Goal: Task Accomplishment & Management: Complete application form

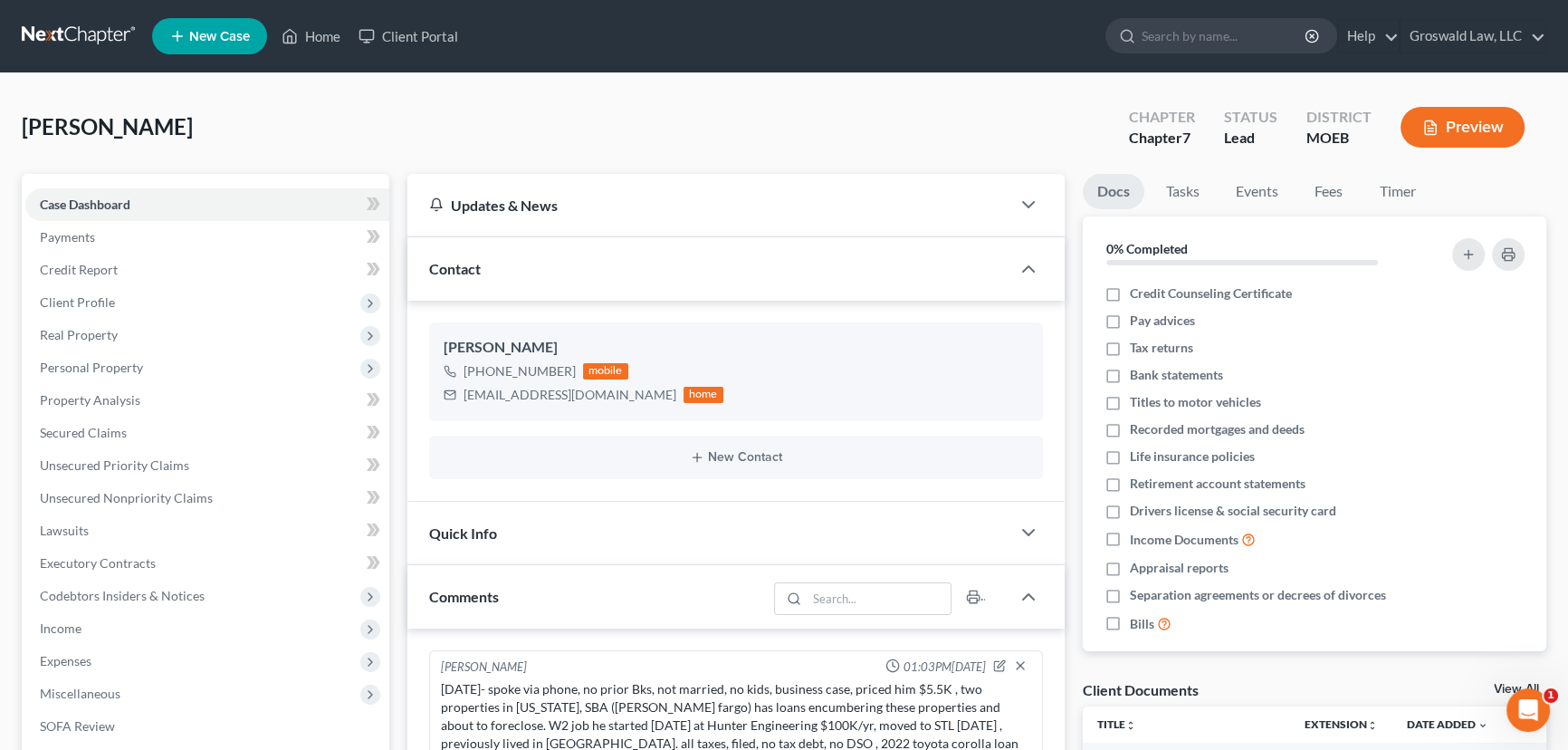
click at [235, 36] on span "New Case" at bounding box center [220, 36] width 61 height 14
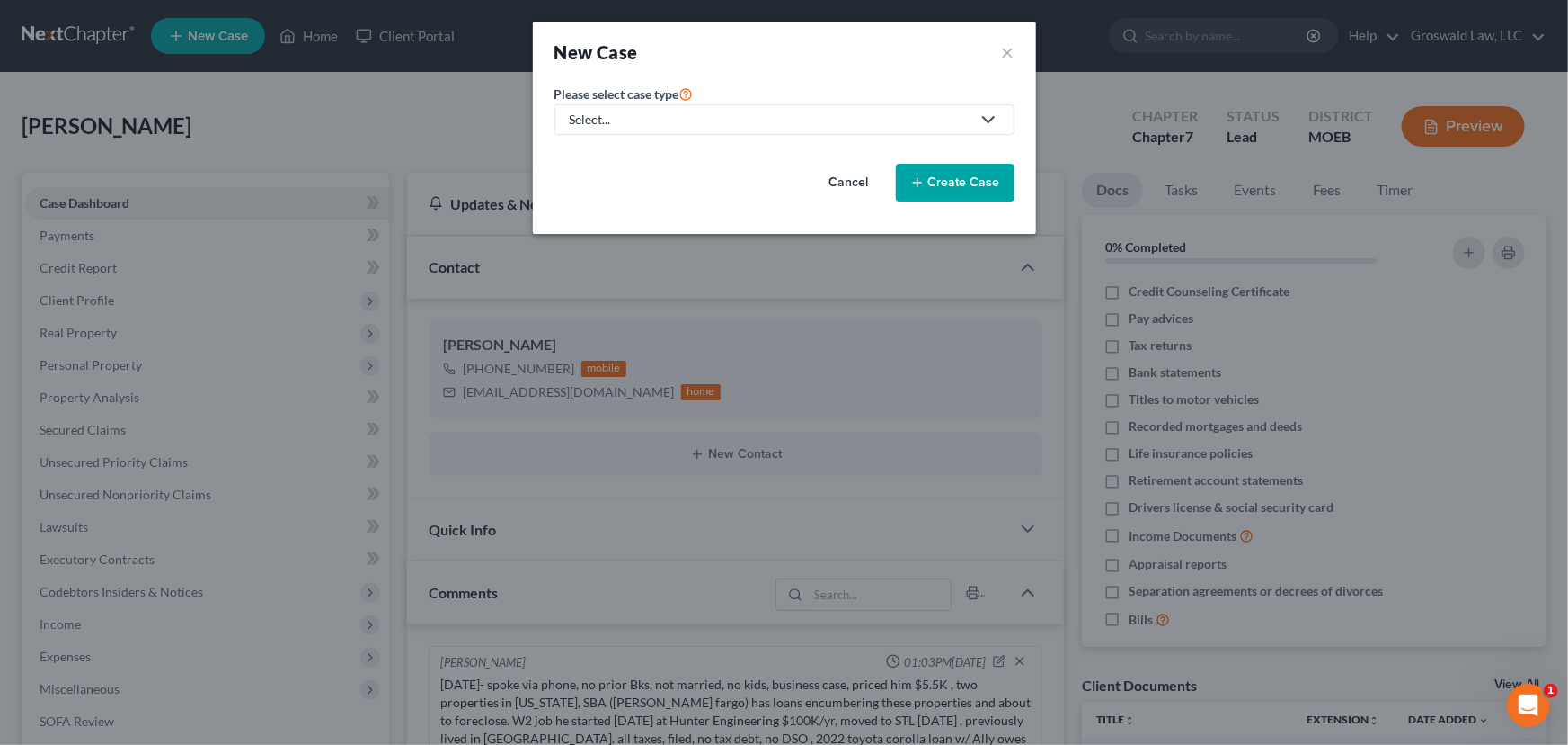
click at [656, 115] on div "Select..." at bounding box center [770, 119] width 401 height 18
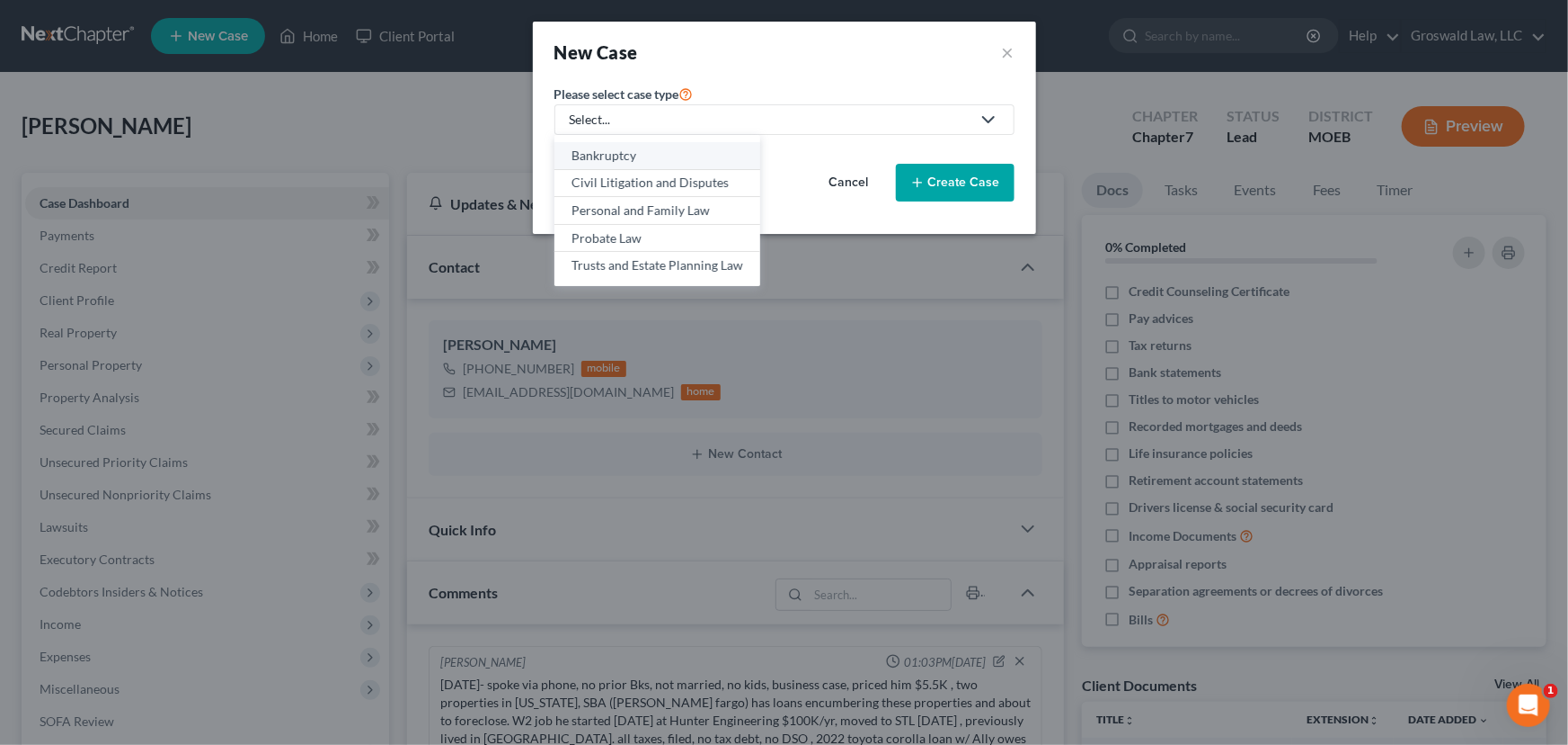
click at [630, 159] on div "Bankruptcy" at bounding box center [658, 155] width 172 height 18
select select "45"
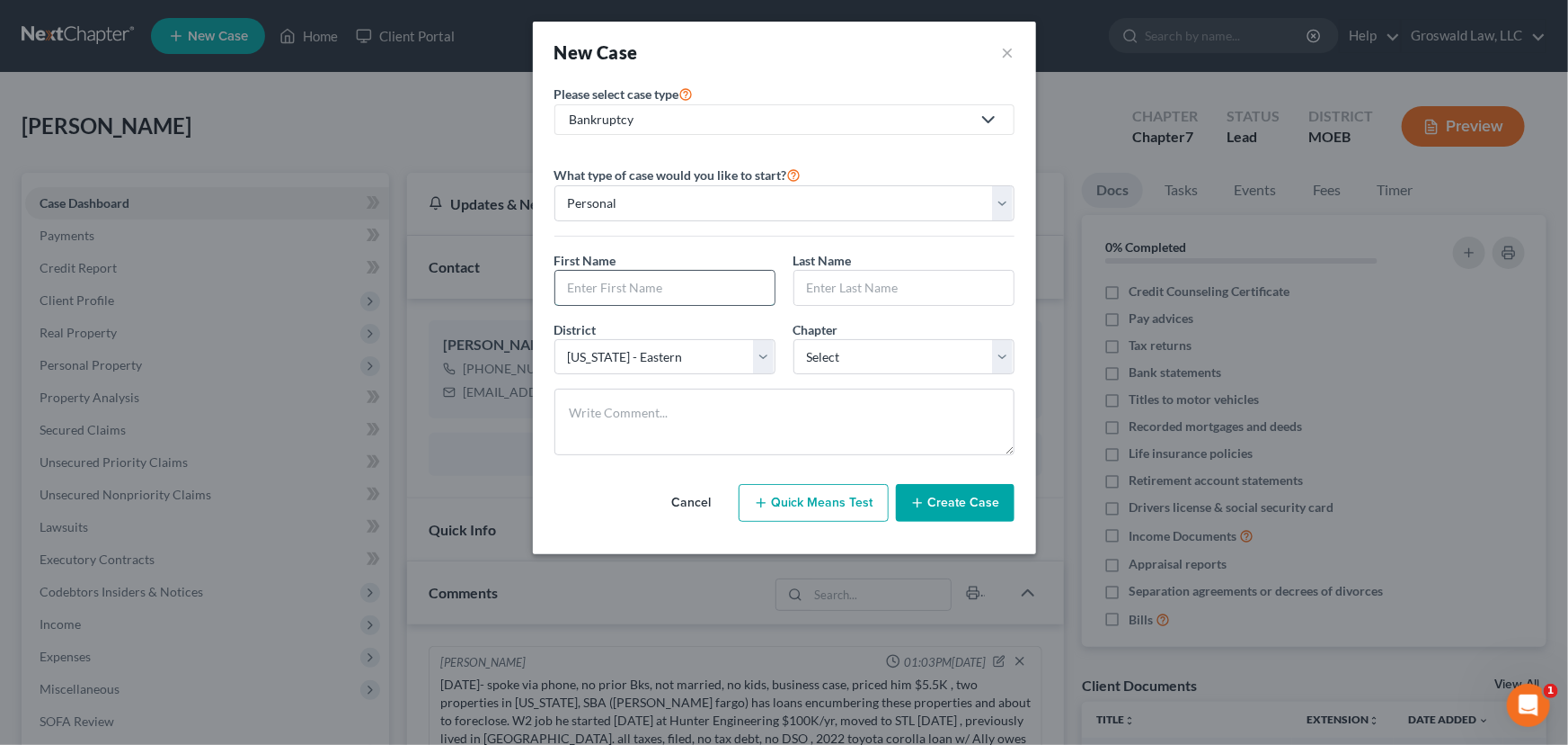
click at [604, 296] on input "text" at bounding box center [665, 288] width 219 height 34
type input "[PERSON_NAME]"
select select "24"
select select "0"
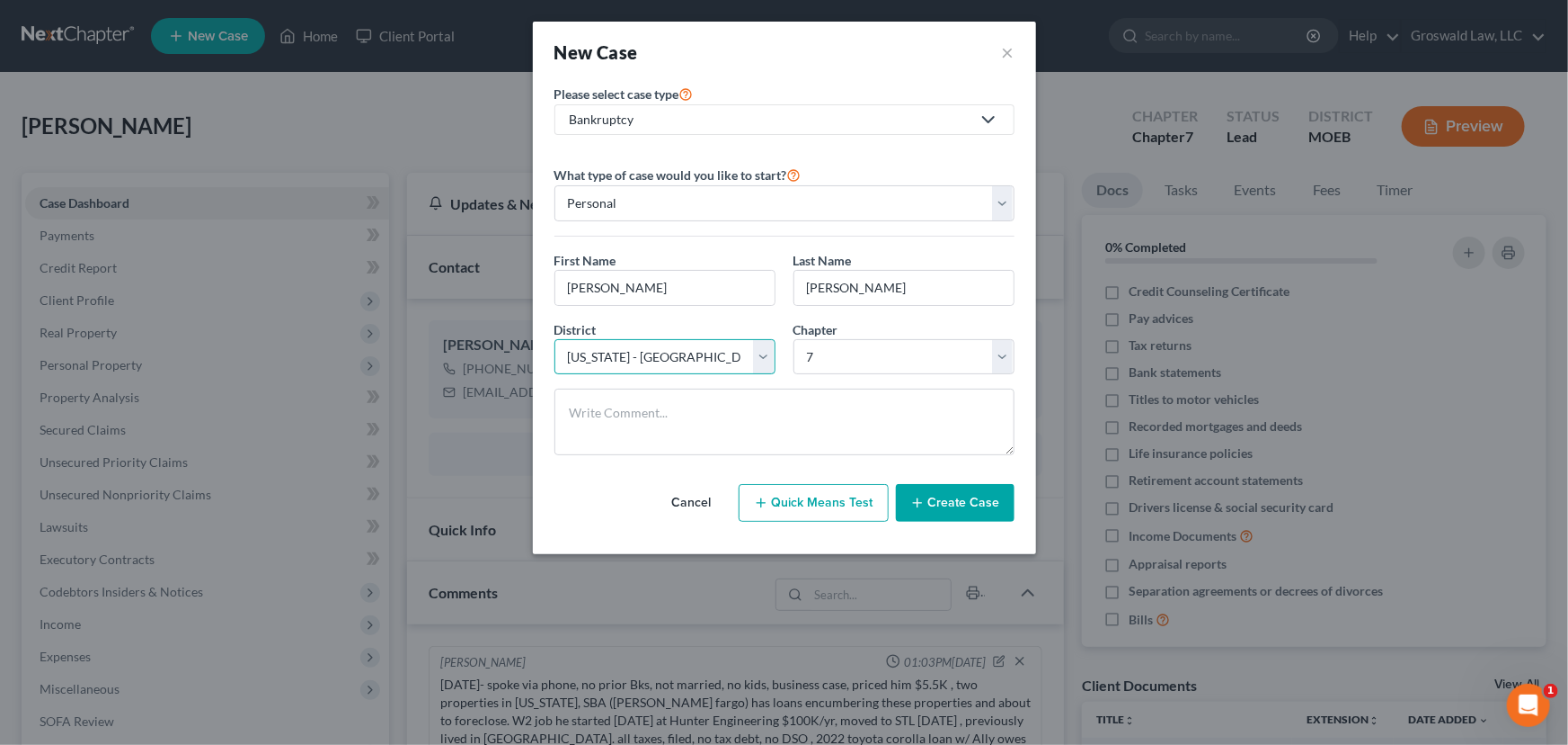
click at [618, 368] on select "Select [US_STATE] - [GEOGRAPHIC_DATA] [US_STATE] - [GEOGRAPHIC_DATA][US_STATE] …" at bounding box center [665, 357] width 221 height 36
select select "28"
click at [555, 339] on select "Select [US_STATE] - [GEOGRAPHIC_DATA] [US_STATE] - [GEOGRAPHIC_DATA][US_STATE] …" at bounding box center [665, 357] width 221 height 36
click at [930, 498] on button "Create Case" at bounding box center [955, 502] width 119 height 38
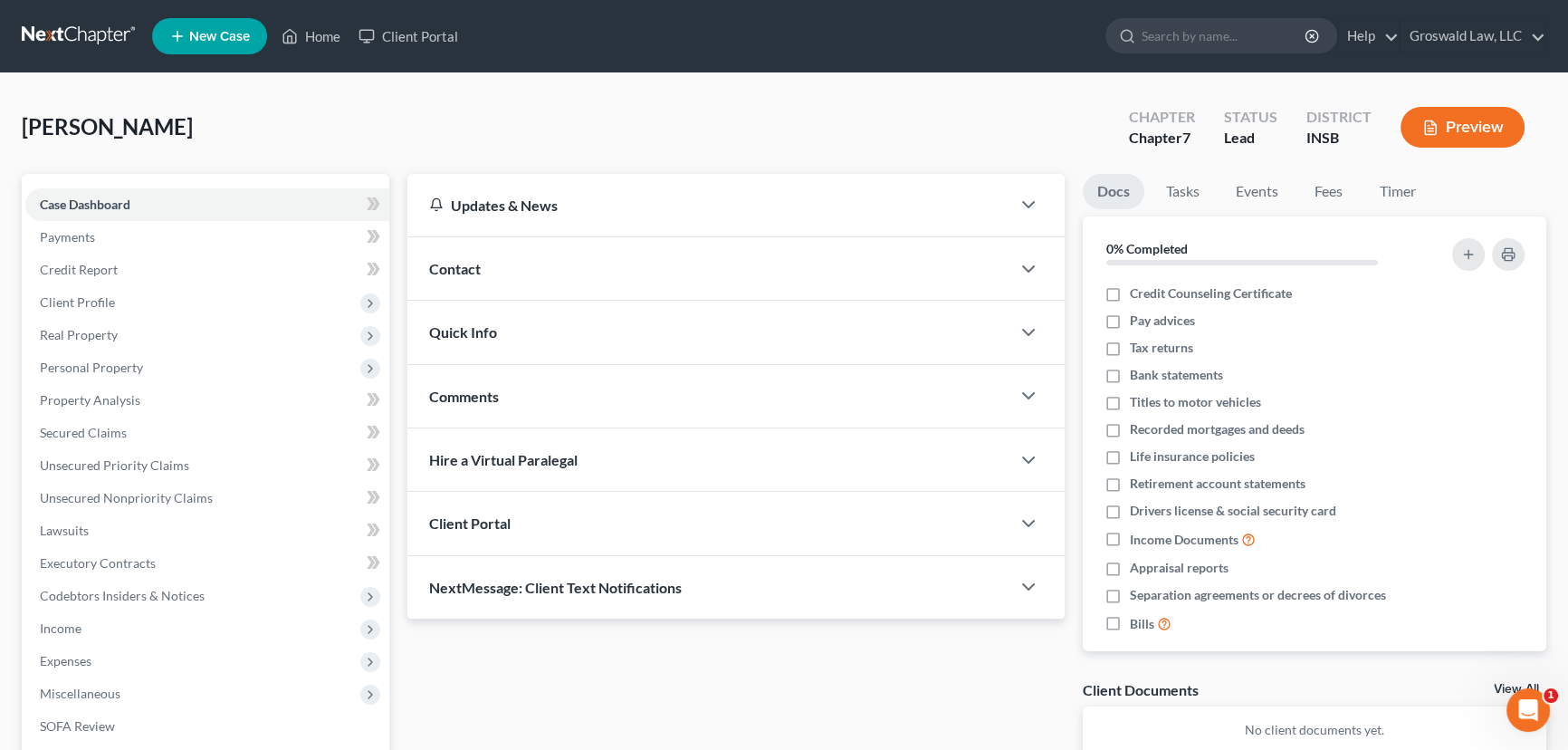
click at [523, 277] on div "Contact" at bounding box center [709, 269] width 603 height 63
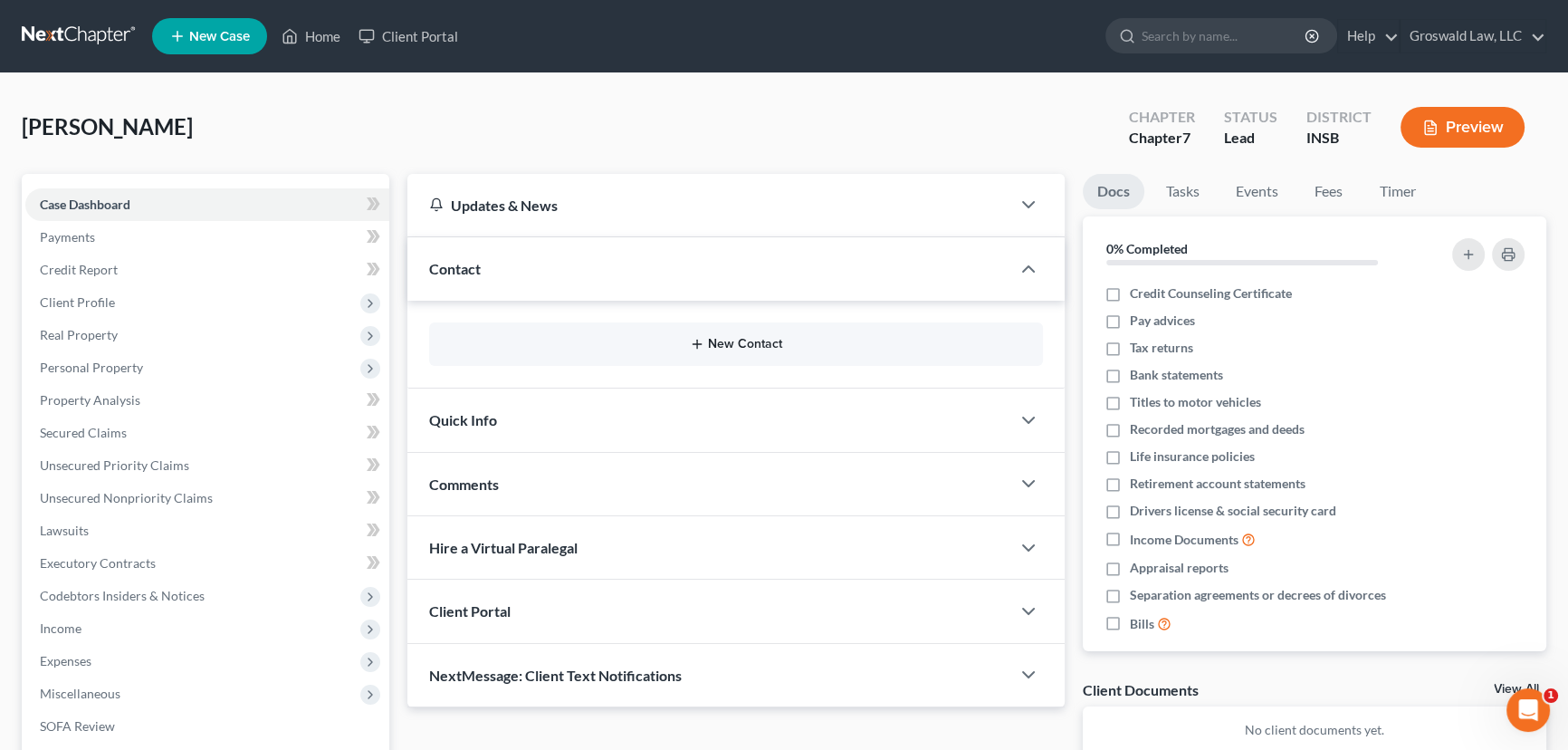
click at [749, 344] on button "New Contact" at bounding box center [736, 344] width 585 height 15
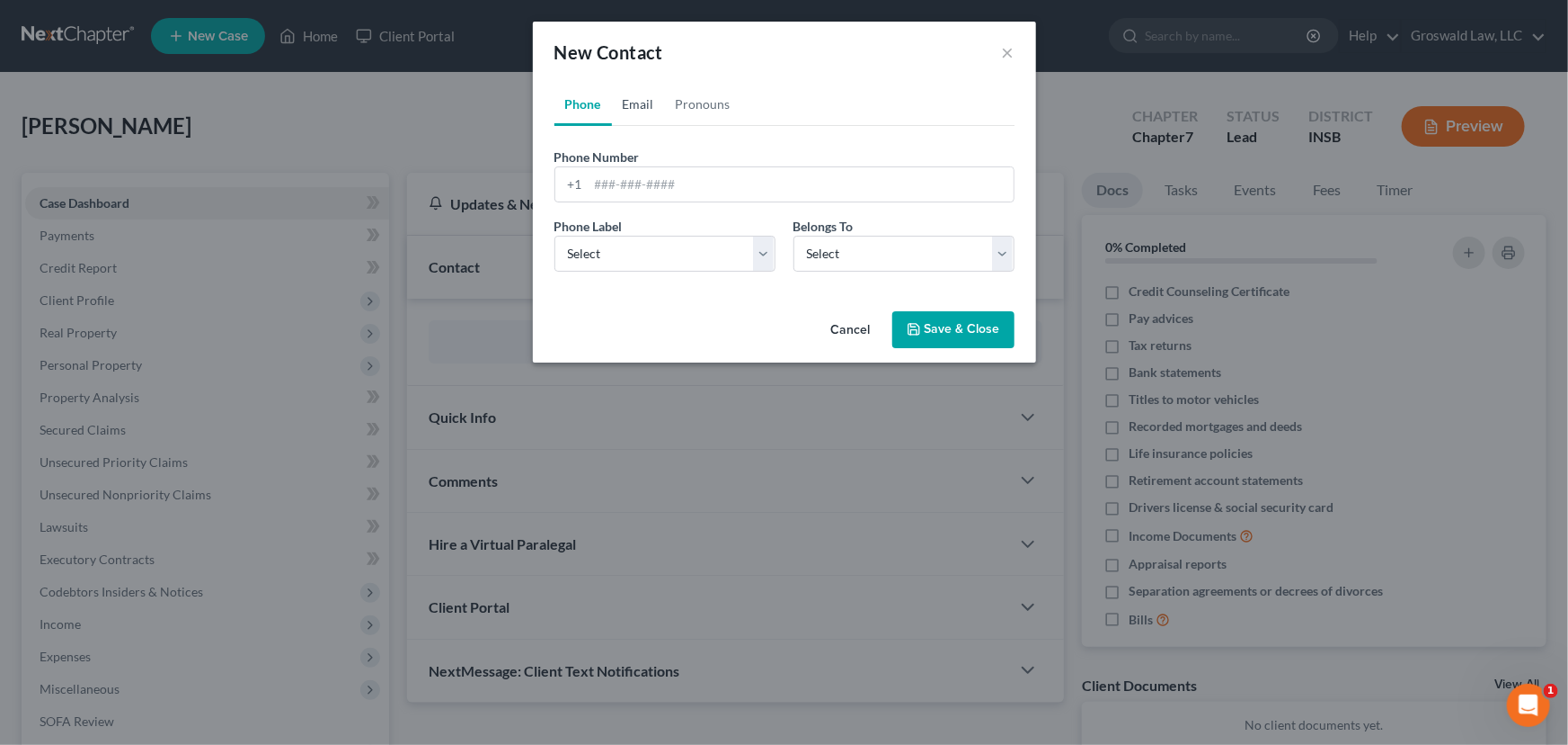
click at [641, 98] on link "Email" at bounding box center [638, 104] width 53 height 43
drag, startPoint x: 635, startPoint y: 179, endPoint x: 634, endPoint y: 218, distance: 39.0
click at [635, 179] on input "email" at bounding box center [801, 184] width 425 height 34
paste input "dunham87@yahoo.com"
type input "dunham87@yahoo.com"
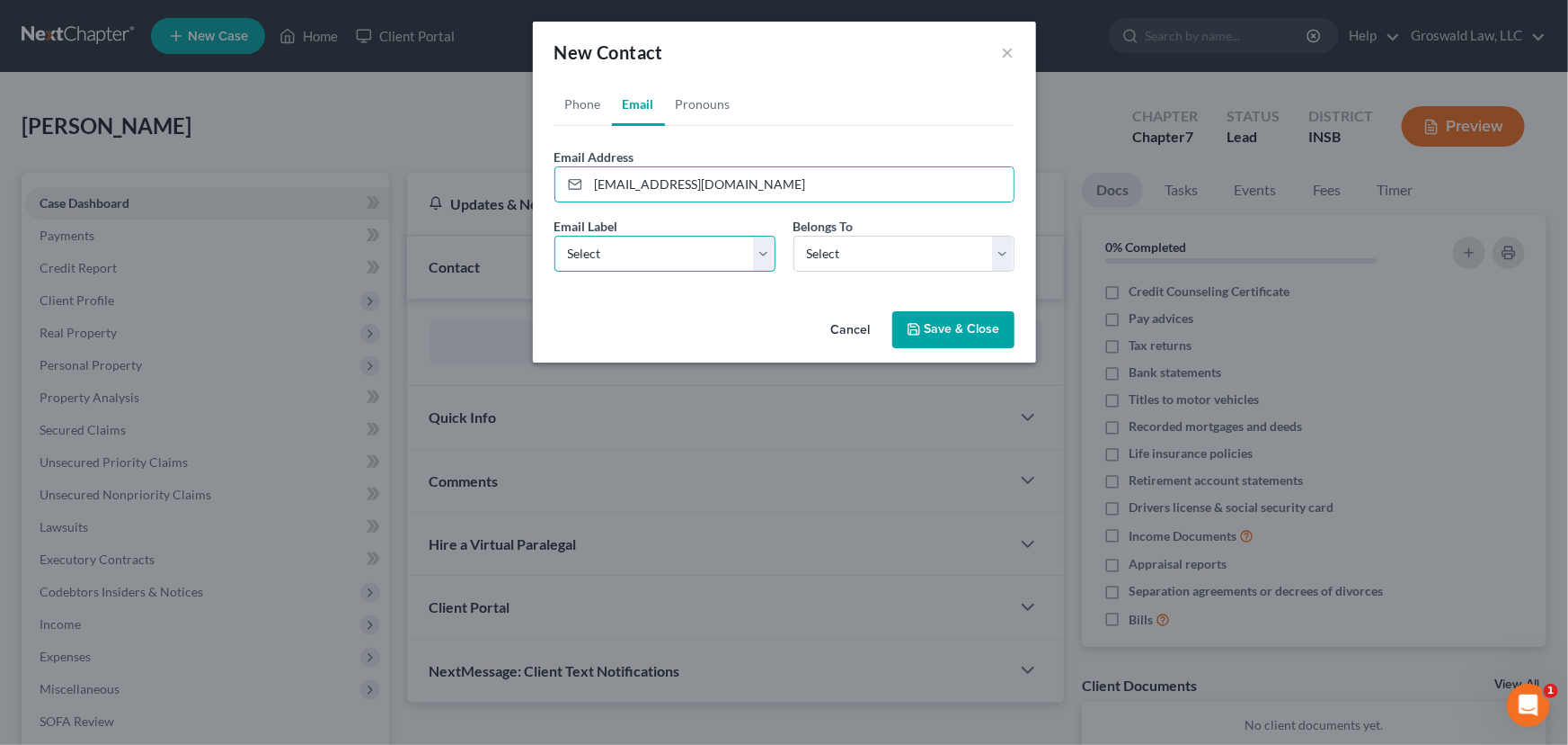
drag, startPoint x: 629, startPoint y: 252, endPoint x: 628, endPoint y: 269, distance: 17.0
click at [629, 252] on select "Select Home Work Other" at bounding box center [665, 254] width 221 height 36
select select "0"
click at [555, 236] on select "Select Home Work Other" at bounding box center [665, 254] width 221 height 36
click at [864, 261] on select "Select Client Other" at bounding box center [903, 254] width 221 height 36
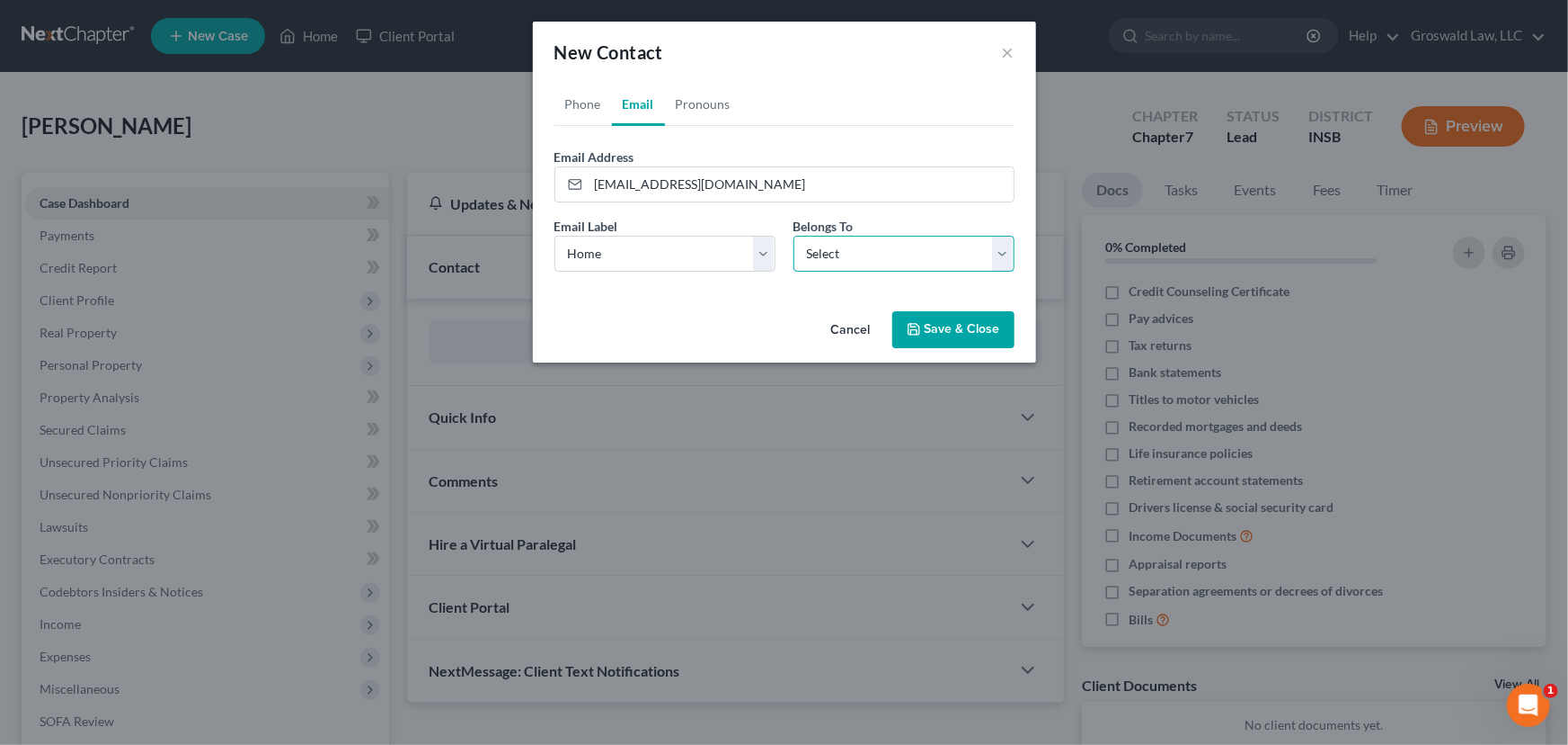
select select "0"
click at [793, 236] on select "Select Client Other" at bounding box center [903, 254] width 221 height 36
click at [591, 101] on link "Phone" at bounding box center [583, 104] width 57 height 43
drag, startPoint x: 644, startPoint y: 191, endPoint x: 610, endPoint y: 238, distance: 58.0
click at [645, 191] on input "tel" at bounding box center [801, 184] width 425 height 34
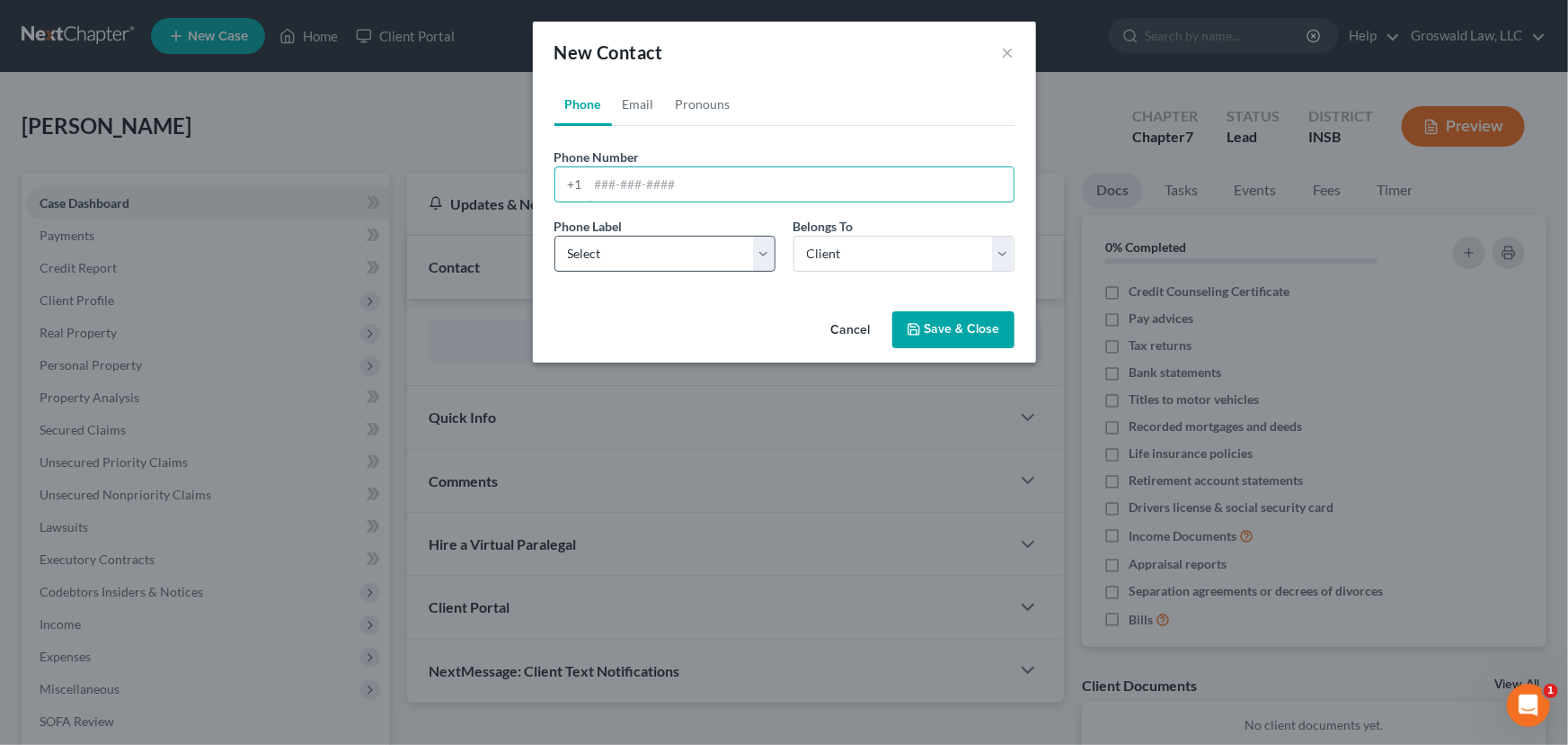
paste input "6184092630"
type input "6184092630"
click at [605, 249] on select "Select Mobile Home Work Other" at bounding box center [665, 254] width 221 height 36
select select "0"
click at [555, 236] on select "Select Mobile Home Work Other" at bounding box center [665, 254] width 221 height 36
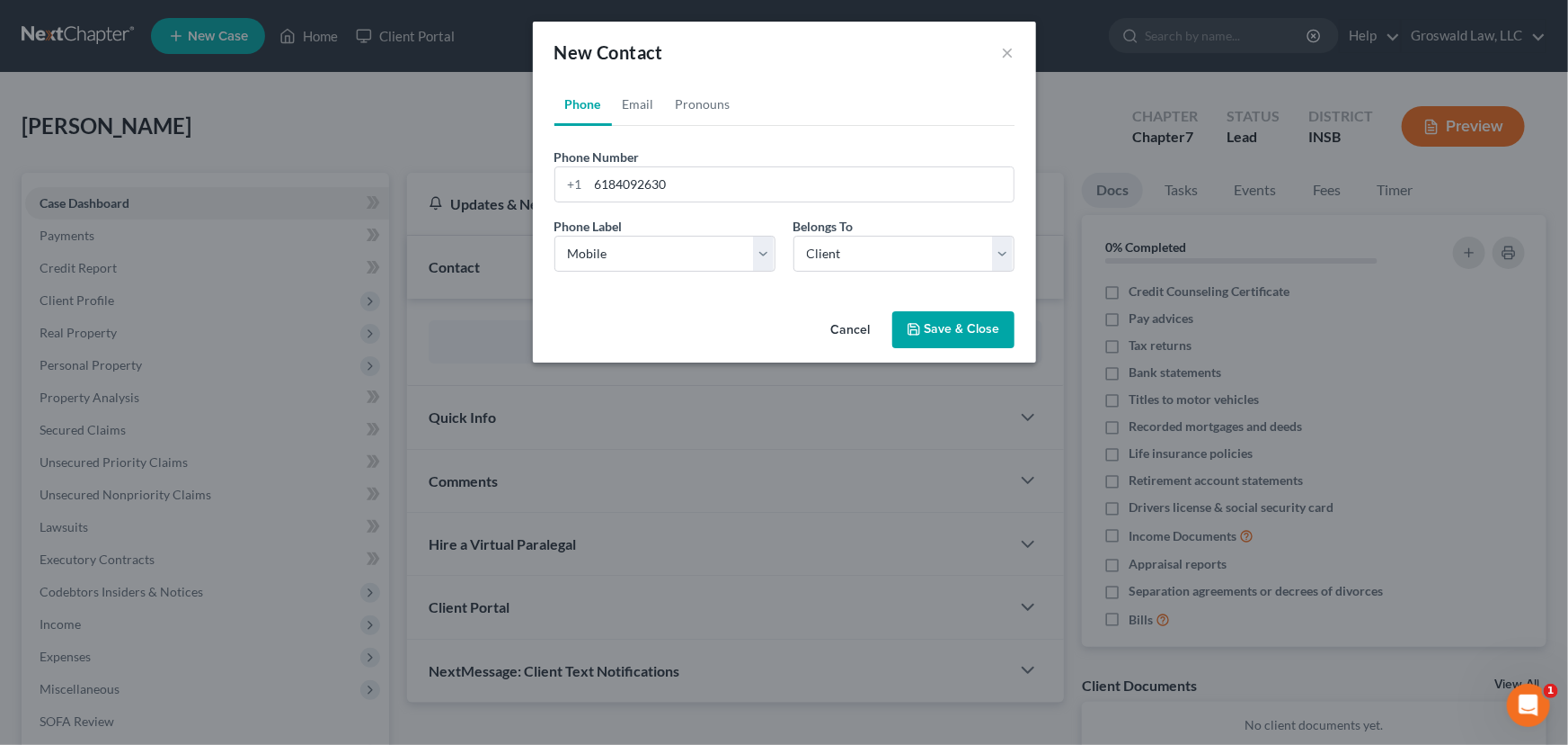
click at [939, 333] on button "Save & Close" at bounding box center [953, 330] width 122 height 38
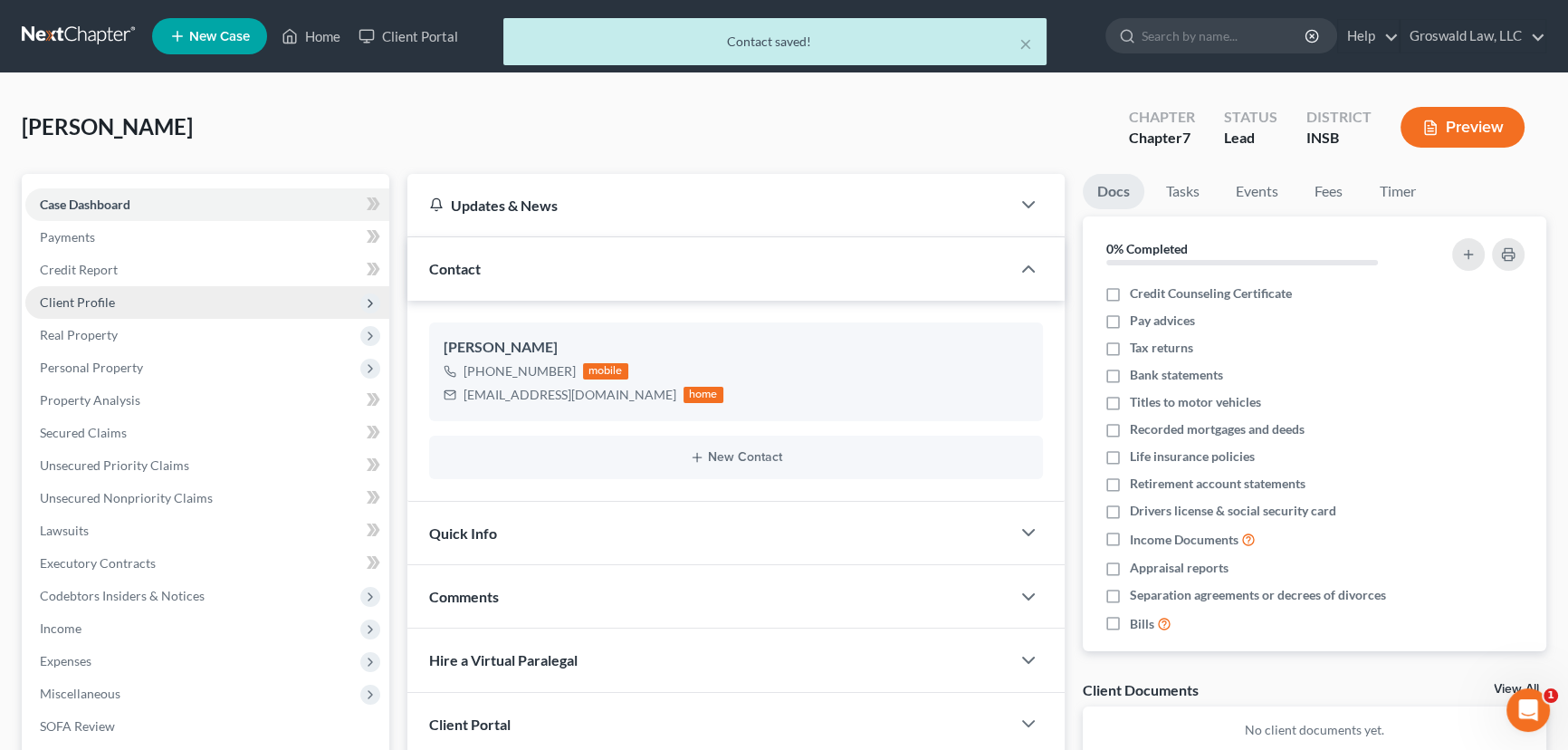
click at [105, 308] on span "Client Profile" at bounding box center [207, 301] width 364 height 32
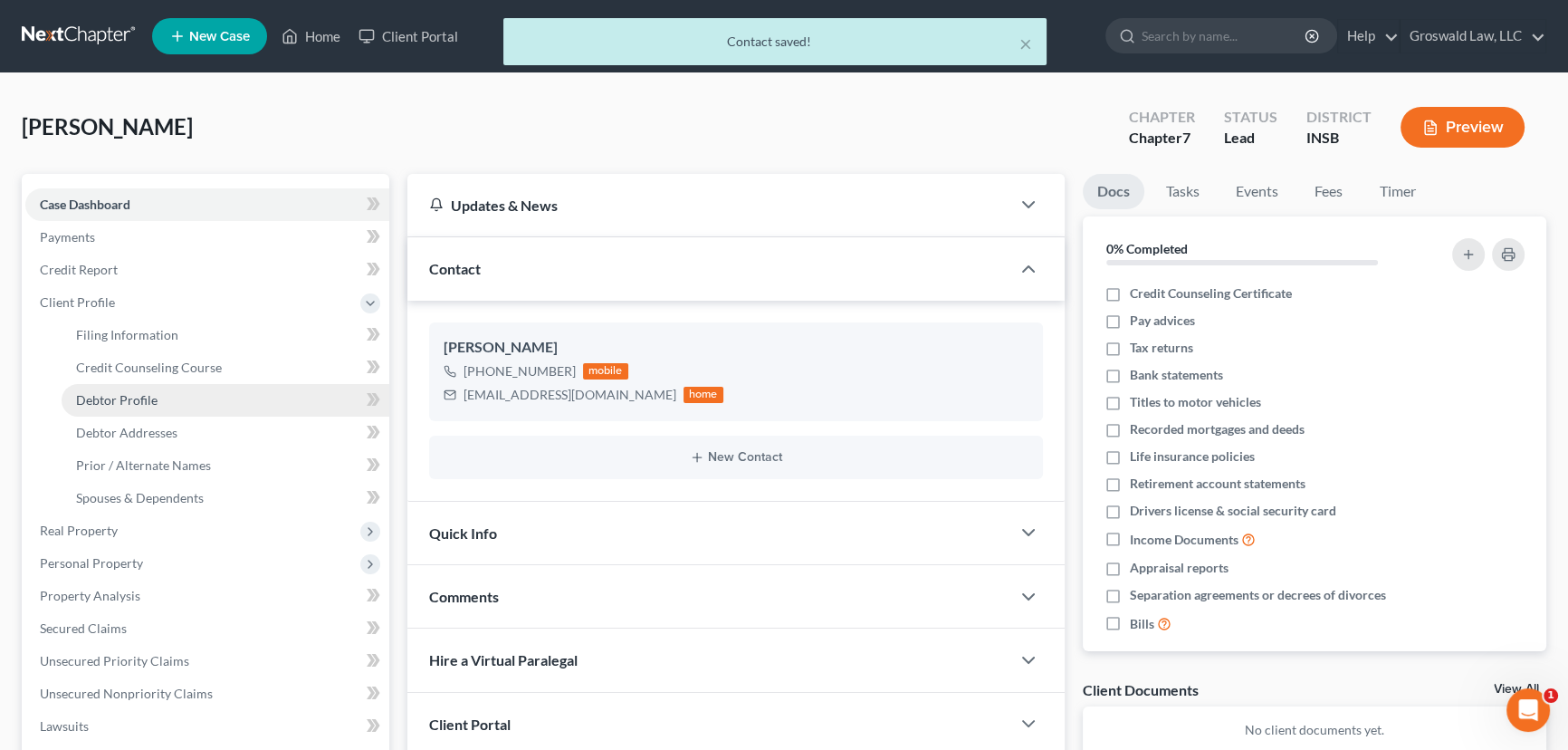
click at [124, 402] on span "Debtor Profile" at bounding box center [116, 400] width 81 height 16
select select "0"
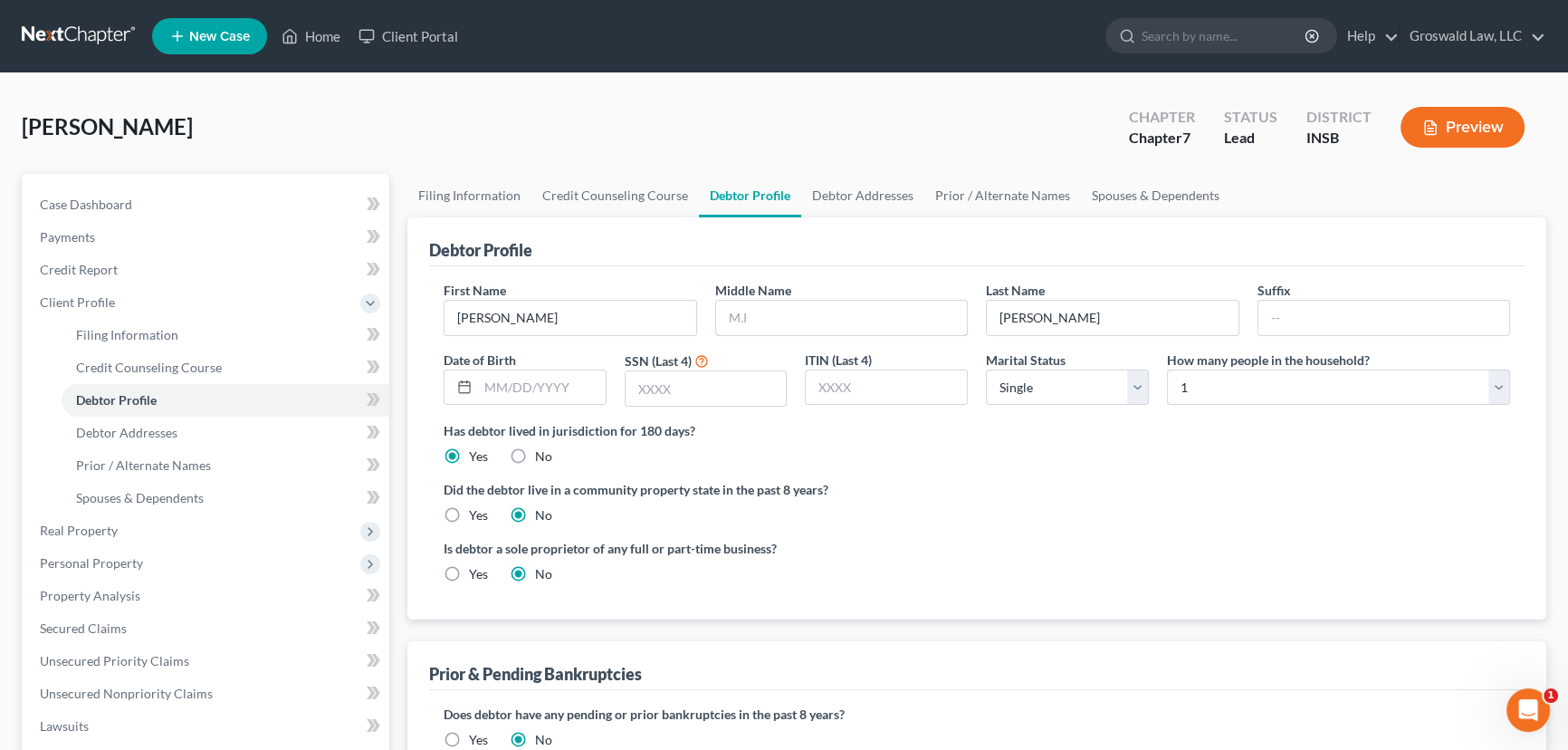
drag, startPoint x: 827, startPoint y: 306, endPoint x: 657, endPoint y: 360, distance: 178.4
click at [827, 306] on input "text" at bounding box center [841, 317] width 251 height 34
type input "L."
type input "10/24/1987"
type input "1619"
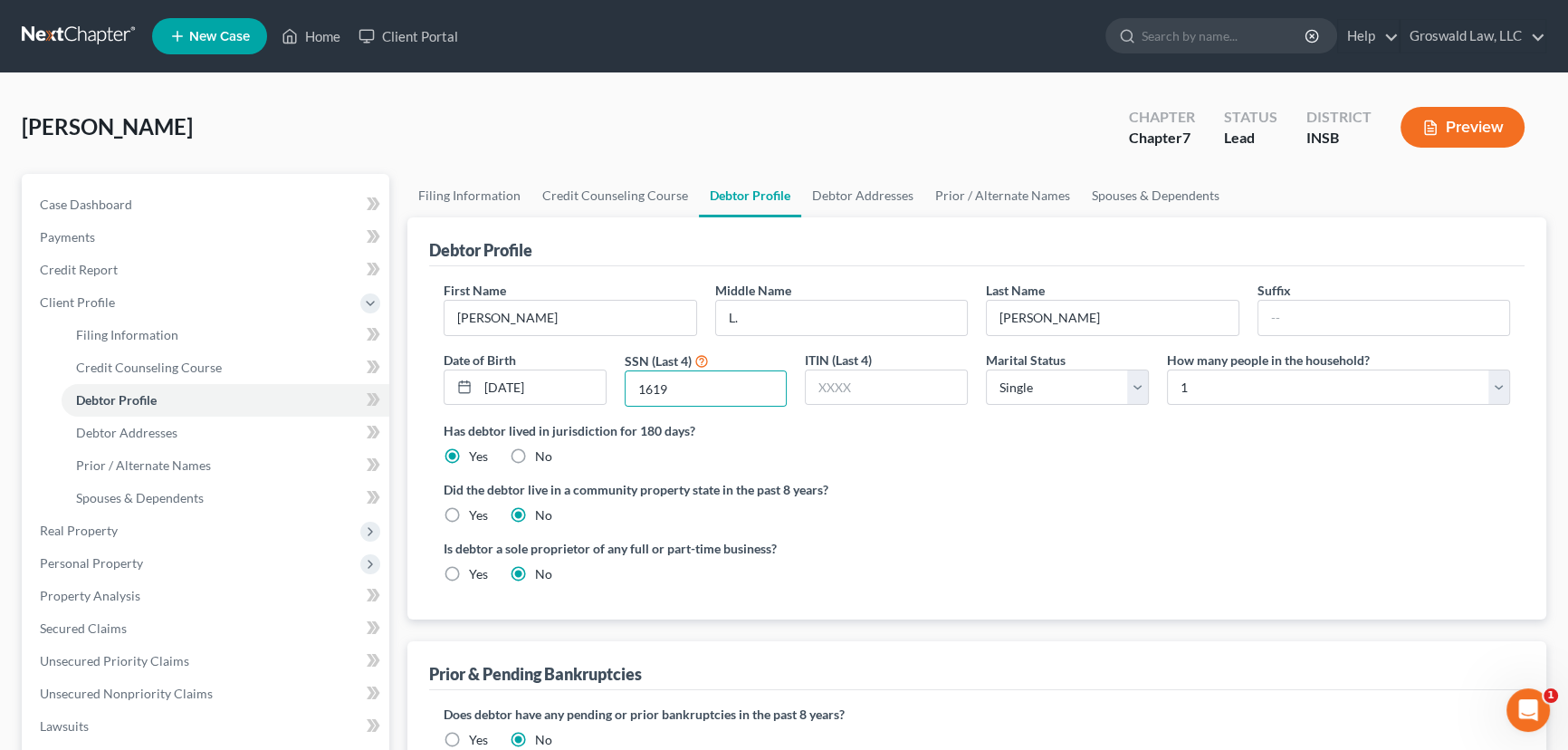
drag, startPoint x: 1034, startPoint y: 553, endPoint x: 937, endPoint y: 366, distance: 210.7
click at [1035, 553] on div "Is debtor a sole proprietor of any full or part-time business? Yes No" at bounding box center [977, 568] width 1085 height 59
click at [867, 198] on link "Debtor Addresses" at bounding box center [862, 195] width 123 height 43
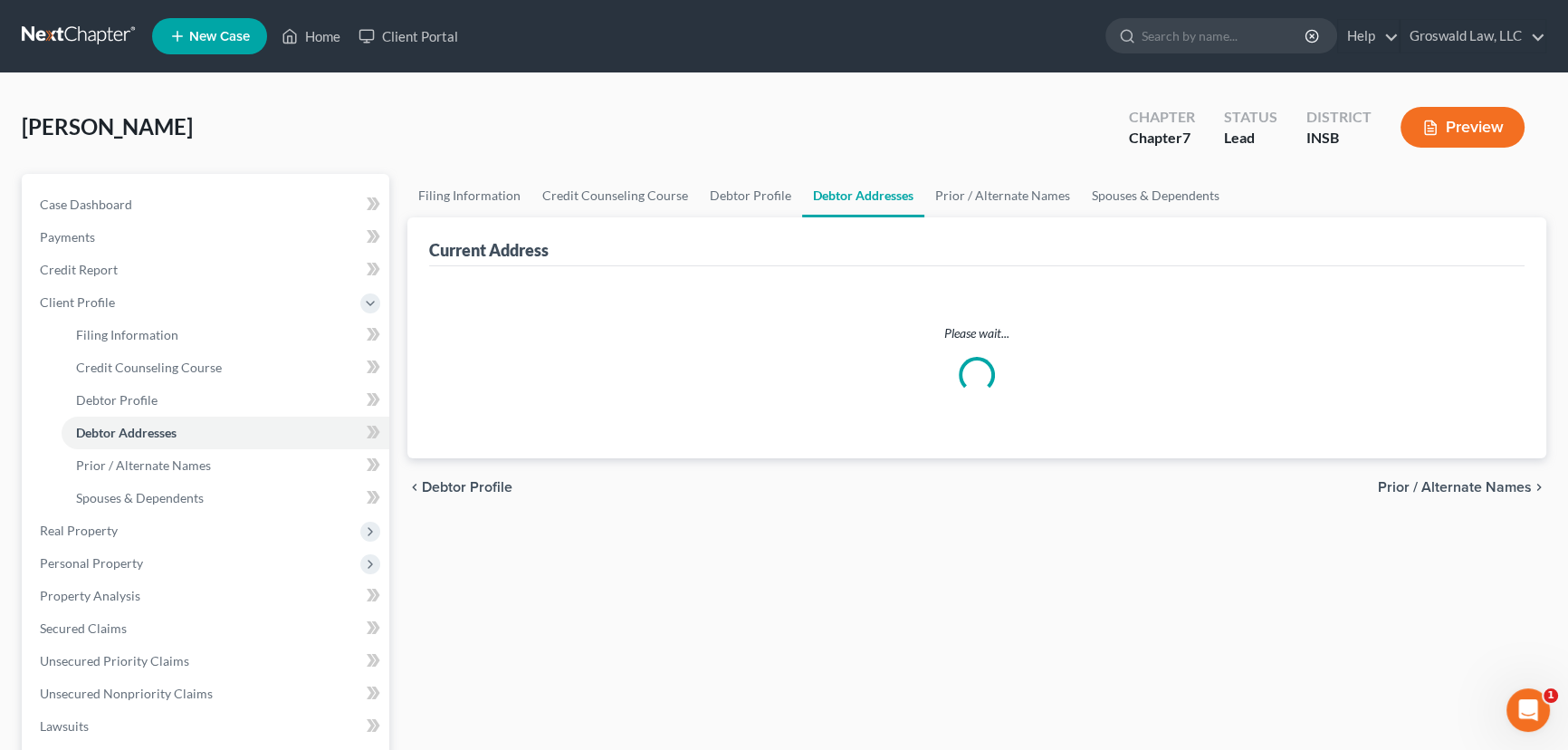
select select "0"
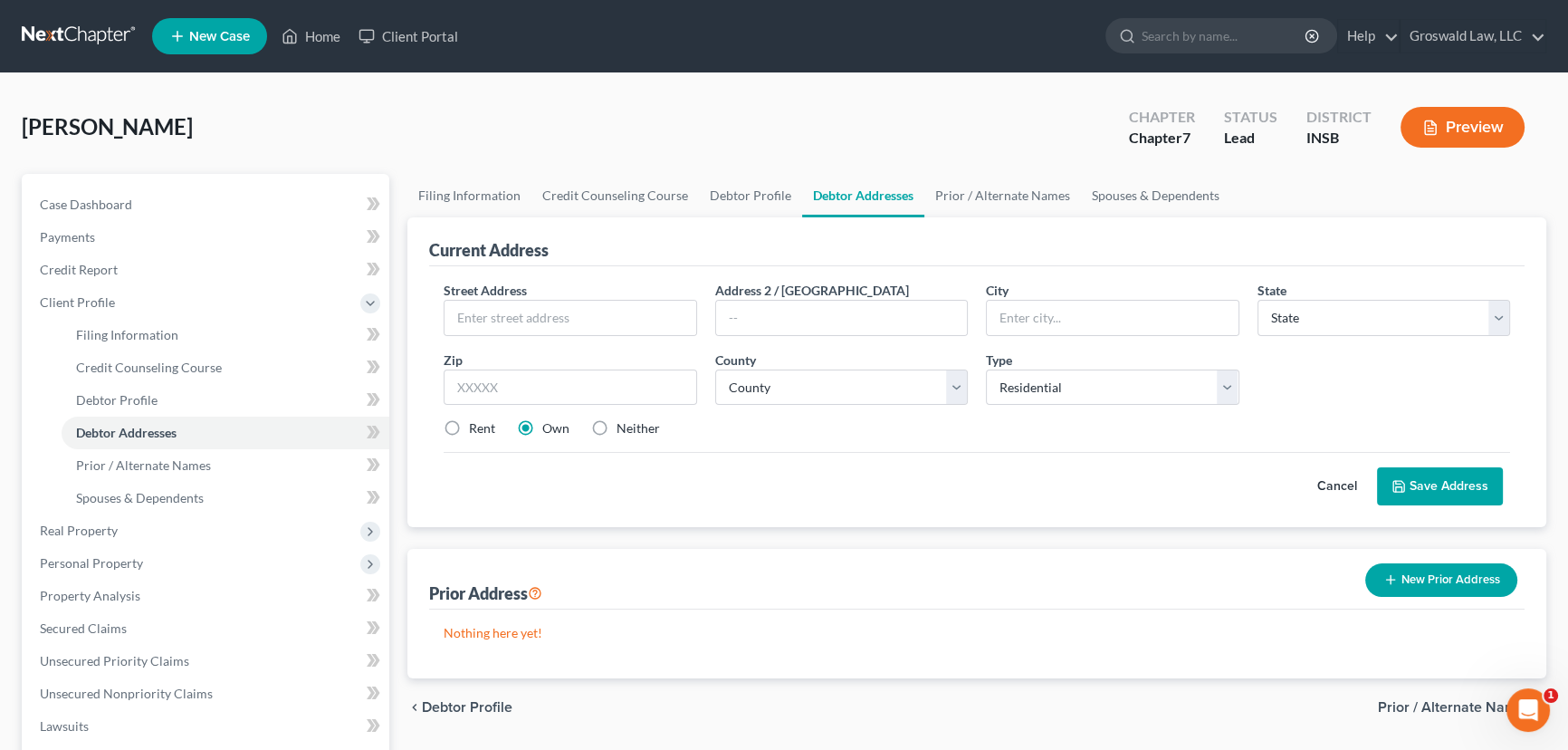
click at [617, 430] on label "Neither" at bounding box center [638, 428] width 43 height 18
click at [623, 430] on input "Neither" at bounding box center [629, 425] width 12 height 12
radio input "true"
click at [538, 307] on input "text" at bounding box center [570, 317] width 251 height 34
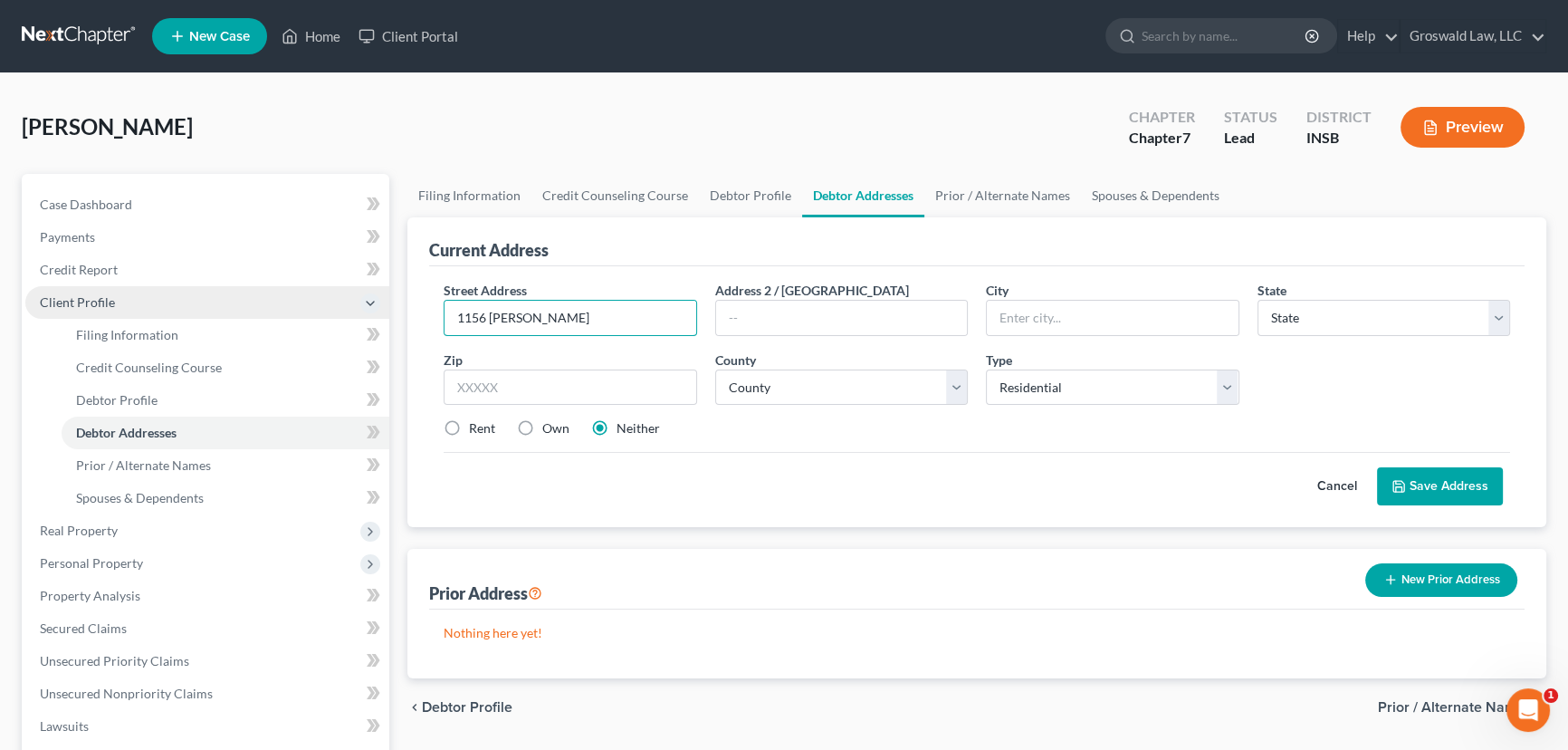
type input "1156 Lear Lane"
type input "62258"
type input "Mascoutah"
select select "14"
select select "86"
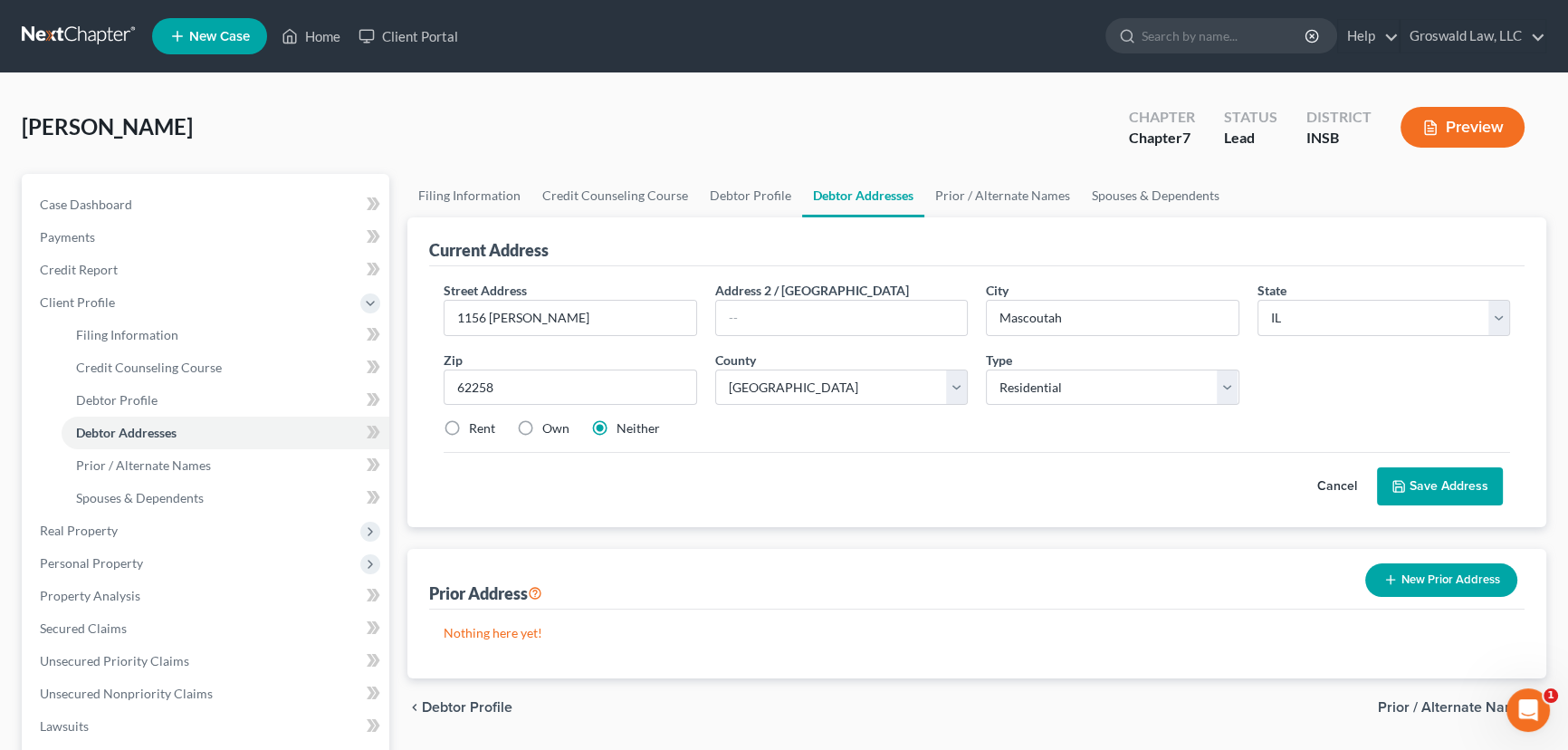
click at [542, 427] on label "Own" at bounding box center [556, 428] width 27 height 18
click at [550, 427] on input "Own" at bounding box center [556, 425] width 12 height 12
radio input "true"
click at [1435, 489] on button "Save Address" at bounding box center [1440, 486] width 126 height 38
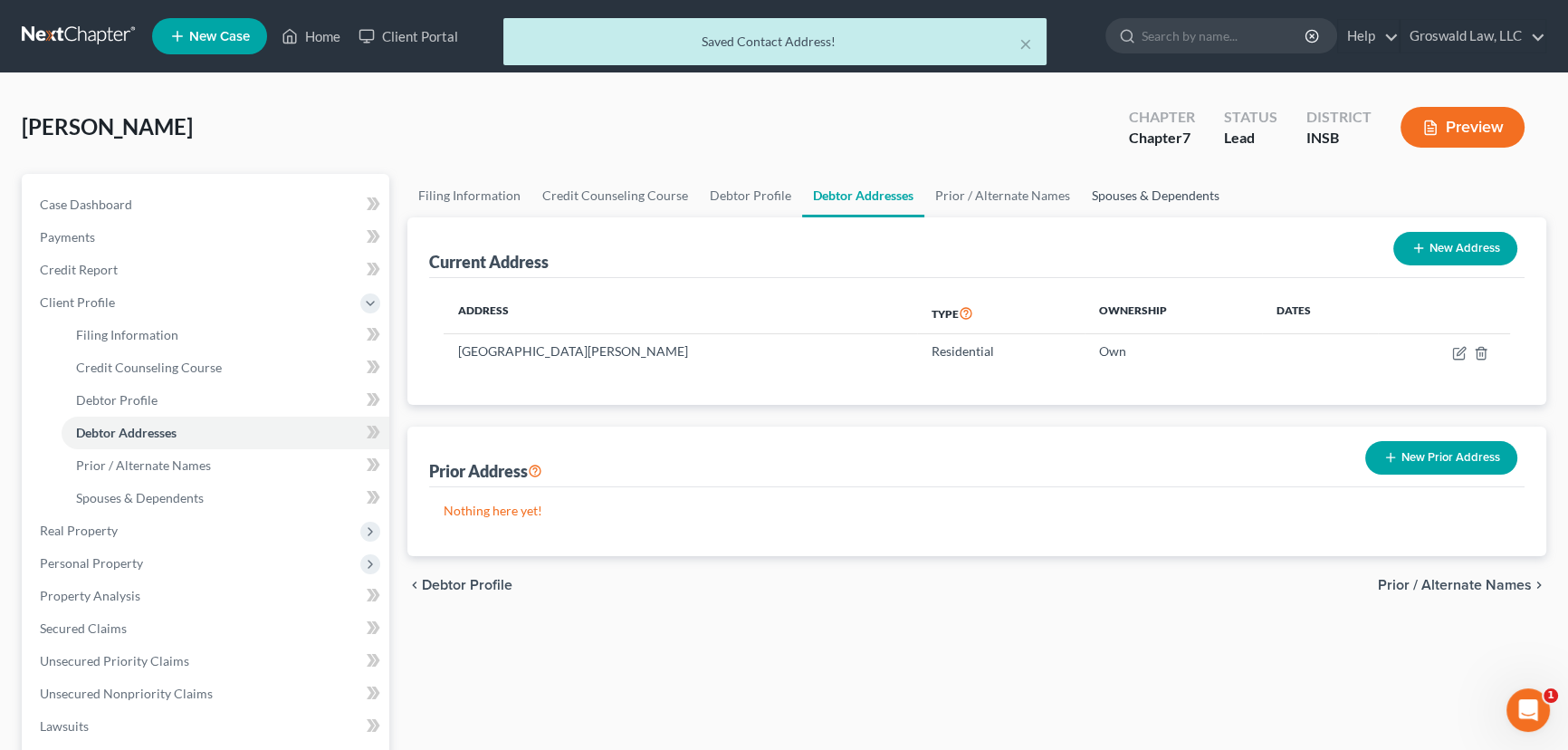
click at [1128, 200] on link "Spouses & Dependents" at bounding box center [1156, 195] width 149 height 43
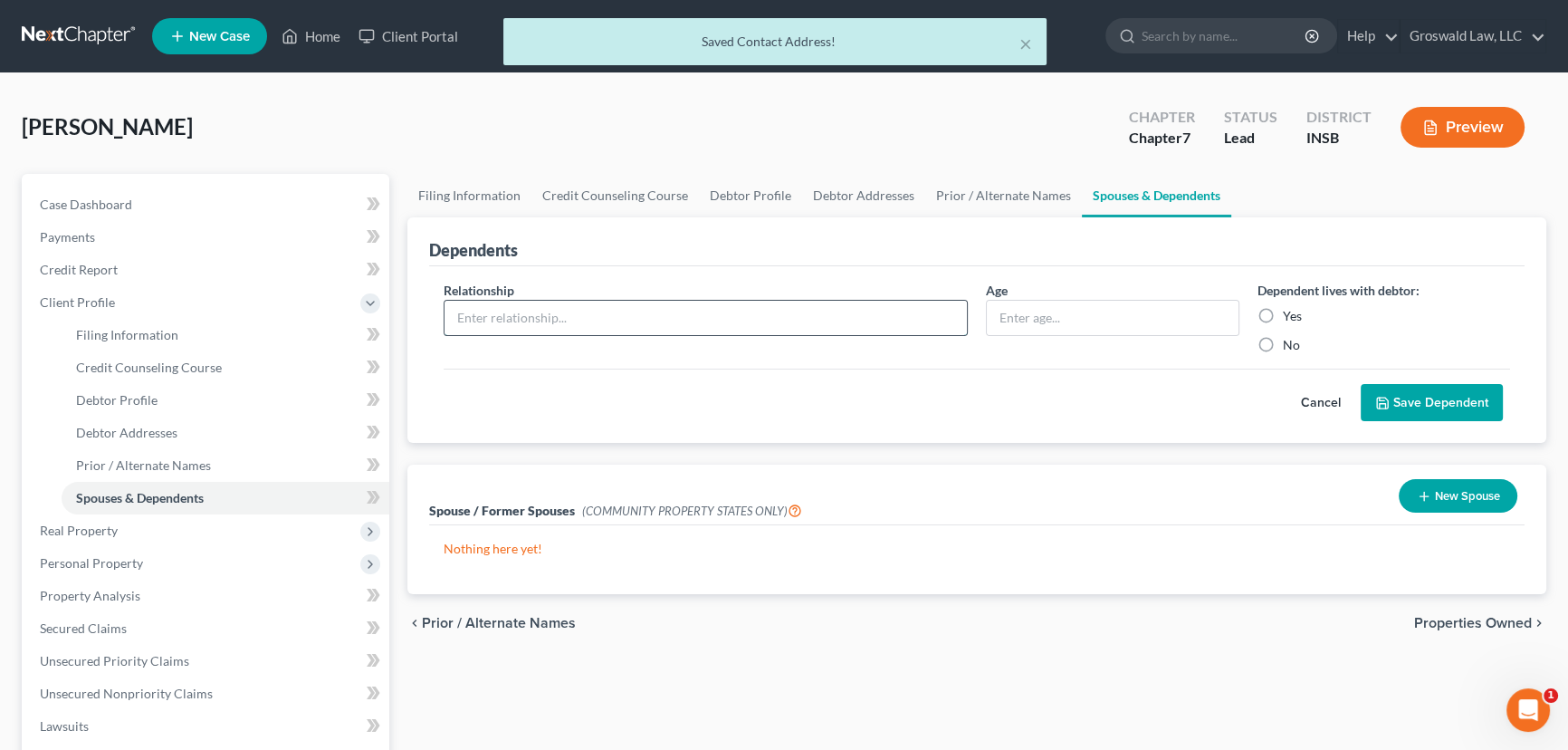
click at [867, 327] on input "text" at bounding box center [706, 317] width 522 height 34
type input "child"
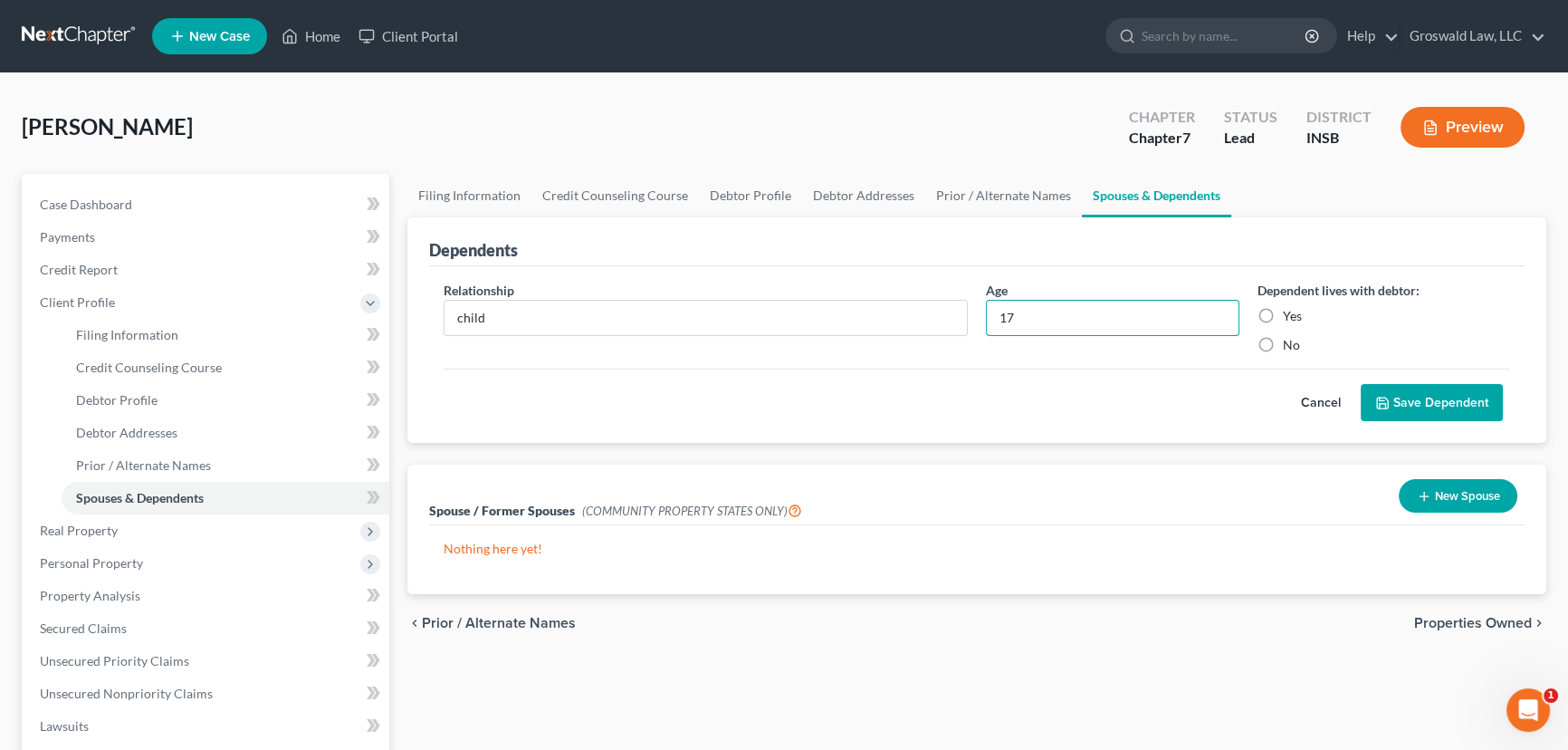
type input "17"
click at [1283, 315] on label "Yes" at bounding box center [1292, 316] width 19 height 18
click at [1290, 315] on input "Yes" at bounding box center [1296, 313] width 12 height 12
radio input "true"
click at [1416, 403] on button "Save Dependent" at bounding box center [1432, 402] width 142 height 38
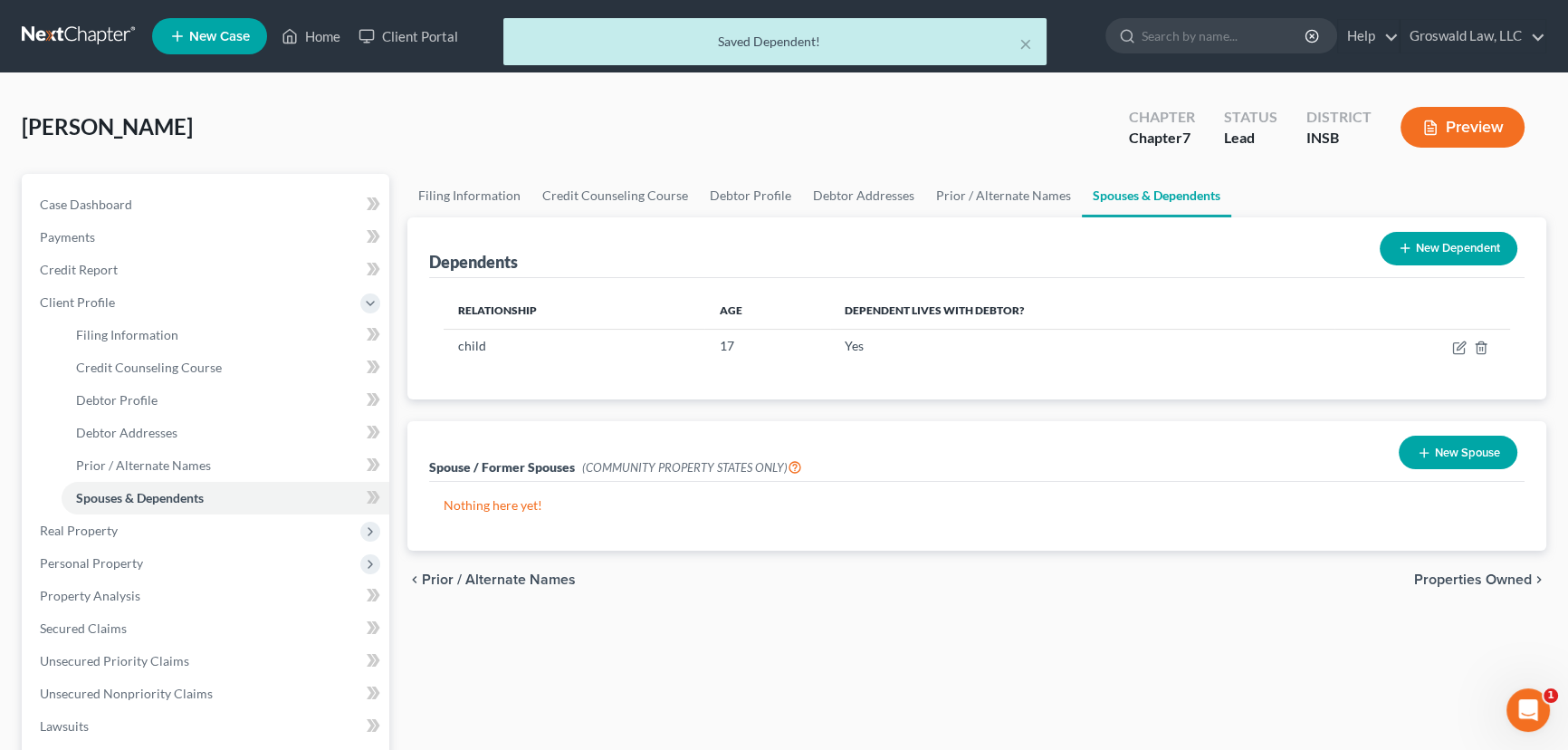
click at [1432, 242] on button "New Dependent" at bounding box center [1448, 248] width 137 height 33
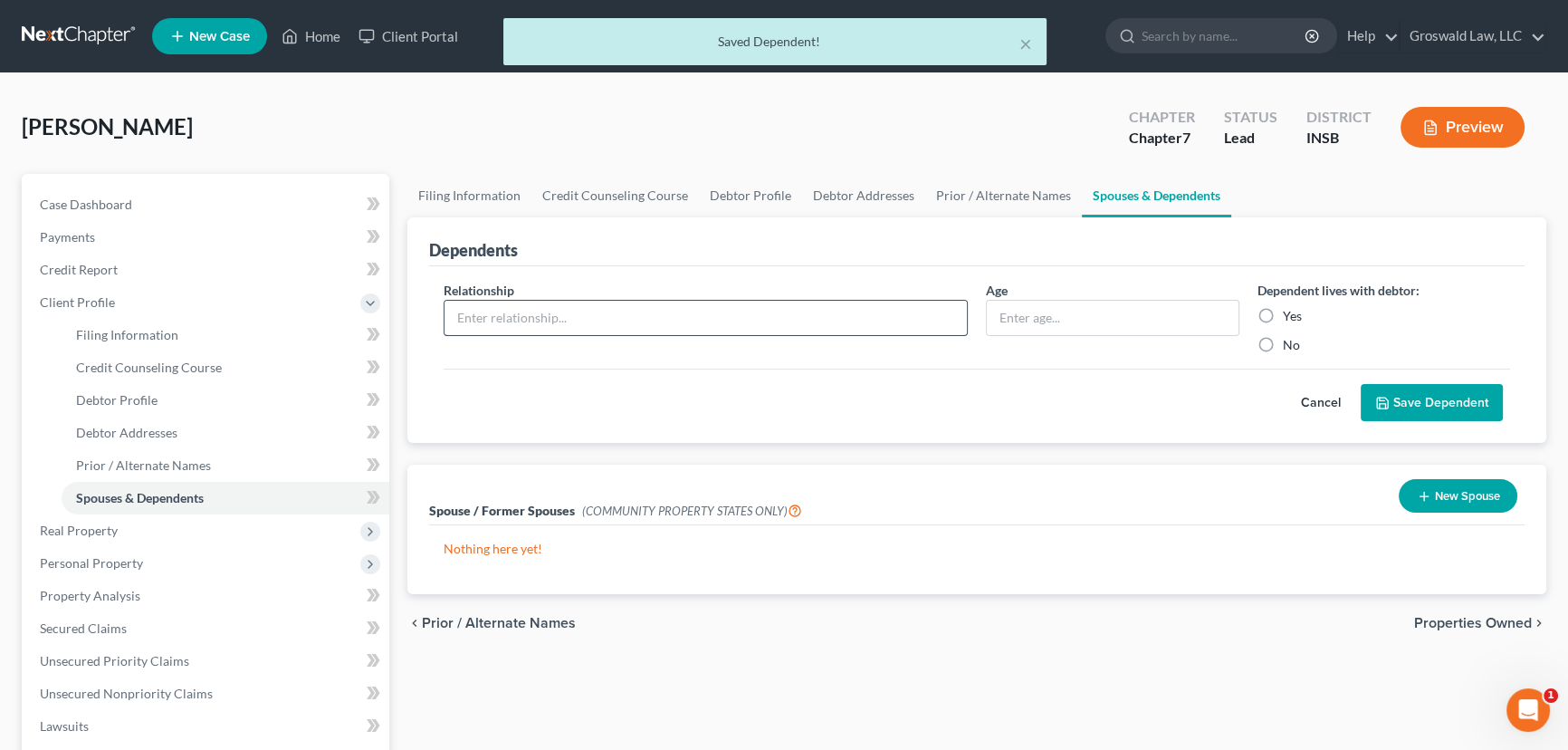
click at [514, 316] on input "text" at bounding box center [706, 317] width 522 height 34
type input "child"
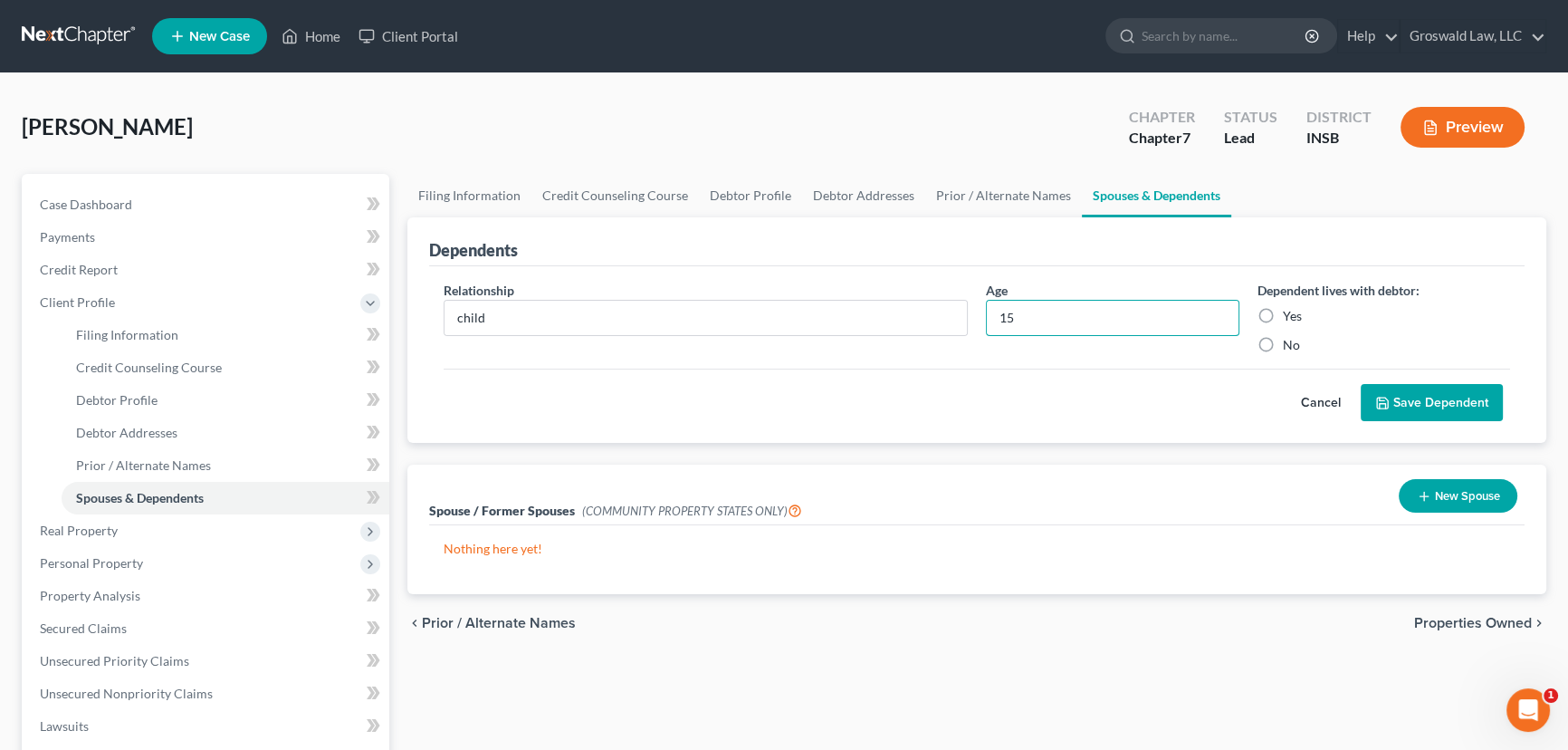
type input "15"
click at [1283, 317] on label "Yes" at bounding box center [1292, 316] width 19 height 18
click at [1290, 317] on input "Yes" at bounding box center [1296, 313] width 12 height 12
radio input "true"
click at [1413, 411] on button "Save Dependent" at bounding box center [1432, 402] width 142 height 38
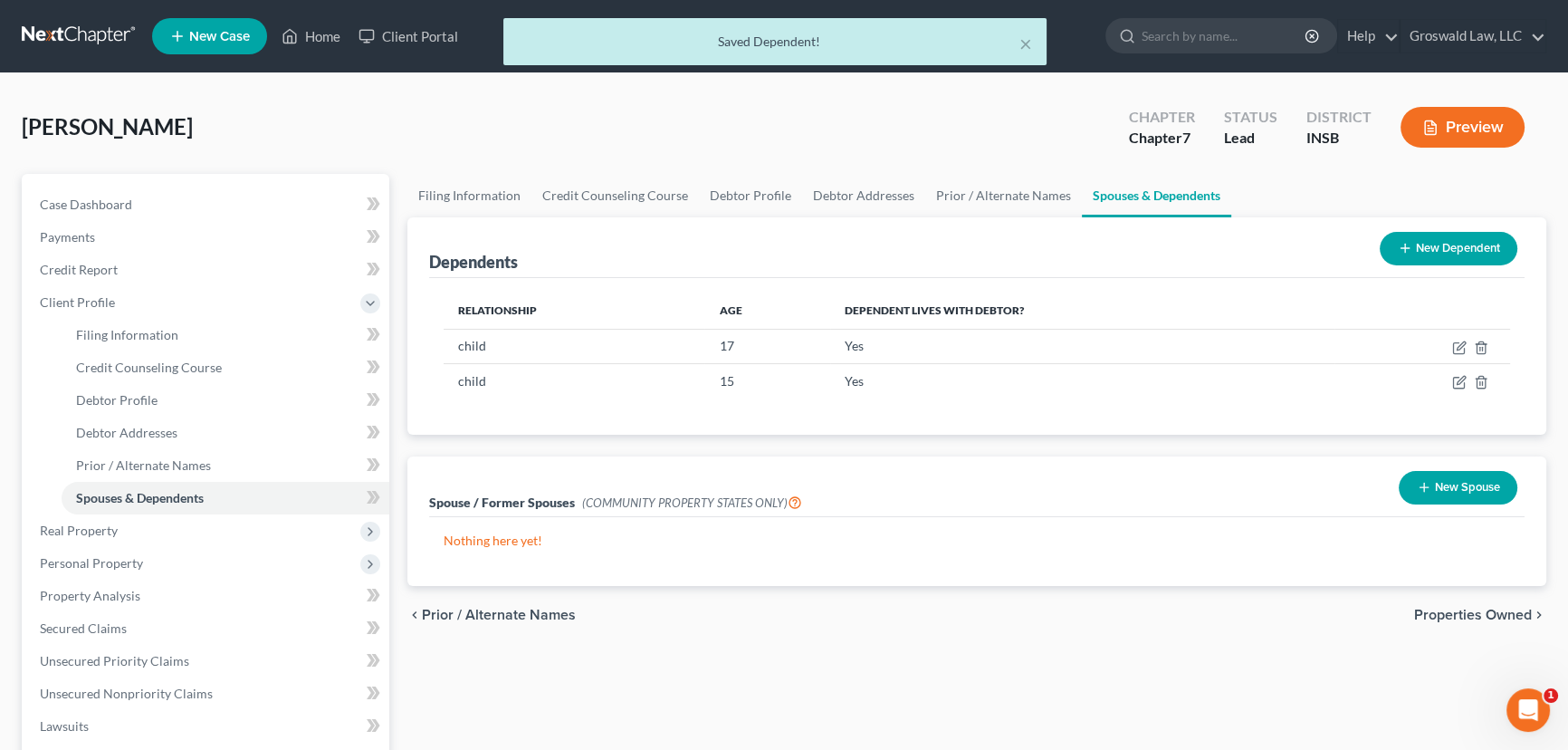
drag, startPoint x: 1460, startPoint y: 227, endPoint x: 1459, endPoint y: 244, distance: 17.0
click at [1459, 237] on div "New Dependent" at bounding box center [1448, 248] width 152 height 48
click at [1459, 246] on button "New Dependent" at bounding box center [1448, 248] width 137 height 33
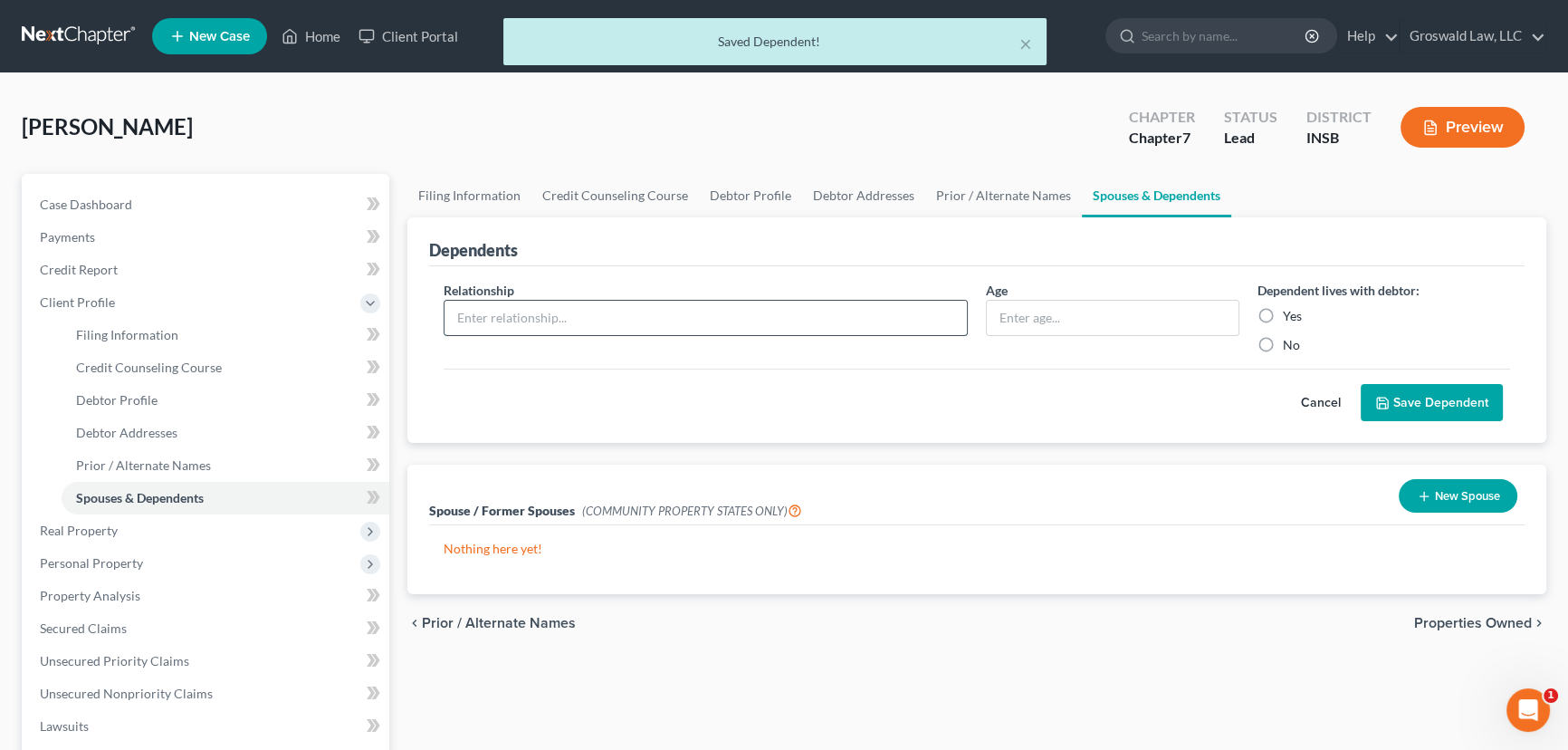
click at [554, 308] on input "text" at bounding box center [706, 317] width 522 height 34
type input "child"
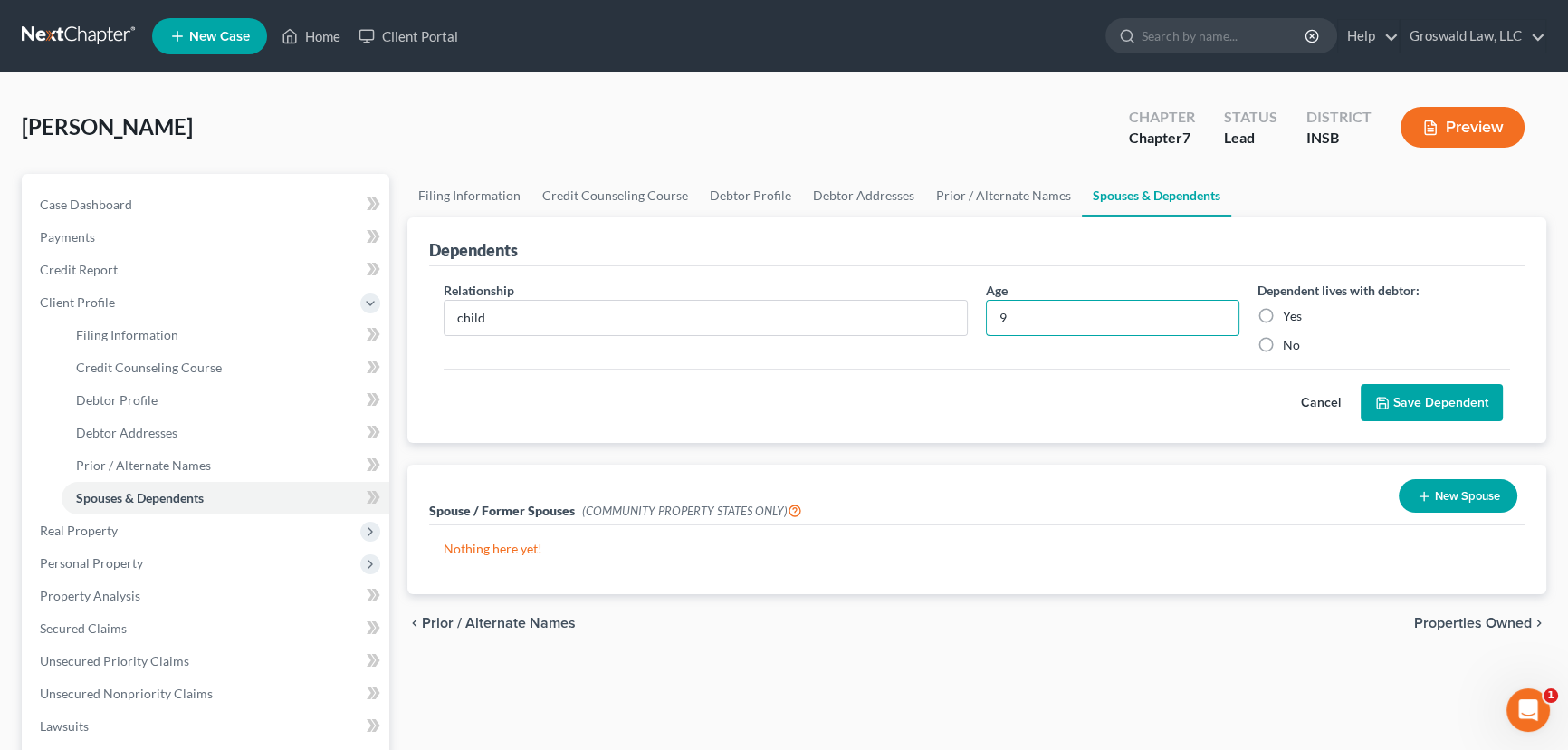
type input "9"
click at [1283, 316] on label "Yes" at bounding box center [1292, 316] width 19 height 18
click at [1290, 316] on input "Yes" at bounding box center [1296, 313] width 12 height 12
radio input "true"
click at [1401, 389] on button "Save Dependent" at bounding box center [1432, 402] width 142 height 38
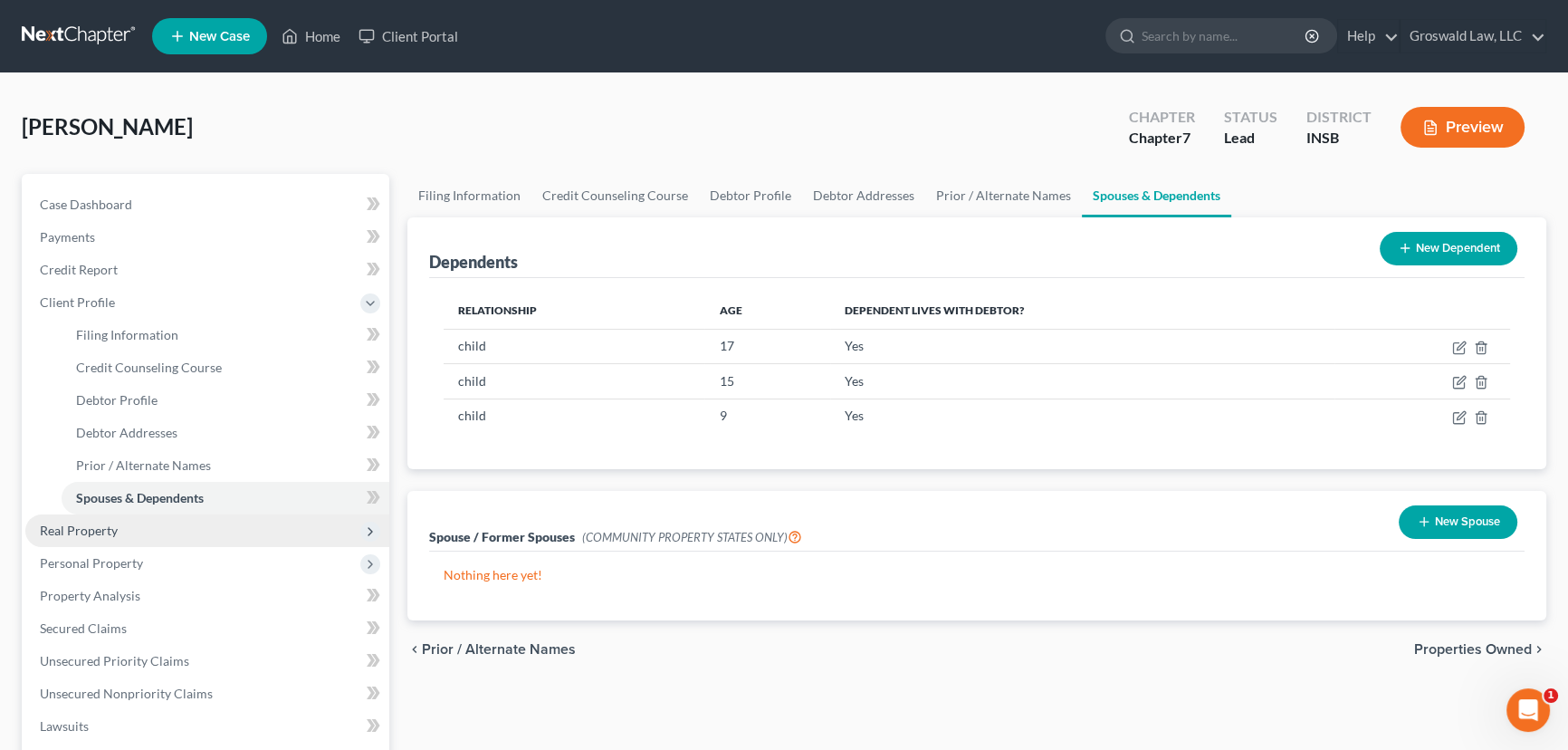
click at [99, 530] on span "Real Property" at bounding box center [79, 530] width 78 height 16
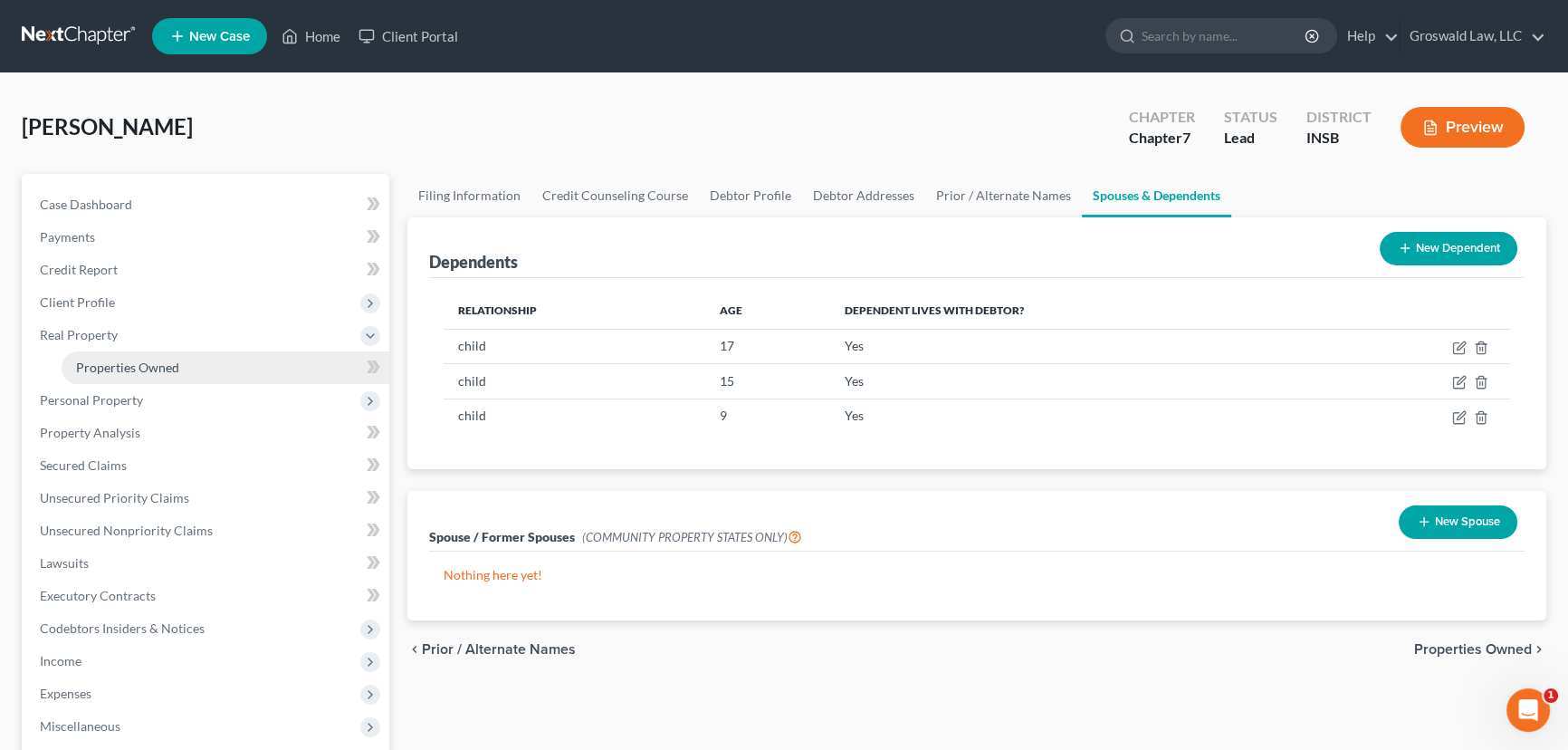
click at [160, 371] on span "Properties Owned" at bounding box center [127, 367] width 103 height 16
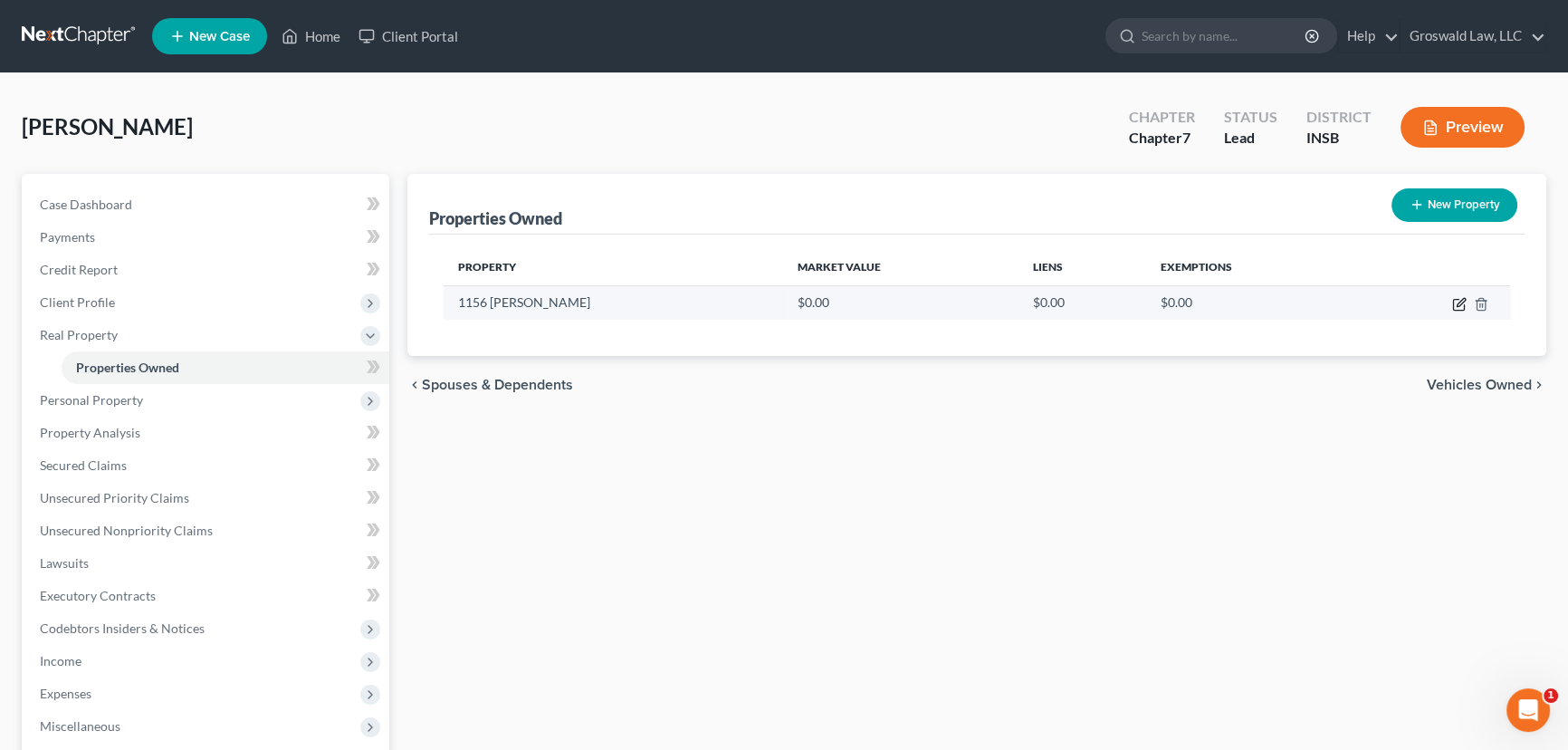
click at [1459, 298] on icon "button" at bounding box center [1459, 303] width 15 height 15
select select "14"
select select "86"
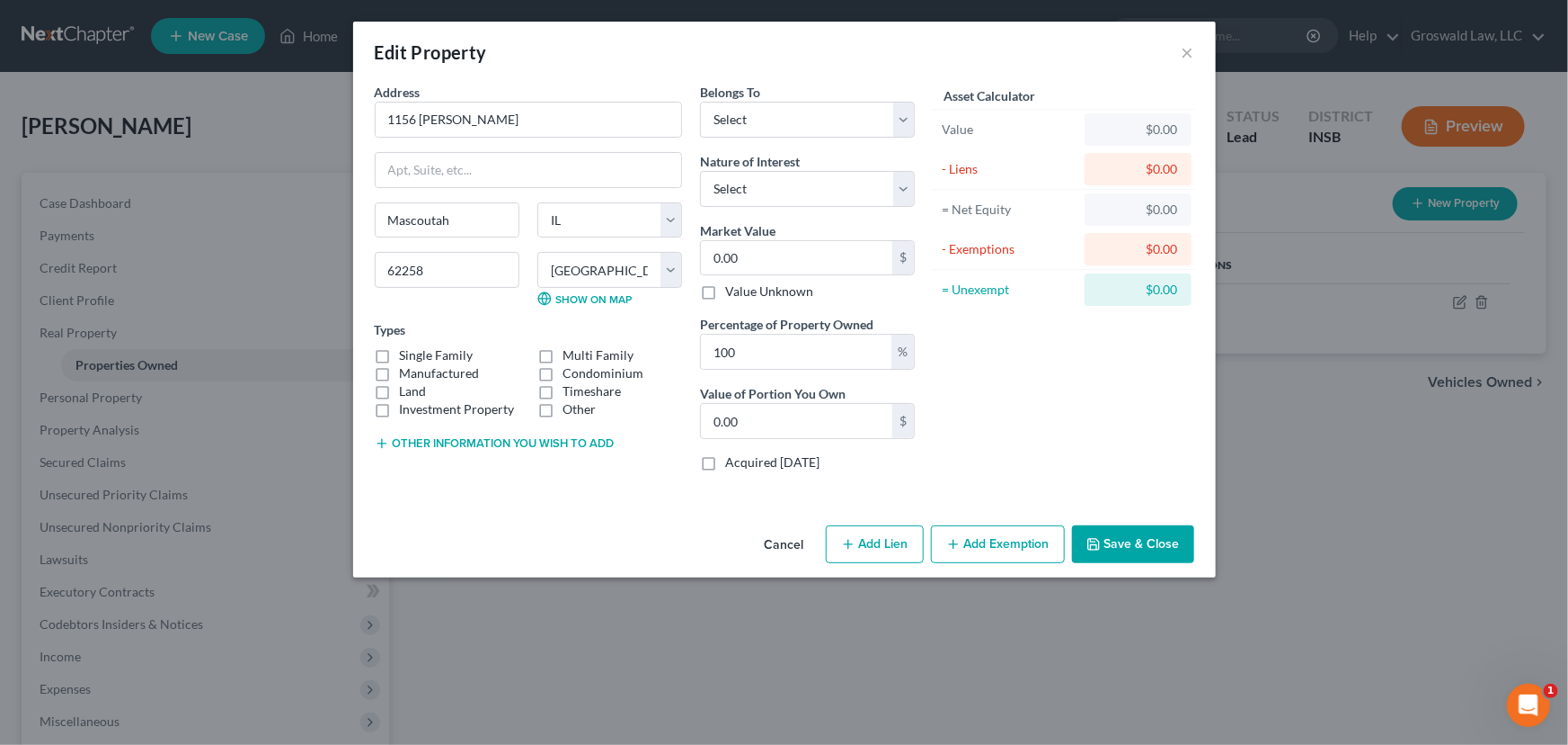
click at [903, 541] on button "Add Lien" at bounding box center [875, 544] width 98 height 38
select select "0"
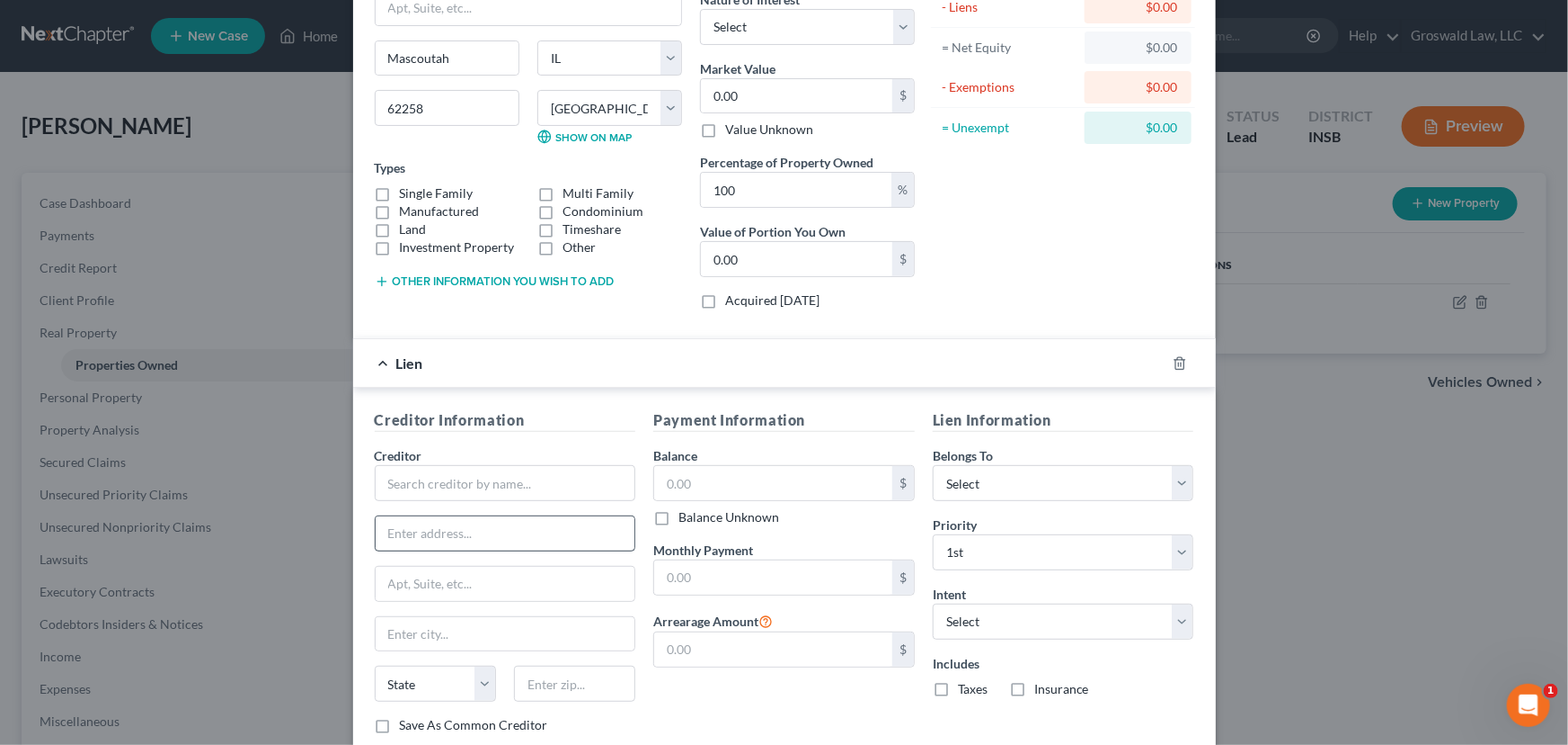
scroll to position [163, 0]
click at [439, 457] on div "Creditor *" at bounding box center [506, 473] width 261 height 55
click at [422, 484] on input "text" at bounding box center [506, 482] width 261 height 36
type input "Village Capital"
click at [668, 481] on input "text" at bounding box center [773, 482] width 238 height 34
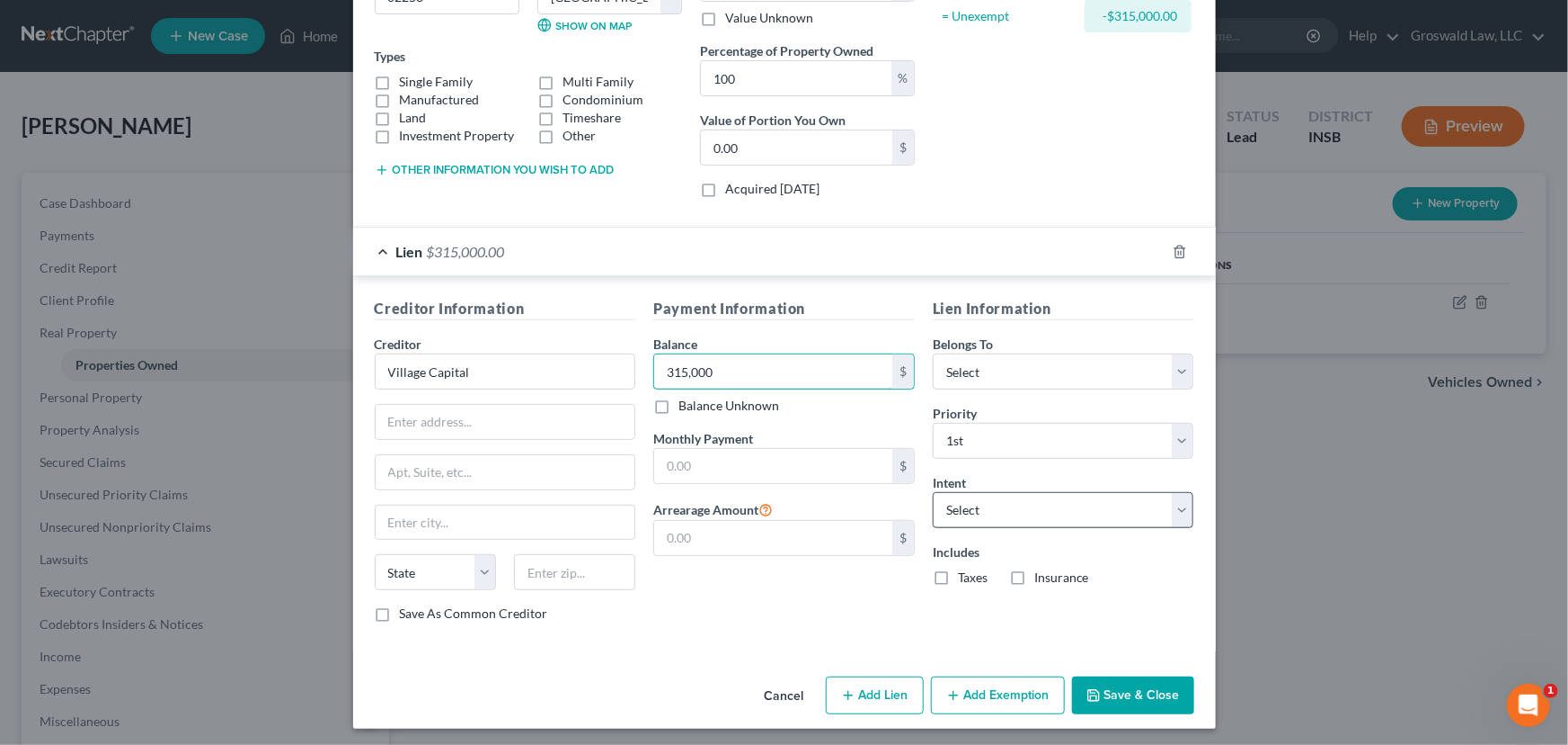
scroll to position [276, 0]
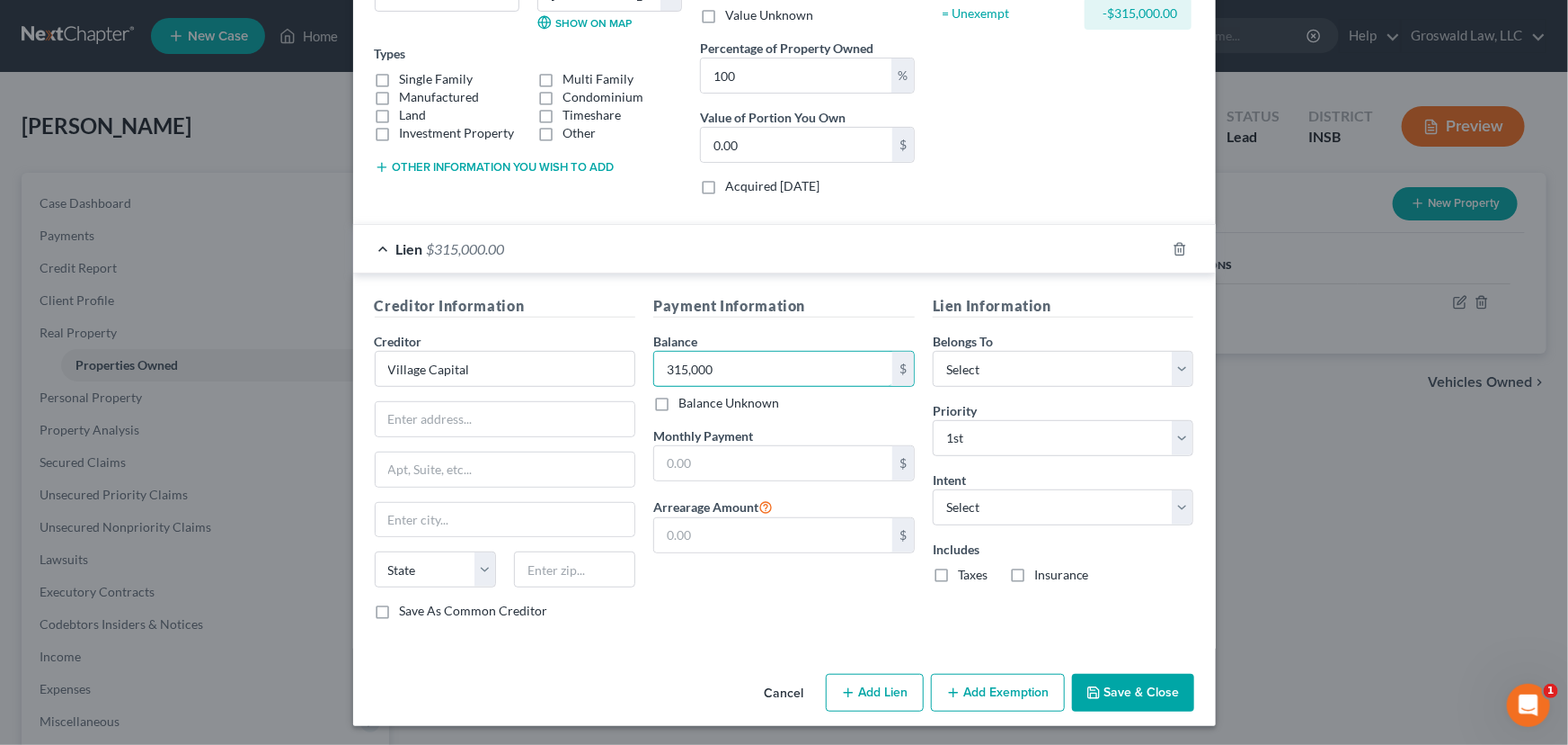
type input "315,000"
click at [1125, 684] on button "Save & Close" at bounding box center [1132, 692] width 122 height 38
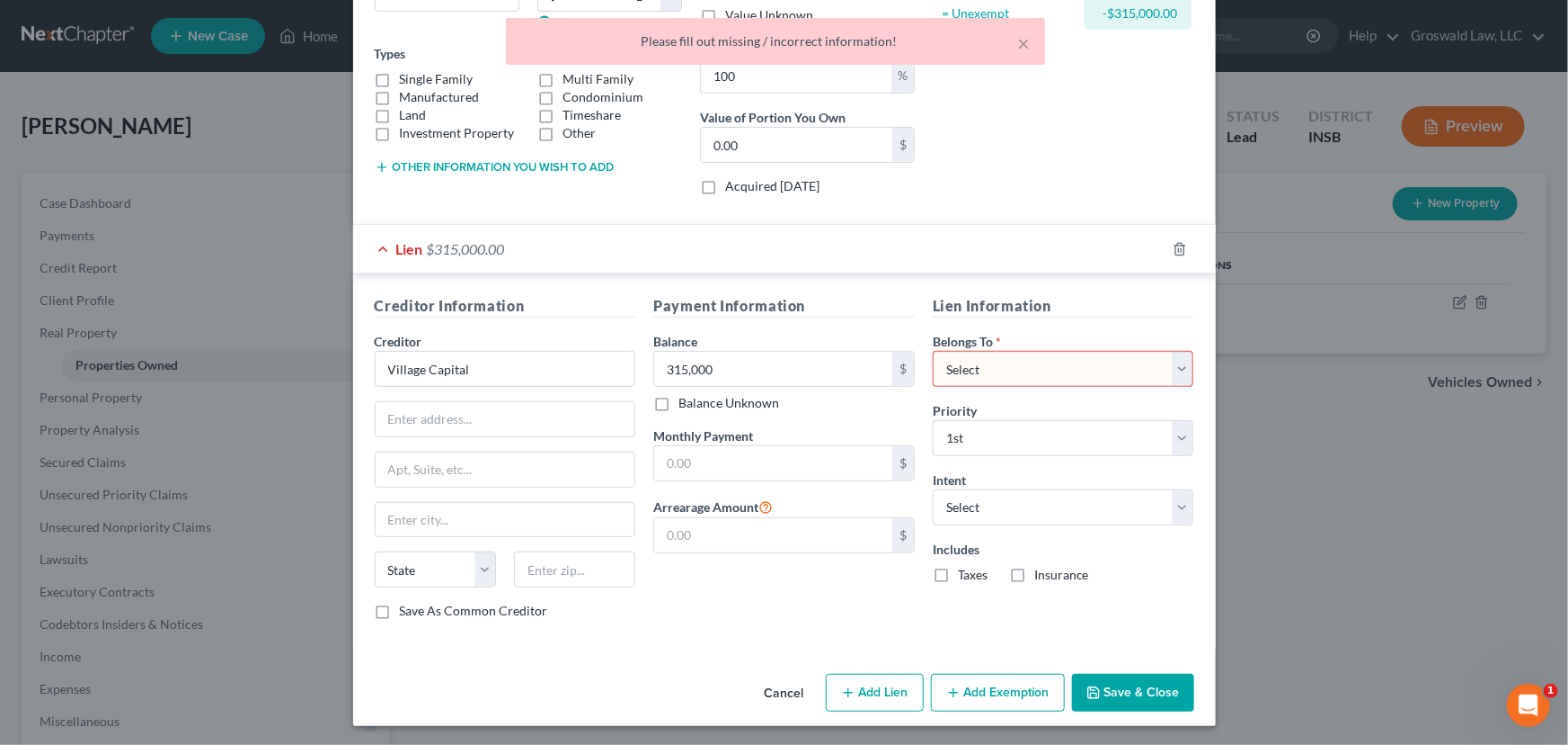
drag, startPoint x: 1064, startPoint y: 361, endPoint x: 1044, endPoint y: 381, distance: 28.3
click at [1064, 361] on select "Select Debtor 1 Only Debtor 2 Only Debtor 1 And Debtor 2 Only At Least One Of T…" at bounding box center [1063, 369] width 261 height 36
select select "0"
click at [933, 351] on select "Select Debtor 1 Only Debtor 2 Only Debtor 1 And Debtor 2 Only At Least One Of T…" at bounding box center [1063, 369] width 261 height 36
click at [1104, 679] on button "Save & Close" at bounding box center [1132, 692] width 122 height 38
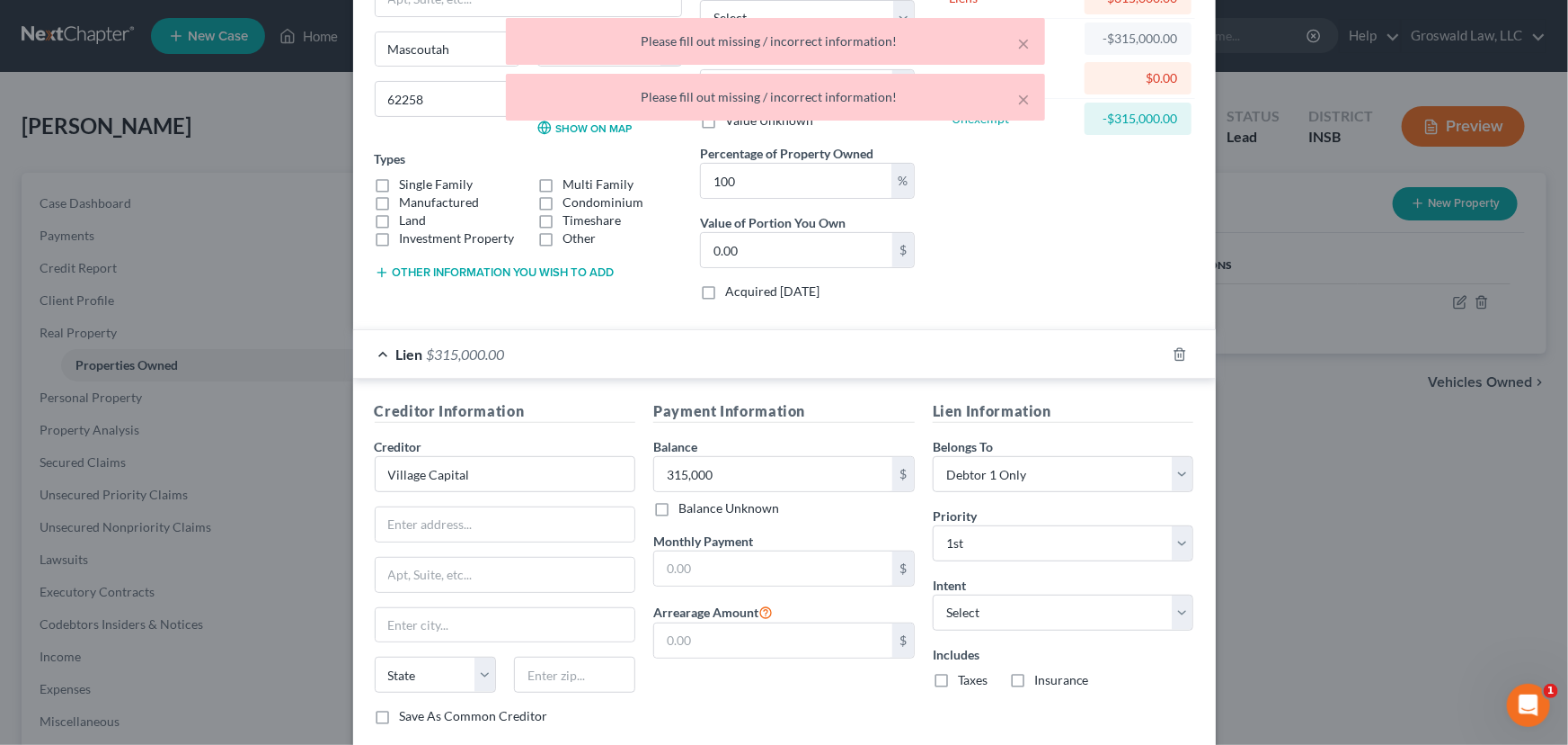
scroll to position [0, 0]
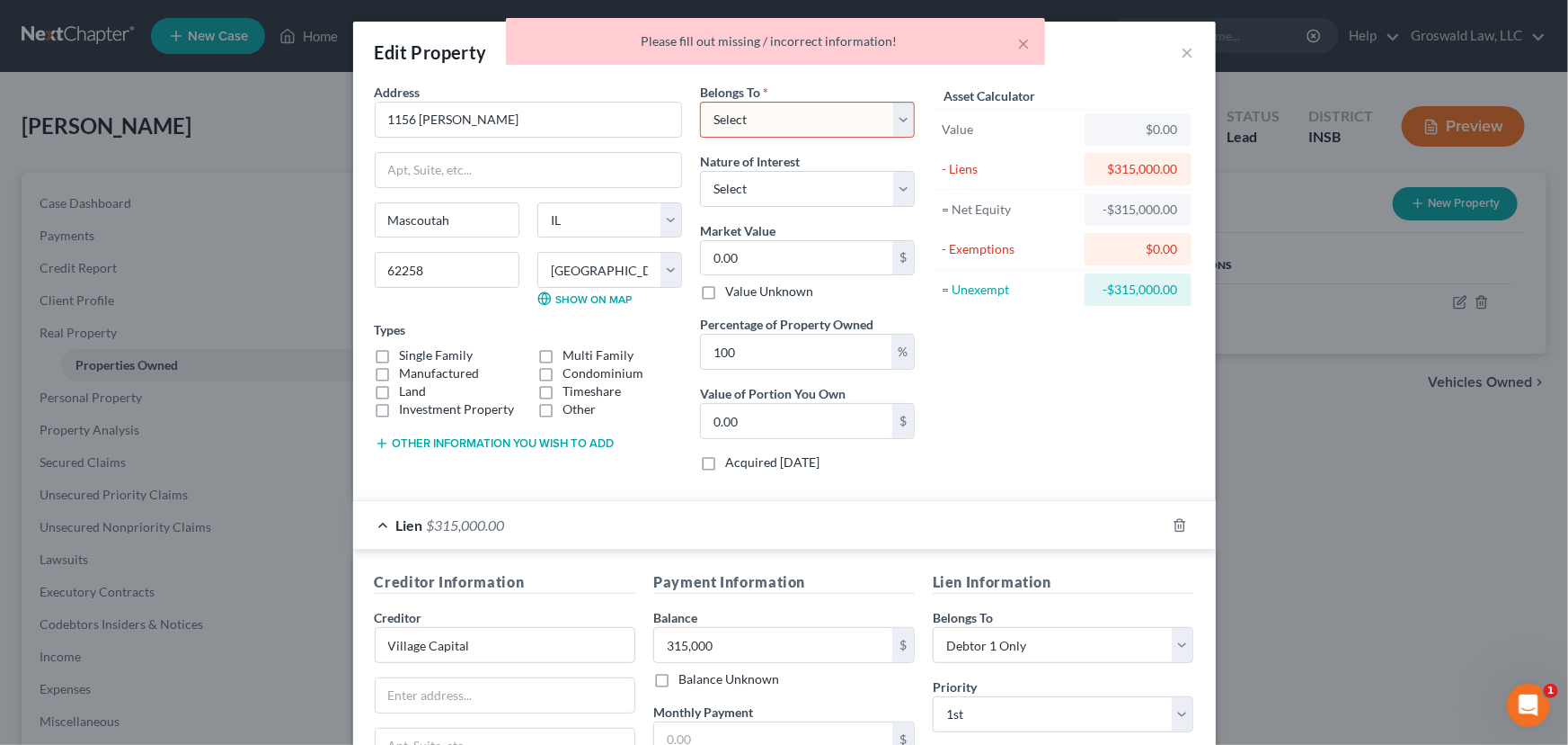
click at [784, 125] on select "Select Debtor 1 Only Debtor 2 Only Debtor 1 And Debtor 2 Only At Least One Of T…" at bounding box center [807, 119] width 214 height 36
select select "0"
click at [700, 101] on select "Select Debtor 1 Only Debtor 2 Only Debtor 1 And Debtor 2 Only At Least One Of T…" at bounding box center [807, 119] width 214 height 36
drag, startPoint x: 767, startPoint y: 189, endPoint x: 757, endPoint y: 205, distance: 18.9
click at [767, 189] on select "Select Fee Simple Joint Tenant Life Estate Equitable Interest Future Interest T…" at bounding box center [807, 188] width 214 height 36
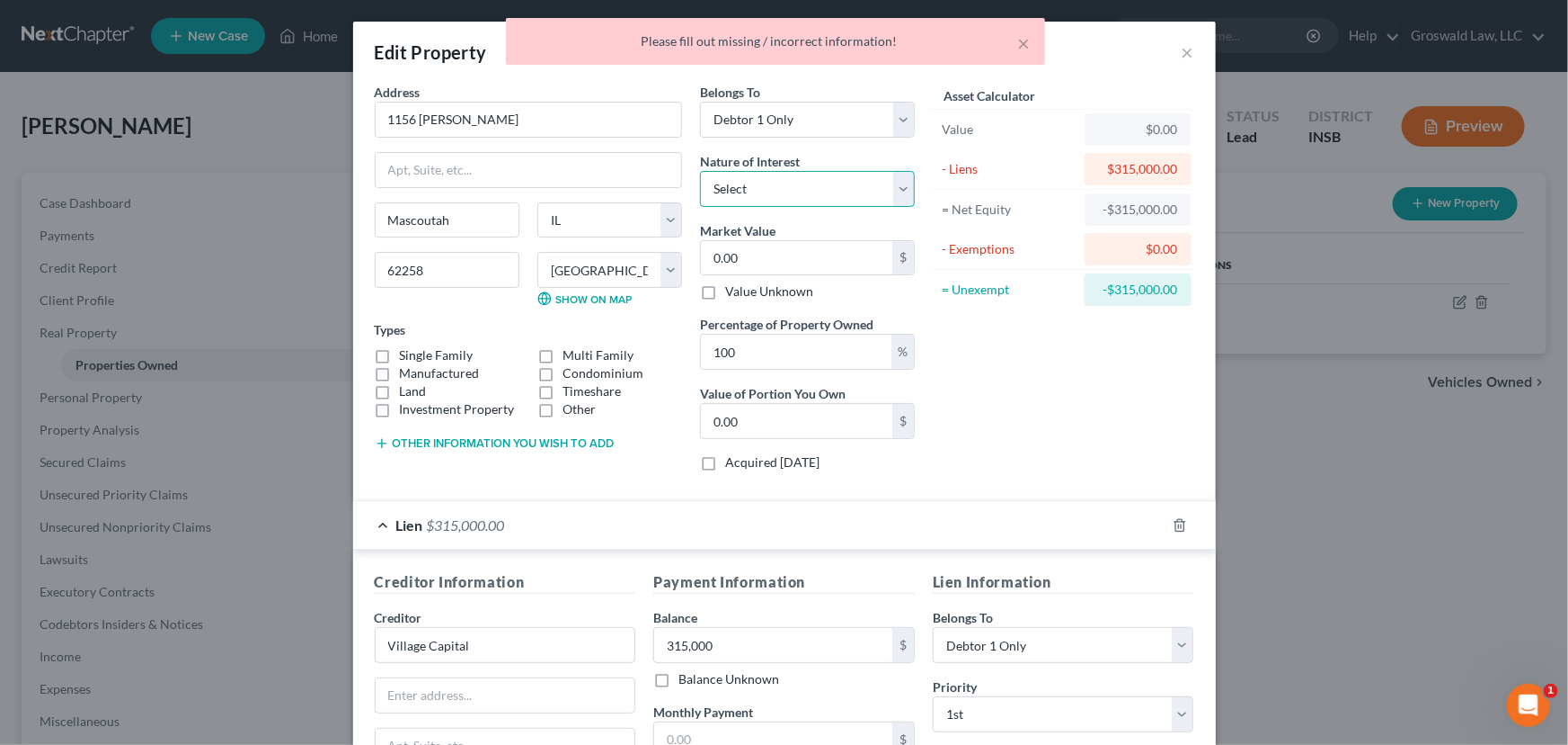
select select "0"
click at [700, 171] on select "Select Fee Simple Joint Tenant Life Estate Equitable Interest Future Interest T…" at bounding box center [807, 188] width 214 height 36
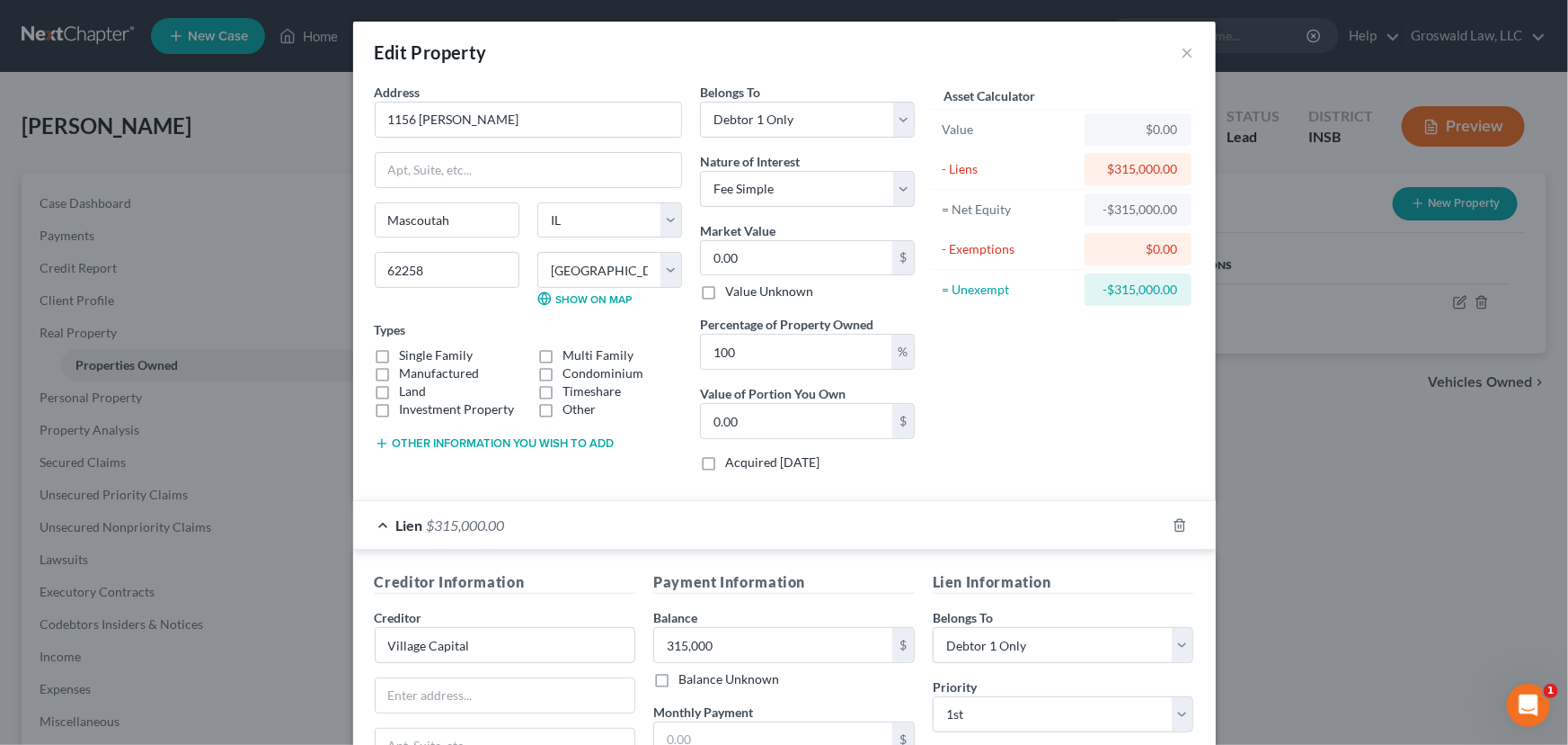
click at [400, 355] on label "Single Family" at bounding box center [437, 355] width 74 height 18
click at [407, 355] on input "Single Family" at bounding box center [413, 352] width 12 height 12
checkbox input "true"
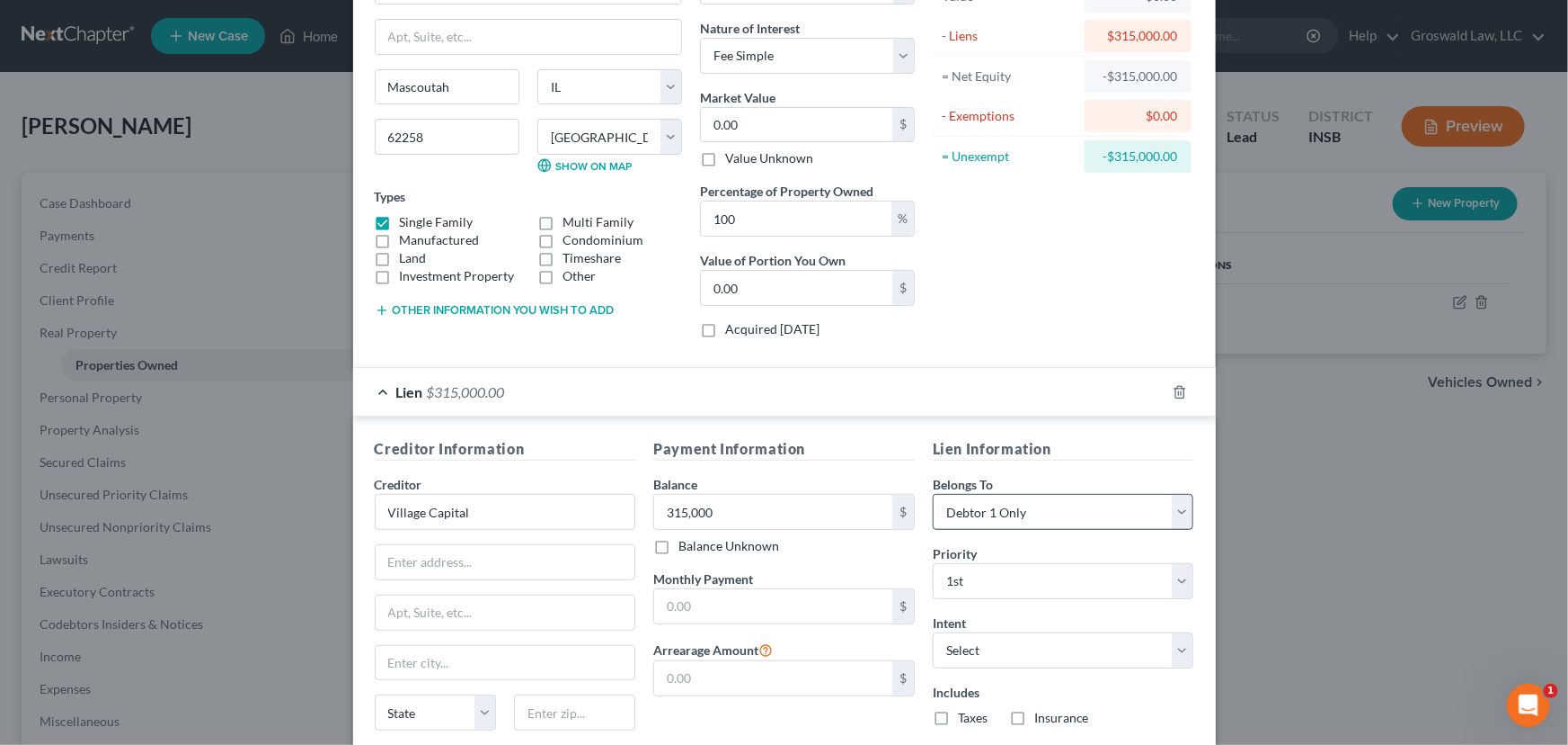
scroll to position [276, 0]
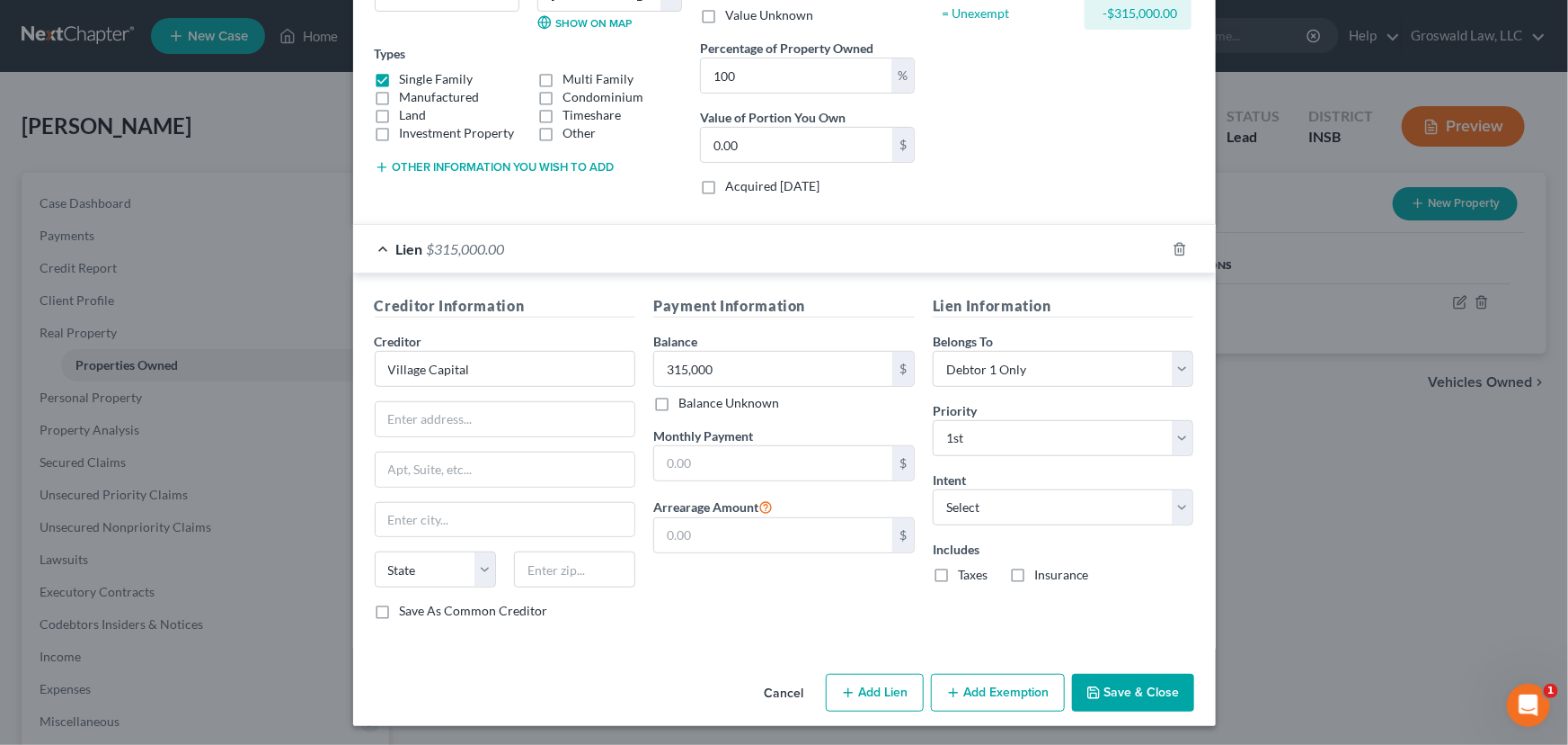
click at [1126, 689] on button "Save & Close" at bounding box center [1132, 692] width 122 height 38
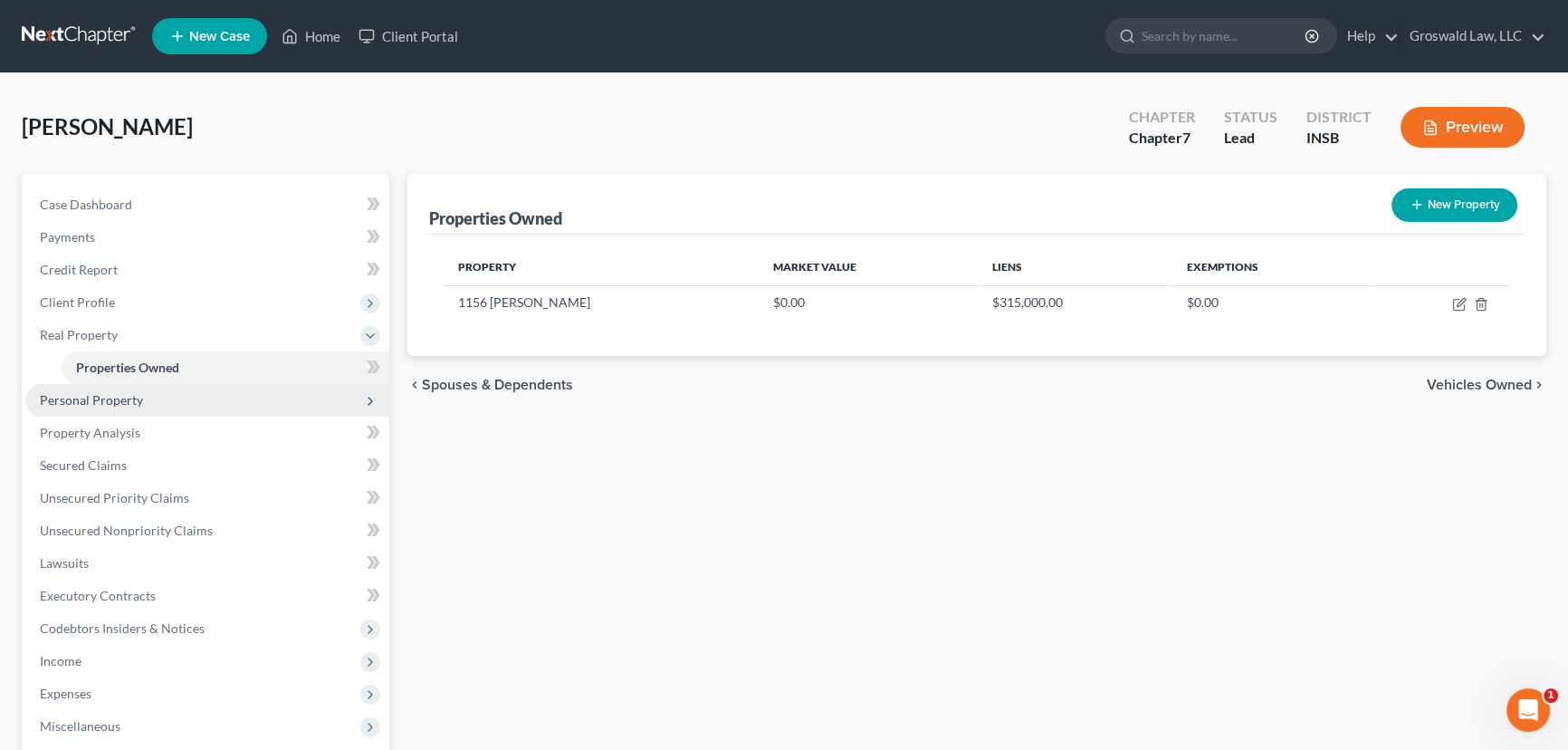
click at [99, 402] on span "Personal Property" at bounding box center [91, 400] width 103 height 16
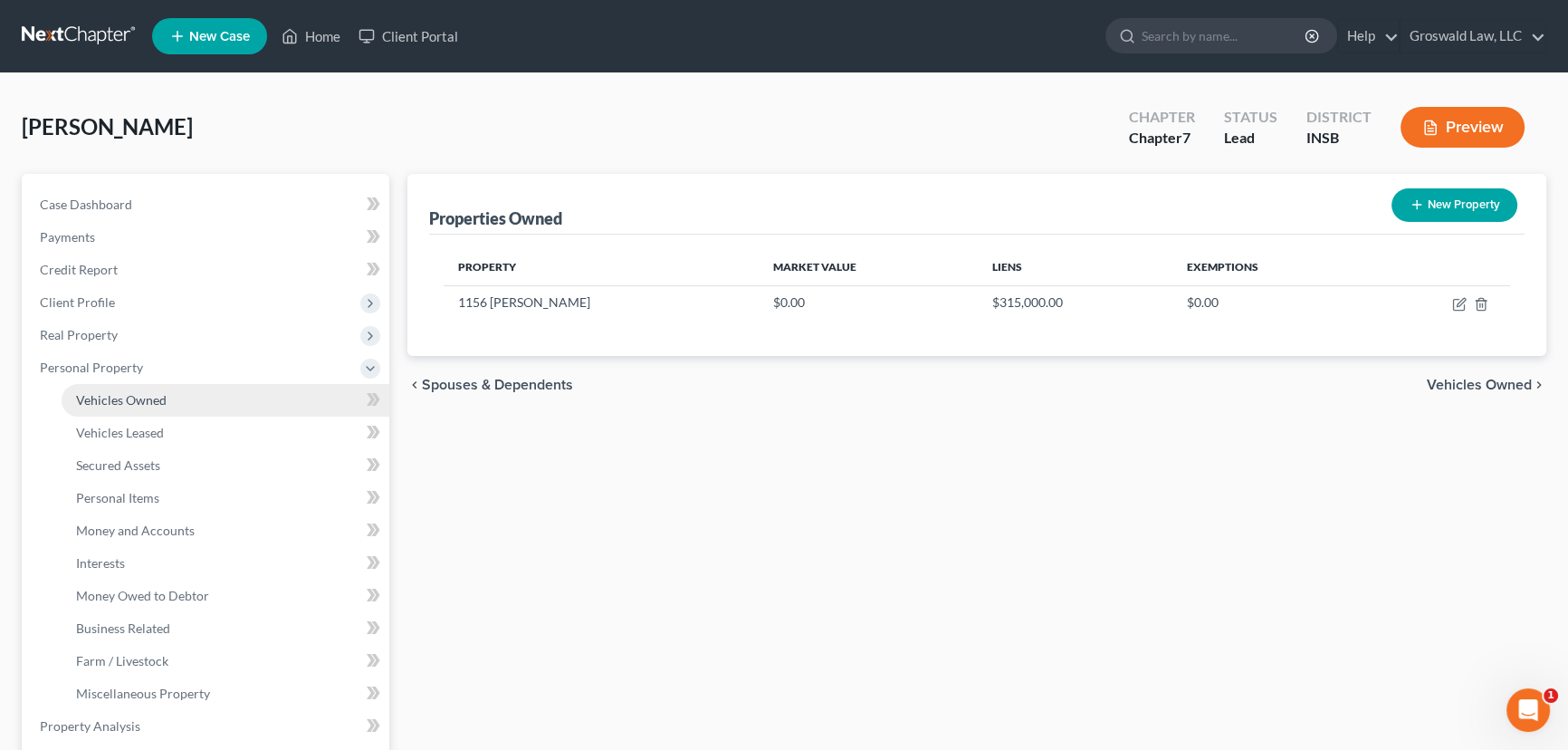
click at [171, 402] on link "Vehicles Owned" at bounding box center [226, 400] width 328 height 32
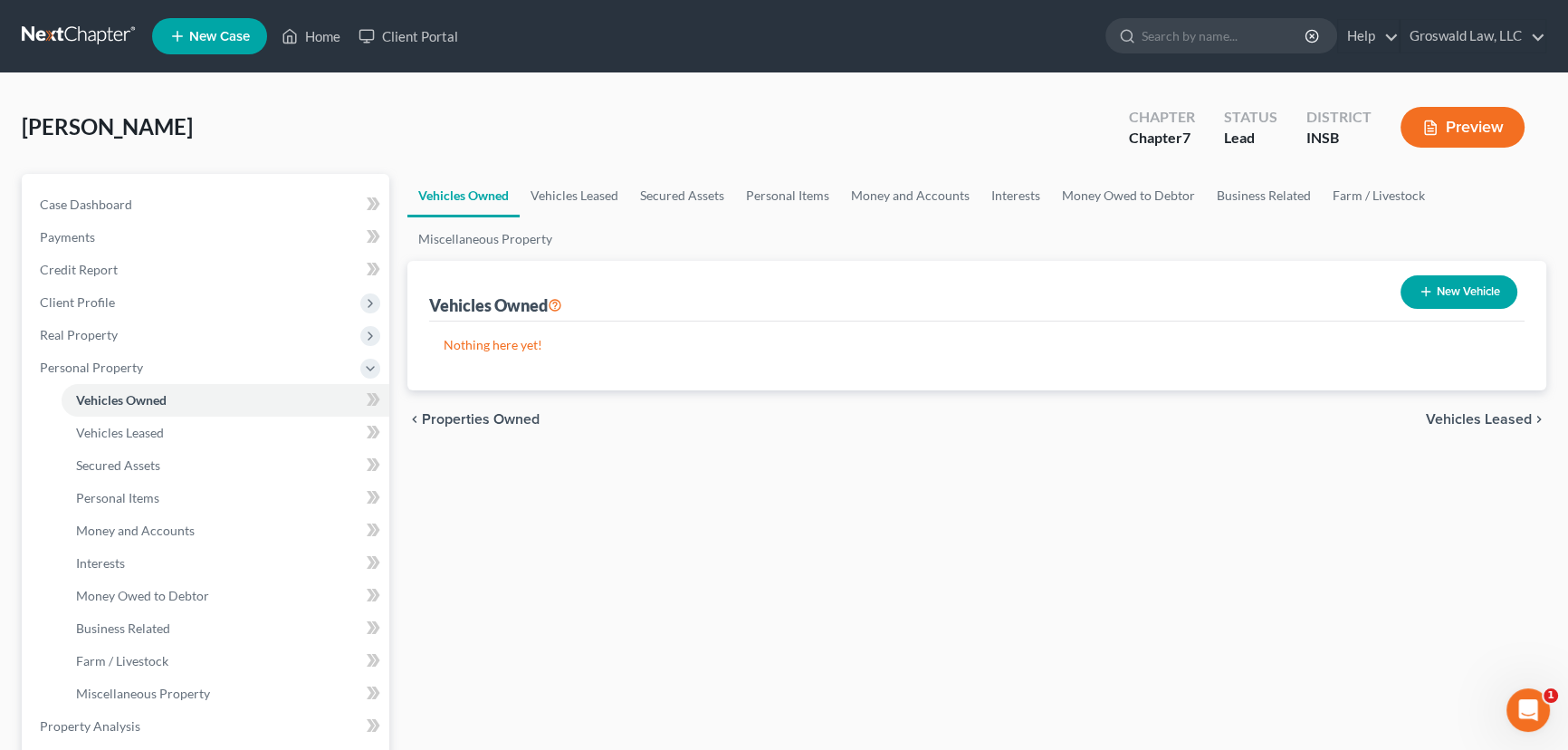
click at [1478, 294] on button "New Vehicle" at bounding box center [1459, 292] width 117 height 33
select select "0"
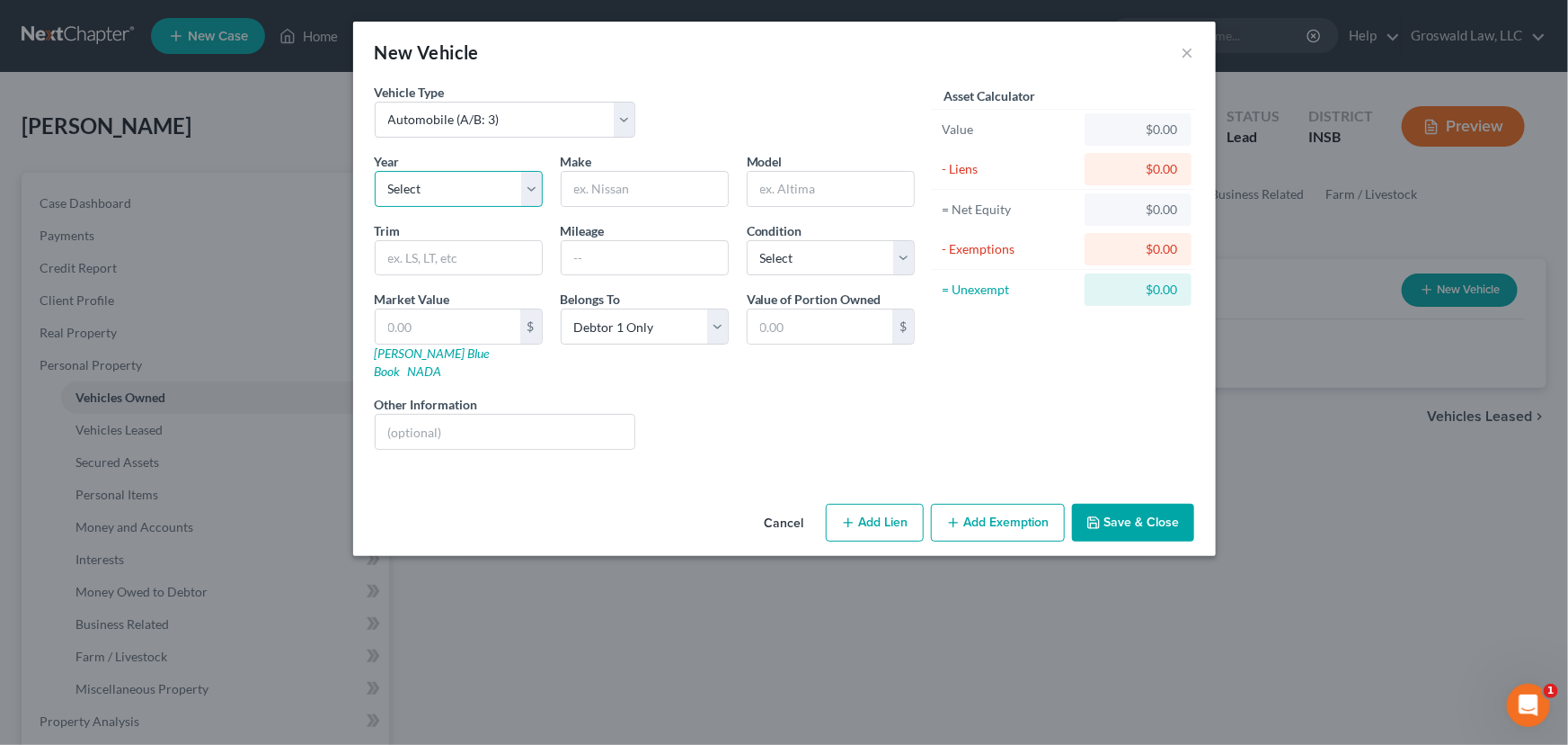
drag, startPoint x: 487, startPoint y: 194, endPoint x: 485, endPoint y: 203, distance: 9.2
click at [487, 194] on select "Select 2026 2025 2024 2023 2022 2021 2020 2019 2018 2017 2016 2015 2014 2013 20…" at bounding box center [459, 188] width 168 height 36
select select "9"
click at [375, 171] on select "Select 2026 2025 2024 2023 2022 2021 2020 2019 2018 2017 2016 2015 2014 2013 20…" at bounding box center [459, 188] width 168 height 36
click at [658, 192] on input "text" at bounding box center [644, 188] width 167 height 34
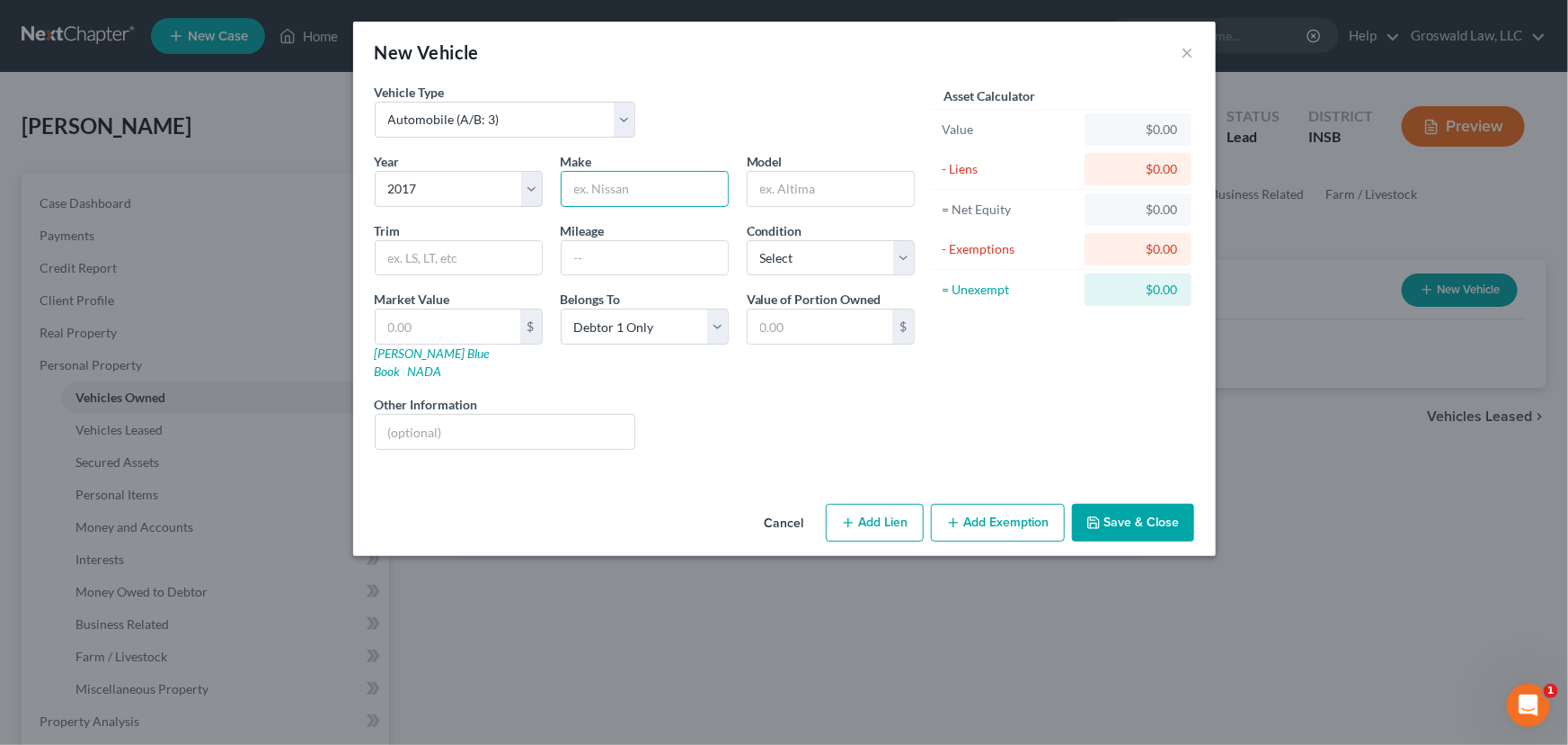
type input "P"
type input "Honda"
type input "Pilot"
click at [891, 505] on button "Add Lien" at bounding box center [875, 522] width 98 height 38
select select "0"
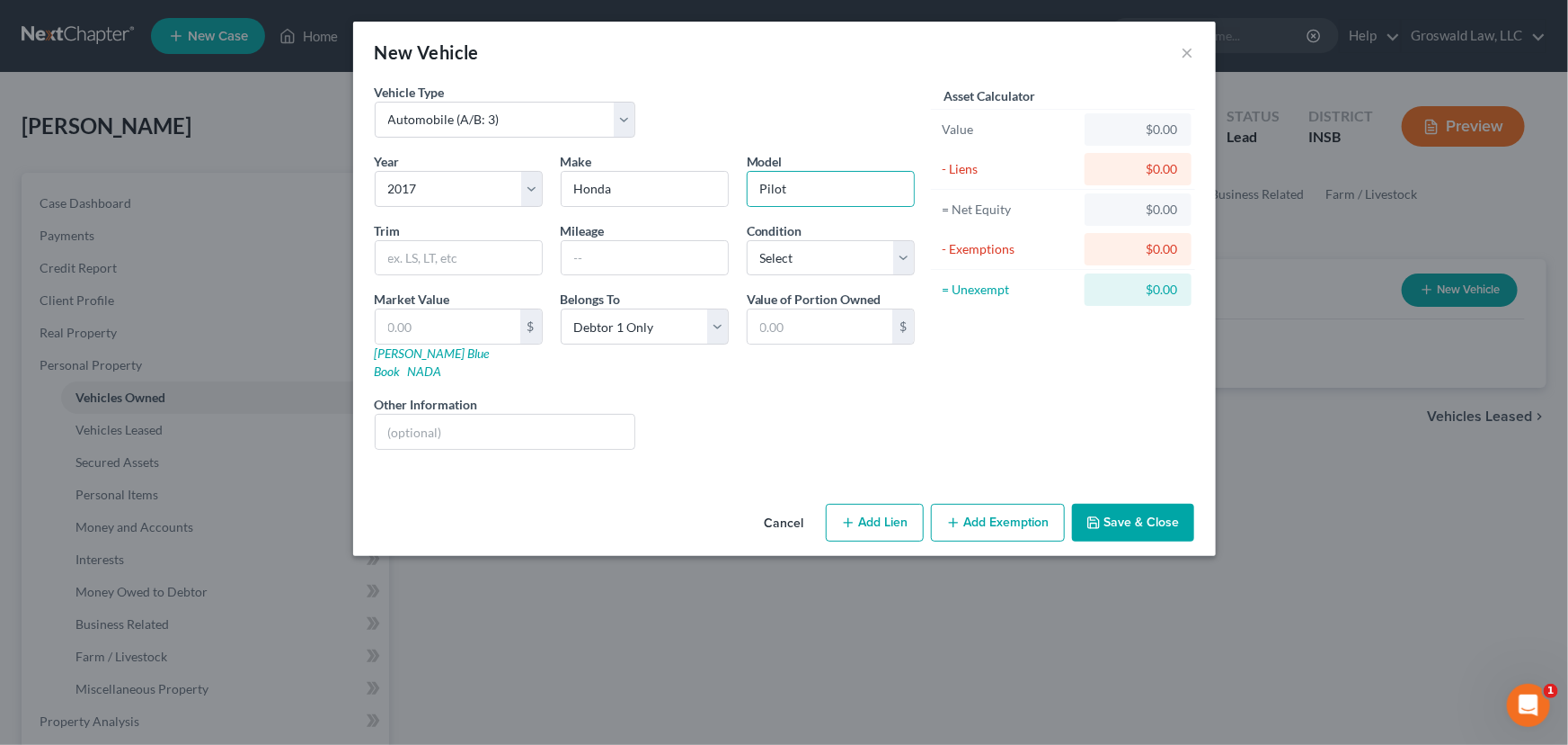
select select "0"
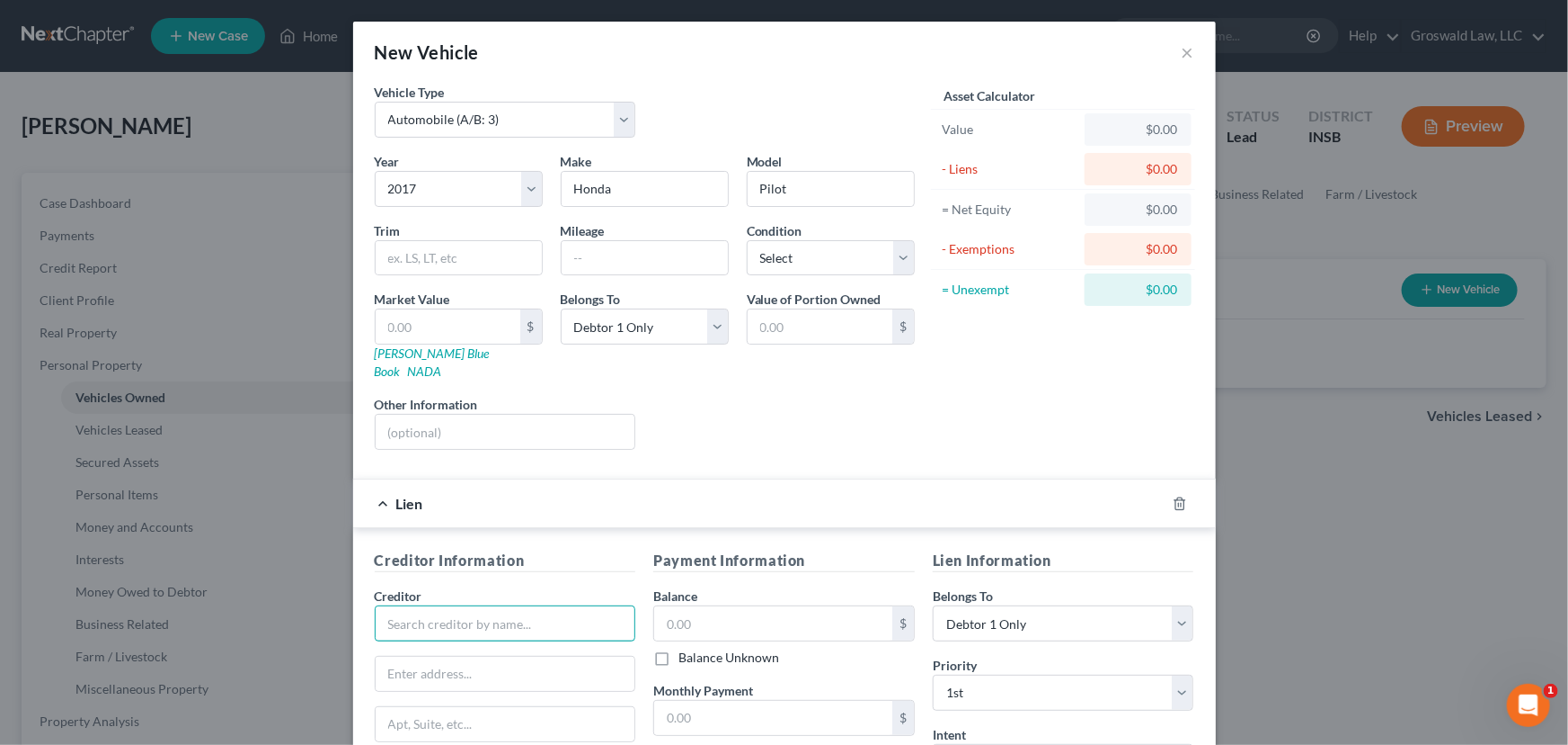
click at [602, 606] on input "text" at bounding box center [506, 623] width 261 height 36
type input "Midwest Members Credit Union"
click at [706, 607] on input "text" at bounding box center [773, 623] width 238 height 34
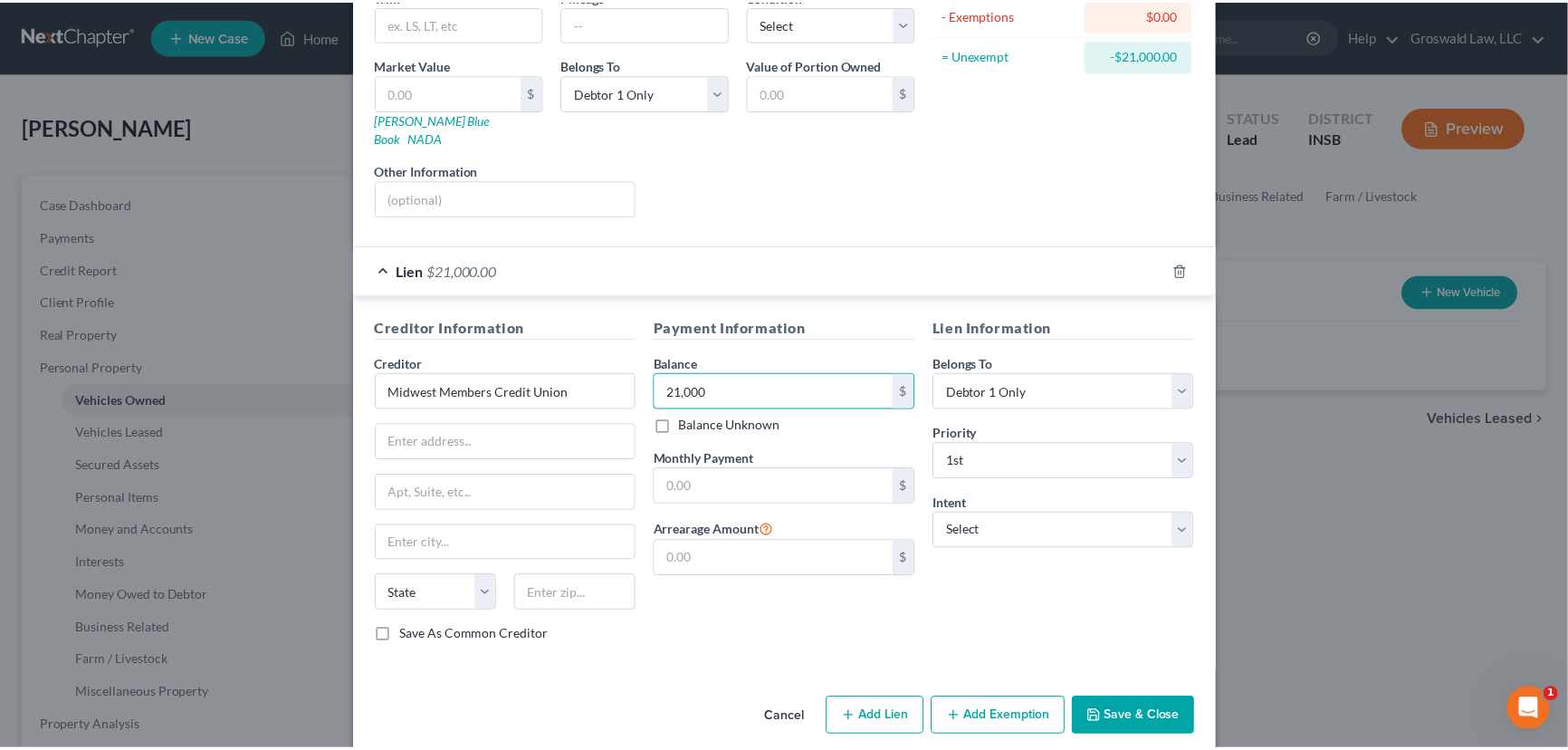
scroll to position [239, 0]
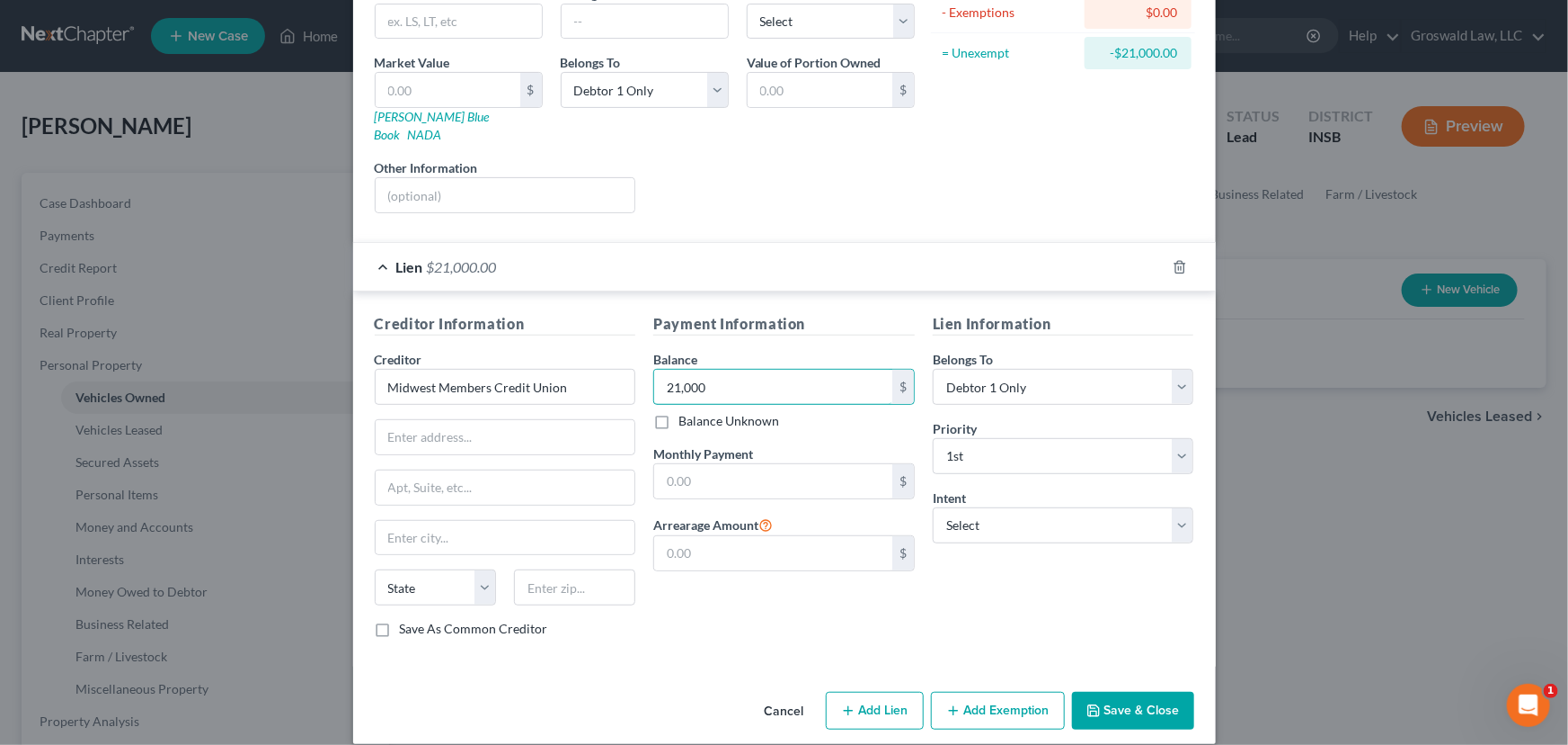
type input "21,000"
click at [1115, 691] on button "Save & Close" at bounding box center [1132, 710] width 122 height 38
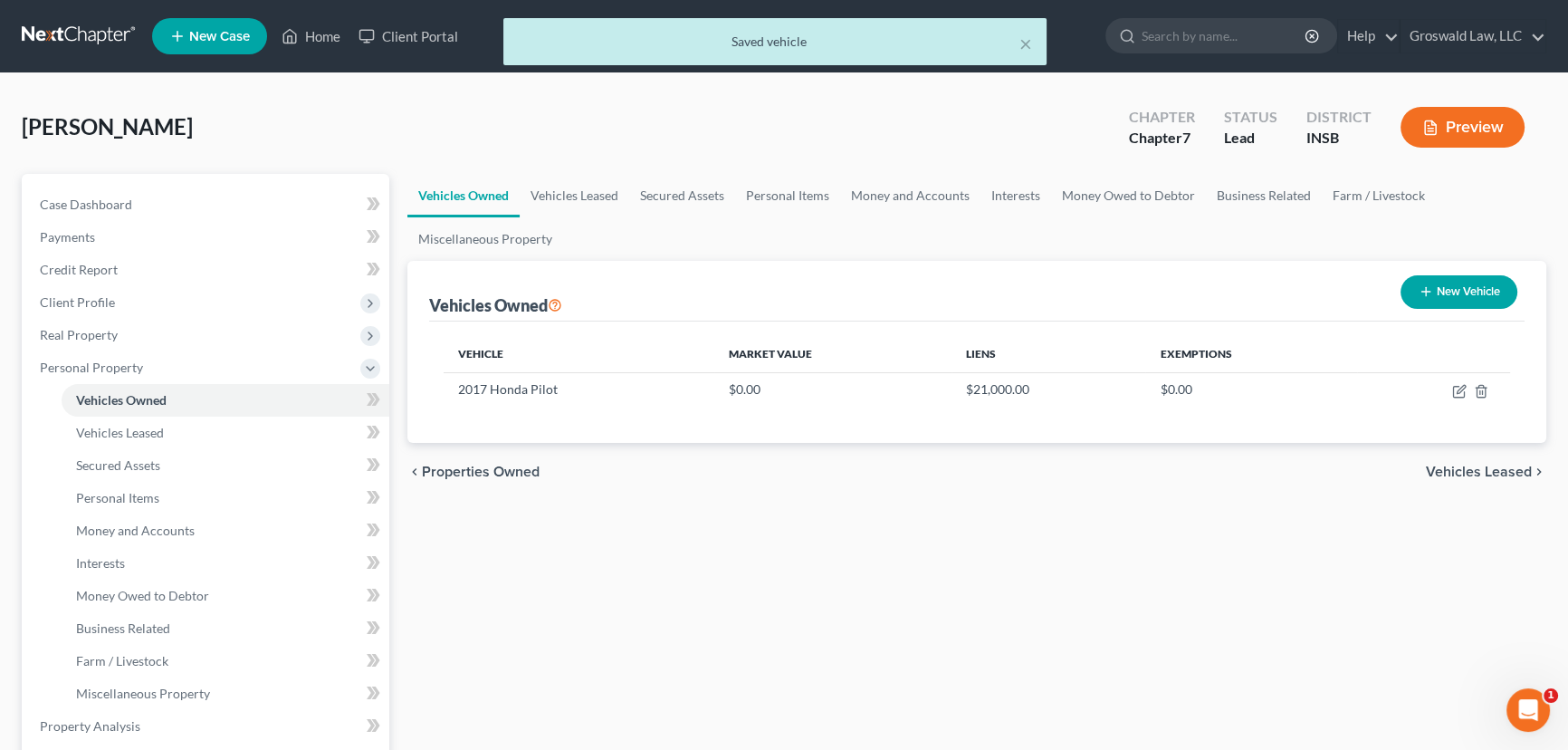
click at [1444, 298] on button "New Vehicle" at bounding box center [1459, 292] width 117 height 33
select select "0"
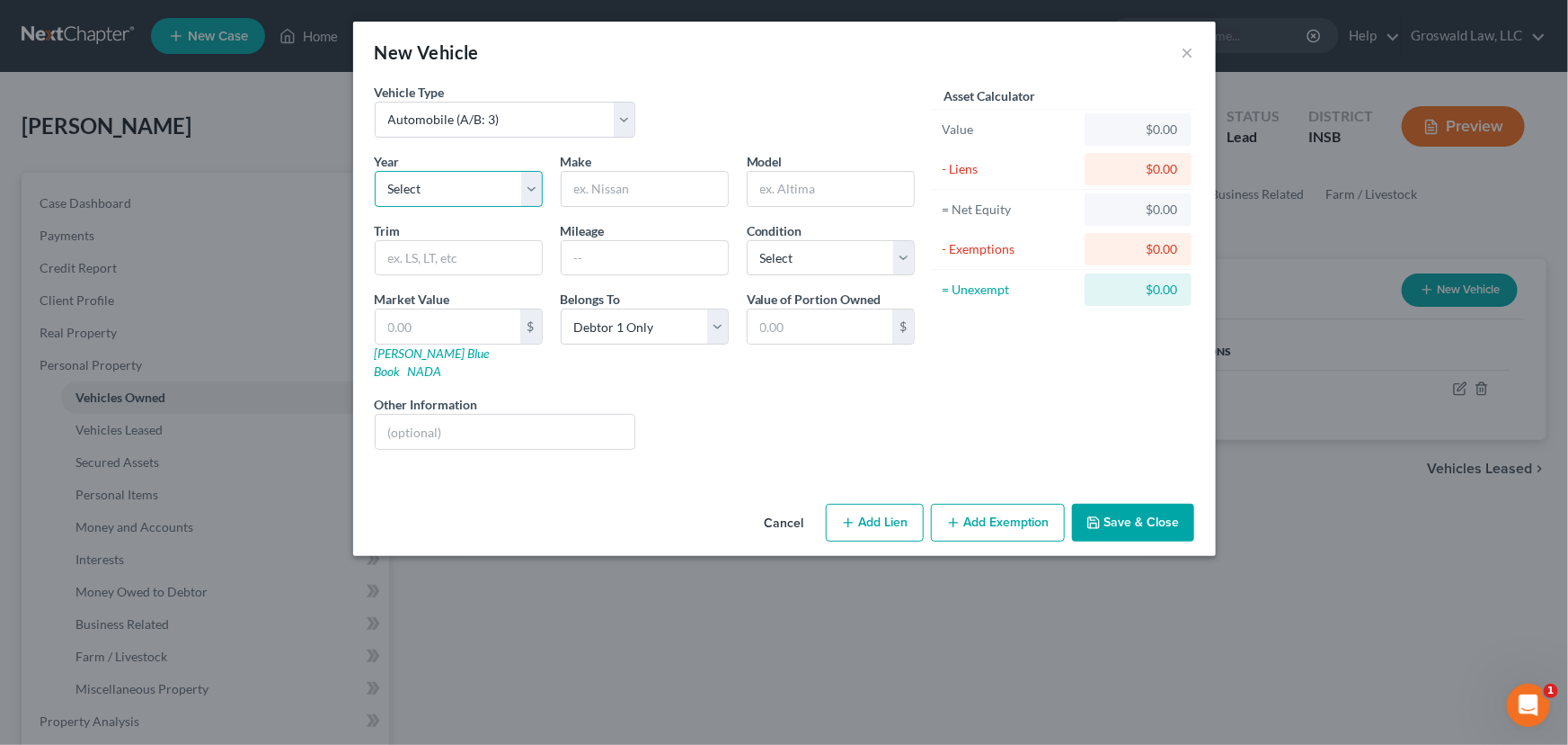
click at [485, 194] on select "Select 2026 2025 2024 2023 2022 2021 2020 2019 2018 2017 2016 2015 2014 2013 20…" at bounding box center [459, 188] width 168 height 36
select select "20"
click at [375, 171] on select "Select 2026 2025 2024 2023 2022 2021 2020 2019 2018 2017 2016 2015 2014 2013 20…" at bounding box center [459, 188] width 168 height 36
drag, startPoint x: 608, startPoint y: 193, endPoint x: 599, endPoint y: 178, distance: 17.5
click at [608, 193] on input "text" at bounding box center [644, 188] width 167 height 34
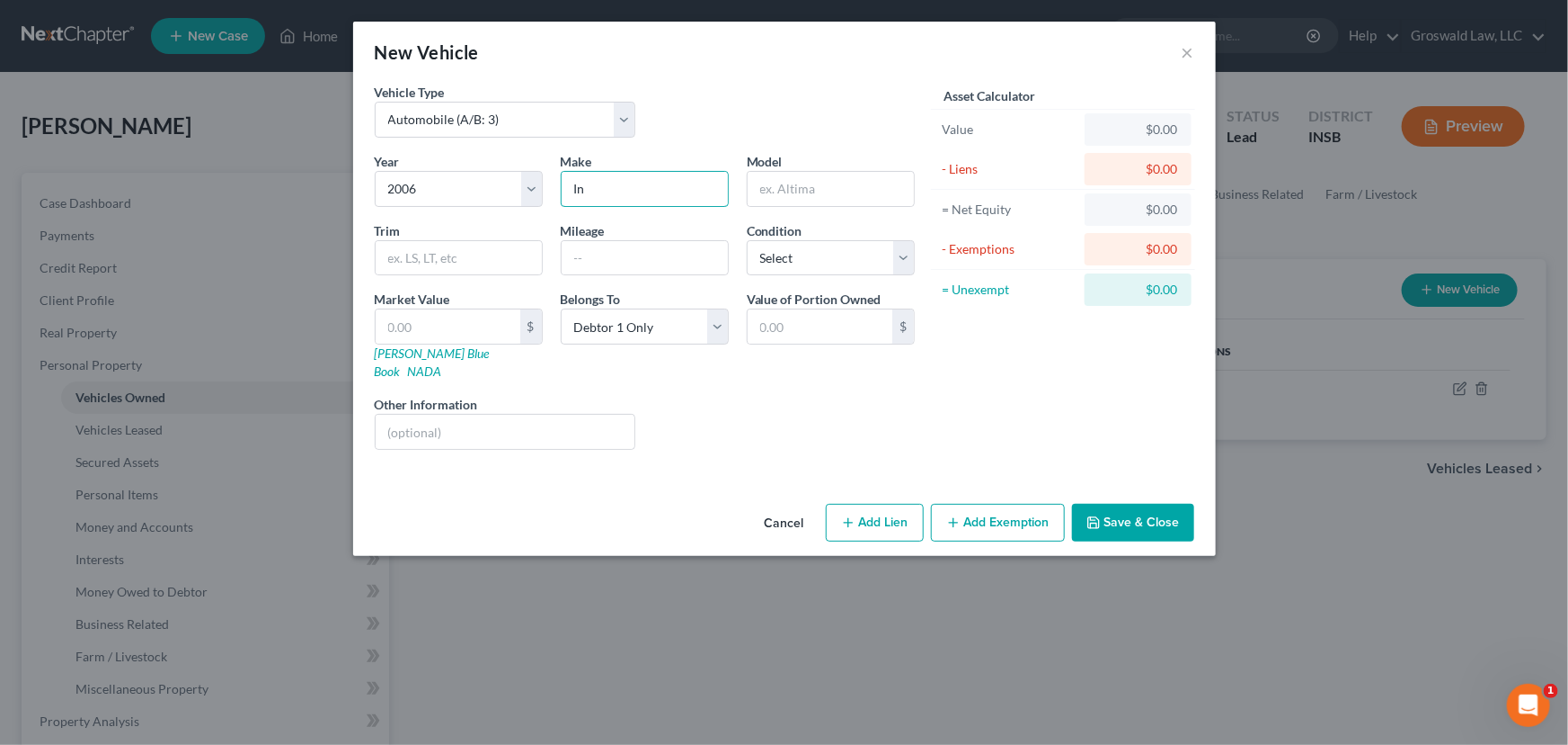
type input "Infiniti"
type input "G35"
click at [1109, 509] on button "Save & Close" at bounding box center [1132, 522] width 122 height 38
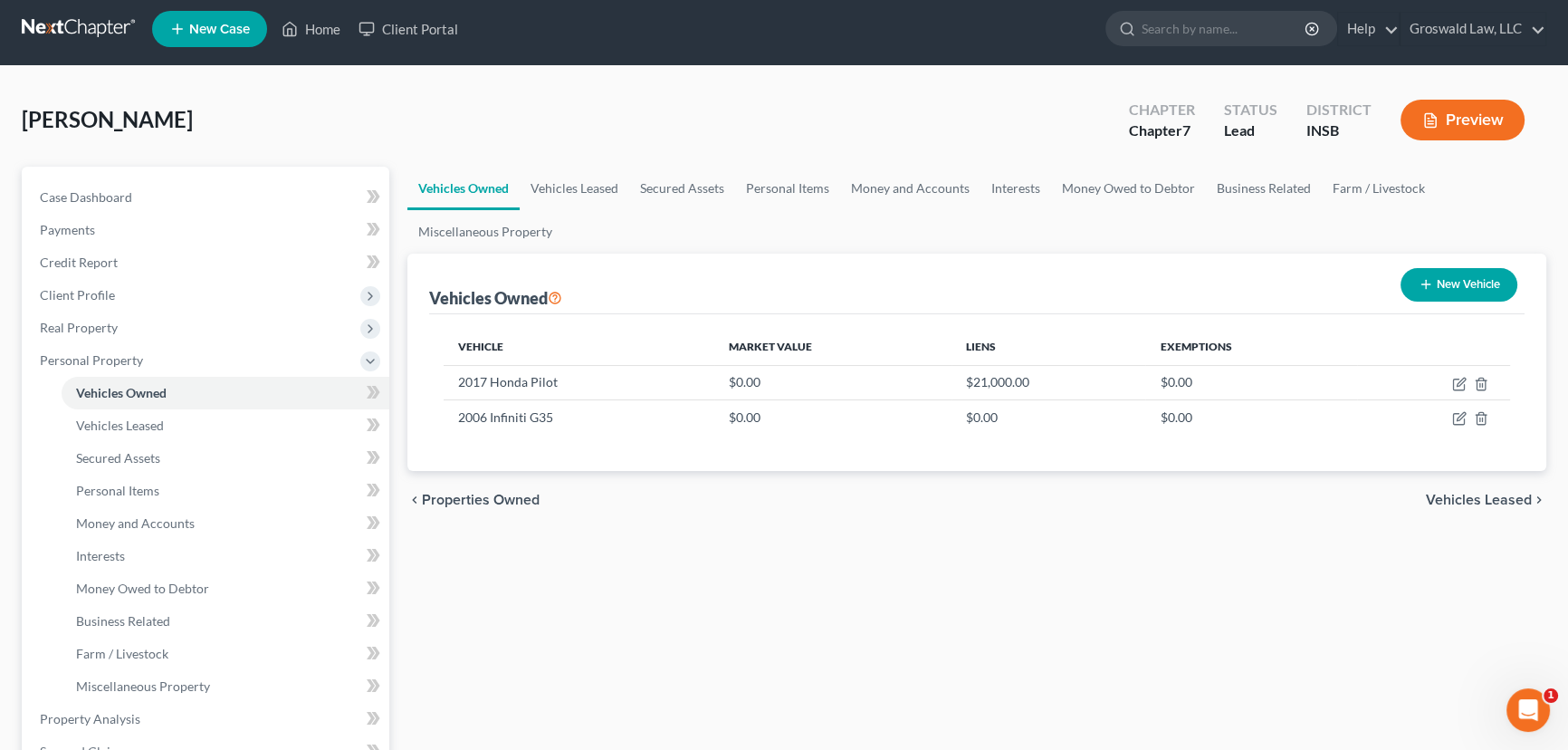
scroll to position [568, 0]
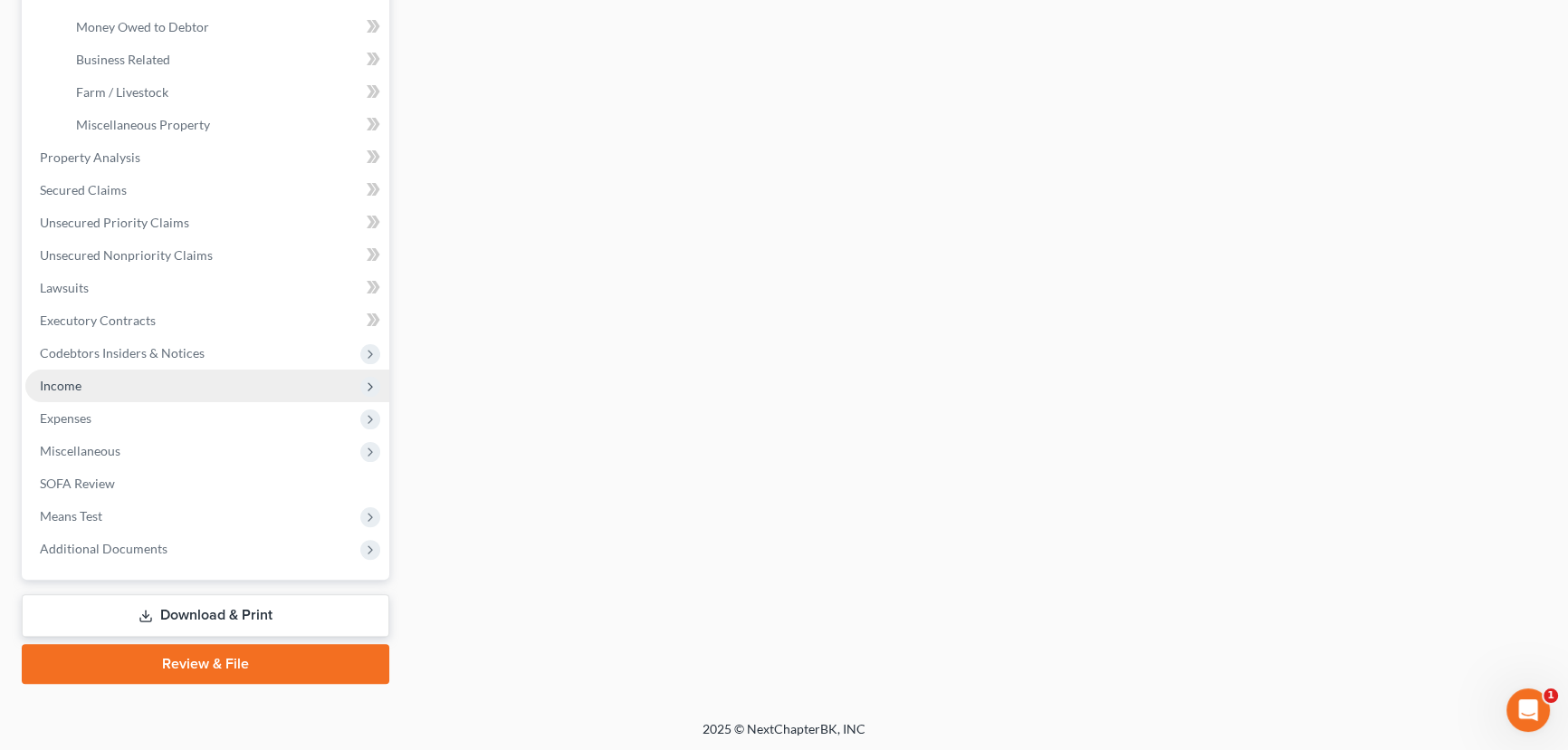
click at [87, 379] on span "Income" at bounding box center [207, 385] width 364 height 32
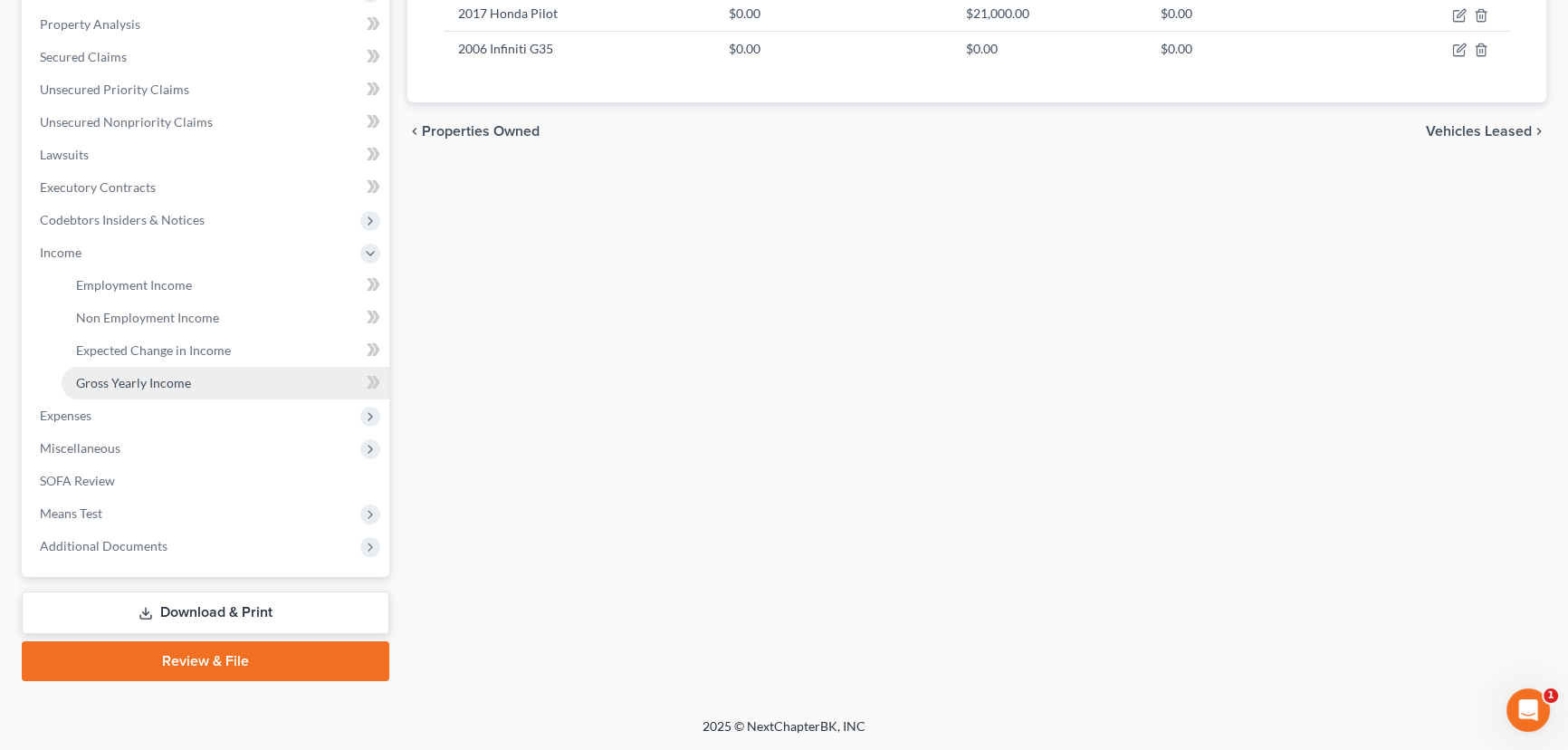
scroll to position [373, 0]
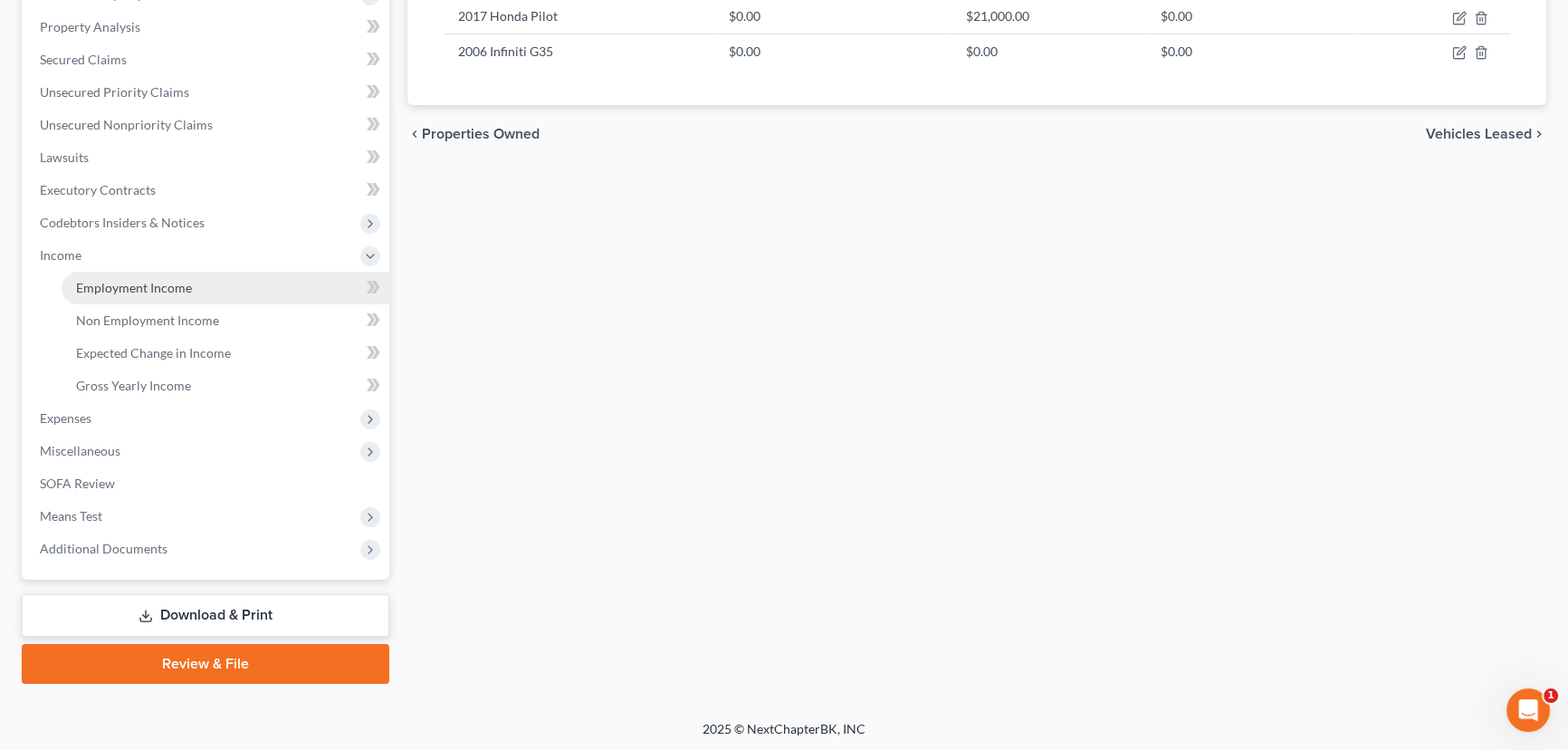
click at [213, 288] on link "Employment Income" at bounding box center [226, 288] width 328 height 32
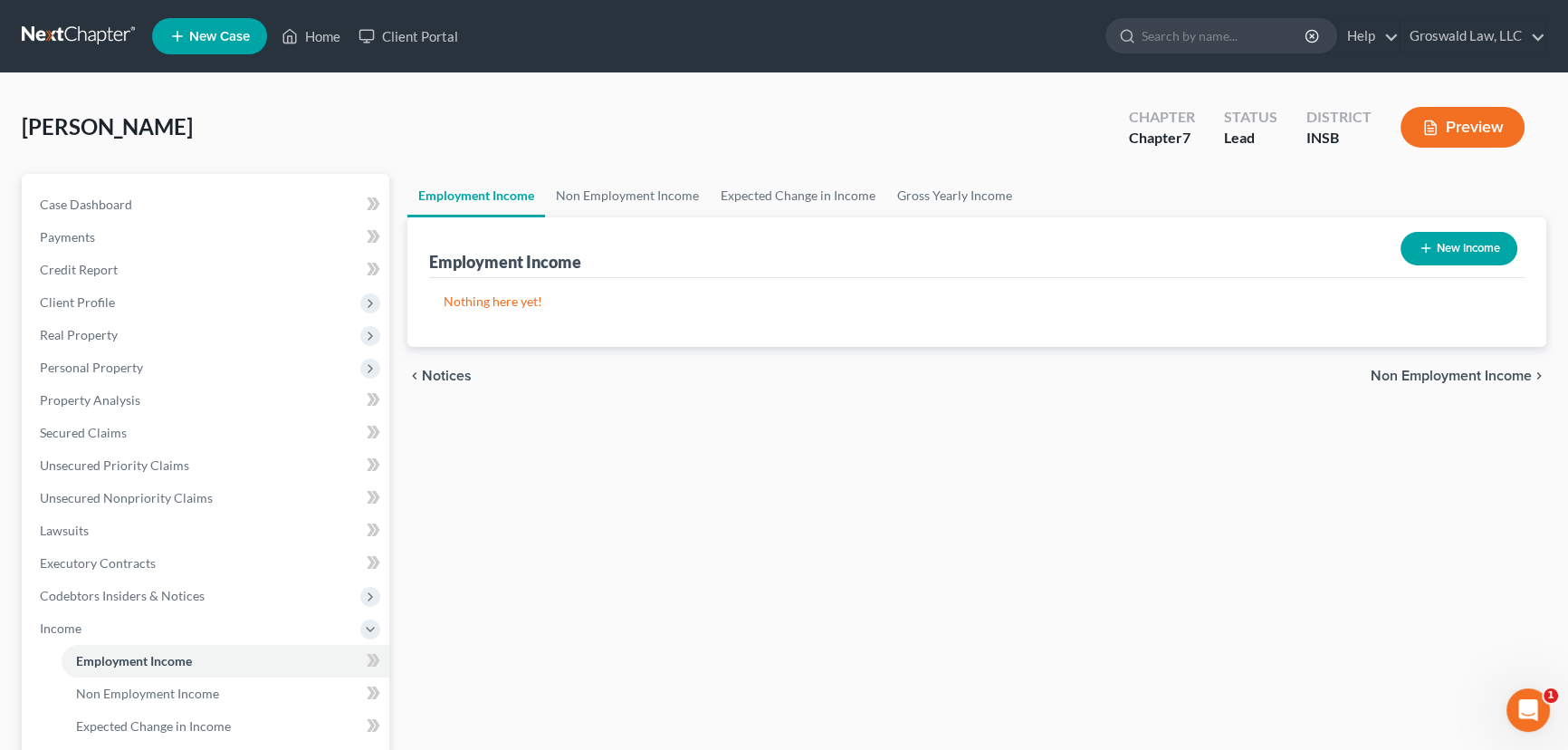
click at [1460, 251] on button "New Income" at bounding box center [1459, 248] width 117 height 33
select select "0"
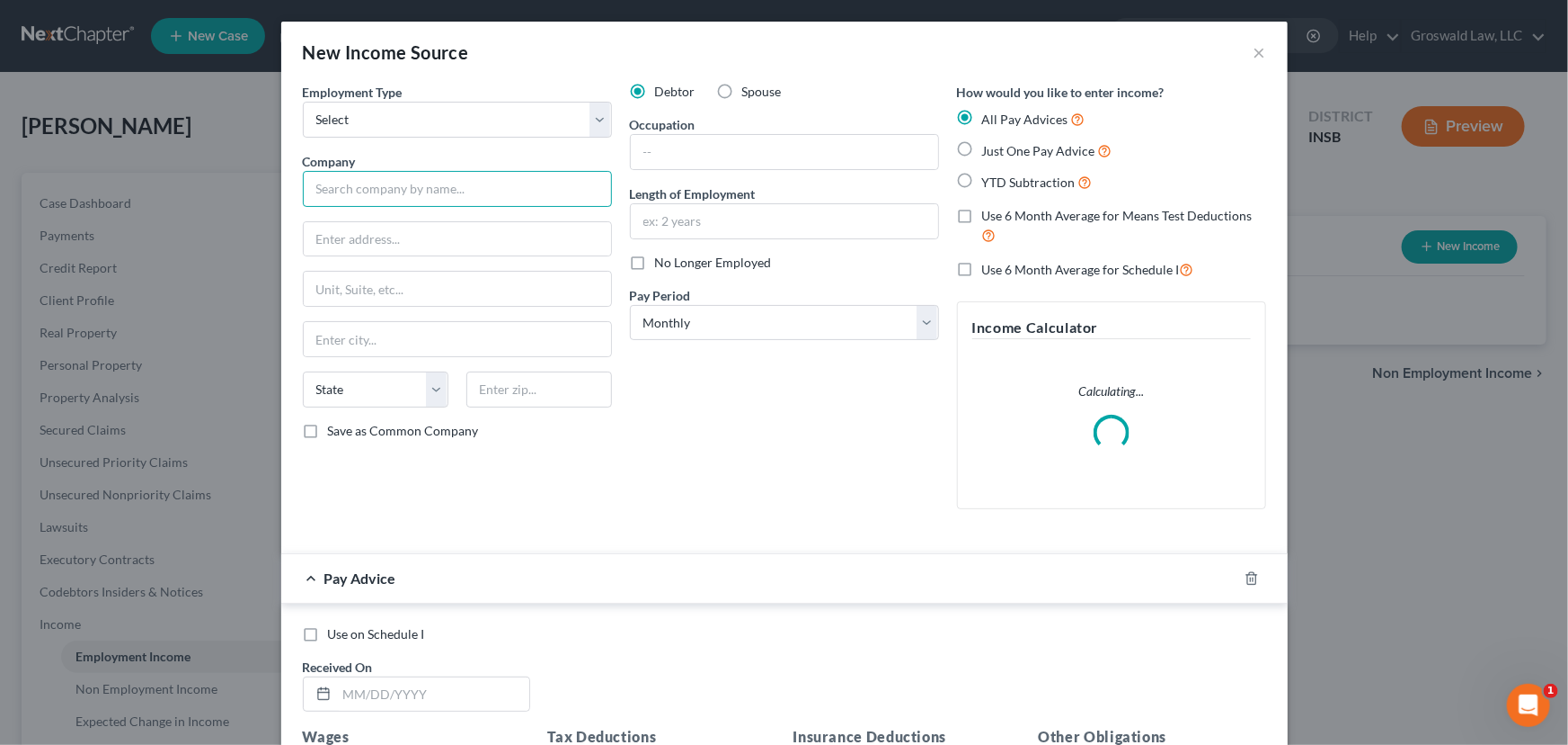
click at [377, 186] on input "text" at bounding box center [457, 188] width 309 height 36
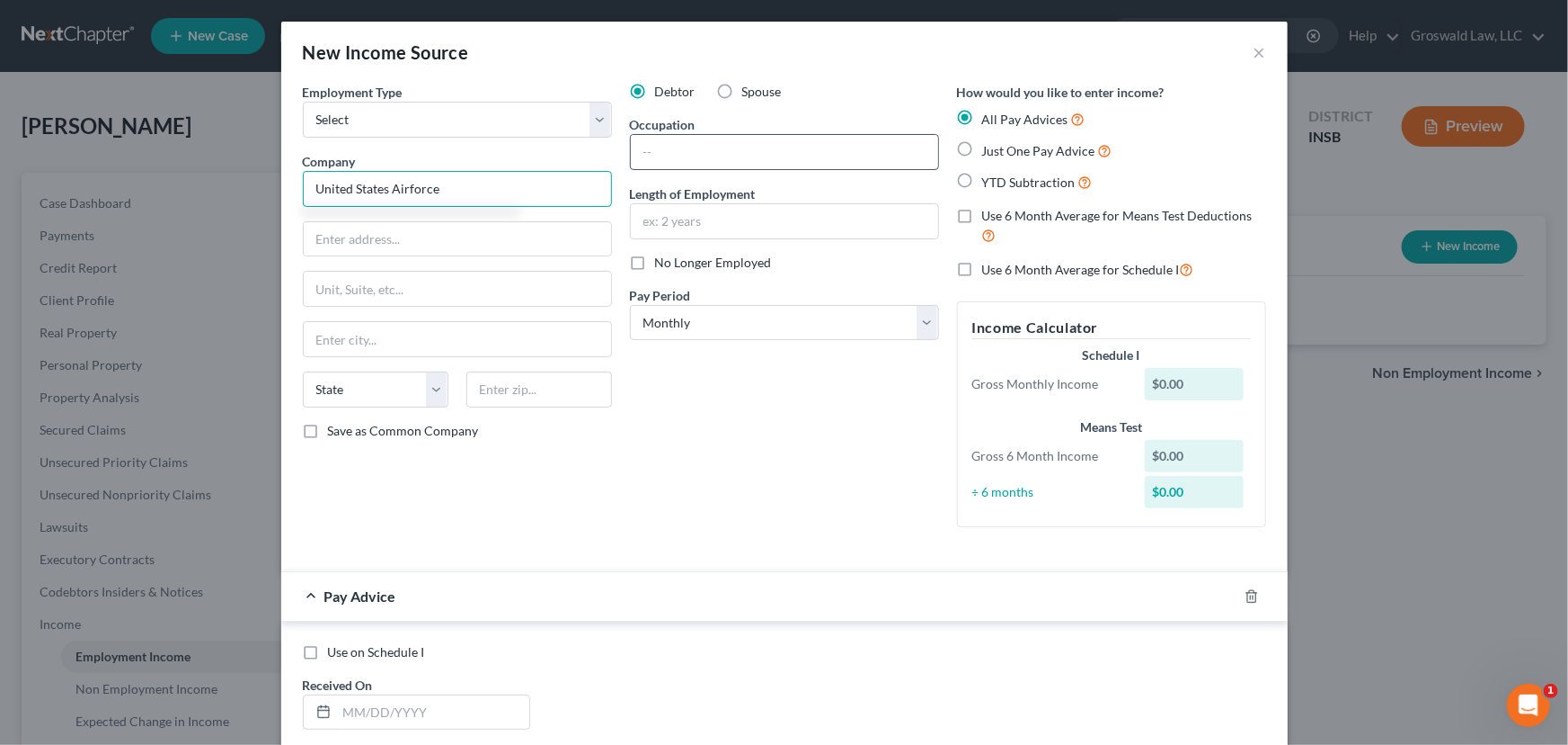
type input "United States Airforce"
click at [734, 156] on input "text" at bounding box center [784, 151] width 307 height 34
type input "Servicemember"
type input "2006 to present"
click at [1250, 596] on line "button" at bounding box center [1250, 598] width 0 height 4
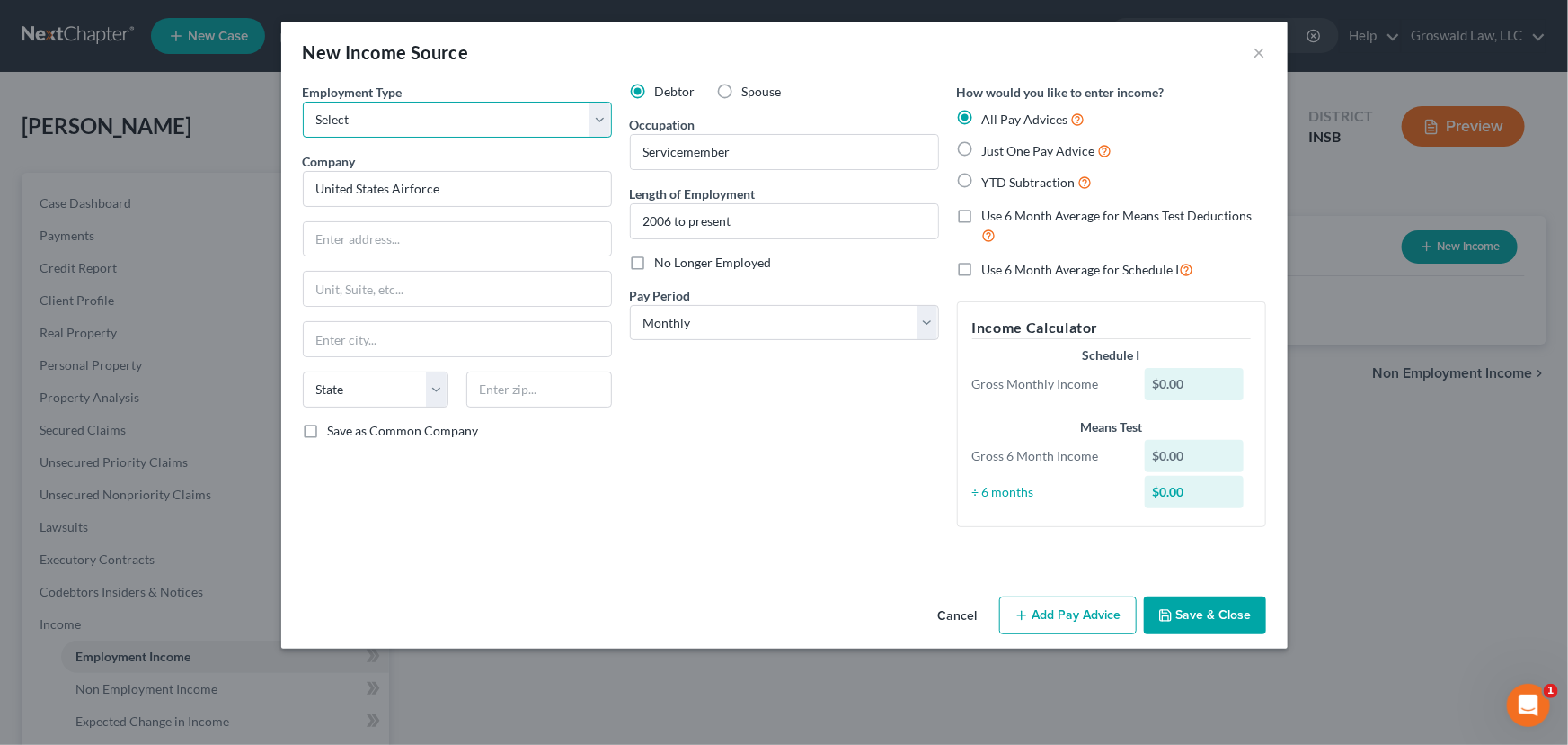
click at [358, 117] on select "Select Full or [DEMOGRAPHIC_DATA] Employment Self Employment" at bounding box center [457, 119] width 309 height 36
select select "0"
click at [303, 101] on select "Select Full or [DEMOGRAPHIC_DATA] Employment Self Employment" at bounding box center [457, 119] width 309 height 36
click at [1185, 617] on button "Save & Close" at bounding box center [1205, 614] width 122 height 38
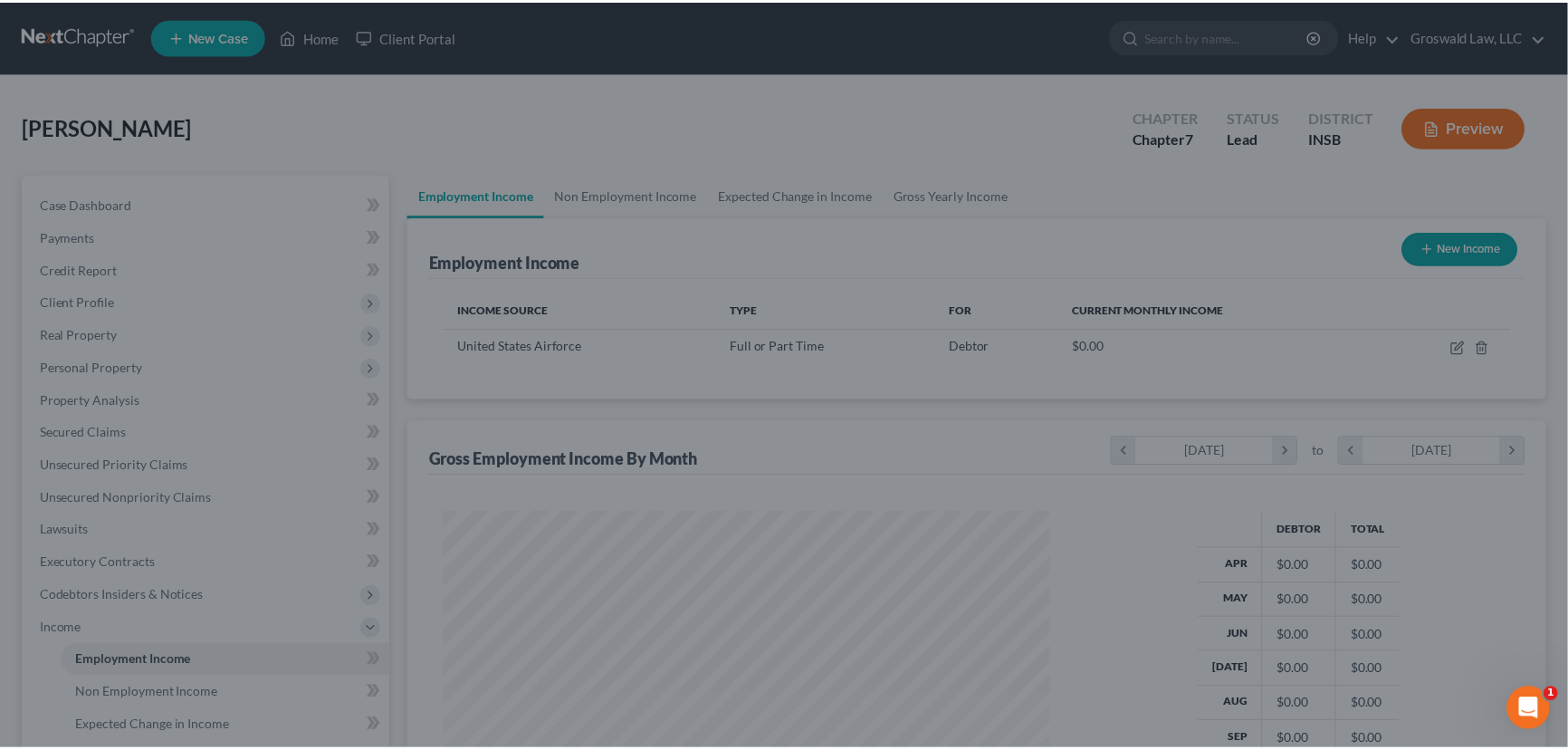
scroll to position [324, 643]
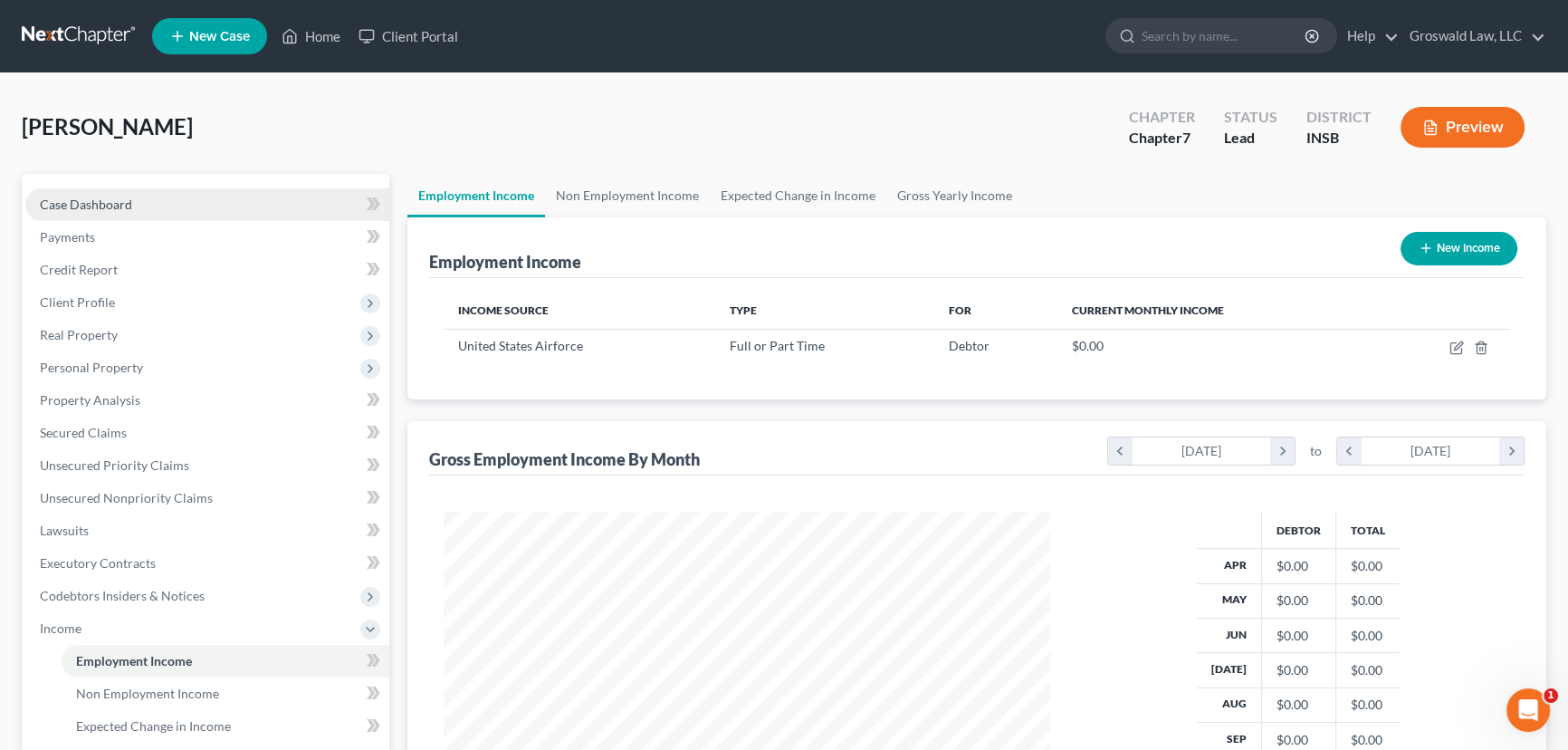
click at [135, 202] on link "Case Dashboard" at bounding box center [207, 204] width 364 height 32
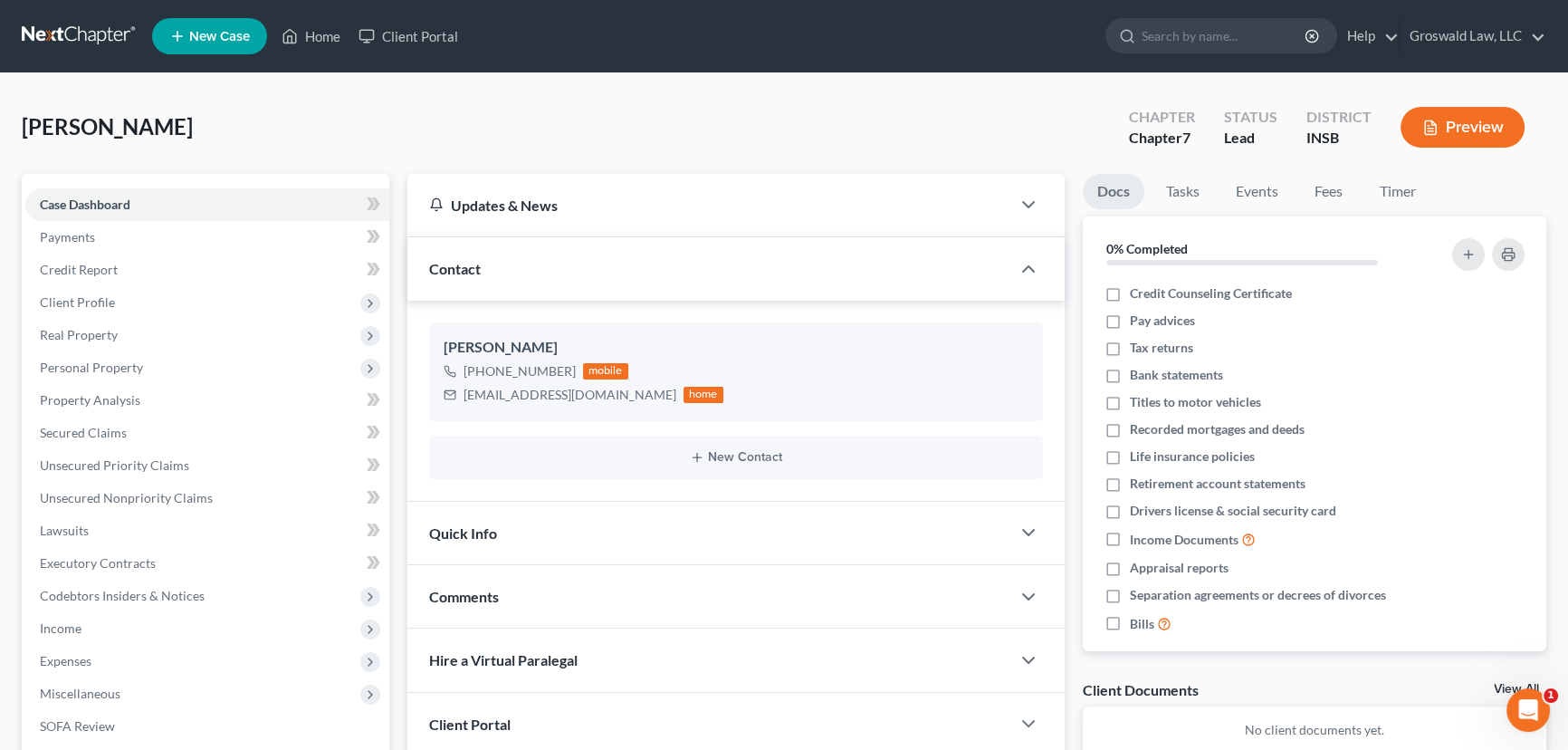
click at [750, 594] on div "Comments" at bounding box center [709, 596] width 603 height 63
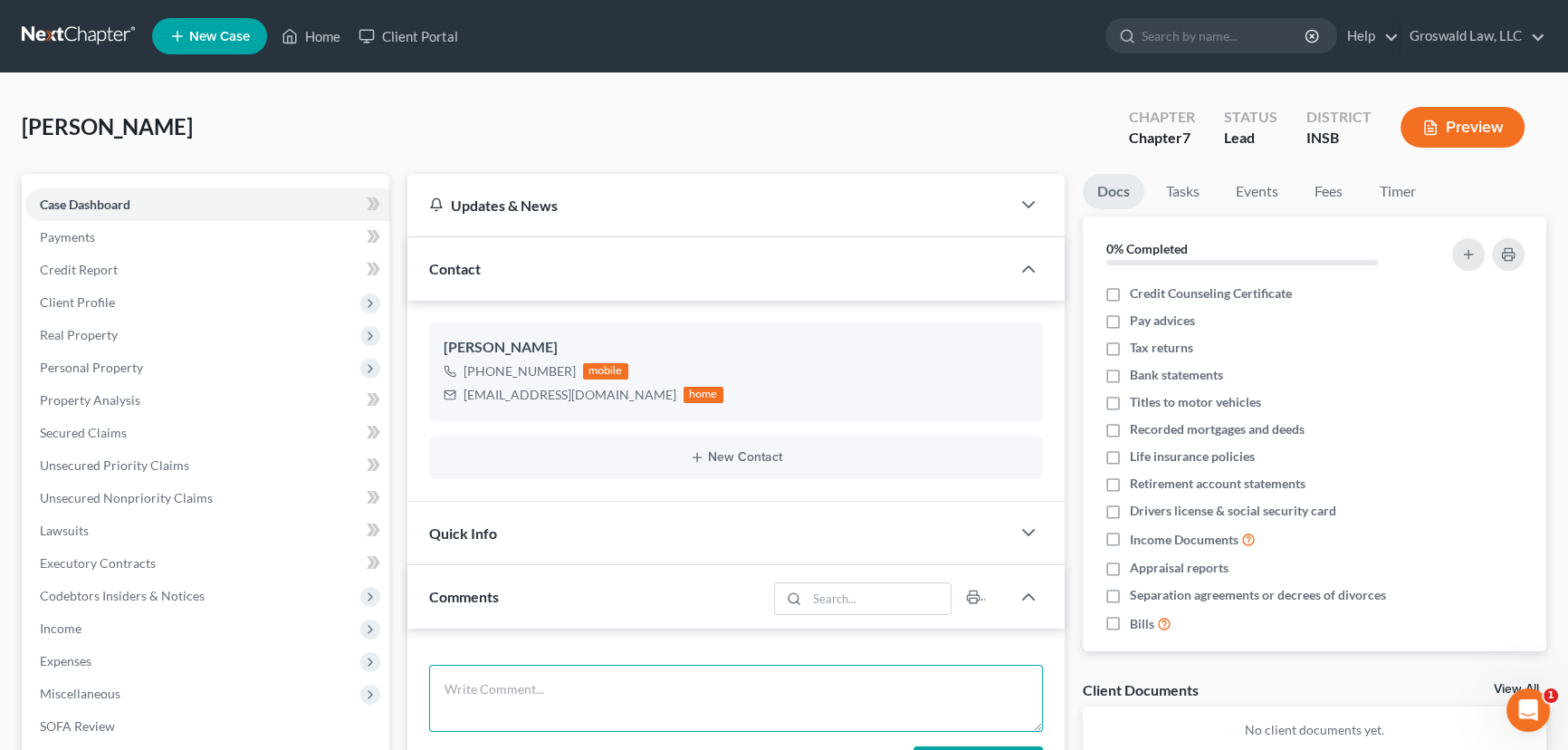
click at [694, 695] on textarea at bounding box center [735, 698] width 614 height 67
type textarea "6"
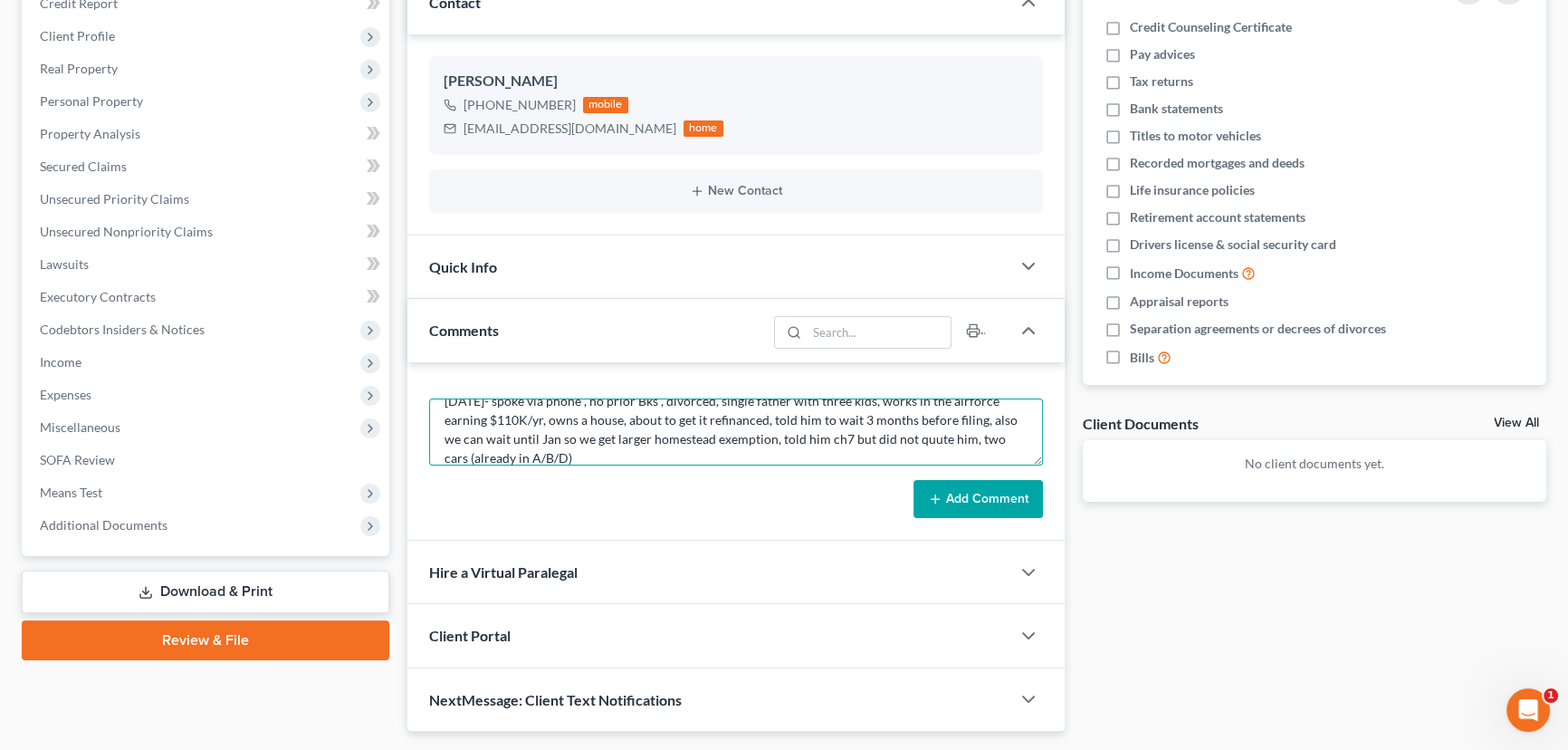
scroll to position [314, 0]
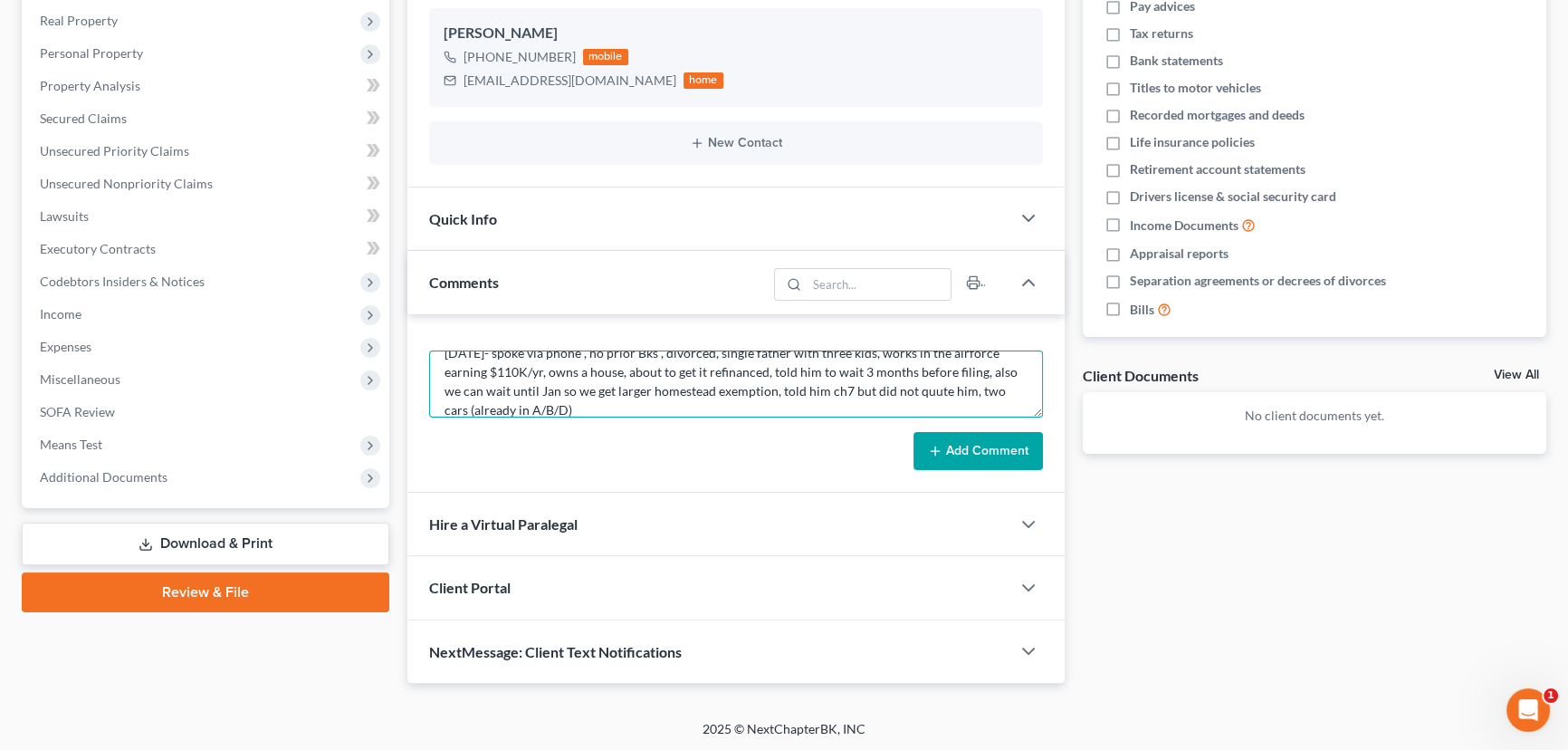
type textarea "10/1/25- spoke via phone , no prior Bks , divorced, single father with three ki…"
drag, startPoint x: 975, startPoint y: 437, endPoint x: 988, endPoint y: 400, distance: 39.2
click at [975, 440] on button "Add Comment" at bounding box center [979, 451] width 130 height 38
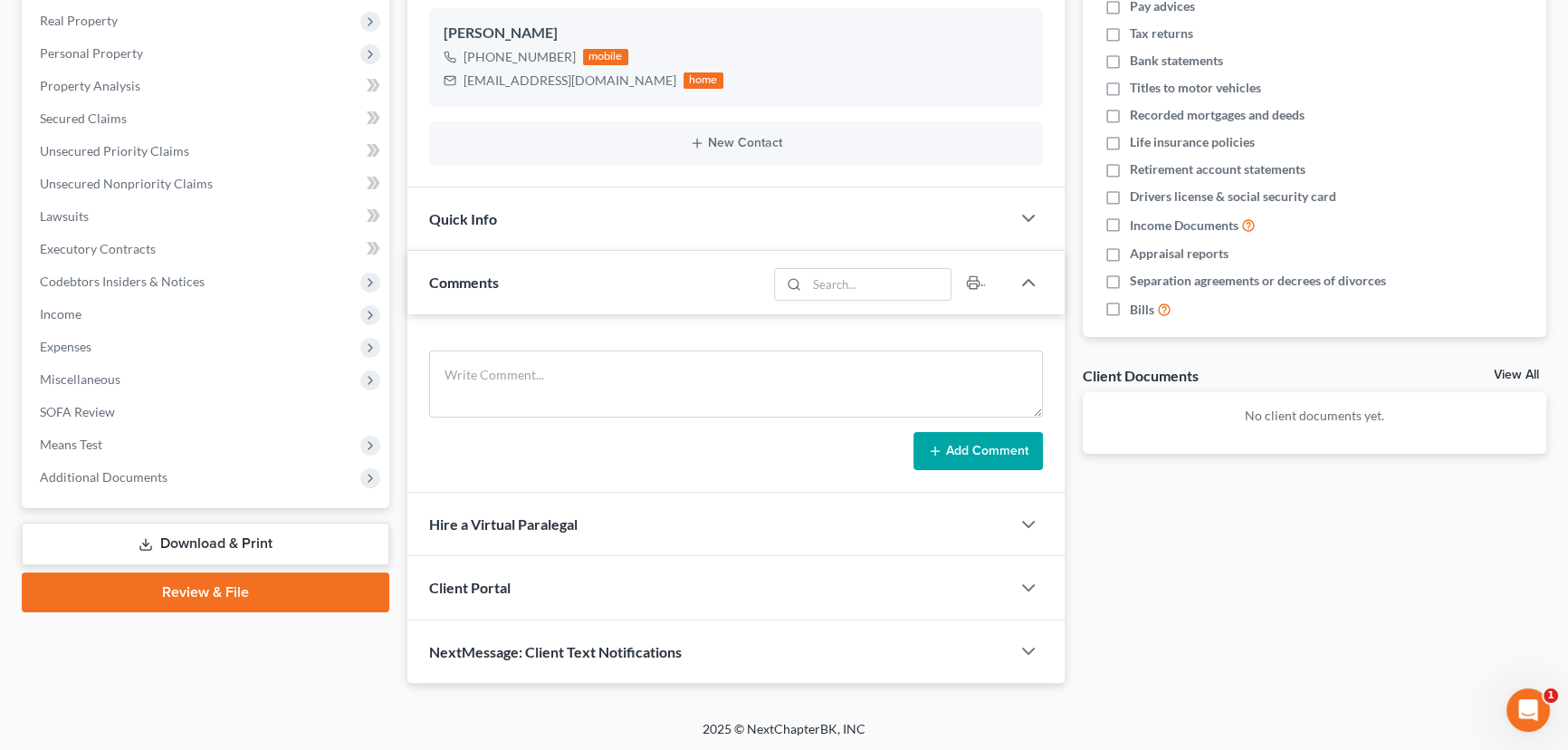
scroll to position [0, 0]
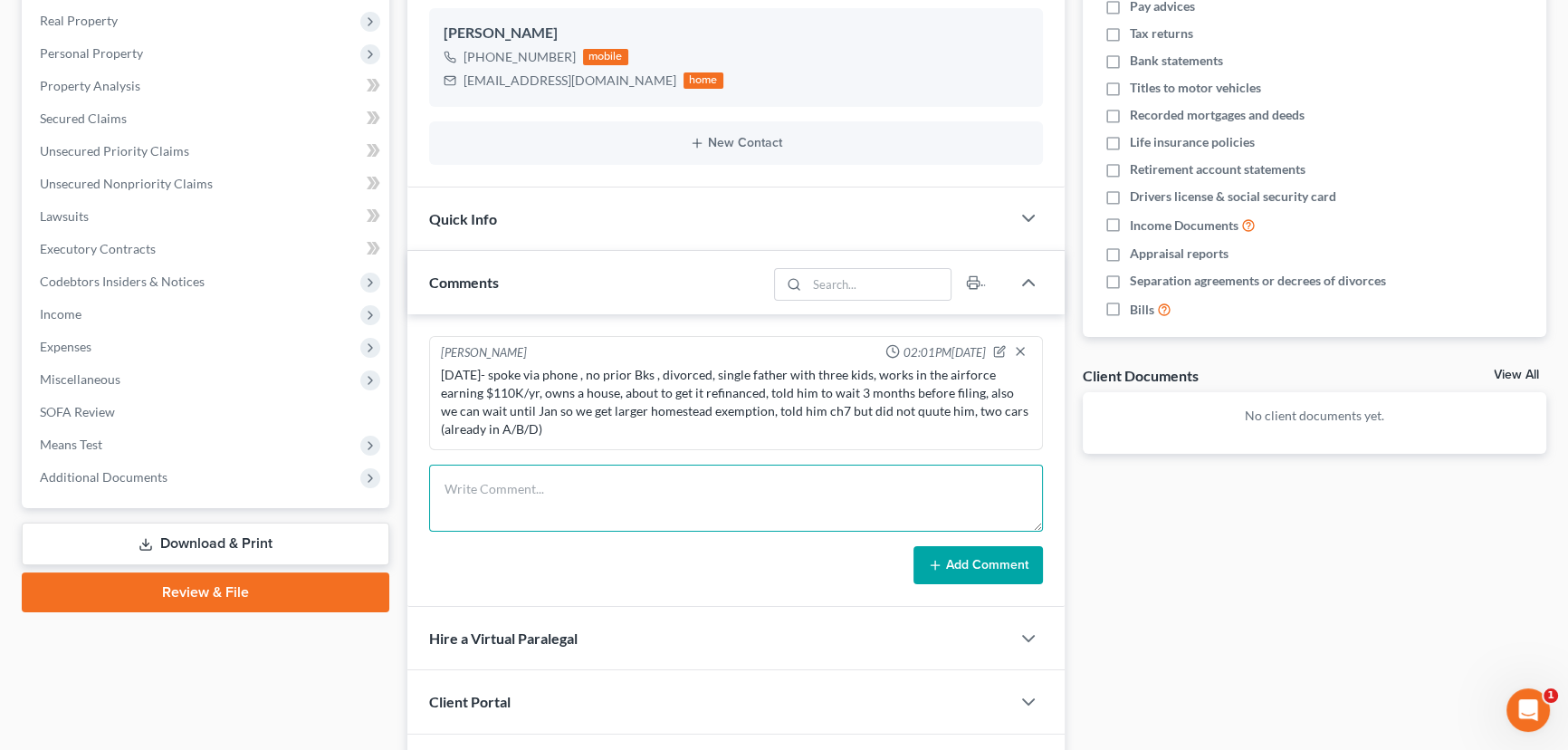
click at [707, 483] on textarea at bounding box center [735, 498] width 614 height 67
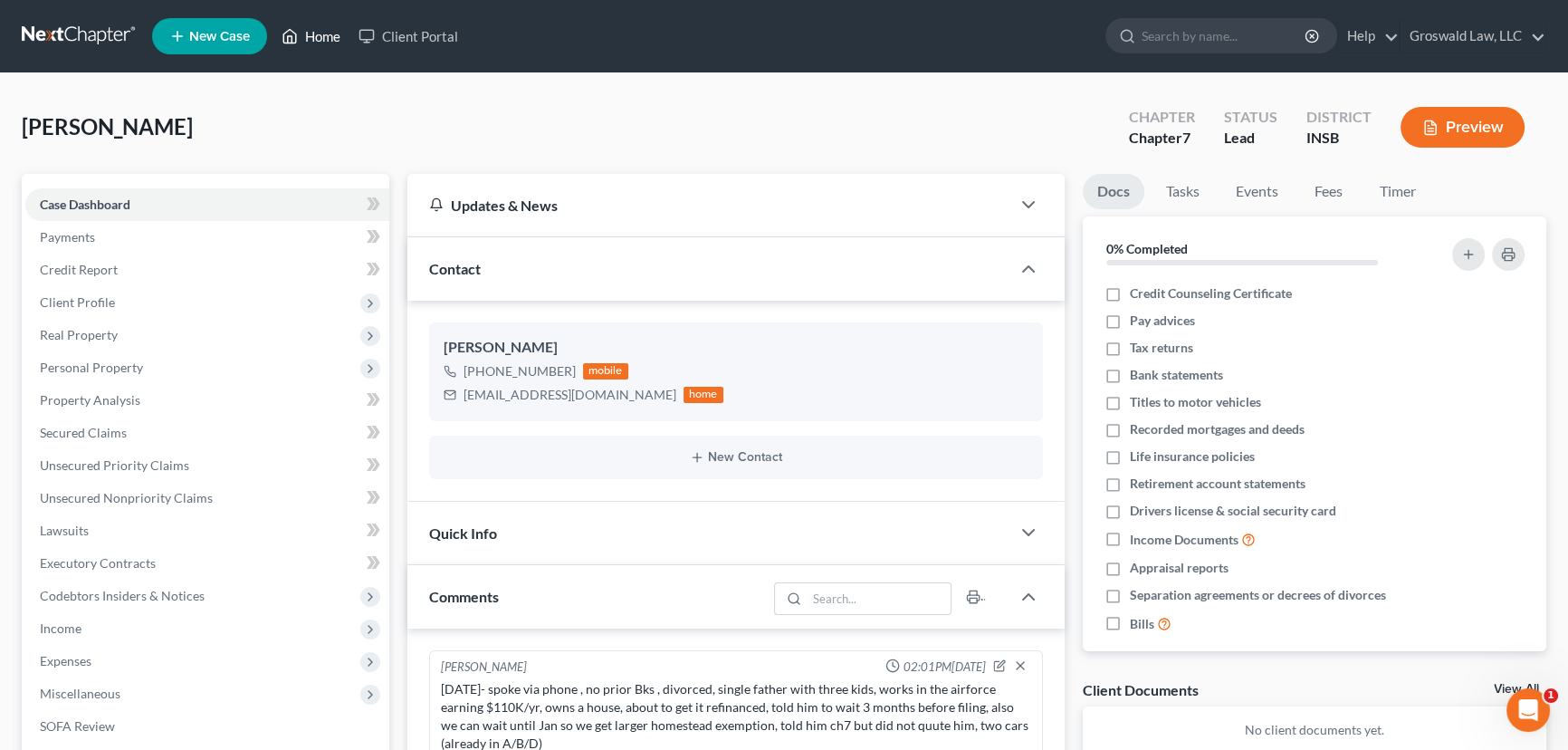
drag, startPoint x: 323, startPoint y: 43, endPoint x: 1278, endPoint y: 16, distance: 955.4
click at [323, 43] on link "Home" at bounding box center [311, 35] width 77 height 32
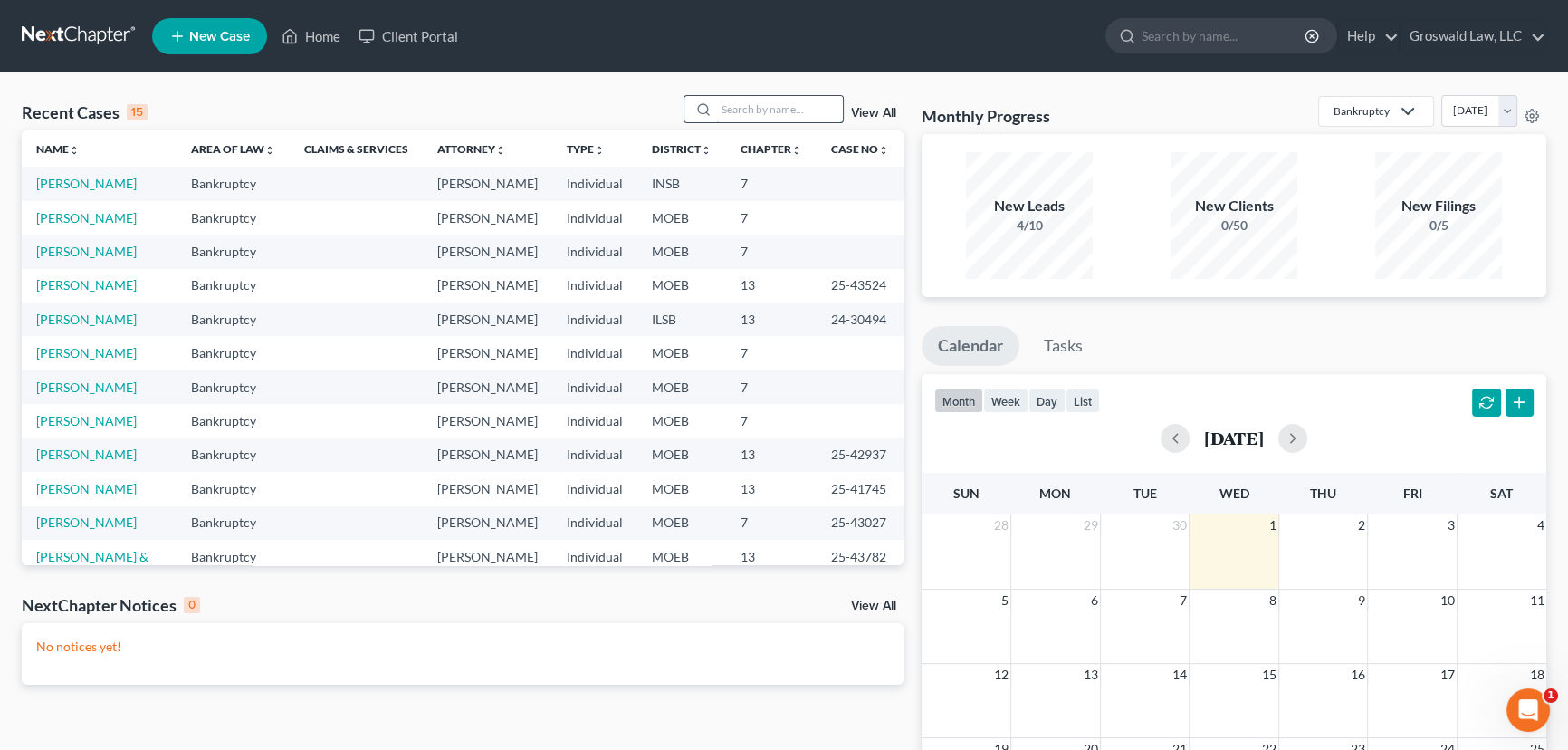
click at [768, 109] on input "search" at bounding box center [779, 109] width 127 height 27
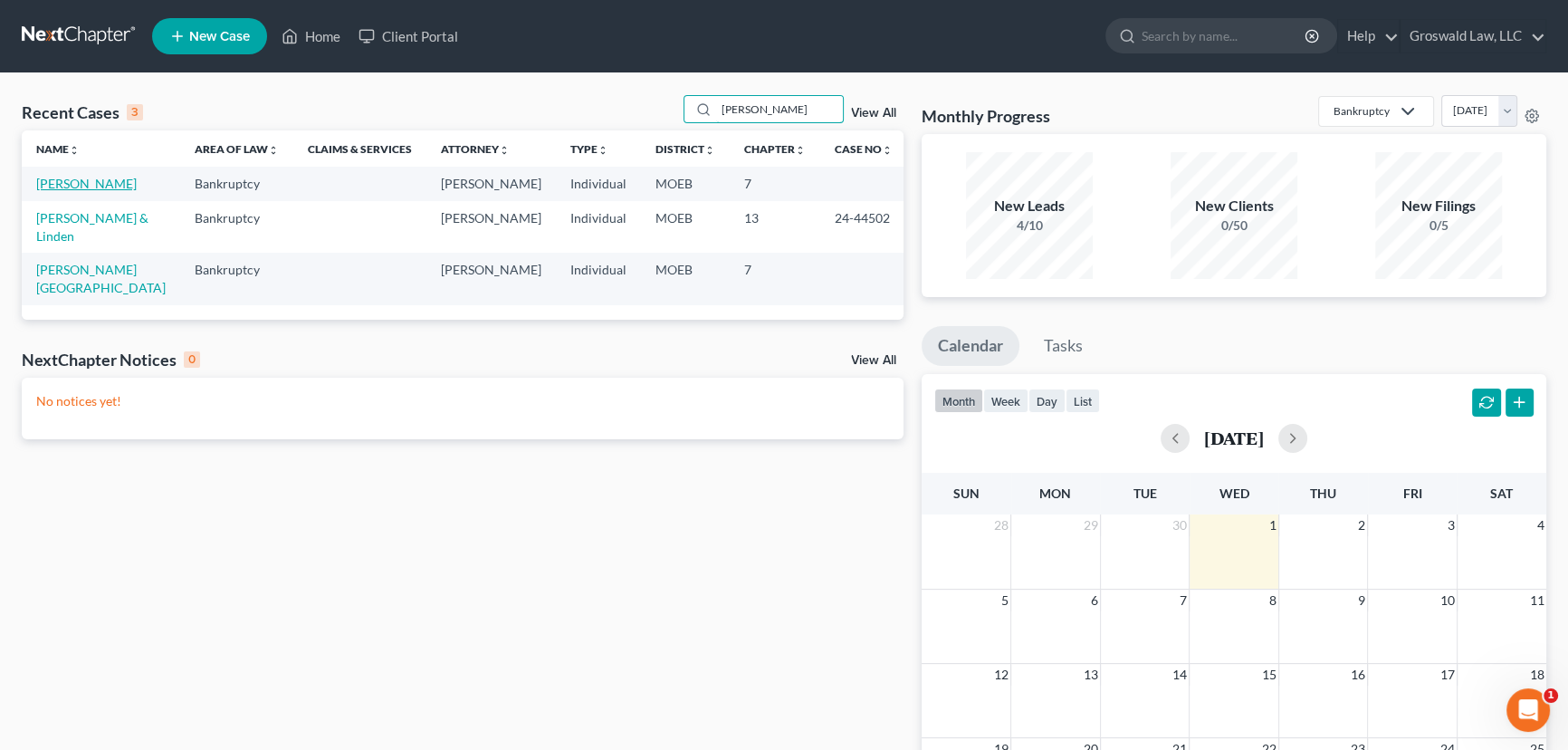
type input "crawford"
click at [78, 186] on link "Crawford, Sharel" at bounding box center [86, 184] width 100 height 16
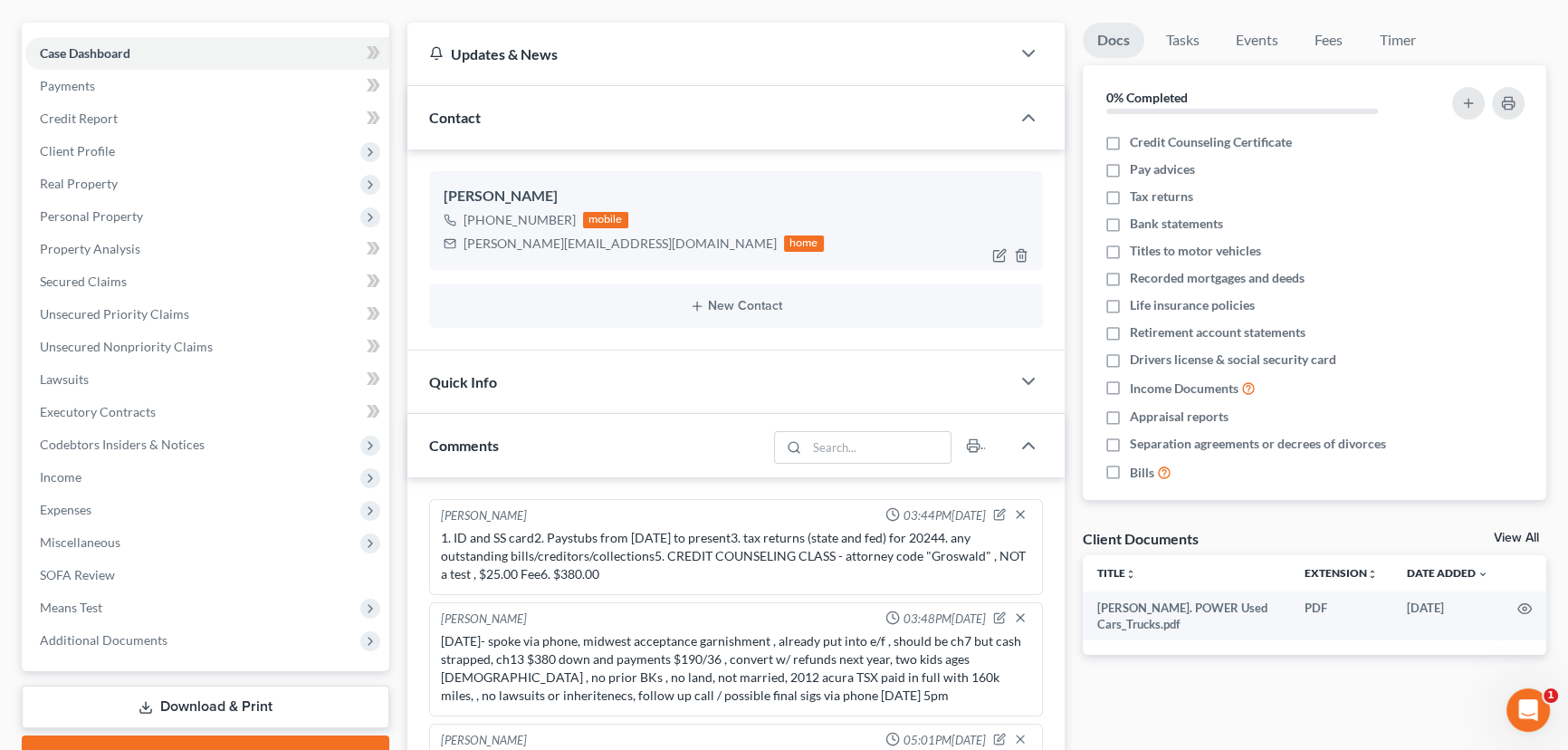
scroll to position [576, 0]
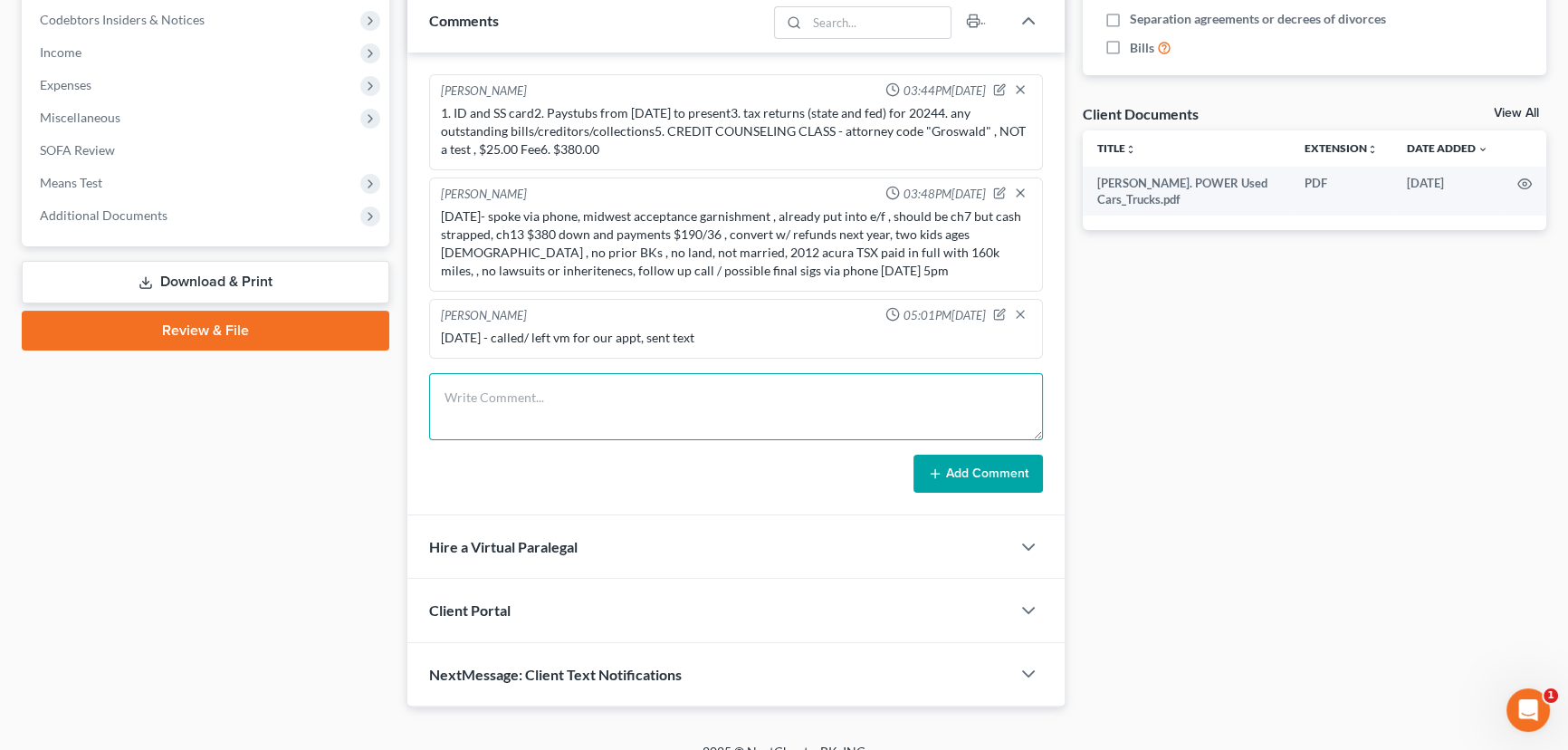
drag, startPoint x: 553, startPoint y: 406, endPoint x: 1068, endPoint y: 20, distance: 643.6
click at [557, 405] on textarea at bounding box center [735, 406] width 614 height 67
type textarea "10/1/25 - spoke via phone, rec'd $380 and all docs, final review set via phone …"
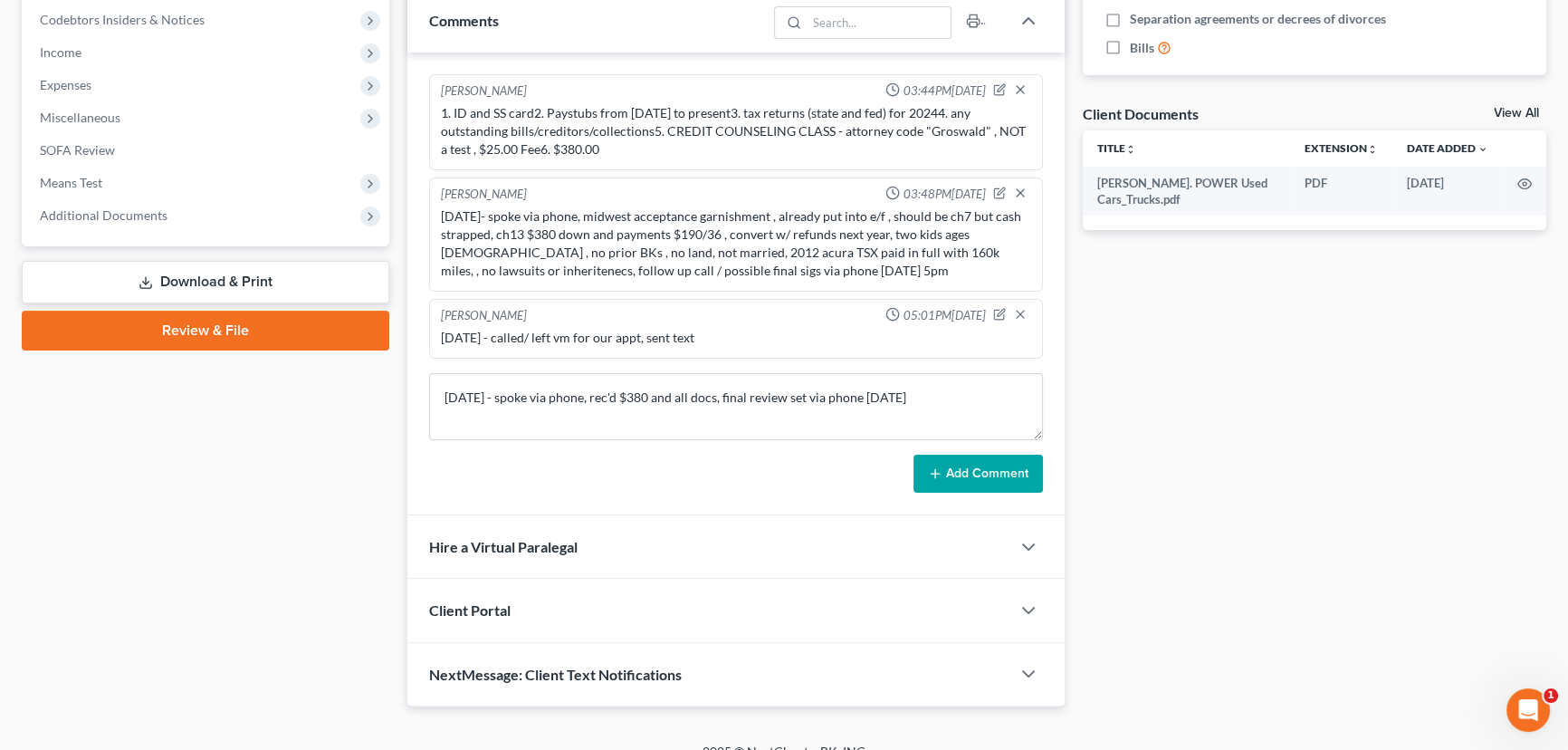
click at [938, 457] on button "Add Comment" at bounding box center [979, 473] width 130 height 38
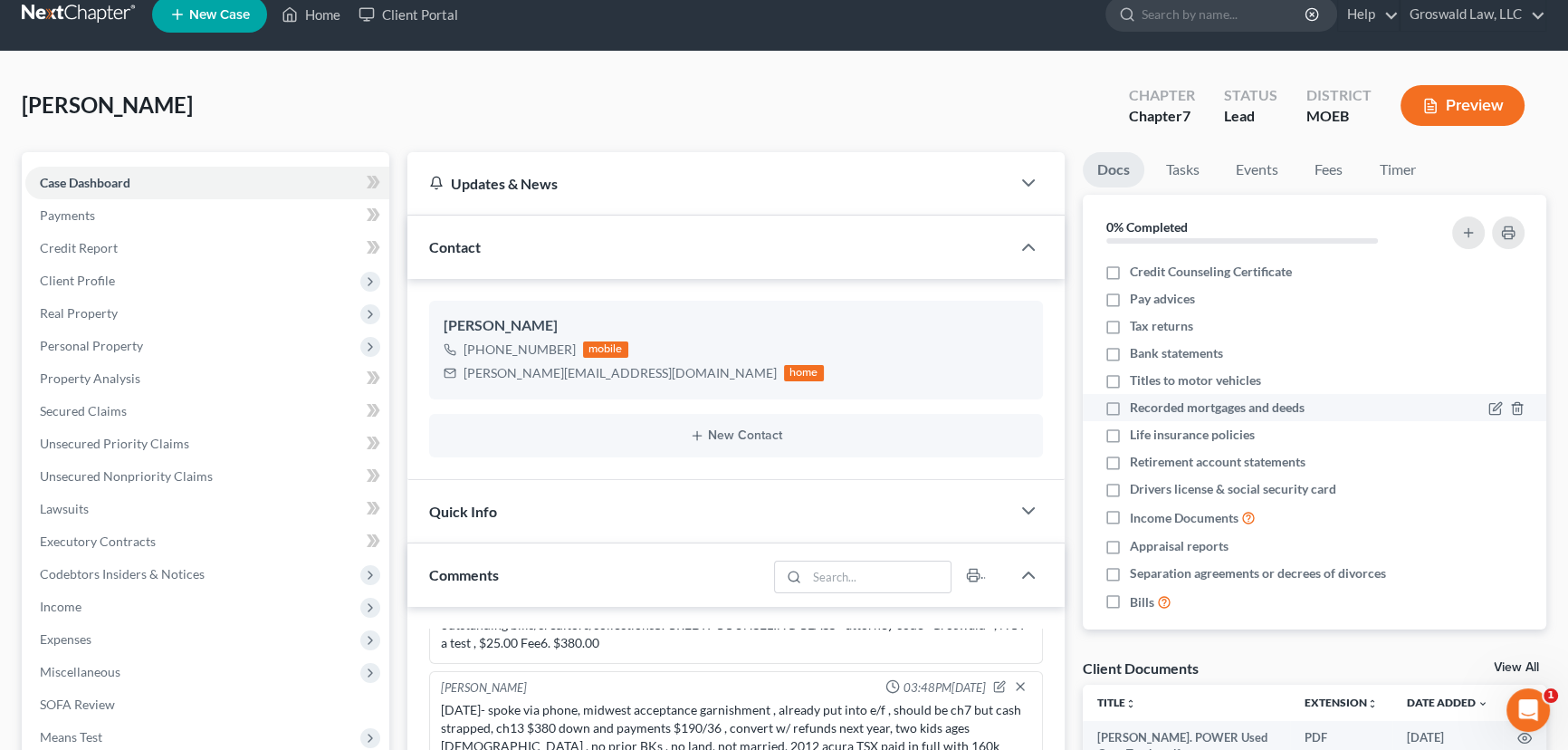
scroll to position [0, 0]
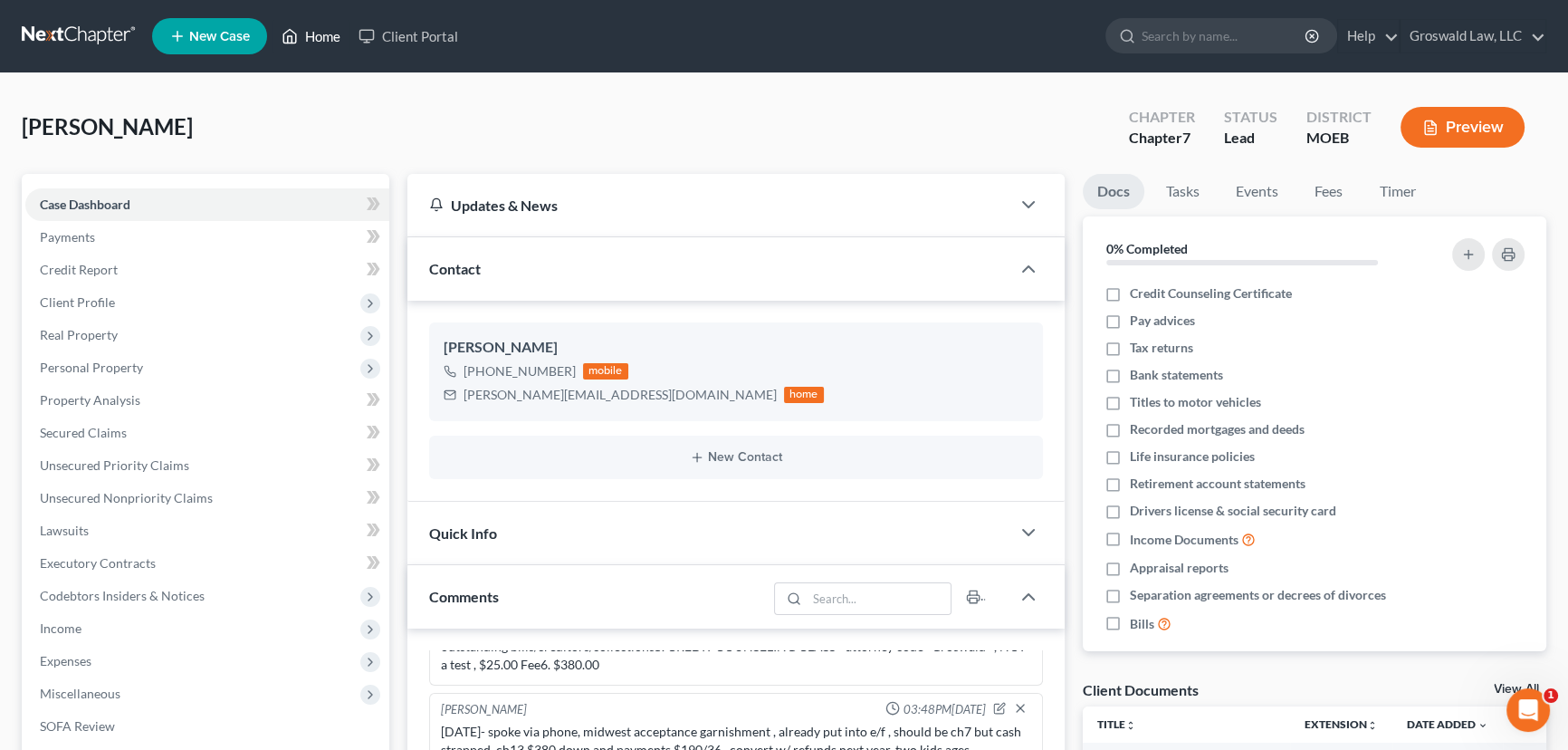
click at [329, 36] on link "Home" at bounding box center [311, 35] width 77 height 32
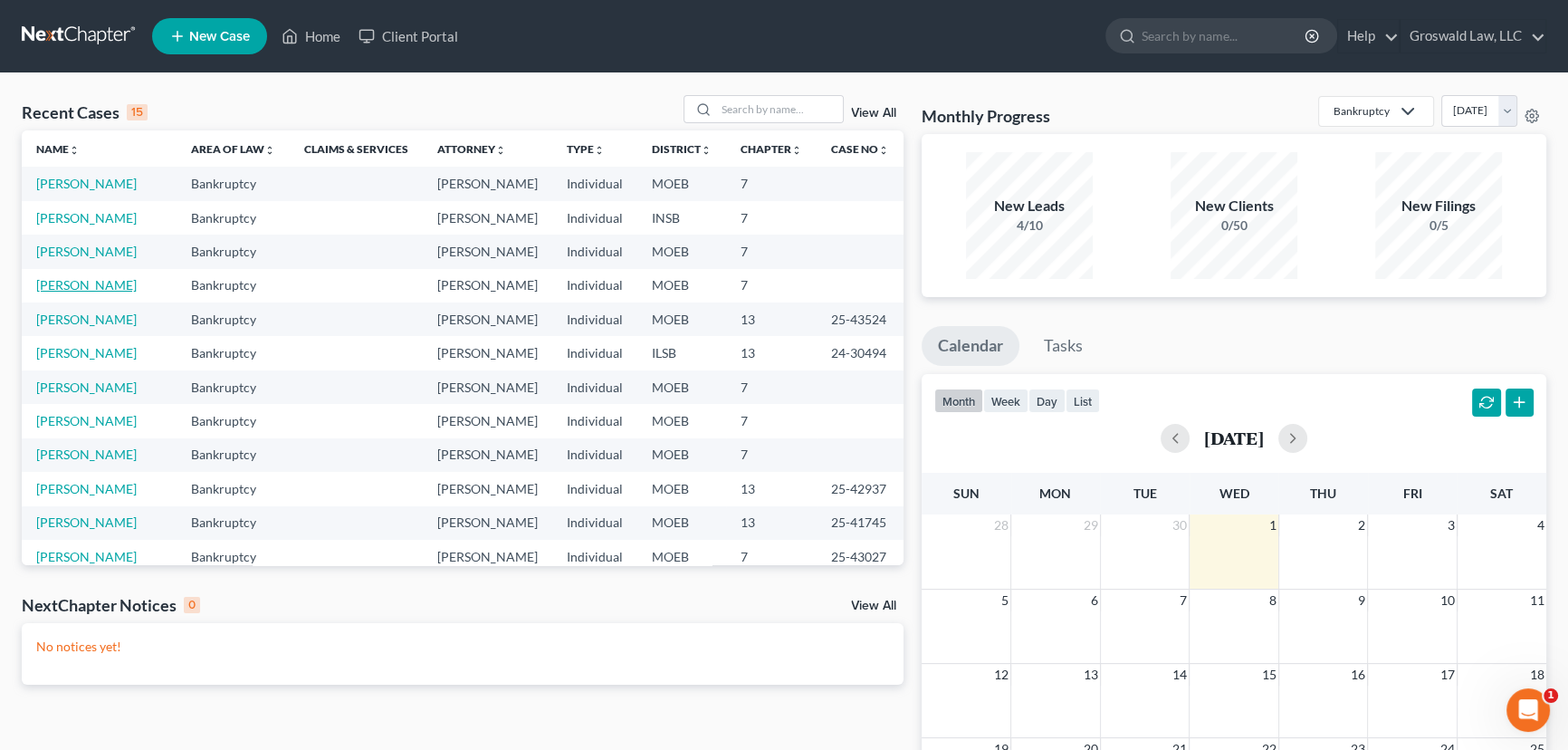
click at [90, 293] on link "Kious, Christine" at bounding box center [86, 285] width 100 height 16
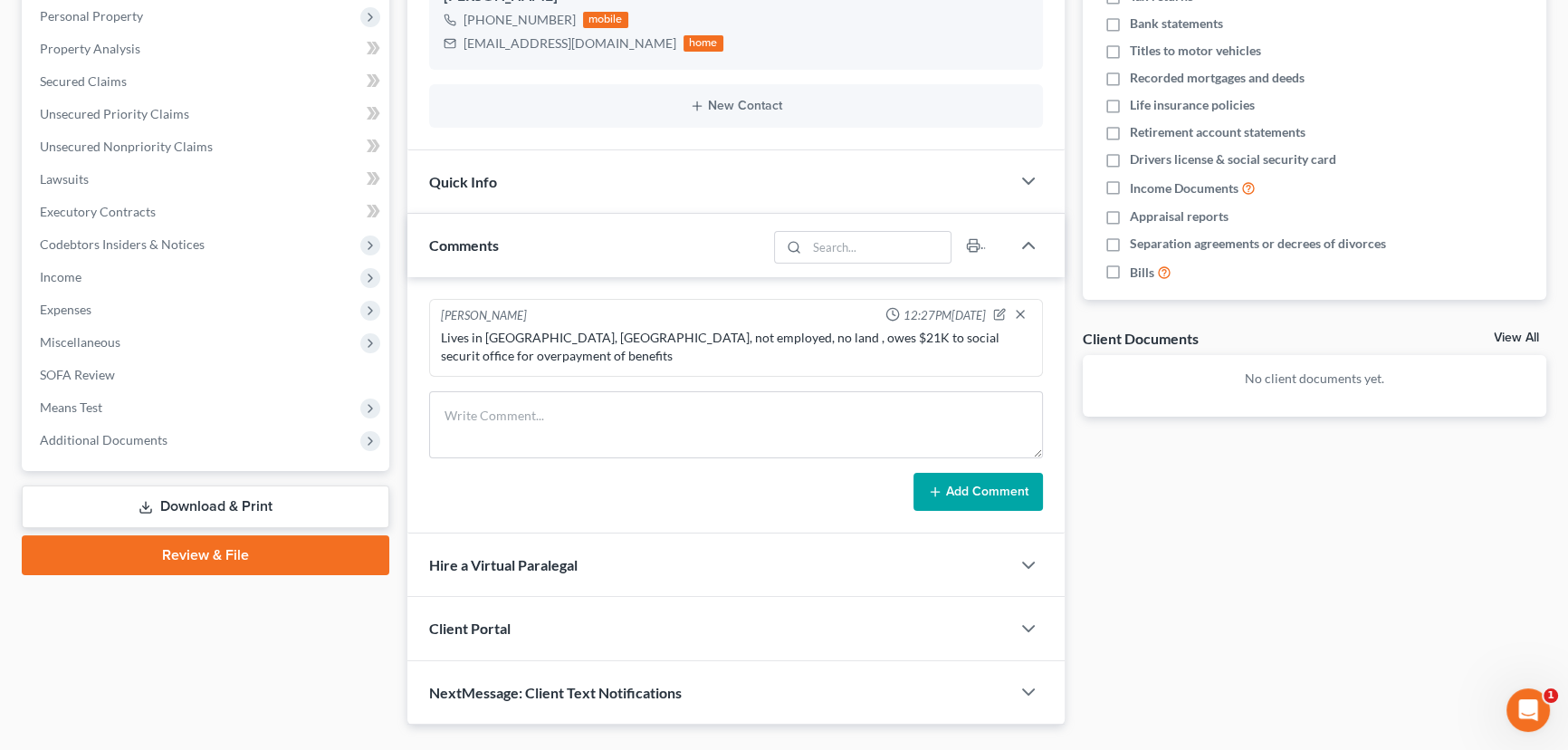
scroll to position [391, 0]
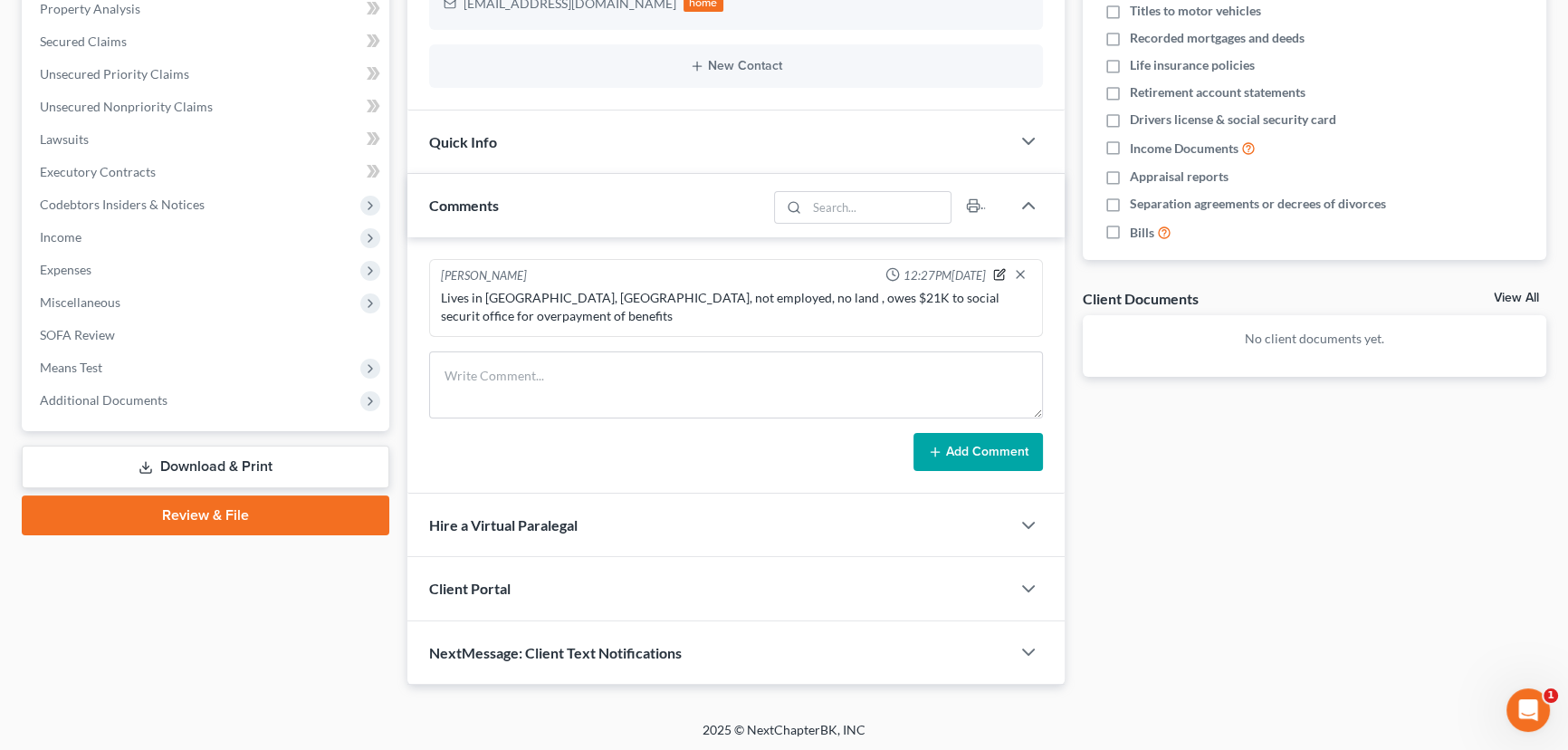
drag, startPoint x: 999, startPoint y: 266, endPoint x: 716, endPoint y: 308, distance: 286.1
click at [998, 268] on icon "button" at bounding box center [1000, 274] width 13 height 13
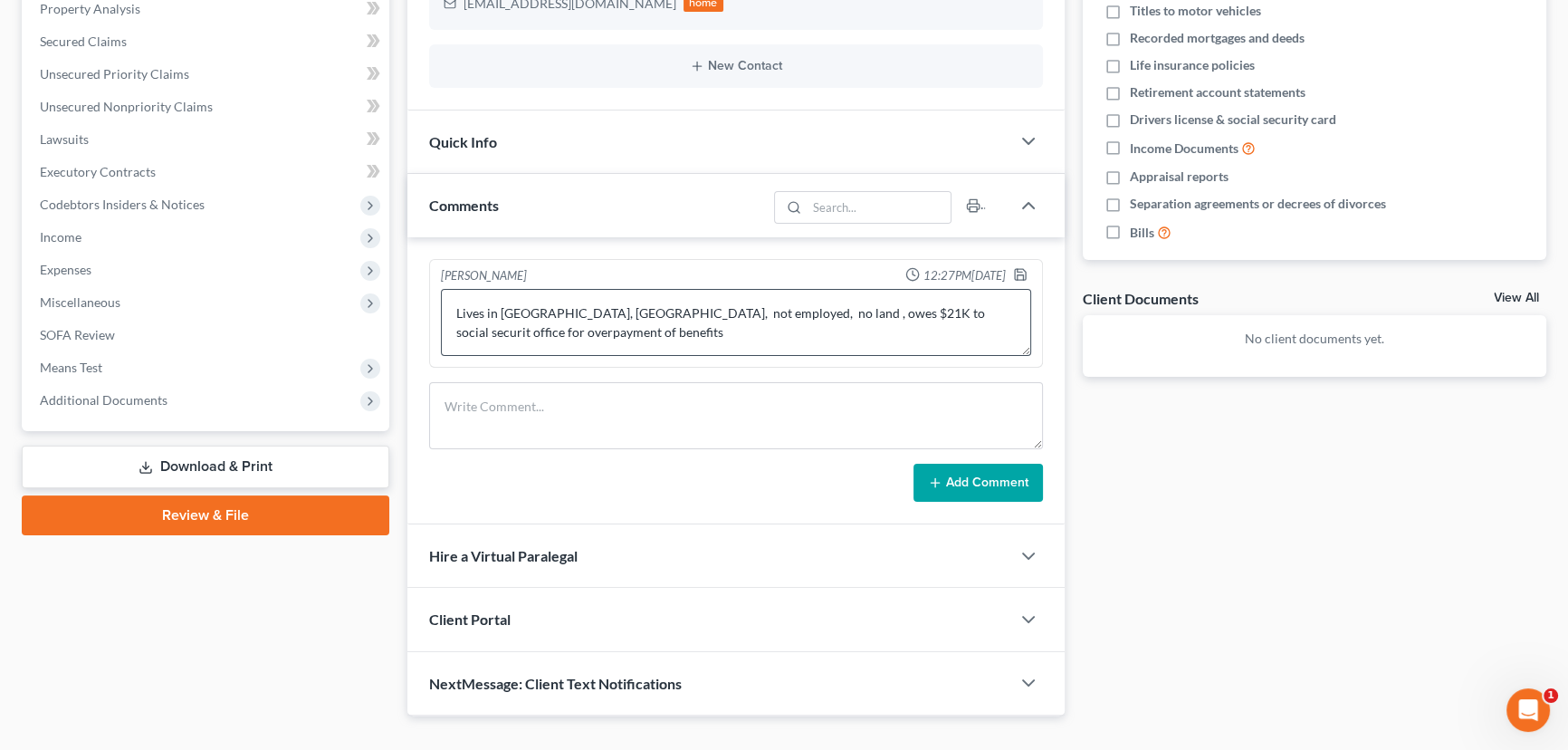
scroll to position [422, 0]
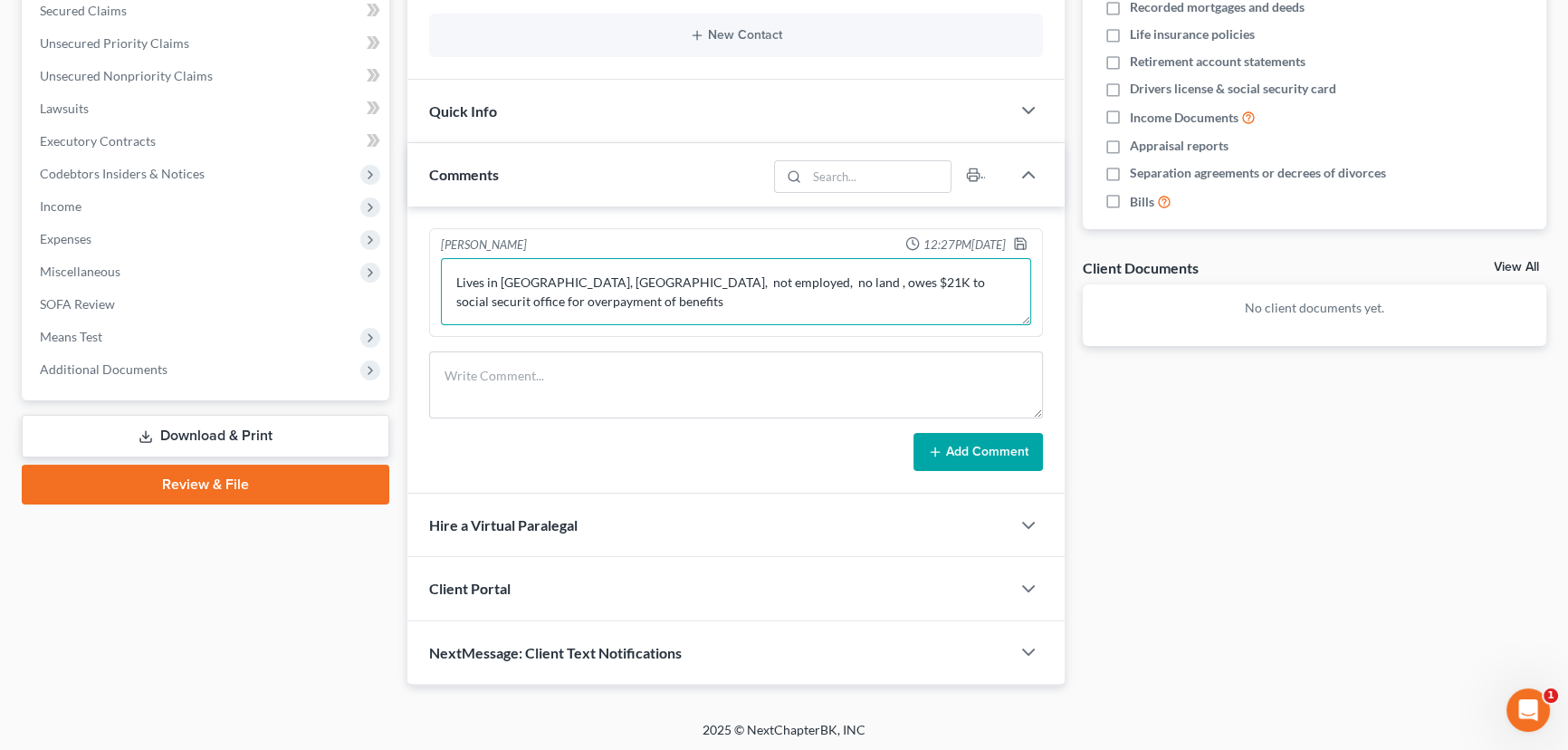
click at [683, 304] on textarea "Lives in bond county, IL, not employed, no land , owes $21K to social securit o…" at bounding box center [735, 292] width 590 height 67
type textarea "Lives in bond county, IL, not employed, no land , owes $21K to social securit o…"
click at [1013, 241] on icon "button" at bounding box center [1020, 243] width 15 height 15
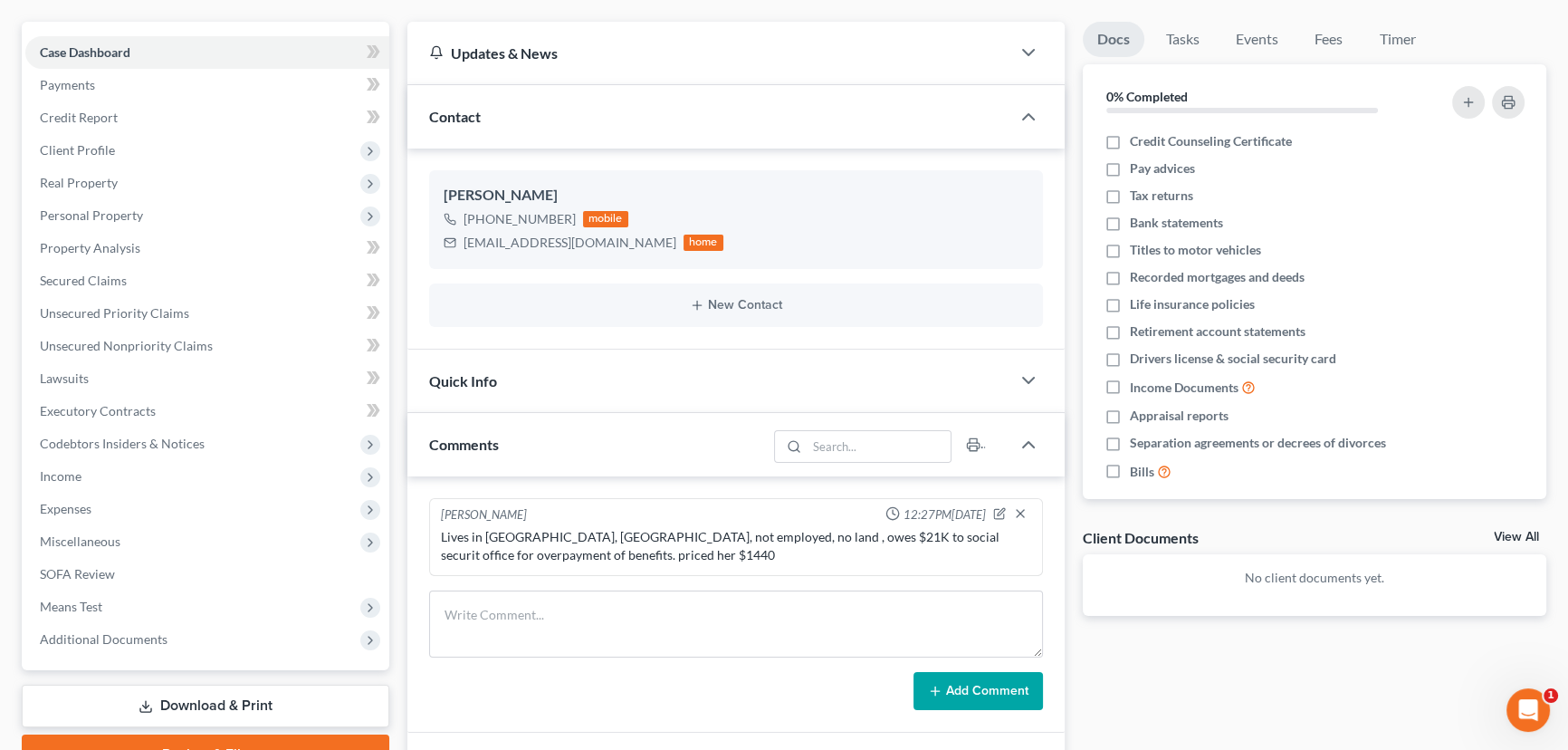
scroll to position [0, 0]
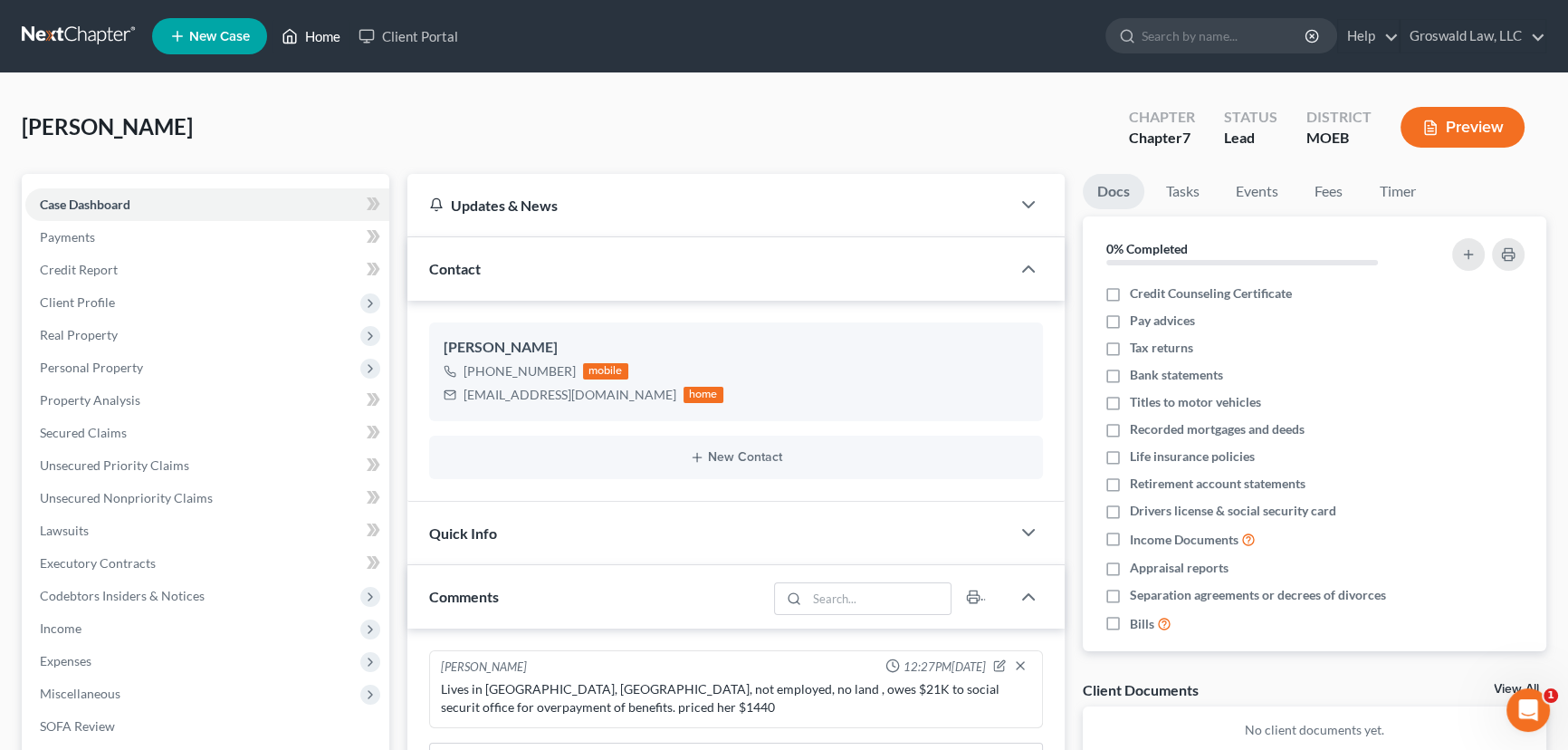
click at [325, 40] on link "Home" at bounding box center [311, 35] width 77 height 32
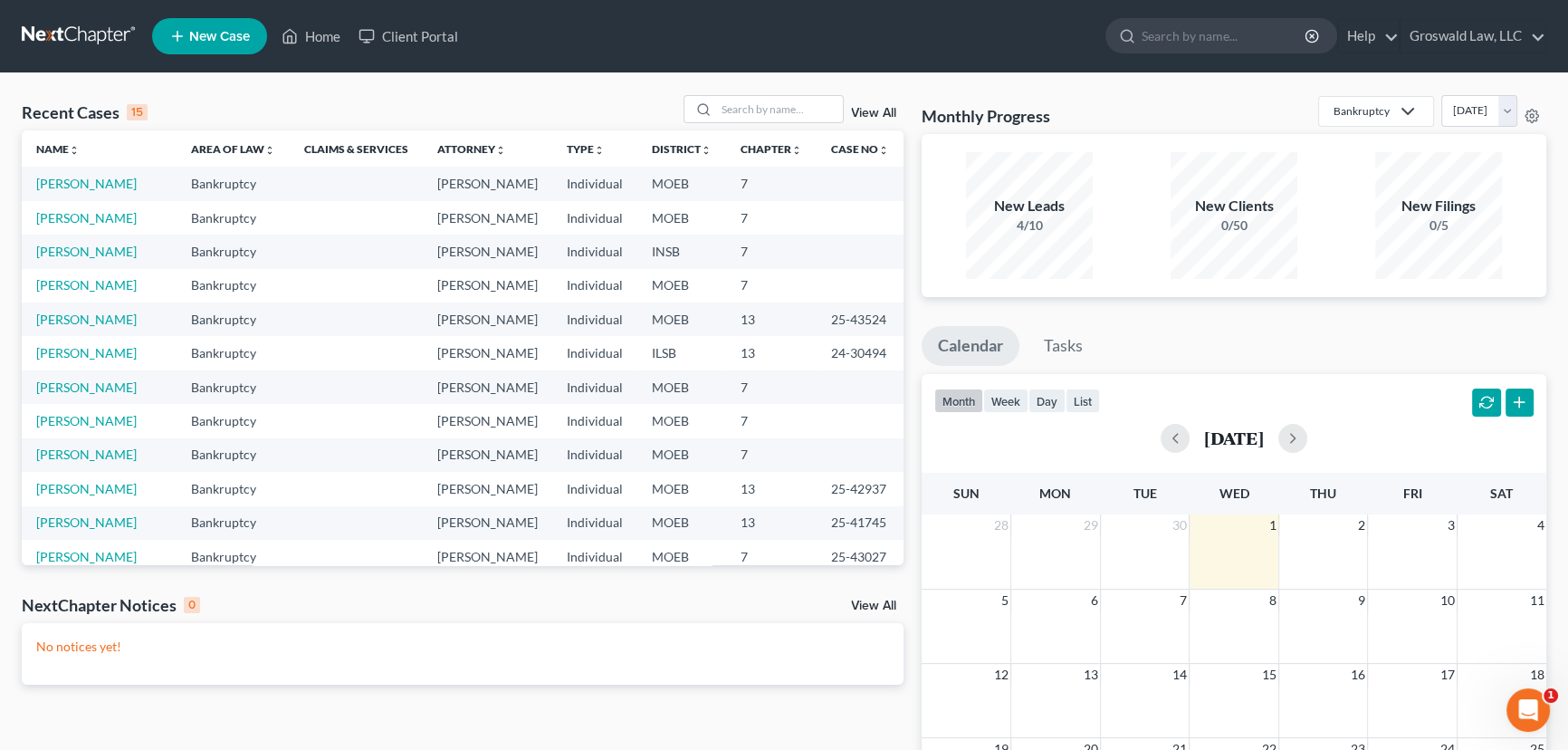
click at [221, 36] on span "New Case" at bounding box center [220, 36] width 61 height 14
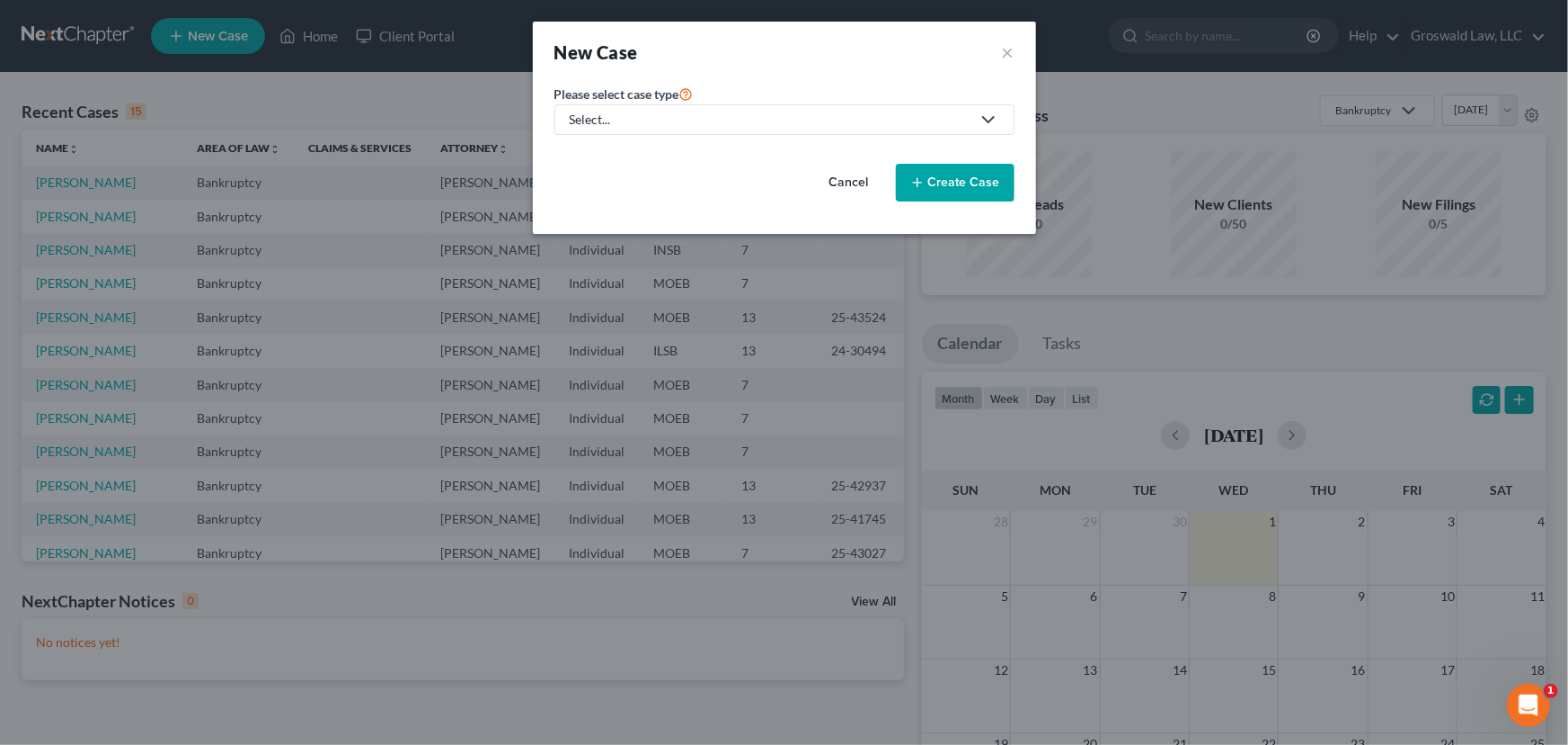
click at [706, 120] on div "Select..." at bounding box center [770, 119] width 401 height 18
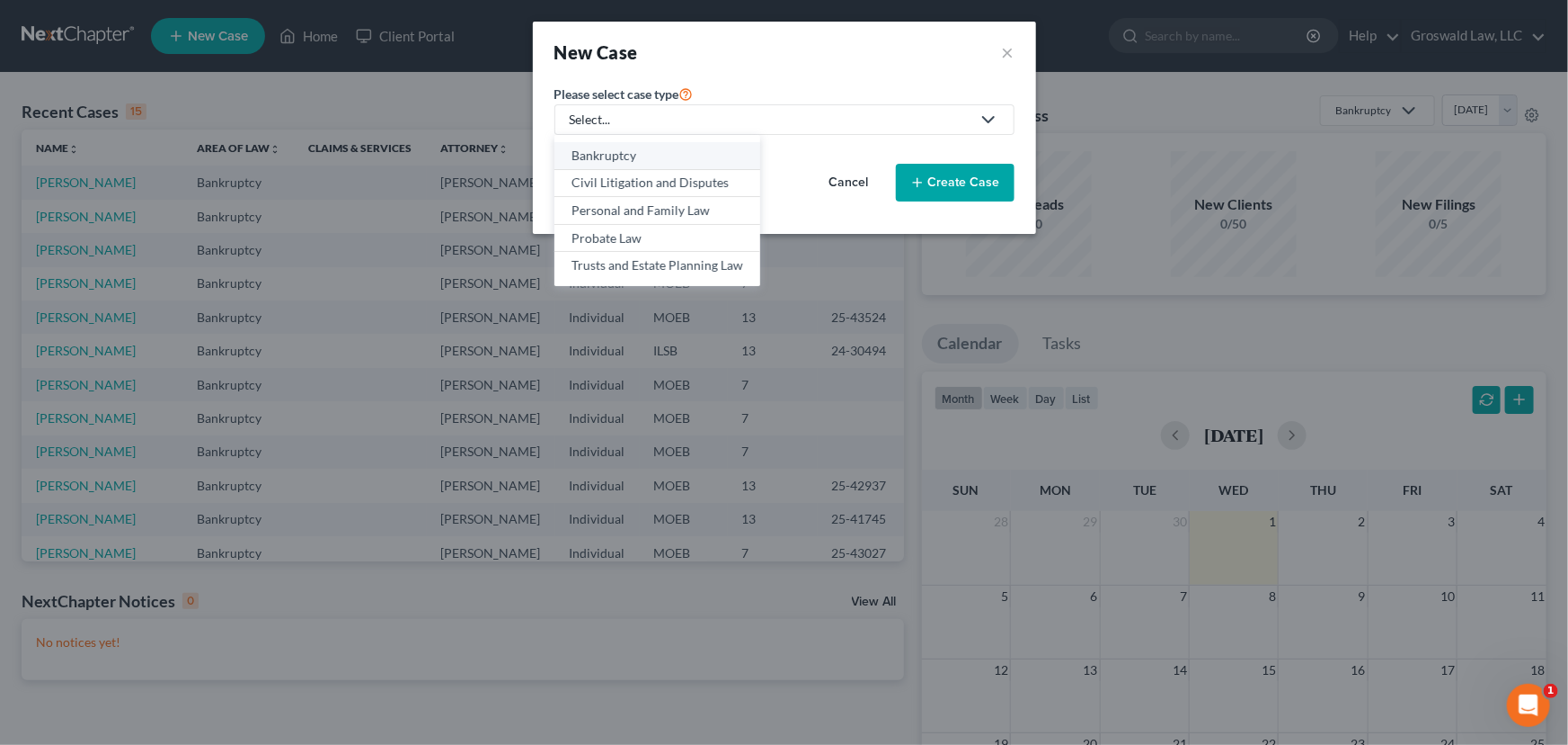
click at [655, 162] on div "Bankruptcy" at bounding box center [658, 155] width 172 height 18
select select "45"
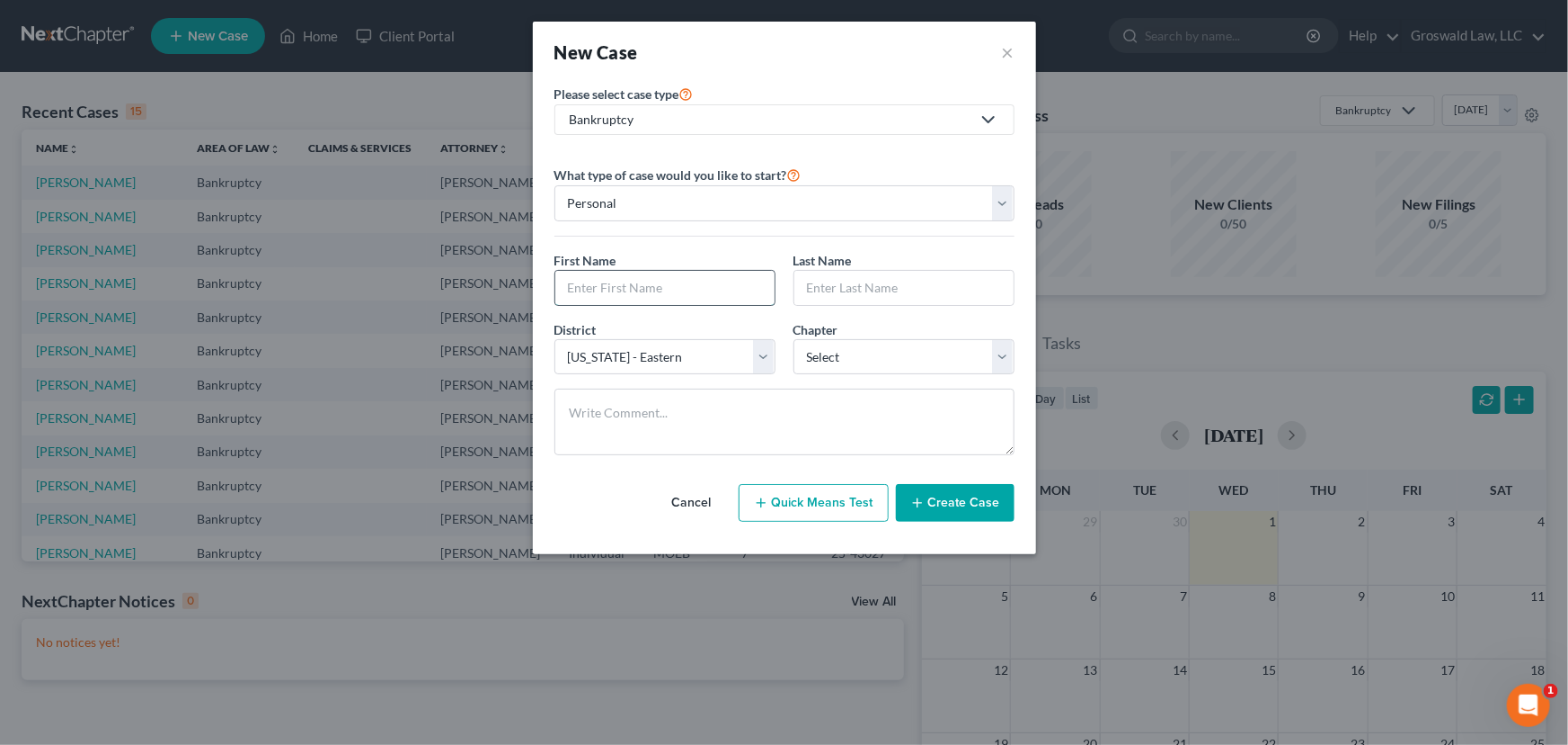
click at [665, 287] on input "text" at bounding box center [665, 288] width 219 height 34
type input "E"
type input "Alana"
type input "Spiller"
select select "45"
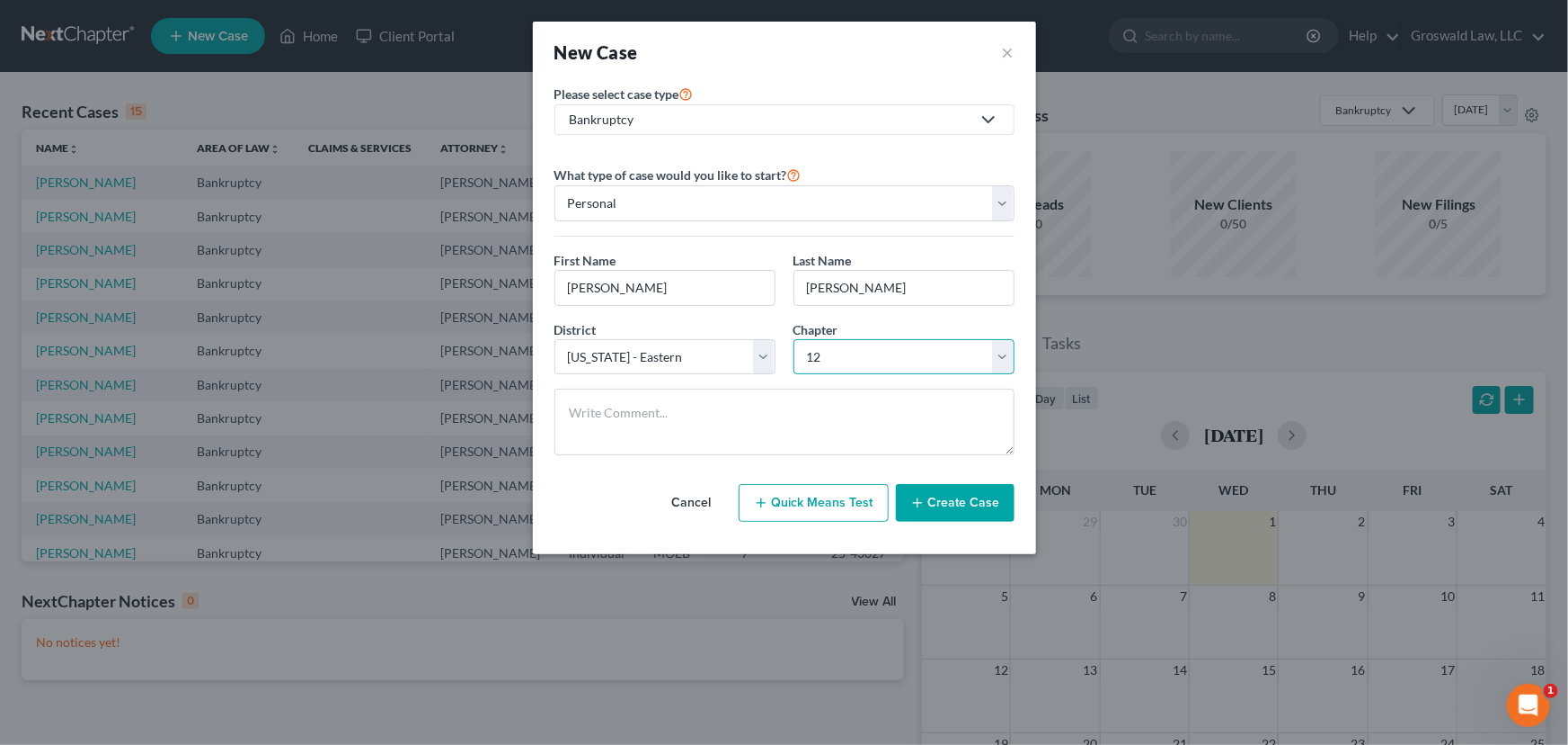
select select "3"
click at [979, 503] on button "Create Case" at bounding box center [955, 502] width 119 height 38
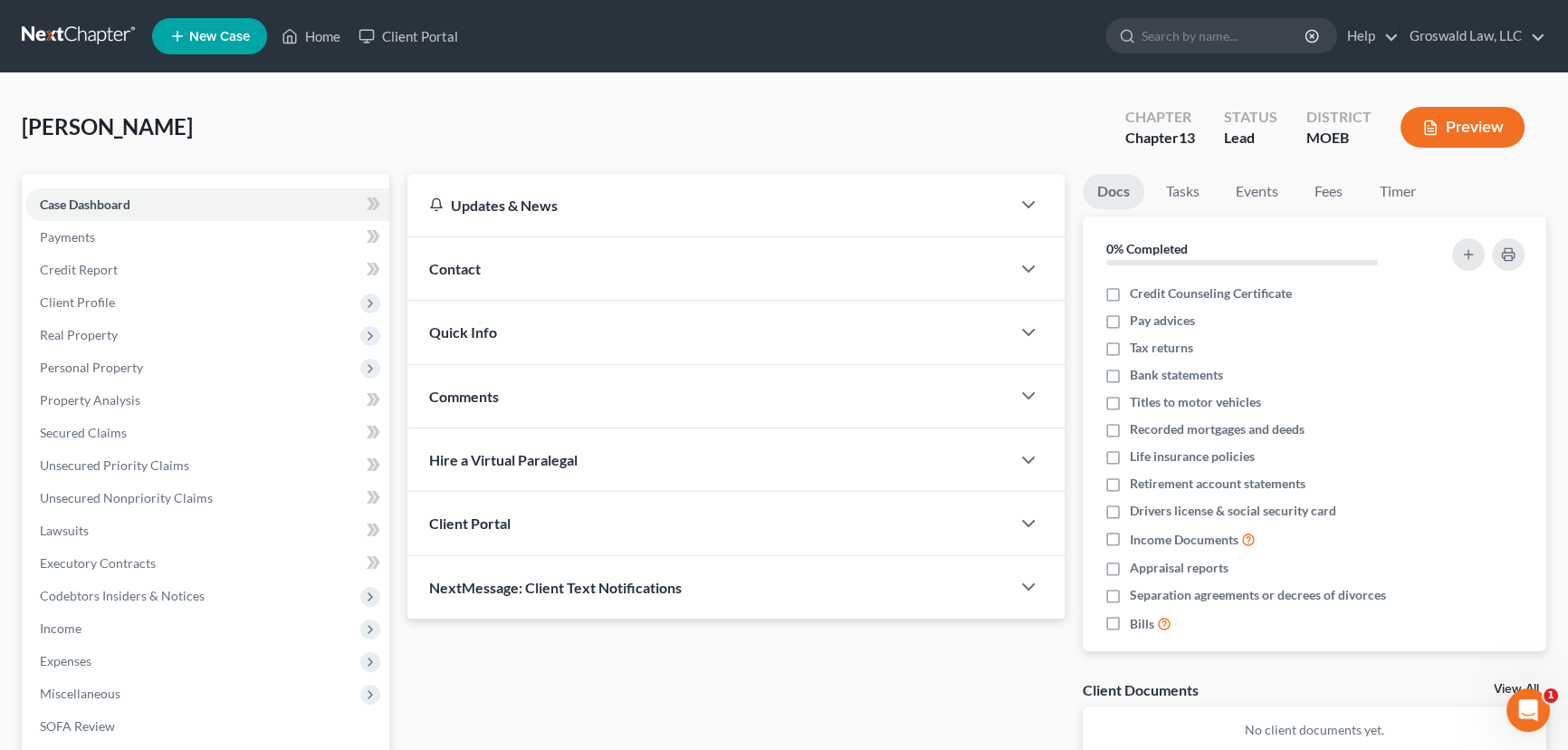
click at [575, 271] on div "Contact" at bounding box center [709, 269] width 603 height 63
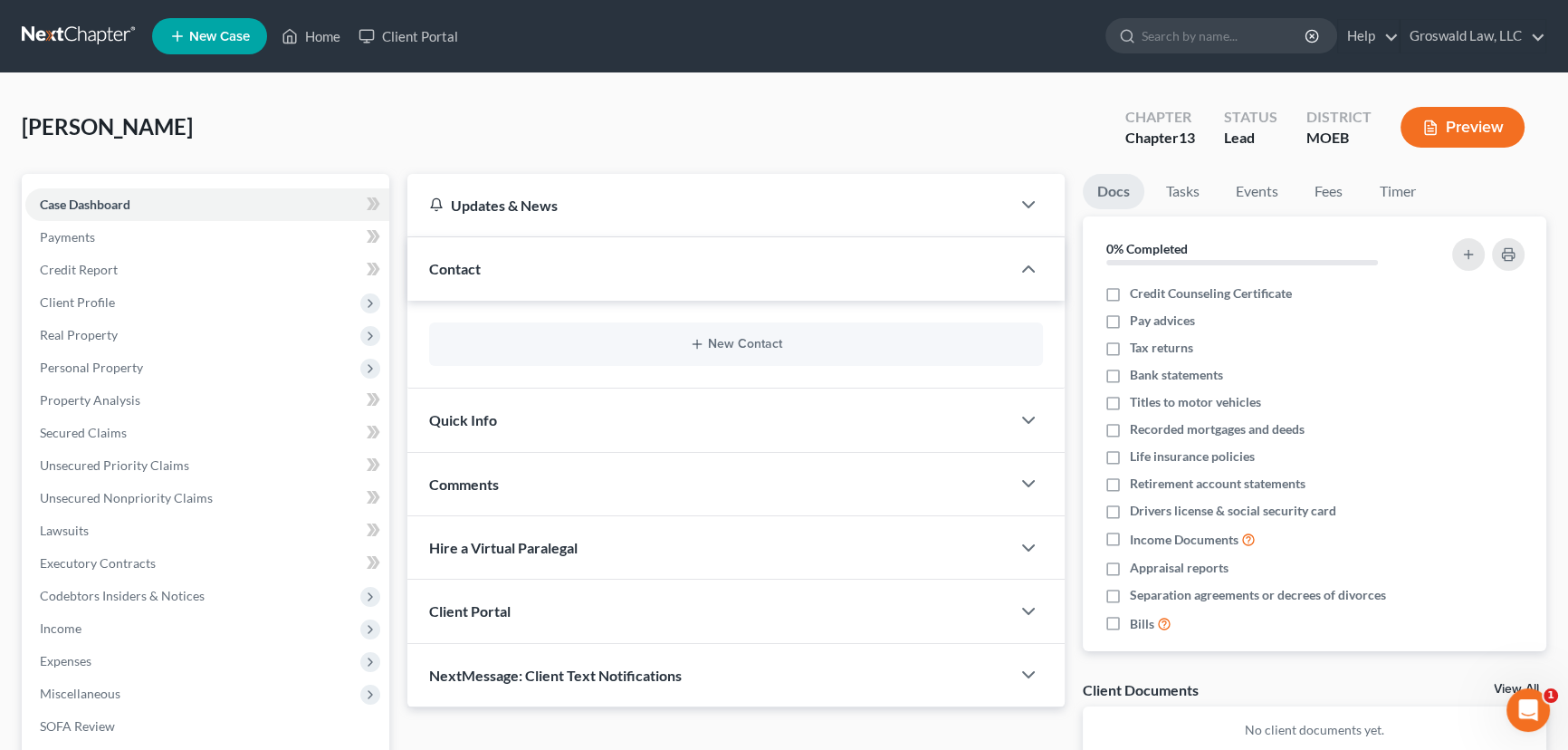
click at [734, 351] on div "New Contact" at bounding box center [735, 344] width 614 height 43
click at [735, 347] on button "New Contact" at bounding box center [736, 344] width 585 height 15
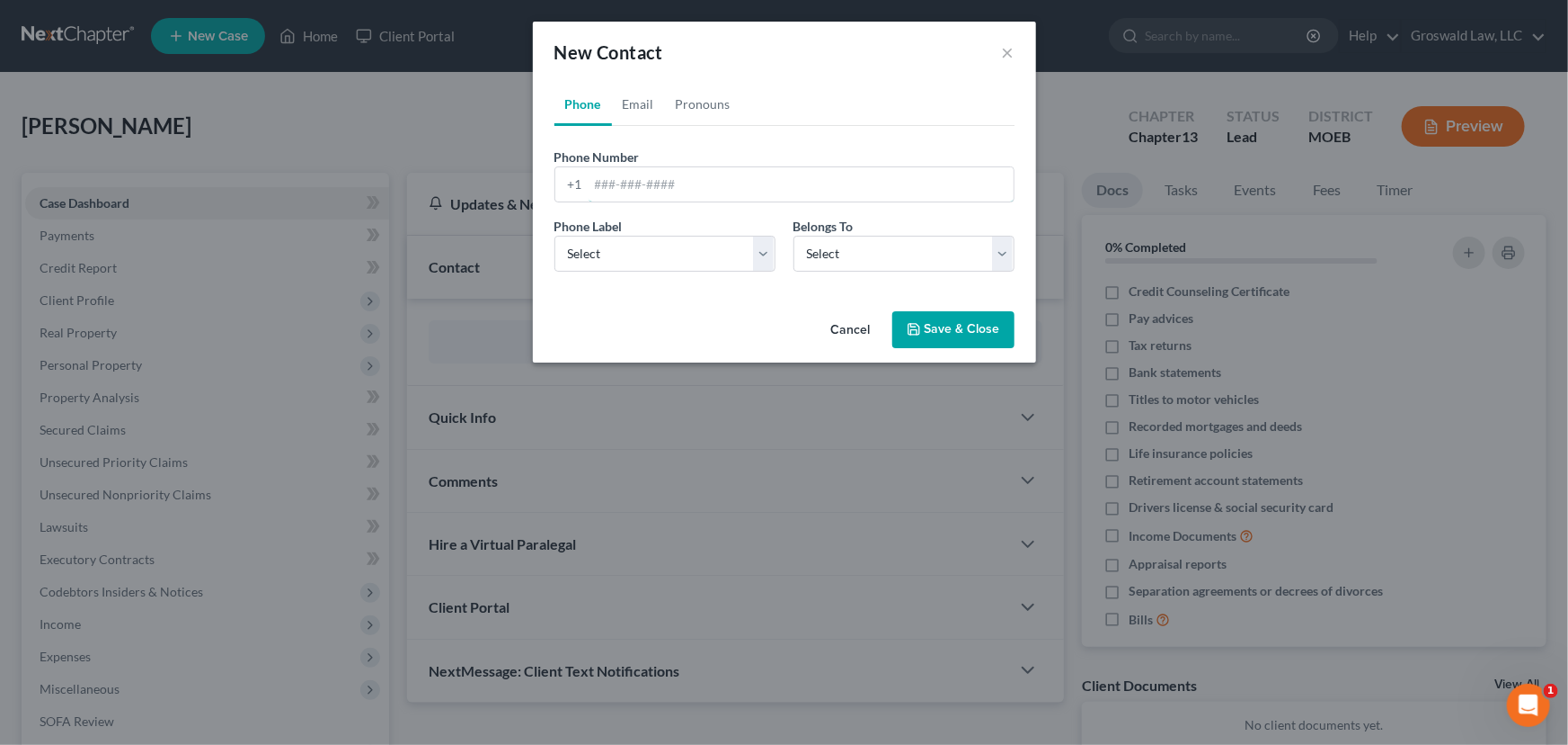
drag, startPoint x: 631, startPoint y: 171, endPoint x: 616, endPoint y: 48, distance: 123.9
click at [631, 171] on input "tel" at bounding box center [801, 184] width 425 height 34
type input "314-704-4822"
select select "0"
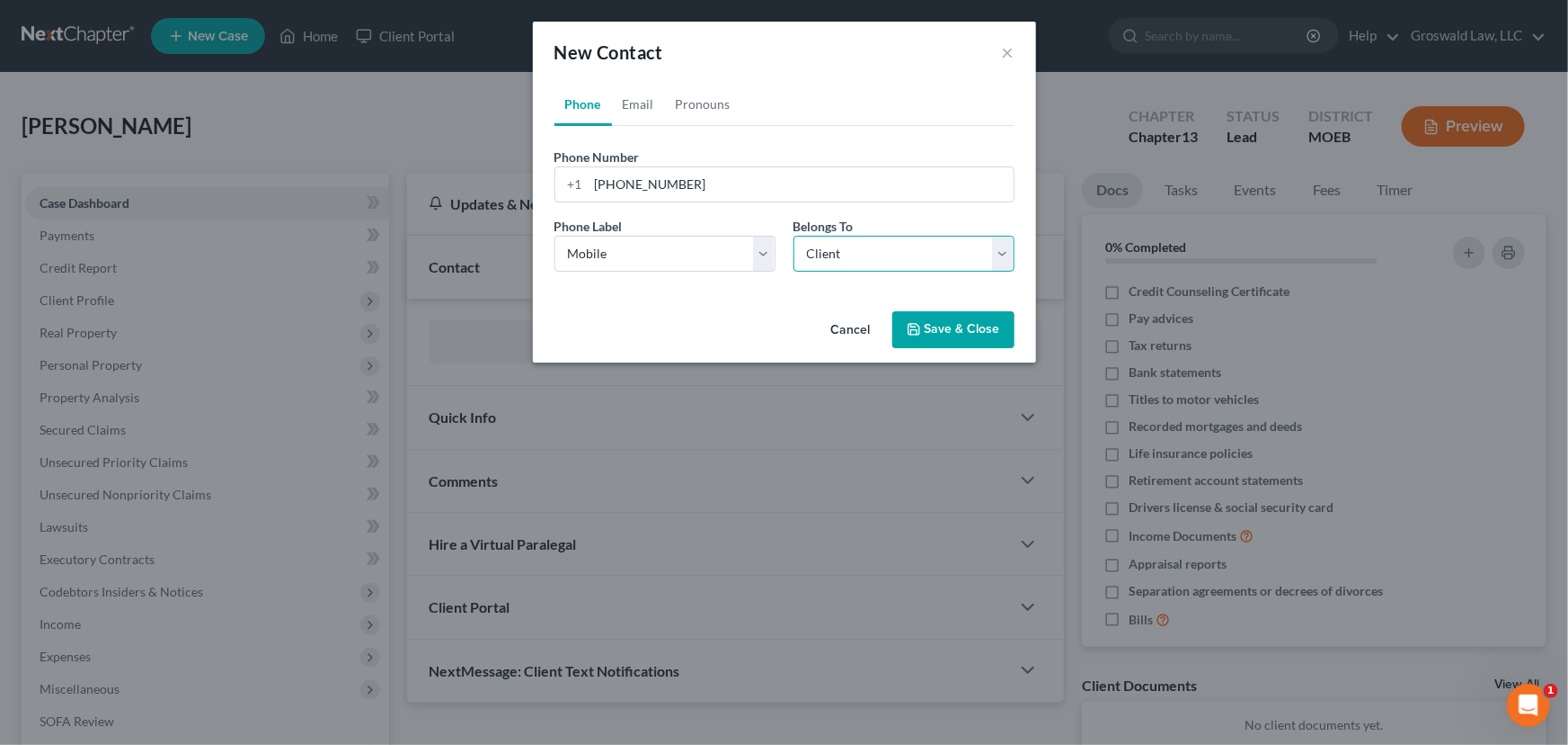
select select "0"
drag, startPoint x: 651, startPoint y: 101, endPoint x: 645, endPoint y: 112, distance: 12.5
click at [651, 101] on link "Email" at bounding box center [638, 104] width 53 height 43
drag, startPoint x: 607, startPoint y: 184, endPoint x: 1567, endPoint y: 65, distance: 967.3
click at [607, 184] on input "email" at bounding box center [801, 184] width 425 height 34
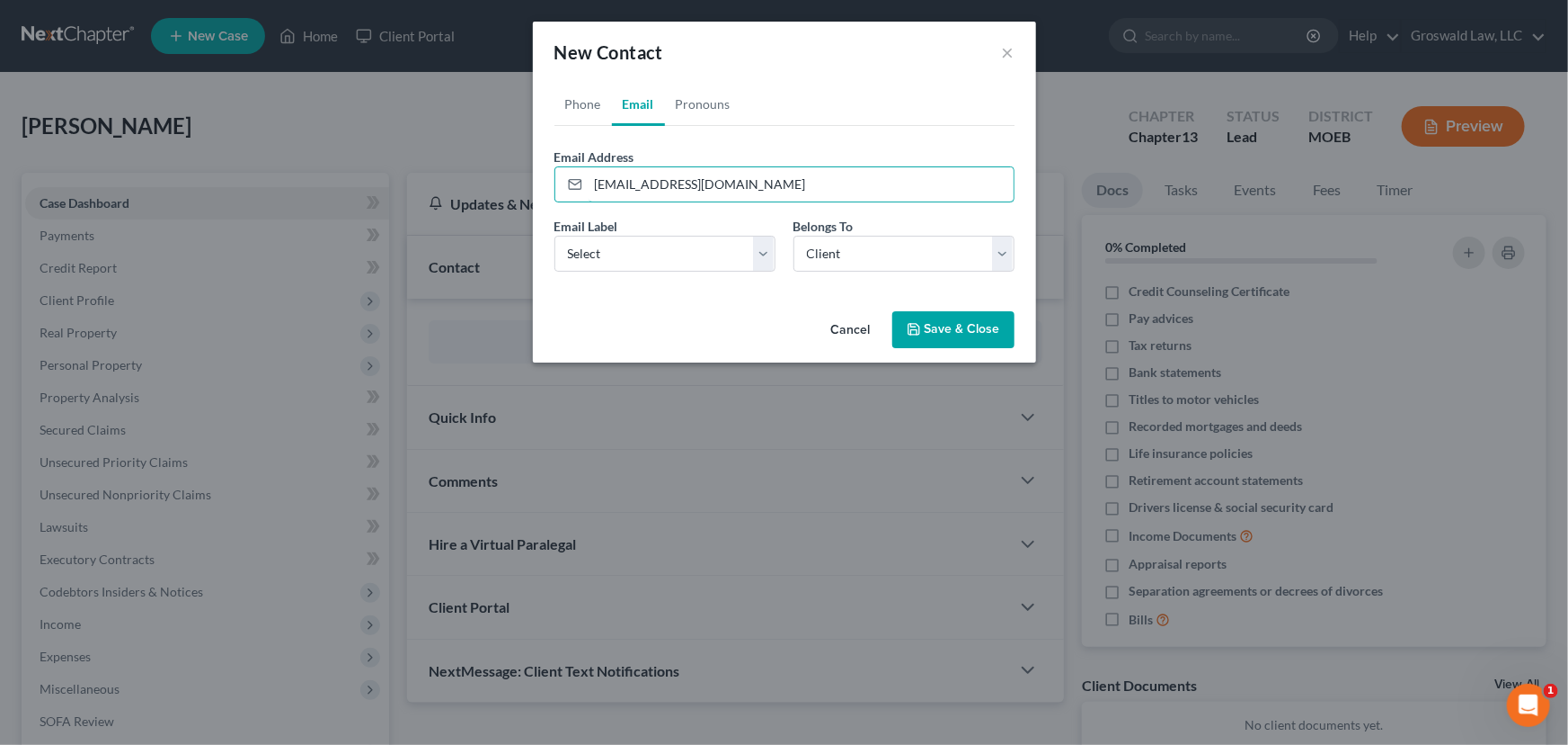
type input "tally314@aol.com"
select select "0"
click at [941, 333] on button "Save & Close" at bounding box center [953, 330] width 122 height 38
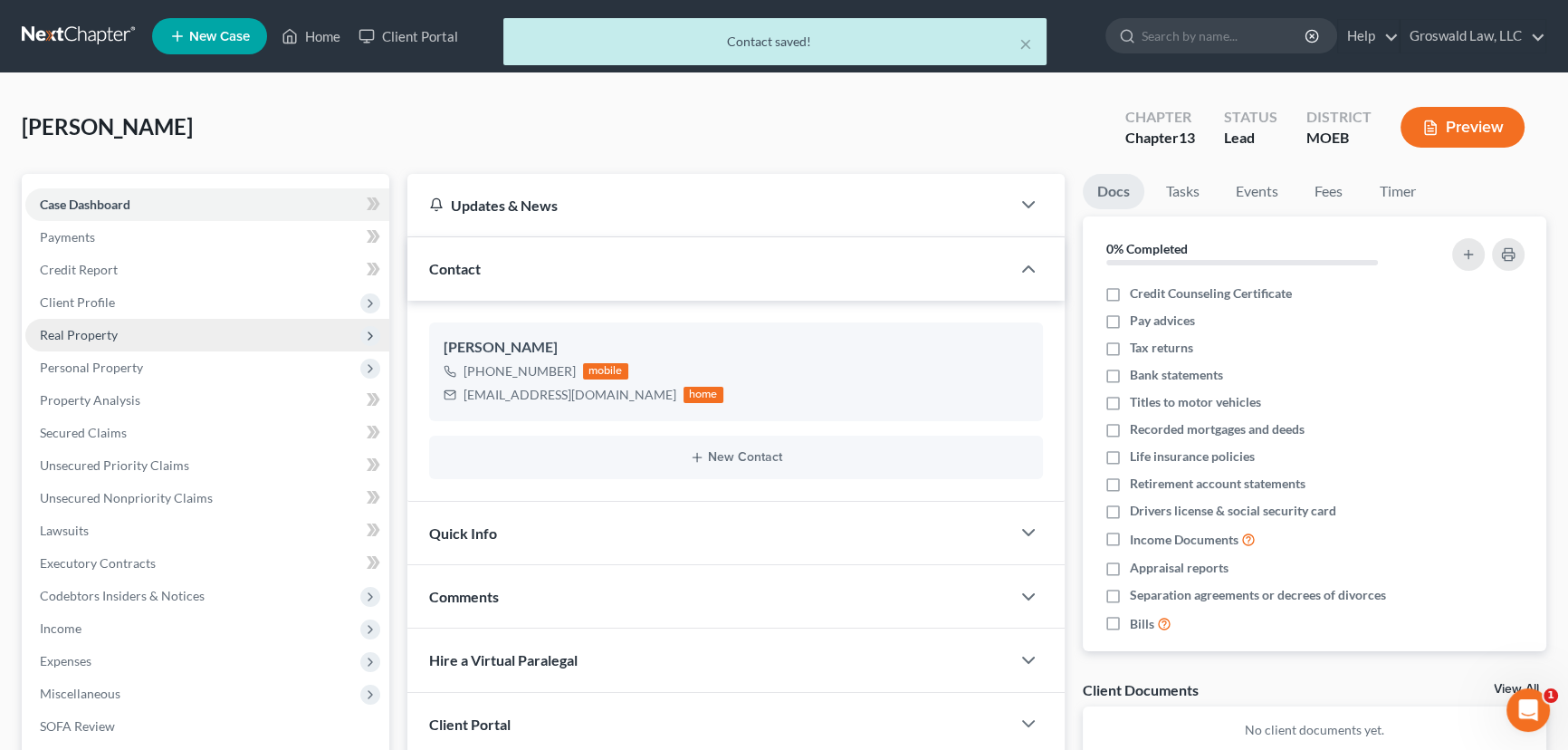
click at [108, 327] on span "Real Property" at bounding box center [79, 335] width 78 height 16
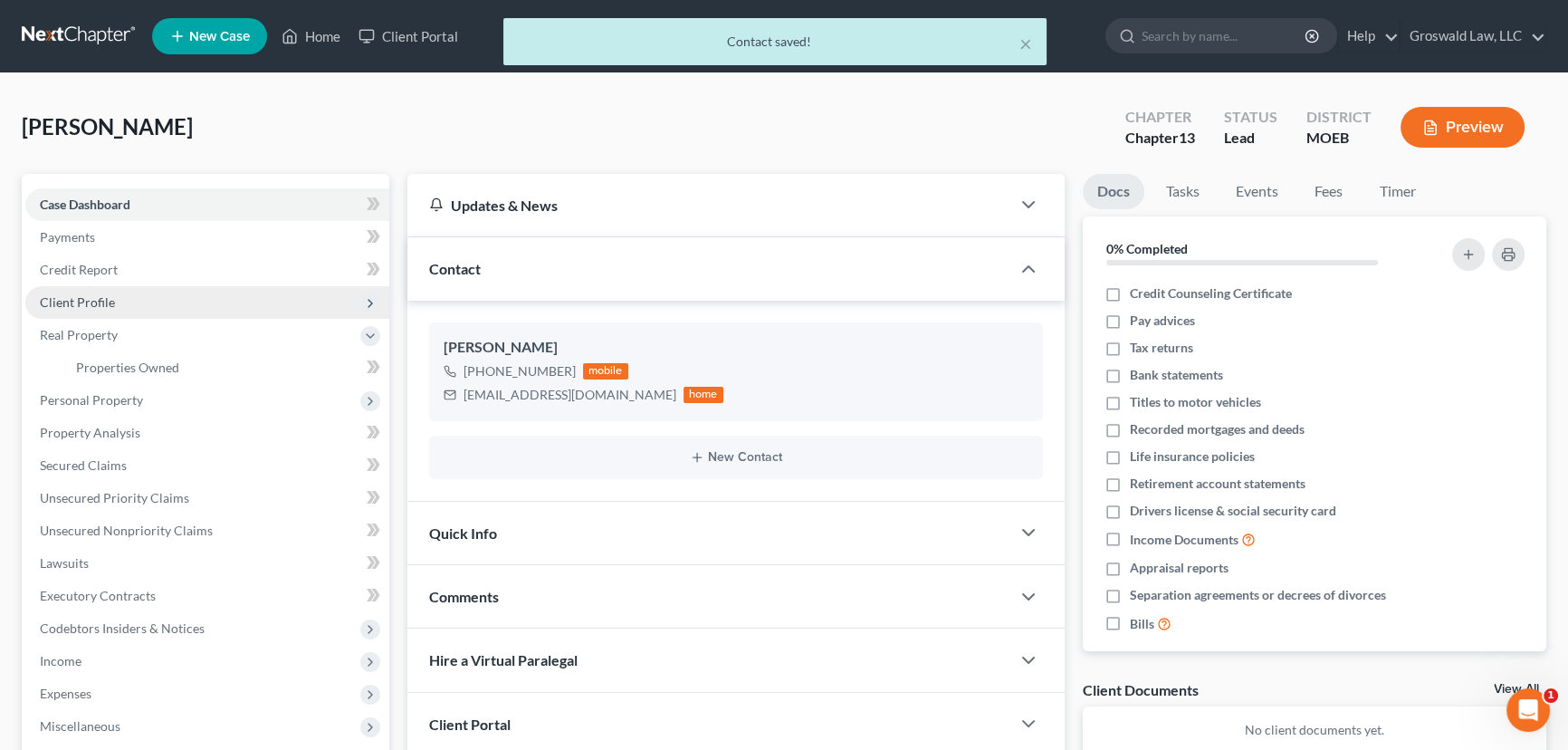
click at [111, 295] on span "Client Profile" at bounding box center [78, 302] width 76 height 16
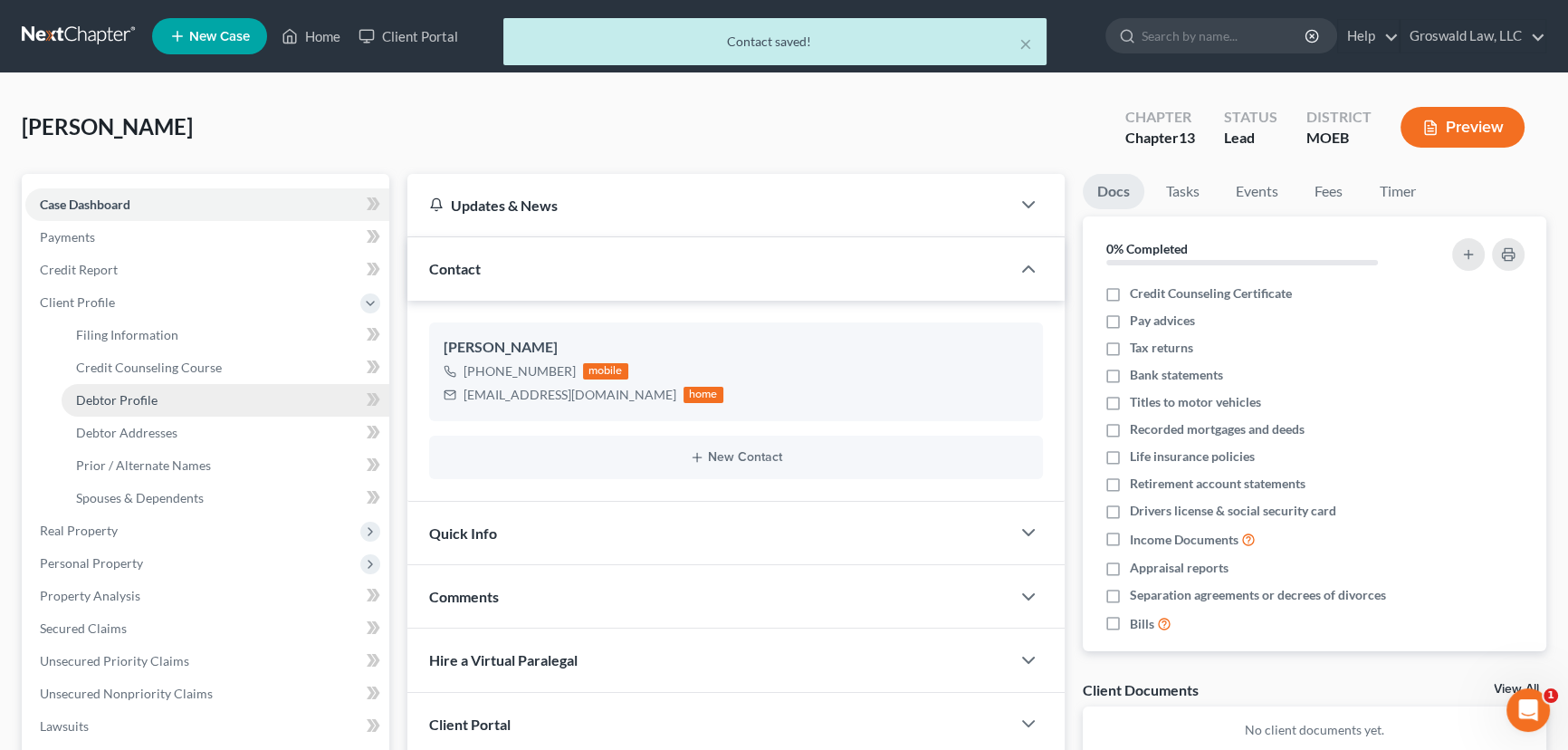
click at [127, 402] on span "Debtor Profile" at bounding box center [116, 400] width 81 height 16
select select "0"
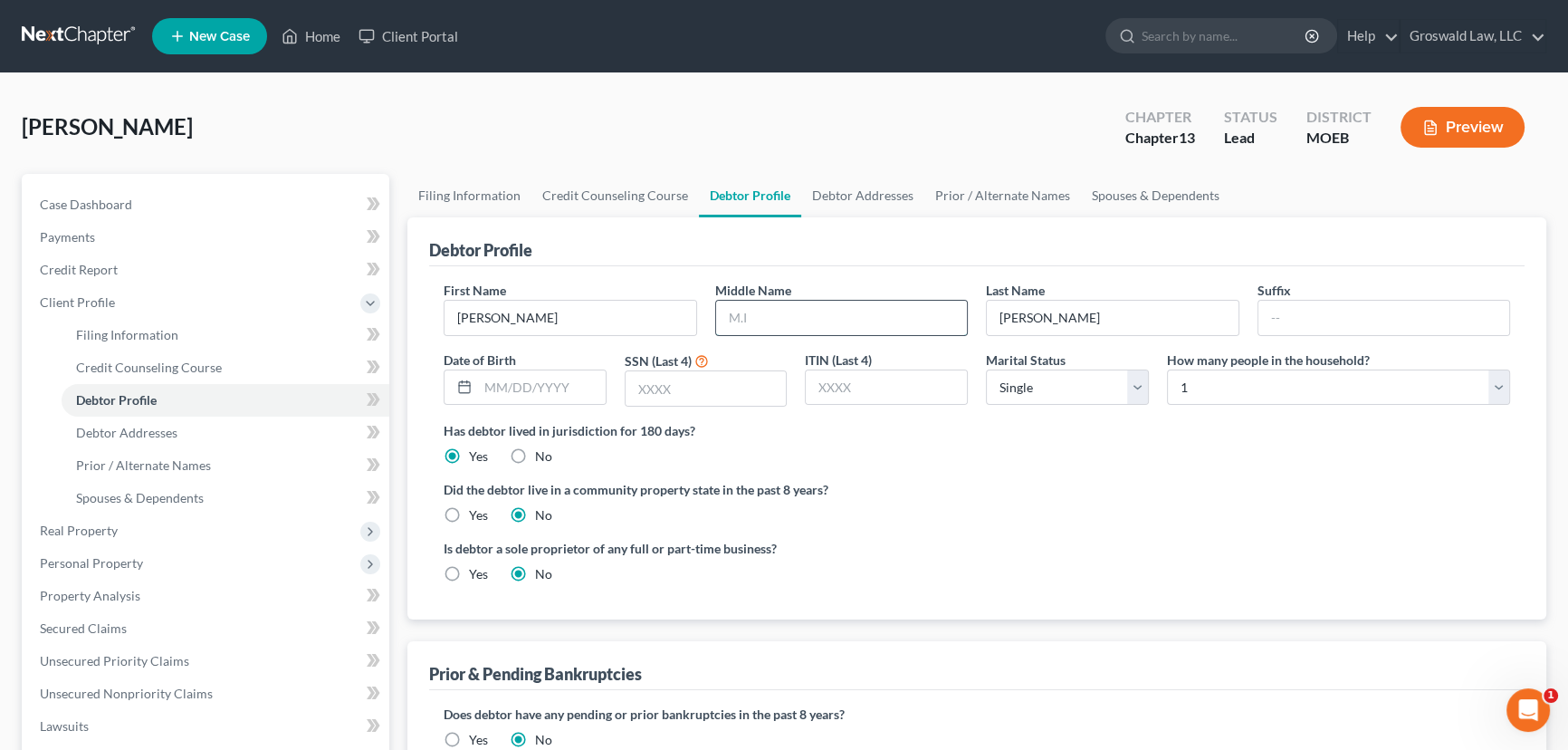
click at [800, 320] on input "text" at bounding box center [841, 317] width 251 height 34
type input "M."
type input "10/08/1974"
type input "2902"
click at [1088, 502] on div "Did the debtor live in a community property state in the past 8 years? Yes No" at bounding box center [977, 502] width 1066 height 44
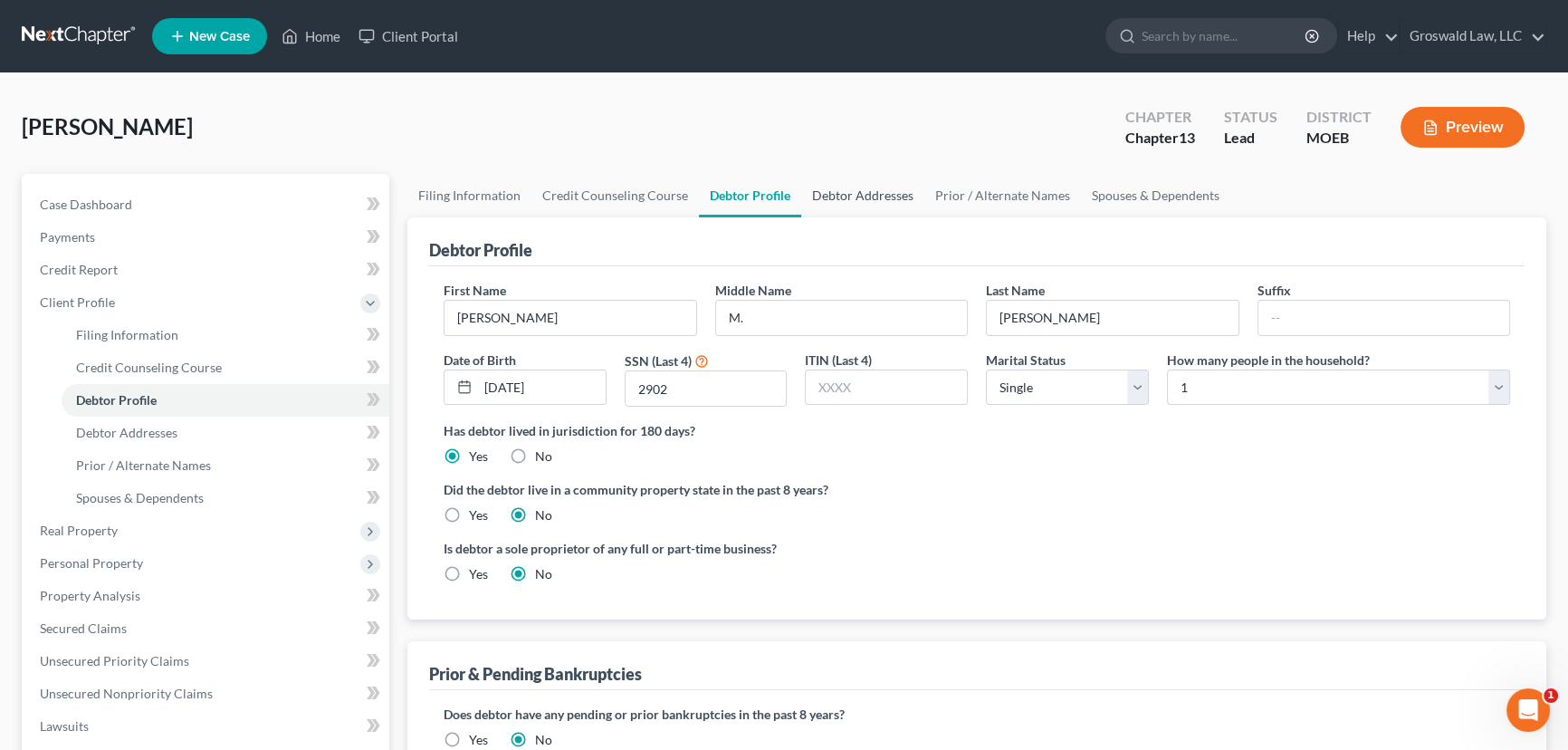
click at [867, 190] on link "Debtor Addresses" at bounding box center [862, 195] width 123 height 43
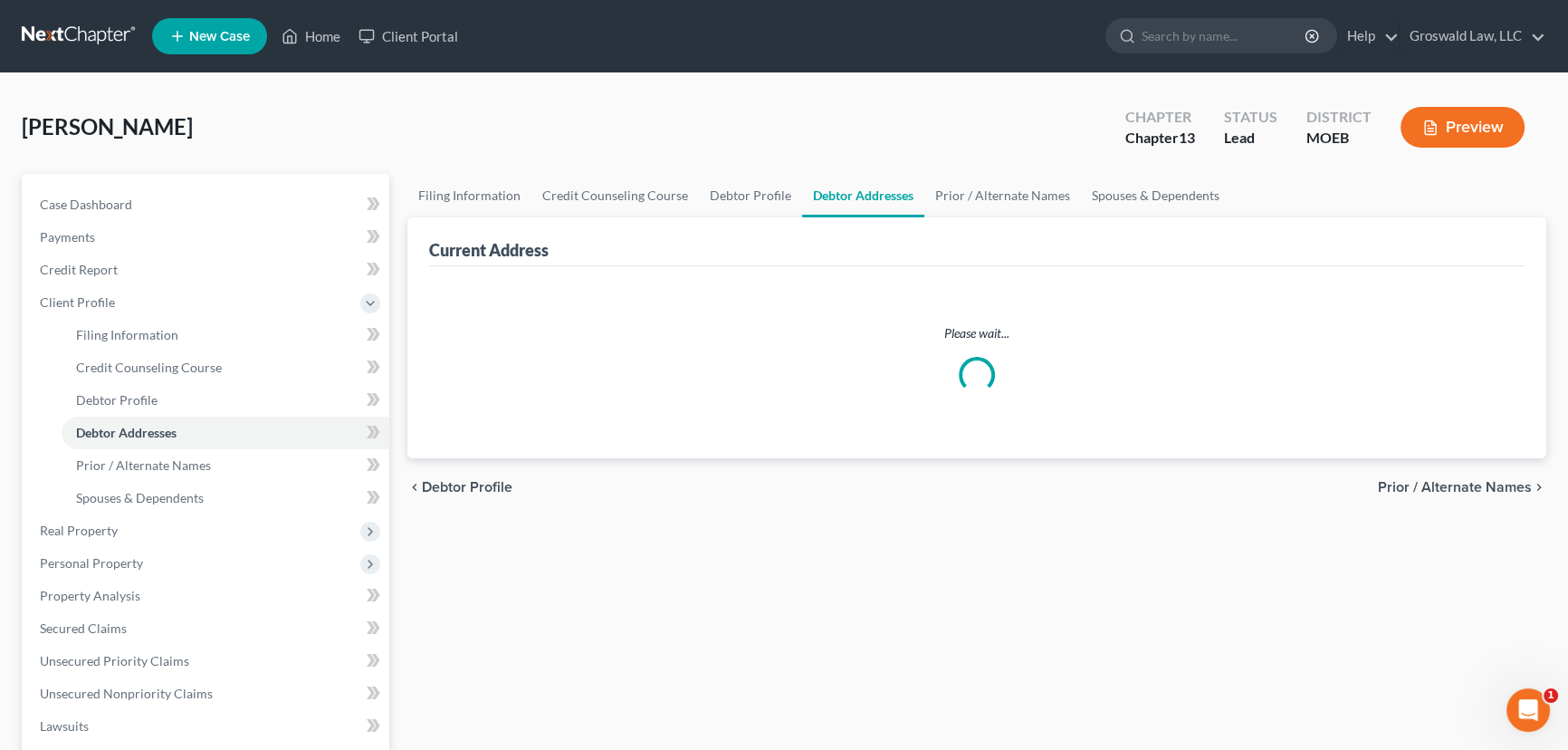
select select "0"
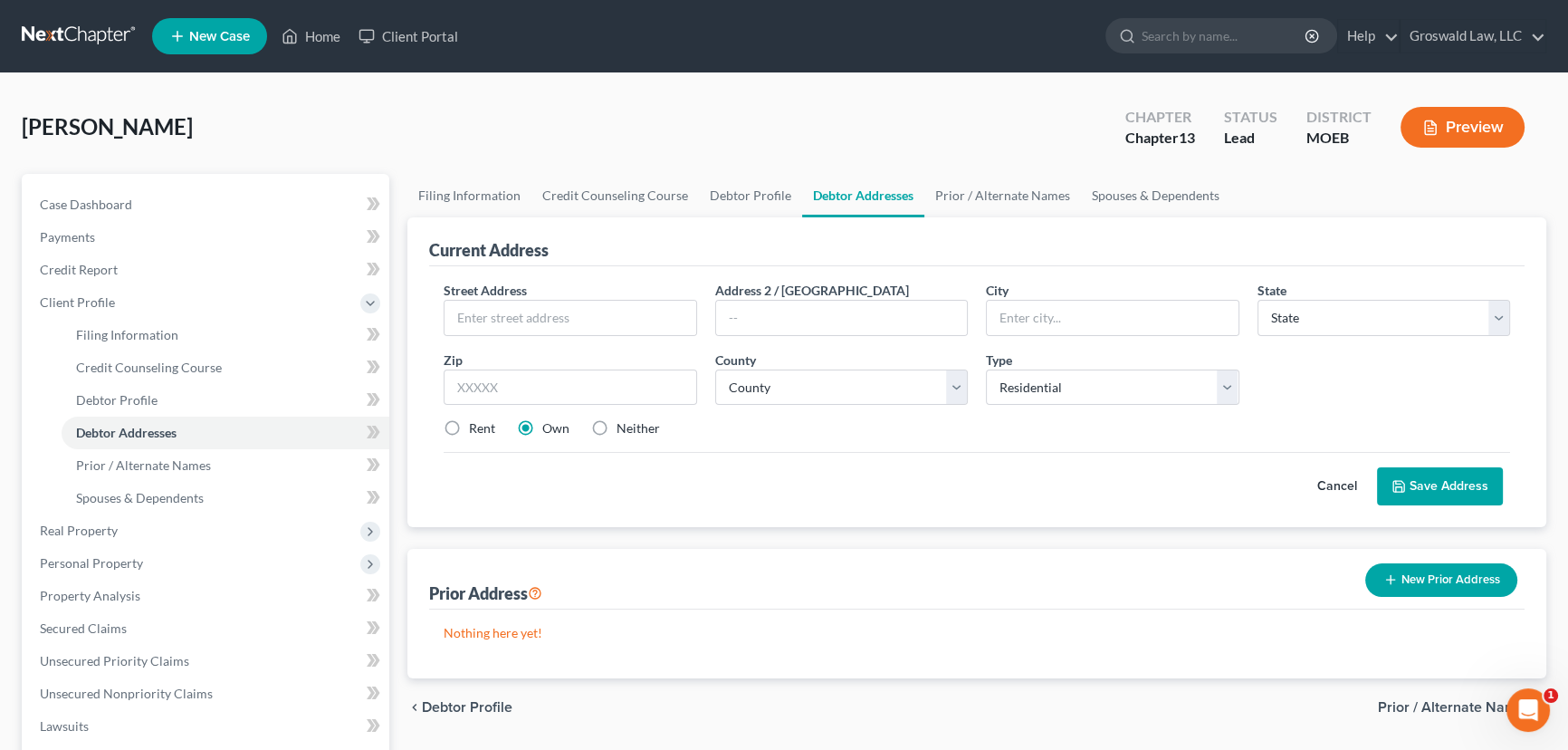
click at [617, 421] on label "Neither" at bounding box center [638, 428] width 43 height 18
click at [623, 421] on input "Neither" at bounding box center [629, 425] width 12 height 12
radio input "true"
drag, startPoint x: 511, startPoint y: 317, endPoint x: 504, endPoint y: 328, distance: 13.0
click at [511, 317] on input "text" at bounding box center [570, 317] width 251 height 34
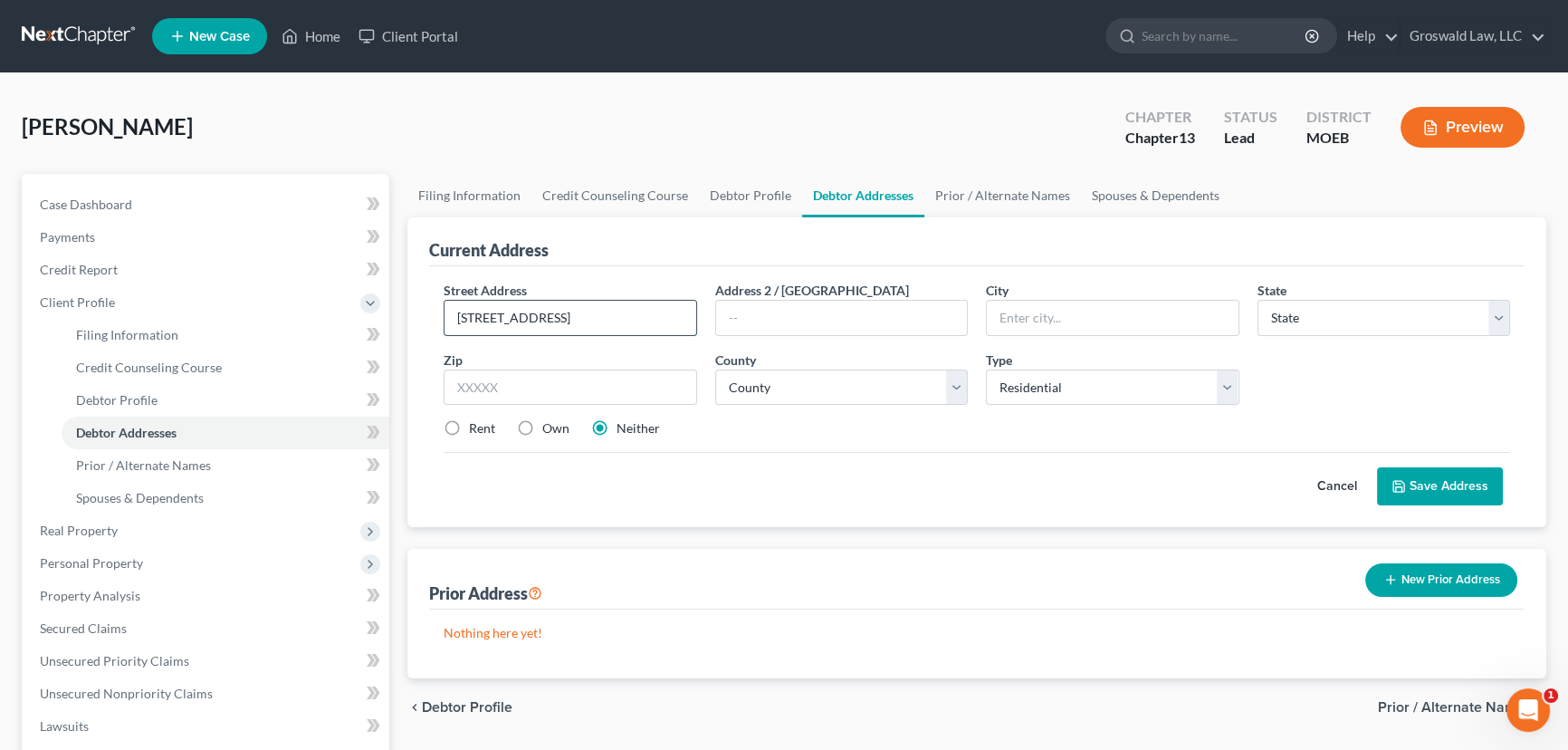
type input "9931 Bell High Drive"
type input "63137"
type input "Saint Louis"
select select "26"
select select "100"
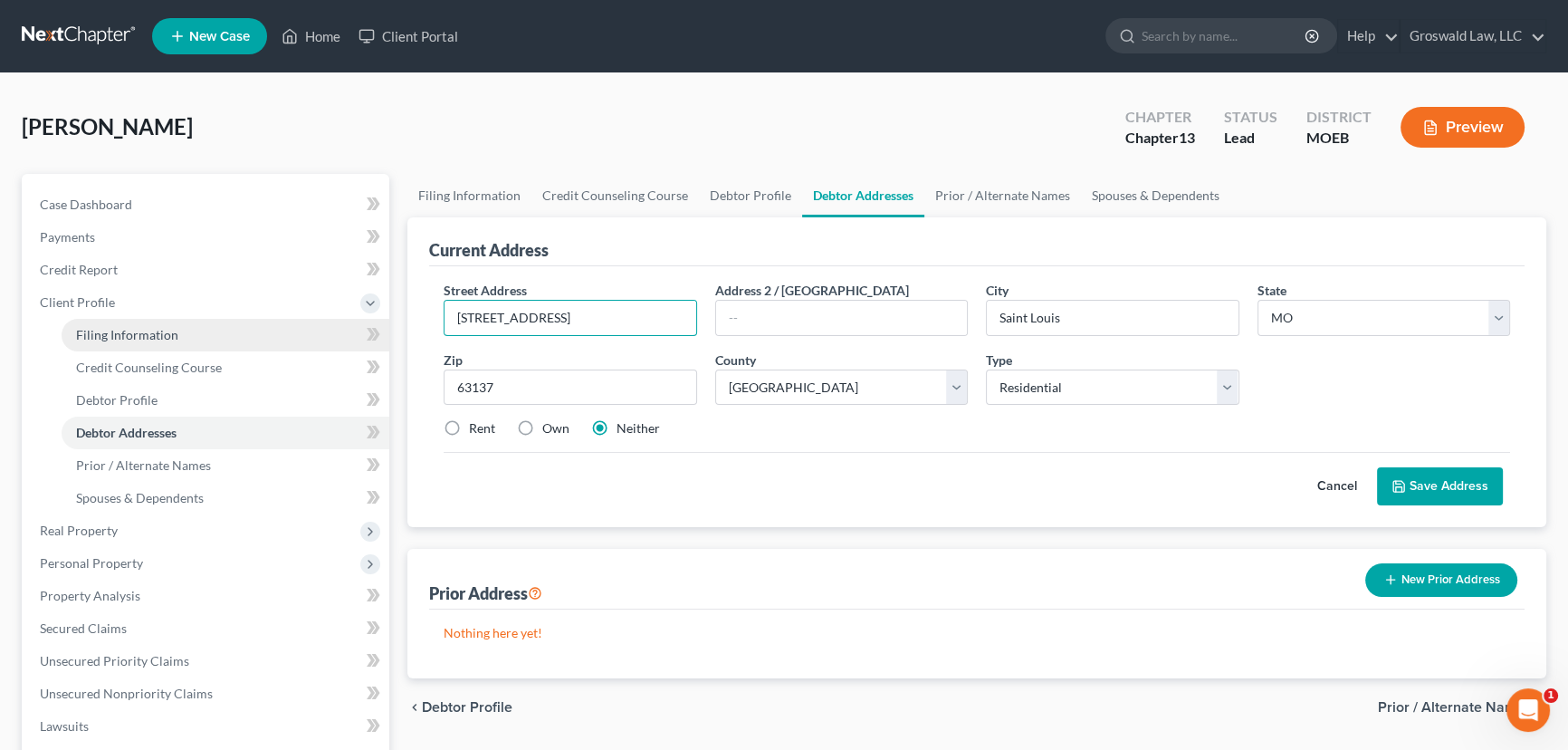
drag, startPoint x: 622, startPoint y: 314, endPoint x: 270, endPoint y: 322, distance: 352.1
click at [253, 320] on div "Petition Navigation Case Dashboard Payments Invoices Payments Payments Credit R…" at bounding box center [784, 664] width 1542 height 981
click at [507, 316] on input "9931 Bell High Drive" at bounding box center [570, 317] width 251 height 34
click at [495, 317] on input "9931 Bell High Drive" at bounding box center [570, 317] width 251 height 34
drag, startPoint x: 367, startPoint y: 304, endPoint x: 285, endPoint y: 298, distance: 82.2
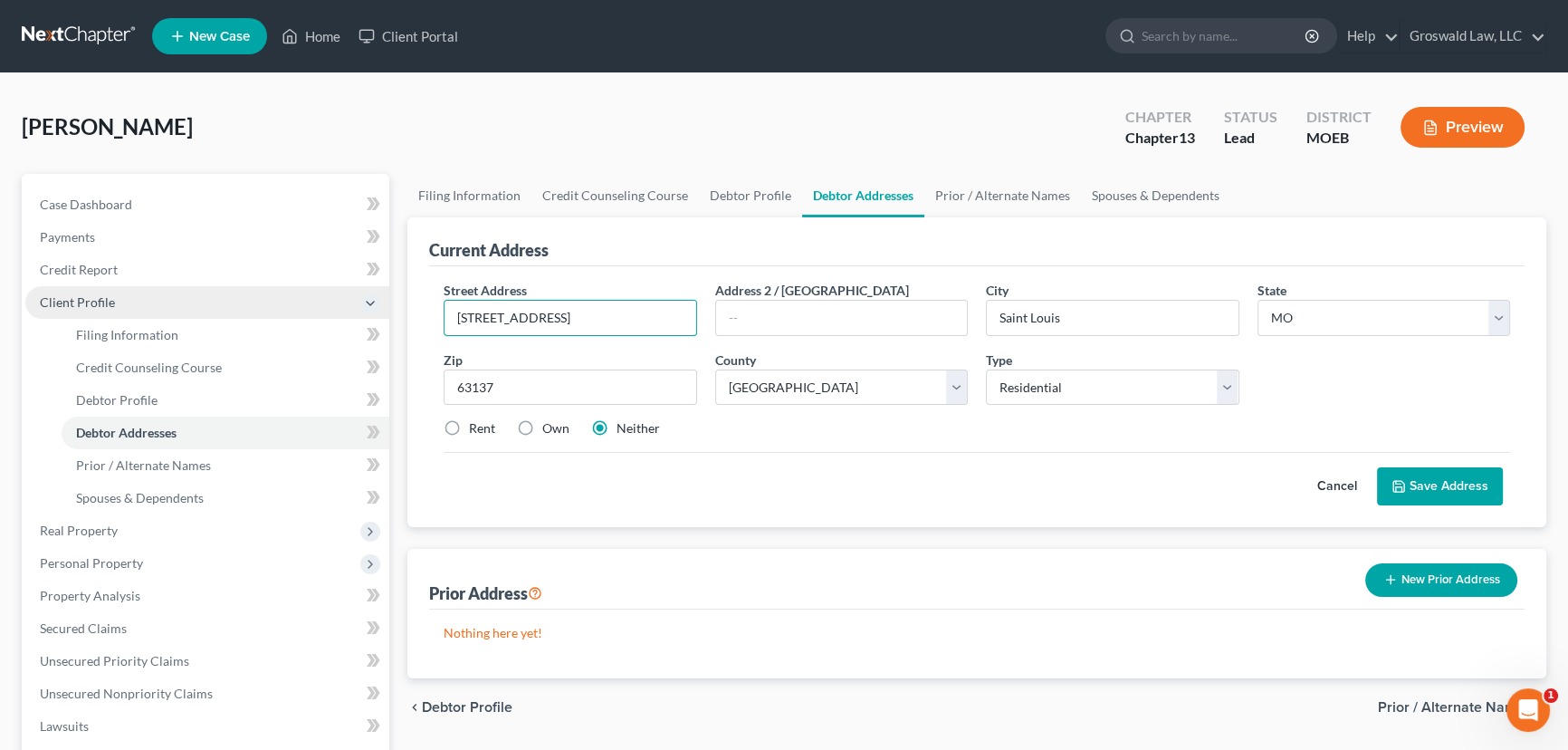
click at [286, 299] on div "Petition Navigation Case Dashboard Payments Invoices Payments Payments Credit R…" at bounding box center [784, 664] width 1542 height 981
click at [533, 324] on input "9931 Dell High Drive" at bounding box center [570, 317] width 251 height 34
click at [542, 318] on input "9931 Dell High Drive" at bounding box center [570, 317] width 251 height 34
drag, startPoint x: 626, startPoint y: 322, endPoint x: 290, endPoint y: 304, distance: 336.5
click at [284, 305] on div "Petition Navigation Case Dashboard Payments Invoices Payments Payments Credit R…" at bounding box center [784, 664] width 1542 height 981
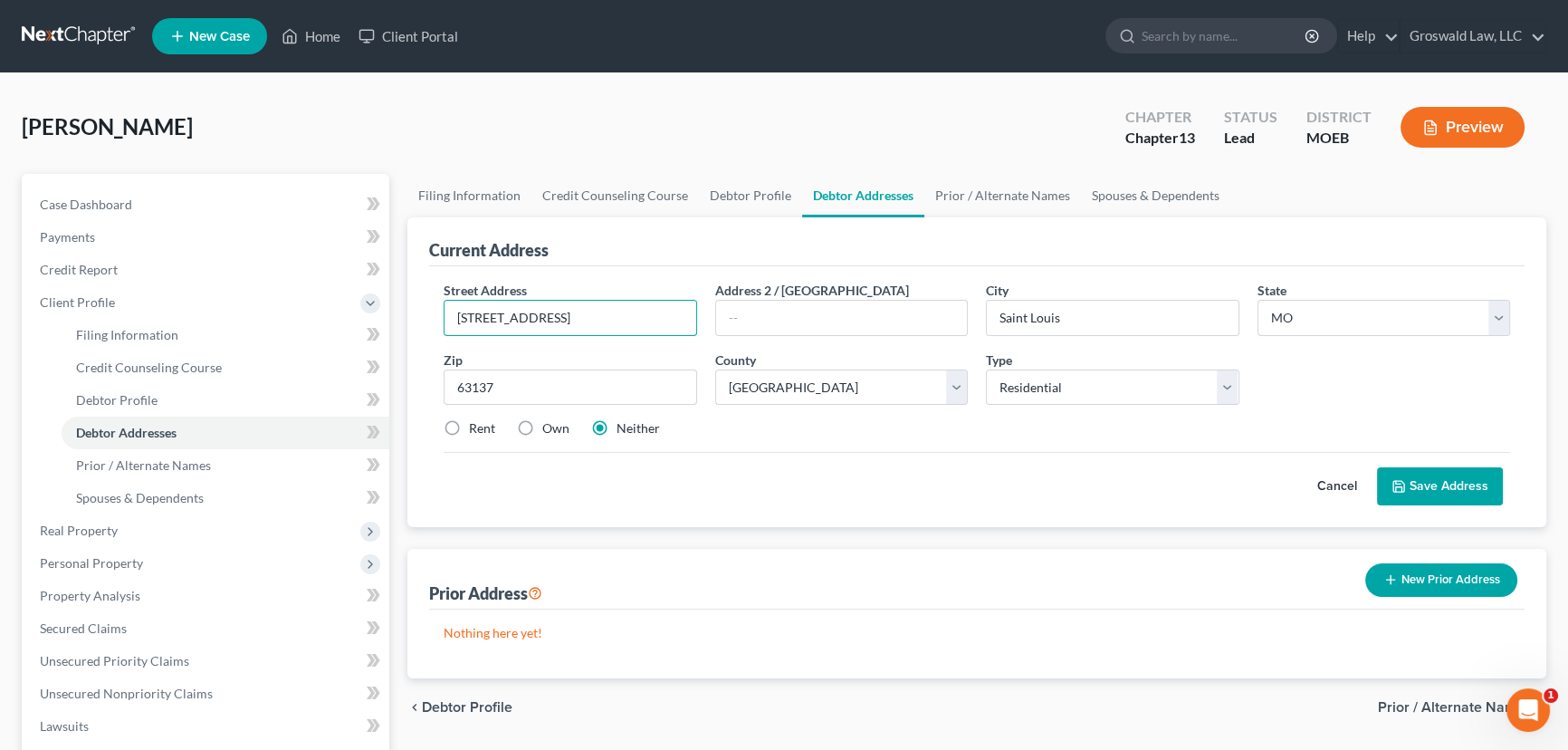
type input "9931 Dell Hi Drive"
click at [469, 428] on label "Rent" at bounding box center [482, 428] width 27 height 18
click at [476, 428] on input "Rent" at bounding box center [482, 425] width 12 height 12
radio input "true"
click at [1469, 489] on button "Save Address" at bounding box center [1440, 486] width 126 height 38
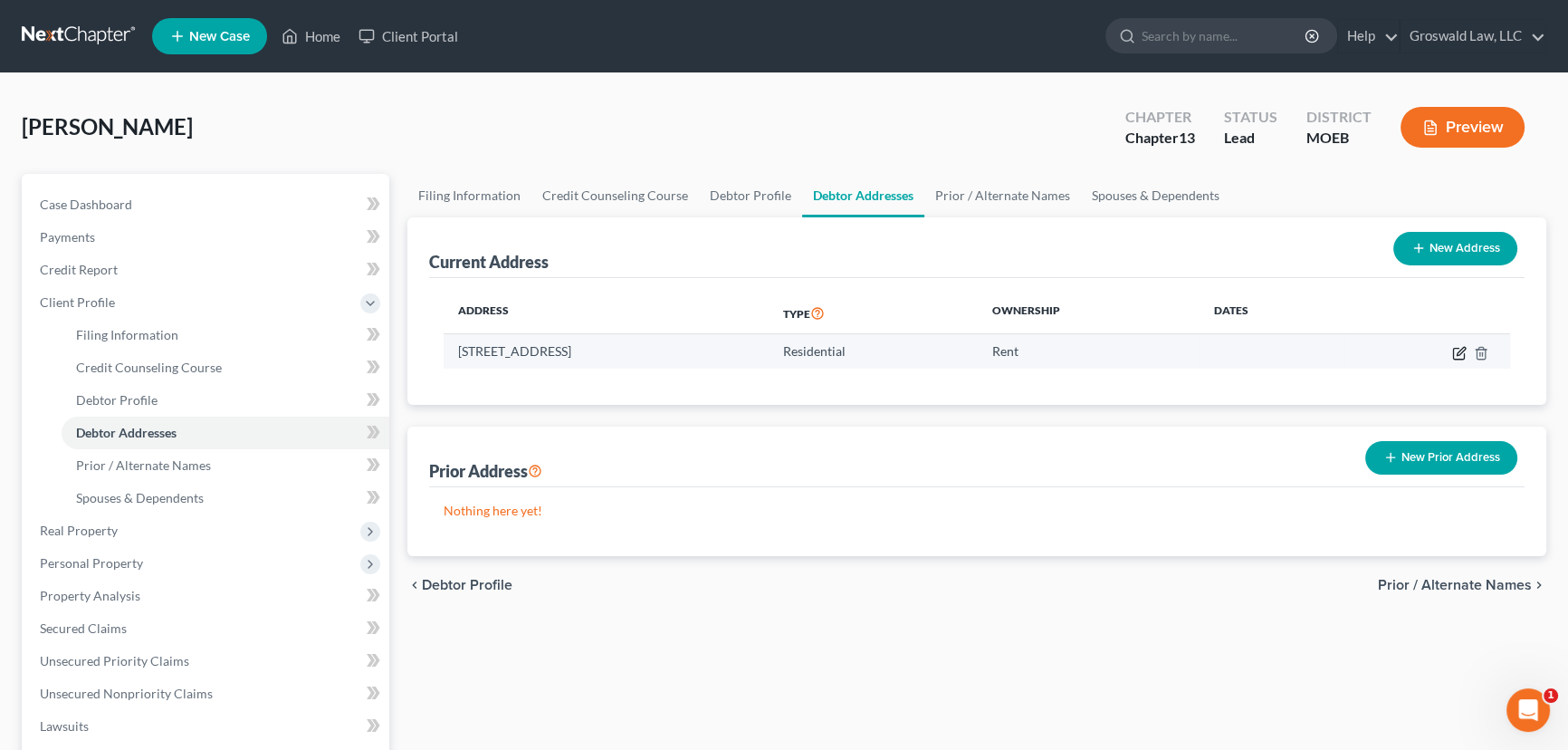
click at [1464, 352] on icon "button" at bounding box center [1458, 352] width 11 height 11
select select "26"
select select "100"
select select "0"
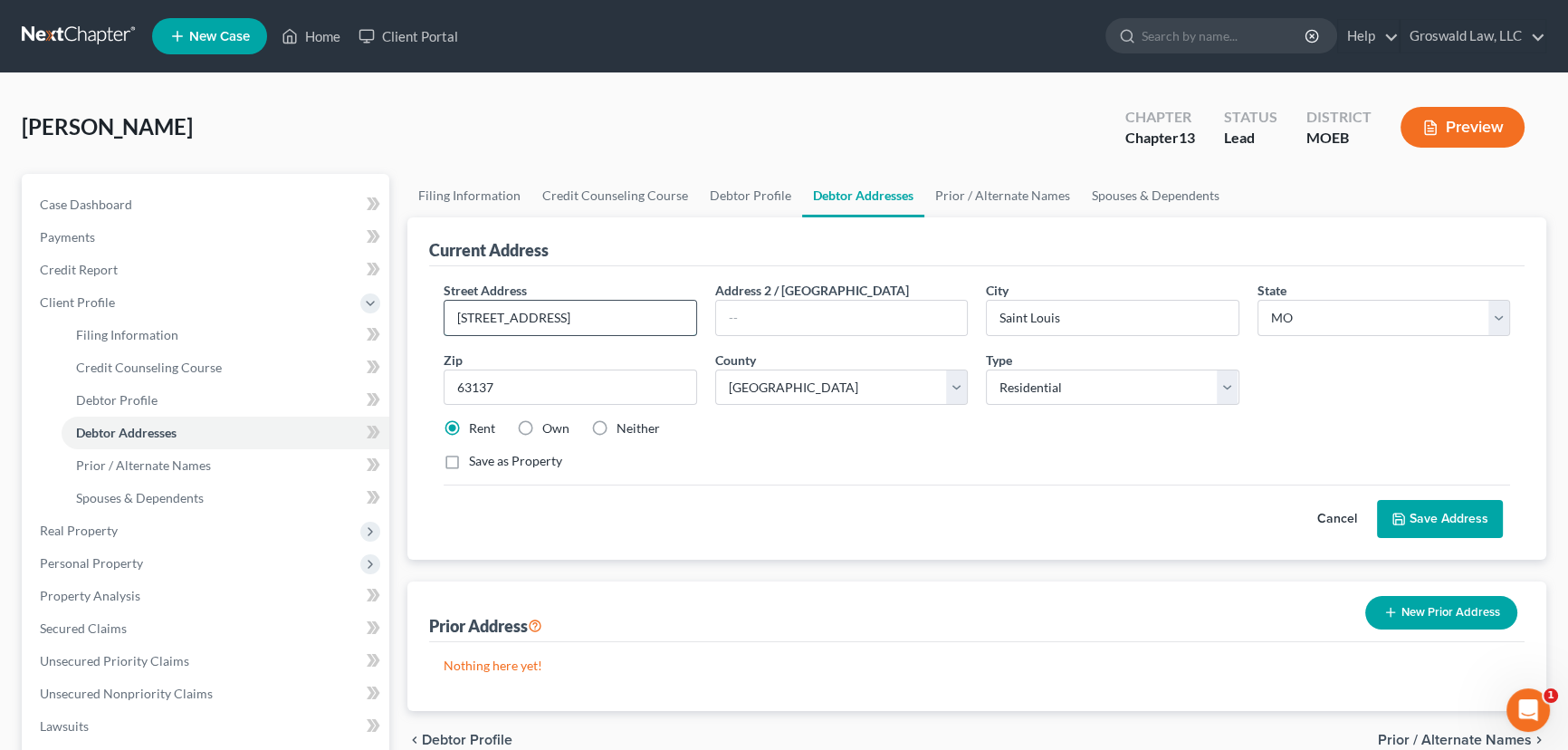
drag, startPoint x: 526, startPoint y: 321, endPoint x: 508, endPoint y: 320, distance: 18.0
click at [508, 320] on input "9931 Dell Hi Drive" at bounding box center [570, 317] width 251 height 34
type input "9931 Delhi Drive"
click at [1414, 526] on button "Save Address" at bounding box center [1440, 518] width 126 height 38
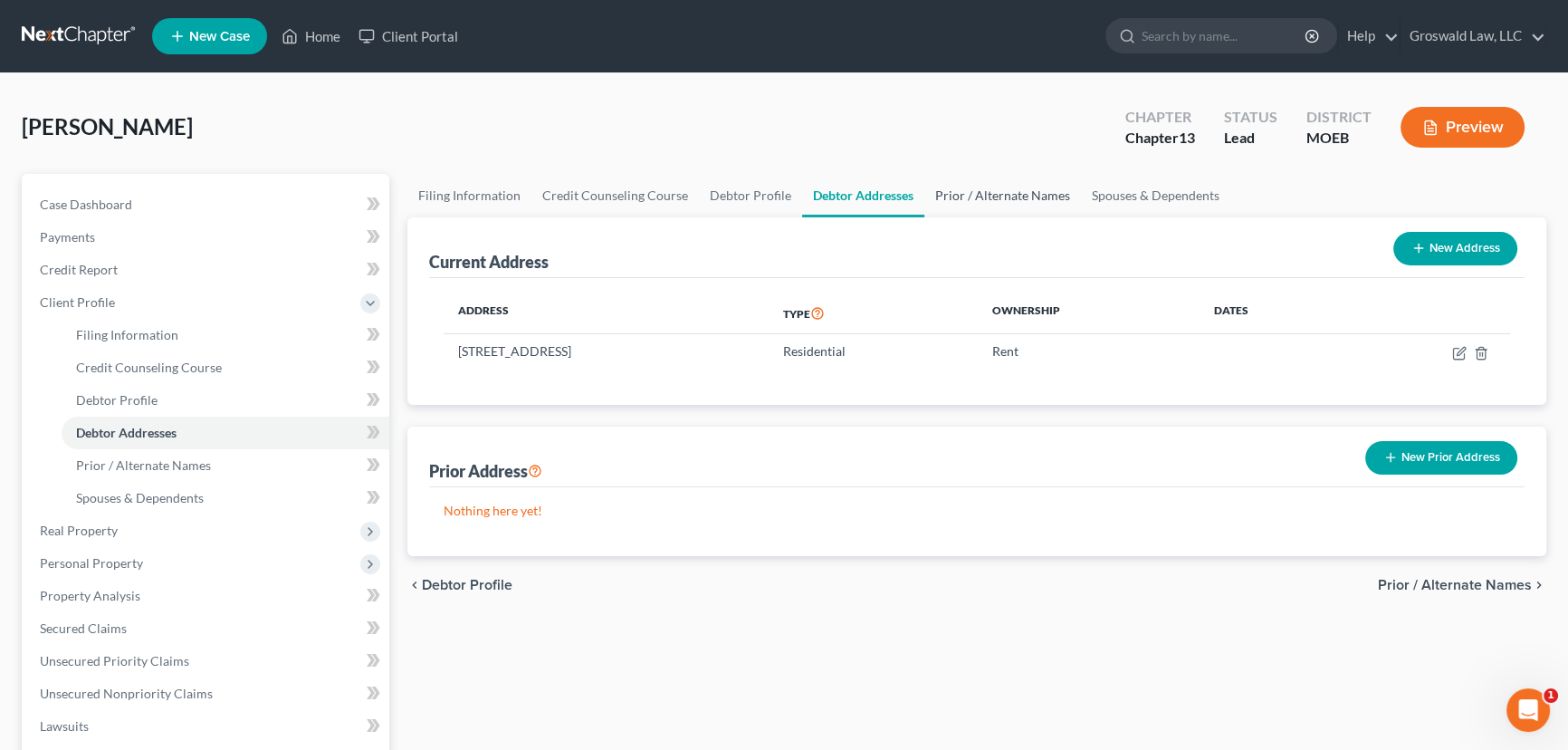
click at [996, 195] on link "Prior / Alternate Names" at bounding box center [1003, 195] width 157 height 43
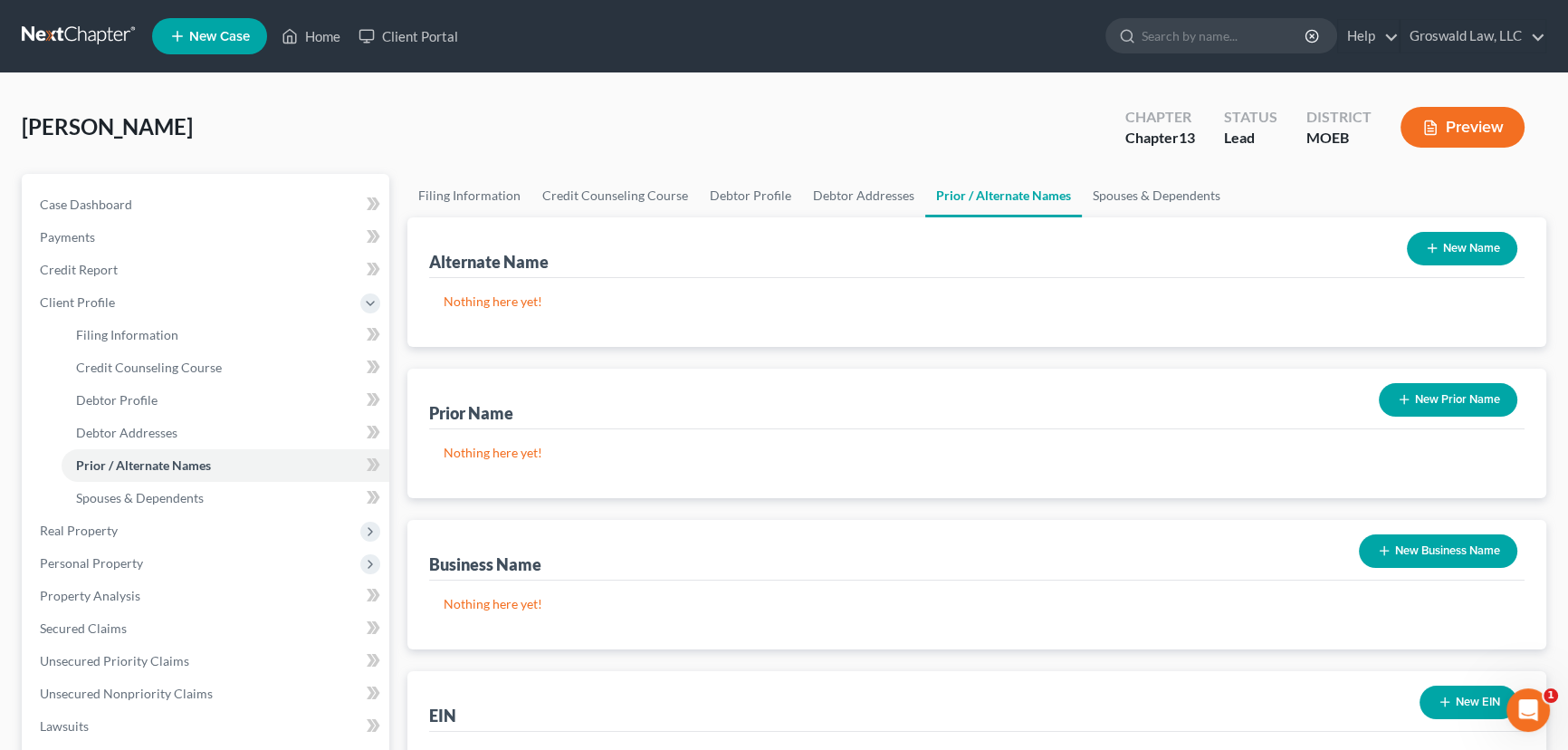
click at [1438, 402] on button "New Prior Name" at bounding box center [1448, 400] width 138 height 33
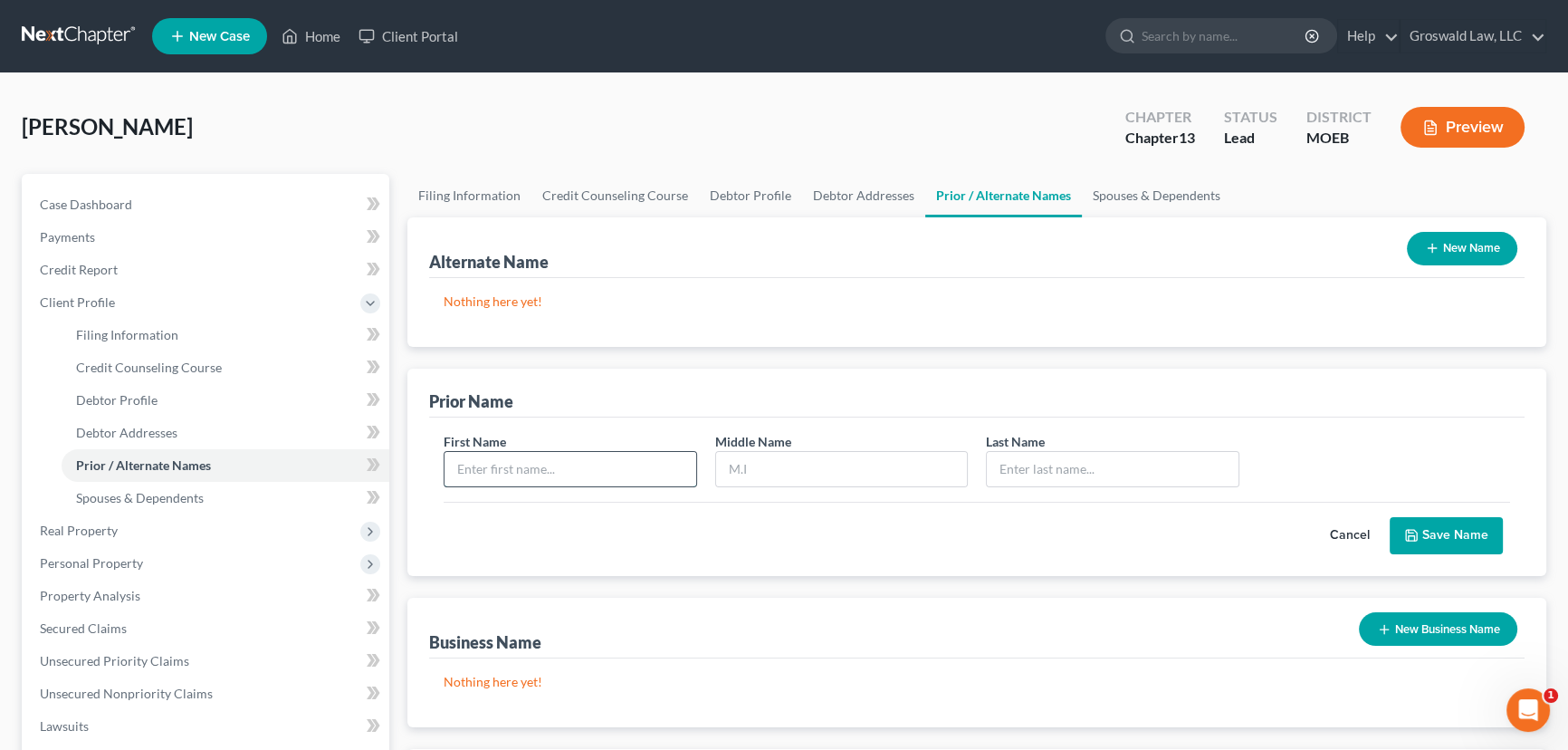
click at [532, 473] on input "text" at bounding box center [570, 468] width 251 height 34
type input "Alana"
type input "Williams"
click at [1457, 543] on button "Save Name" at bounding box center [1446, 536] width 113 height 38
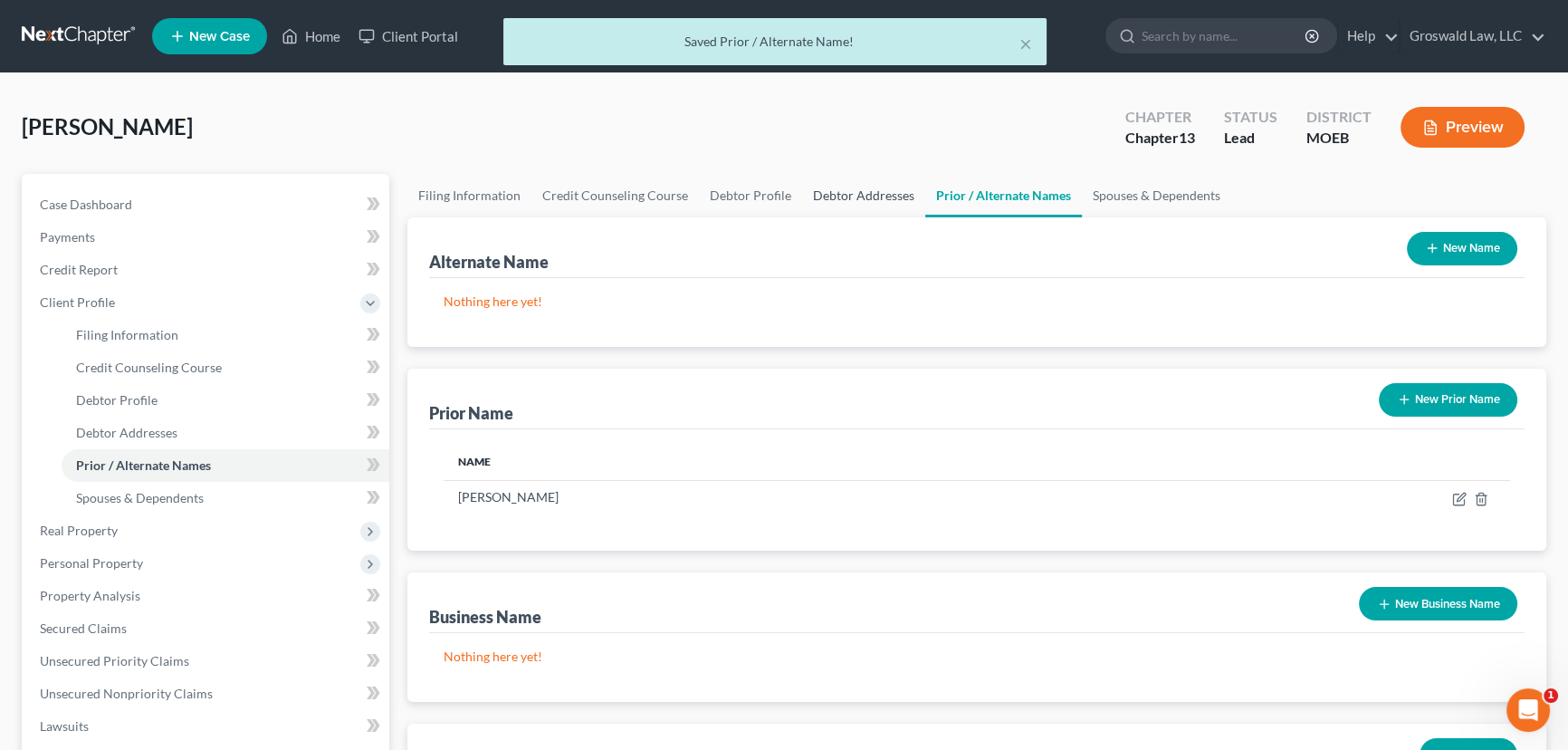
click at [830, 184] on link "Debtor Addresses" at bounding box center [863, 195] width 123 height 43
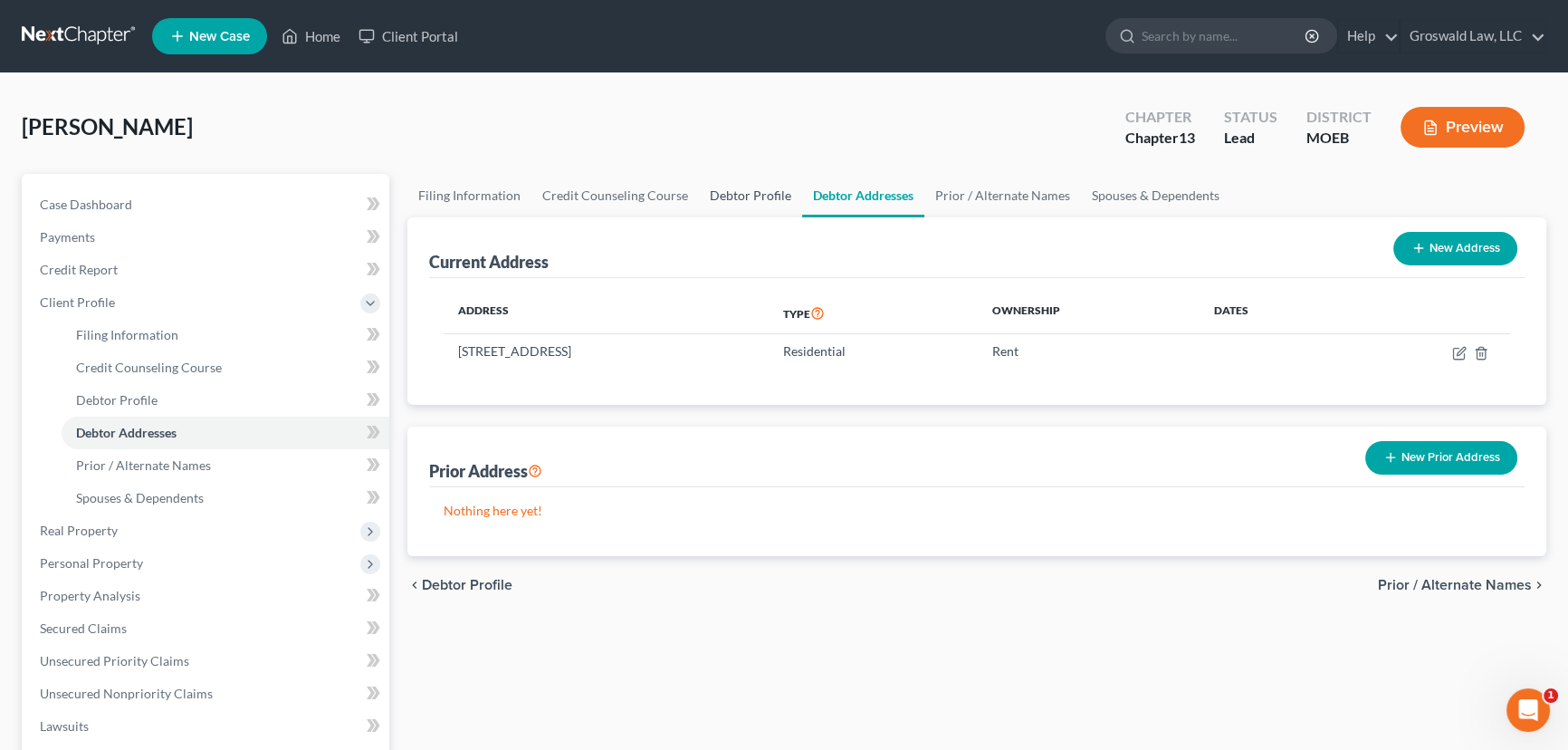
drag, startPoint x: 754, startPoint y: 192, endPoint x: 760, endPoint y: 202, distance: 11.7
click at [754, 192] on link "Debtor Profile" at bounding box center [750, 195] width 103 height 43
select select "0"
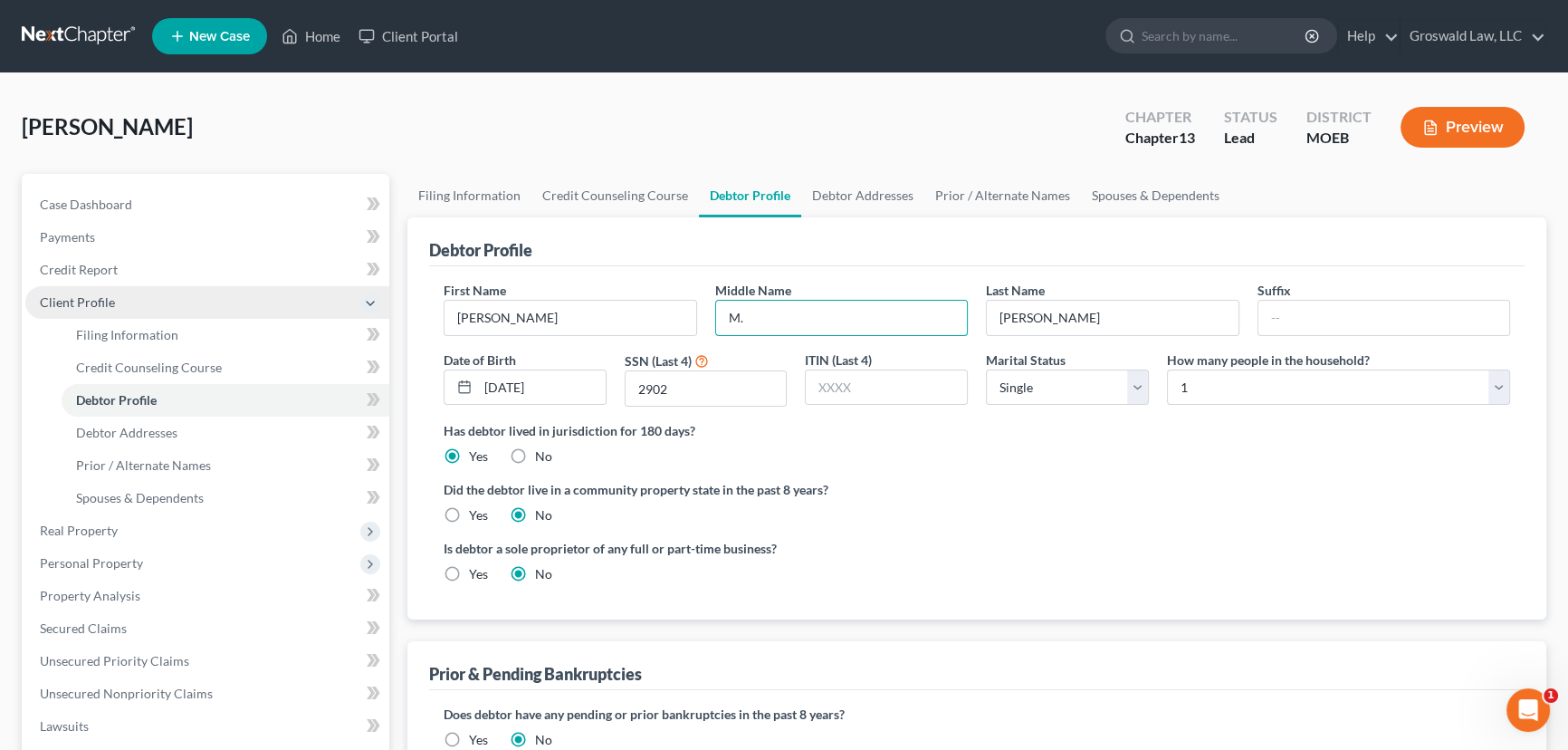
drag, startPoint x: 813, startPoint y: 318, endPoint x: 378, endPoint y: 315, distance: 435.0
click at [378, 315] on div "Petition Navigation Case Dashboard Payments Invoices Payments Payments Credit R…" at bounding box center [784, 664] width 1542 height 981
type input "Marchelle"
click at [1217, 499] on div "Did the debtor live in a community property state in the past 8 years? Yes No" at bounding box center [977, 502] width 1066 height 44
drag, startPoint x: 864, startPoint y: 239, endPoint x: 847, endPoint y: 188, distance: 53.8
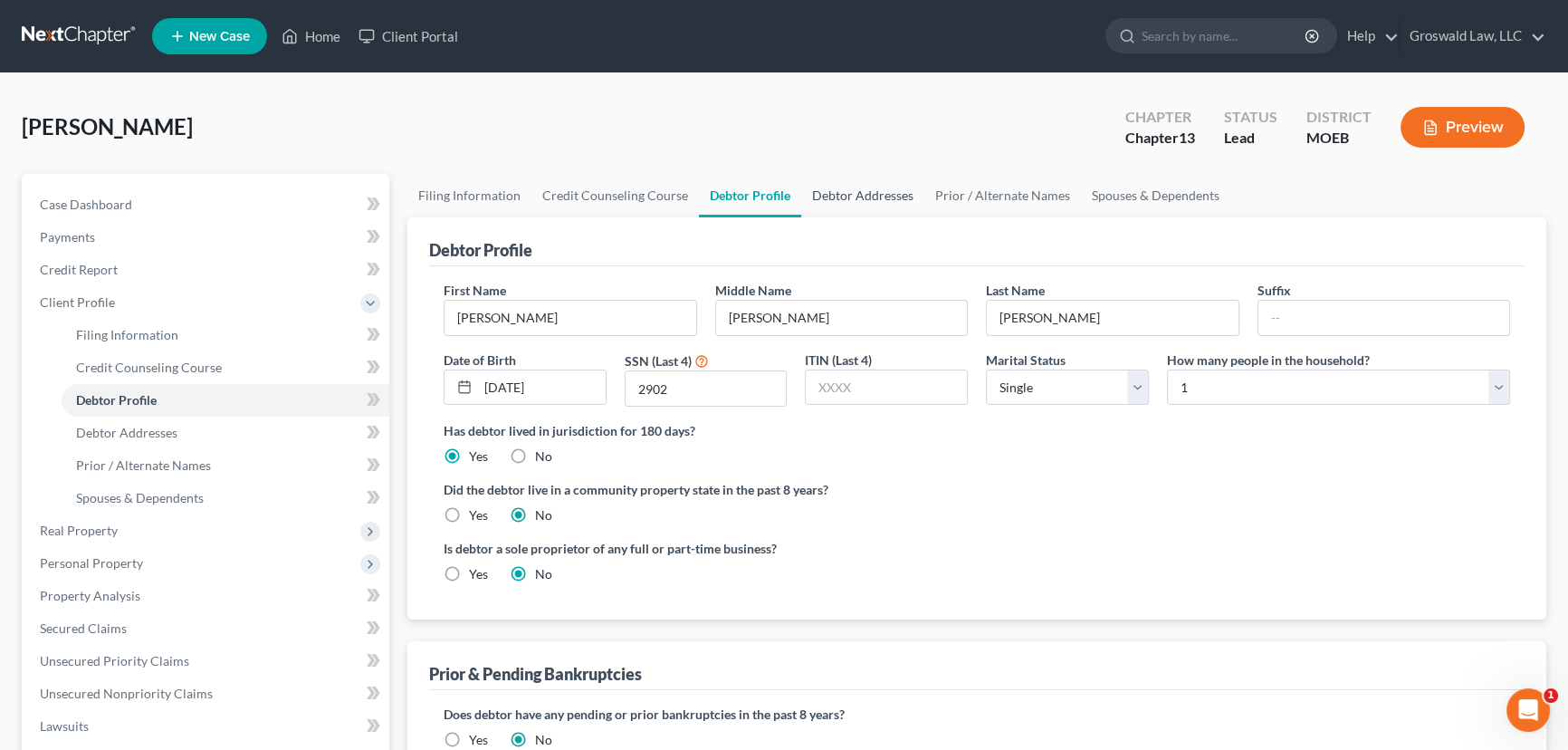
click at [865, 239] on div "Debtor Profile" at bounding box center [977, 241] width 1096 height 49
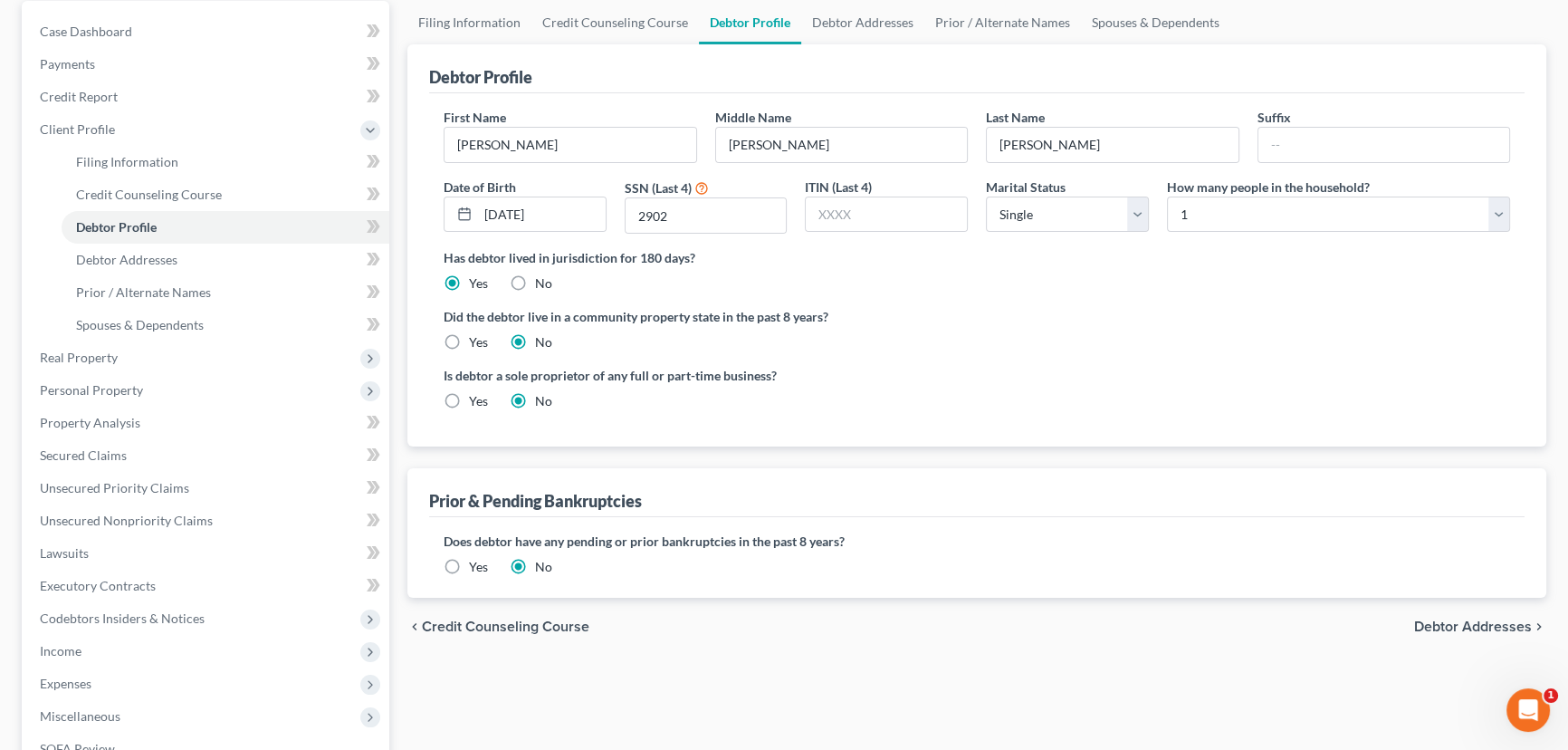
scroll to position [471, 0]
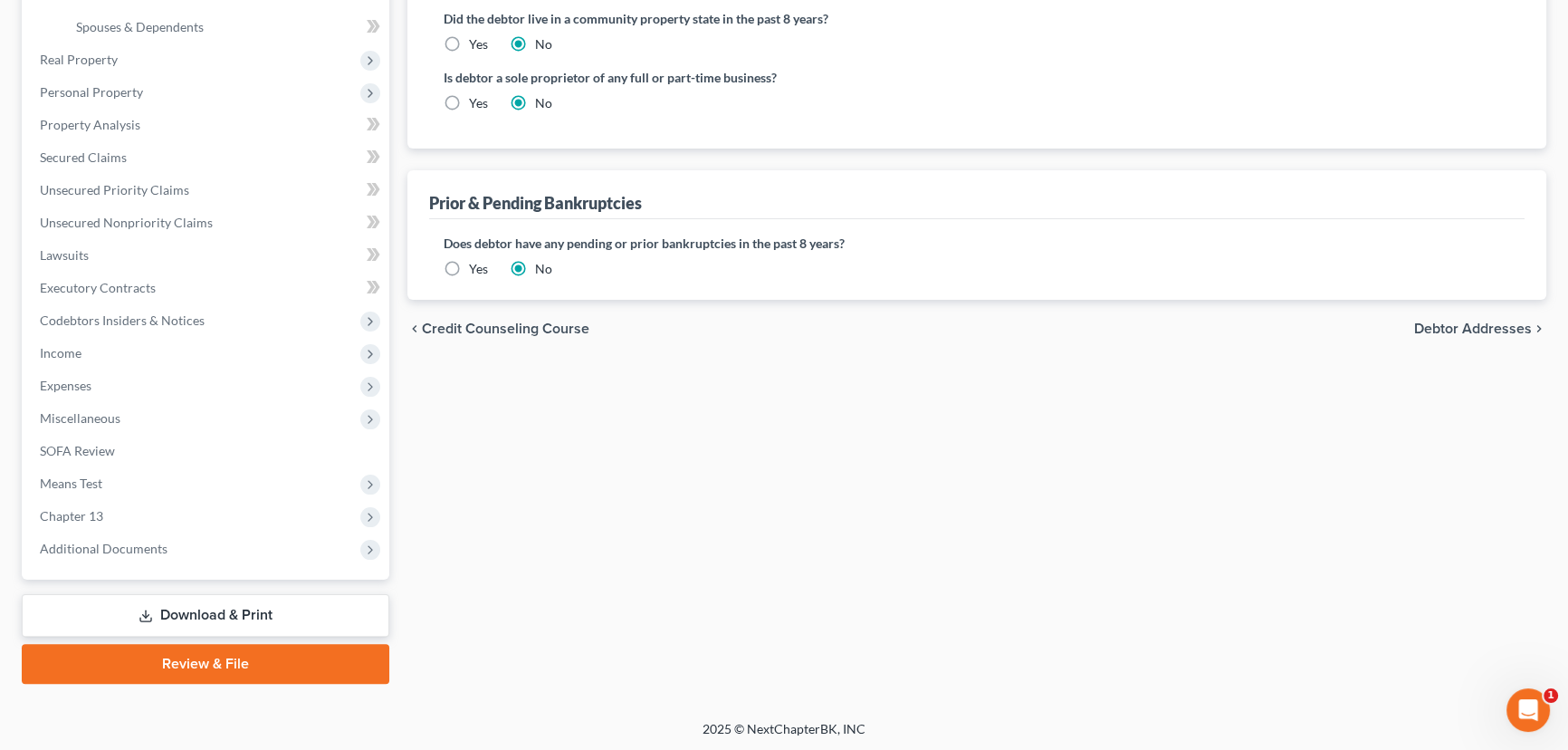
click at [469, 270] on label "Yes" at bounding box center [478, 269] width 19 height 18
click at [476, 270] on input "Yes" at bounding box center [482, 266] width 12 height 12
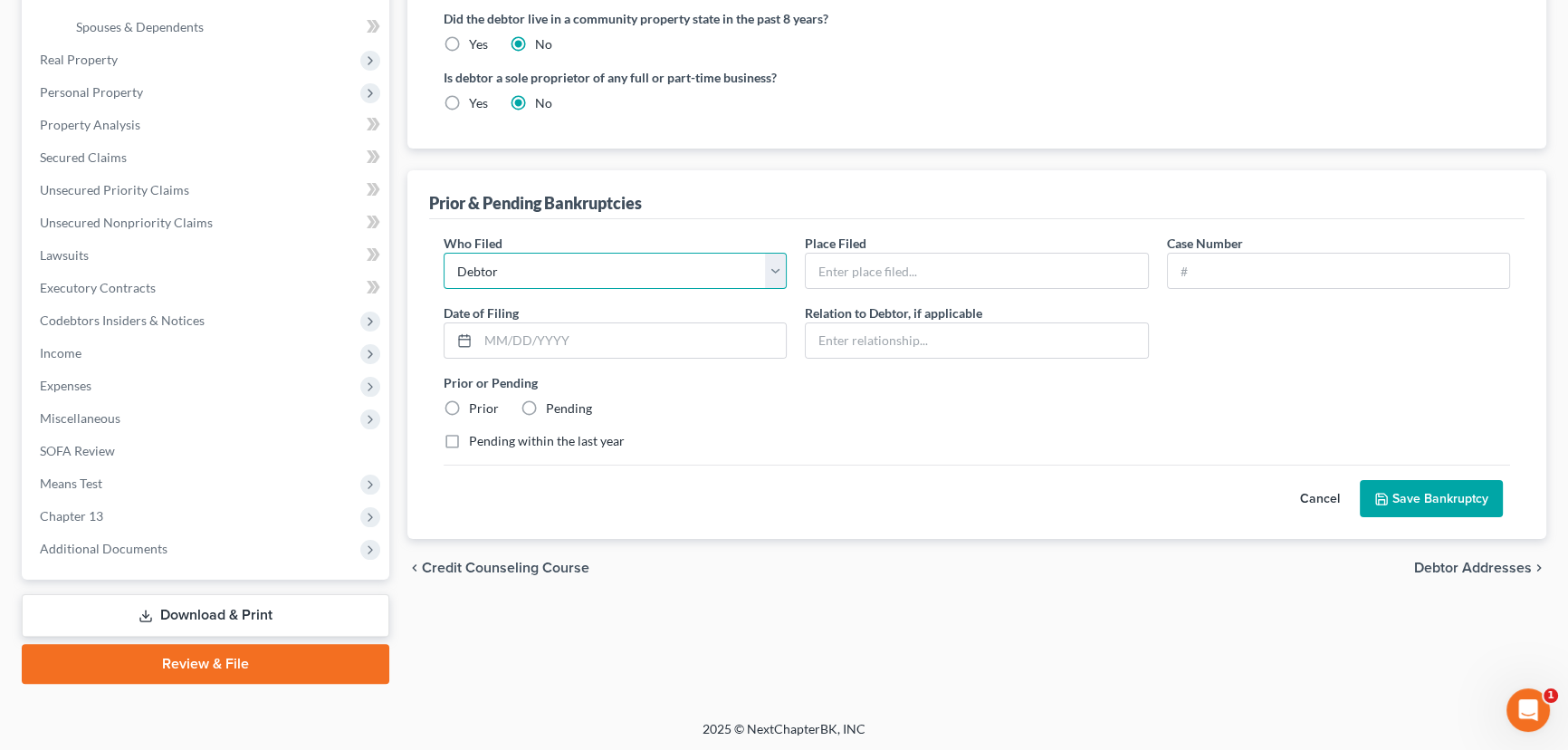
click at [577, 267] on select "Debtor Other" at bounding box center [616, 270] width 344 height 36
click at [886, 260] on input "text" at bounding box center [977, 270] width 342 height 34
type input "Eastern District Missouri"
drag, startPoint x: 1330, startPoint y: 275, endPoint x: 1332, endPoint y: 250, distance: 25.1
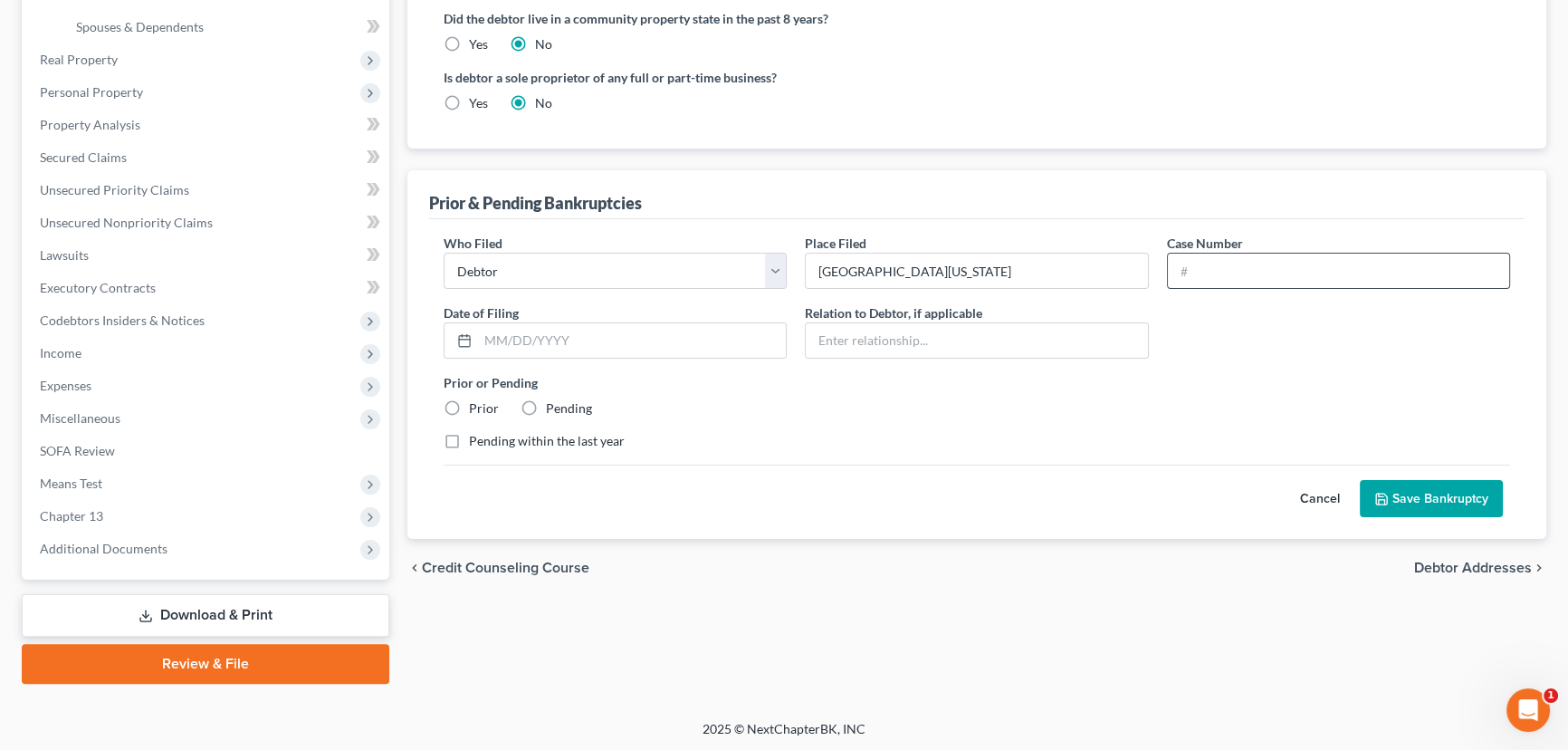
click at [1330, 275] on input "text" at bounding box center [1339, 270] width 342 height 34
type input "18-41675-ch7-discharge"
type input "03/20/2018"
click at [469, 403] on label "Prior" at bounding box center [484, 408] width 29 height 18
click at [476, 403] on input "Prior" at bounding box center [482, 405] width 12 height 12
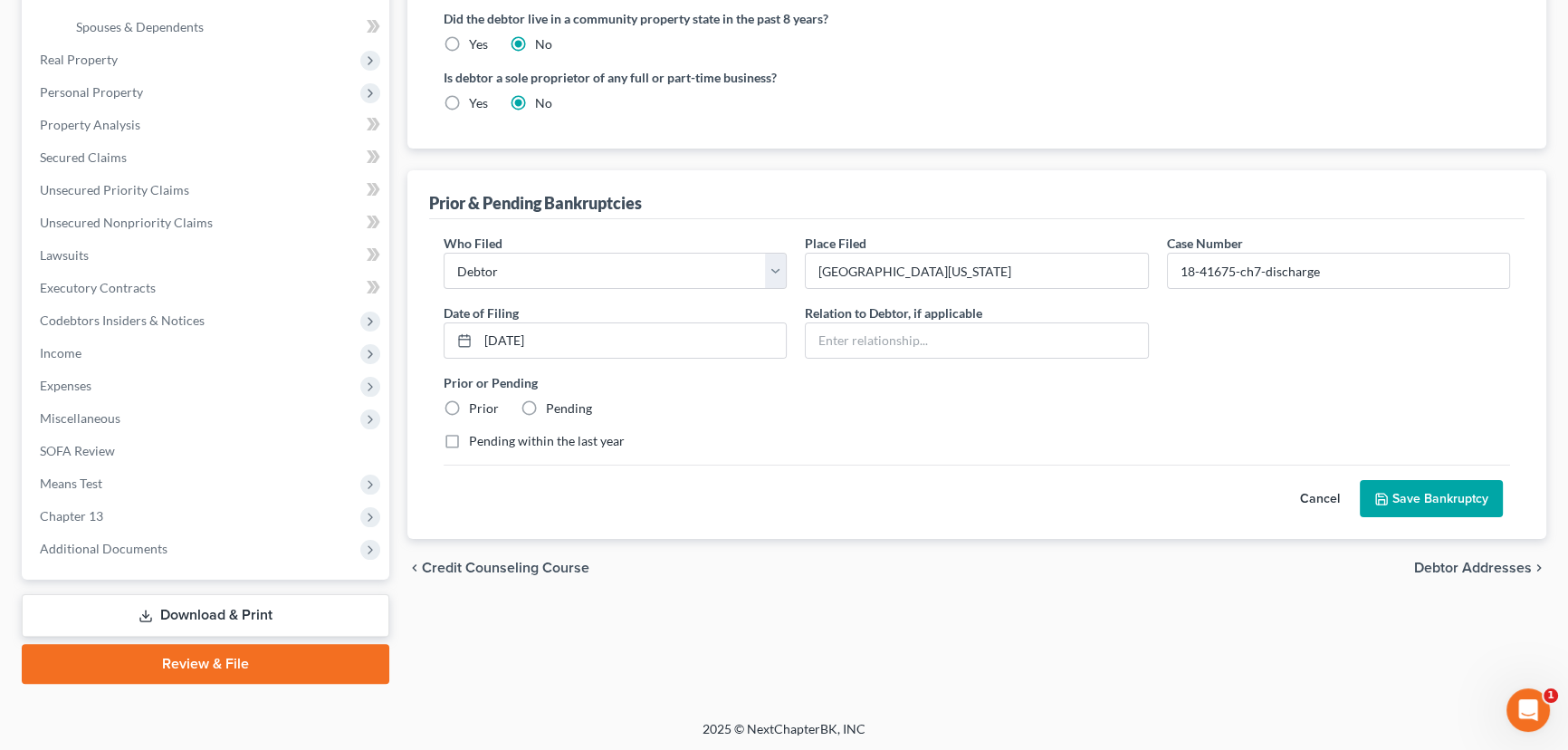
radio input "true"
click at [1421, 500] on button "Save Bankruptcy" at bounding box center [1432, 499] width 143 height 38
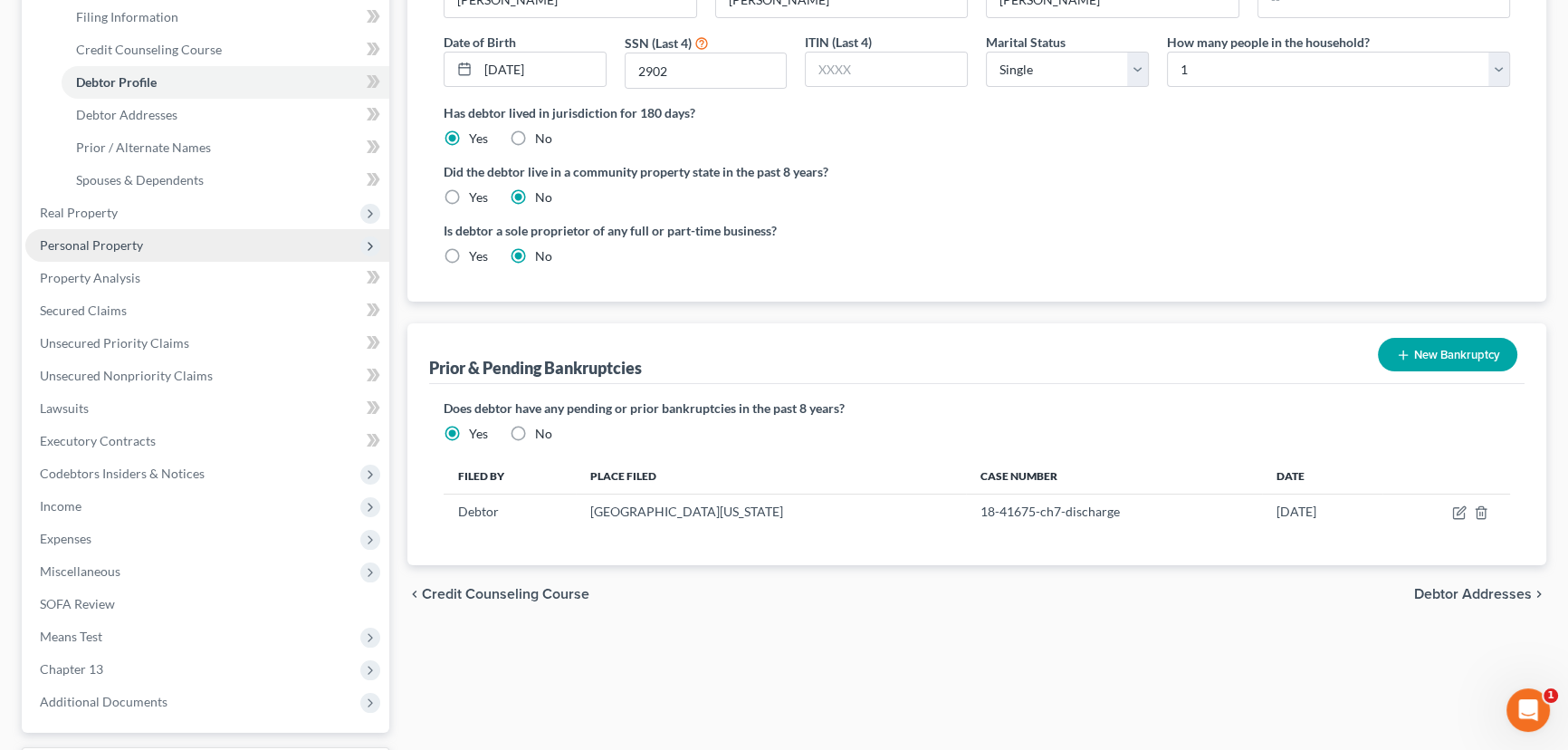
scroll to position [307, 0]
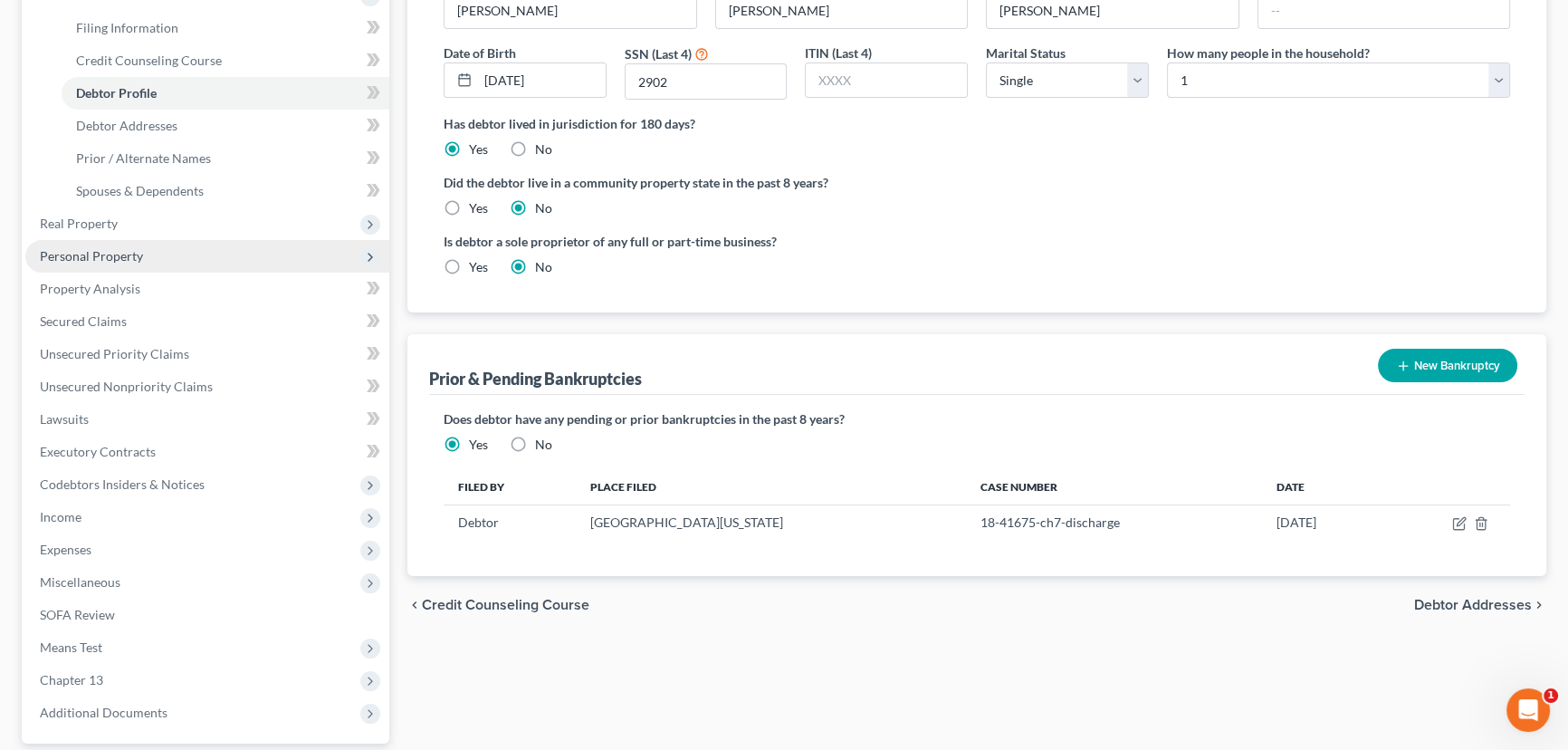
click at [126, 251] on span "Personal Property" at bounding box center [91, 256] width 103 height 16
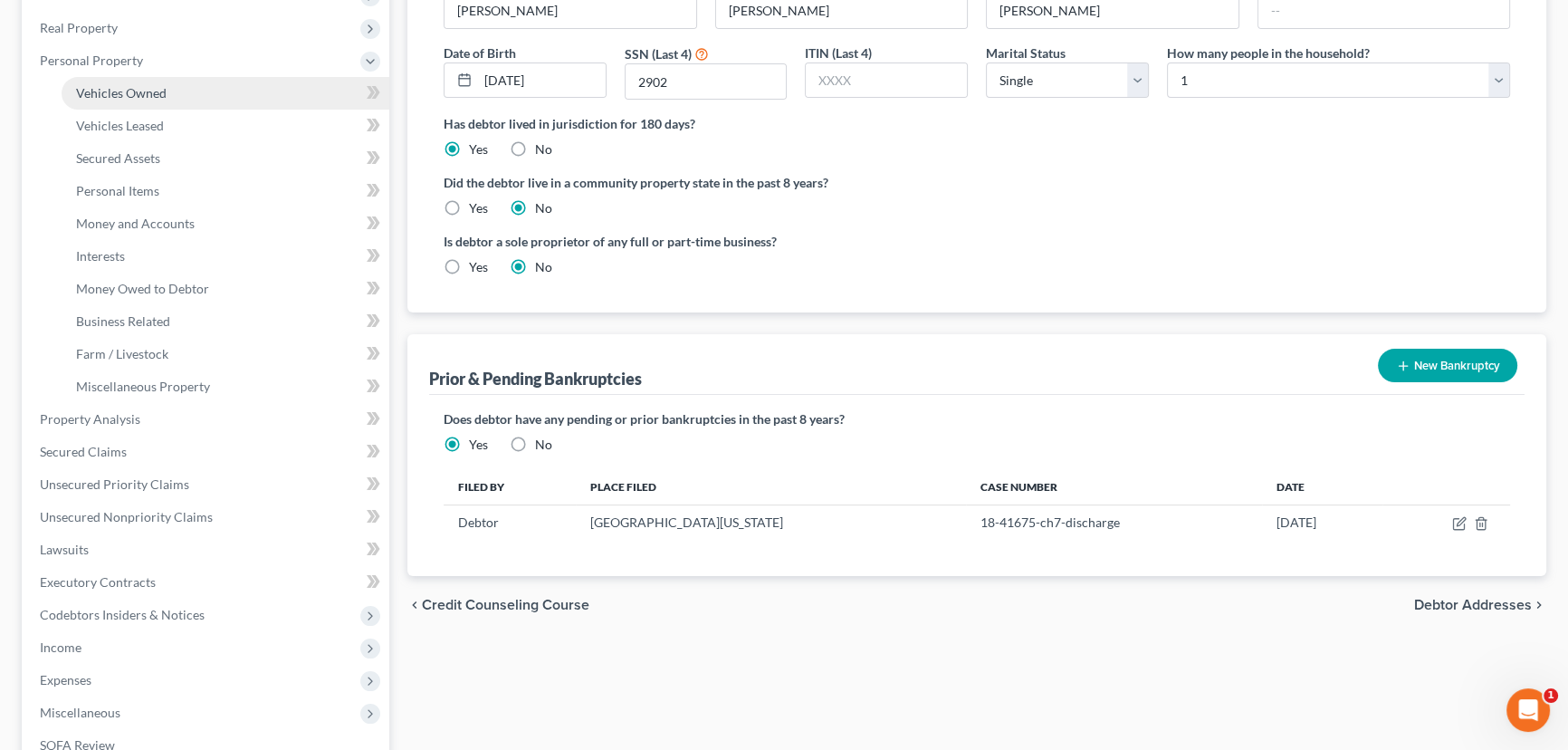
click at [134, 87] on span "Vehicles Owned" at bounding box center [121, 93] width 90 height 16
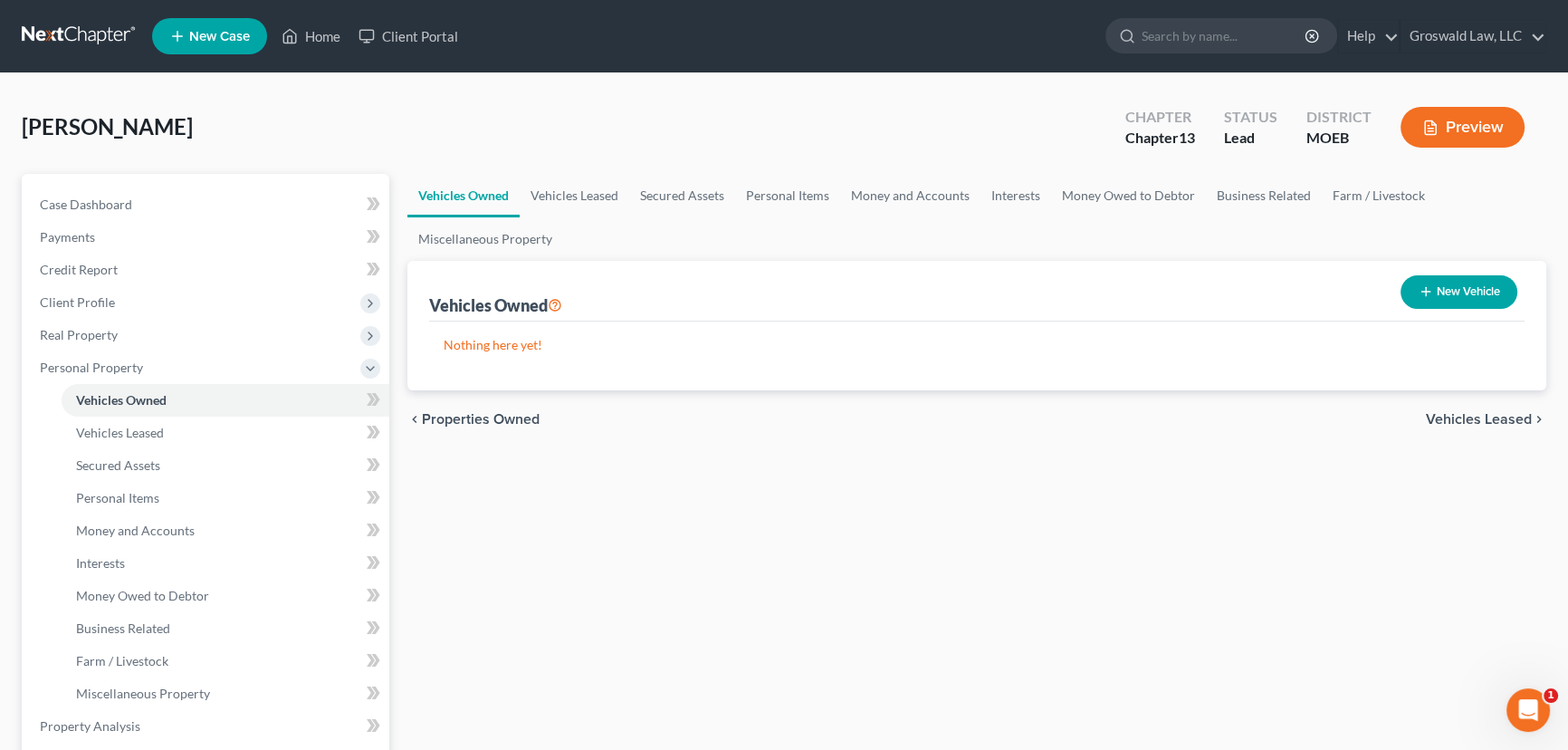
click at [1487, 286] on button "New Vehicle" at bounding box center [1459, 292] width 117 height 33
select select "0"
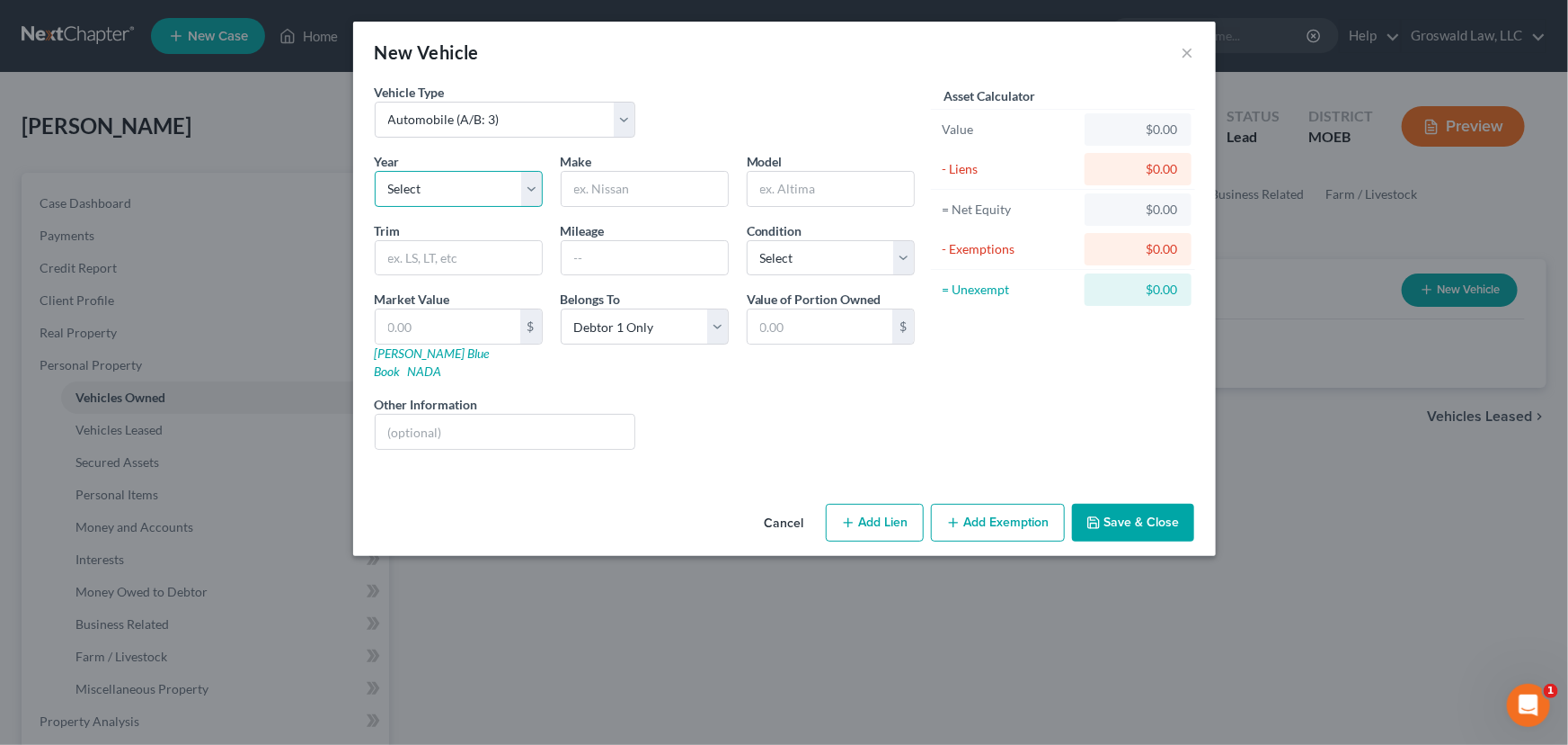
click at [421, 196] on select "Select 2026 2025 2024 2023 2022 2021 2020 2019 2018 2017 2016 2015 2014 2013 20…" at bounding box center [459, 188] width 168 height 36
select select "2"
click at [375, 171] on select "Select 2026 2025 2024 2023 2022 2021 2020 2019 2018 2017 2016 2015 2014 2013 20…" at bounding box center [459, 188] width 168 height 36
drag, startPoint x: 665, startPoint y: 202, endPoint x: 526, endPoint y: 145, distance: 150.2
click at [665, 202] on input "text" at bounding box center [644, 188] width 167 height 34
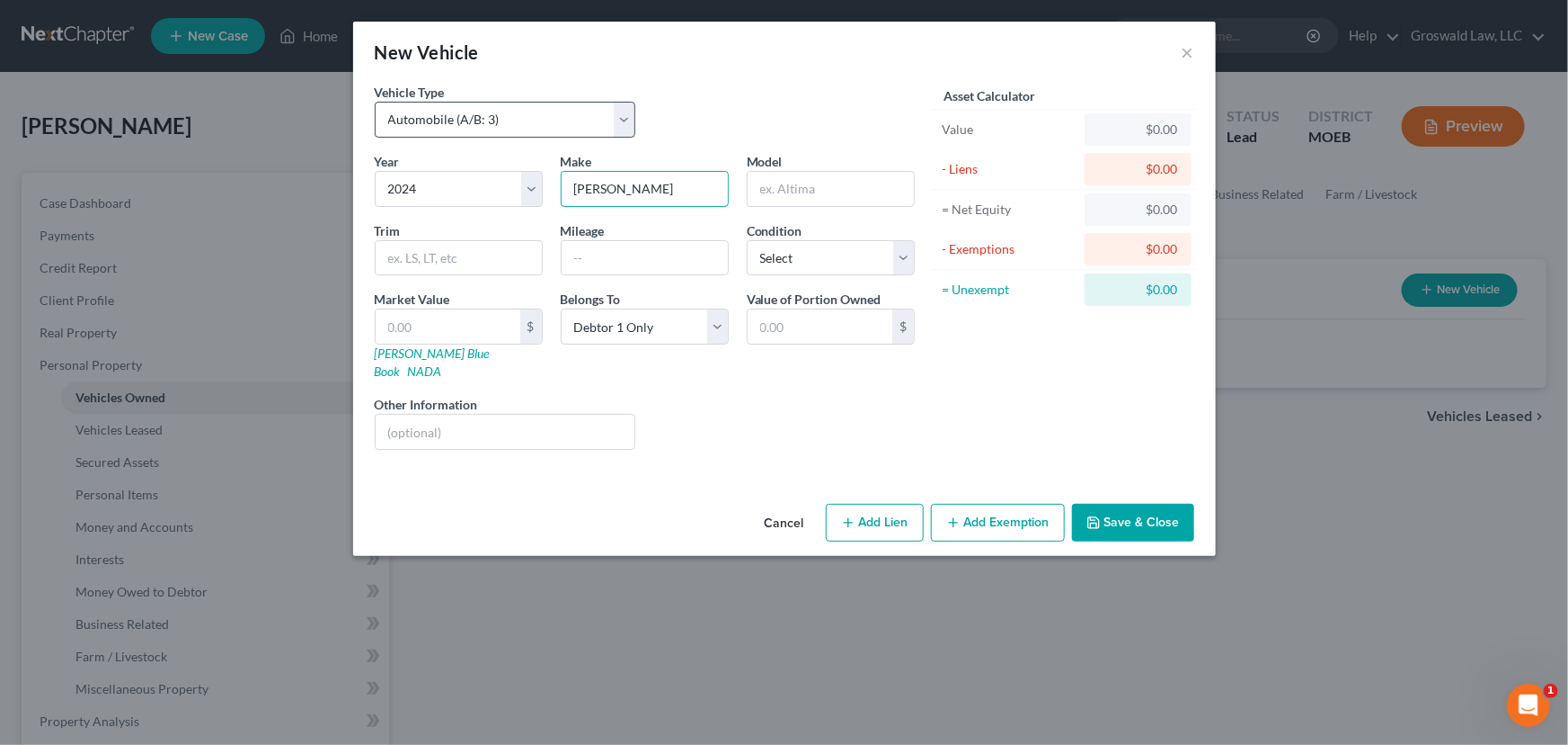
type input "Buick"
type input "Envista Sport"
click at [905, 513] on button "Add Lien" at bounding box center [875, 522] width 98 height 38
select select "0"
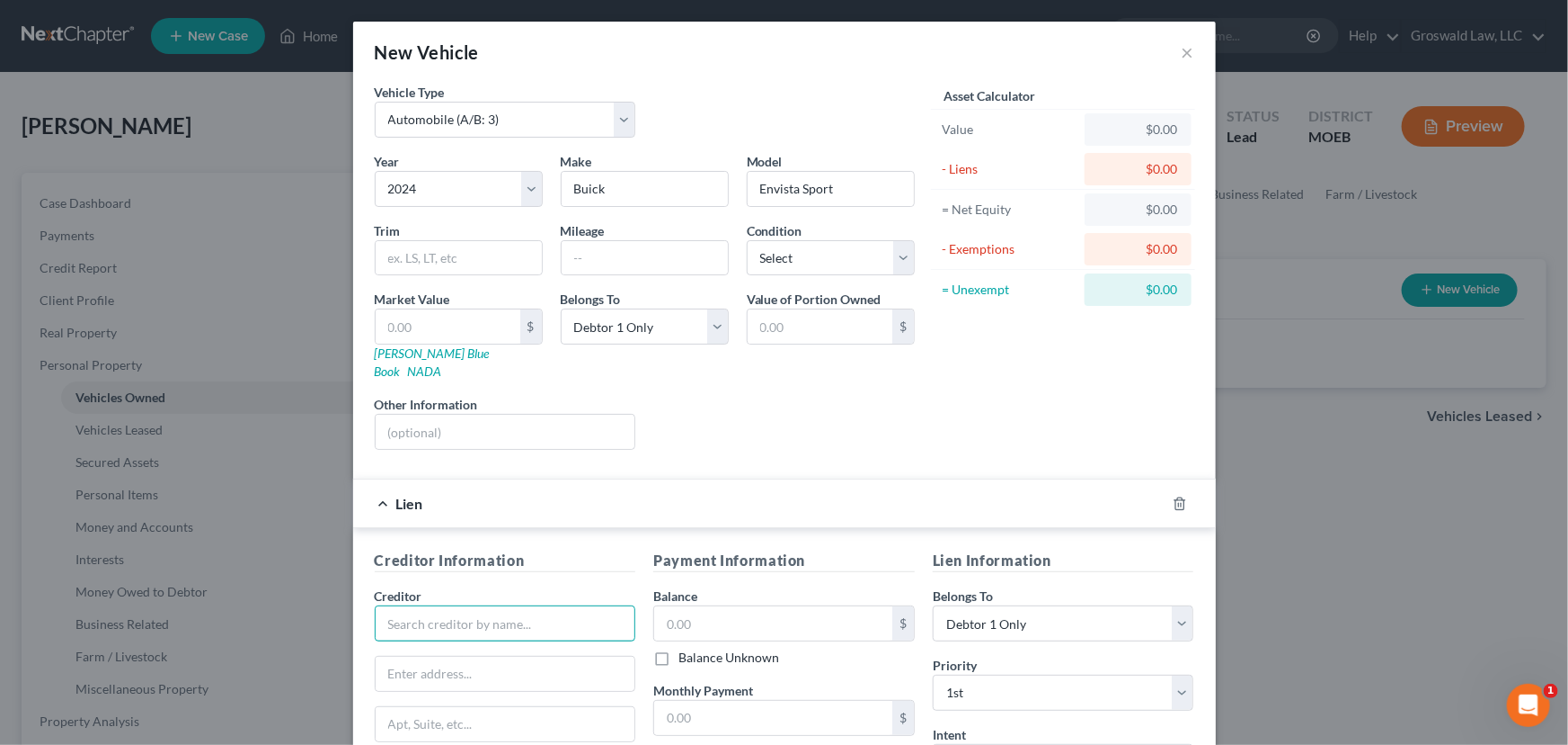
click at [567, 606] on input "text" at bounding box center [506, 623] width 261 height 36
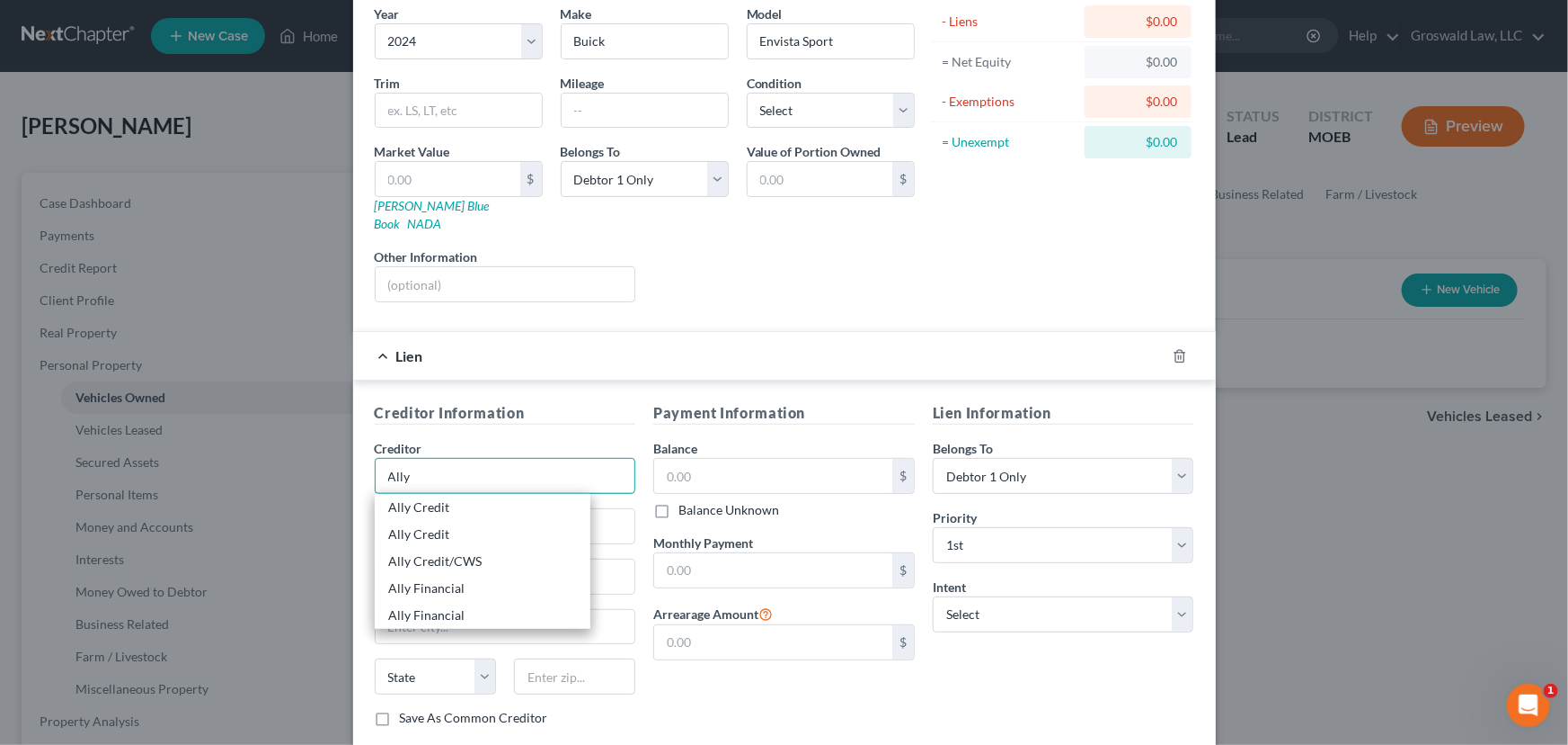
scroll to position [163, 0]
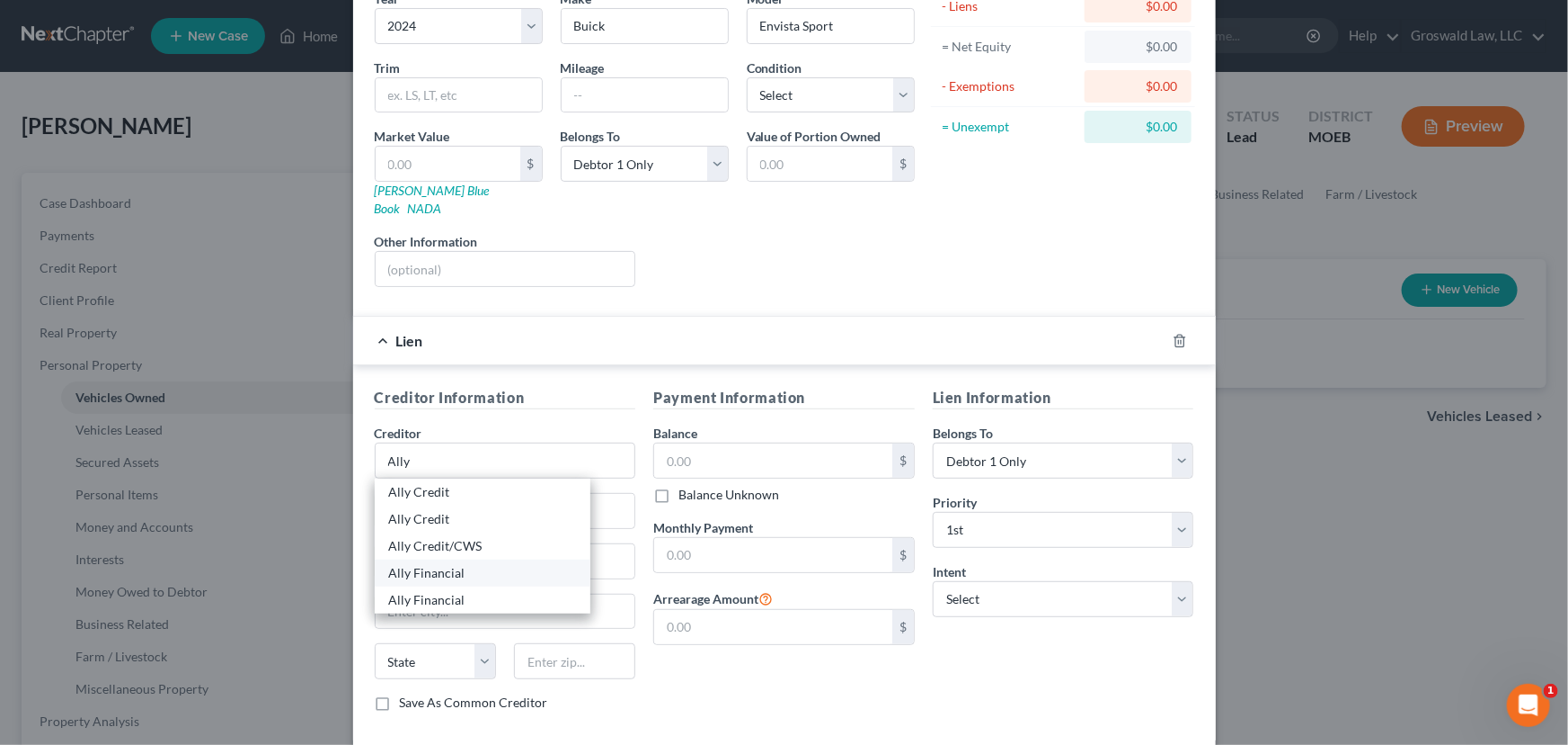
click at [440, 564] on div "Ally Financial" at bounding box center [482, 572] width 187 height 18
type input "Ally Financial"
type input "P.O. Box 380901"
type input "Minneapolis"
select select "24"
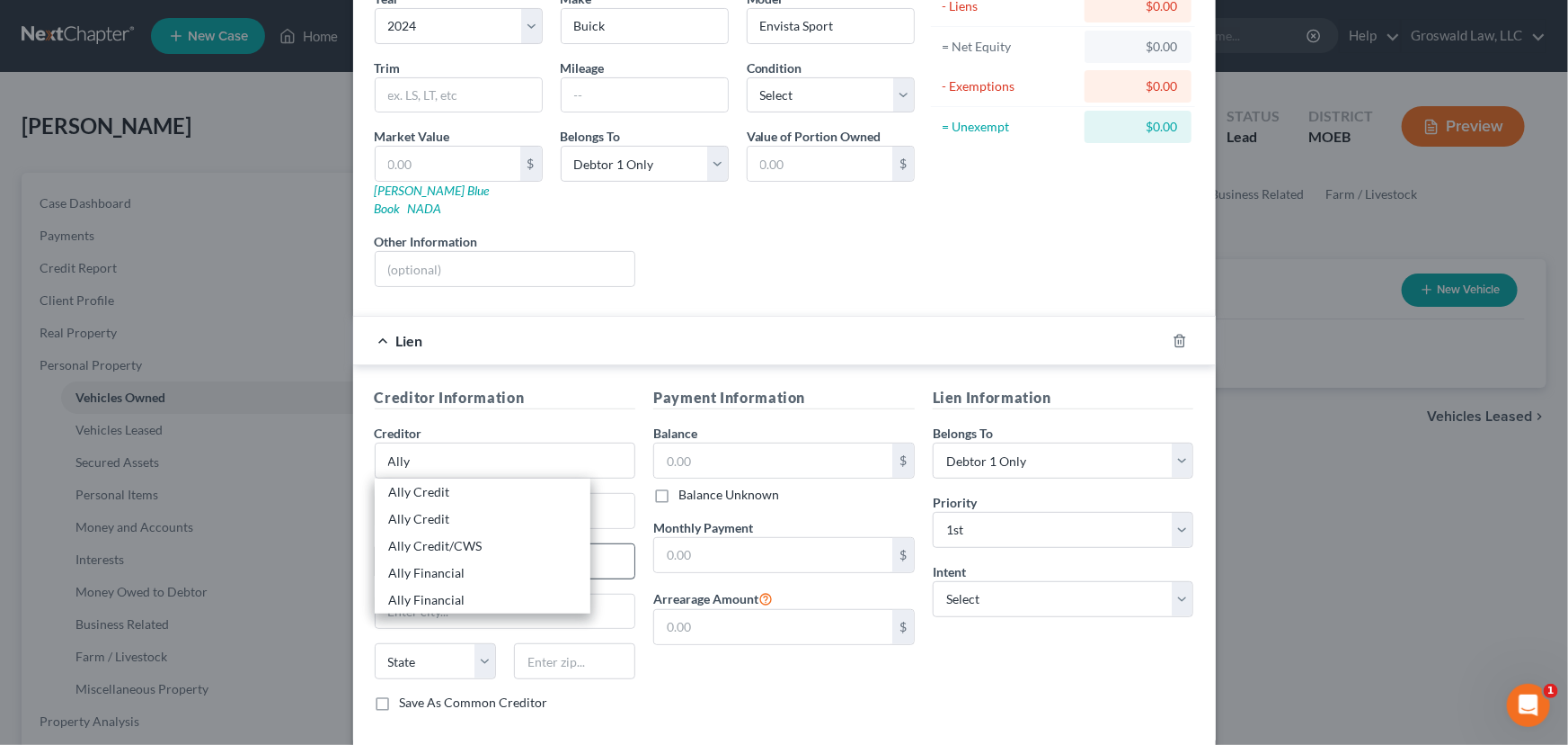
type input "55438"
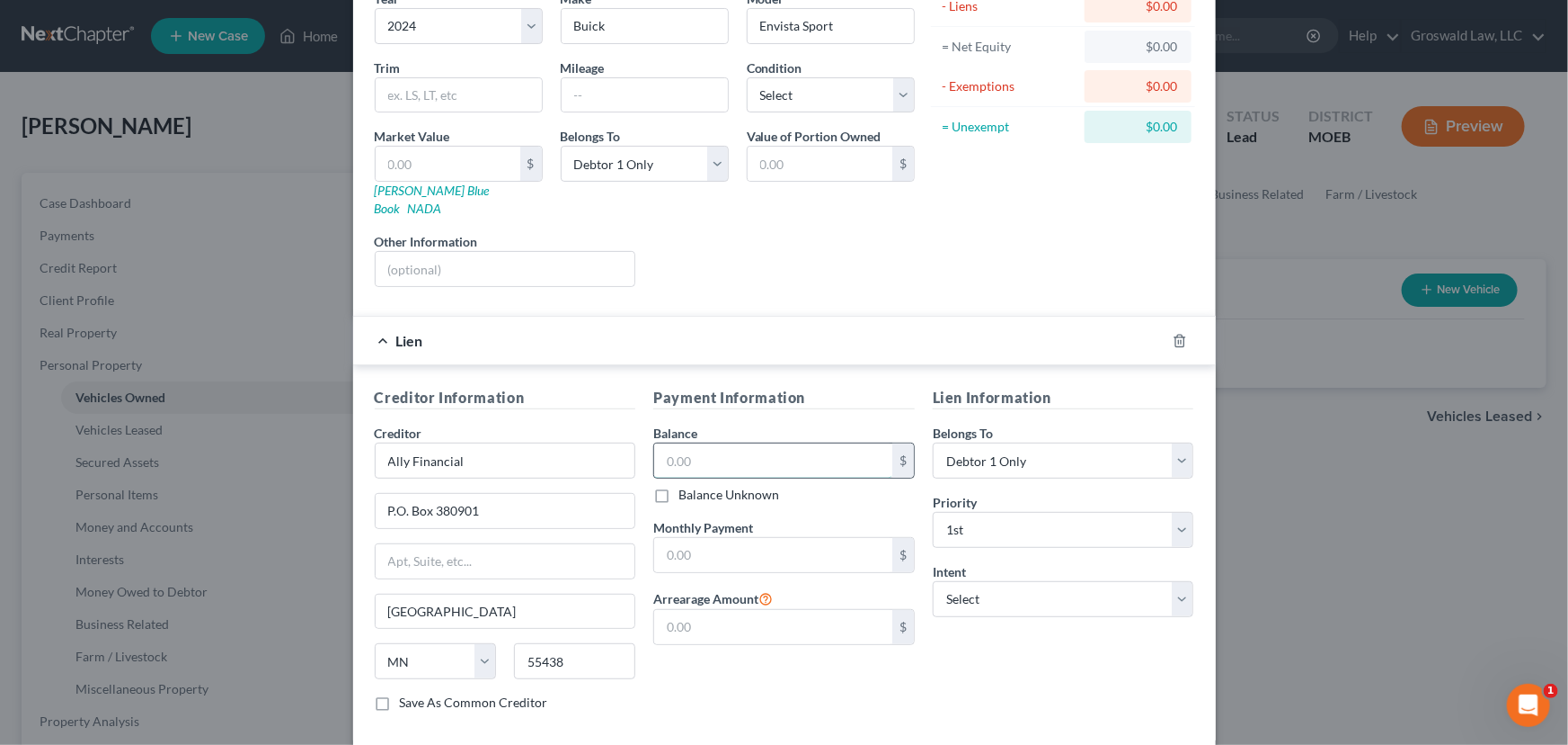
click at [712, 444] on input "text" at bounding box center [773, 460] width 238 height 34
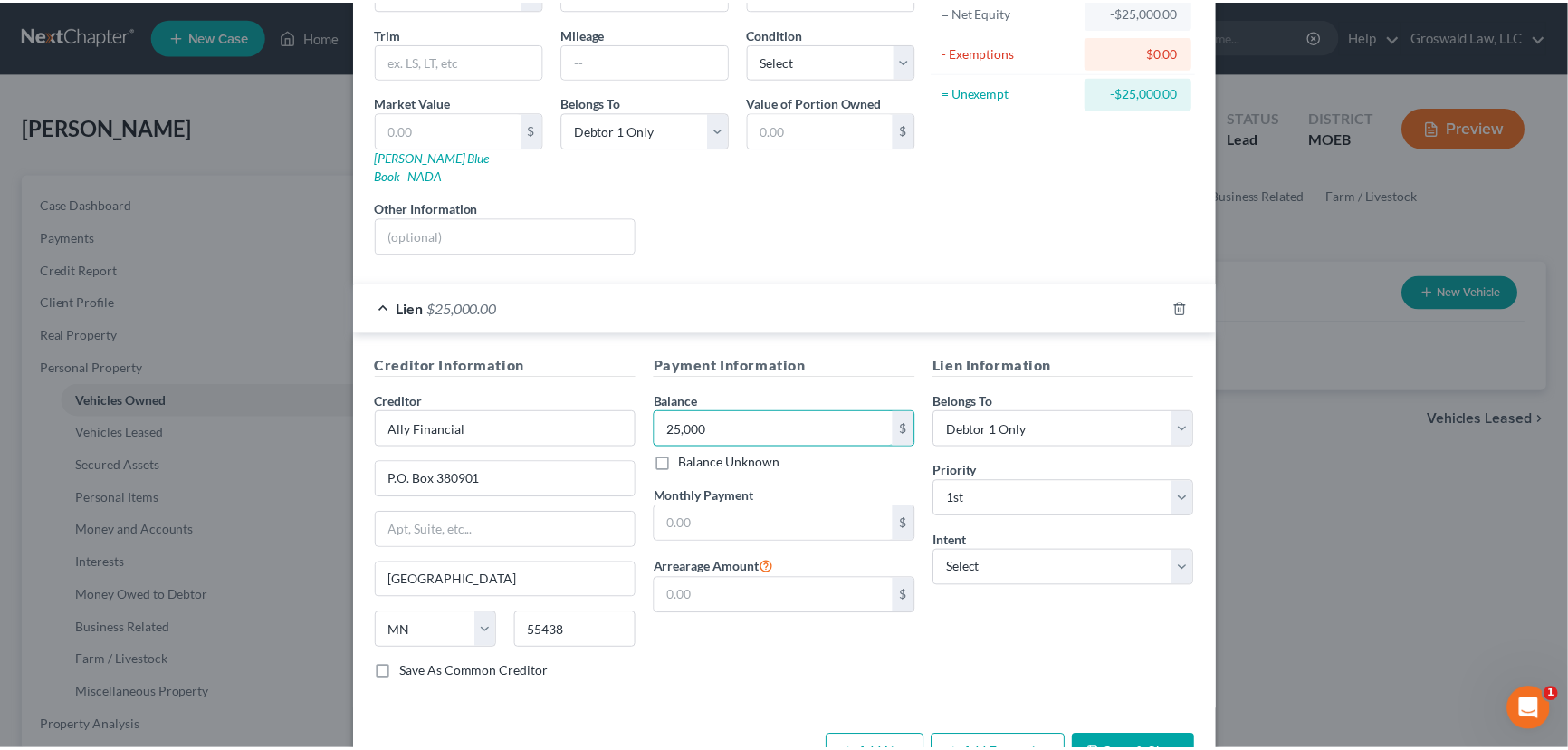
scroll to position [239, 0]
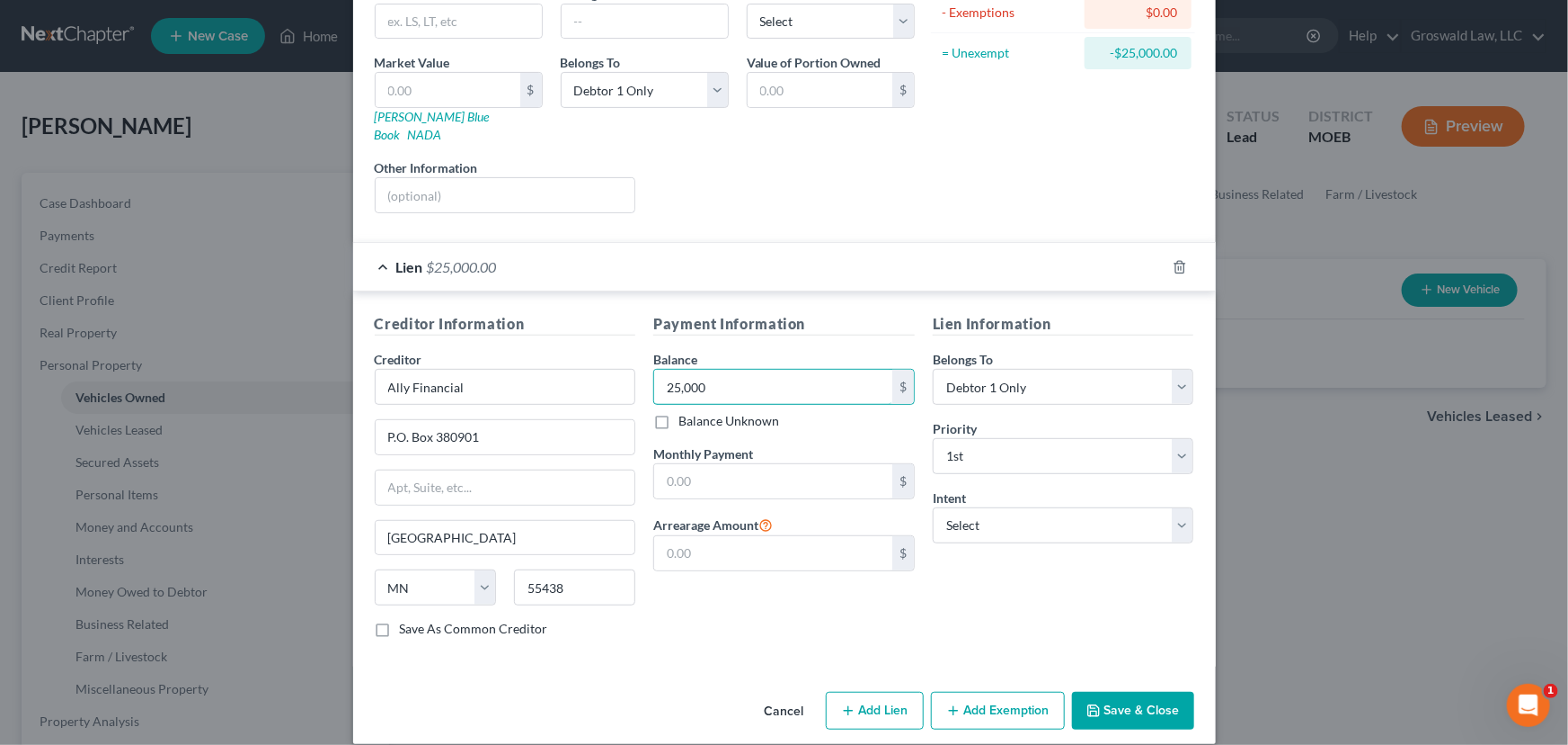
type input "25,000"
click at [1111, 691] on button "Save & Close" at bounding box center [1132, 710] width 122 height 38
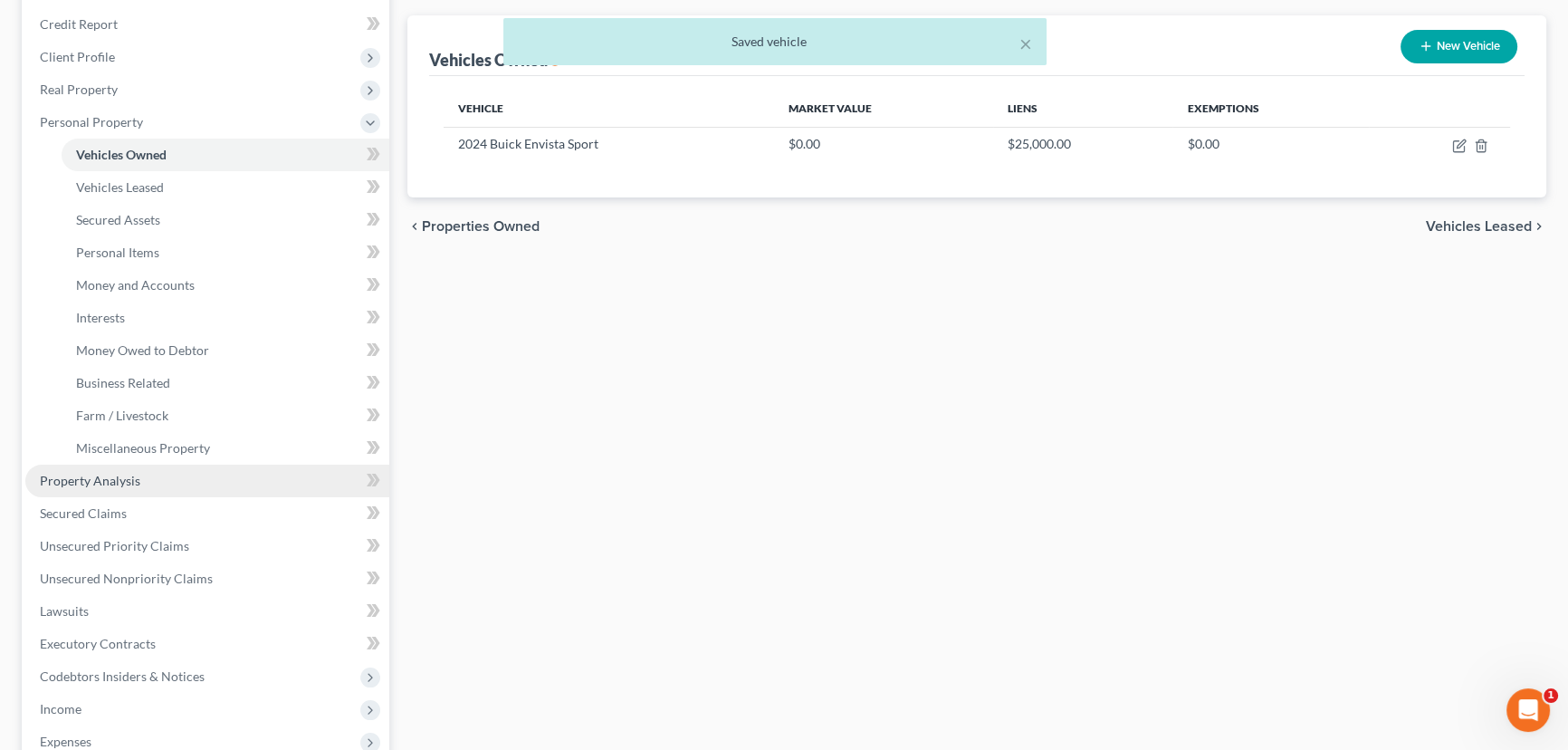
scroll to position [246, 0]
drag, startPoint x: 105, startPoint y: 511, endPoint x: 123, endPoint y: 509, distance: 18.1
click at [105, 511] on span "Secured Claims" at bounding box center [83, 512] width 87 height 16
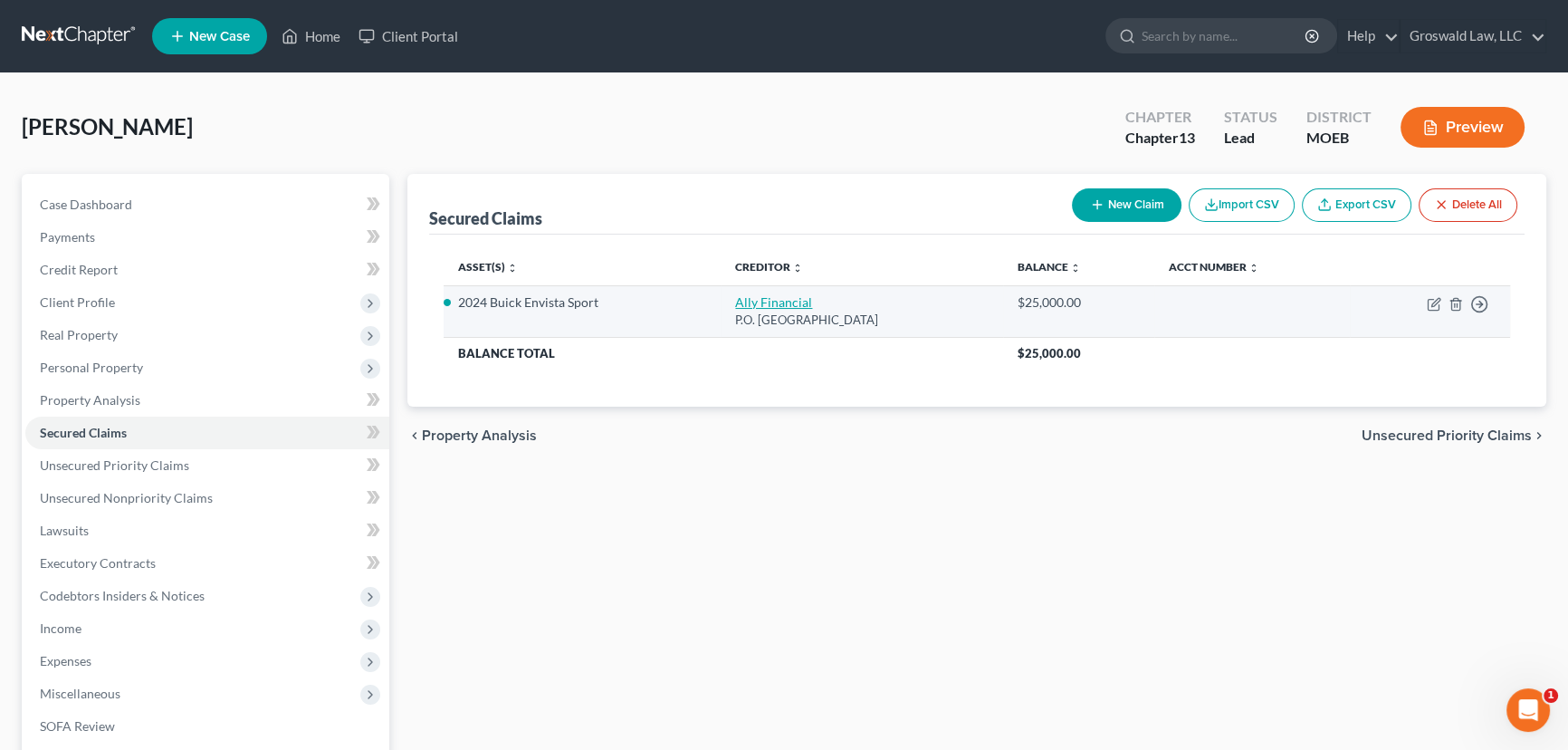
click at [761, 303] on link "Ally Financial" at bounding box center [774, 302] width 77 height 16
select select "24"
select select "2"
select select "0"
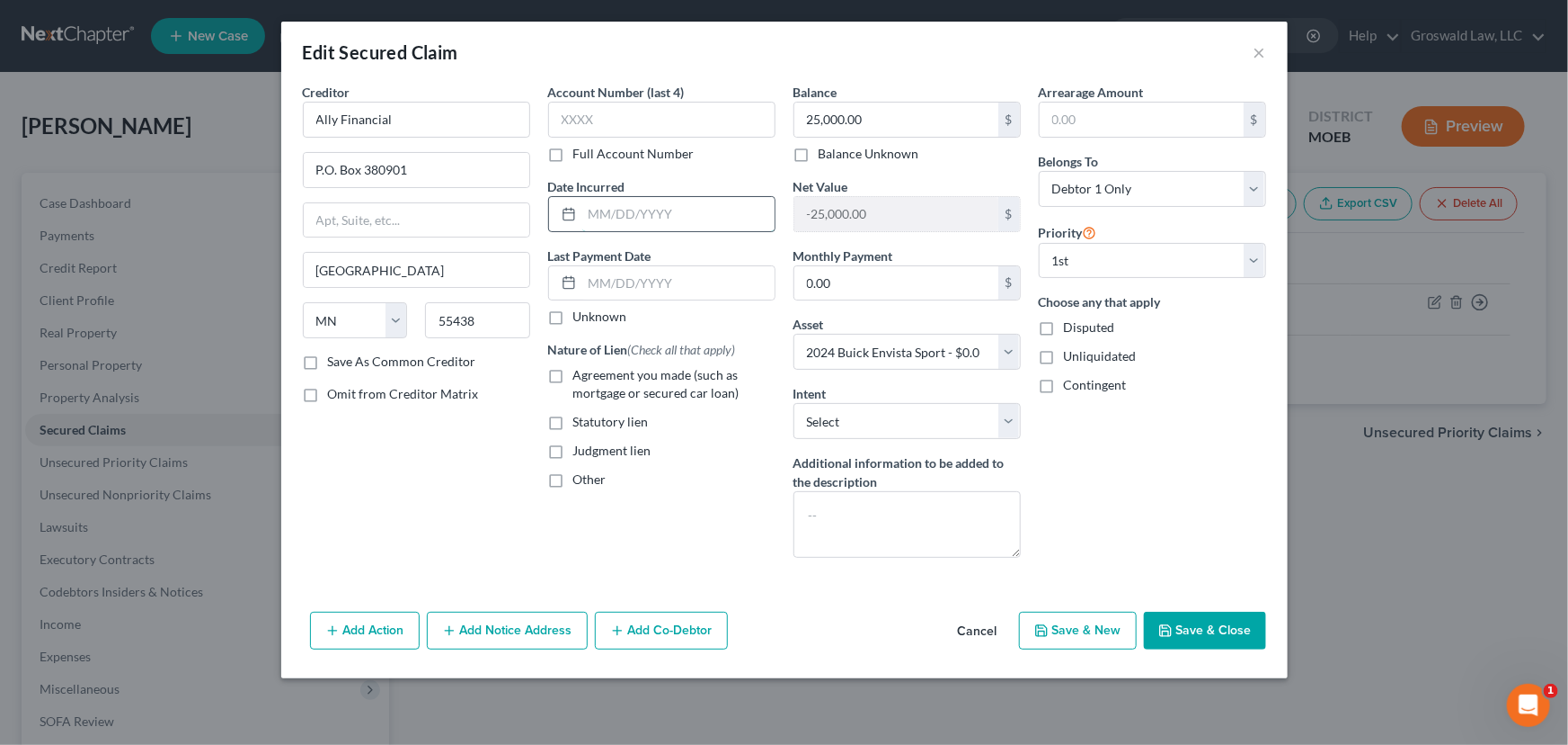
drag, startPoint x: 605, startPoint y: 209, endPoint x: 570, endPoint y: 207, distance: 35.1
click at [605, 209] on input "text" at bounding box center [678, 214] width 192 height 34
type input "07/2024"
click at [593, 388] on span "Agreement you made (such as mortgage or secured car loan)" at bounding box center [656, 383] width 167 height 33
click at [593, 377] on input "Agreement you made (such as mortgage or secured car loan)" at bounding box center [587, 372] width 12 height 12
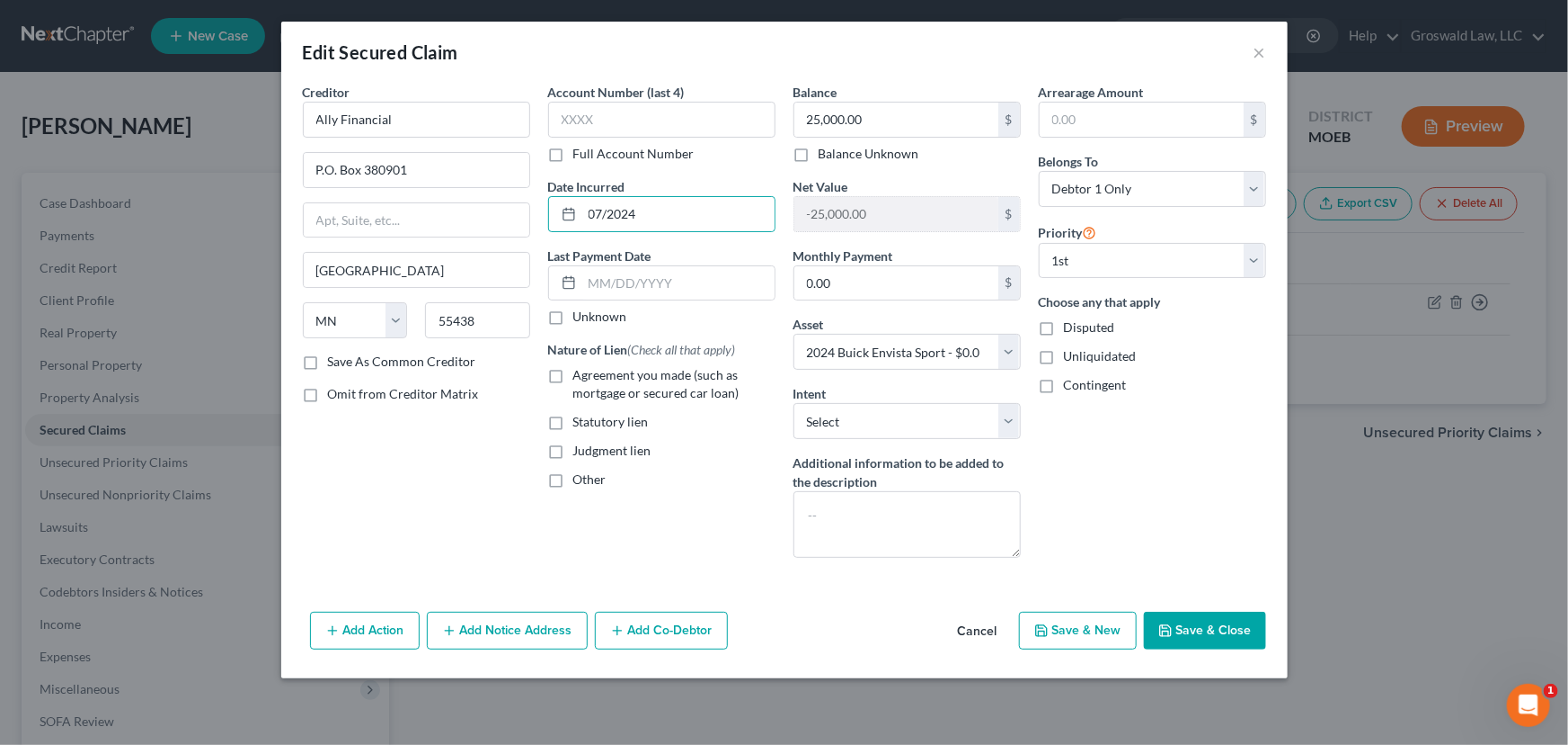
checkbox input "true"
click at [1218, 638] on button "Save & Close" at bounding box center [1205, 630] width 122 height 38
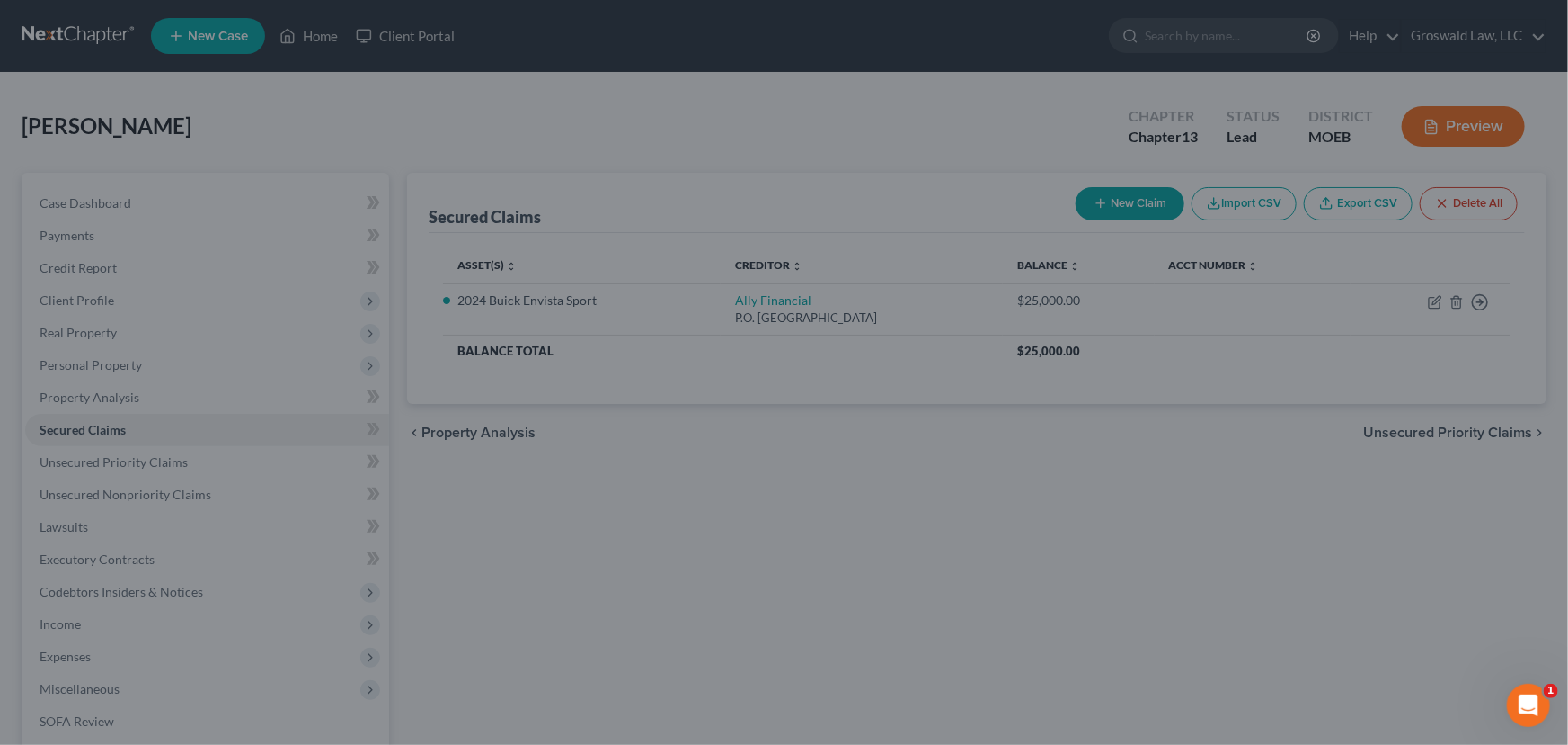
select select "2"
type input "0"
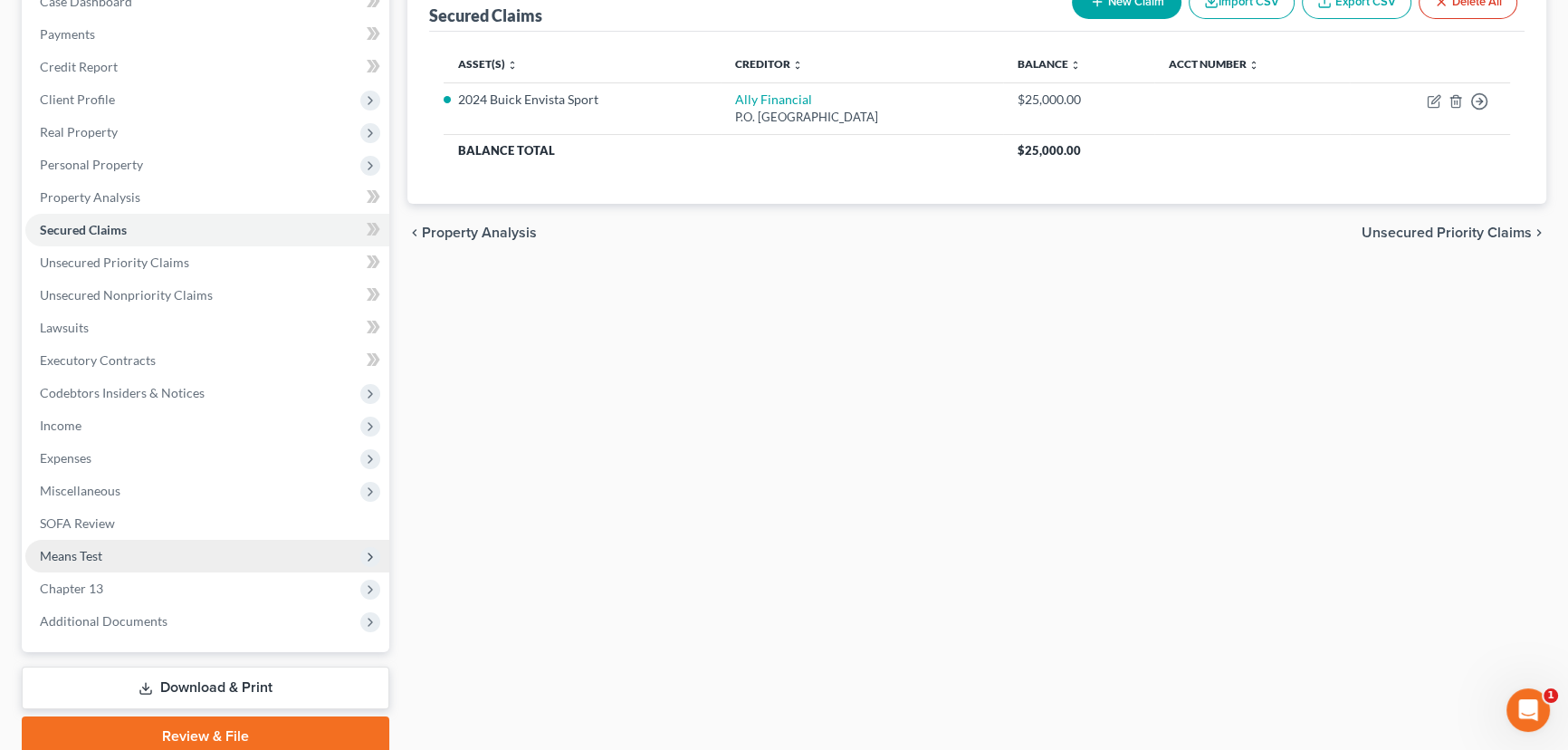
scroll to position [275, 0]
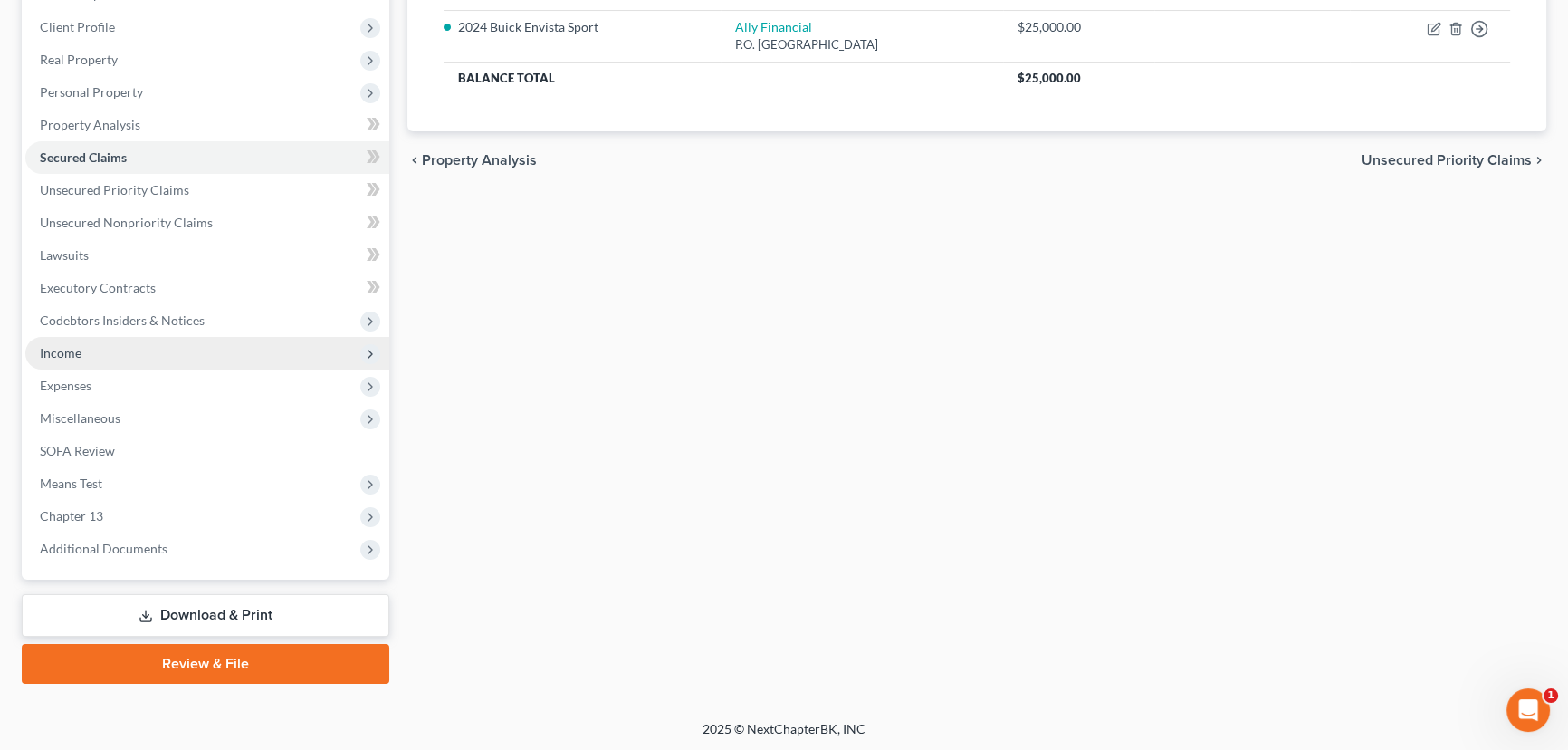
click at [90, 348] on span "Income" at bounding box center [207, 352] width 364 height 32
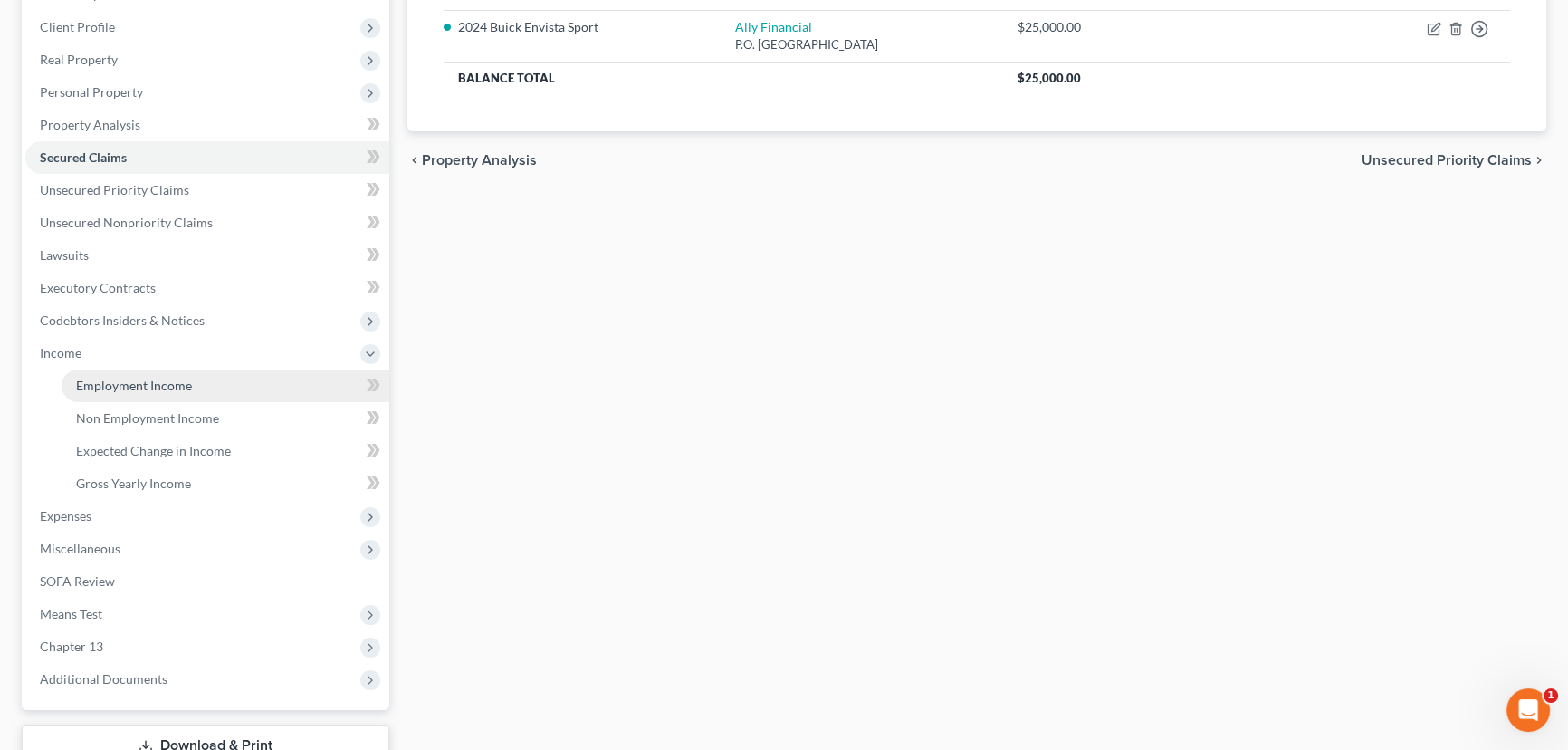
click at [192, 378] on link "Employment Income" at bounding box center [226, 385] width 328 height 32
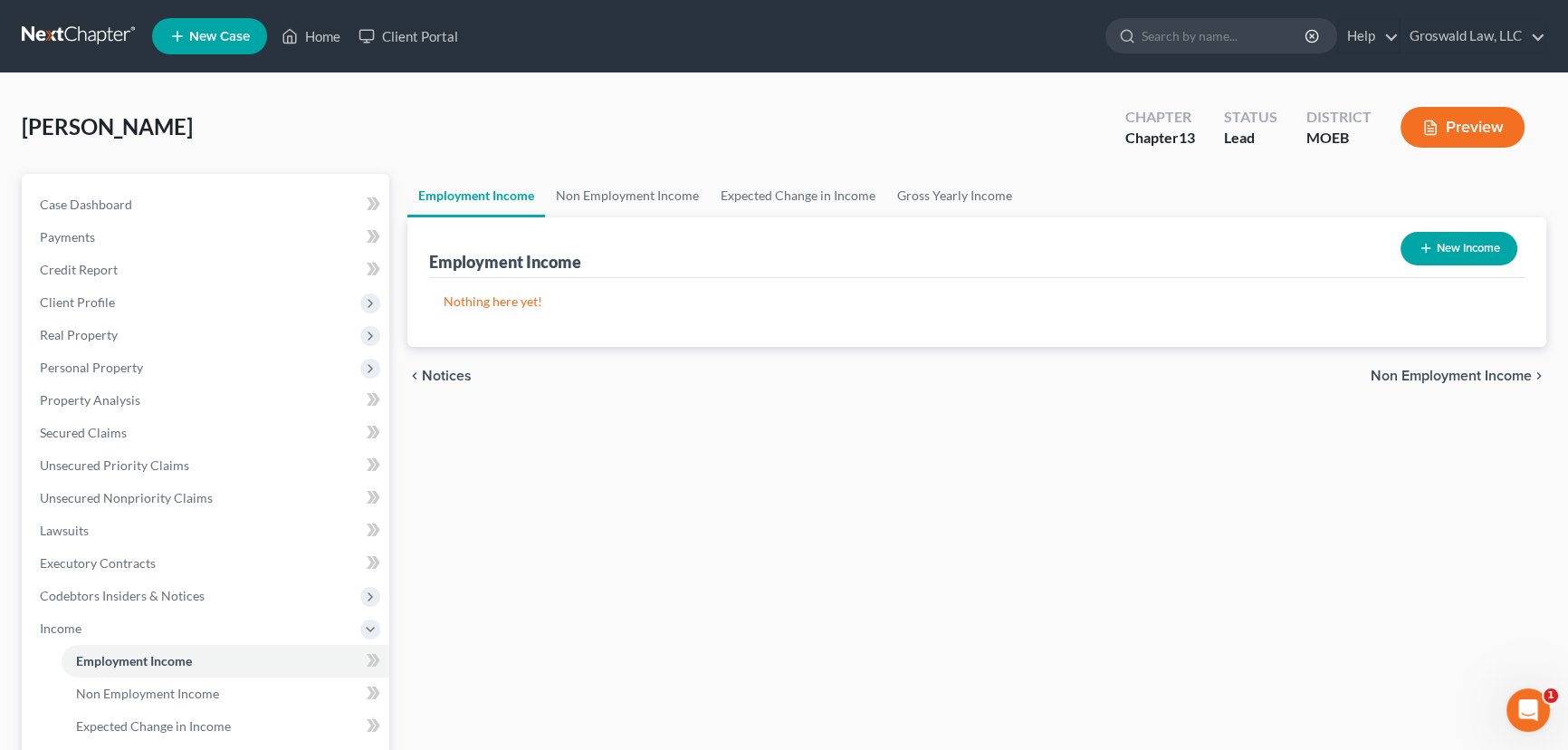
click at [1442, 257] on button "New Income" at bounding box center [1459, 248] width 117 height 33
select select "0"
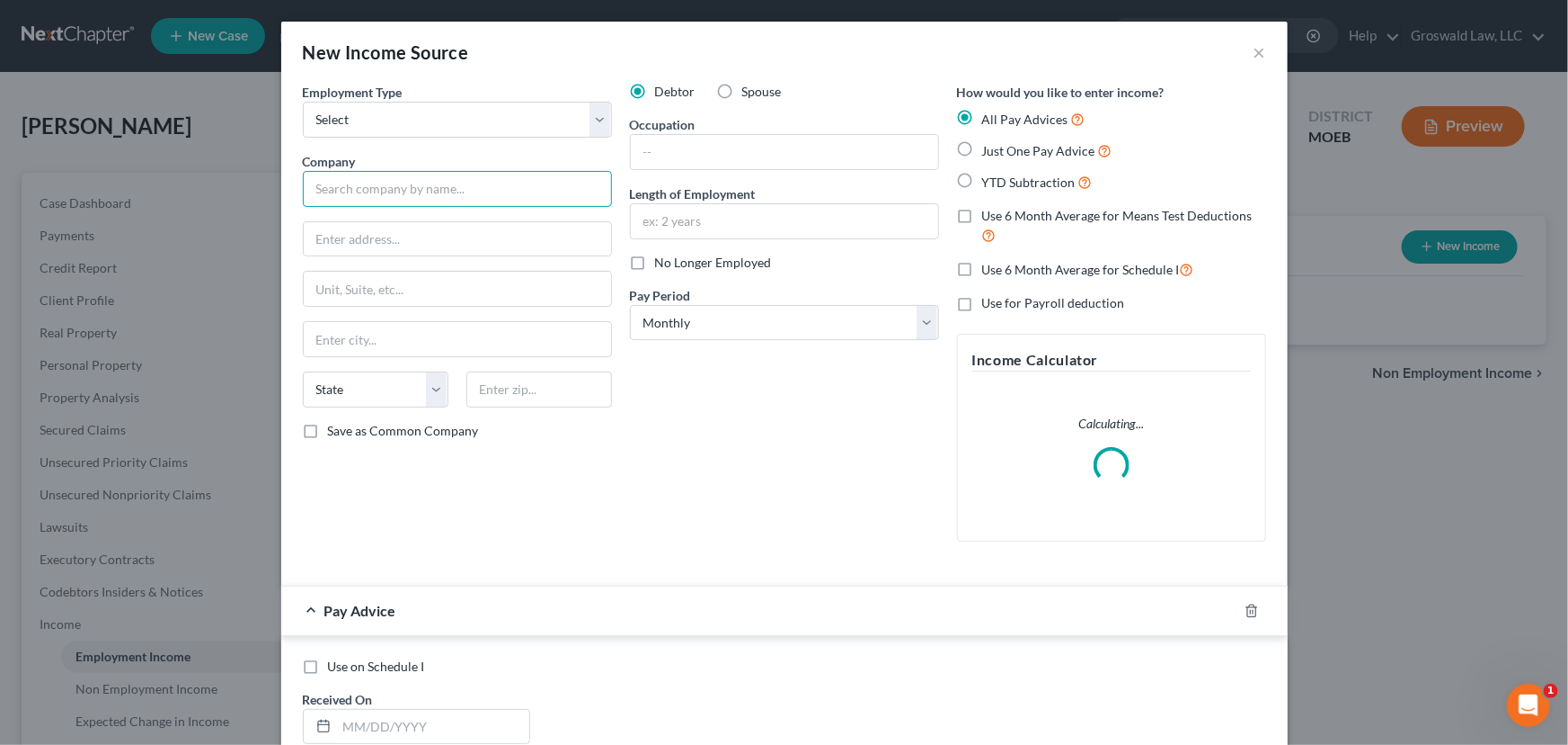
click at [420, 174] on input "text" at bounding box center [457, 188] width 309 height 36
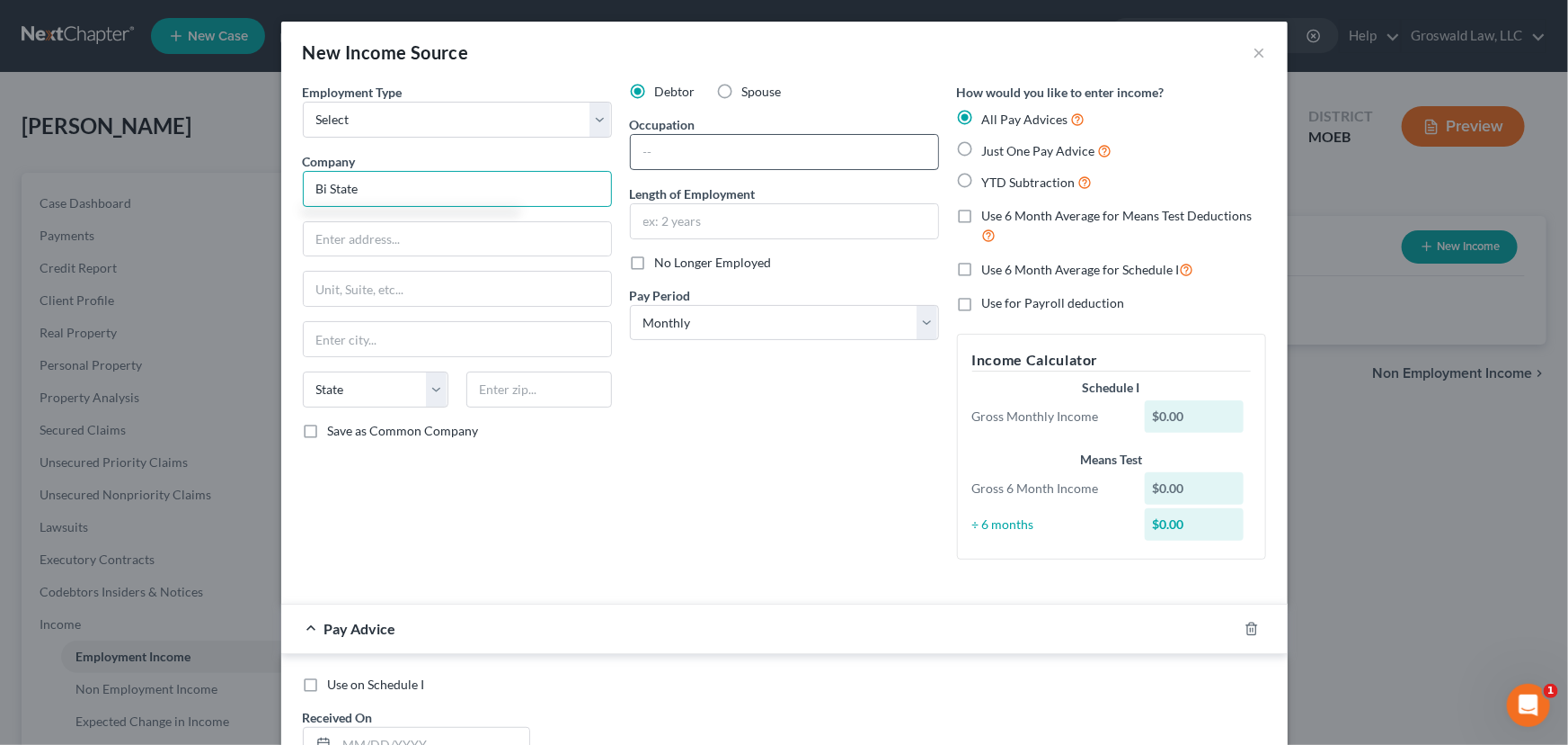
type input "Bi State"
click at [762, 150] on input "text" at bounding box center [784, 151] width 307 height 34
type input "Bus Driver"
type input "2011 to present"
click at [1245, 628] on icon "button" at bounding box center [1251, 628] width 15 height 15
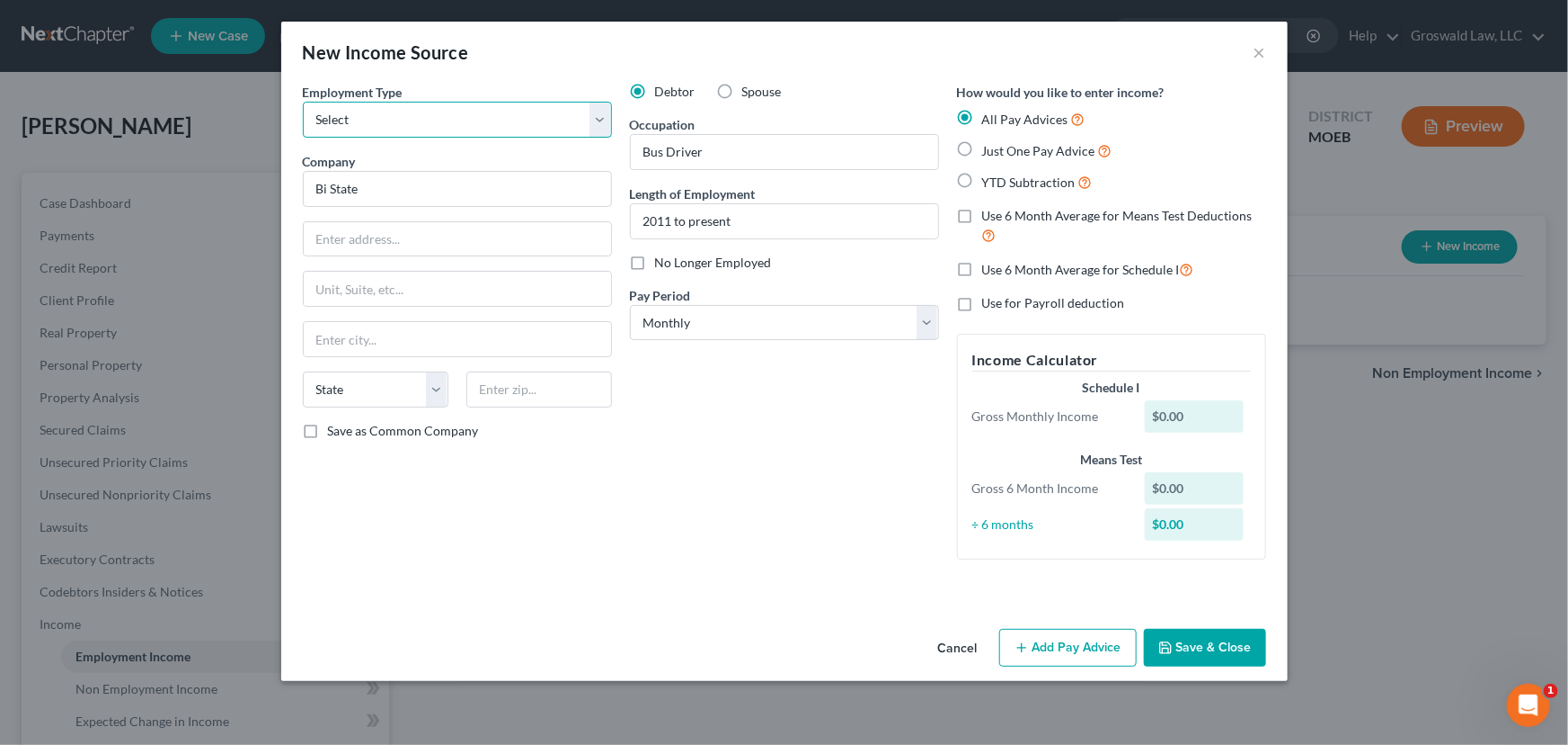
drag, startPoint x: 468, startPoint y: 119, endPoint x: 457, endPoint y: 131, distance: 16.3
click at [468, 119] on select "Select Full or [DEMOGRAPHIC_DATA] Employment Self Employment" at bounding box center [457, 119] width 309 height 36
select select "0"
click at [303, 101] on select "Select Full or [DEMOGRAPHIC_DATA] Employment Self Employment" at bounding box center [457, 119] width 309 height 36
click at [1174, 647] on button "Save & Close" at bounding box center [1205, 647] width 122 height 38
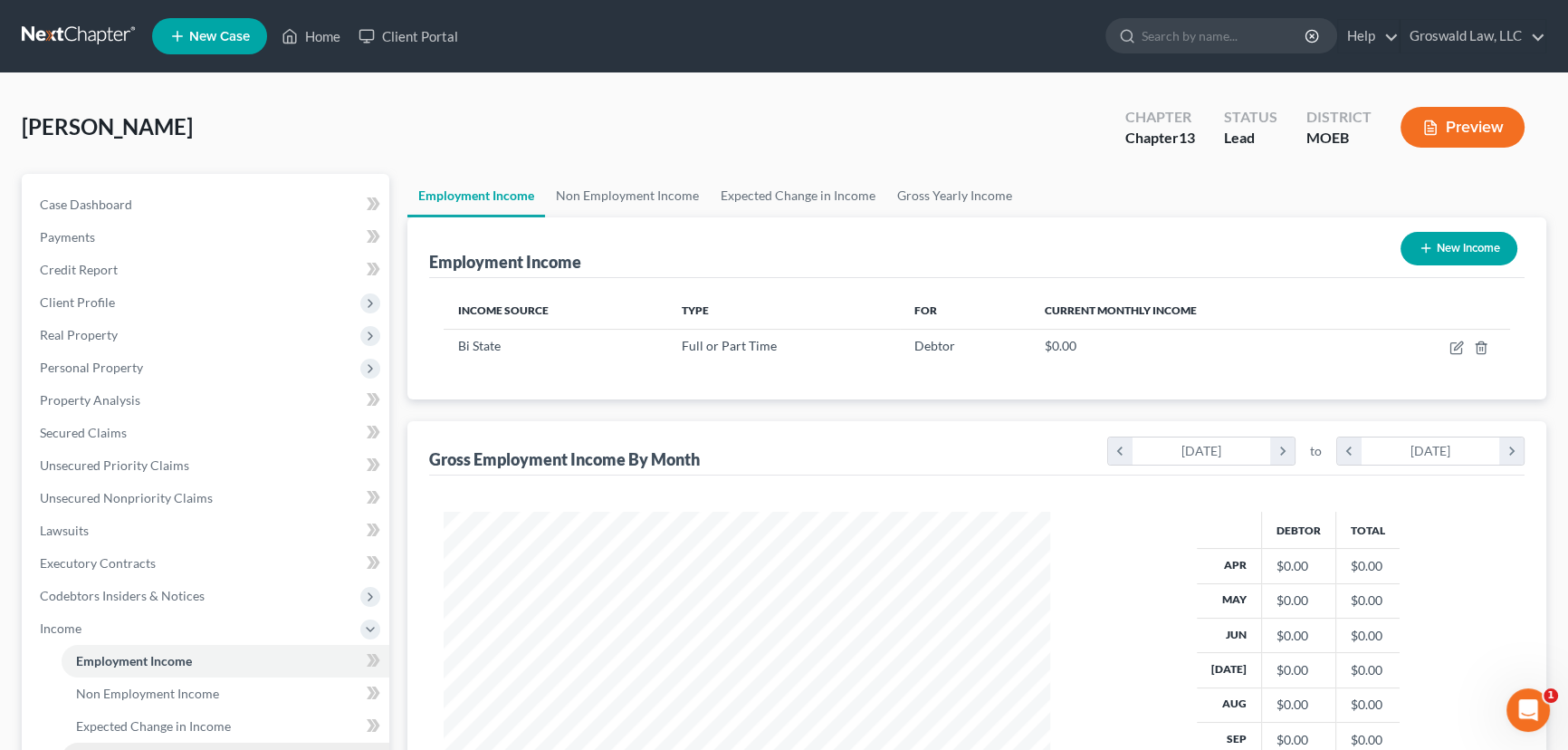
scroll to position [405, 0]
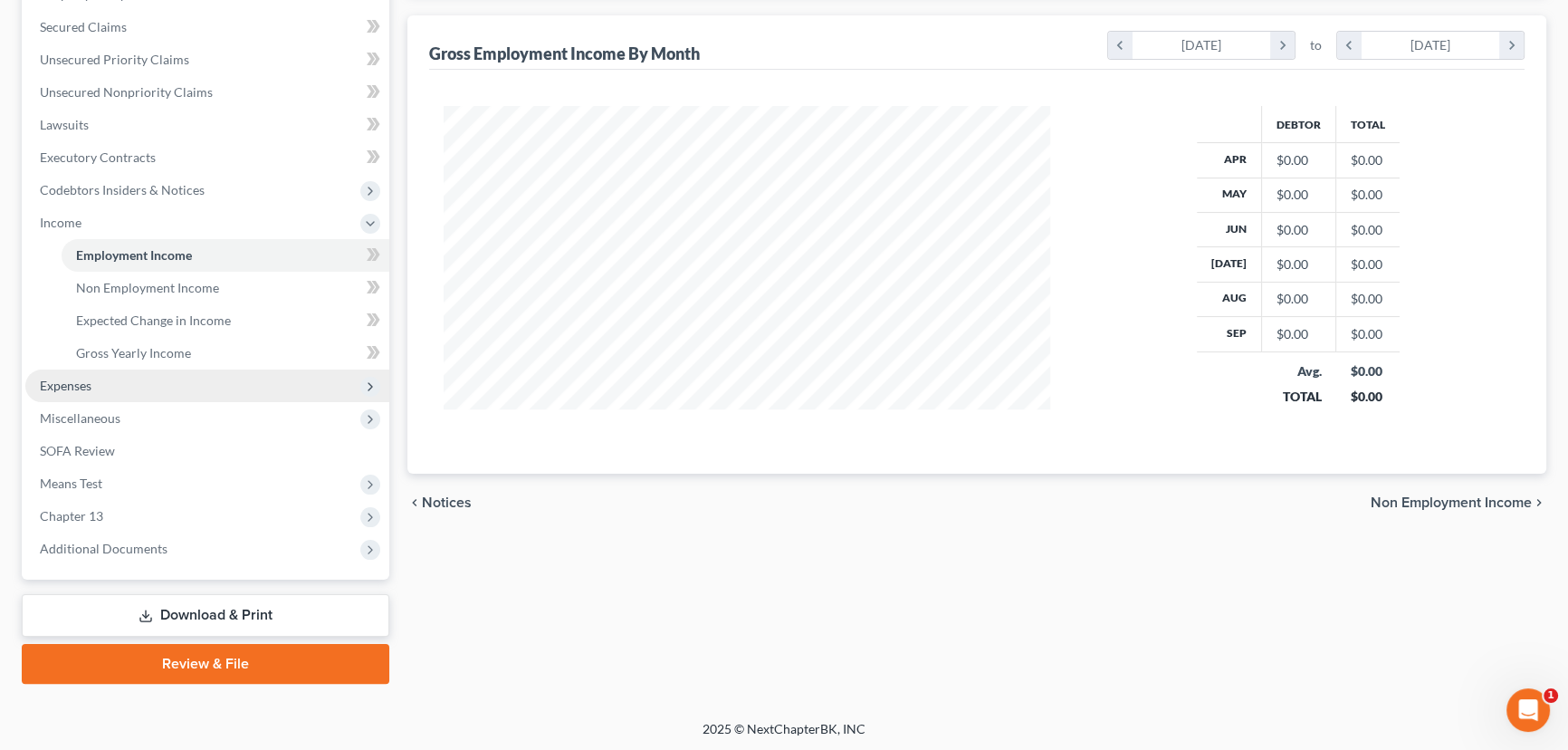
click at [123, 374] on span "Expenses" at bounding box center [207, 385] width 364 height 32
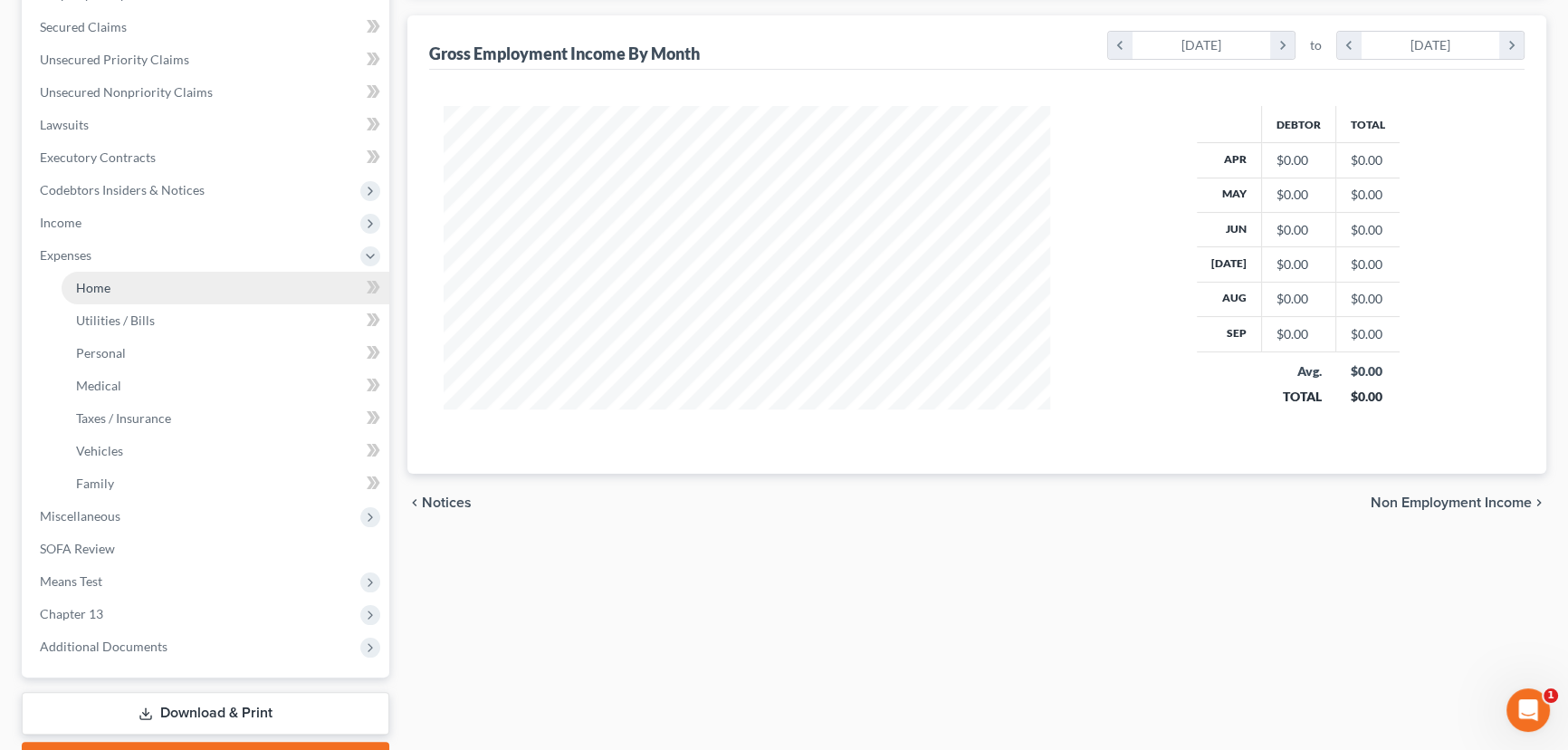
click at [122, 281] on link "Home" at bounding box center [226, 288] width 328 height 32
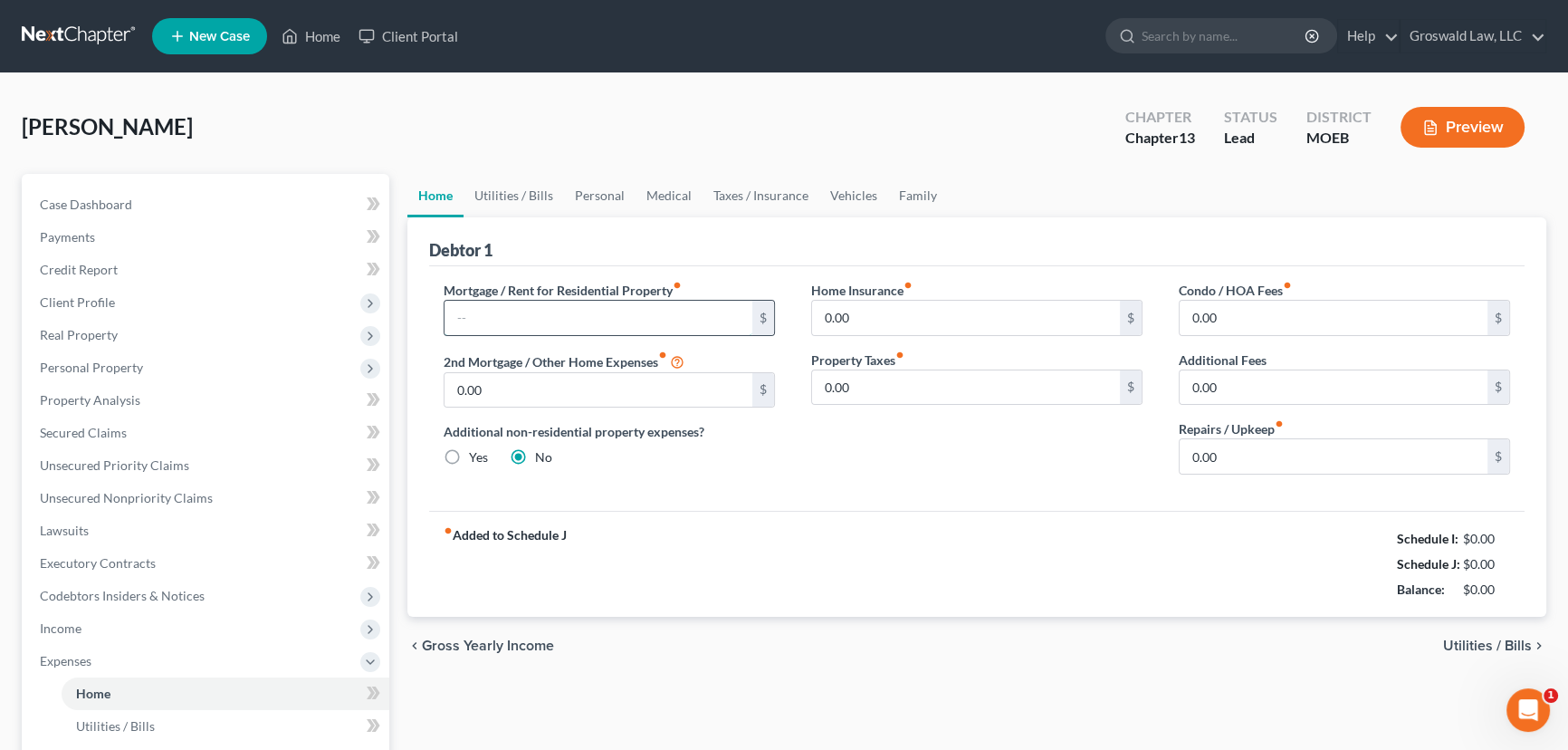
click at [564, 318] on input "text" at bounding box center [599, 317] width 308 height 34
click at [750, 471] on div "Mortgage / Rent for Residential Property fiber_manual_record 1,900 $ 2nd Mortga…" at bounding box center [609, 385] width 367 height 208
click at [394, 463] on div "Case Dashboard Payments Invoices Payments Payments Credit Report Client Profile" at bounding box center [205, 680] width 386 height 1013
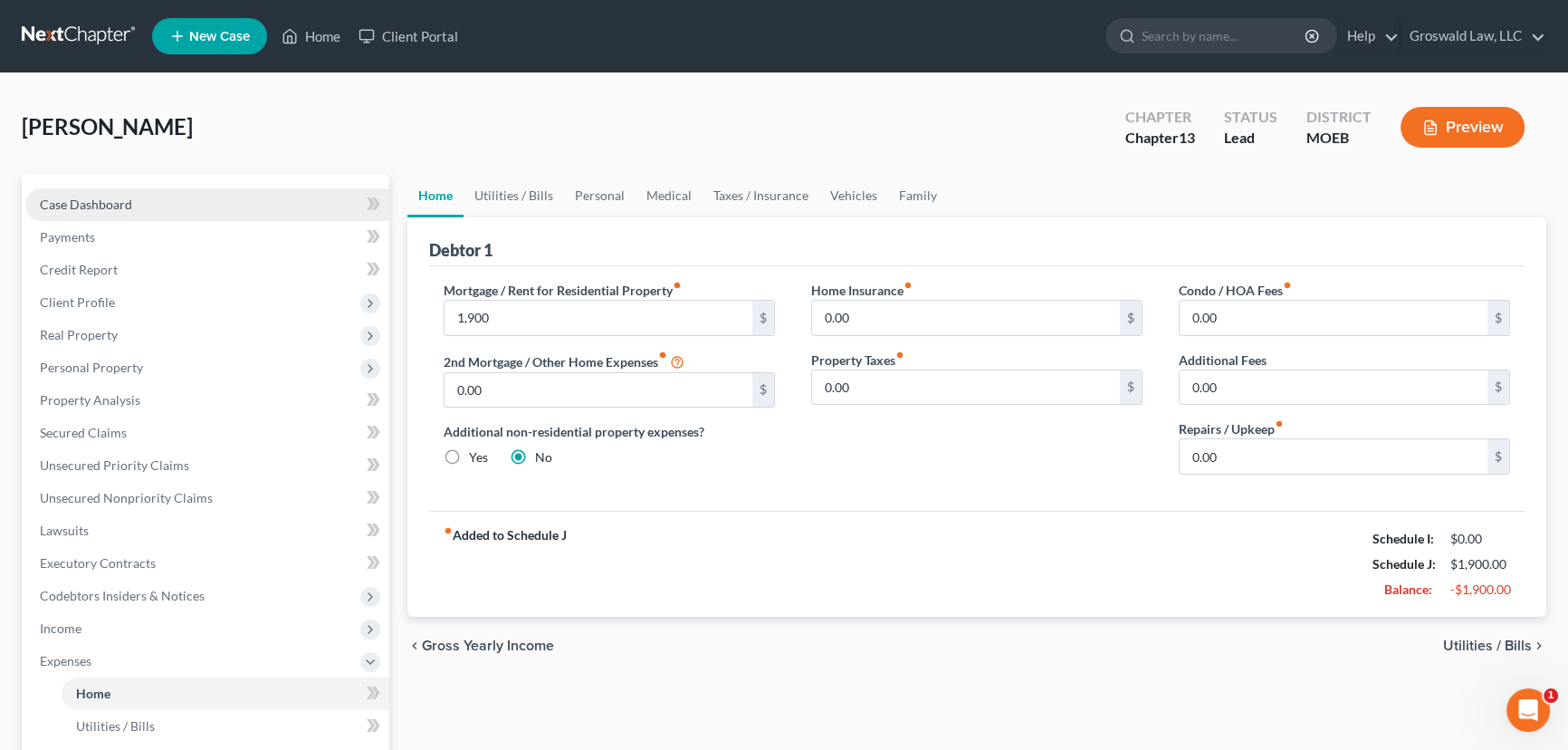
click at [228, 198] on link "Case Dashboard" at bounding box center [207, 204] width 364 height 32
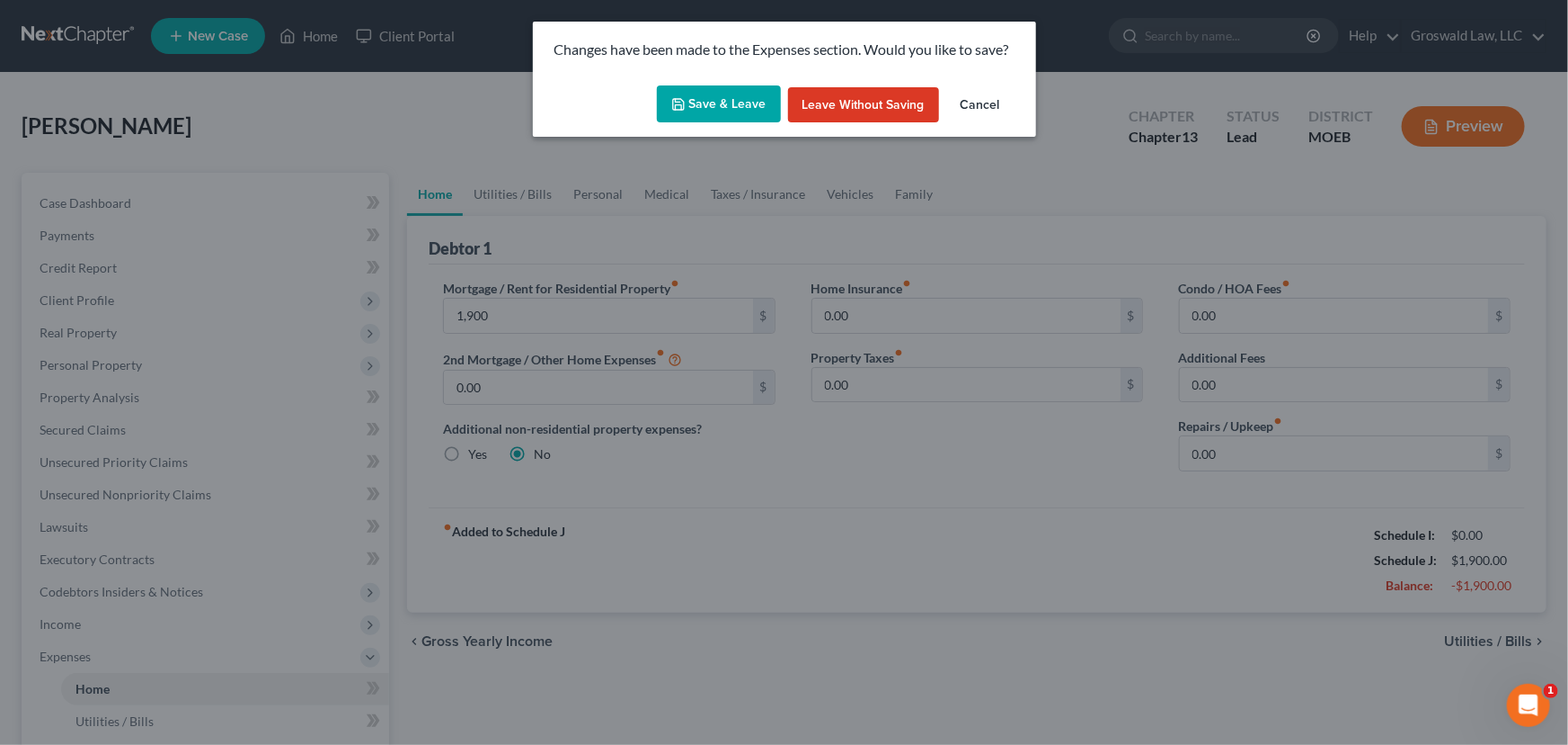
click at [738, 112] on button "Save & Leave" at bounding box center [718, 104] width 124 height 38
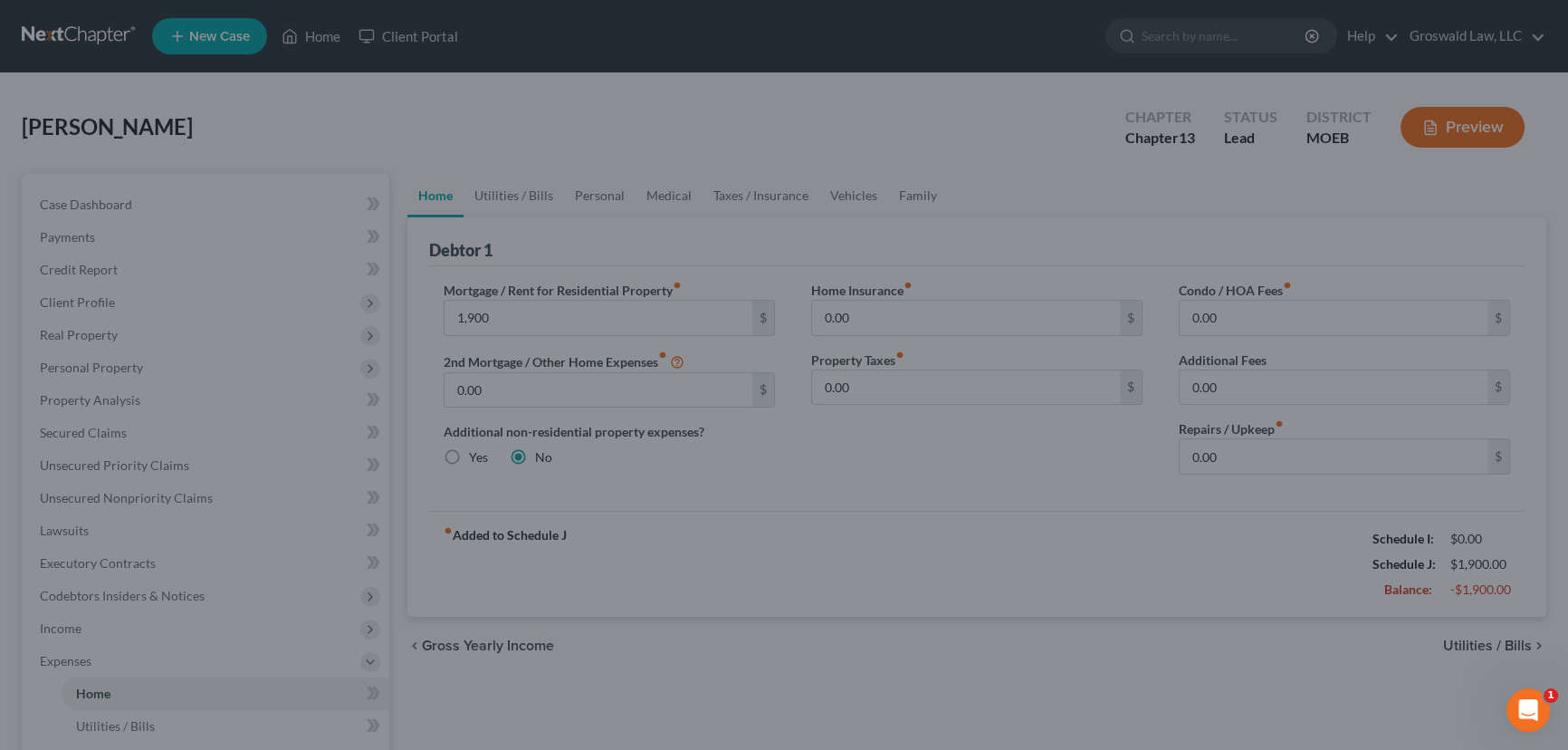
type input "1,900.00"
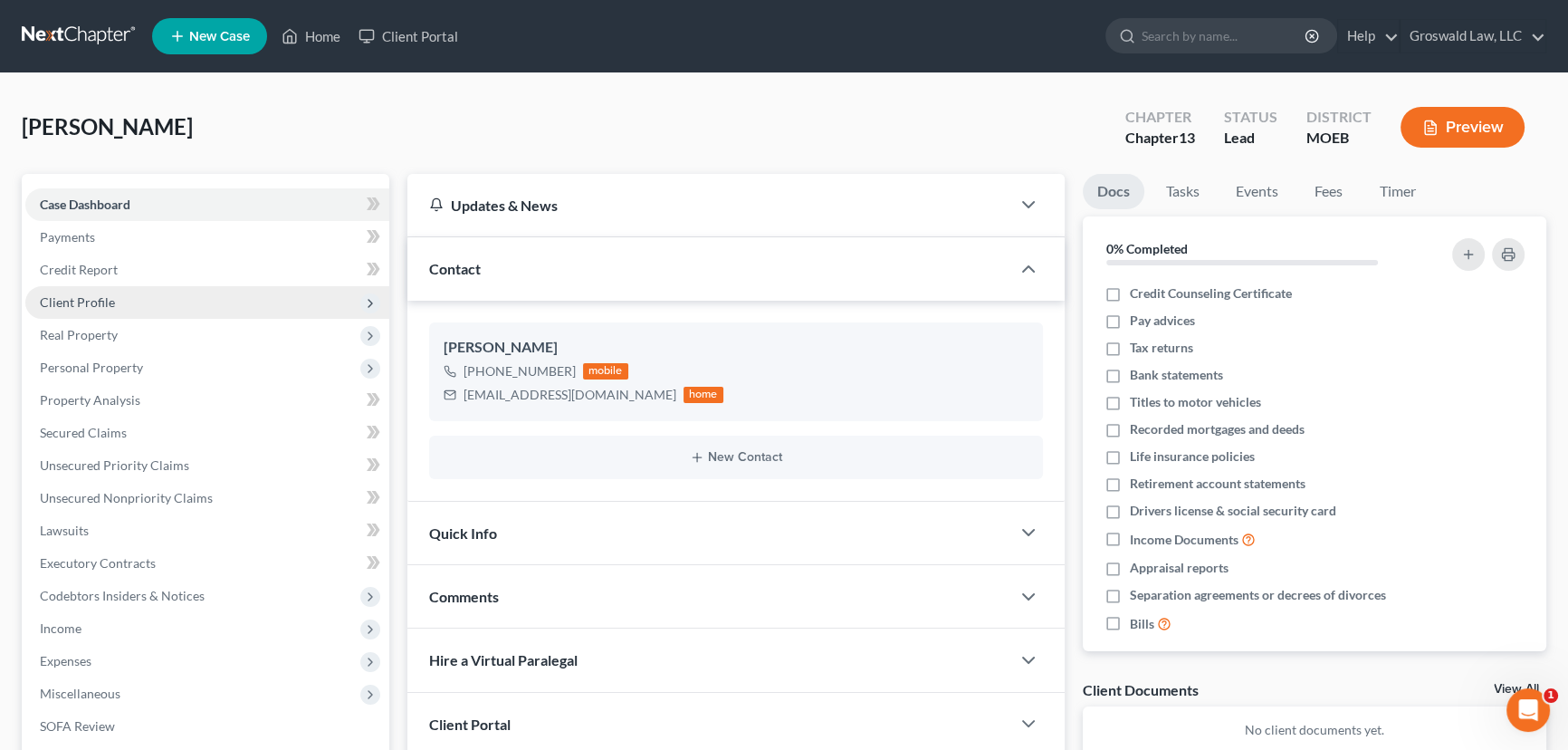
click at [124, 305] on span "Client Profile" at bounding box center [207, 301] width 364 height 32
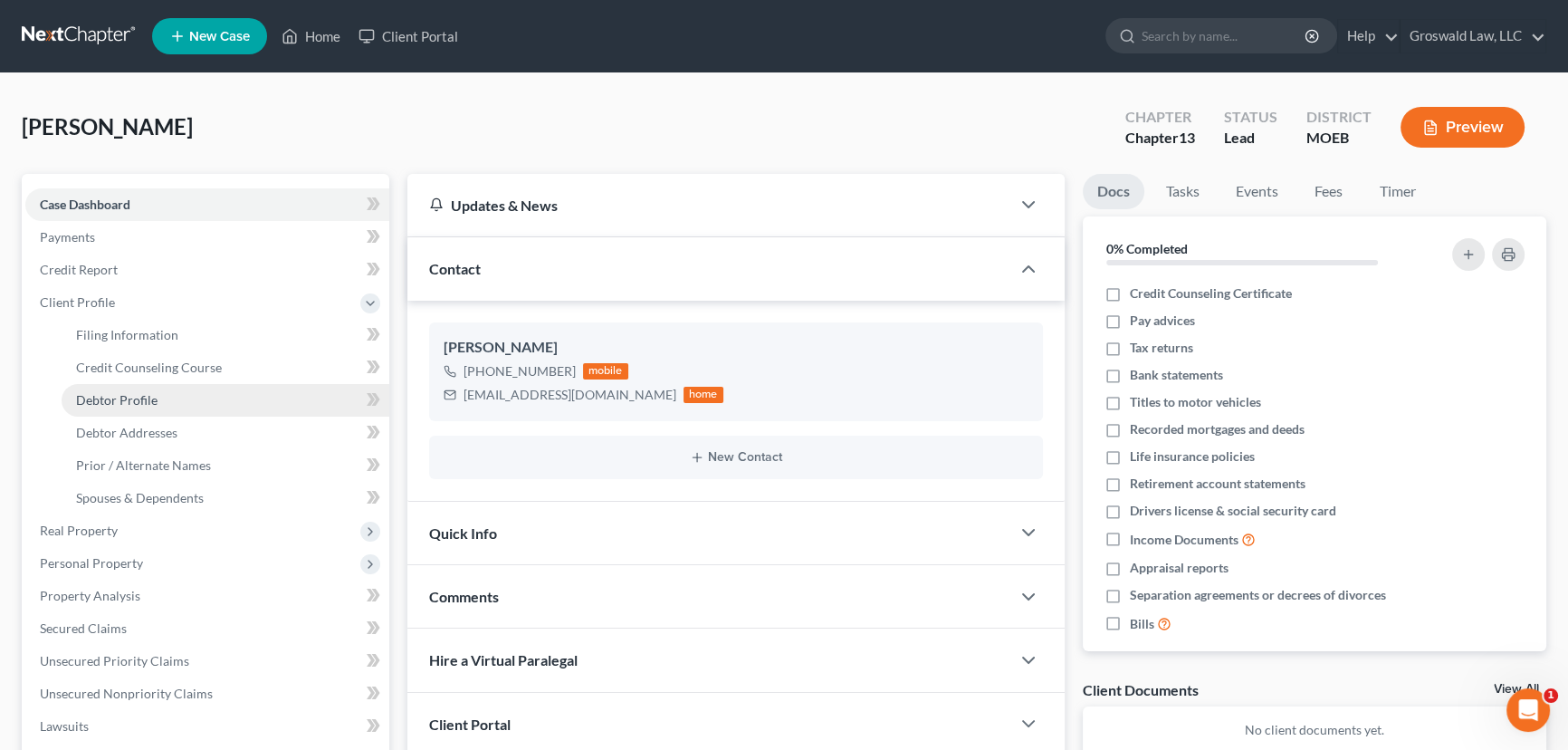
click at [137, 402] on span "Debtor Profile" at bounding box center [116, 400] width 81 height 16
select select "0"
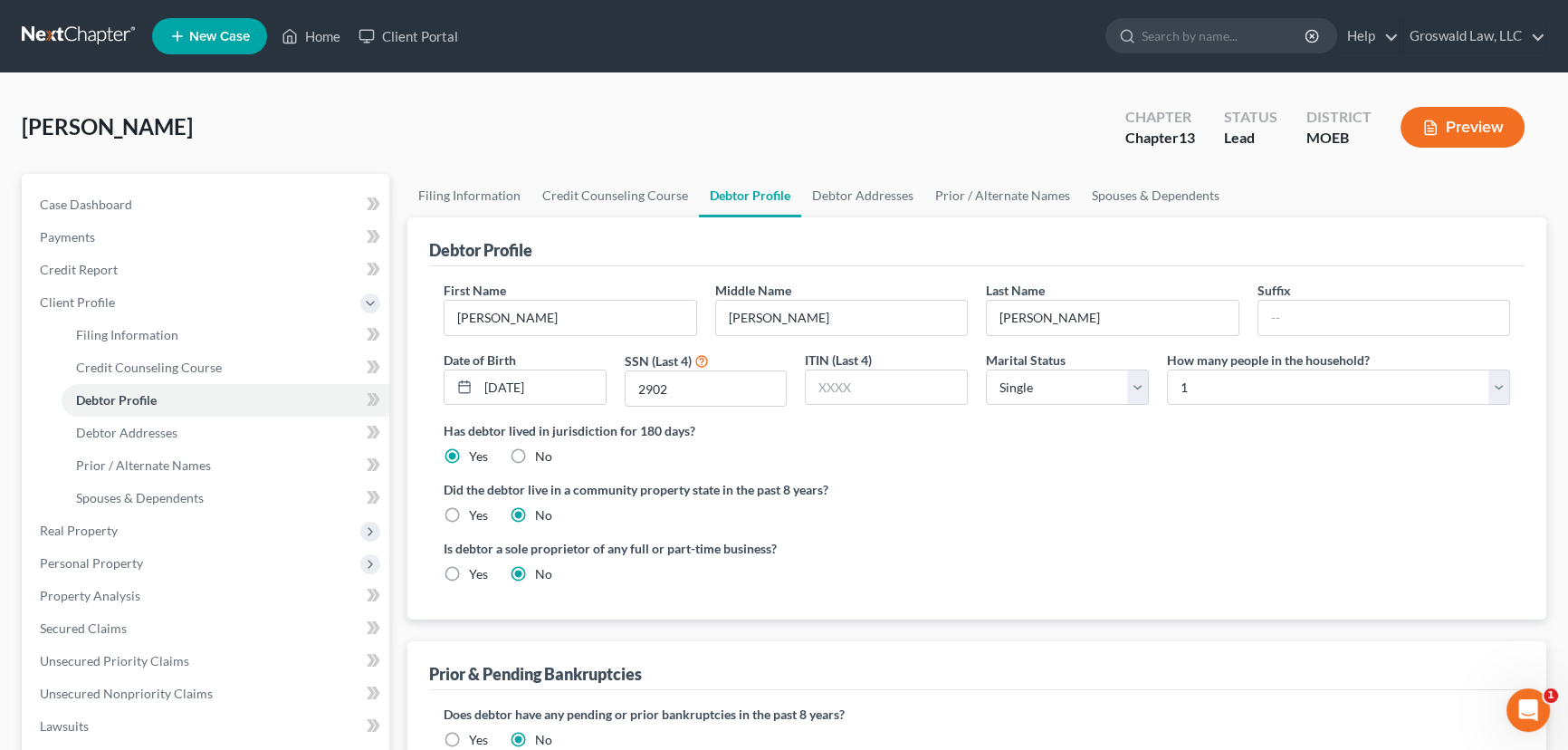
radio input "true"
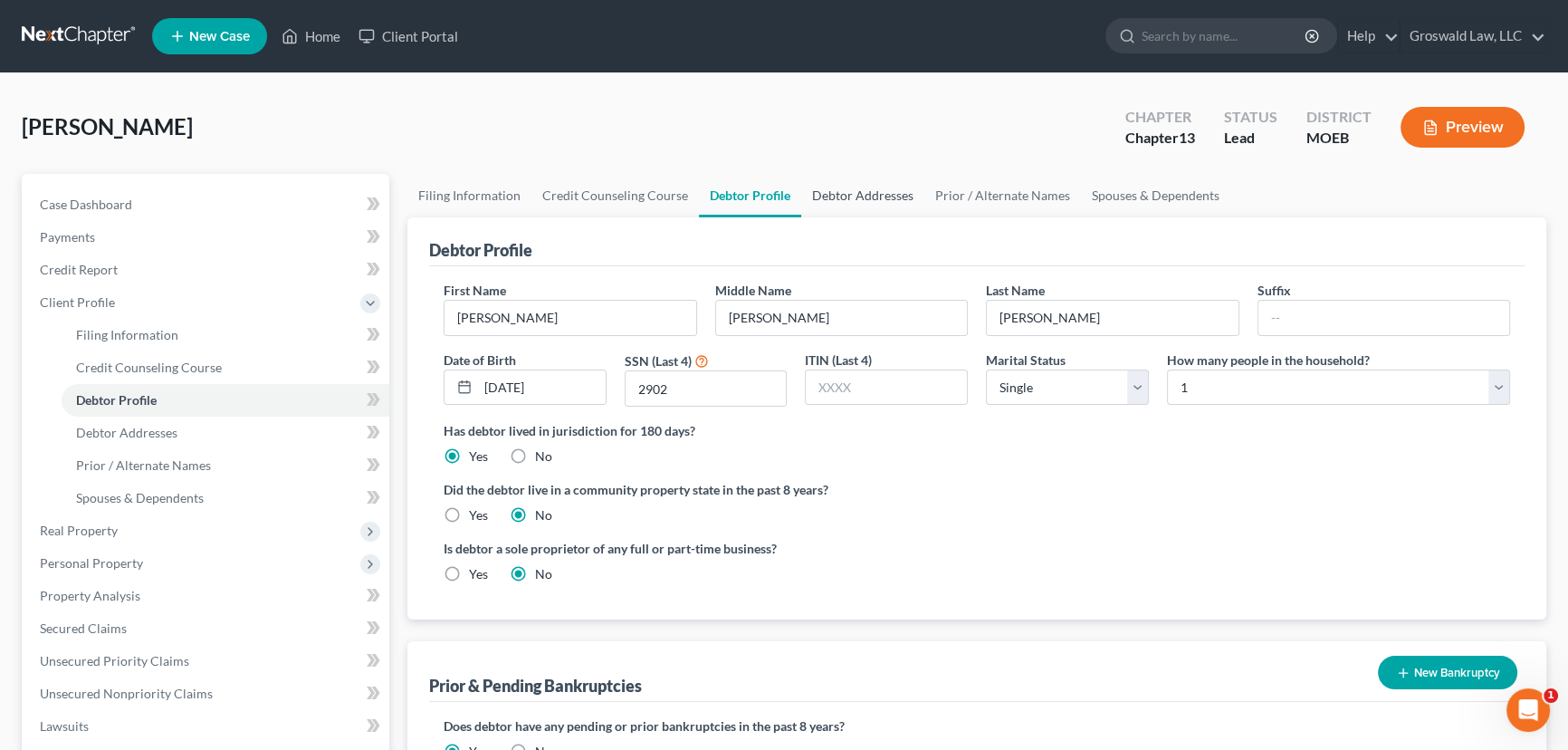
click at [871, 191] on link "Debtor Addresses" at bounding box center [862, 195] width 123 height 43
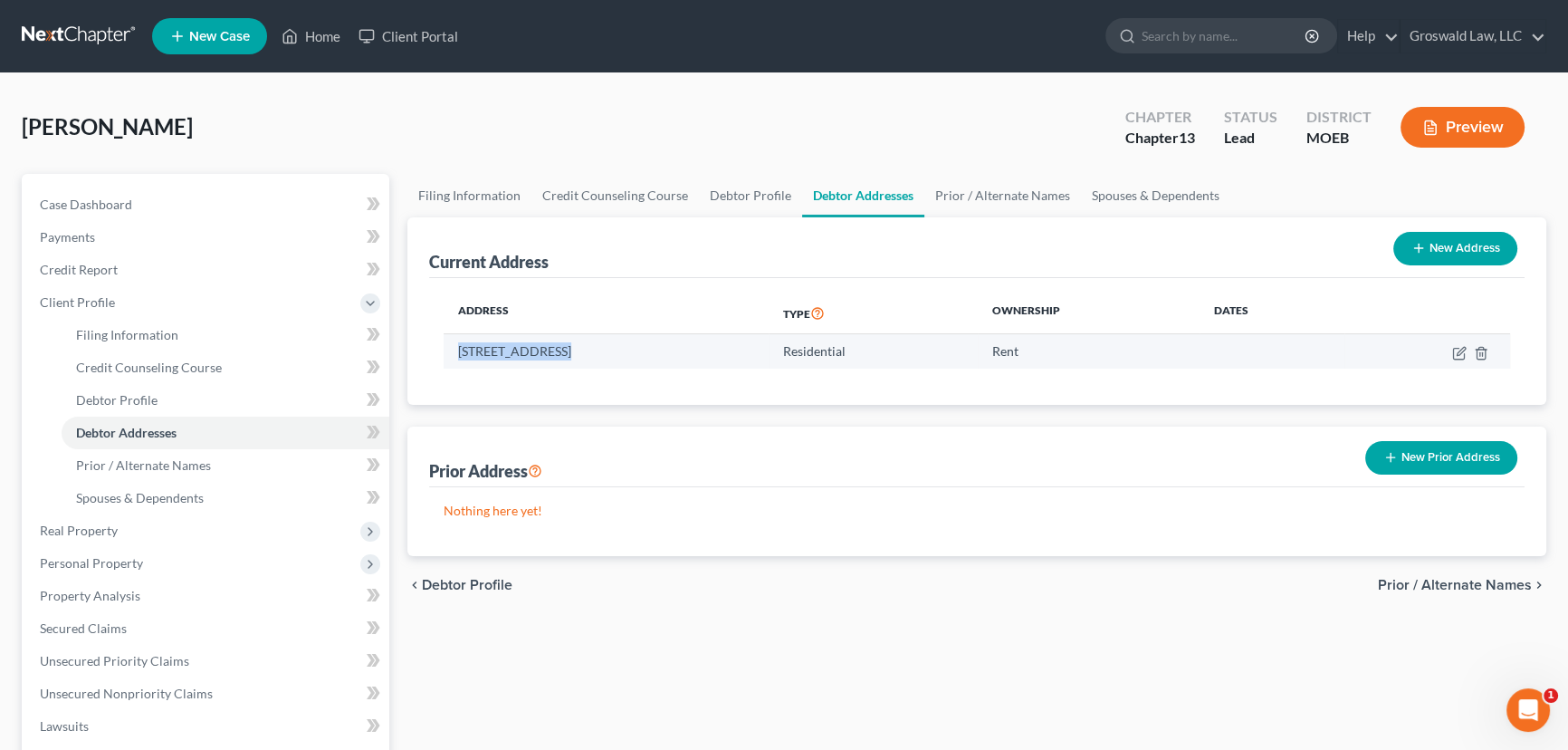
drag, startPoint x: 552, startPoint y: 353, endPoint x: 450, endPoint y: 350, distance: 102.0
click at [450, 350] on td "9931 Delhi Drive, Saint Louis, MO 63137" at bounding box center [606, 350] width 325 height 34
copy td "9931 Delhi Drive"
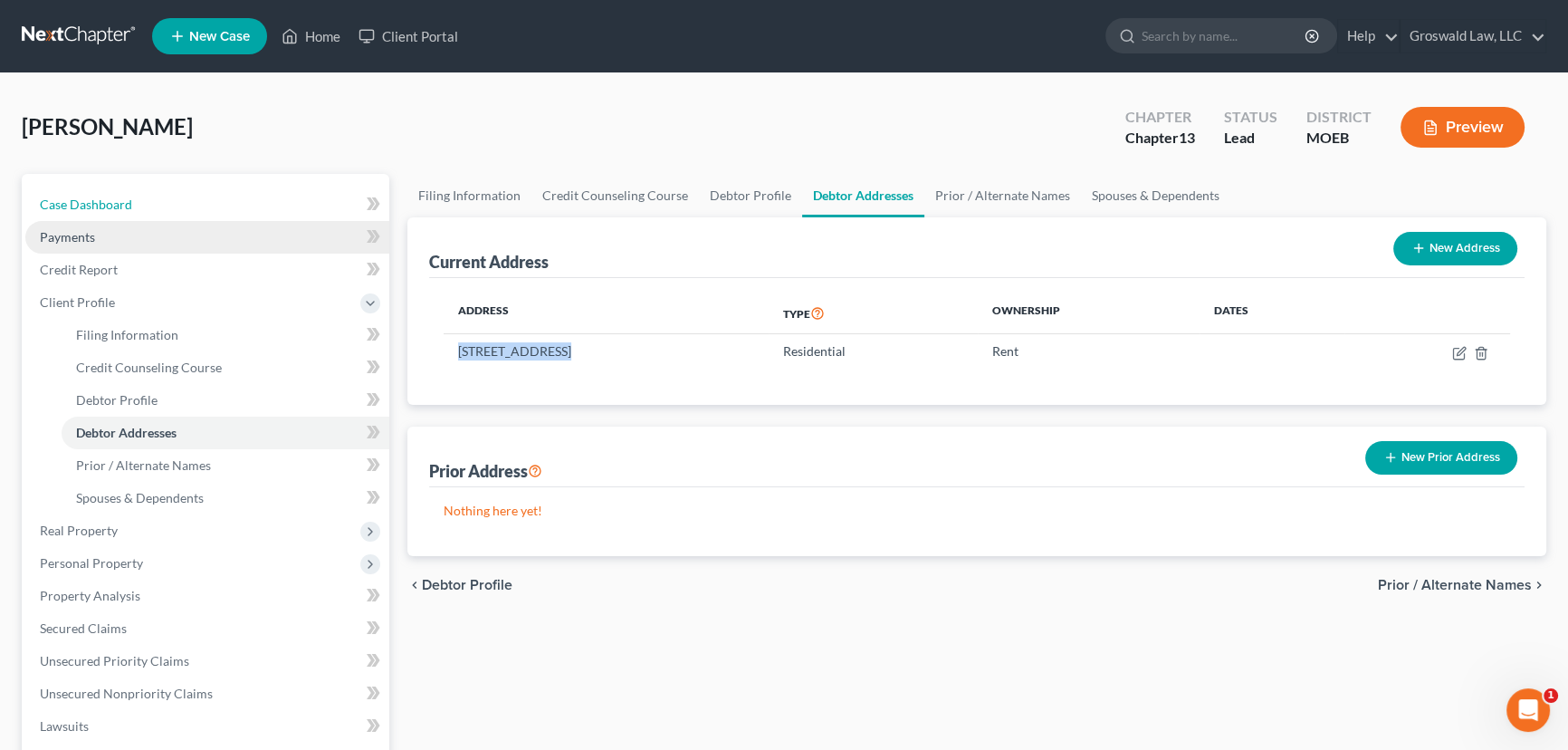
drag, startPoint x: 129, startPoint y: 194, endPoint x: 123, endPoint y: 224, distance: 30.6
click at [129, 196] on span "Case Dashboard" at bounding box center [86, 204] width 92 height 16
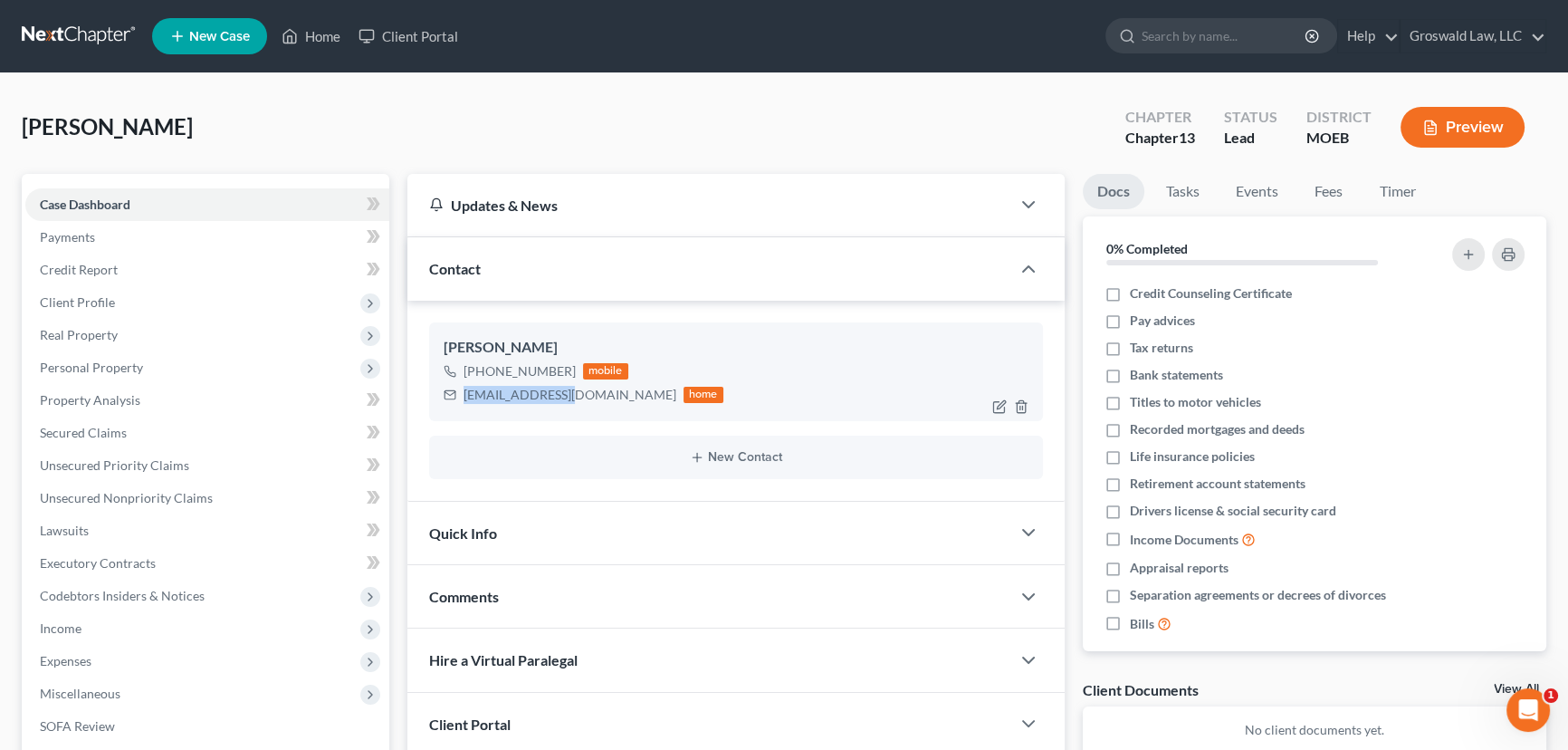
drag, startPoint x: 562, startPoint y: 390, endPoint x: 446, endPoint y: 396, distance: 116.2
click at [446, 396] on div "tally314@aol.com home" at bounding box center [583, 395] width 280 height 24
copy div "tally314@aol.com"
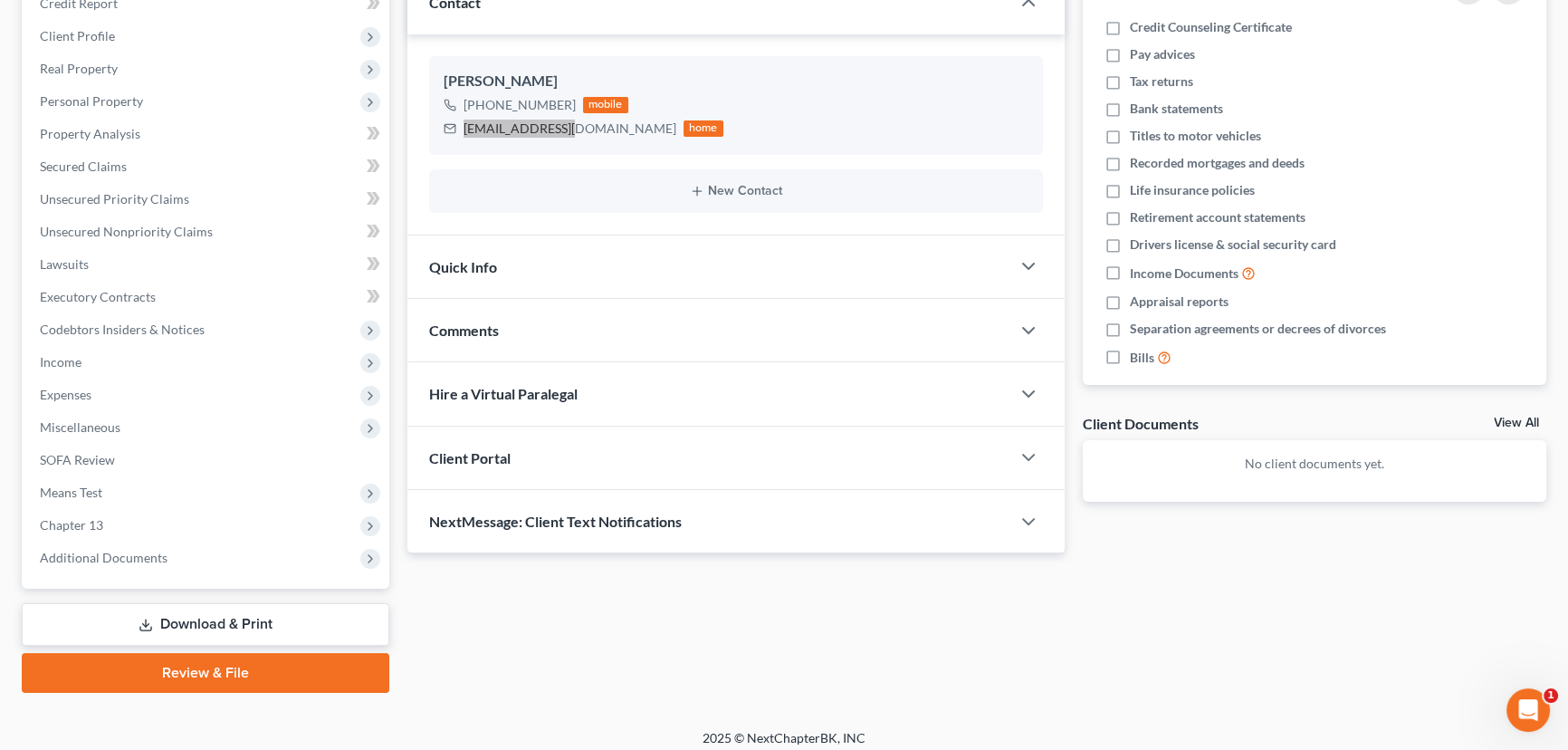
scroll to position [275, 0]
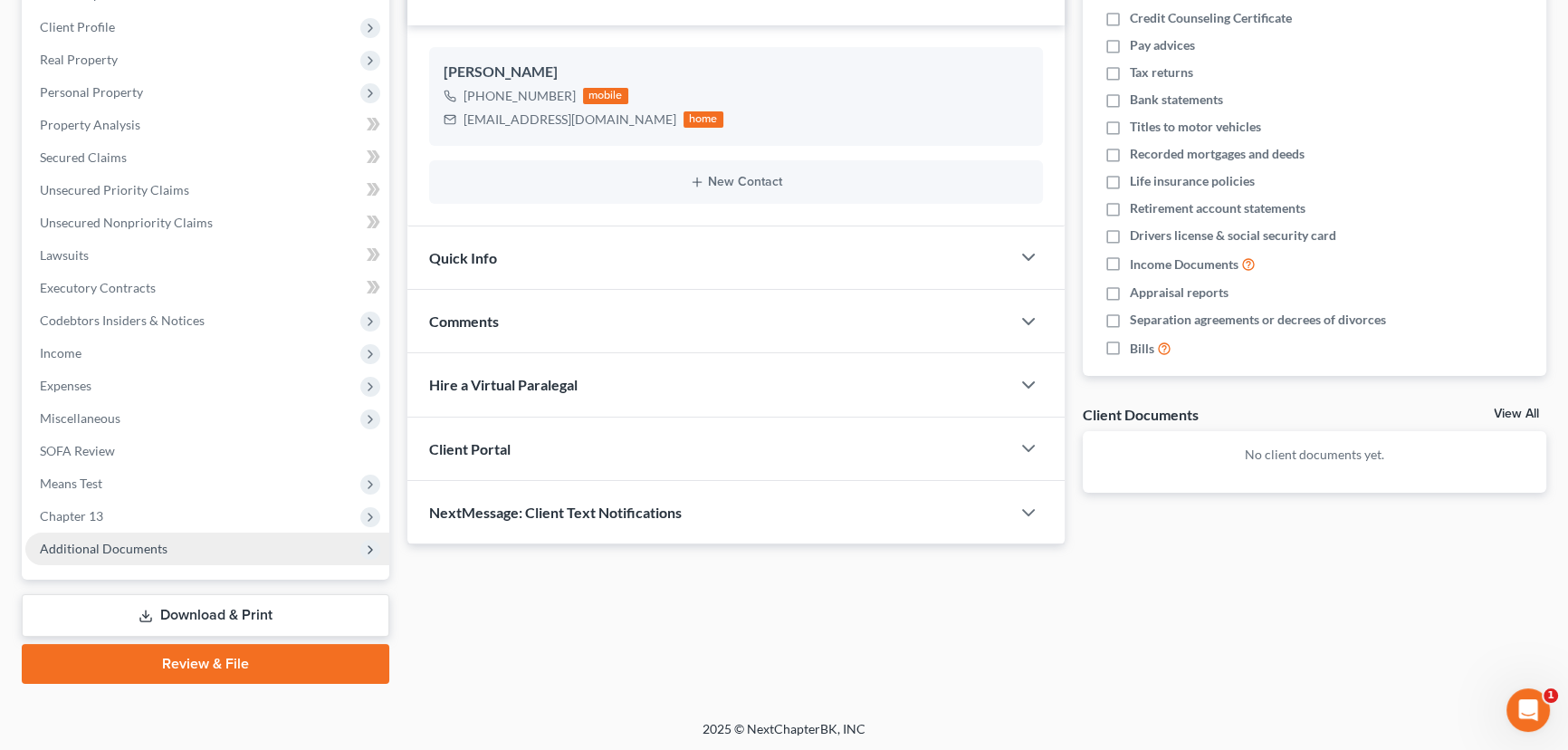
click at [65, 551] on span "Additional Documents" at bounding box center [104, 549] width 128 height 16
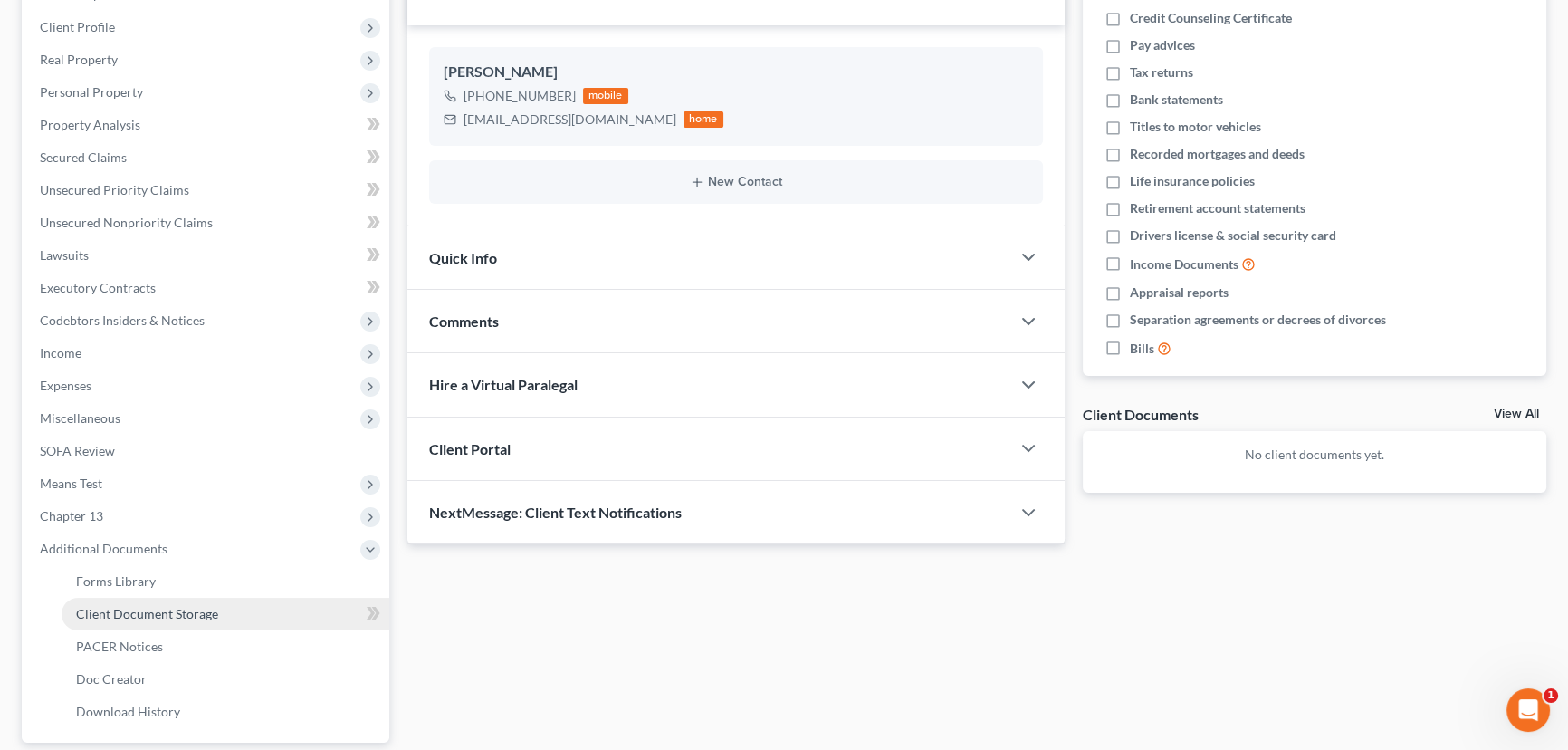
click at [166, 606] on span "Client Document Storage" at bounding box center [146, 614] width 142 height 16
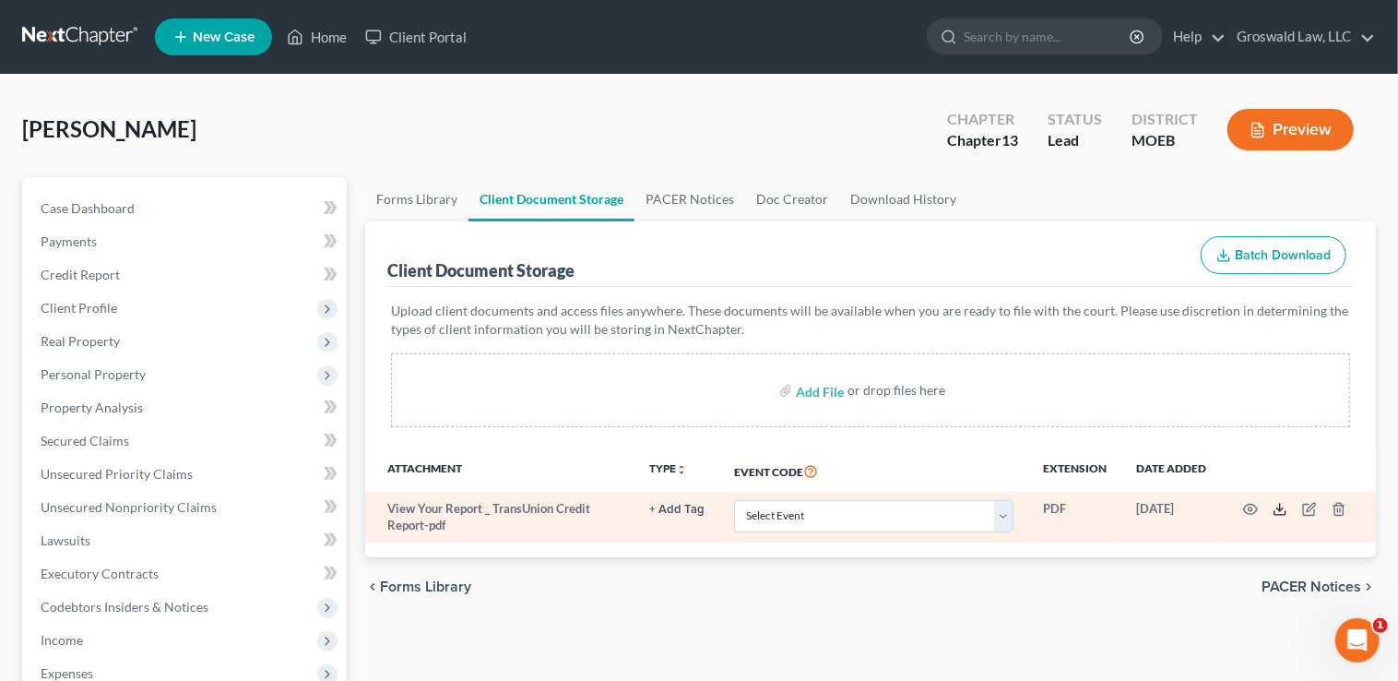
click at [1281, 503] on icon at bounding box center [1280, 509] width 15 height 15
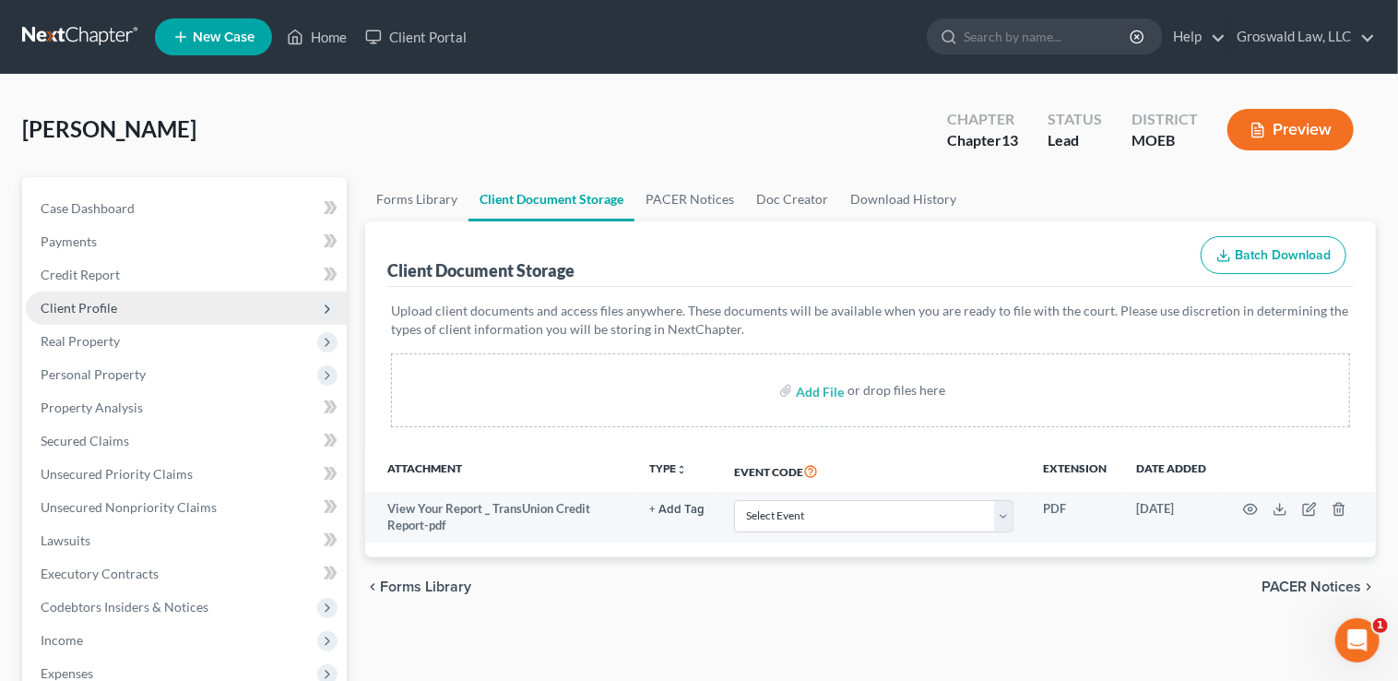
drag, startPoint x: 102, startPoint y: 341, endPoint x: 101, endPoint y: 316, distance: 24.9
click at [102, 341] on span "Real Property" at bounding box center [80, 341] width 79 height 16
click at [101, 305] on span "Client Profile" at bounding box center [79, 308] width 77 height 16
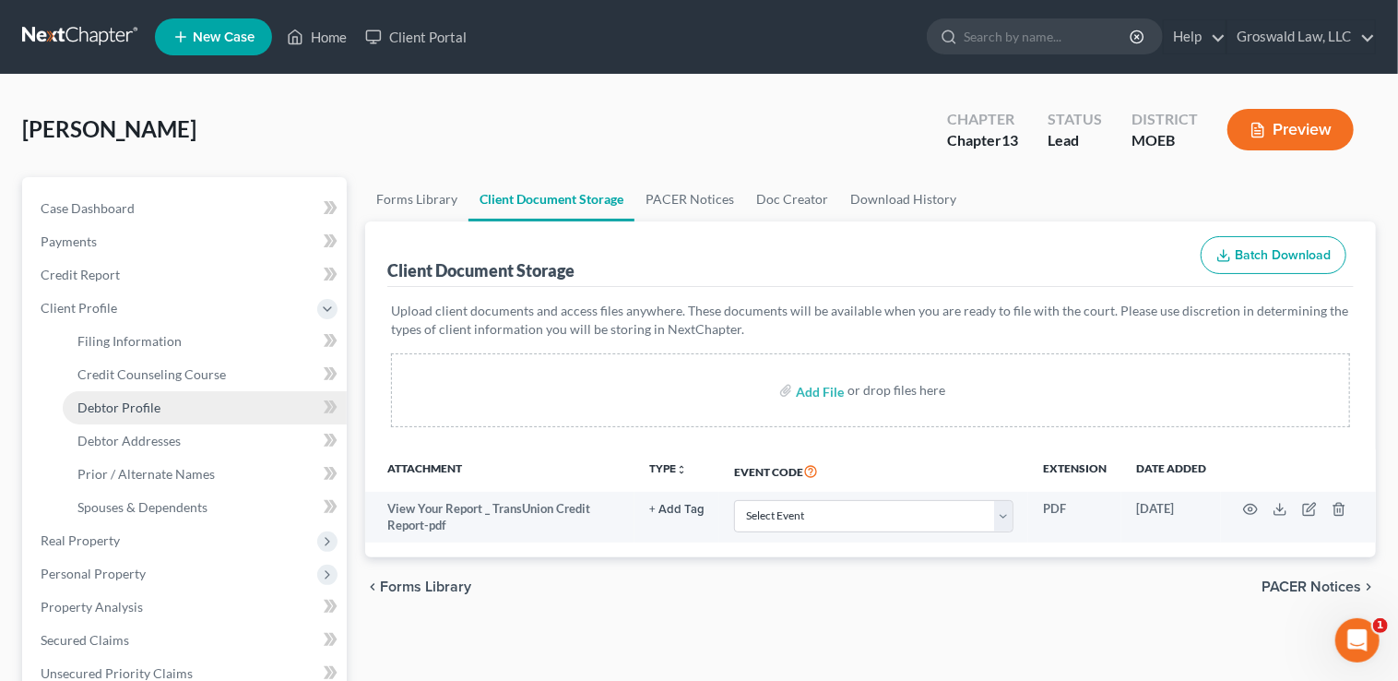
click at [145, 404] on span "Debtor Profile" at bounding box center [118, 407] width 83 height 16
select select "0"
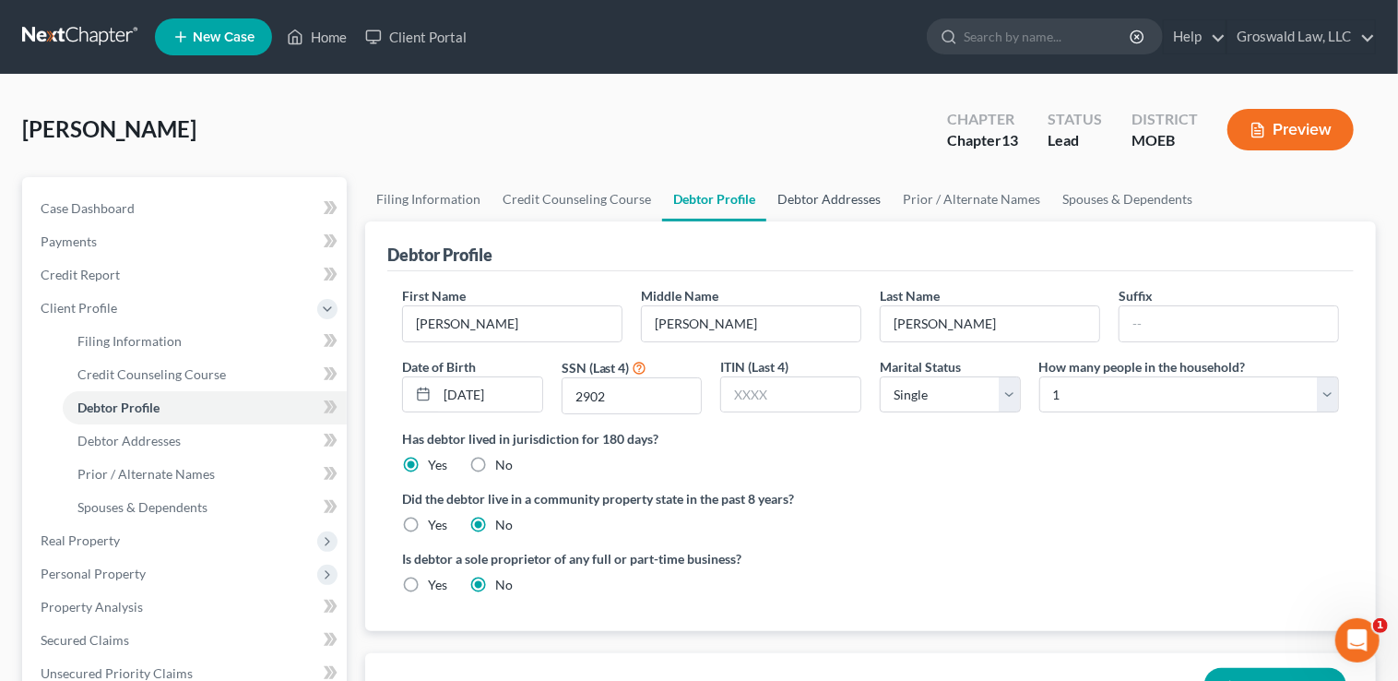
click at [789, 197] on link "Debtor Addresses" at bounding box center [828, 199] width 125 height 44
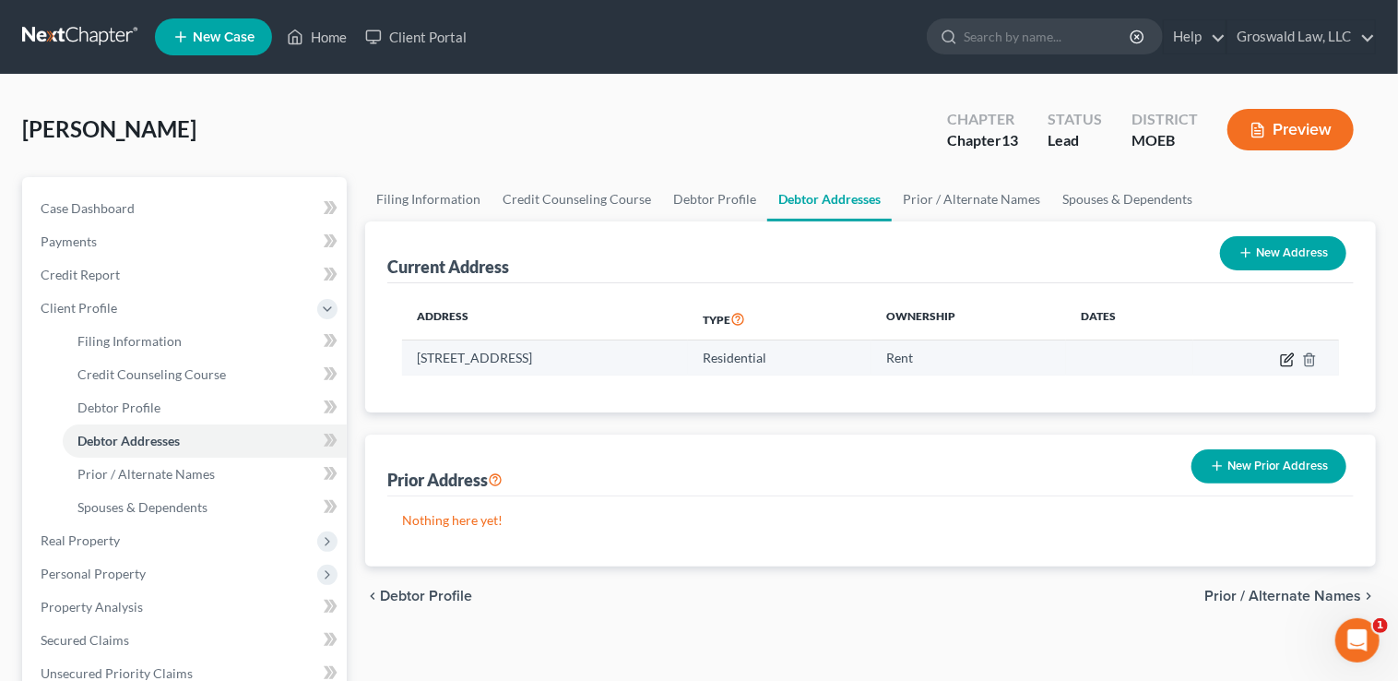
click at [1288, 360] on icon "button" at bounding box center [1289, 357] width 8 height 8
select select "26"
select select "100"
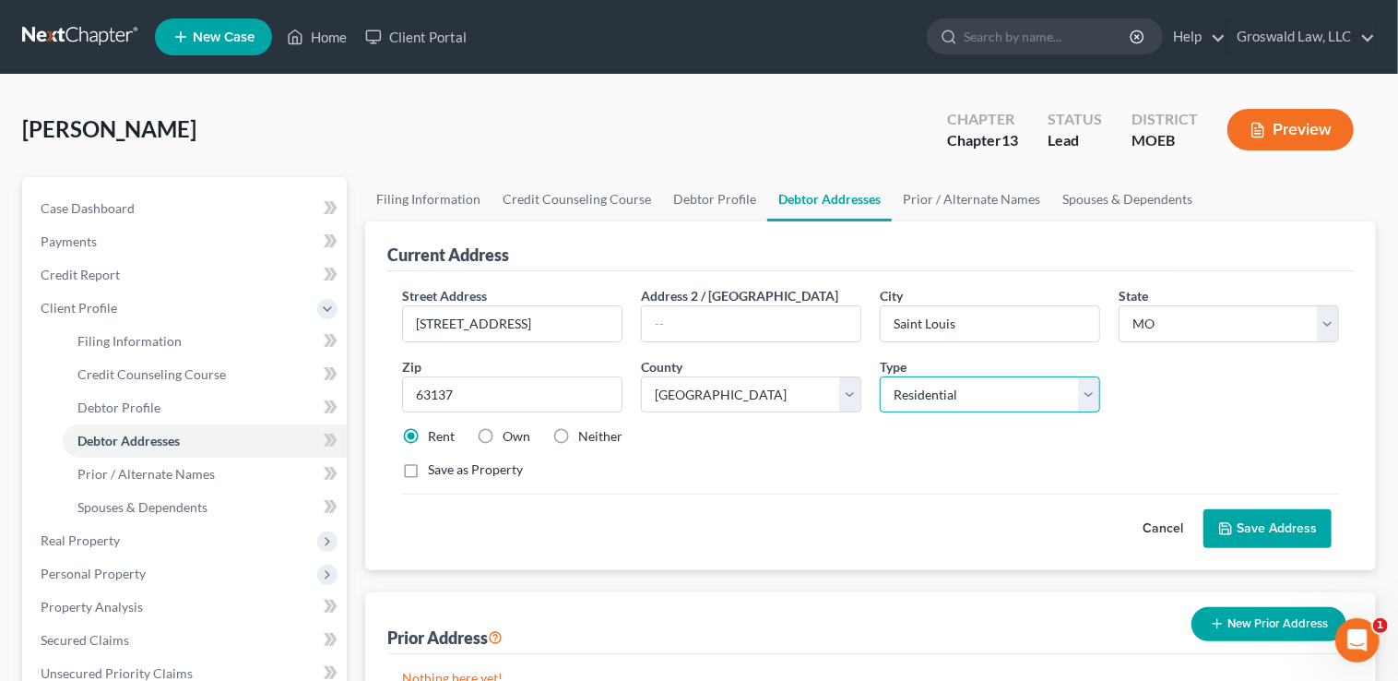
click at [921, 397] on select "Select Residential Mailing Rental Business" at bounding box center [990, 394] width 220 height 37
drag, startPoint x: 921, startPoint y: 397, endPoint x: 926, endPoint y: 409, distance: 12.8
click at [921, 397] on select "Select Residential Mailing Rental Business" at bounding box center [990, 394] width 220 height 37
click at [880, 376] on select "Select Residential Mailing Rental Business" at bounding box center [990, 394] width 220 height 37
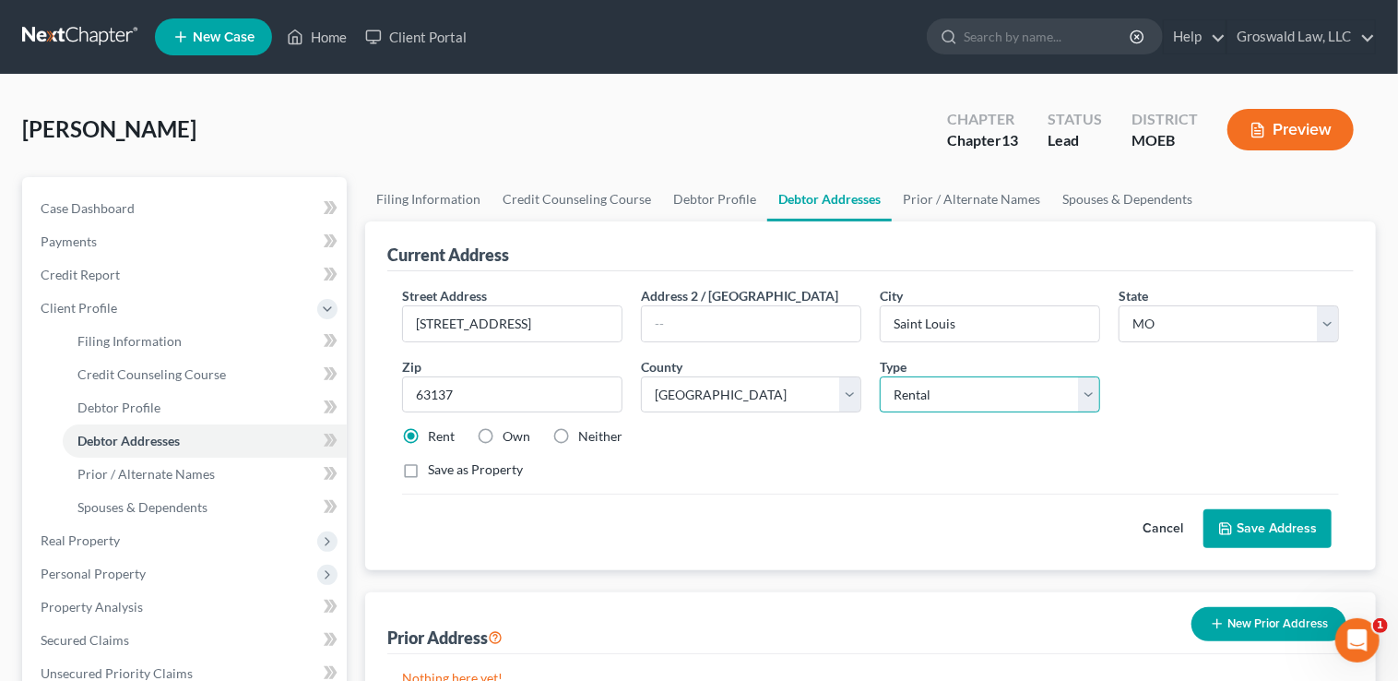
drag, startPoint x: 973, startPoint y: 398, endPoint x: 972, endPoint y: 408, distance: 9.3
click at [973, 398] on select "Select Mailing Rental Business" at bounding box center [990, 394] width 220 height 37
click at [880, 376] on select "Select Mailing Rental Business" at bounding box center [990, 394] width 220 height 37
click at [953, 455] on div "Street Address * 9931 Delhi Drive Address 2 / PO Box City * Saint Louis State *…" at bounding box center [870, 390] width 955 height 208
drag, startPoint x: 935, startPoint y: 386, endPoint x: 934, endPoint y: 409, distance: 23.1
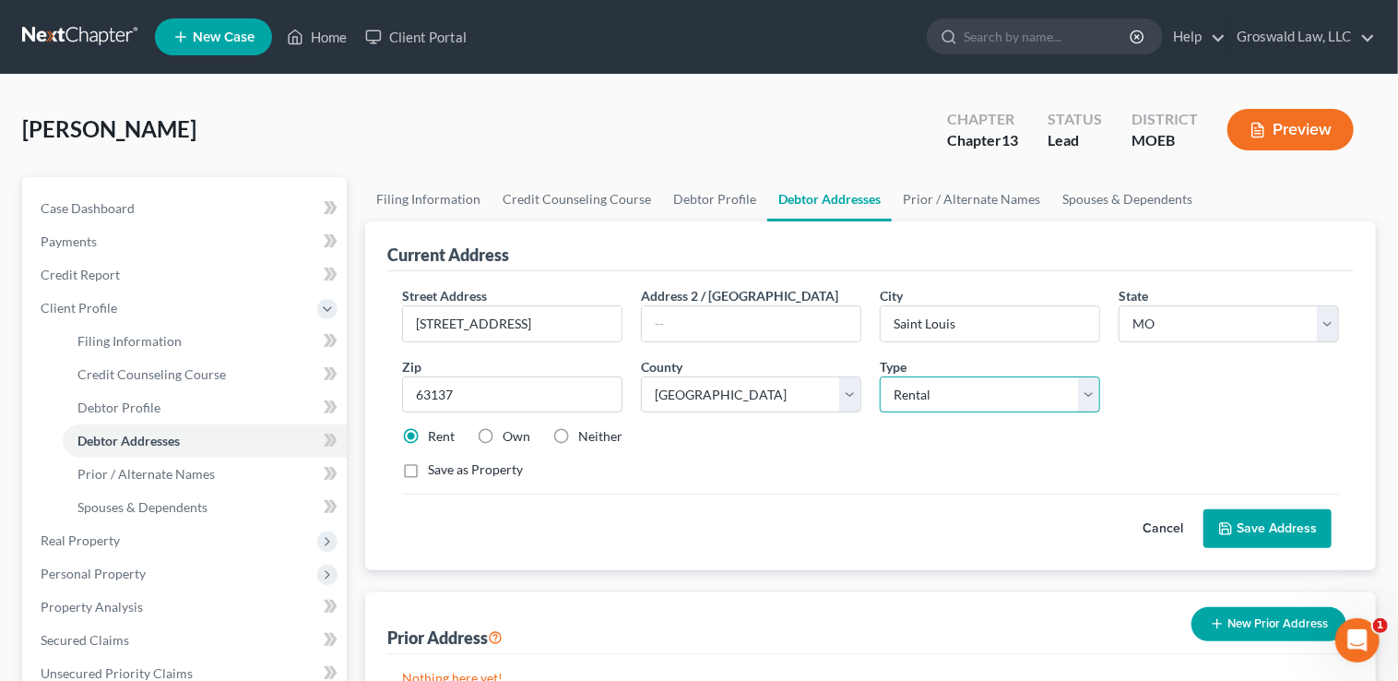
click at [935, 386] on select "Select Mailing Rental Business" at bounding box center [990, 394] width 220 height 37
select select "0"
click at [880, 376] on select "Select Mailing Rental Business" at bounding box center [990, 394] width 220 height 37
drag, startPoint x: 1254, startPoint y: 522, endPoint x: 532, endPoint y: 432, distance: 727.7
click at [999, 532] on div "Cancel Save Address" at bounding box center [870, 520] width 937 height 54
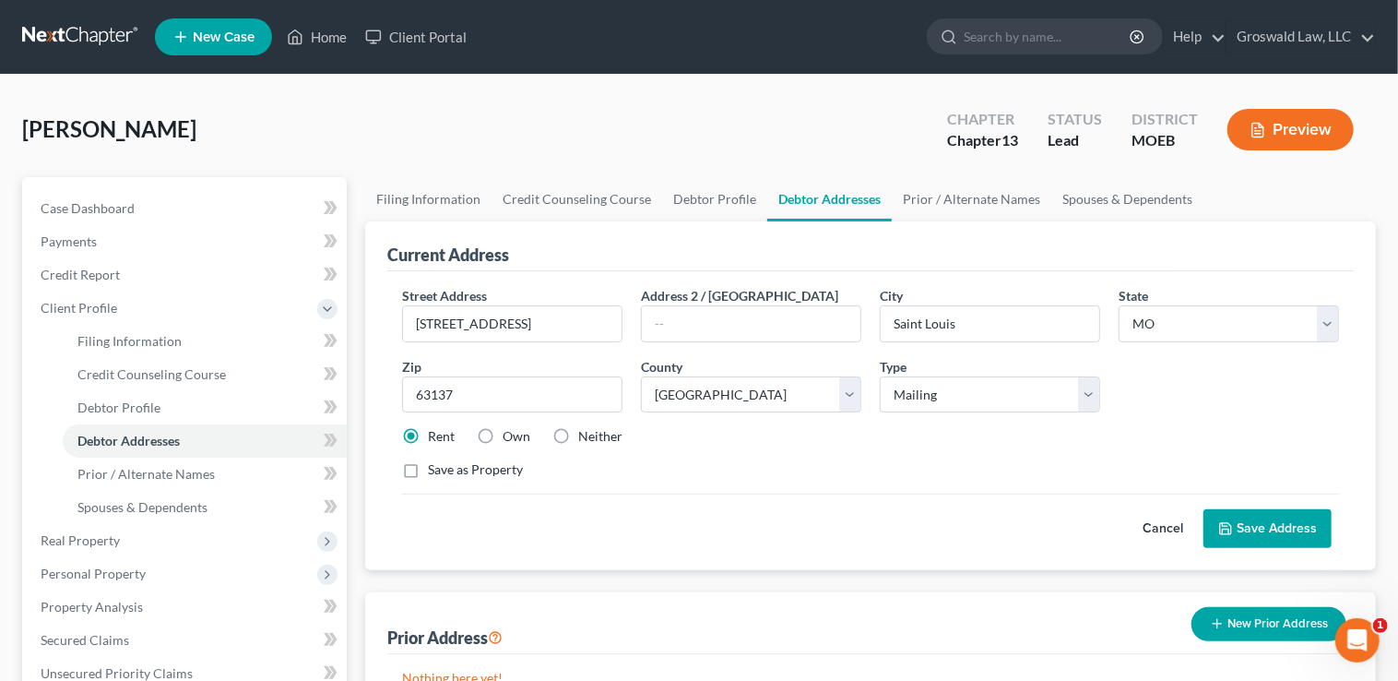
click at [578, 433] on label "Neither" at bounding box center [600, 436] width 44 height 18
click at [586, 433] on input "Neither" at bounding box center [592, 433] width 12 height 12
radio input "true"
drag, startPoint x: 969, startPoint y: 461, endPoint x: 1125, endPoint y: 471, distance: 156.2
click at [970, 461] on div "Save as Property" at bounding box center [870, 469] width 937 height 18
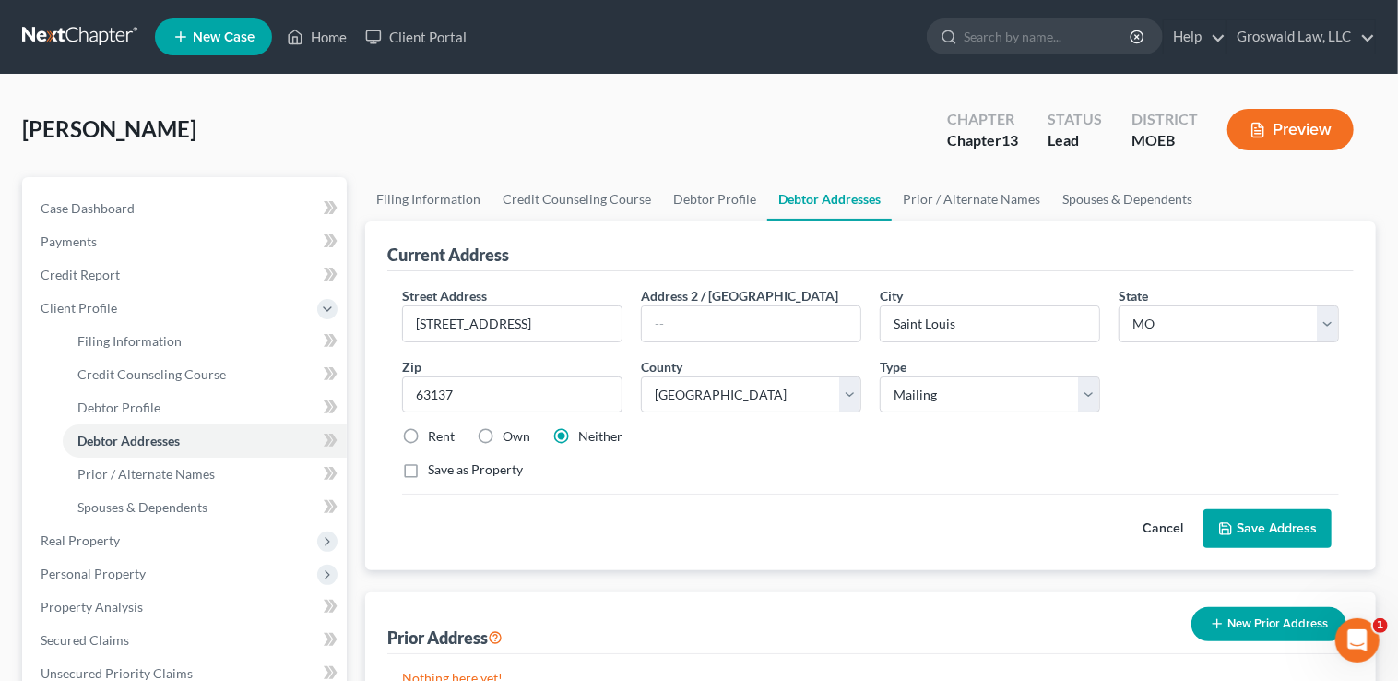
click at [1278, 523] on button "Save Address" at bounding box center [1268, 528] width 128 height 39
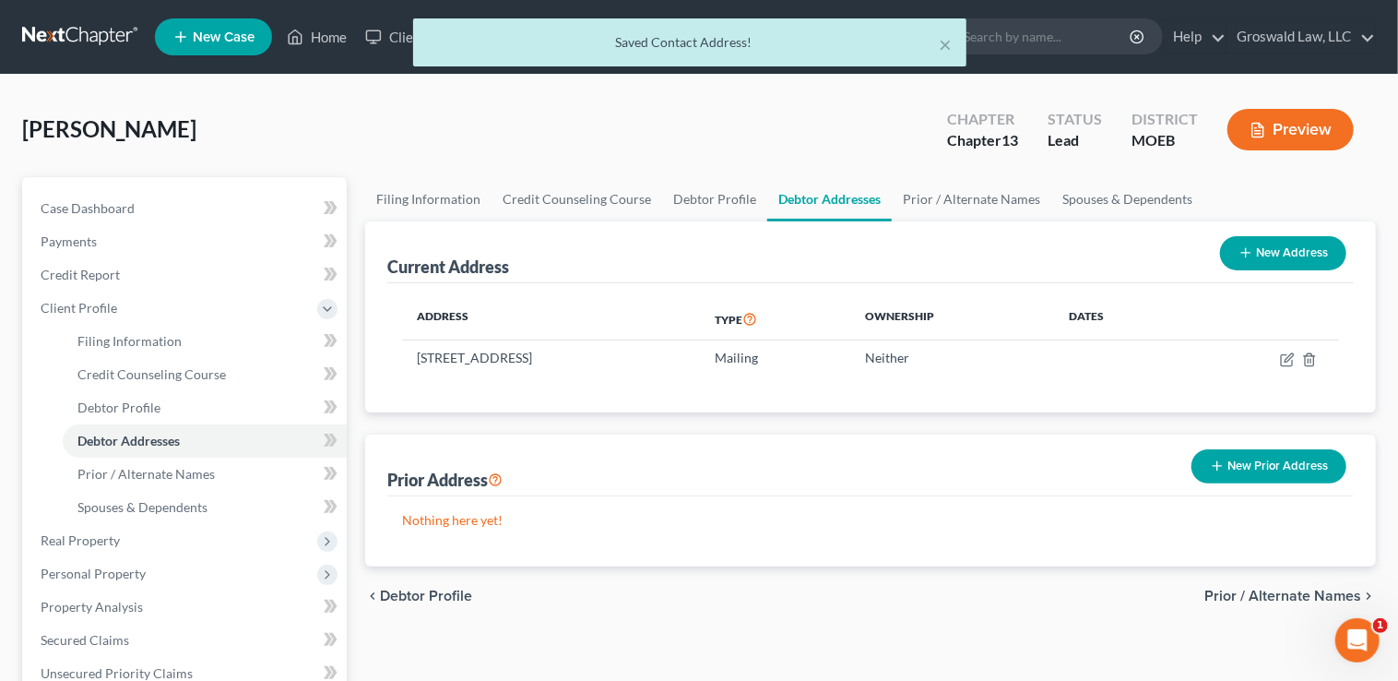
click at [1268, 250] on button "New Address" at bounding box center [1283, 253] width 126 height 34
select select "0"
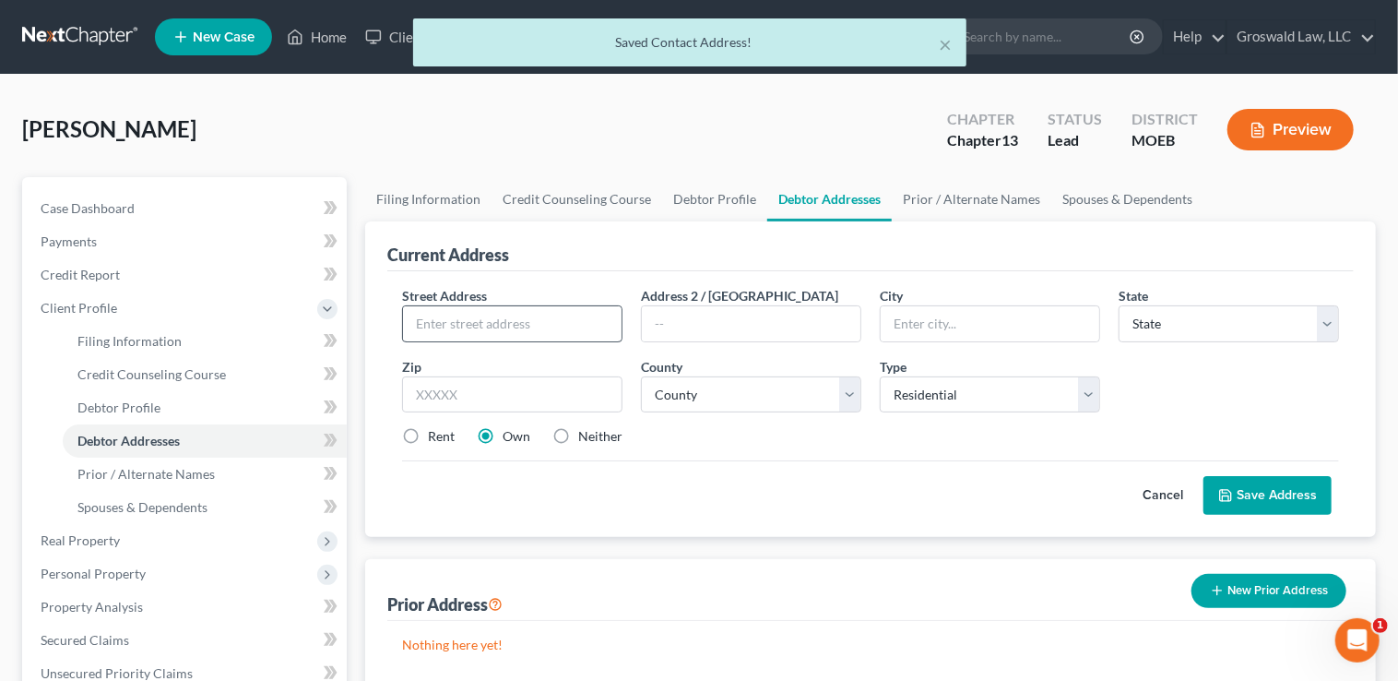
drag, startPoint x: 563, startPoint y: 433, endPoint x: 525, endPoint y: 338, distance: 102.6
click at [578, 433] on label "Neither" at bounding box center [600, 436] width 44 height 18
click at [586, 433] on input "Neither" at bounding box center [592, 433] width 12 height 12
radio input "true"
click at [519, 314] on input "text" at bounding box center [512, 323] width 219 height 35
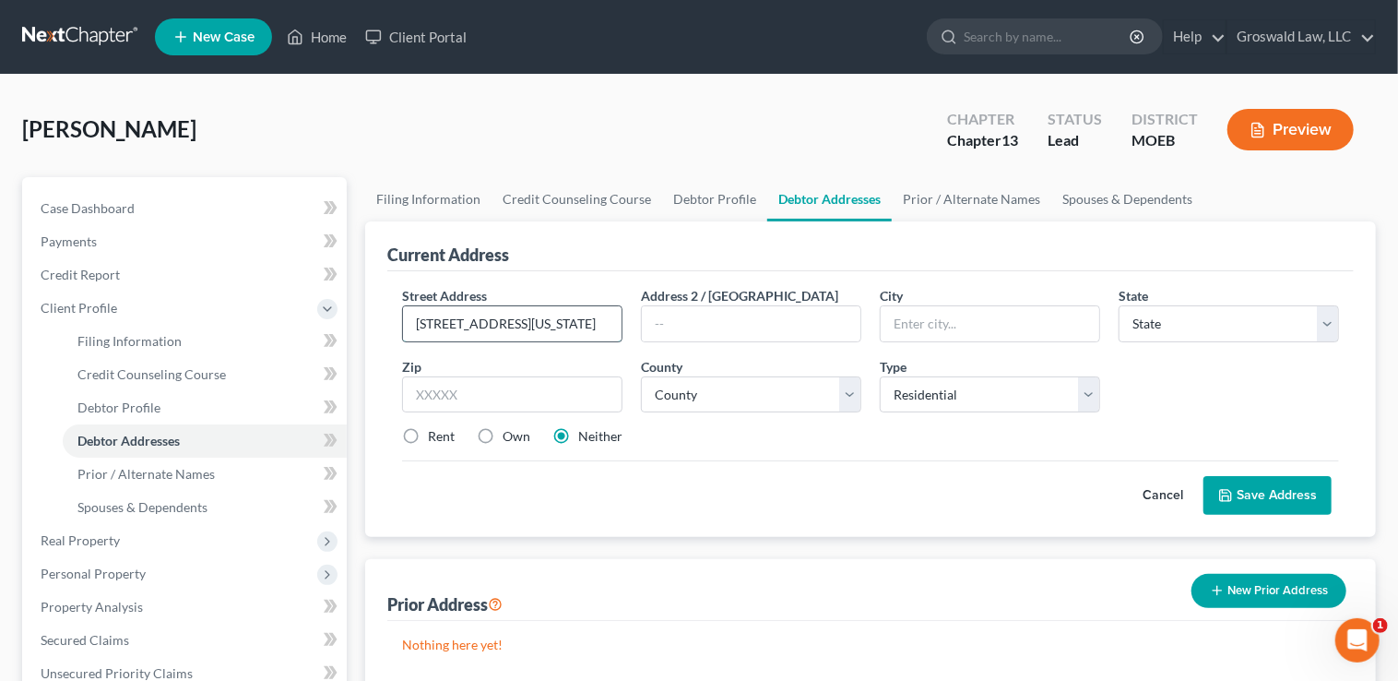
type input "8500 Maryland Avenue"
type input "#619"
type input "63124"
type input "Saint Louis"
select select "26"
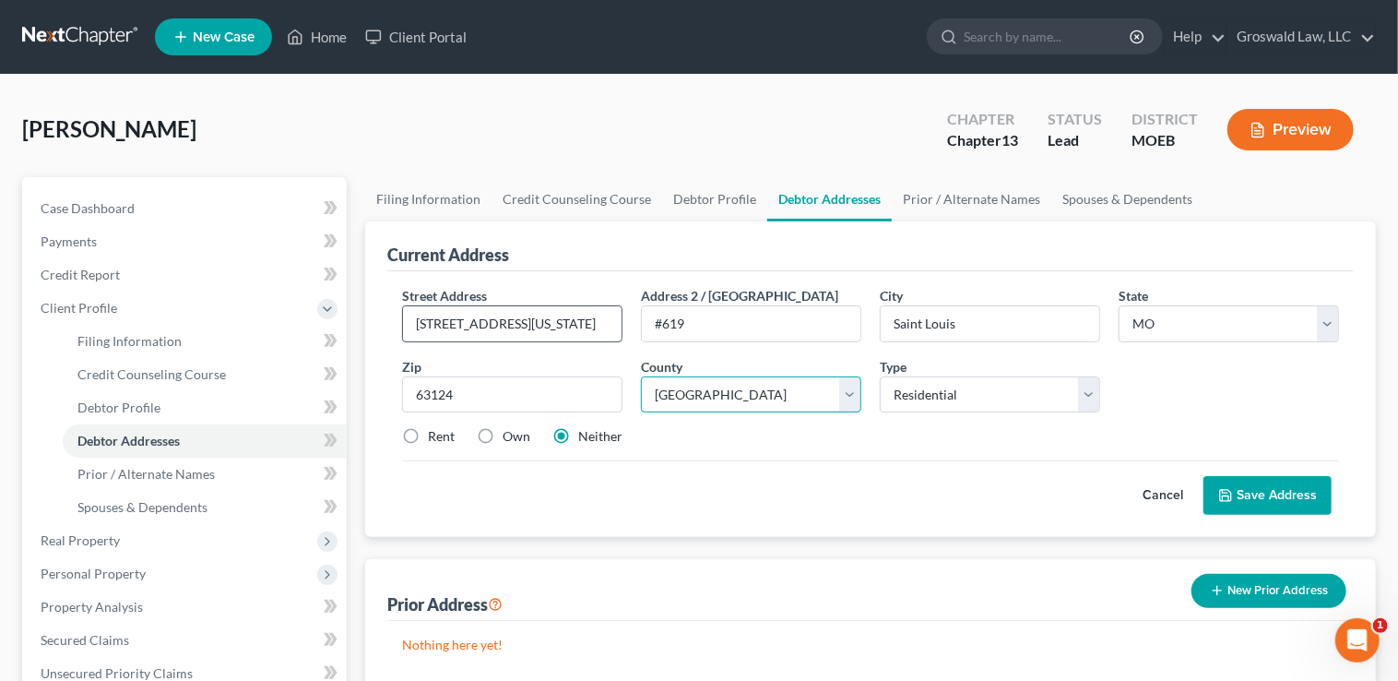
select select "100"
click at [428, 437] on label "Rent" at bounding box center [441, 436] width 27 height 18
click at [435, 437] on input "Rent" at bounding box center [441, 433] width 12 height 12
radio input "true"
click at [1250, 485] on button "Save Address" at bounding box center [1268, 495] width 128 height 39
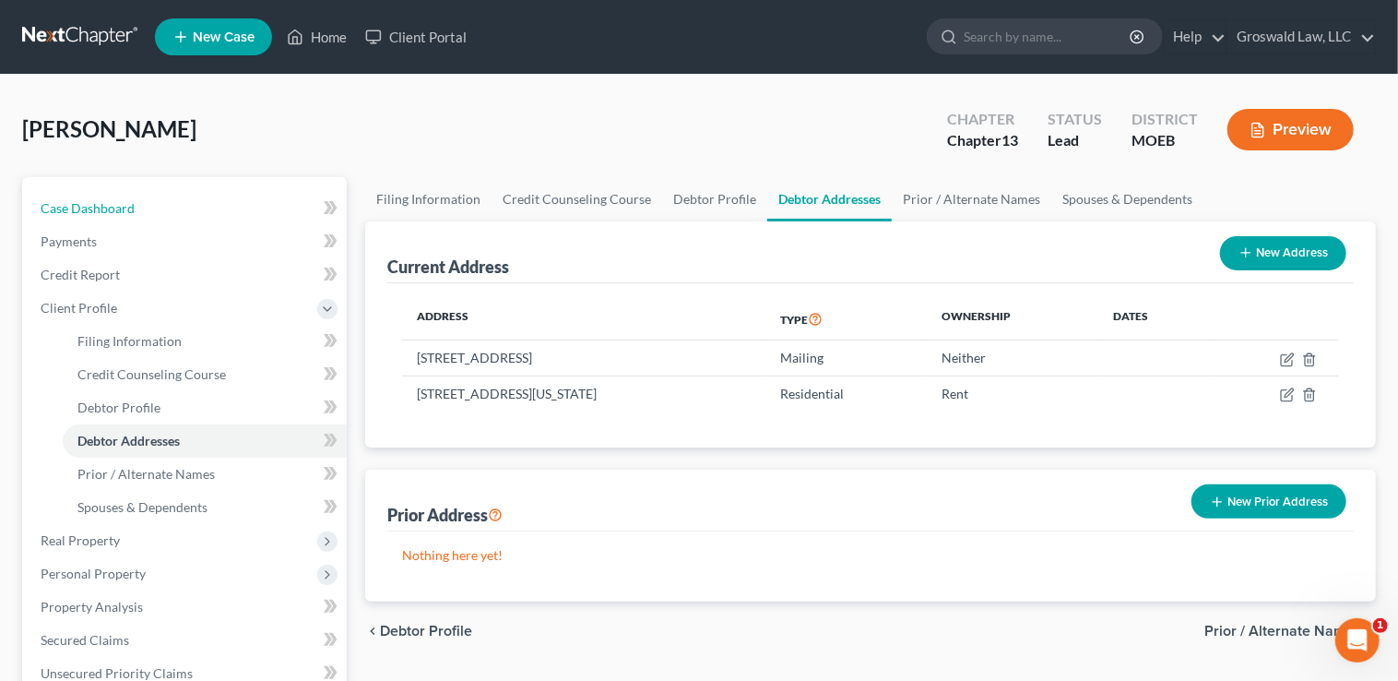
drag, startPoint x: 183, startPoint y: 211, endPoint x: 35, endPoint y: 170, distance: 153.3
click at [183, 211] on link "Case Dashboard" at bounding box center [186, 208] width 321 height 33
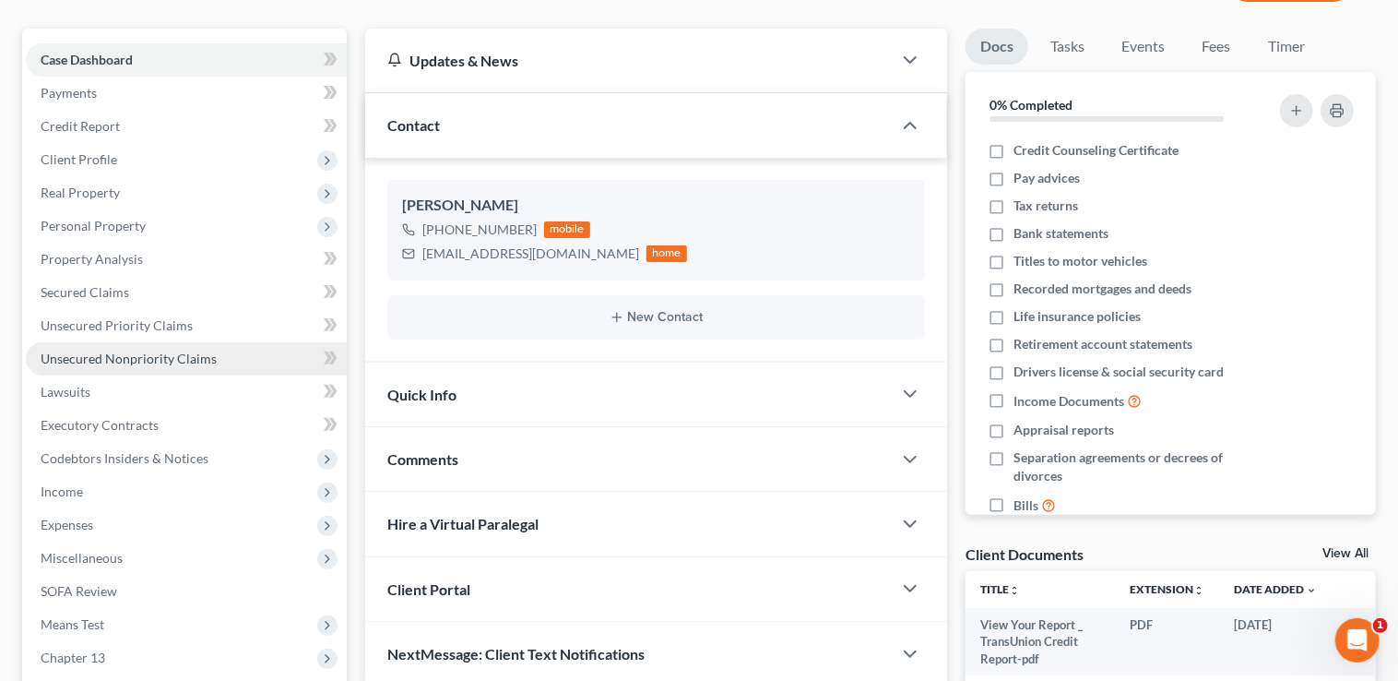
scroll to position [196, 0]
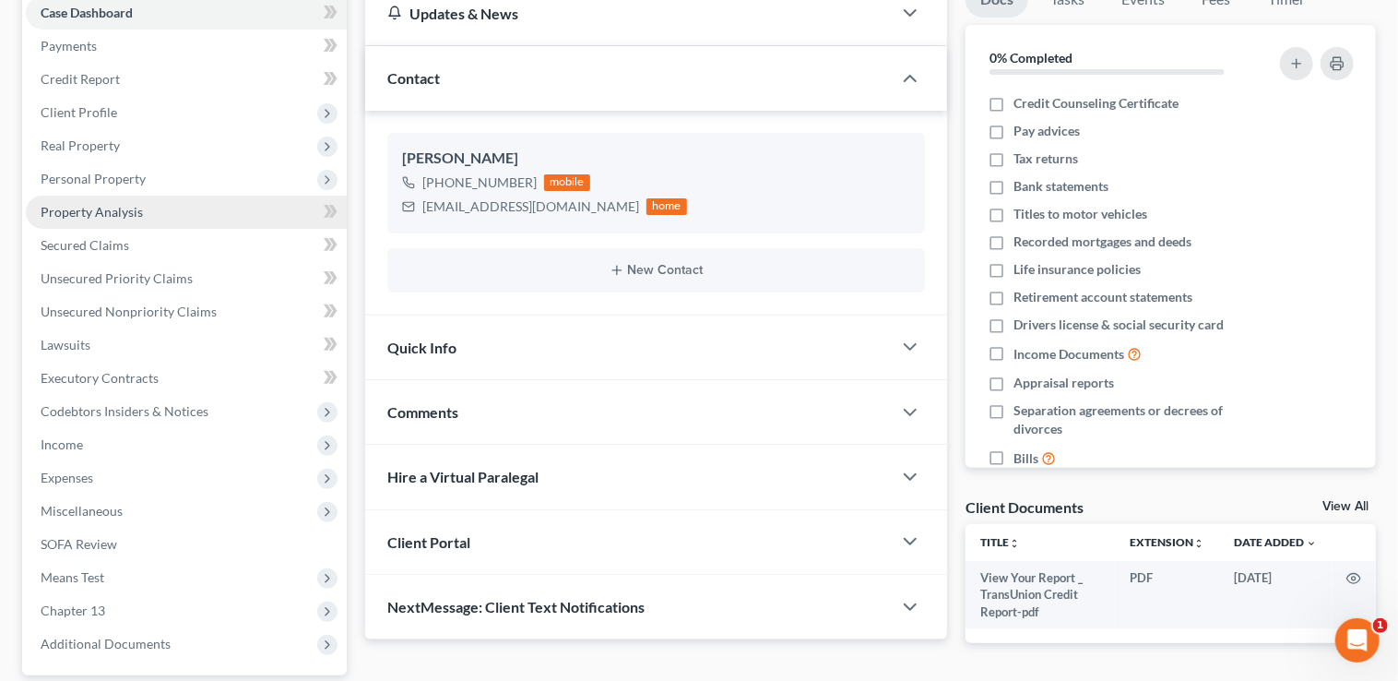
drag, startPoint x: 145, startPoint y: 175, endPoint x: 184, endPoint y: 193, distance: 43.4
click at [145, 175] on span "Personal Property" at bounding box center [186, 178] width 321 height 33
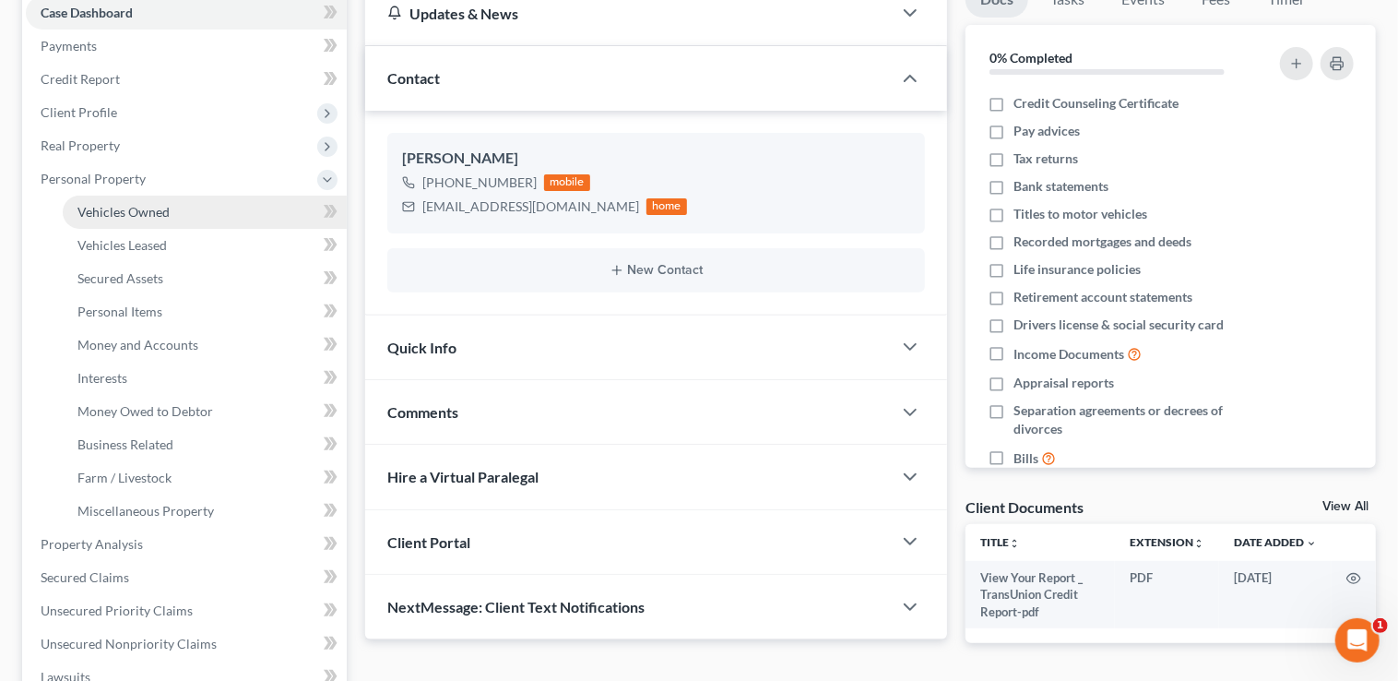
click at [139, 209] on span "Vehicles Owned" at bounding box center [123, 212] width 92 height 16
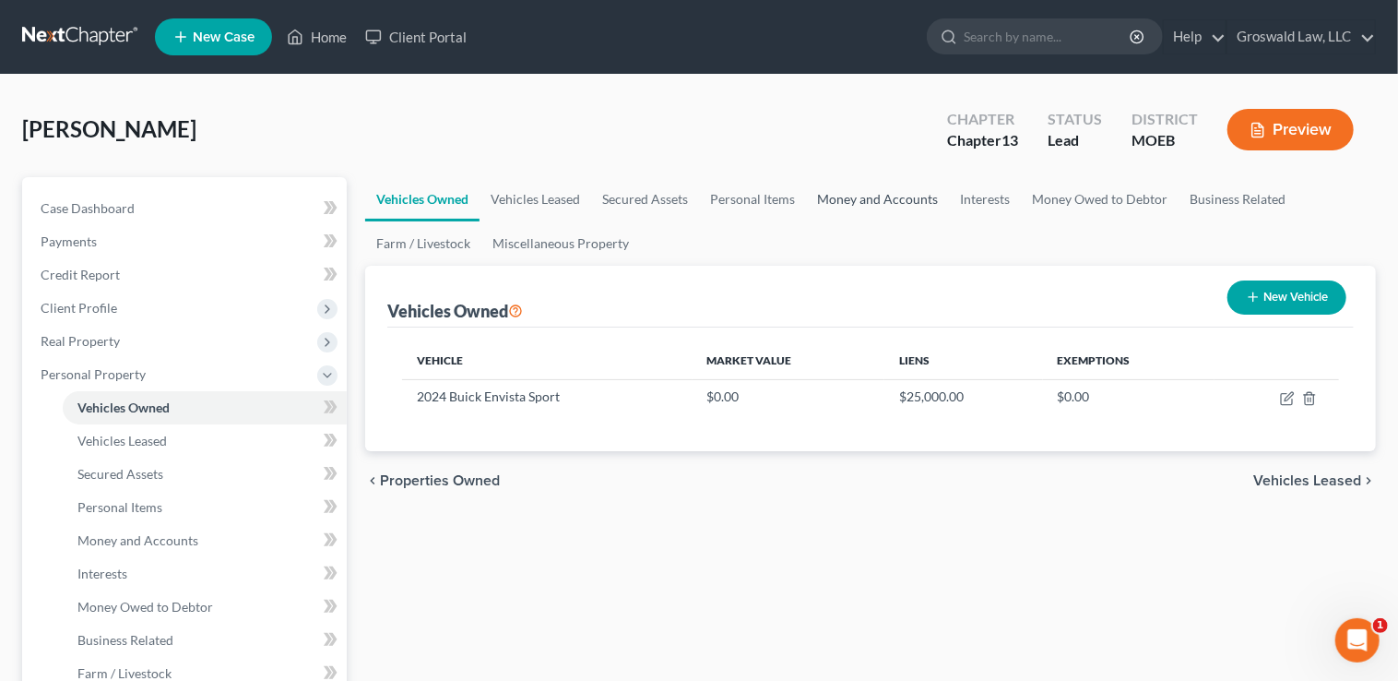
click at [884, 185] on link "Money and Accounts" at bounding box center [877, 199] width 143 height 44
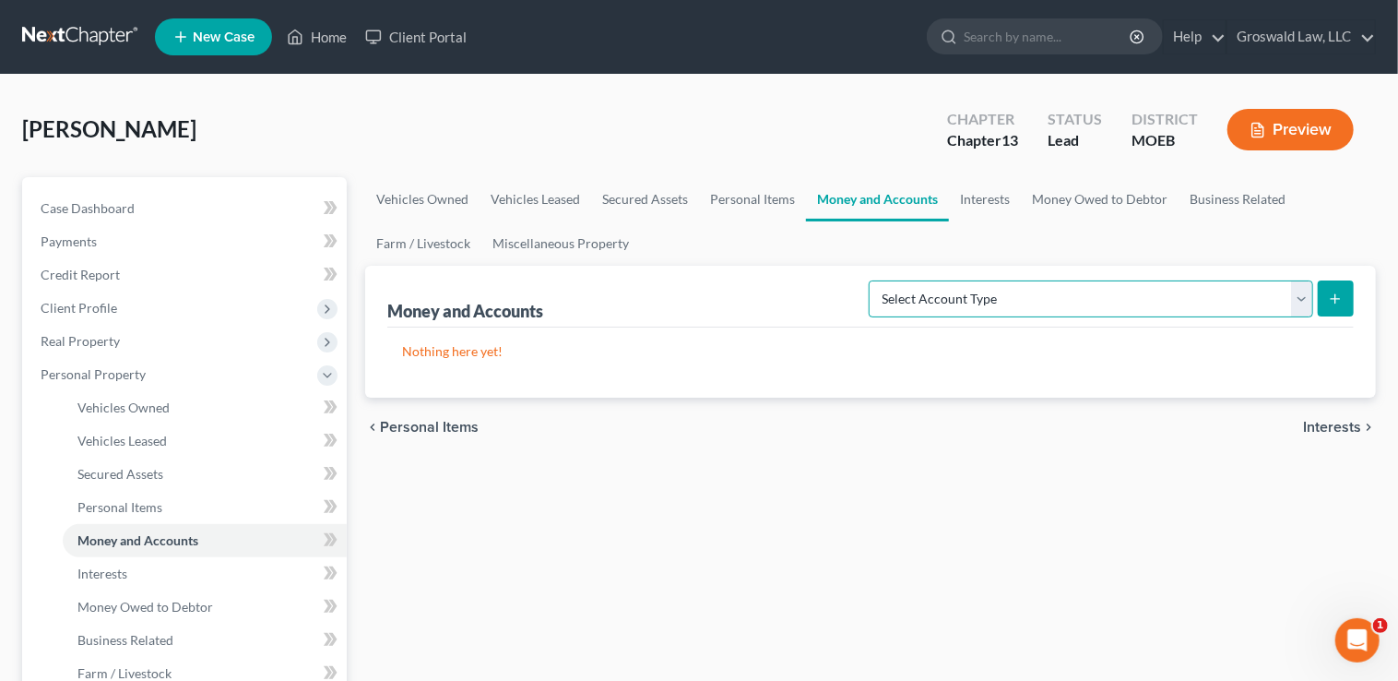
click at [1076, 304] on select "Select Account Type Brokerage (A/B: 18, SOFA: 20) Cash on Hand (A/B: 16) Certif…" at bounding box center [1091, 298] width 445 height 37
select select "checking"
click at [874, 280] on select "Select Account Type Brokerage (A/B: 18, SOFA: 20) Cash on Hand (A/B: 16) Certif…" at bounding box center [1091, 298] width 445 height 37
click at [1340, 301] on icon "submit" at bounding box center [1335, 298] width 15 height 15
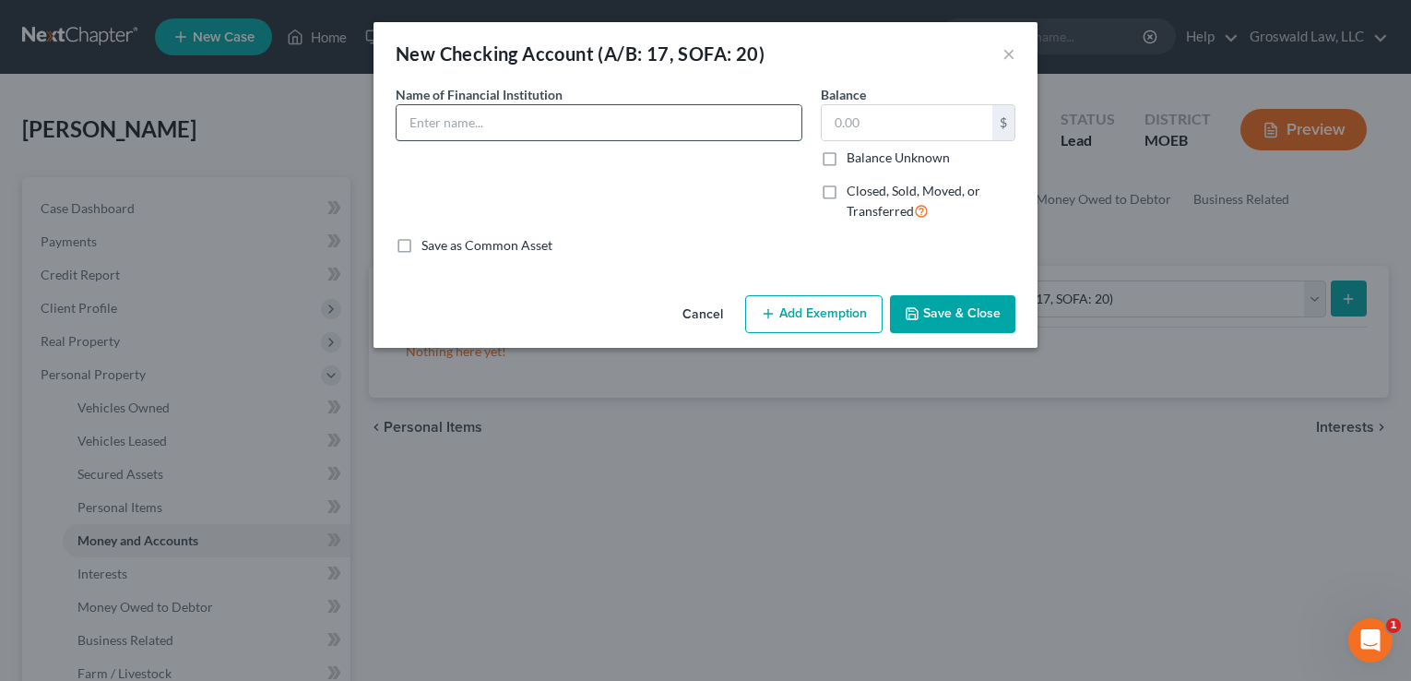
click at [480, 123] on input "text" at bounding box center [599, 122] width 405 height 35
type input "Together Credit Union"
type input "23"
click at [985, 317] on button "Save & Close" at bounding box center [952, 314] width 125 height 39
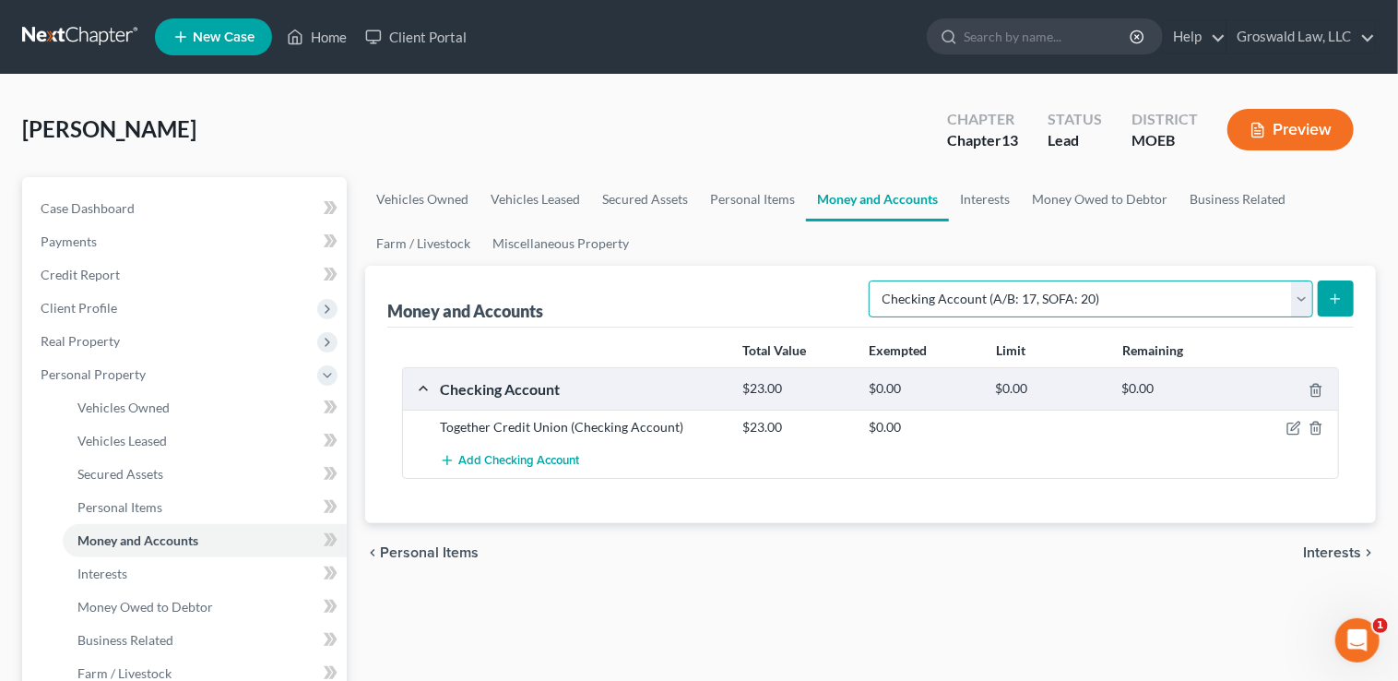
click at [1213, 295] on select "Select Account Type Brokerage (A/B: 18, SOFA: 20) Cash on Hand (A/B: 16) Certif…" at bounding box center [1091, 298] width 445 height 37
select select "savings"
click at [874, 280] on select "Select Account Type Brokerage (A/B: 18, SOFA: 20) Cash on Hand (A/B: 16) Certif…" at bounding box center [1091, 298] width 445 height 37
click at [1335, 294] on line "submit" at bounding box center [1335, 298] width 0 height 8
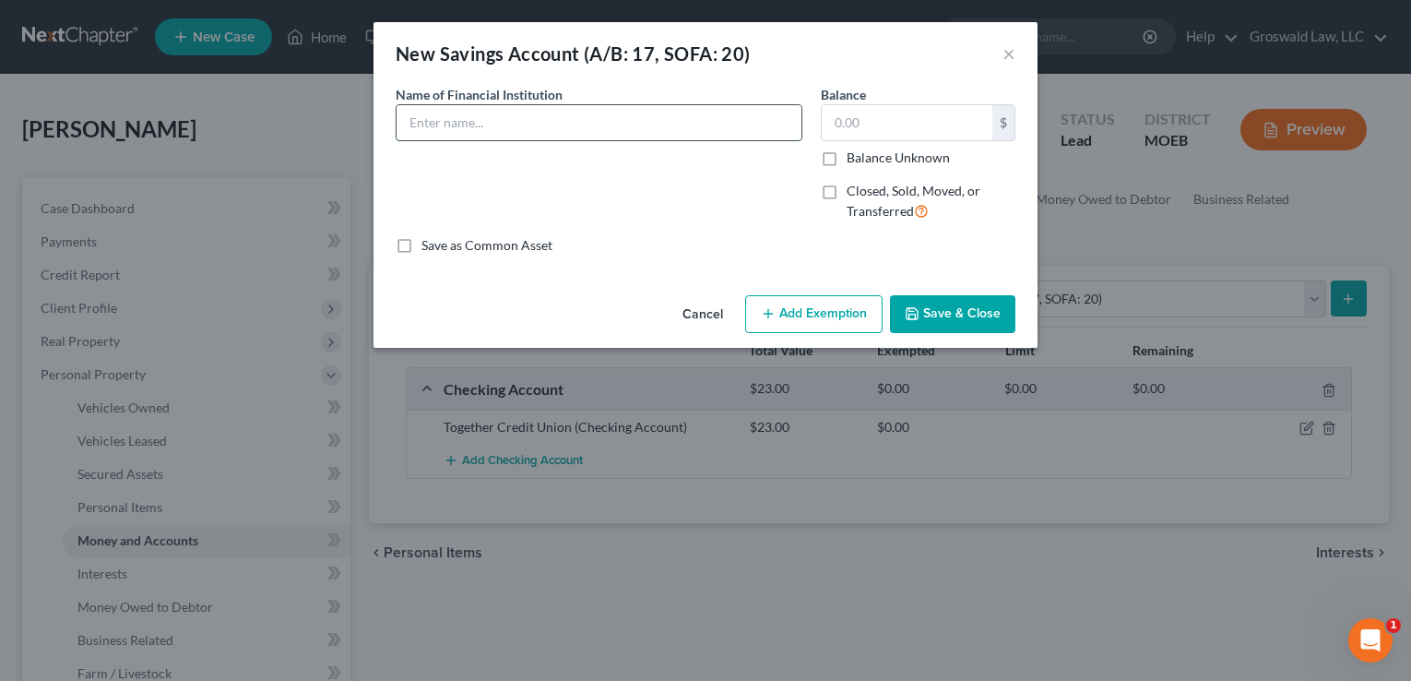
click at [682, 129] on input "text" at bounding box center [599, 122] width 405 height 35
type input "Together Credit Union"
type input "1"
click at [956, 316] on button "Save & Close" at bounding box center [952, 314] width 125 height 39
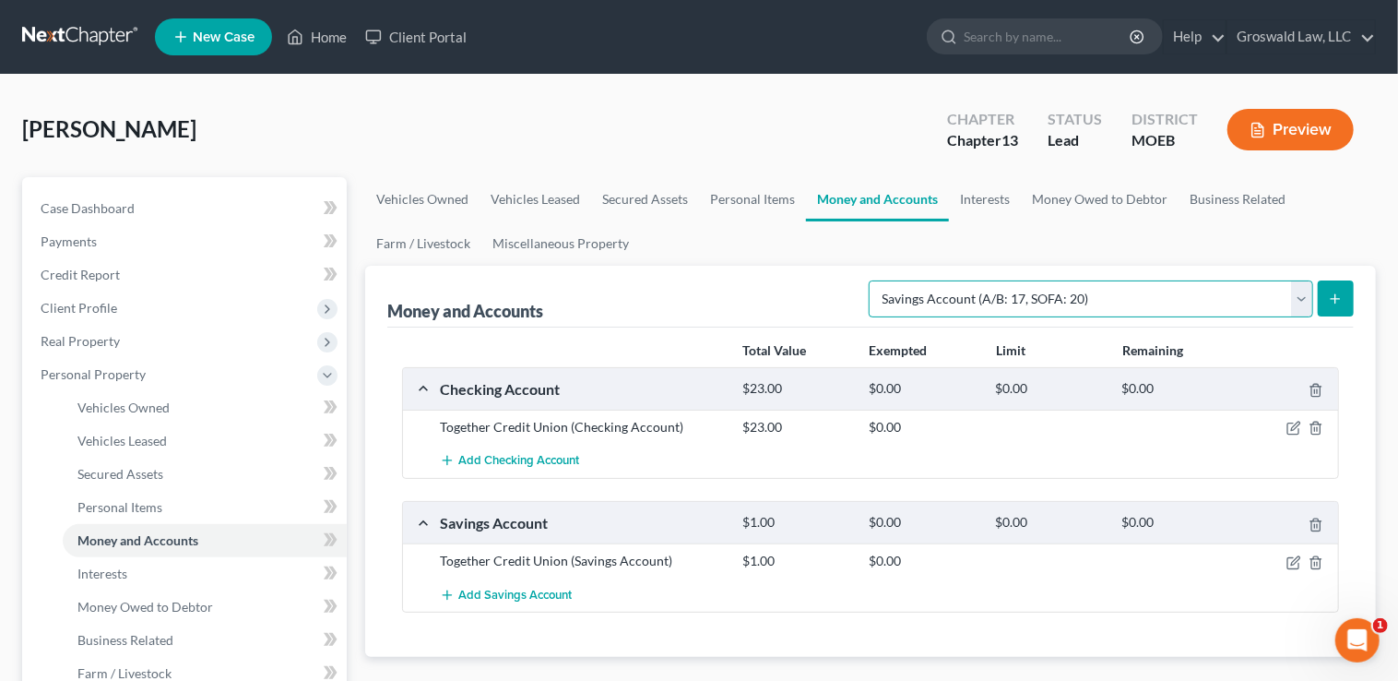
click at [1134, 297] on select "Select Account Type Brokerage (A/B: 18, SOFA: 20) Cash on Hand (A/B: 16) Certif…" at bounding box center [1091, 298] width 445 height 37
select select "checking"
click at [874, 280] on select "Select Account Type Brokerage (A/B: 18, SOFA: 20) Cash on Hand (A/B: 16) Certif…" at bounding box center [1091, 298] width 445 height 37
click at [1343, 293] on icon "submit" at bounding box center [1335, 298] width 15 height 15
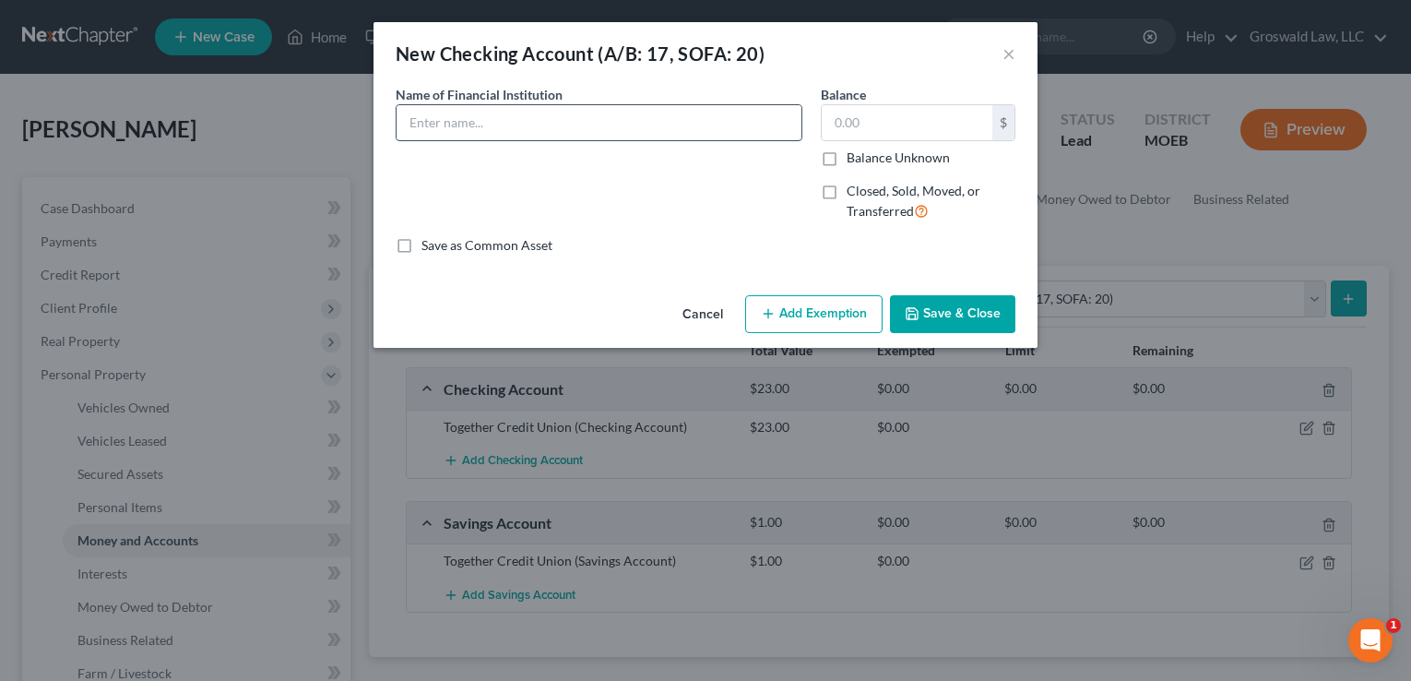
click at [553, 118] on input "text" at bounding box center [599, 122] width 405 height 35
type input "Chas"
click at [709, 314] on button "Cancel" at bounding box center [703, 315] width 70 height 37
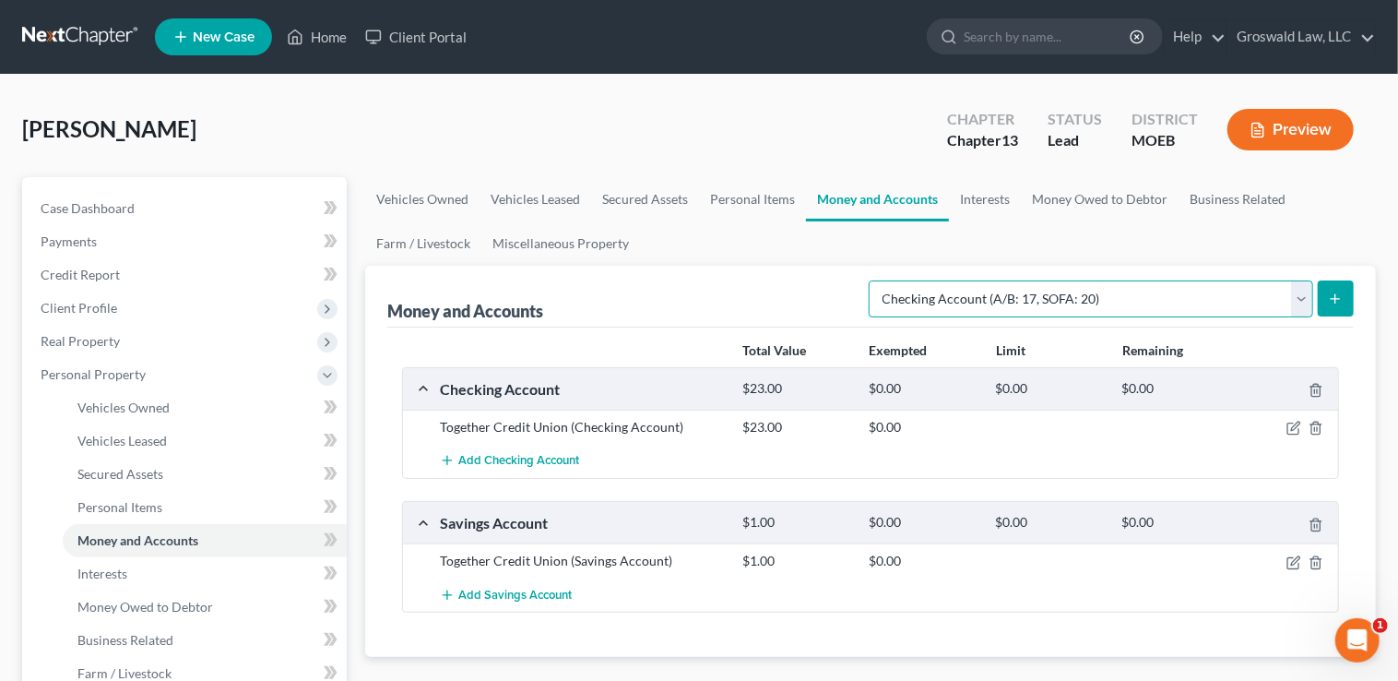
click at [1111, 285] on select "Select Account Type Brokerage (A/B: 18, SOFA: 20) Cash on Hand (A/B: 16) Certif…" at bounding box center [1091, 298] width 445 height 37
click at [874, 280] on select "Select Account Type Brokerage (A/B: 18, SOFA: 20) Cash on Hand (A/B: 16) Certif…" at bounding box center [1091, 298] width 445 height 37
click at [1344, 292] on button "submit" at bounding box center [1336, 298] width 36 height 36
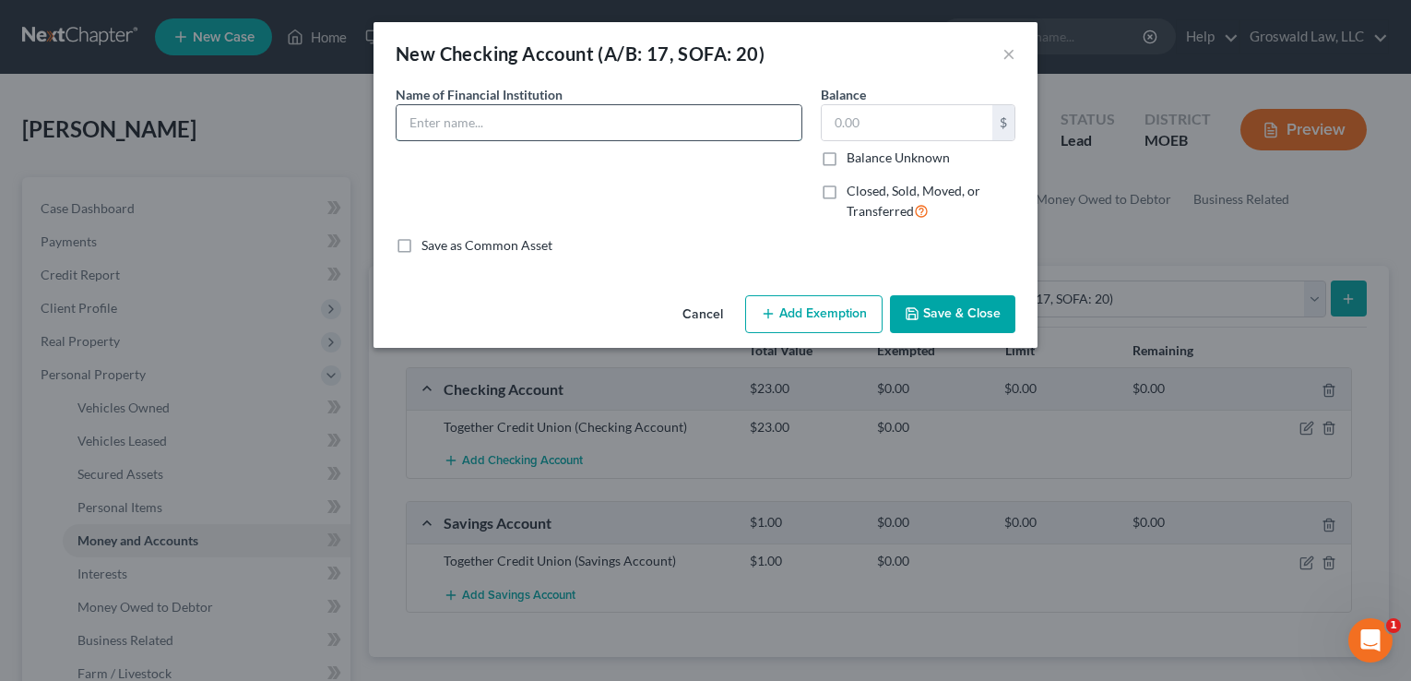
drag, startPoint x: 658, startPoint y: 125, endPoint x: 642, endPoint y: 116, distance: 17.7
click at [658, 125] on input "text" at bounding box center [599, 122] width 405 height 35
type input "chase"
click at [972, 307] on button "Save & Close" at bounding box center [952, 314] width 125 height 39
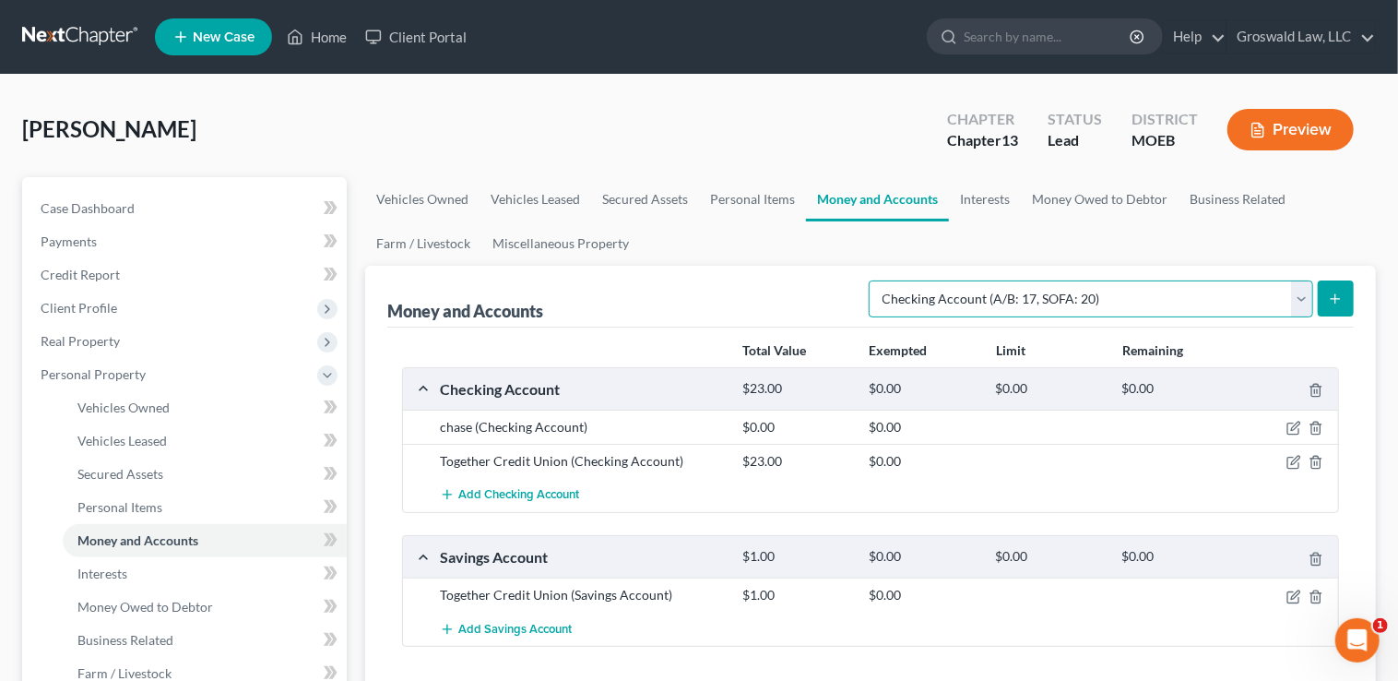
click at [1055, 294] on select "Select Account Type Brokerage (A/B: 18, SOFA: 20) Cash on Hand (A/B: 16) Certif…" at bounding box center [1091, 298] width 445 height 37
select select "savings"
click at [874, 280] on select "Select Account Type Brokerage (A/B: 18, SOFA: 20) Cash on Hand (A/B: 16) Certif…" at bounding box center [1091, 298] width 445 height 37
click at [1337, 301] on icon "submit" at bounding box center [1335, 298] width 15 height 15
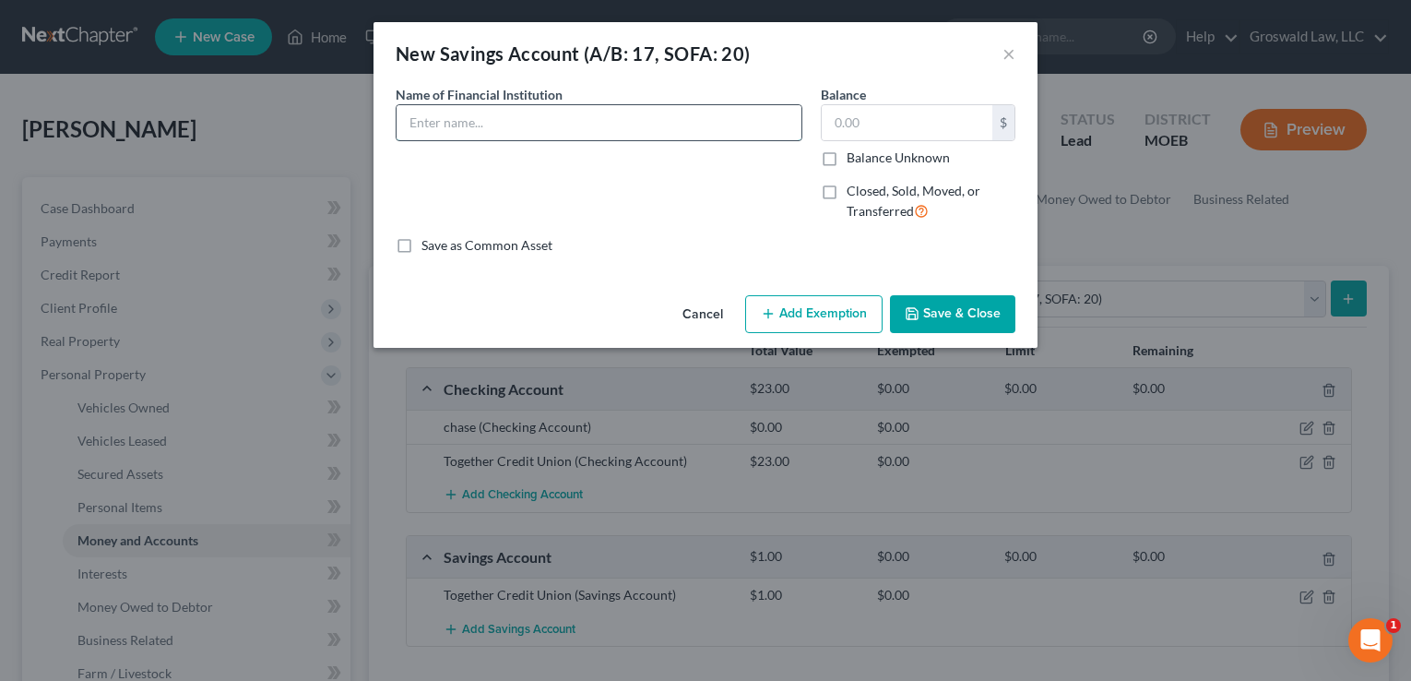
click at [474, 120] on input "text" at bounding box center [599, 122] width 405 height 35
type input "Catholic Community Credit Union (50/50 owner)"
type input "40"
drag, startPoint x: 723, startPoint y: 123, endPoint x: 604, endPoint y: 126, distance: 119.0
click at [604, 126] on input "Catholic Community Credit Union (50/50 owner)" at bounding box center [599, 122] width 405 height 35
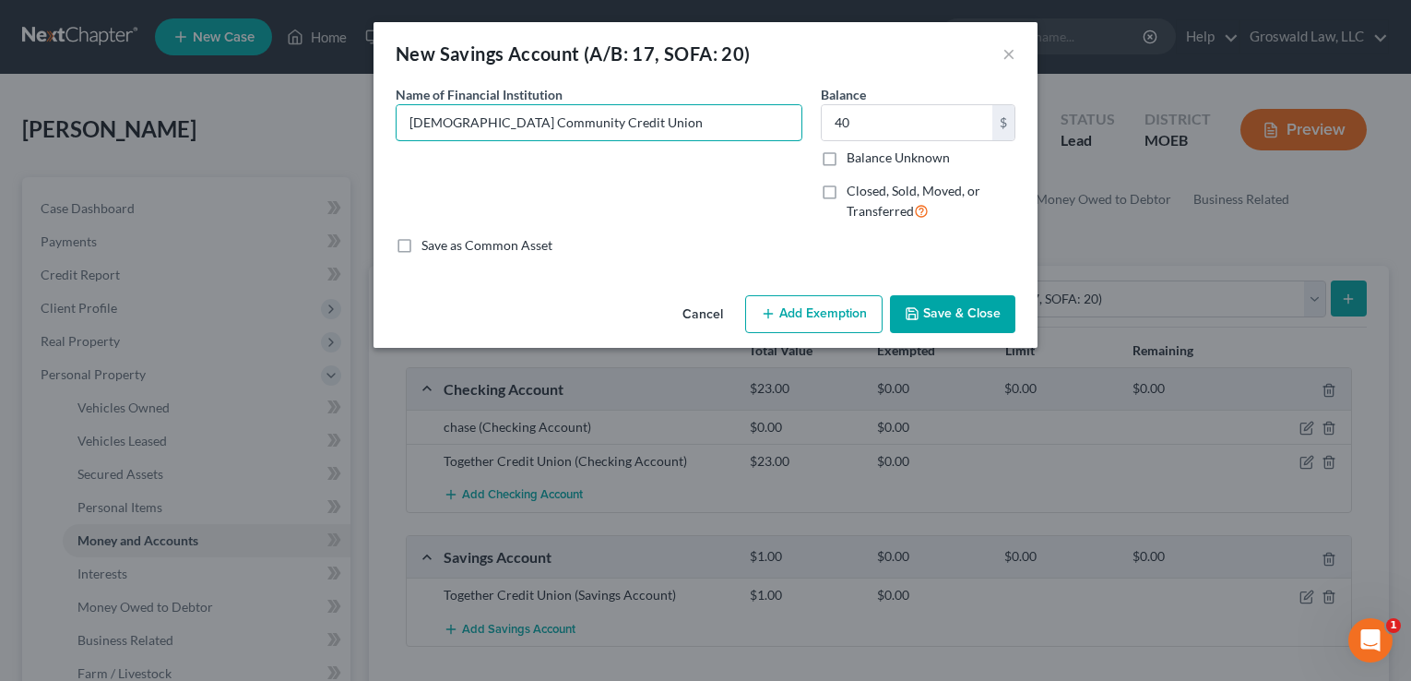
type input "Catholic Community Credit Union"
click at [985, 316] on button "Save & Close" at bounding box center [952, 314] width 125 height 39
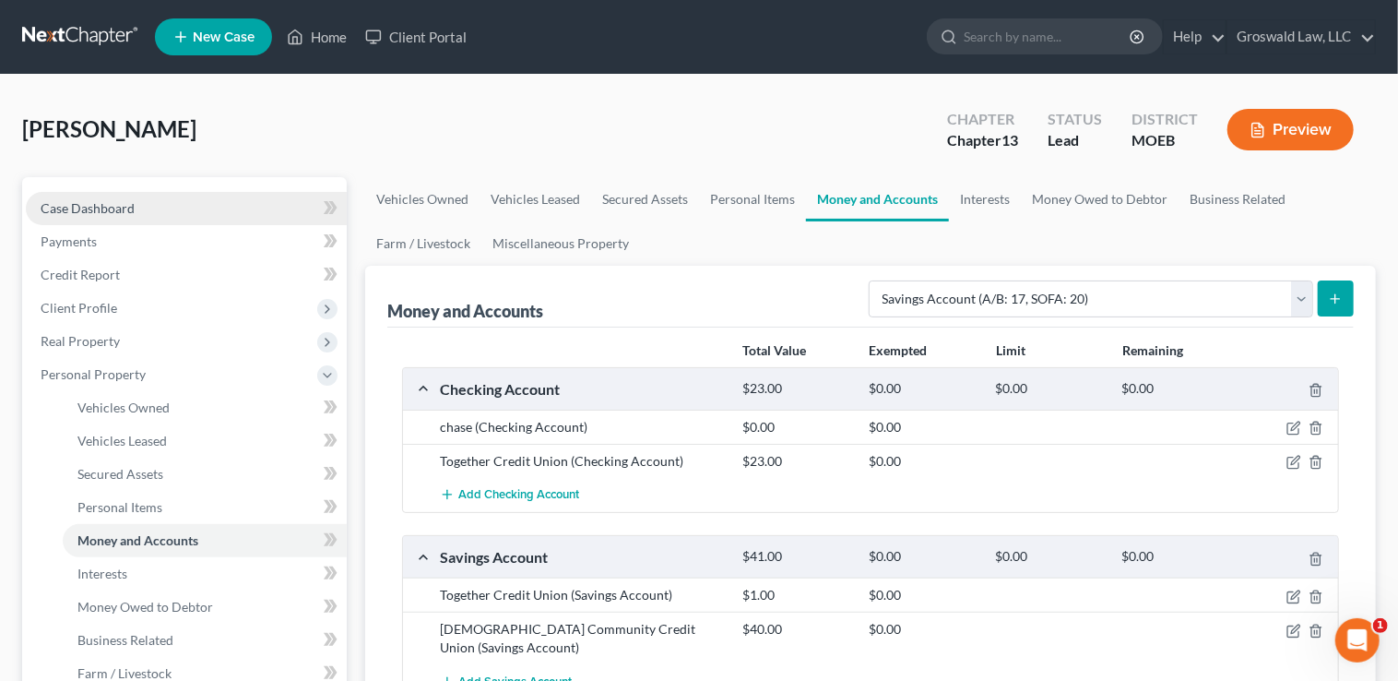
click at [147, 206] on link "Case Dashboard" at bounding box center [186, 208] width 321 height 33
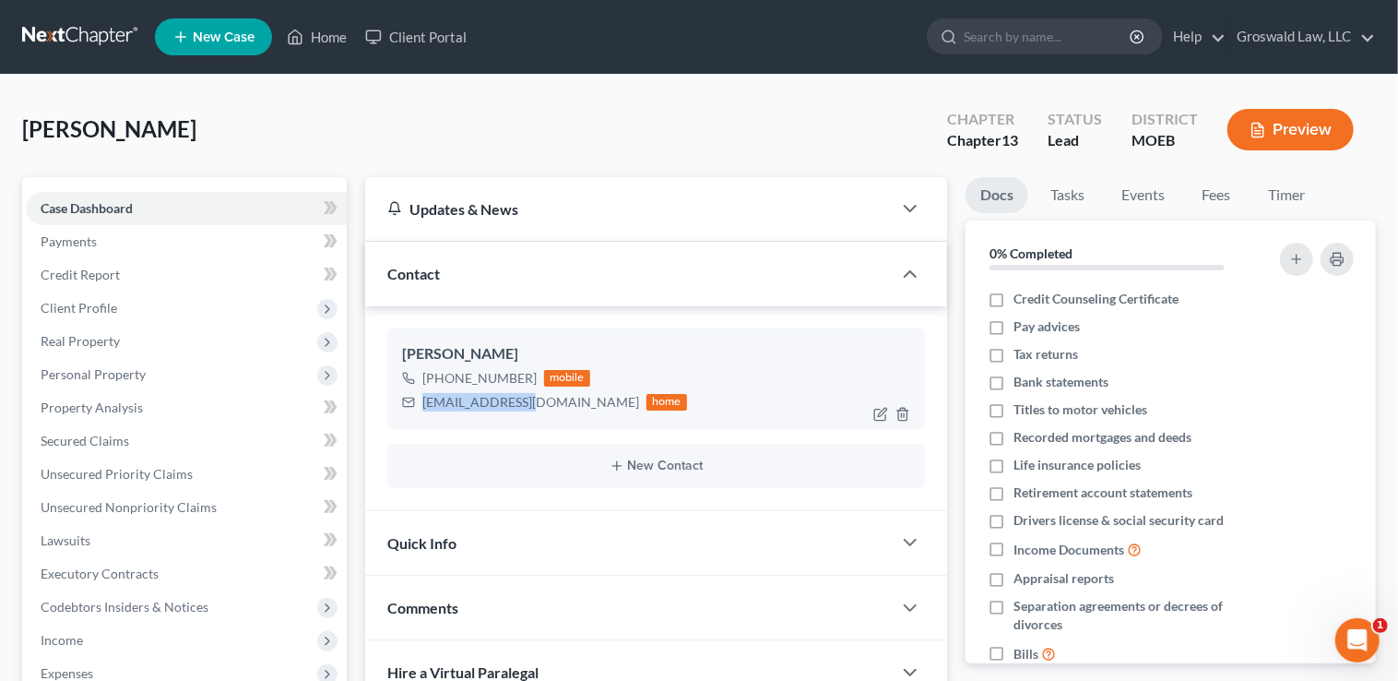
drag, startPoint x: 521, startPoint y: 399, endPoint x: 409, endPoint y: 398, distance: 112.5
click at [409, 398] on div "tally314@aol.com home" at bounding box center [544, 402] width 285 height 24
copy div "tally314@aol.com"
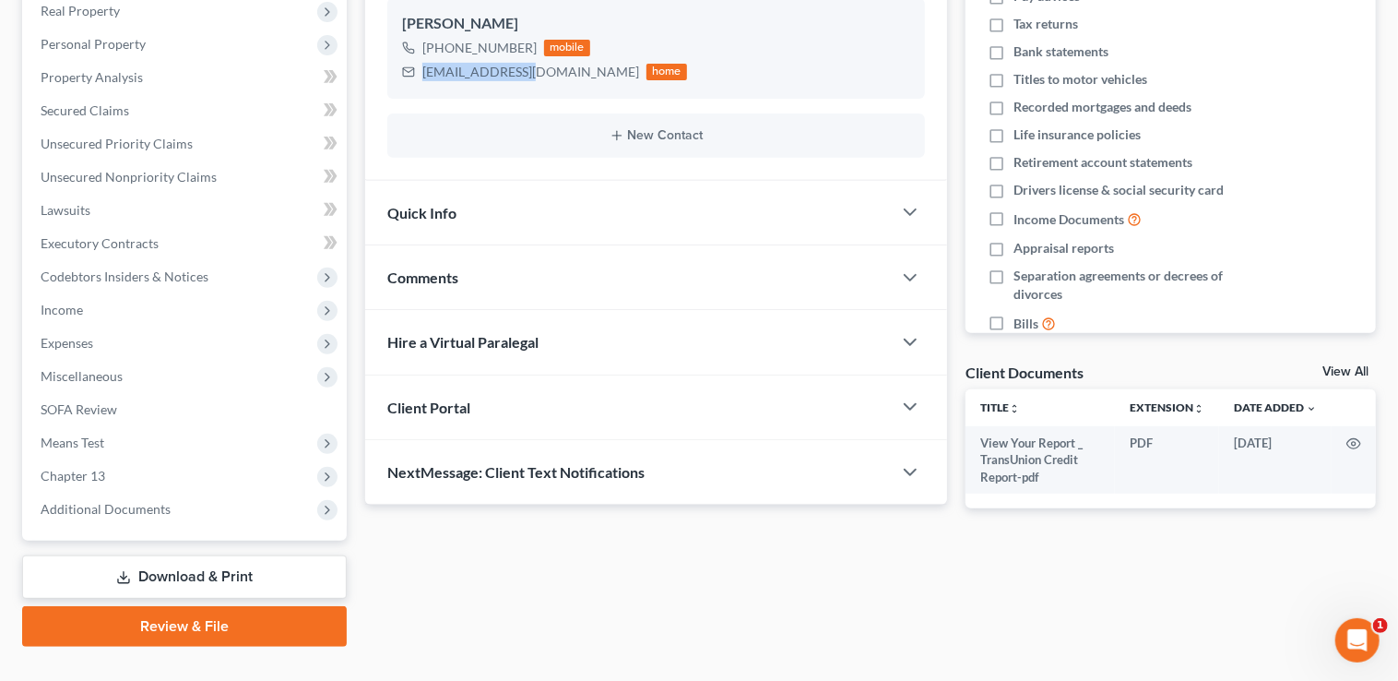
scroll to position [363, 0]
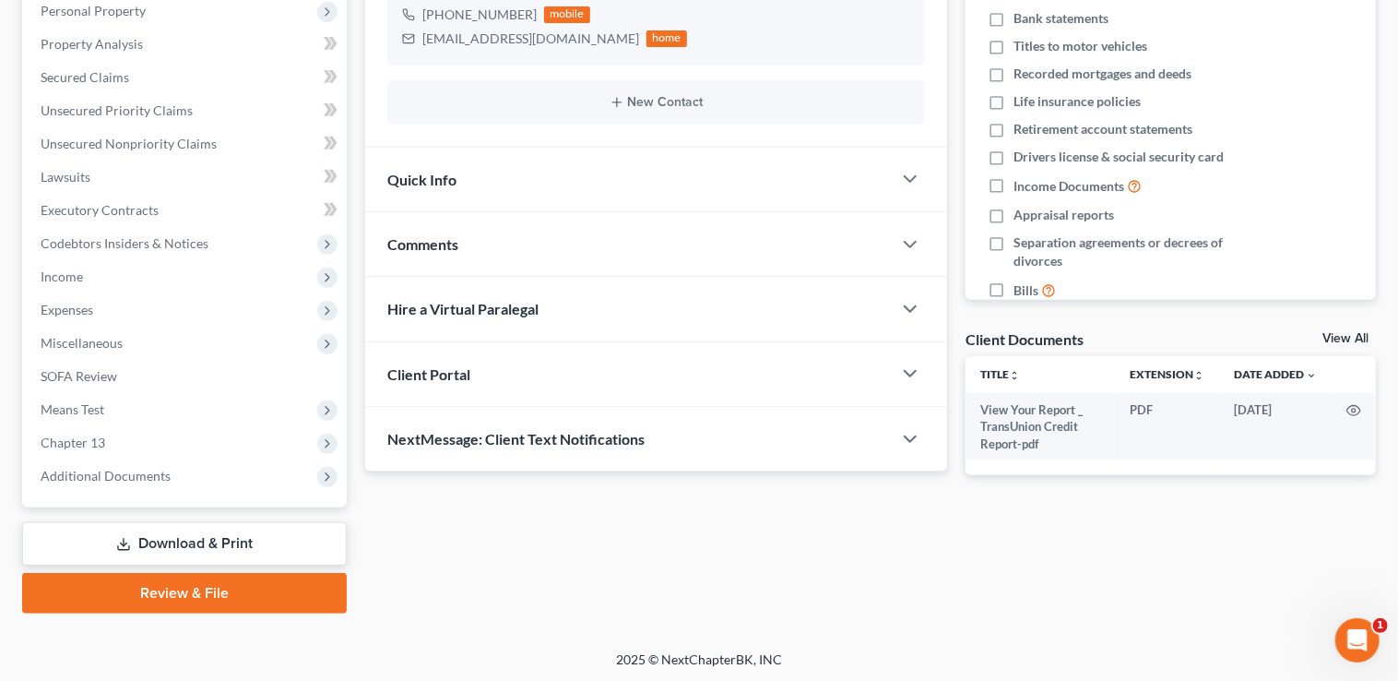
click at [445, 231] on div "Comments" at bounding box center [628, 244] width 527 height 64
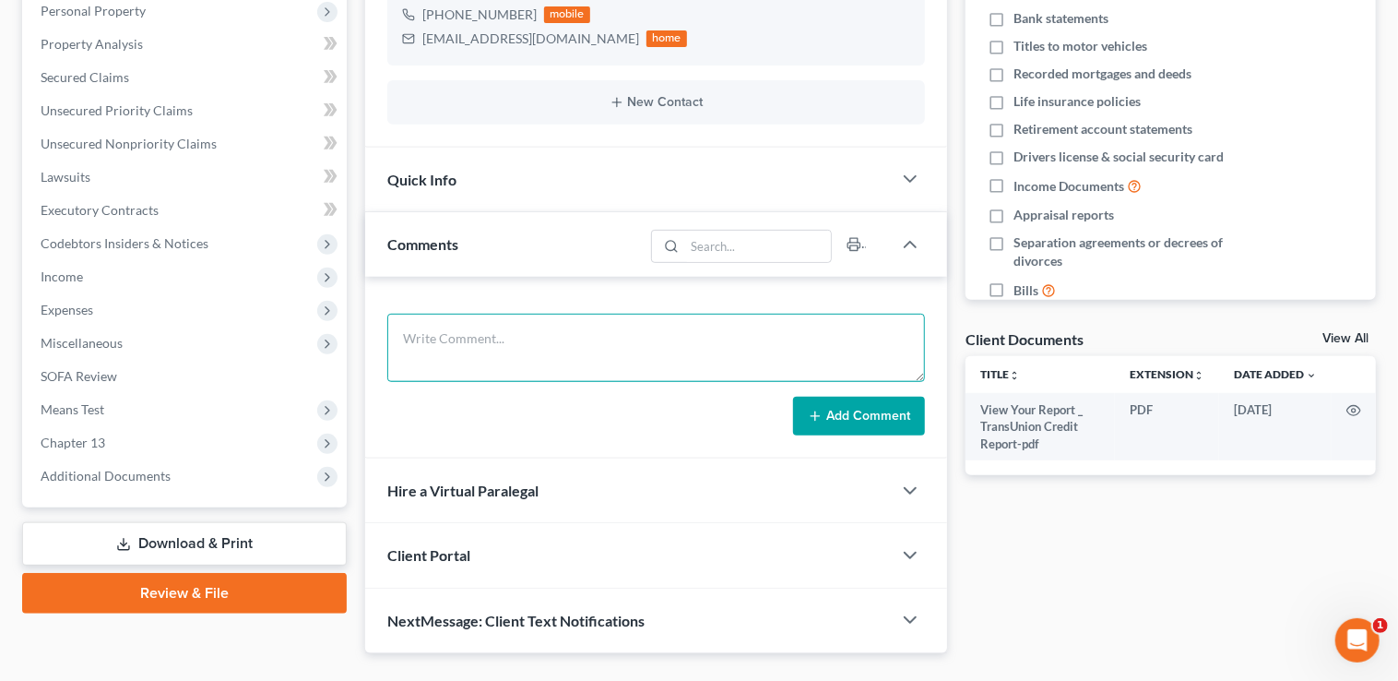
click at [533, 337] on textarea at bounding box center [656, 348] width 538 height 68
paste textarea "1. ID and SS Card2. Tax returns (state and fed) for 20243. Any bills/collection…"
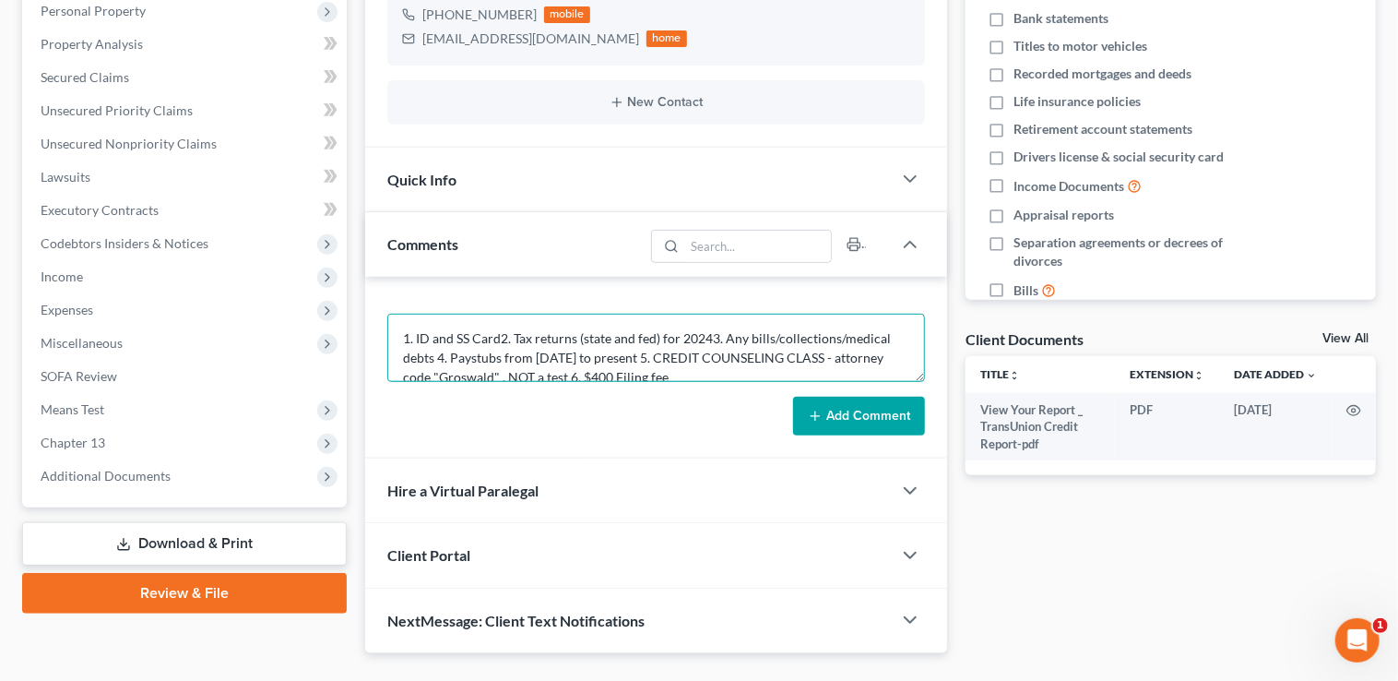
scroll to position [3, 0]
type textarea "1. ID and SS Card2. Tax returns (state and fed) for 20243. Any bills/collection…"
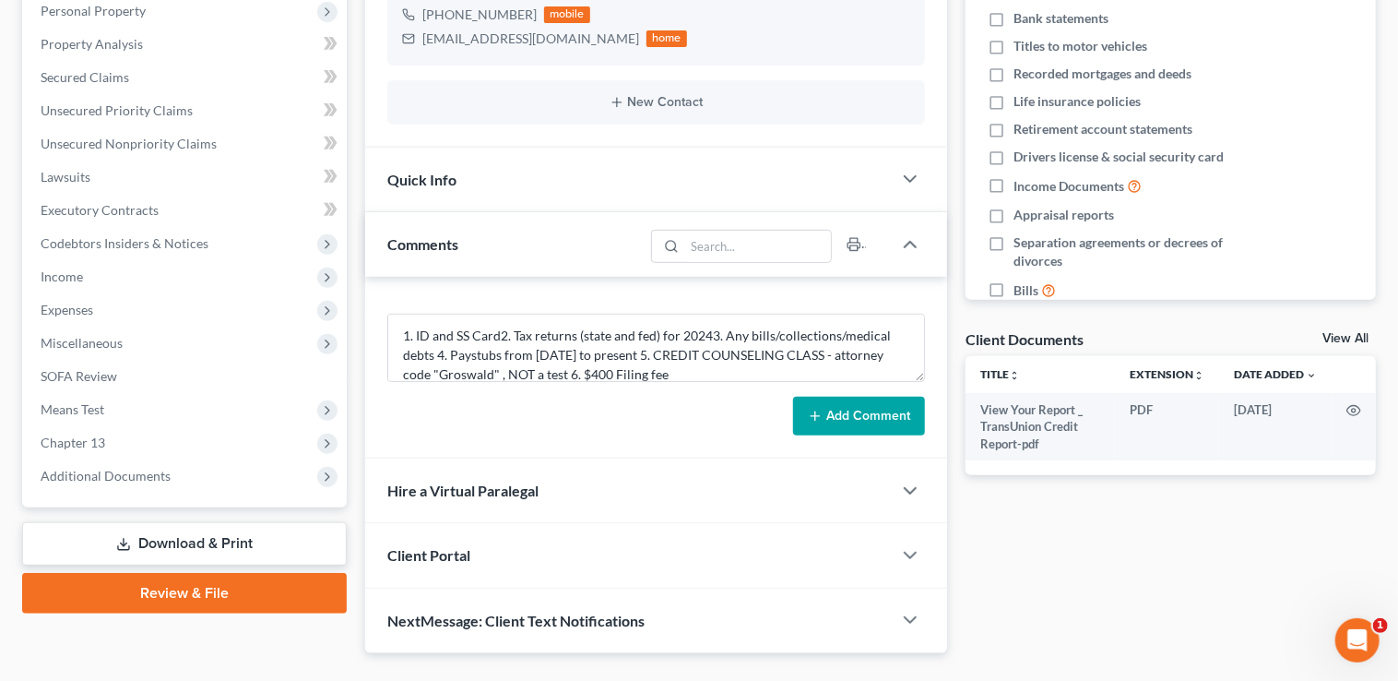
click at [829, 409] on button "Add Comment" at bounding box center [859, 416] width 132 height 39
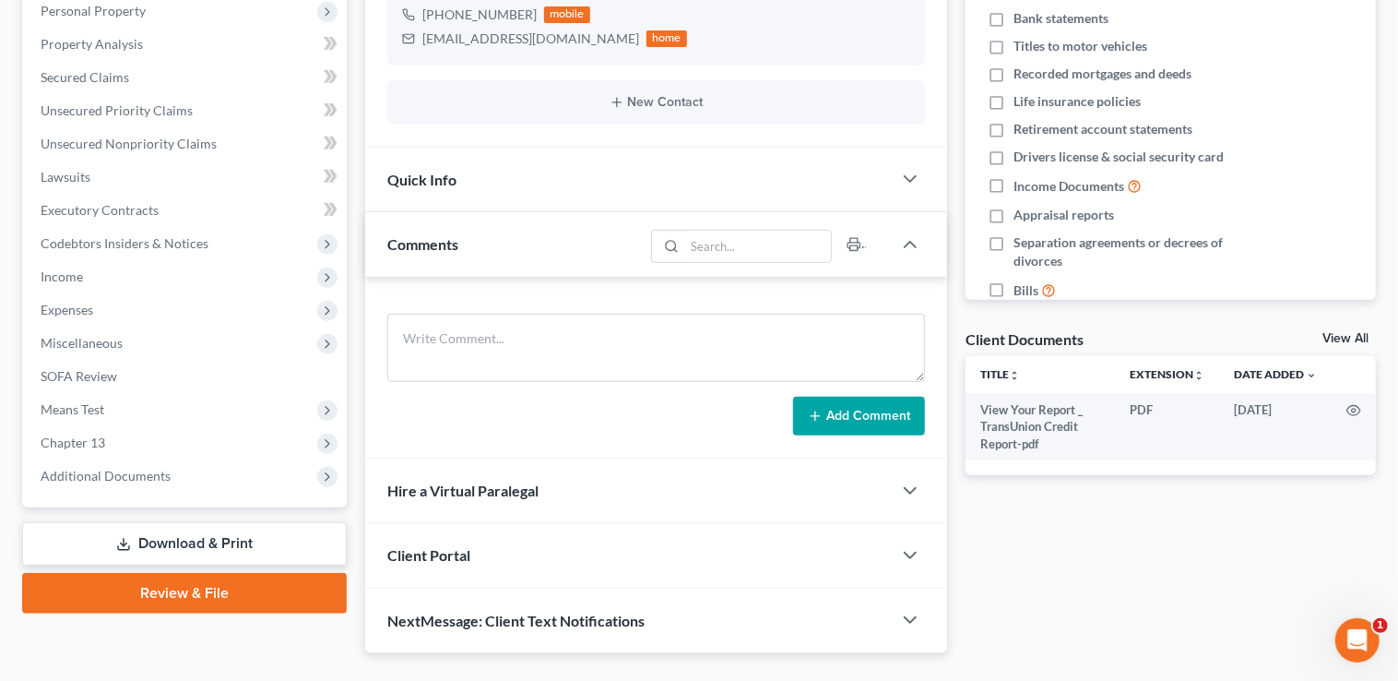
scroll to position [0, 0]
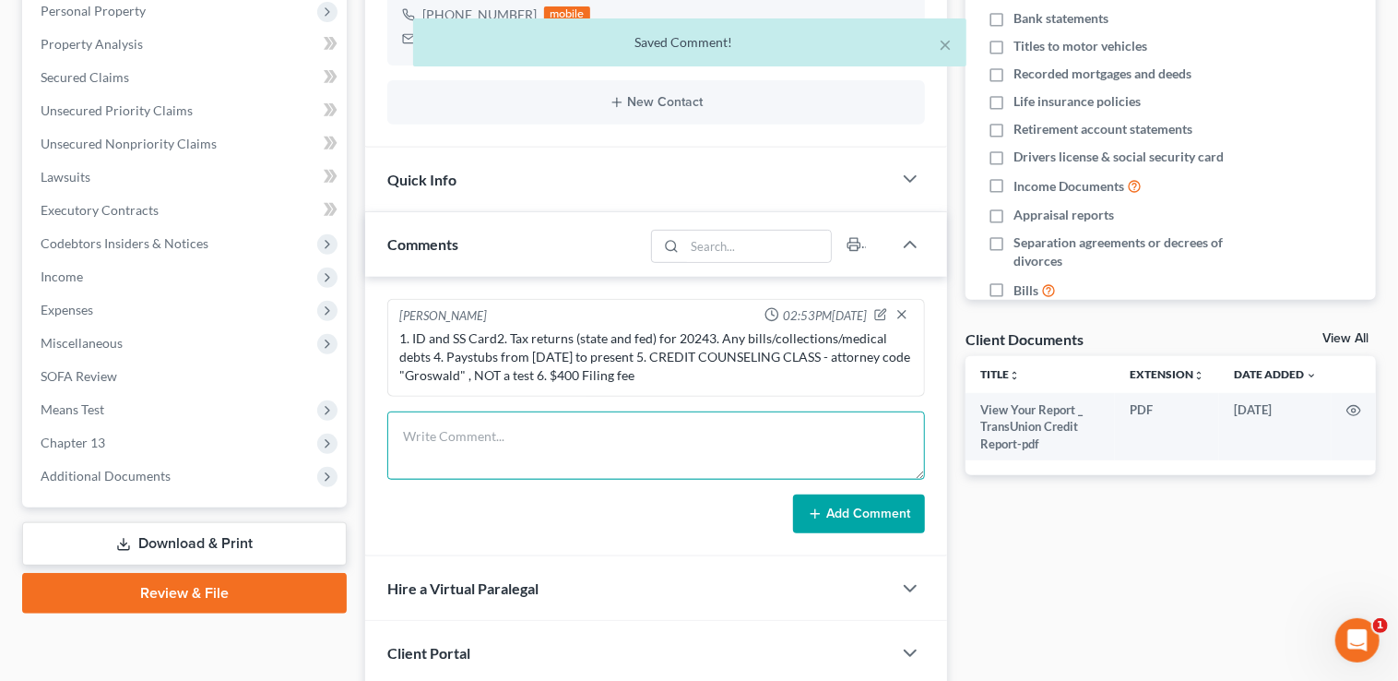
click at [671, 449] on textarea at bounding box center [656, 445] width 538 height 68
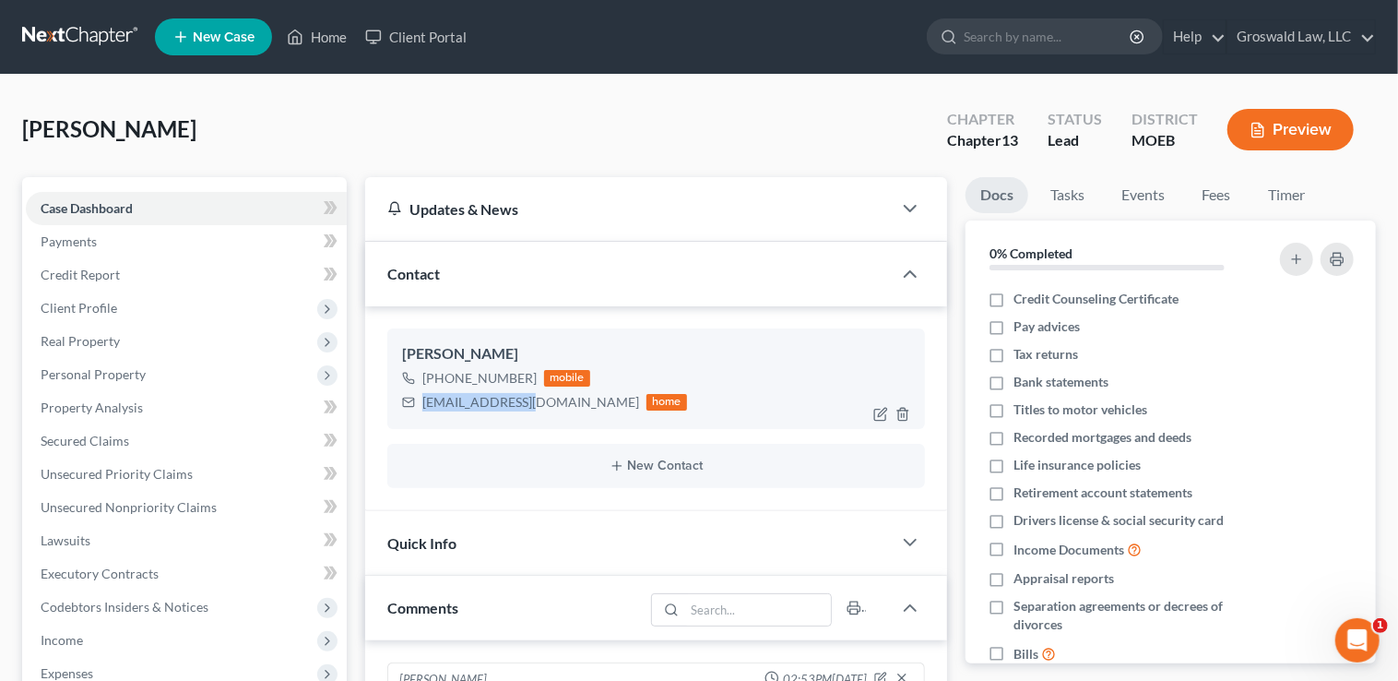
drag, startPoint x: 523, startPoint y: 402, endPoint x: 407, endPoint y: 398, distance: 116.3
click at [407, 398] on div "tally314@aol.com home" at bounding box center [544, 402] width 285 height 24
copy div "tally314@aol.com"
drag, startPoint x: 519, startPoint y: 373, endPoint x: 529, endPoint y: 376, distance: 10.8
click at [462, 379] on div "+1 (314) 704-4822" at bounding box center [479, 378] width 114 height 18
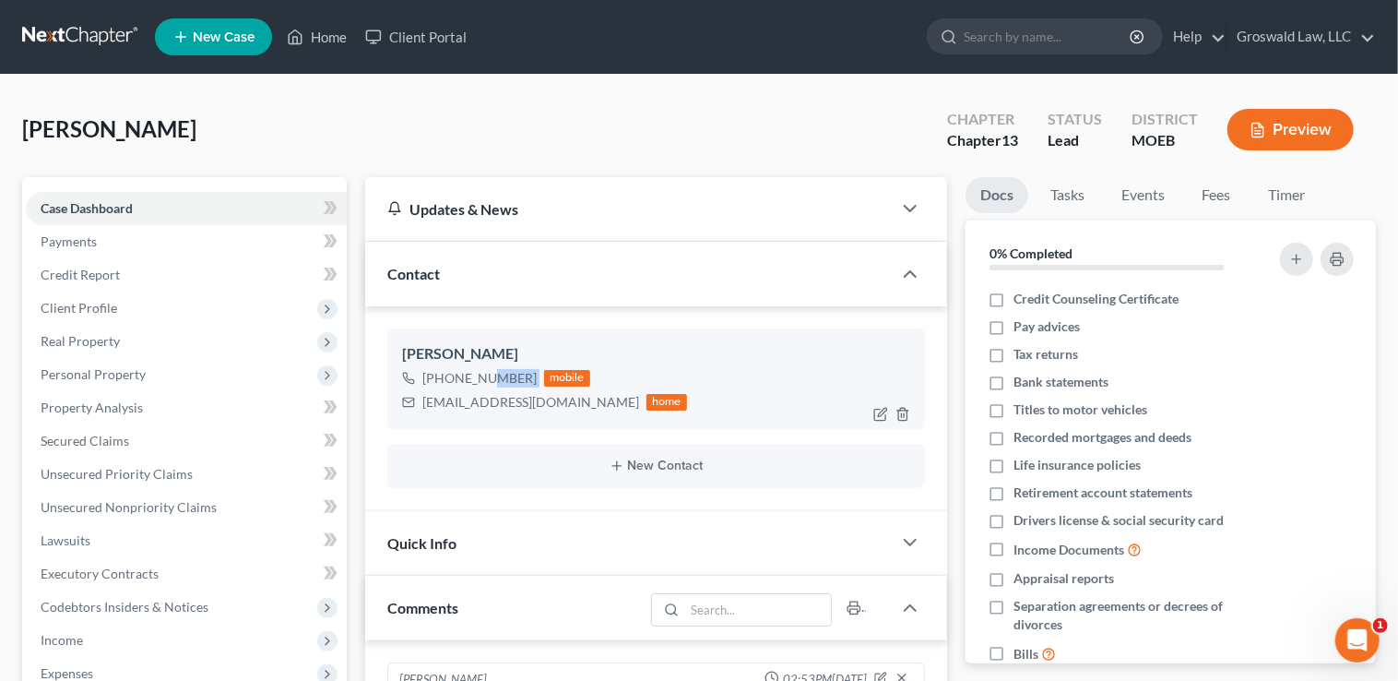
drag, startPoint x: 533, startPoint y: 375, endPoint x: 472, endPoint y: 375, distance: 60.9
click at [472, 375] on div "+1 (314) 704-4822 mobile" at bounding box center [544, 378] width 285 height 24
copy div "704-4822"
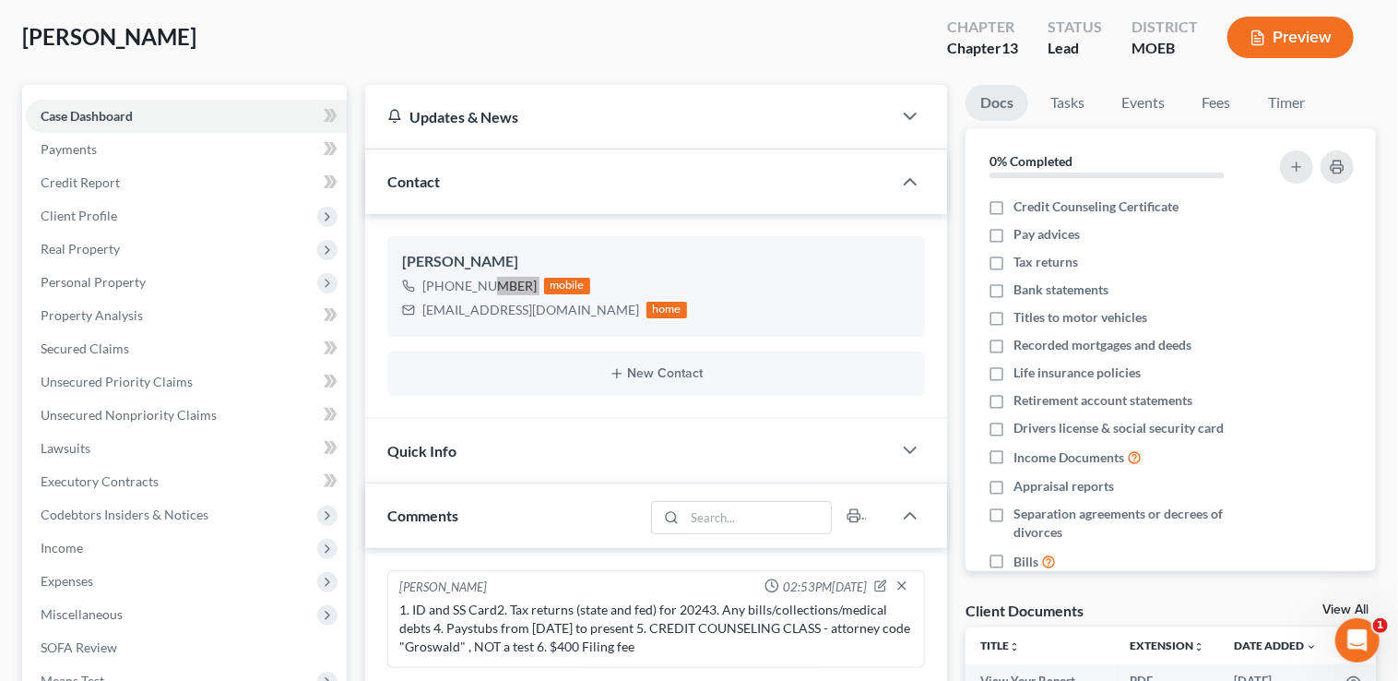
scroll to position [500, 0]
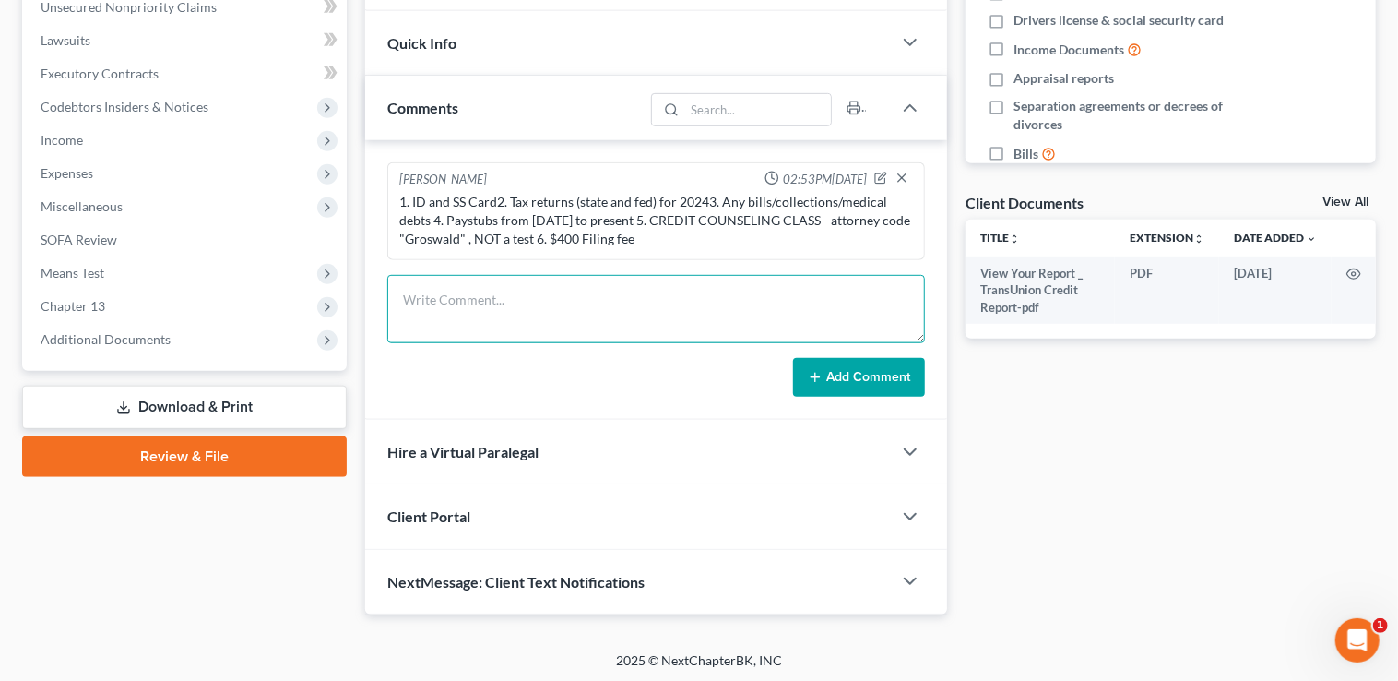
click at [509, 297] on textarea at bounding box center [656, 309] width 538 height 68
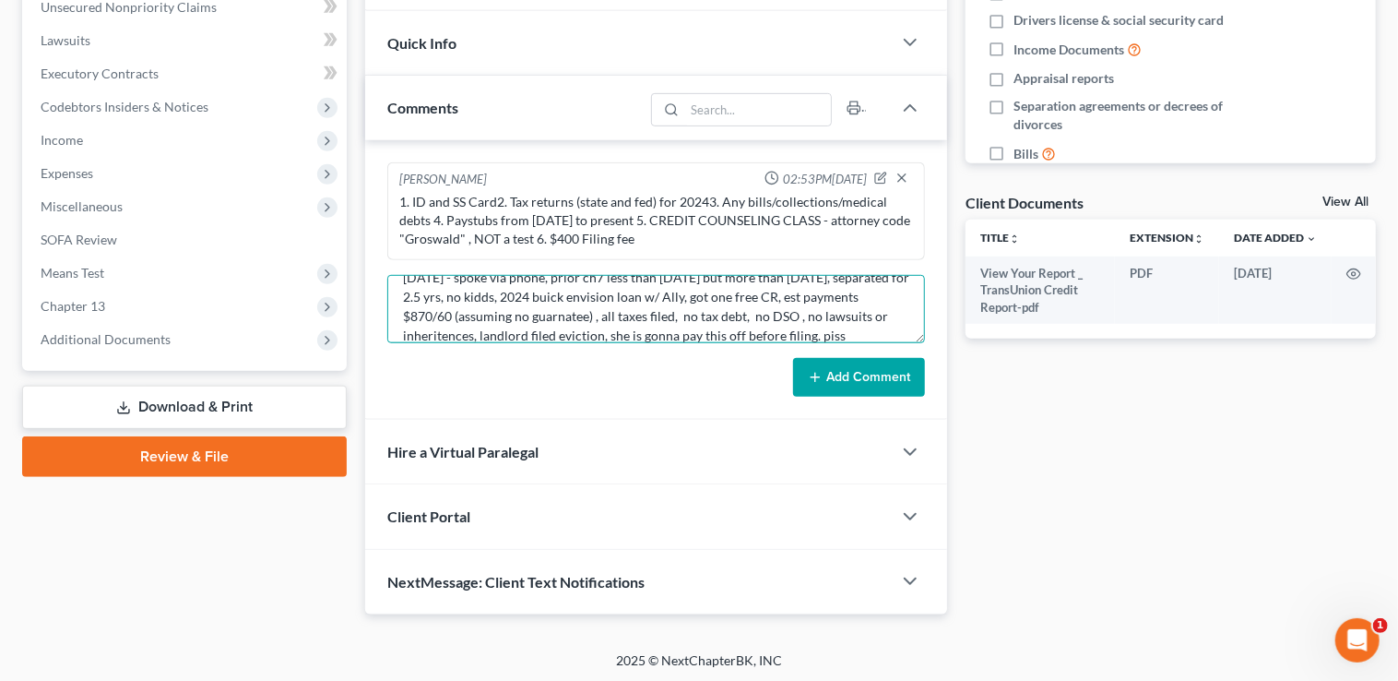
scroll to position [42, 0]
type textarea "10/1/25 - spoke via phone, prior ch7 less than 8 yrs ago but more than 4 yrs ag…"
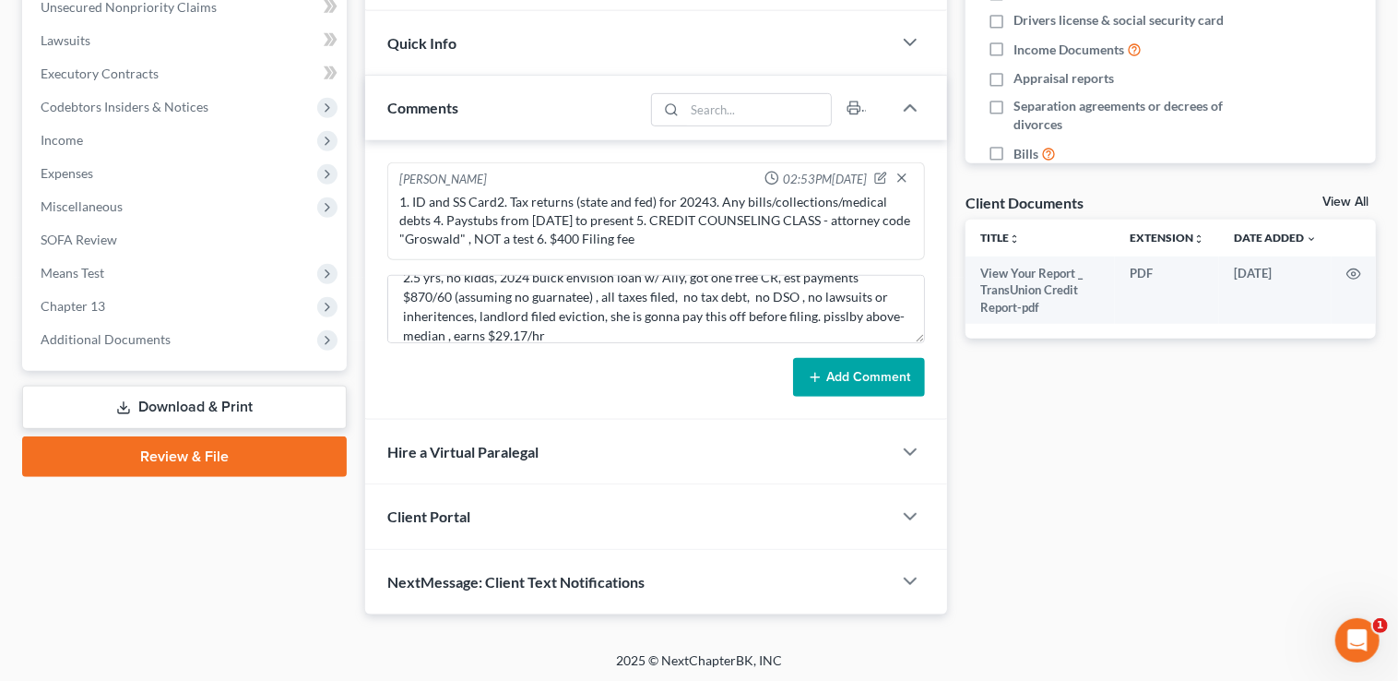
click at [874, 368] on button "Add Comment" at bounding box center [859, 377] width 132 height 39
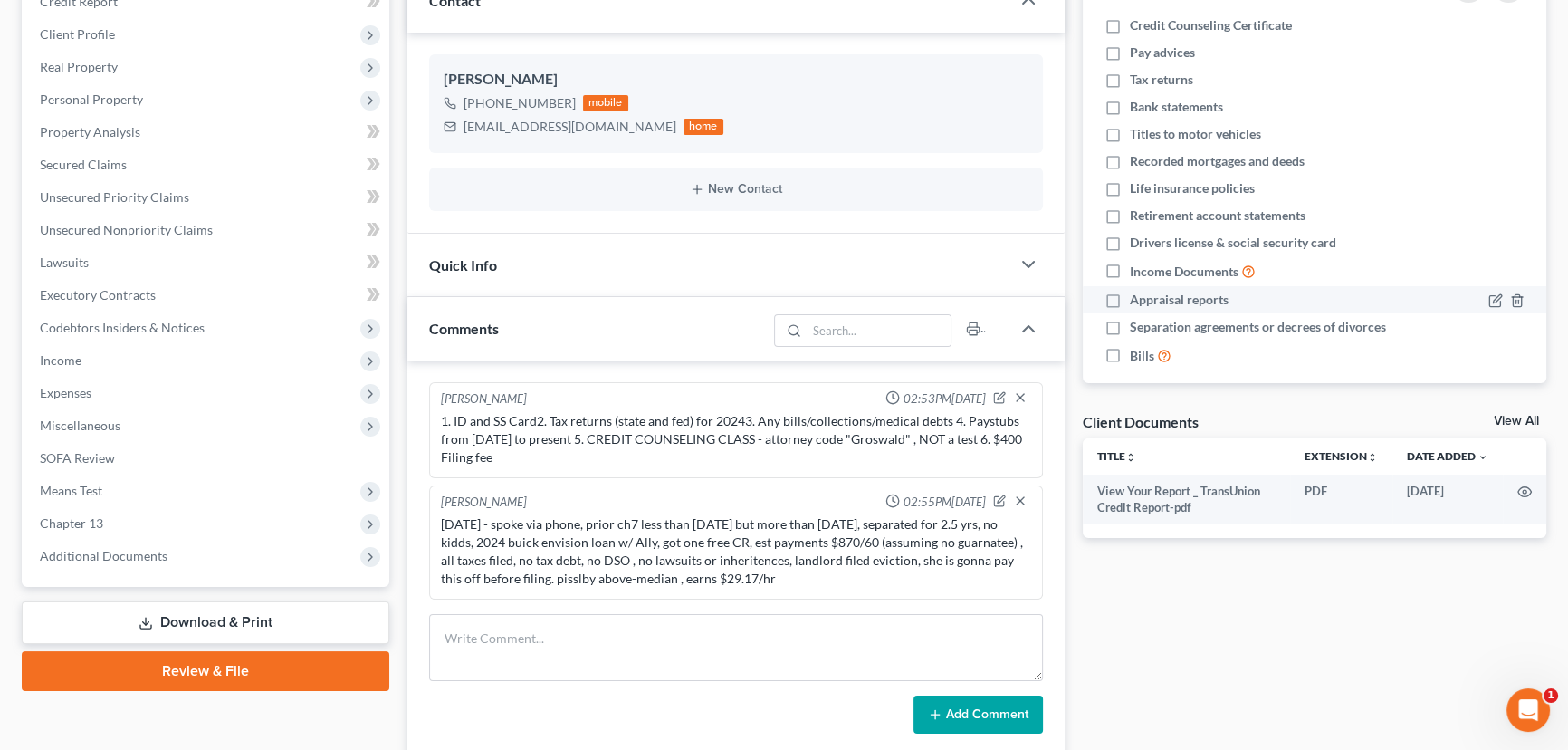
scroll to position [0, 0]
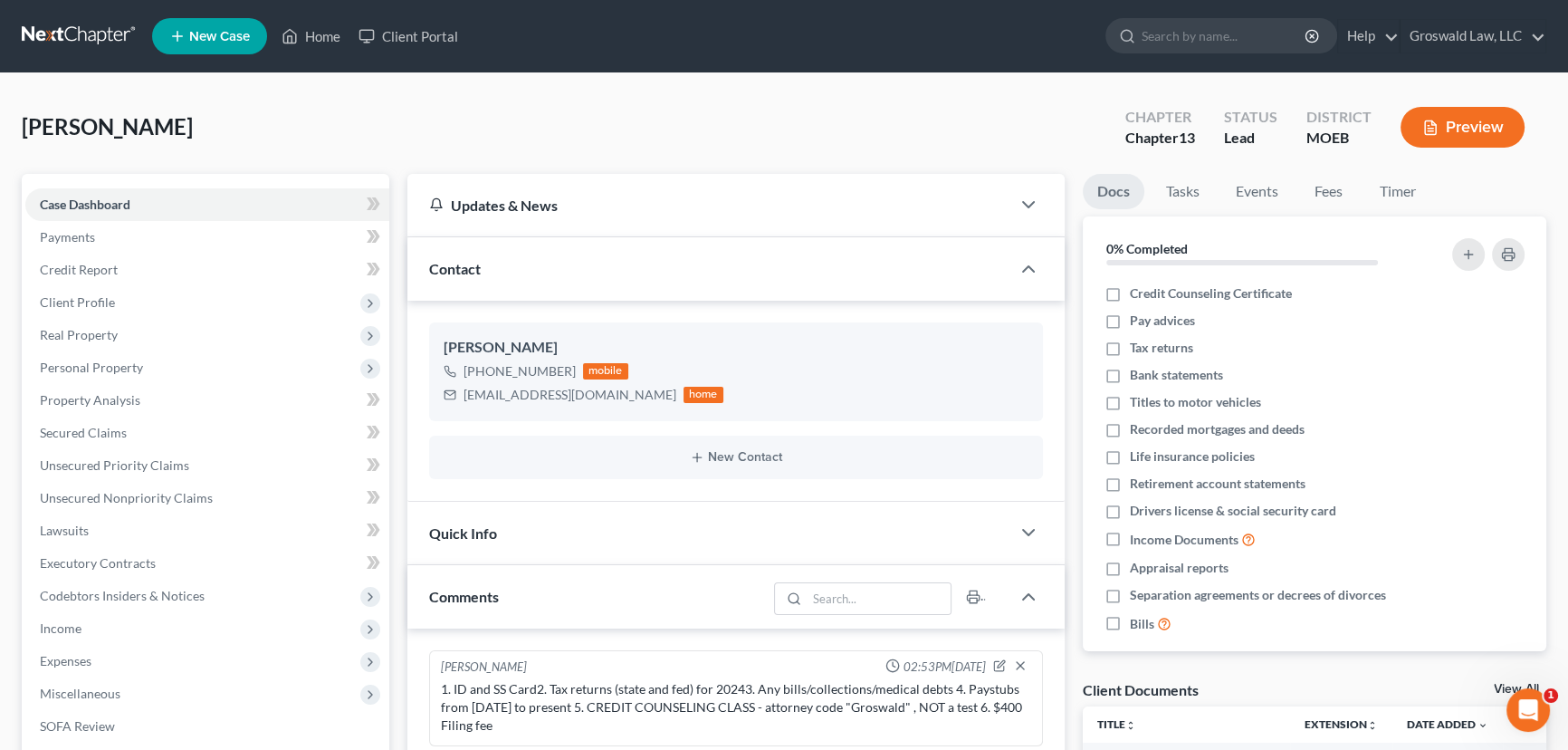
click at [247, 34] on span "New Case" at bounding box center [220, 36] width 61 height 14
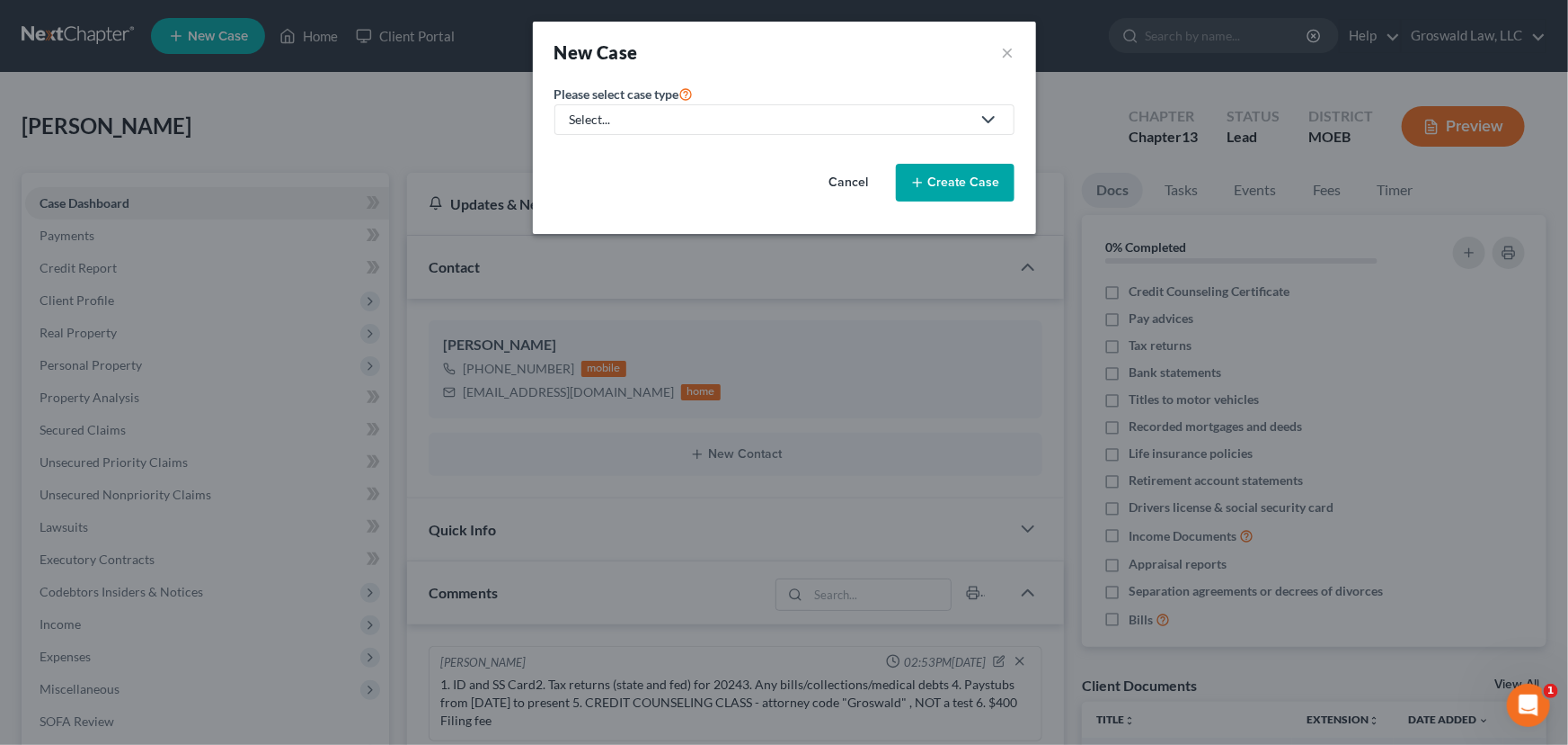
click at [632, 117] on div "Select..." at bounding box center [770, 119] width 401 height 18
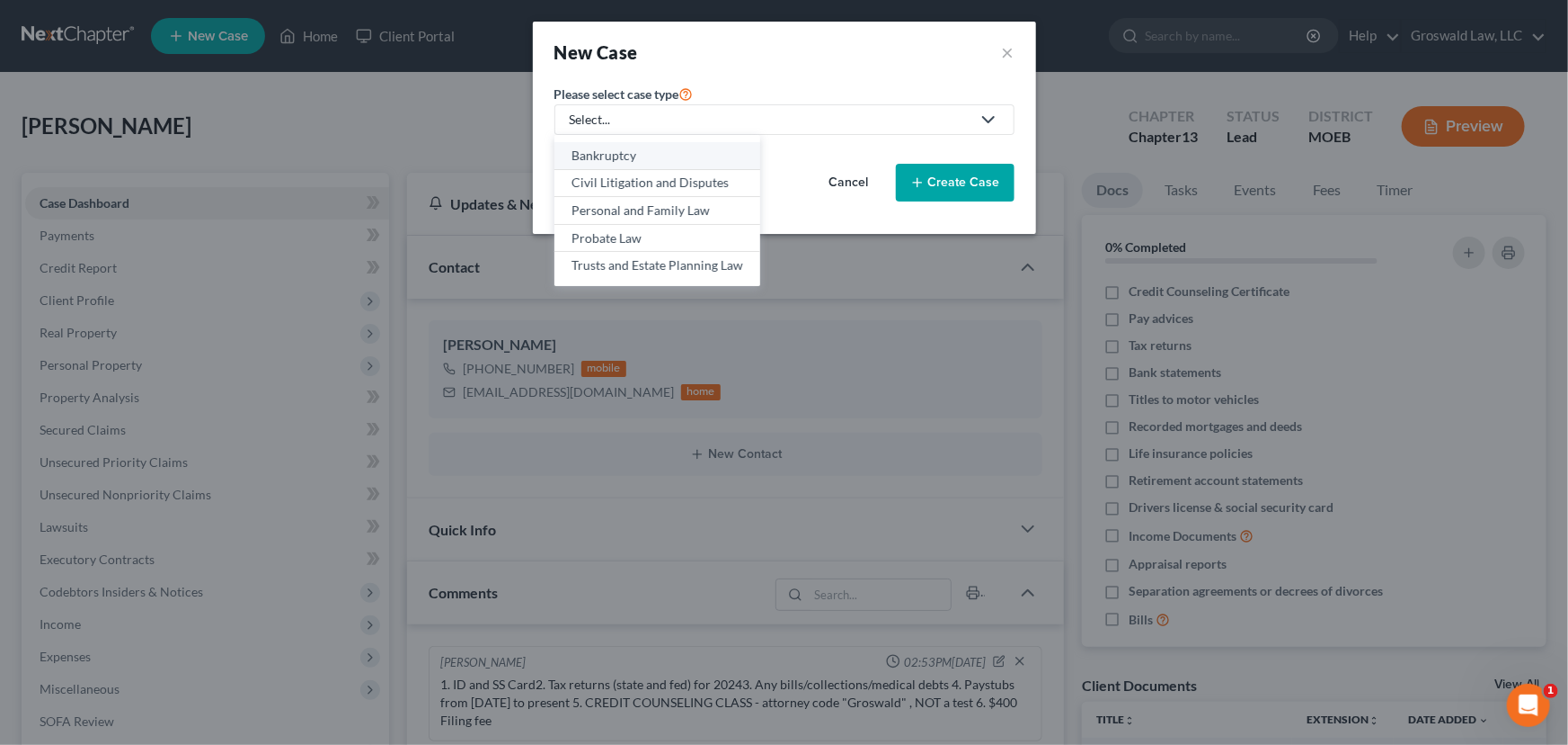
click at [656, 162] on div "Bankruptcy" at bounding box center [658, 155] width 172 height 18
select select "45"
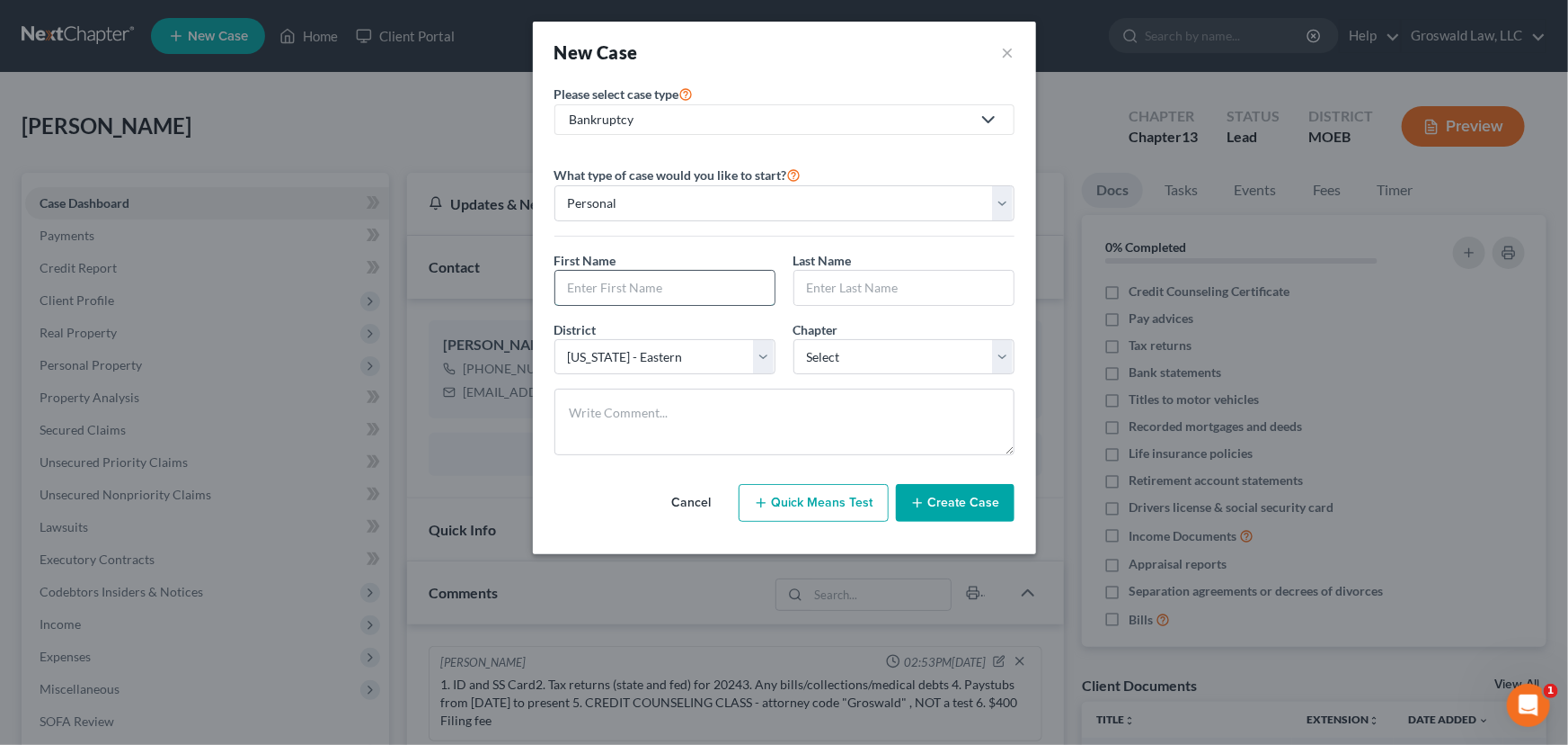
click at [640, 288] on input "text" at bounding box center [665, 288] width 219 height 34
type input "Terry"
type input "Zachery"
select select "3"
click at [965, 512] on button "Create Case" at bounding box center [955, 502] width 119 height 38
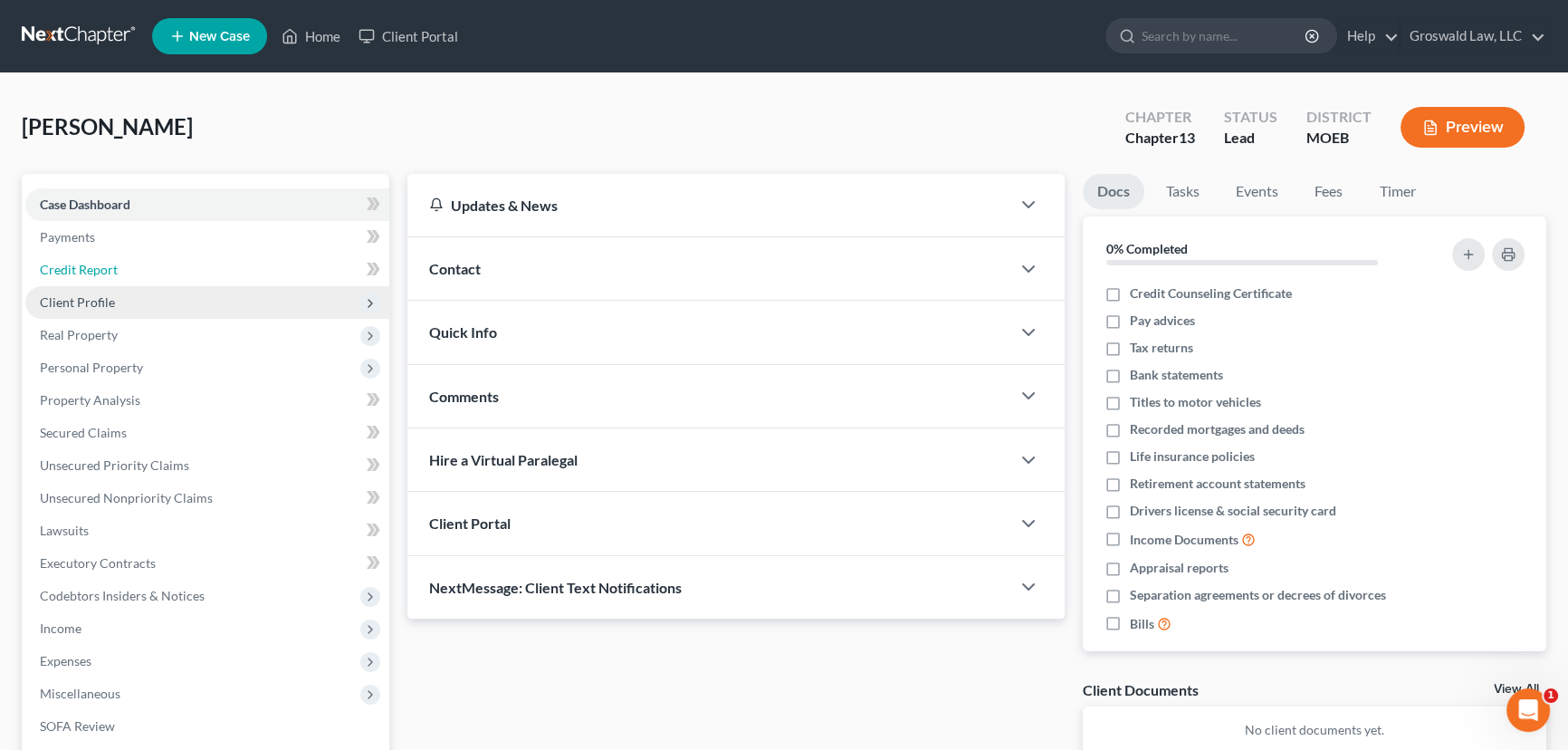
drag, startPoint x: 141, startPoint y: 268, endPoint x: 112, endPoint y: 298, distance: 41.7
click at [141, 268] on link "Credit Report" at bounding box center [207, 269] width 364 height 32
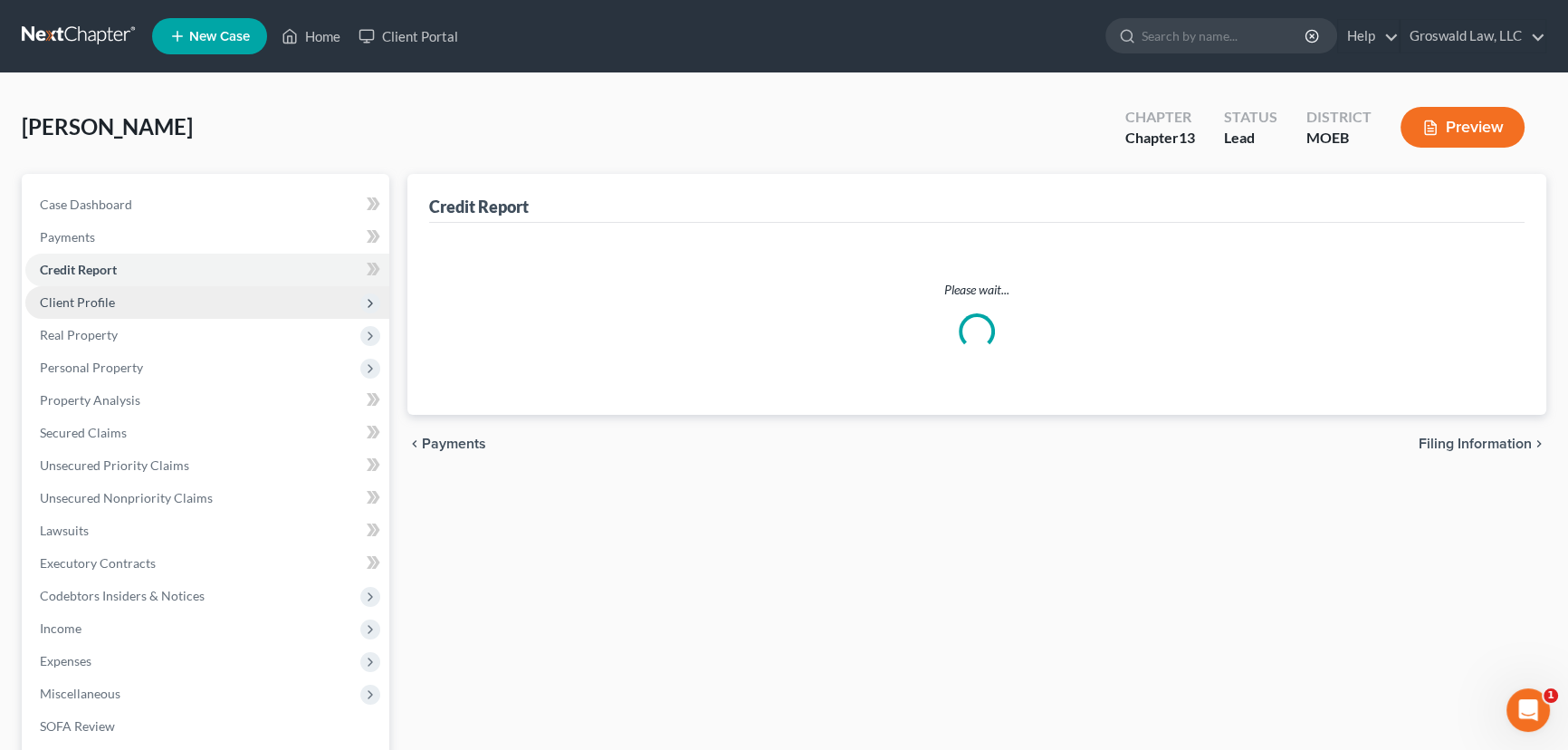
click at [112, 303] on span "Client Profile" at bounding box center [78, 302] width 76 height 16
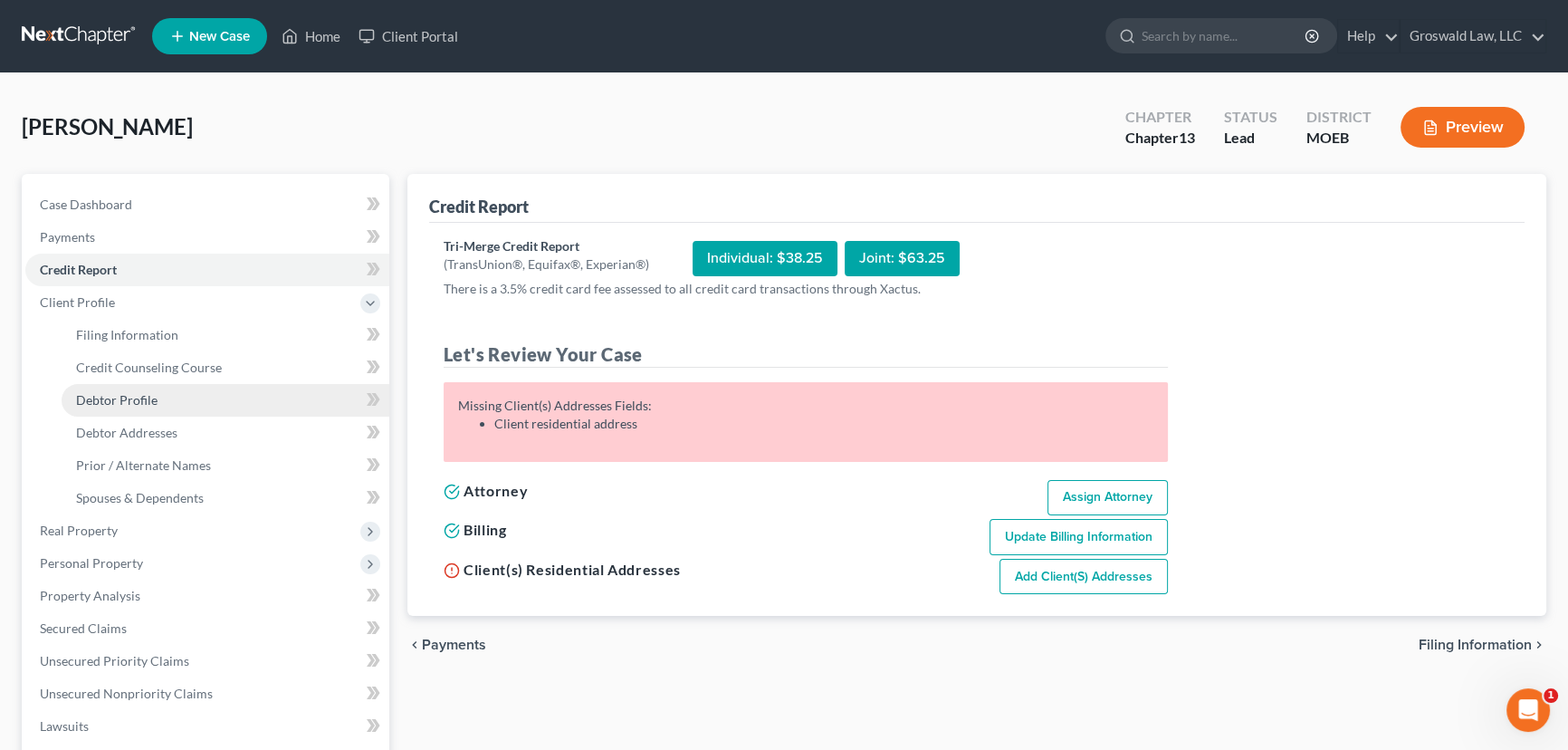
click at [152, 400] on span "Debtor Profile" at bounding box center [116, 400] width 81 height 16
select select "0"
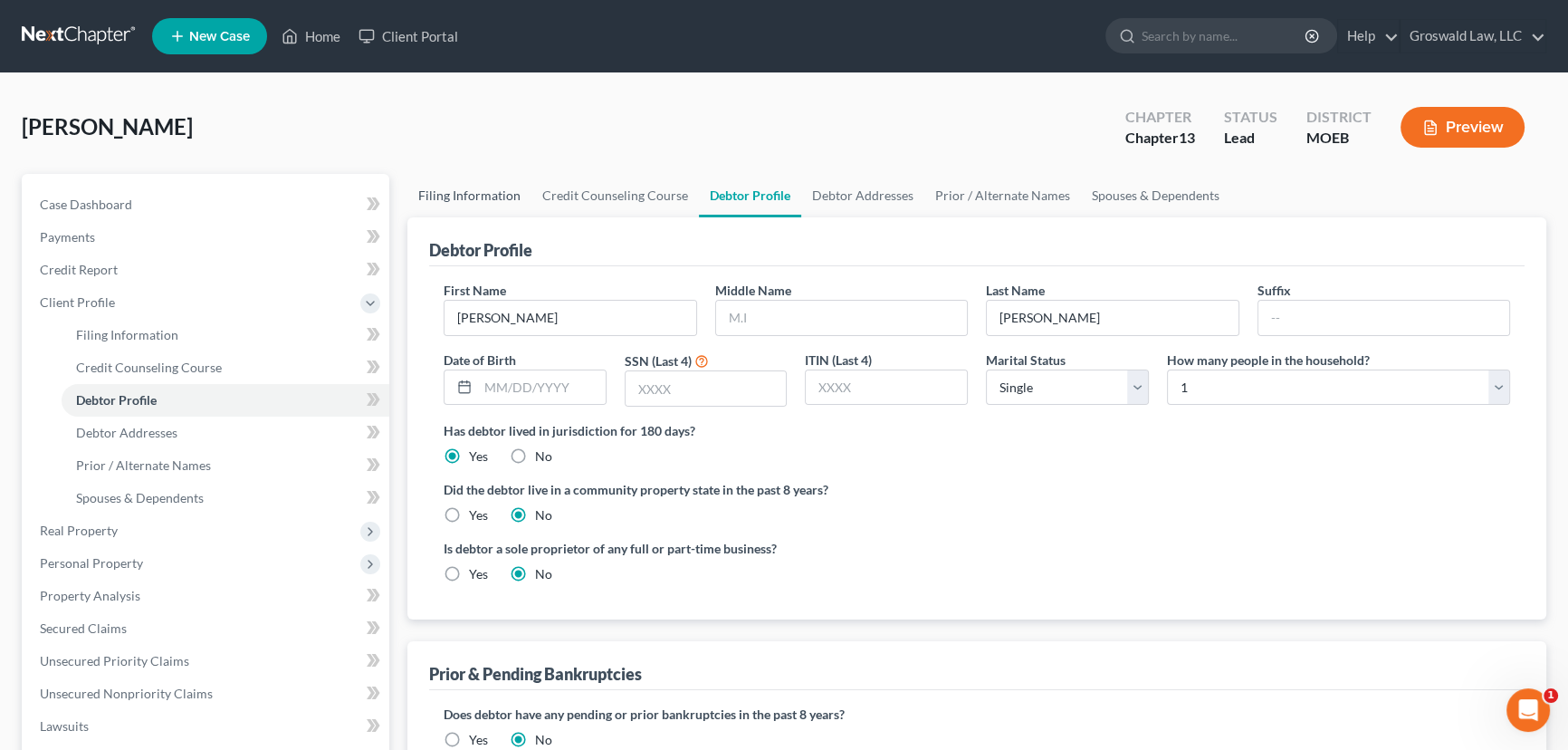
click at [472, 190] on link "Filing Information" at bounding box center [469, 195] width 124 height 43
select select "1"
select select "0"
select select "3"
select select "45"
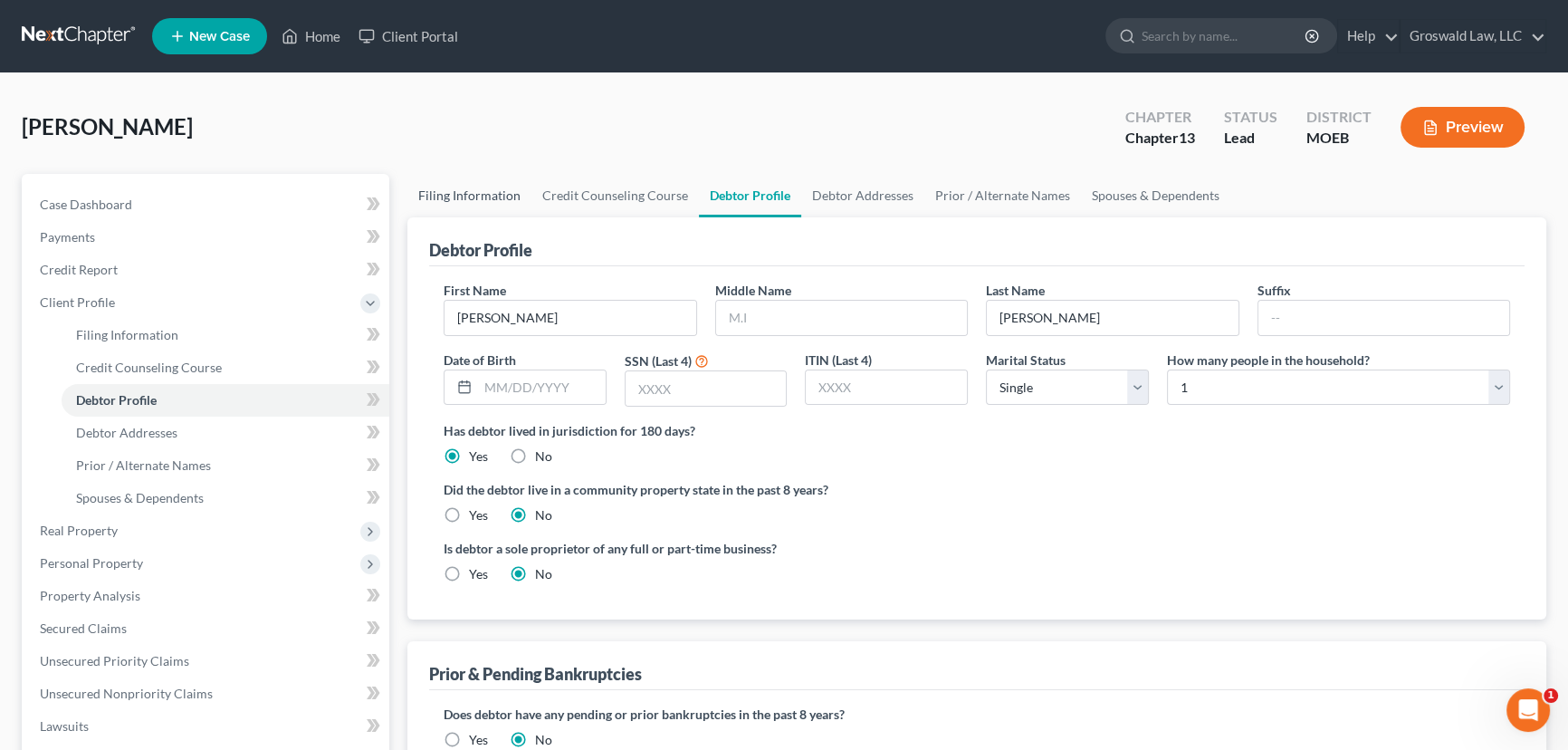
select select "0"
select select "26"
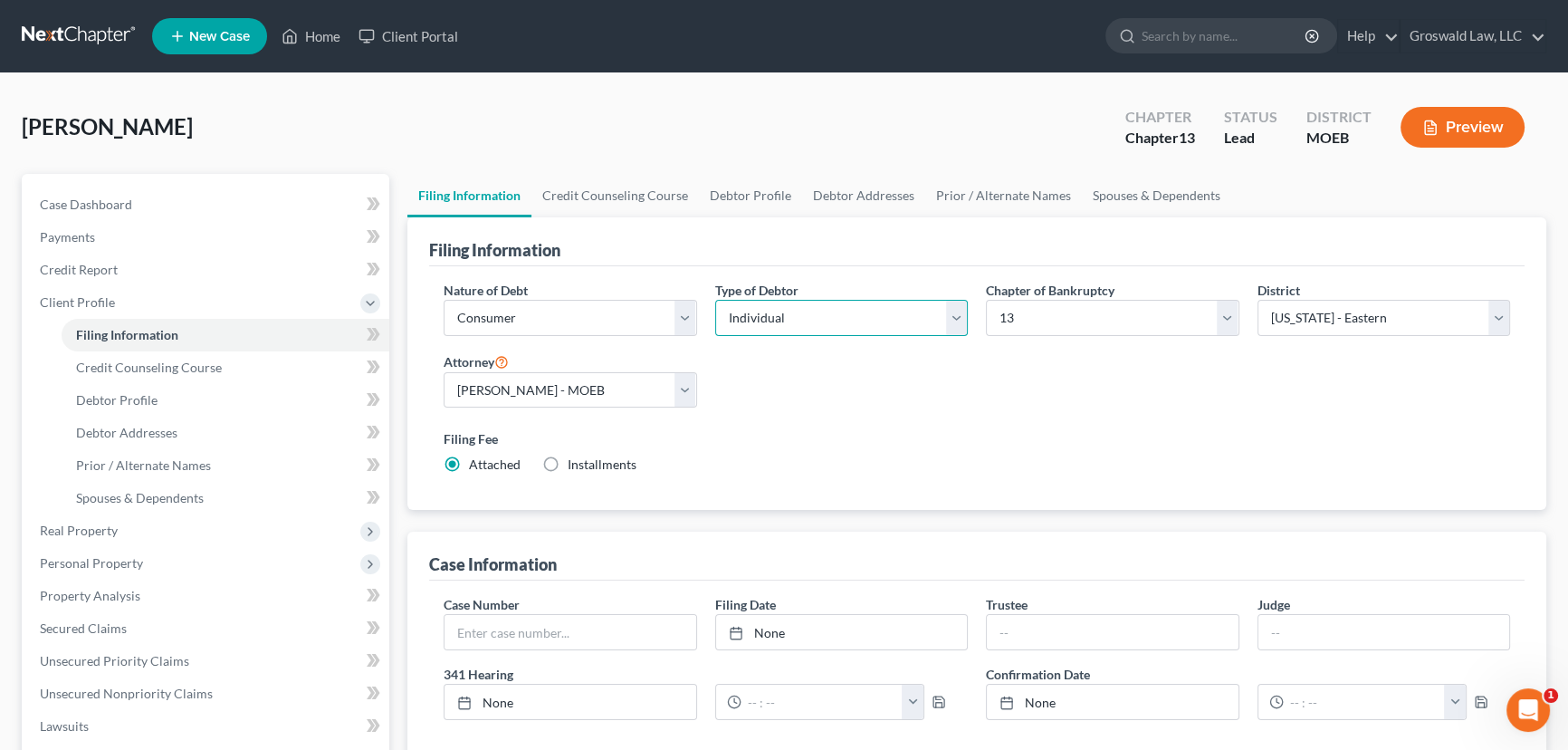
click at [891, 313] on select "Select Individual Joint" at bounding box center [842, 317] width 253 height 36
select select "1"
click at [716, 299] on select "Select Individual Joint" at bounding box center [842, 317] width 253 height 36
click at [1018, 396] on div "Nature of Debt Select Business Consumer Other Nature of Business Select Clearin…" at bounding box center [977, 385] width 1085 height 208
click at [1096, 196] on link "Prior / Alternate Names" at bounding box center [1138, 195] width 157 height 43
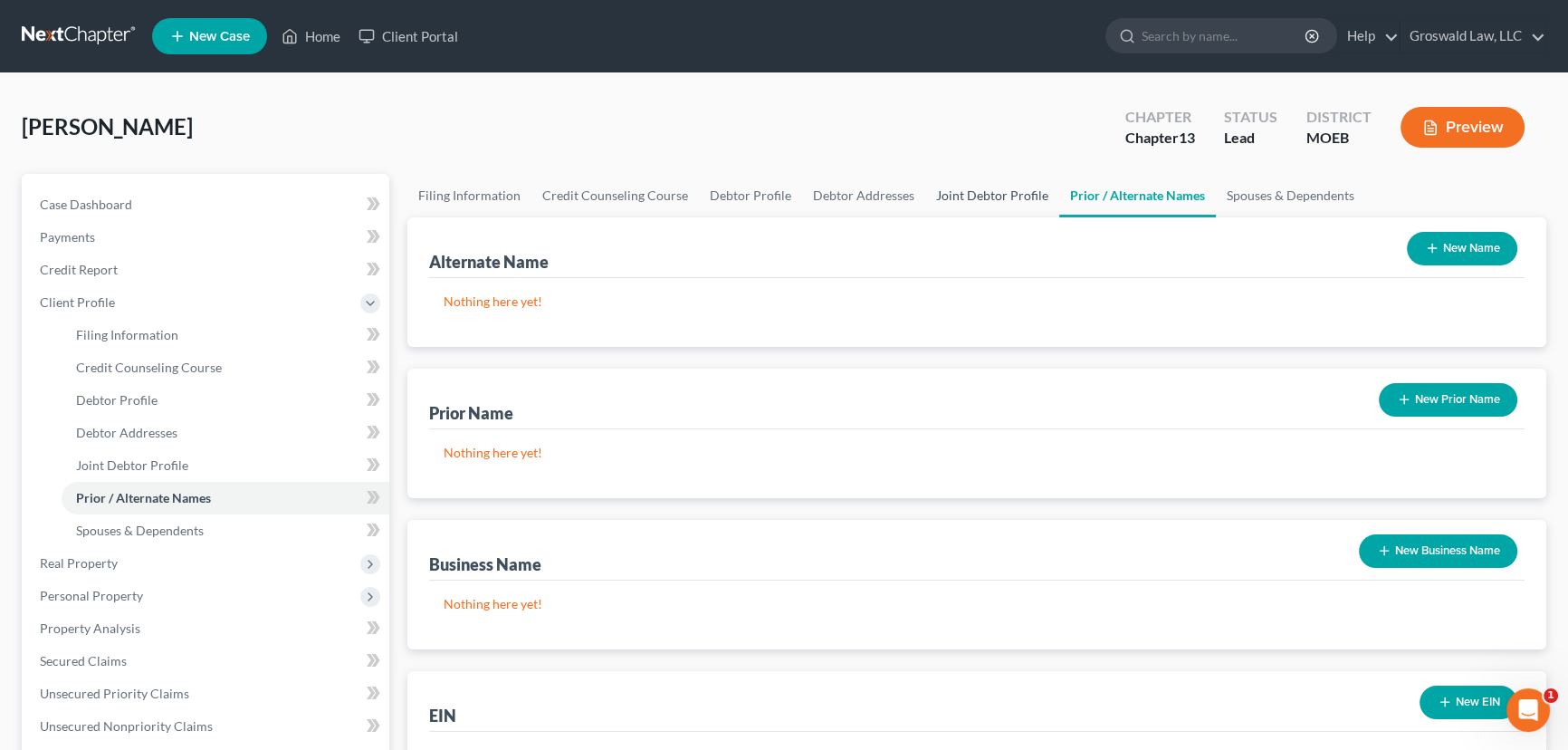
click at [969, 193] on link "Joint Debtor Profile" at bounding box center [993, 195] width 134 height 43
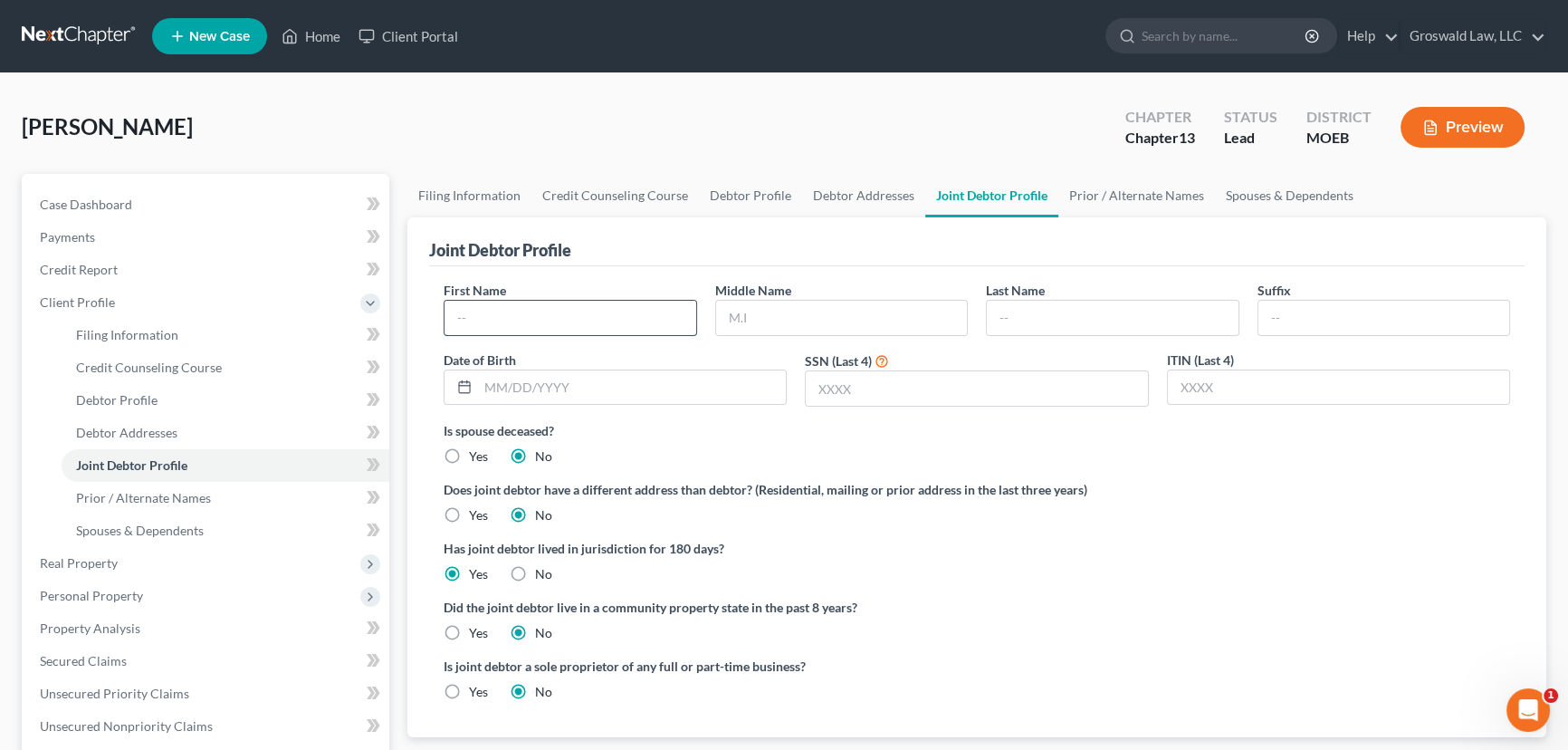
drag, startPoint x: 616, startPoint y: 309, endPoint x: 648, endPoint y: 301, distance: 33.0
click at [616, 309] on input "text" at bounding box center [570, 317] width 251 height 34
type input "Lenora"
type input "Z"
type input "Zachery"
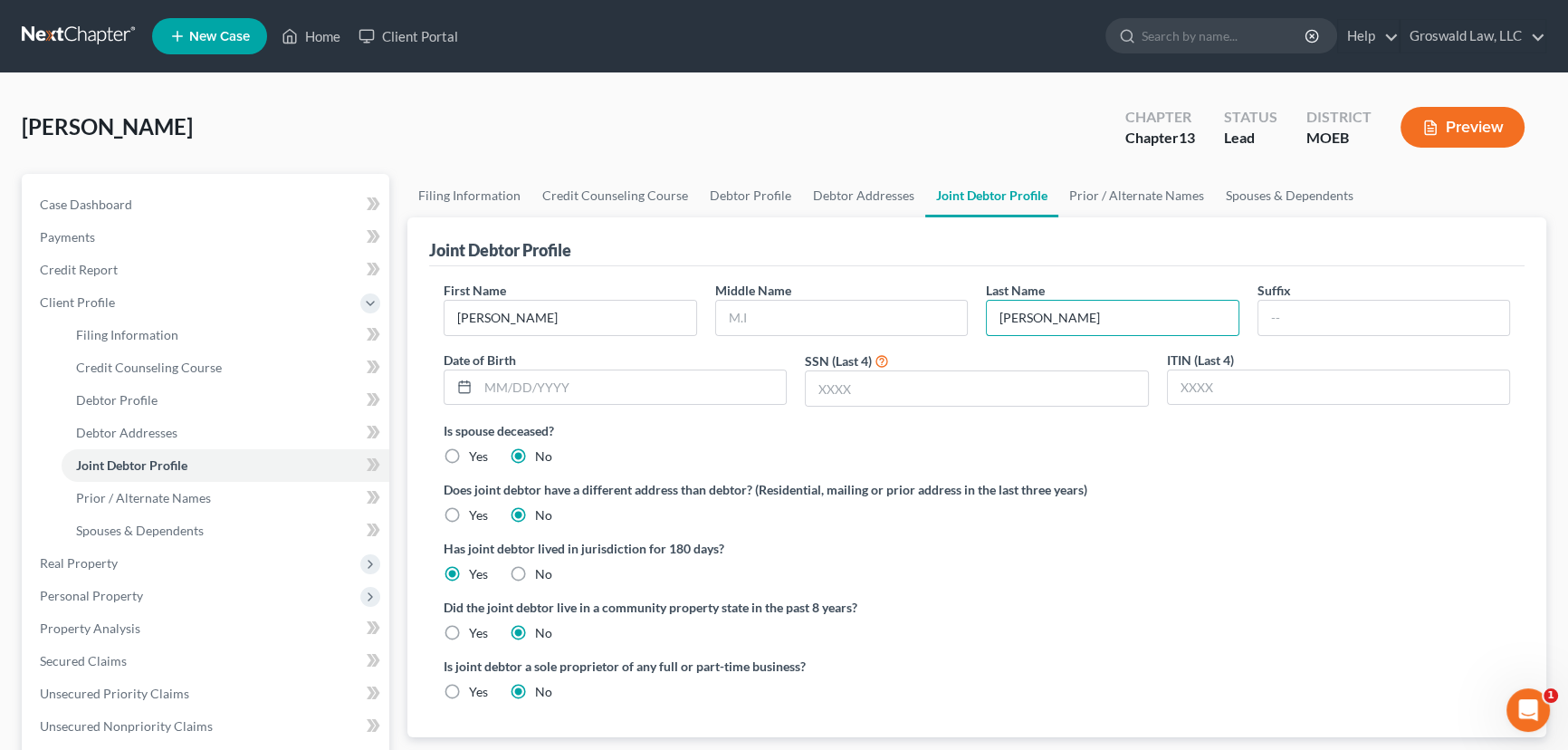
drag, startPoint x: 1268, startPoint y: 562, endPoint x: 868, endPoint y: 357, distance: 449.5
click at [1269, 560] on div "Has joint debtor lived in jurisdiction for 180 days? Yes No Debtor must reside …" at bounding box center [977, 561] width 1066 height 44
click at [727, 195] on link "Debtor Profile" at bounding box center [750, 195] width 103 height 43
select select "1"
select select "0"
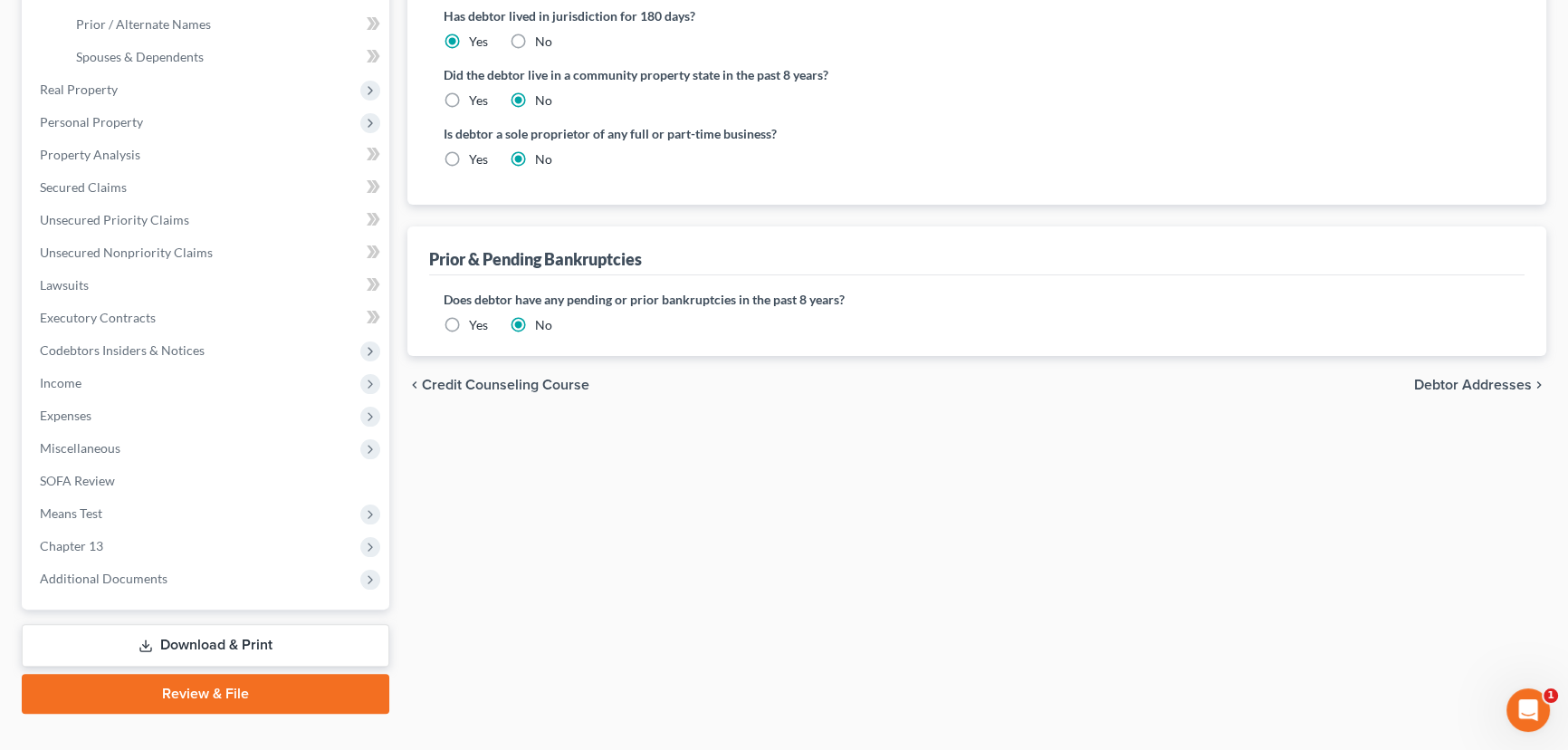
scroll to position [504, 0]
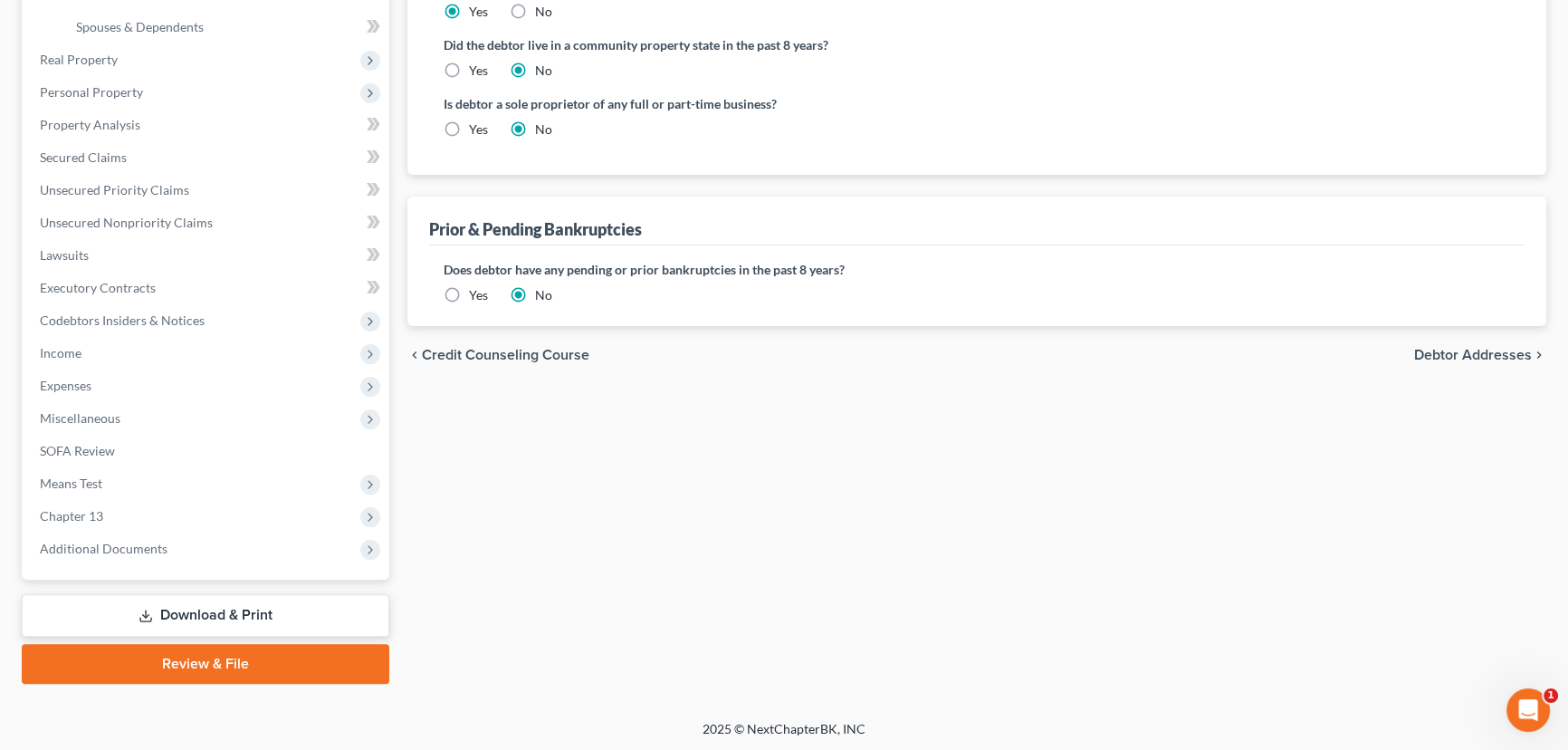
click at [469, 294] on label "Yes" at bounding box center [478, 295] width 19 height 18
click at [476, 294] on input "Yes" at bounding box center [482, 292] width 12 height 12
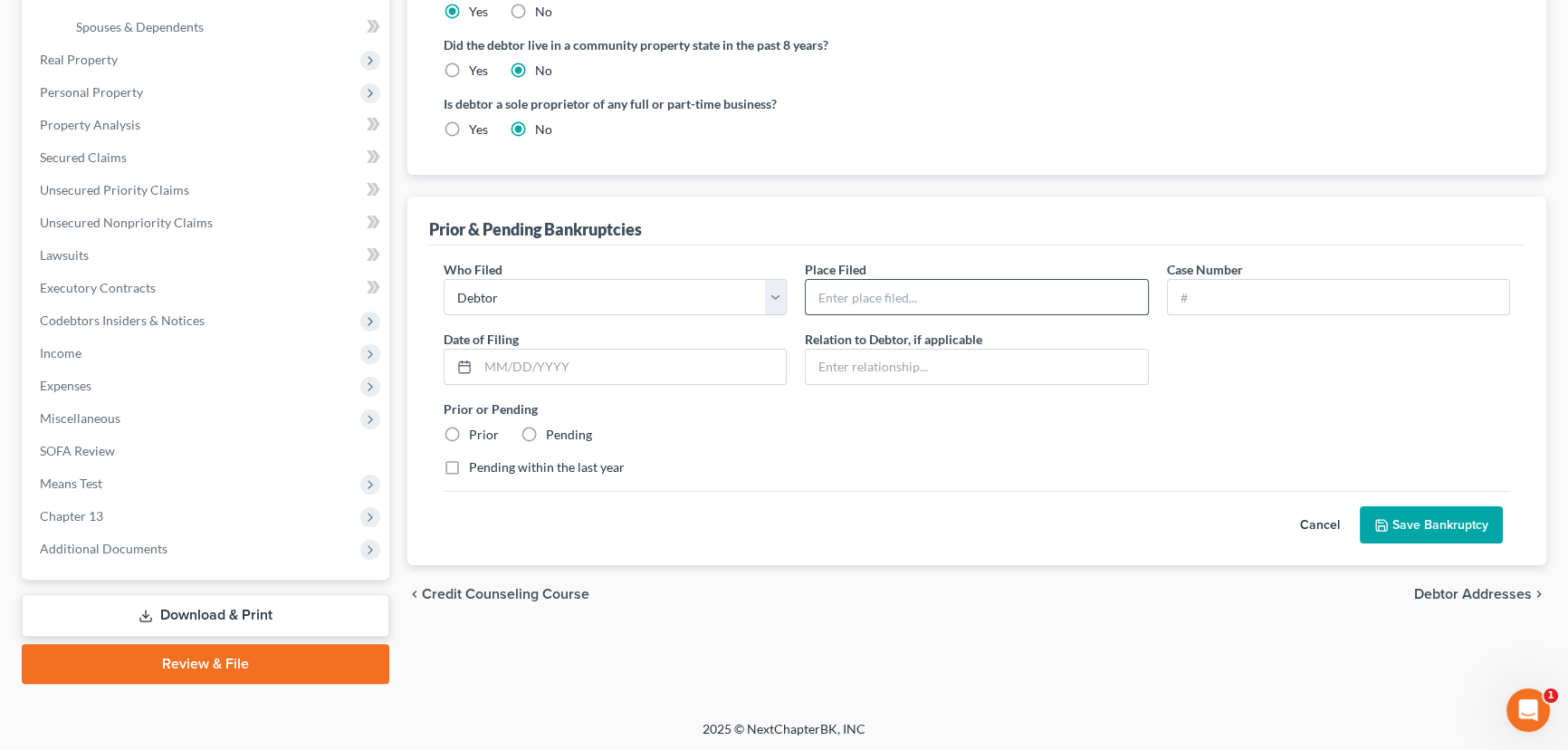
drag, startPoint x: 890, startPoint y: 296, endPoint x: 896, endPoint y: 307, distance: 12.5
click at [890, 296] on input "text" at bounding box center [977, 296] width 342 height 34
type input "Eastern District Missouri"
drag, startPoint x: 1234, startPoint y: 298, endPoint x: 1244, endPoint y: 295, distance: 10.4
click at [1235, 298] on input "text" at bounding box center [1339, 296] width 342 height 34
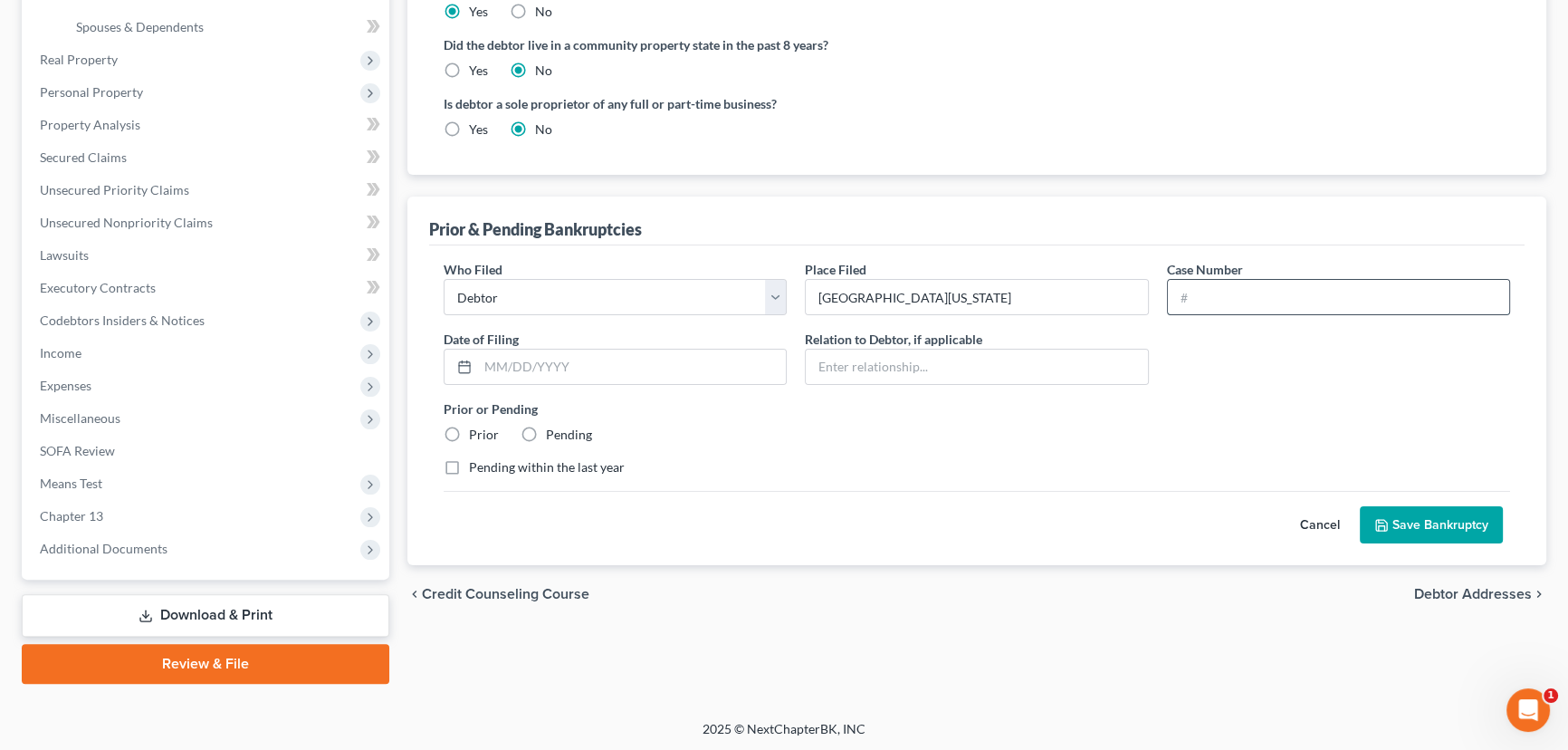
click at [1286, 289] on input "text" at bounding box center [1339, 296] width 342 height 34
paste input "19-43207"
type input "19-43207"
click at [566, 368] on input "text" at bounding box center [632, 366] width 308 height 34
type input "05/21/2019"
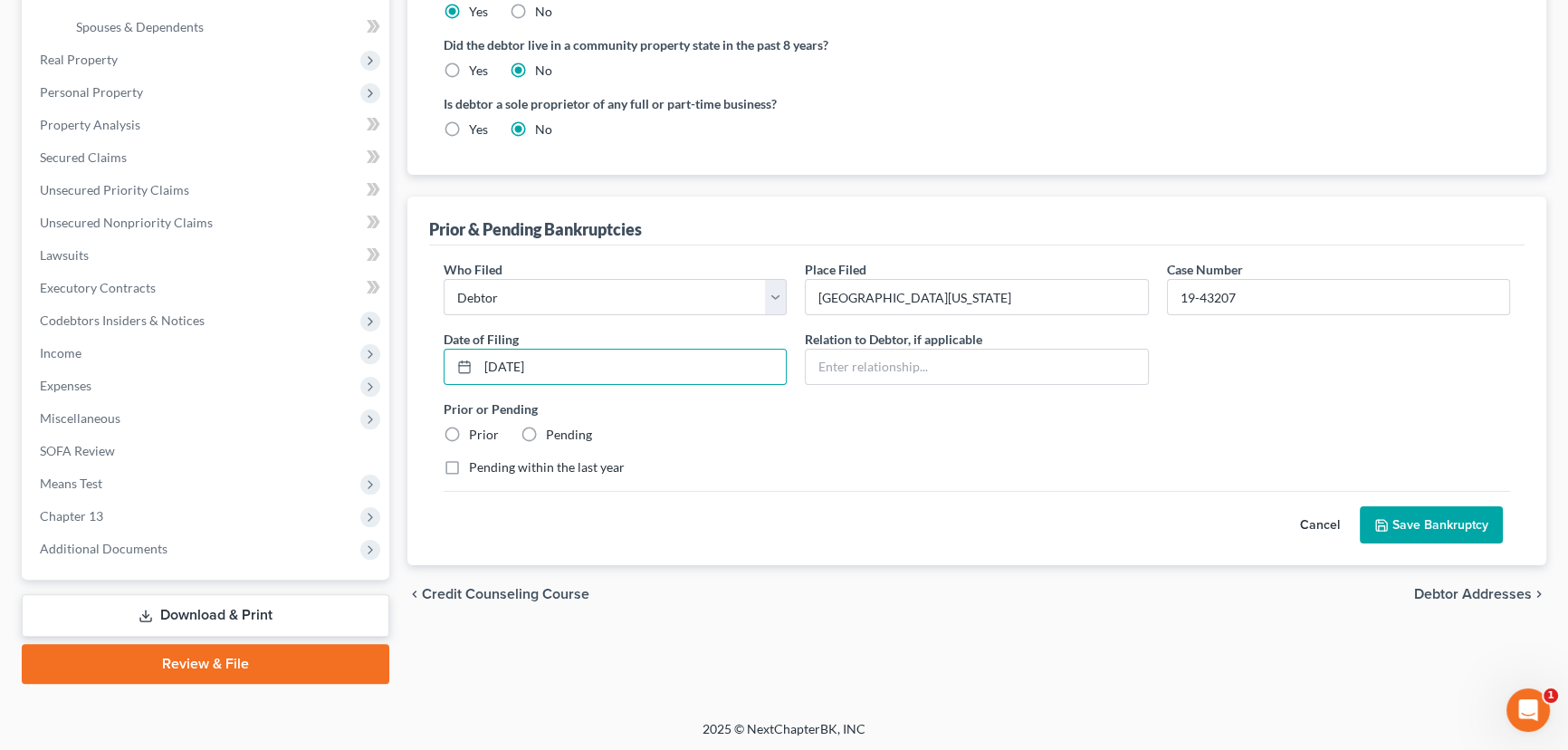
click at [469, 431] on label "Prior" at bounding box center [484, 434] width 29 height 18
click at [476, 431] on input "Prior" at bounding box center [482, 431] width 12 height 12
radio input "true"
click at [1290, 288] on input "19-43207" at bounding box center [1339, 296] width 342 height 34
type input "19-43207-ch7-discharge"
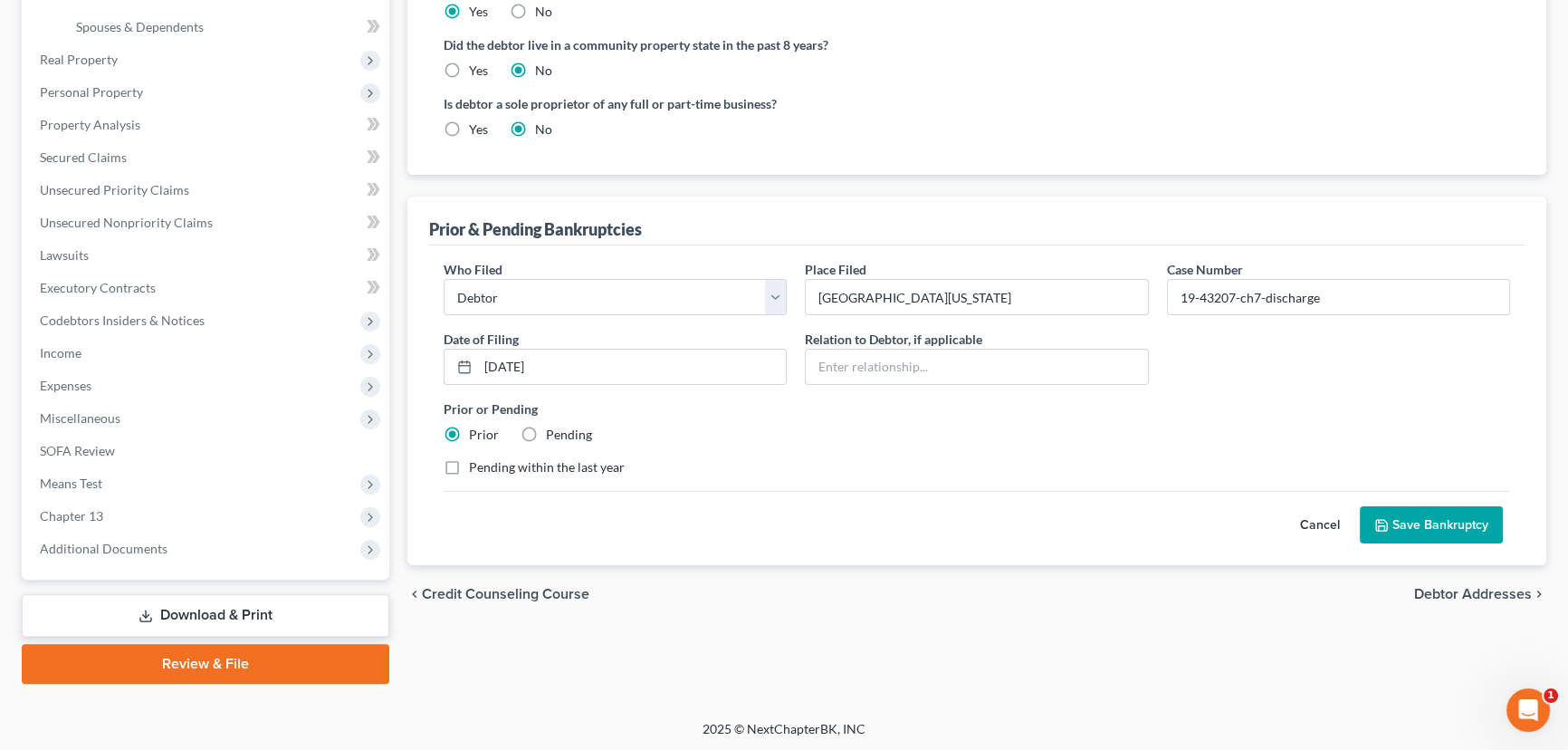
click at [1445, 509] on button "Save Bankruptcy" at bounding box center [1432, 525] width 143 height 38
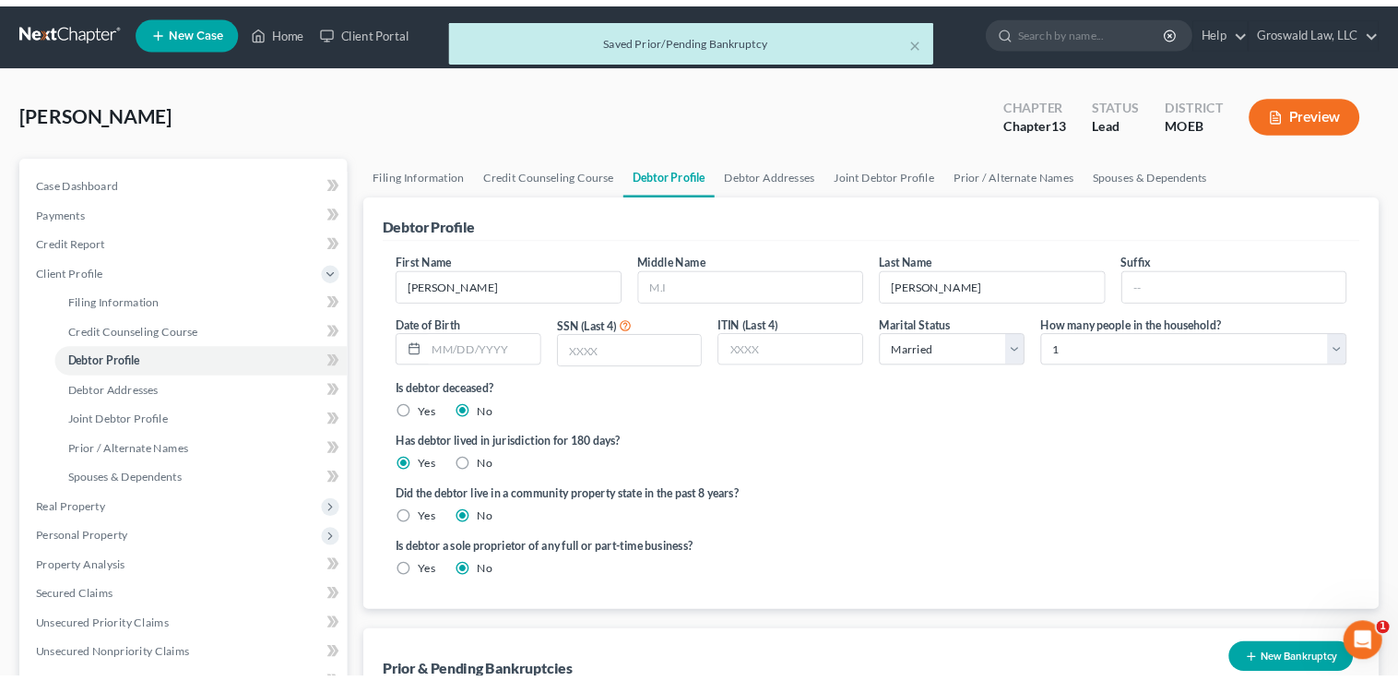
scroll to position [0, 0]
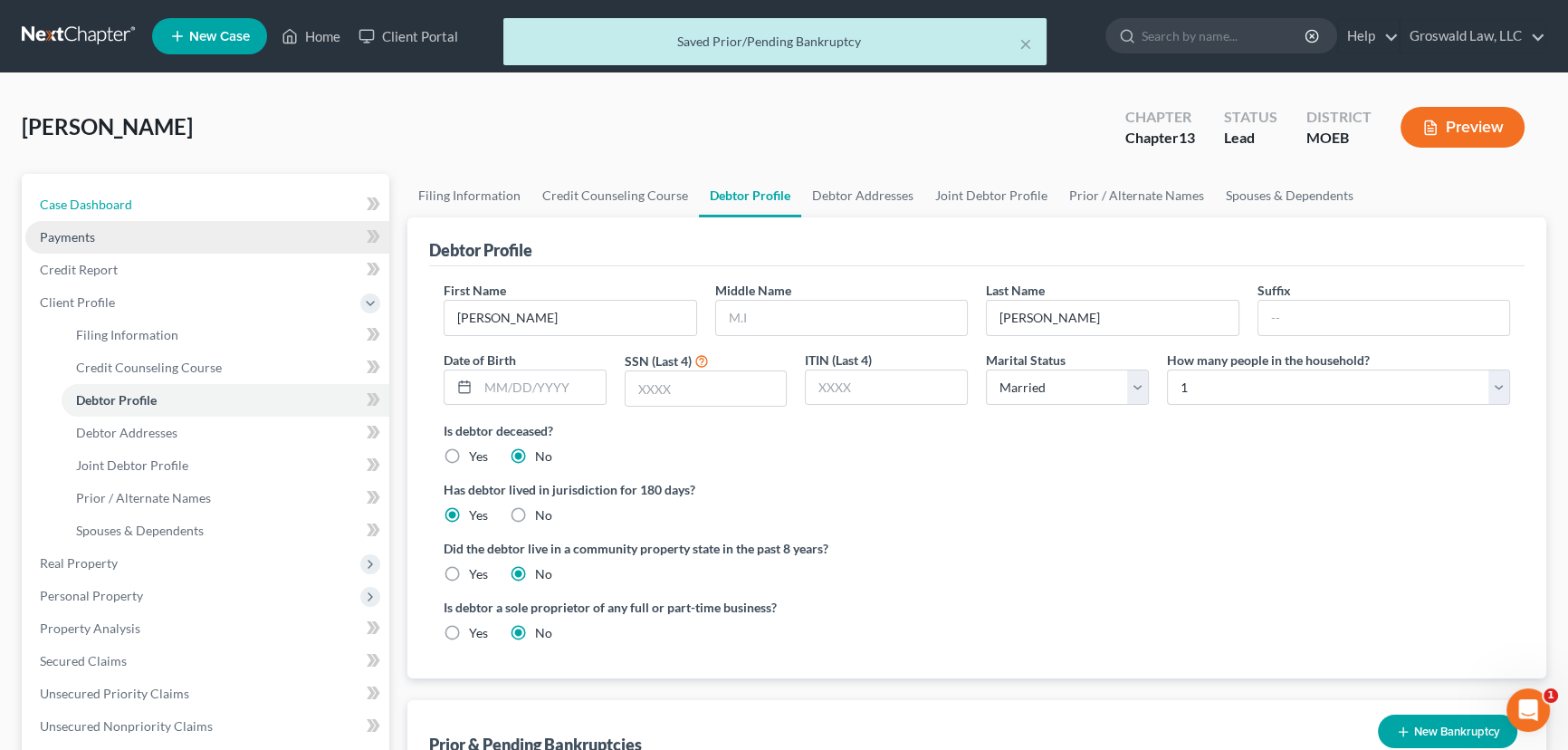
drag, startPoint x: 90, startPoint y: 208, endPoint x: 135, endPoint y: 225, distance: 48.1
click at [90, 208] on span "Case Dashboard" at bounding box center [86, 204] width 92 height 16
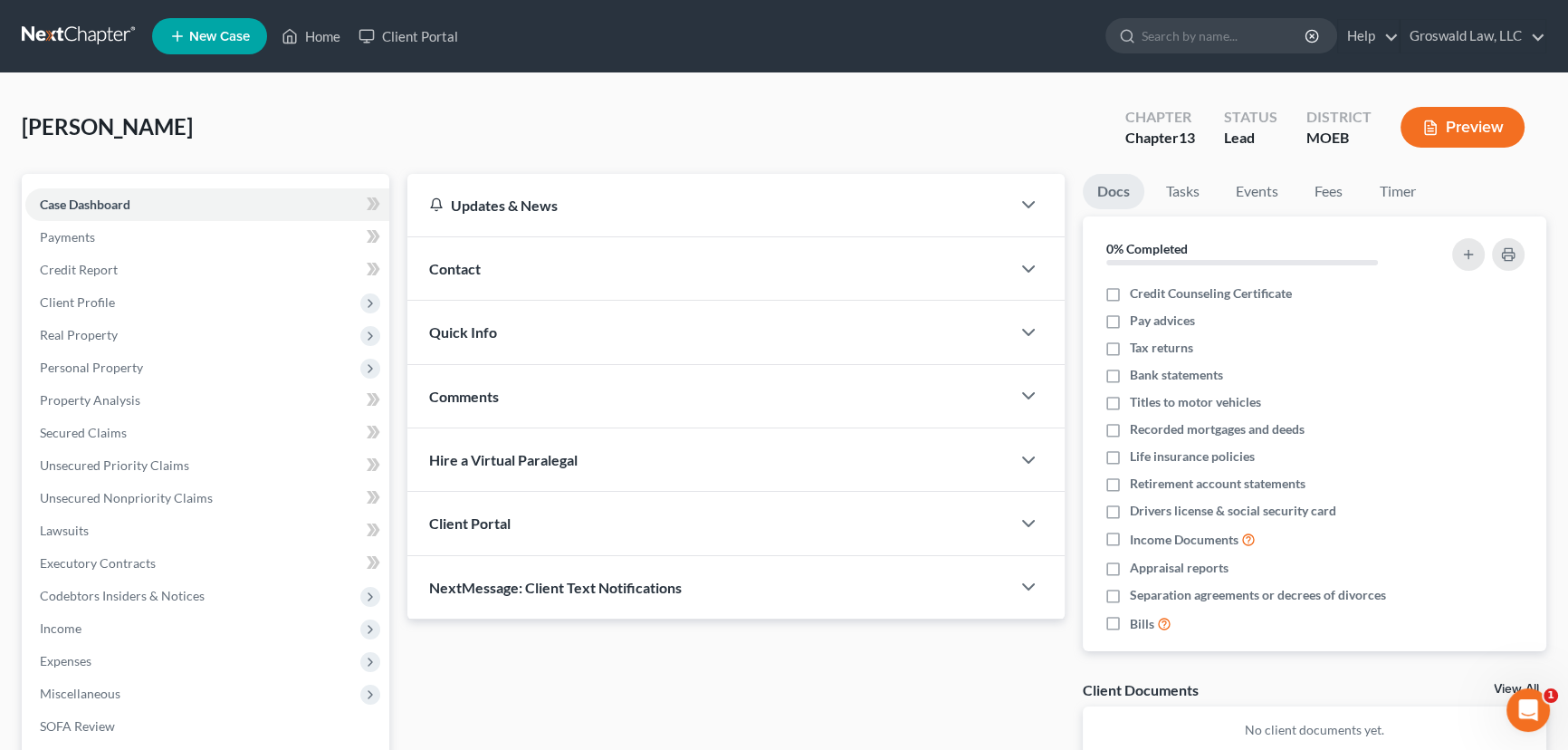
click at [558, 281] on div "Contact" at bounding box center [709, 269] width 603 height 63
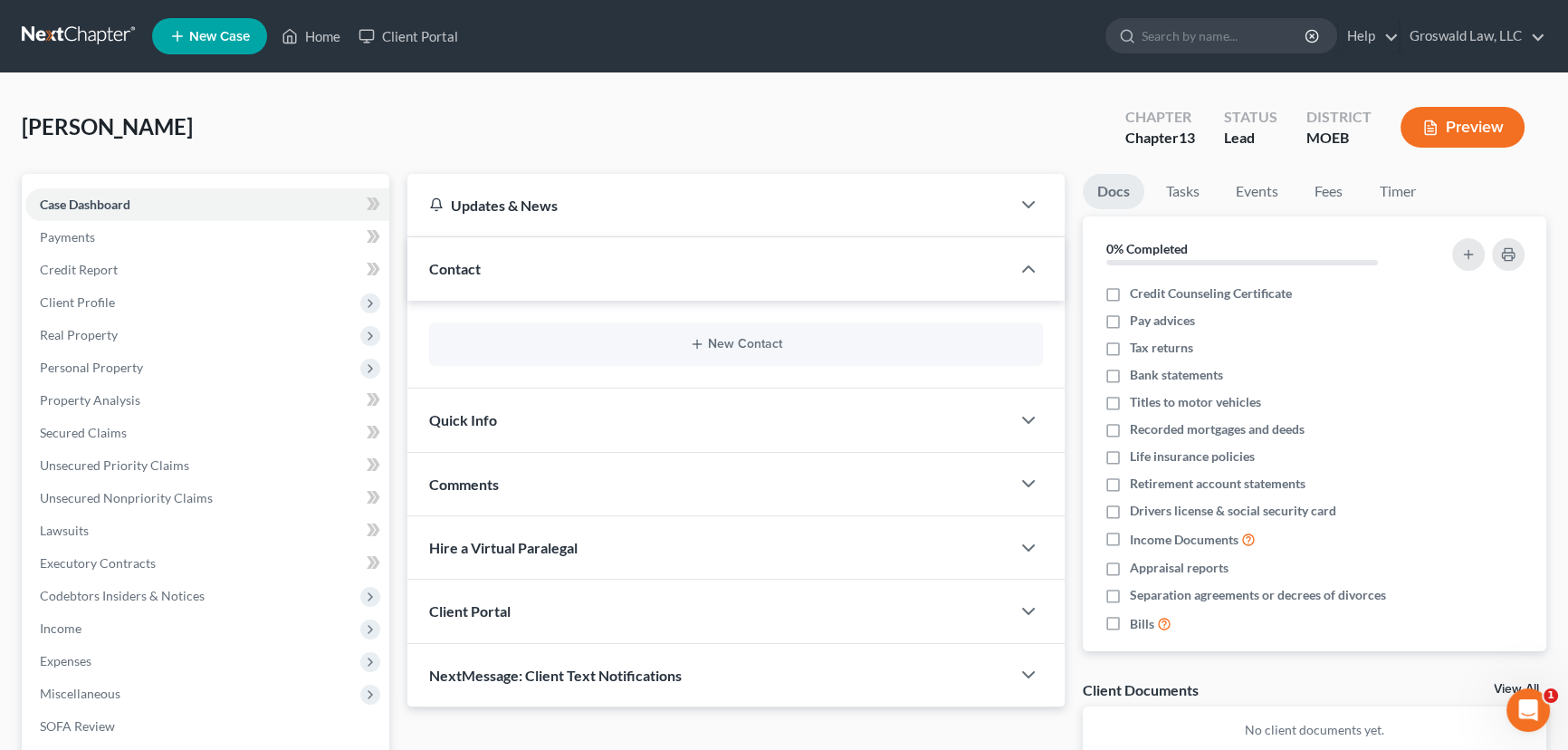
click at [747, 350] on div "New Contact" at bounding box center [735, 344] width 614 height 43
click at [732, 342] on button "New Contact" at bounding box center [736, 344] width 585 height 15
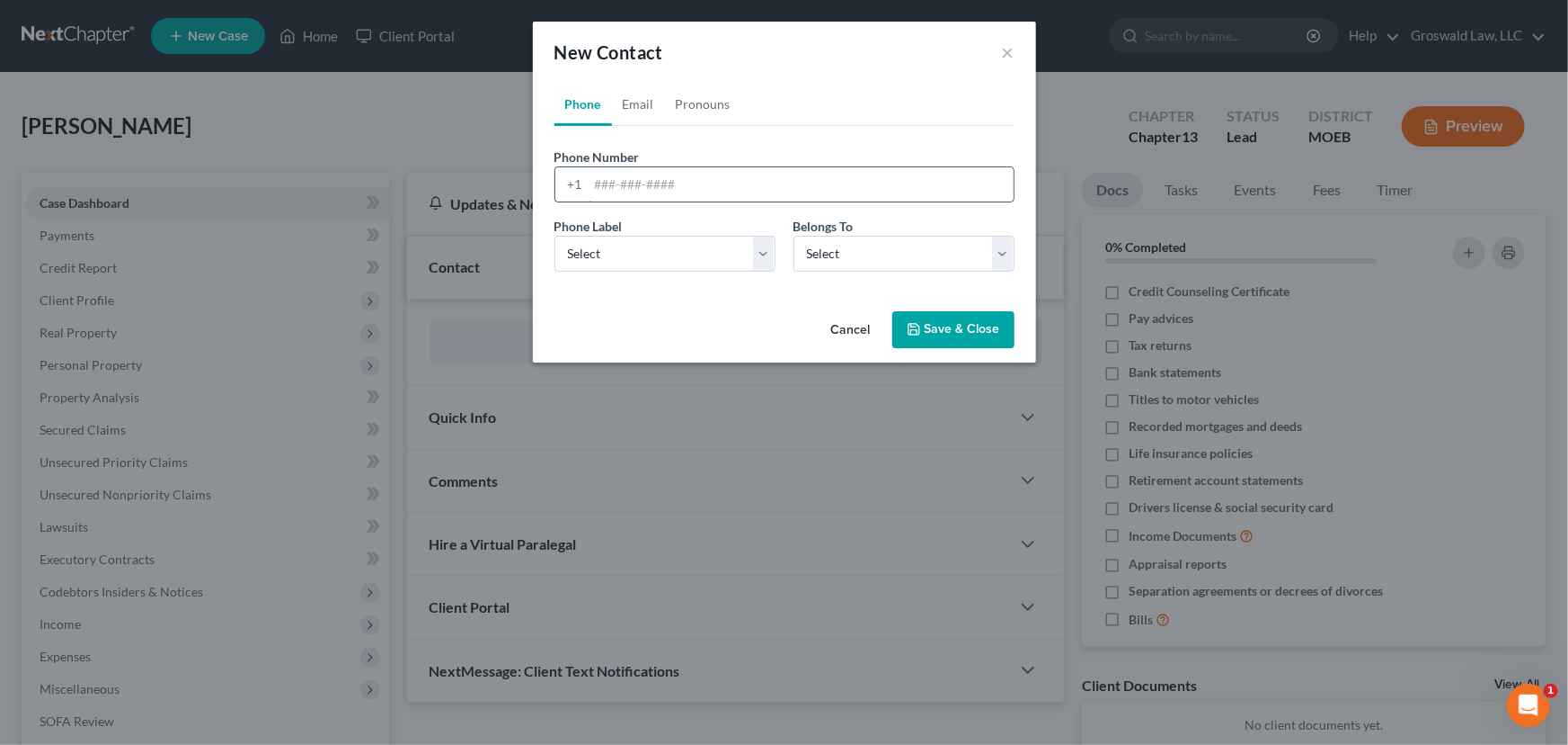
click at [620, 179] on input "tel" at bounding box center [801, 184] width 425 height 34
type input "417-991-8310"
drag, startPoint x: 630, startPoint y: 258, endPoint x: 627, endPoint y: 270, distance: 12.4
click at [630, 258] on select "Select Mobile Home Work Other" at bounding box center [665, 254] width 221 height 36
select select "0"
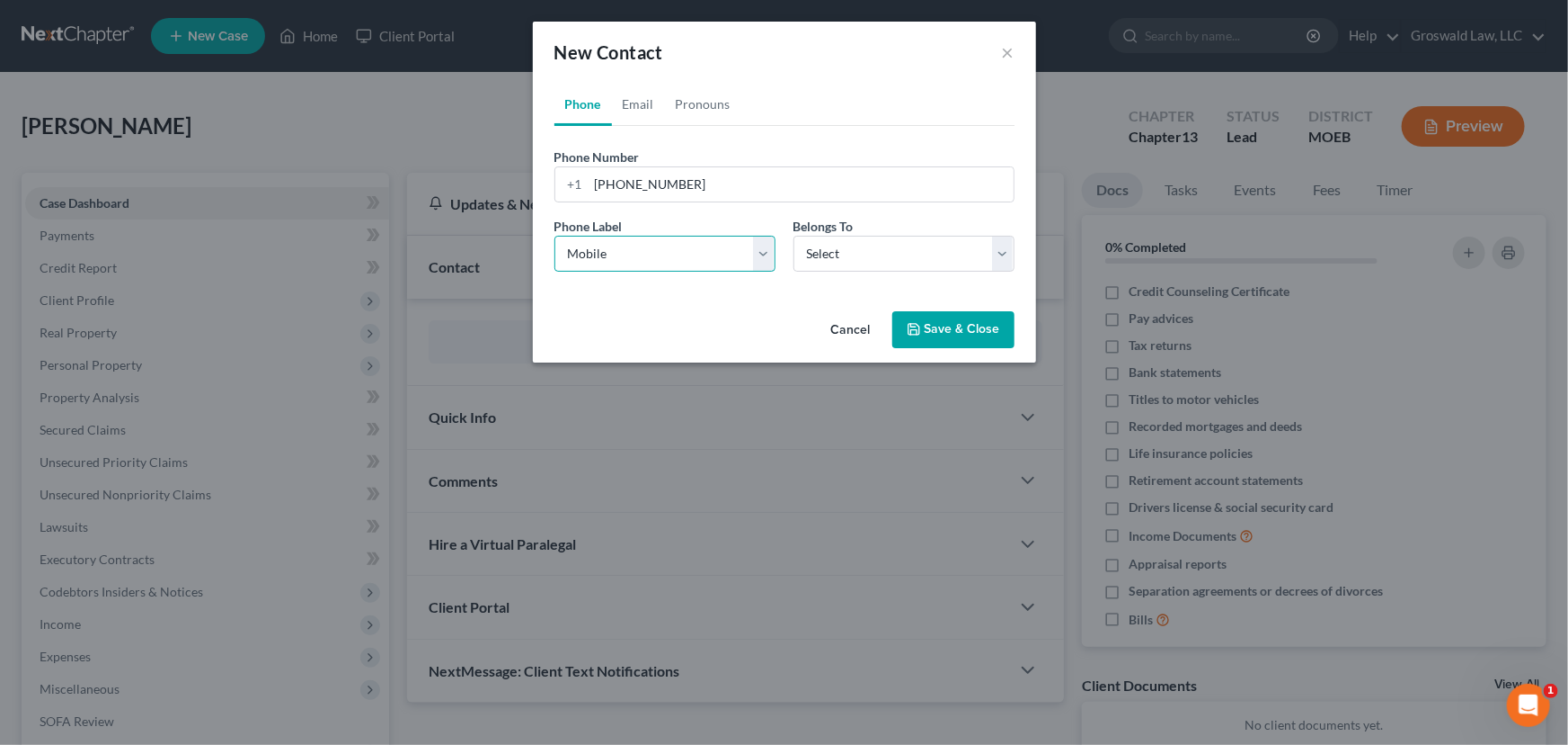
click at [555, 236] on select "Select Mobile Home Work Other" at bounding box center [665, 254] width 221 height 36
click at [934, 268] on select "Select Client Spouse Other" at bounding box center [903, 254] width 221 height 36
select select "1"
click at [793, 236] on select "Select Client Spouse Other" at bounding box center [903, 254] width 221 height 36
click at [947, 332] on button "Save & Close" at bounding box center [953, 330] width 122 height 38
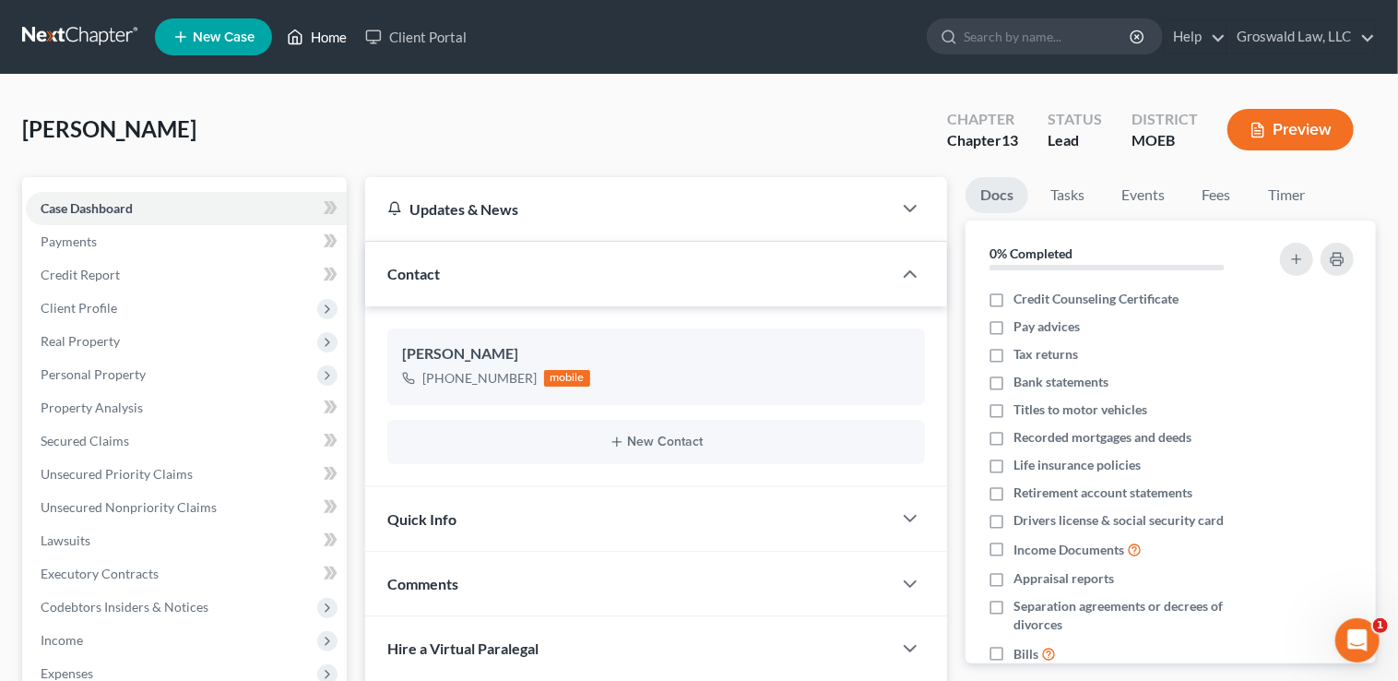
click at [303, 44] on icon at bounding box center [295, 37] width 17 height 22
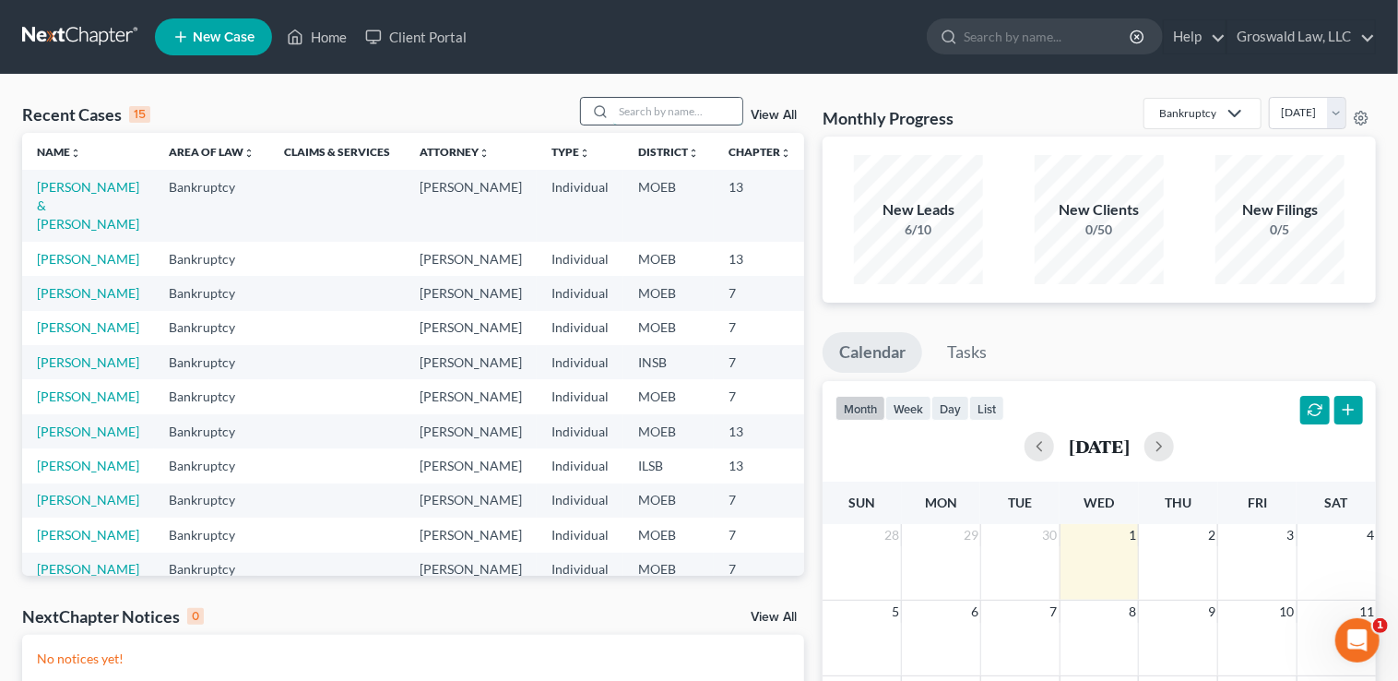
click at [667, 120] on input "search" at bounding box center [677, 111] width 129 height 27
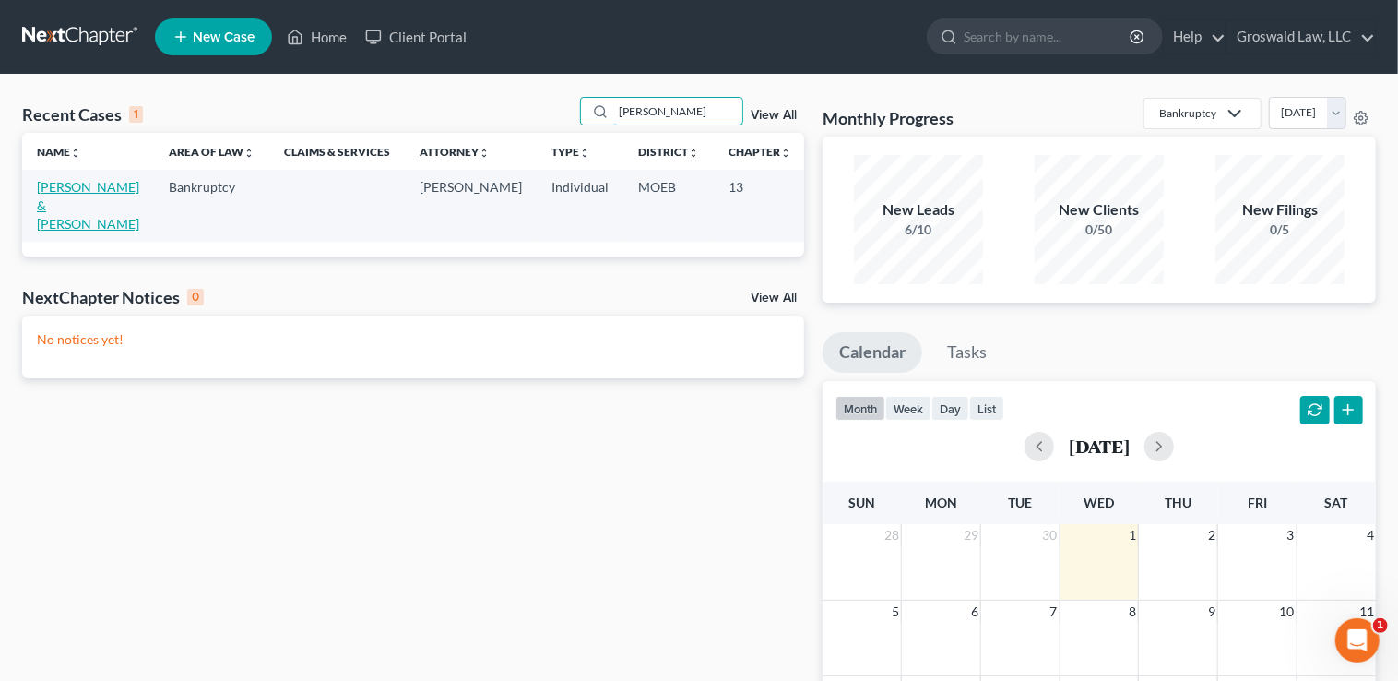
type input "worley"
click at [64, 221] on link "Worley, Parry & Kylie" at bounding box center [88, 205] width 102 height 53
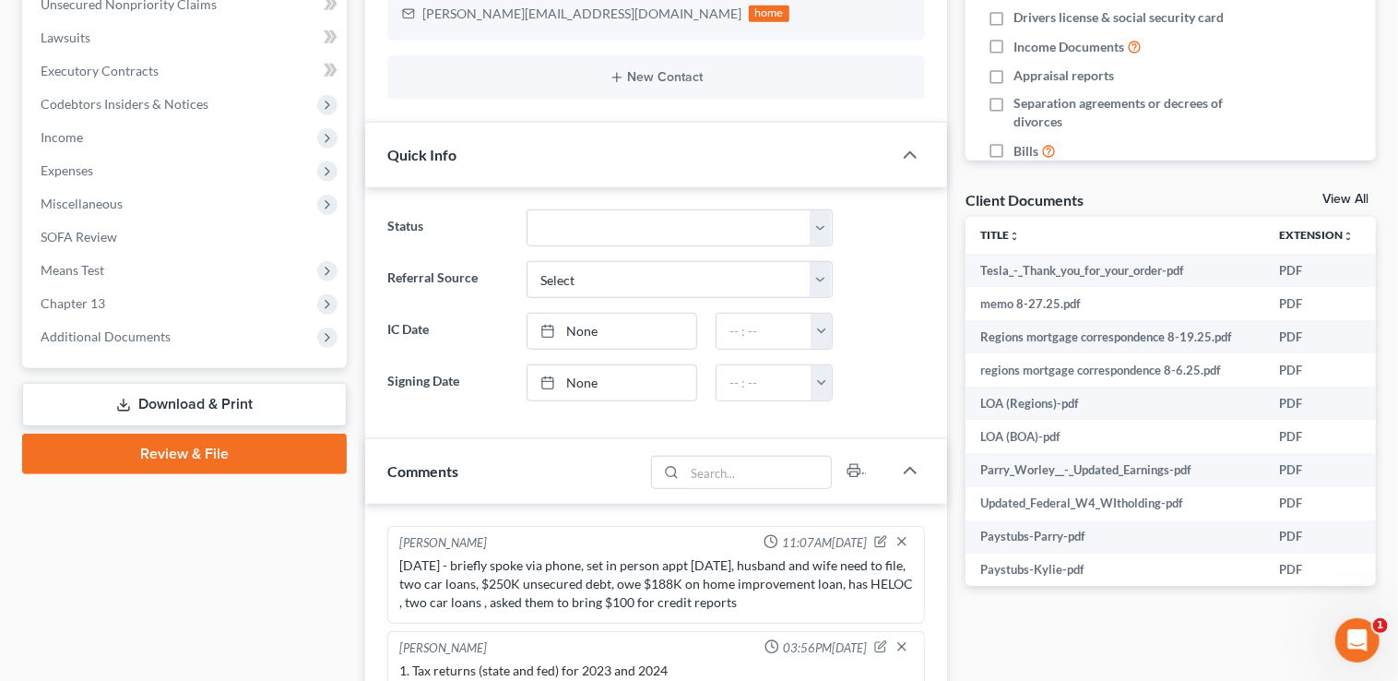
scroll to position [920, 0]
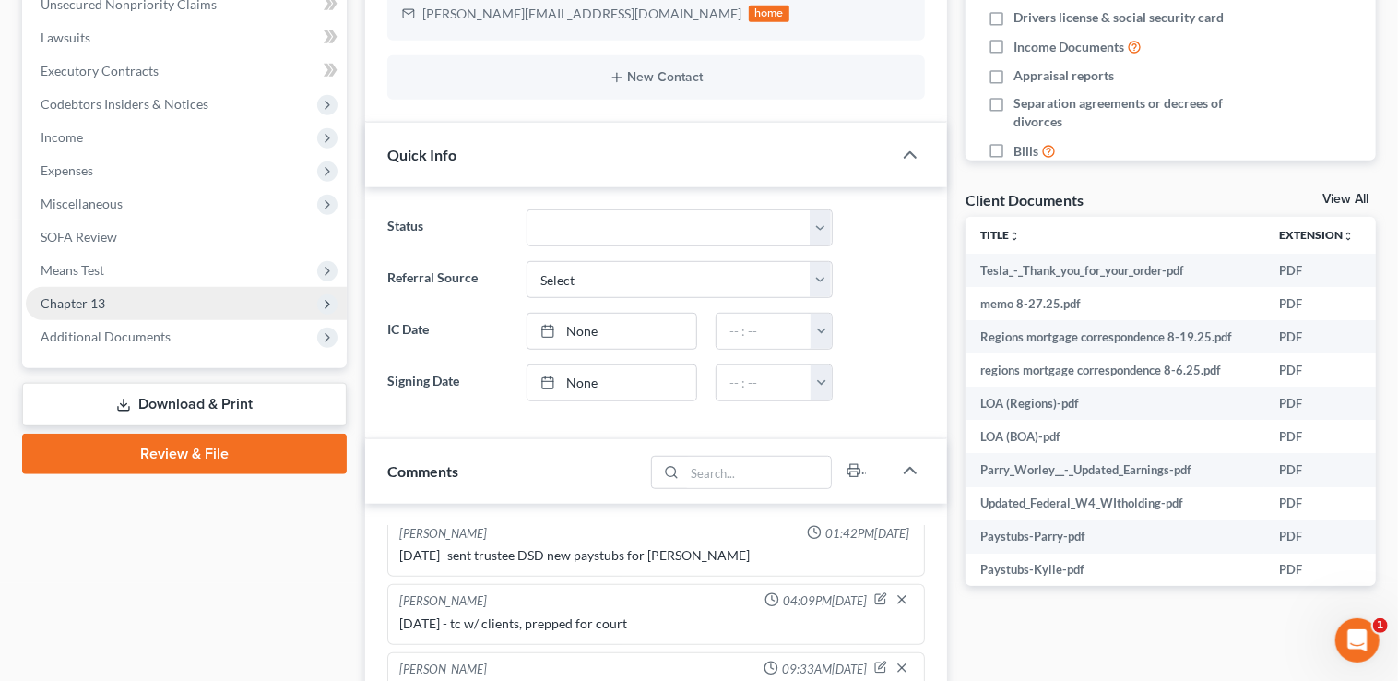
click at [57, 299] on span "Chapter 13" at bounding box center [73, 303] width 65 height 16
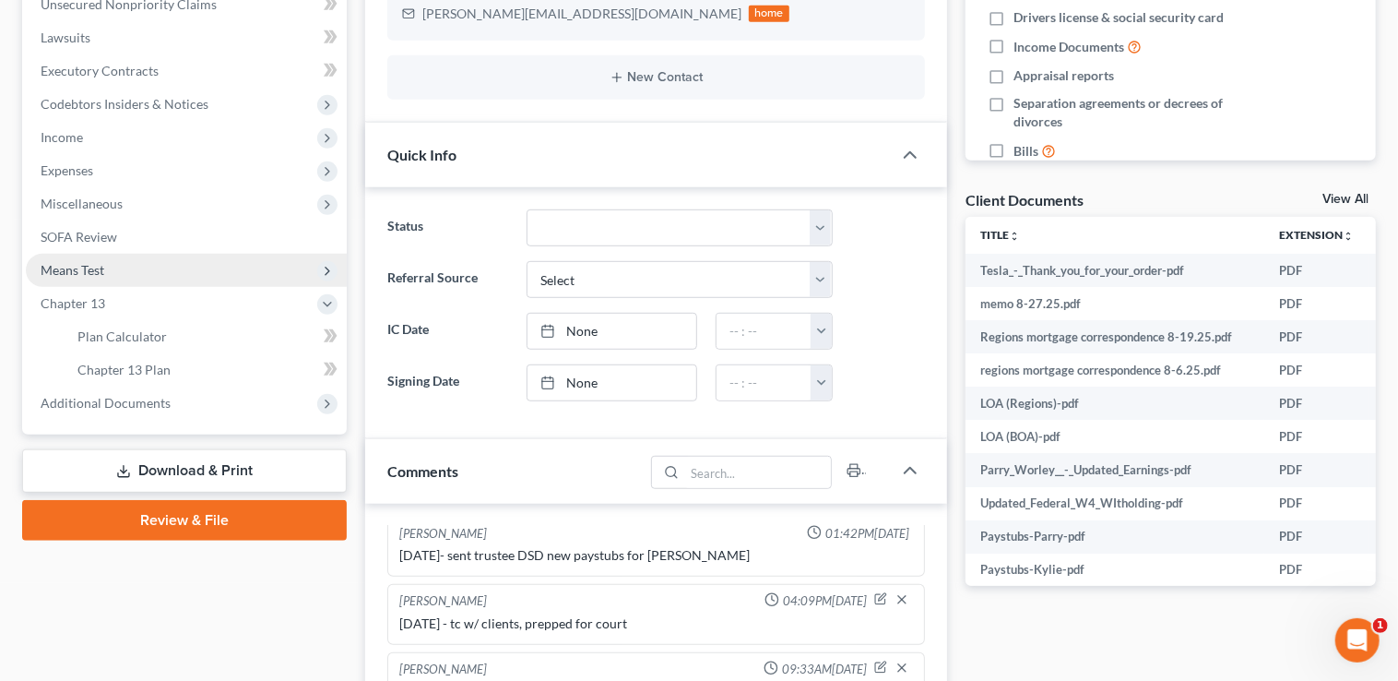
click at [114, 272] on span "Means Test" at bounding box center [186, 270] width 321 height 33
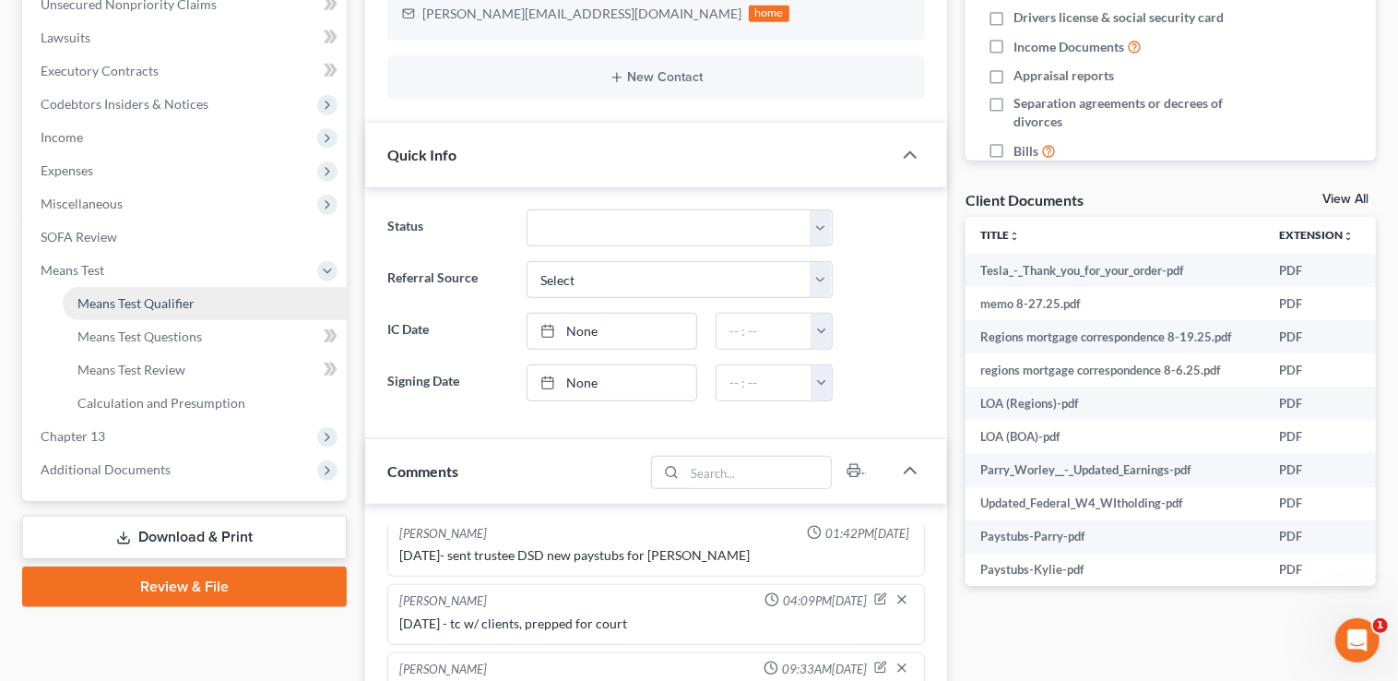
click at [145, 301] on span "Means Test Qualifier" at bounding box center [135, 303] width 117 height 16
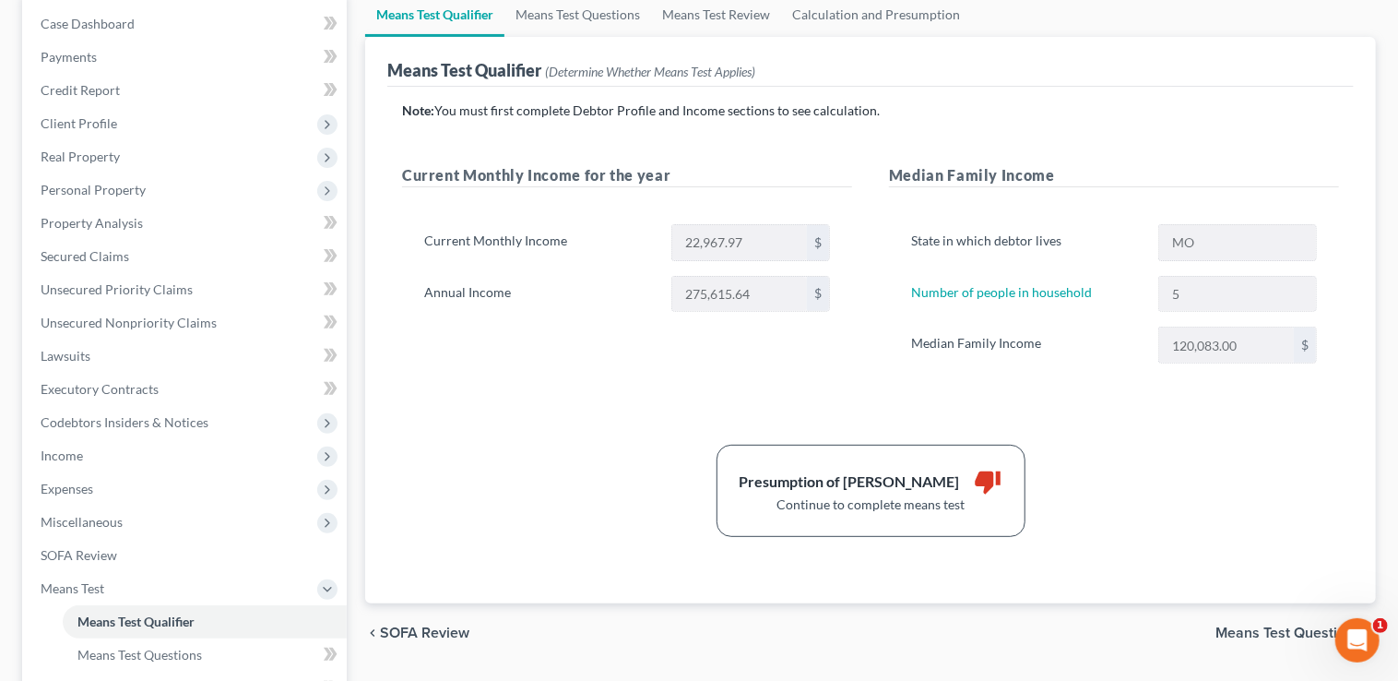
scroll to position [167, 0]
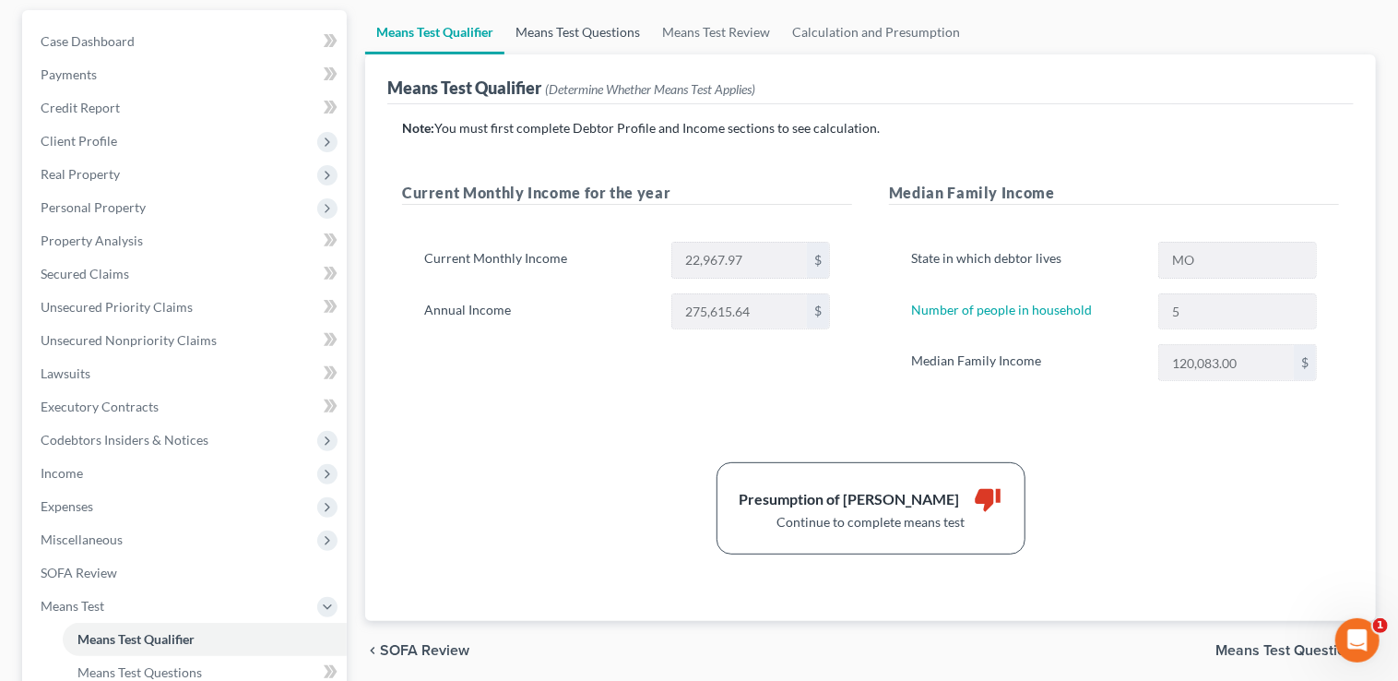
click at [543, 33] on link "Means Test Questions" at bounding box center [577, 32] width 147 height 44
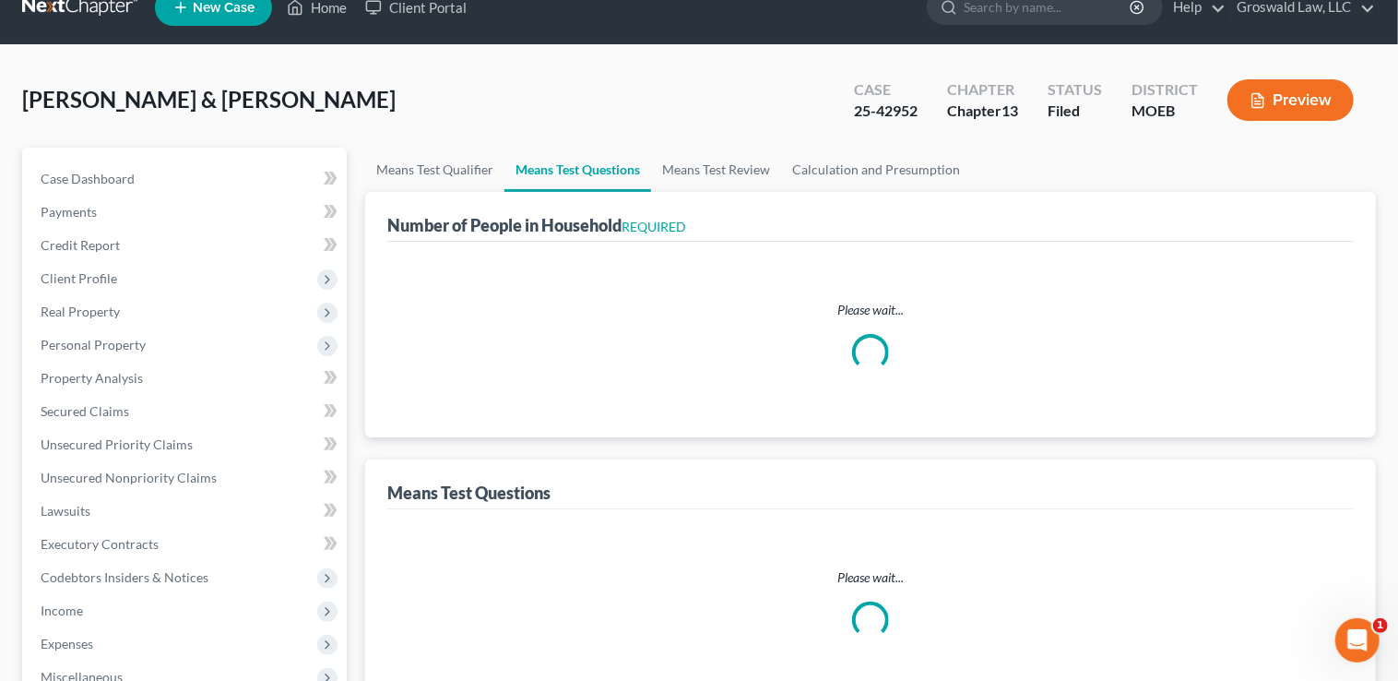
select select "0"
select select "60"
select select "0"
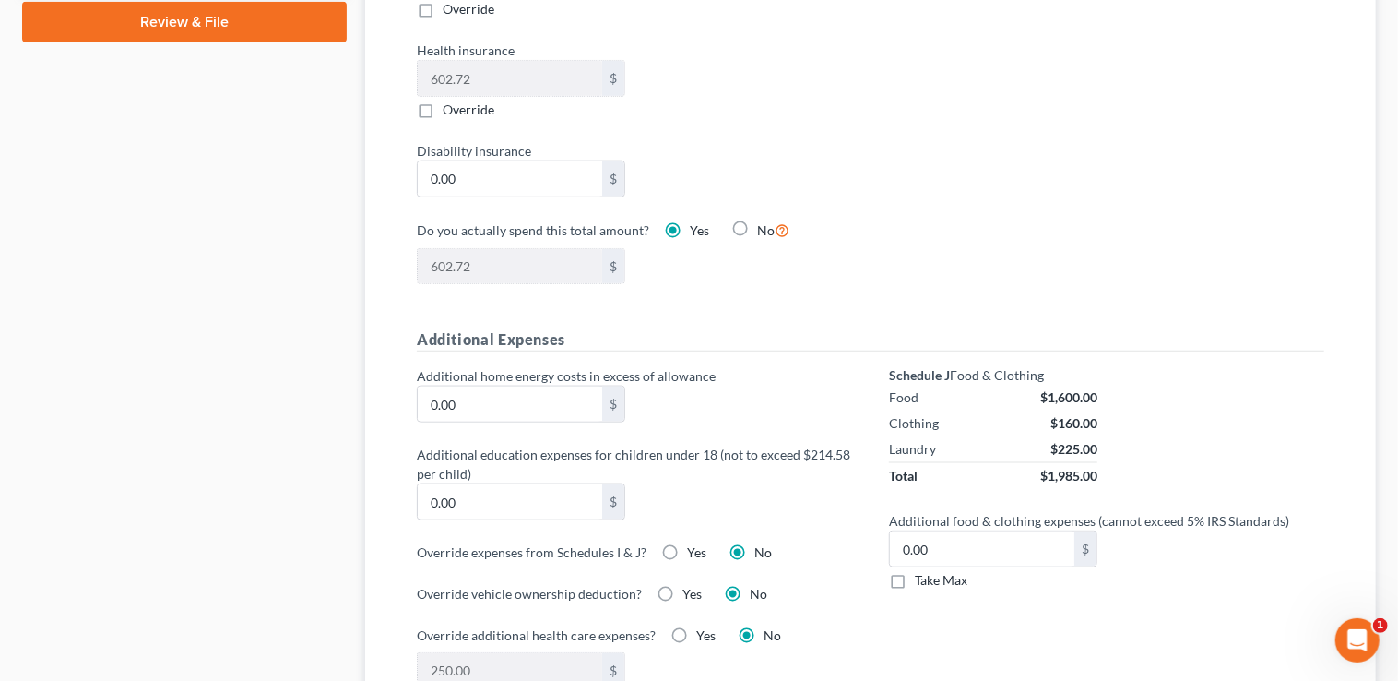
scroll to position [1677, 0]
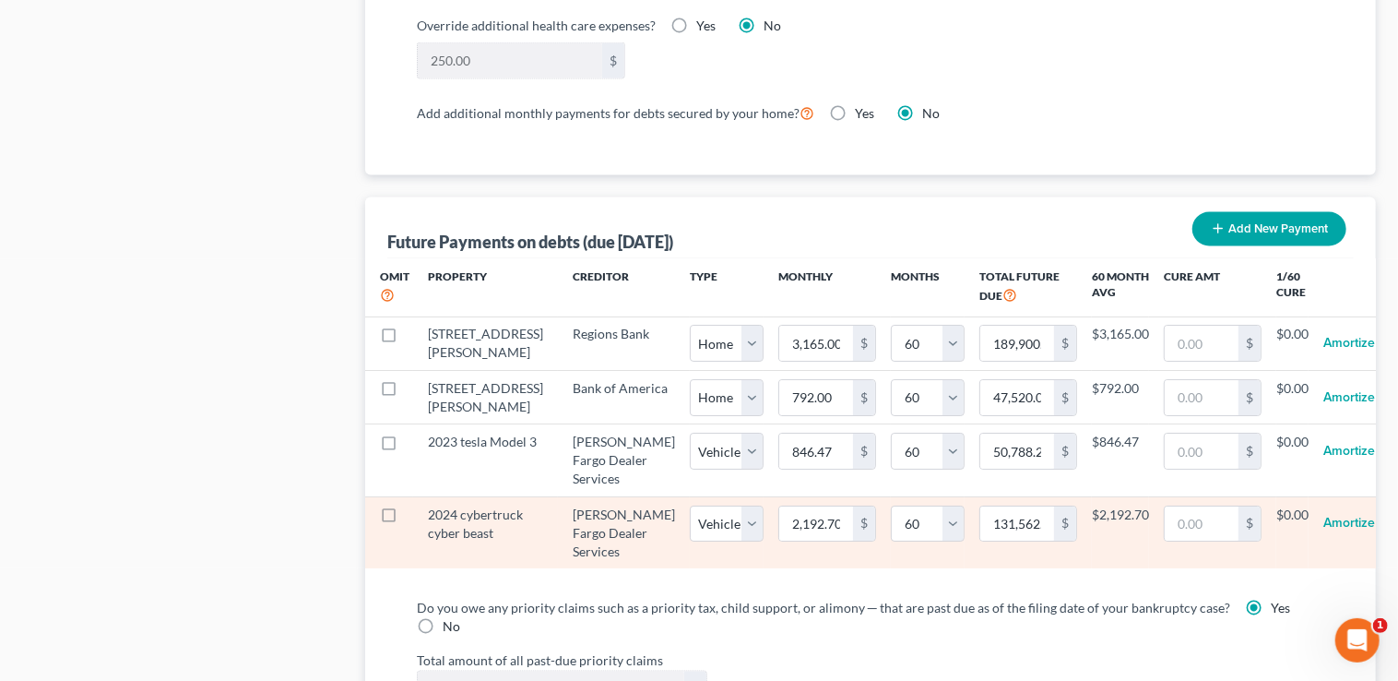
click at [406, 520] on label at bounding box center [406, 520] width 0 height 0
click at [413, 518] on input "checkbox" at bounding box center [419, 512] width 12 height 12
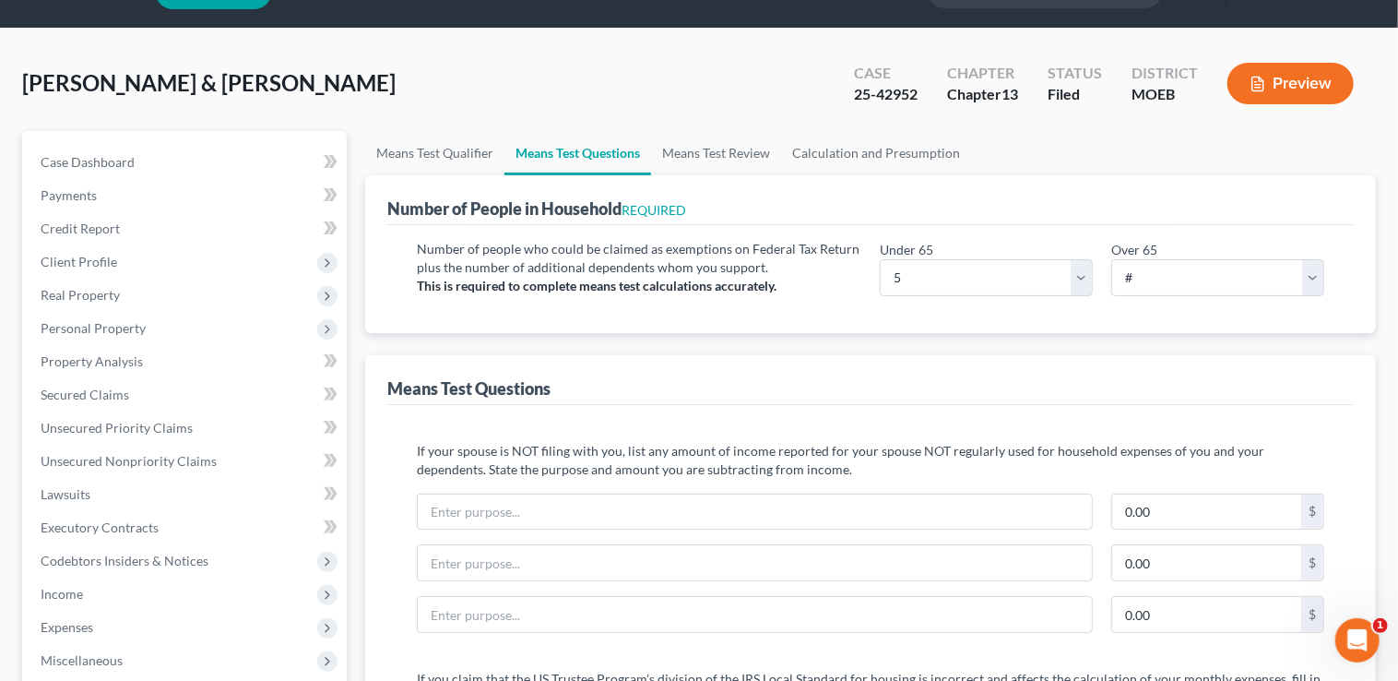
scroll to position [0, 0]
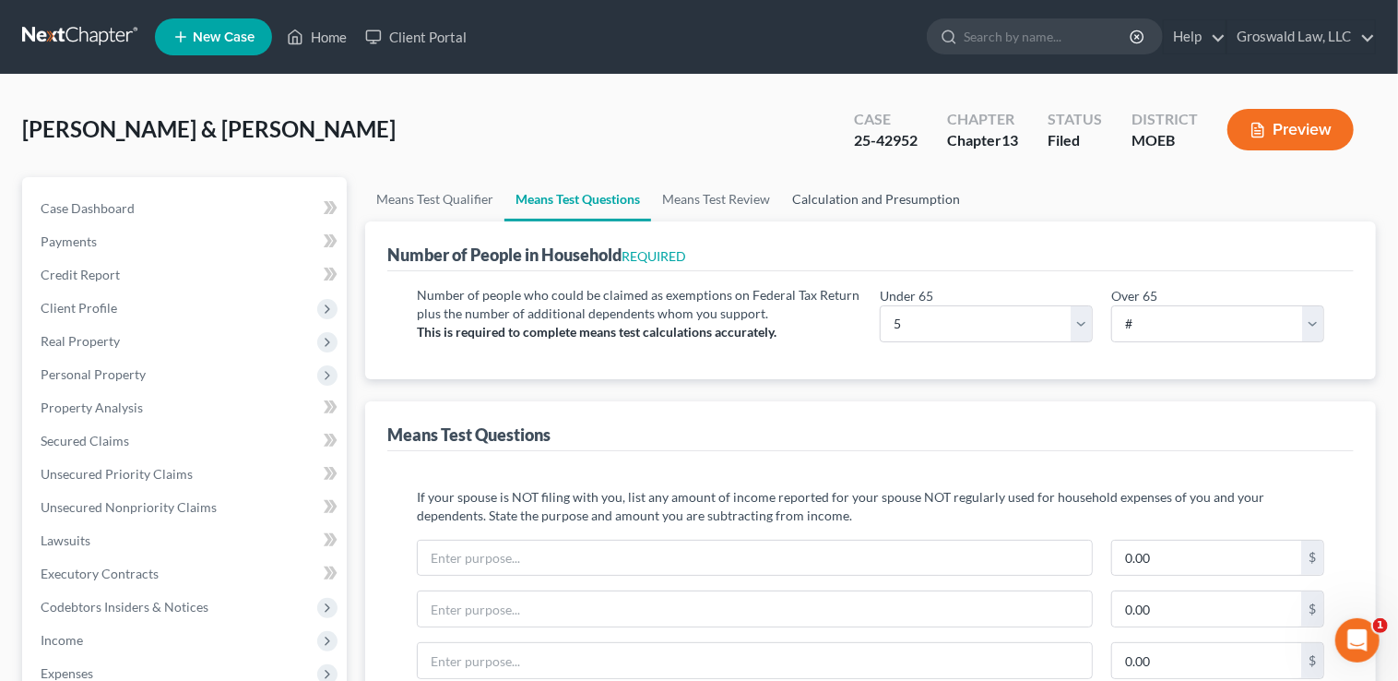
click at [924, 208] on link "Calculation and Presumption" at bounding box center [876, 199] width 190 height 44
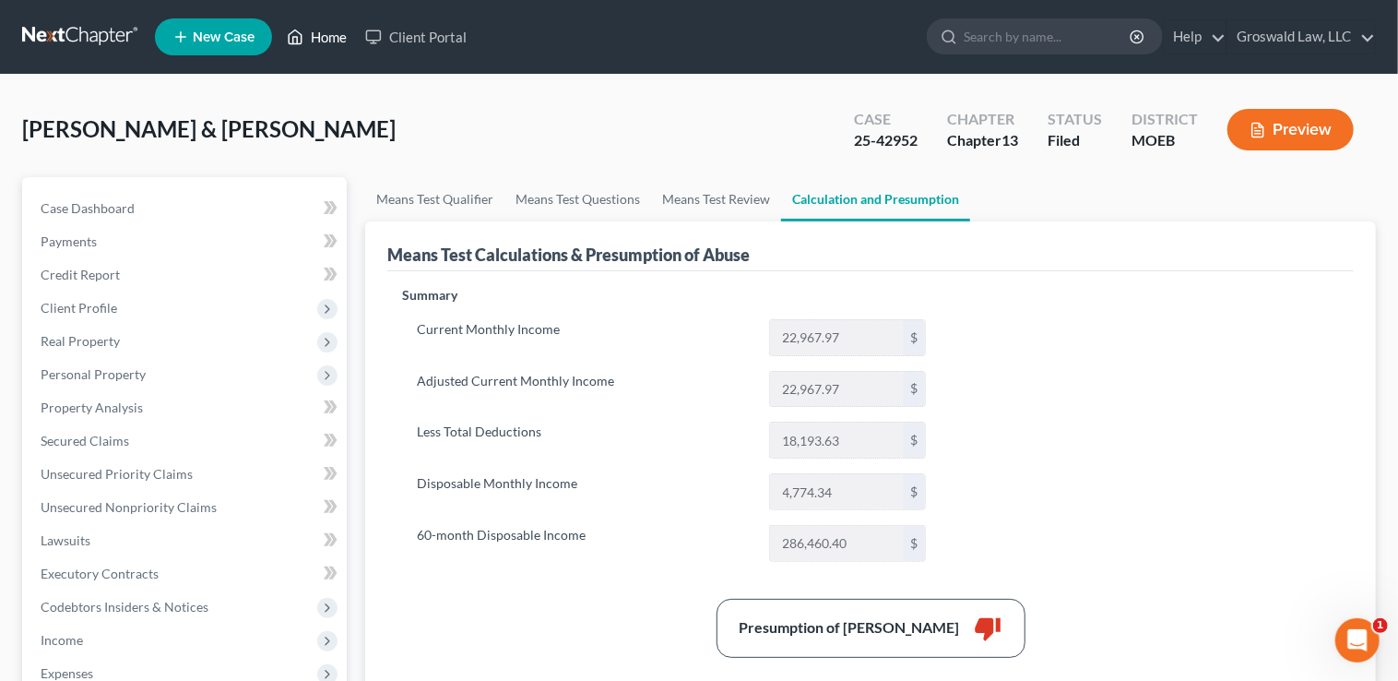
click at [324, 36] on link "Home" at bounding box center [317, 36] width 78 height 33
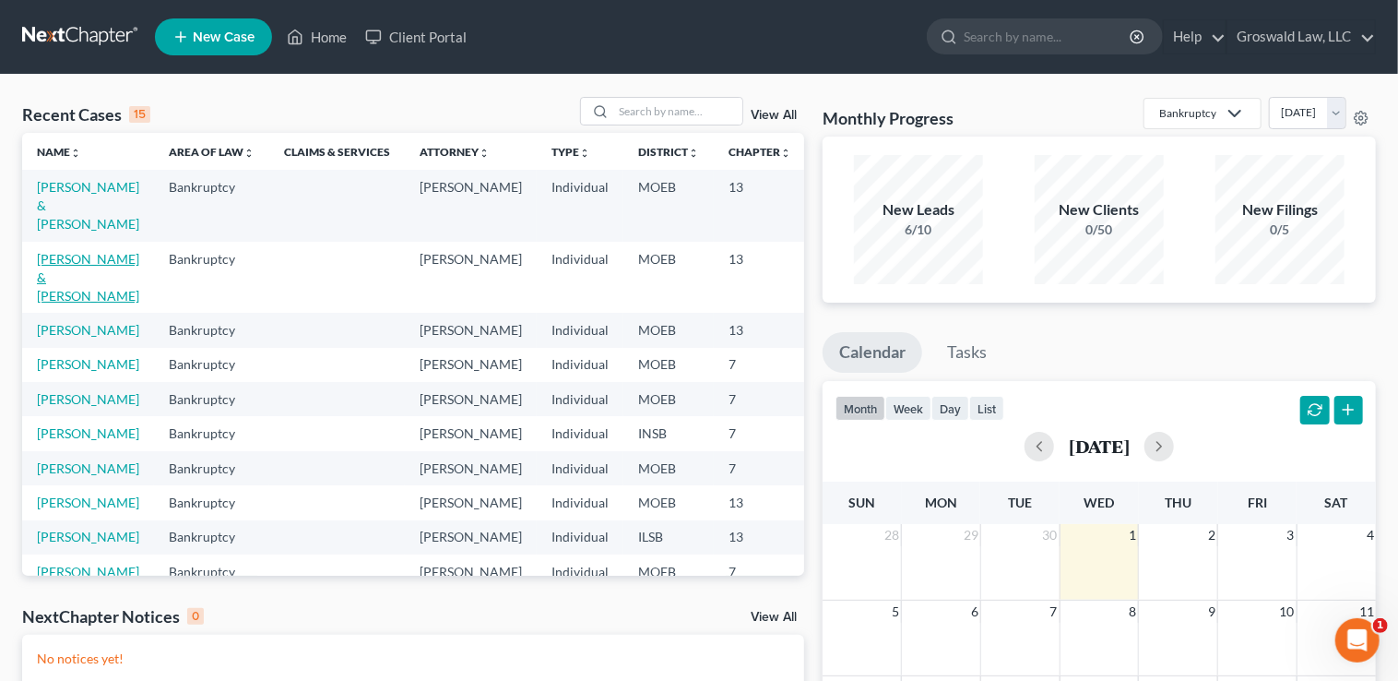
click at [52, 291] on link "Zachery, Terry & Lenora" at bounding box center [88, 277] width 102 height 53
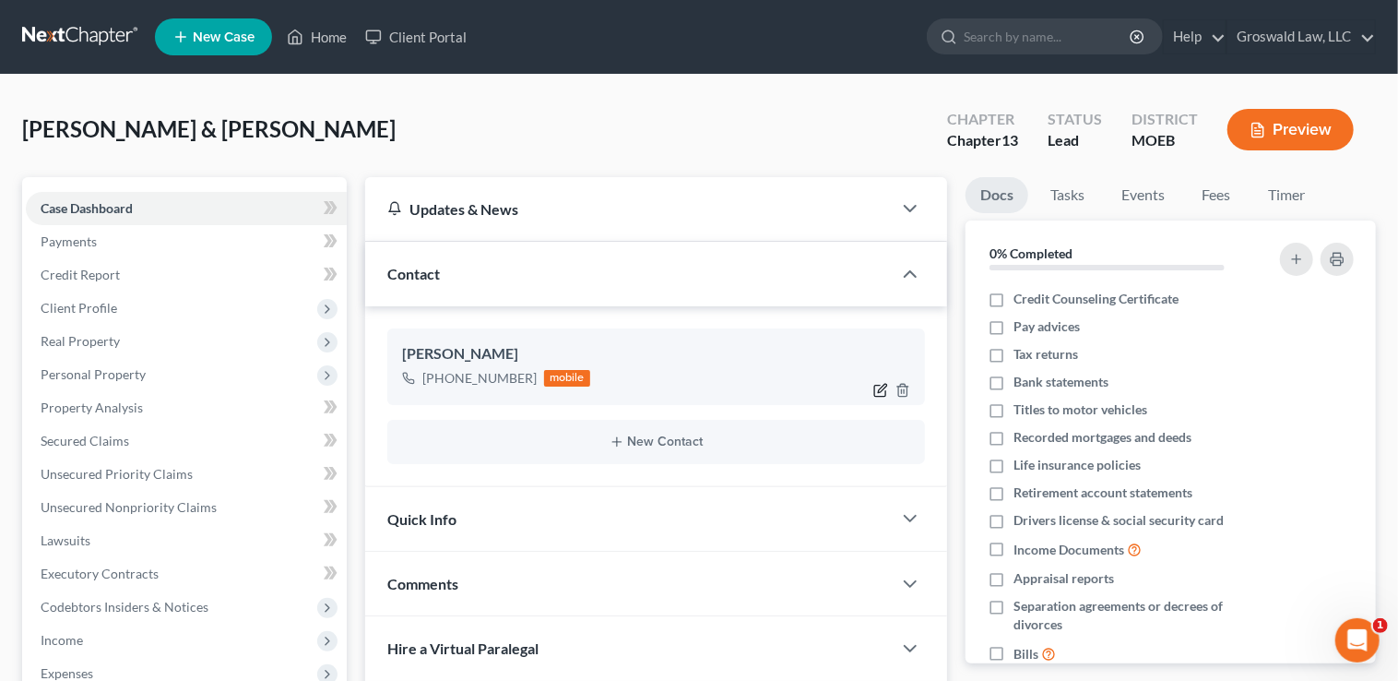
click at [879, 388] on icon "button" at bounding box center [882, 388] width 8 height 8
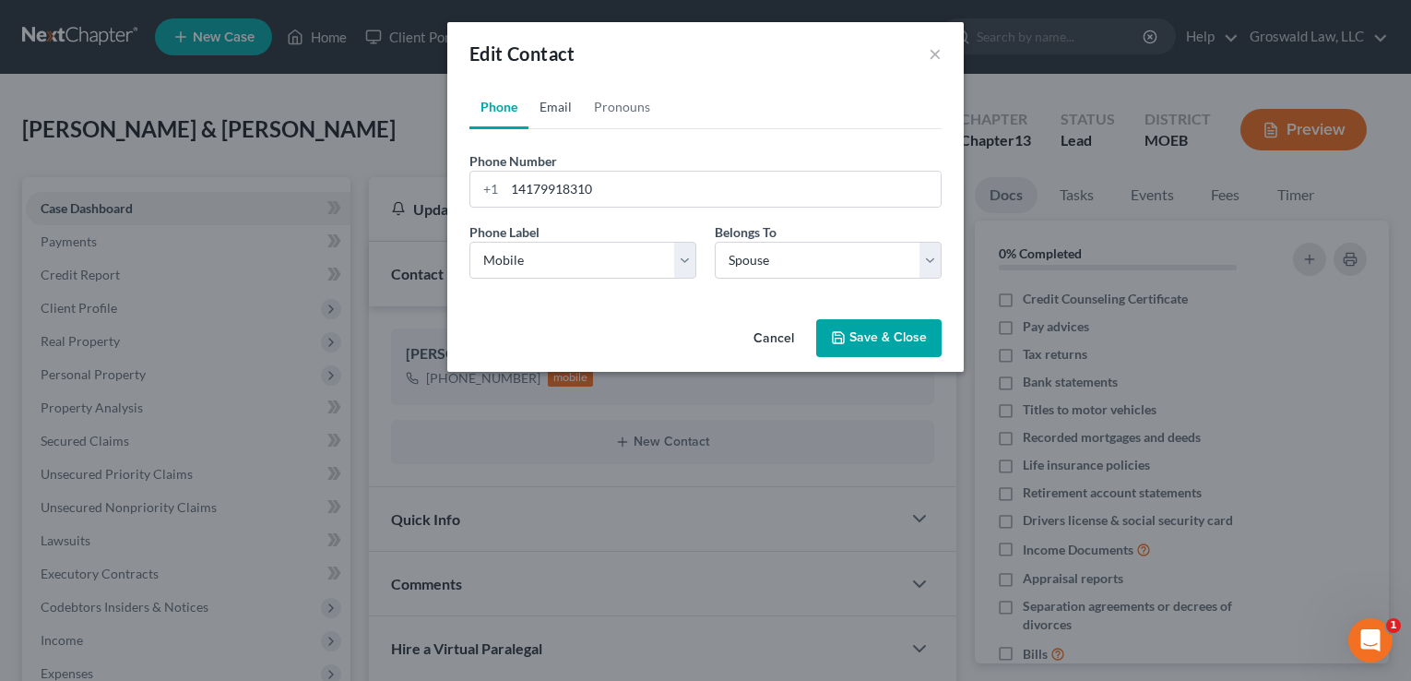
click at [572, 104] on link "Email" at bounding box center [555, 107] width 54 height 44
drag, startPoint x: 571, startPoint y: 185, endPoint x: 516, endPoint y: 195, distance: 55.2
click at [571, 185] on input "email" at bounding box center [722, 189] width 436 height 35
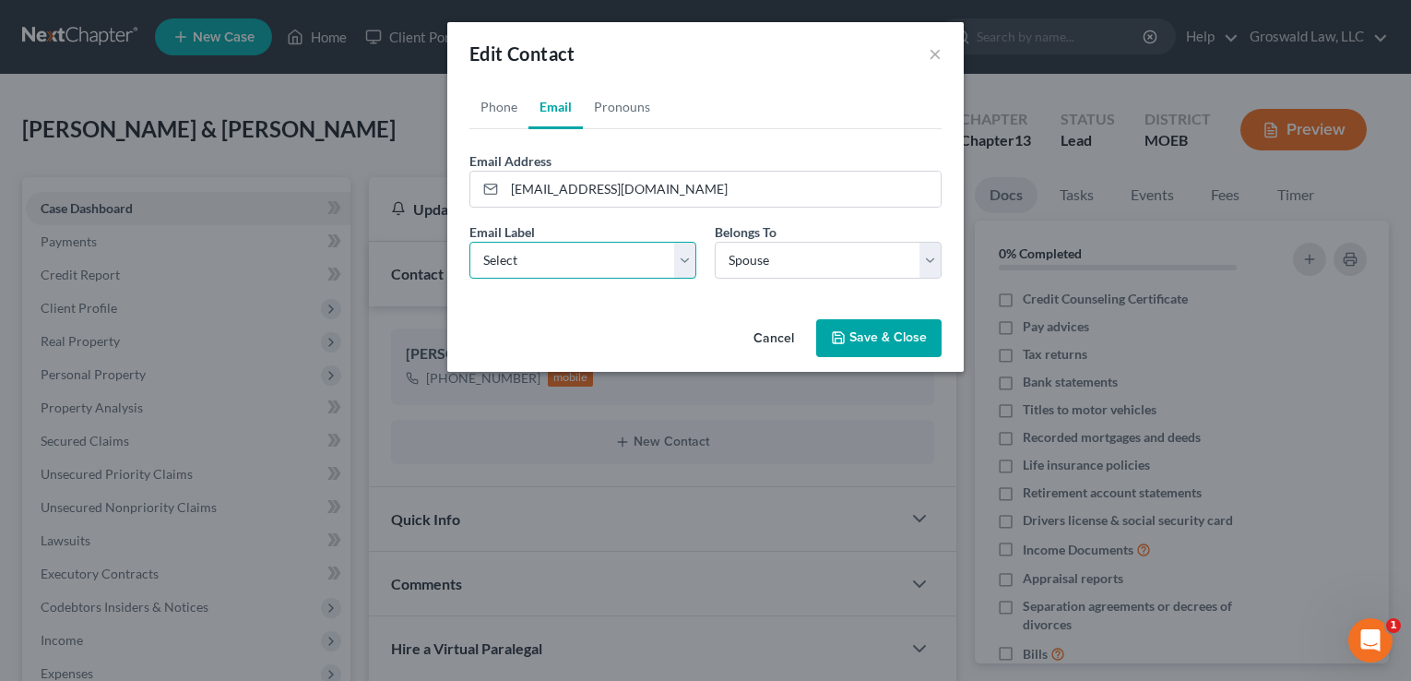
drag, startPoint x: 488, startPoint y: 257, endPoint x: 492, endPoint y: 277, distance: 19.7
click at [488, 258] on select "Select Home Work Other" at bounding box center [582, 260] width 227 height 37
click at [469, 242] on select "Select Home Work Other" at bounding box center [582, 260] width 227 height 37
click at [879, 342] on button "Save & Close" at bounding box center [878, 338] width 125 height 39
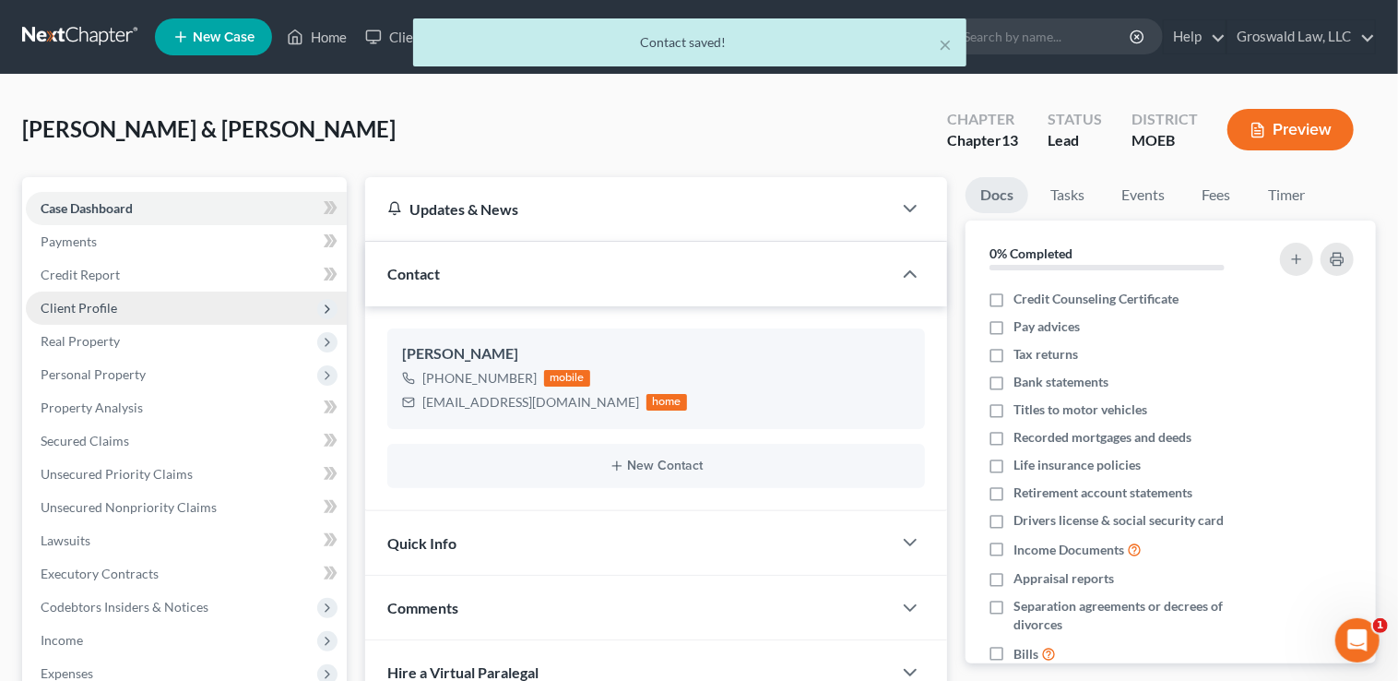
click at [98, 303] on span "Client Profile" at bounding box center [79, 308] width 77 height 16
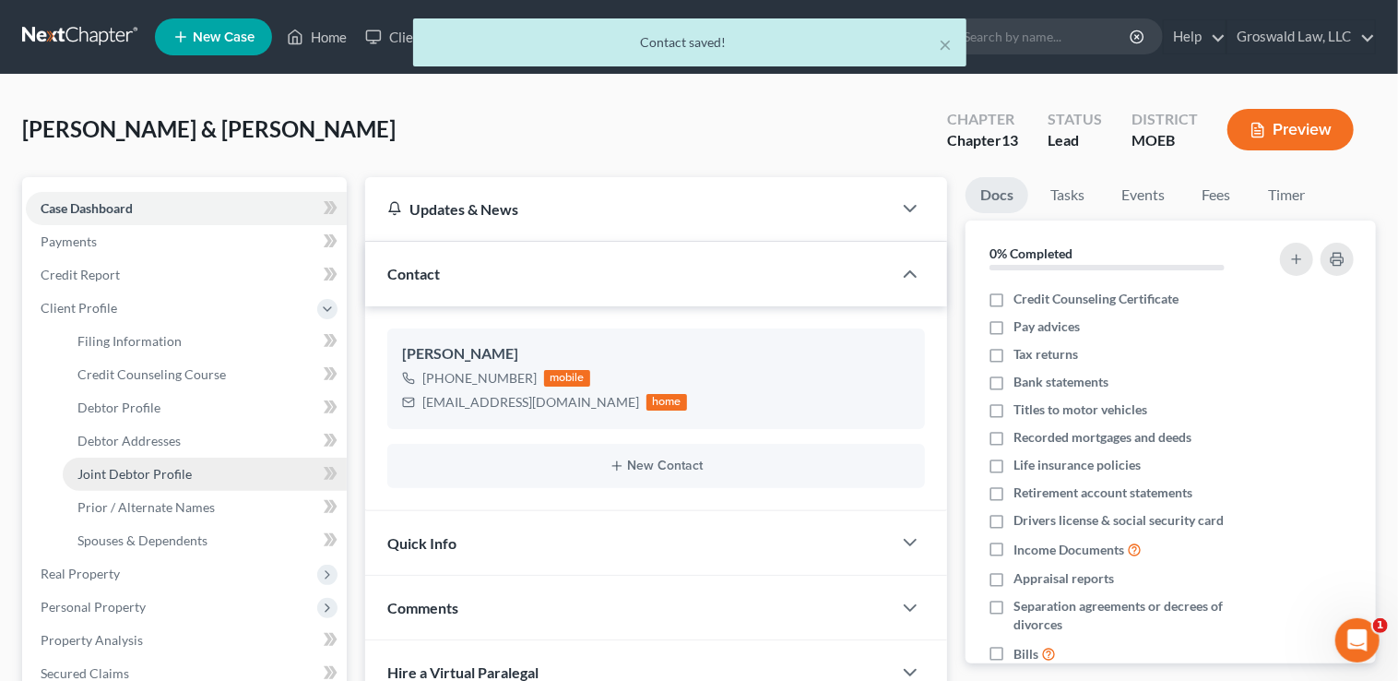
click at [113, 469] on span "Joint Debtor Profile" at bounding box center [134, 474] width 114 height 16
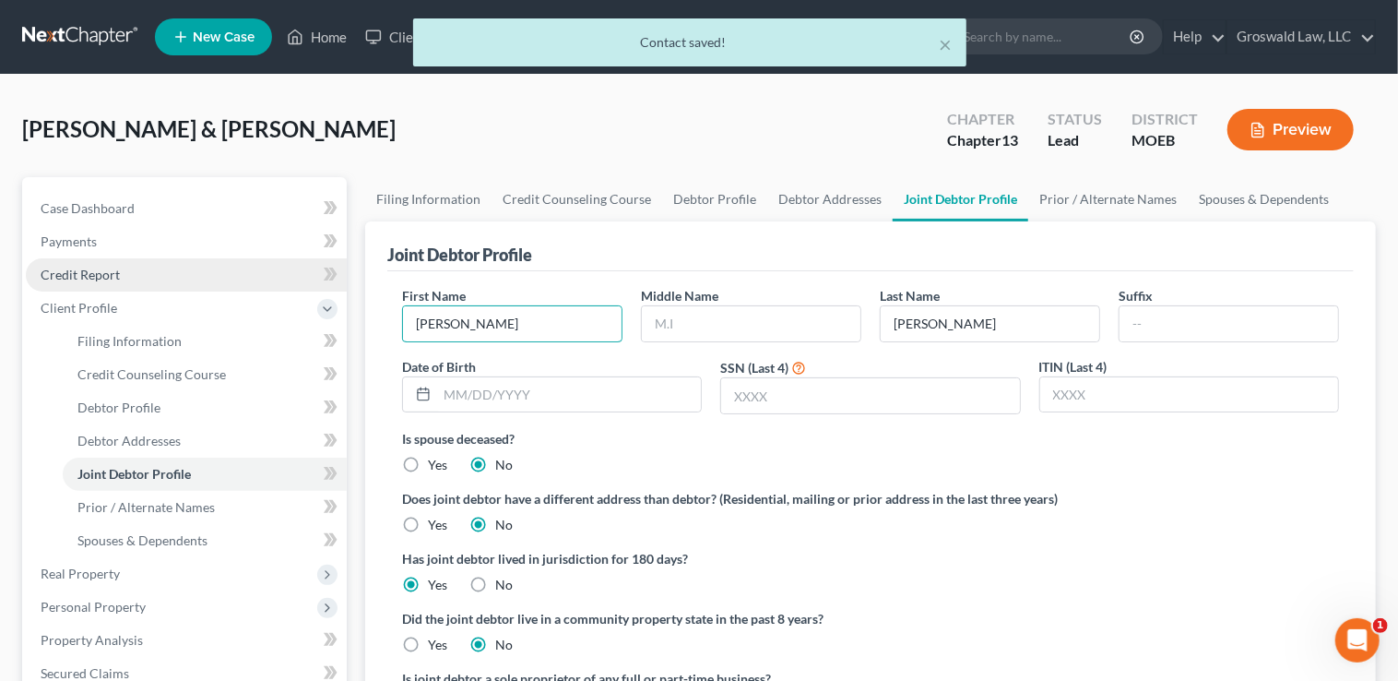
drag, startPoint x: 543, startPoint y: 321, endPoint x: 76, endPoint y: 267, distance: 470.6
click at [76, 267] on div "Petition Navigation Case Dashboard Payments Invoices Payments Payments Credit R…" at bounding box center [699, 693] width 1372 height 1032
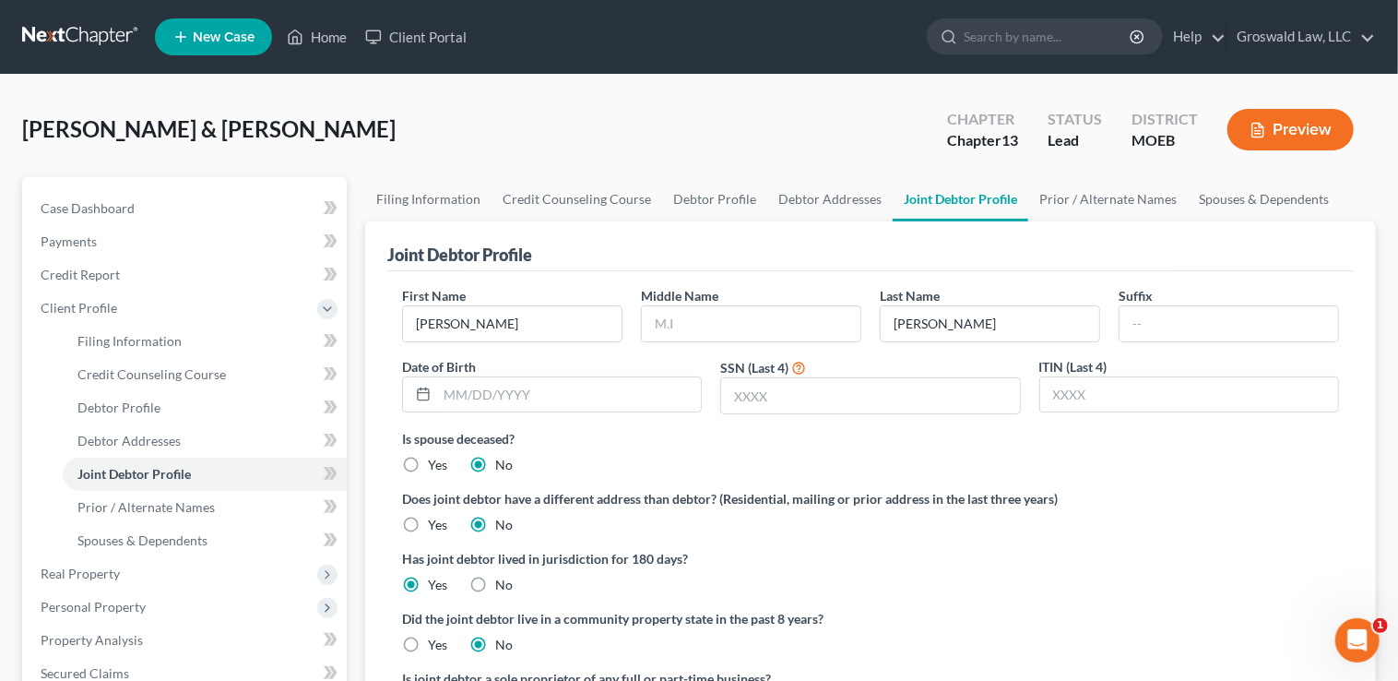
click at [770, 112] on div "Zachery, Terry & Lenora Upgraded Chapter Chapter 13 Status Lead District MOEB P…" at bounding box center [699, 137] width 1354 height 80
click at [799, 198] on link "Debtor Addresses" at bounding box center [829, 199] width 125 height 44
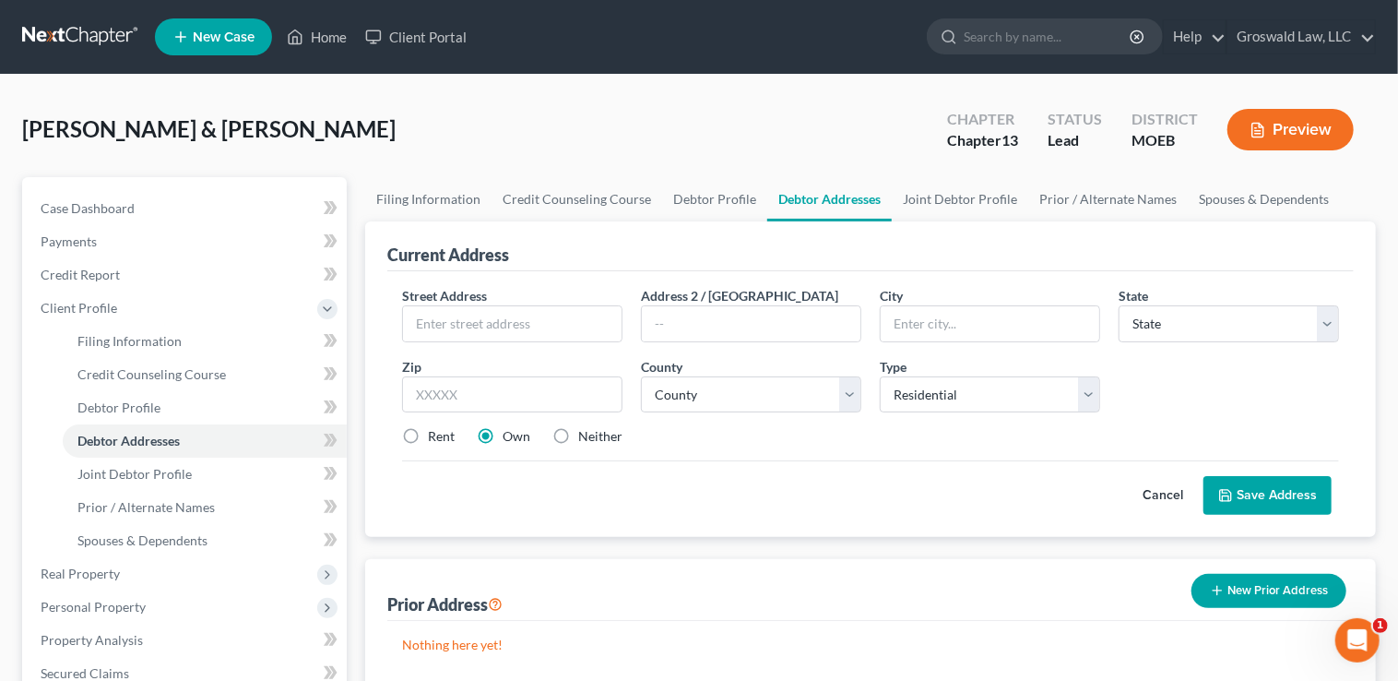
click at [578, 441] on label "Neither" at bounding box center [600, 436] width 44 height 18
click at [586, 439] on input "Neither" at bounding box center [592, 433] width 12 height 12
click at [506, 338] on input "text" at bounding box center [512, 323] width 219 height 35
click at [490, 326] on input "505 Chestlake Court" at bounding box center [512, 323] width 219 height 35
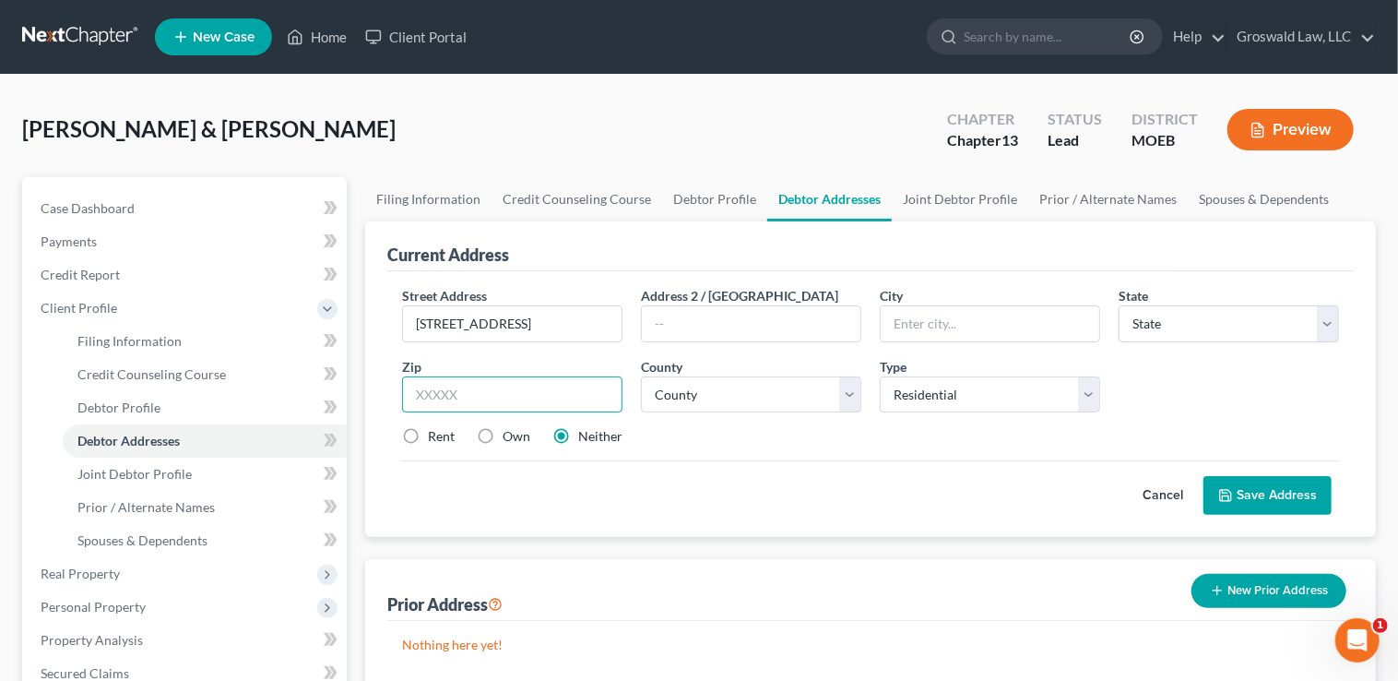
click at [473, 399] on input "text" at bounding box center [512, 394] width 220 height 37
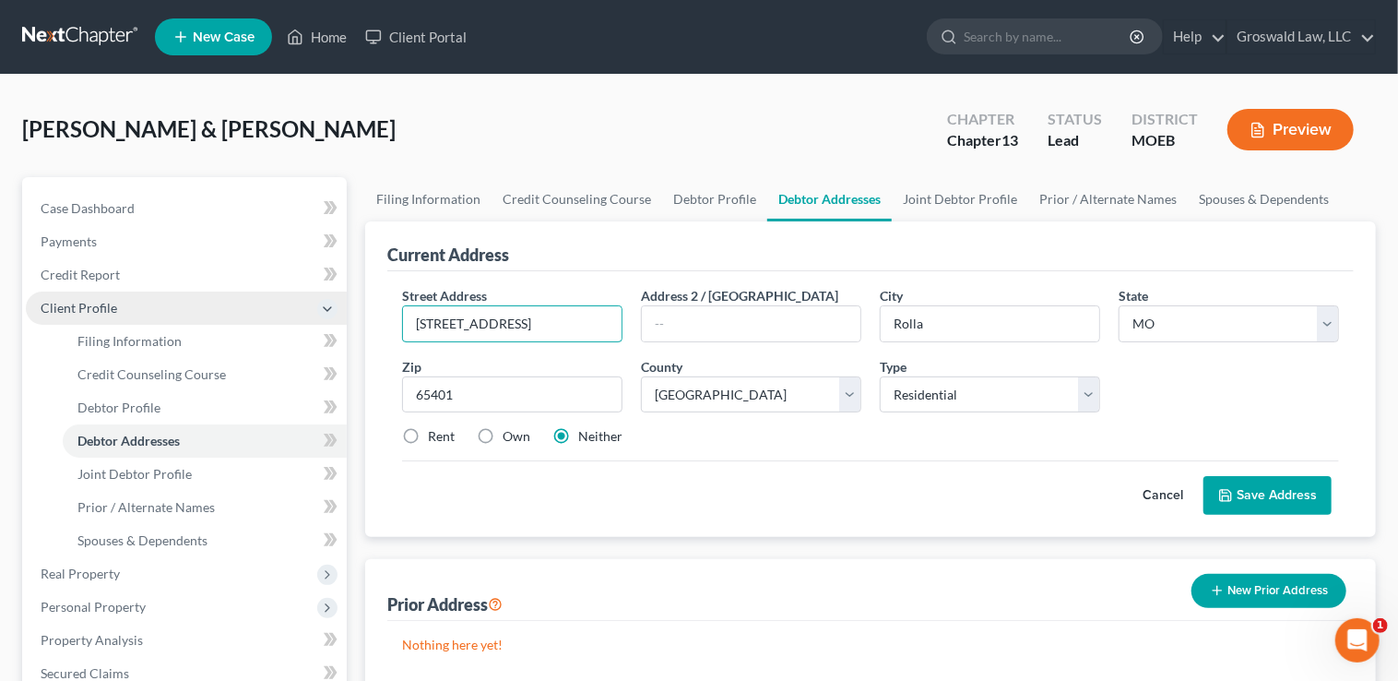
drag, startPoint x: 526, startPoint y: 318, endPoint x: 277, endPoint y: 316, distance: 249.0
click at [277, 316] on div "Petition Navigation Case Dashboard Payments Invoices Payments Payments Credit R…" at bounding box center [699, 693] width 1372 height 1032
drag, startPoint x: 1276, startPoint y: 496, endPoint x: 1275, endPoint y: 486, distance: 10.3
click at [1276, 496] on button "Save Address" at bounding box center [1268, 495] width 128 height 39
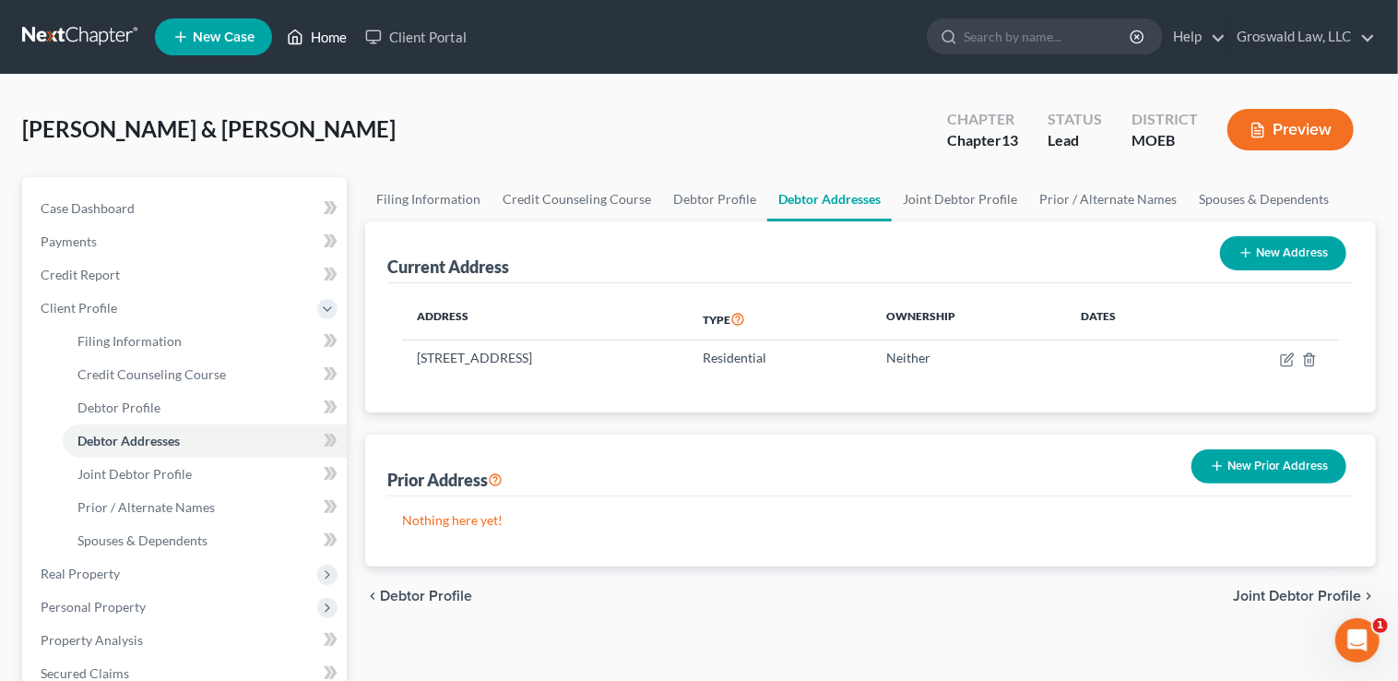
drag, startPoint x: 323, startPoint y: 33, endPoint x: 315, endPoint y: 44, distance: 13.3
click at [323, 33] on link "Home" at bounding box center [317, 36] width 78 height 33
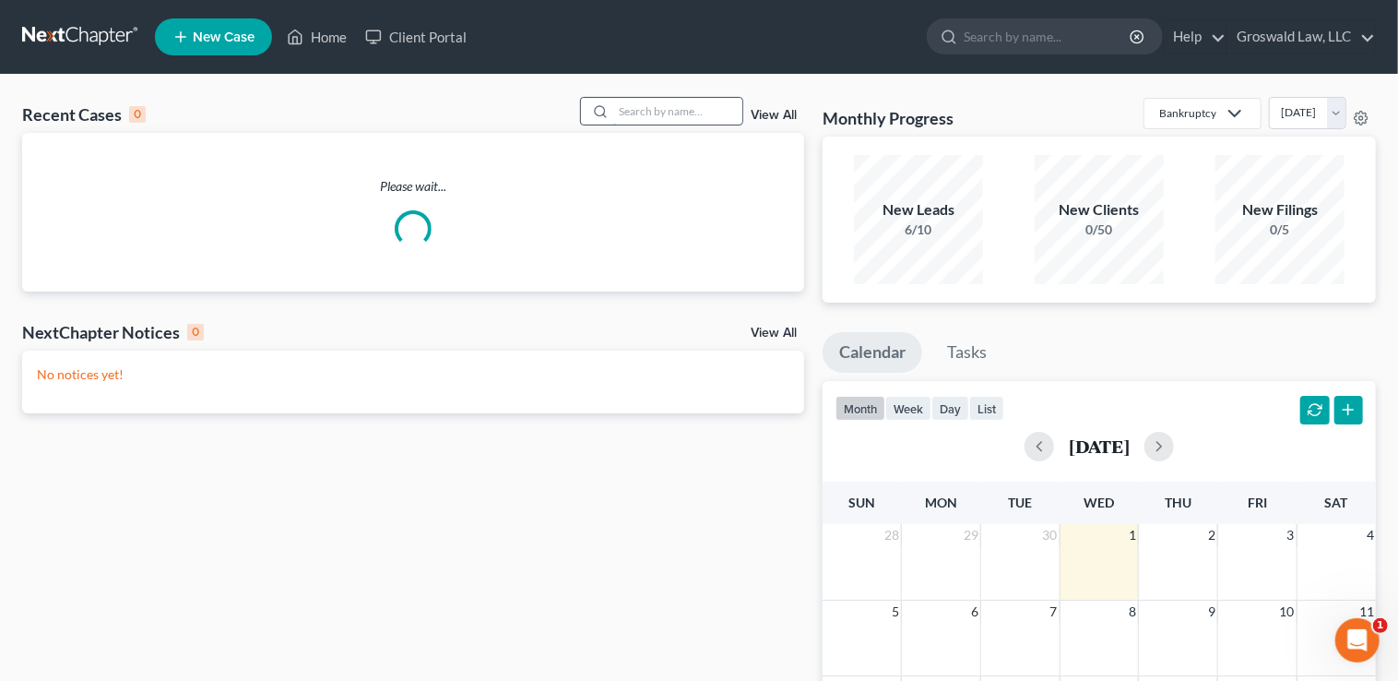
click at [672, 121] on input "search" at bounding box center [677, 111] width 129 height 27
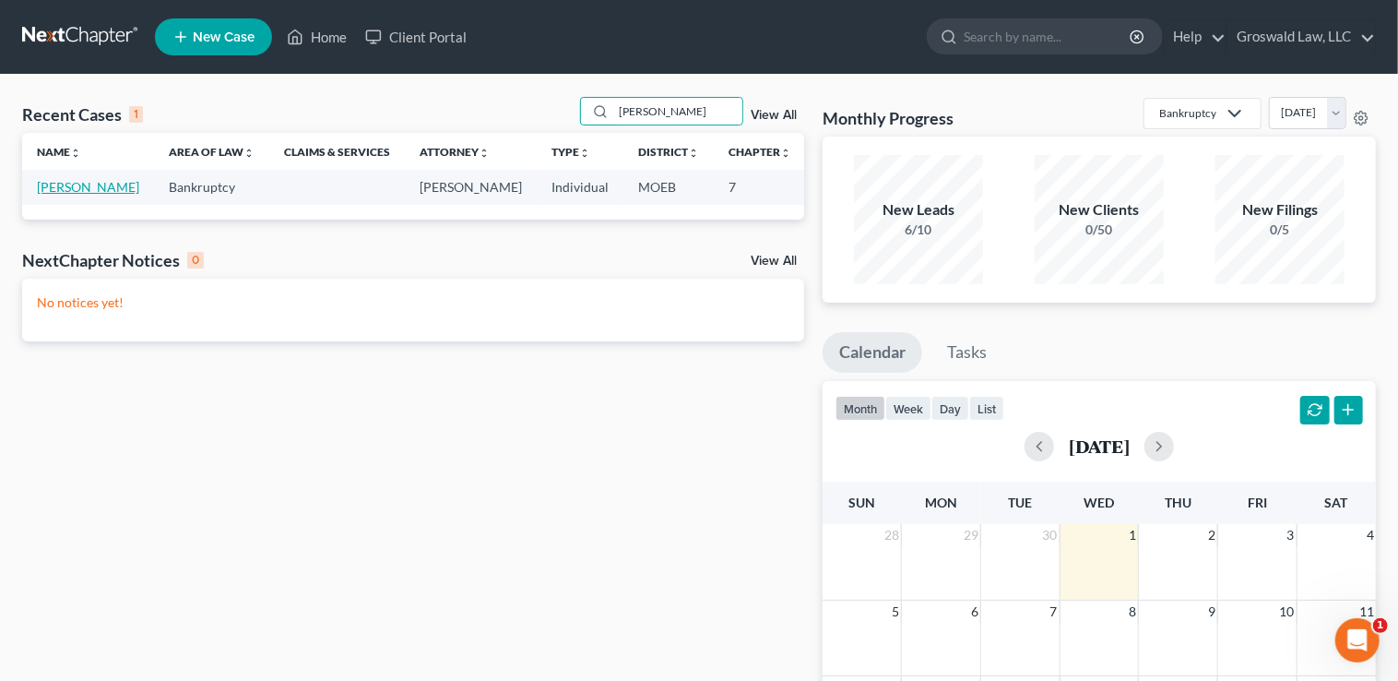
click at [49, 190] on link "Keating, Stuart" at bounding box center [88, 187] width 102 height 16
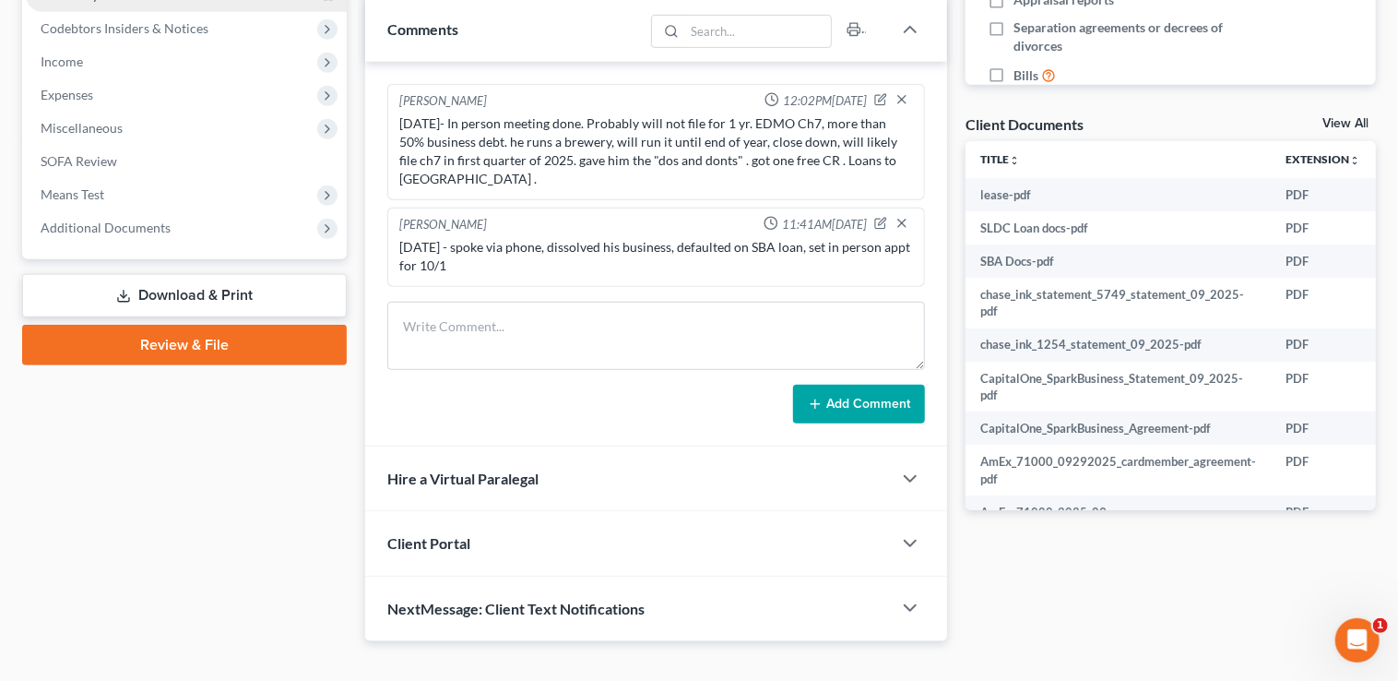
scroll to position [587, 0]
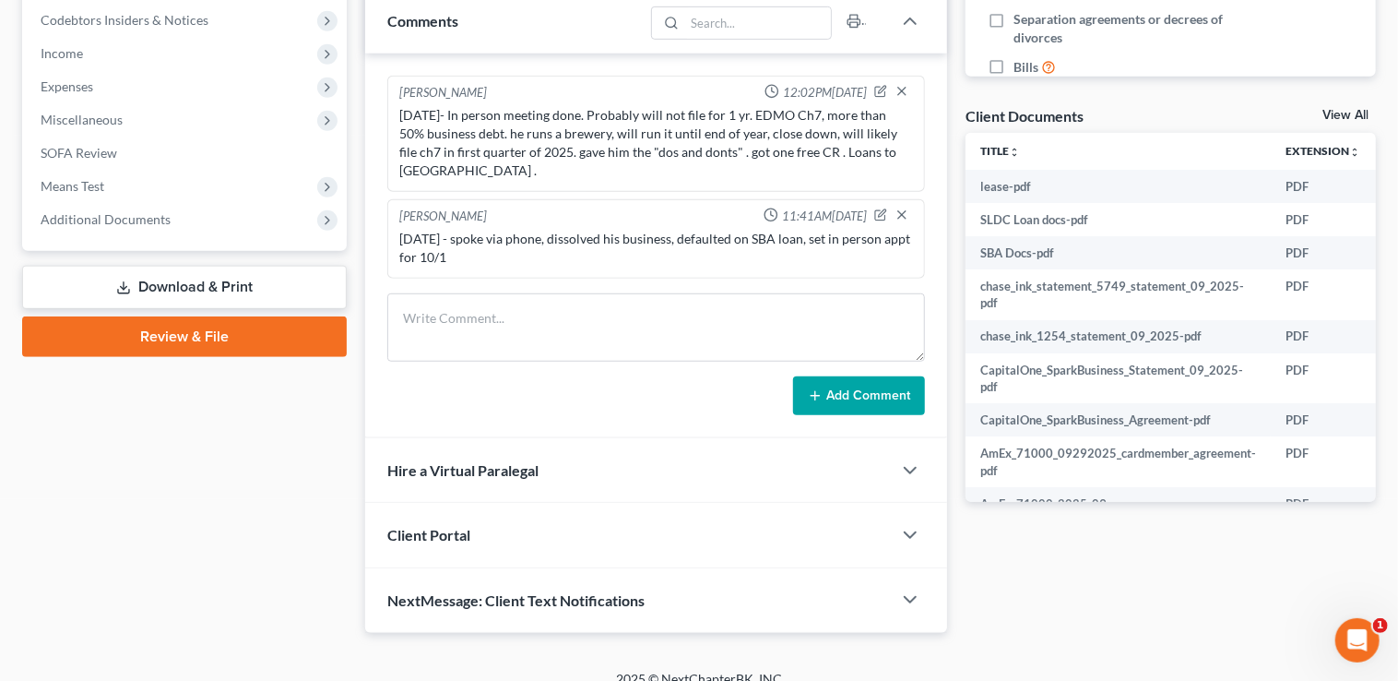
drag, startPoint x: 197, startPoint y: 212, endPoint x: 195, endPoint y: 271, distance: 59.1
click at [197, 212] on span "Additional Documents" at bounding box center [186, 219] width 321 height 33
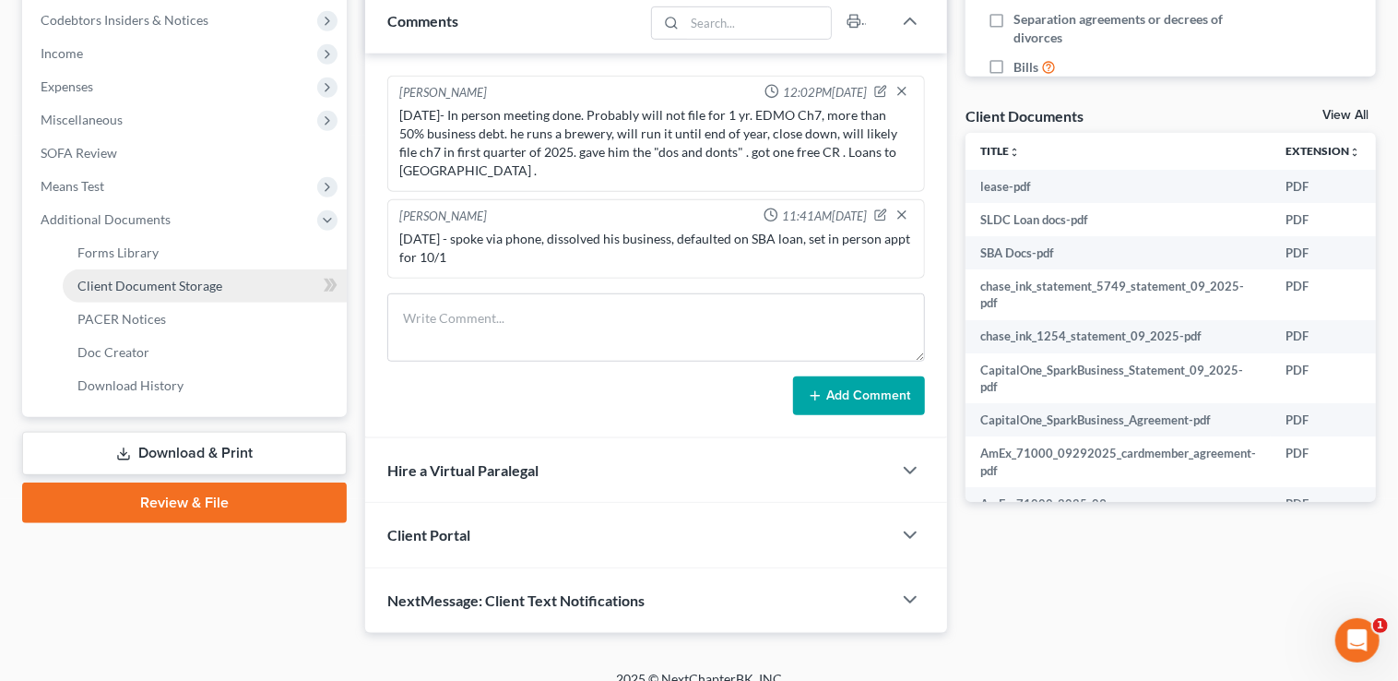
click at [203, 280] on span "Client Document Storage" at bounding box center [149, 286] width 145 height 16
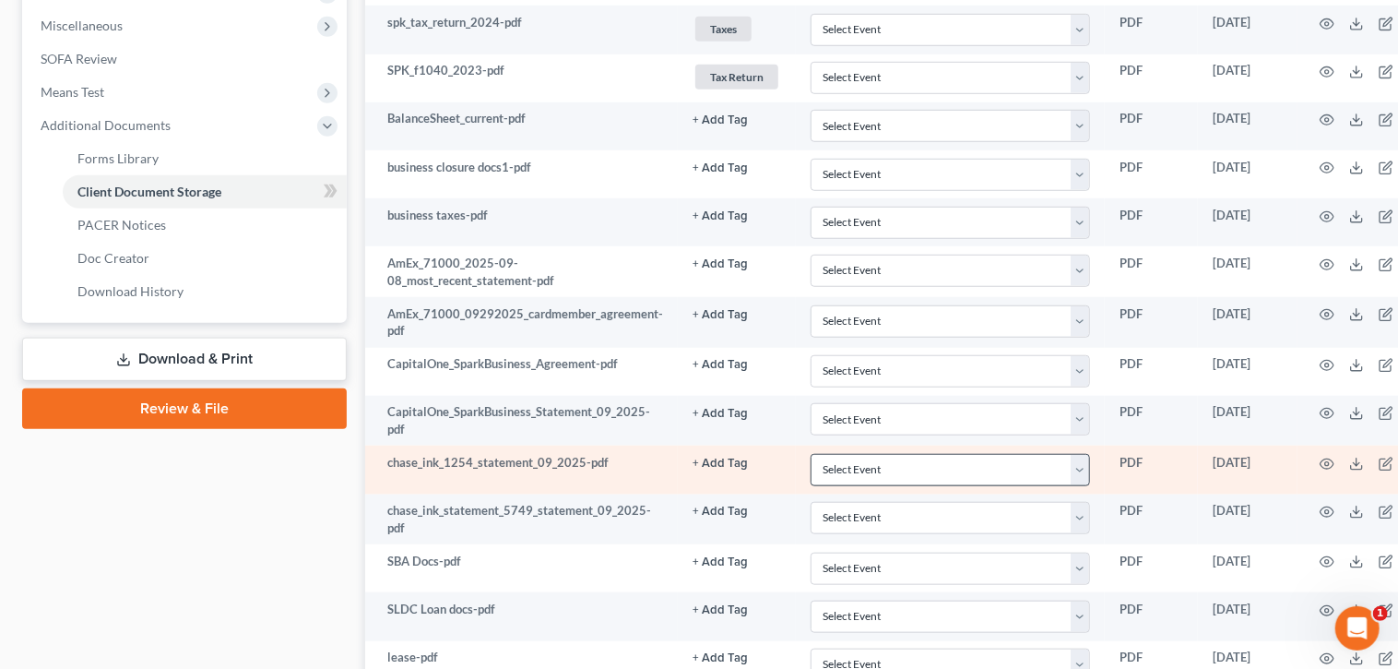
scroll to position [839, 0]
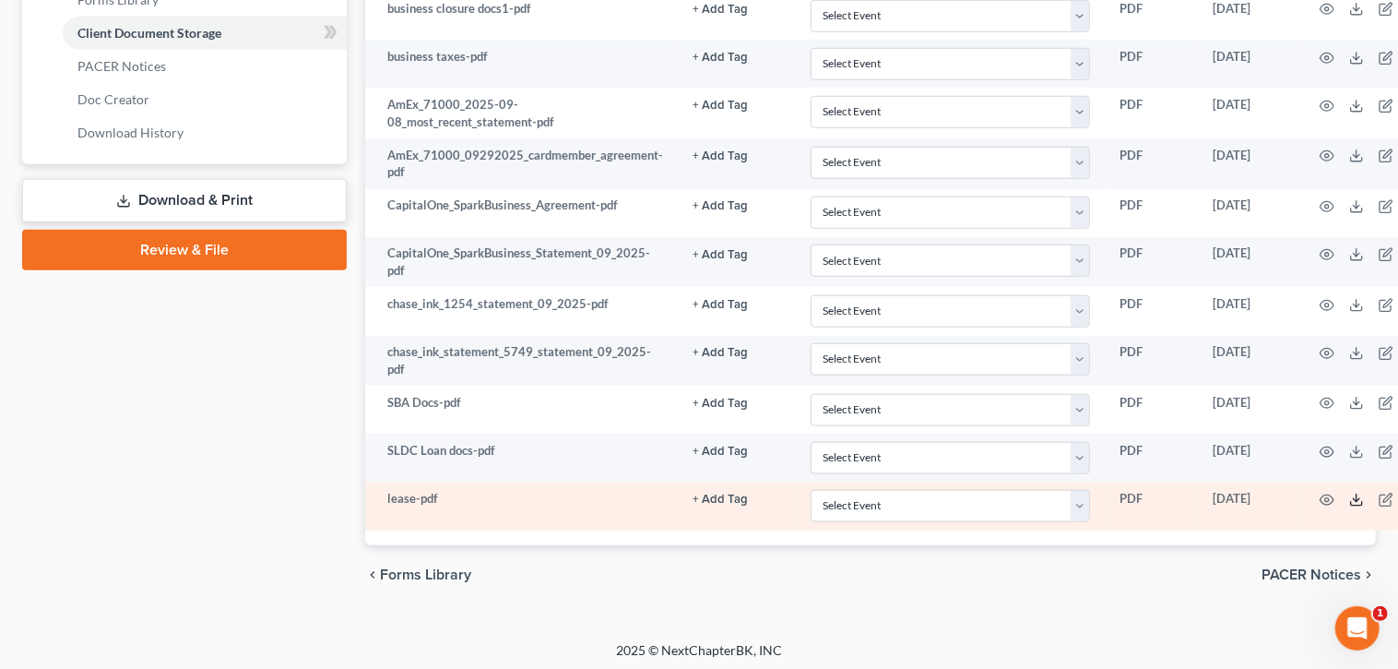
click at [1356, 496] on icon at bounding box center [1356, 499] width 15 height 15
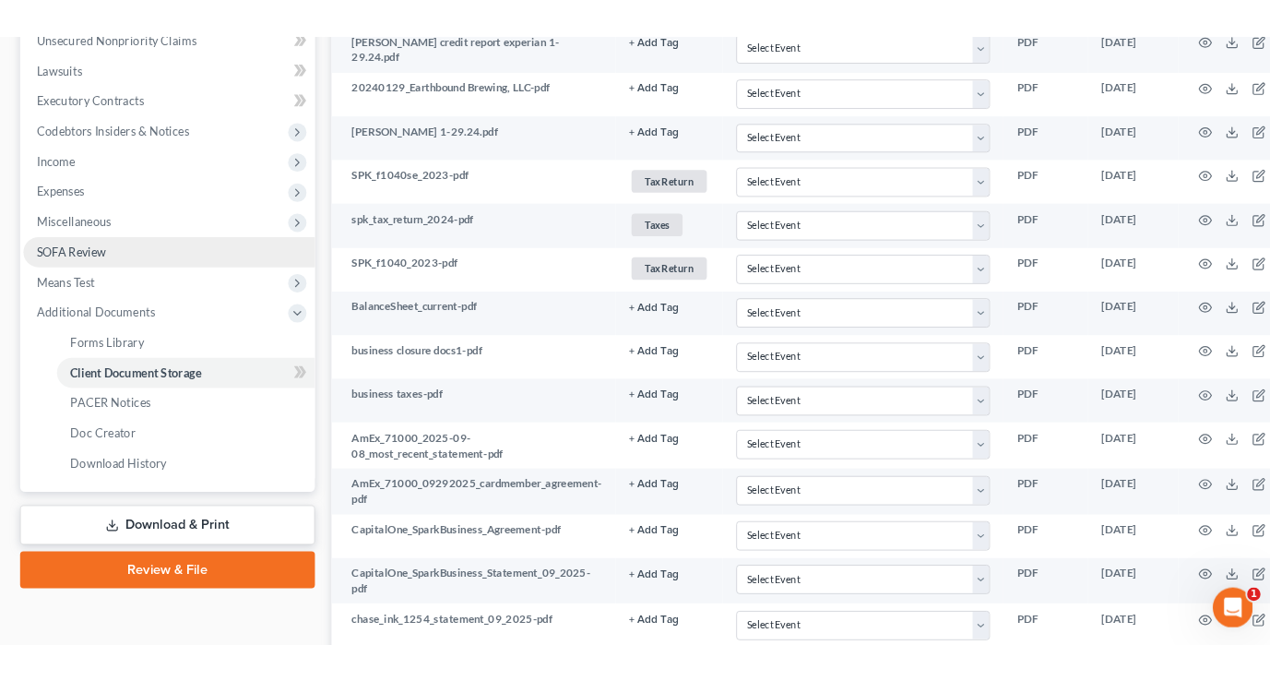
scroll to position [0, 0]
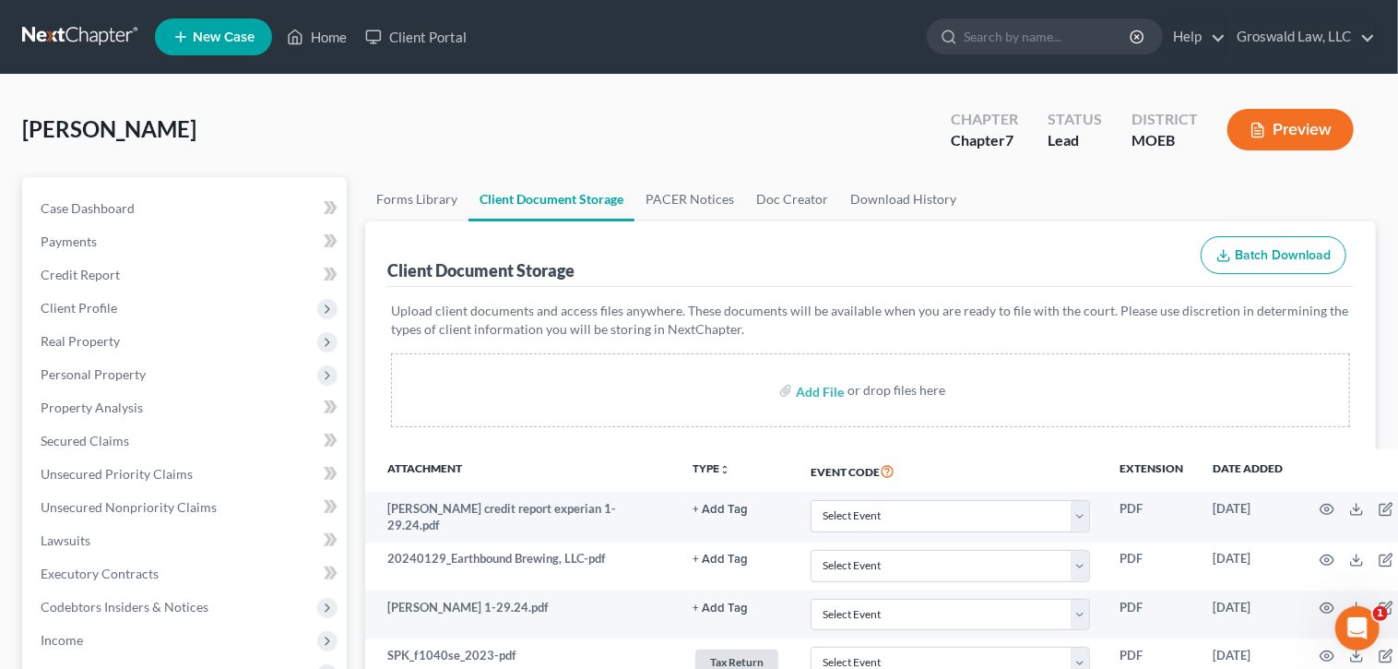
drag, startPoint x: 1, startPoint y: 130, endPoint x: 24, endPoint y: 132, distance: 23.1
click at [330, 38] on link "Home" at bounding box center [317, 36] width 78 height 33
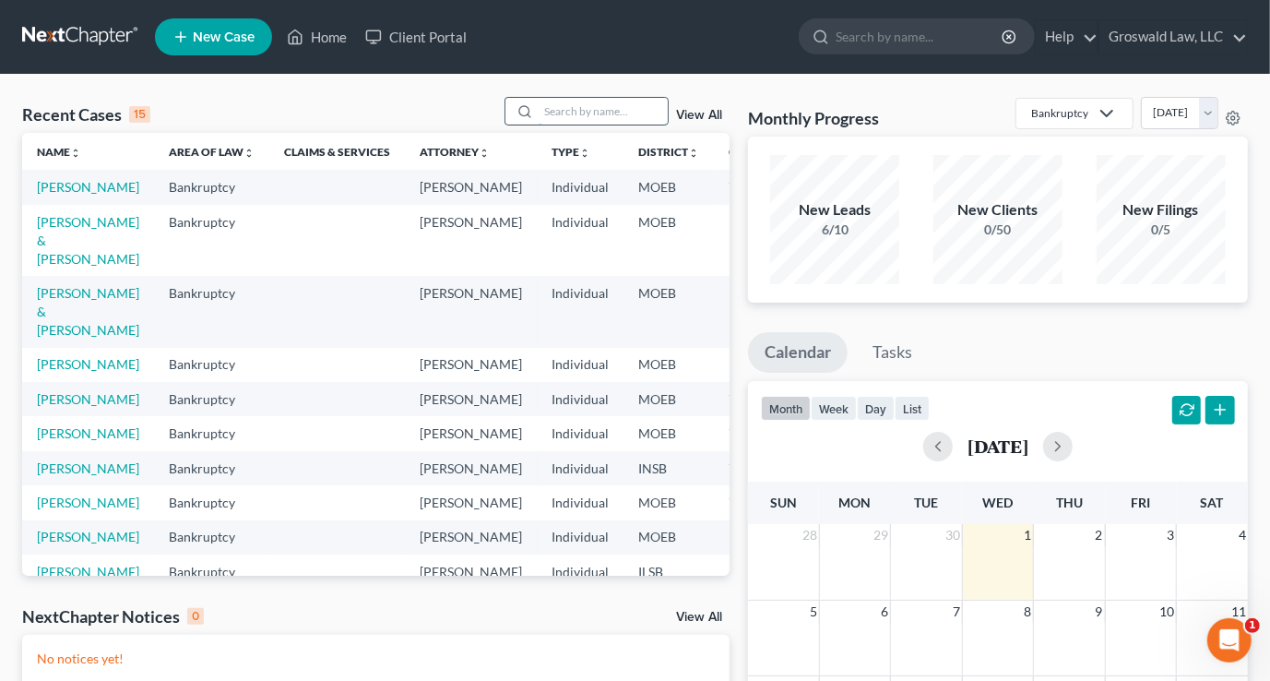
click at [576, 118] on input "search" at bounding box center [603, 111] width 129 height 27
click at [60, 326] on link "Worley, Parry & Kylie" at bounding box center [88, 311] width 102 height 53
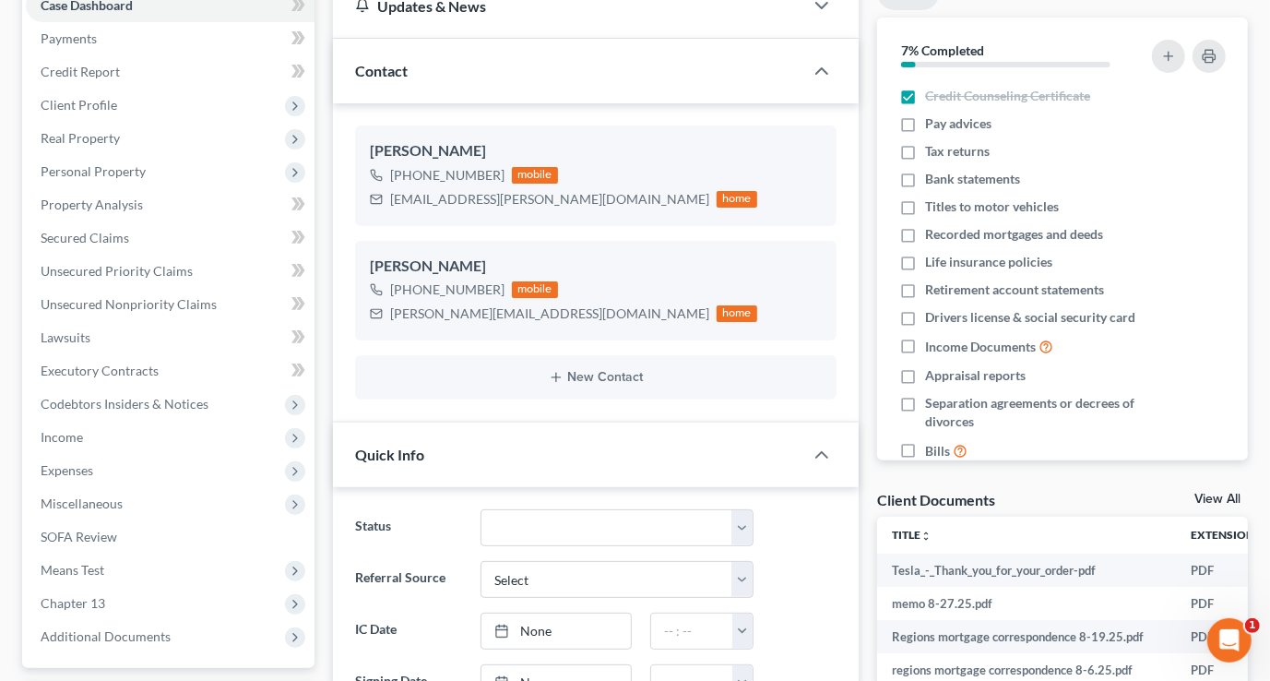
scroll to position [503, 0]
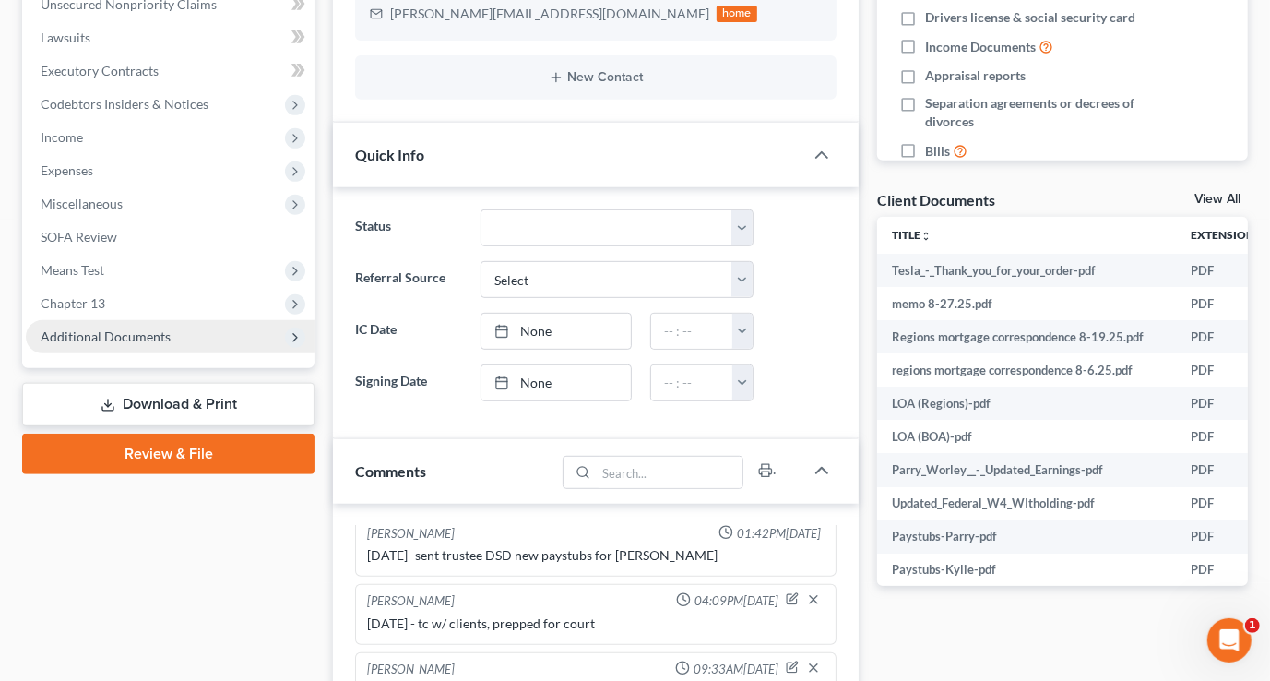
click at [109, 341] on span "Additional Documents" at bounding box center [106, 336] width 130 height 16
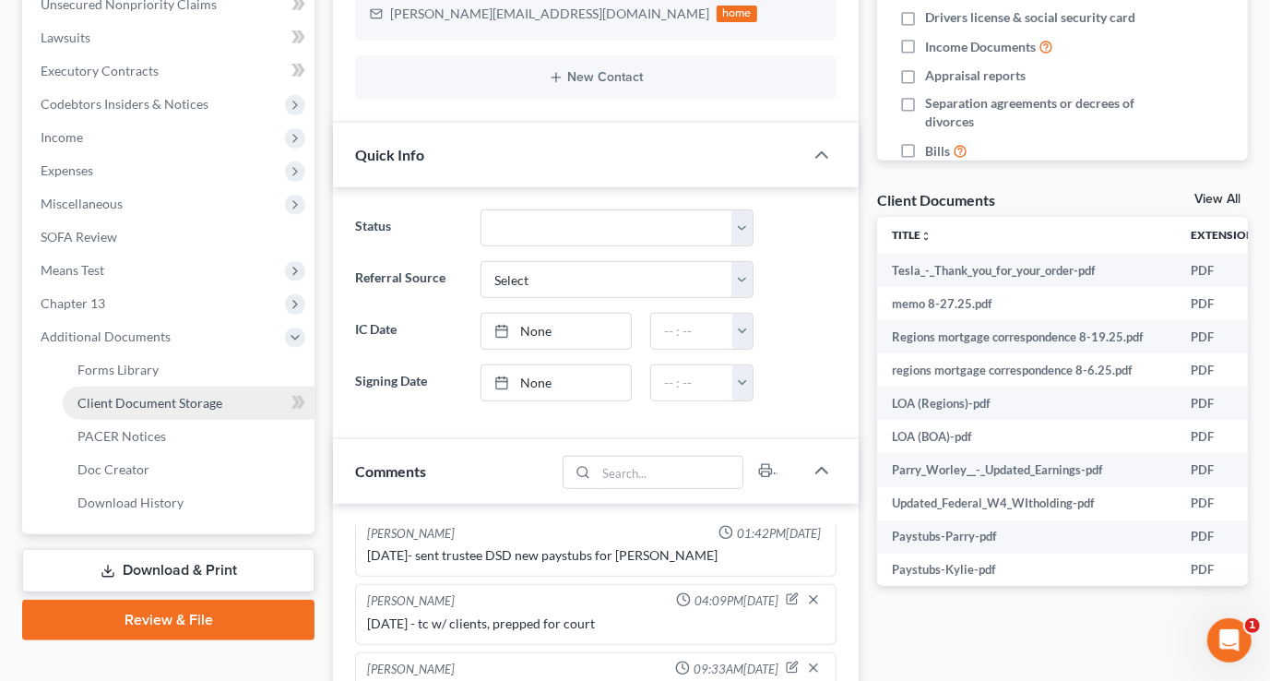
click at [132, 403] on span "Client Document Storage" at bounding box center [149, 403] width 145 height 16
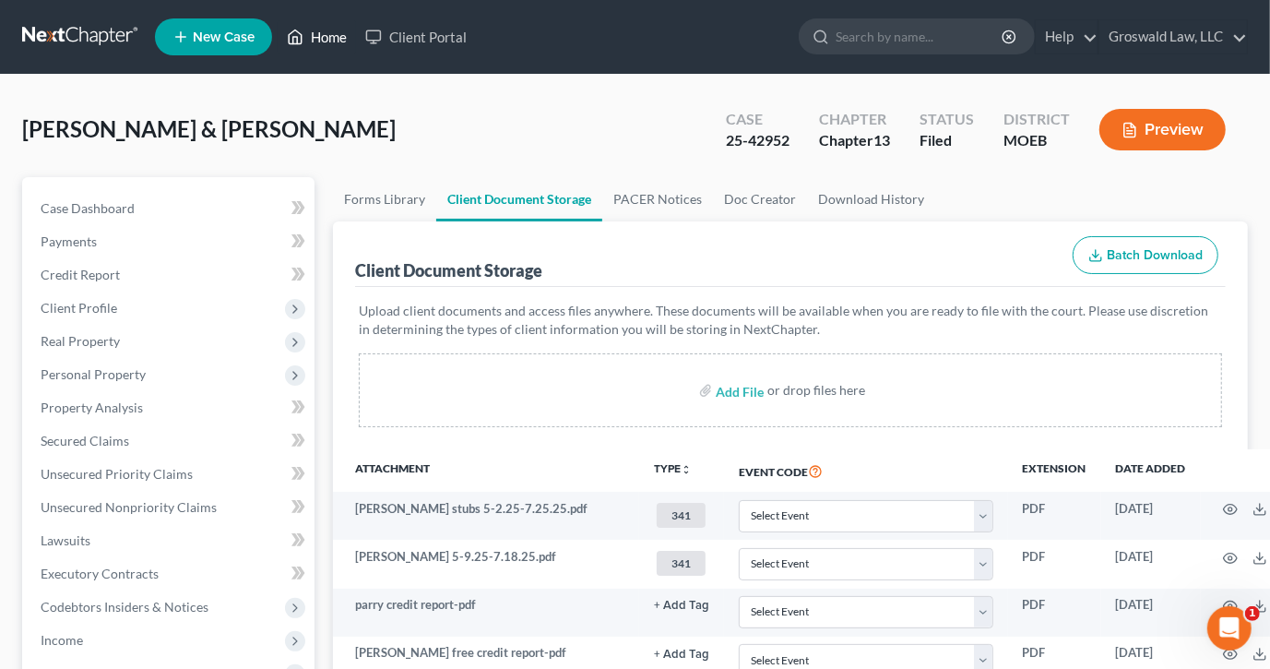
drag, startPoint x: 306, startPoint y: 37, endPoint x: 316, endPoint y: 34, distance: 10.5
click at [305, 37] on link "Home" at bounding box center [317, 36] width 78 height 33
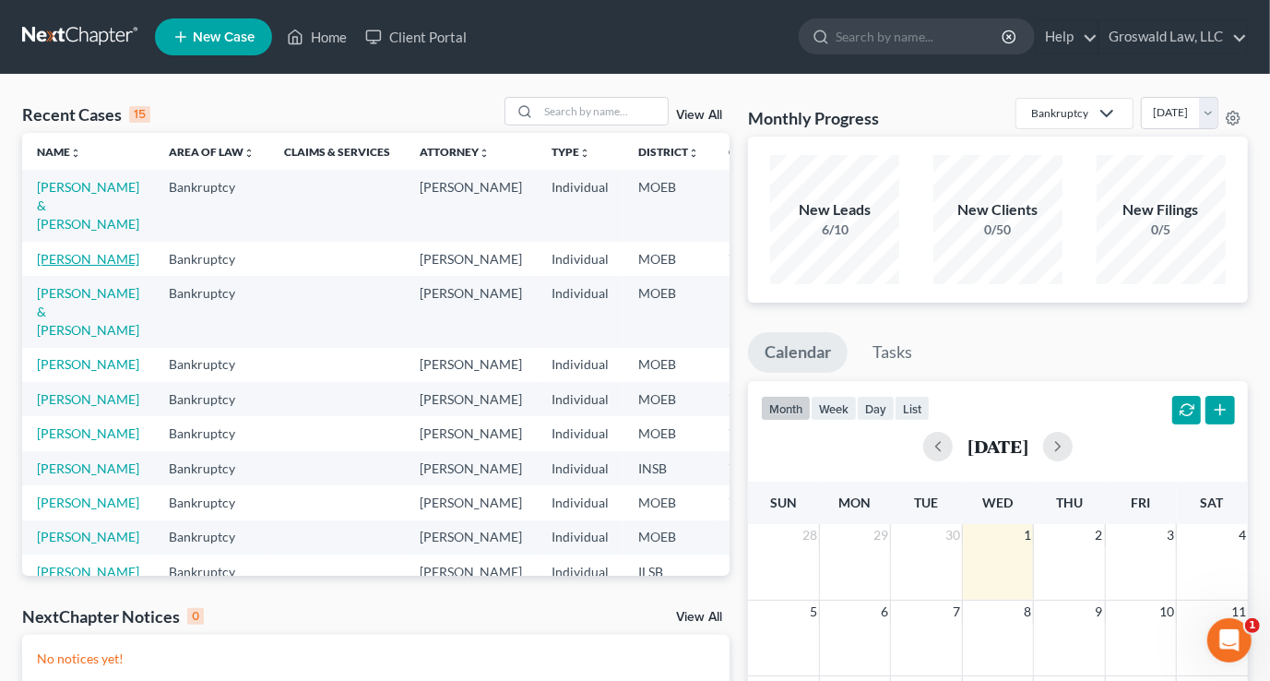
click at [57, 261] on link "Keating, Stuart" at bounding box center [88, 259] width 102 height 16
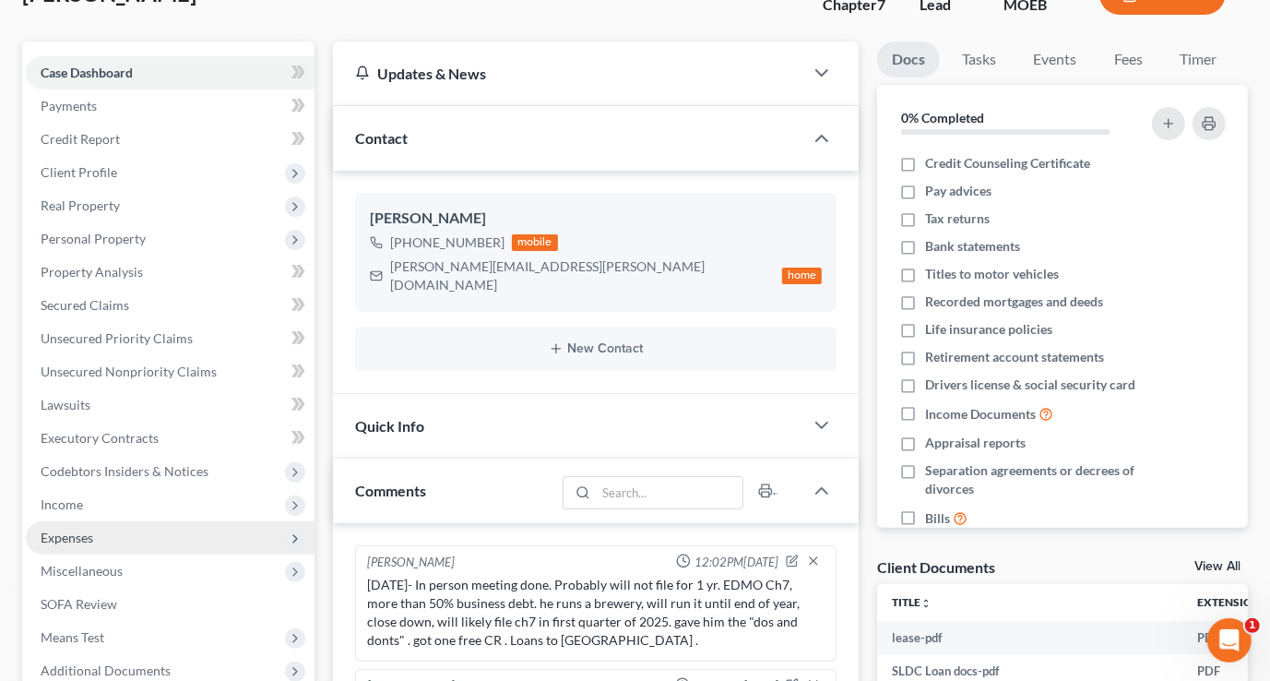
scroll to position [335, 0]
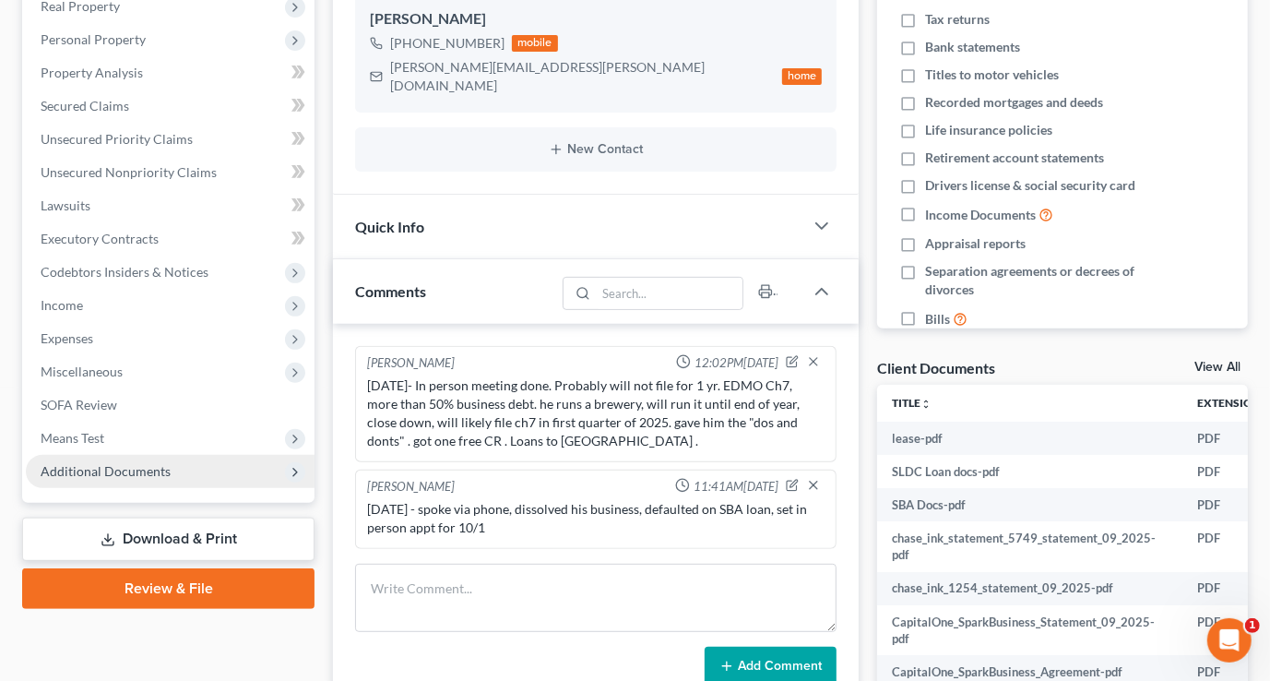
click at [81, 473] on span "Additional Documents" at bounding box center [106, 471] width 130 height 16
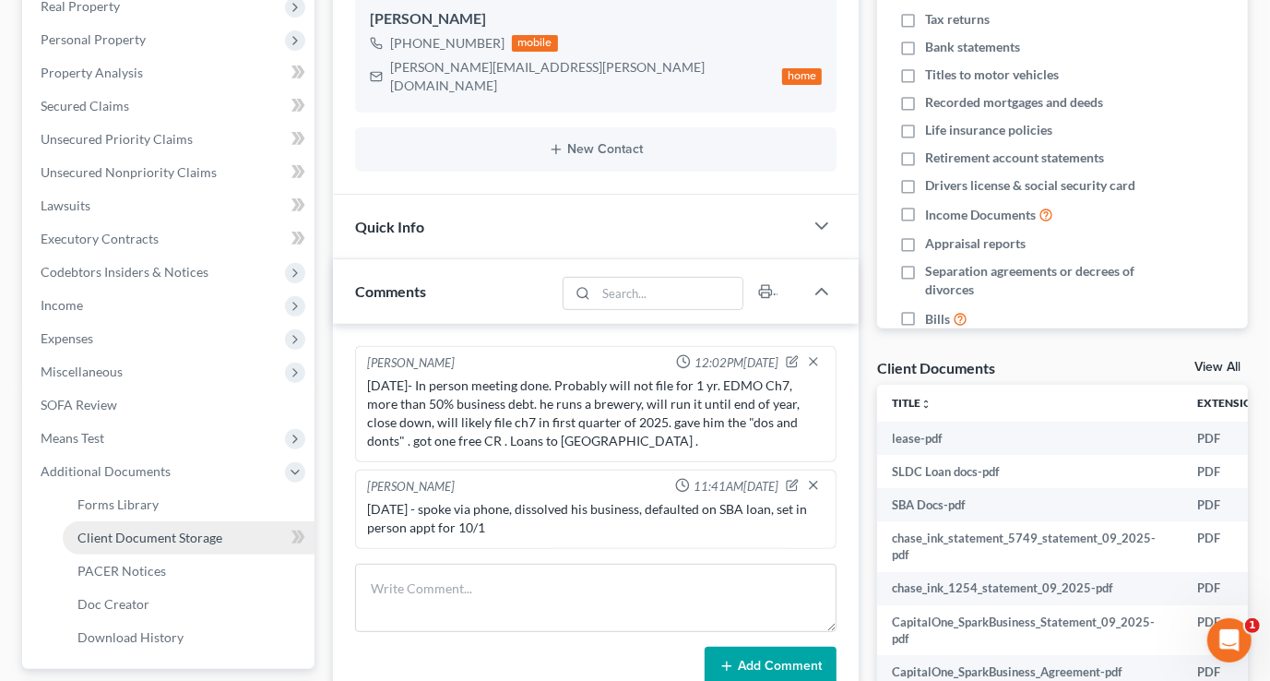
click at [175, 532] on span "Client Document Storage" at bounding box center [149, 537] width 145 height 16
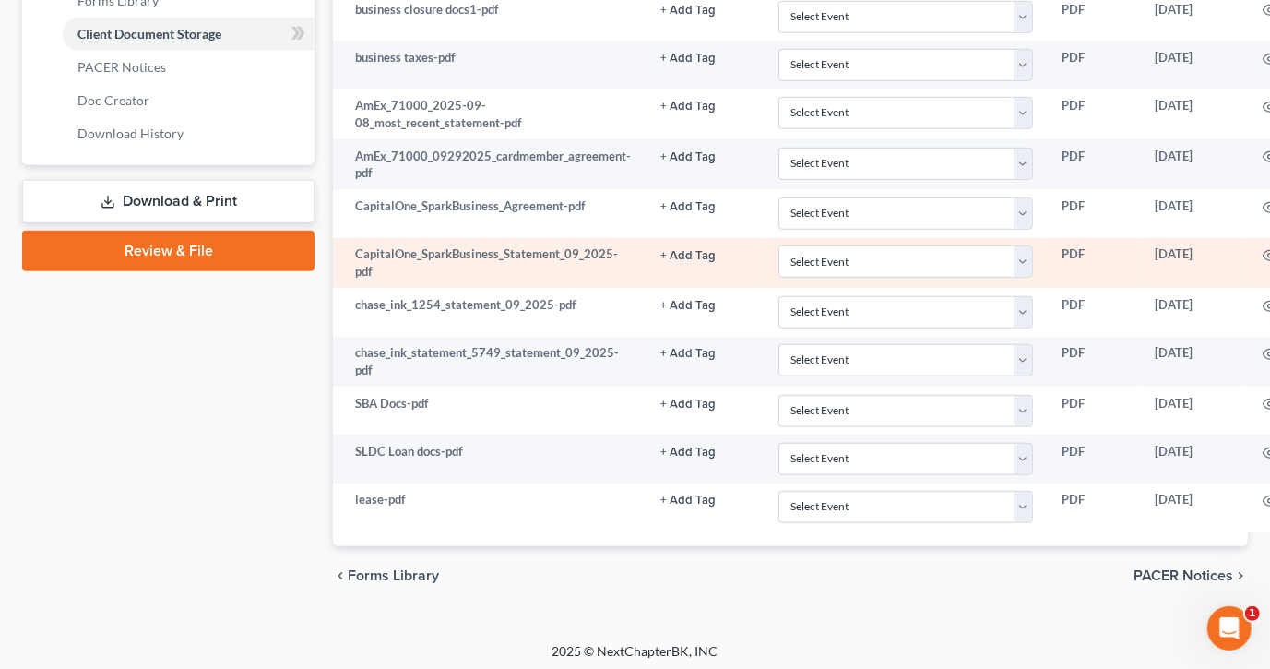
scroll to position [839, 0]
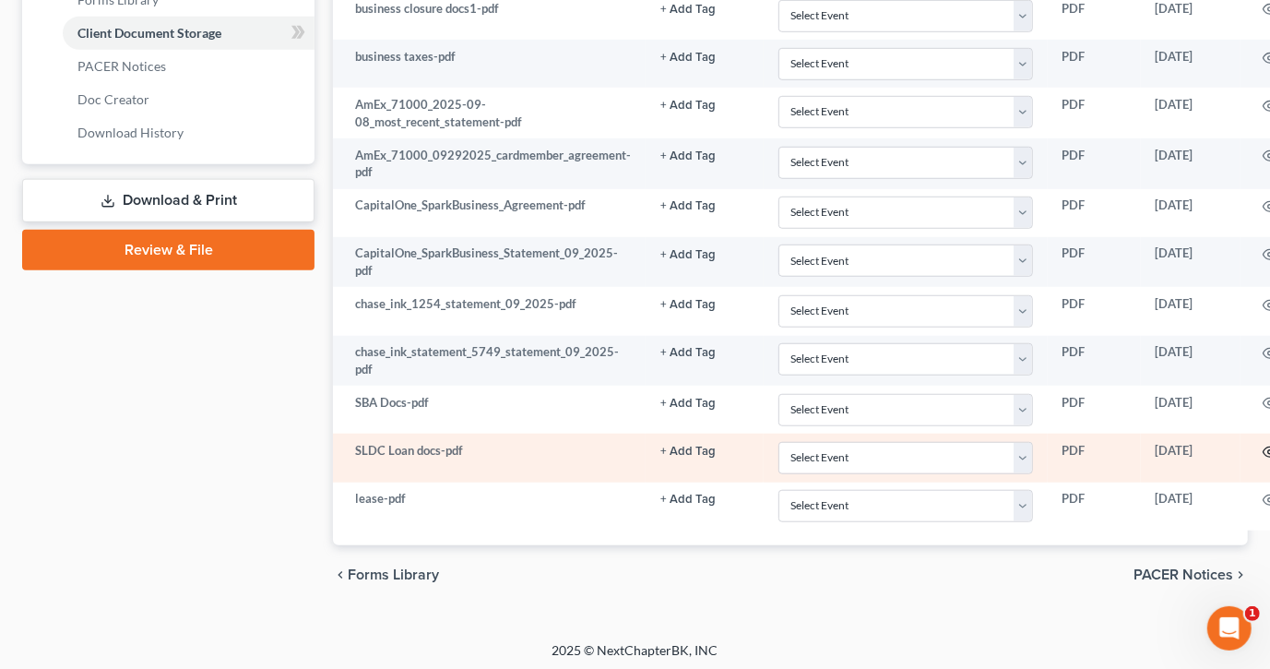
click at [1263, 445] on icon "button" at bounding box center [1270, 452] width 15 height 15
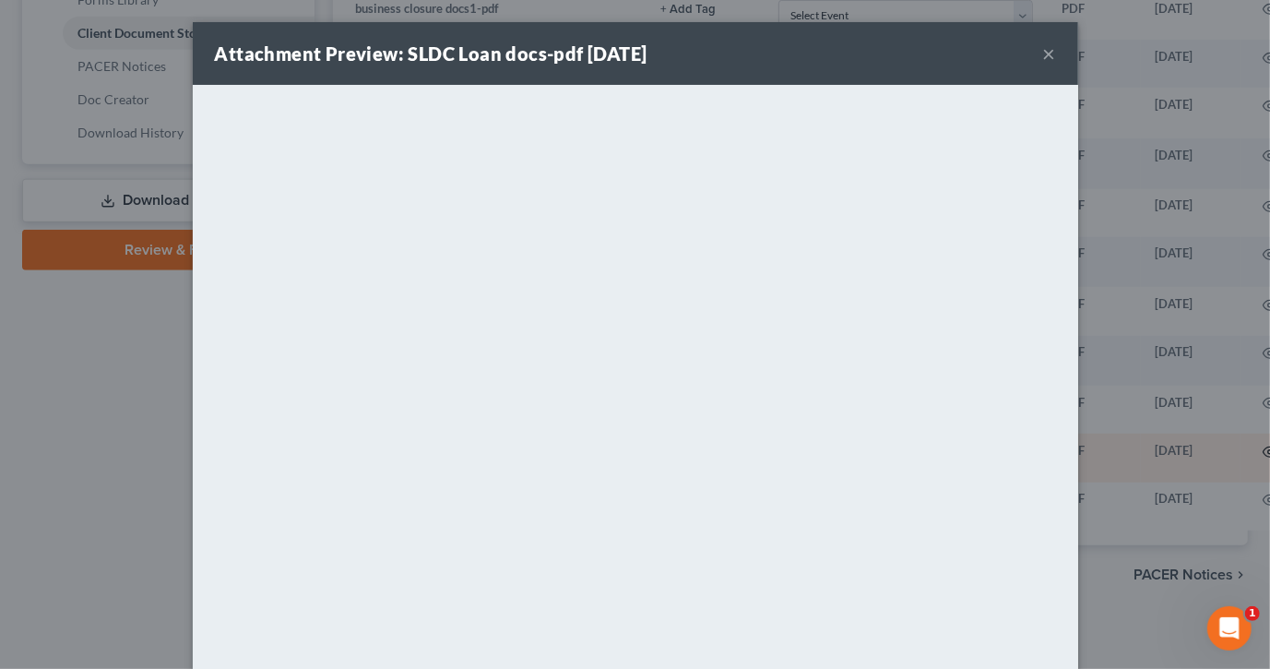
scroll to position [826, 0]
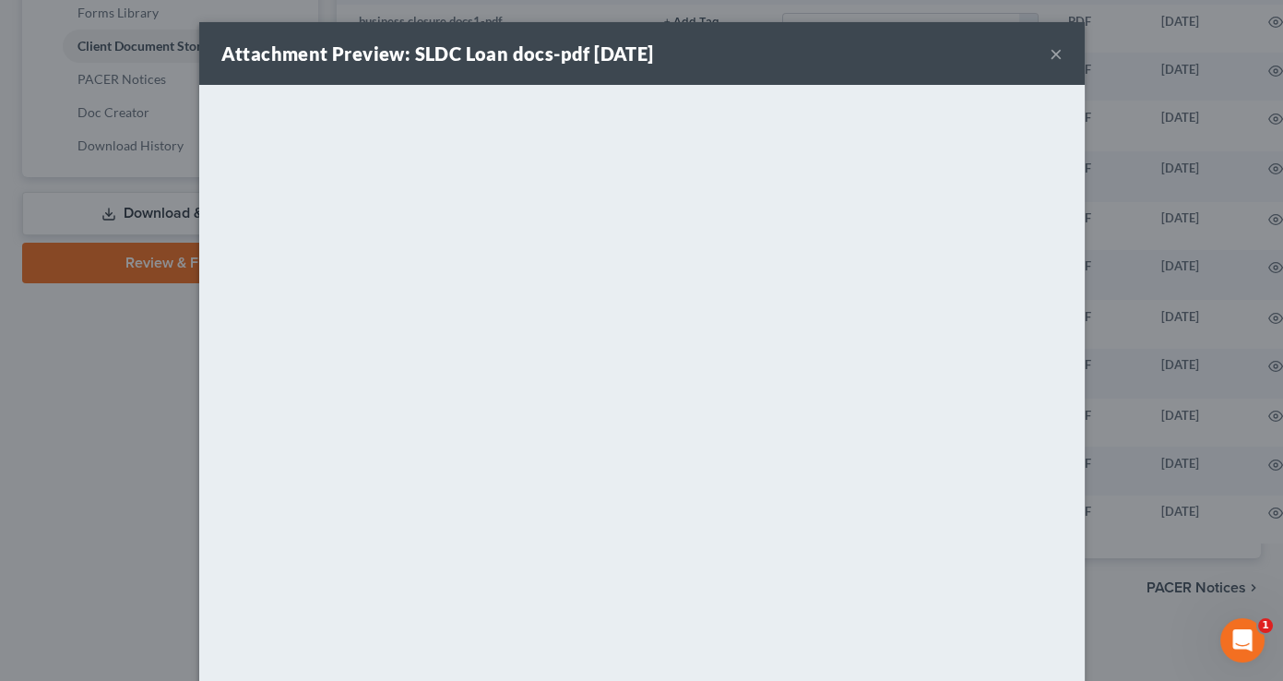
click at [1050, 54] on button "×" at bounding box center [1056, 53] width 13 height 22
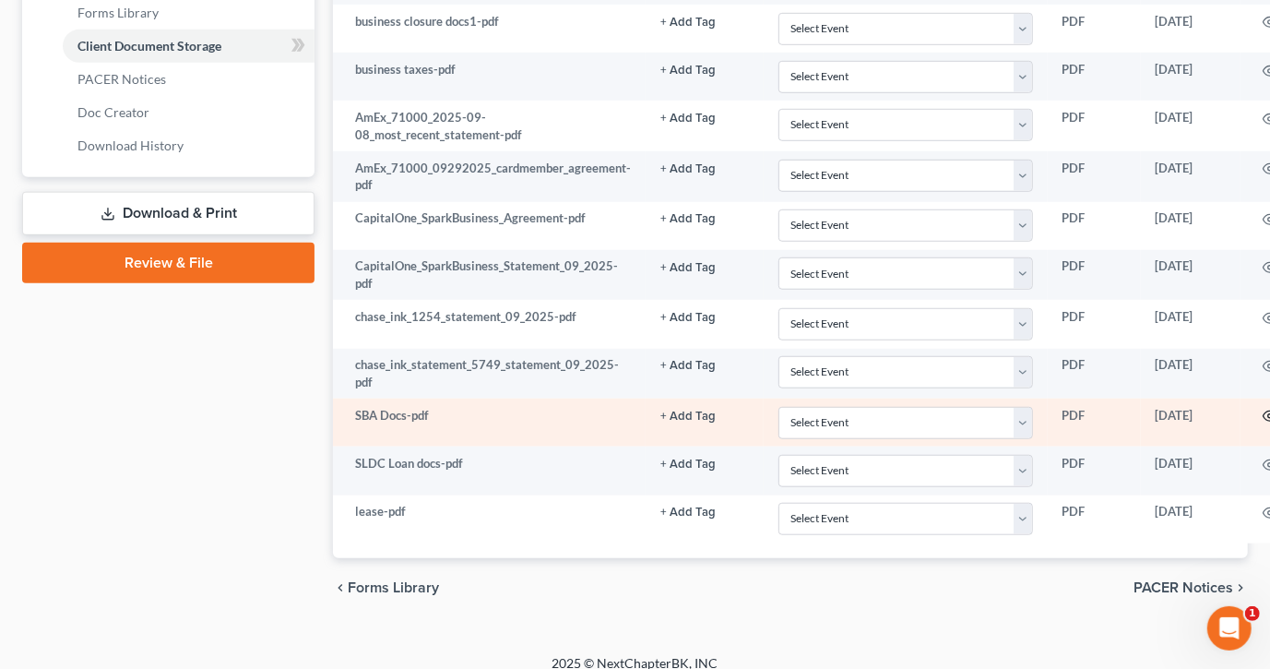
click at [1268, 414] on circle "button" at bounding box center [1270, 416] width 4 height 4
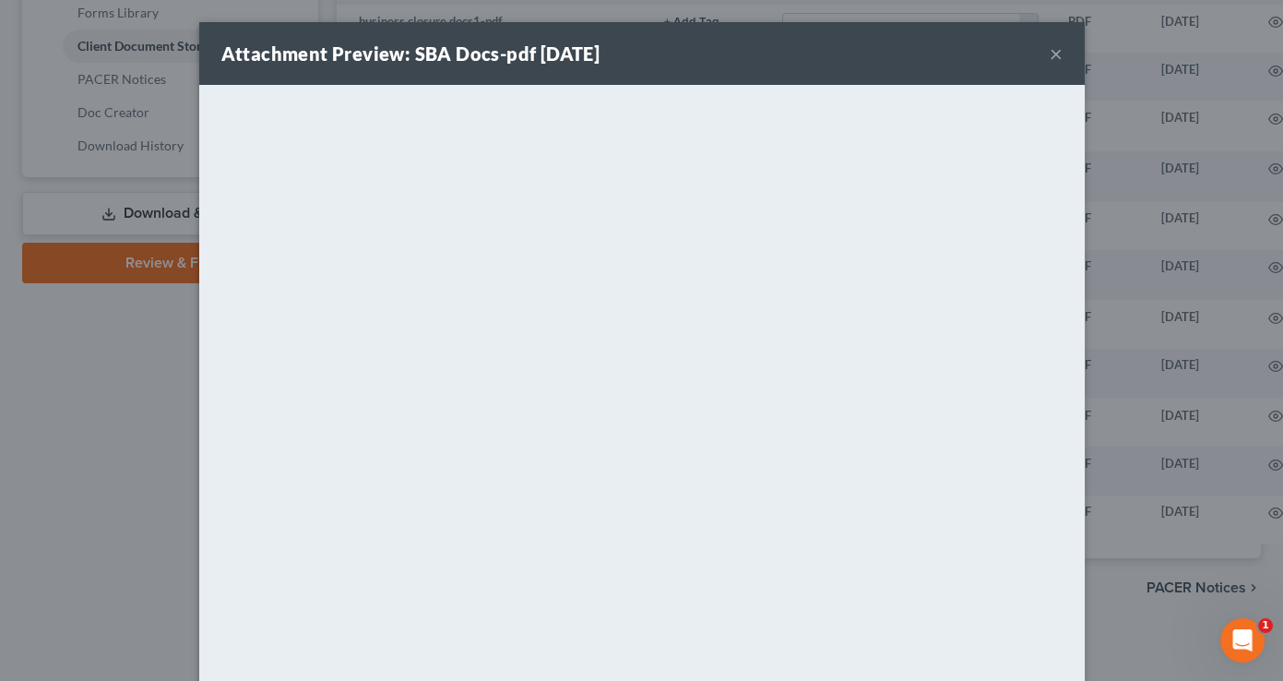
click at [1050, 52] on button "×" at bounding box center [1056, 53] width 13 height 22
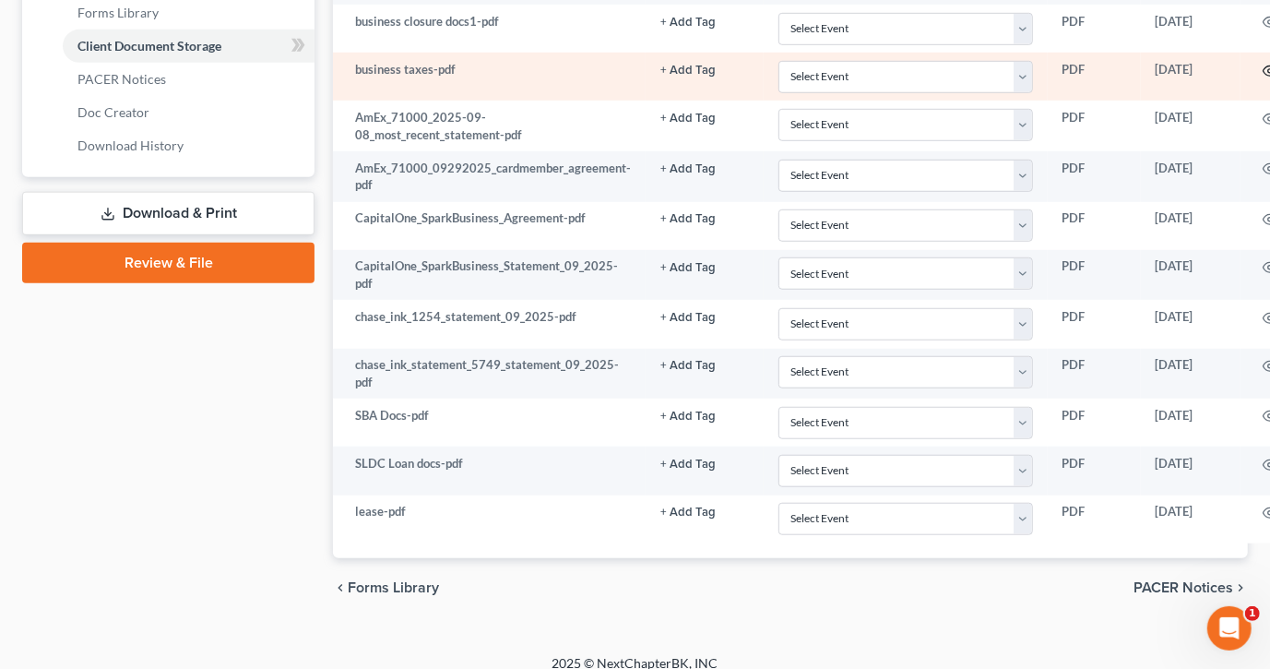
click at [1263, 67] on icon "button" at bounding box center [1270, 71] width 15 height 15
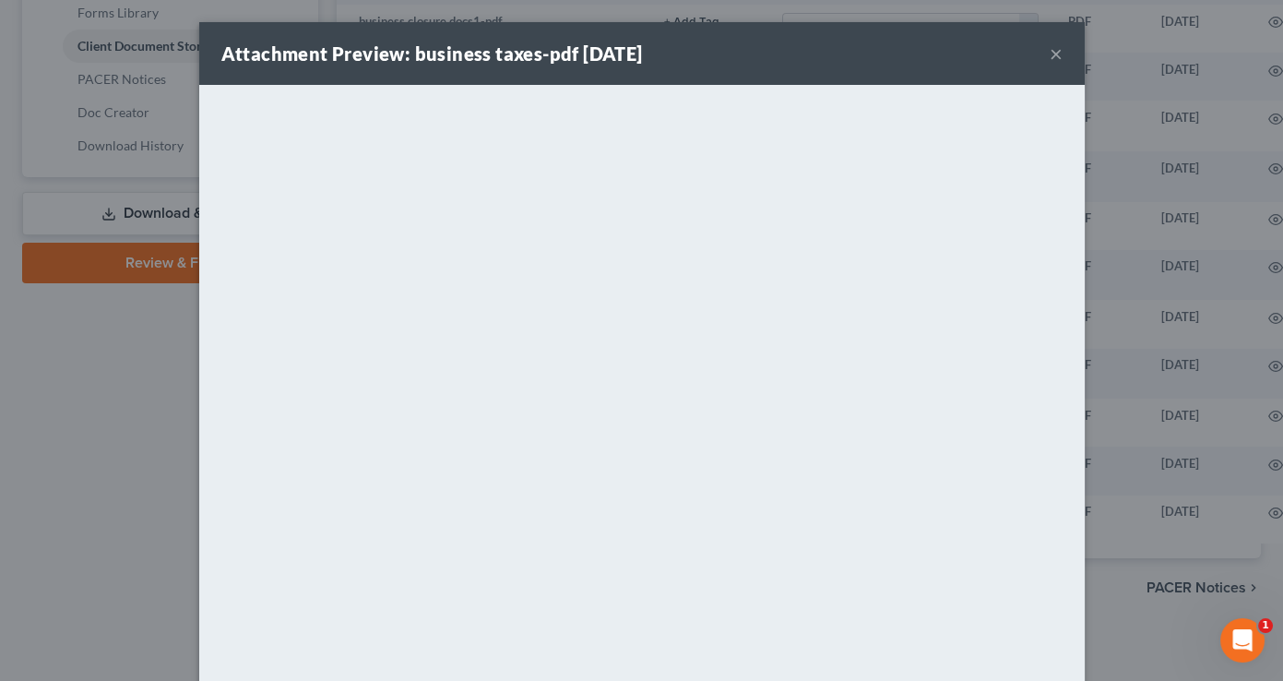
click at [1053, 58] on button "×" at bounding box center [1056, 53] width 13 height 22
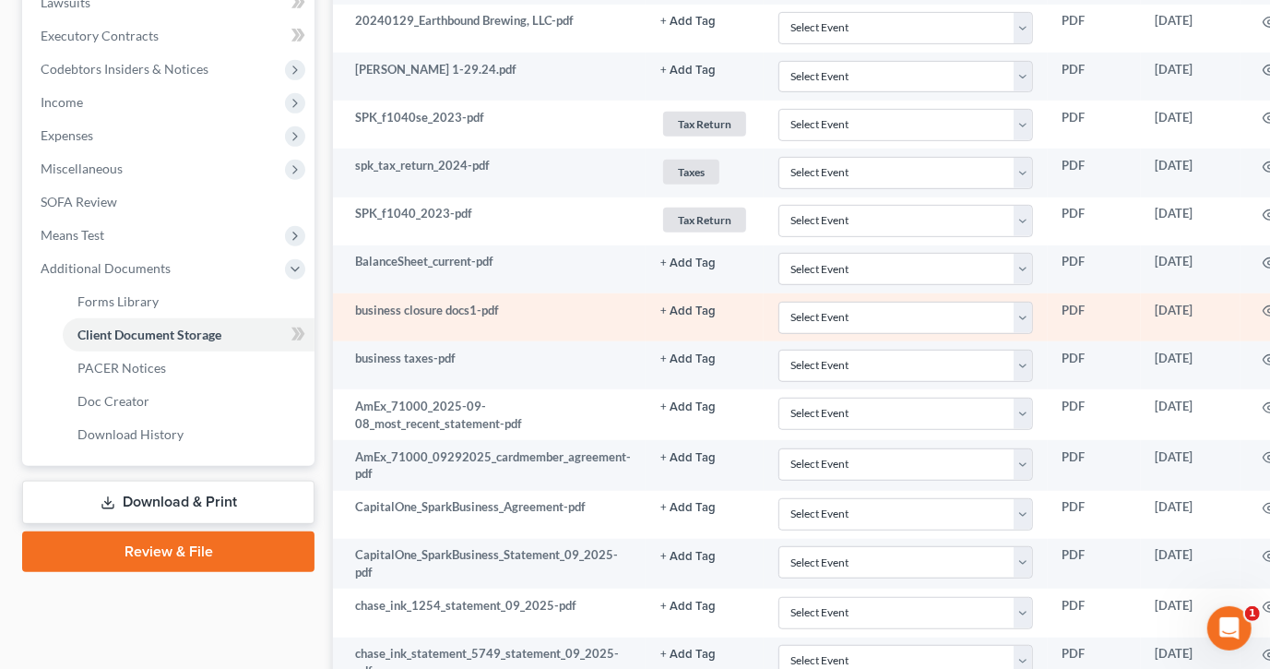
scroll to position [491, 0]
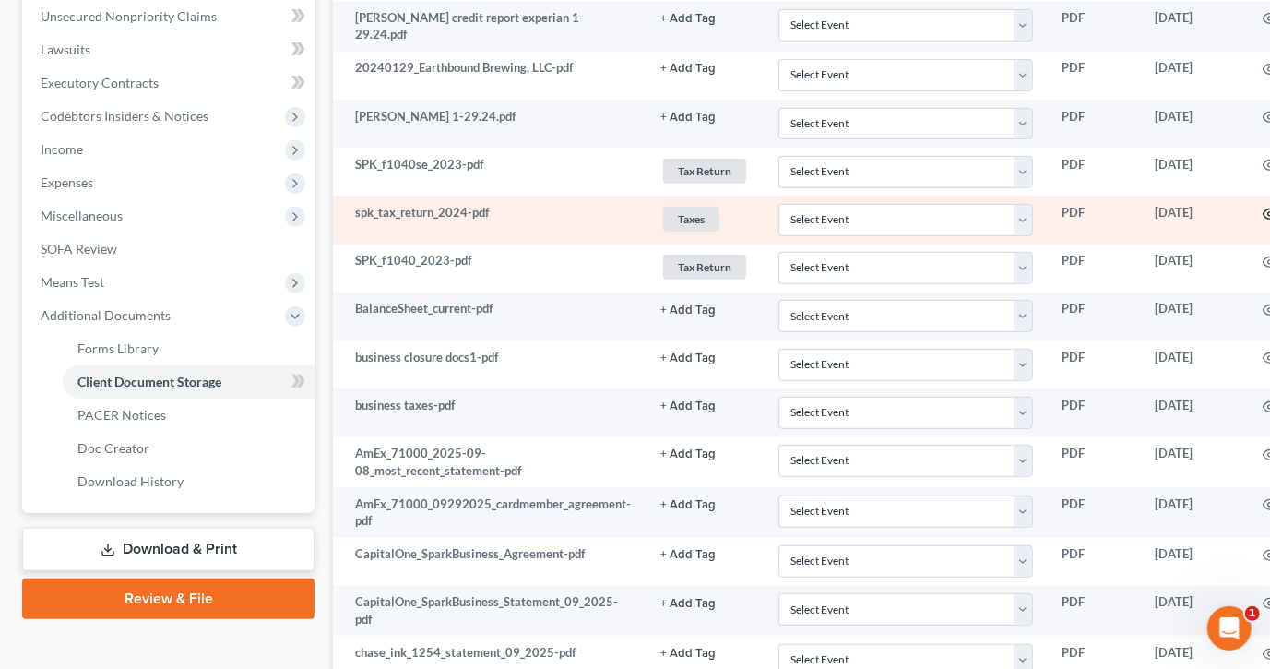
click at [1263, 208] on icon "button" at bounding box center [1270, 214] width 15 height 15
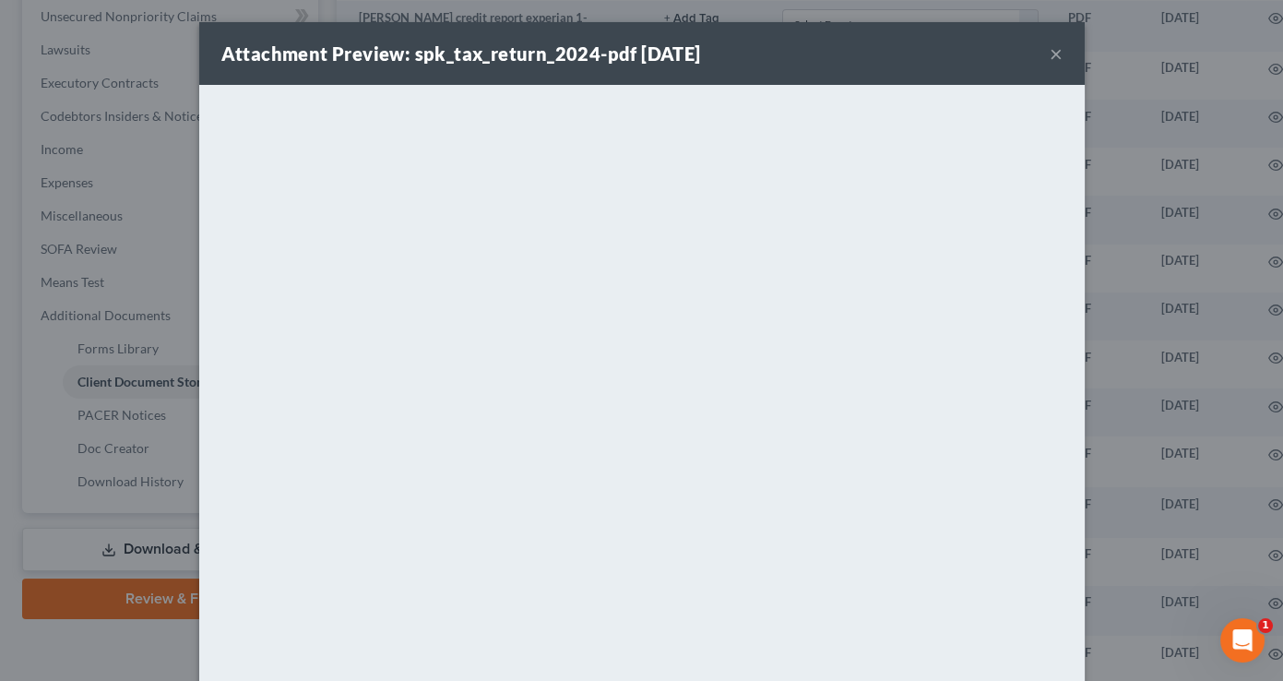
click at [1050, 49] on button "×" at bounding box center [1056, 53] width 13 height 22
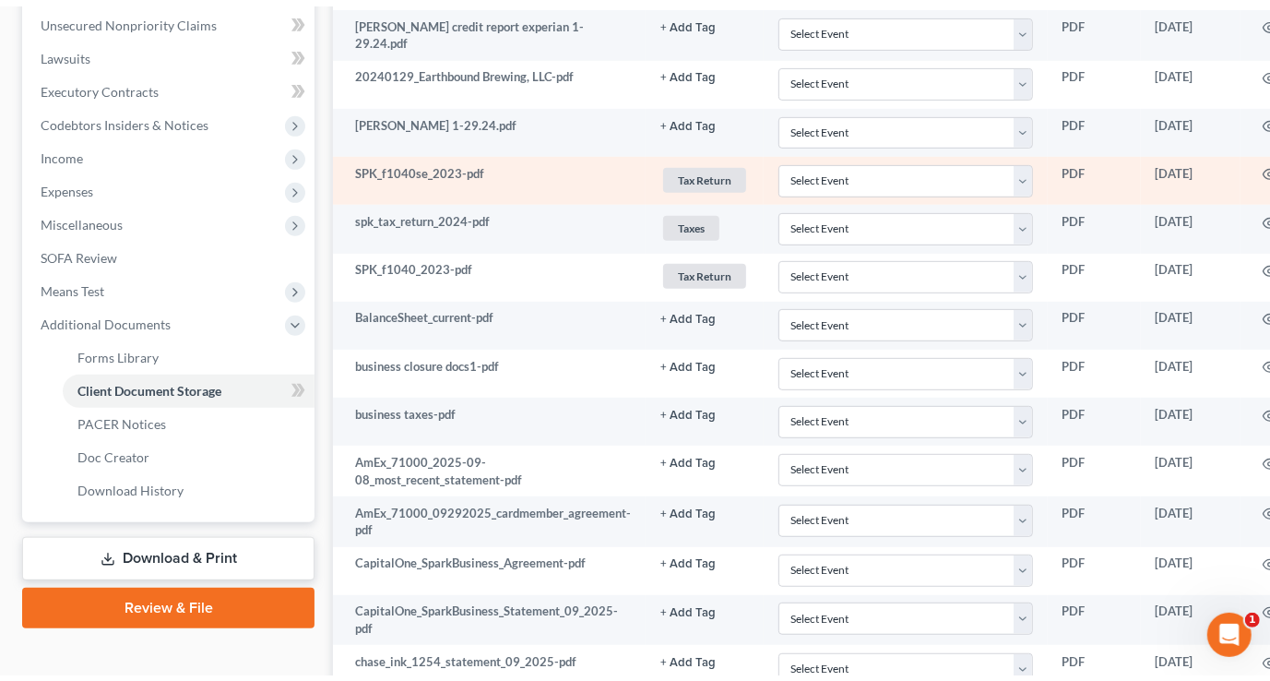
scroll to position [156, 0]
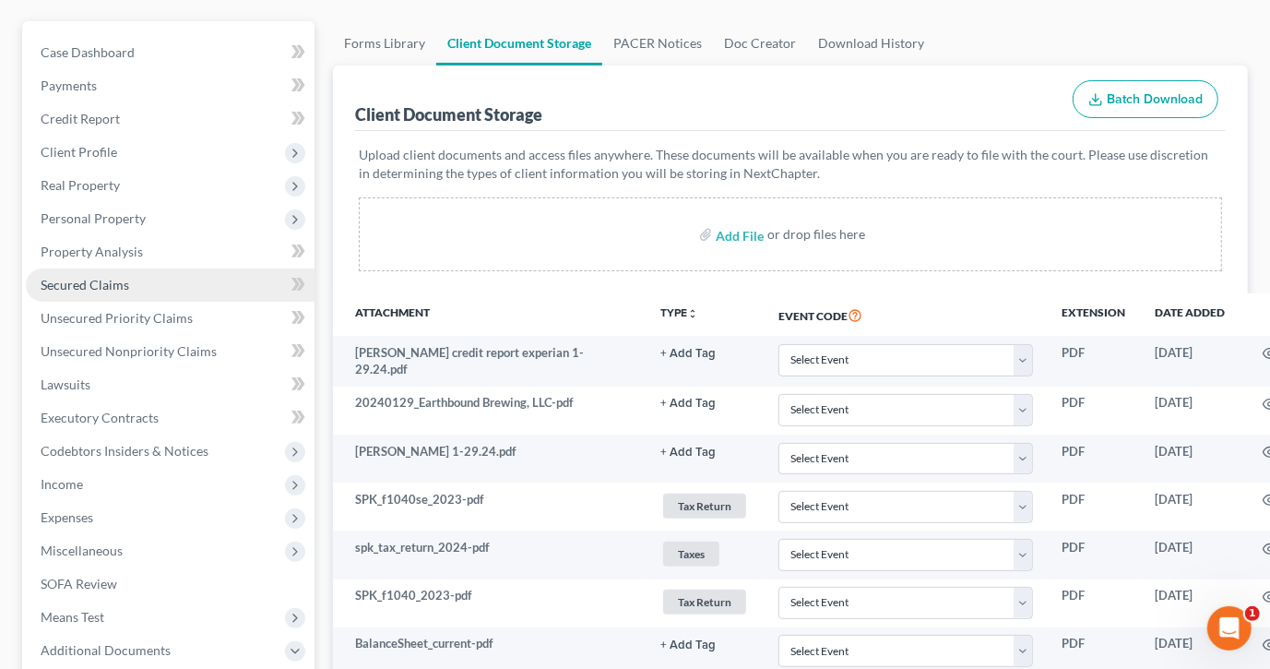
drag, startPoint x: 92, startPoint y: 154, endPoint x: 81, endPoint y: 269, distance: 115.8
click at [92, 154] on span "Client Profile" at bounding box center [79, 152] width 77 height 16
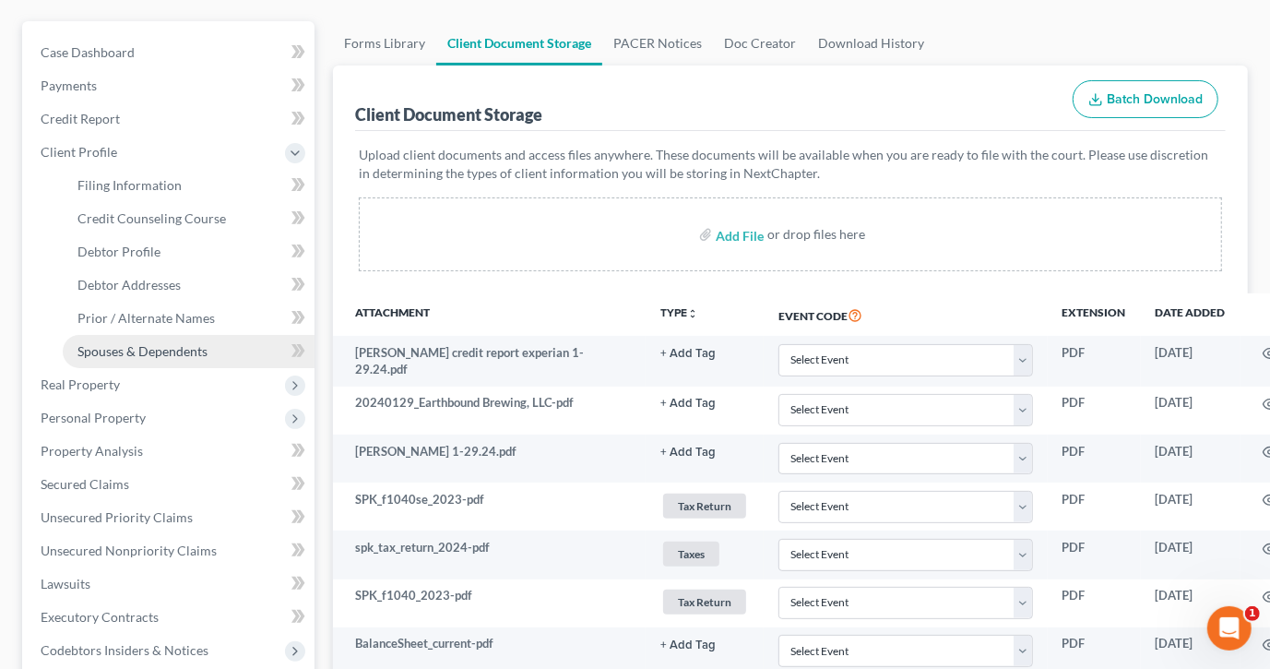
click at [134, 350] on span "Spouses & Dependents" at bounding box center [142, 351] width 130 height 16
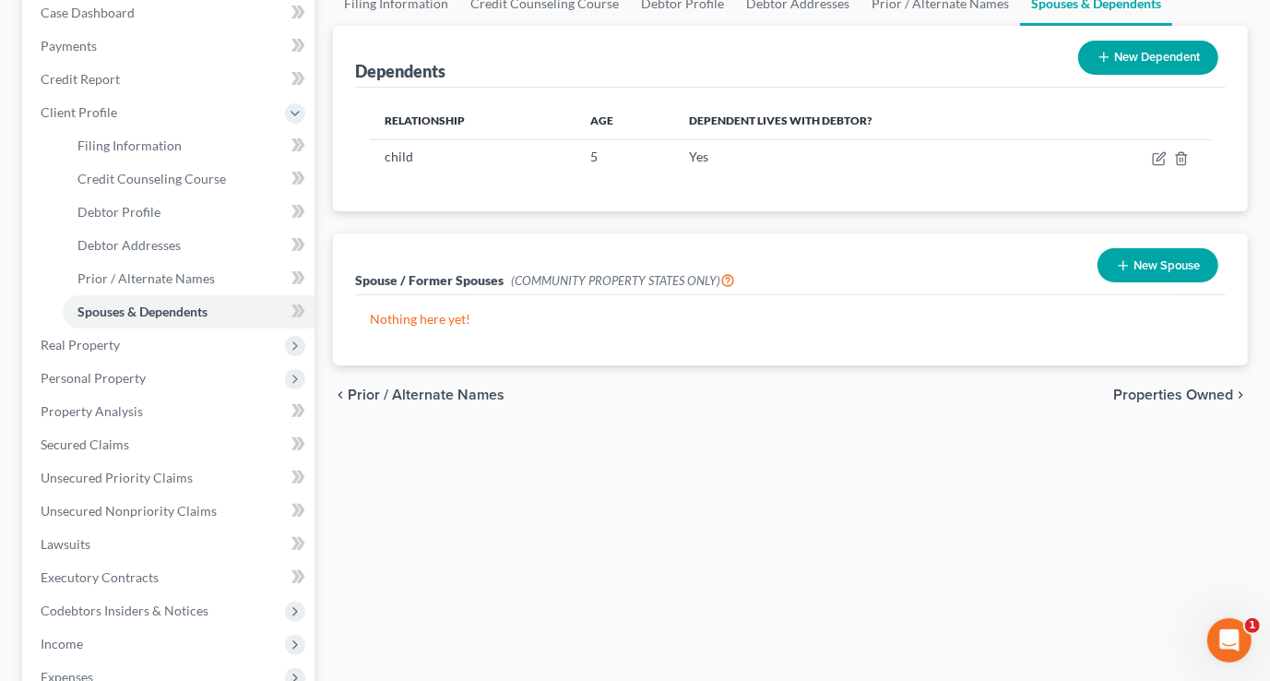
scroll to position [503, 0]
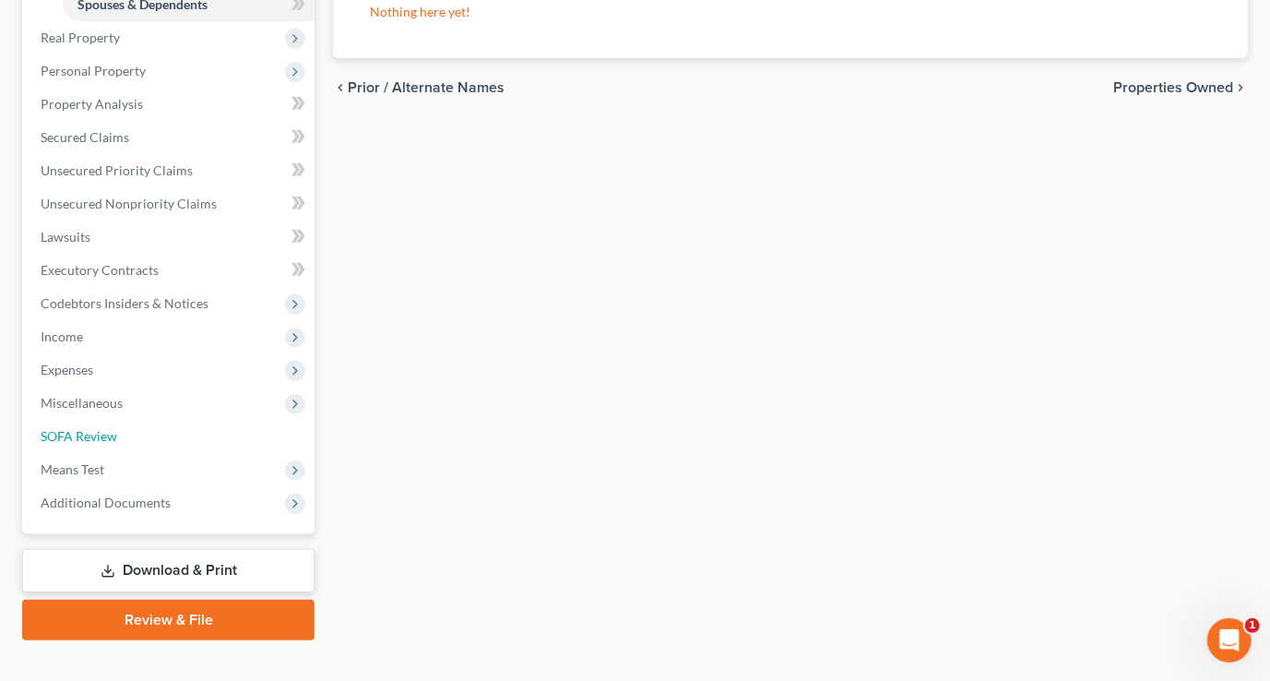
drag, startPoint x: 85, startPoint y: 430, endPoint x: 406, endPoint y: 427, distance: 321.0
click at [85, 430] on span "SOFA Review" at bounding box center [79, 436] width 77 height 16
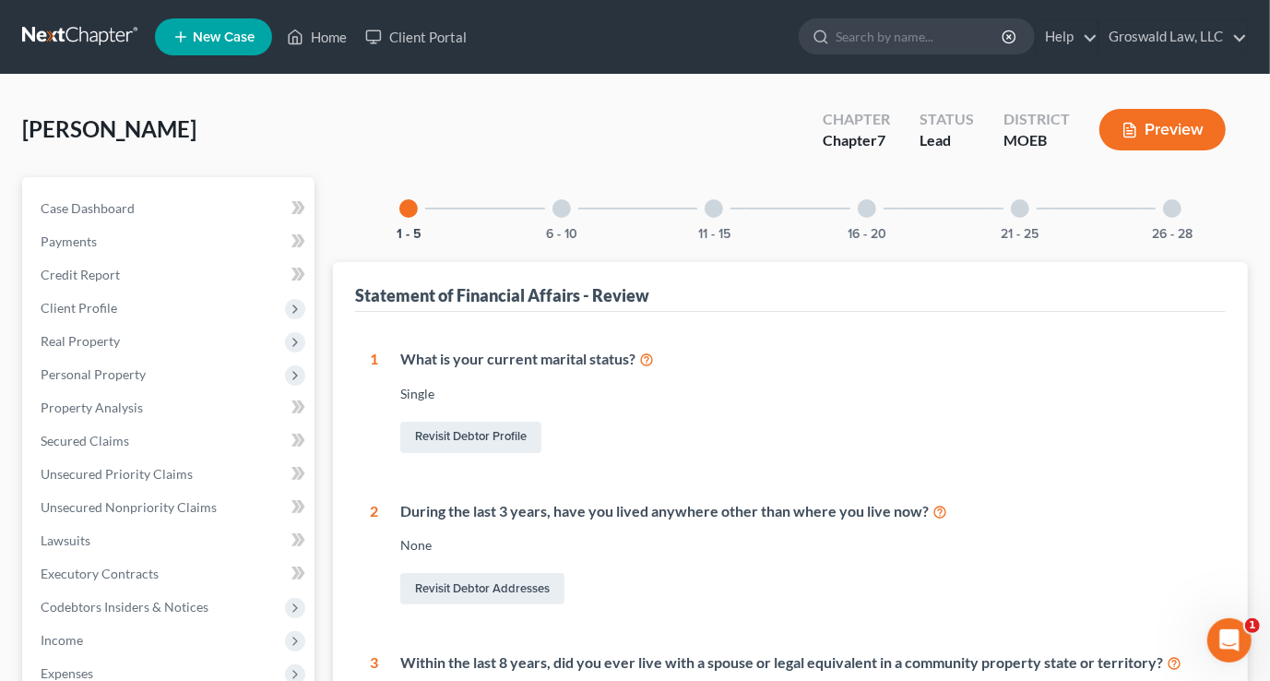
click at [1024, 207] on div at bounding box center [1020, 208] width 18 height 18
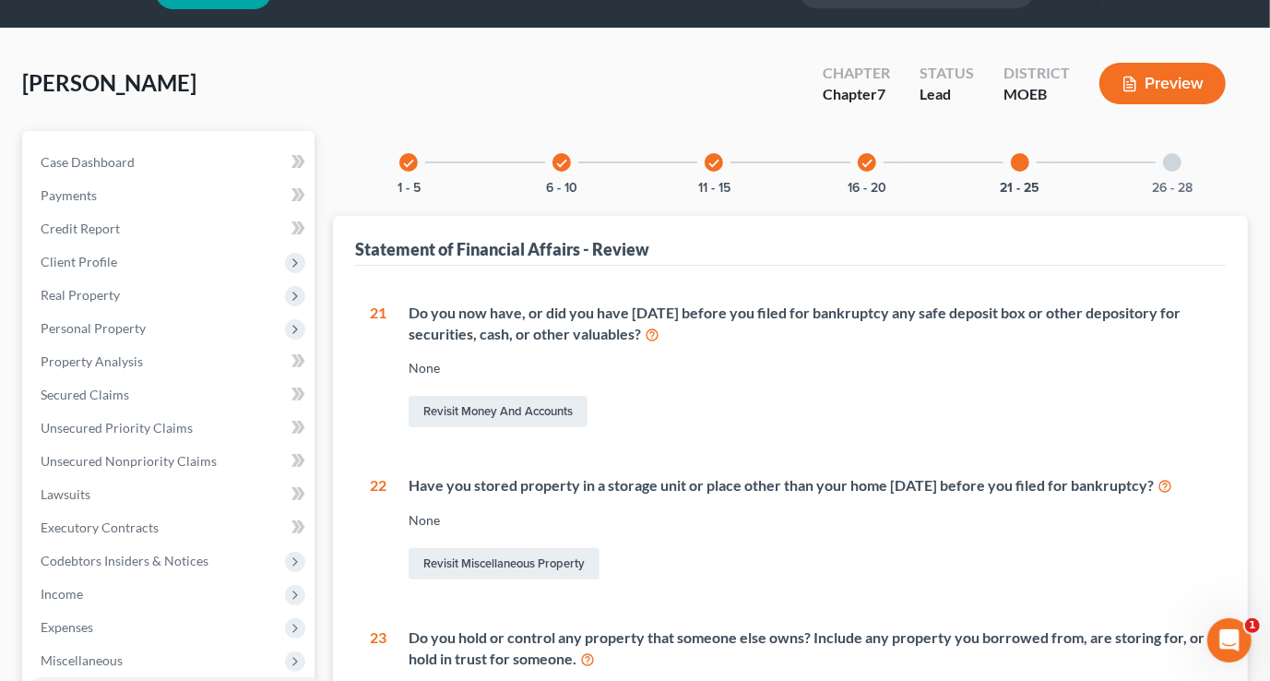
scroll to position [83, 0]
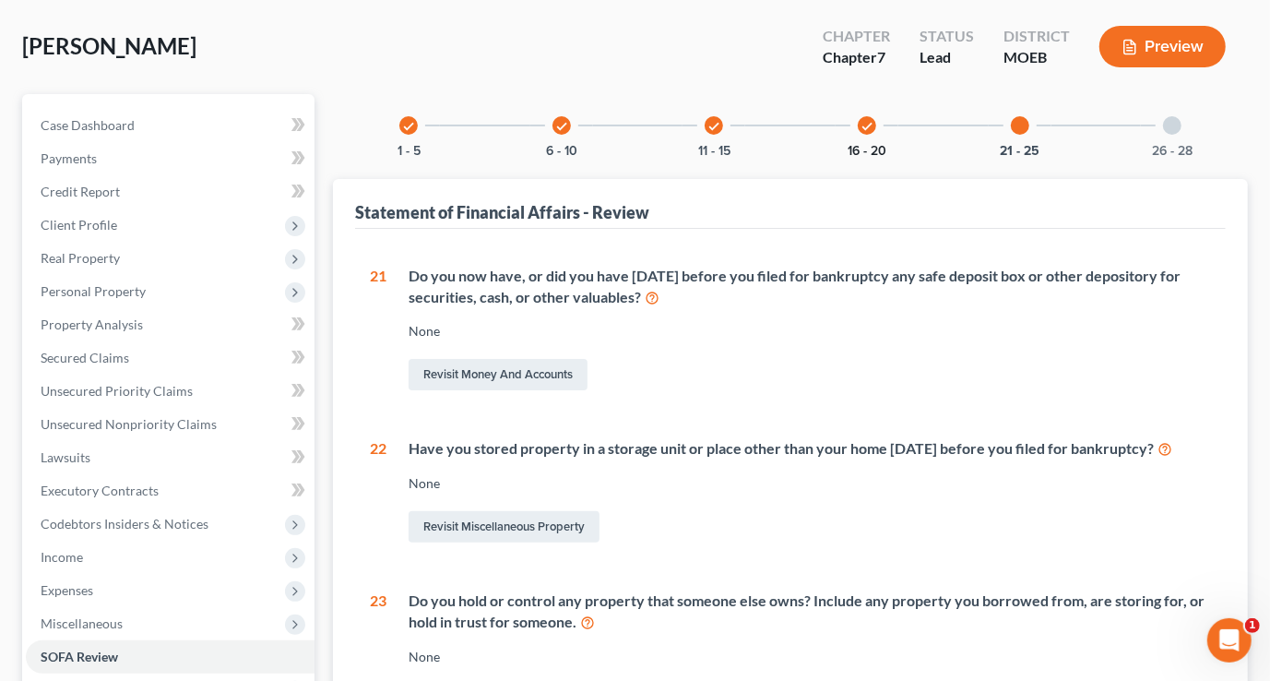
click at [865, 145] on button "16 - 20" at bounding box center [867, 151] width 39 height 13
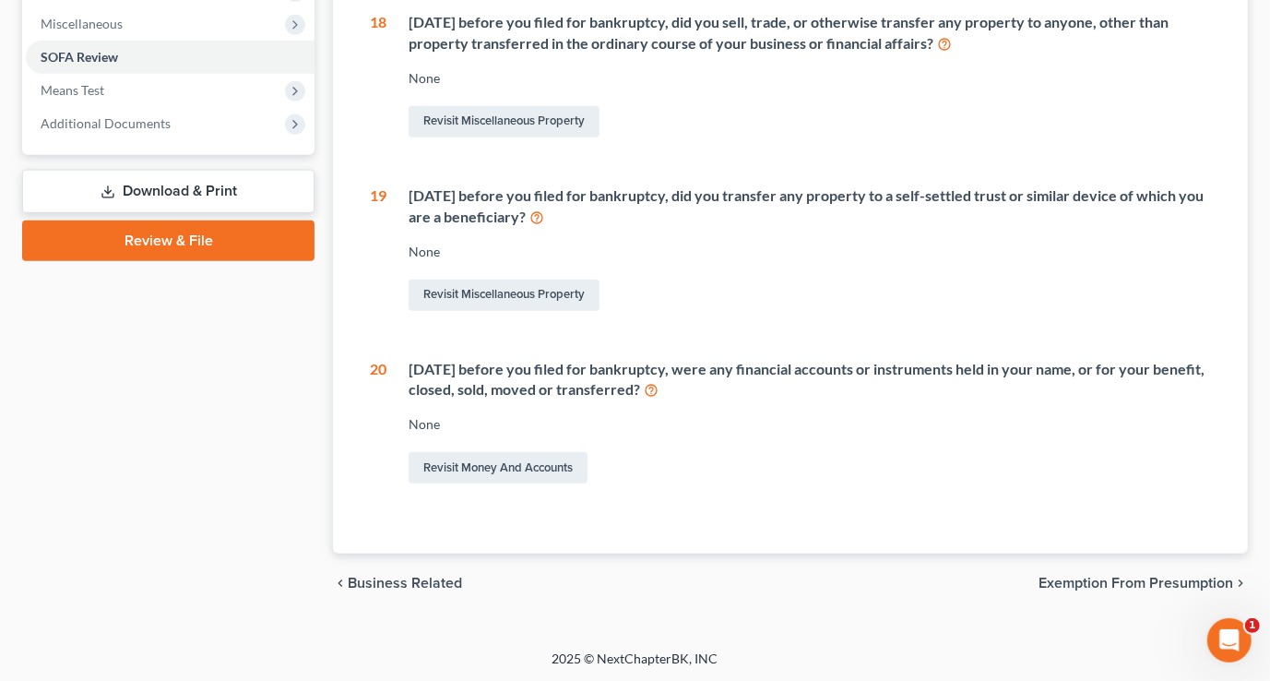
scroll to position [599, 0]
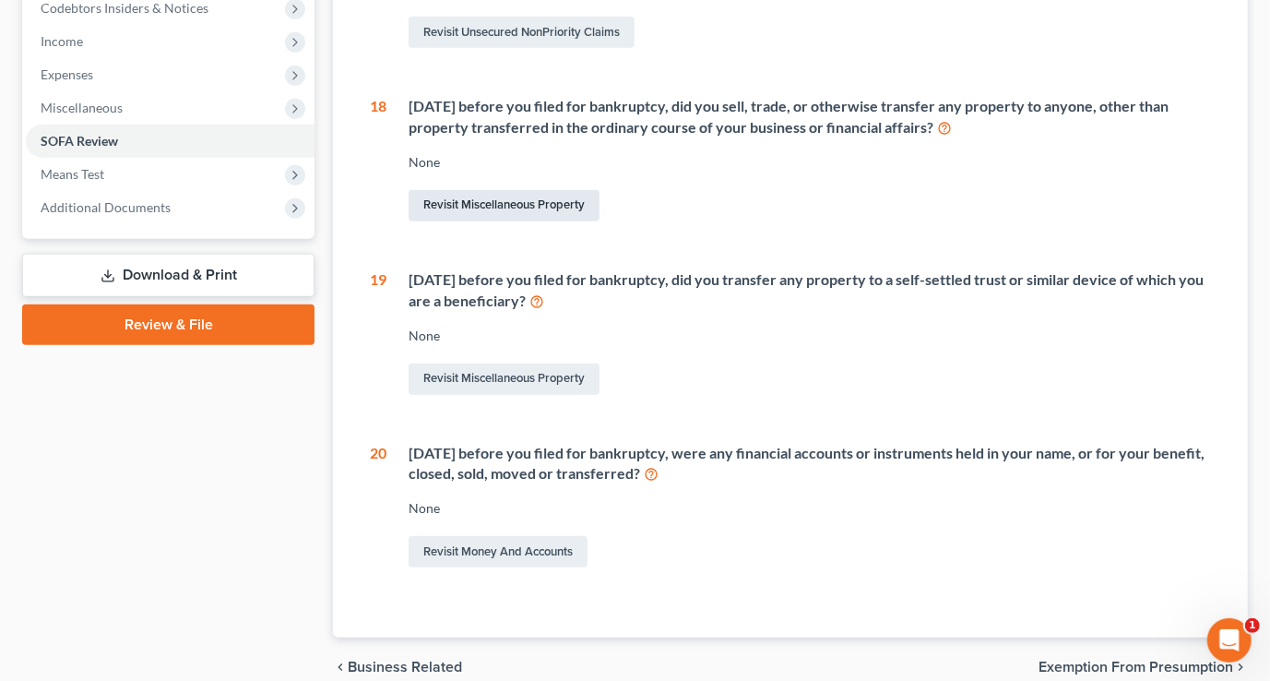
click at [520, 207] on link "Revisit Miscellaneous Property" at bounding box center [504, 205] width 191 height 31
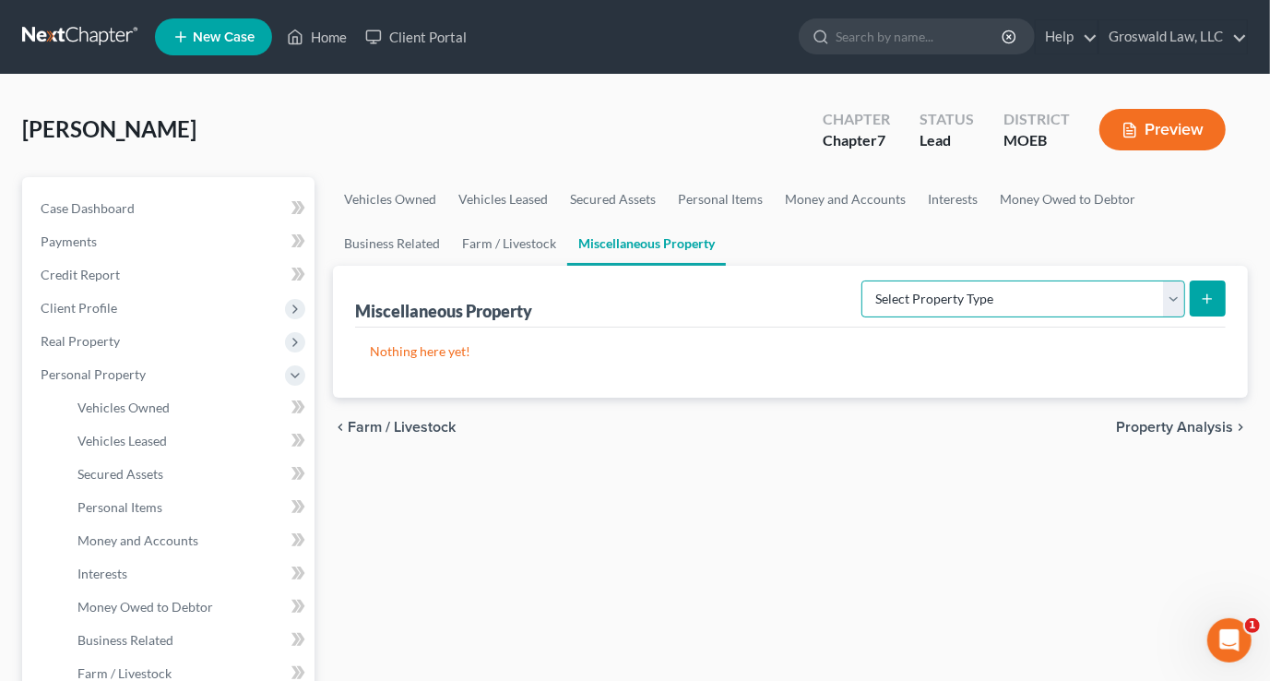
click at [1011, 302] on select "Select Property Type Assigned for Creditor Benefit Within 1 Year (SOFA: 12) Hol…" at bounding box center [1023, 298] width 324 height 37
click at [861, 280] on select "Select Property Type Assigned for Creditor Benefit Within 1 Year (SOFA: 12) Hol…" at bounding box center [1023, 298] width 324 height 37
click at [1212, 298] on icon "submit" at bounding box center [1207, 298] width 15 height 15
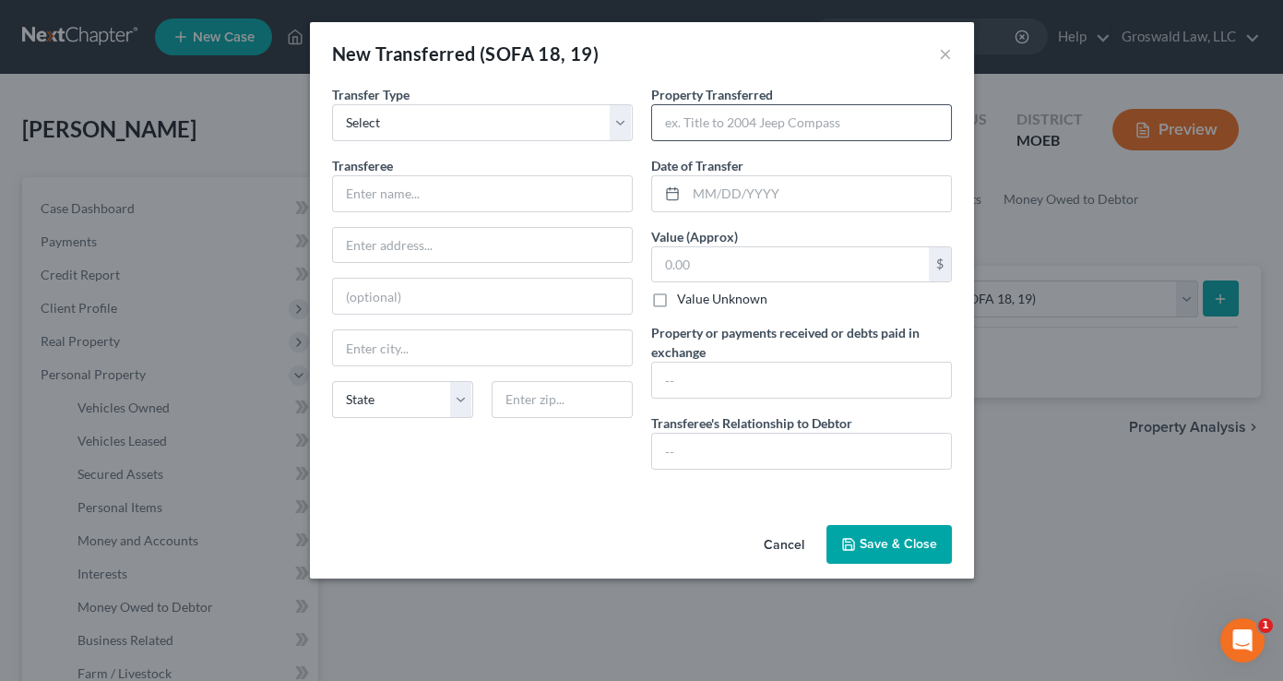
click at [749, 139] on div at bounding box center [801, 122] width 301 height 37
click at [754, 125] on input "text" at bounding box center [801, 122] width 299 height 35
click at [376, 196] on input "text" at bounding box center [482, 193] width 299 height 35
click at [866, 537] on button "Save & Close" at bounding box center [888, 544] width 125 height 39
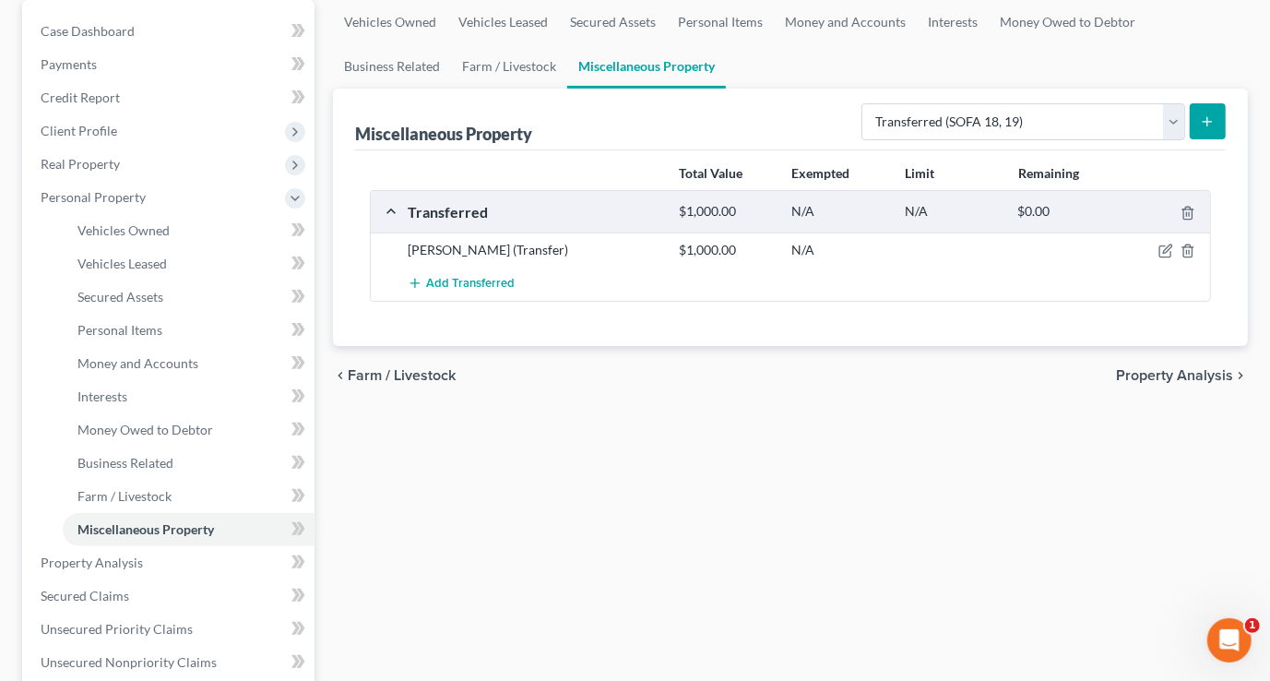
scroll to position [587, 0]
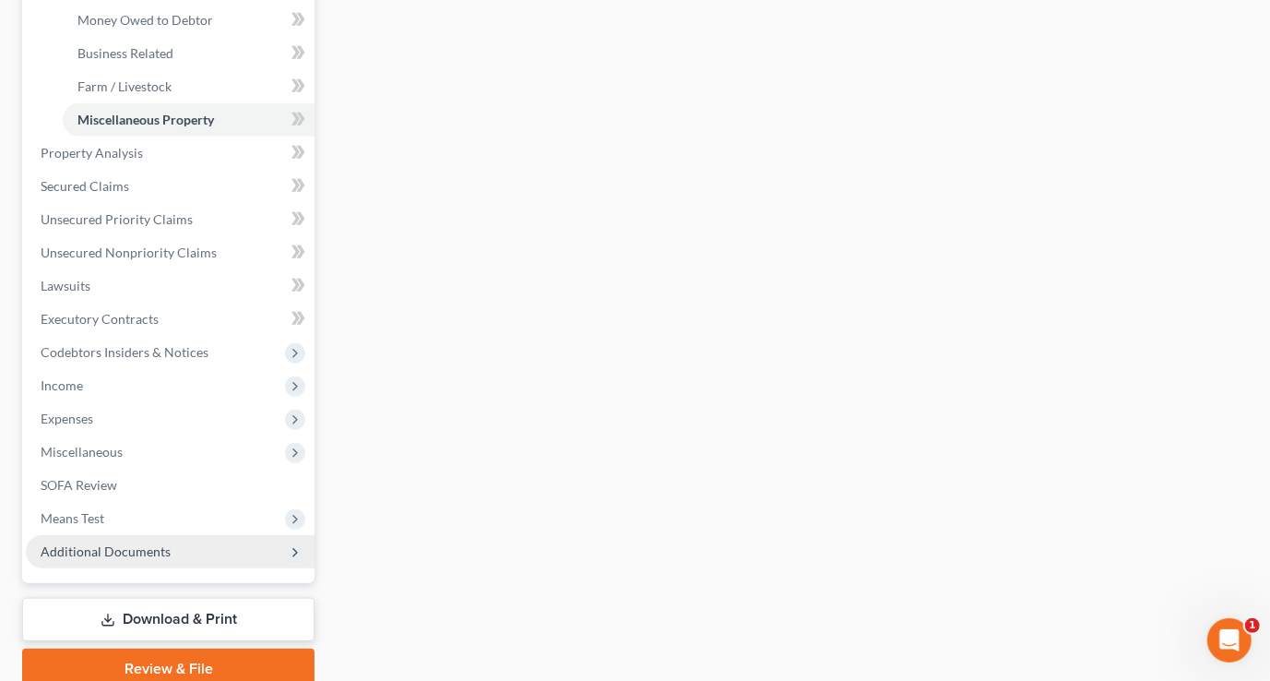
click at [149, 555] on span "Additional Documents" at bounding box center [106, 551] width 130 height 16
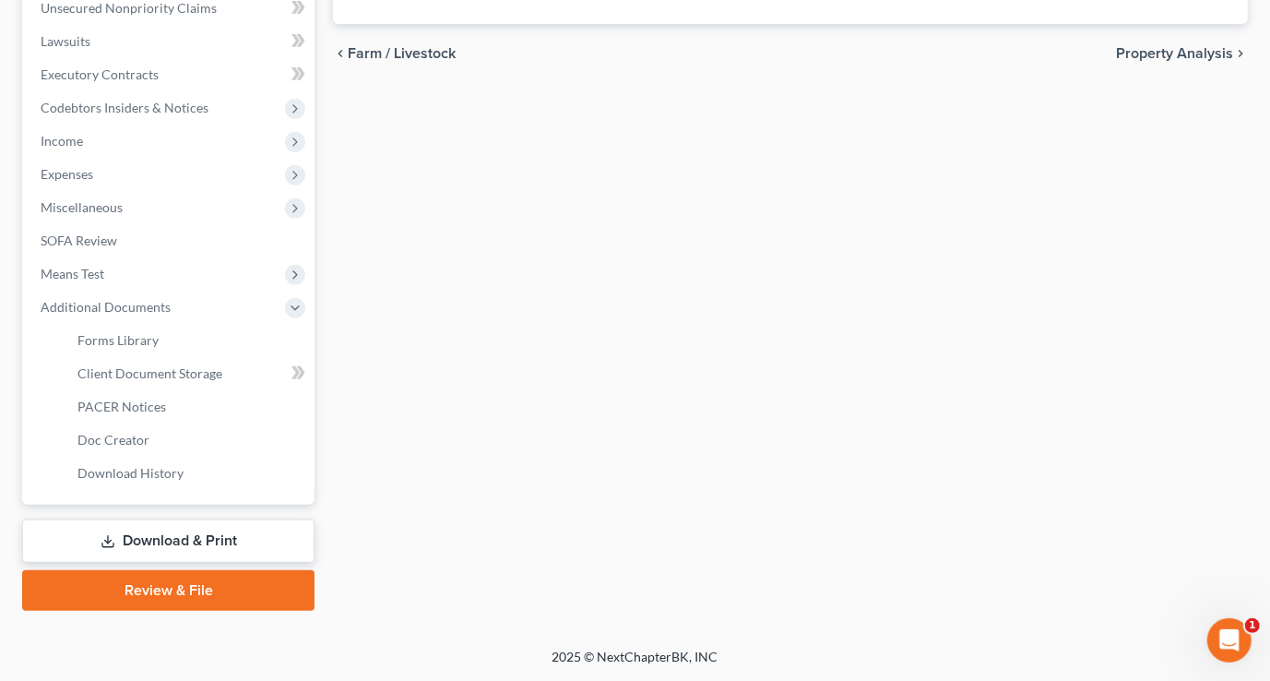
scroll to position [496, 0]
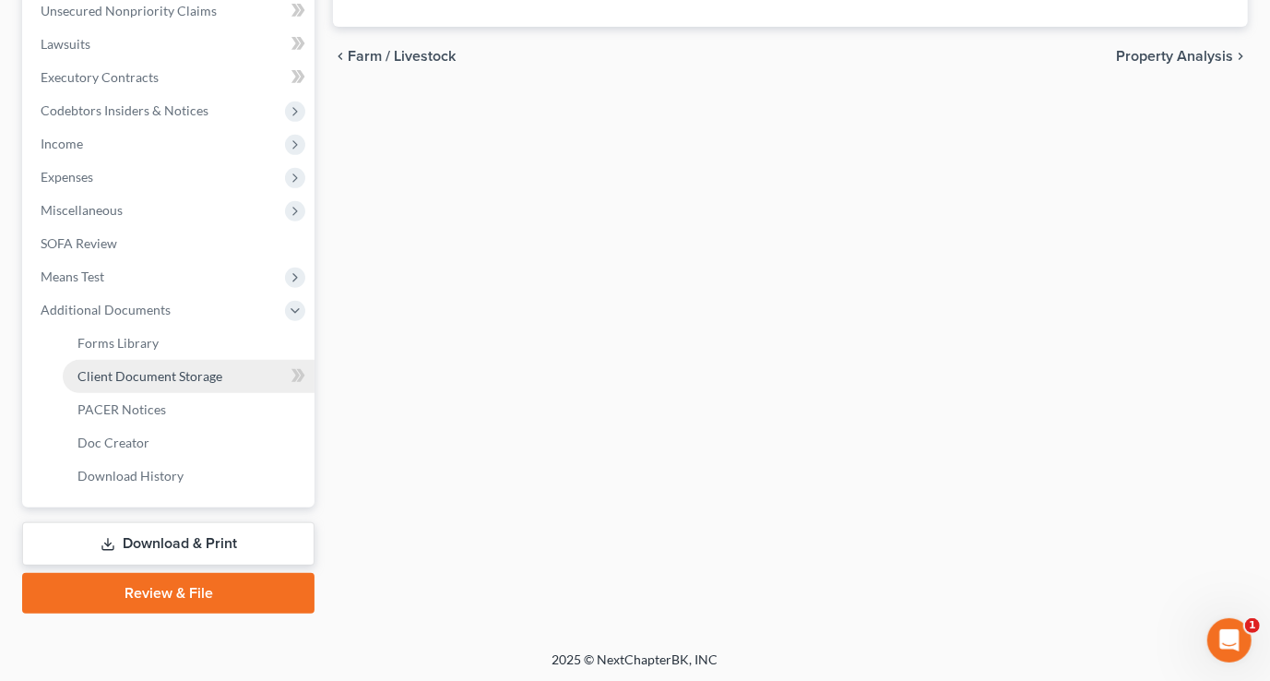
click at [160, 361] on link "Client Document Storage" at bounding box center [189, 376] width 252 height 33
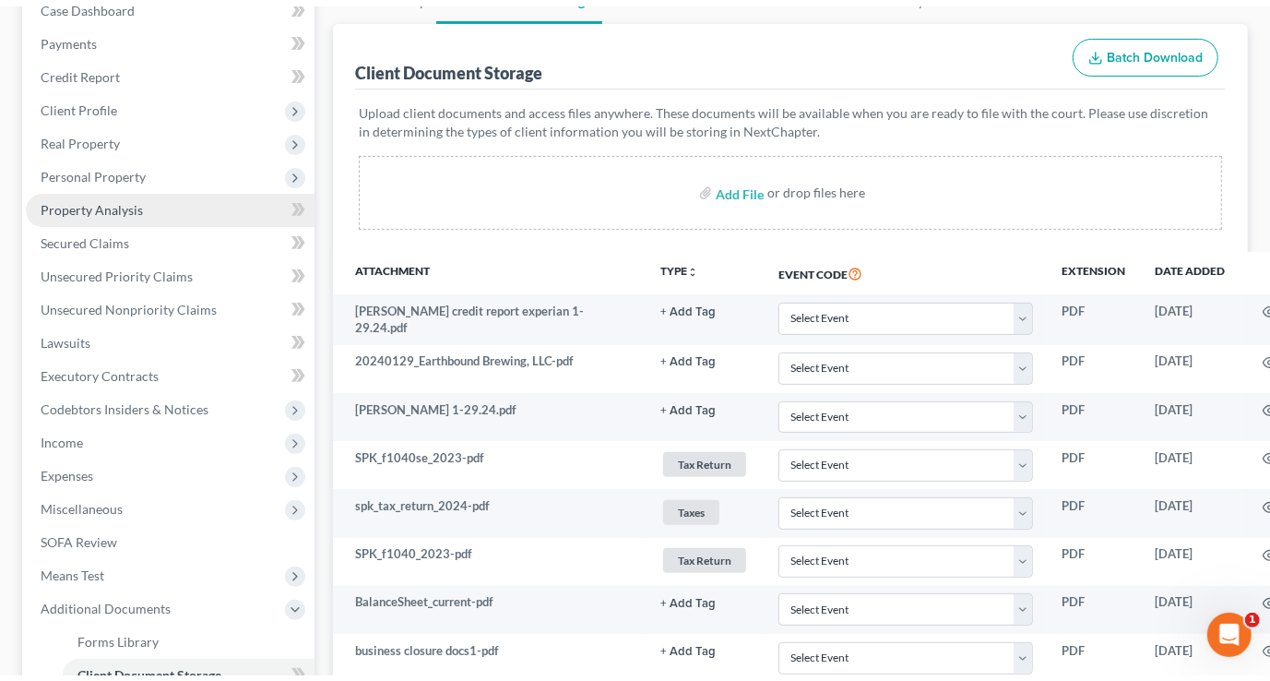
scroll to position [168, 0]
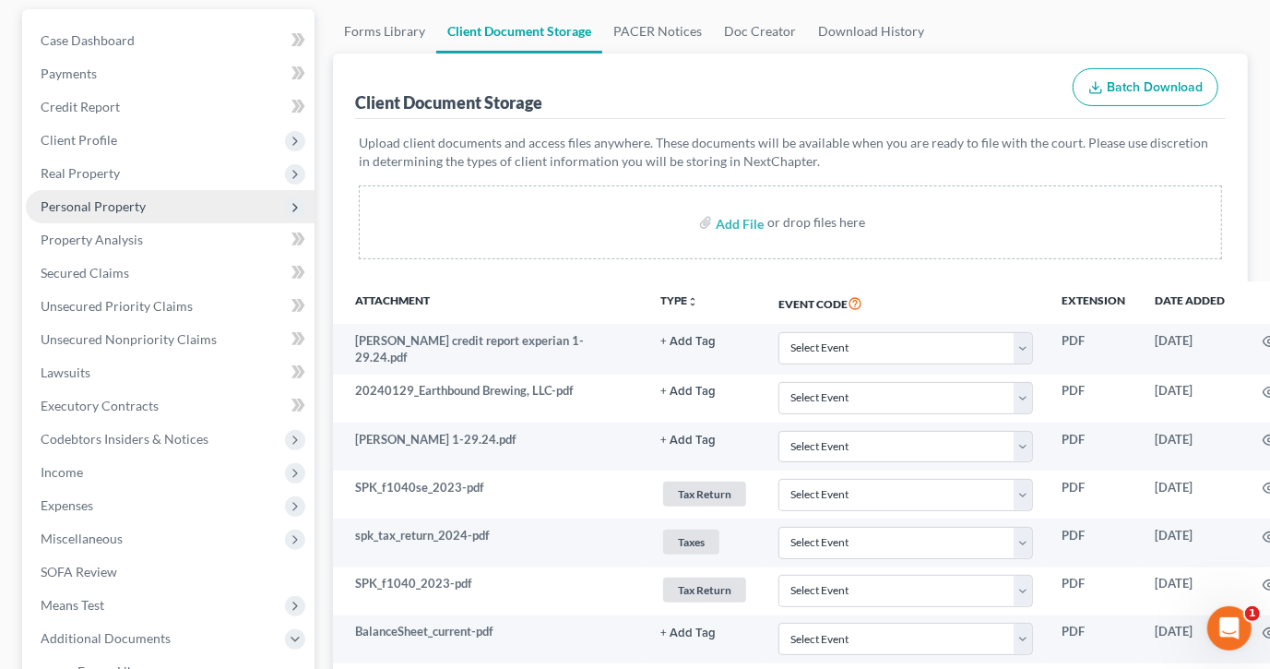
click at [121, 209] on span "Personal Property" at bounding box center [93, 206] width 105 height 16
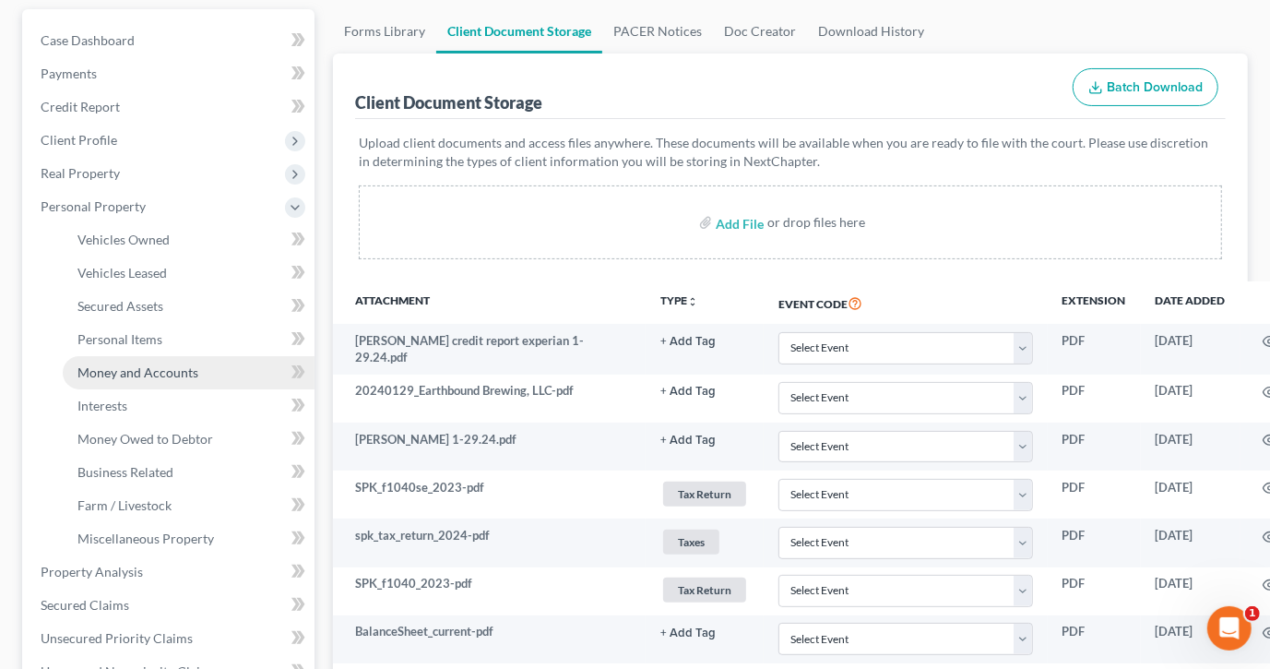
click at [206, 372] on link "Money and Accounts" at bounding box center [189, 372] width 252 height 33
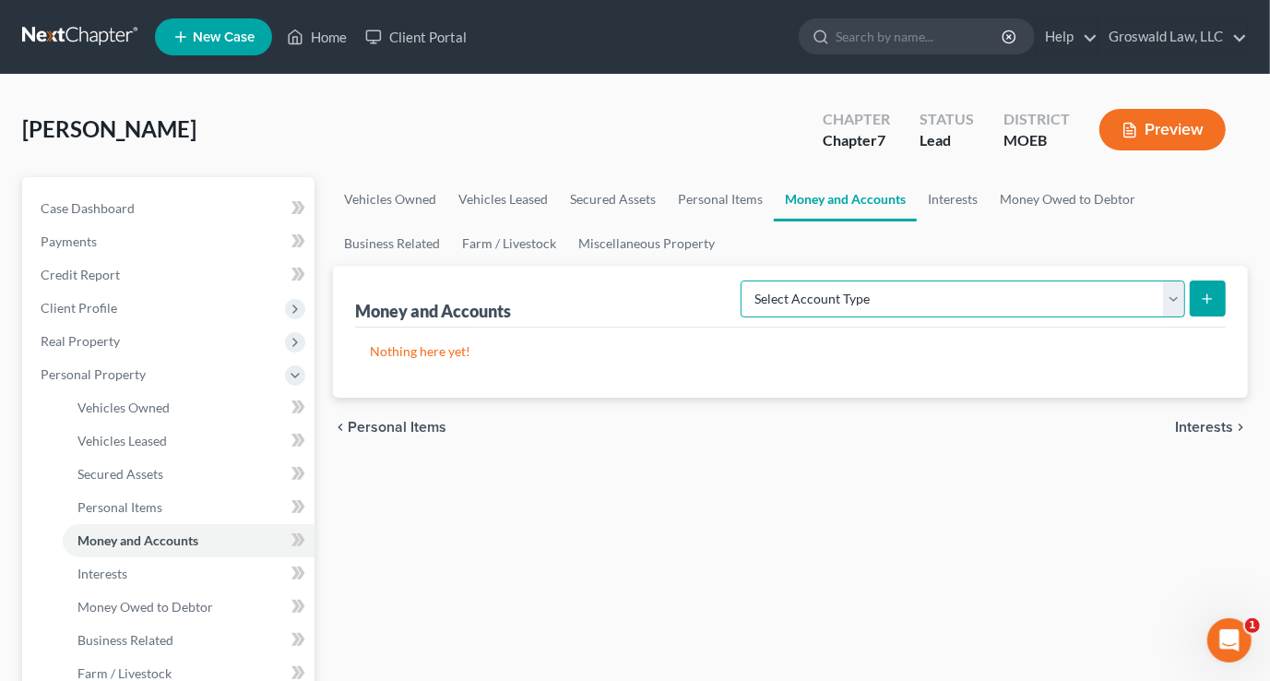
drag, startPoint x: 879, startPoint y: 298, endPoint x: 862, endPoint y: 314, distance: 22.8
click at [879, 298] on select "Select Account Type Brokerage (A/B: 18, SOFA: 20) Cash on Hand (A/B: 16) Certif…" at bounding box center [963, 298] width 445 height 37
click at [746, 280] on select "Select Account Type Brokerage (A/B: 18, SOFA: 20) Cash on Hand (A/B: 16) Certif…" at bounding box center [963, 298] width 445 height 37
click at [1206, 295] on icon "submit" at bounding box center [1207, 298] width 15 height 15
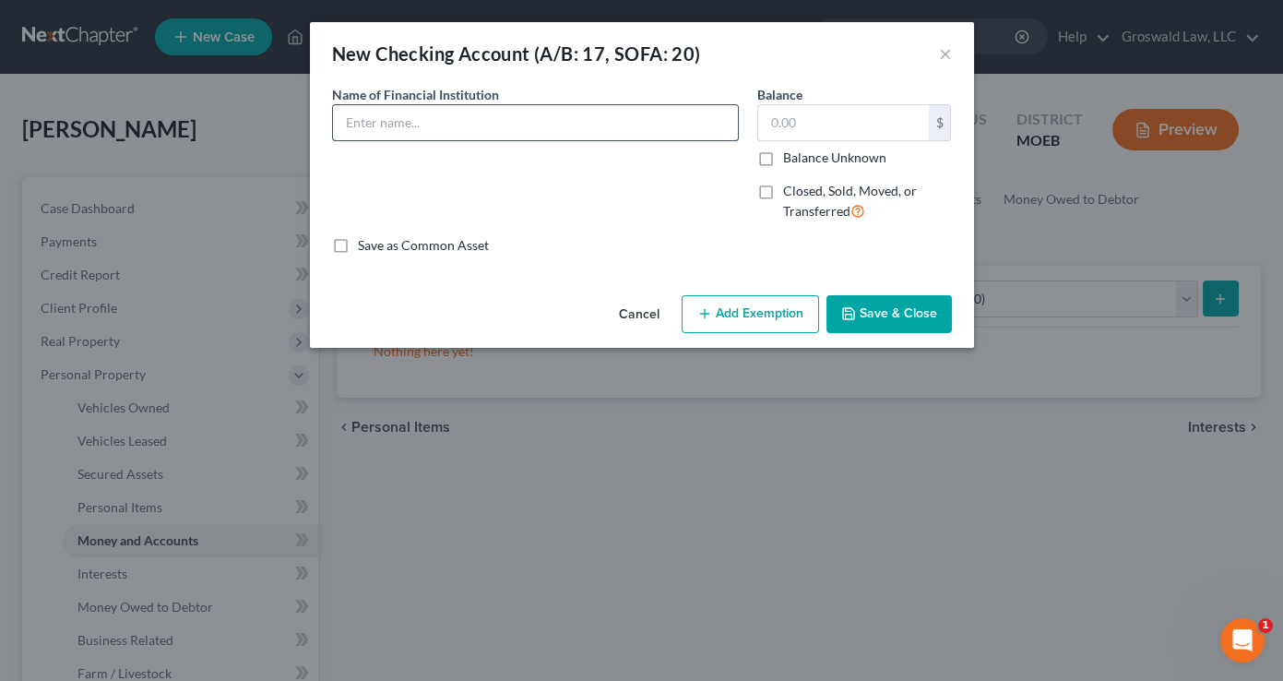
click at [456, 121] on input "text" at bounding box center [535, 122] width 405 height 35
click at [879, 313] on button "Save & Close" at bounding box center [888, 314] width 125 height 39
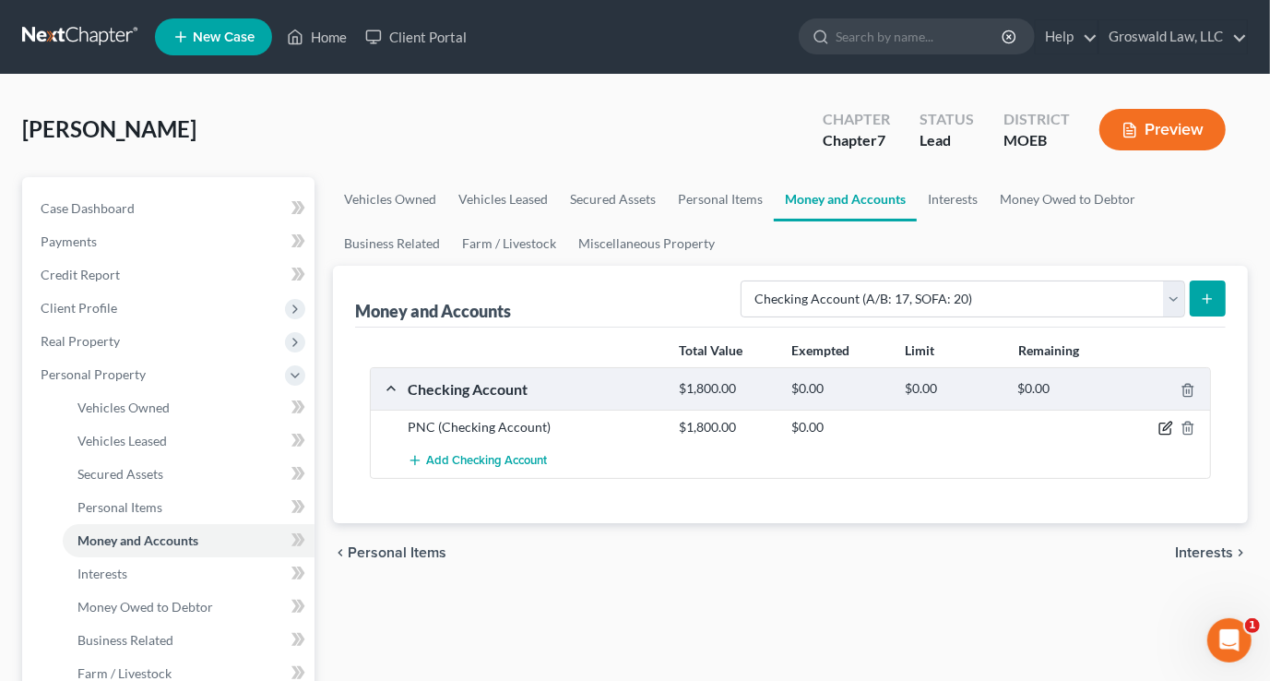
drag, startPoint x: 1166, startPoint y: 426, endPoint x: 1120, endPoint y: 418, distance: 46.9
click at [1165, 426] on icon "button" at bounding box center [1165, 428] width 15 height 15
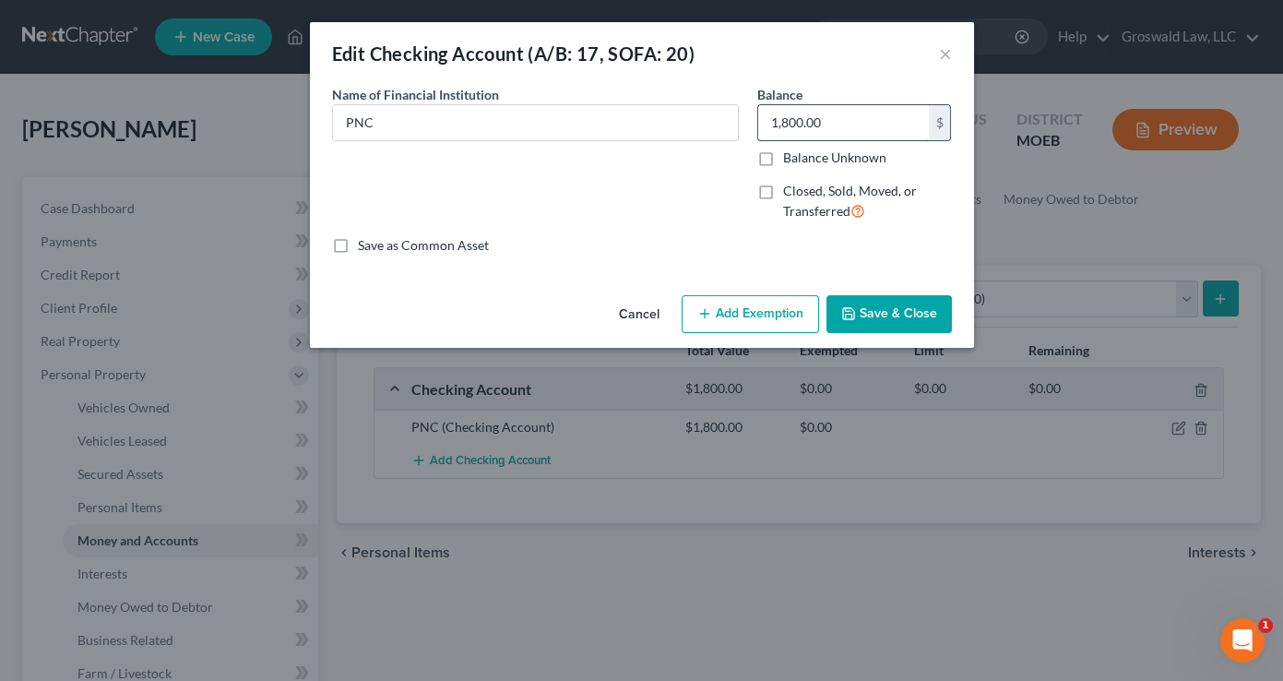
click at [850, 116] on input "1,800.00" at bounding box center [843, 122] width 171 height 35
click at [886, 314] on button "Save & Close" at bounding box center [888, 314] width 125 height 39
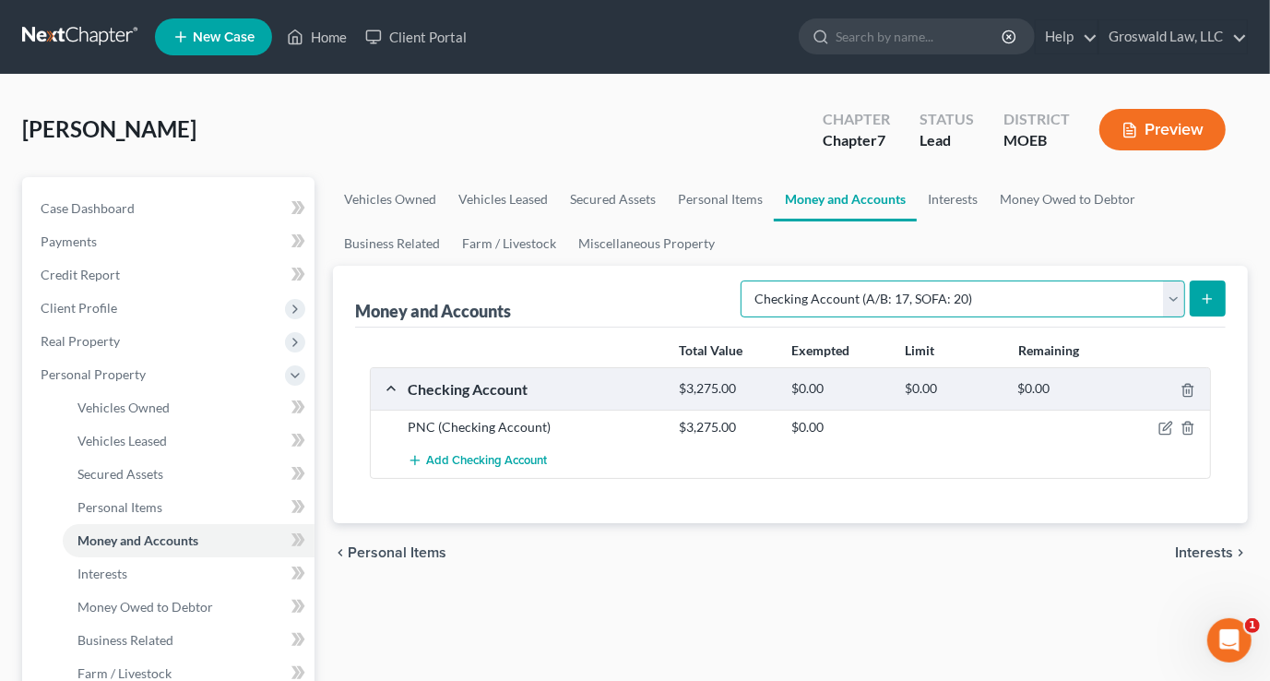
click at [981, 285] on select "Select Account Type Brokerage (A/B: 18, SOFA: 20) Cash on Hand (A/B: 16) Certif…" at bounding box center [963, 298] width 445 height 37
click at [746, 280] on select "Select Account Type Brokerage (A/B: 18, SOFA: 20) Cash on Hand (A/B: 16) Certif…" at bounding box center [963, 298] width 445 height 37
click at [1209, 295] on icon "submit" at bounding box center [1207, 298] width 15 height 15
click at [1204, 295] on icon "submit" at bounding box center [1207, 298] width 15 height 15
click at [1119, 241] on ul "Vehicles Owned Vehicles Leased Secured Assets Personal Items Money and Accounts…" at bounding box center [790, 221] width 915 height 89
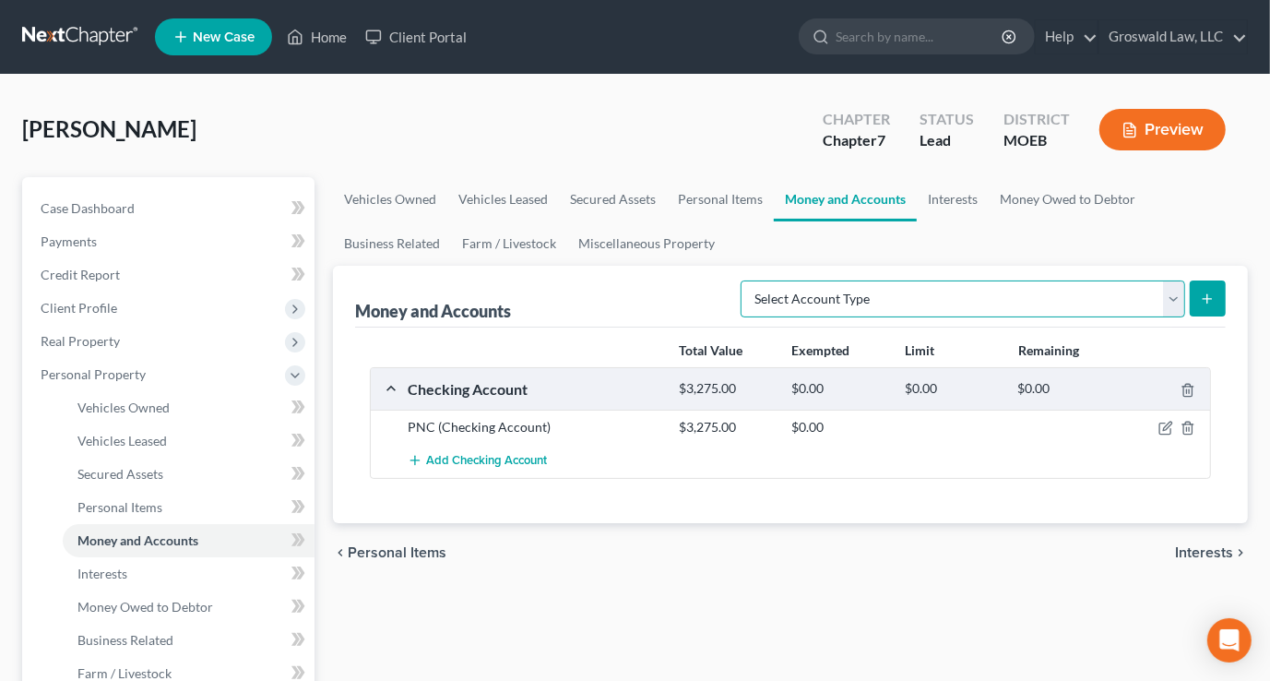
click at [872, 304] on select "Select Account Type Brokerage (A/B: 18, SOFA: 20) Cash on Hand (A/B: 16) Certif…" at bounding box center [963, 298] width 445 height 37
select select "checking"
click at [746, 280] on select "Select Account Type Brokerage (A/B: 18, SOFA: 20) Cash on Hand (A/B: 16) Certif…" at bounding box center [963, 298] width 445 height 37
click at [1200, 297] on icon "submit" at bounding box center [1207, 298] width 15 height 15
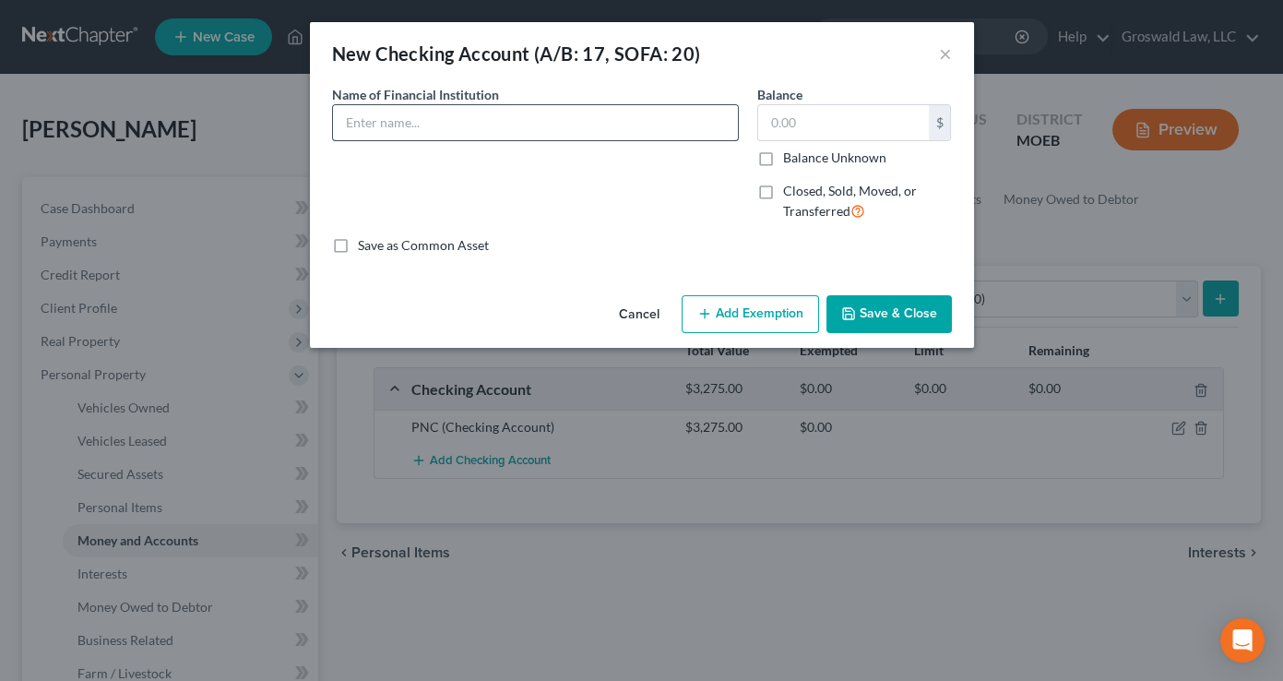
click at [638, 131] on input "text" at bounding box center [535, 122] width 405 height 35
type input "PNC - Debtor is co-trustee on this account with his partner. He has no unilater…"
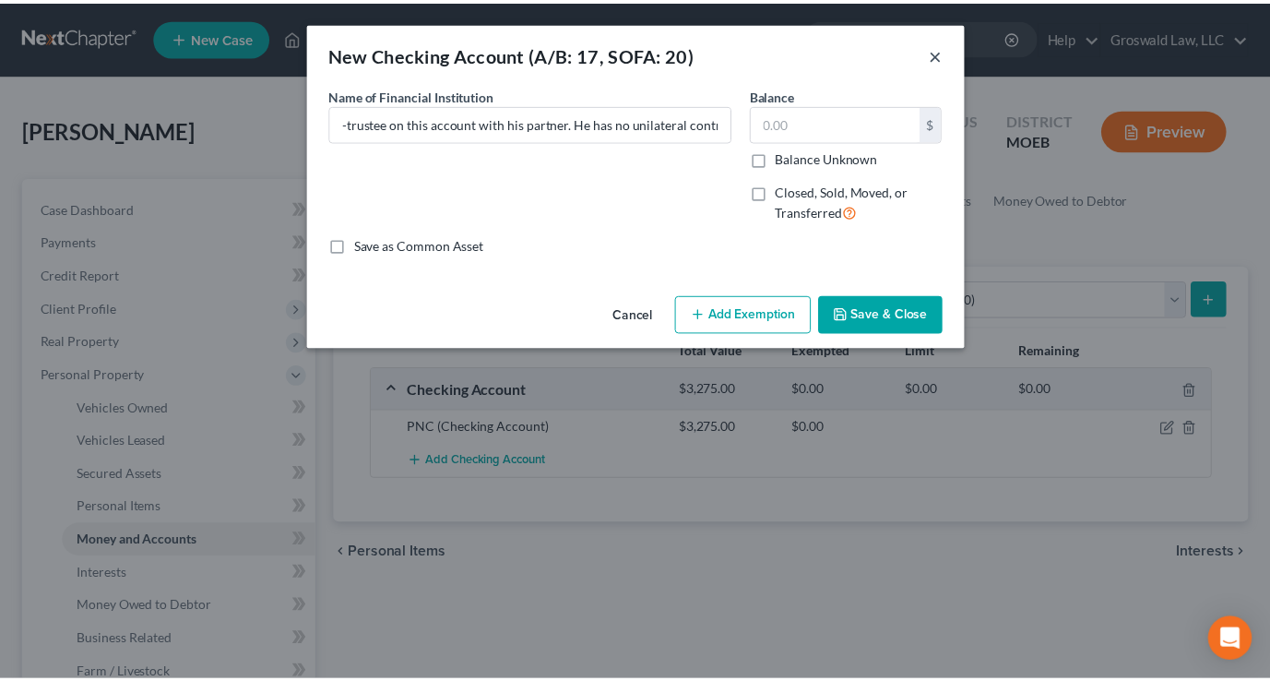
scroll to position [0, 0]
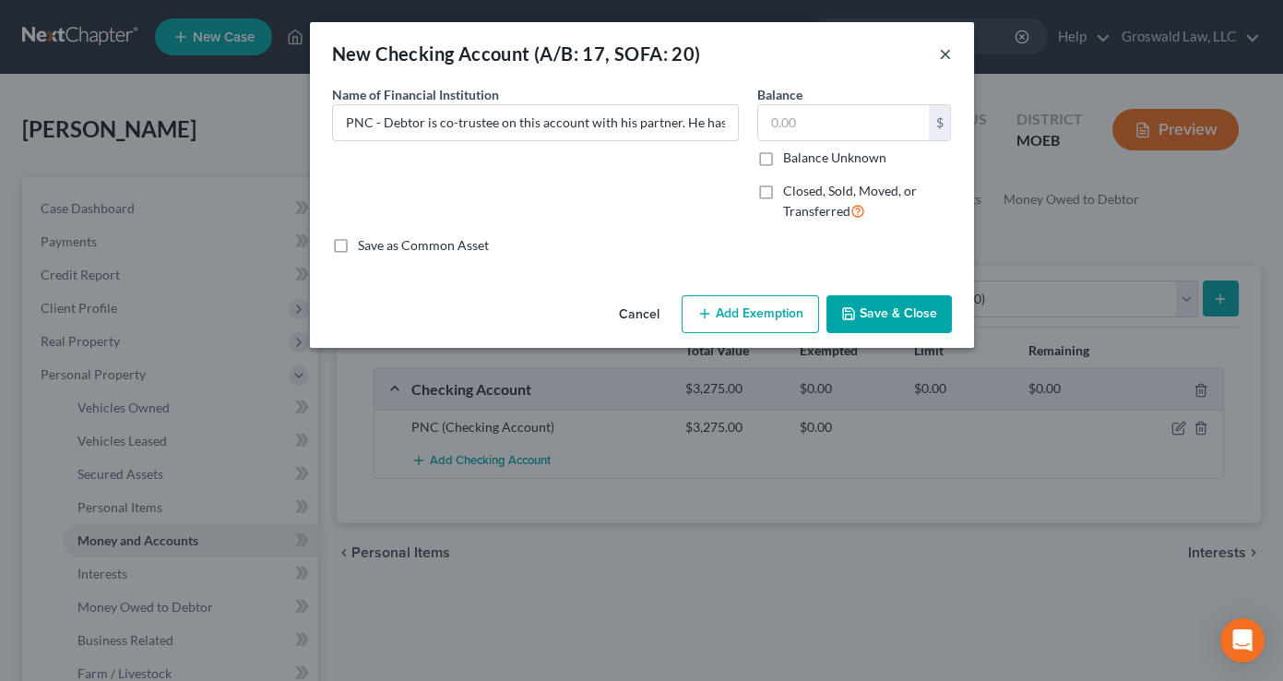
click at [943, 54] on button "×" at bounding box center [945, 53] width 13 height 22
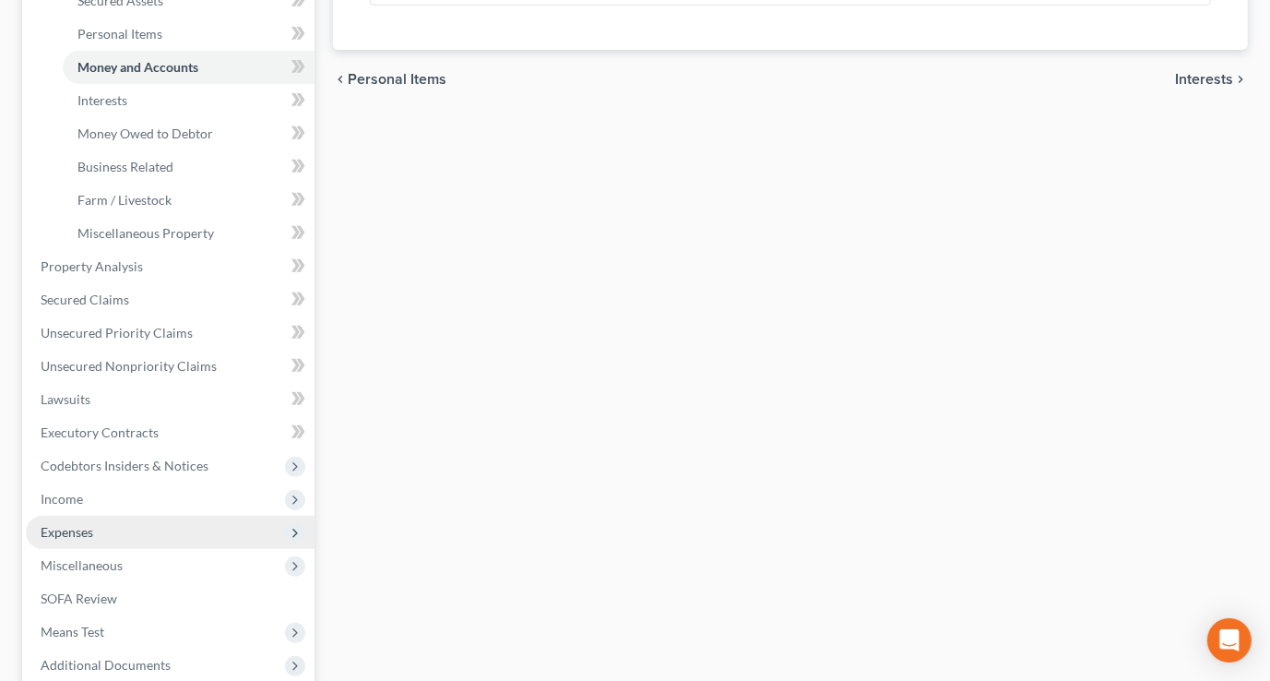
scroll to position [503, 0]
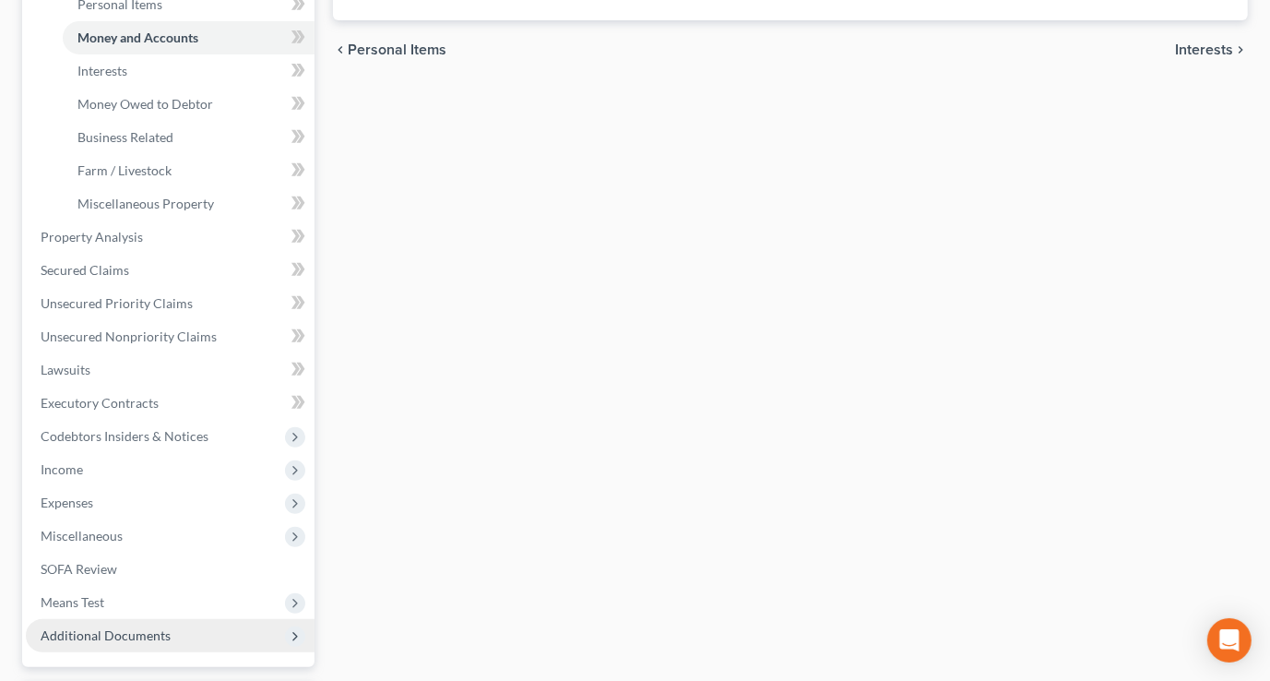
click at [138, 628] on span "Additional Documents" at bounding box center [106, 635] width 130 height 16
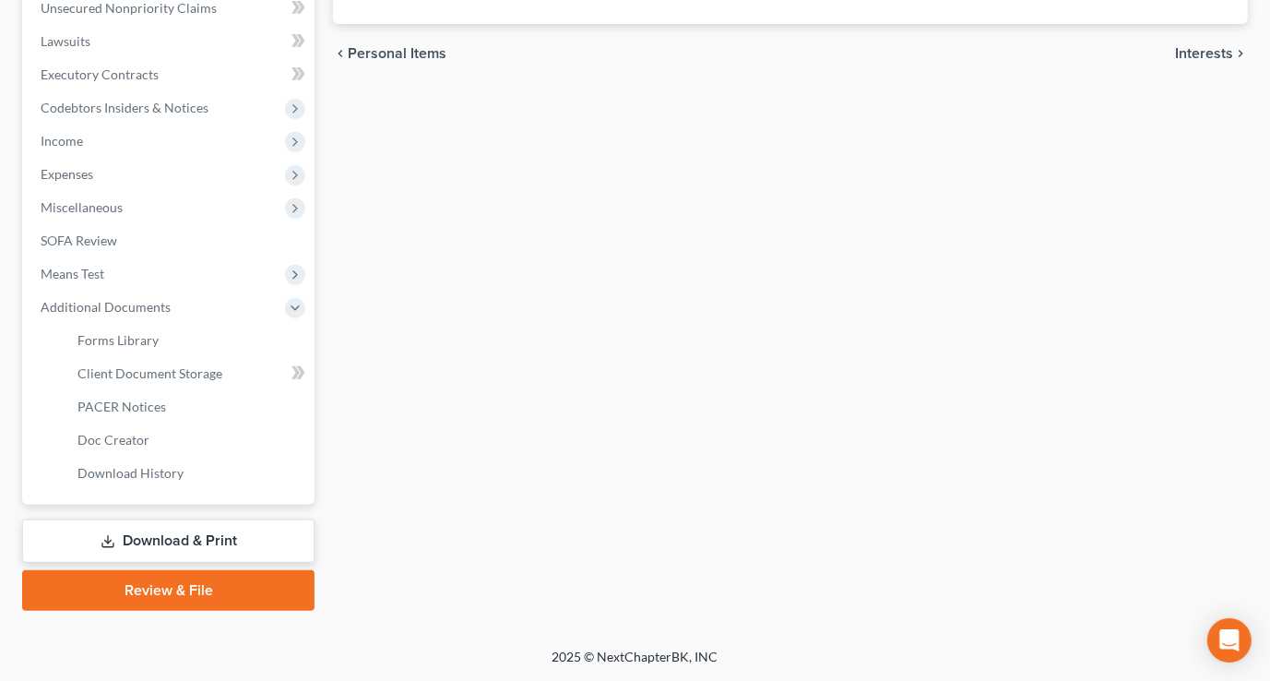
scroll to position [496, 0]
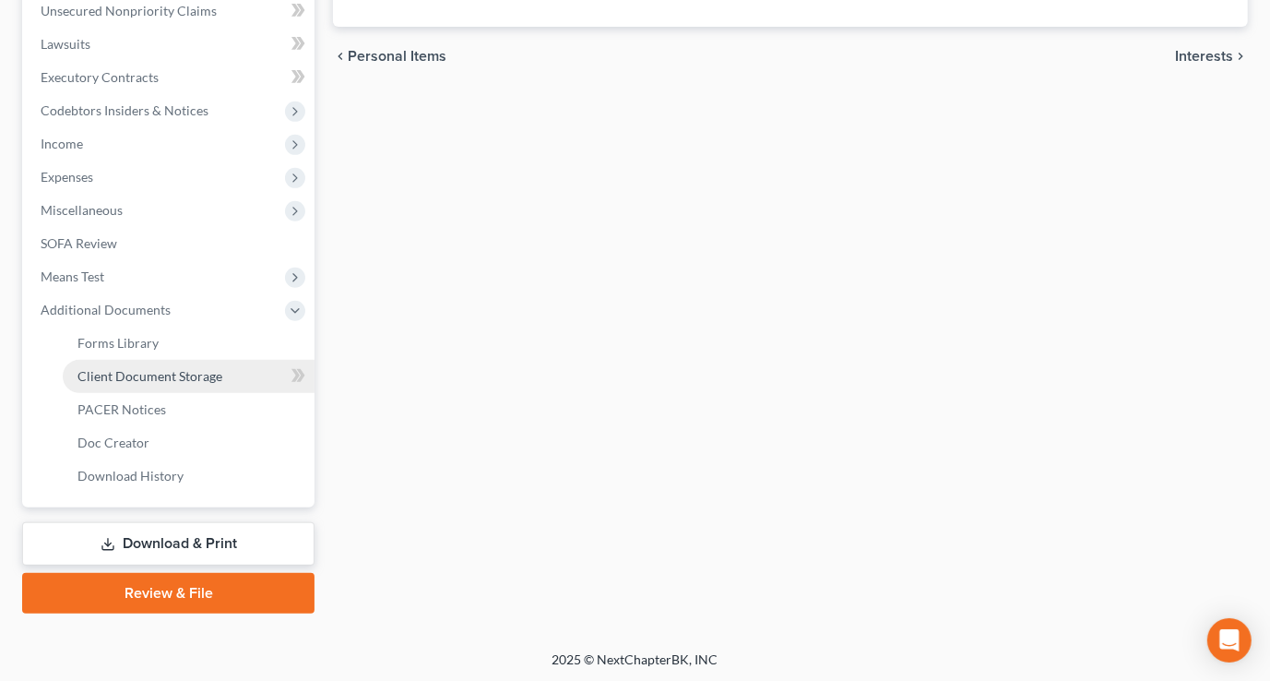
click at [218, 378] on span "Client Document Storage" at bounding box center [149, 376] width 145 height 16
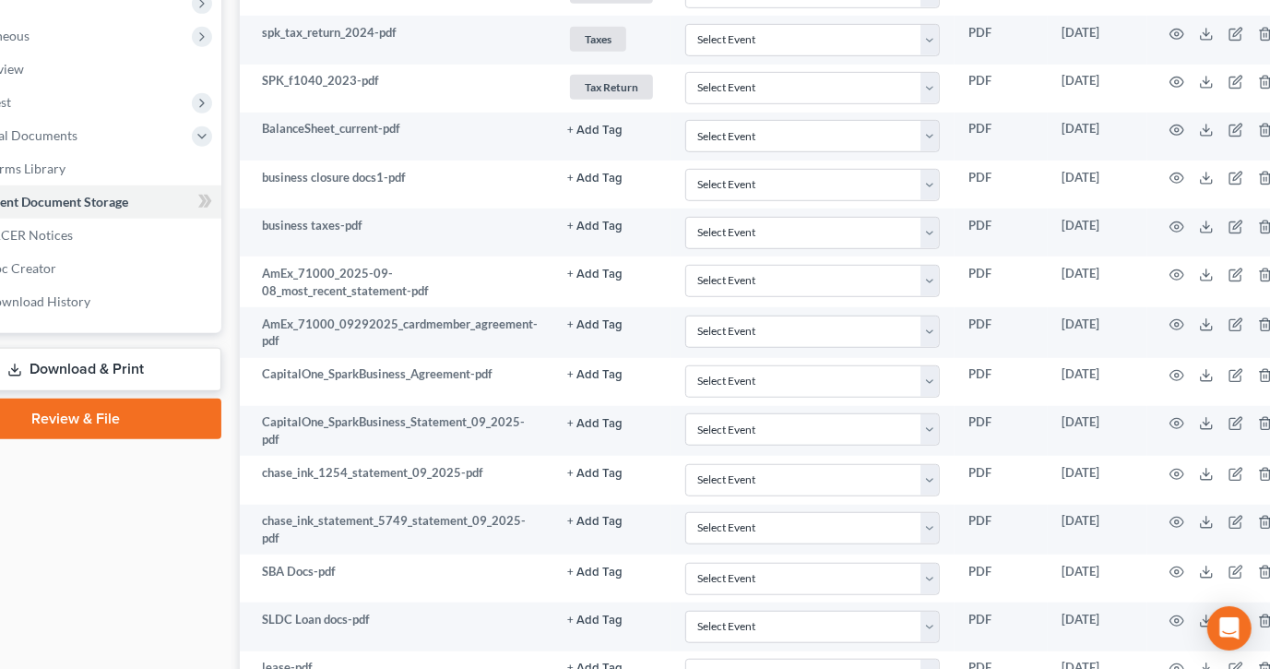
scroll to position [670, 121]
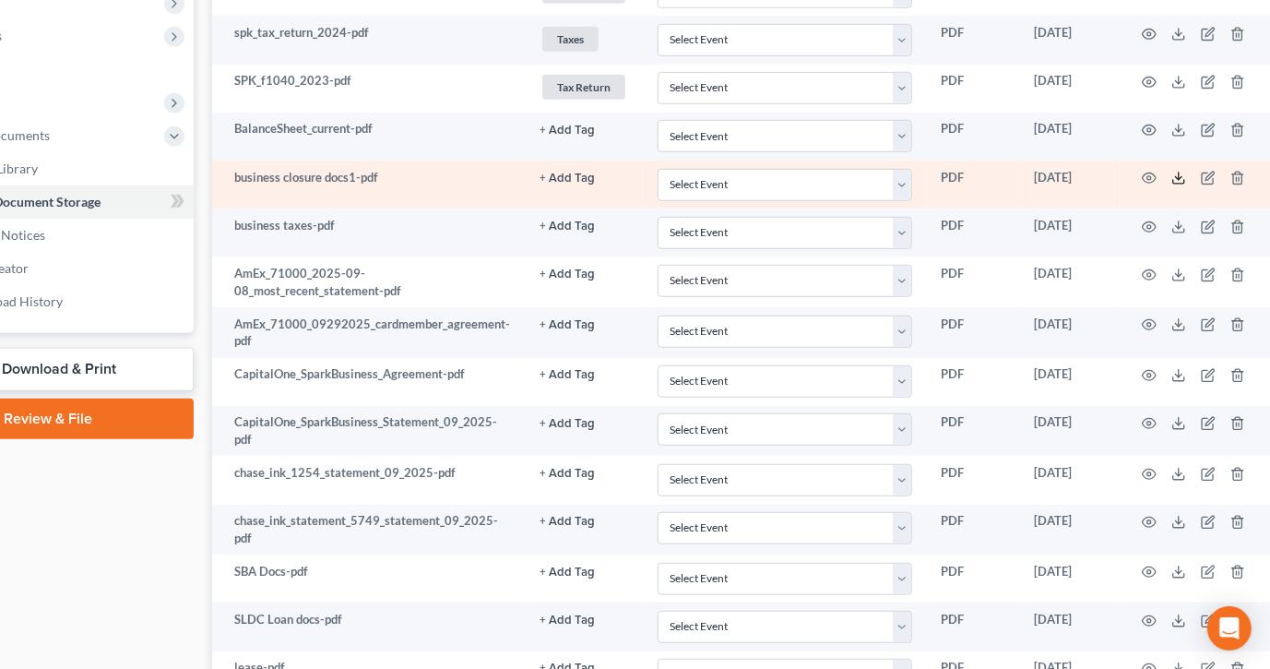
click at [1171, 171] on icon at bounding box center [1178, 178] width 15 height 15
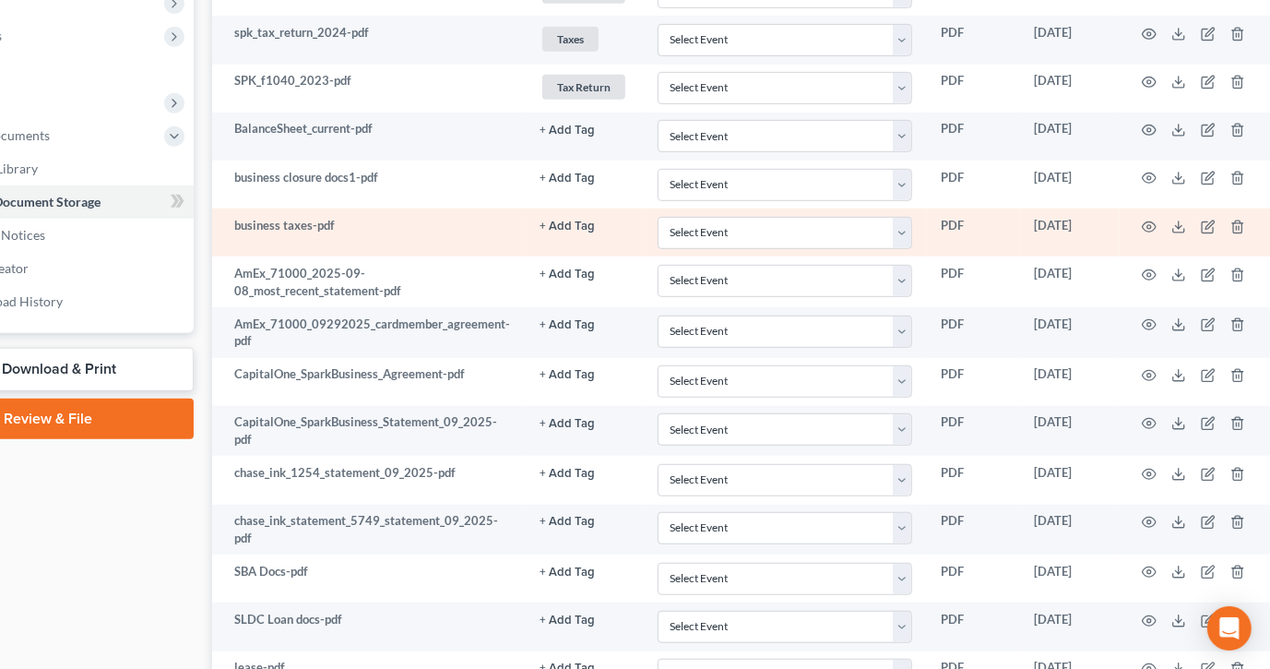
click at [1181, 220] on td at bounding box center [1197, 232] width 155 height 48
click at [1175, 225] on polyline at bounding box center [1178, 226] width 6 height 3
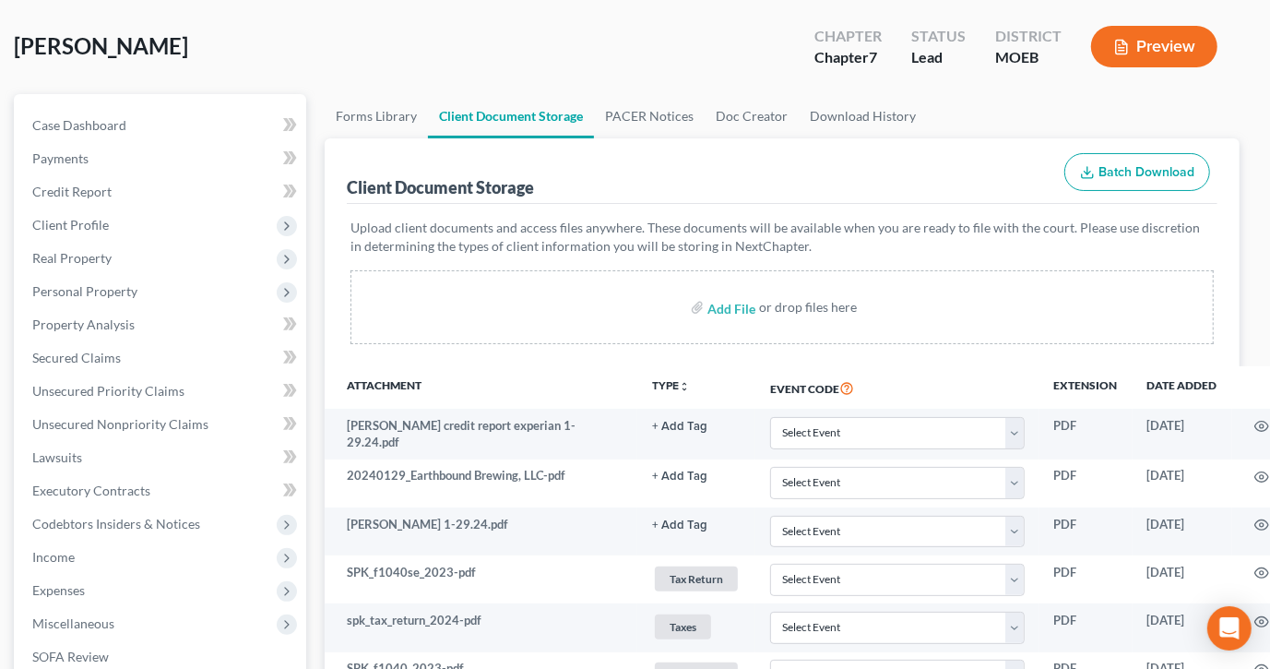
scroll to position [83, 0]
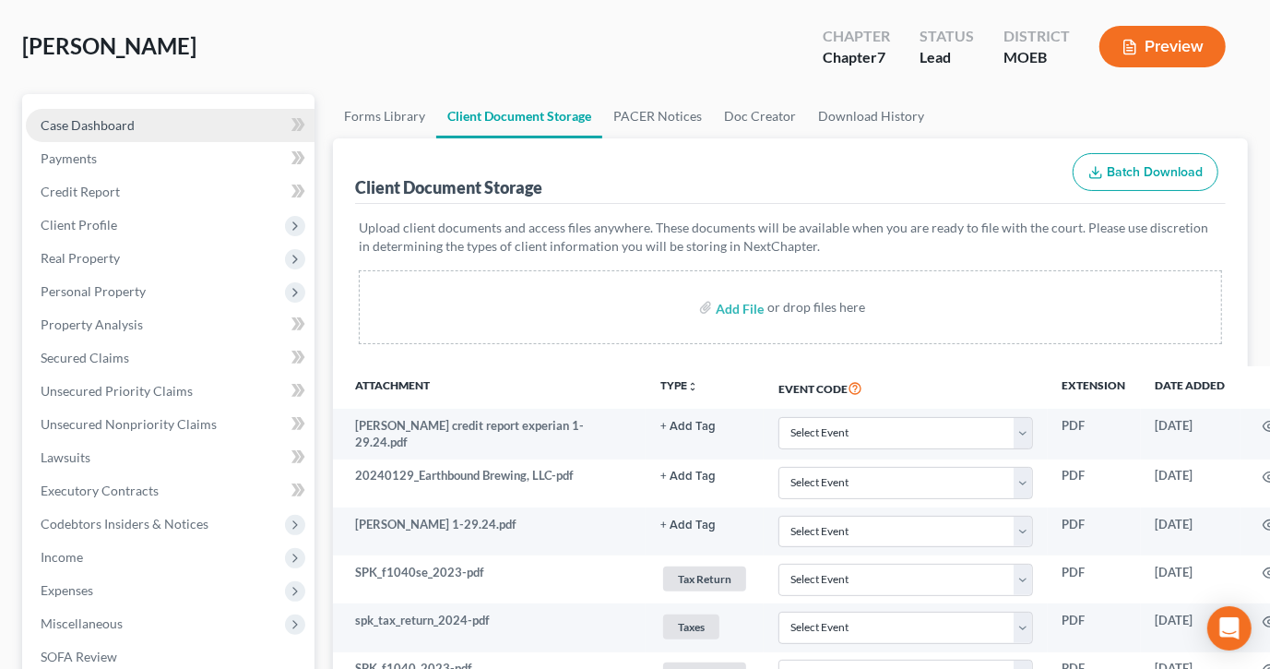
click at [113, 122] on span "Case Dashboard" at bounding box center [88, 125] width 94 height 16
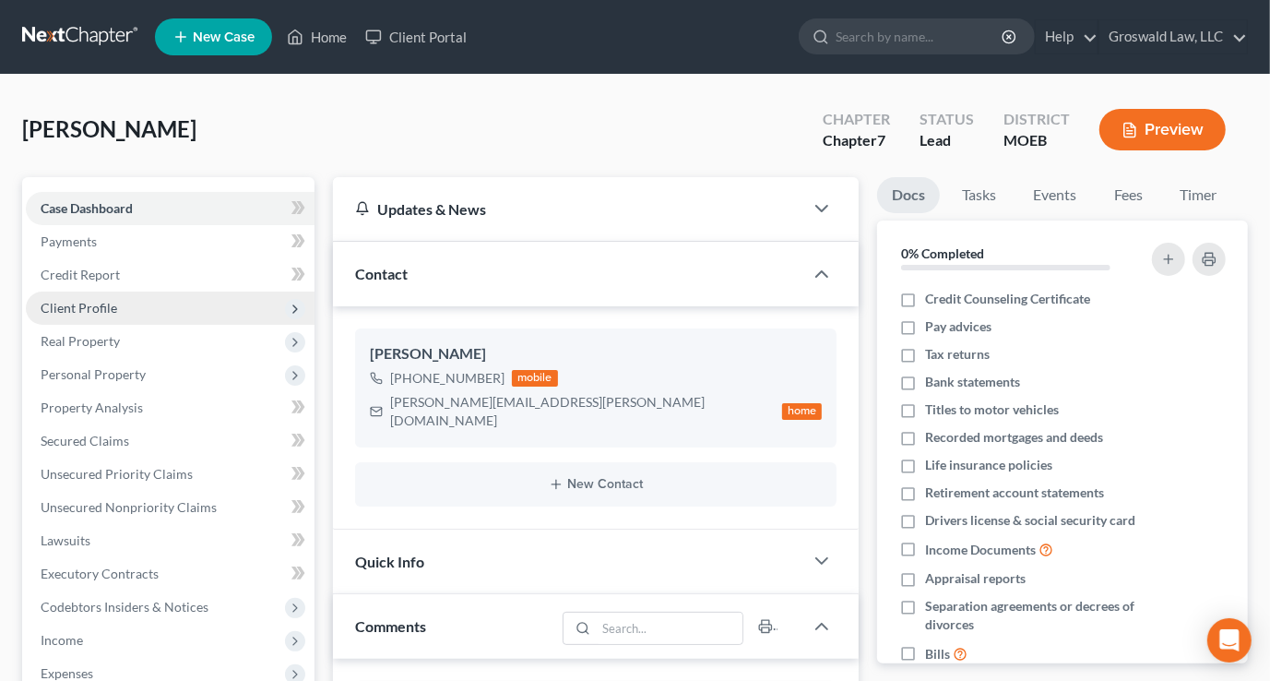
click at [145, 306] on span "Client Profile" at bounding box center [170, 307] width 289 height 33
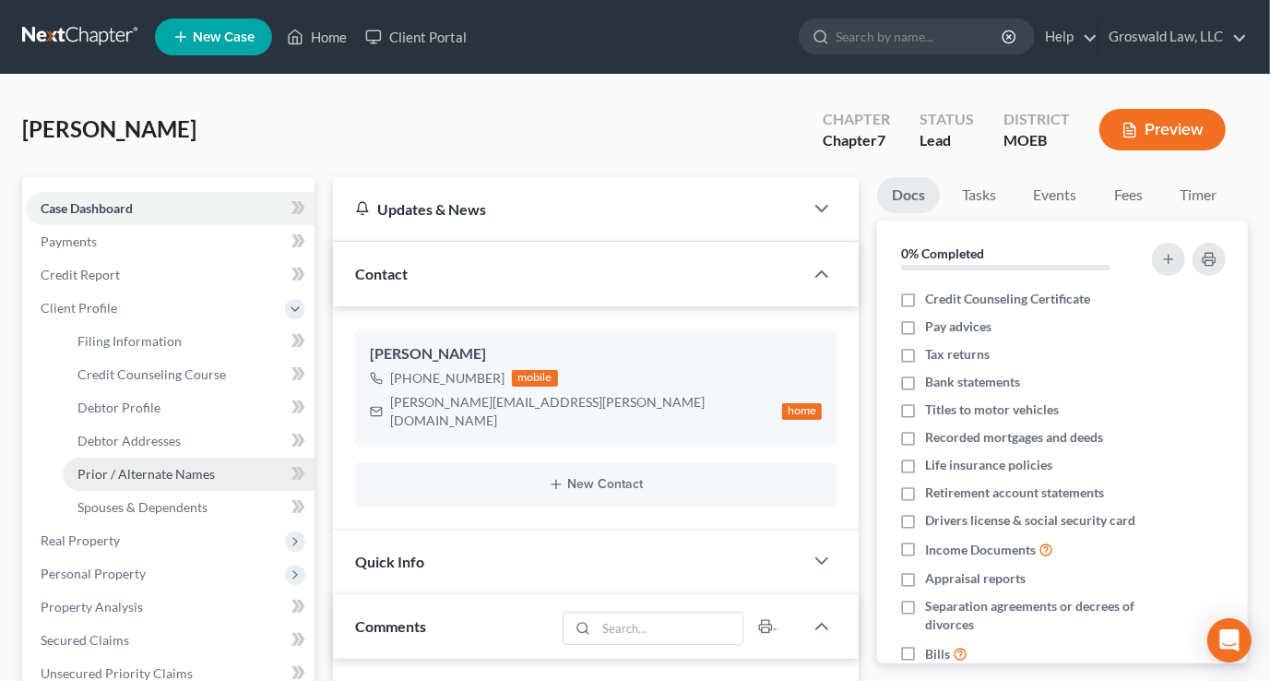
click at [178, 466] on span "Prior / Alternate Names" at bounding box center [145, 474] width 137 height 16
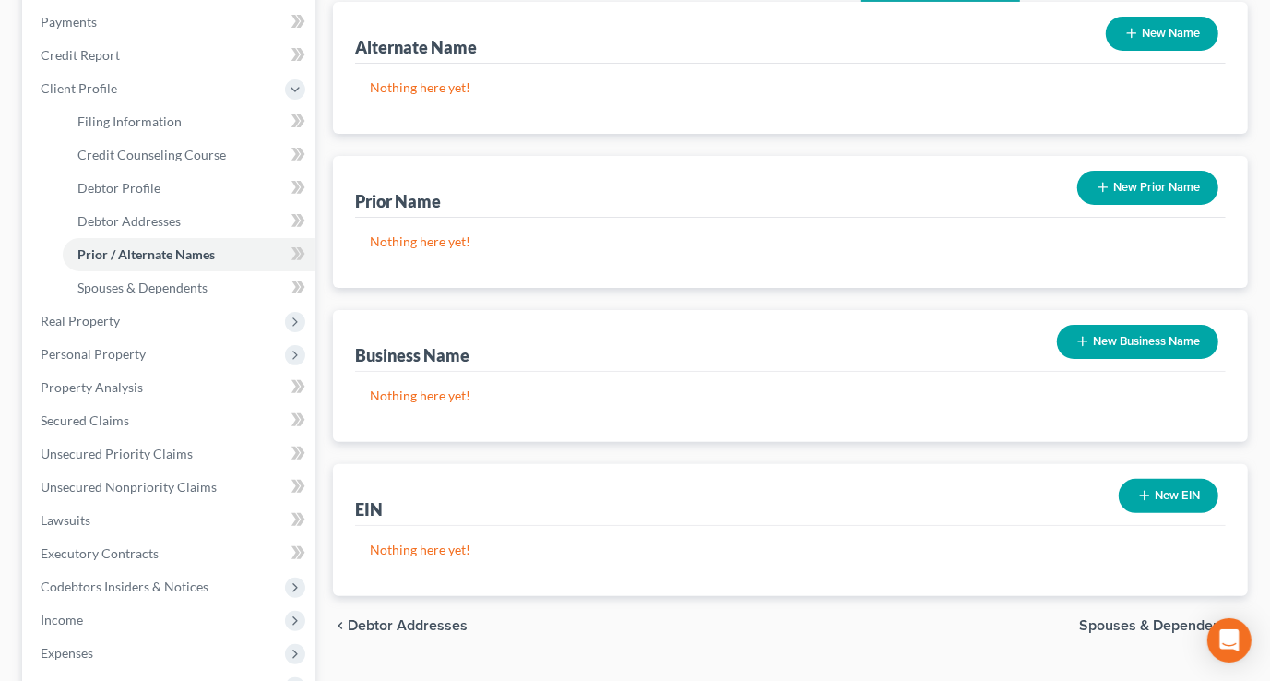
scroll to position [167, 0]
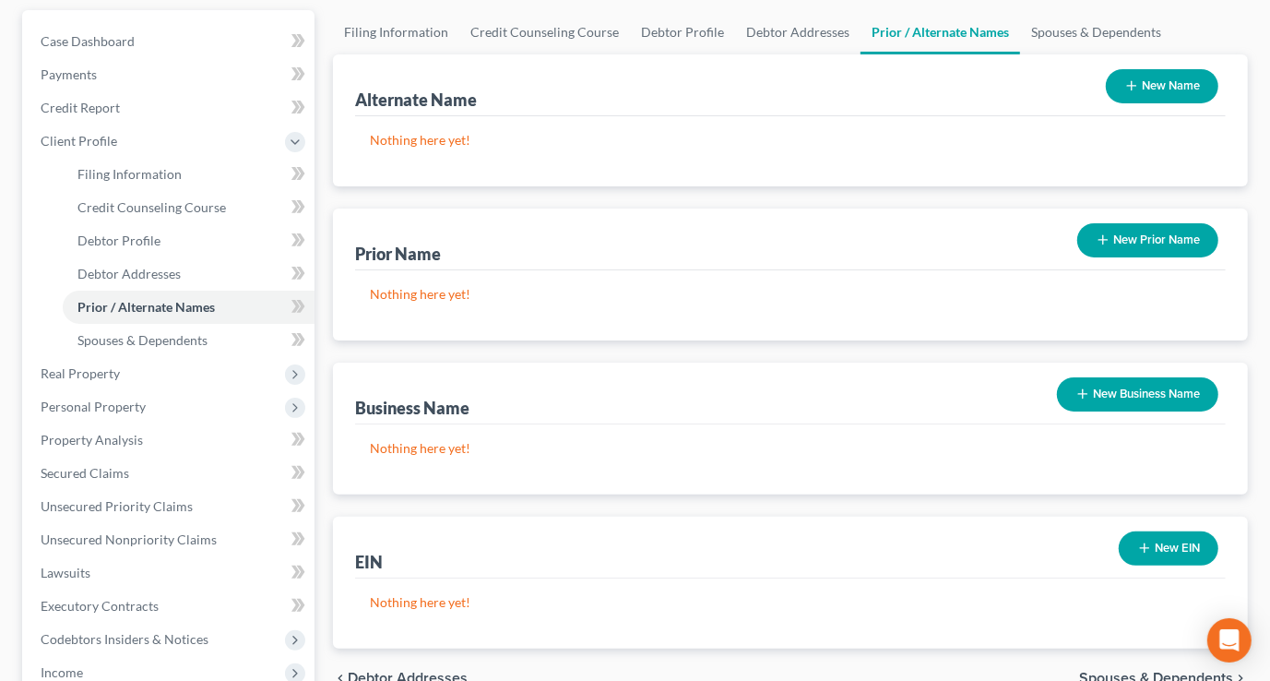
drag, startPoint x: 1101, startPoint y: 388, endPoint x: 1077, endPoint y: 386, distance: 24.0
click at [1101, 387] on button "New Business Name" at bounding box center [1137, 394] width 161 height 34
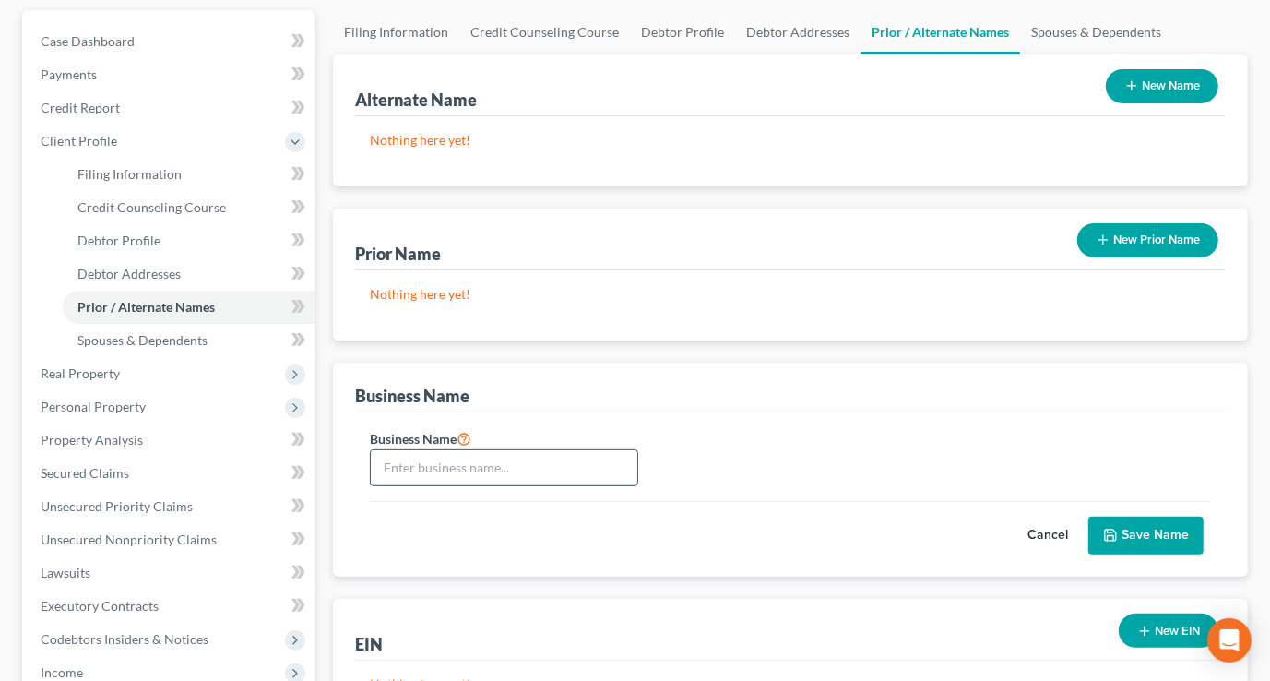
click at [517, 460] on input "text" at bounding box center [504, 467] width 267 height 35
paste input "Earthbound Brewing, LLC"
type input "Earthbound Brewing, LLC"
click at [1132, 535] on button "Save Name" at bounding box center [1145, 535] width 115 height 39
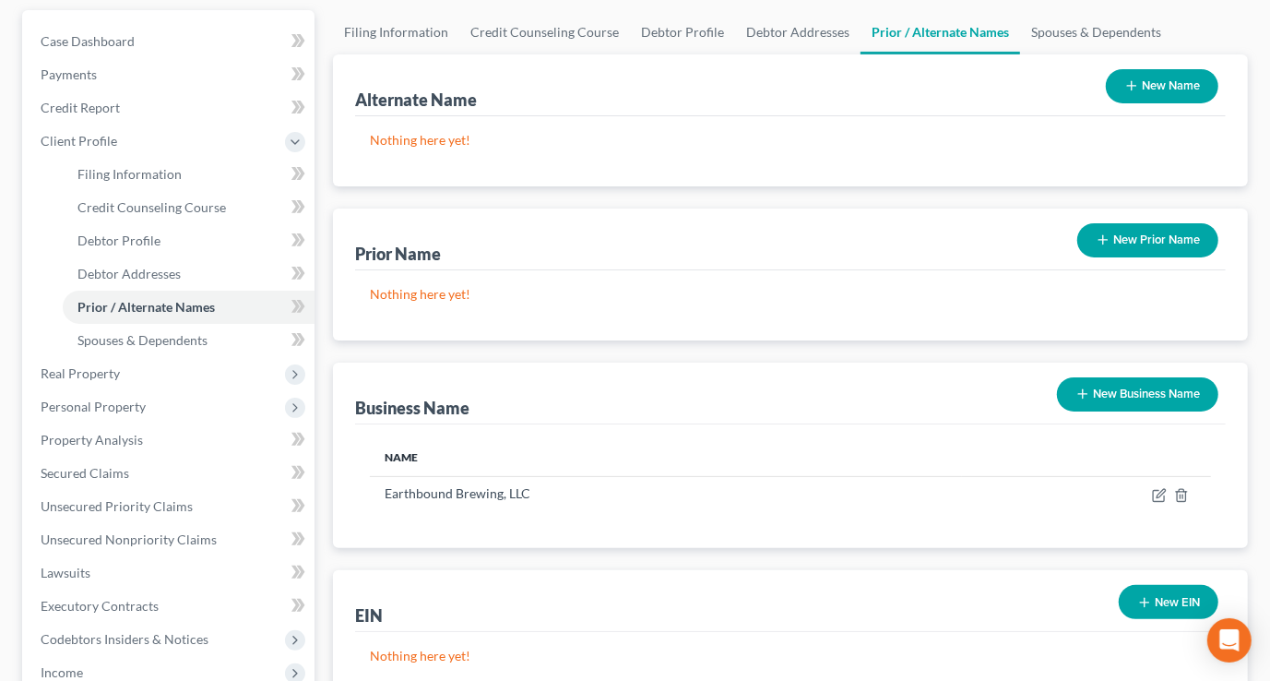
click at [1143, 597] on icon "button" at bounding box center [1144, 602] width 15 height 15
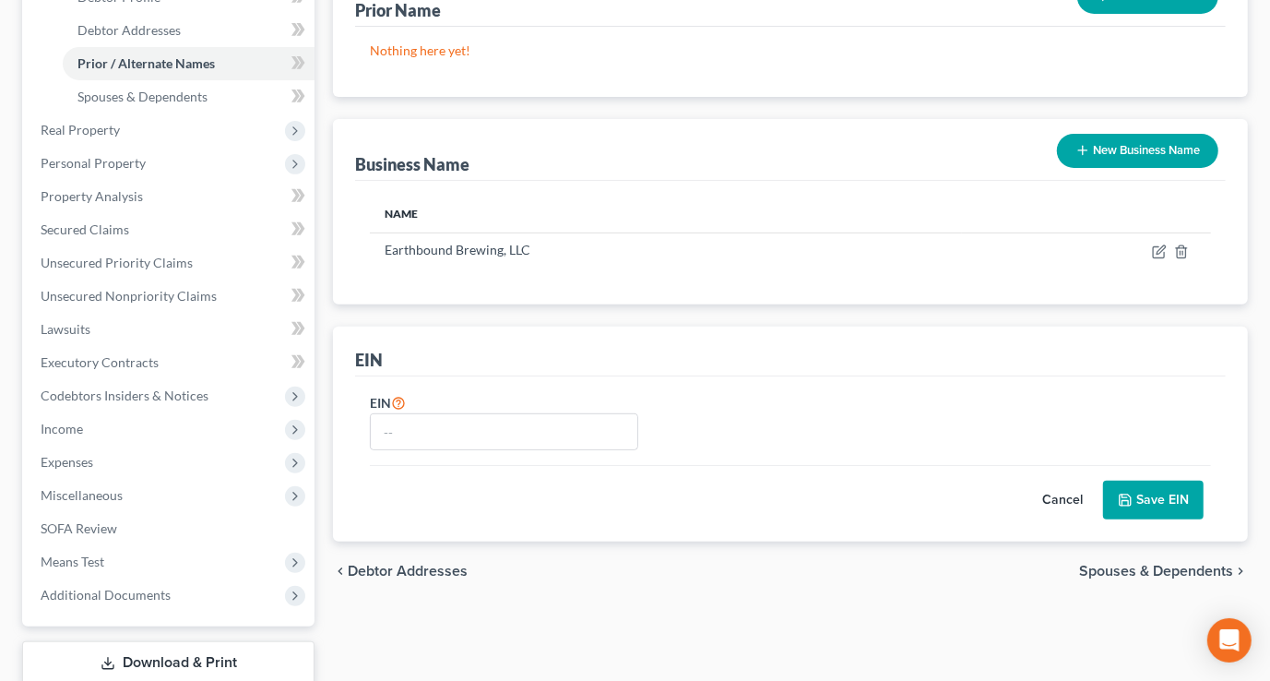
scroll to position [419, 0]
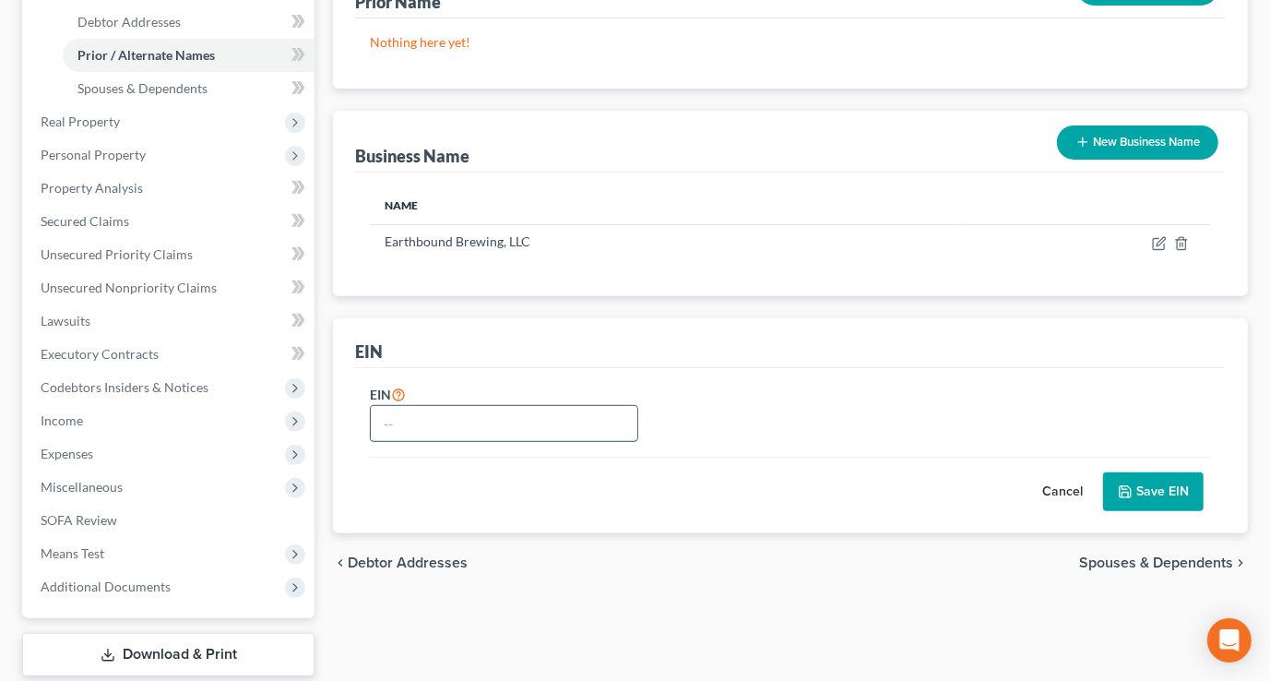
click at [437, 423] on input "text" at bounding box center [504, 423] width 267 height 35
paste input "46-4856150"
type input "46-4856150"
click at [1169, 480] on button "Save EIN" at bounding box center [1153, 491] width 101 height 39
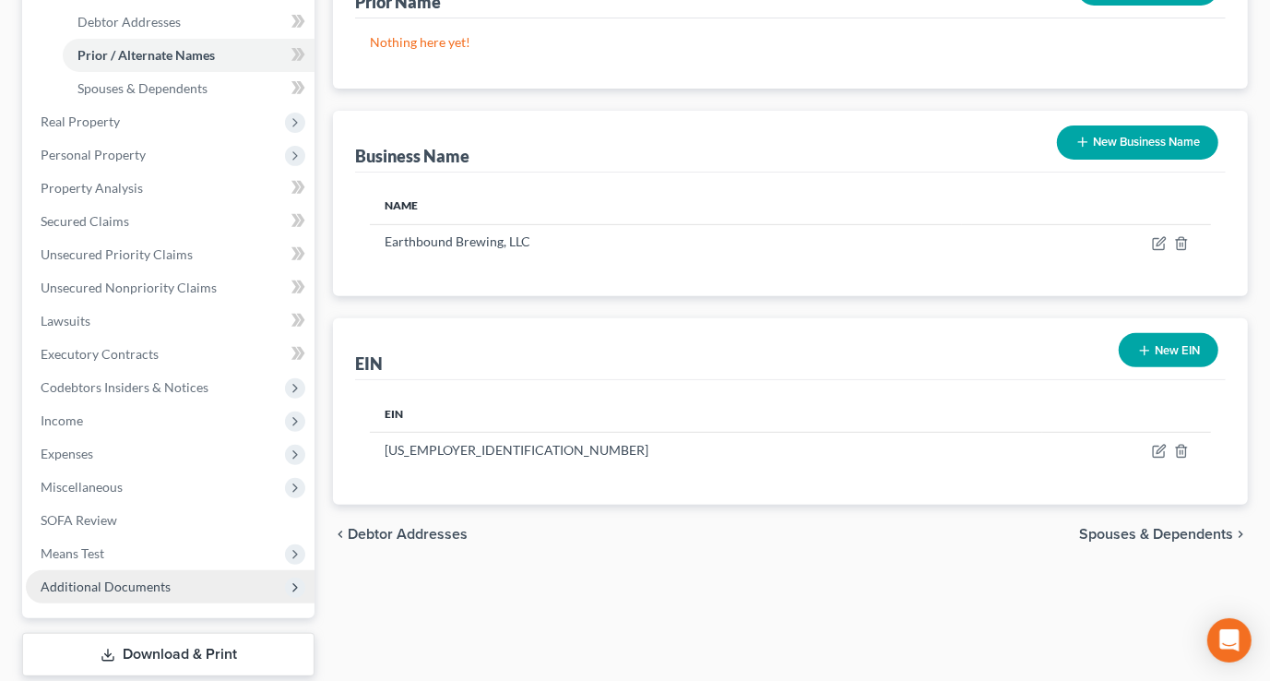
click at [105, 581] on span "Additional Documents" at bounding box center [106, 586] width 130 height 16
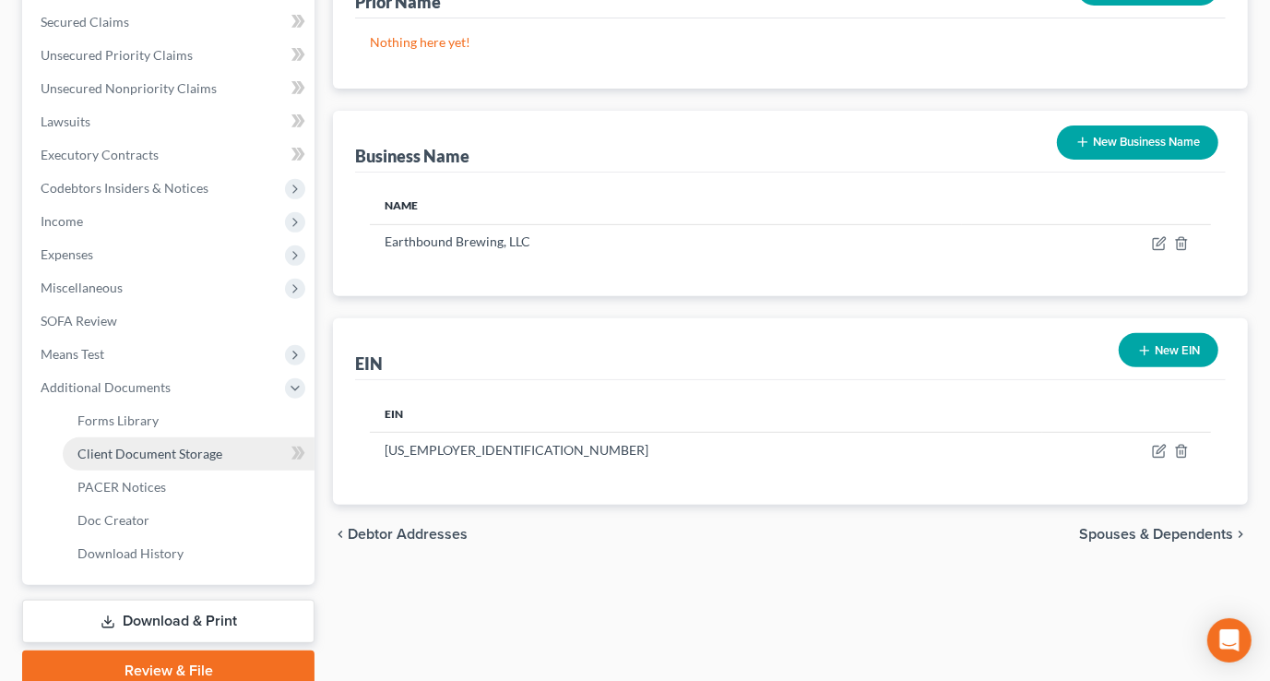
click at [179, 445] on span "Client Document Storage" at bounding box center [149, 453] width 145 height 16
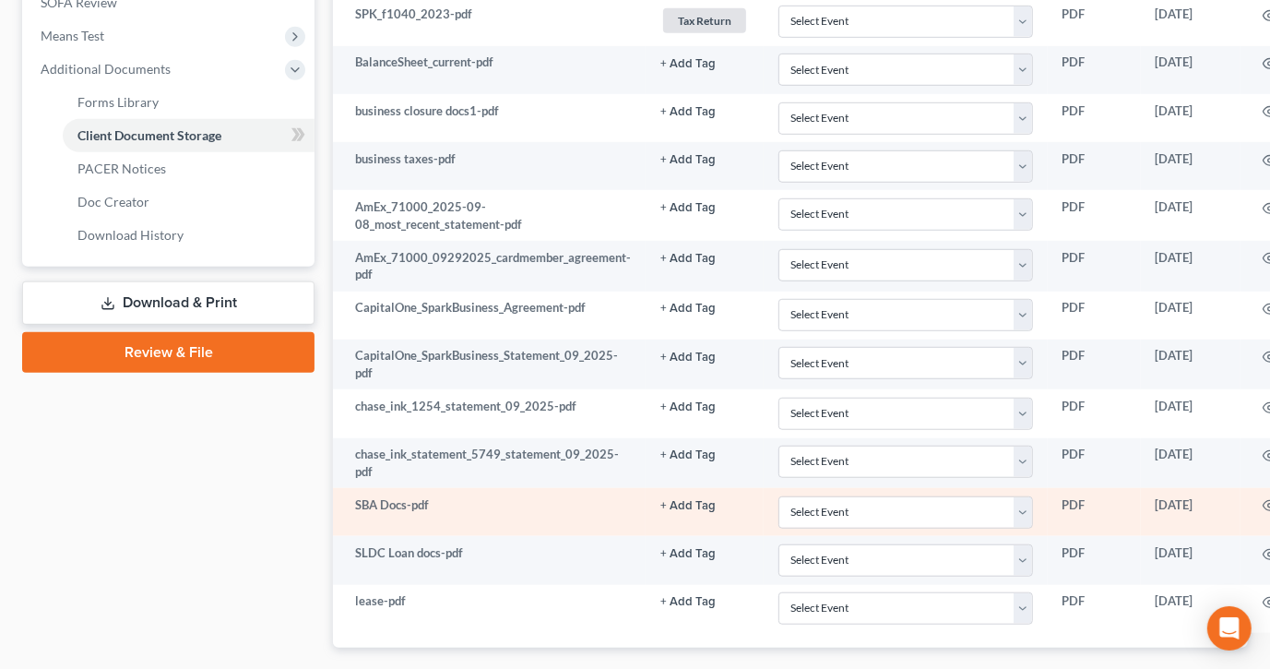
scroll to position [839, 0]
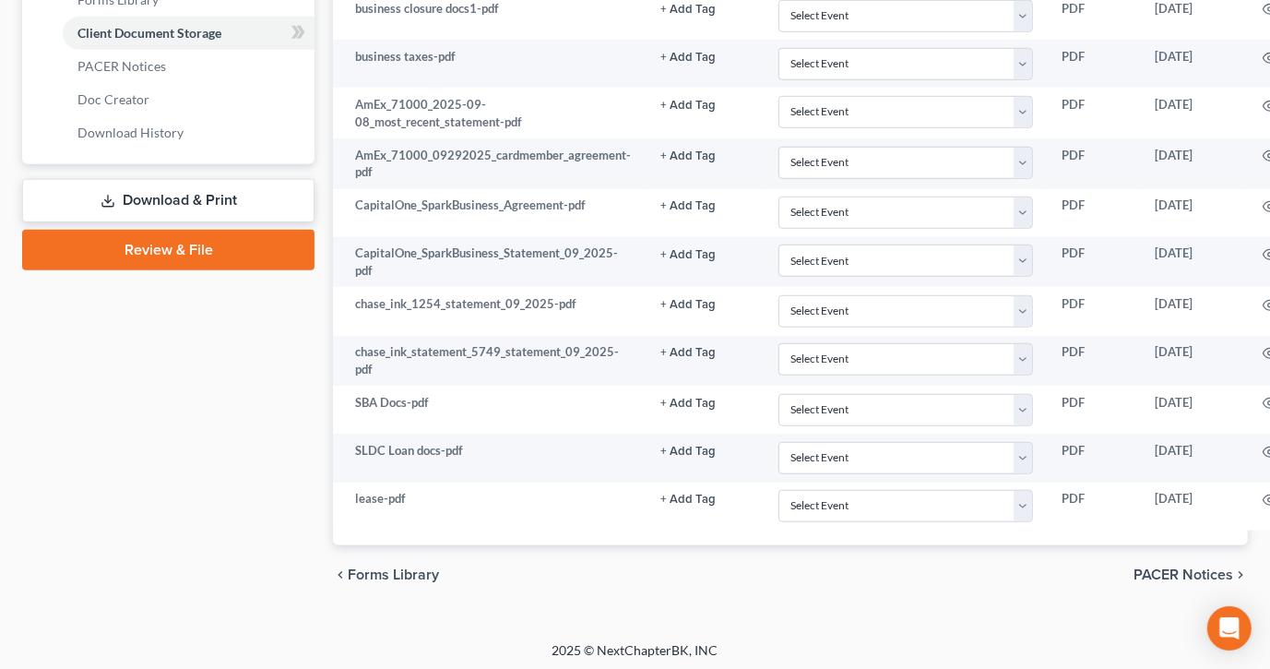
click at [950, 664] on div "2025 © NextChapterBK, INC" at bounding box center [635, 657] width 1051 height 33
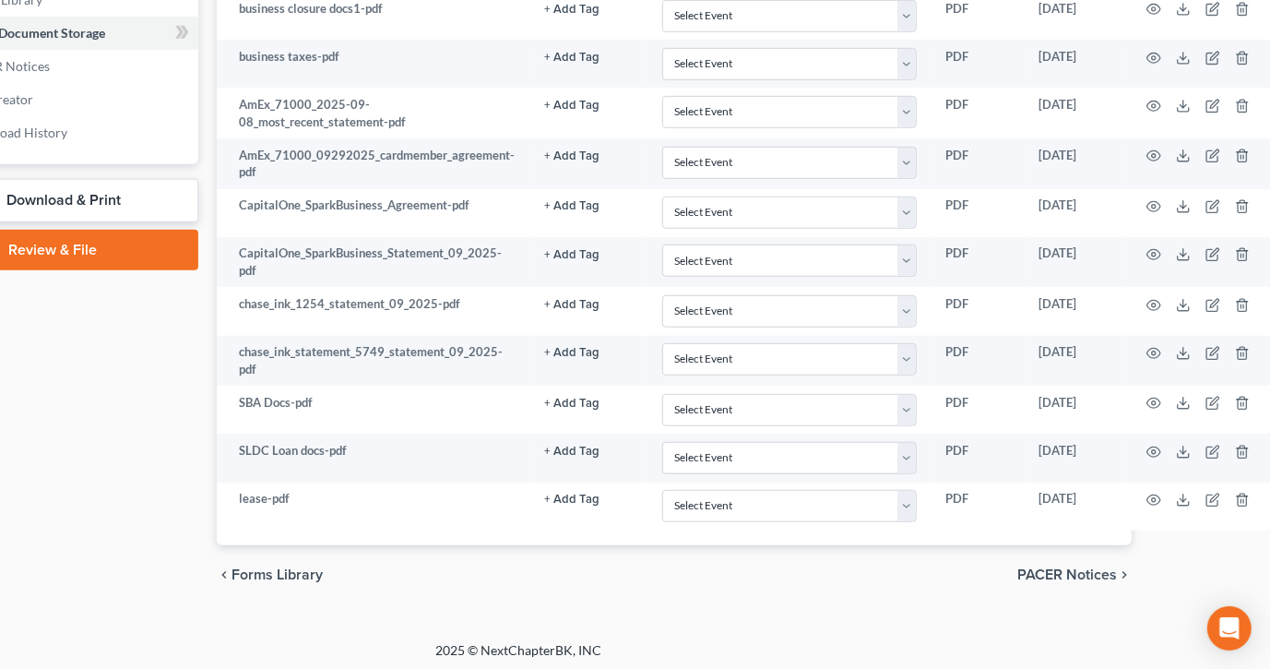
scroll to position [839, 121]
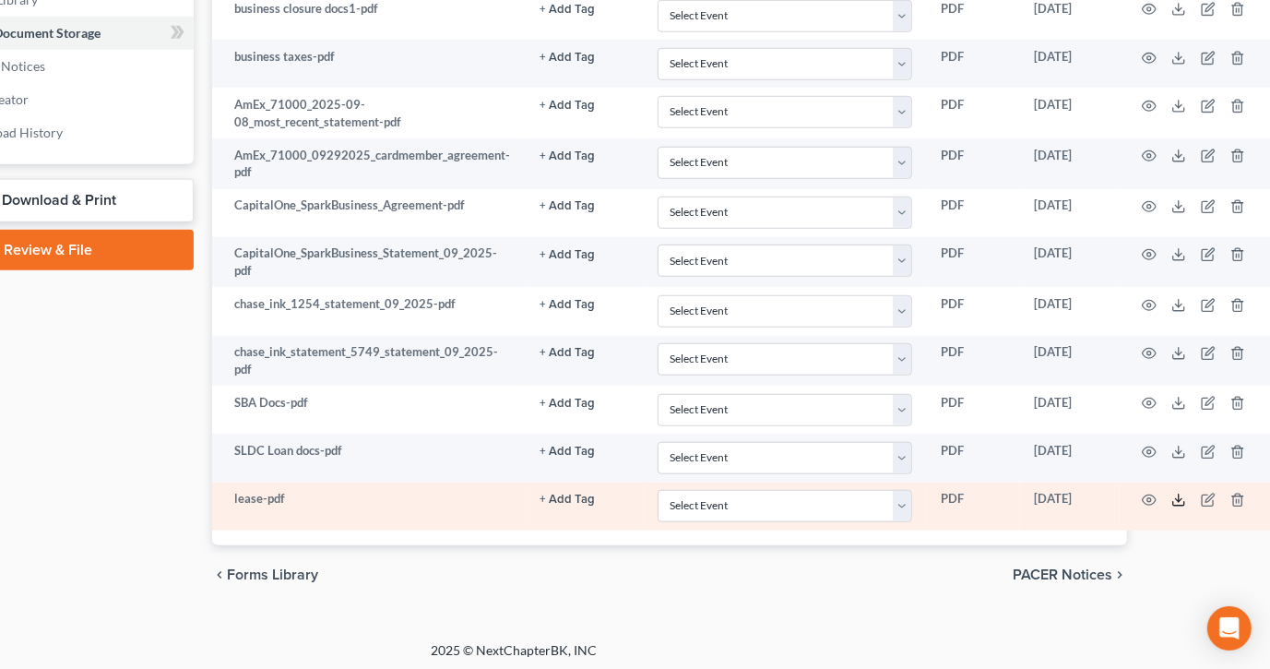
click at [1171, 492] on icon at bounding box center [1178, 499] width 15 height 15
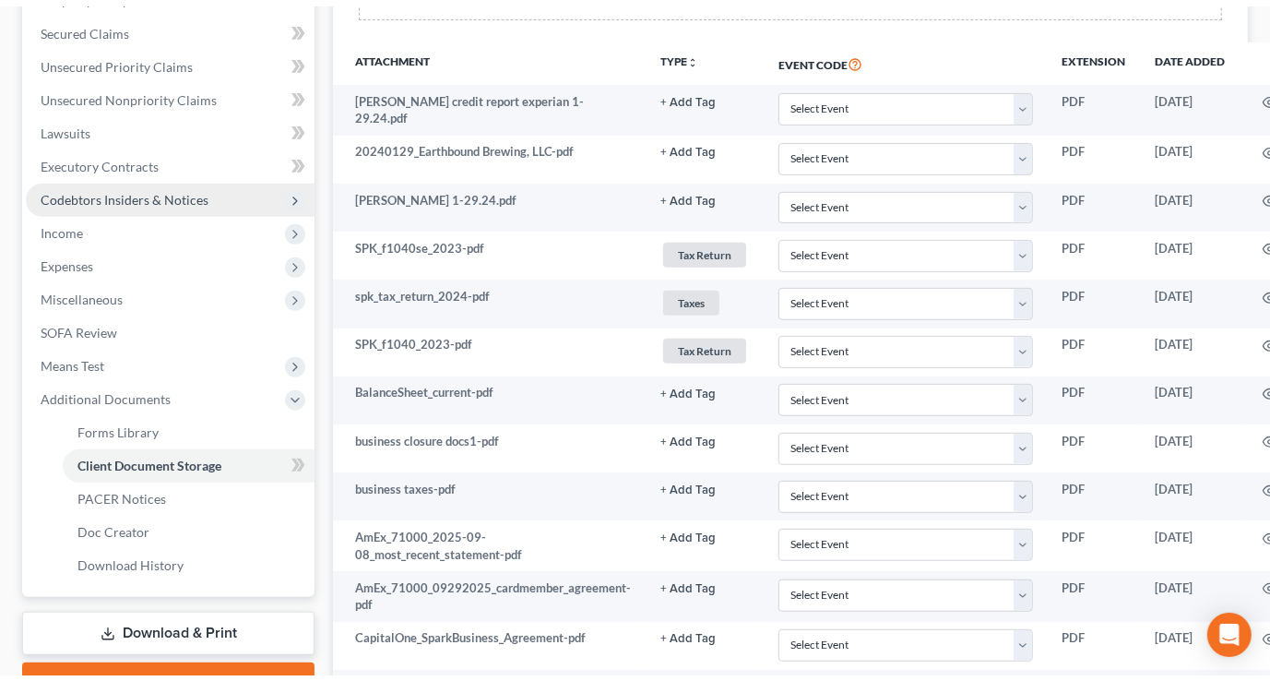
scroll to position [336, 0]
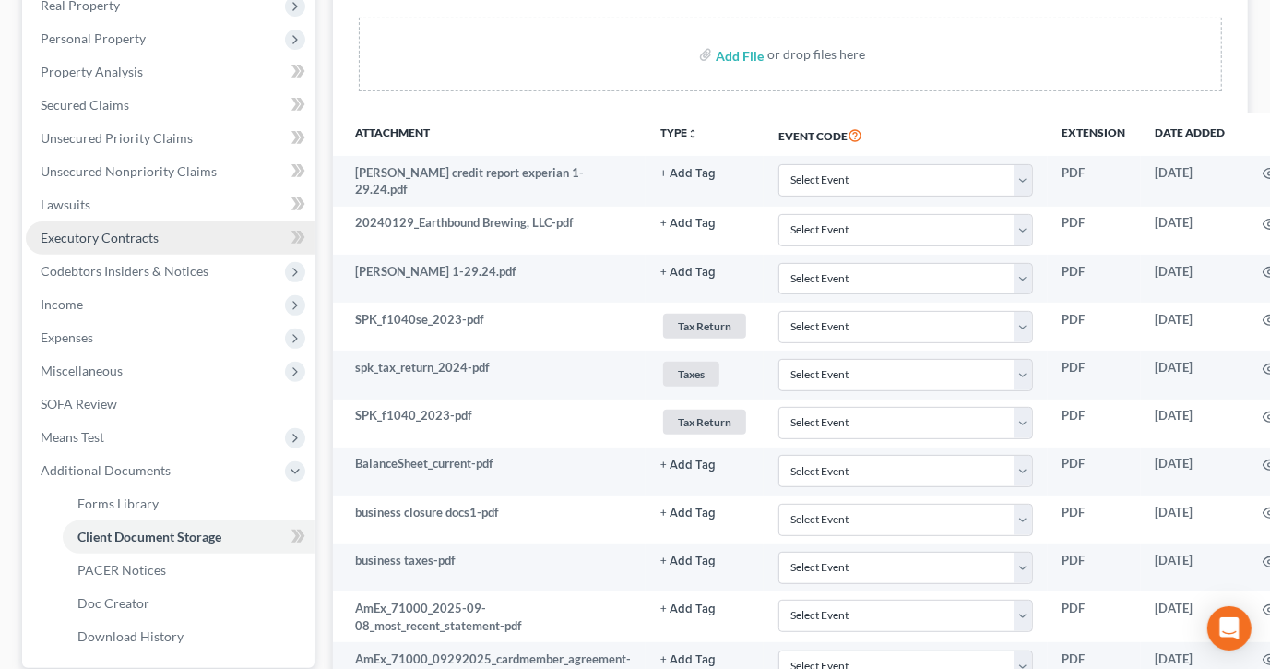
click at [148, 237] on span "Executory Contracts" at bounding box center [100, 238] width 118 height 16
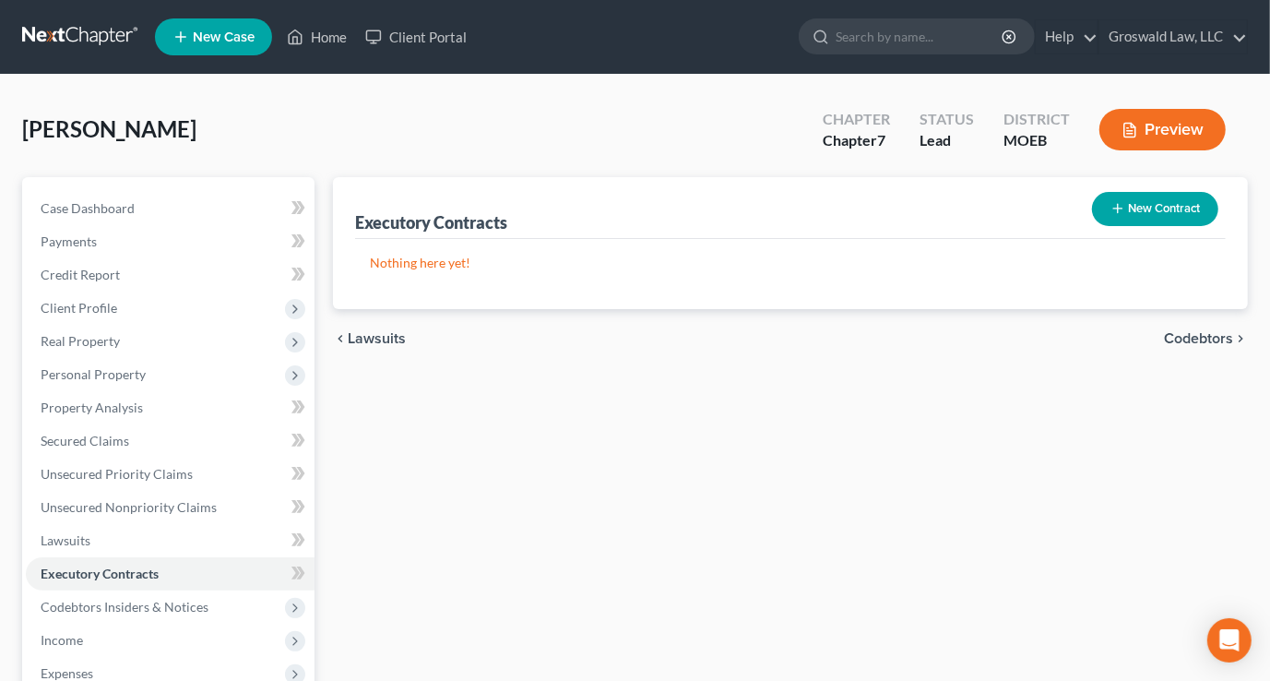
click at [1163, 198] on button "New Contract" at bounding box center [1155, 209] width 126 height 34
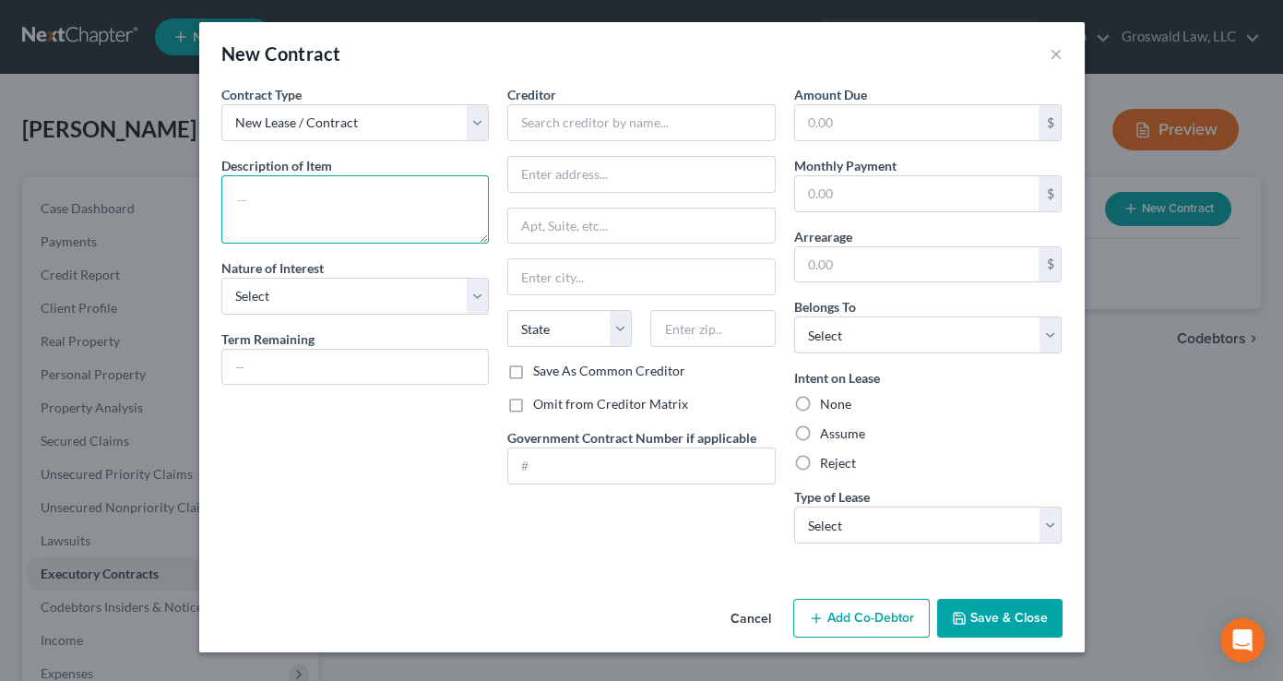
click at [327, 189] on textarea at bounding box center [355, 209] width 268 height 68
type textarea "r"
type textarea "commercial real property lease"
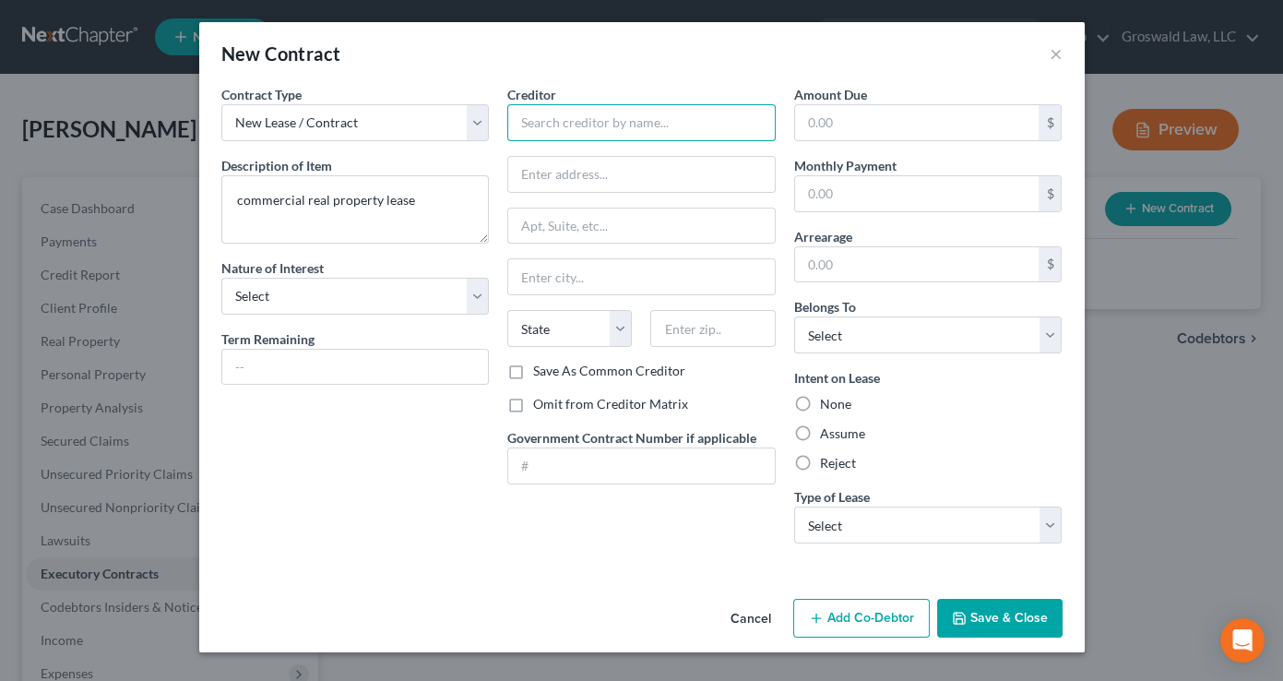
click at [643, 115] on input "text" at bounding box center [641, 122] width 268 height 37
type input "WJL Companies Cherokee, LLC"
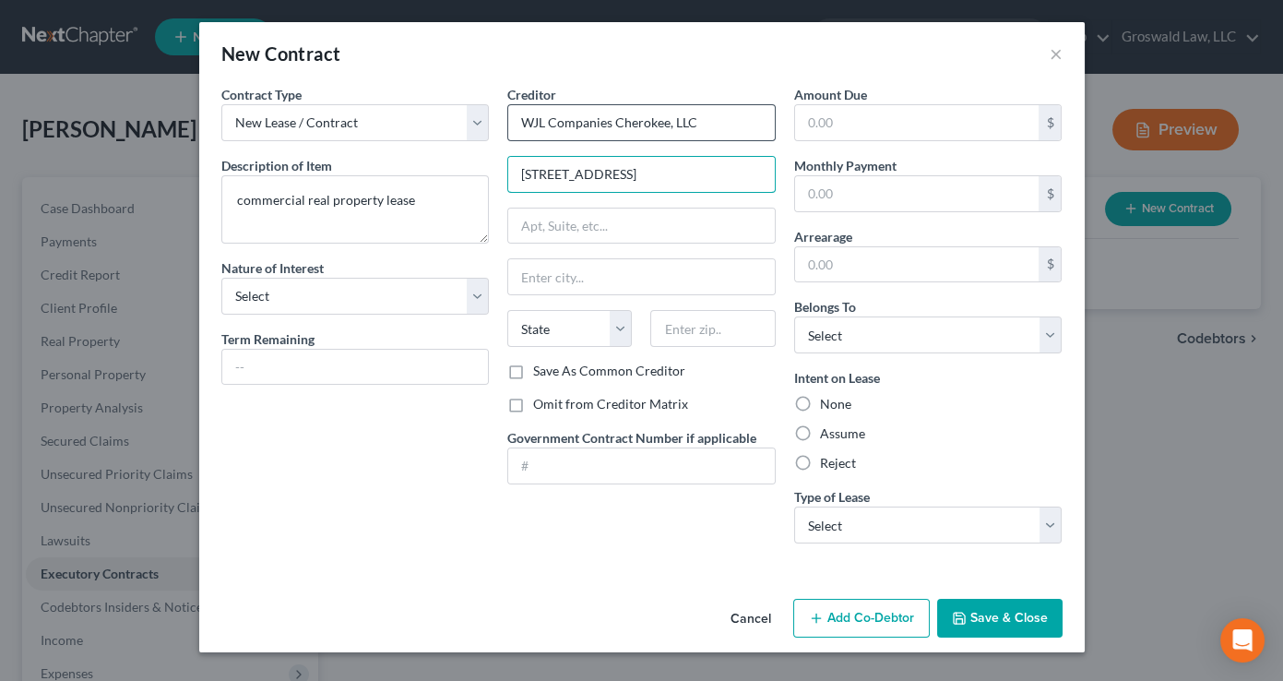
type input "1105 Buck Avenue"
type input "63117"
type input "Saint Louis"
select select "26"
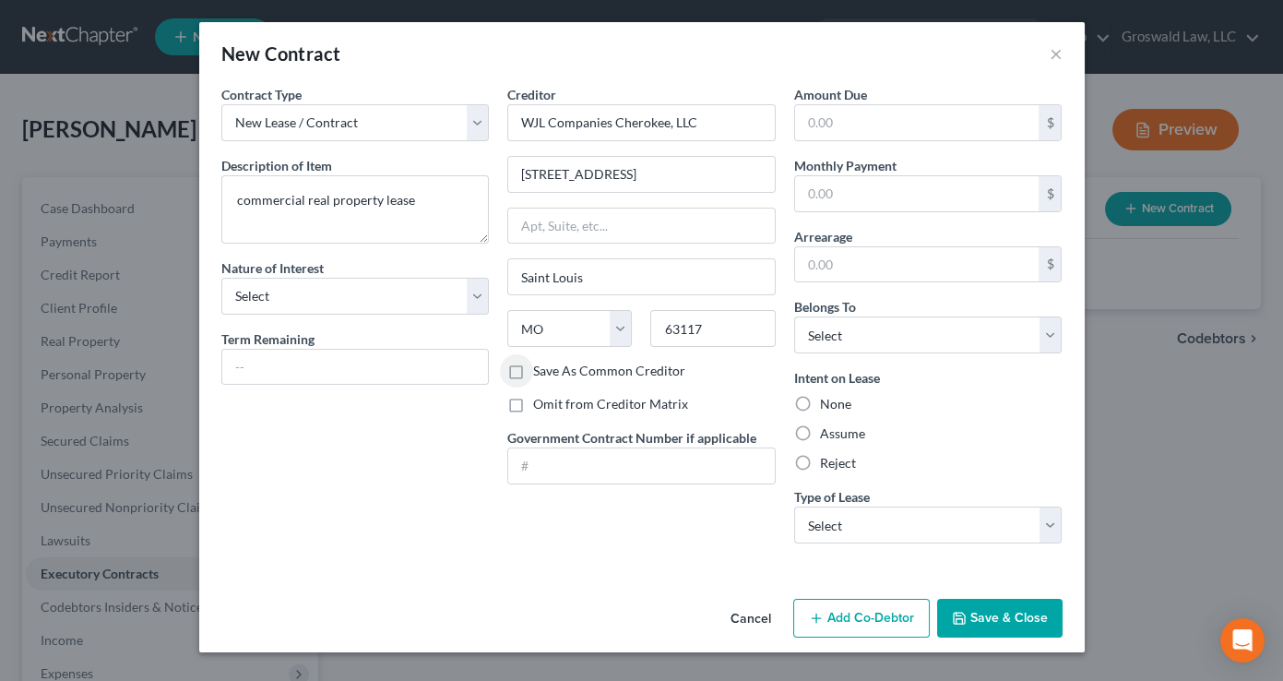
click at [838, 468] on label "Reject" at bounding box center [838, 463] width 36 height 18
click at [838, 466] on input "Reject" at bounding box center [833, 460] width 12 height 12
radio input "true"
click at [863, 517] on select "Select Real Estate Car Other" at bounding box center [928, 524] width 268 height 37
select select "0"
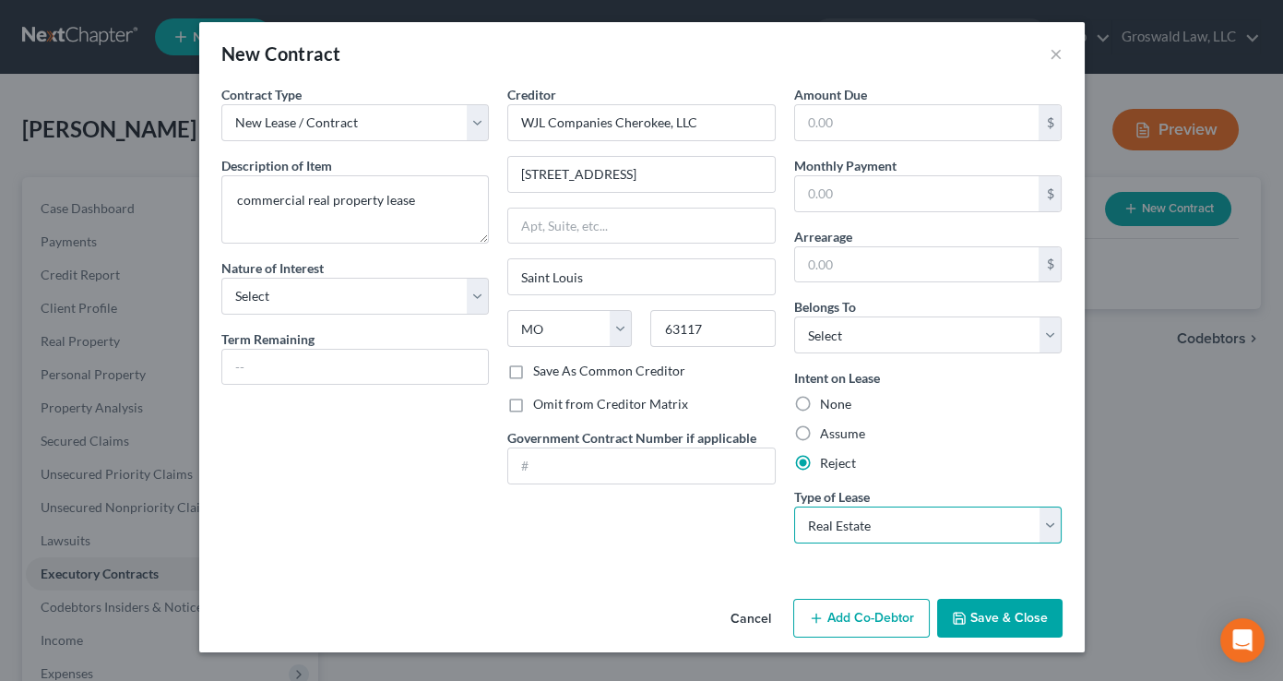
click at [794, 506] on select "Select Real Estate Car Other" at bounding box center [928, 524] width 268 height 37
click at [1003, 612] on button "Save & Close" at bounding box center [999, 618] width 125 height 39
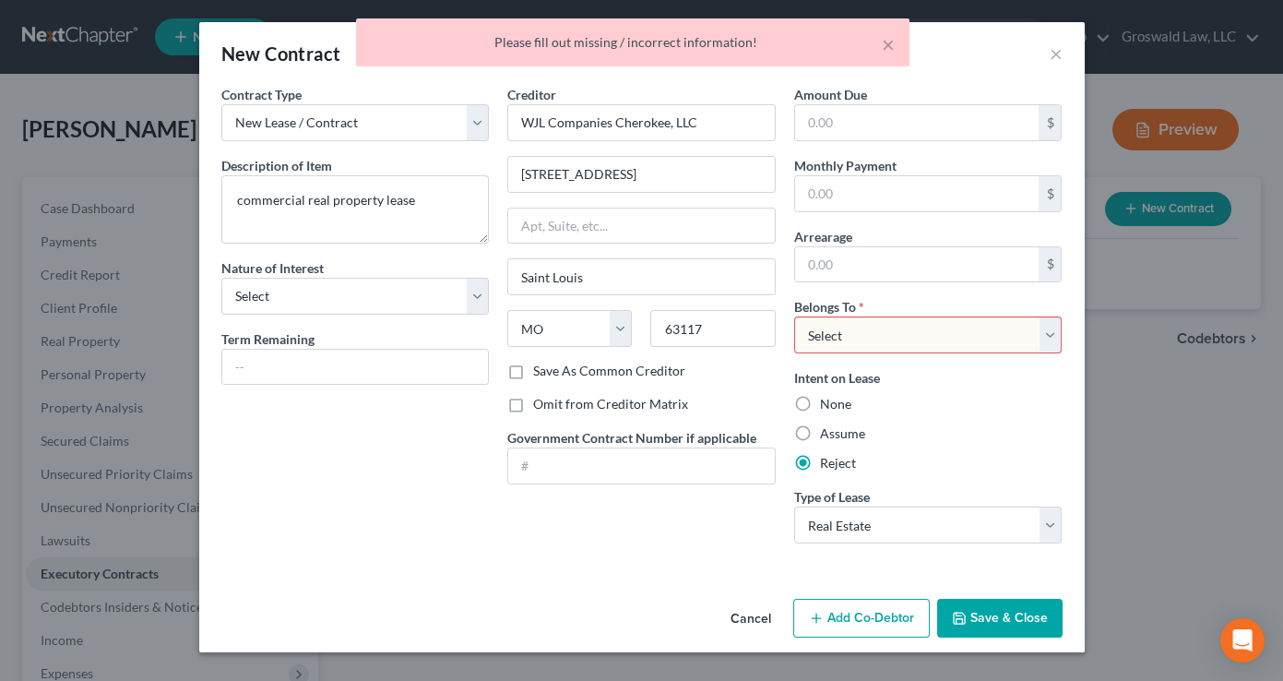
click at [861, 338] on select "Select Debtor 1 Only Debtor 2 Only Debtor 1 And Debtor 2 Only At Least One Of T…" at bounding box center [928, 334] width 268 height 37
select select "3"
click at [794, 316] on select "Select Debtor 1 Only Debtor 2 Only Debtor 1 And Debtor 2 Only At Least One Of T…" at bounding box center [928, 334] width 268 height 37
click at [1016, 612] on button "Save & Close" at bounding box center [999, 618] width 125 height 39
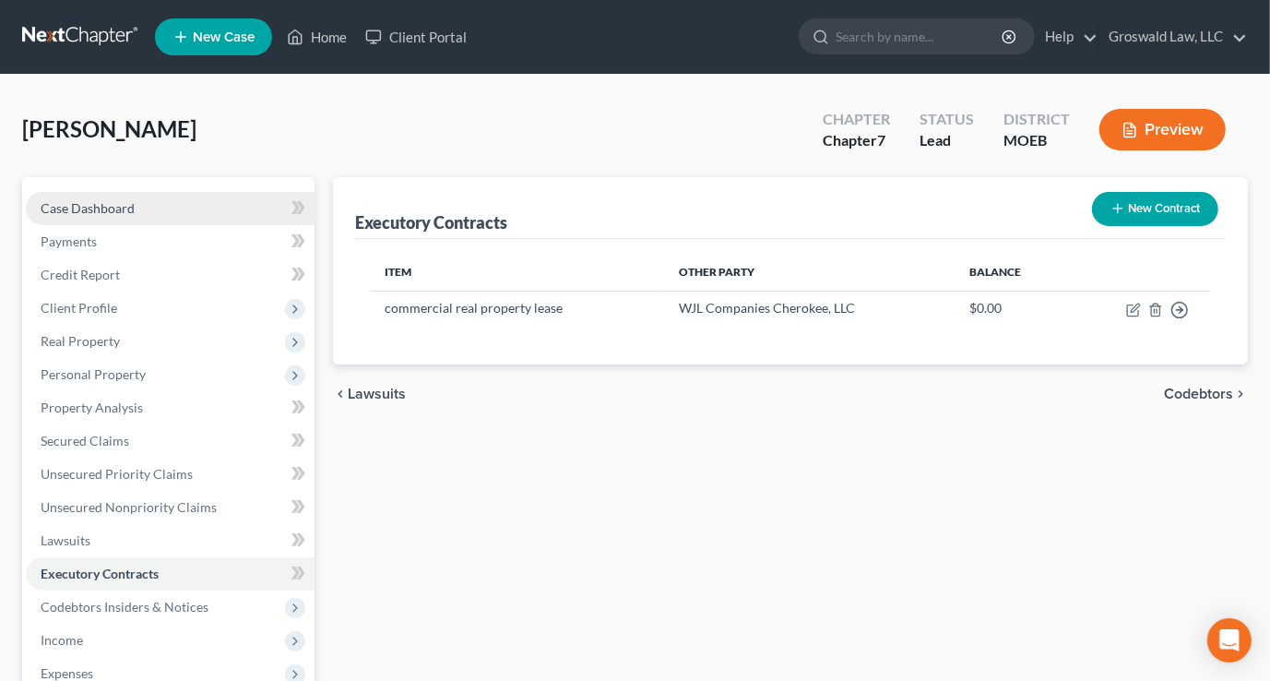
click at [102, 216] on link "Case Dashboard" at bounding box center [170, 208] width 289 height 33
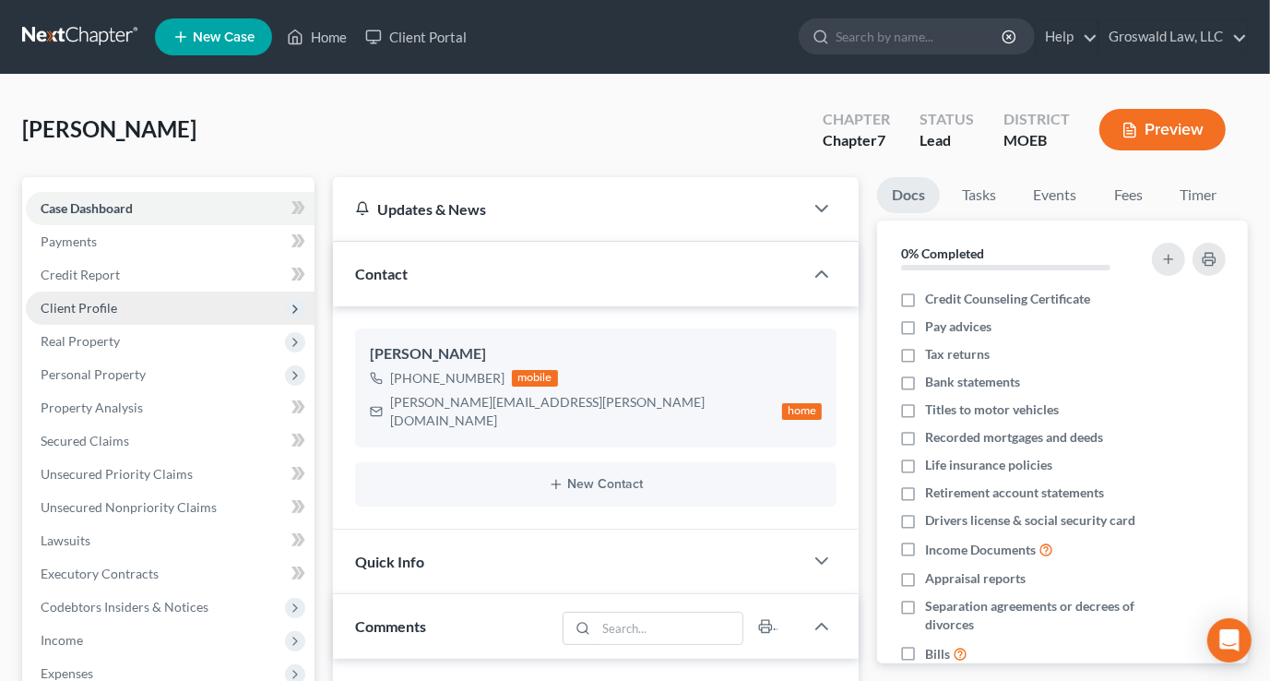
click at [95, 309] on span "Client Profile" at bounding box center [79, 308] width 77 height 16
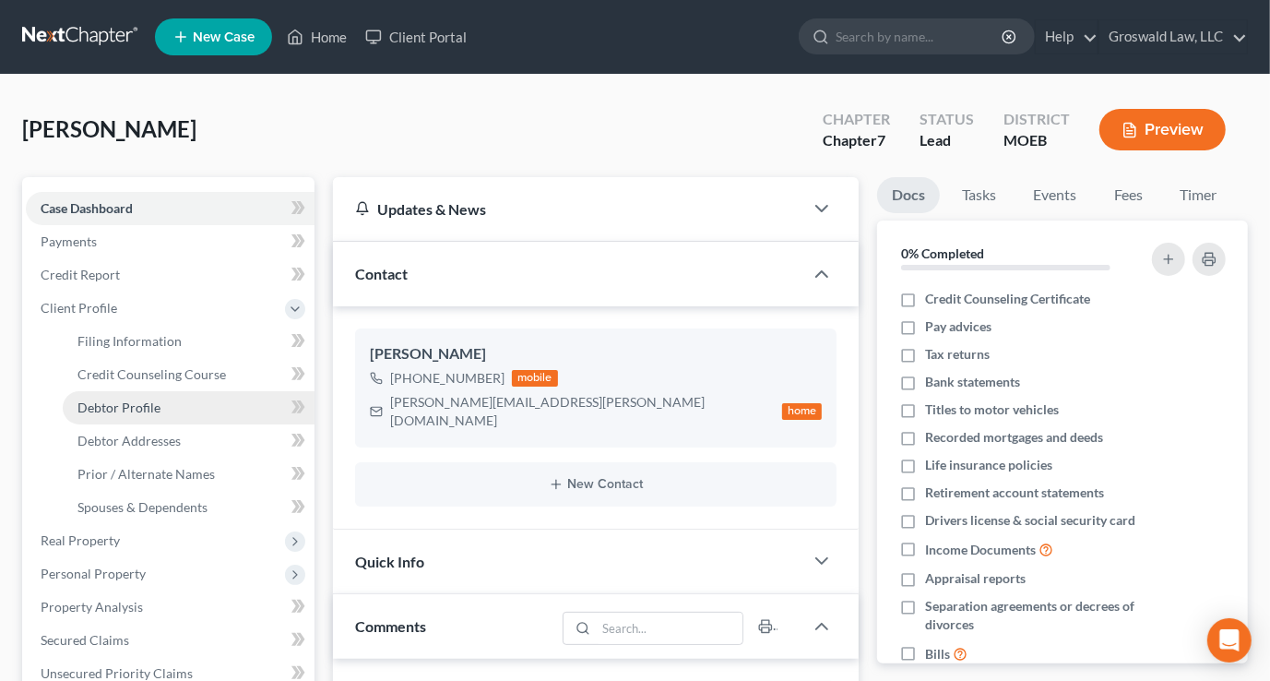
click at [142, 402] on span "Debtor Profile" at bounding box center [118, 407] width 83 height 16
select select "0"
select select "1"
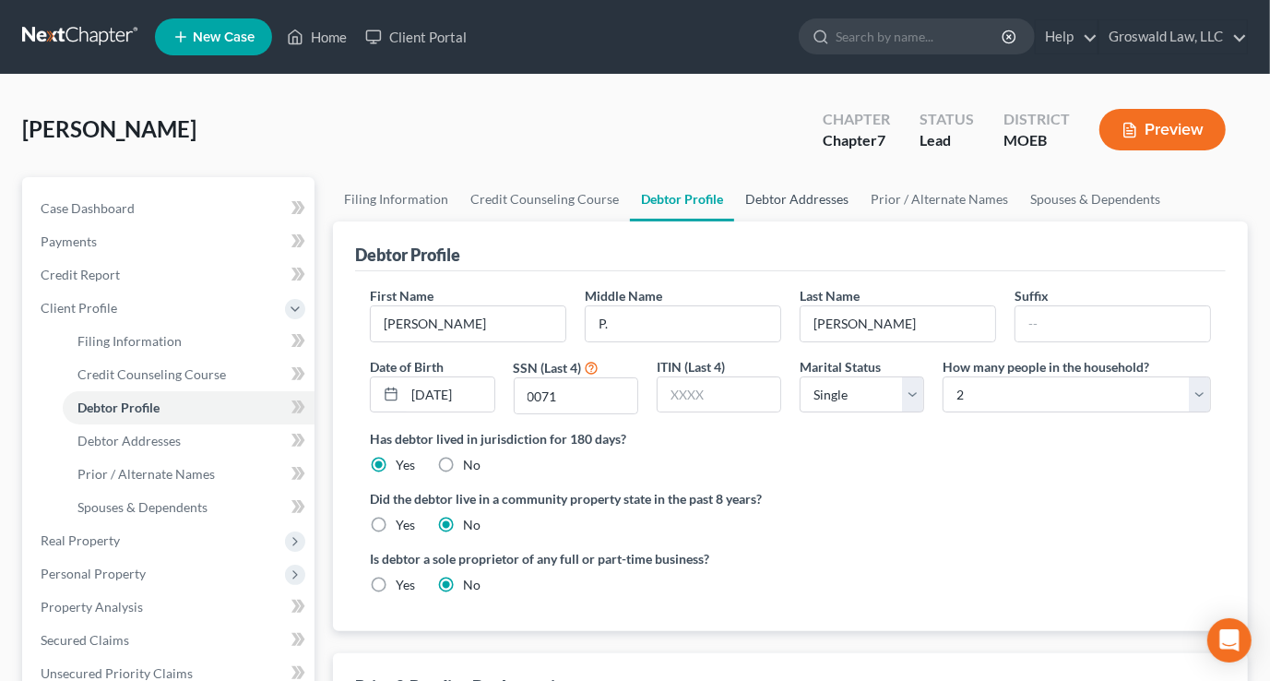
click at [765, 203] on link "Debtor Addresses" at bounding box center [796, 199] width 125 height 44
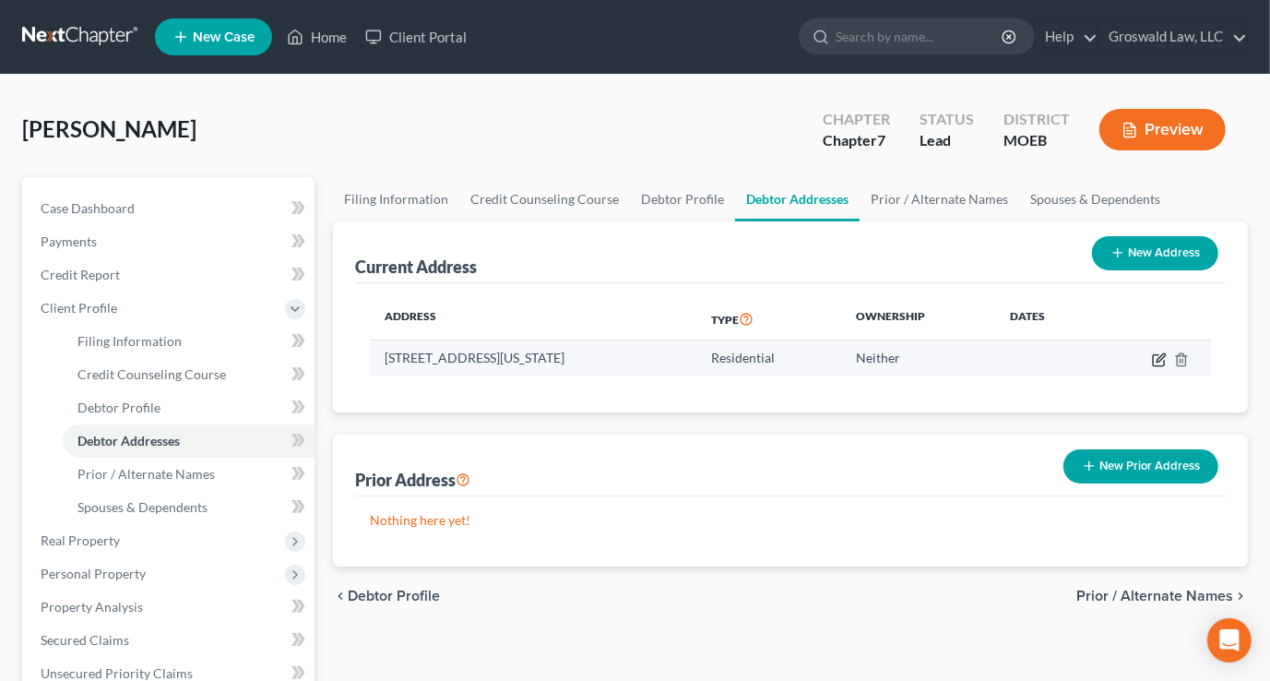
click at [1156, 360] on icon "button" at bounding box center [1160, 357] width 8 height 8
select select "26"
select select "101"
select select "0"
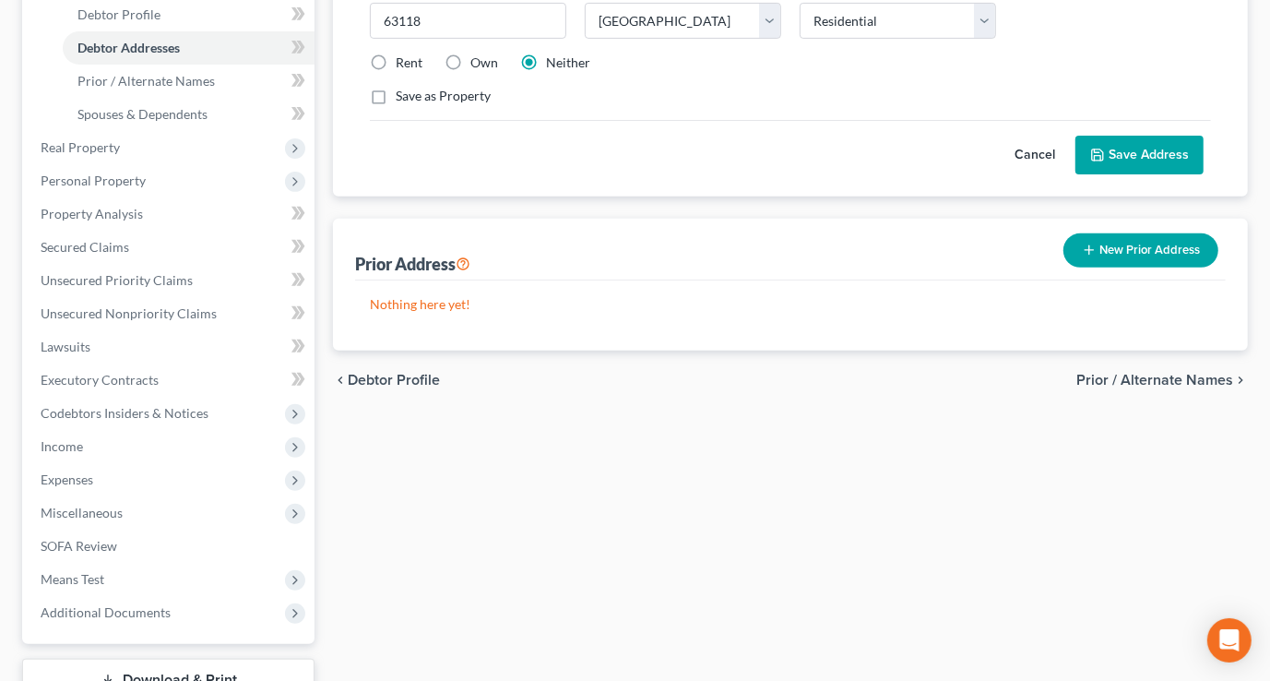
scroll to position [419, 0]
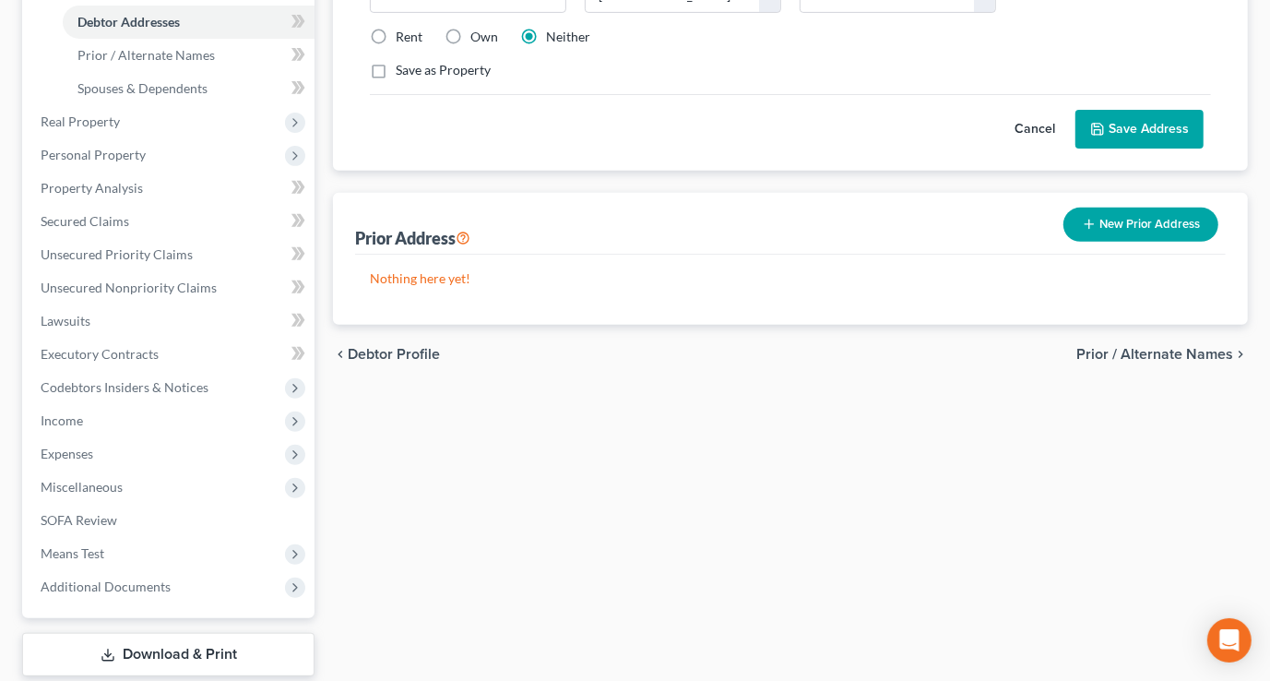
click at [1162, 208] on button "New Prior Address" at bounding box center [1140, 225] width 155 height 34
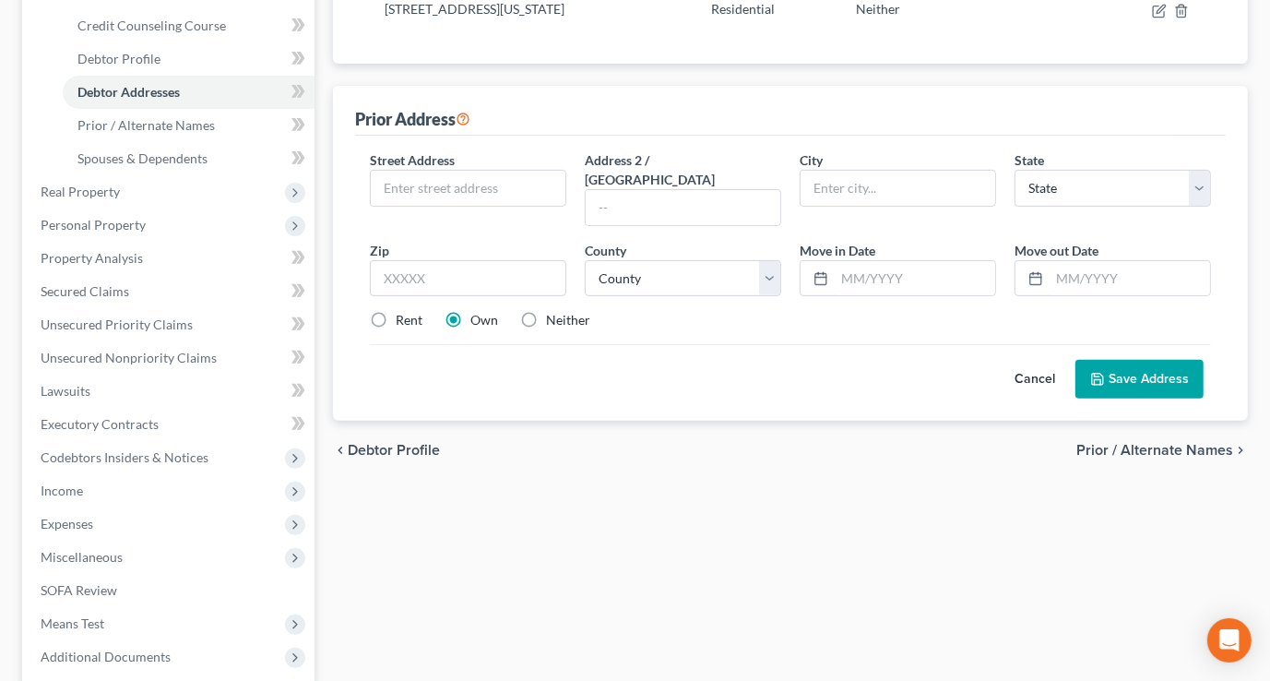
scroll to position [0, 0]
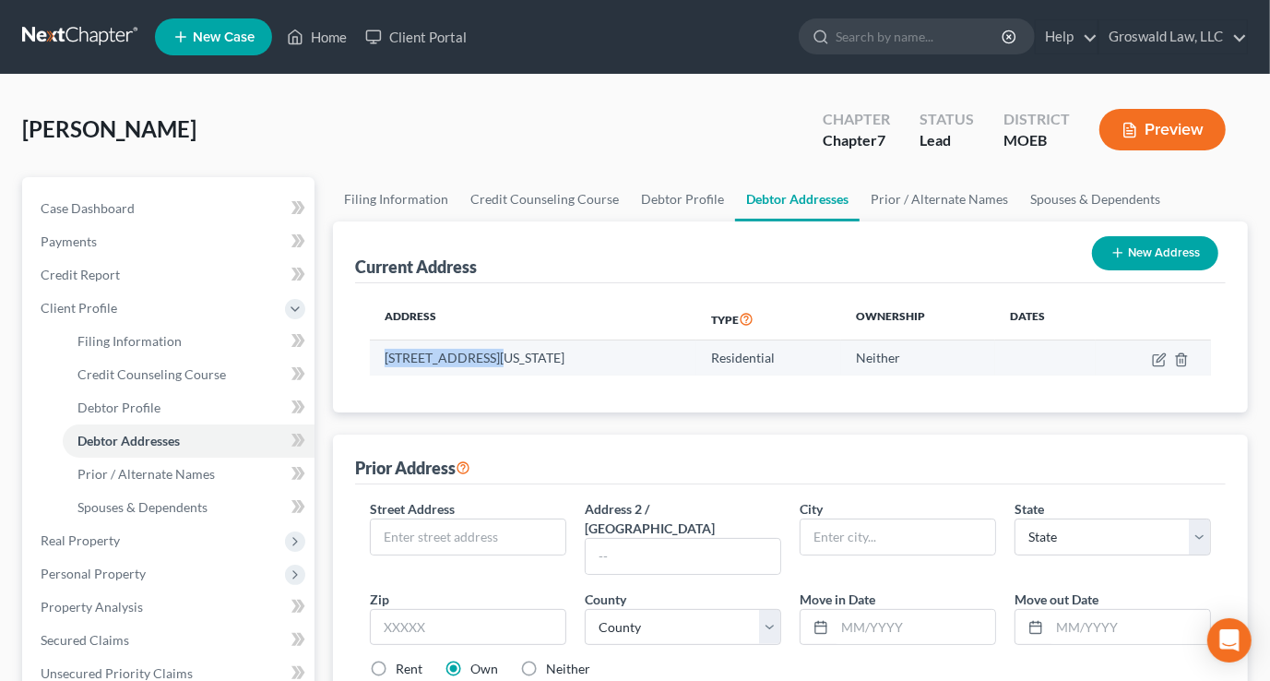
drag, startPoint x: 384, startPoint y: 360, endPoint x: 494, endPoint y: 362, distance: 110.7
click at [494, 362] on td "2907 Texas Avenue, Saint Louis, MO 63118" at bounding box center [533, 357] width 326 height 35
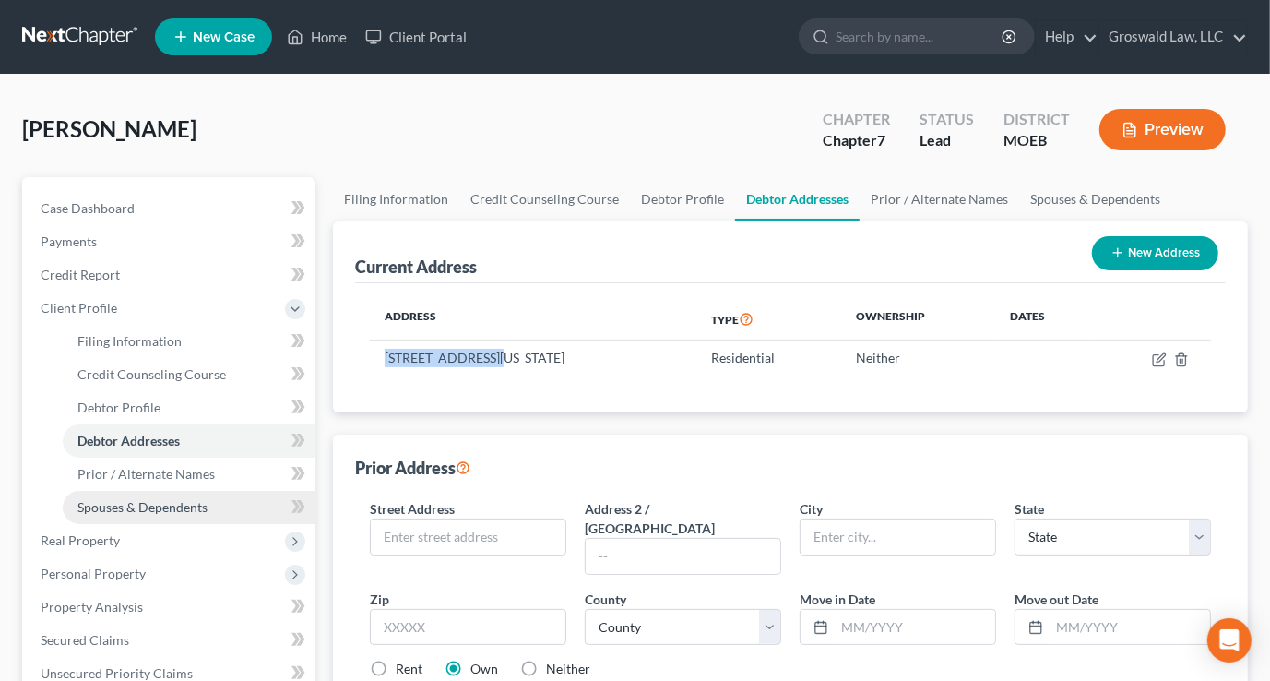
copy td "2907 Texas Avenue"
click at [472, 512] on div "Street Address *" at bounding box center [468, 537] width 215 height 76
click at [468, 524] on input "text" at bounding box center [468, 536] width 195 height 35
paste input "2907 Texas Avenue"
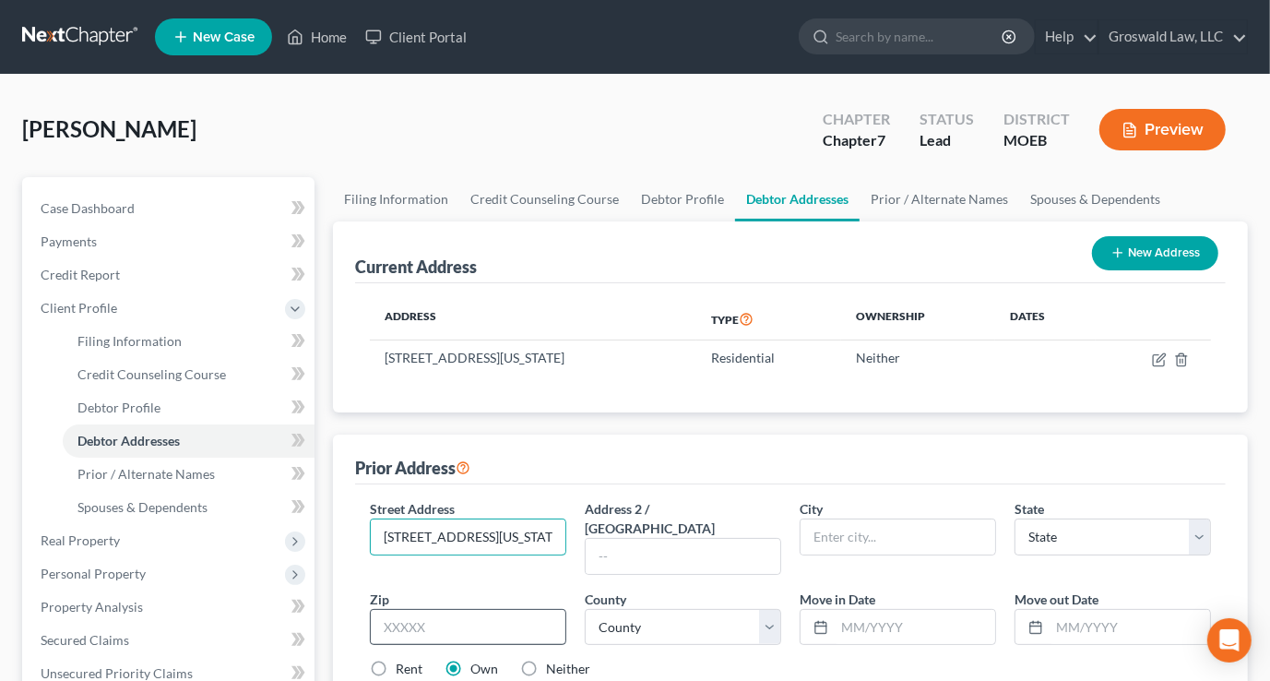
type input "2907 Texas Avenue"
click at [465, 609] on input "text" at bounding box center [468, 627] width 196 height 37
type input "63118"
type input "Saint Louis"
select select "26"
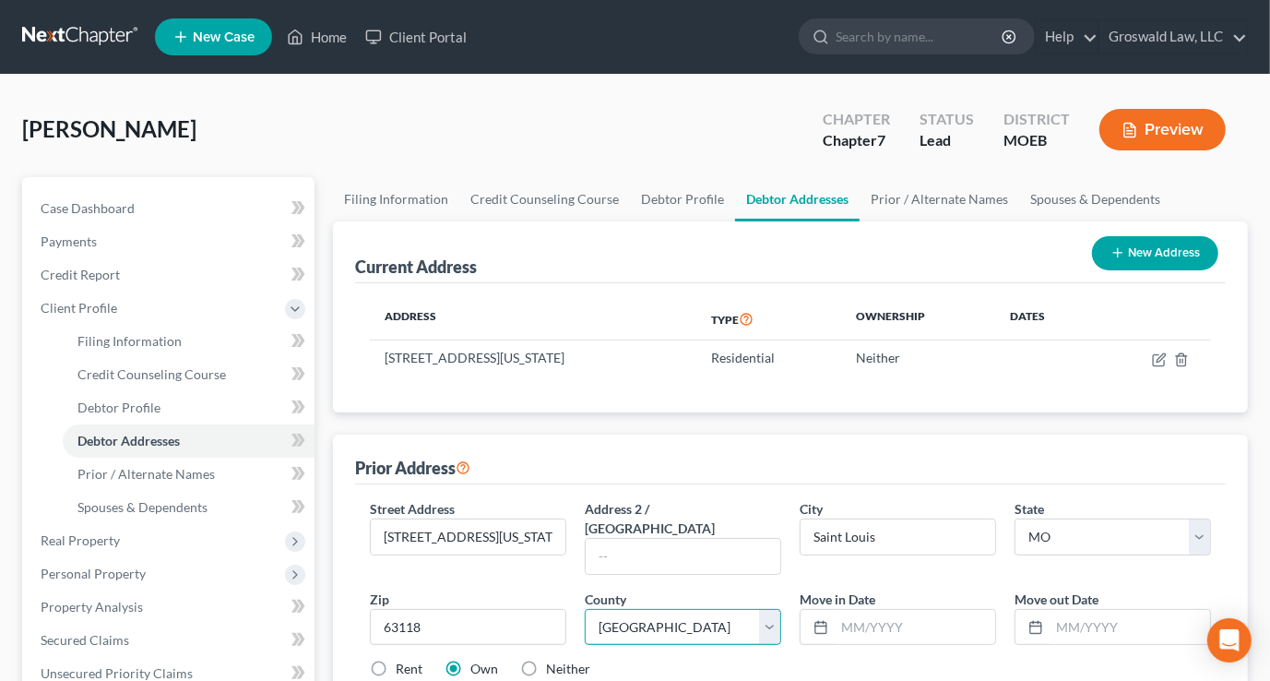
select select "101"
drag, startPoint x: 1073, startPoint y: 611, endPoint x: 1091, endPoint y: 599, distance: 20.7
click at [1075, 611] on input "text" at bounding box center [1130, 627] width 160 height 35
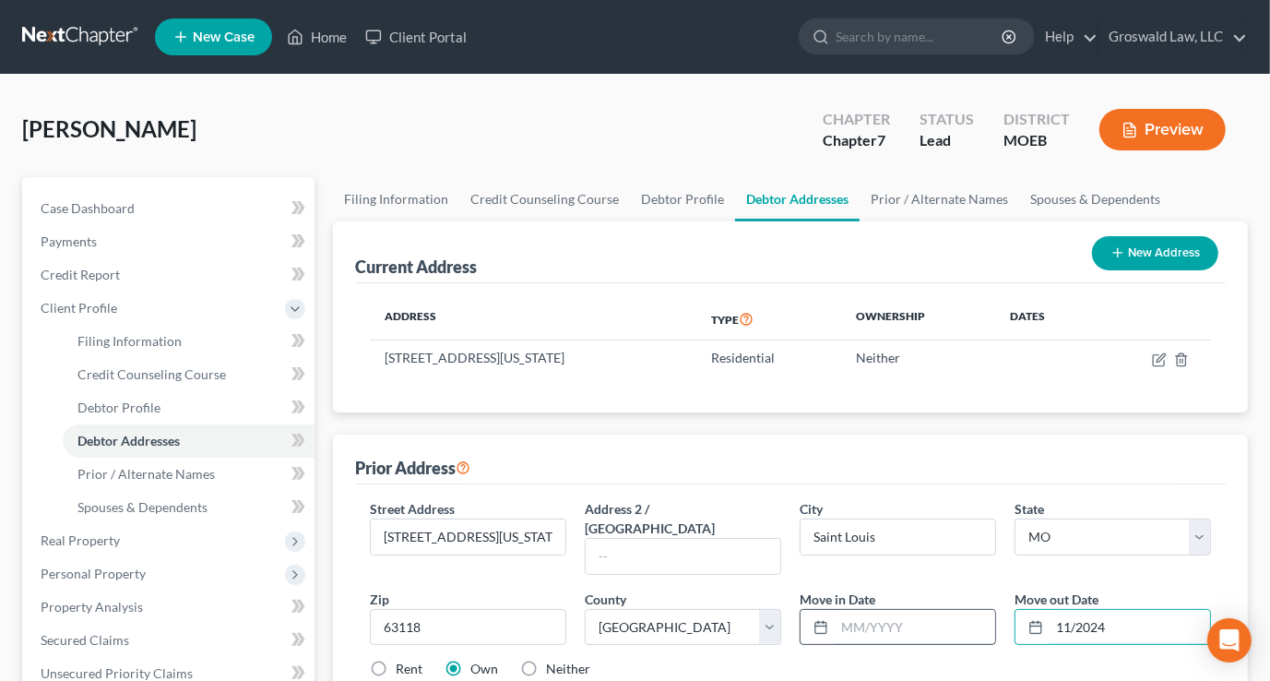
type input "11/2024"
click at [853, 610] on input "text" at bounding box center [915, 627] width 160 height 35
type input "01/2022"
click at [546, 659] on label "Neither" at bounding box center [568, 668] width 44 height 18
click at [553, 659] on input "Neither" at bounding box center [559, 665] width 12 height 12
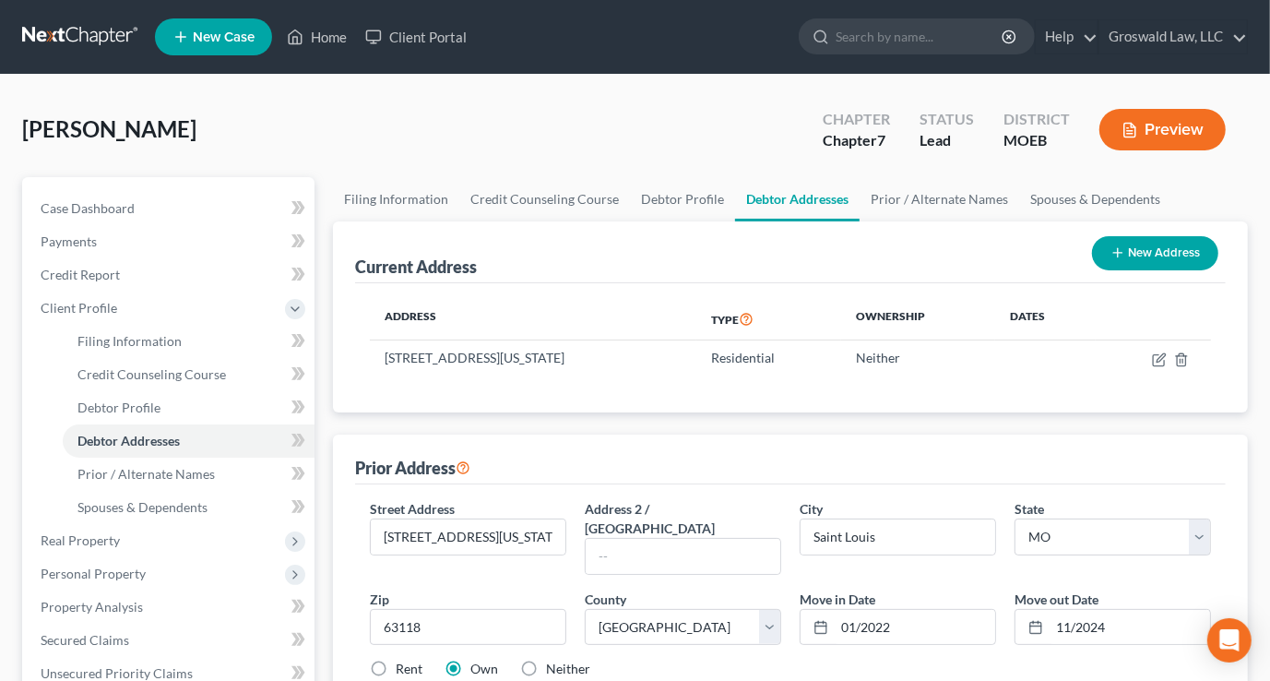
radio input "true"
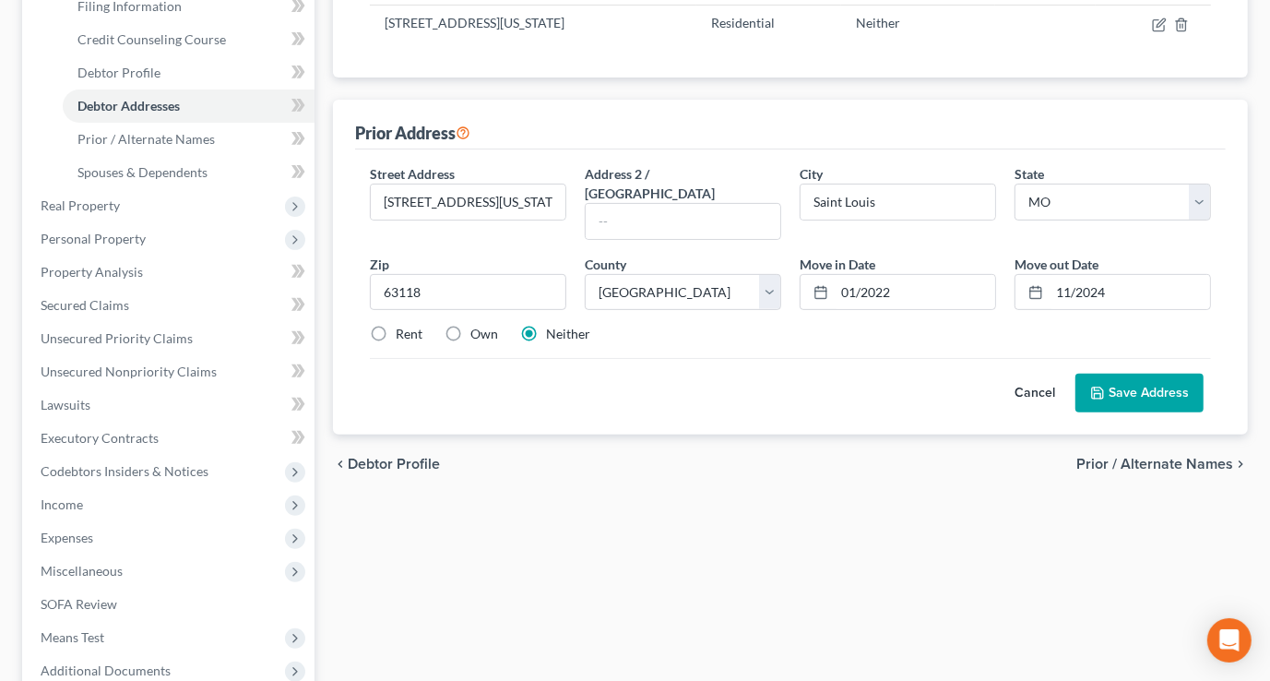
scroll to position [419, 0]
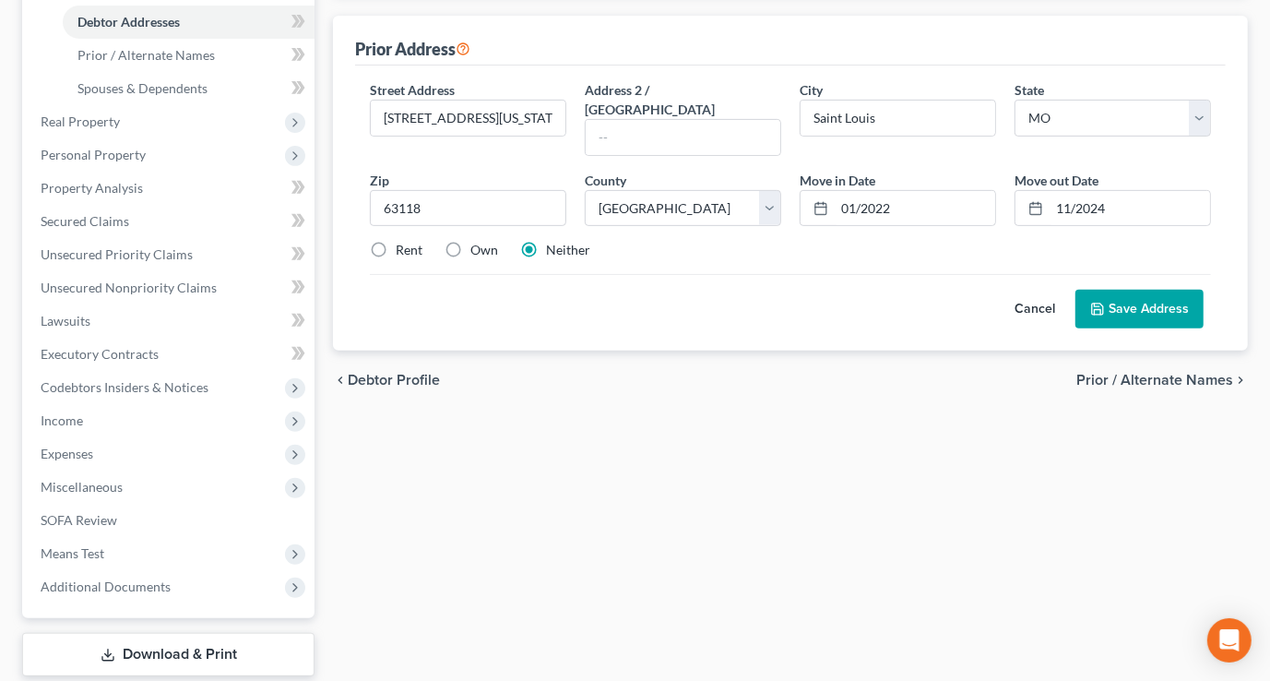
click at [1161, 290] on button "Save Address" at bounding box center [1139, 309] width 128 height 39
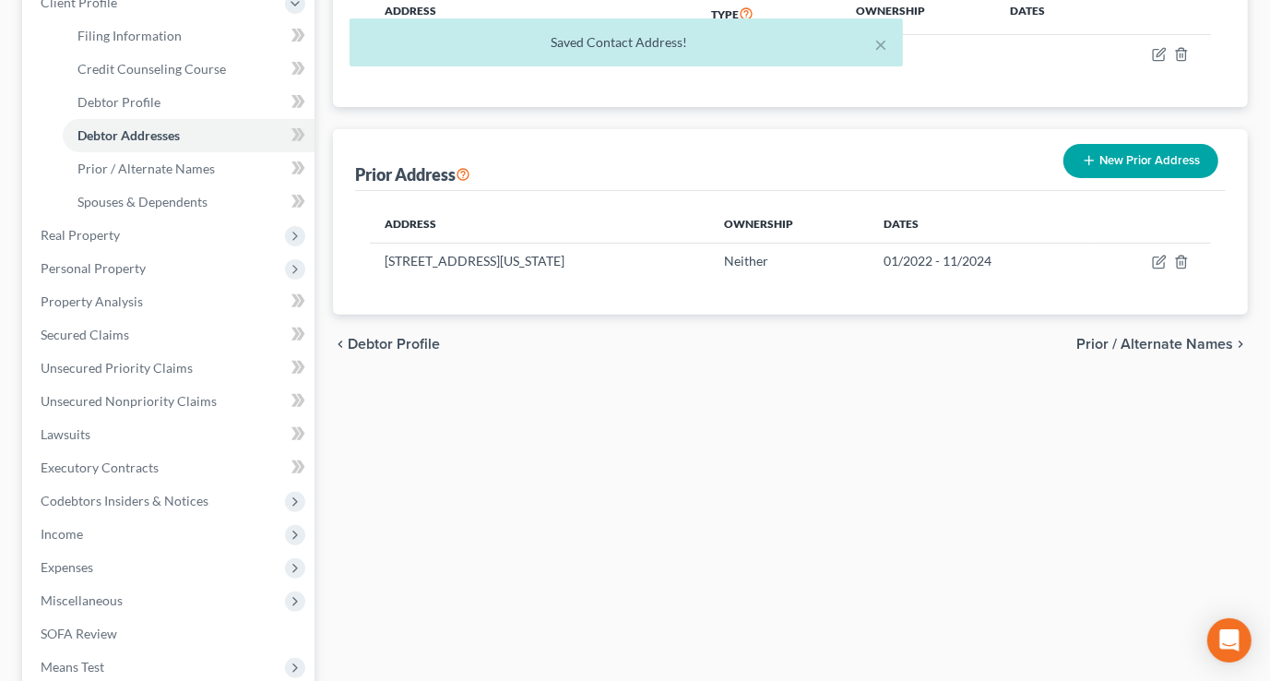
scroll to position [0, 0]
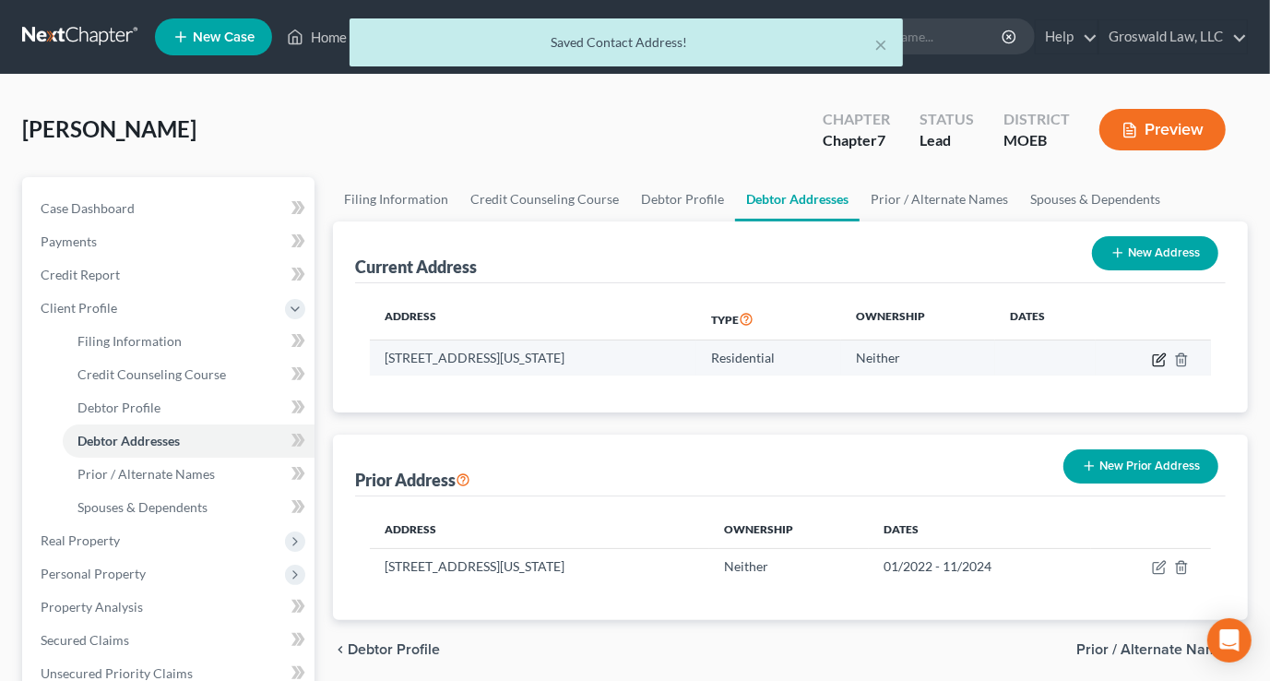
click at [1160, 360] on icon "button" at bounding box center [1160, 357] width 8 height 8
select select "26"
select select "101"
select select "0"
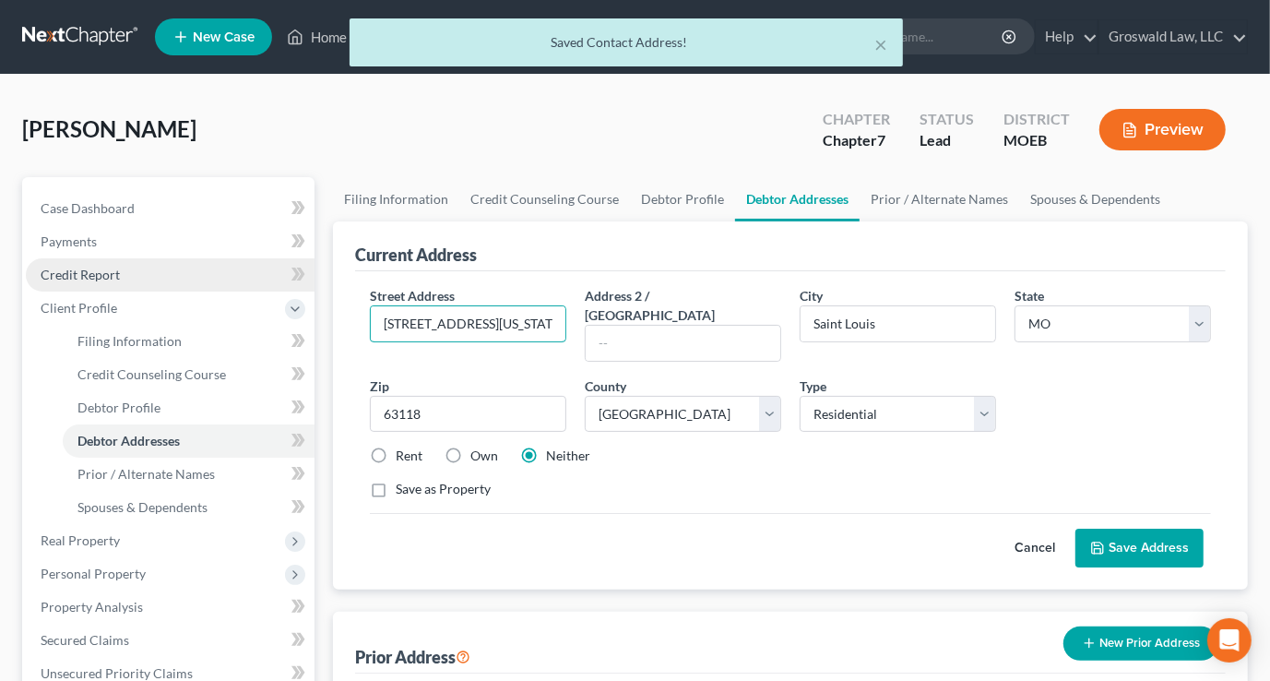
drag, startPoint x: 117, startPoint y: 284, endPoint x: 90, endPoint y: 259, distance: 36.5
click at [58, 277] on div "Petition Navigation Case Dashboard Payments Invoices Payments Payments Credit R…" at bounding box center [635, 660] width 1244 height 966
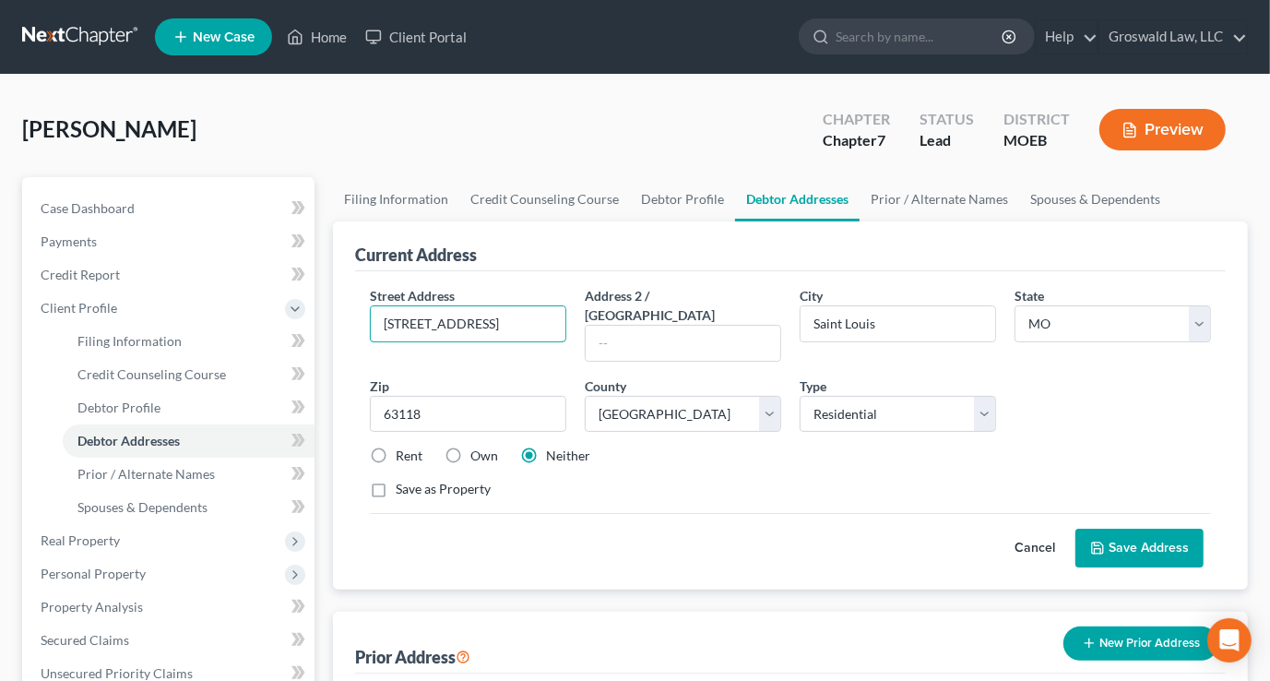
type input "4053 Magnolia Ave."
type input "63110"
click at [1164, 529] on button "Save Address" at bounding box center [1139, 547] width 128 height 39
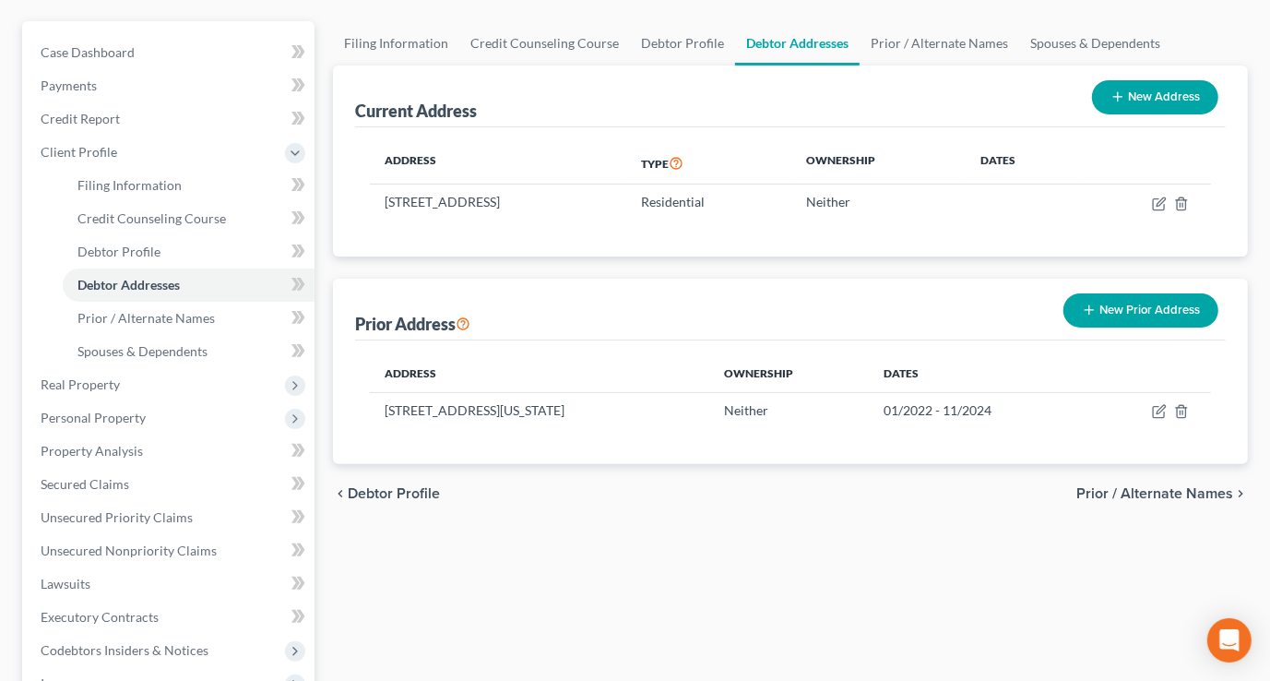
scroll to position [529, 0]
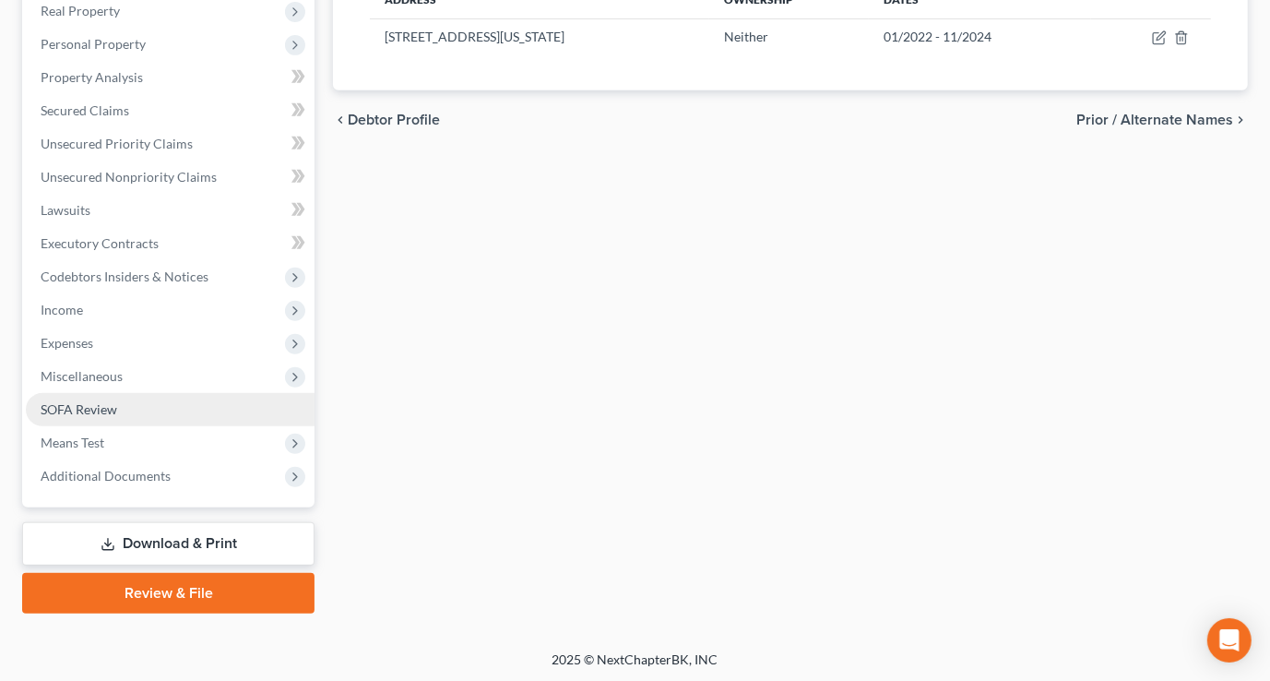
click at [148, 408] on link "SOFA Review" at bounding box center [170, 409] width 289 height 33
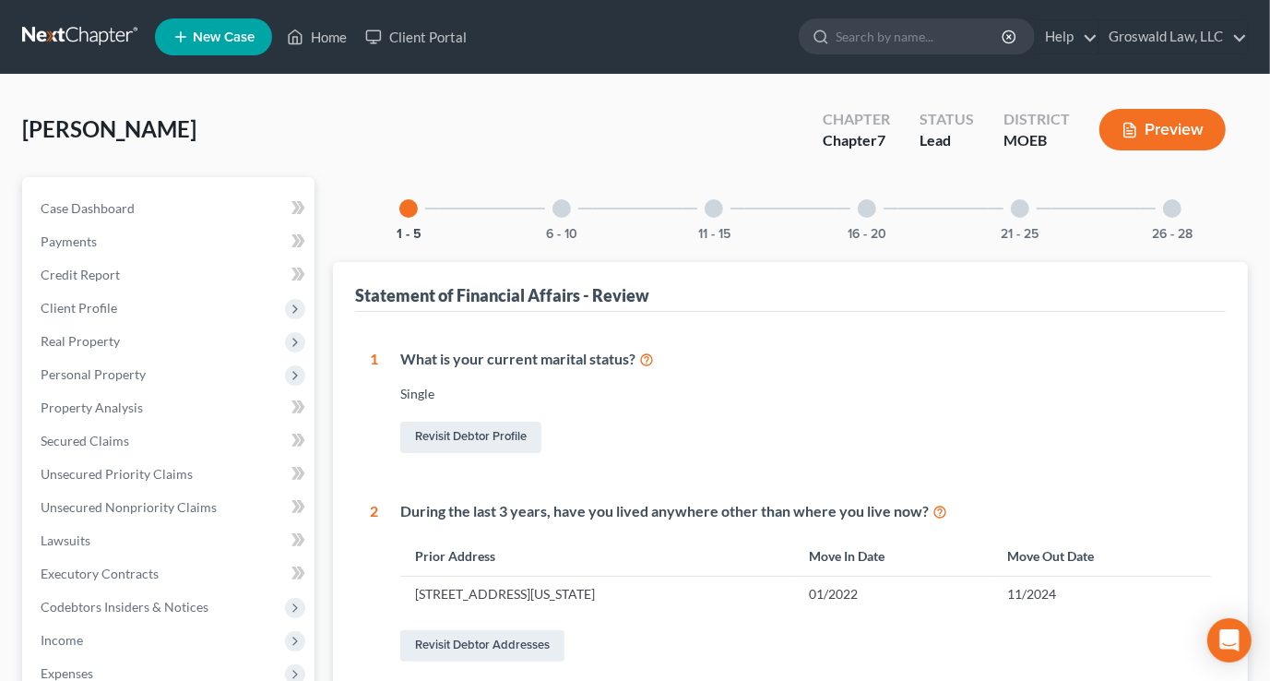
click at [1168, 214] on div at bounding box center [1172, 208] width 18 height 18
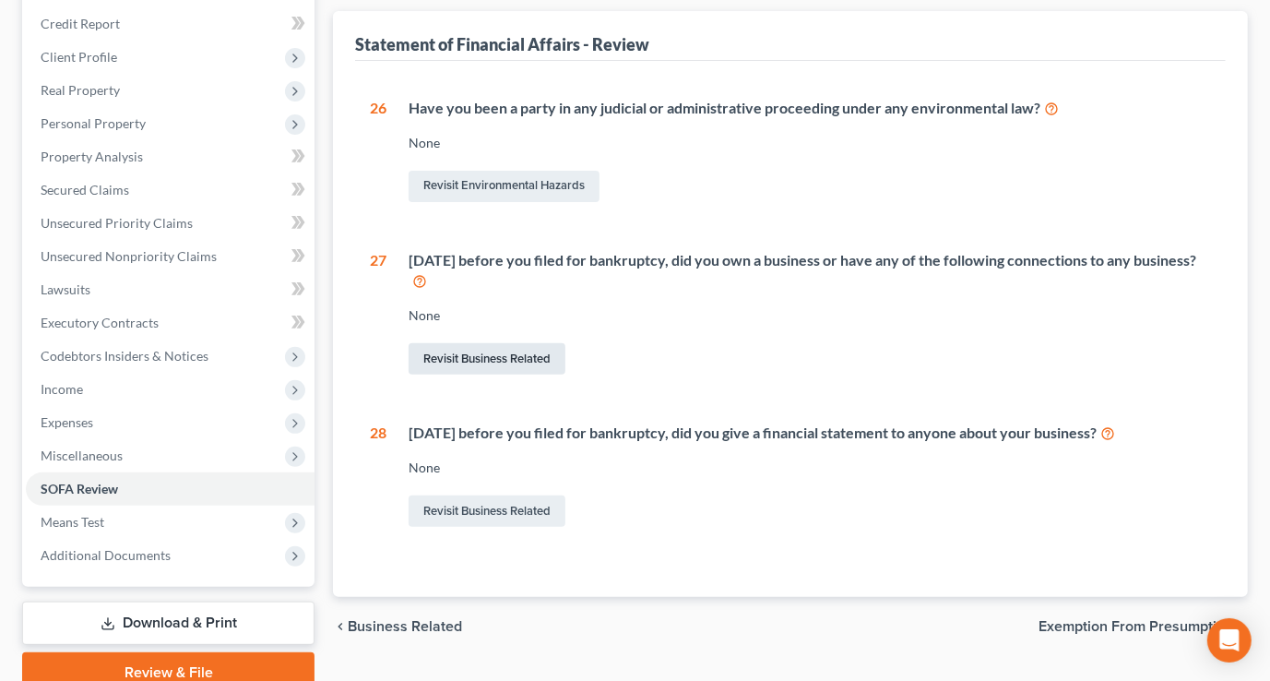
click at [486, 367] on link "Revisit Business Related" at bounding box center [487, 358] width 157 height 31
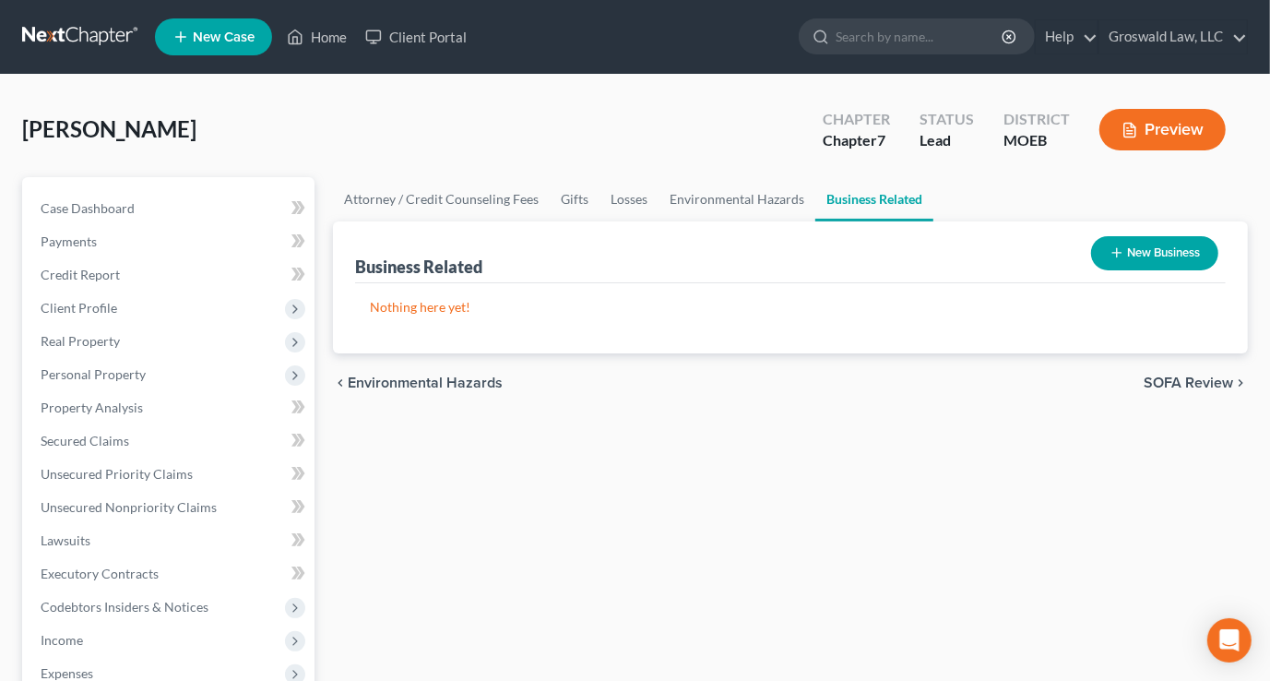
click at [1156, 243] on button "New Business" at bounding box center [1154, 253] width 127 height 34
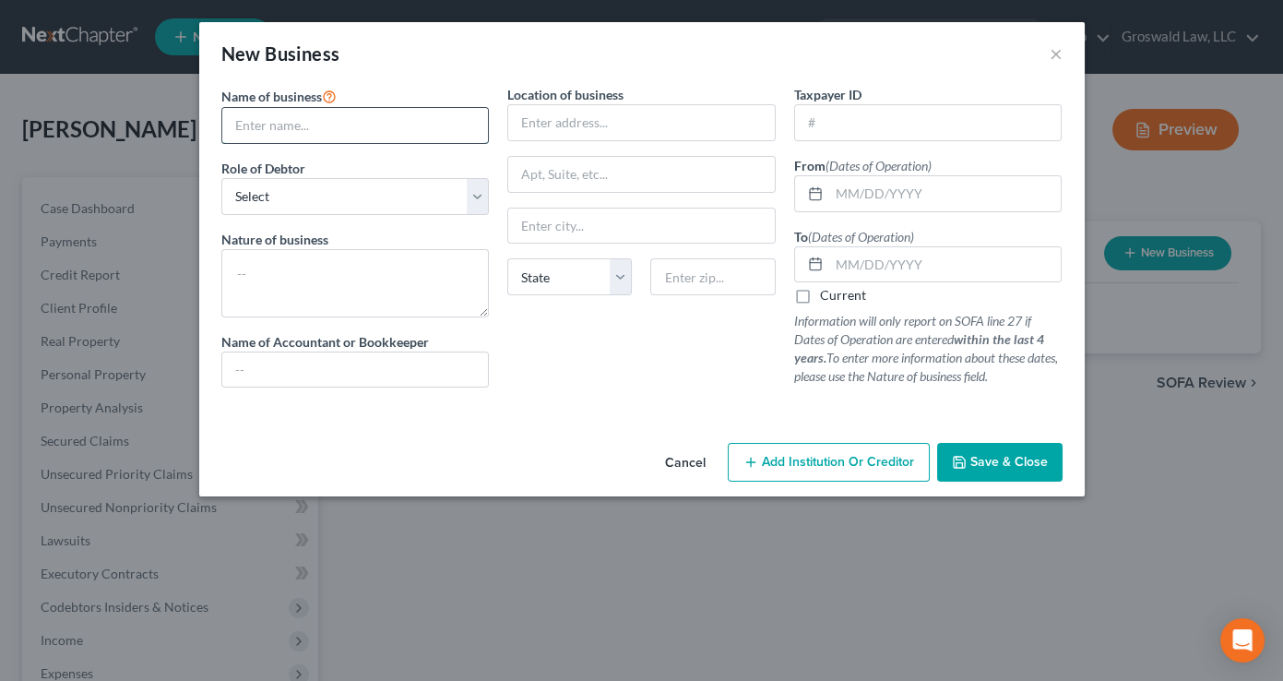
click at [375, 118] on input "text" at bounding box center [355, 125] width 267 height 35
type input "Earthbound Brewing, LLC"
click at [344, 199] on select "Select A member of a limited liability company (LLC) or limited liability partn…" at bounding box center [355, 196] width 268 height 37
select select "member"
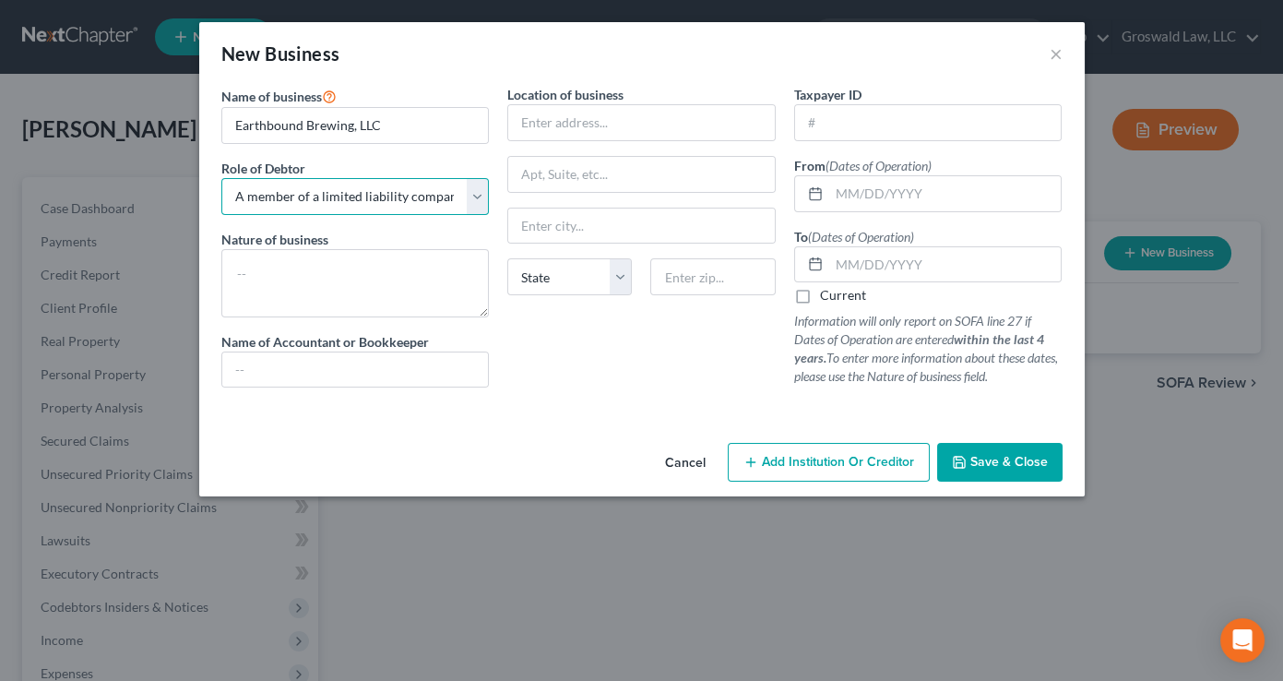
click at [221, 178] on select "Select A member of a limited liability company (LLC) or limited liability partn…" at bounding box center [355, 196] width 268 height 37
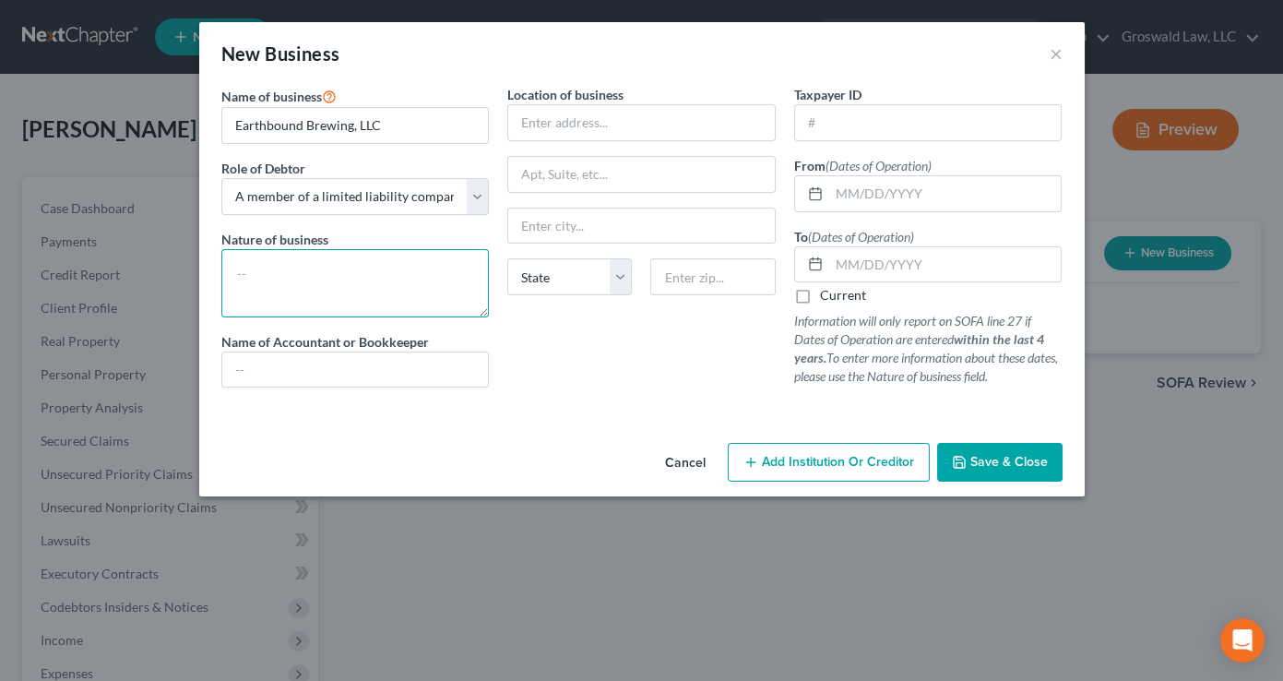
click at [350, 256] on textarea at bounding box center [355, 283] width 268 height 68
type textarea "b"
type textarea "craft brewery"
click at [606, 131] on input "text" at bounding box center [641, 122] width 267 height 35
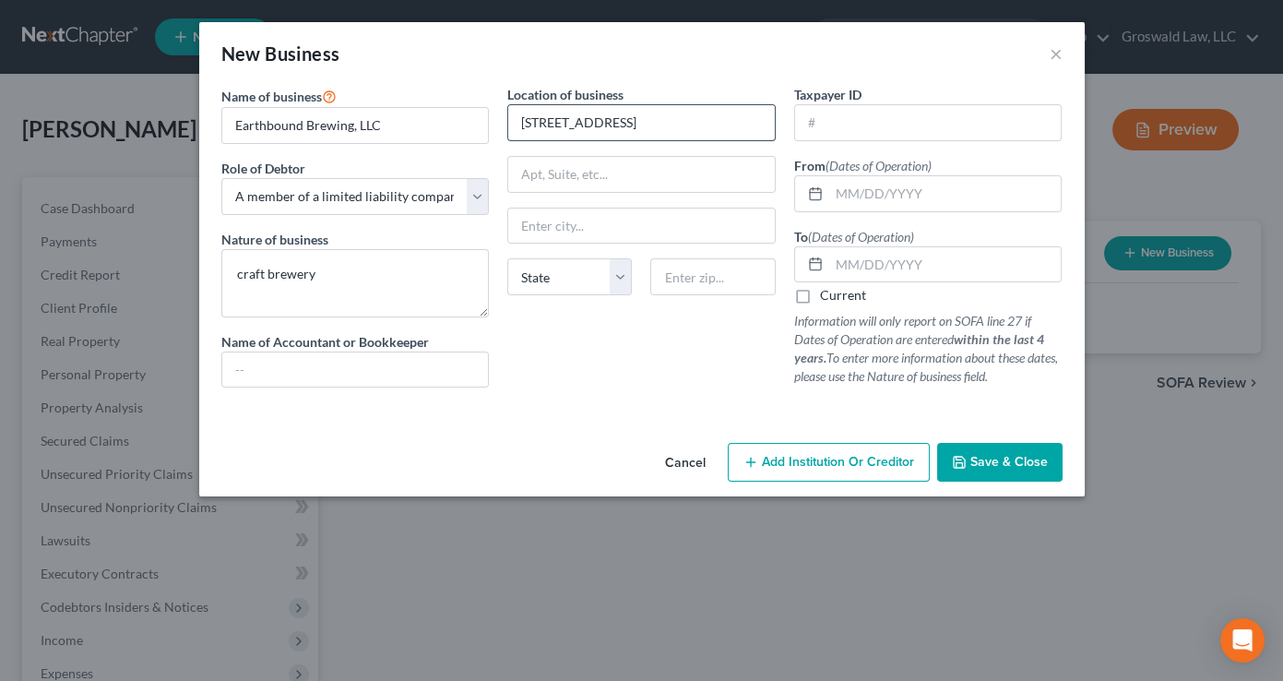
type input "2724 Cherokee Street"
type input "63118"
type input "Saint Louis"
select select "26"
click at [953, 122] on input "text" at bounding box center [928, 122] width 267 height 35
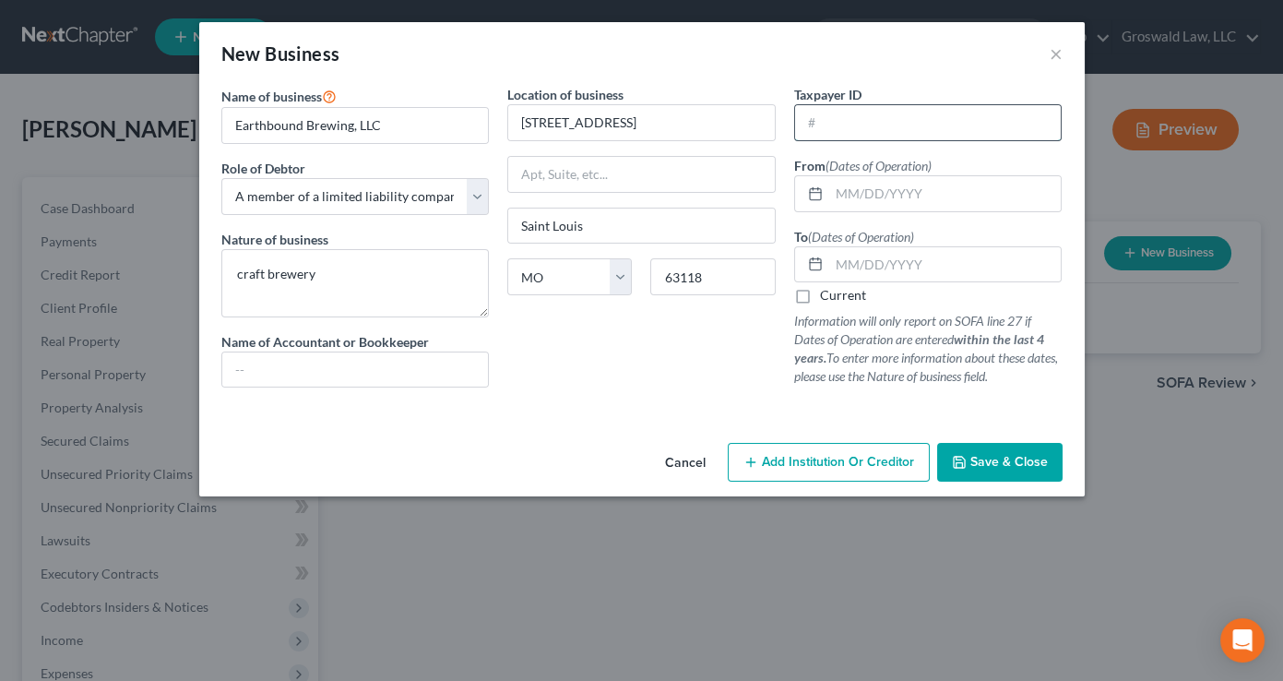
paste input "46-4856150"
type input "46-4856150"
click at [875, 194] on input "text" at bounding box center [945, 193] width 232 height 35
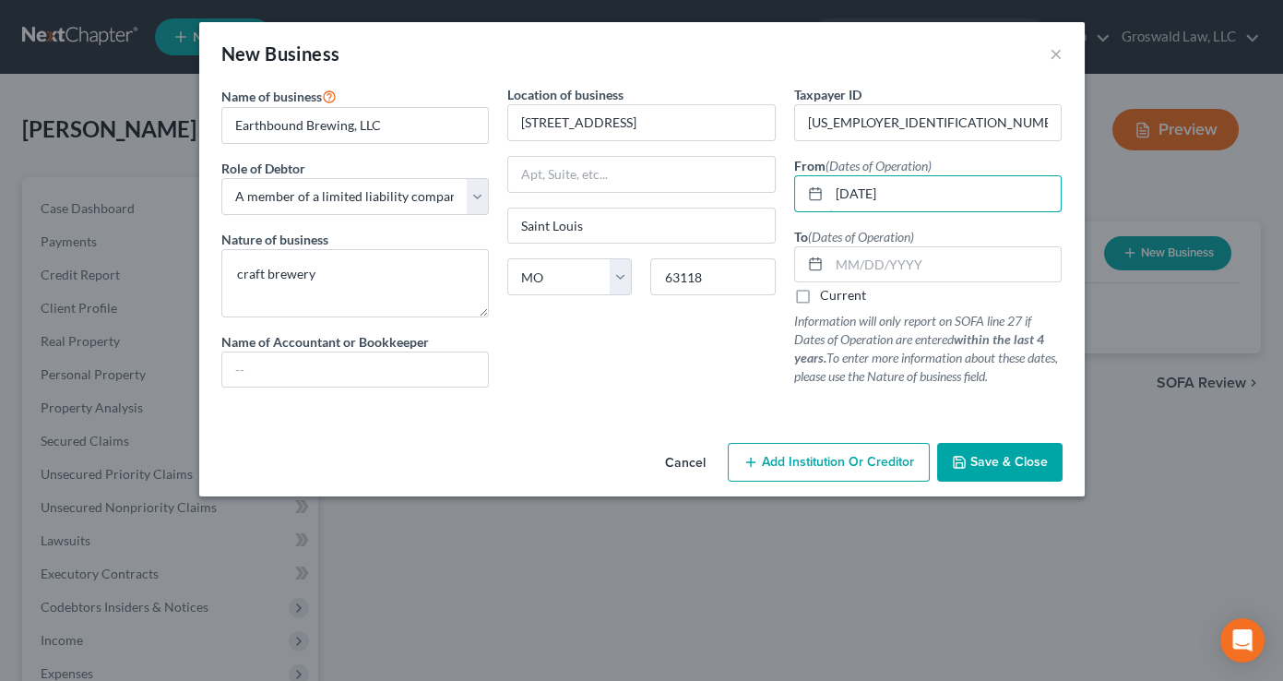
type input "02/18/2014"
click at [958, 258] on input "text" at bounding box center [945, 264] width 232 height 35
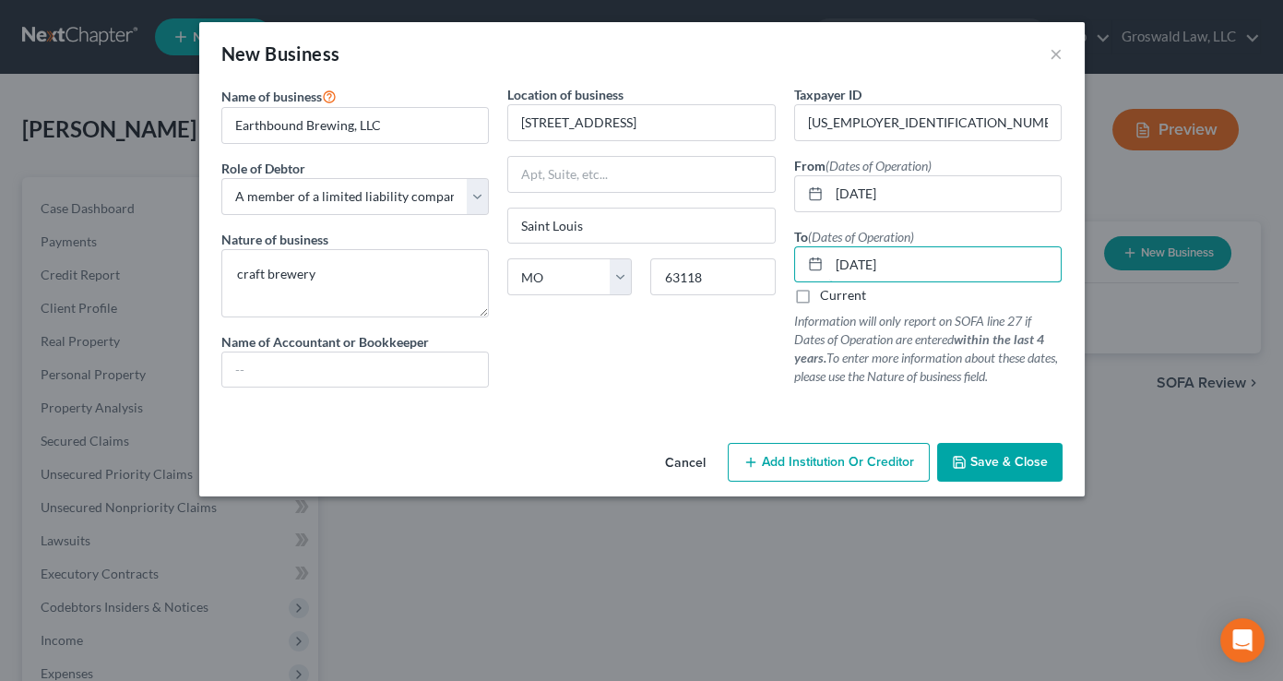
type input "05/28/2025"
click at [990, 467] on span "Save & Close" at bounding box center [1008, 462] width 77 height 16
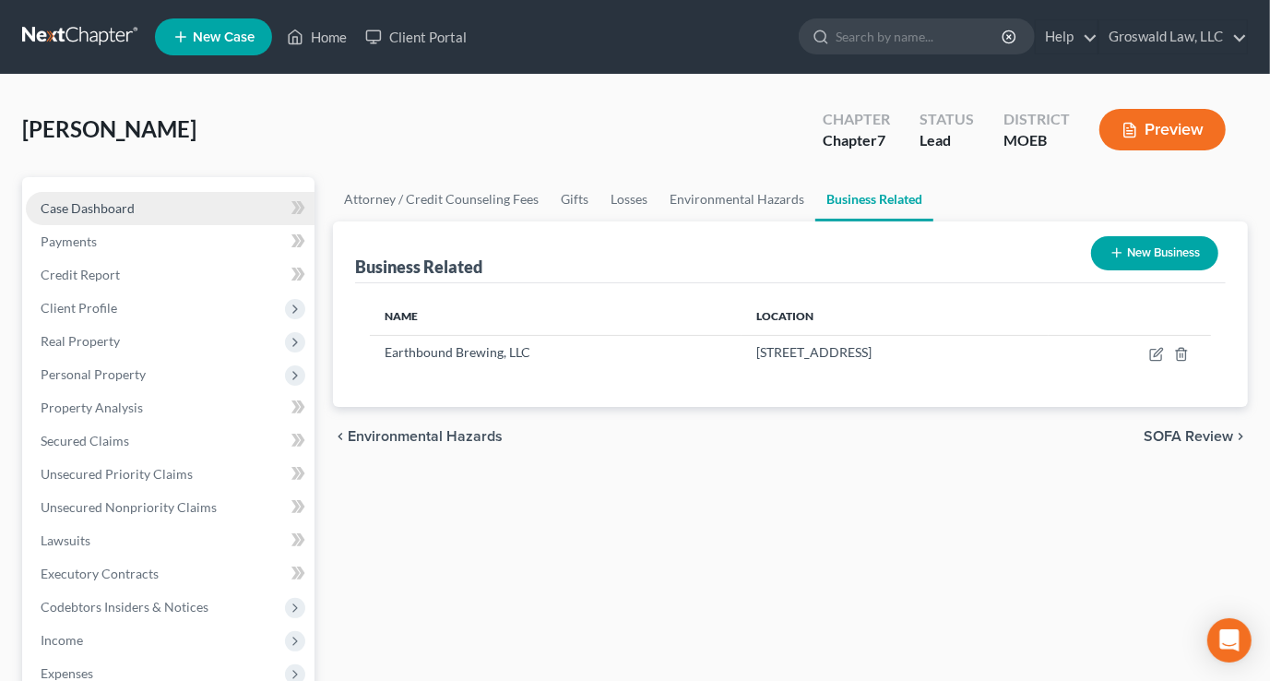
click at [106, 209] on span "Case Dashboard" at bounding box center [88, 208] width 94 height 16
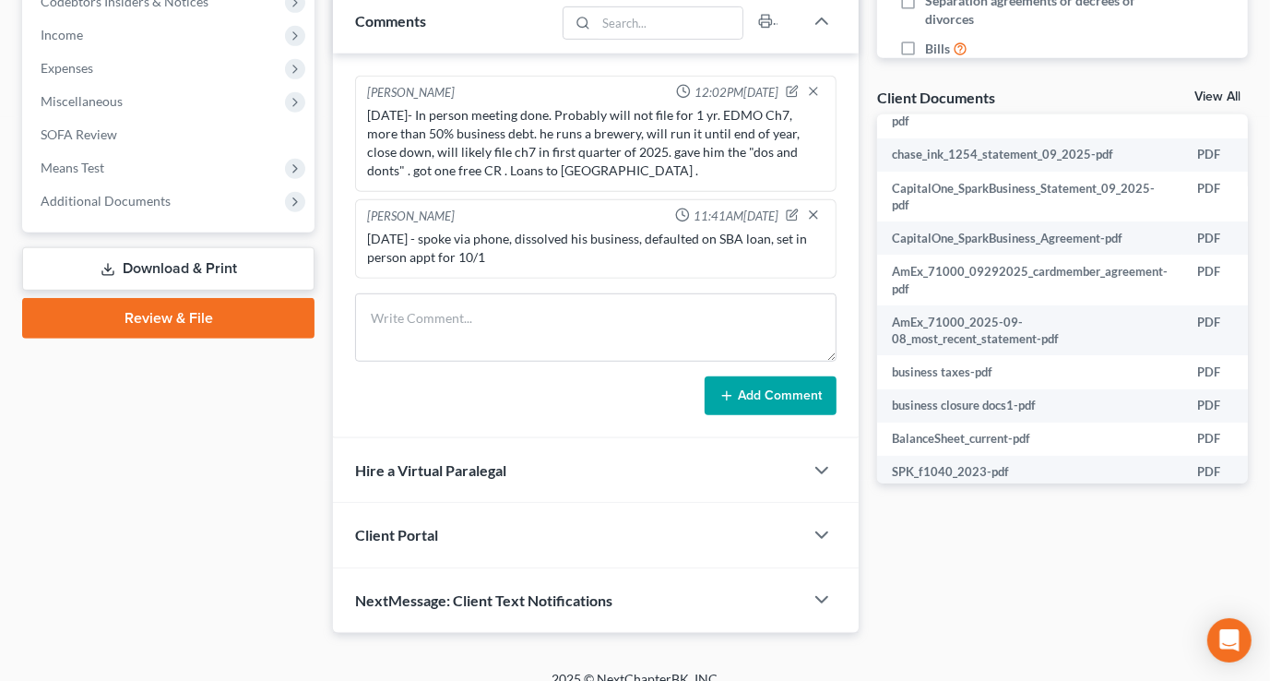
scroll to position [361, 0]
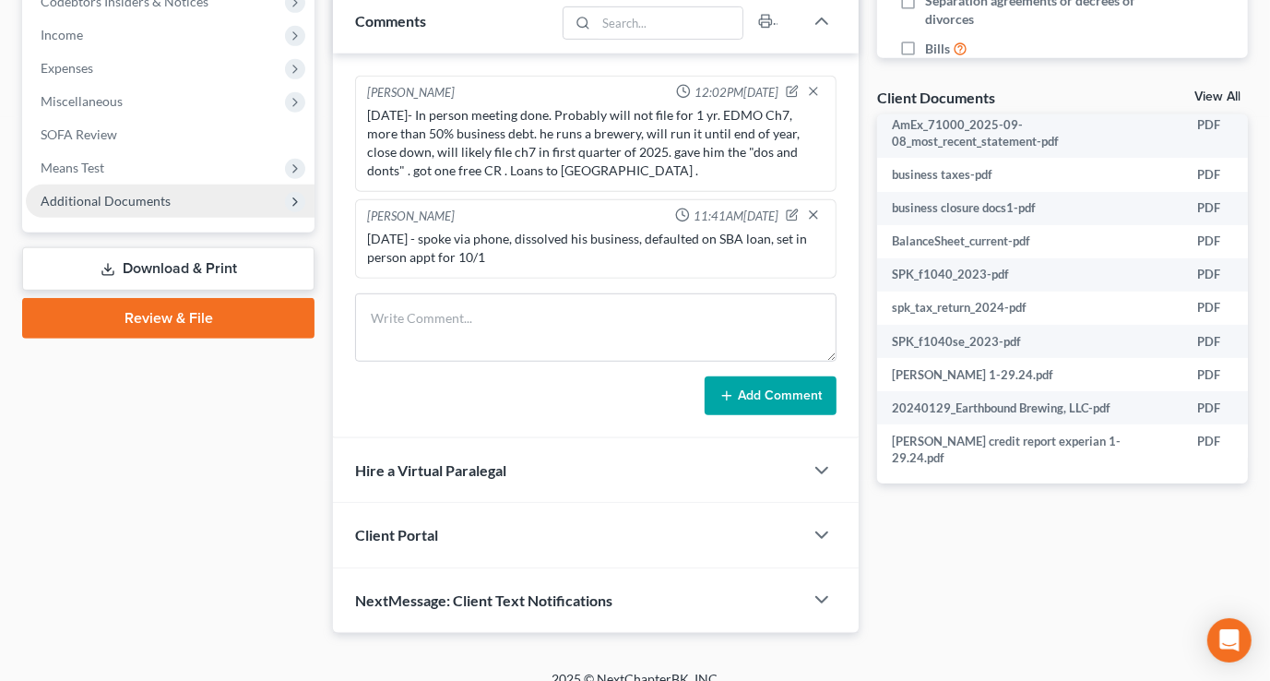
click at [165, 196] on span "Additional Documents" at bounding box center [106, 201] width 130 height 16
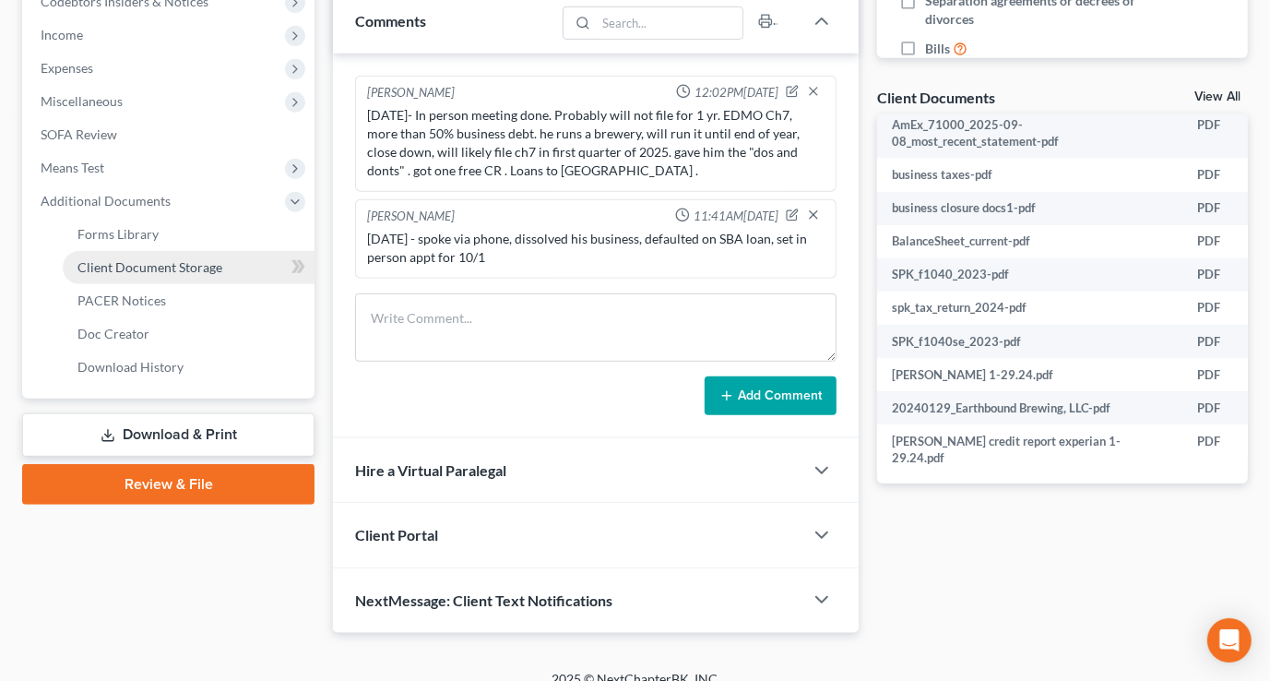
click at [165, 267] on span "Client Document Storage" at bounding box center [149, 267] width 145 height 16
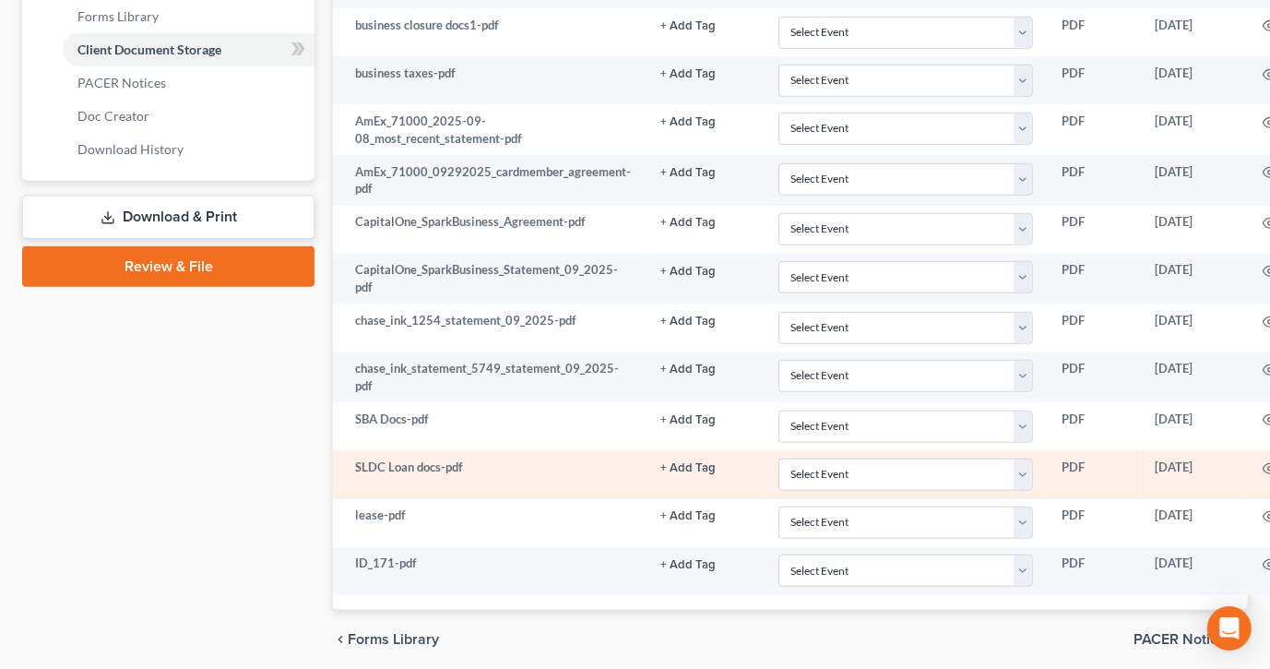
scroll to position [886, 0]
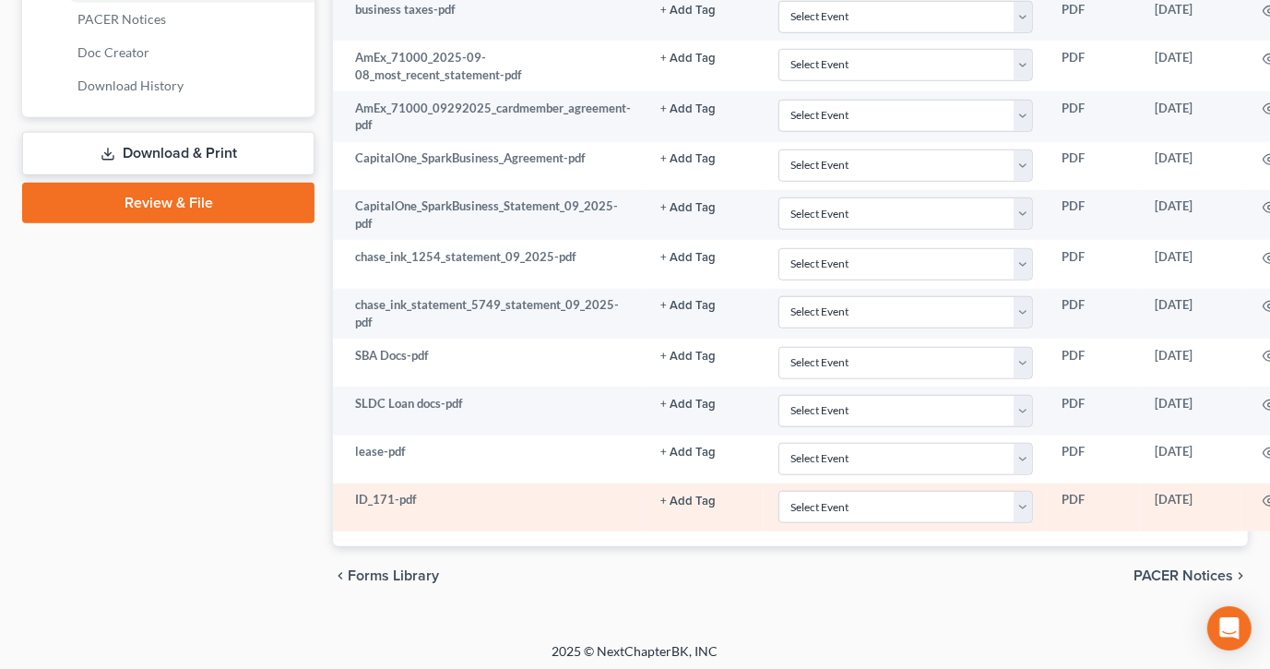
click at [673, 495] on button "+ Add Tag" at bounding box center [687, 501] width 55 height 12
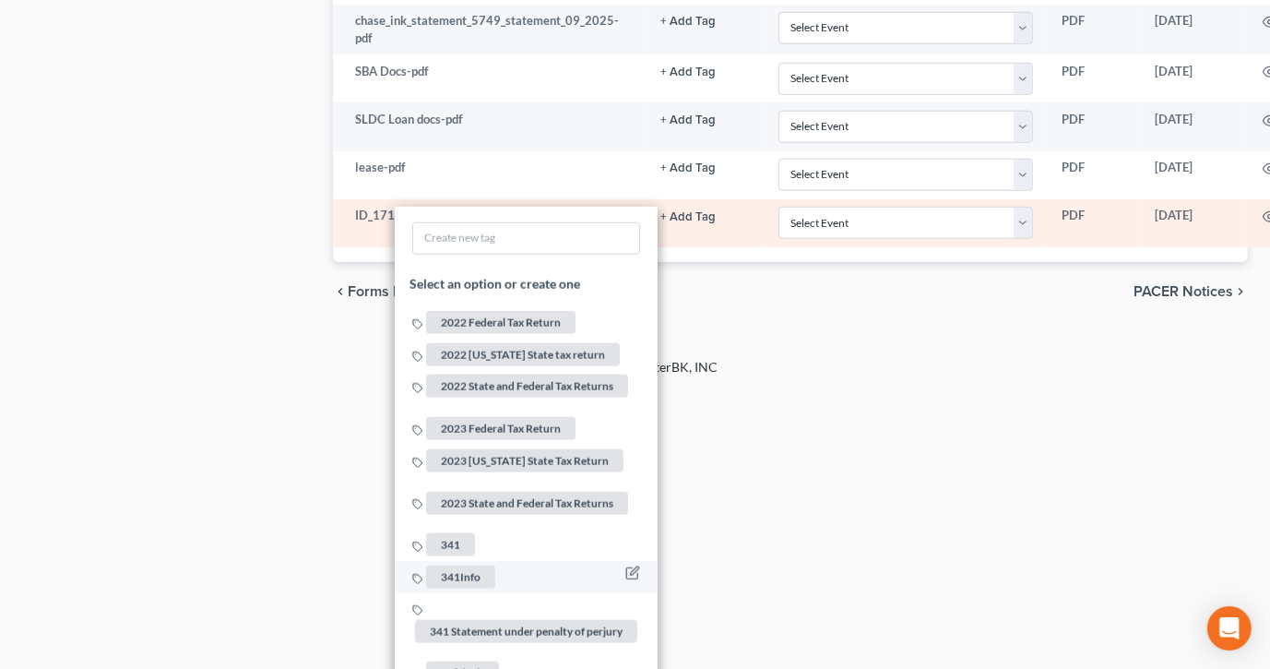
scroll to position [1222, 0]
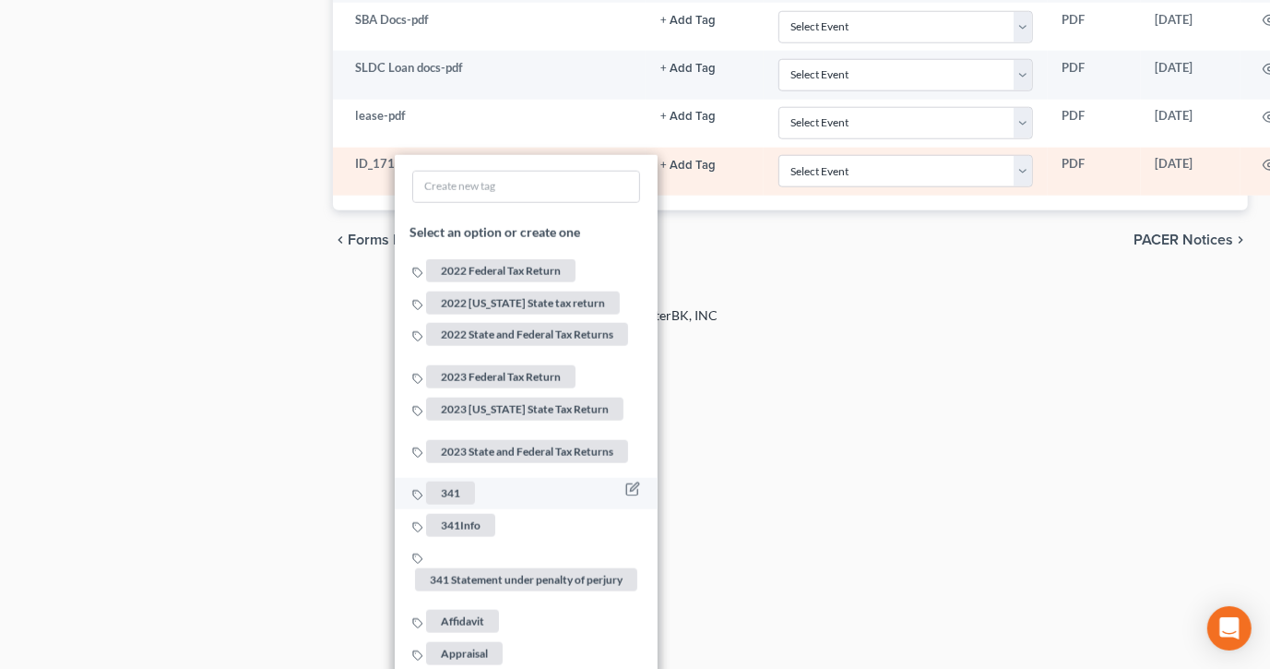
click at [460, 482] on span "341" at bounding box center [450, 493] width 49 height 23
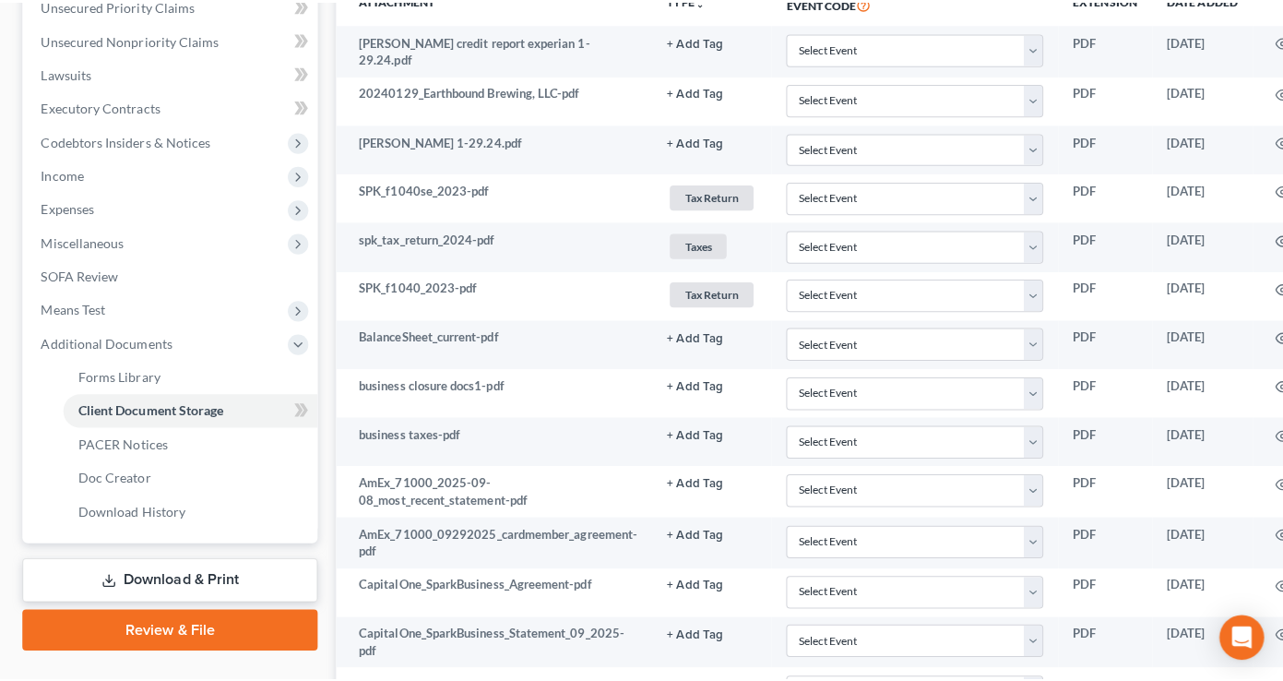
scroll to position [468, 0]
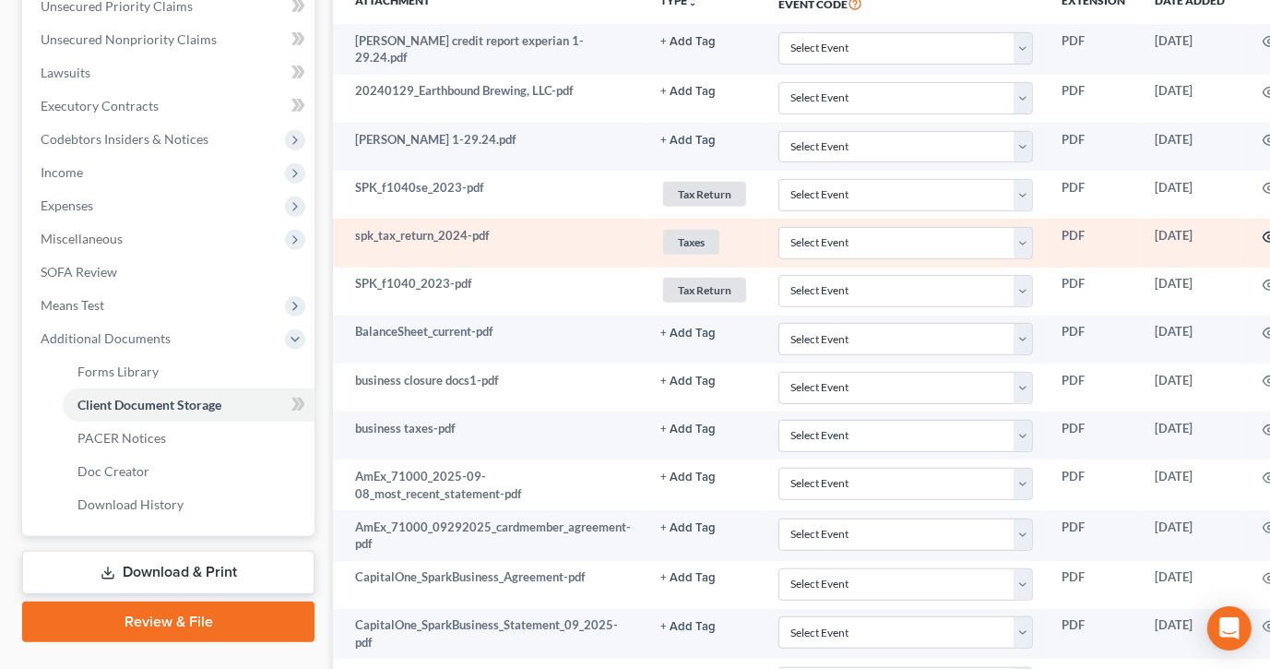
click at [1268, 235] on circle "button" at bounding box center [1270, 237] width 4 height 4
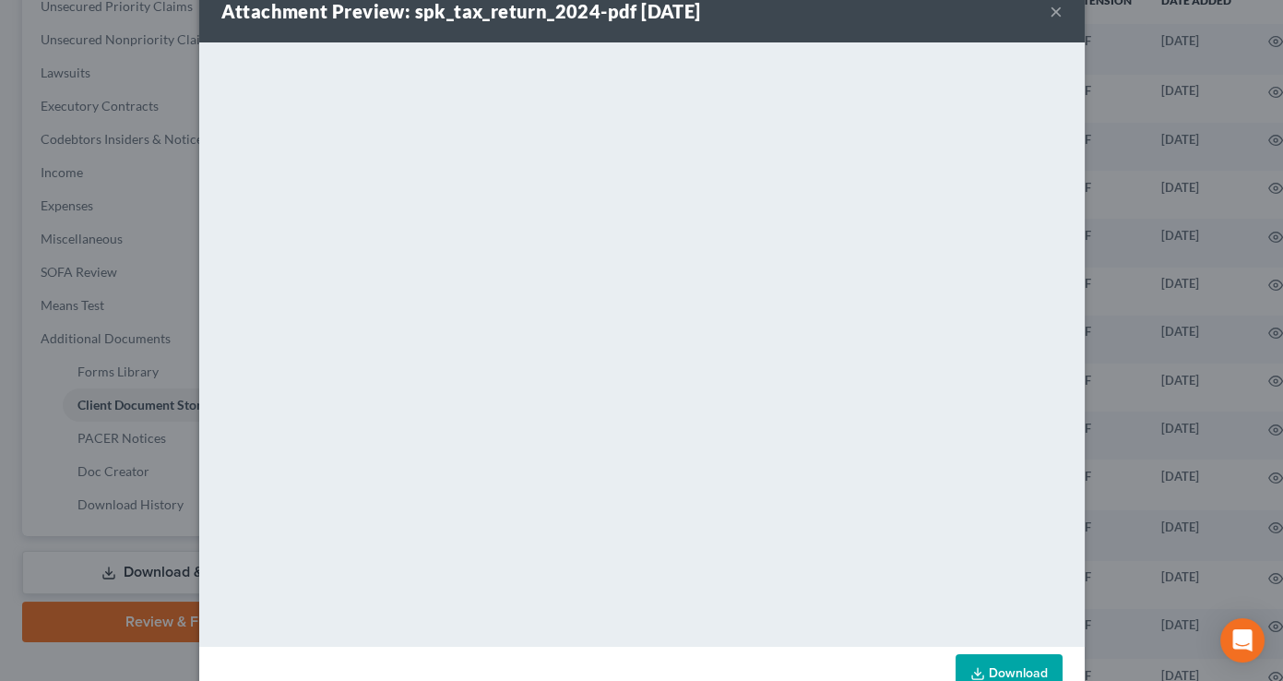
scroll to position [90, 0]
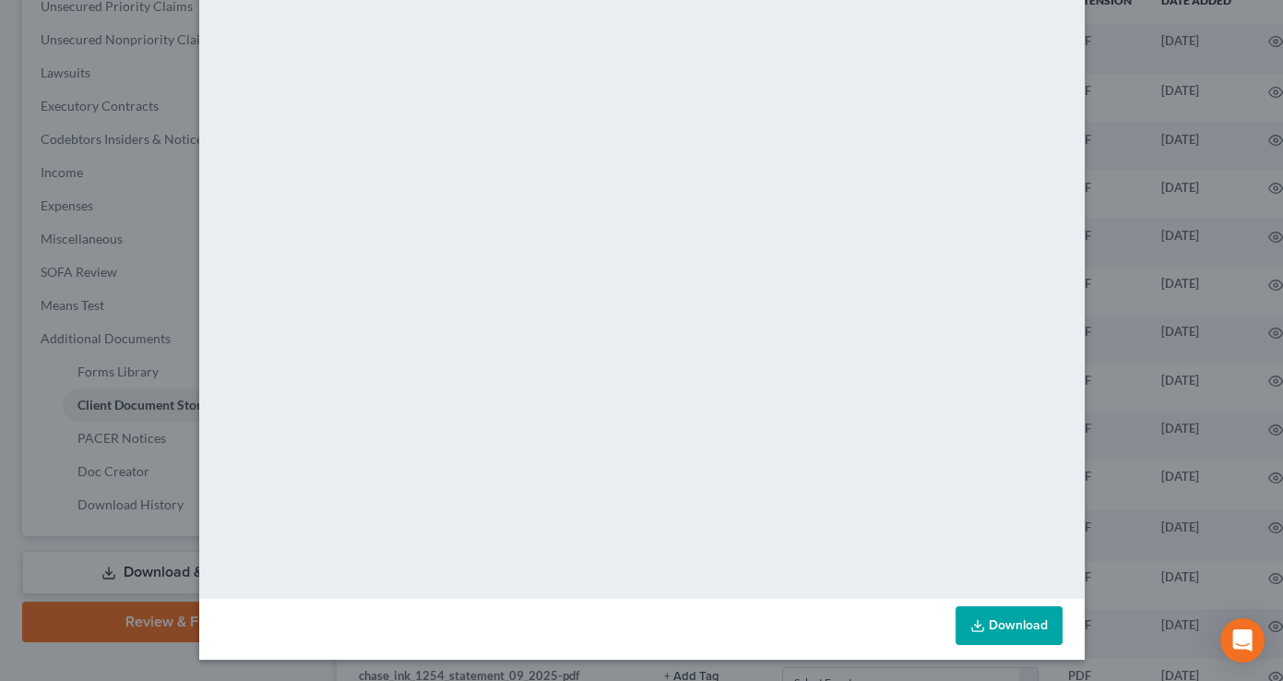
click at [987, 623] on link "Download" at bounding box center [1008, 625] width 107 height 39
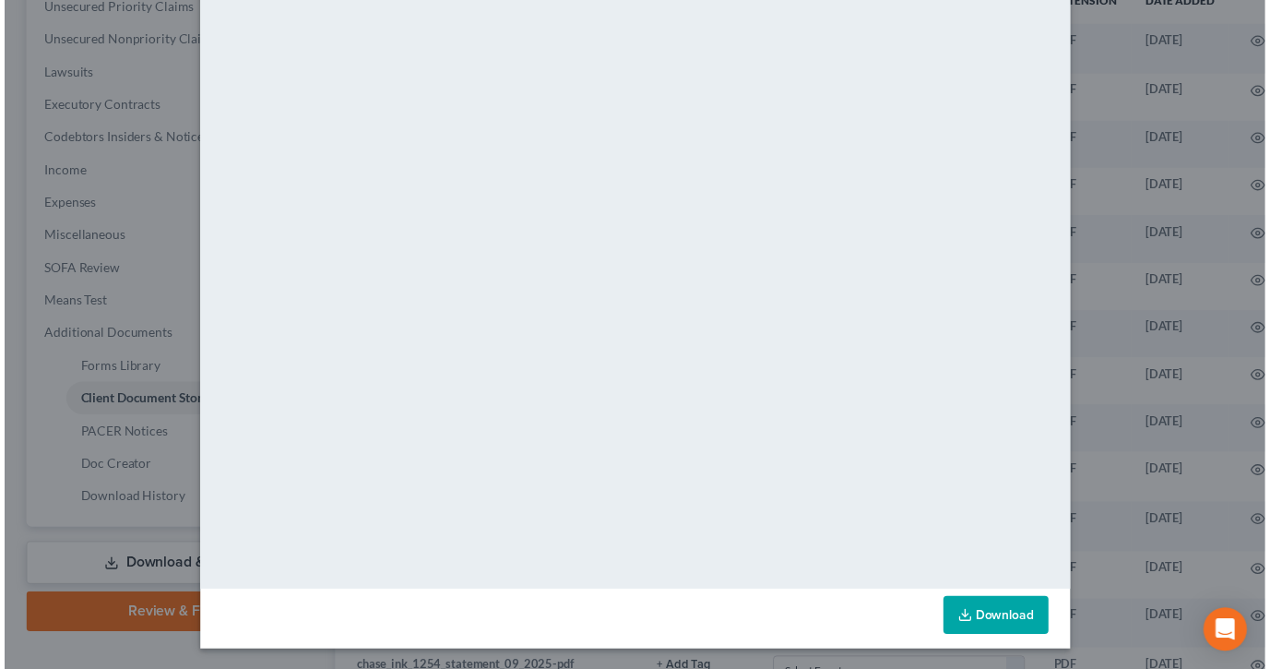
scroll to position [0, 0]
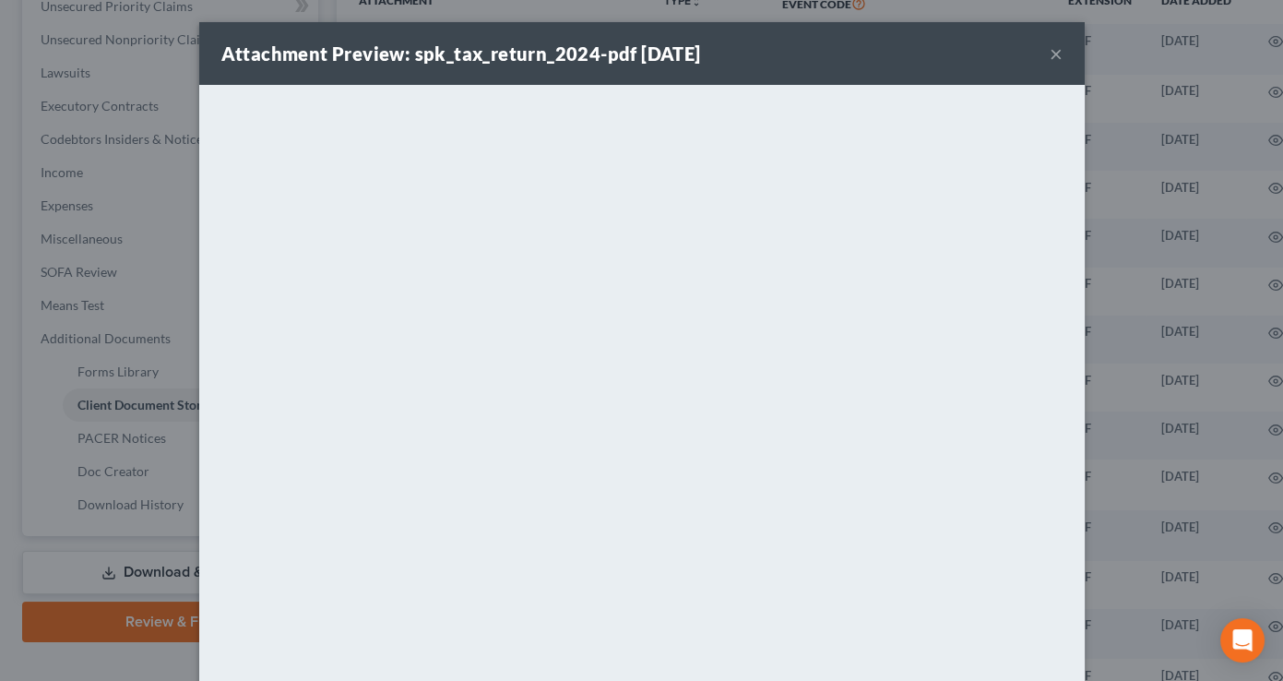
click at [1052, 56] on button "×" at bounding box center [1056, 53] width 13 height 22
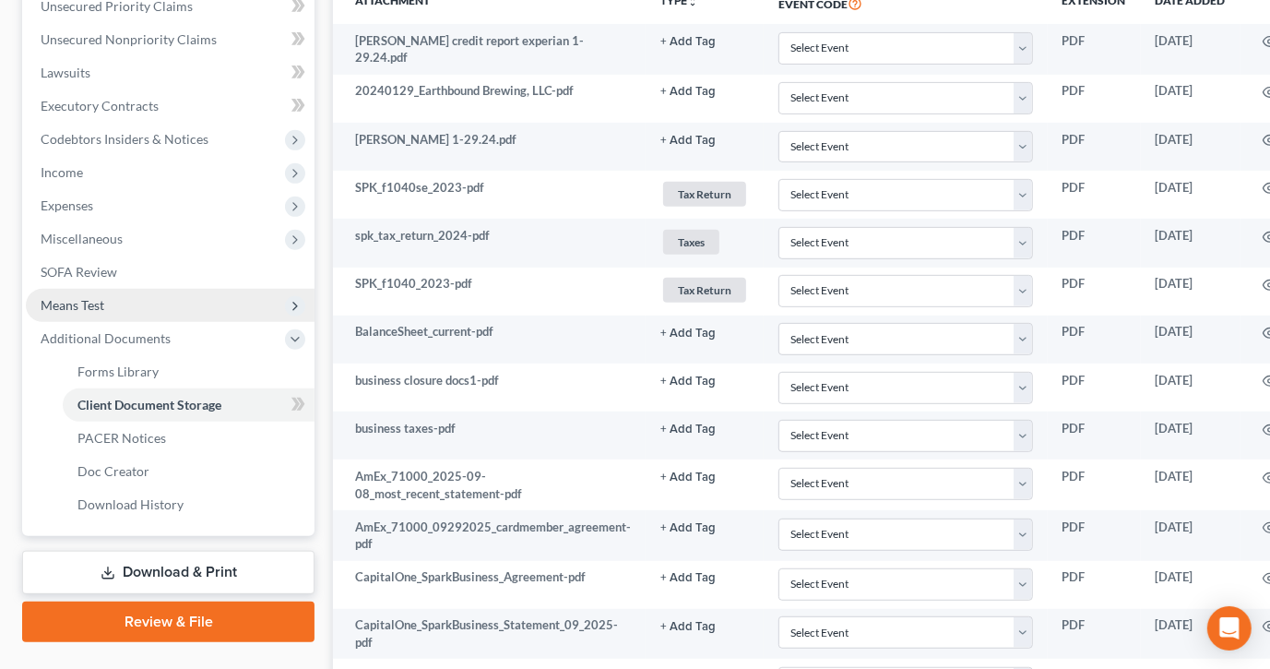
click at [95, 299] on span "Means Test" at bounding box center [73, 305] width 64 height 16
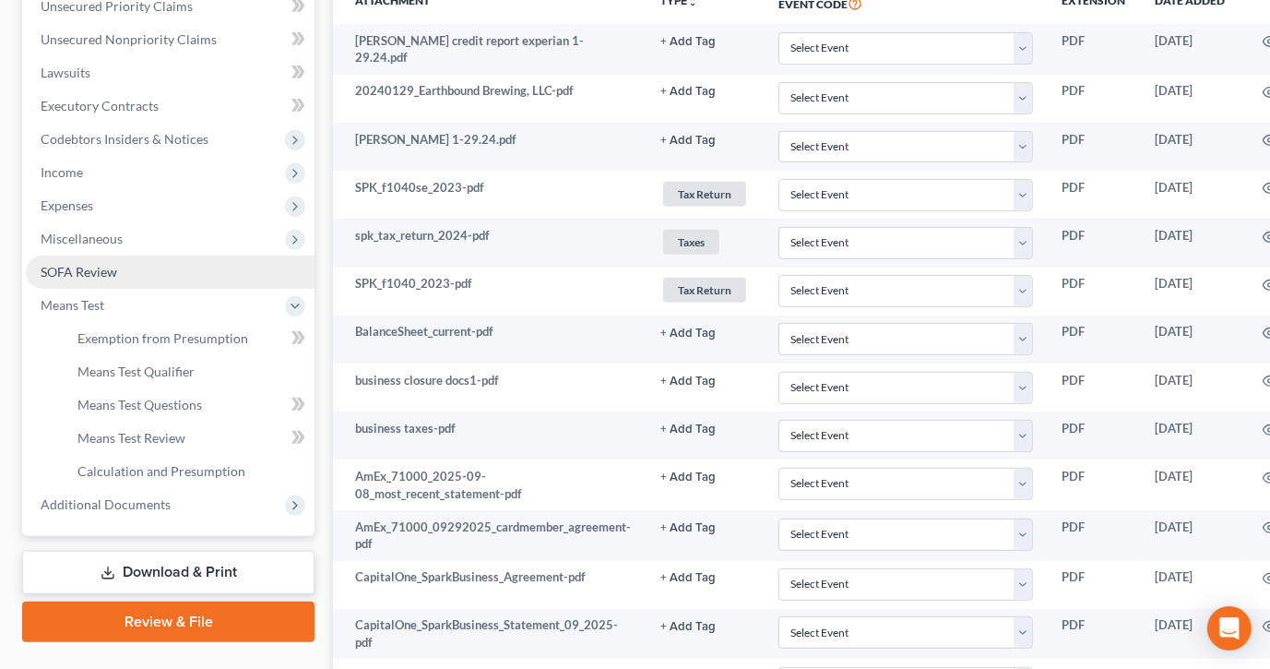
click at [93, 275] on span "SOFA Review" at bounding box center [79, 272] width 77 height 16
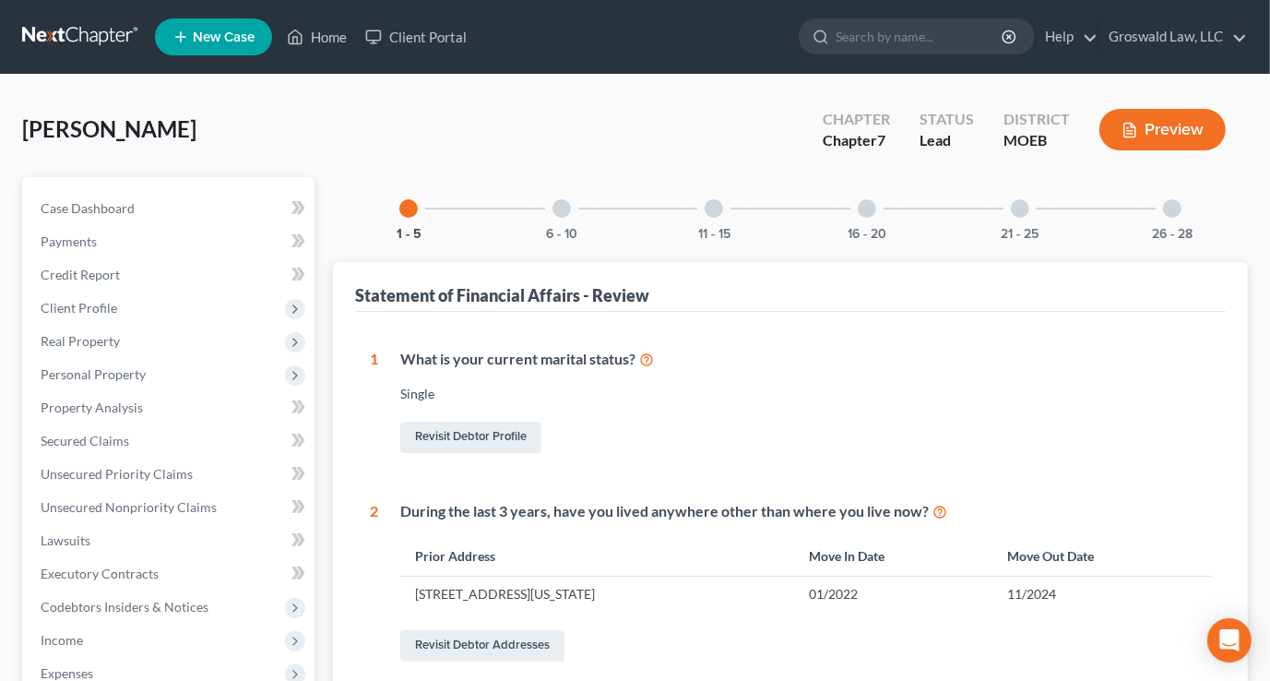
click at [876, 211] on div "16 - 20" at bounding box center [867, 208] width 63 height 63
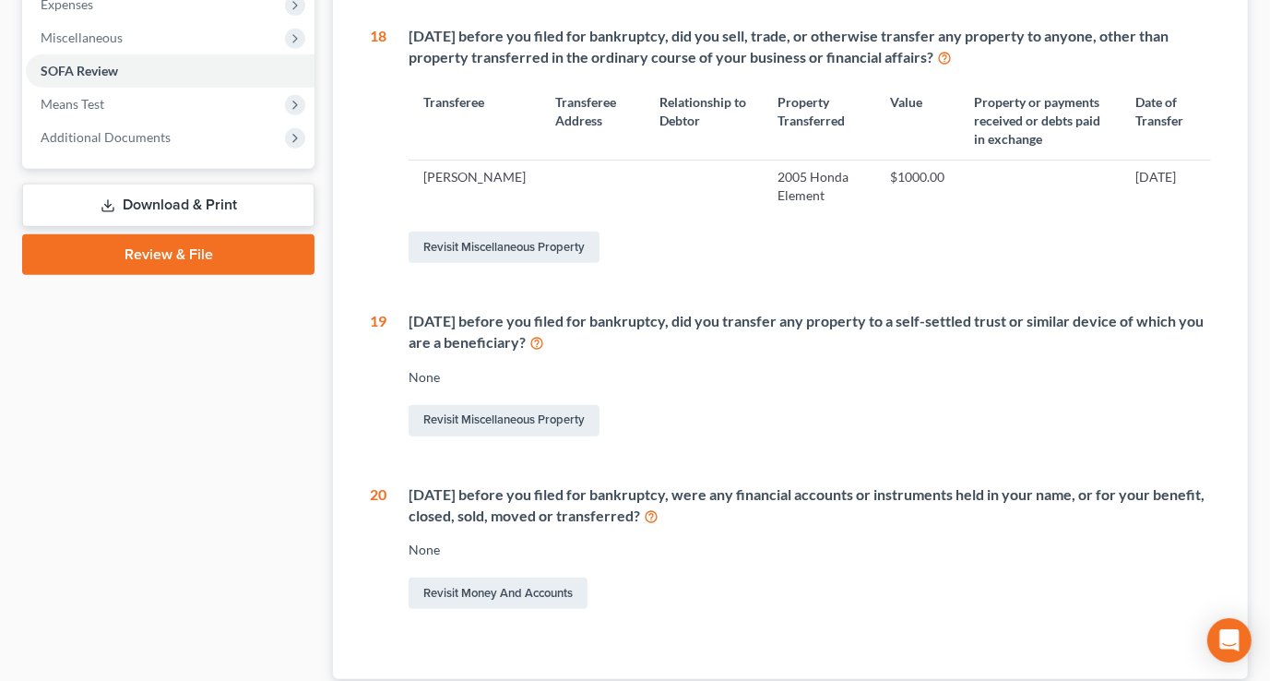
scroll to position [458, 0]
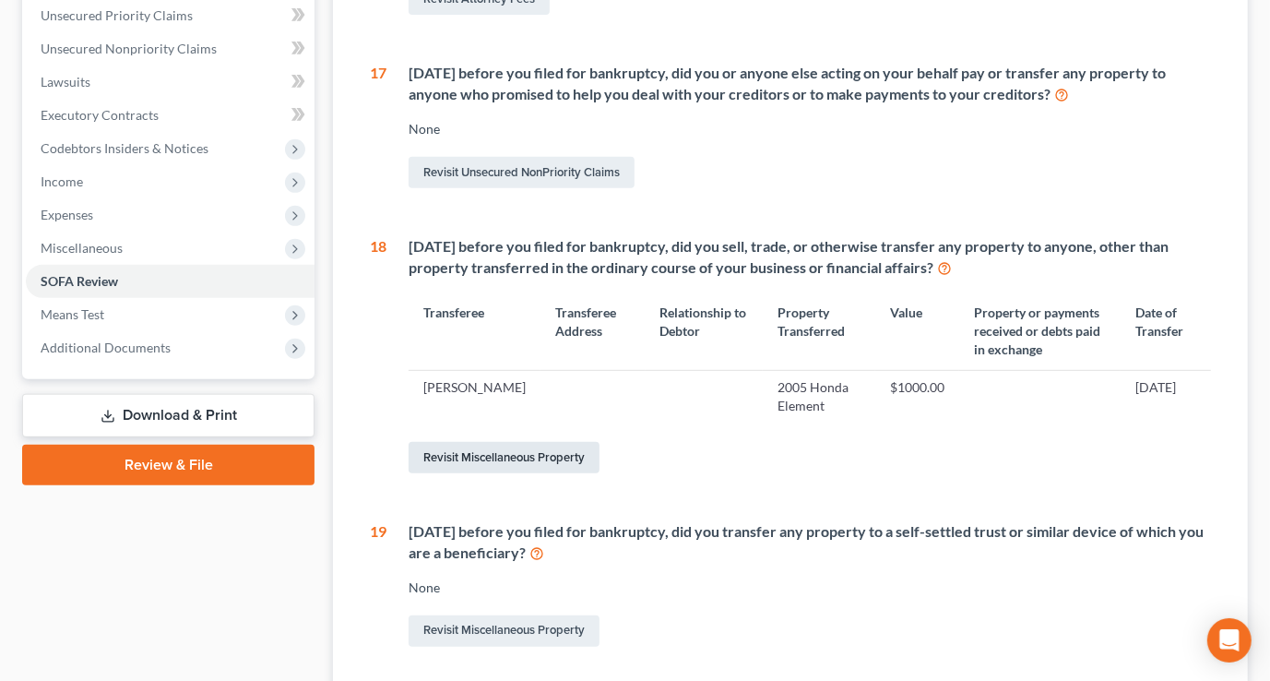
click at [514, 451] on link "Revisit Miscellaneous Property" at bounding box center [504, 457] width 191 height 31
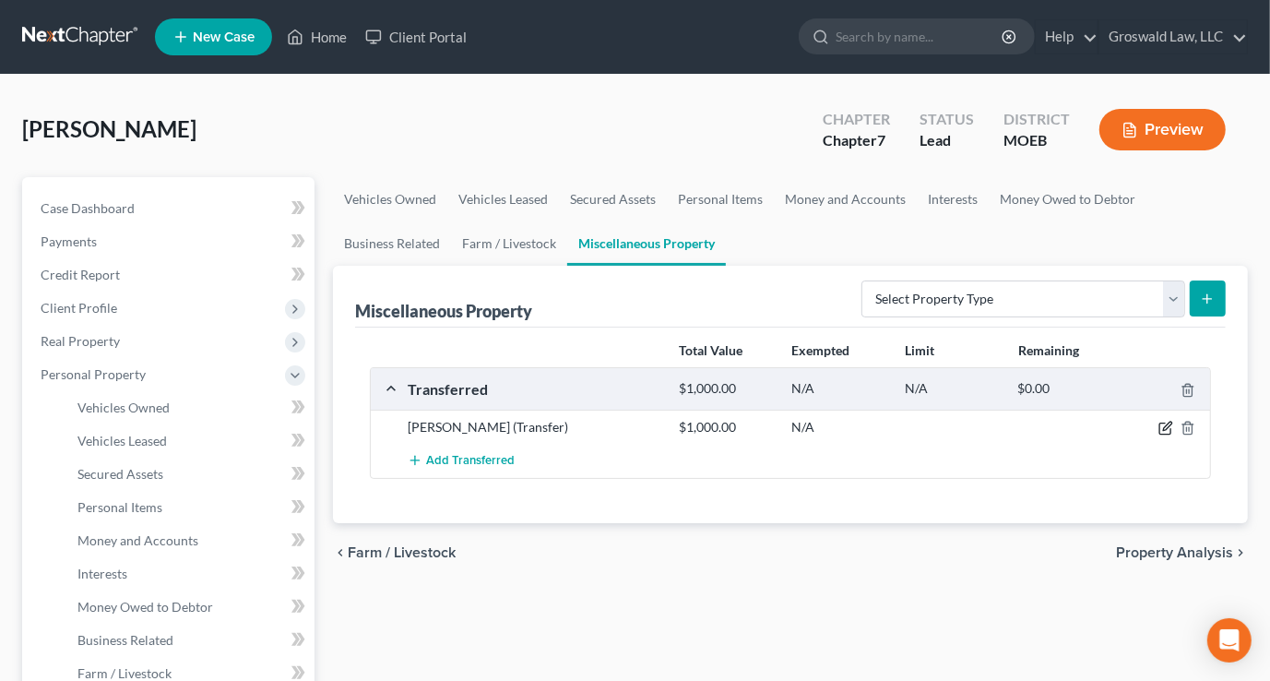
click at [1168, 429] on icon "button" at bounding box center [1165, 428] width 15 height 15
select select "Ordinary (within 2 years)"
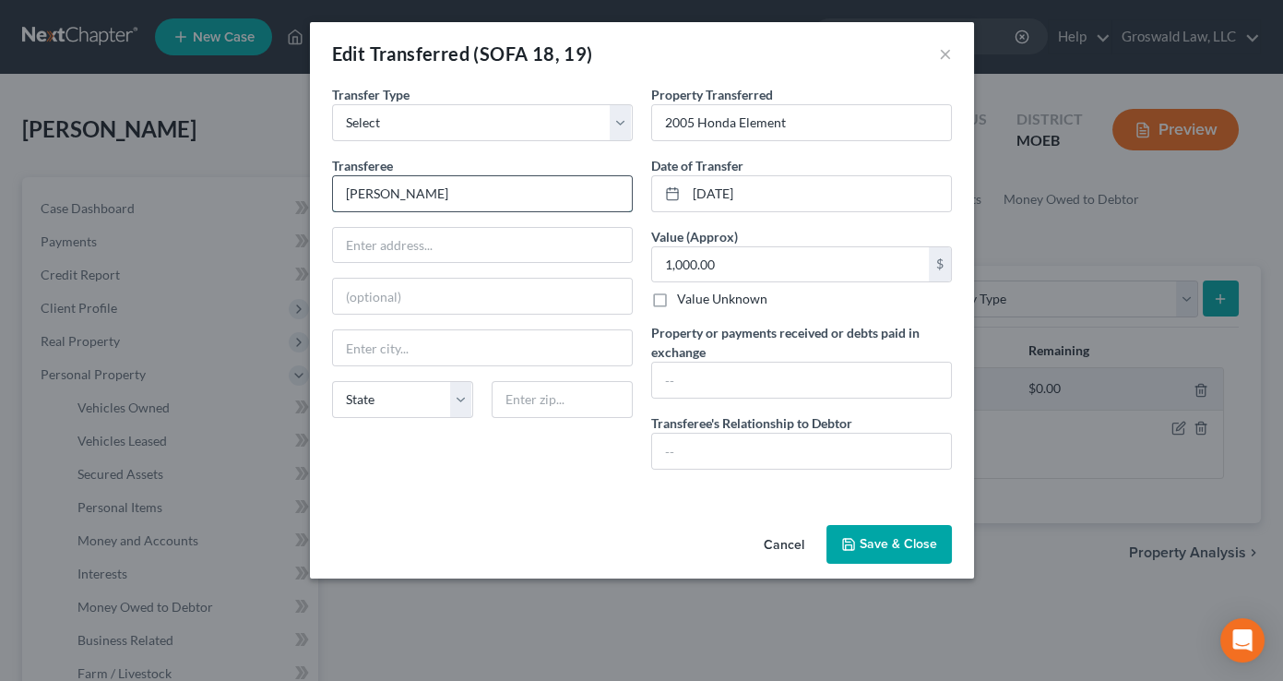
click at [562, 185] on input "Antwine" at bounding box center [482, 193] width 299 height 35
type input "Antwine McCoy"
click at [903, 542] on button "Save & Close" at bounding box center [888, 544] width 125 height 39
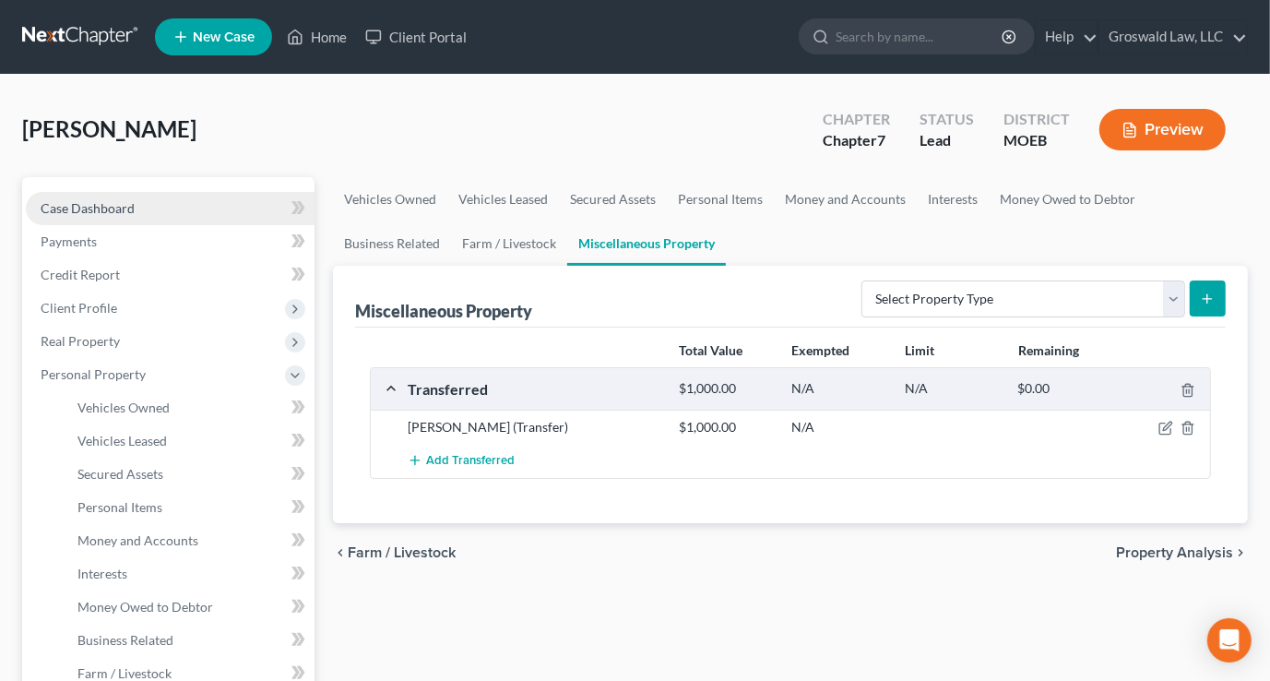
click at [134, 204] on link "Case Dashboard" at bounding box center [170, 208] width 289 height 33
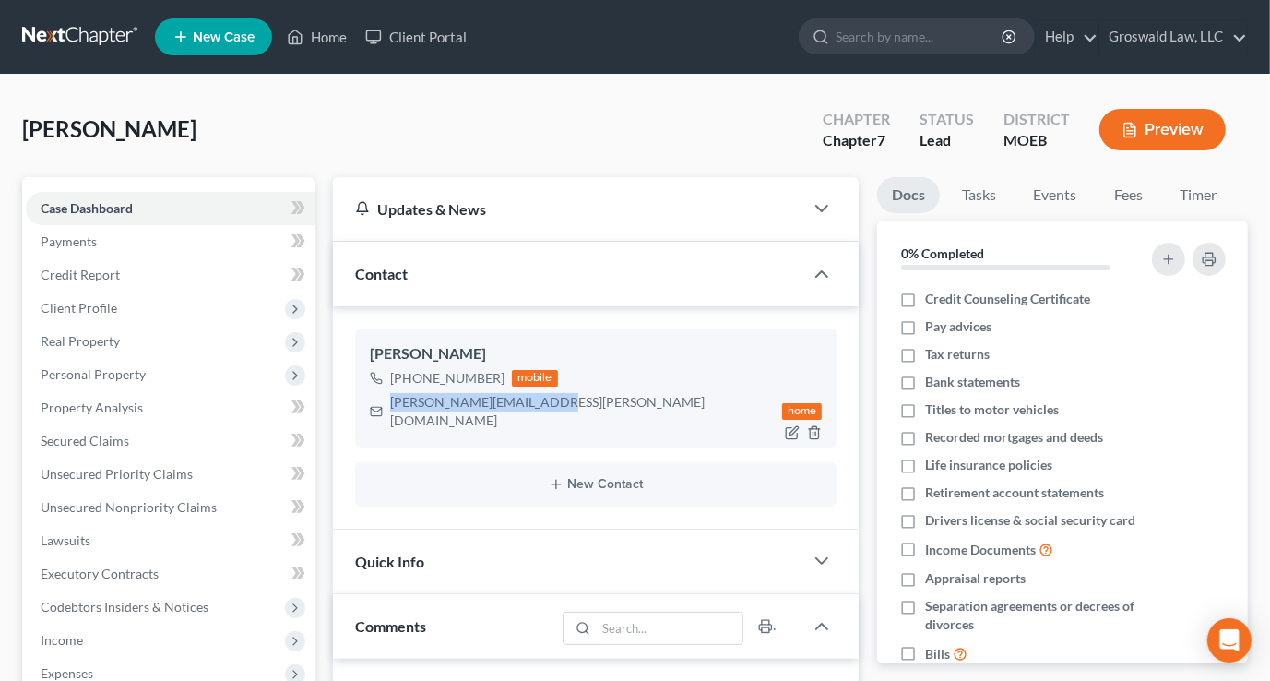
drag, startPoint x: 528, startPoint y: 400, endPoint x: 378, endPoint y: 408, distance: 149.6
click at [378, 408] on div "stuart.keating@gmail.com home" at bounding box center [596, 411] width 452 height 42
copy div "stuart.keating@gmail.com"
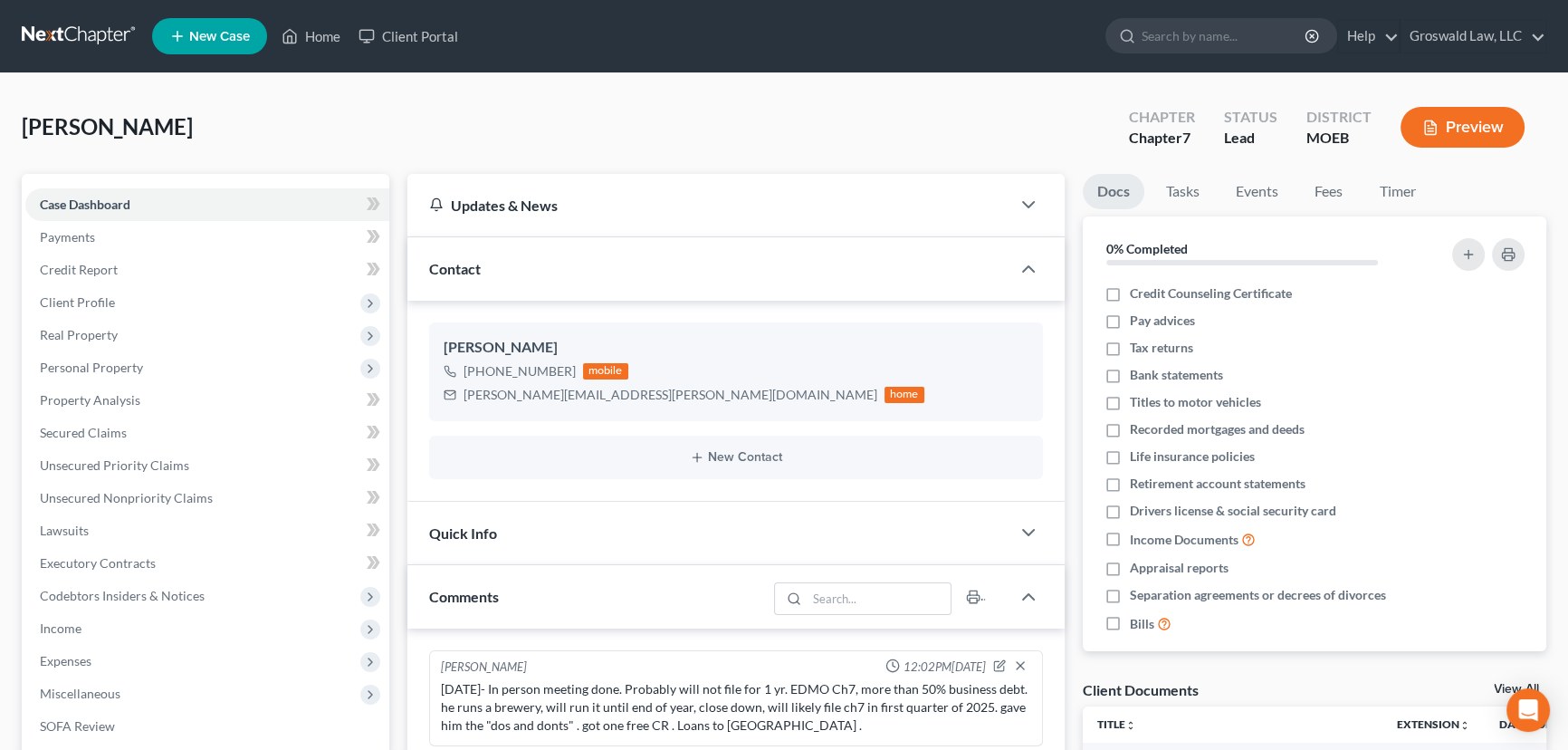
drag, startPoint x: 528, startPoint y: 395, endPoint x: 1077, endPoint y: 394, distance: 549.0
click at [1077, 394] on div "Docs Tasks Events Fees Timer 0% Completed Nothing here yet! Credit Counseling C…" at bounding box center [1316, 667] width 483 height 987
drag, startPoint x: 606, startPoint y: 396, endPoint x: 463, endPoint y: 393, distance: 143.0
click at [463, 393] on div "stuart.keating@gmail.com" at bounding box center [670, 395] width 413 height 18
copy div "stuart.keating@gmail.com"
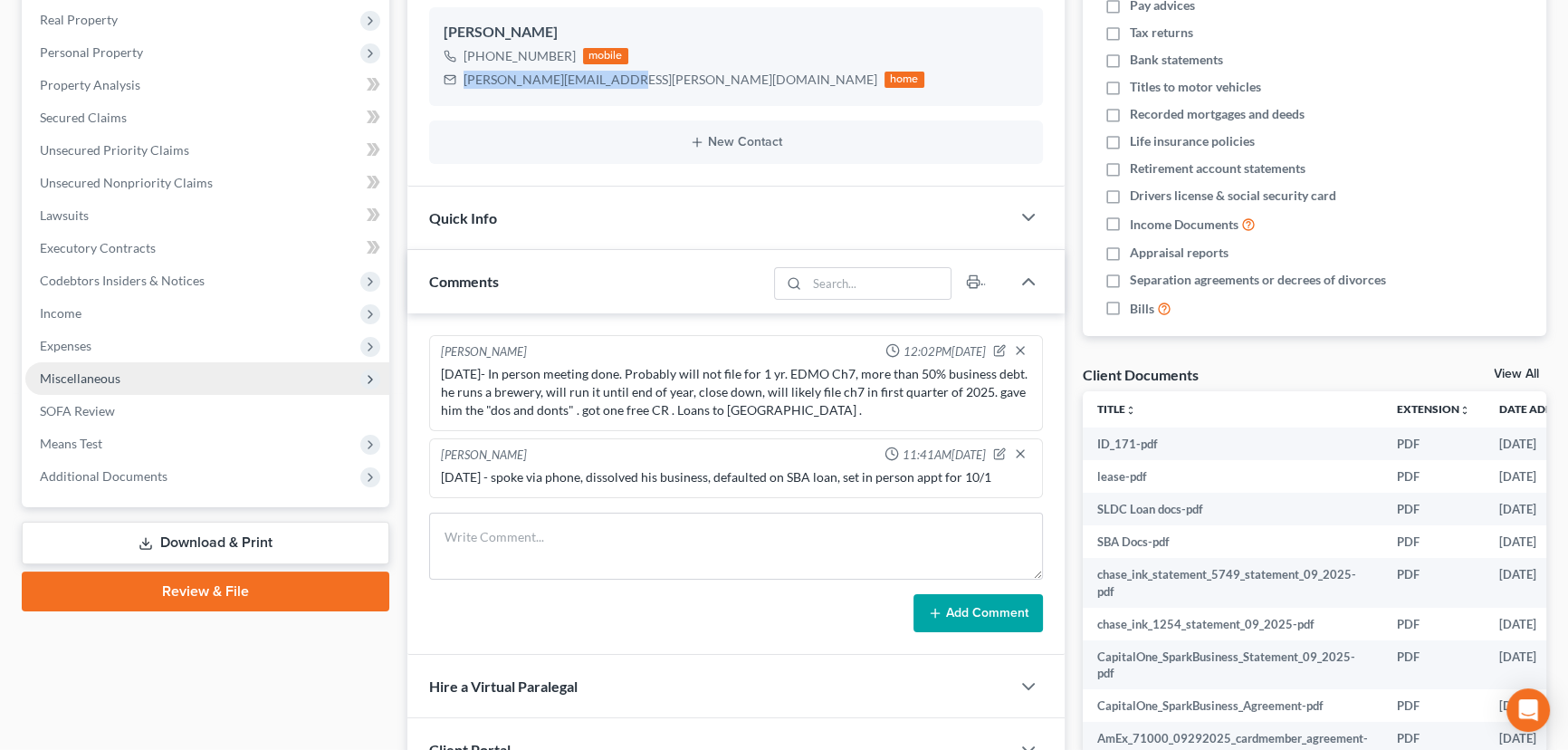
scroll to position [329, 0]
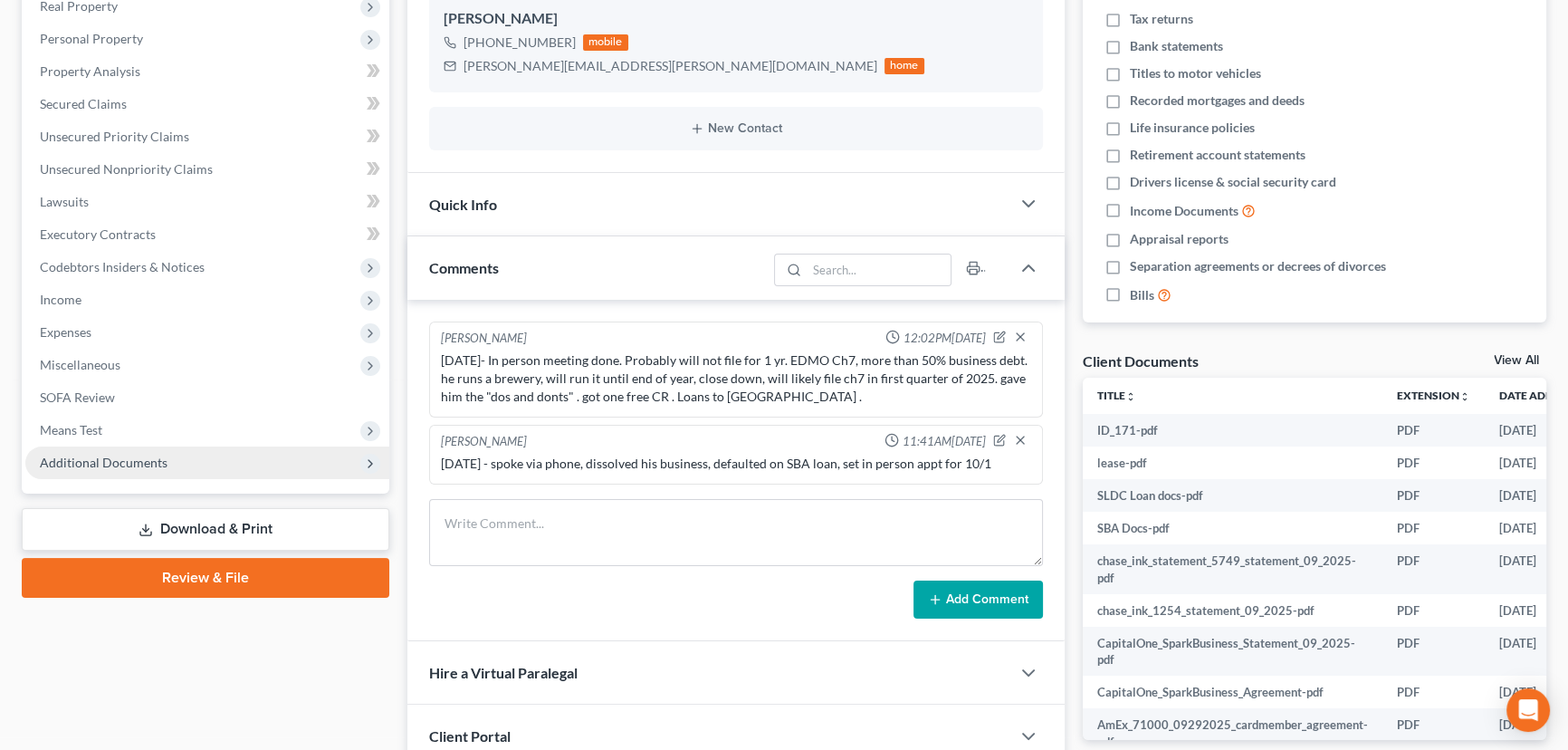
click at [163, 466] on span "Additional Documents" at bounding box center [104, 462] width 128 height 16
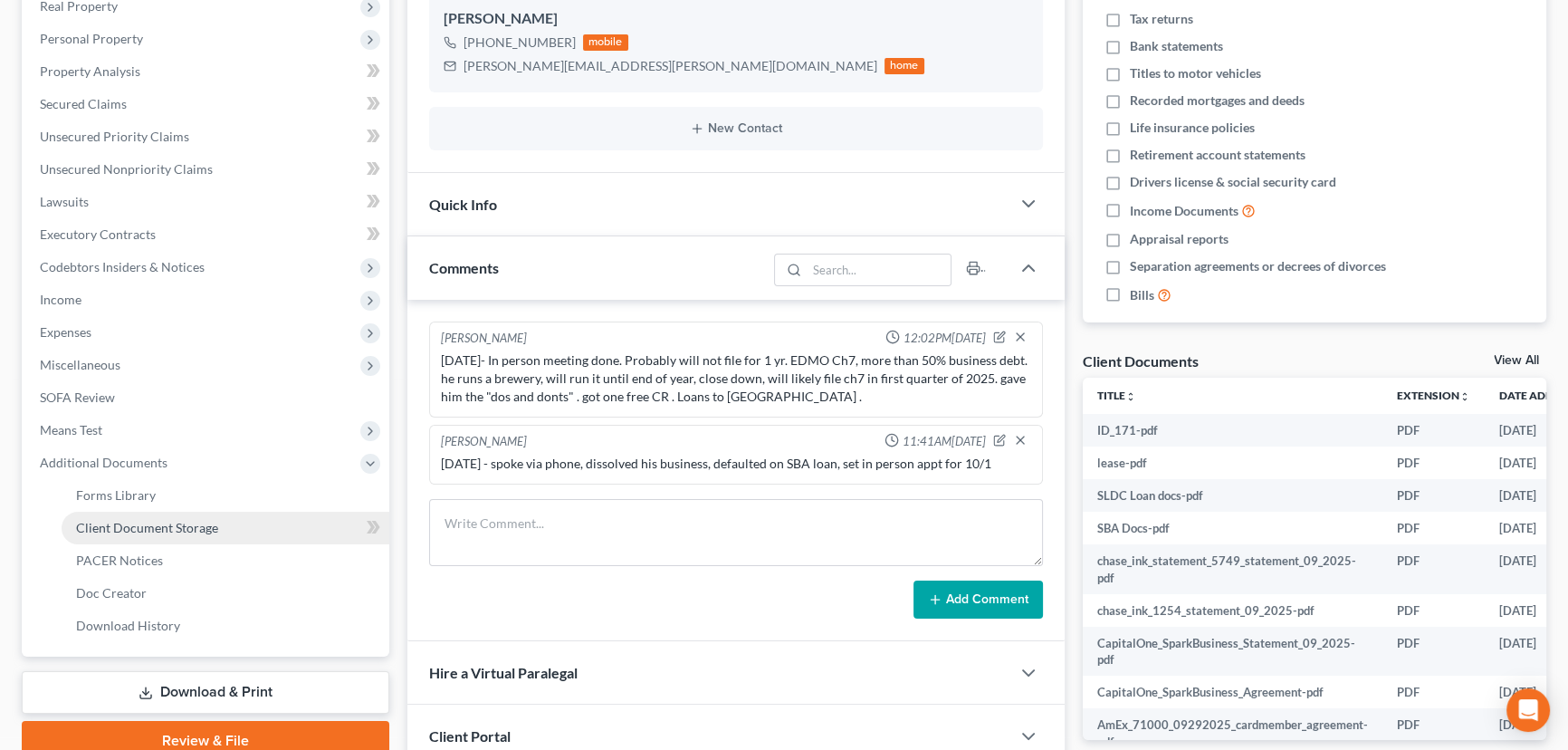
click at [188, 525] on span "Client Document Storage" at bounding box center [146, 527] width 142 height 16
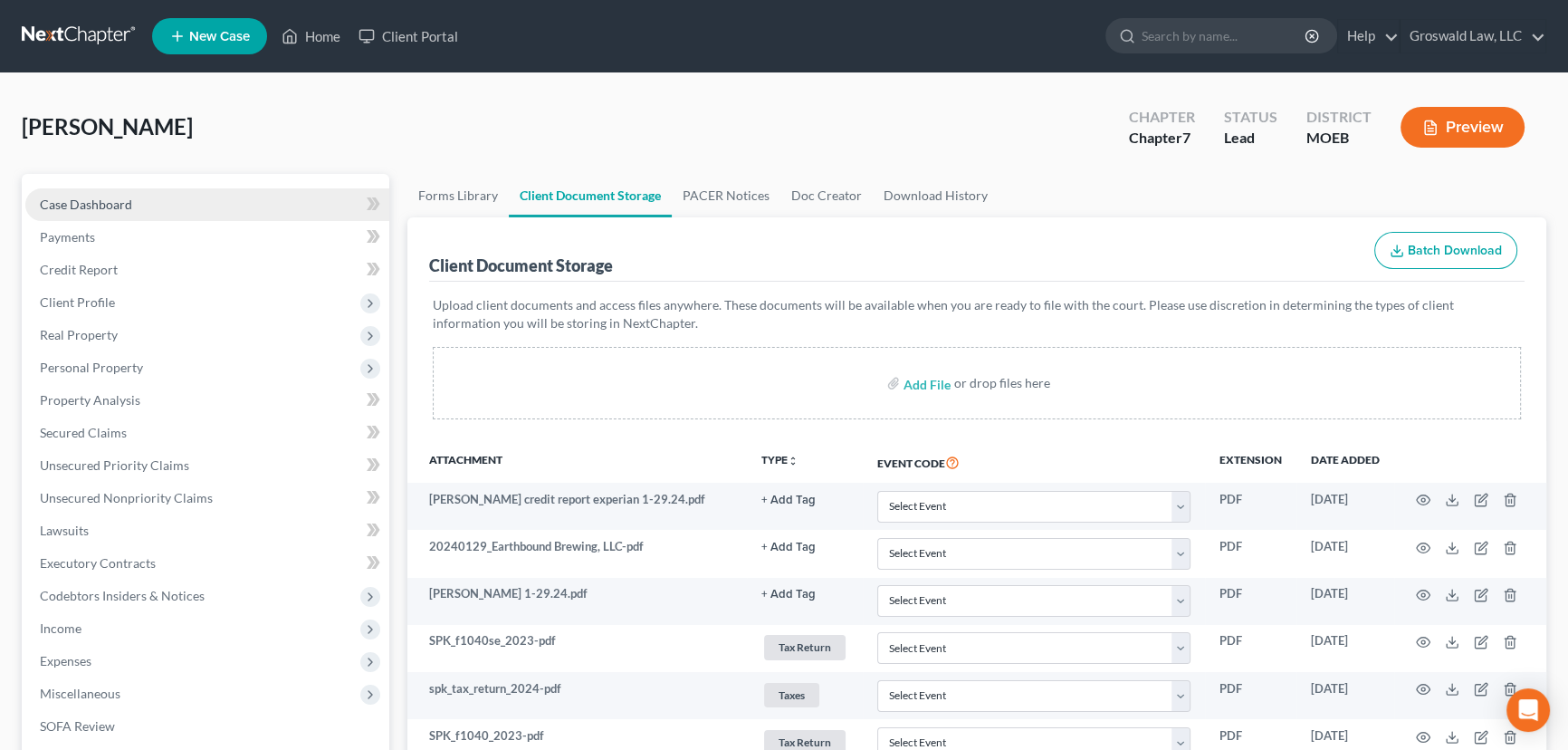
click at [99, 200] on span "Case Dashboard" at bounding box center [86, 204] width 92 height 16
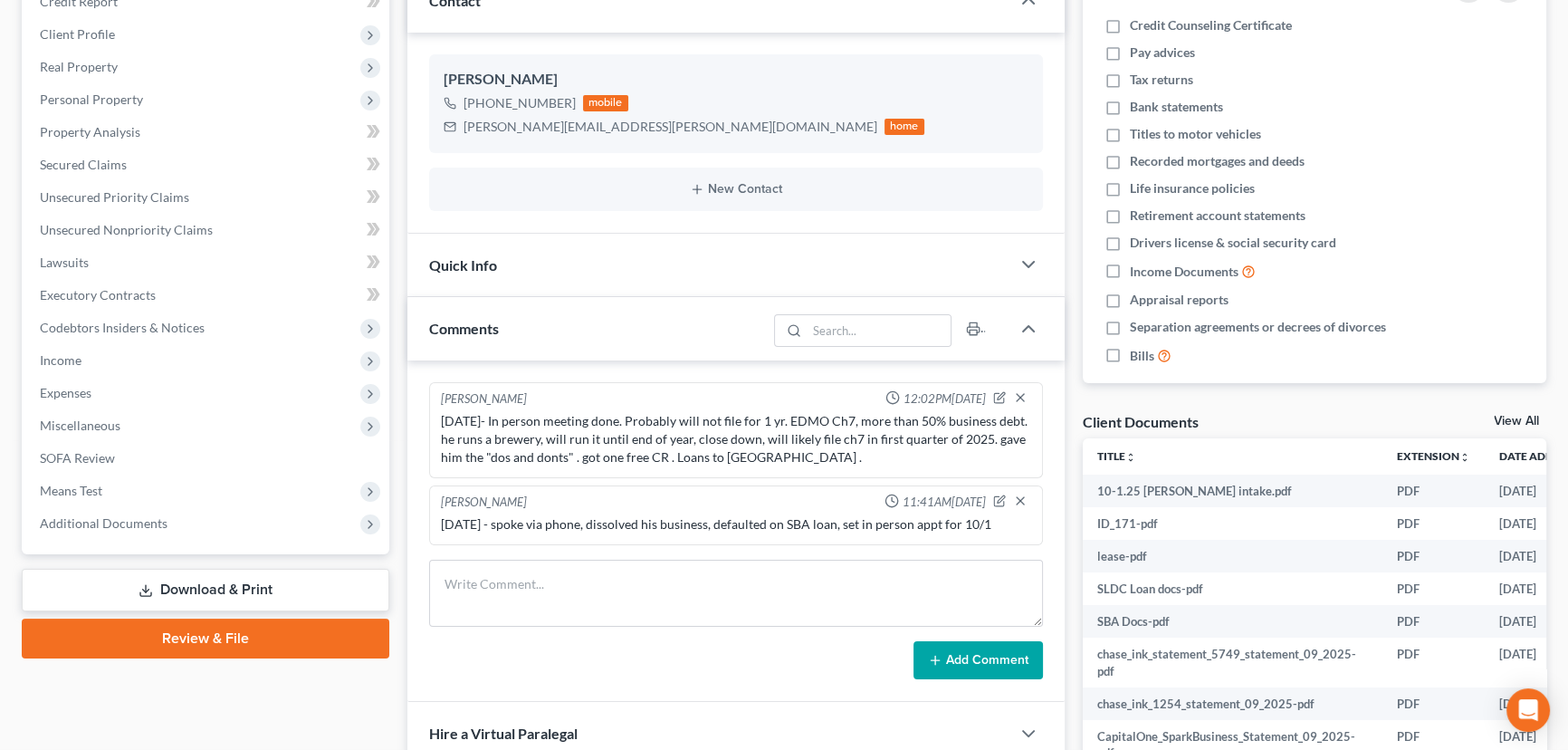
scroll to position [476, 0]
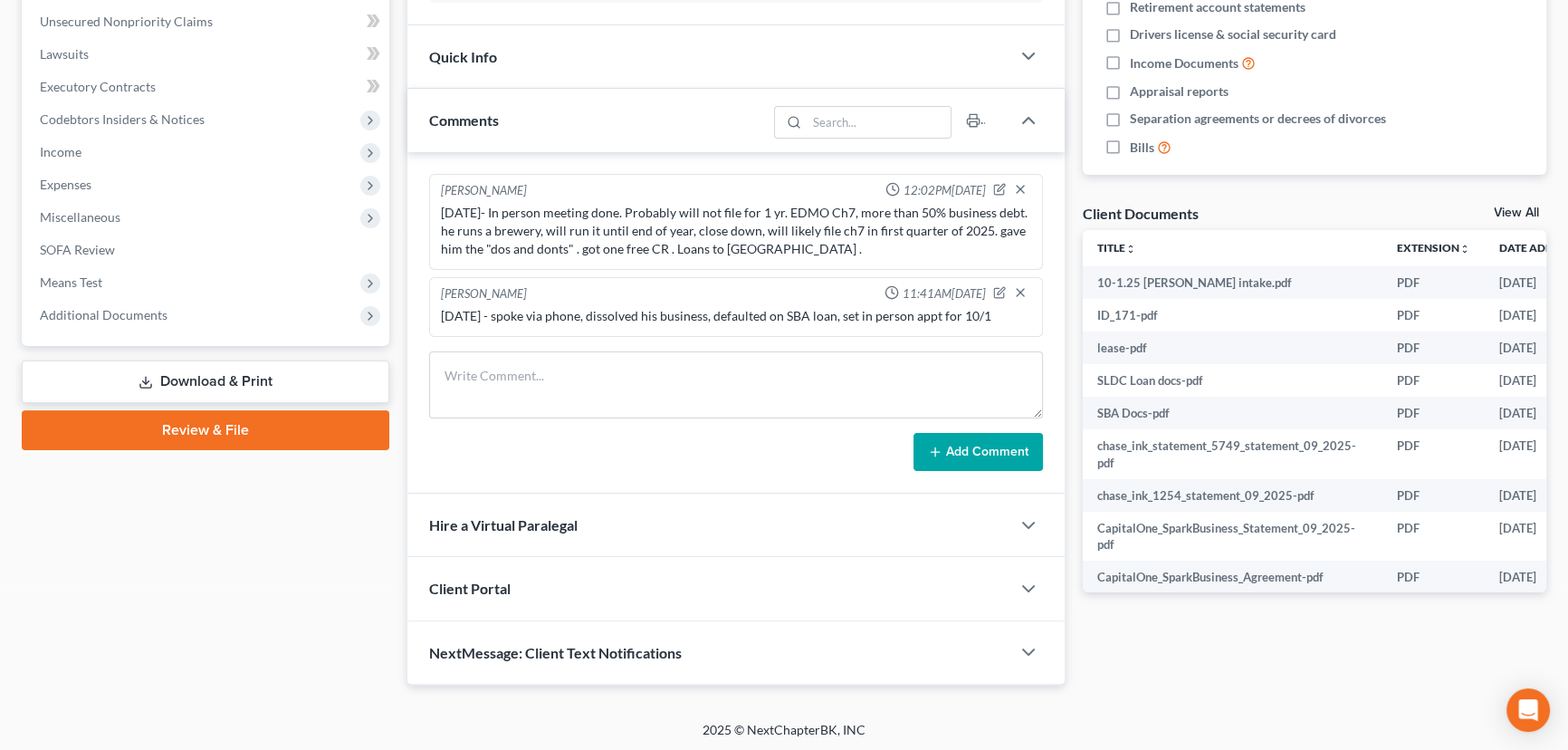
click at [540, 433] on div "Add Comment" at bounding box center [735, 452] width 614 height 38
click at [543, 391] on textarea at bounding box center [735, 385] width 614 height 67
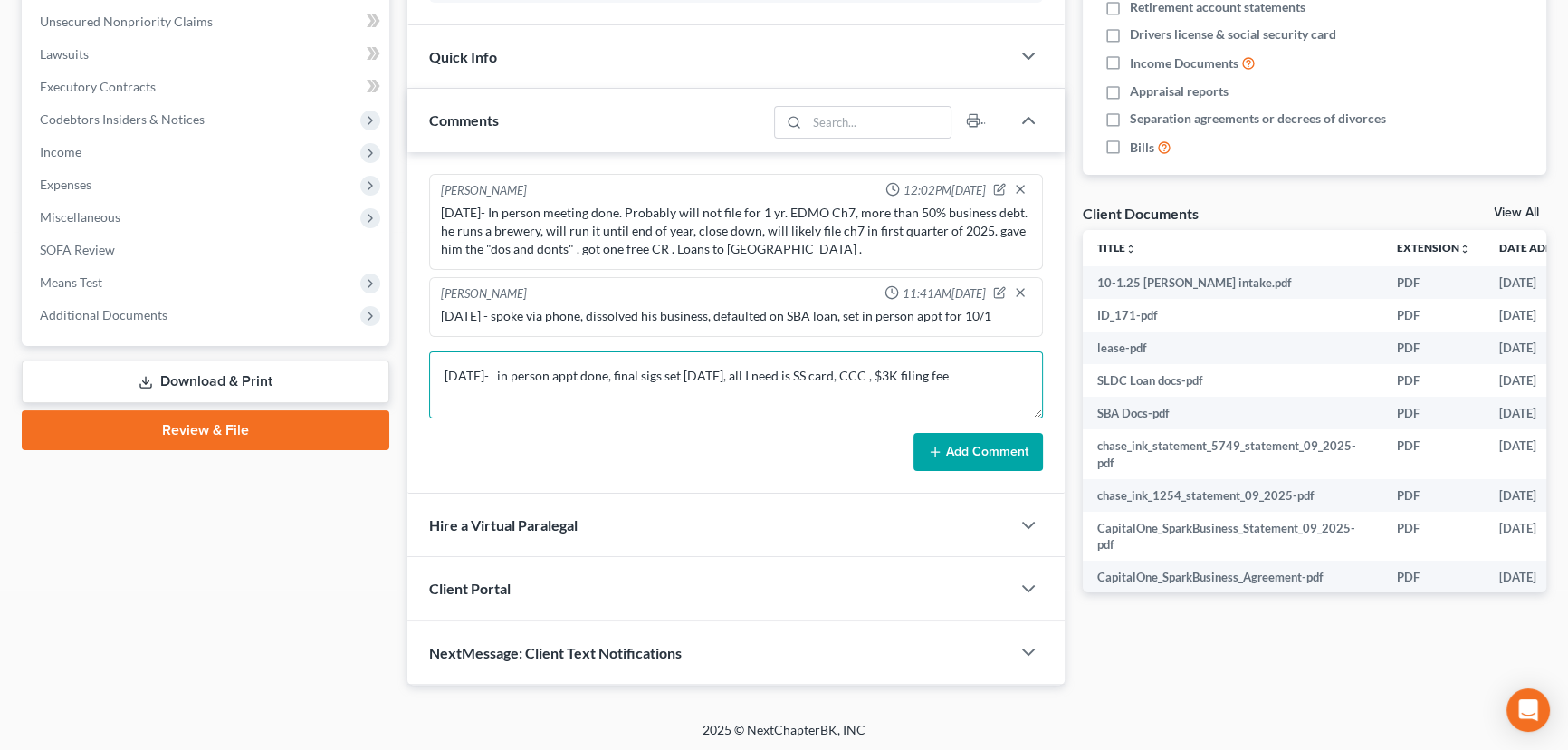
type textarea "10/1/25- in person appt done, final sigs set tomorrow, all I need is SS card, C…"
click at [976, 439] on button "Add Comment" at bounding box center [979, 452] width 130 height 38
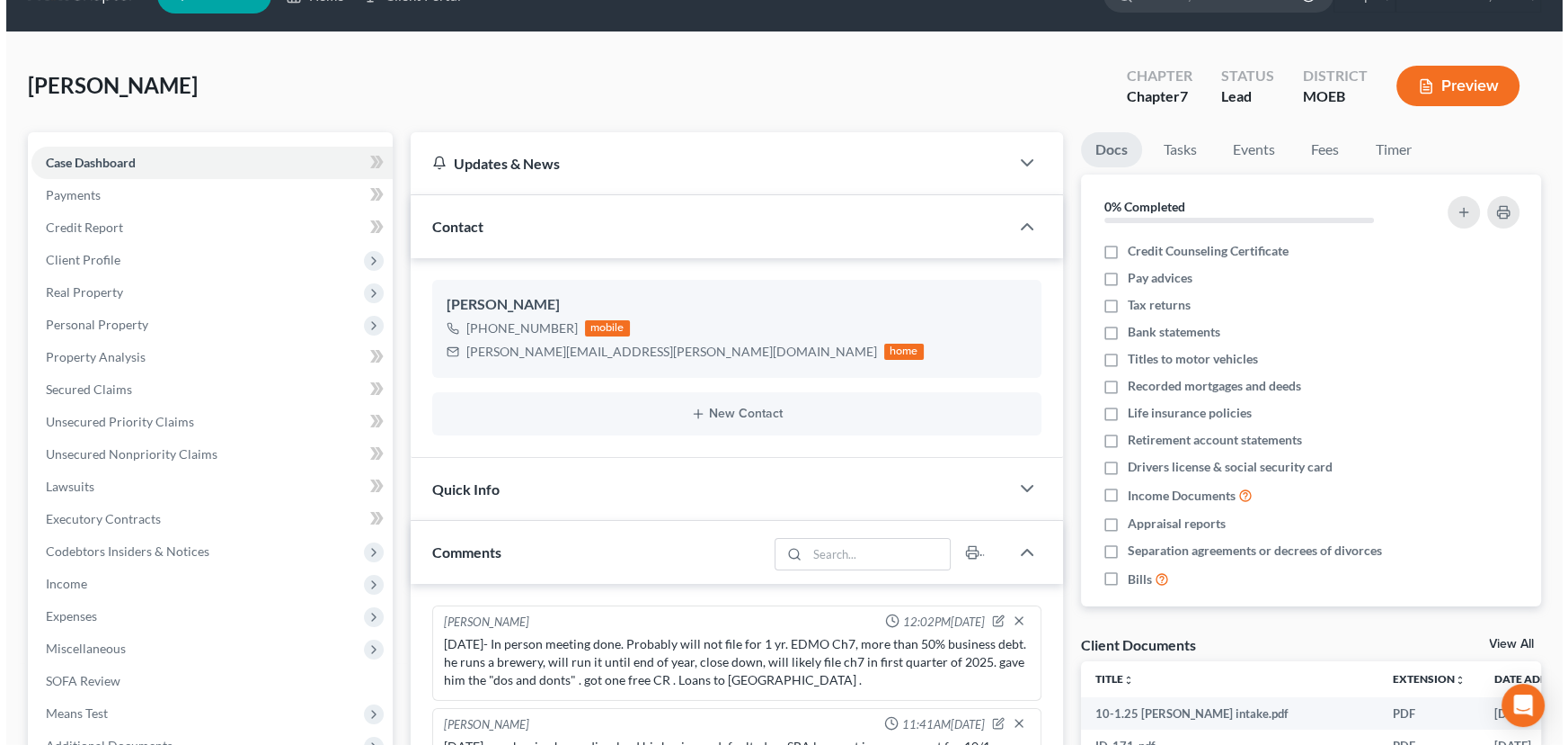
scroll to position [0, 0]
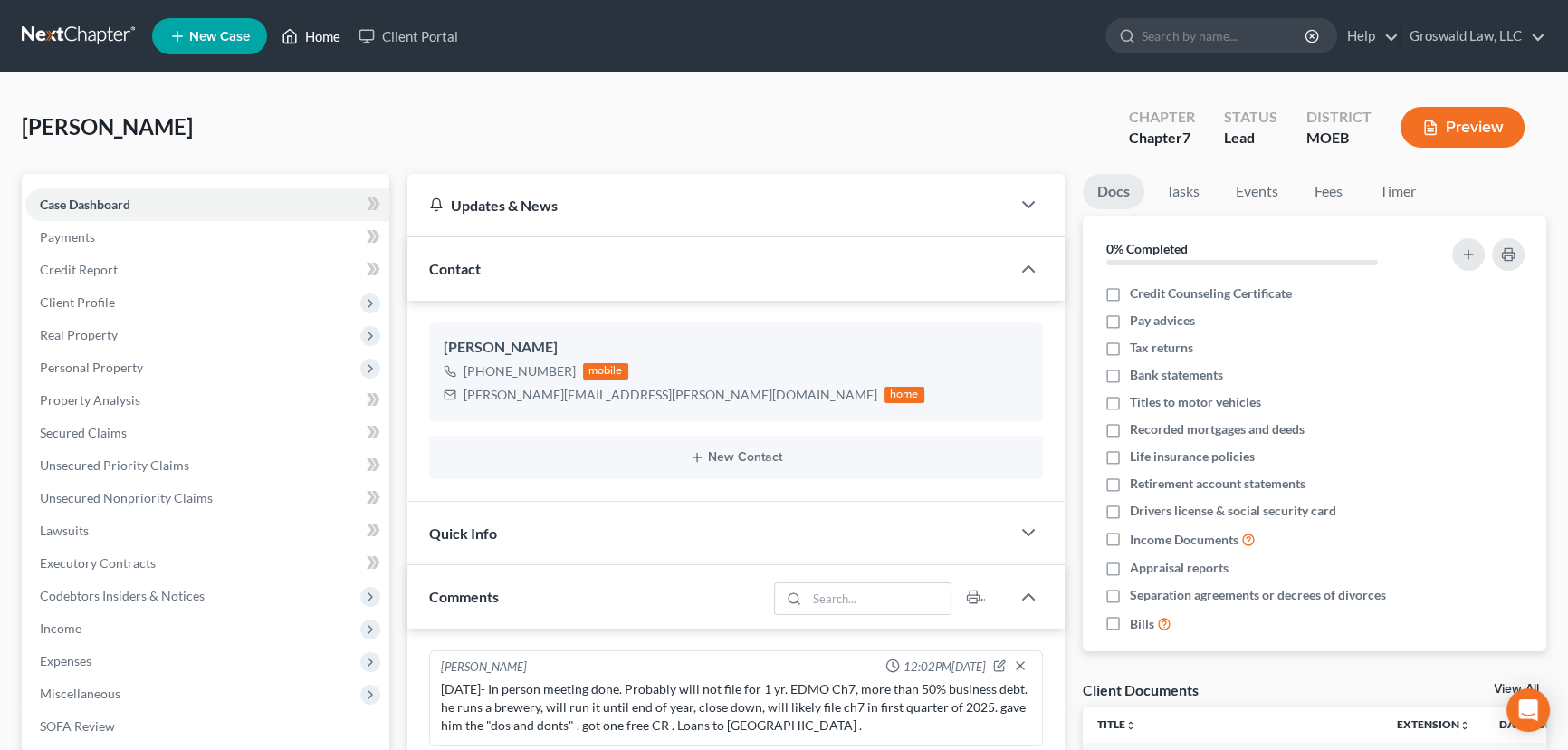
click at [332, 34] on link "Home" at bounding box center [311, 35] width 77 height 32
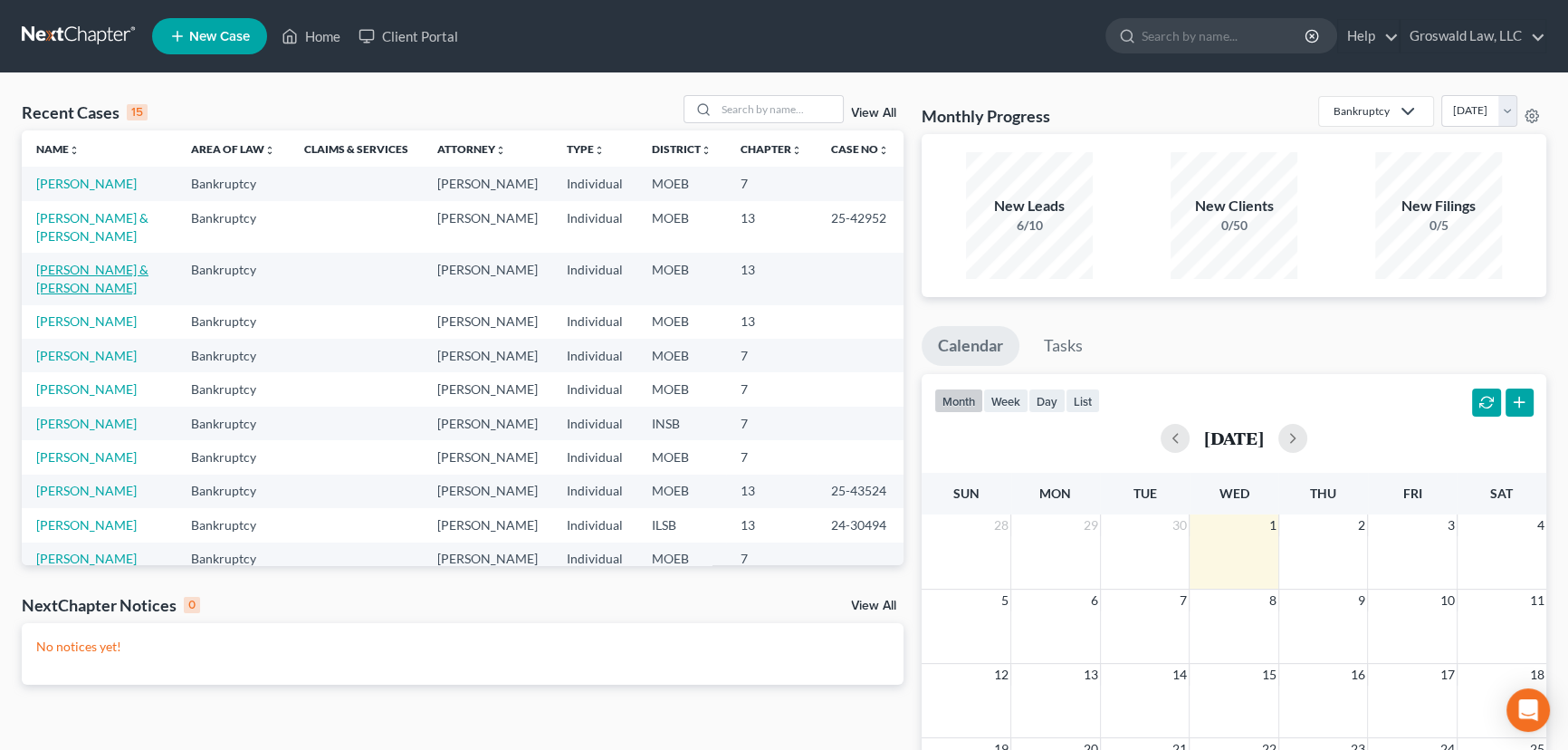
click at [111, 286] on link "[PERSON_NAME] & [PERSON_NAME]" at bounding box center [92, 279] width 112 height 33
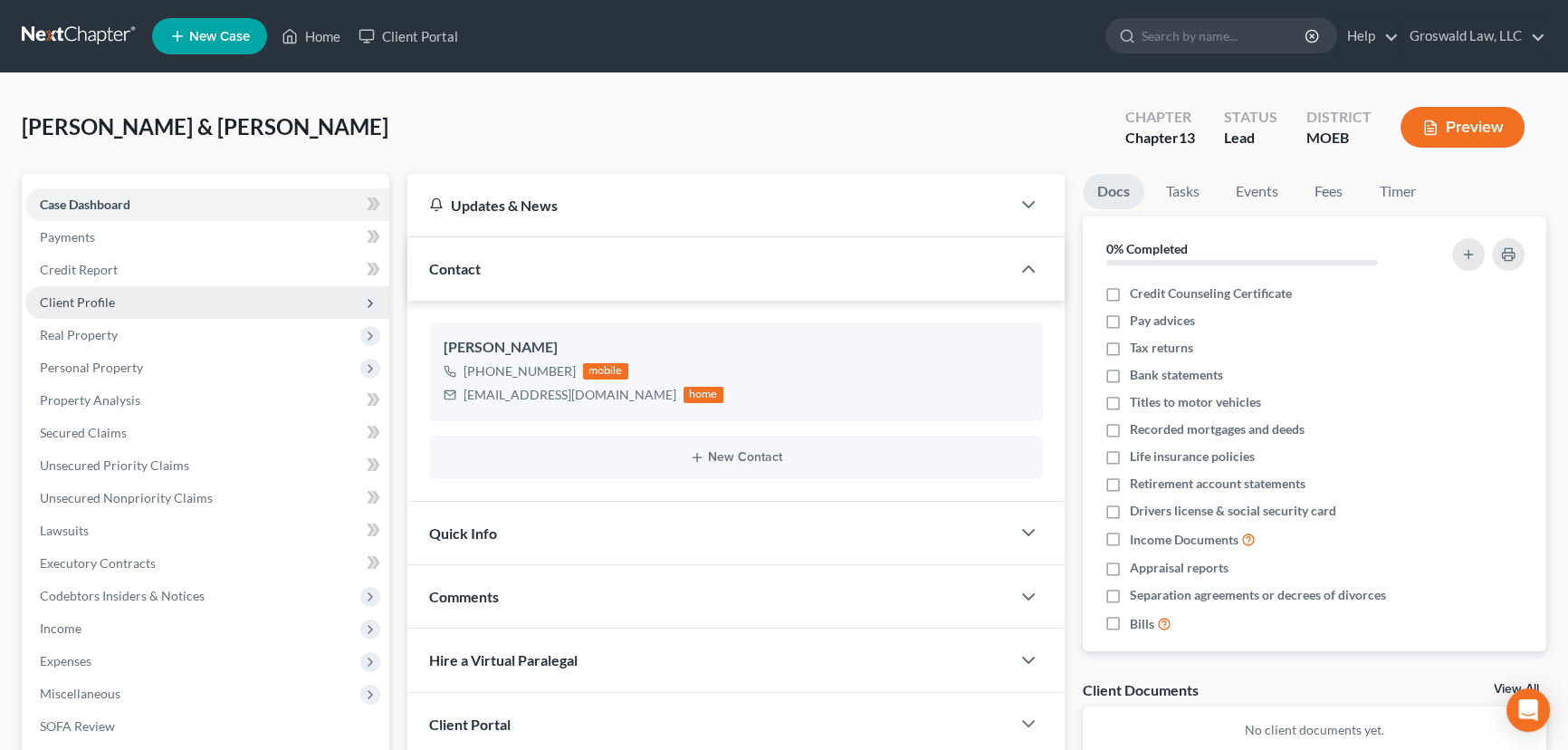
click at [109, 303] on span "Client Profile" at bounding box center [78, 302] width 76 height 16
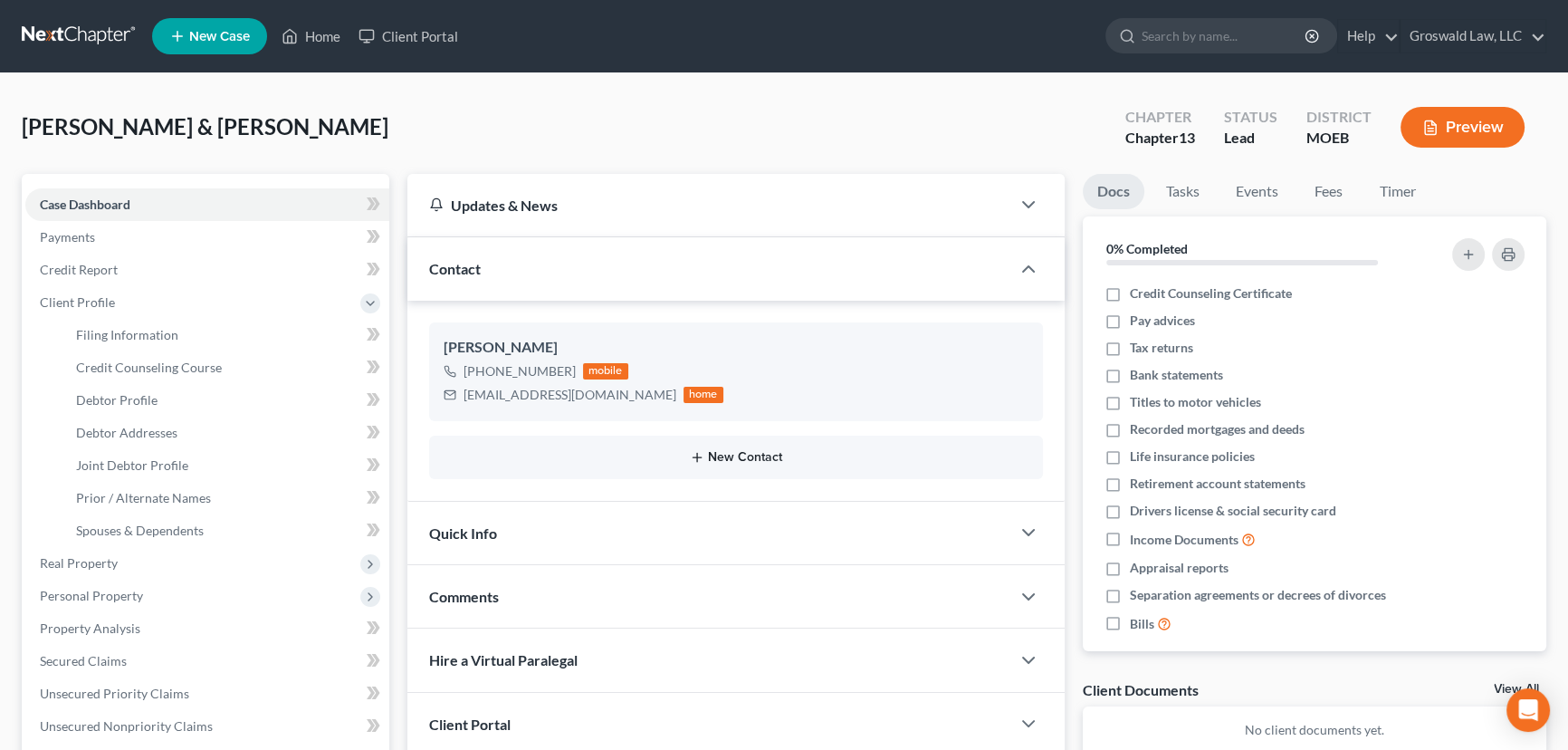
click at [734, 452] on button "New Contact" at bounding box center [736, 456] width 585 height 15
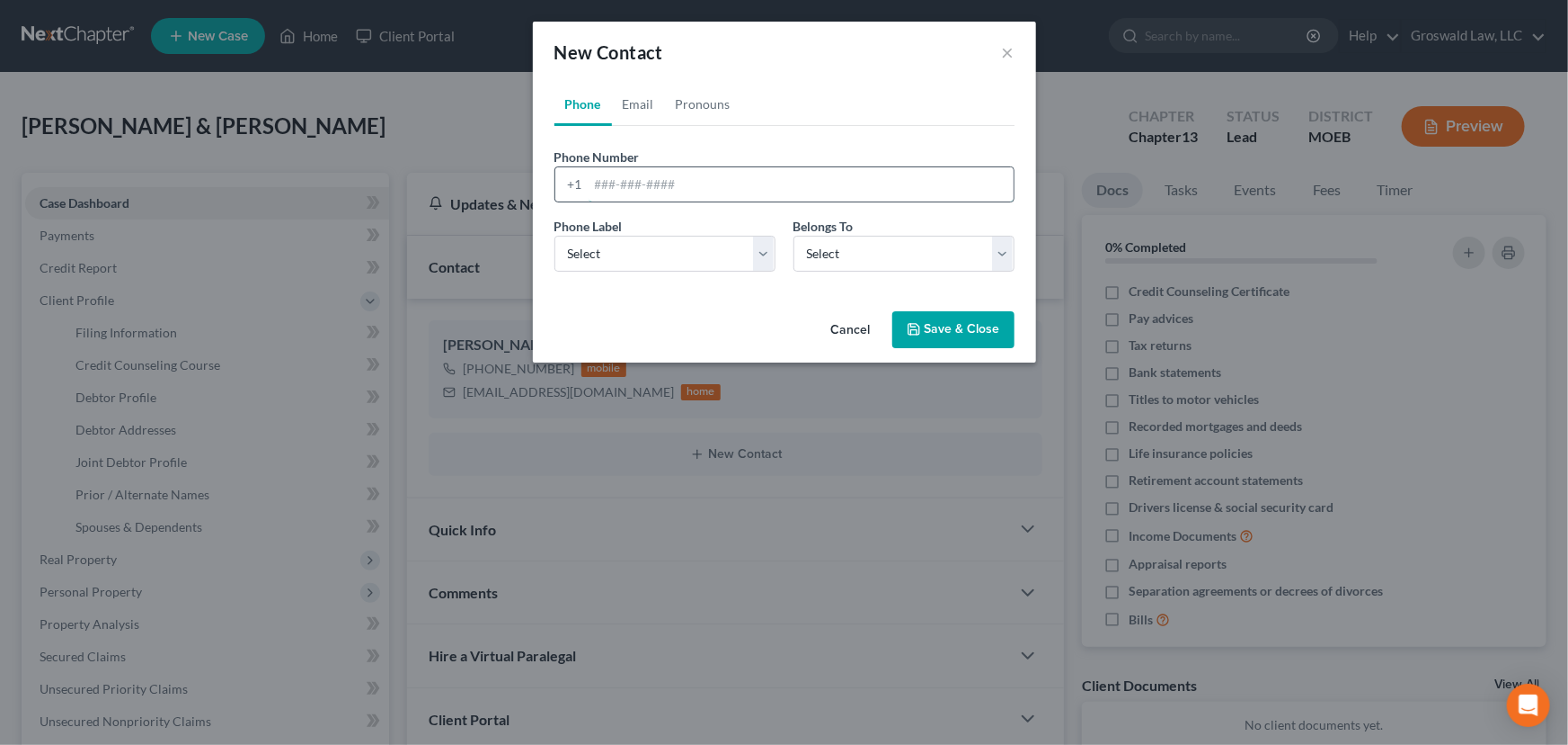
click at [649, 191] on input "tel" at bounding box center [801, 184] width 425 height 34
type input "417-991-8344"
select select "0"
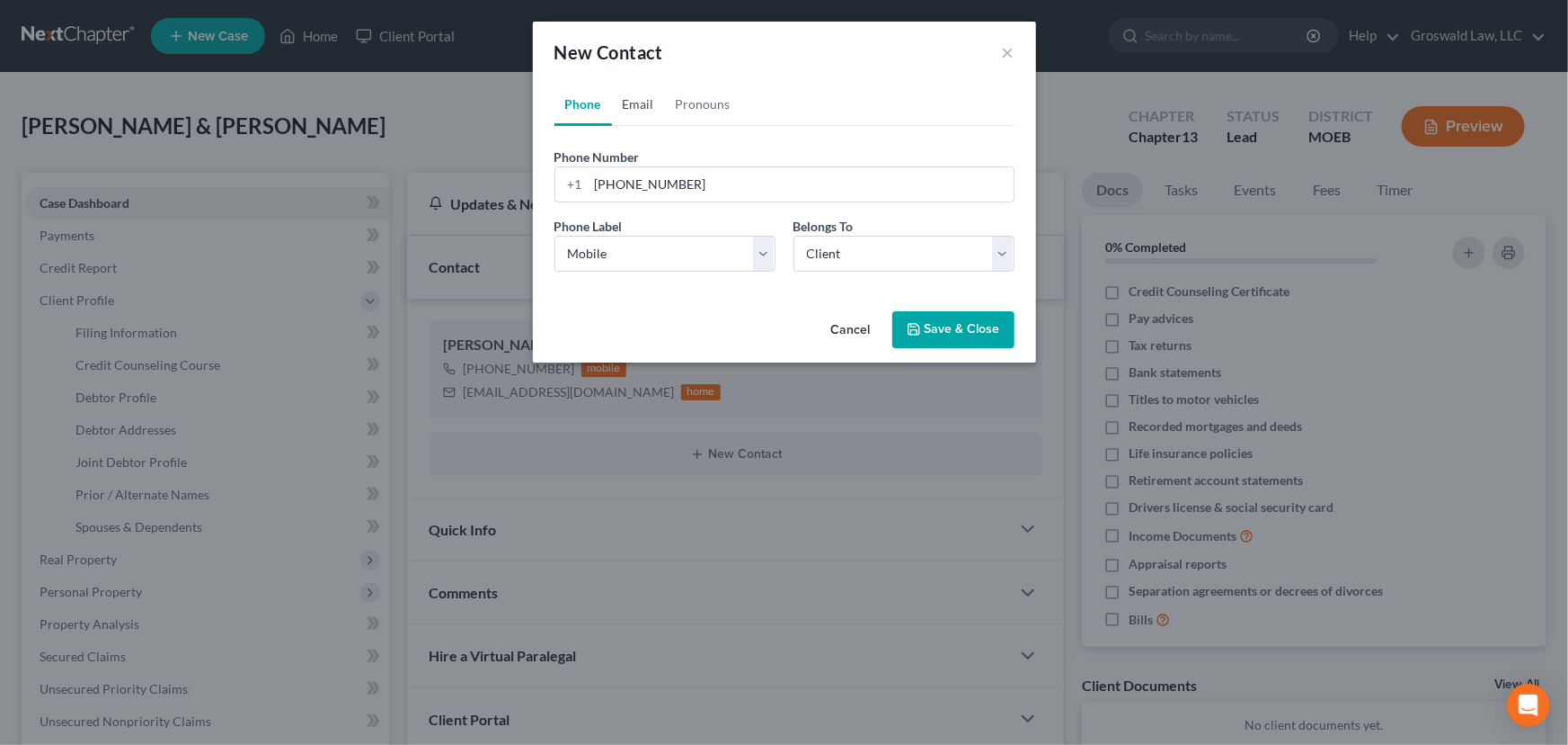
click at [647, 111] on link "Email" at bounding box center [638, 104] width 53 height 43
click at [697, 182] on input "email" at bounding box center [801, 184] width 425 height 34
type input "[EMAIL_ADDRESS][DOMAIN_NAME]"
select select "0"
click at [995, 324] on button "Save & Close" at bounding box center [953, 330] width 122 height 38
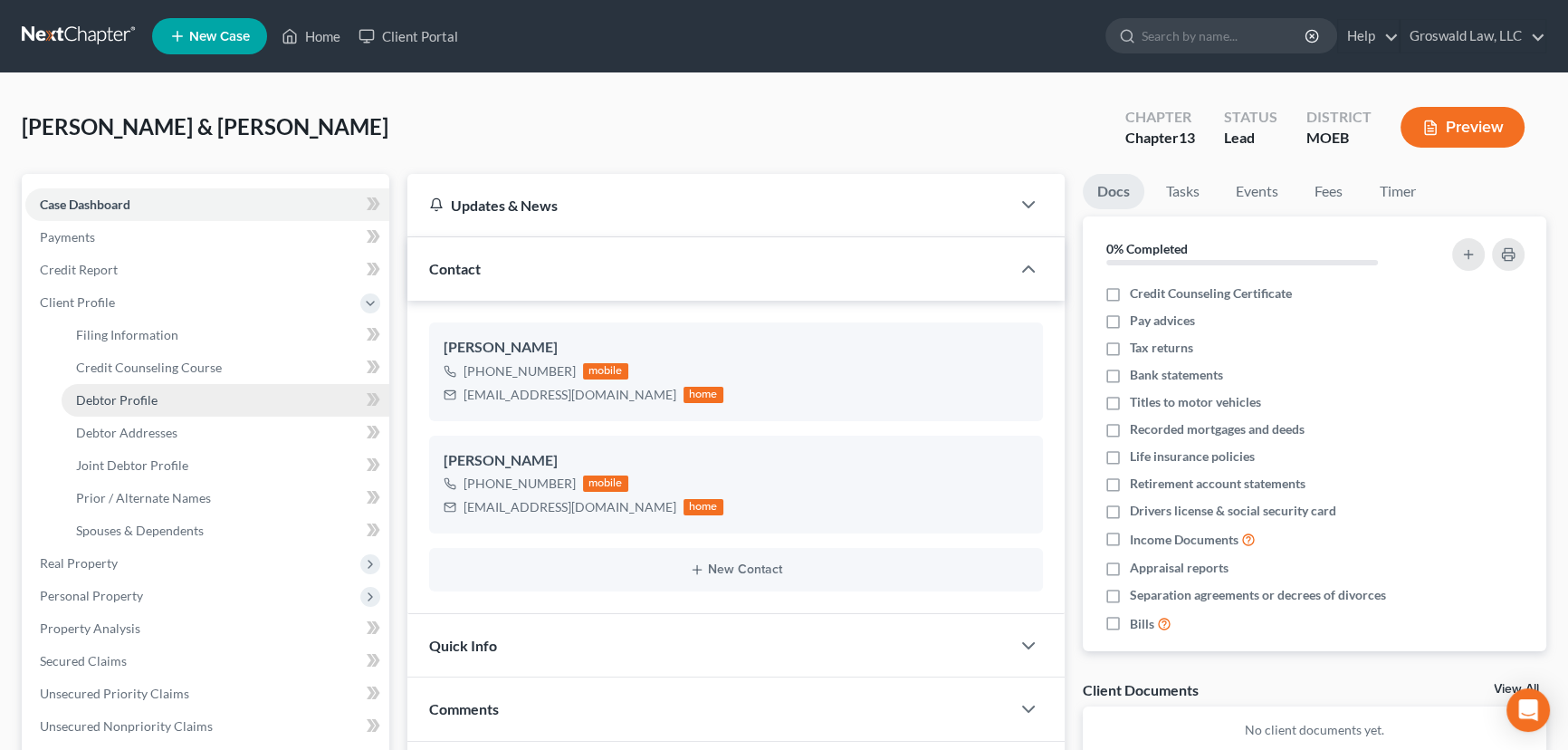
click at [125, 395] on span "Debtor Profile" at bounding box center [116, 400] width 81 height 16
select select "1"
select select "0"
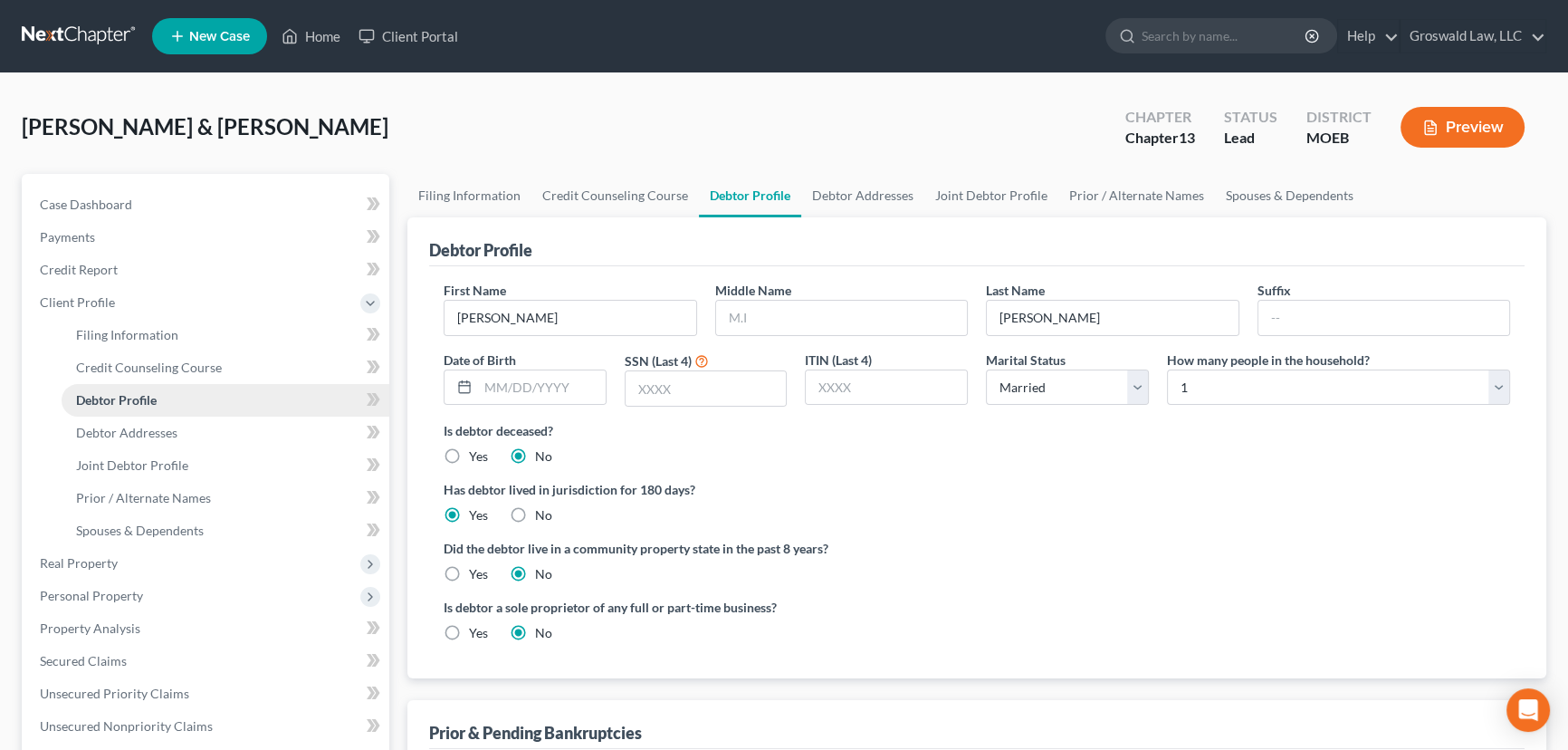
radio input "true"
click at [751, 324] on input "text" at bounding box center [841, 317] width 251 height 34
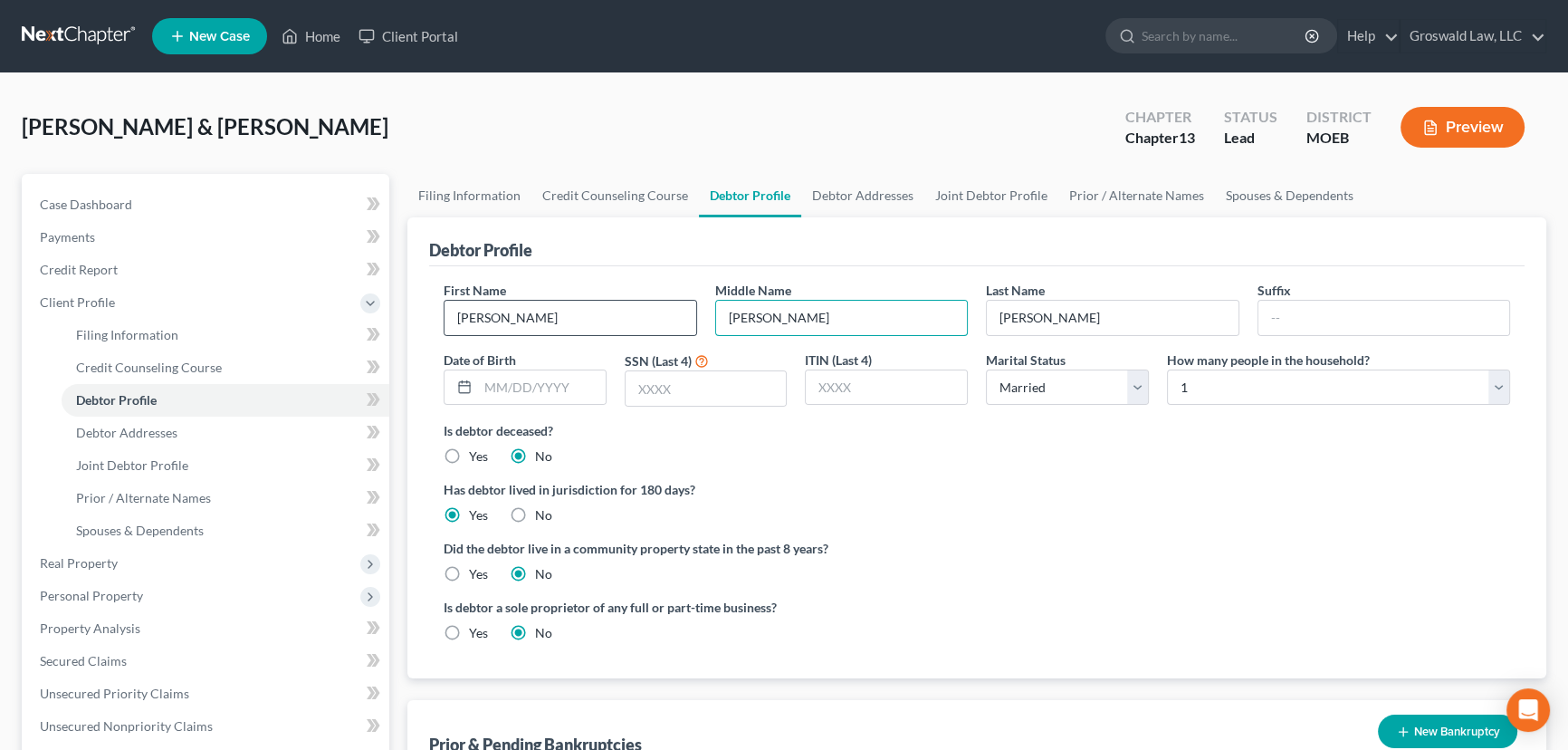
type input "James"
drag, startPoint x: 1257, startPoint y: 373, endPoint x: 1236, endPoint y: 413, distance: 45.2
click at [1257, 377] on select "Select 1 2 3 4 5 6 7 8 9 10 11 12 13 14 15 16 17 18 19 20" at bounding box center [1339, 387] width 344 height 36
click at [1167, 369] on select "Select 1 2 3 4 5 6 7 8 9 10 11 12 13 14 15 16 17 18 19 20" at bounding box center [1339, 387] width 344 height 36
select select "1"
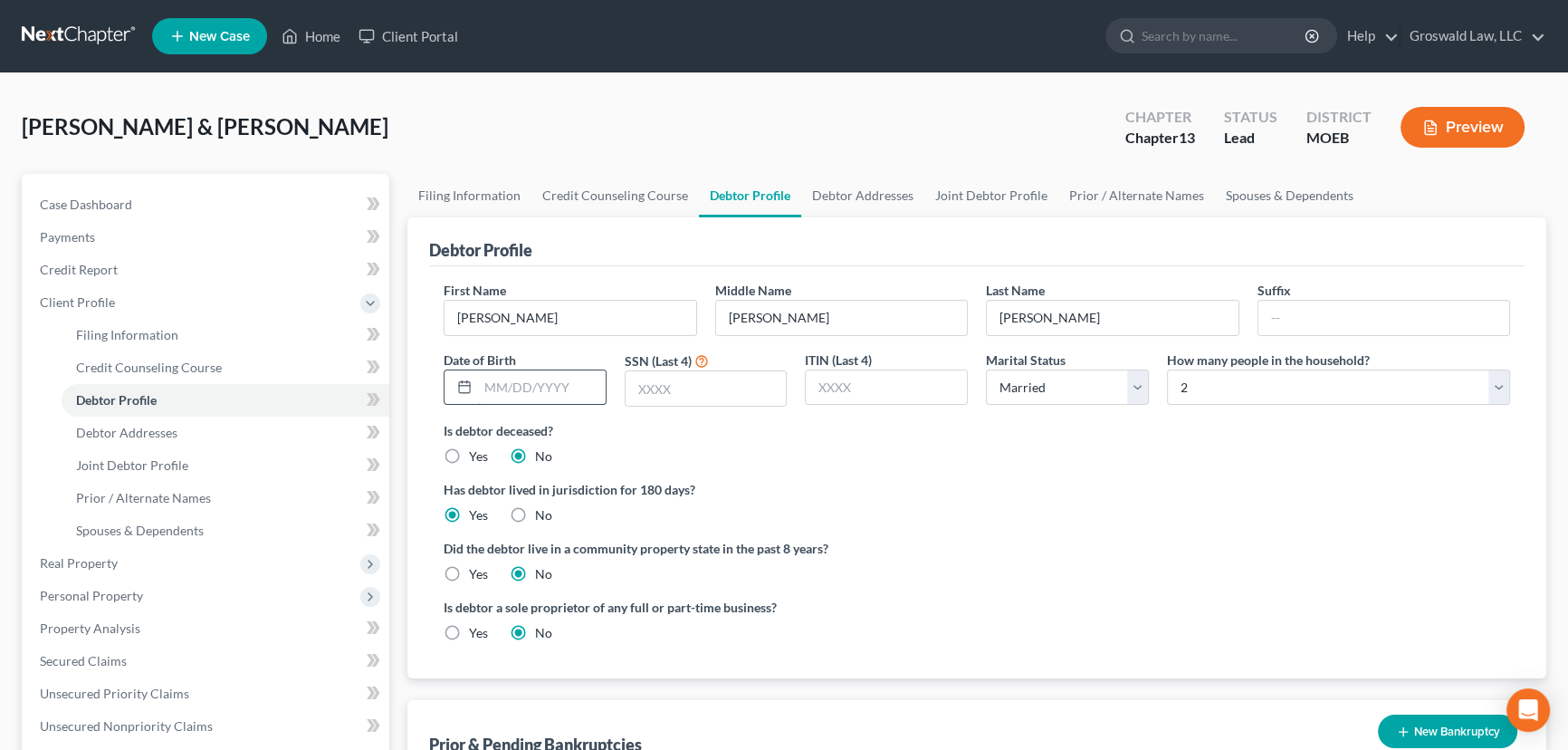
click at [535, 387] on input "text" at bounding box center [542, 387] width 128 height 34
type input "08/10/1986"
type input "1084"
click at [1099, 579] on div "Did the debtor live in a community property state in the past 8 years? Yes No" at bounding box center [977, 561] width 1066 height 44
click at [993, 190] on link "Joint Debtor Profile" at bounding box center [992, 195] width 134 height 43
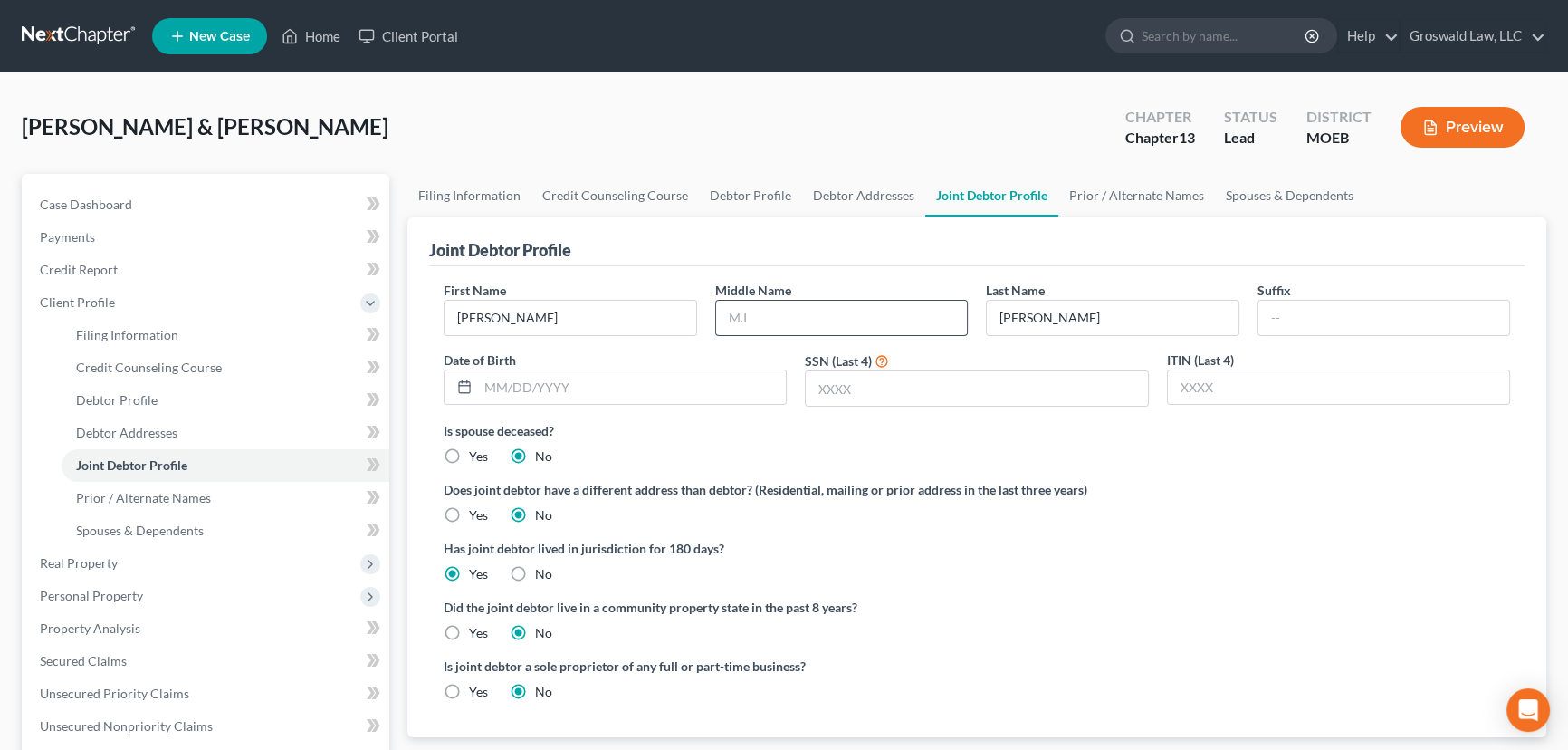
click at [785, 314] on input "text" at bounding box center [841, 317] width 251 height 34
type input "Ann"
type input "10/25/1986"
type input "8053"
click at [1046, 426] on label "Is spouse deceased?" at bounding box center [977, 430] width 1066 height 19
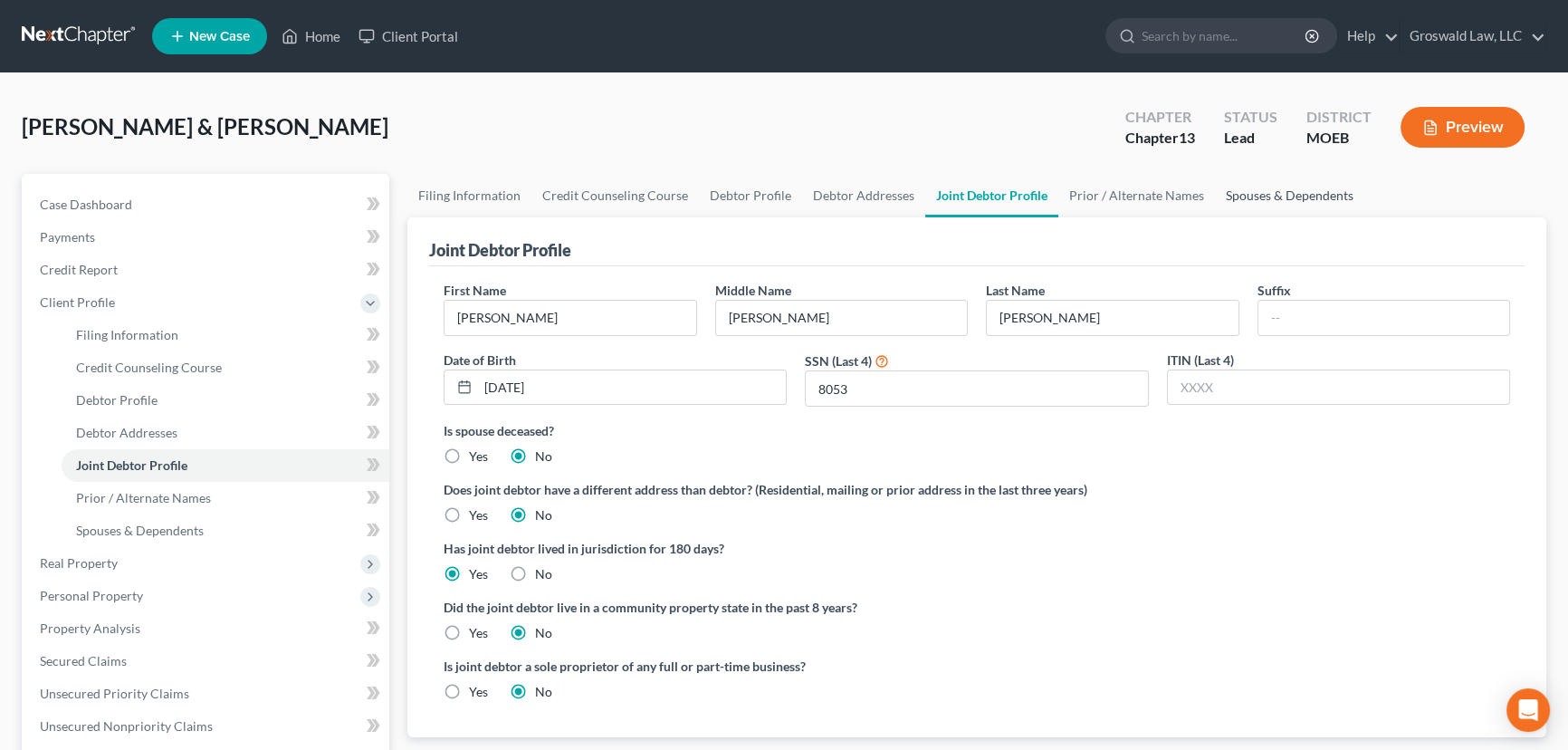
click at [1259, 191] on link "Spouses & Dependents" at bounding box center [1290, 195] width 149 height 43
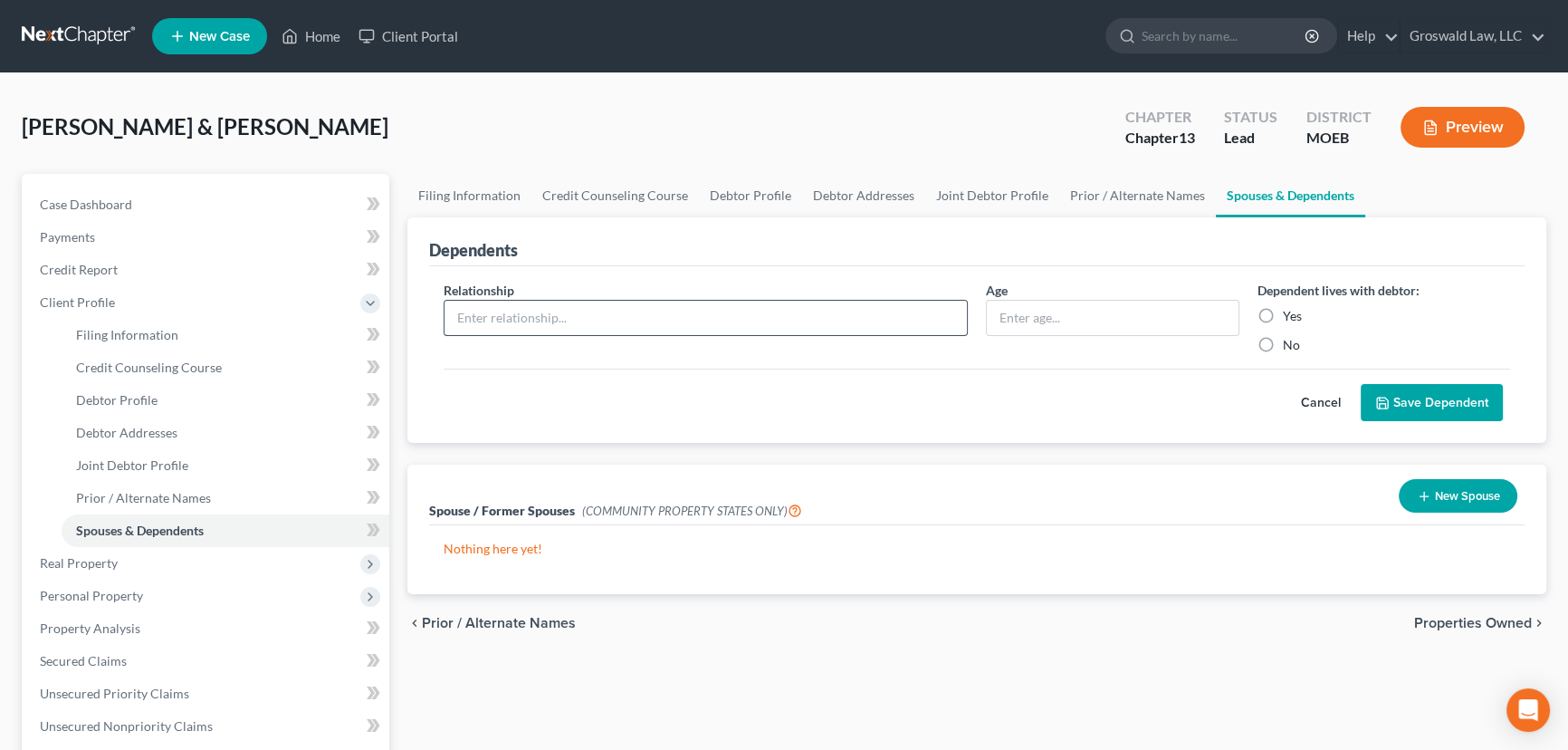
click at [695, 322] on input "text" at bounding box center [706, 317] width 522 height 34
type input "chil;d"
type input "18"
drag, startPoint x: 577, startPoint y: 308, endPoint x: 207, endPoint y: 219, distance: 380.6
click at [141, 240] on div "Petition Navigation Case Dashboard Payments Invoices Payments Payments Credit R…" at bounding box center [784, 680] width 1542 height 1013
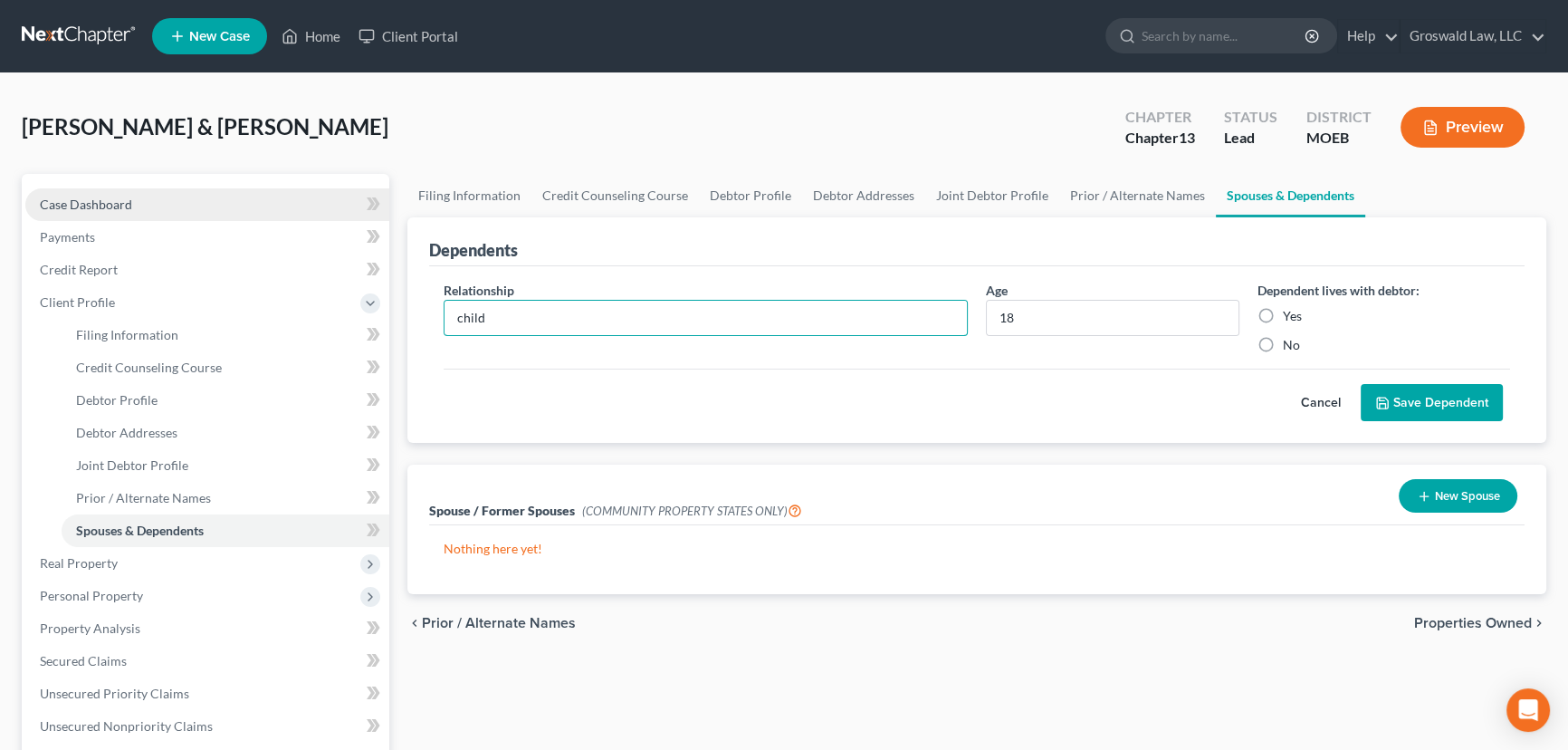
type input "child"
click at [1259, 311] on label "Yes" at bounding box center [1292, 316] width 19 height 18
click at [1259, 311] on input "Yes" at bounding box center [1296, 313] width 12 height 12
radio input "true"
click at [1259, 406] on button "Save Dependent" at bounding box center [1432, 402] width 142 height 38
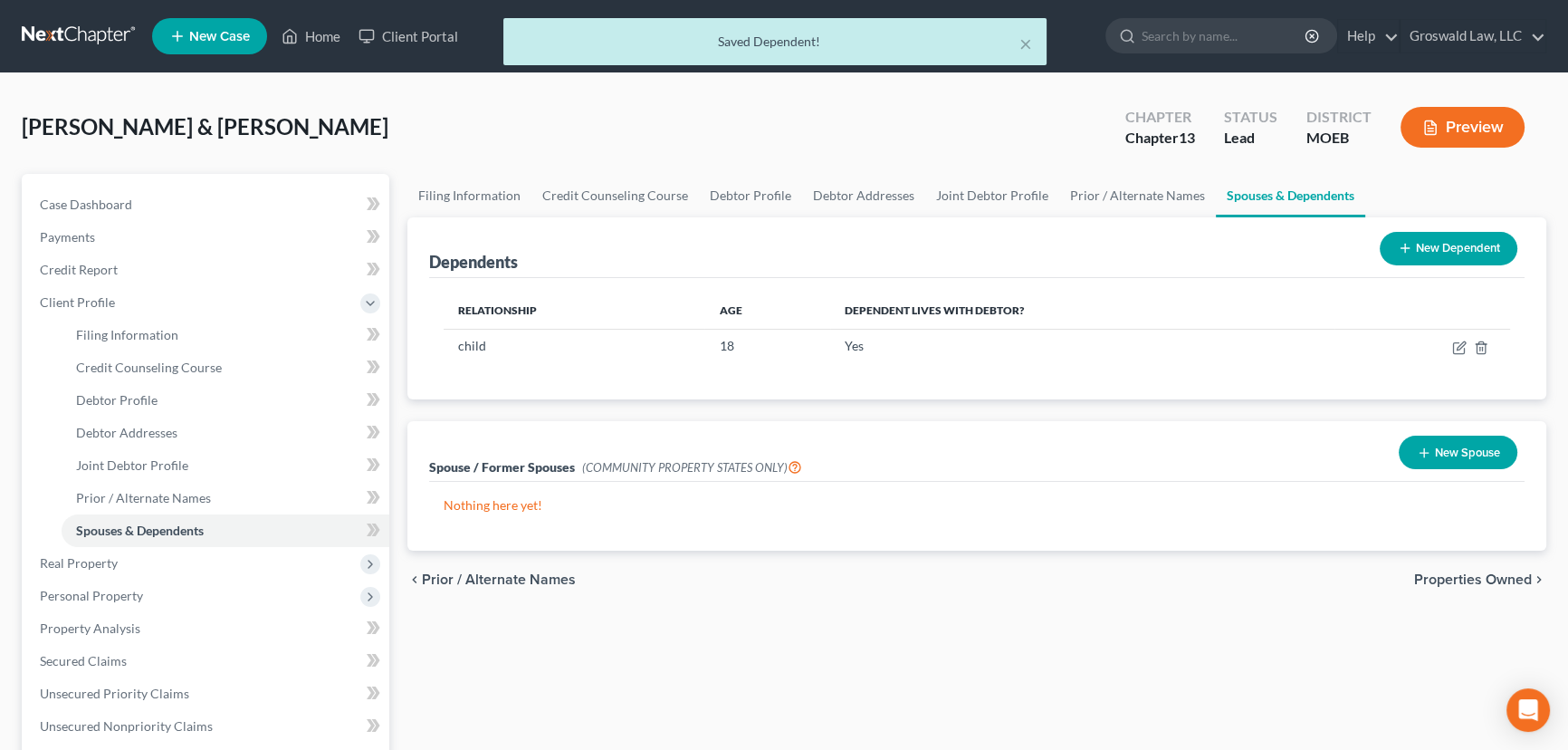
click at [1259, 252] on button "New Dependent" at bounding box center [1448, 248] width 137 height 33
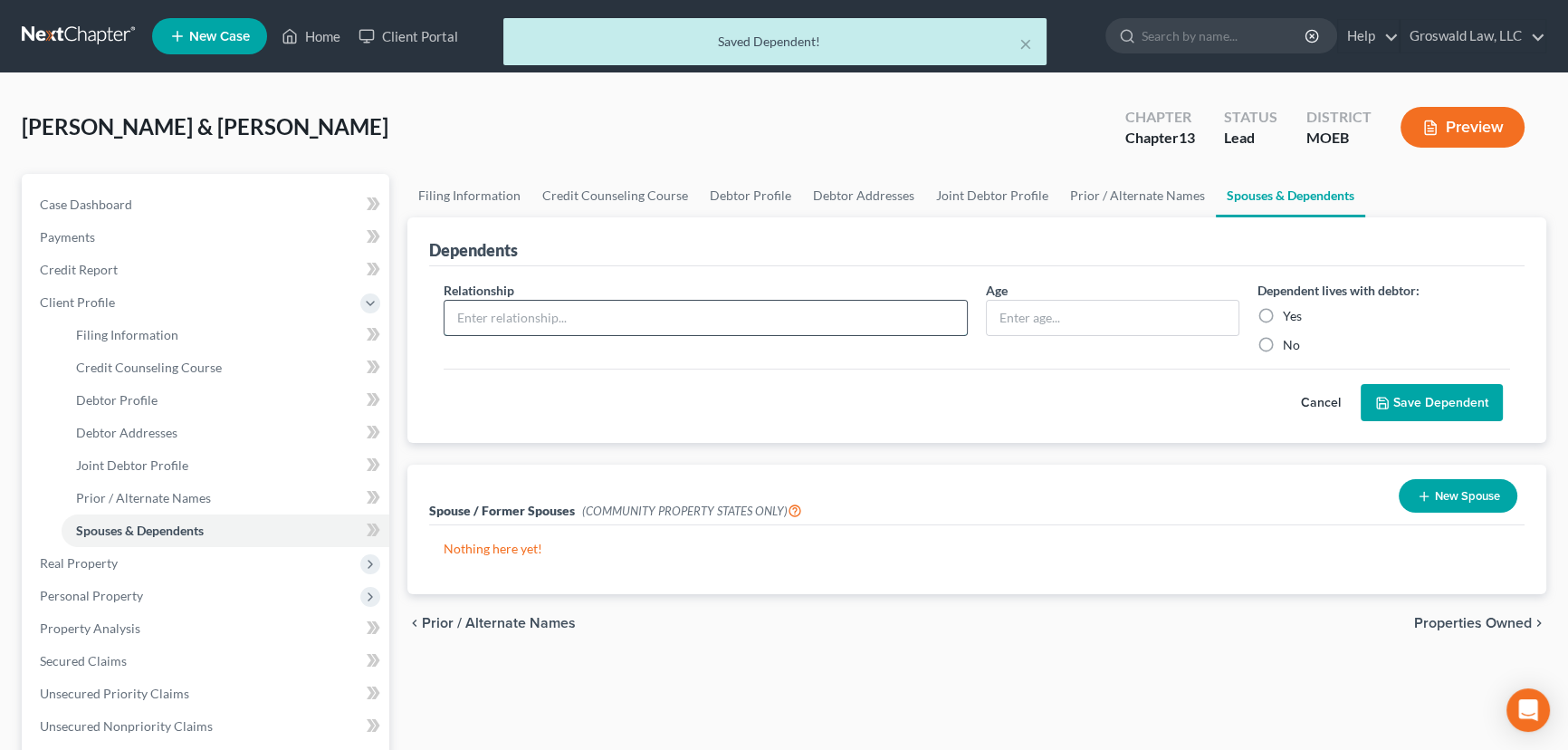
click at [679, 325] on input "text" at bounding box center [706, 317] width 522 height 34
type input "child"
type input "13"
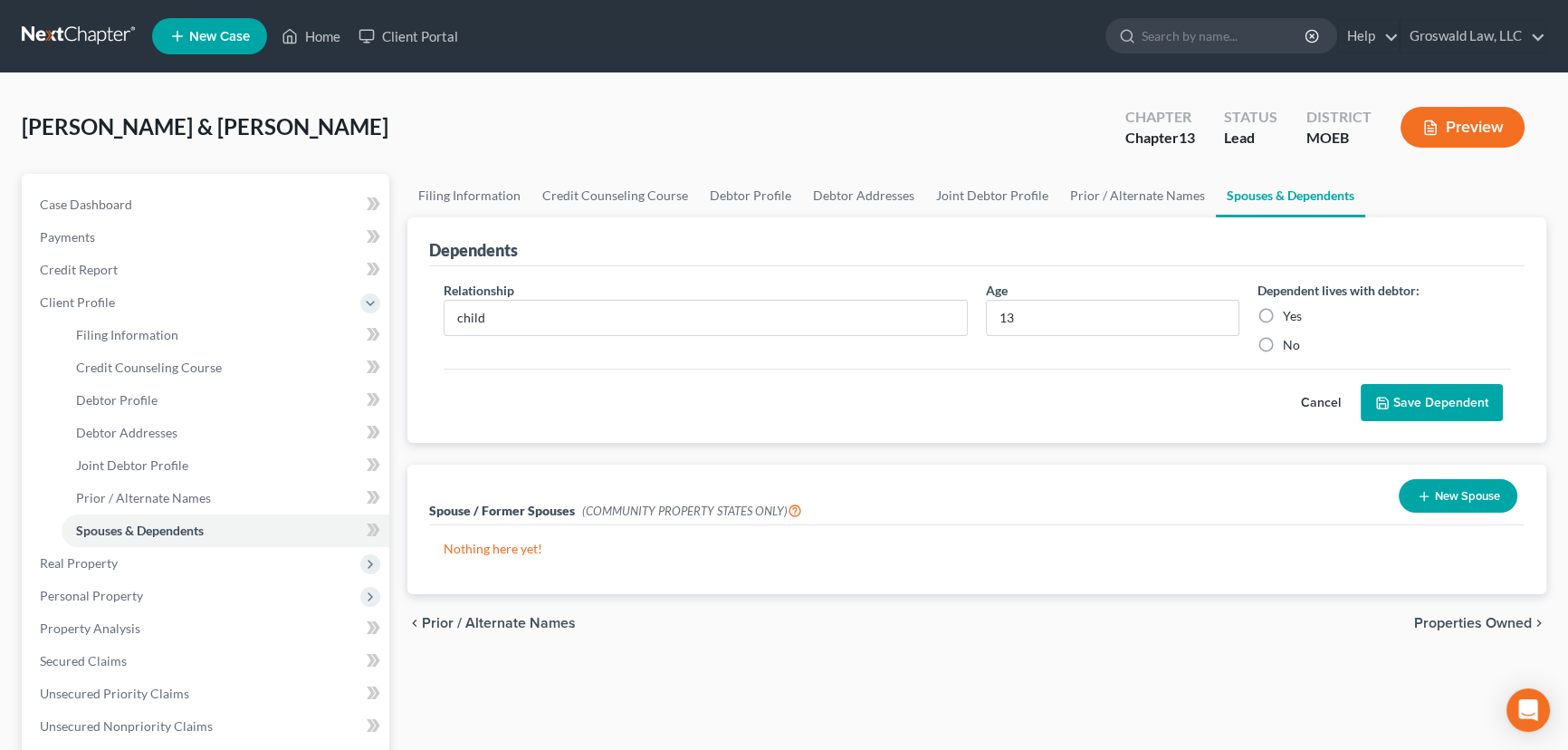
click at [1259, 314] on label "Yes" at bounding box center [1292, 316] width 19 height 18
click at [1259, 314] on input "Yes" at bounding box center [1296, 313] width 12 height 12
radio input "true"
click at [1259, 398] on button "Save Dependent" at bounding box center [1432, 402] width 142 height 38
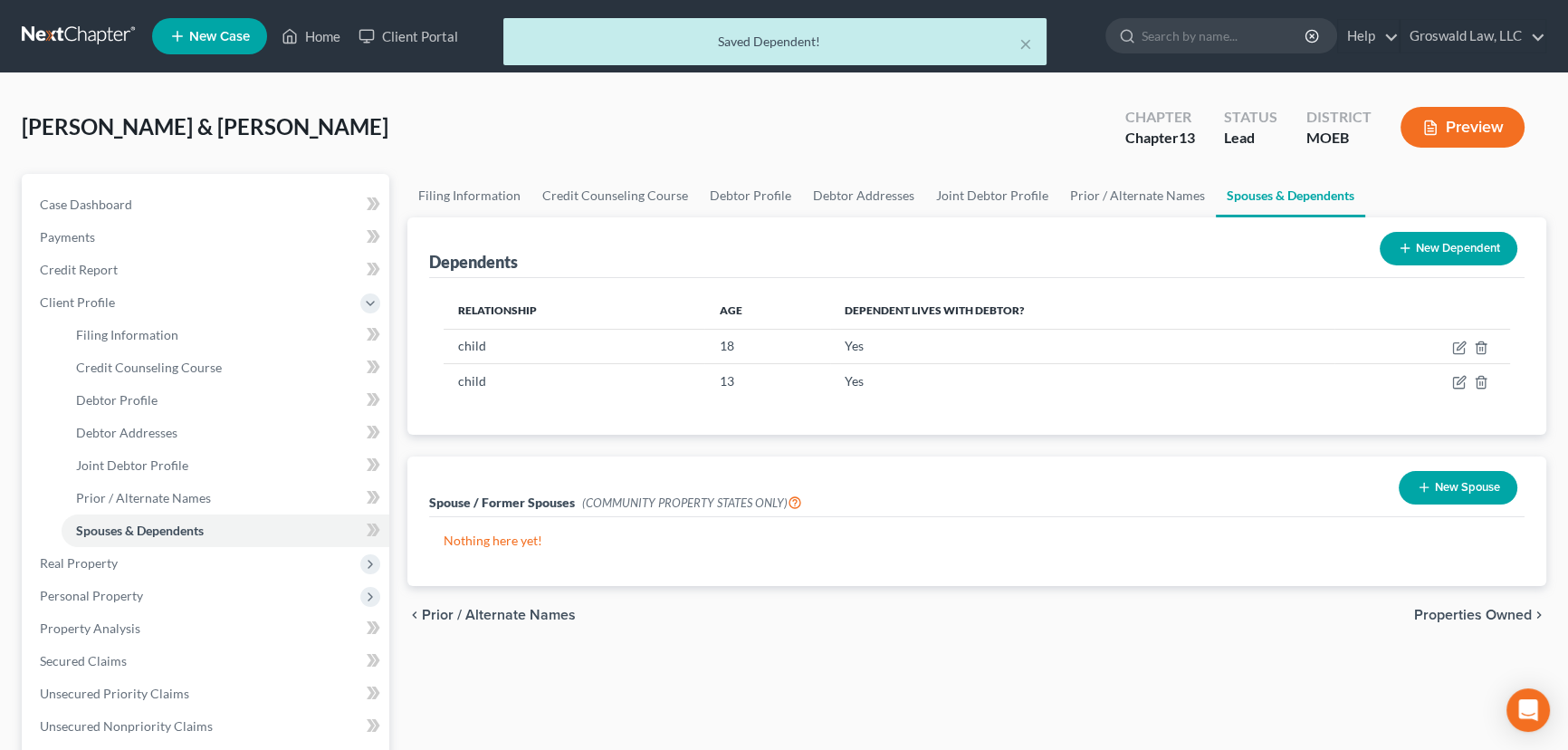
click at [1259, 241] on button "New Dependent" at bounding box center [1448, 248] width 137 height 33
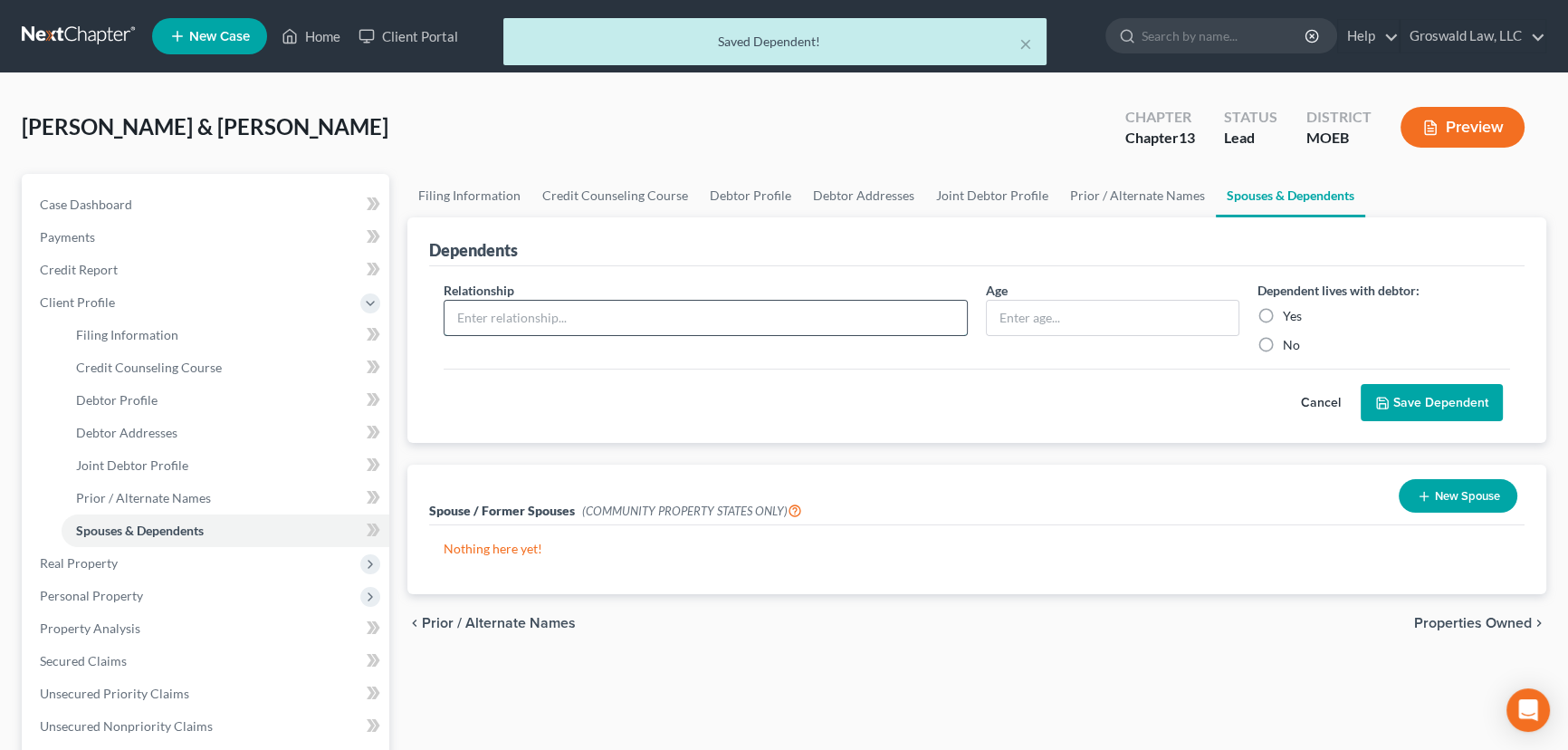
click at [697, 316] on input "text" at bounding box center [706, 317] width 522 height 34
type input "child"
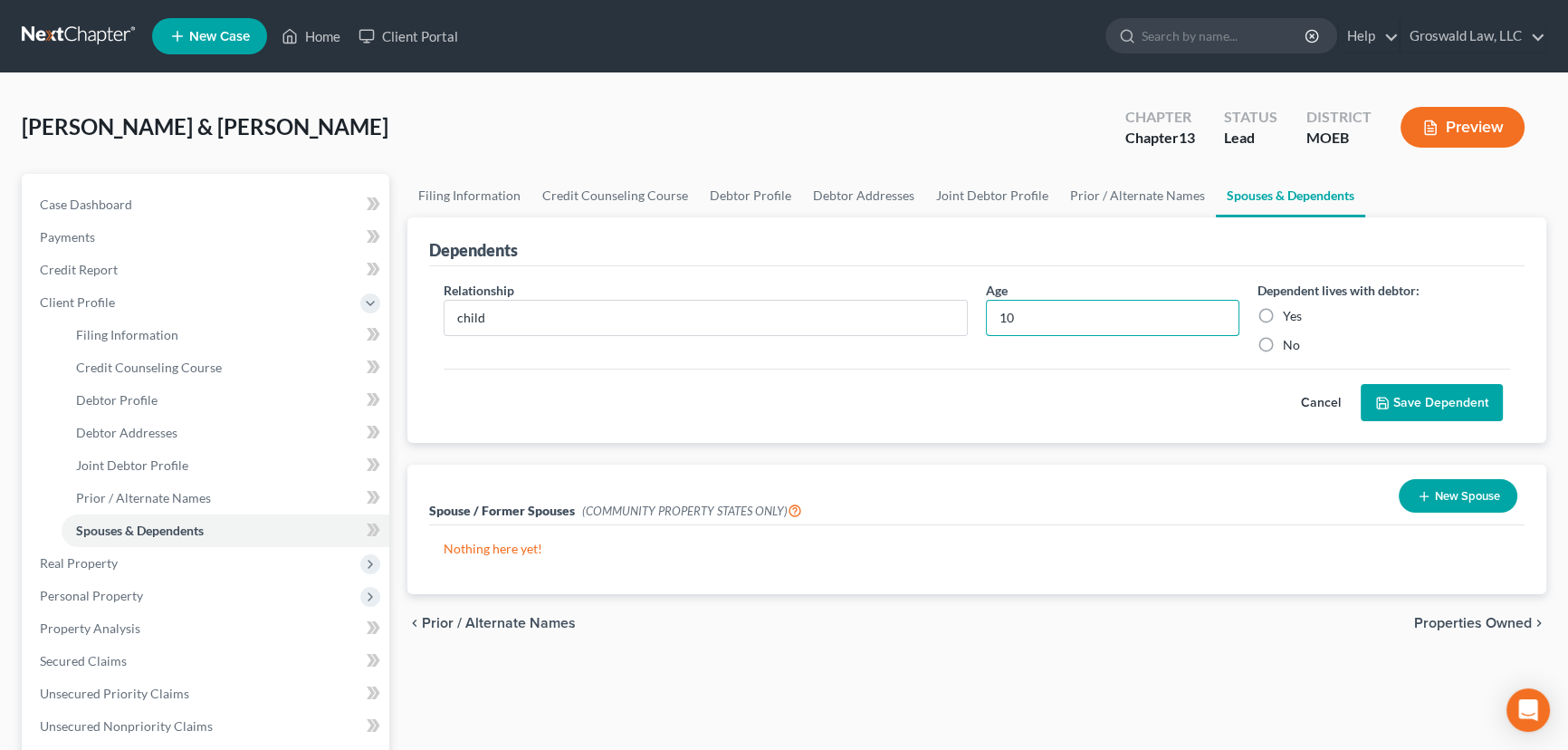
type input "10"
click at [1259, 317] on label "Yes" at bounding box center [1292, 316] width 19 height 18
click at [1259, 317] on input "Yes" at bounding box center [1296, 313] width 12 height 12
radio input "true"
click at [1259, 398] on button "Save Dependent" at bounding box center [1432, 402] width 142 height 38
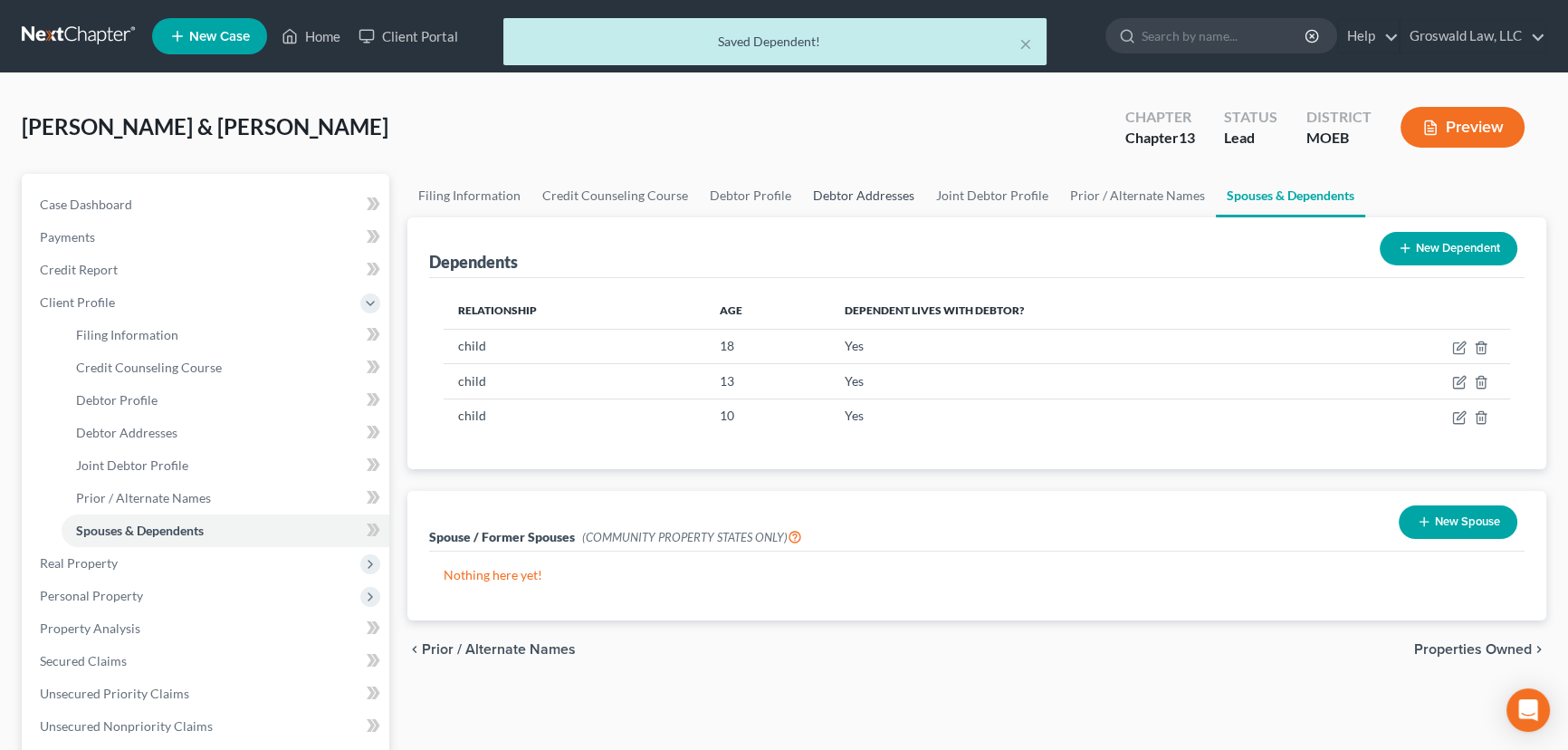
click at [882, 202] on link "Debtor Addresses" at bounding box center [863, 195] width 123 height 43
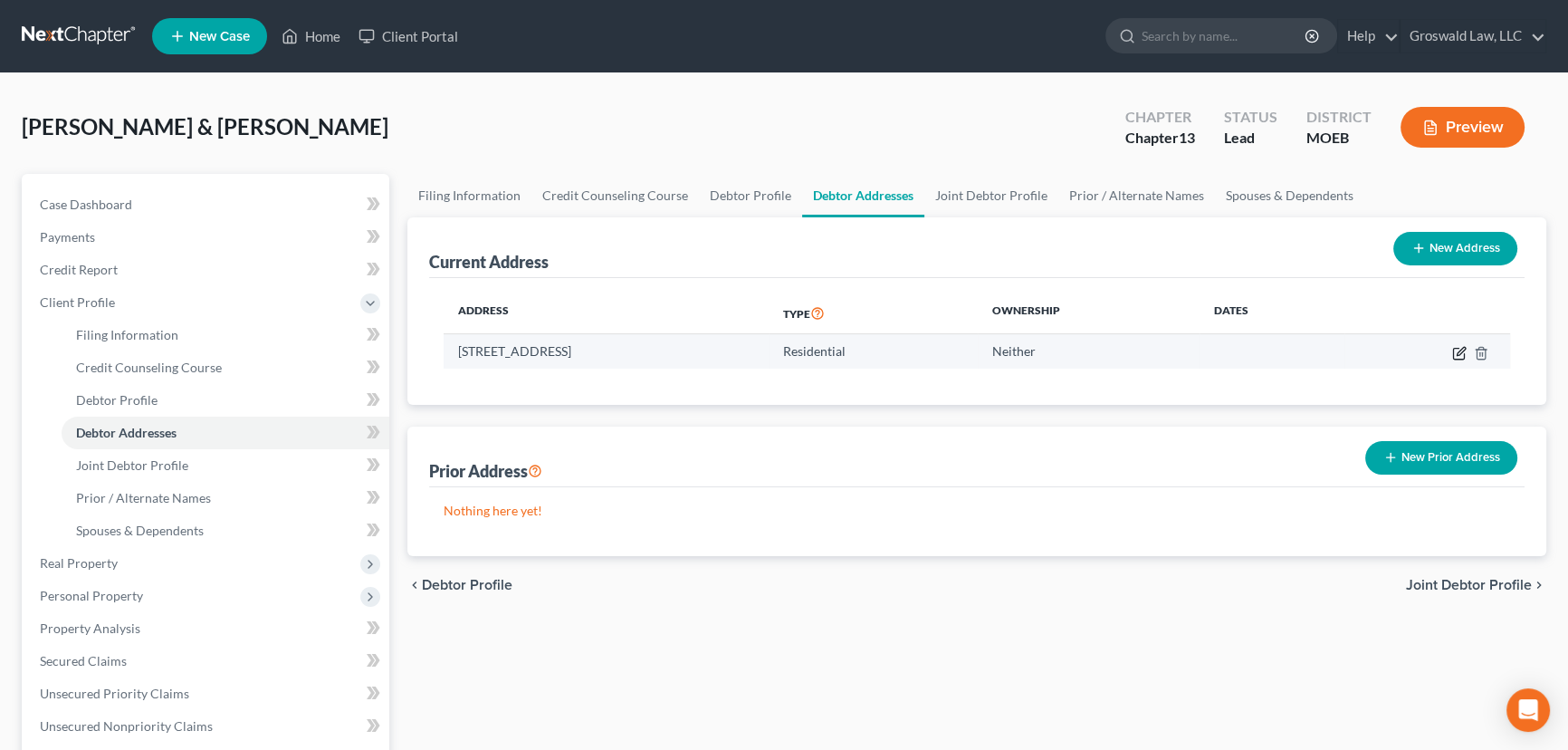
click at [1259, 348] on icon "button" at bounding box center [1459, 352] width 15 height 15
select select "26"
select select "80"
select select "0"
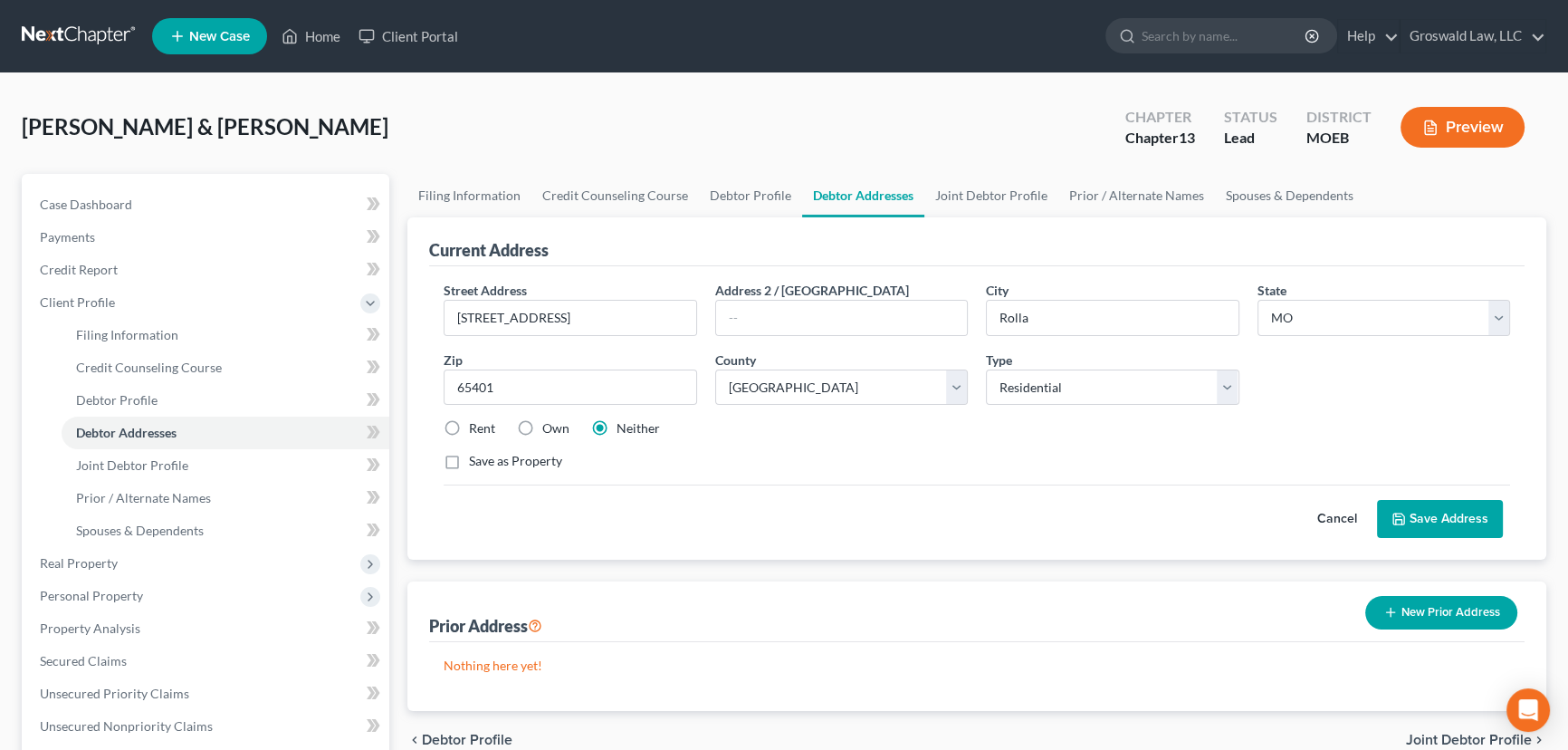
click at [1259, 516] on button "Save Address" at bounding box center [1440, 518] width 126 height 38
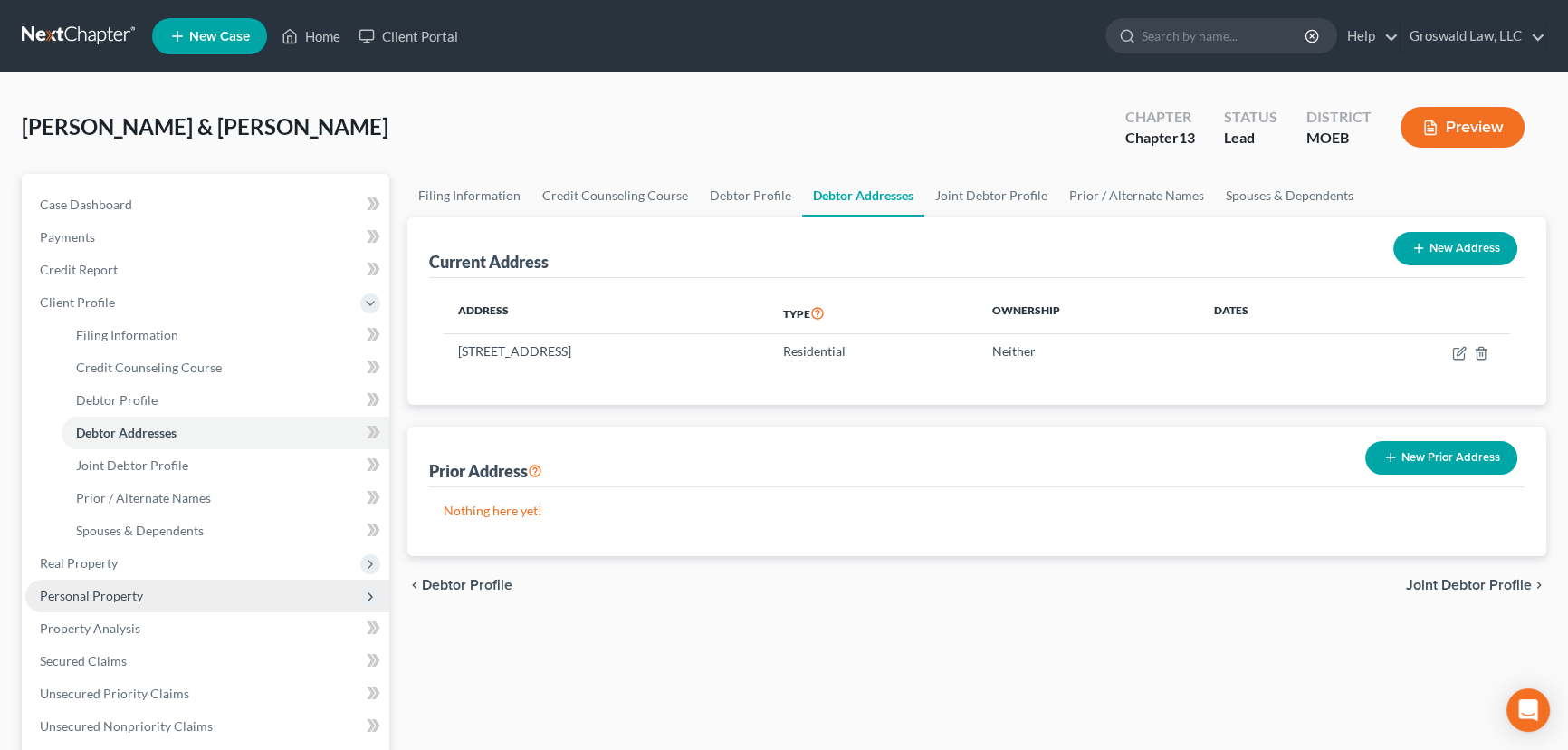
click at [98, 597] on span "Personal Property" at bounding box center [91, 596] width 103 height 16
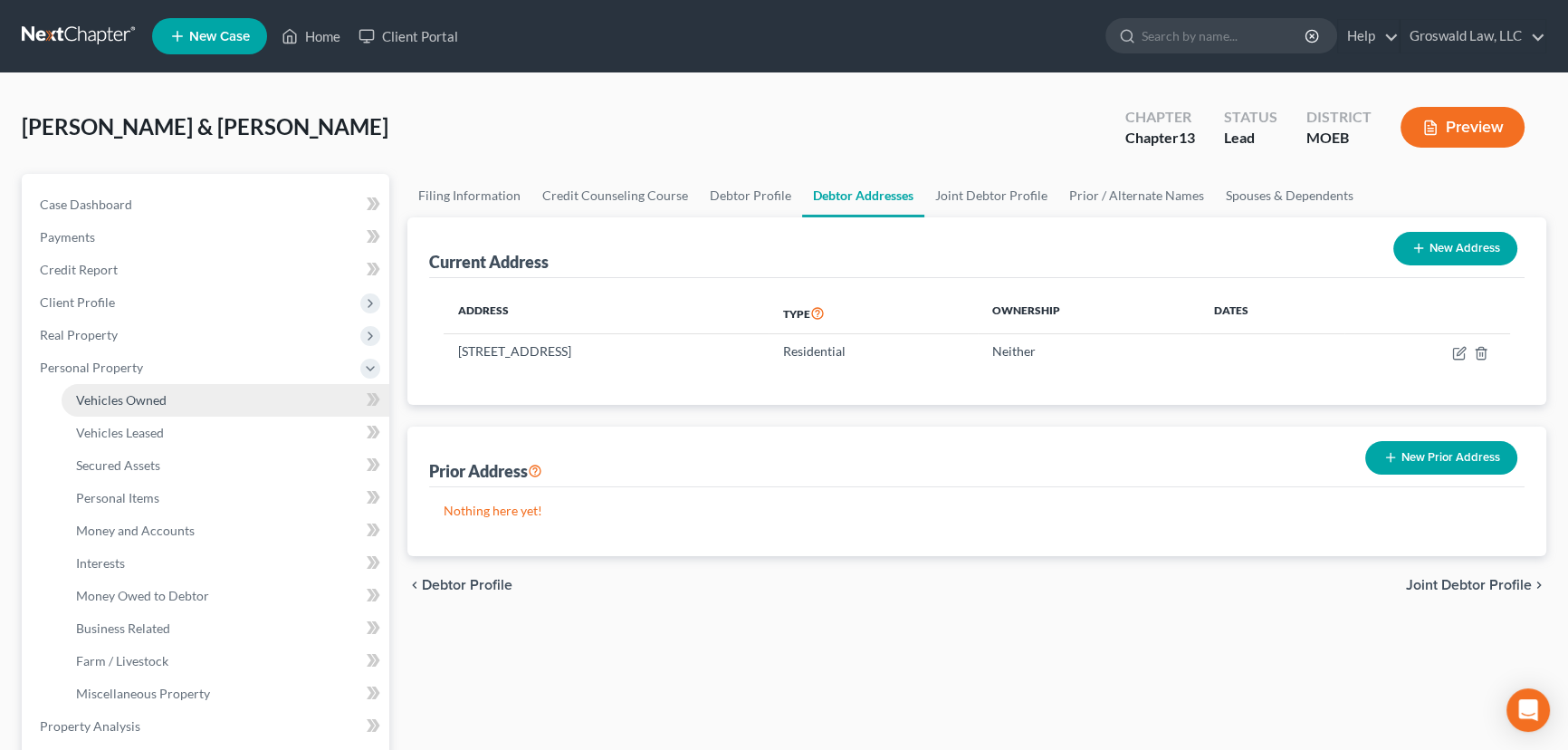
click at [99, 396] on span "Vehicles Owned" at bounding box center [121, 400] width 90 height 16
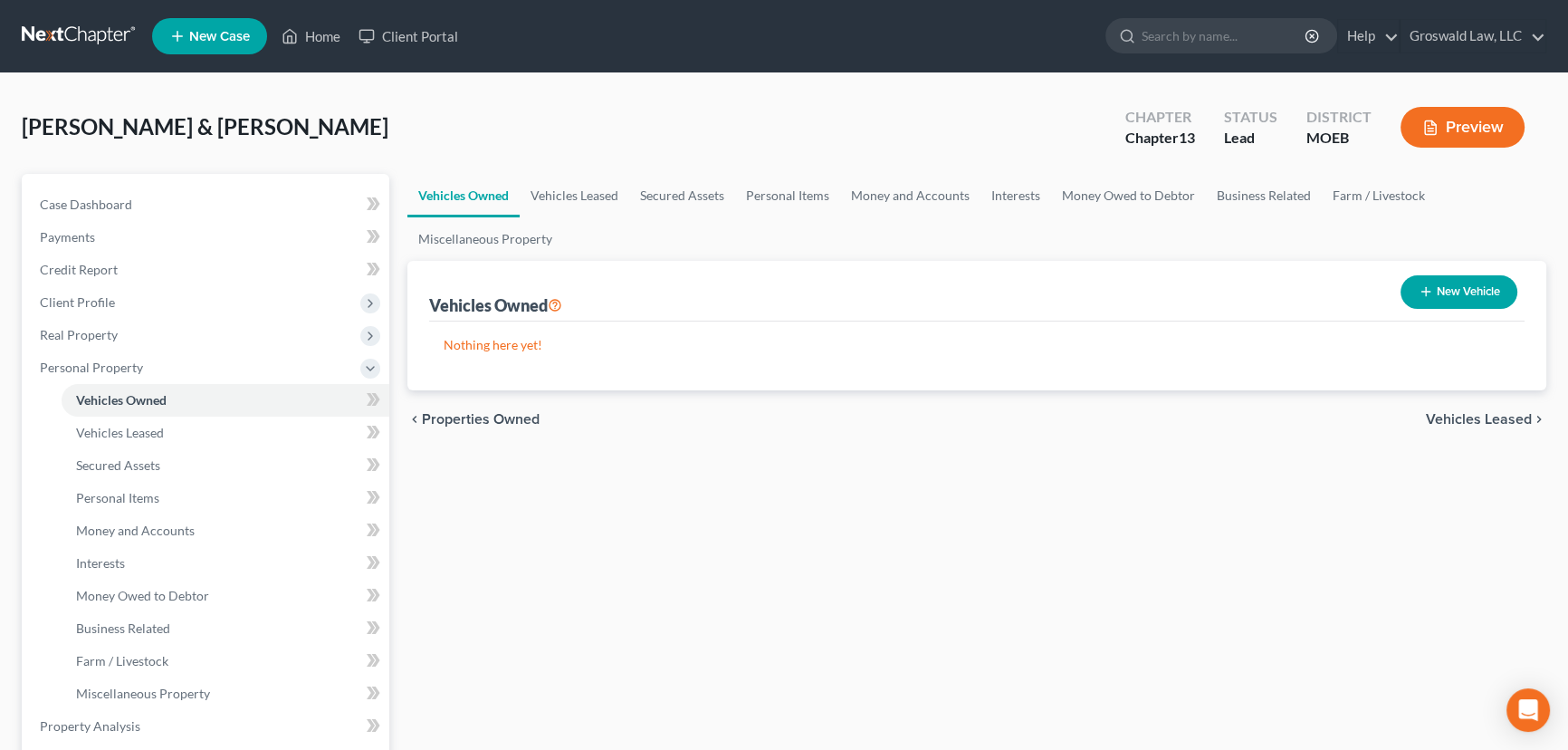
click at [1259, 275] on button "New Vehicle" at bounding box center [1459, 292] width 117 height 33
select select "0"
select select "2"
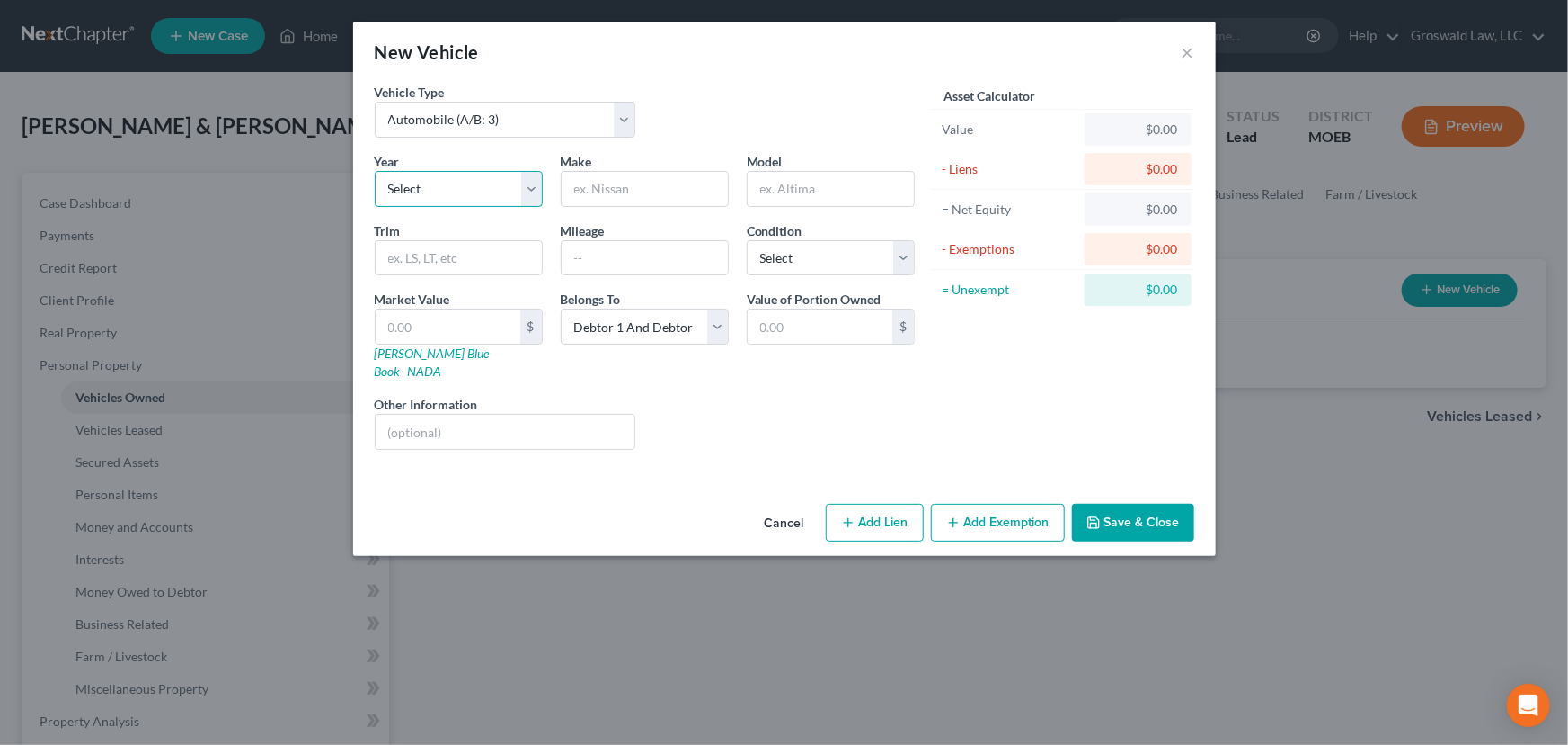
click at [530, 179] on select "Select 2026 2025 2024 2023 2022 2021 2020 2019 2018 2017 2016 2015 2014 2013 20…" at bounding box center [459, 188] width 168 height 36
select select "10"
click at [375, 171] on select "Select 2026 2025 2024 2023 2022 2021 2020 2019 2018 2017 2016 2015 2014 2013 20…" at bounding box center [459, 188] width 168 height 36
click at [637, 197] on input "text" at bounding box center [644, 188] width 167 height 34
type input "Dodge"
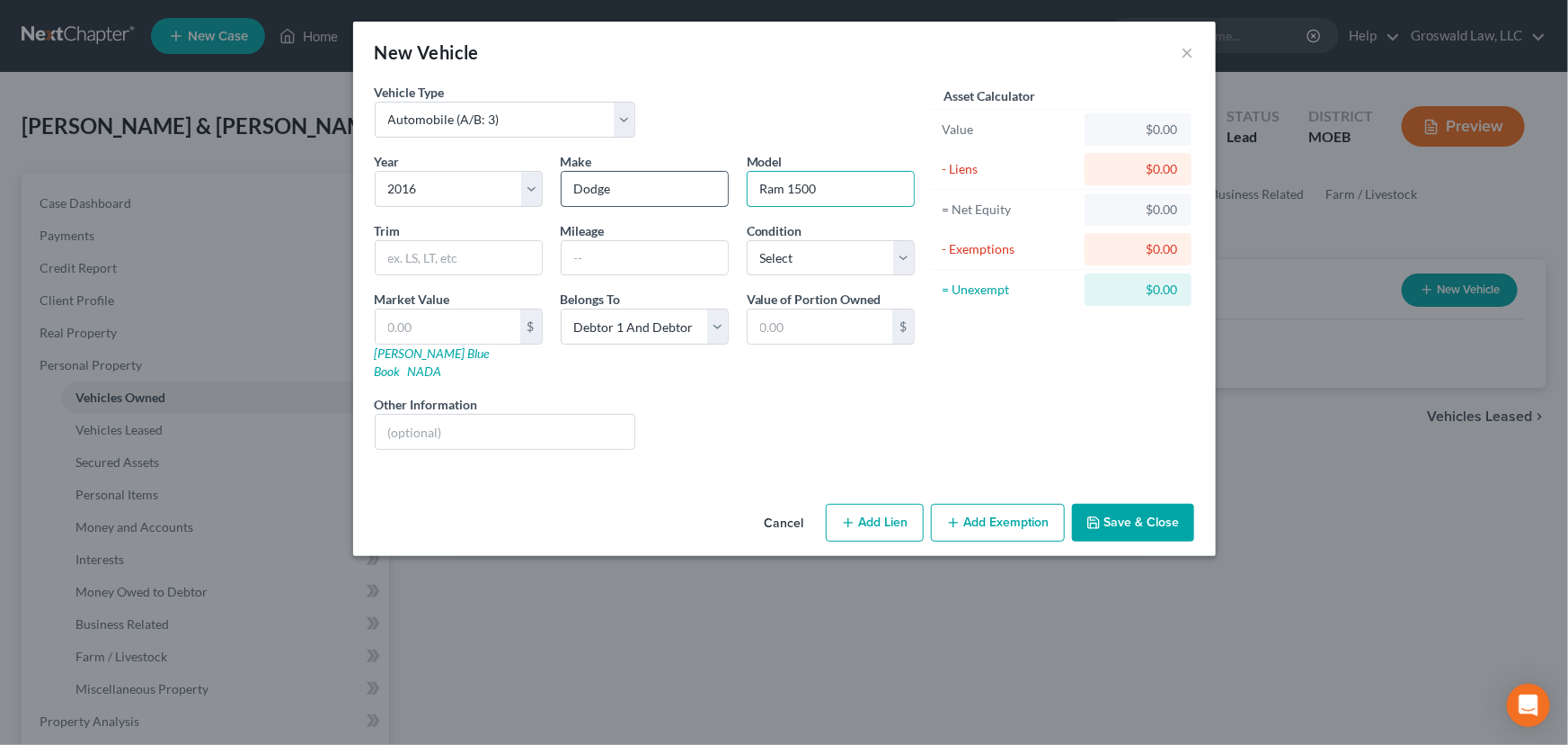
type input "Ram 1500"
type input "111,000"
click at [861, 511] on button "Add Lien" at bounding box center [875, 522] width 98 height 38
select select "2"
select select "0"
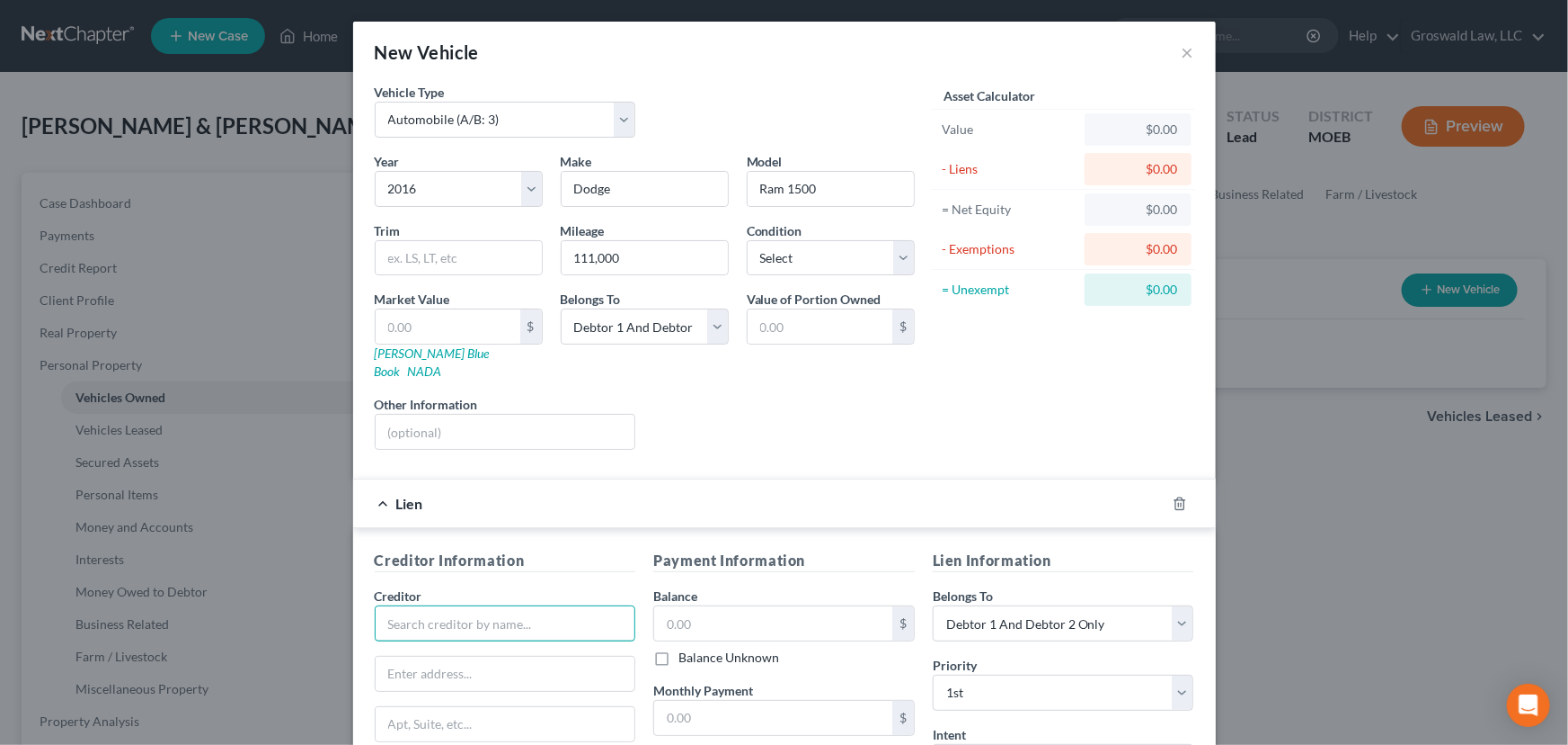
click at [526, 606] on input "text" at bounding box center [506, 623] width 261 height 36
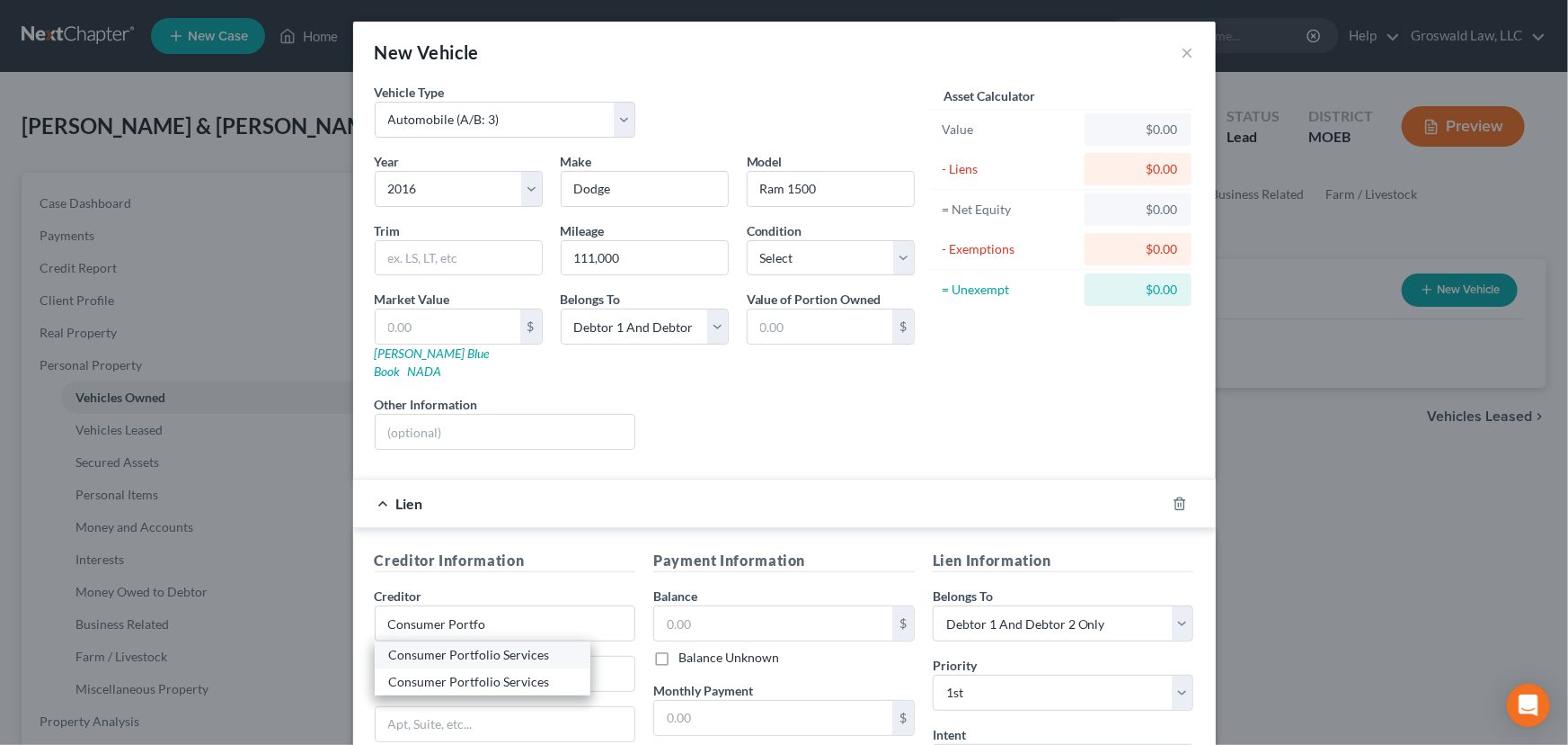
click at [502, 646] on div "Consumer Portfolio Services" at bounding box center [482, 654] width 187 height 18
type input "Consumer Portfolio Services"
type input "PO Box 57071"
type input "Irvine"
select select "4"
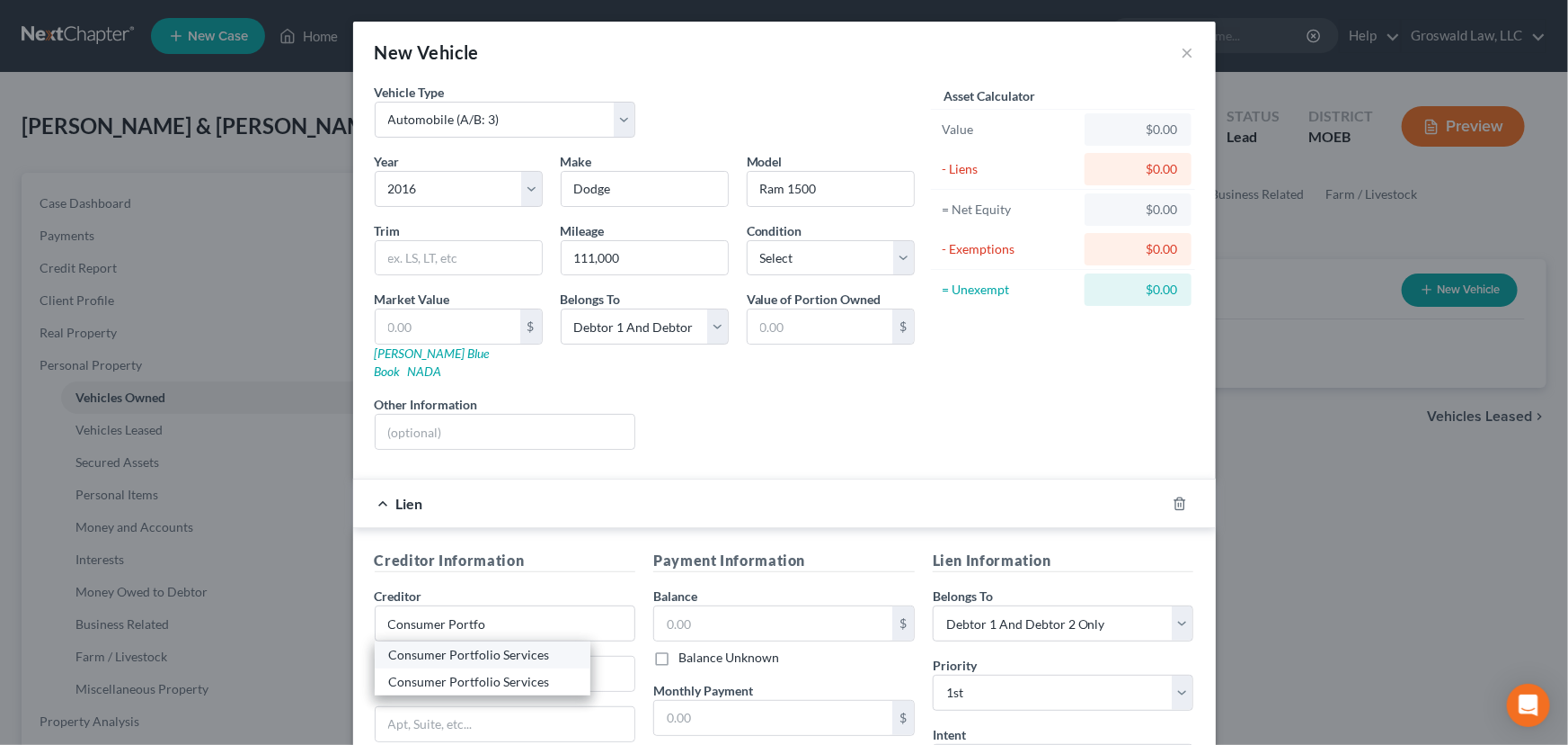
type input "92619"
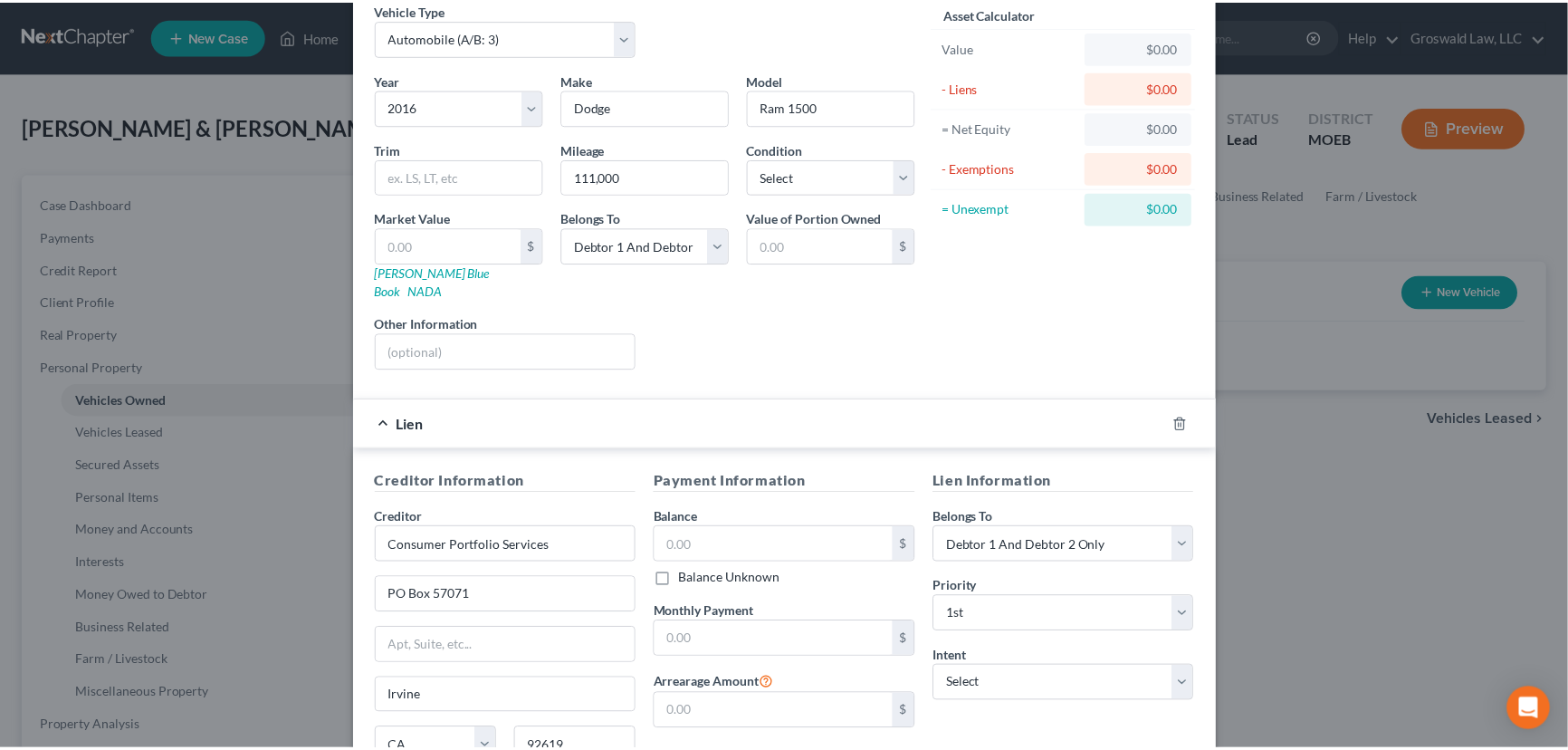
scroll to position [239, 0]
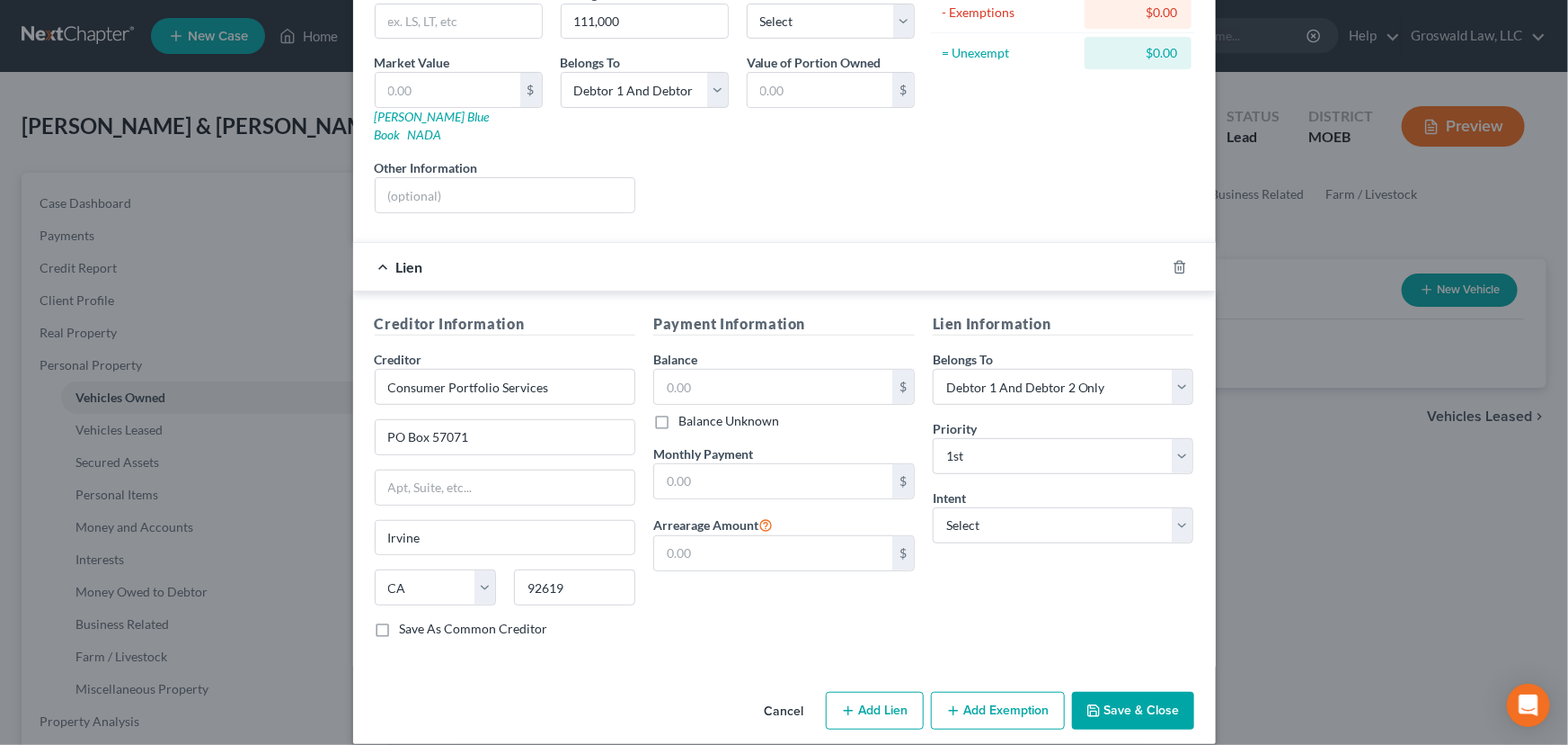
click at [1120, 663] on button "Save & Close" at bounding box center [1132, 710] width 122 height 38
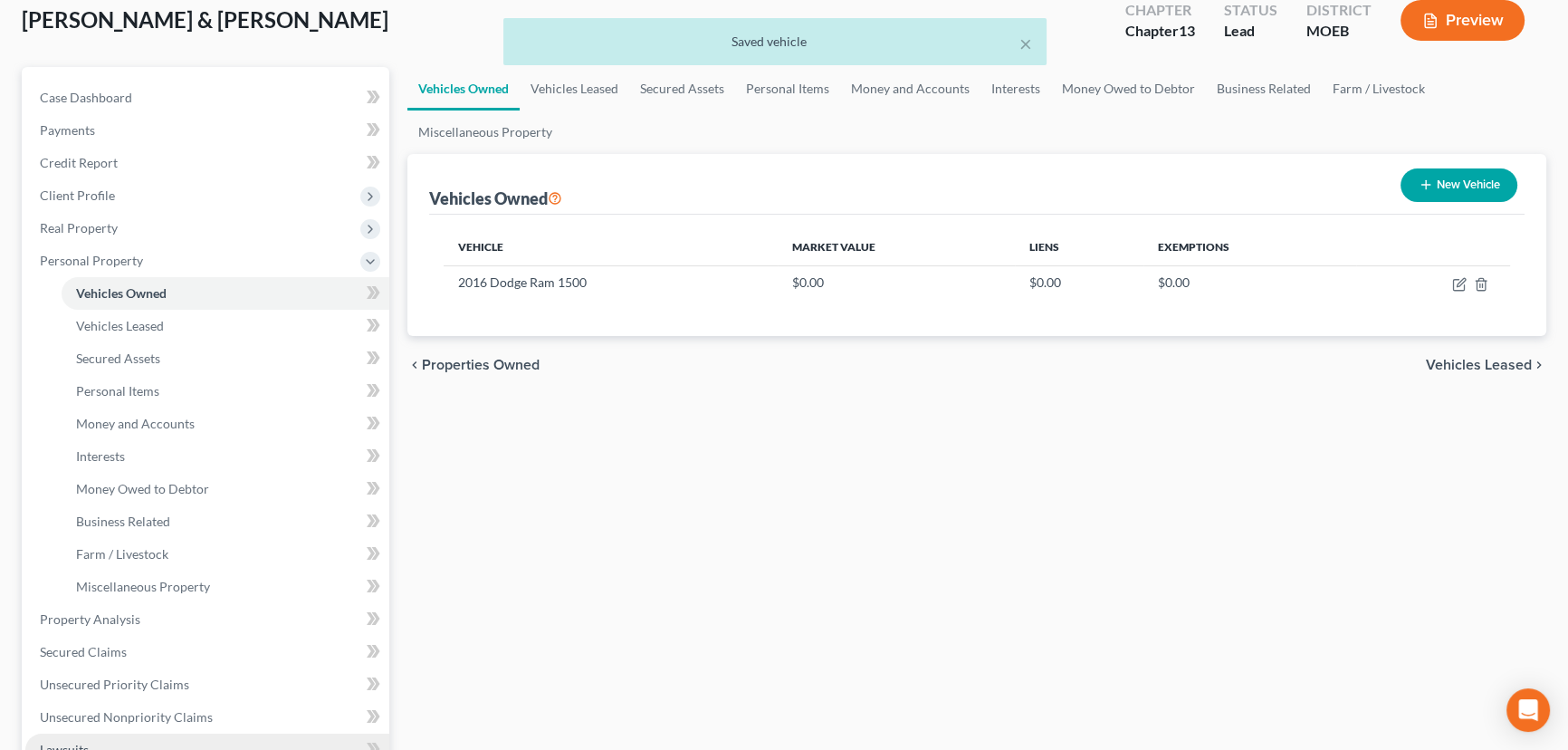
scroll to position [329, 0]
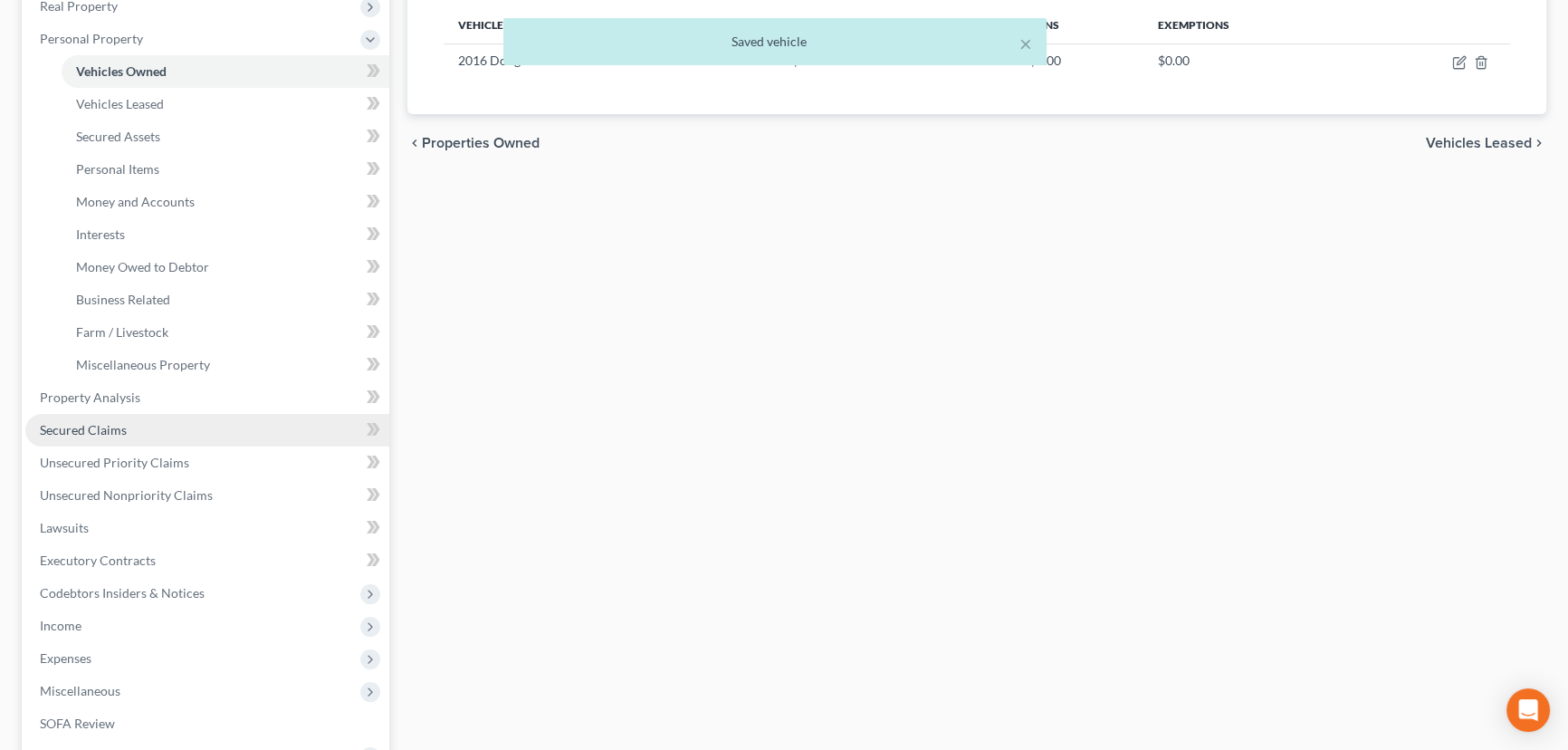
click at [123, 433] on span "Secured Claims" at bounding box center [83, 430] width 87 height 16
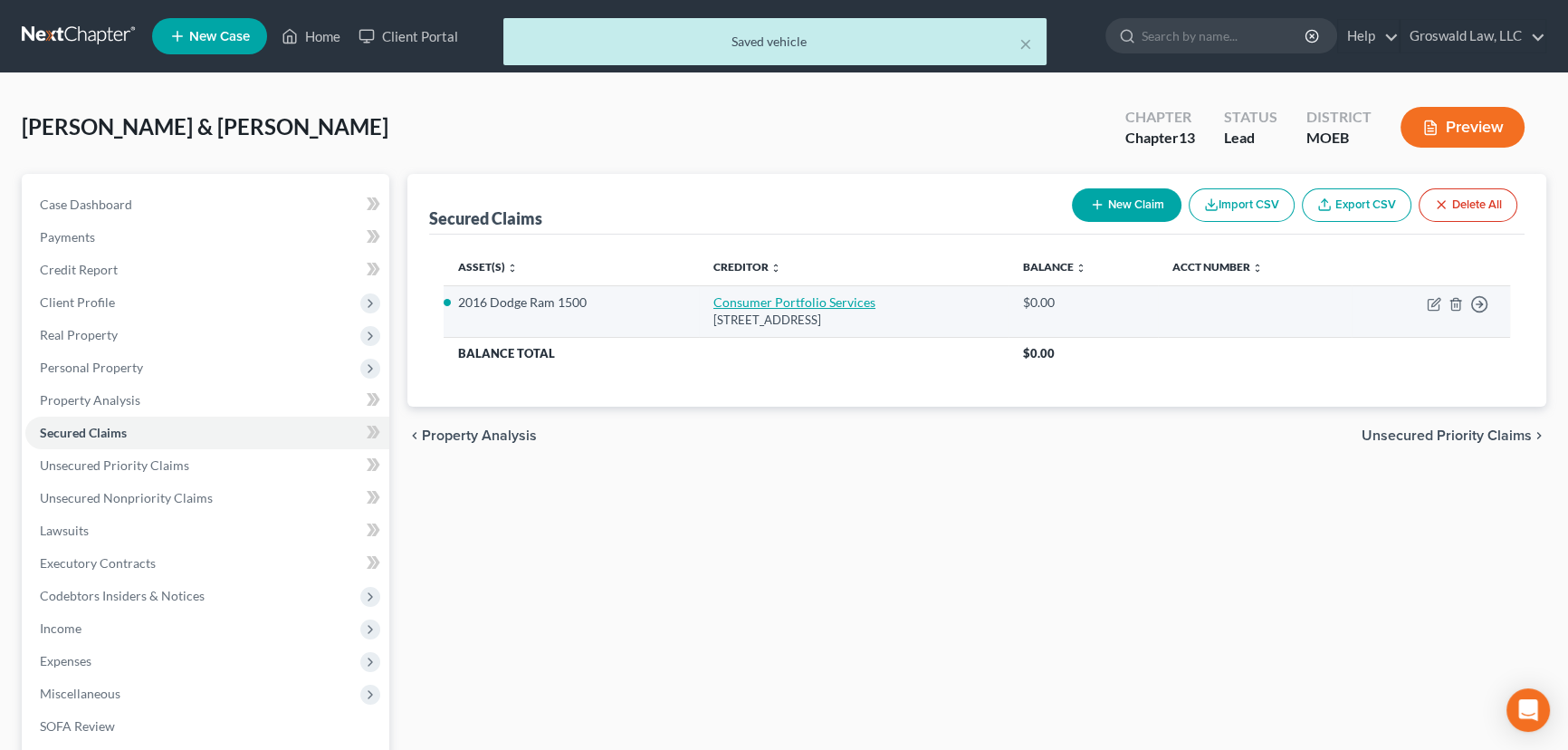
click at [749, 308] on link "Consumer Portfolio Services" at bounding box center [794, 302] width 162 height 16
select select "4"
select select "2"
select select "0"
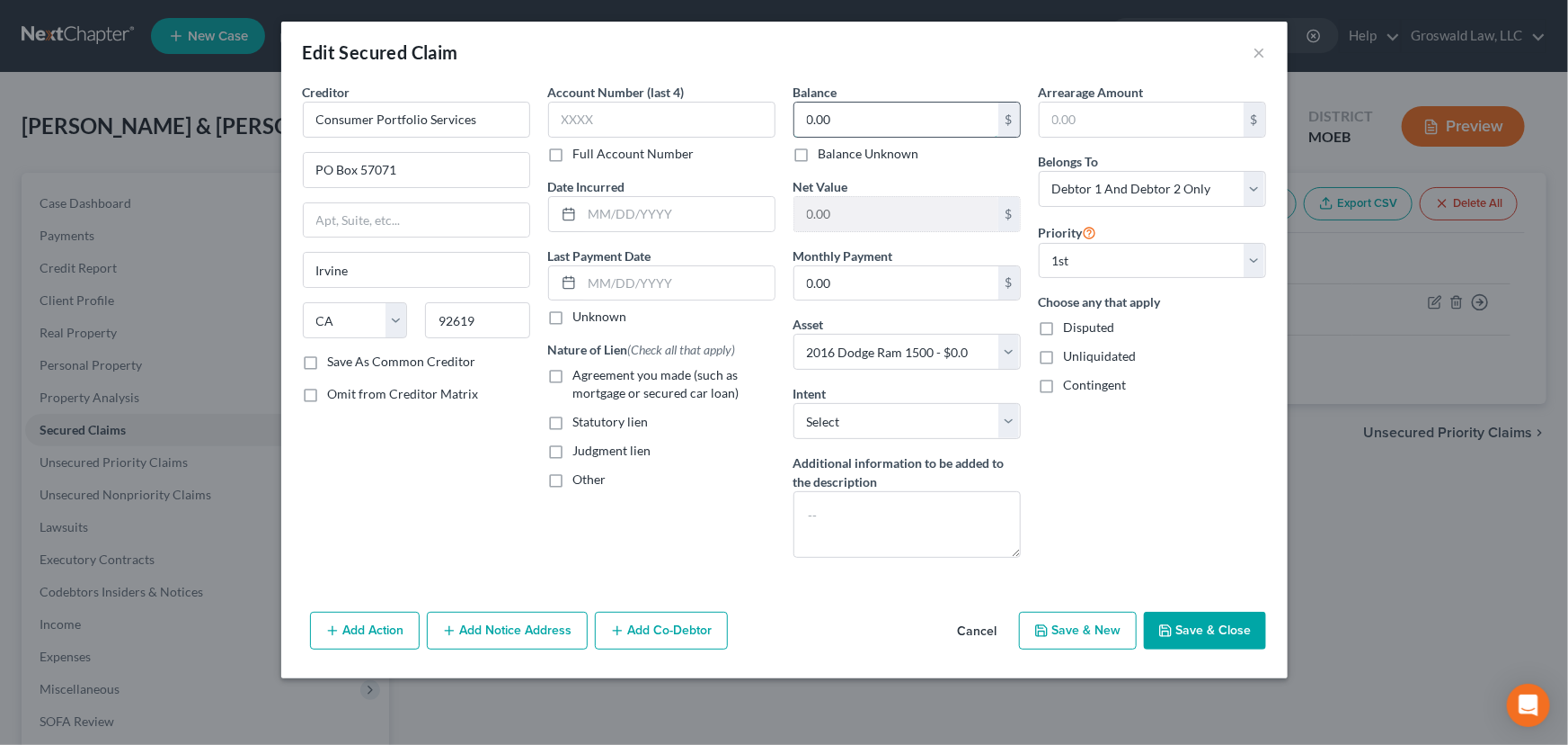
click at [852, 121] on input "0.00" at bounding box center [896, 119] width 204 height 34
type input "15,000"
click at [641, 381] on span "Agreement you made (such as mortgage or secured car loan)" at bounding box center [656, 383] width 167 height 33
click at [593, 377] on input "Agreement you made (such as mortgage or secured car loan)" at bounding box center [587, 372] width 12 height 12
checkbox input "true"
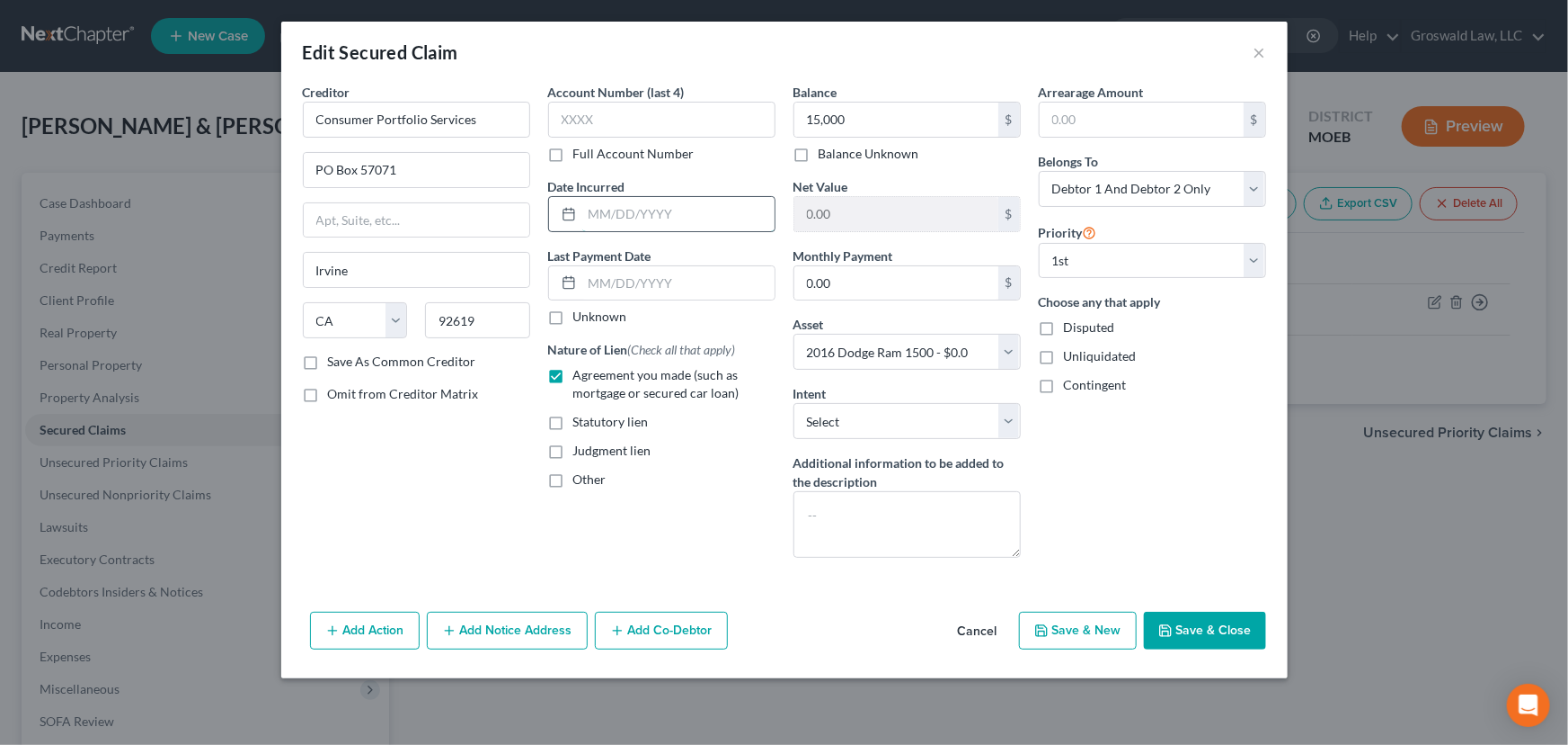
click at [632, 209] on input "text" at bounding box center [678, 214] width 192 height 34
type input "2019"
click at [1222, 630] on button "Save & Close" at bounding box center [1205, 630] width 122 height 38
select select
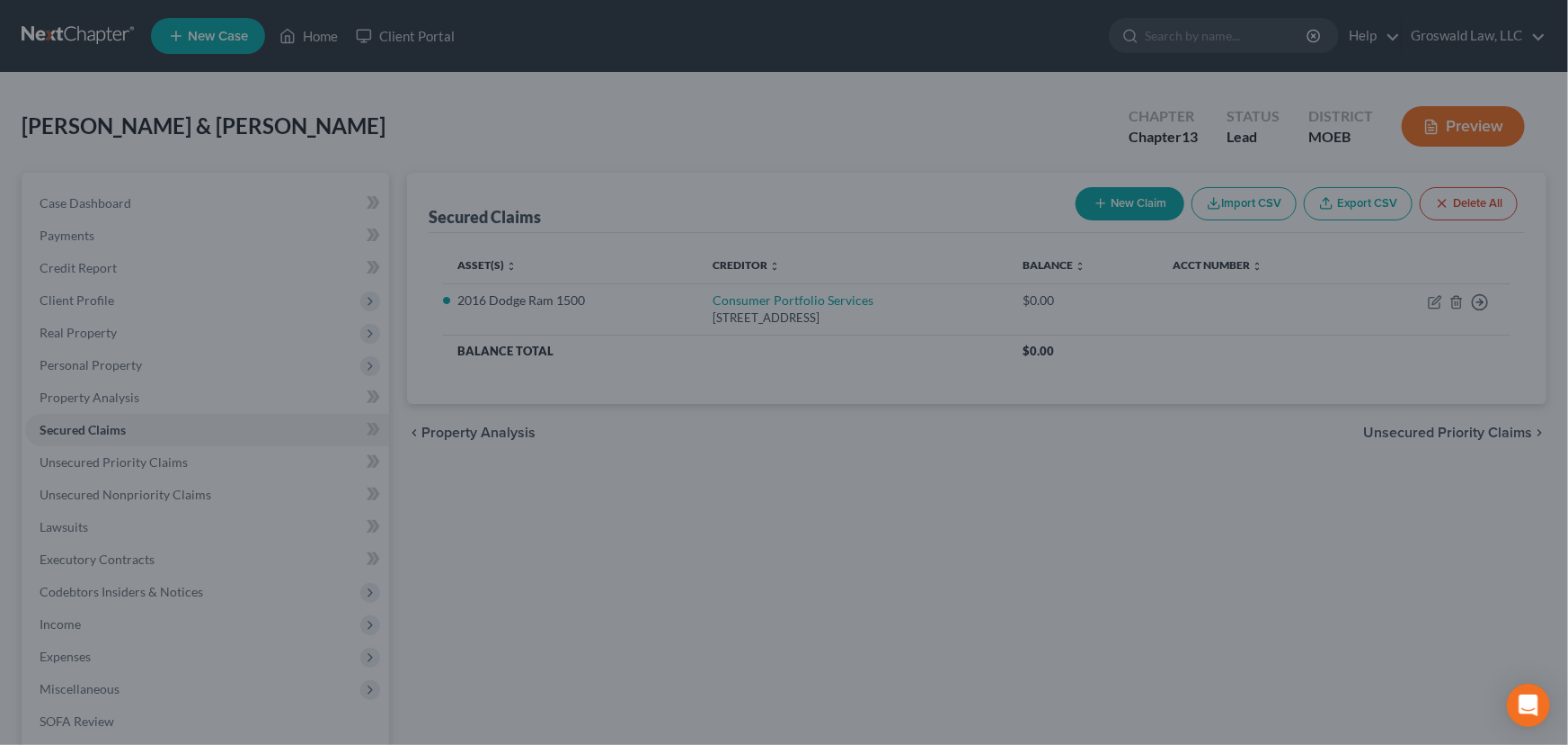
type input "15,000.00"
type input "-15,000.00"
select select "2"
type input "0"
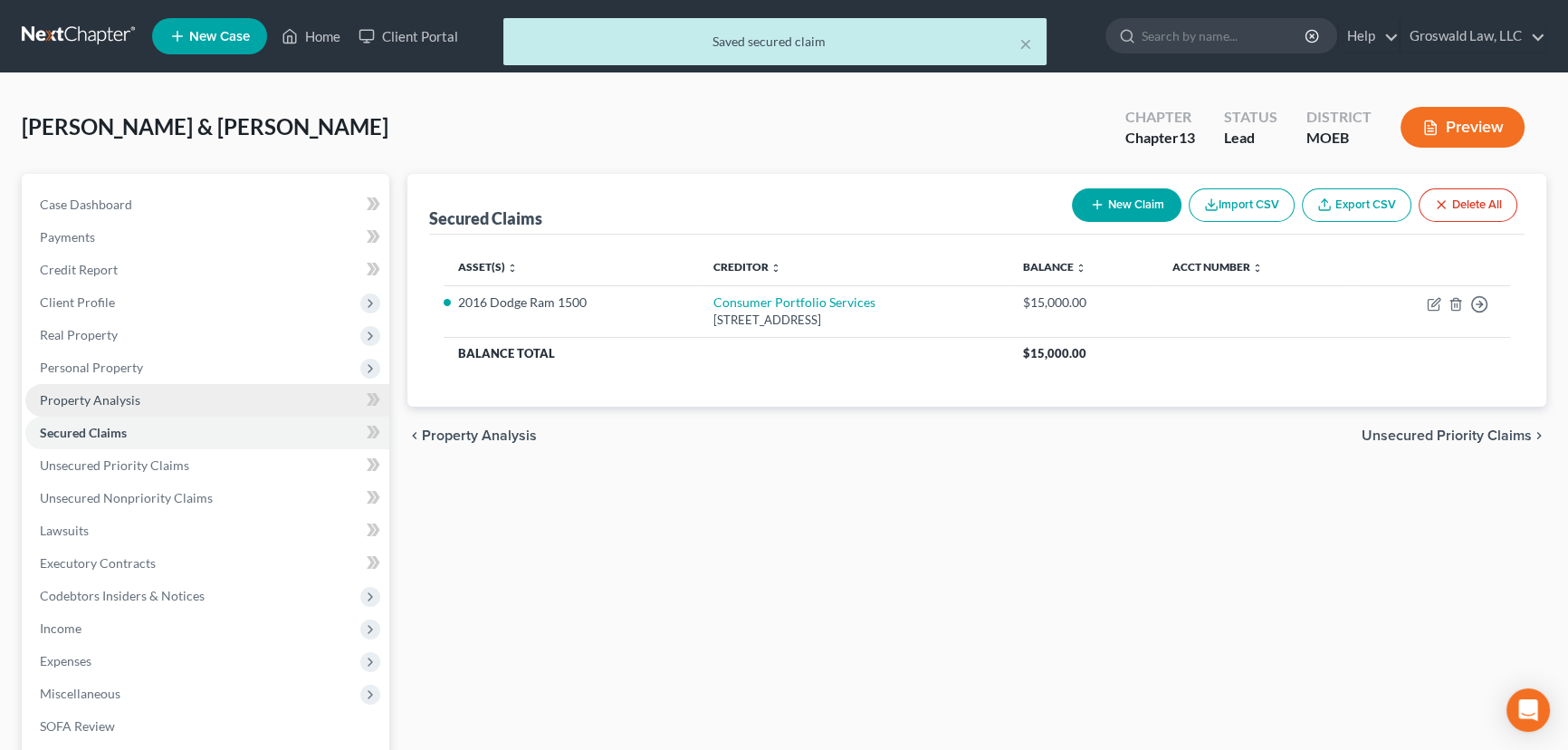
click at [84, 399] on span "Property Analysis" at bounding box center [90, 400] width 100 height 16
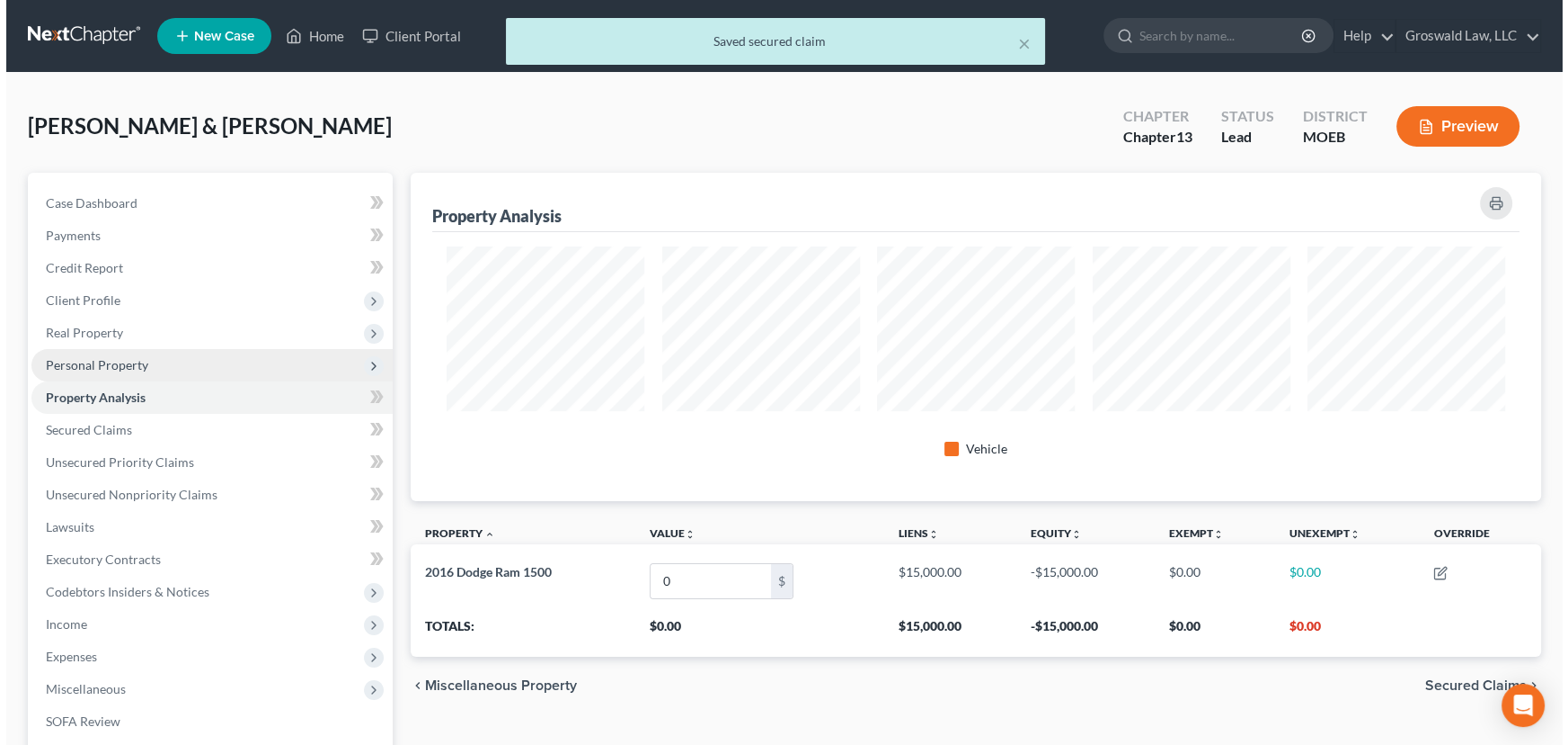
scroll to position [329, 1129]
click at [98, 368] on span "Personal Property" at bounding box center [91, 365] width 102 height 16
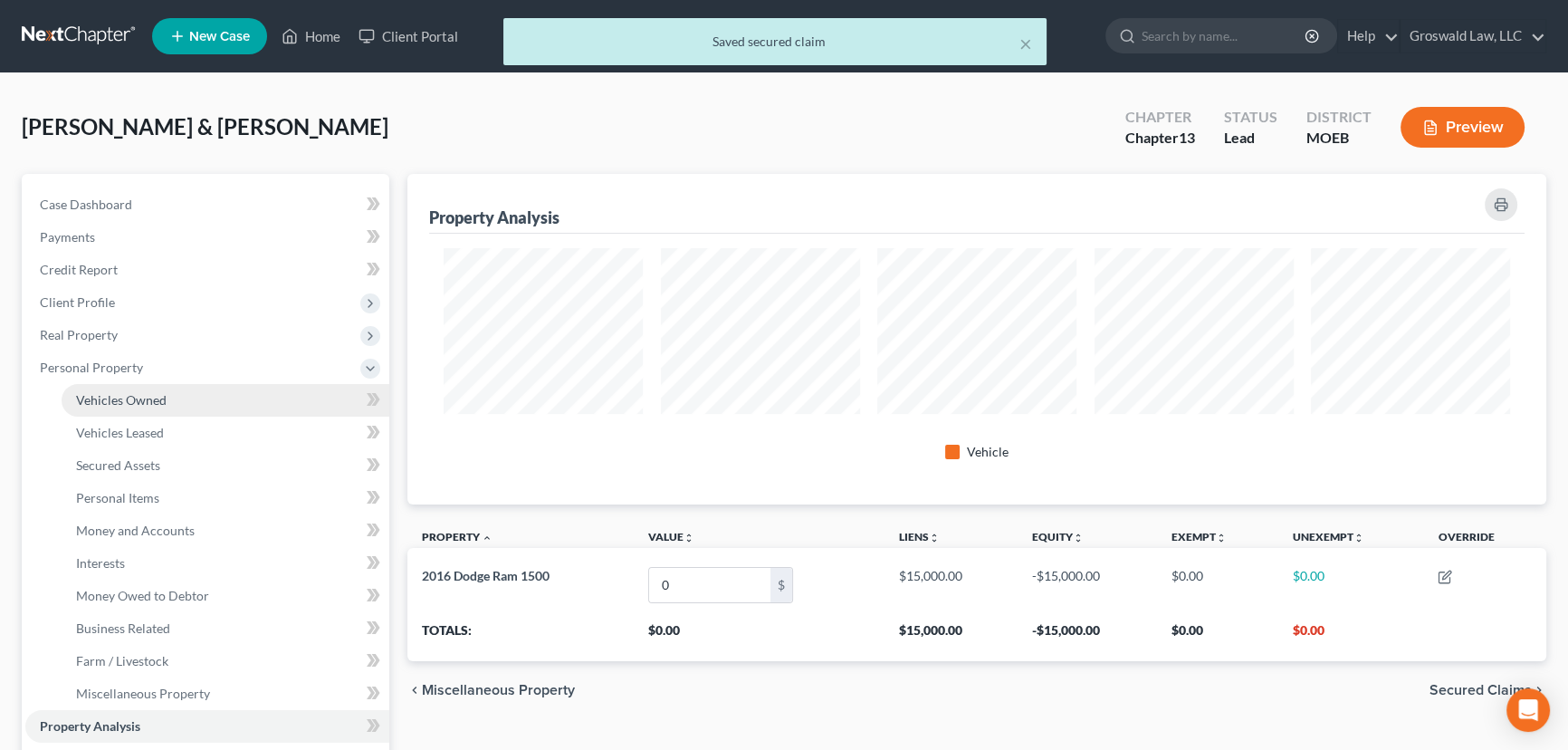
click at [109, 399] on span "Vehicles Owned" at bounding box center [121, 400] width 90 height 16
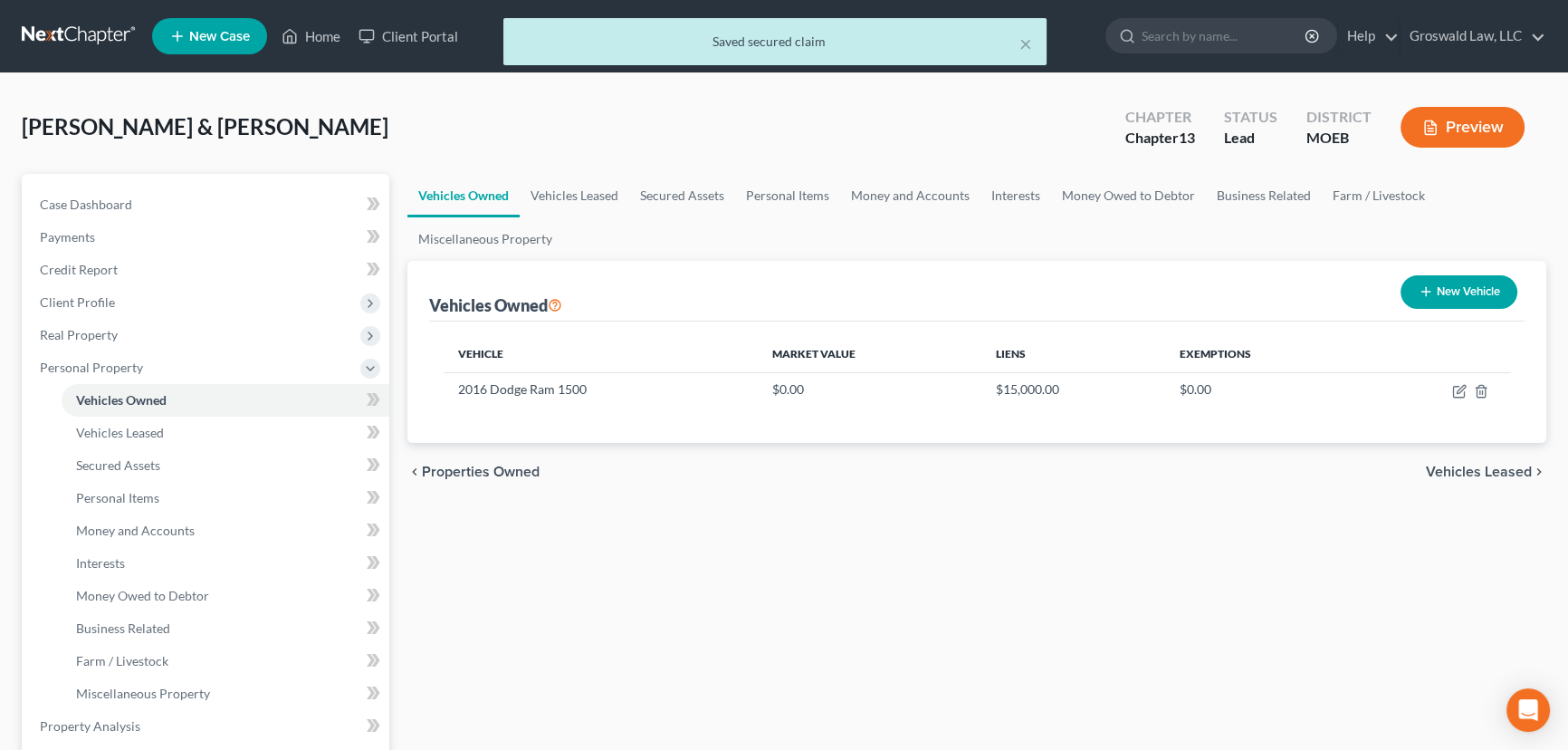
click at [1259, 294] on icon "button" at bounding box center [1426, 292] width 15 height 15
select select "0"
select select "2"
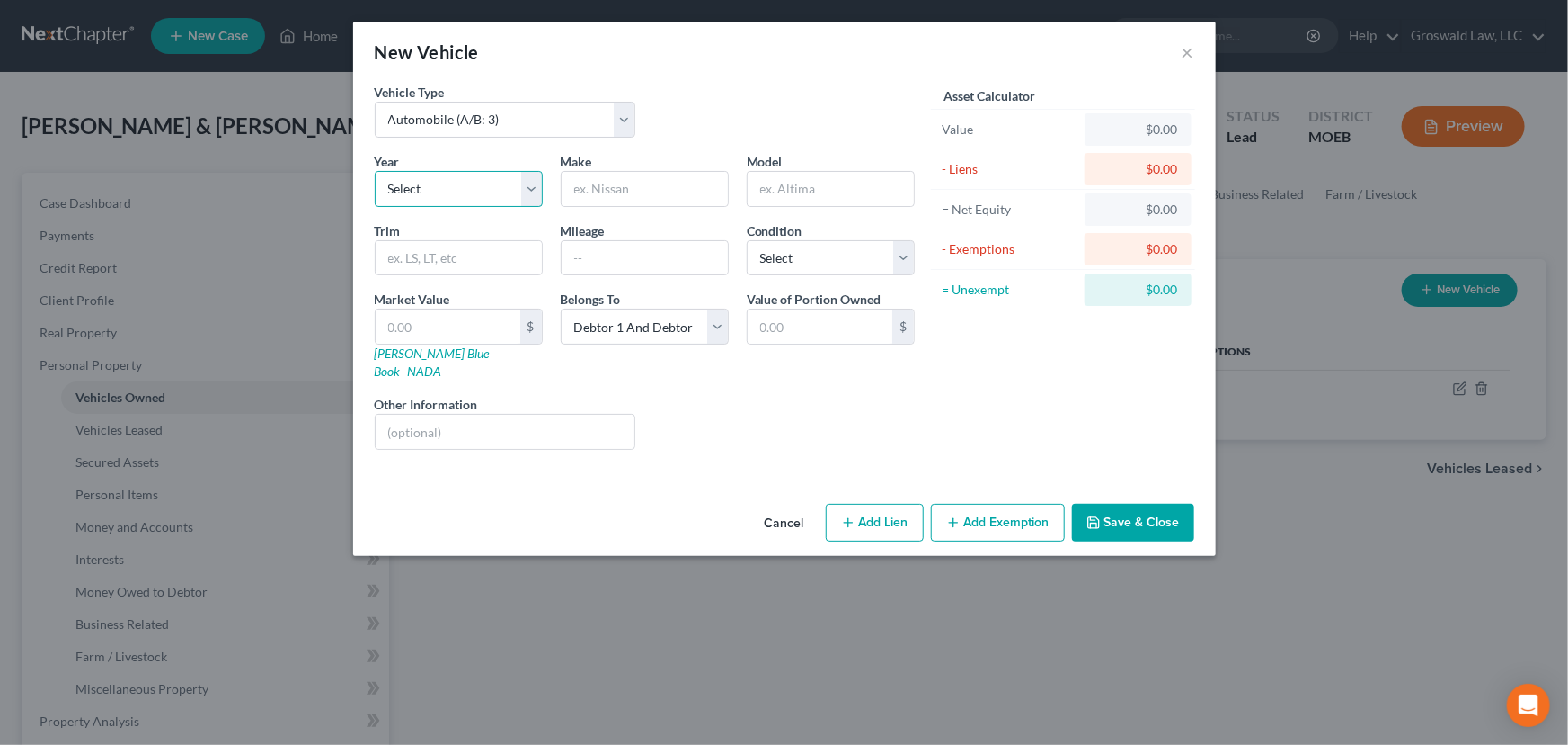
click at [455, 197] on select "Select 2026 2025 2024 2023 2022 2021 2020 2019 2018 2017 2016 2015 2014 2013 20…" at bounding box center [459, 188] width 168 height 36
select select "14"
click at [375, 171] on select "Select 2026 2025 2024 2023 2022 2021 2020 2019 2018 2017 2016 2015 2014 2013 20…" at bounding box center [459, 188] width 168 height 36
click at [597, 188] on input "text" at bounding box center [644, 188] width 167 height 34
type input "Ford"
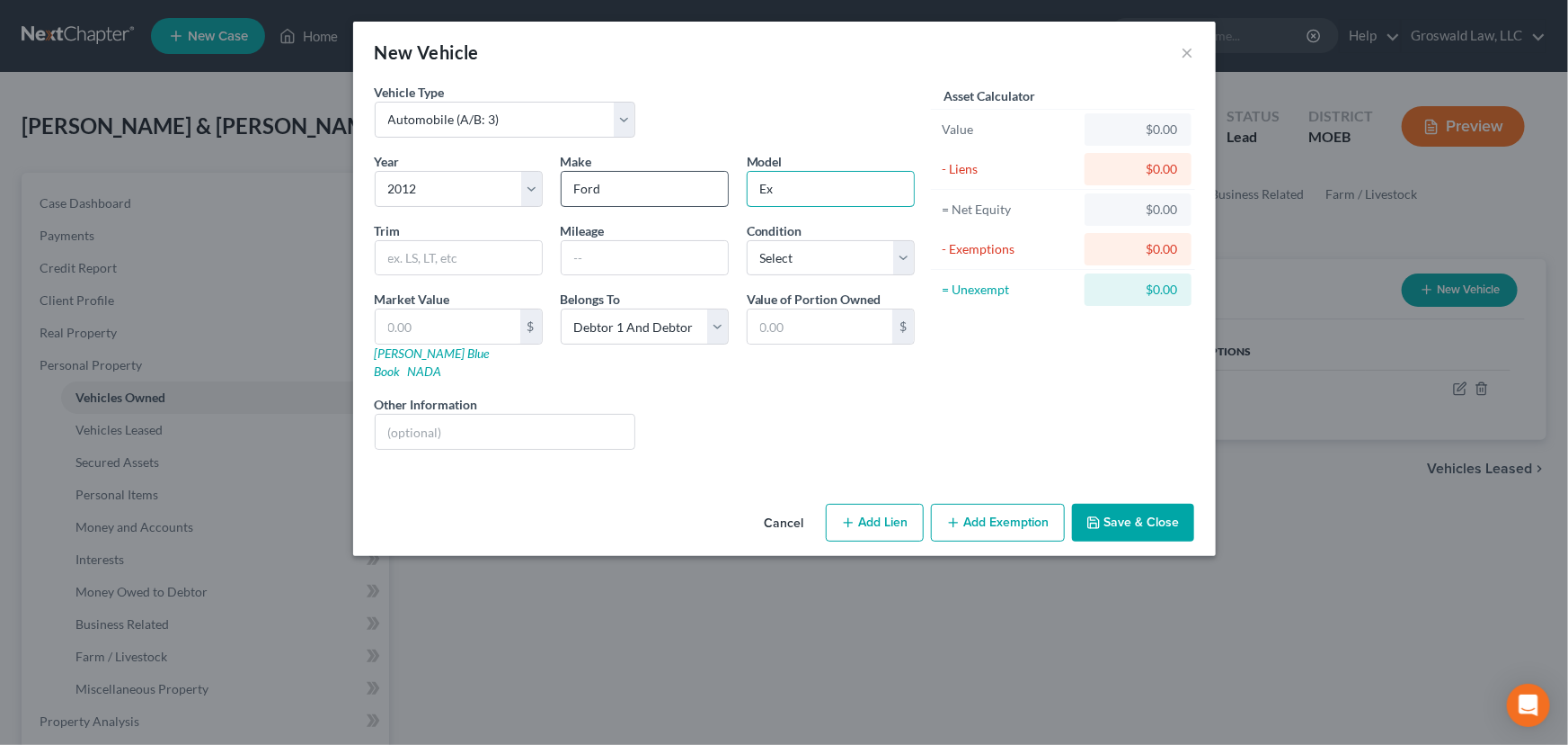
type input "Explorer"
click at [620, 256] on input "text" at bounding box center [644, 257] width 167 height 34
type input "160,000"
click at [882, 503] on button "Add Lien" at bounding box center [875, 522] width 98 height 38
select select "2"
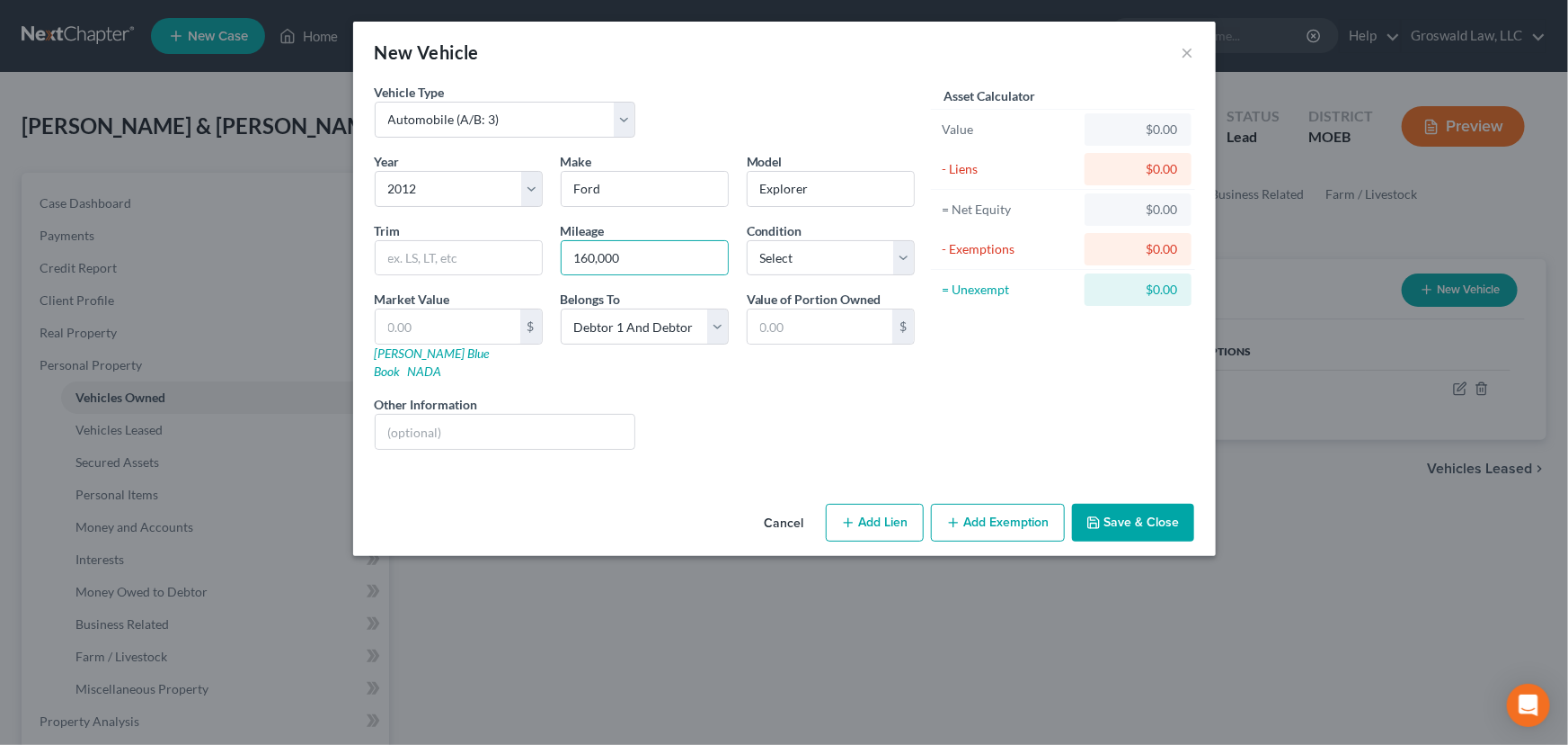
select select "0"
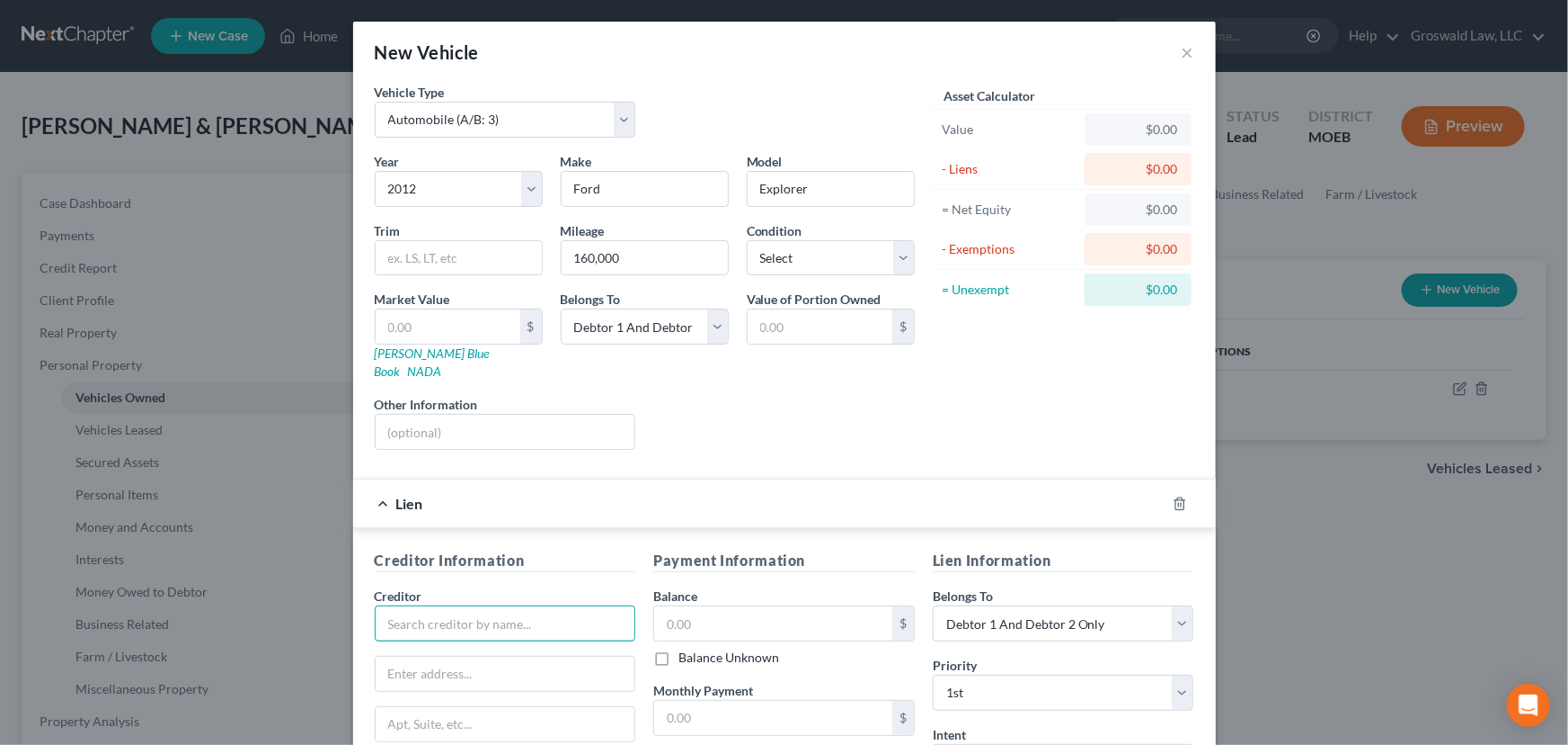
click at [491, 609] on input "text" at bounding box center [506, 623] width 261 height 36
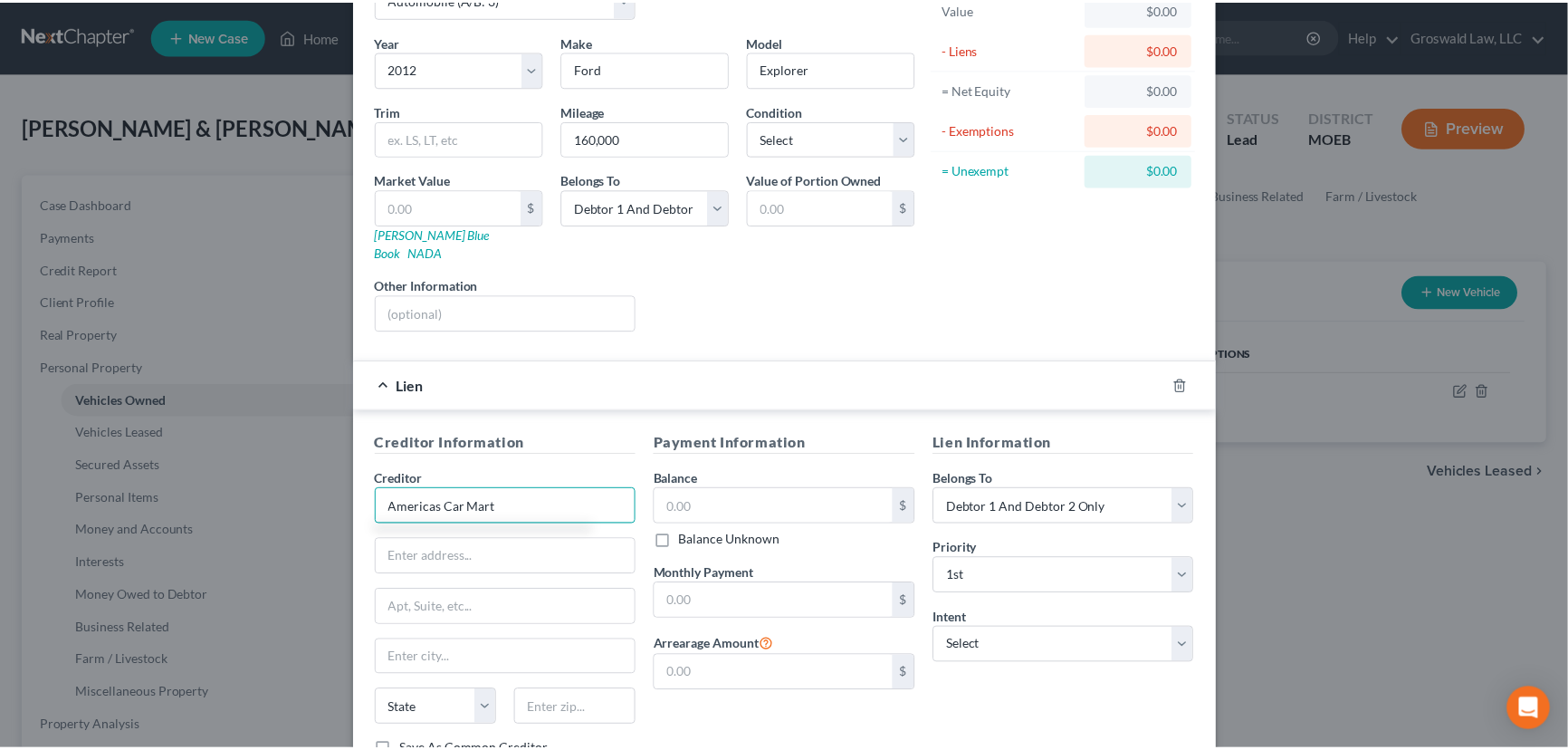
scroll to position [239, 0]
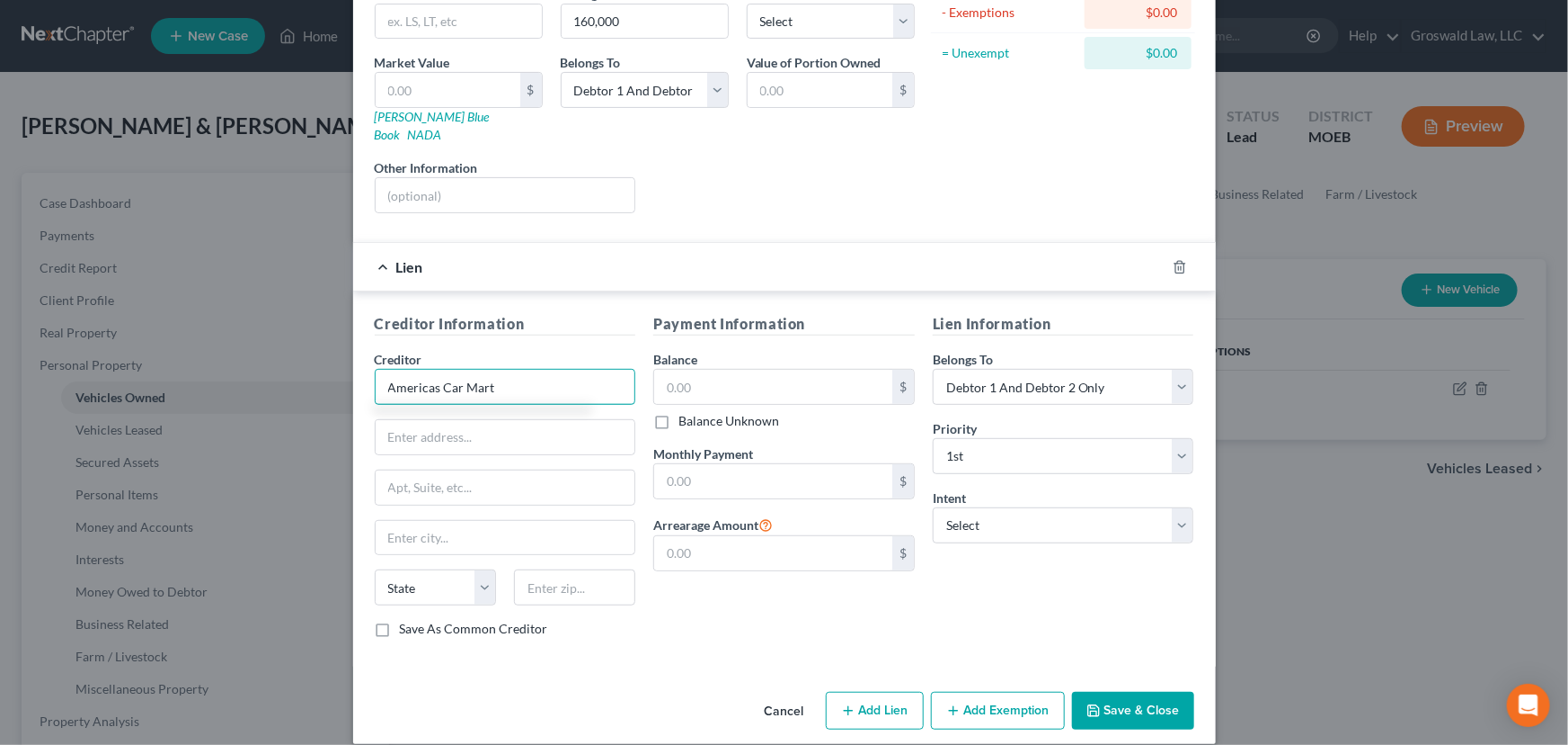
type input "Americas Car Mart"
click at [1109, 663] on button "Save & Close" at bounding box center [1132, 710] width 122 height 38
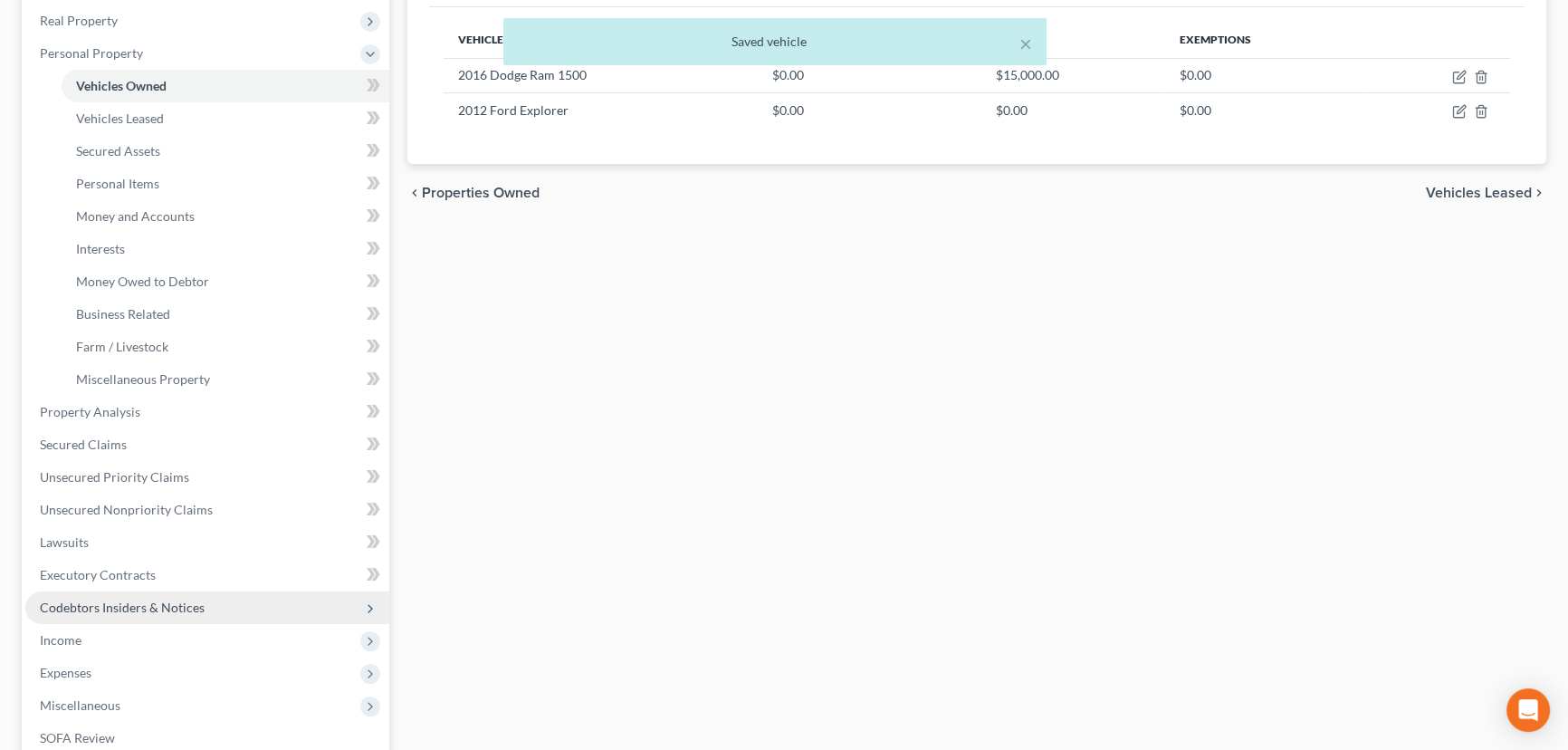
scroll to position [329, 0]
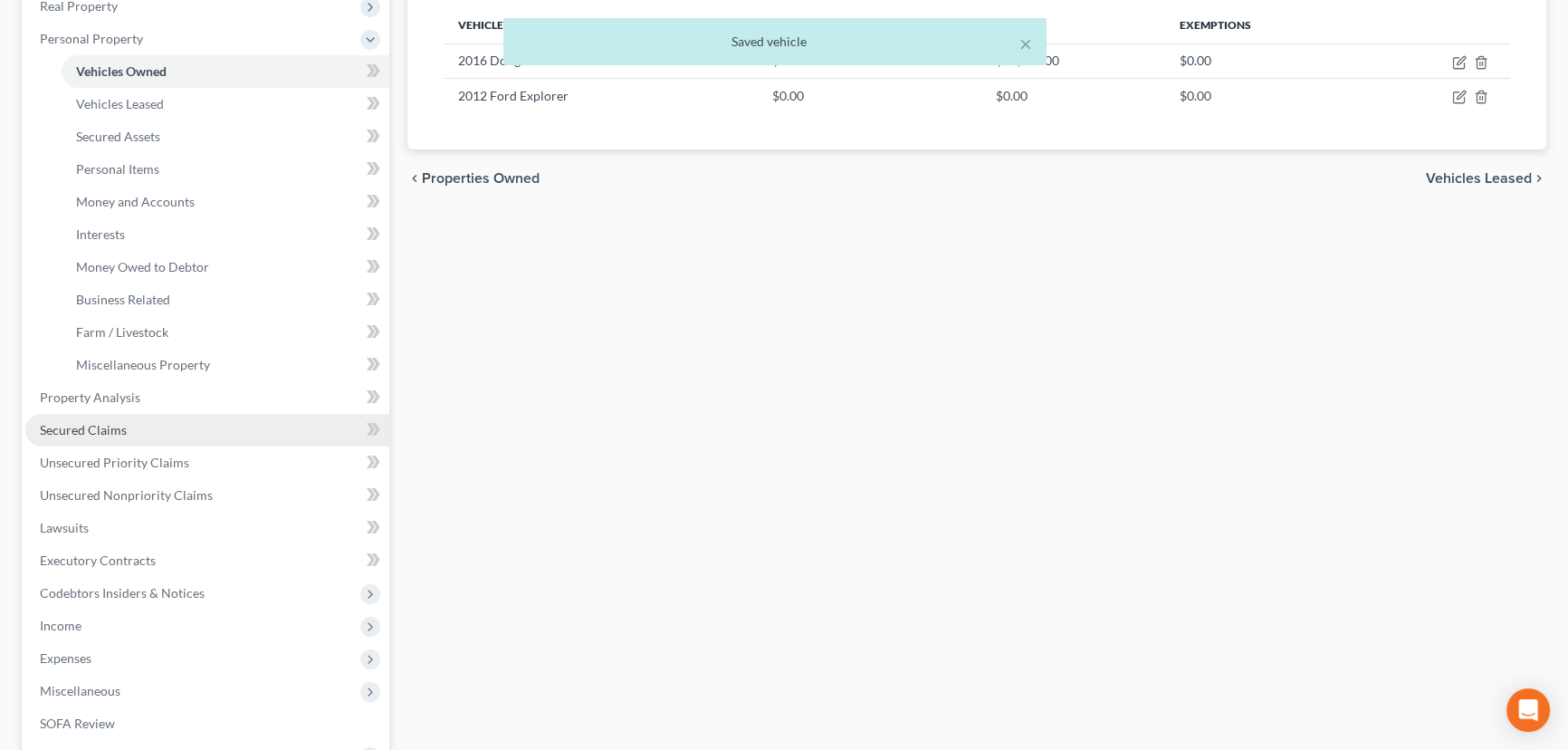
click at [116, 425] on span "Secured Claims" at bounding box center [83, 430] width 87 height 16
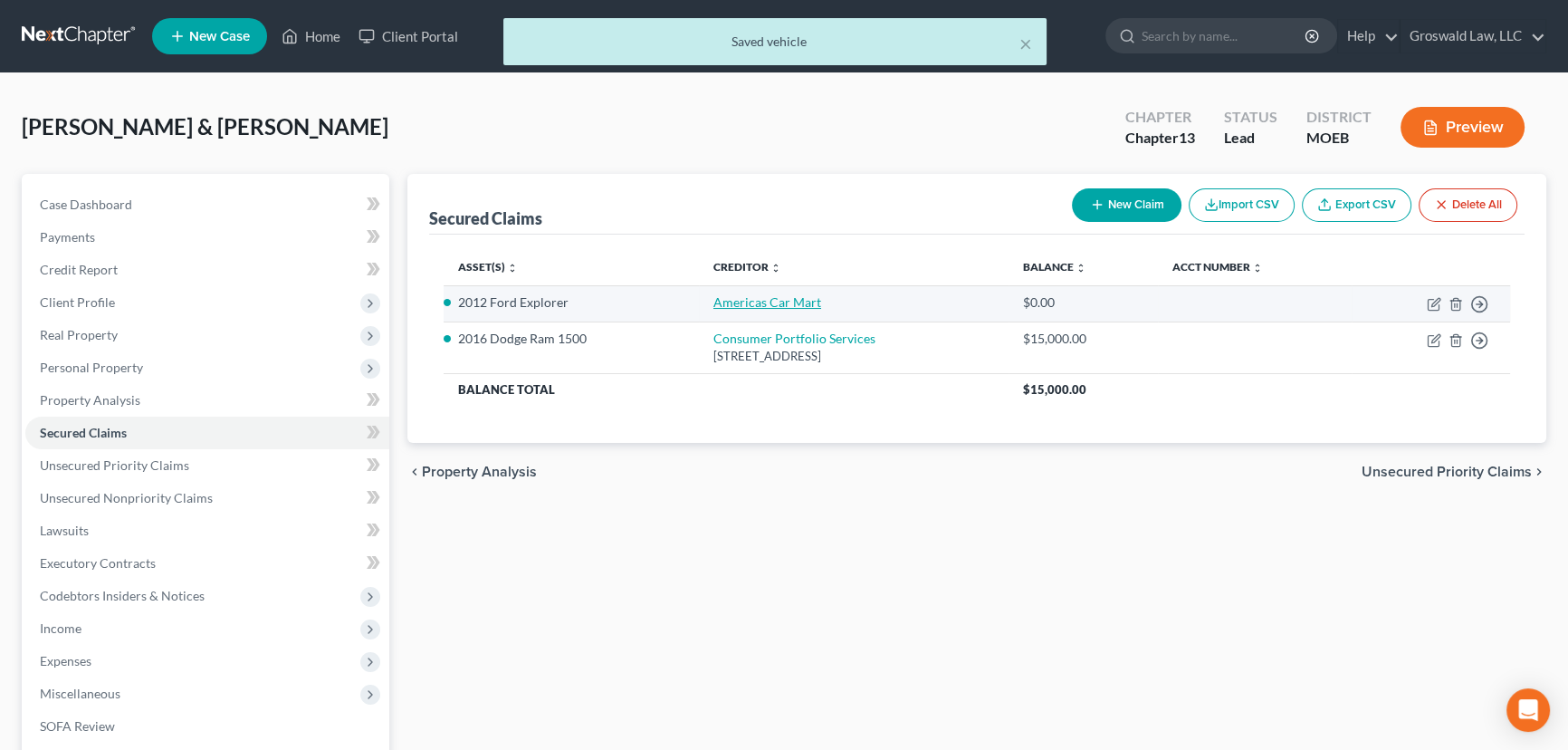
click at [776, 298] on link "Americas Car Mart" at bounding box center [768, 302] width 108 height 16
select select "3"
select select "2"
select select "0"
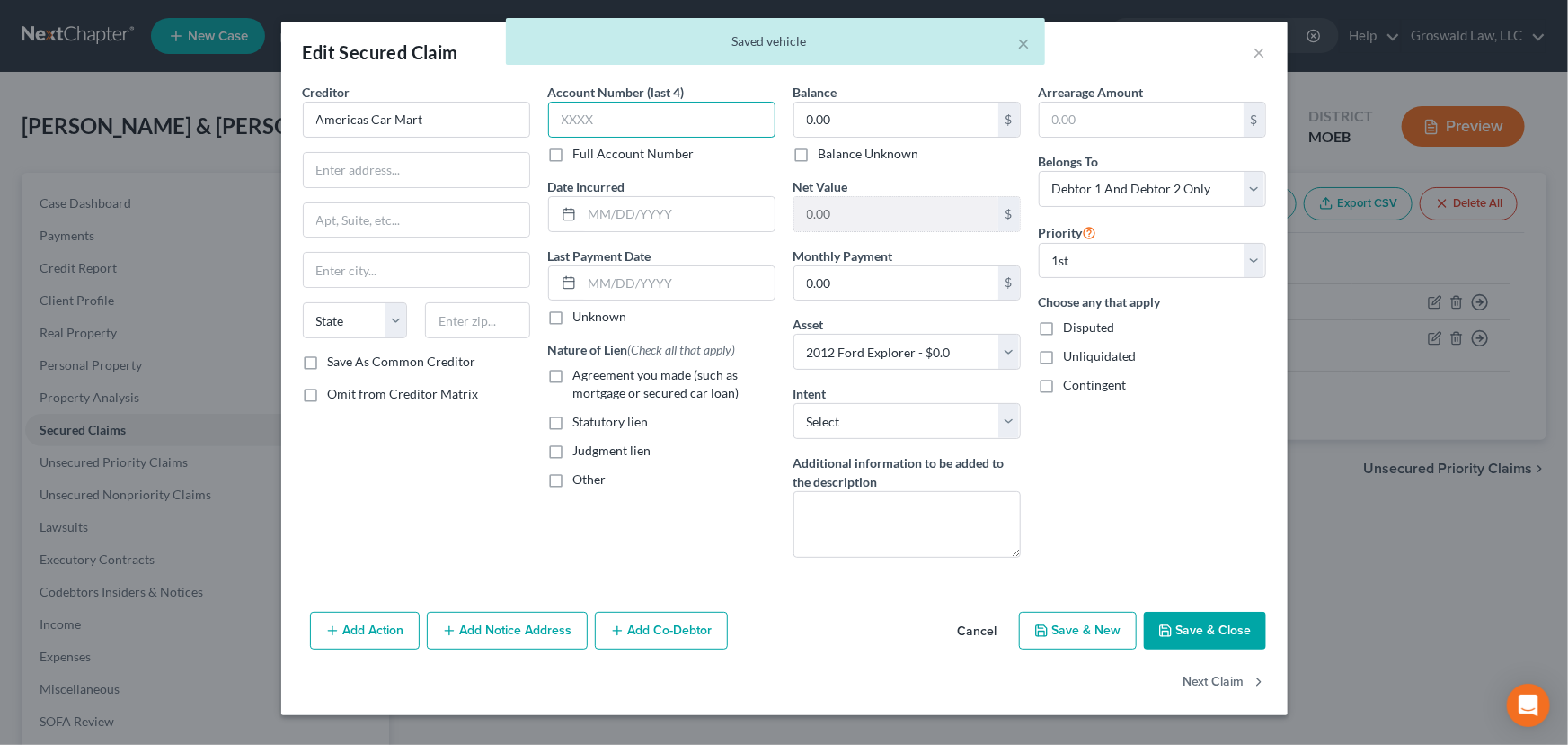
click at [668, 117] on input "text" at bounding box center [662, 119] width 227 height 36
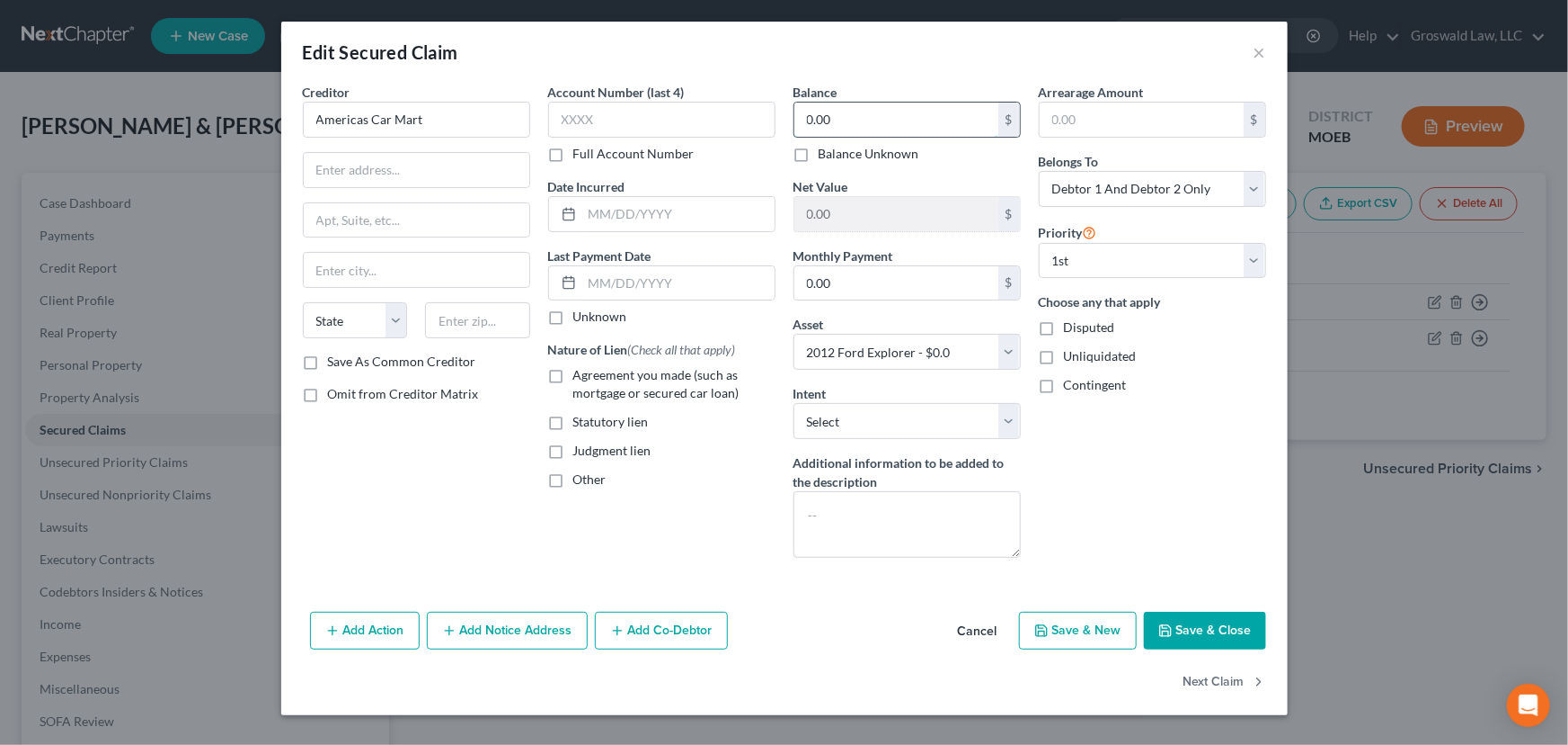
click at [843, 119] on input "0.00" at bounding box center [896, 119] width 204 height 34
type input "3,000"
click at [644, 379] on span "Agreement you made (such as mortgage or secured car loan)" at bounding box center [656, 383] width 167 height 33
click at [593, 377] on input "Agreement you made (such as mortgage or secured car loan)" at bounding box center [587, 372] width 12 height 12
checkbox input "true"
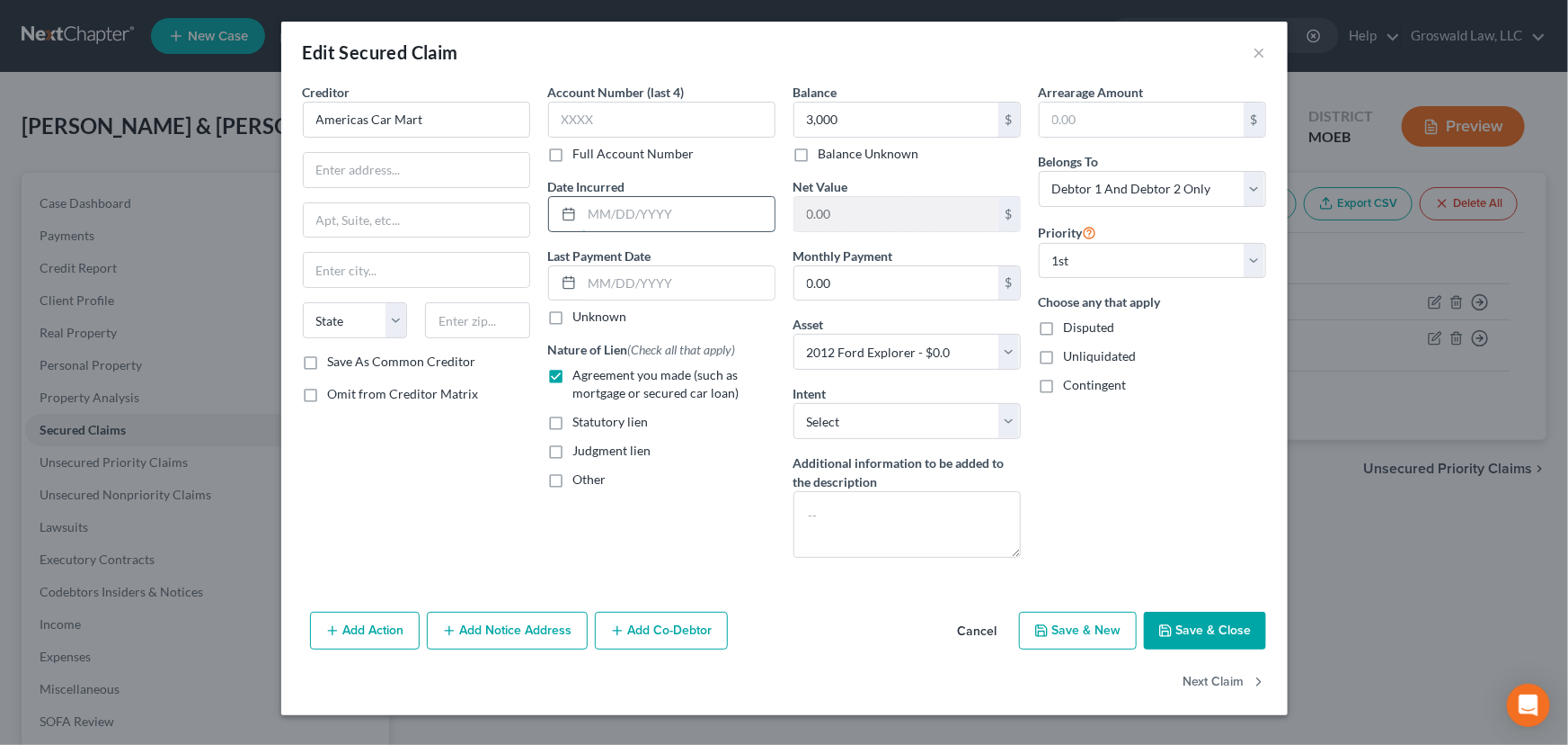
click at [635, 219] on input "text" at bounding box center [678, 214] width 192 height 34
drag, startPoint x: 653, startPoint y: 219, endPoint x: 415, endPoint y: 197, distance: 239.0
click at [399, 206] on div "Creditor * Americas Car Mart State AL AK AR AZ CA CO CT DE DC FL GA GU HI ID IL…" at bounding box center [784, 328] width 981 height 490
type input "2021"
click at [1221, 626] on button "Save & Close" at bounding box center [1205, 630] width 122 height 38
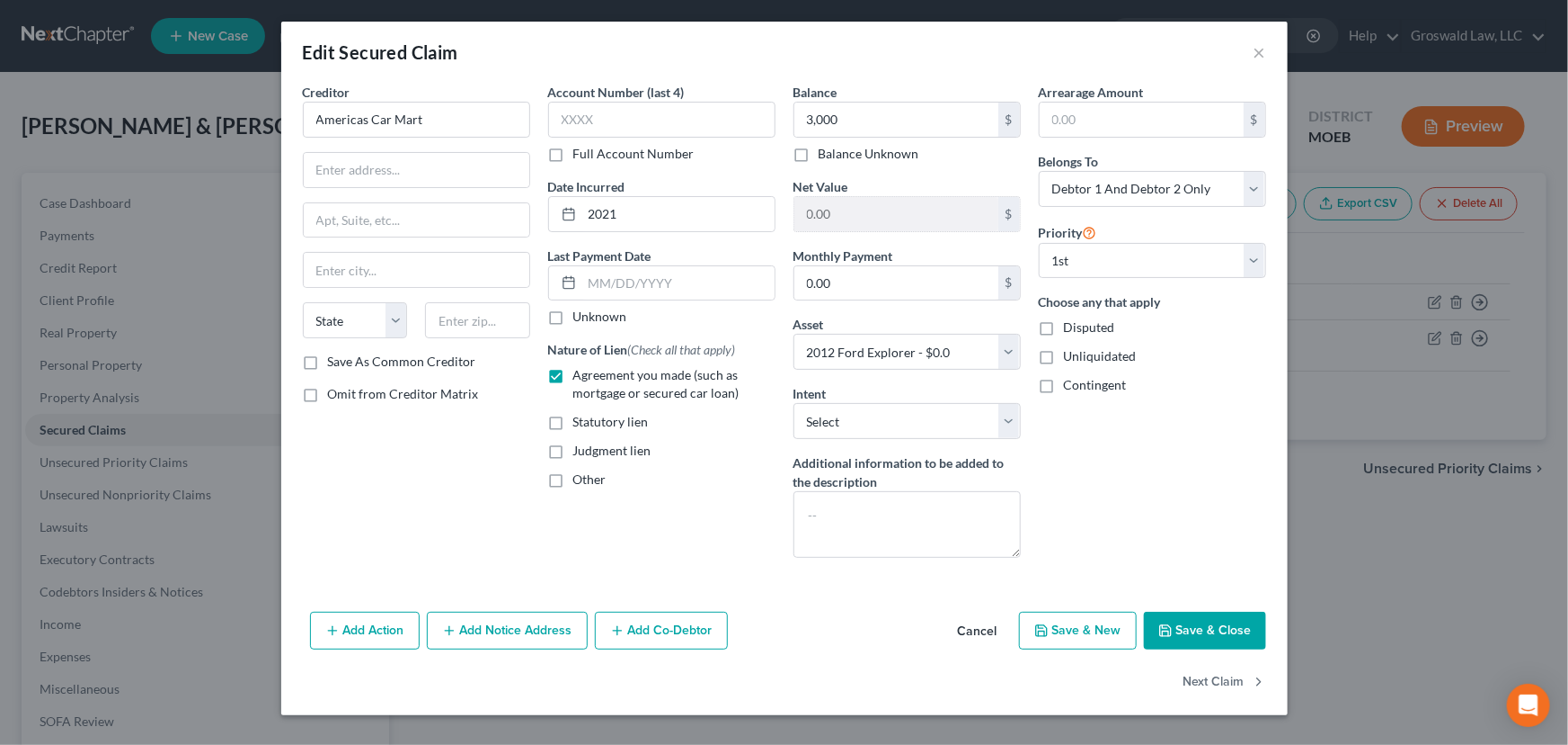
select select
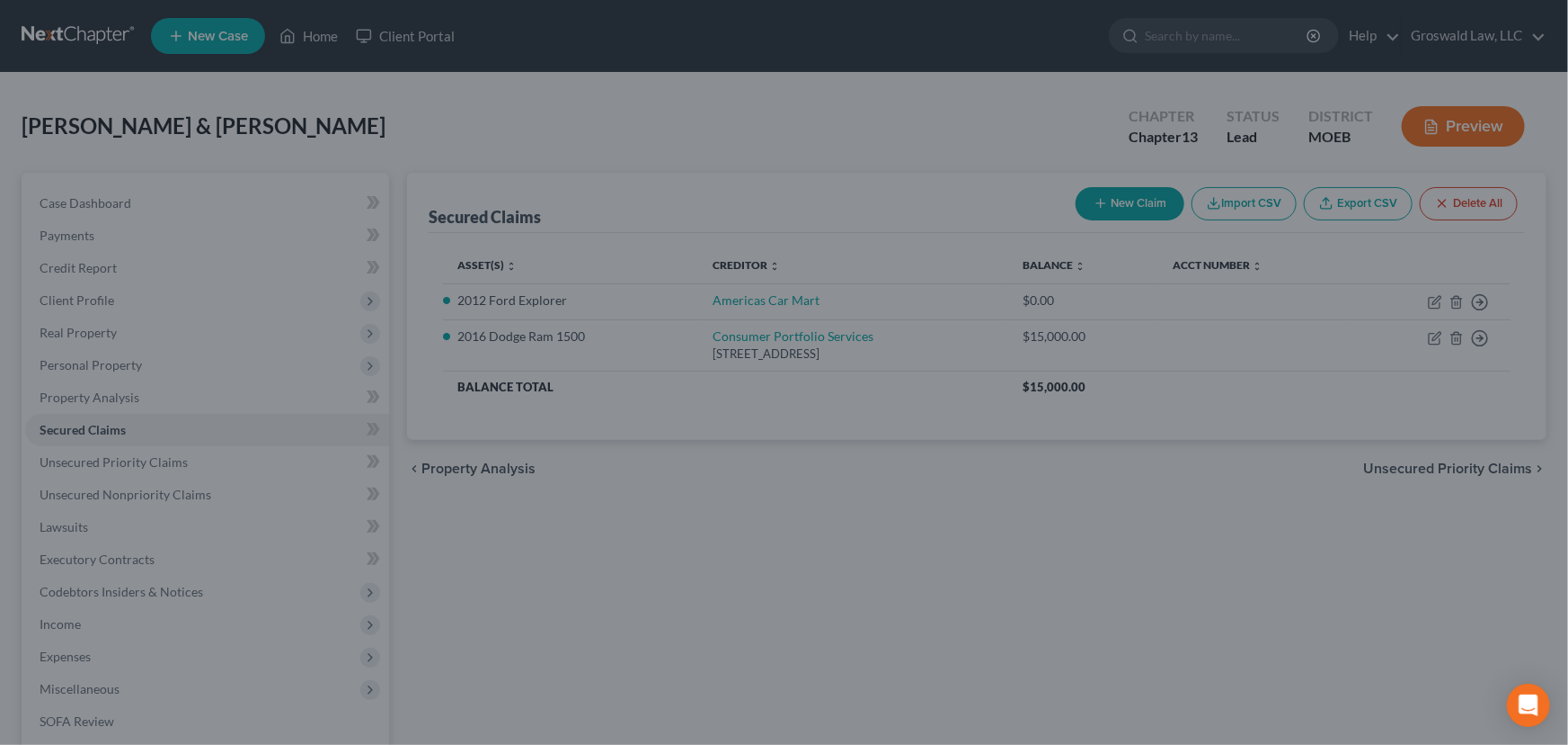
type input "3,000.00"
type input "-3,000.00"
select select "3"
type input "0"
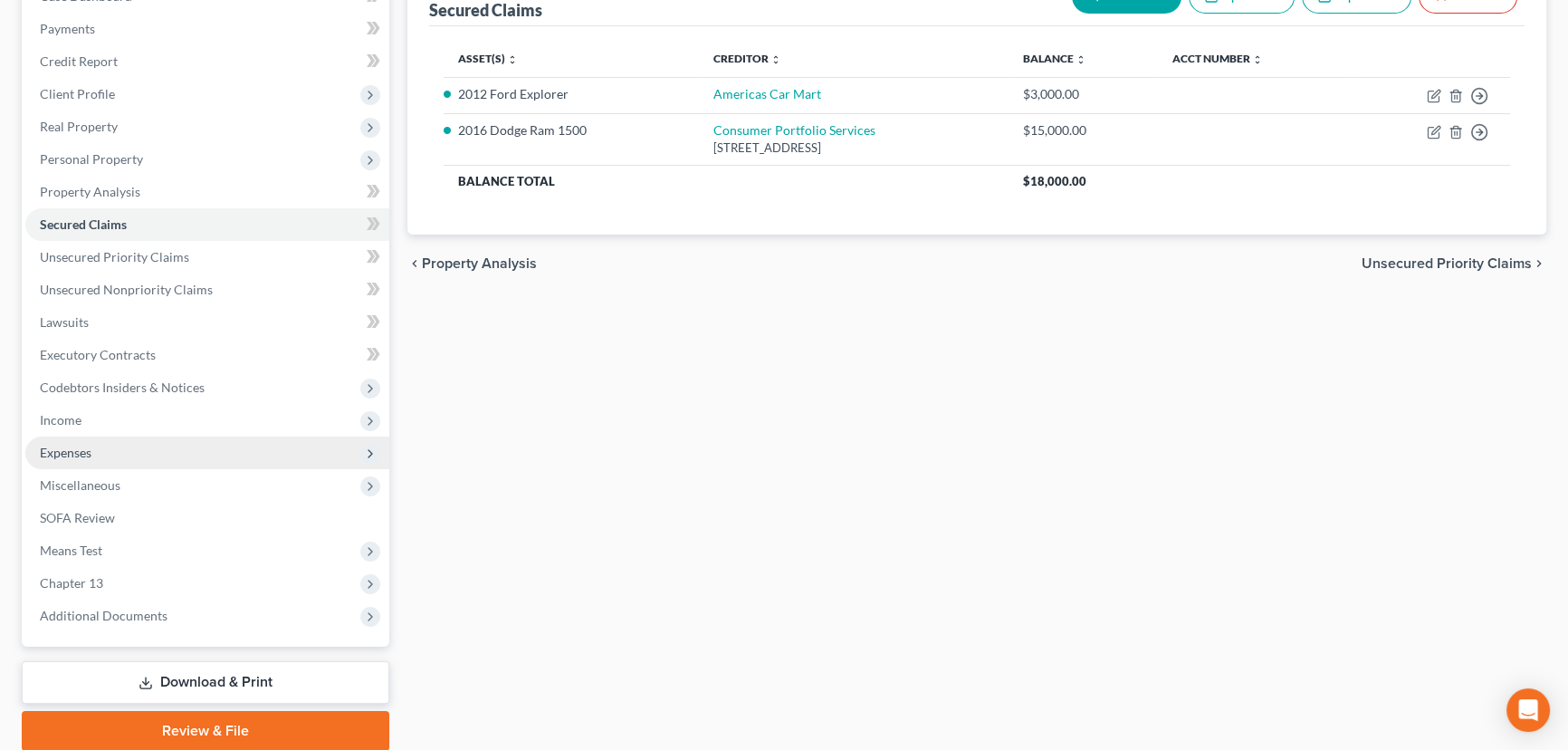
scroll to position [246, 0]
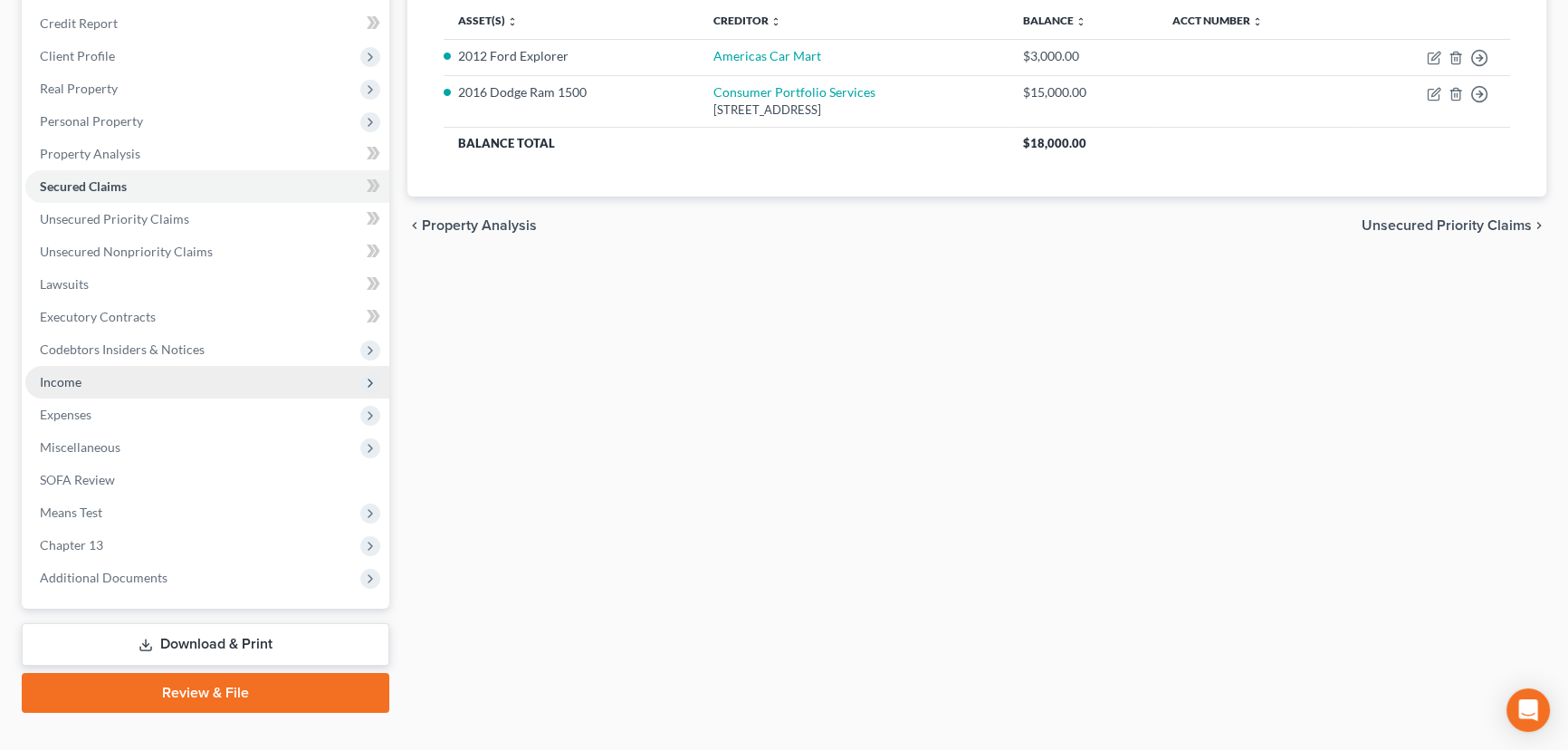
click at [109, 380] on span "Income" at bounding box center [207, 382] width 364 height 32
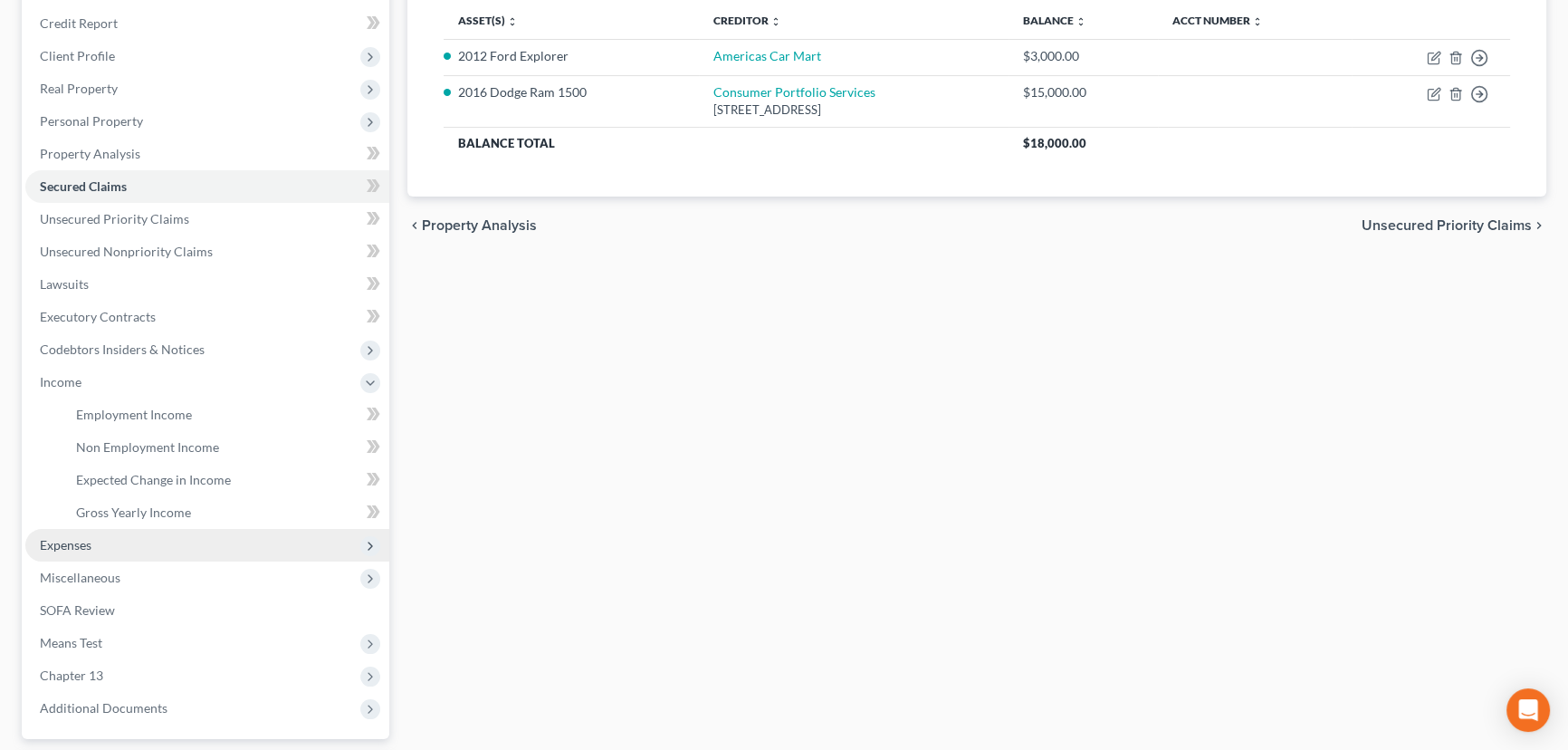
click at [140, 536] on span "Expenses" at bounding box center [207, 545] width 364 height 32
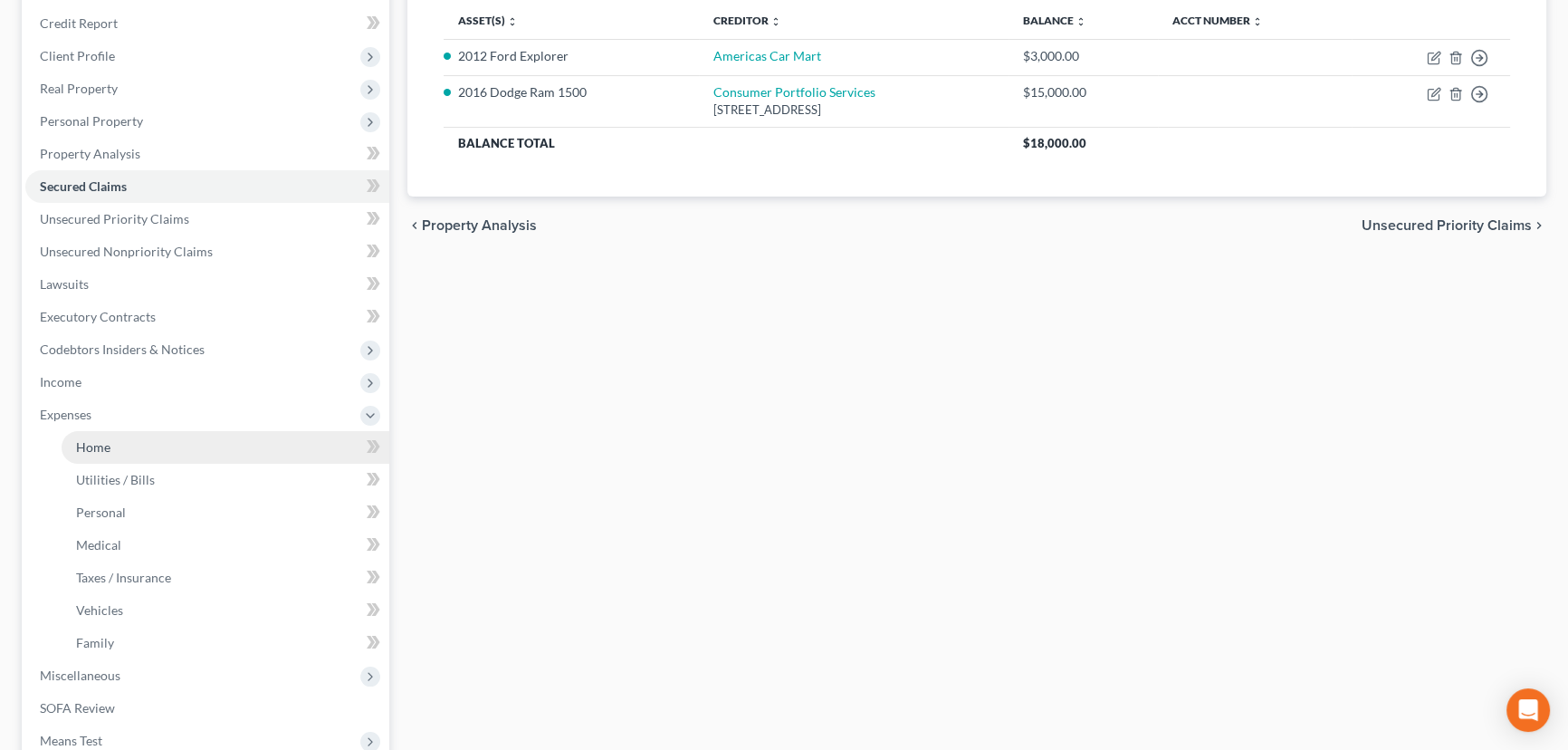
click at [114, 443] on link "Home" at bounding box center [226, 447] width 328 height 32
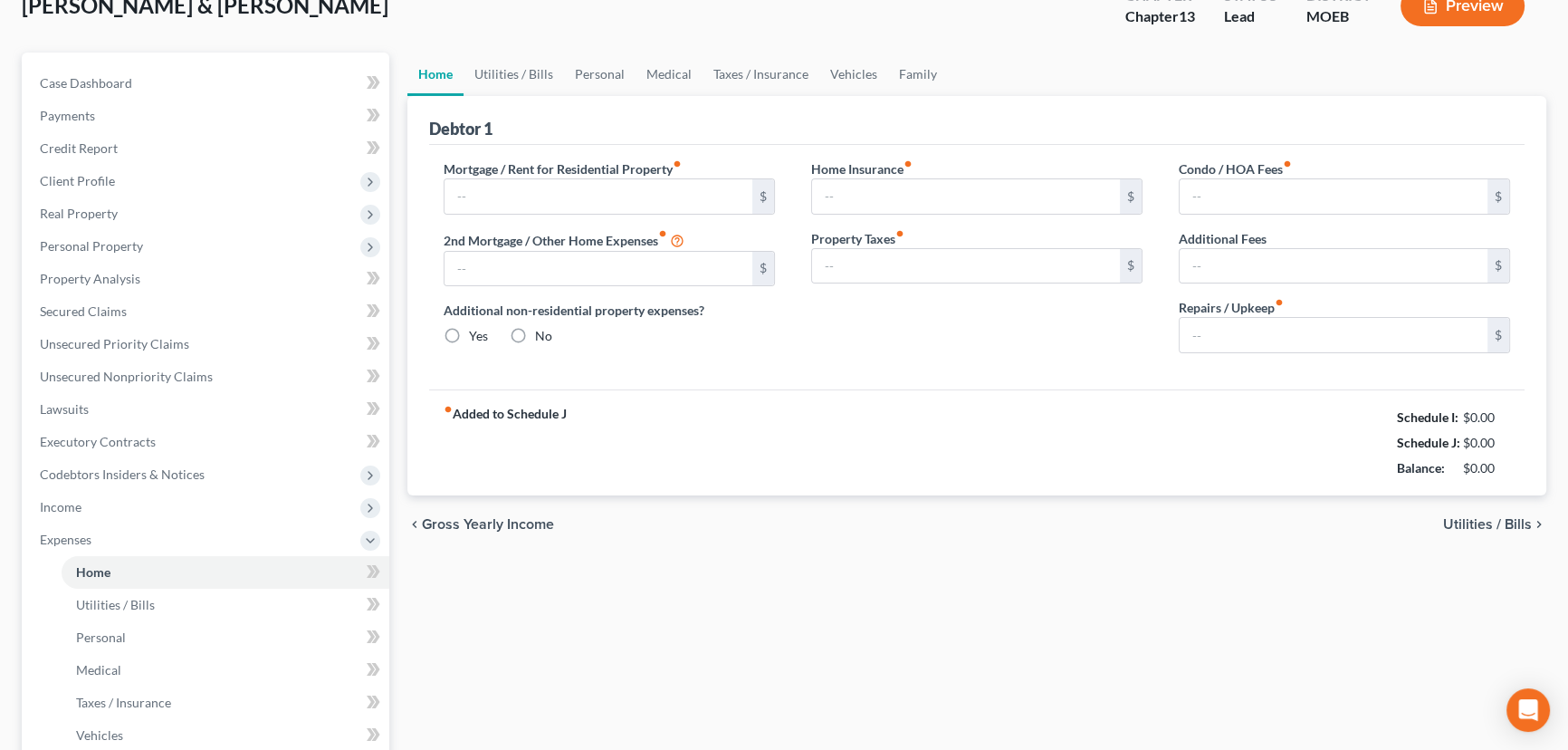
type input "0.00"
radio input "true"
type input "0.00"
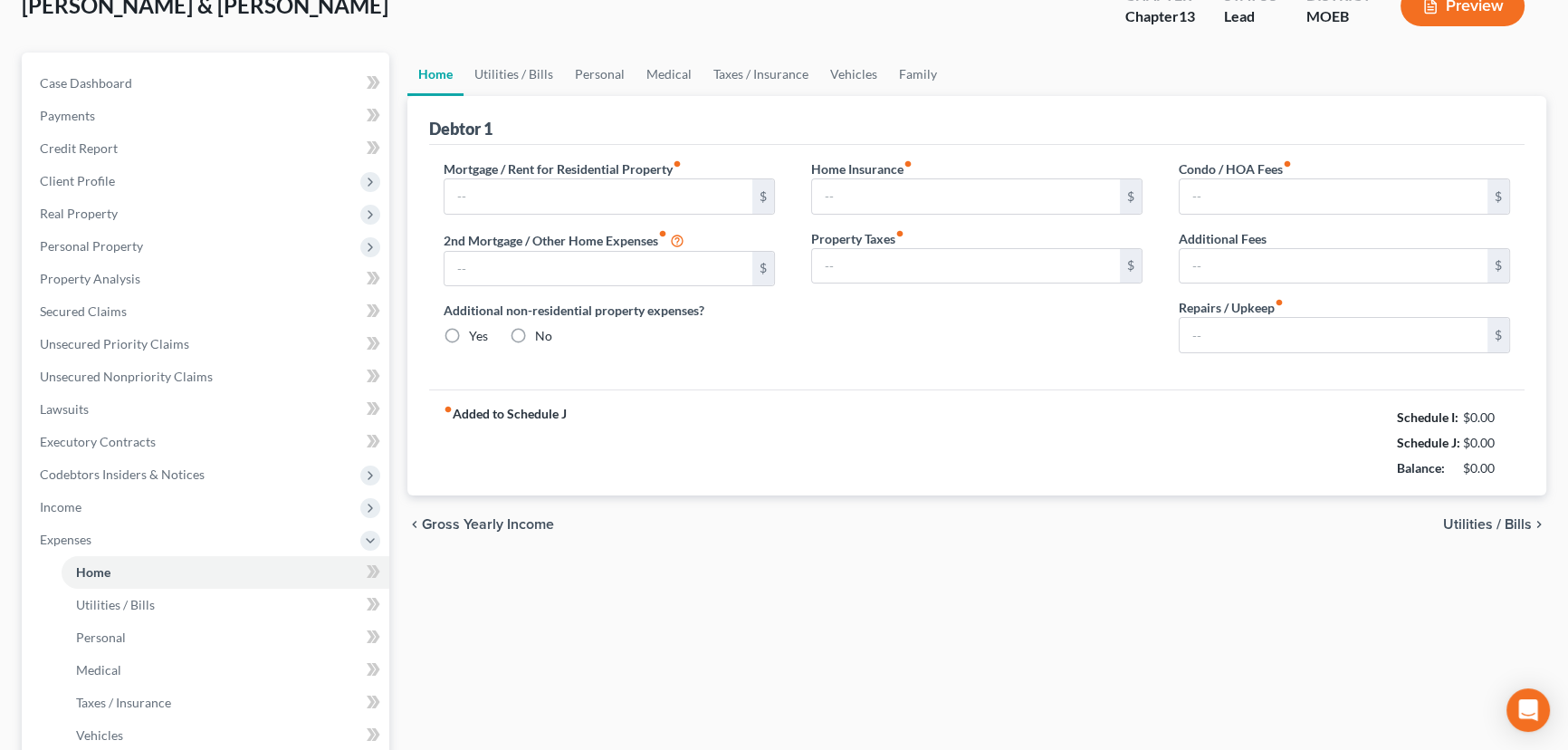
type input "0.00"
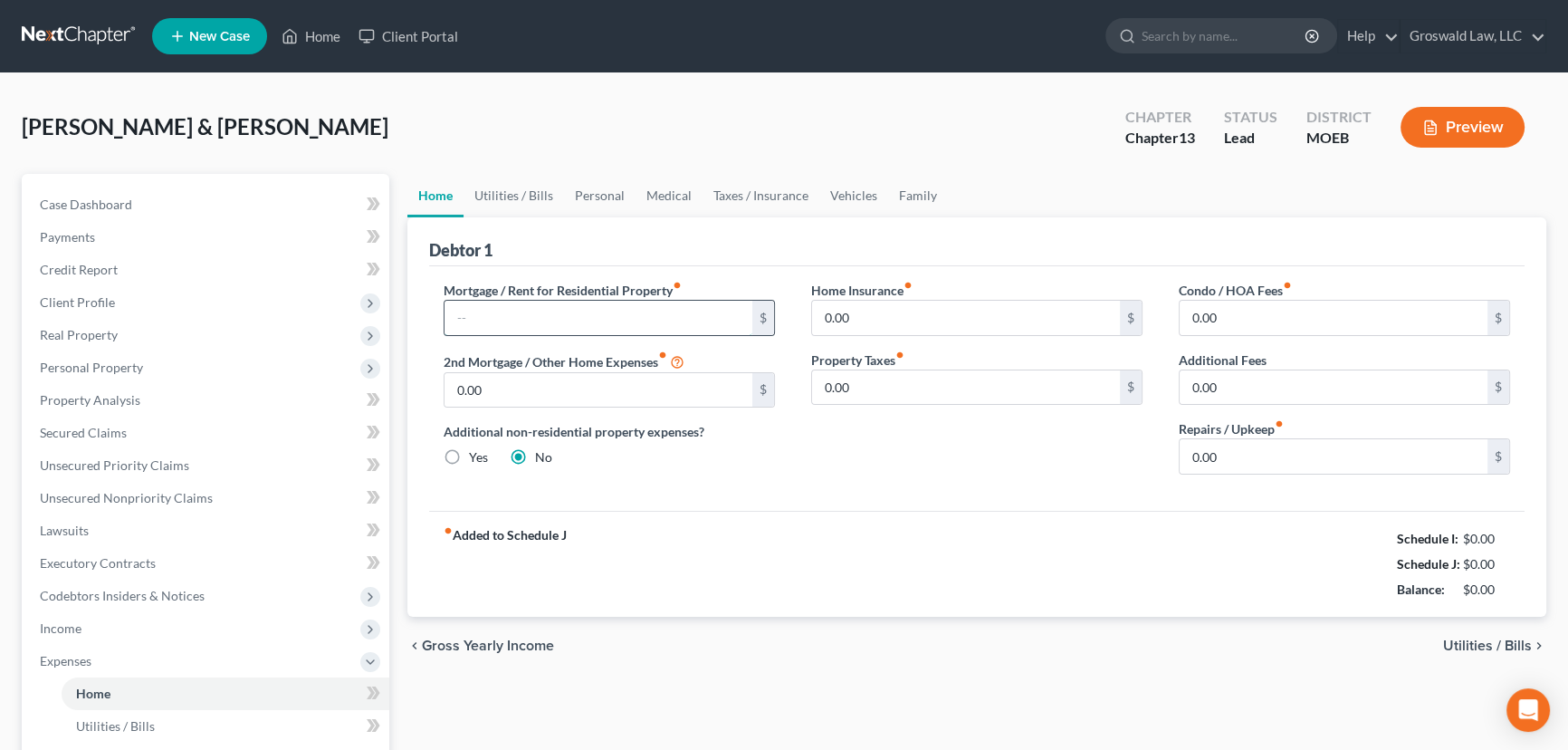
click at [537, 315] on input "text" at bounding box center [599, 317] width 308 height 34
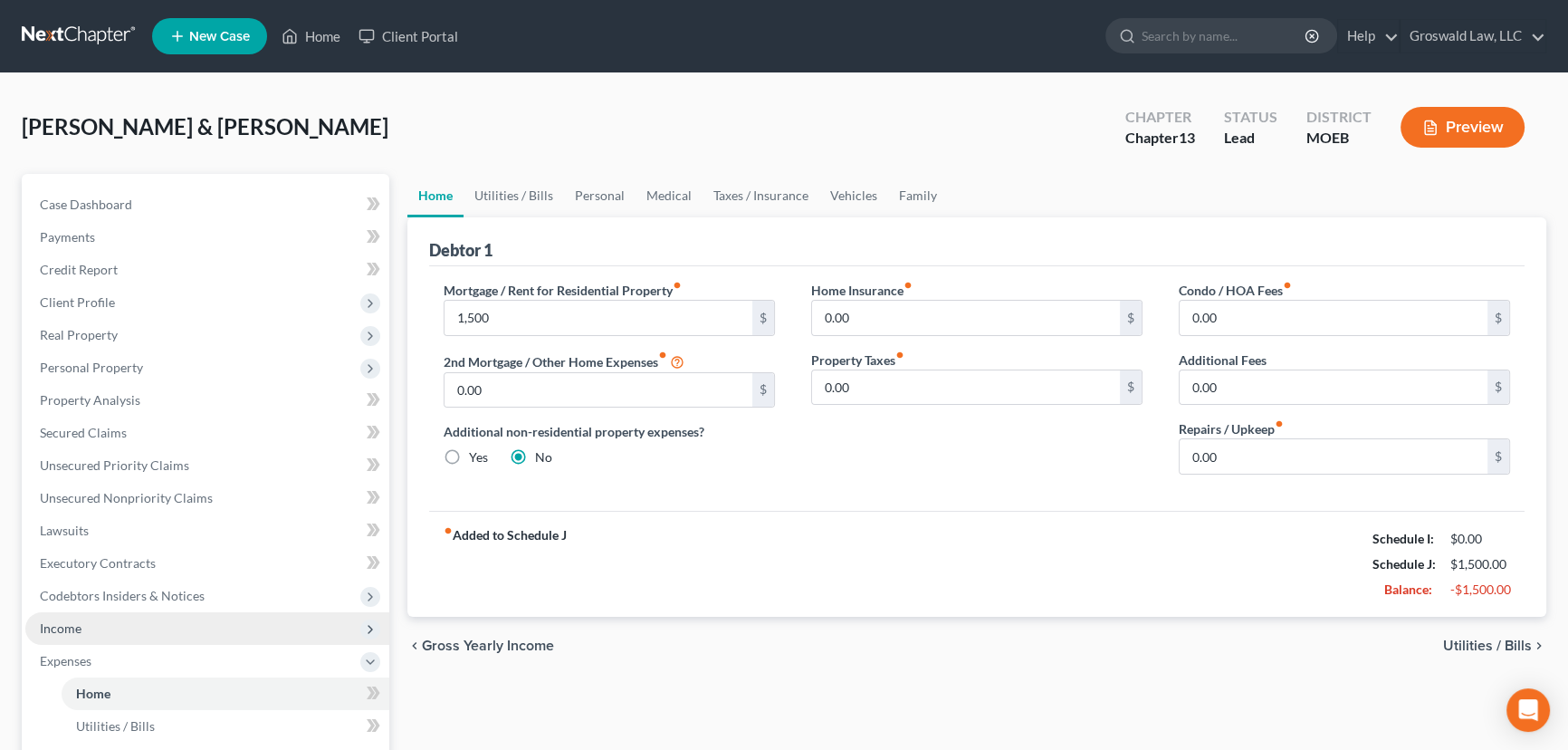
click at [118, 616] on span "Income" at bounding box center [207, 627] width 364 height 32
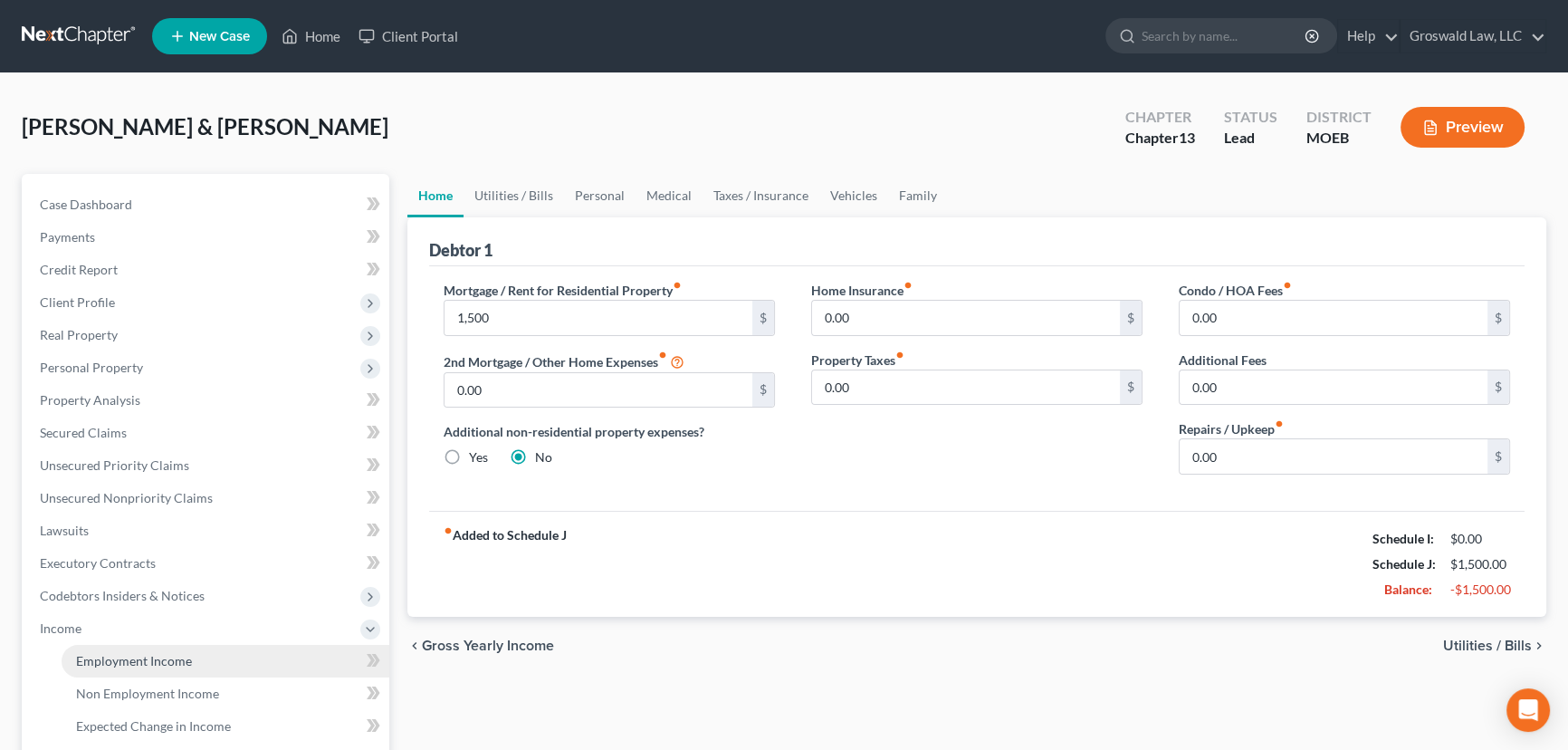
click at [135, 661] on span "Employment Income" at bounding box center [134, 661] width 116 height 16
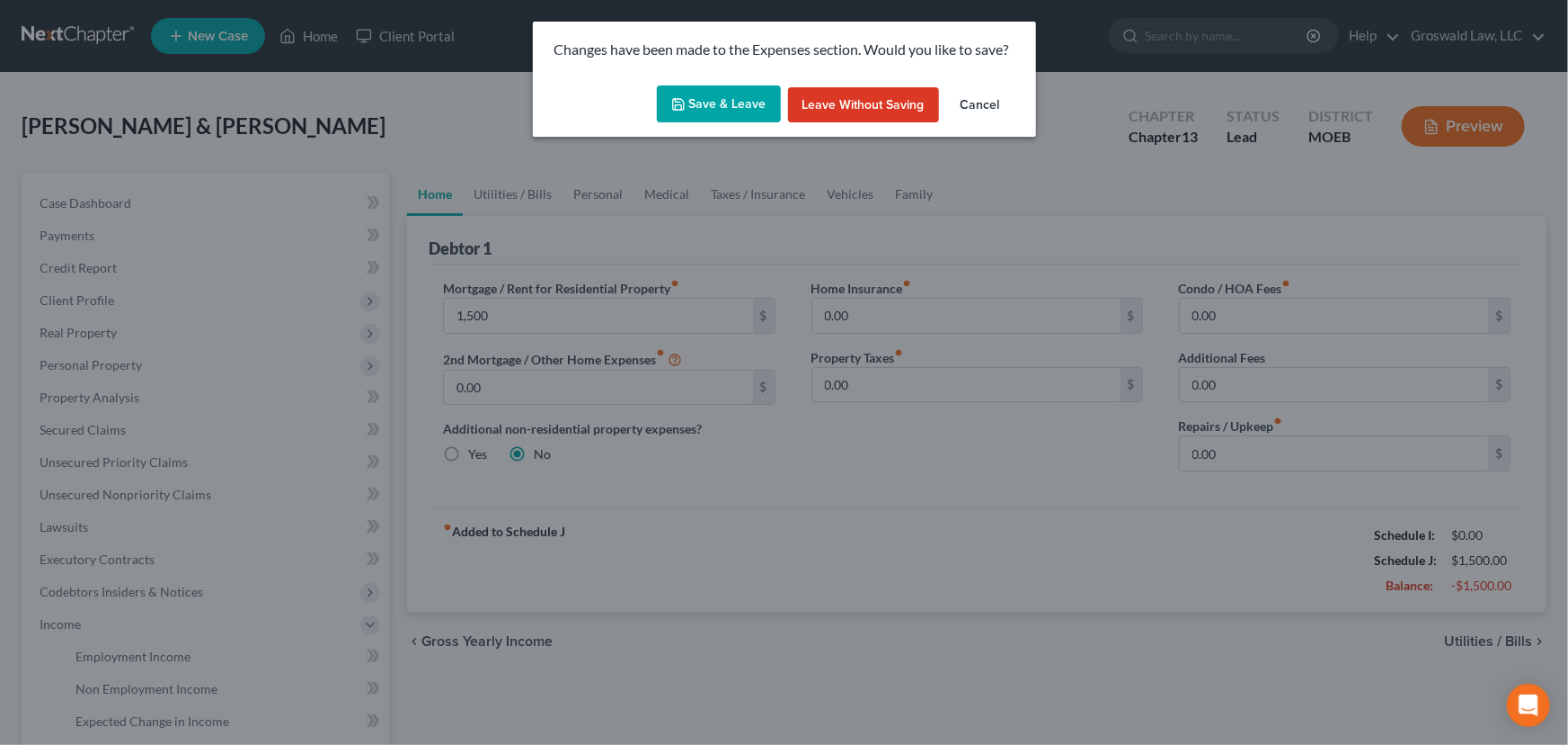
click at [723, 101] on button "Save & Leave" at bounding box center [718, 104] width 124 height 38
type input "1,500.00"
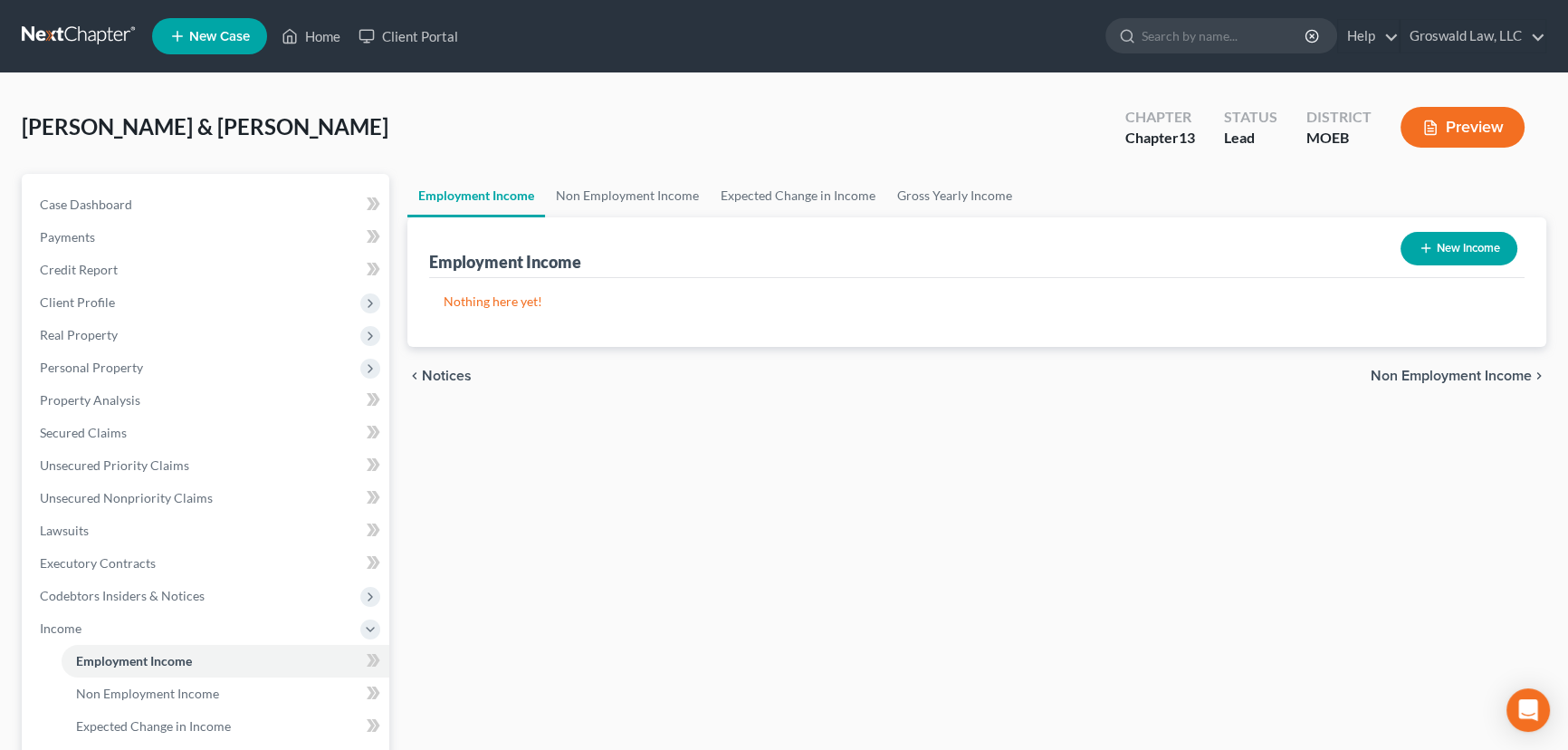
click at [1259, 242] on button "New Income" at bounding box center [1459, 248] width 117 height 33
select select "0"
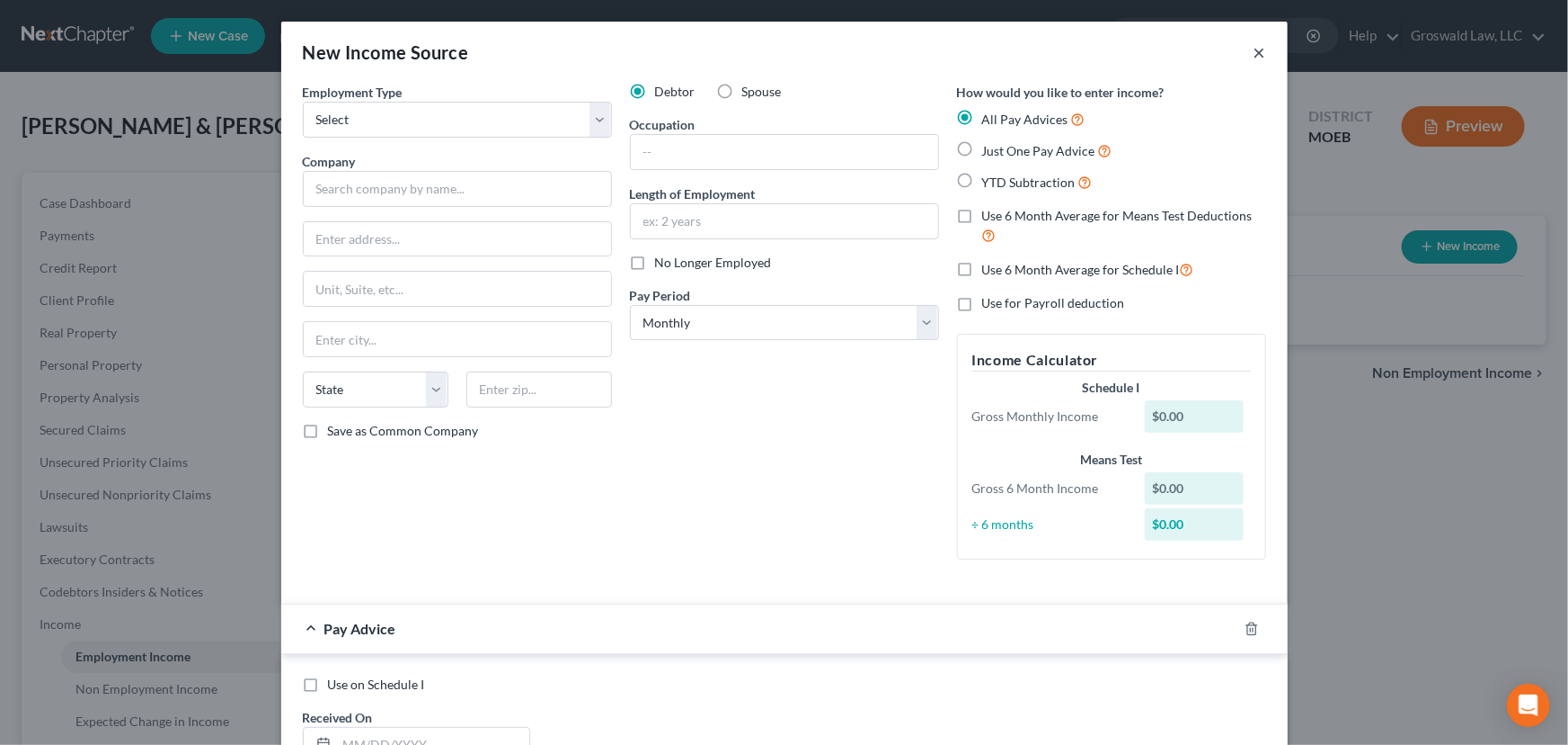
click at [1249, 52] on button "×" at bounding box center [1260, 52] width 13 height 21
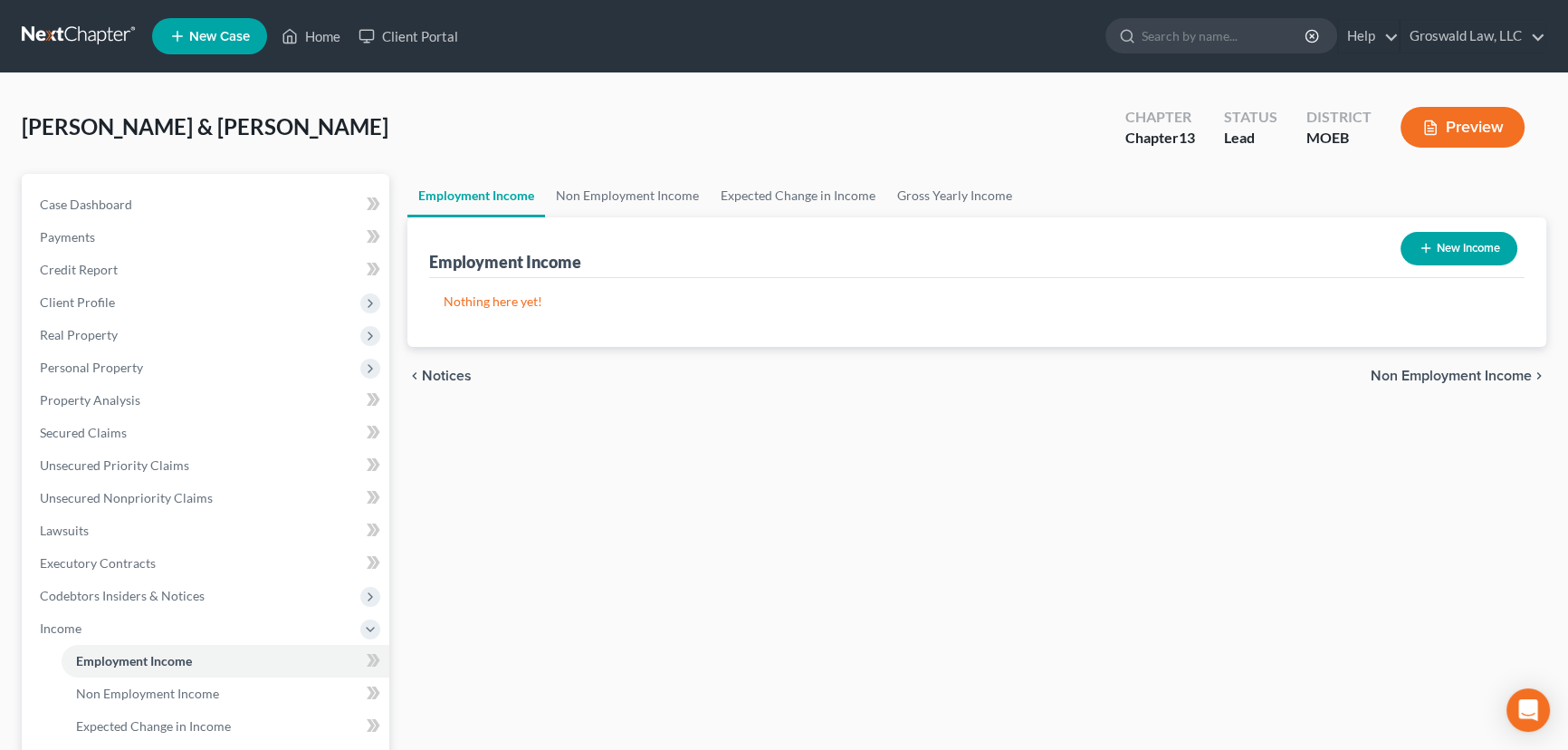
click at [1259, 245] on button "New Income" at bounding box center [1459, 248] width 117 height 33
select select "0"
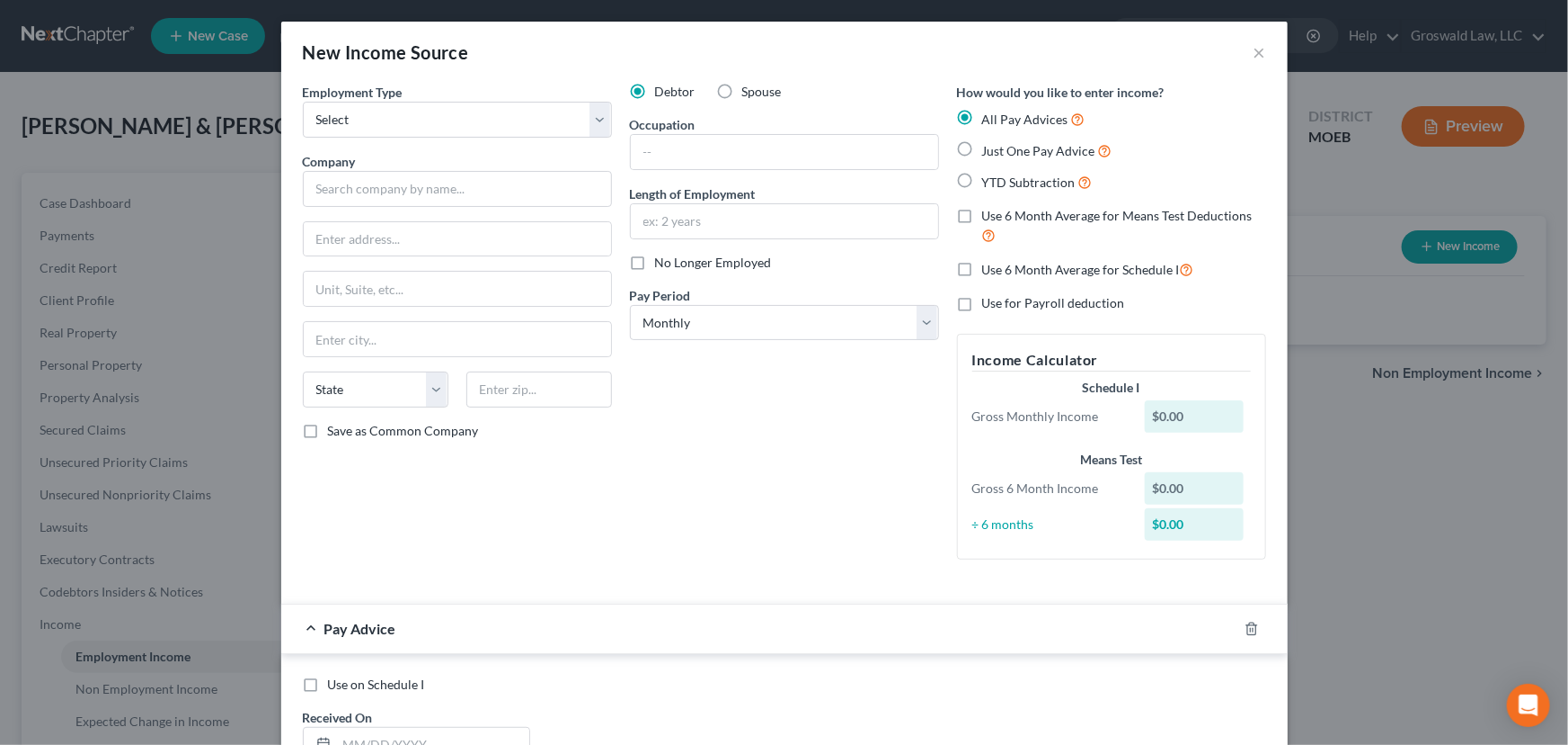
click at [743, 90] on label "Spouse" at bounding box center [762, 92] width 40 height 18
click at [749, 90] on input "Spouse" at bounding box center [755, 89] width 12 height 12
radio input "true"
click at [500, 188] on input "text" at bounding box center [457, 188] width 309 height 36
type input "Americas Car Mart"
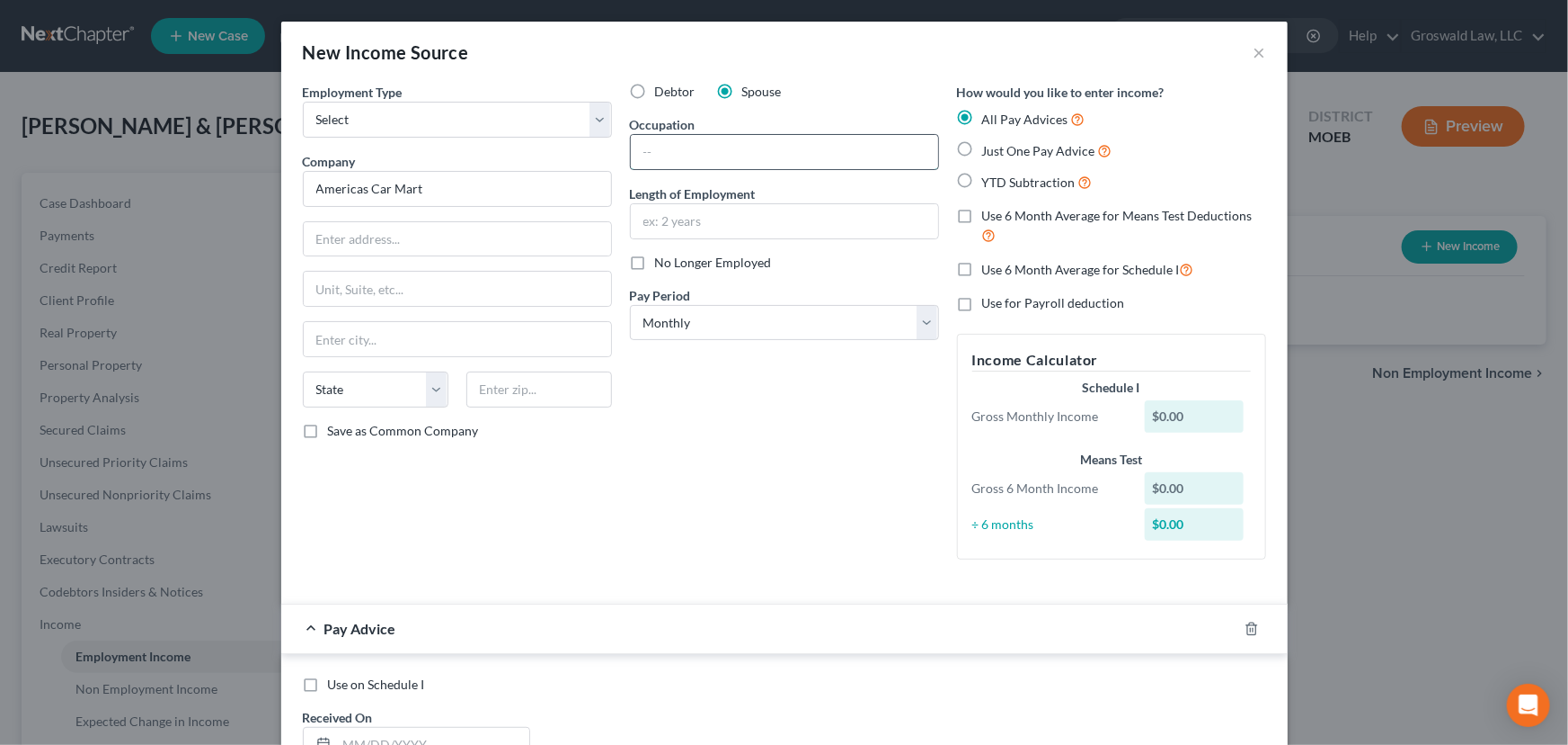
click at [656, 151] on input "text" at bounding box center [784, 151] width 307 height 34
type input "2018 to present"
click at [662, 153] on input "text" at bounding box center [784, 151] width 307 height 34
type input "General Manager"
click at [1247, 624] on icon "button" at bounding box center [1251, 628] width 8 height 12
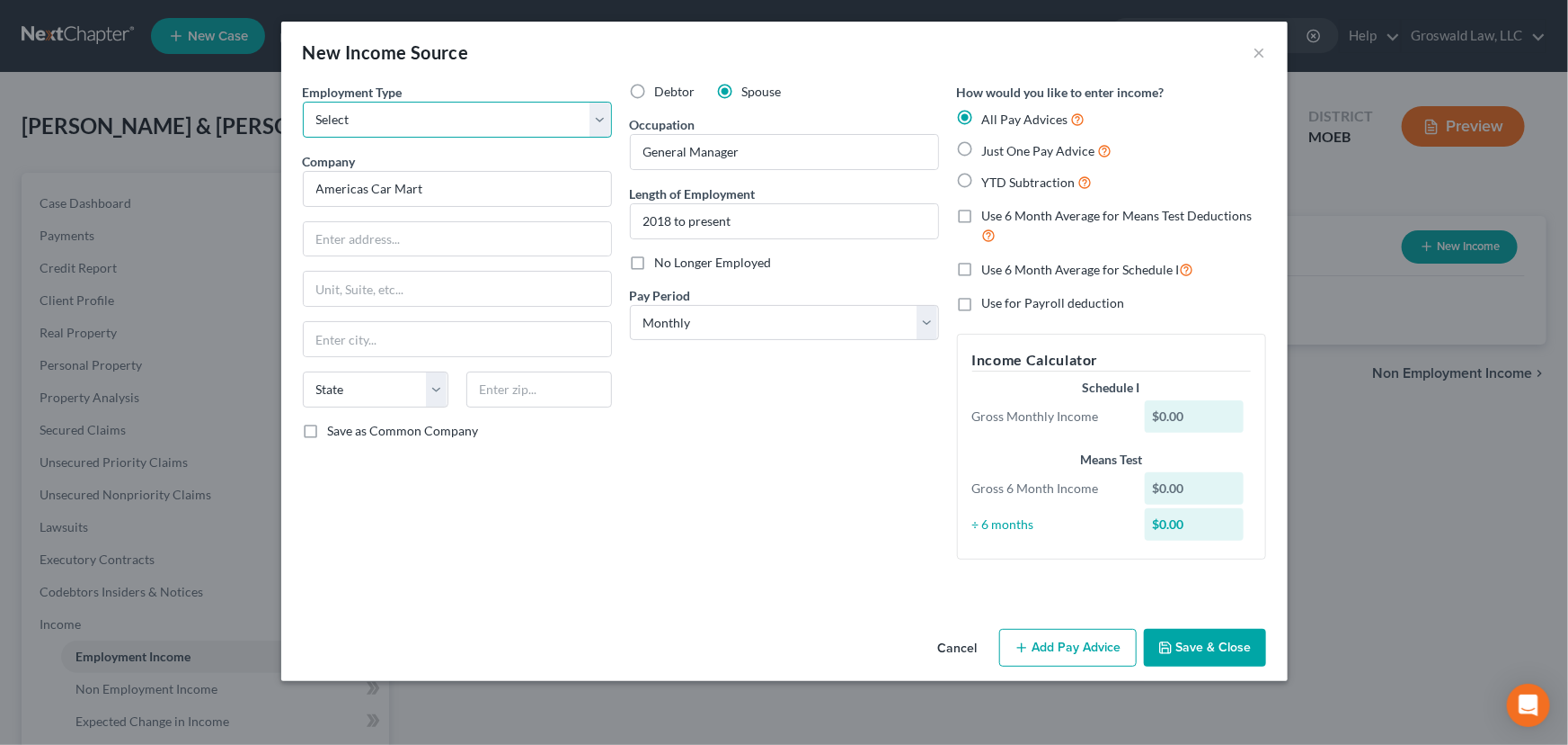
click at [441, 112] on select "Select Full or [DEMOGRAPHIC_DATA] Employment Self Employment" at bounding box center [457, 119] width 309 height 36
select select "0"
click at [303, 101] on select "Select Full or [DEMOGRAPHIC_DATA] Employment Self Employment" at bounding box center [457, 119] width 309 height 36
click at [1208, 644] on button "Save & Close" at bounding box center [1205, 647] width 122 height 38
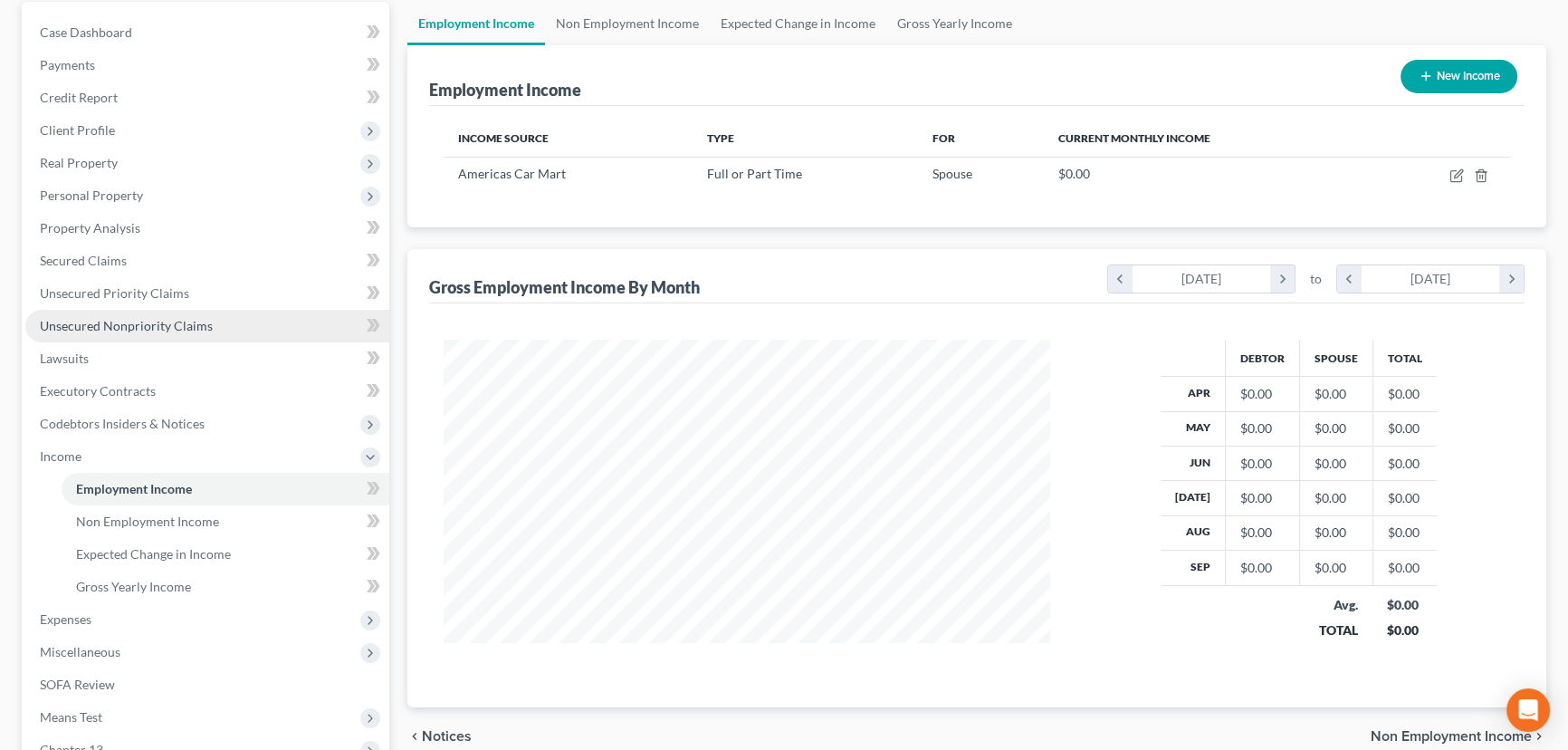
scroll to position [164, 0]
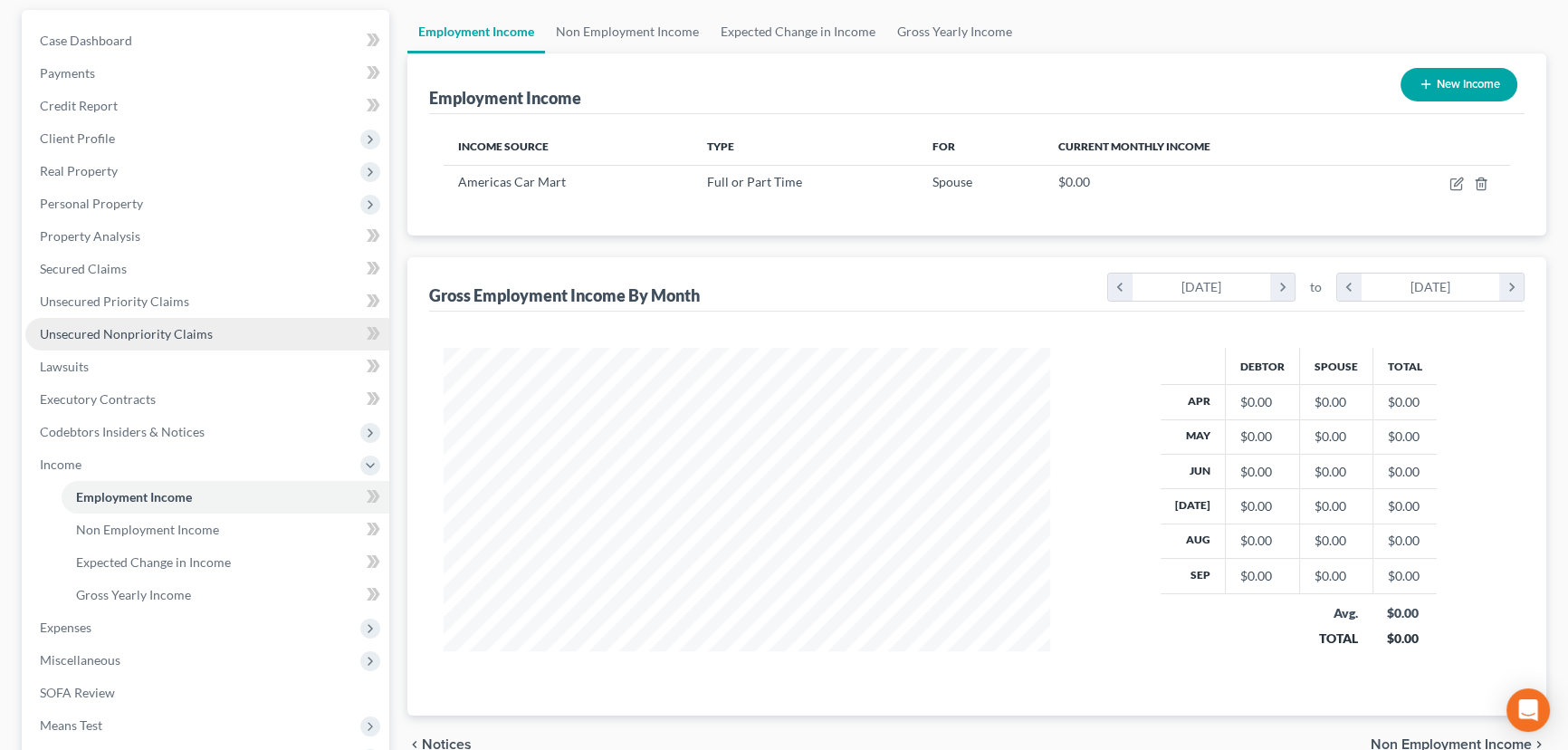
click at [135, 326] on span "Unsecured Nonpriority Claims" at bounding box center [127, 334] width 173 height 16
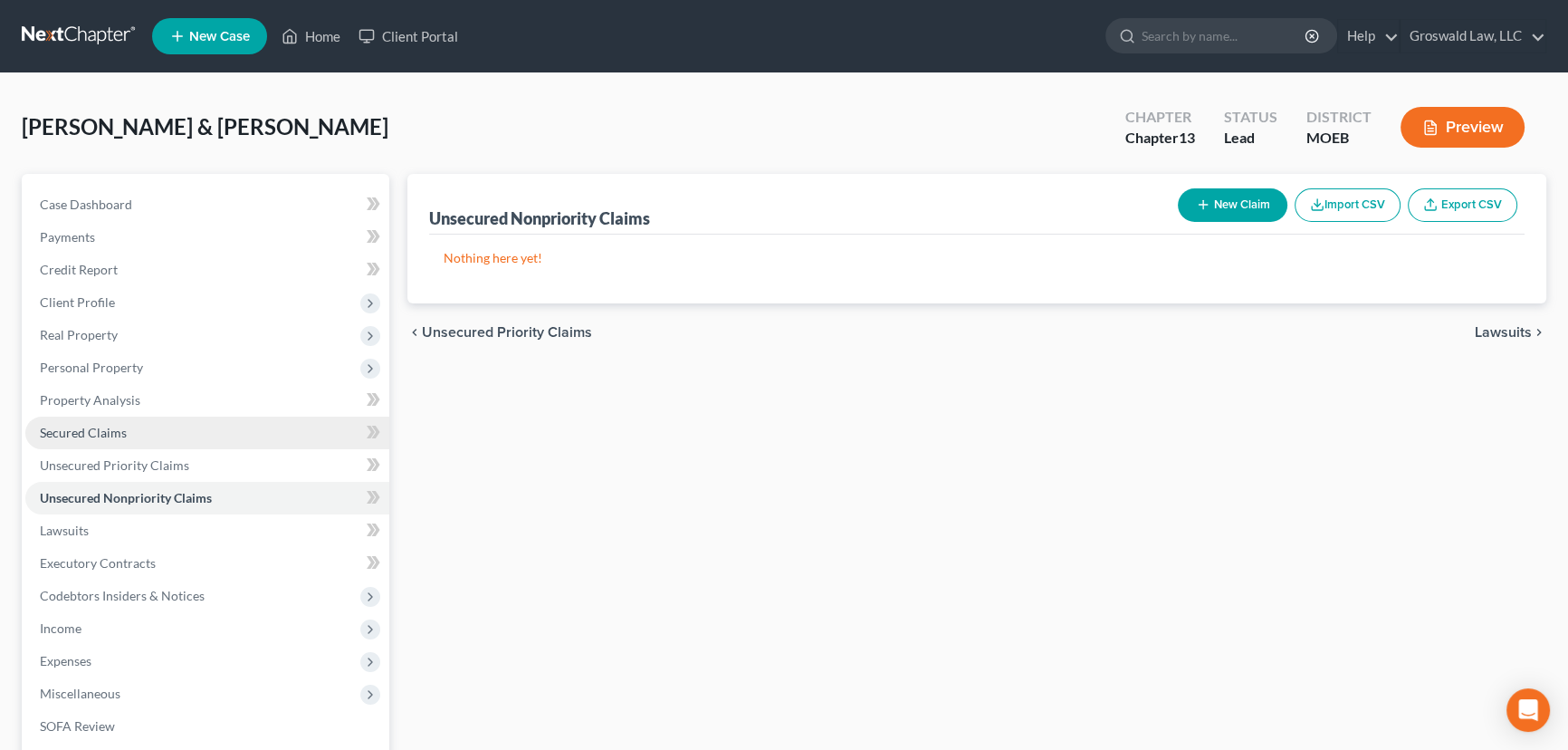
click at [120, 436] on span "Secured Claims" at bounding box center [83, 433] width 87 height 16
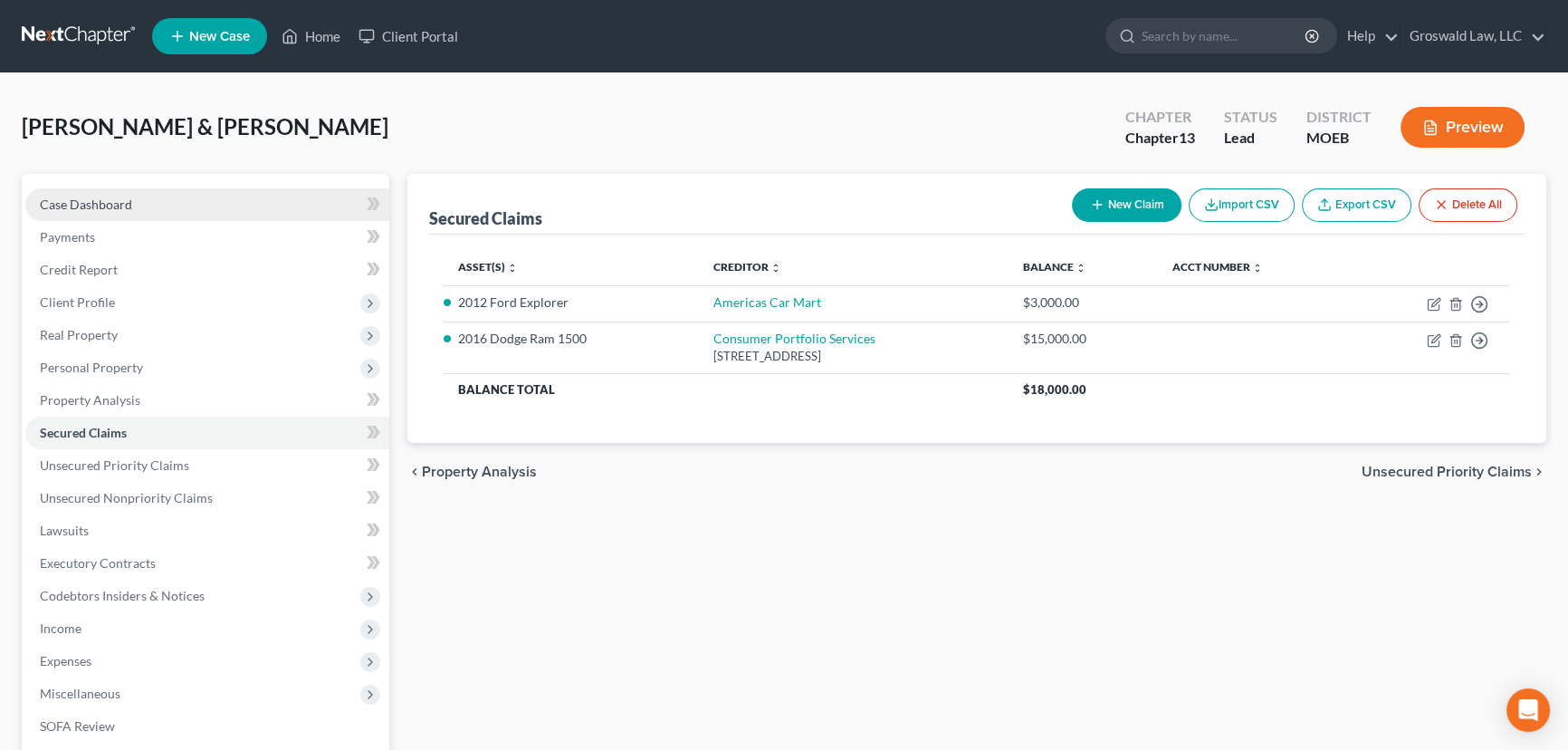
click at [188, 205] on link "Case Dashboard" at bounding box center [207, 204] width 364 height 32
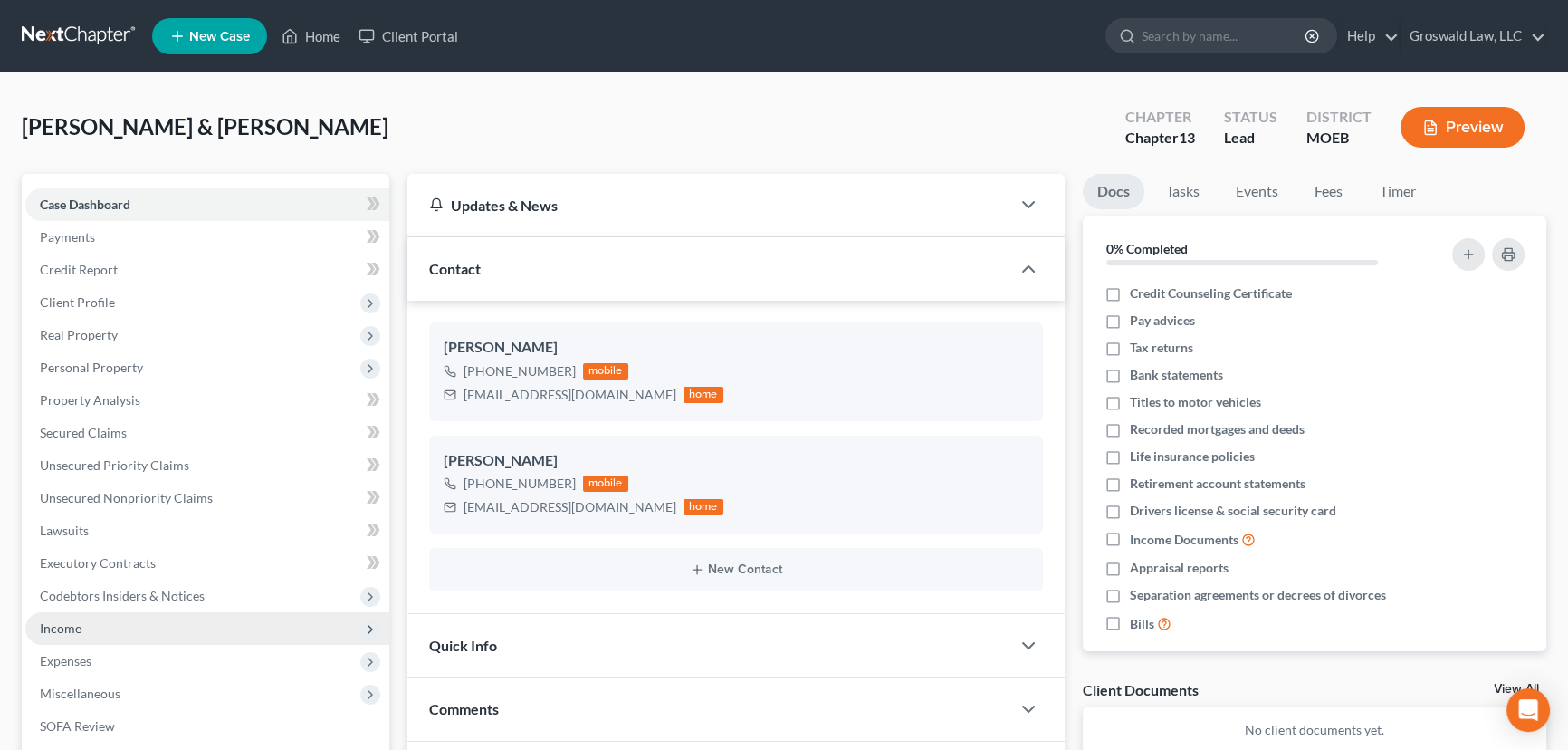
click at [73, 633] on span "Income" at bounding box center [61, 628] width 41 height 16
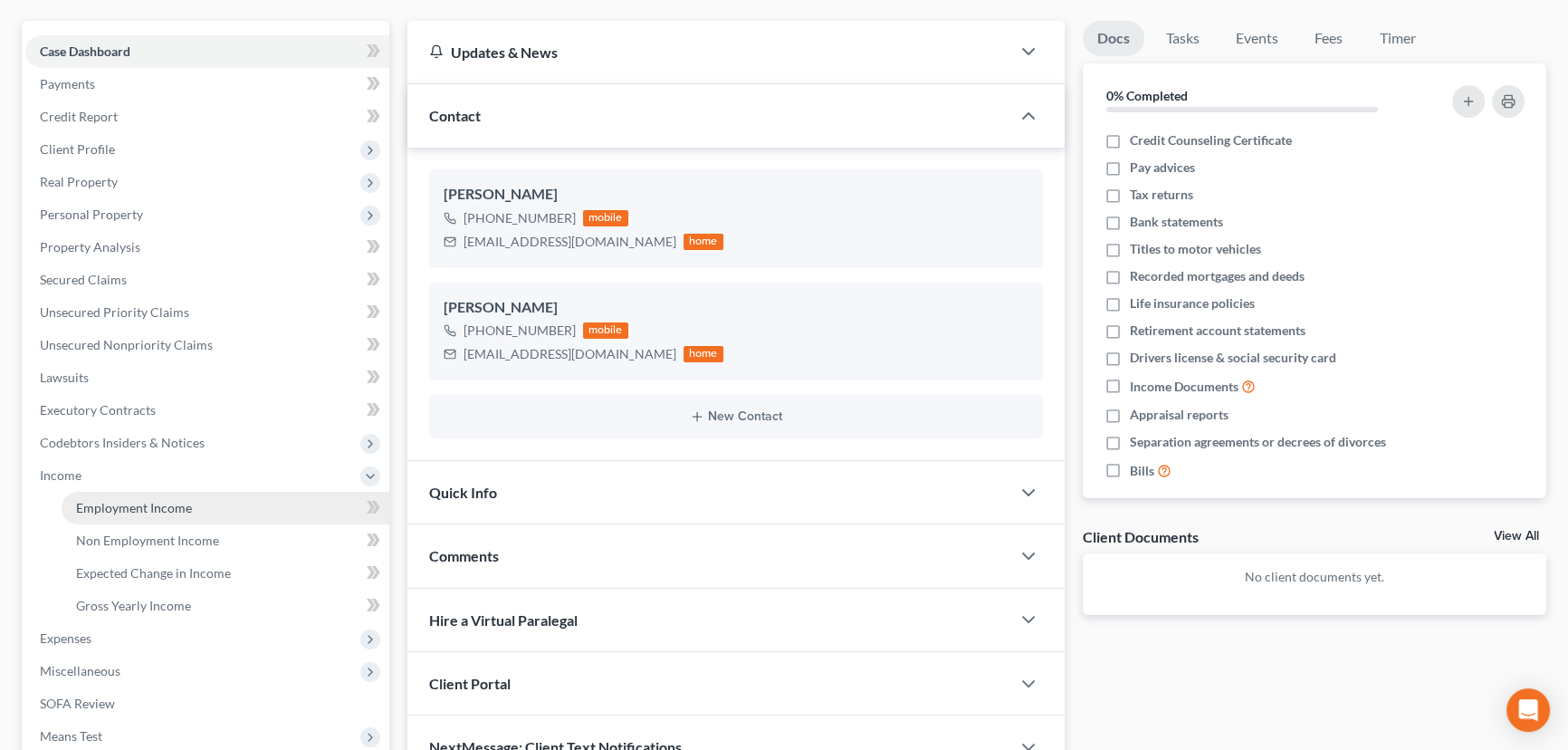
scroll to position [164, 0]
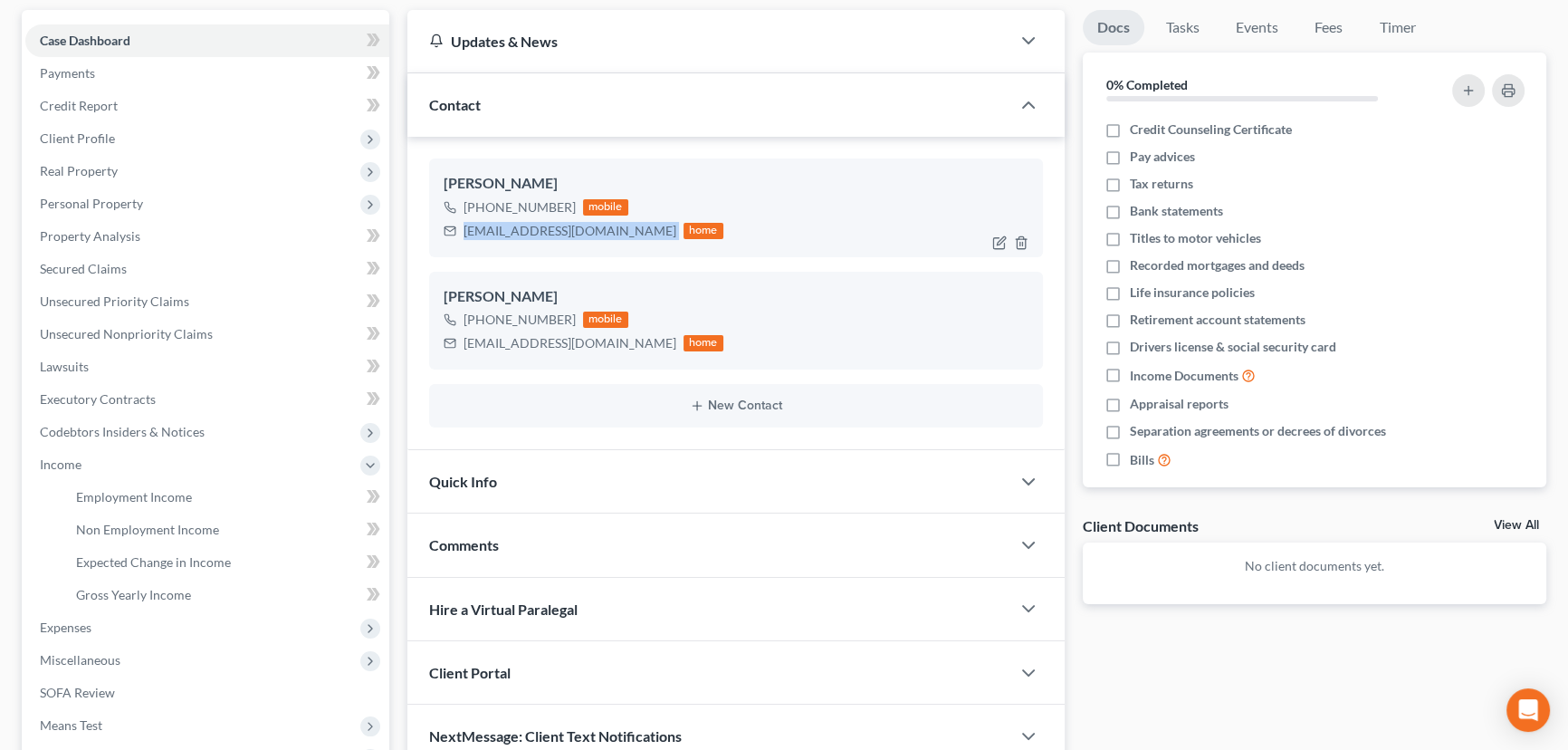
drag, startPoint x: 599, startPoint y: 228, endPoint x: 462, endPoint y: 235, distance: 137.2
click at [462, 235] on div "lorena2825@gmail.com home" at bounding box center [583, 231] width 280 height 24
copy div "[EMAIL_ADDRESS][DOMAIN_NAME]"
drag, startPoint x: 568, startPoint y: 209, endPoint x: 514, endPoint y: 212, distance: 54.1
click at [514, 212] on div "[PHONE_NUMBER]" at bounding box center [519, 207] width 112 height 18
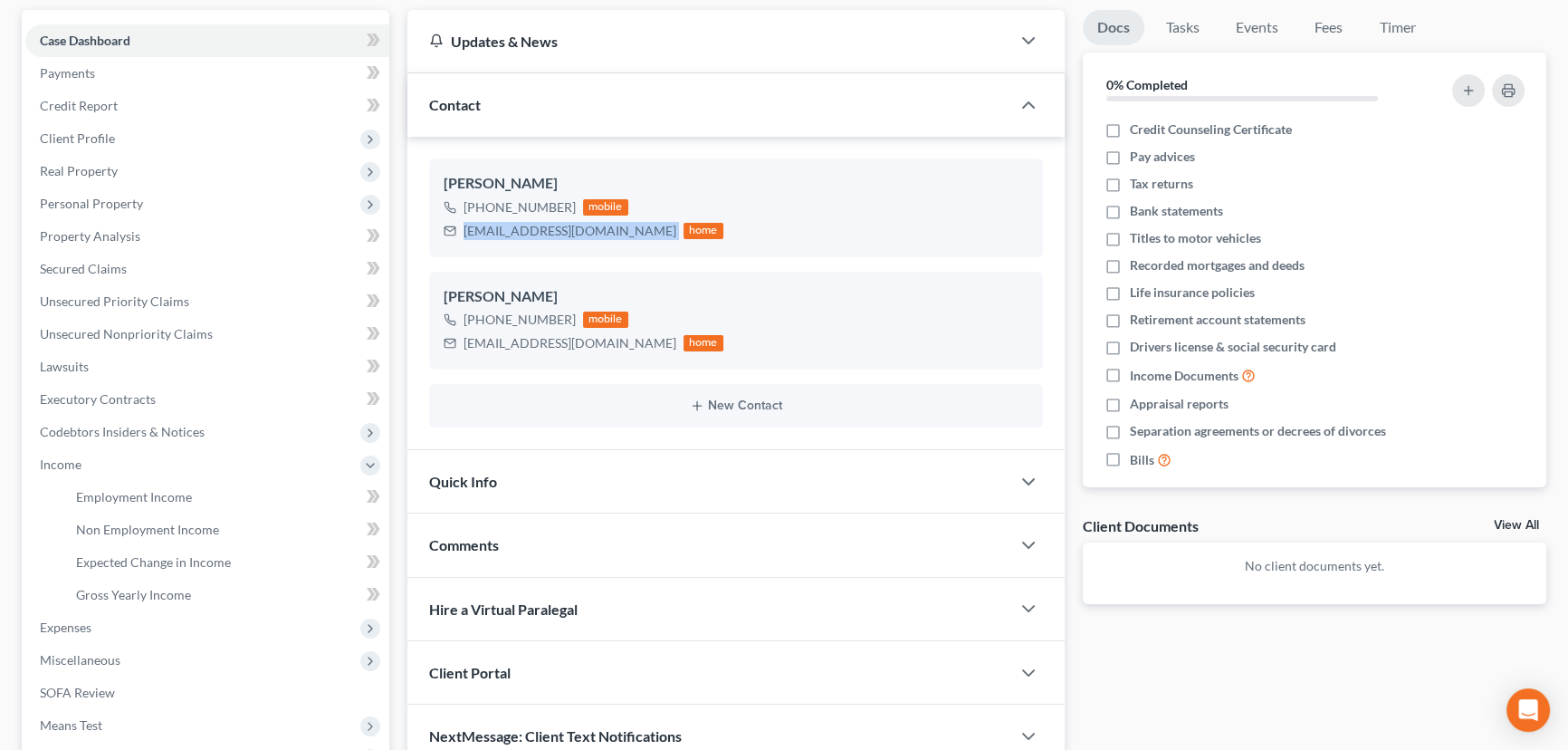
copy div "991-8310"
drag, startPoint x: 607, startPoint y: 343, endPoint x: 442, endPoint y: 348, distance: 165.1
click at [442, 348] on div "Terry Zachery +1 (417) 991-8344 mobile zacheryt1986@gmail.com home" at bounding box center [735, 321] width 614 height 98
copy div "[EMAIL_ADDRESS][DOMAIN_NAME]"
drag, startPoint x: 572, startPoint y: 317, endPoint x: 514, endPoint y: 319, distance: 58.0
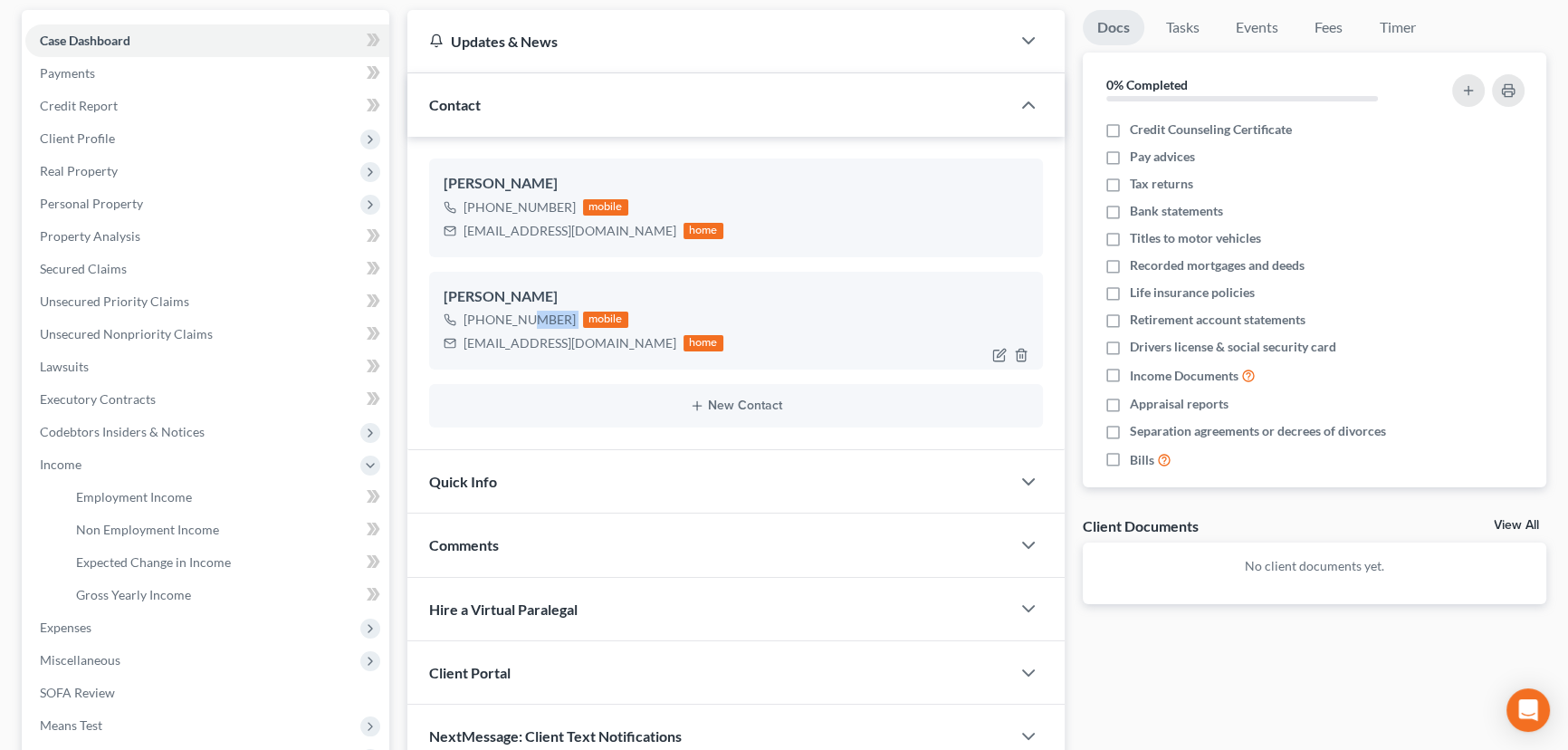
click at [514, 319] on div "+1 (417) 991-8344 mobile" at bounding box center [583, 320] width 280 height 24
copy div "991-8344"
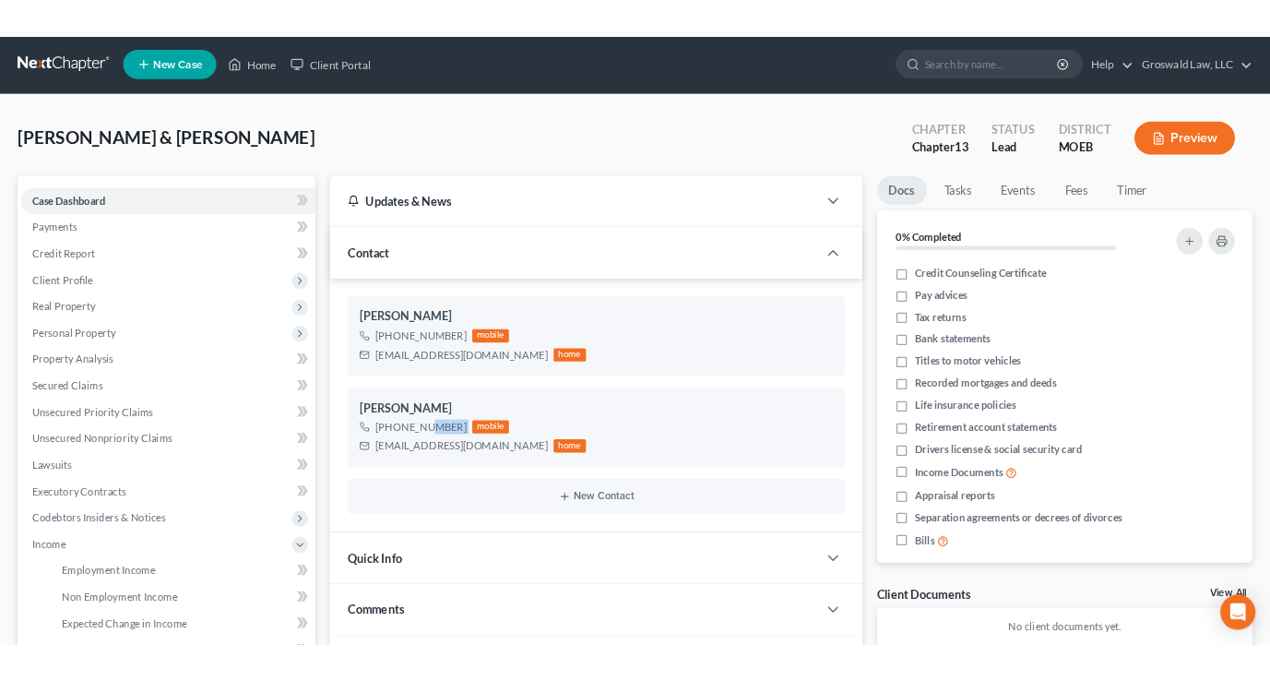
scroll to position [0, 0]
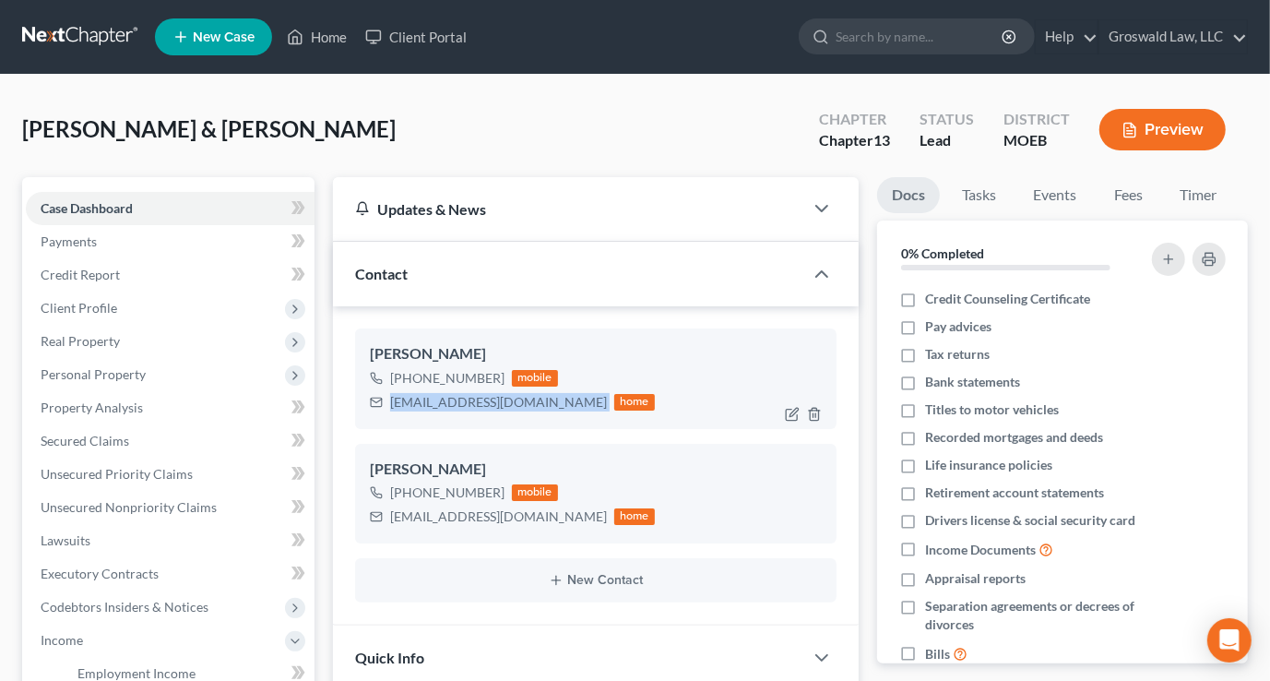
drag, startPoint x: 527, startPoint y: 404, endPoint x: 384, endPoint y: 416, distance: 143.4
click at [384, 416] on div "Lorena Zachery +1 (417) 991-8310 mobile lorena2825@gmail.com home" at bounding box center [595, 378] width 481 height 100
copy div "[EMAIL_ADDRESS][DOMAIN_NAME]"
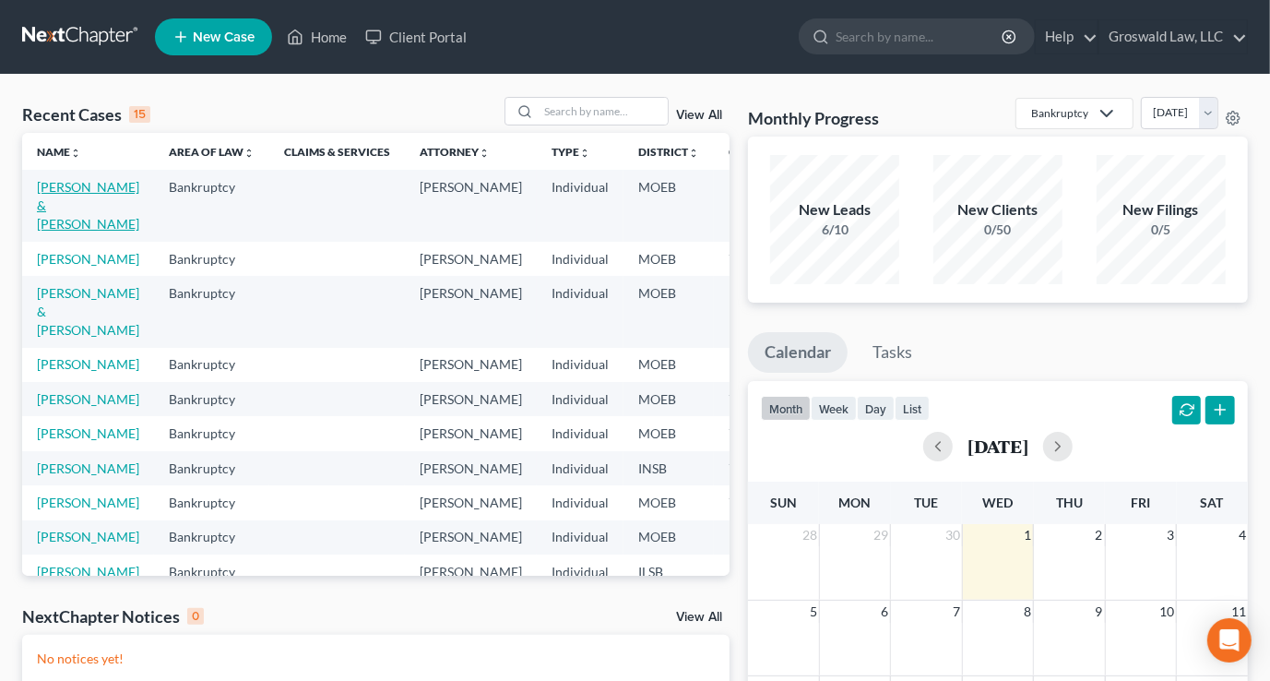
click at [43, 209] on link "[PERSON_NAME] & [PERSON_NAME]" at bounding box center [88, 205] width 102 height 53
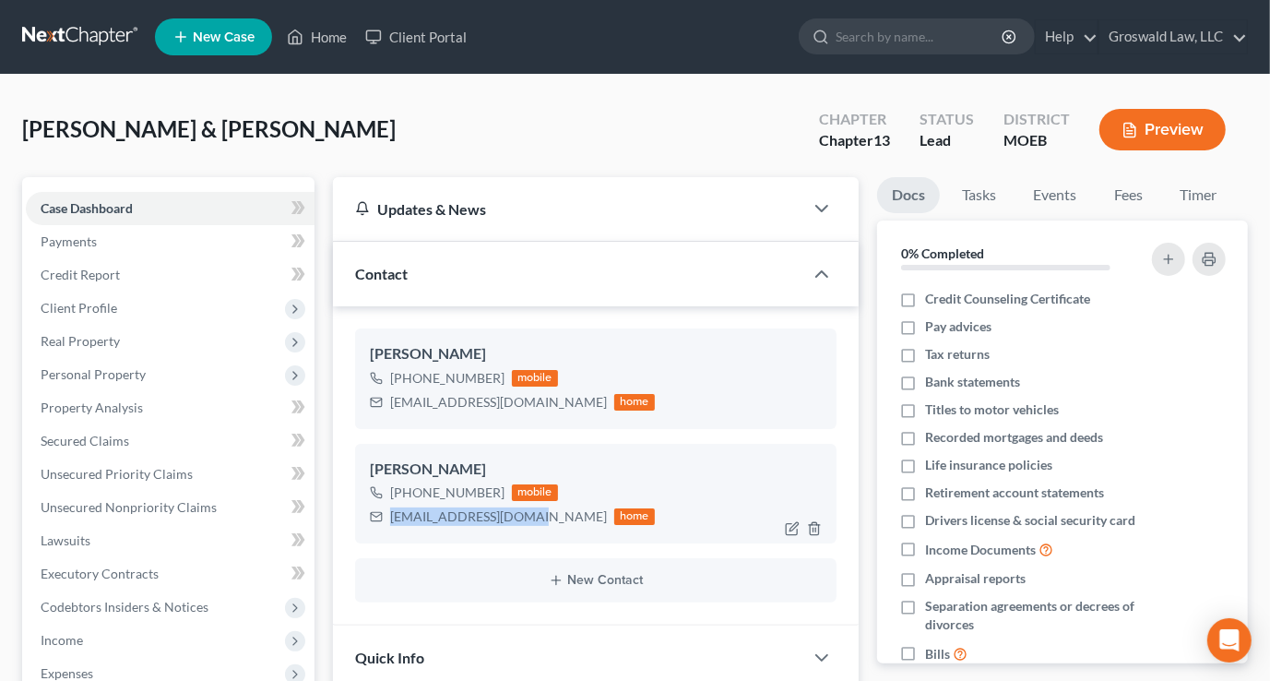
drag, startPoint x: 528, startPoint y: 516, endPoint x: 391, endPoint y: 515, distance: 137.4
click at [391, 516] on div "[EMAIL_ADDRESS][DOMAIN_NAME]" at bounding box center [498, 516] width 217 height 18
drag, startPoint x: 520, startPoint y: 402, endPoint x: 385, endPoint y: 402, distance: 134.6
click at [385, 402] on div "[EMAIL_ADDRESS][DOMAIN_NAME] home" at bounding box center [512, 402] width 285 height 24
copy div "[EMAIL_ADDRESS][DOMAIN_NAME]"
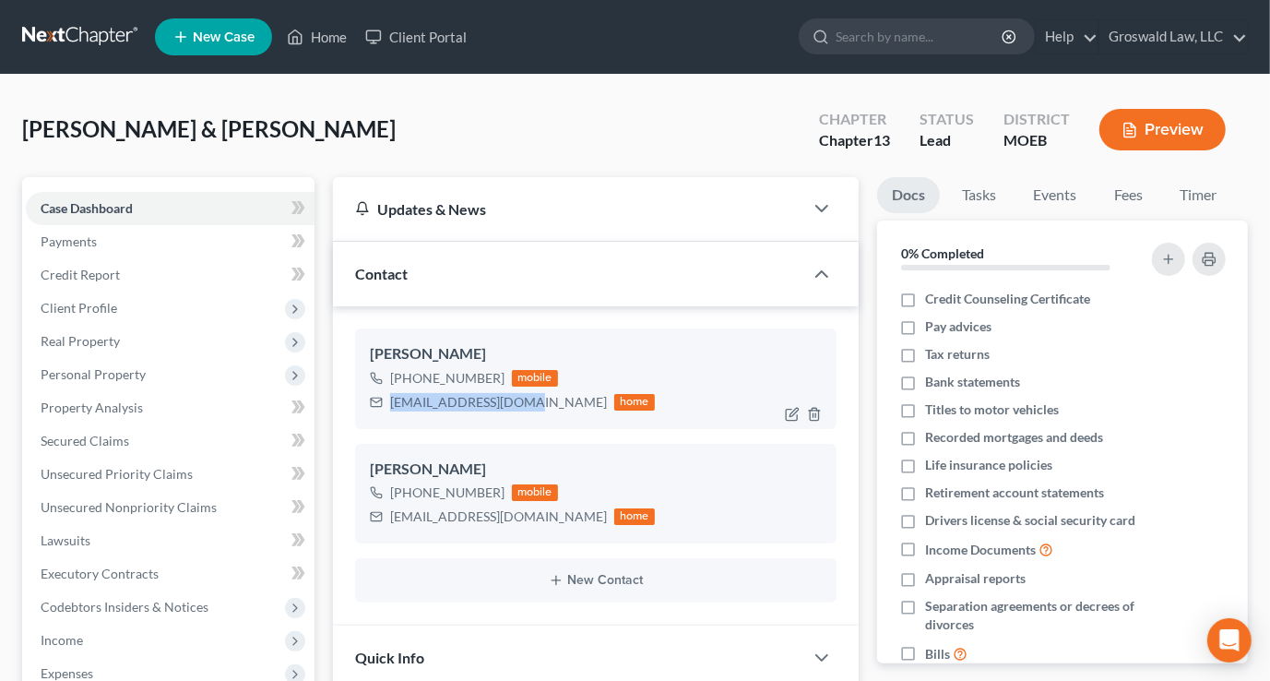
copy div "[EMAIL_ADDRESS][DOMAIN_NAME]"
drag, startPoint x: 533, startPoint y: 514, endPoint x: 386, endPoint y: 512, distance: 146.6
click at [386, 512] on div "zacheryt1986@gmail.com home" at bounding box center [512, 516] width 285 height 24
copy div "zacheryt1986@gmail.com"
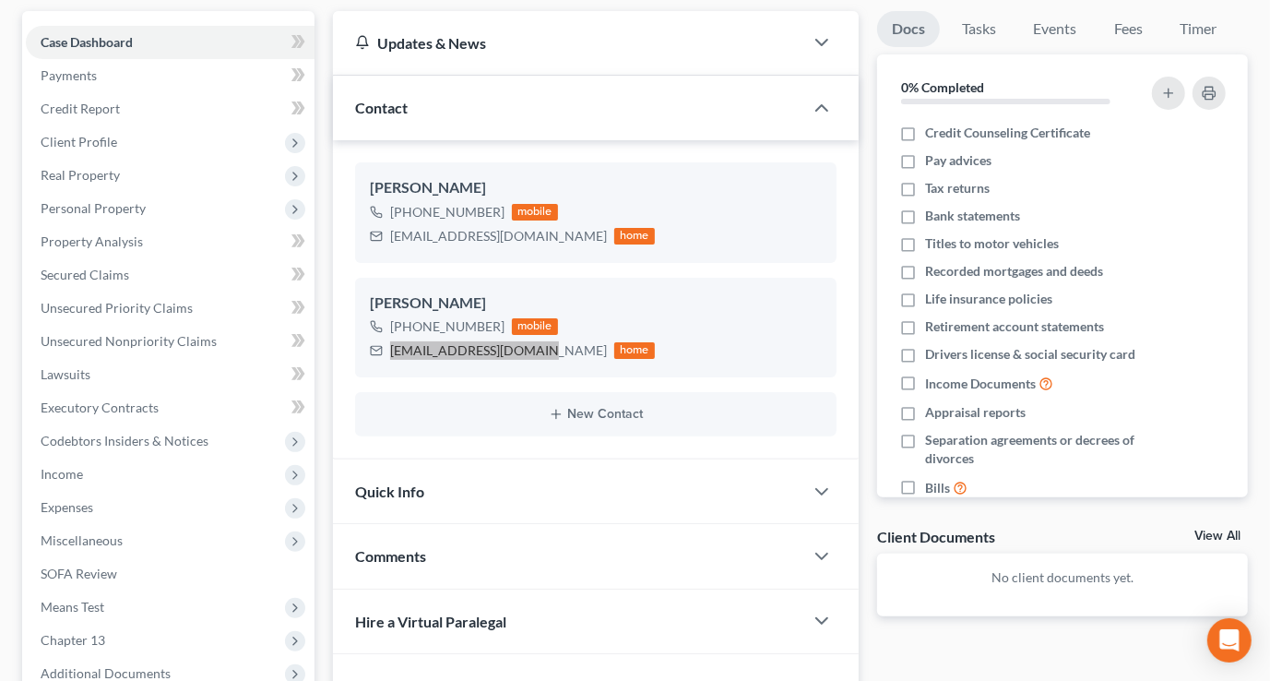
scroll to position [363, 0]
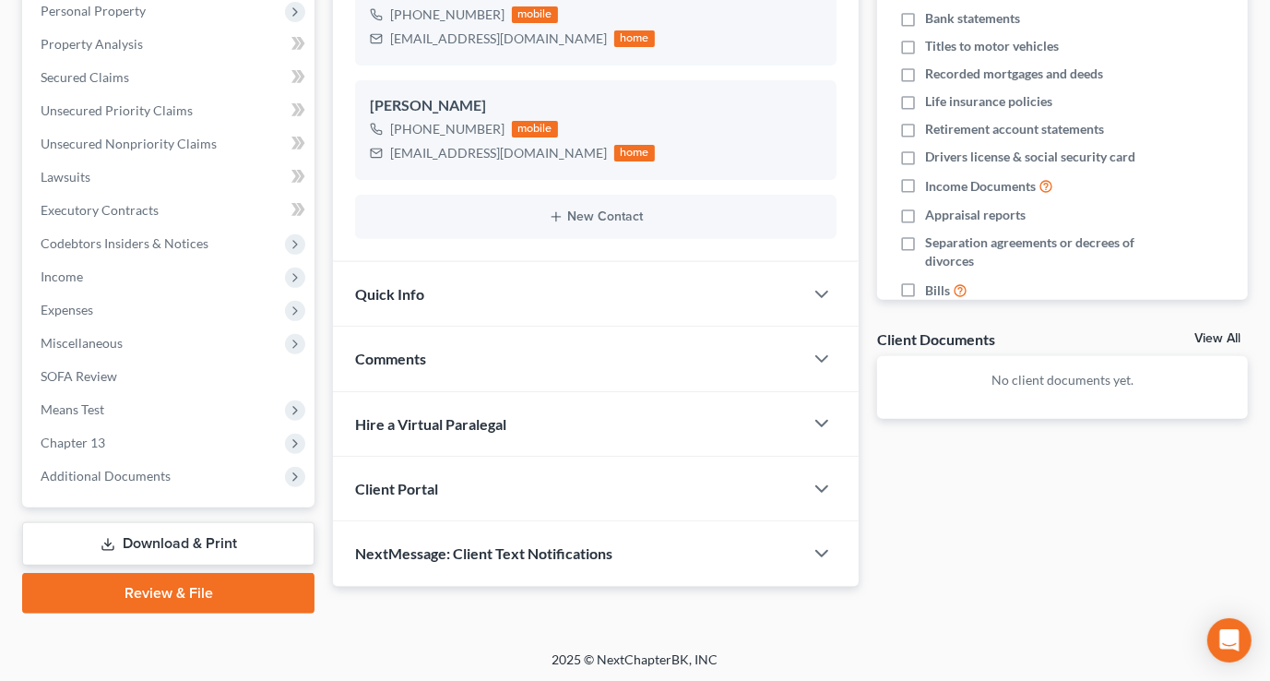
click at [506, 344] on div "Comments" at bounding box center [568, 358] width 470 height 64
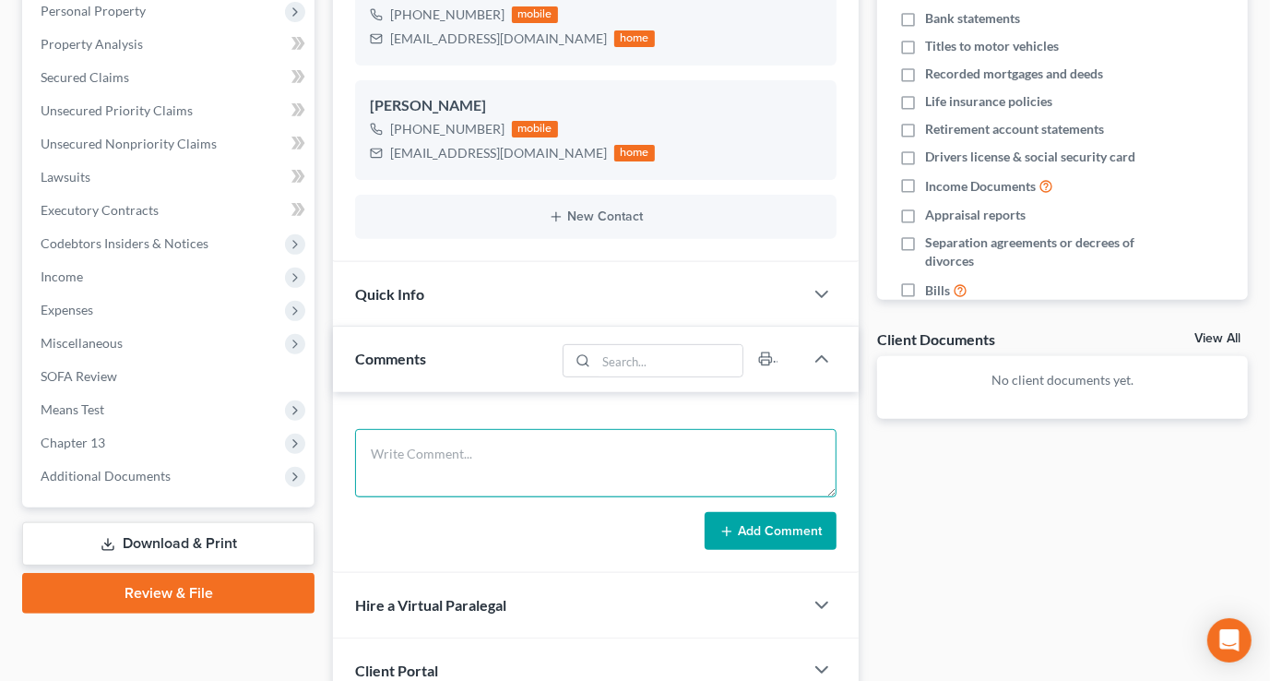
click at [489, 453] on textarea at bounding box center [595, 463] width 481 height 68
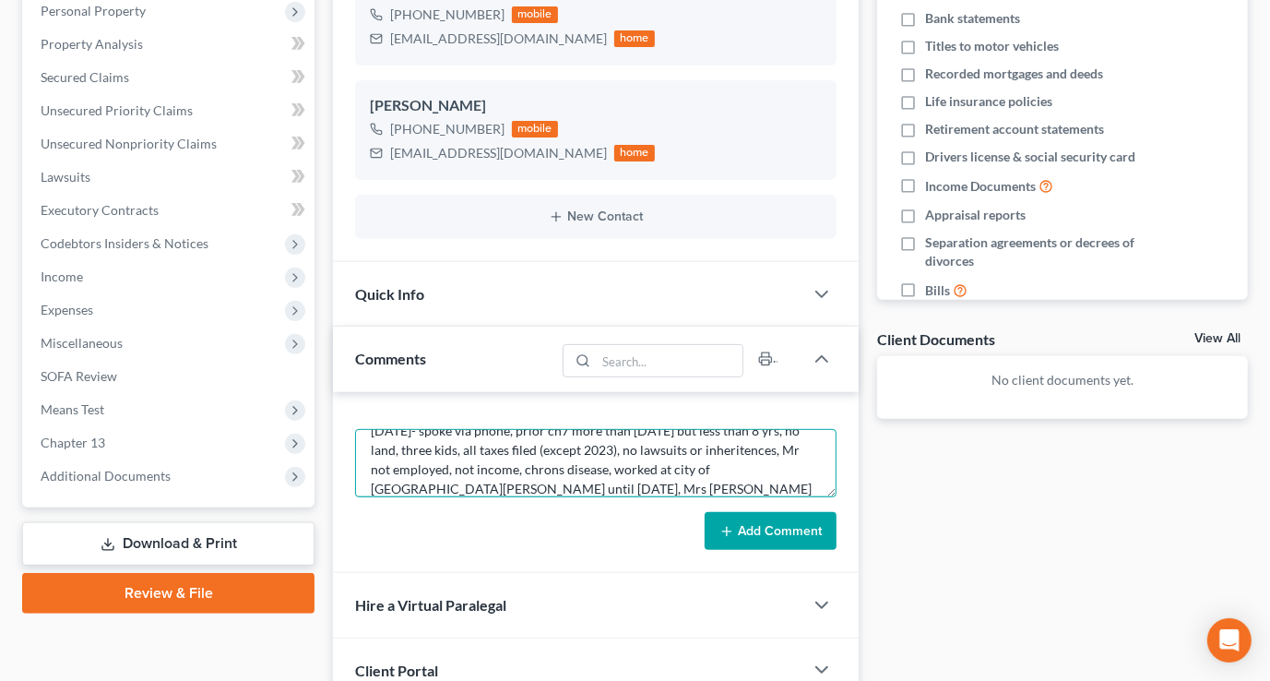
scroll to position [42, 0]
type textarea "10/1/25- spoke via phone, prior ch7 more than 4 yrs ago but less than 8 yrs, no…"
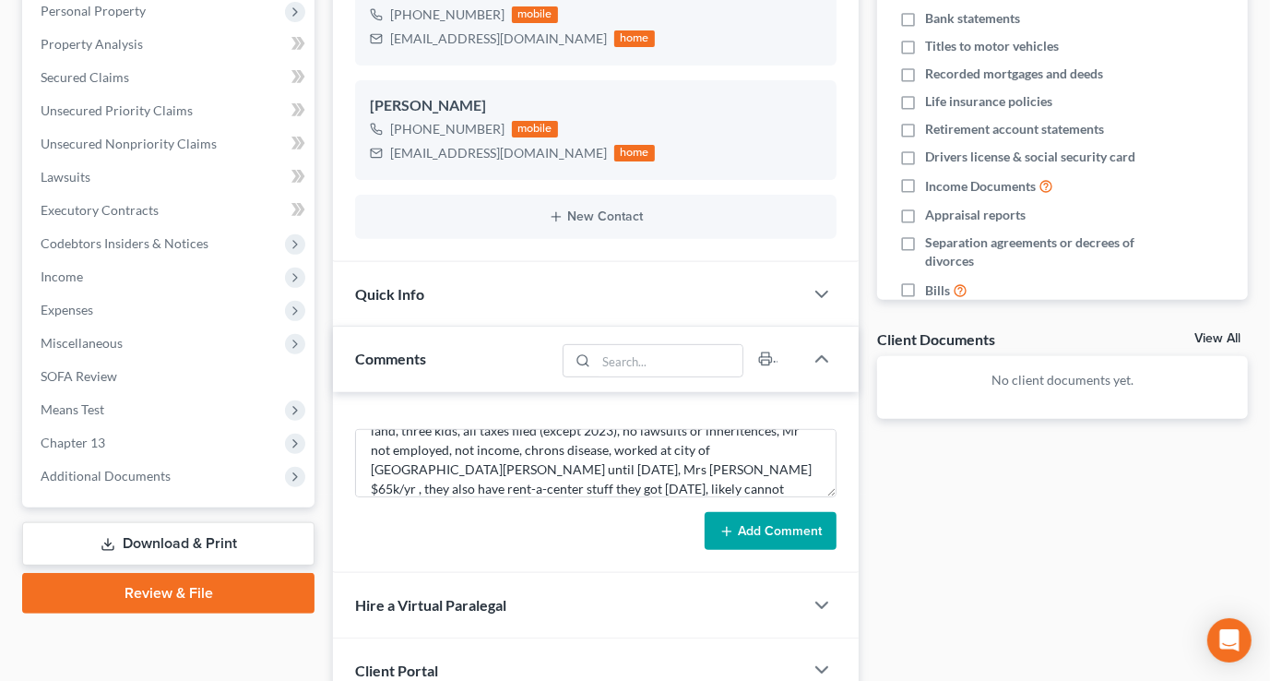
click at [766, 519] on button "Add Comment" at bounding box center [771, 531] width 132 height 39
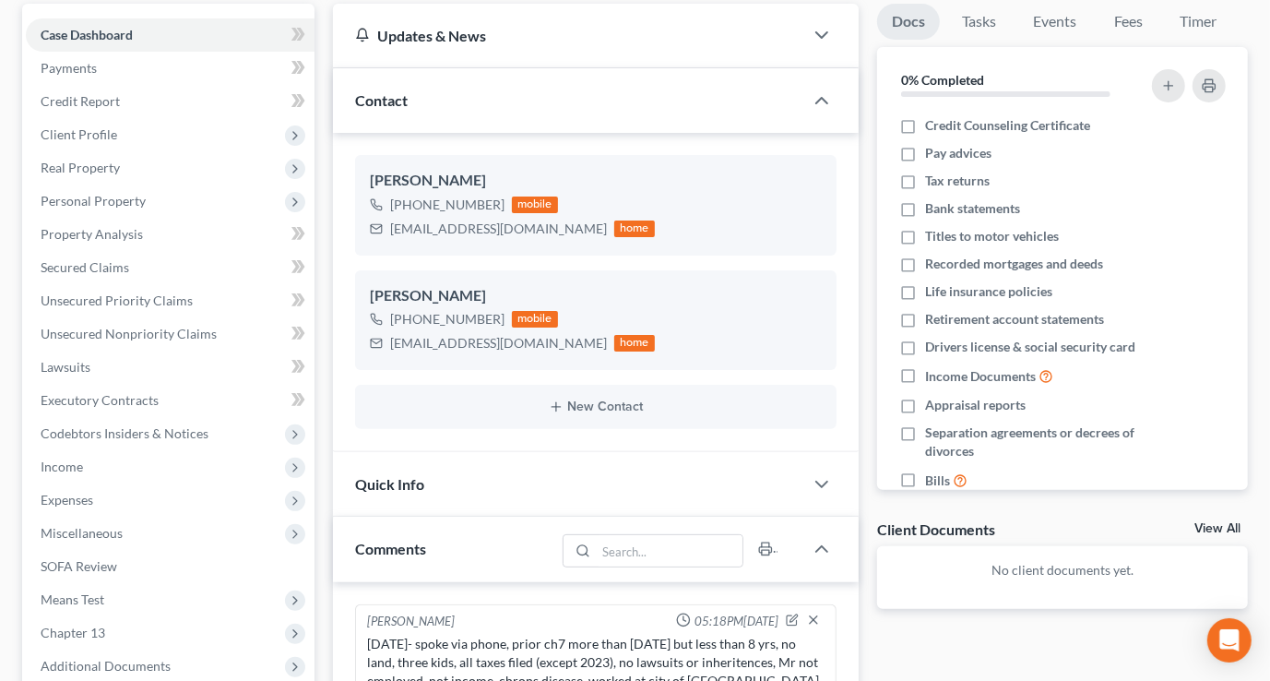
scroll to position [652, 0]
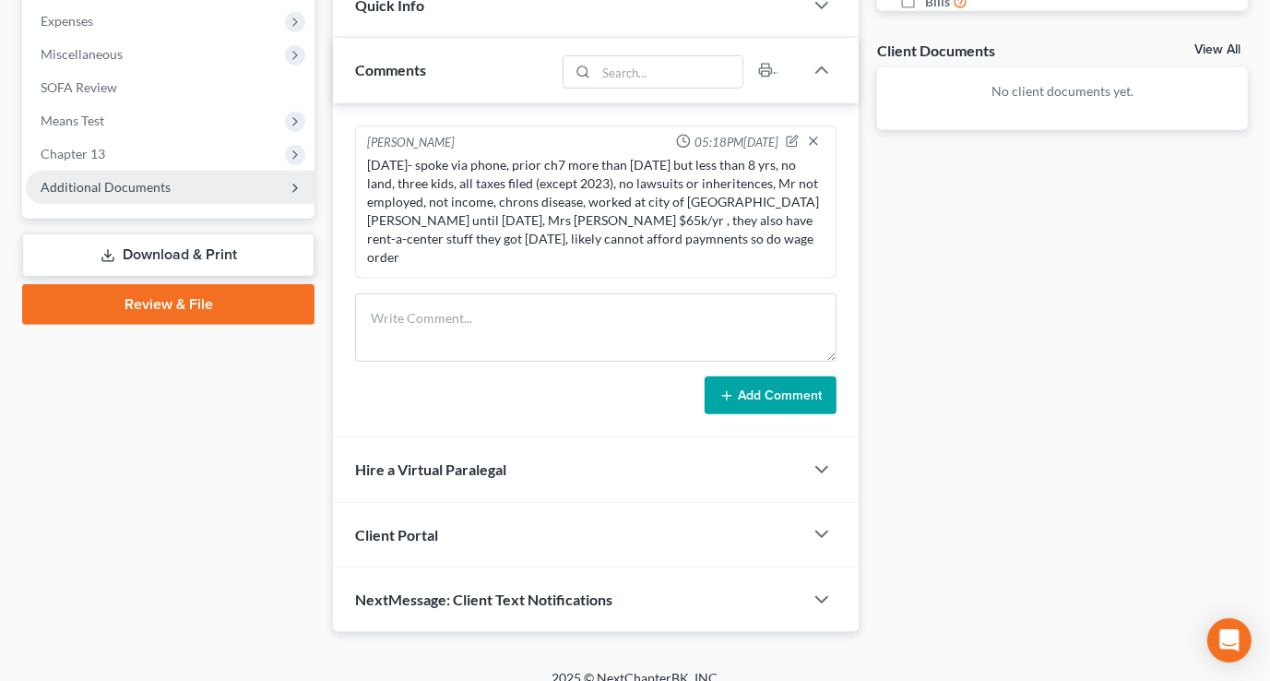
click at [143, 187] on span "Additional Documents" at bounding box center [106, 187] width 130 height 16
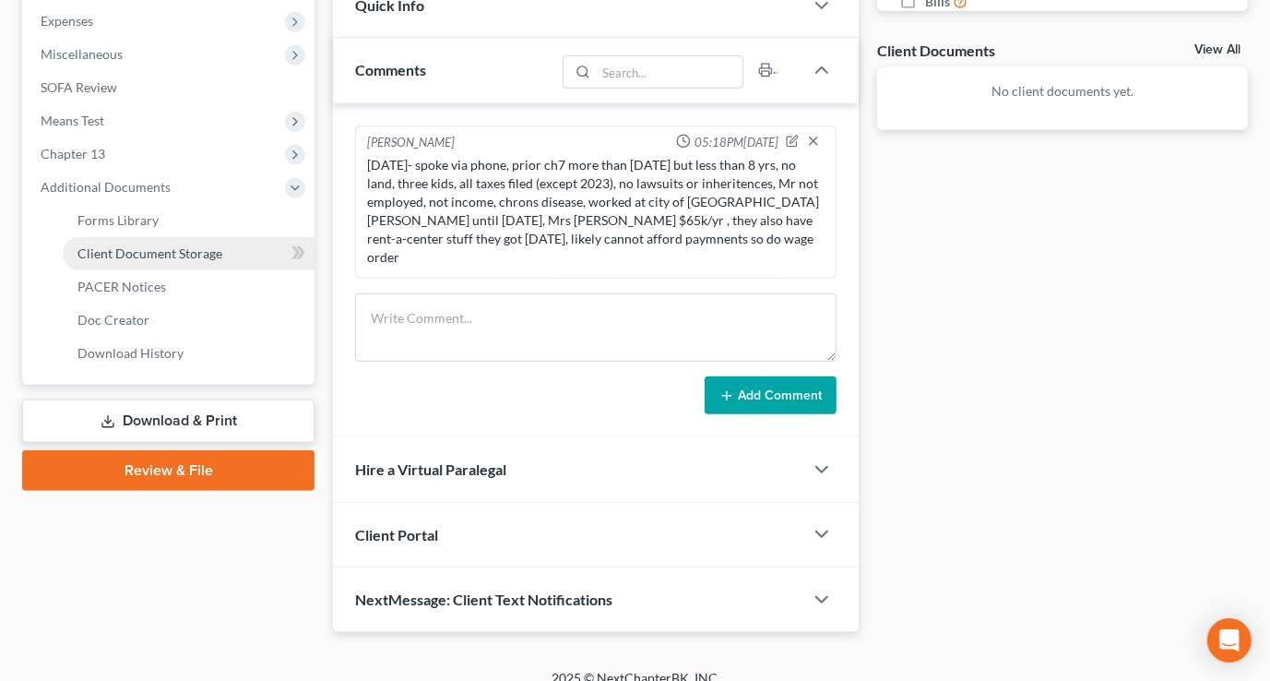
click at [148, 243] on link "Client Document Storage" at bounding box center [189, 253] width 252 height 33
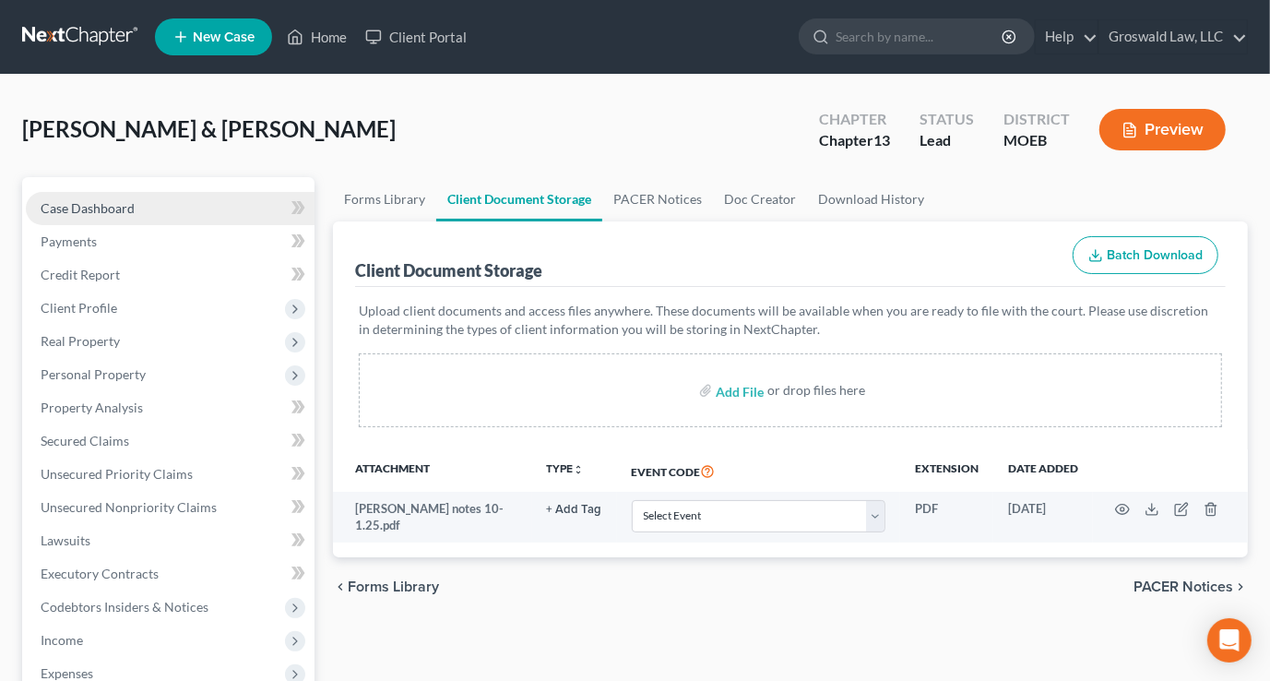
click at [77, 204] on span "Case Dashboard" at bounding box center [88, 208] width 94 height 16
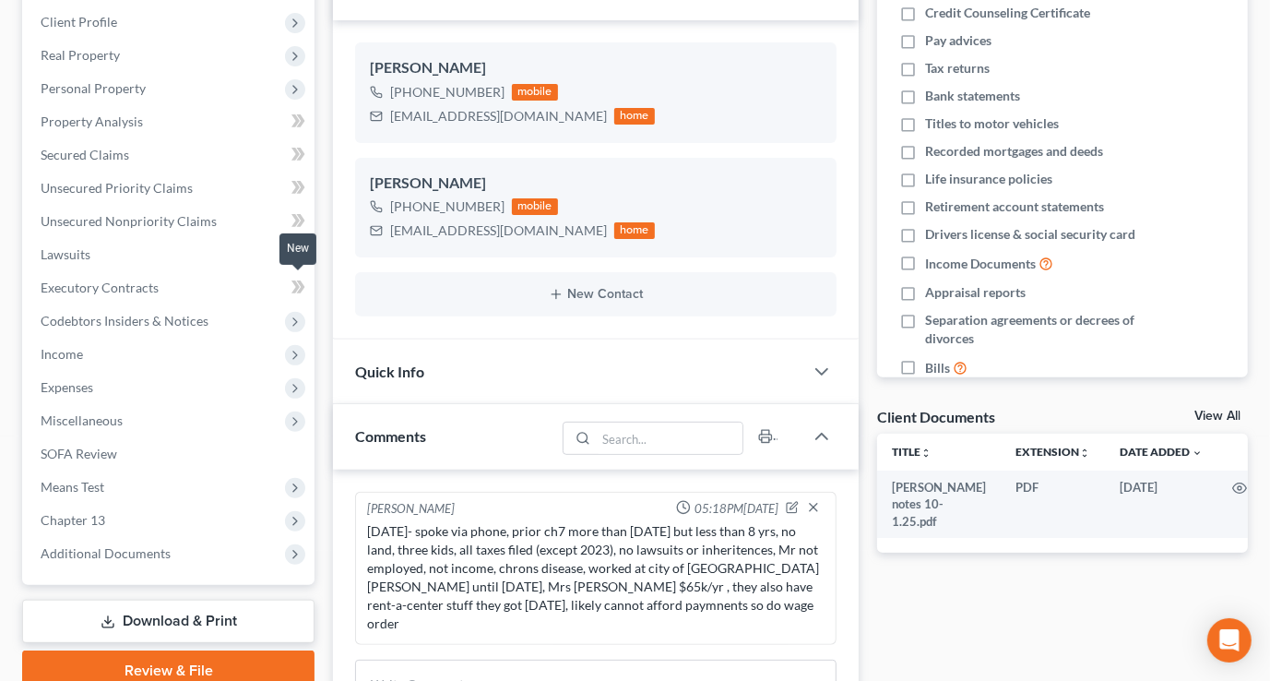
scroll to position [652, 0]
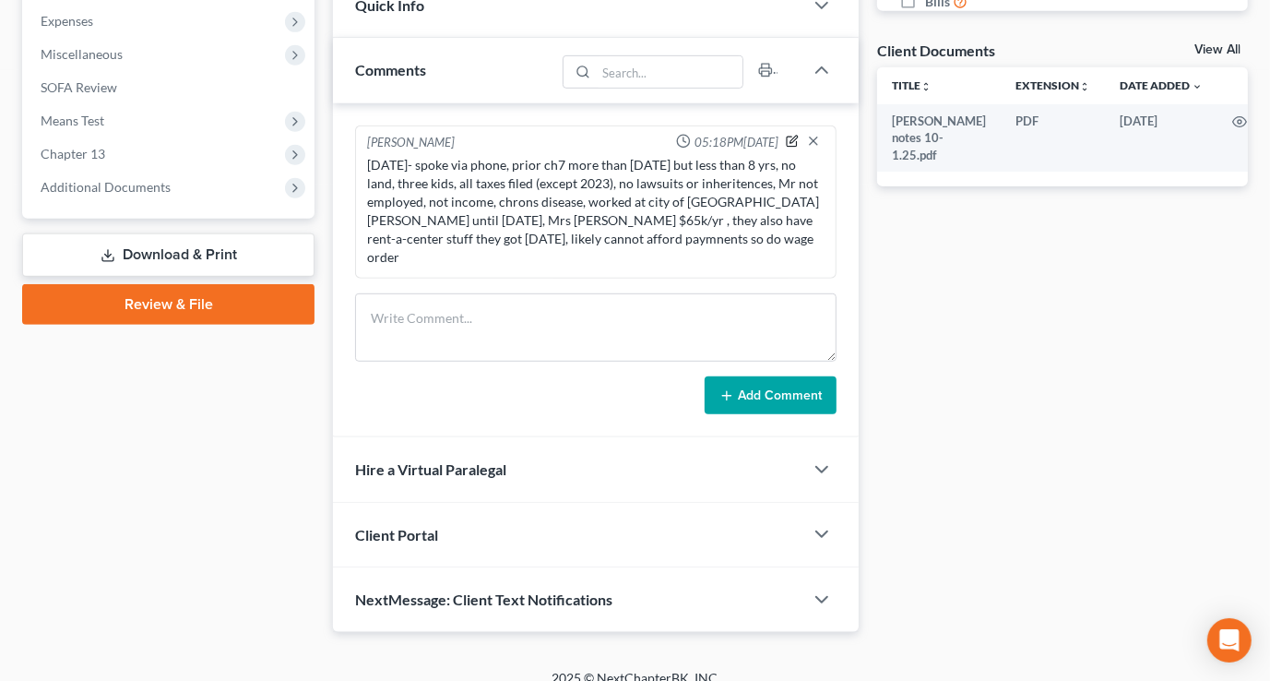
click at [792, 139] on icon "button" at bounding box center [793, 139] width 7 height 7
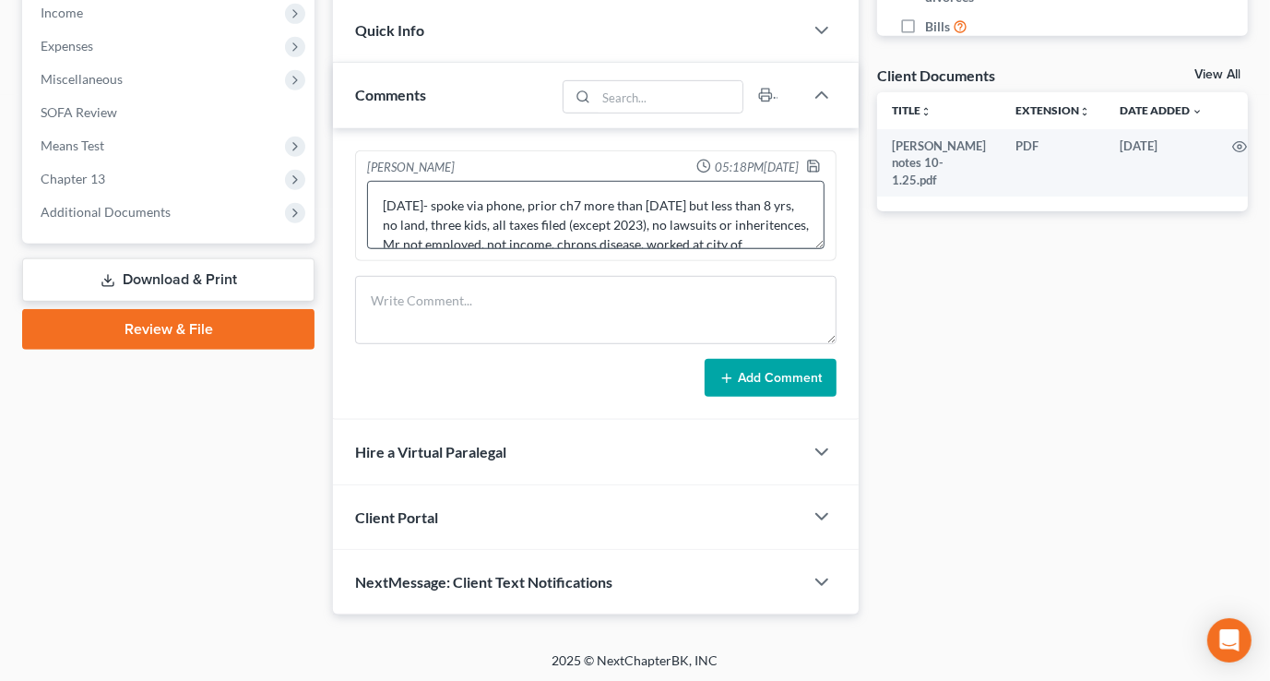
scroll to position [77, 0]
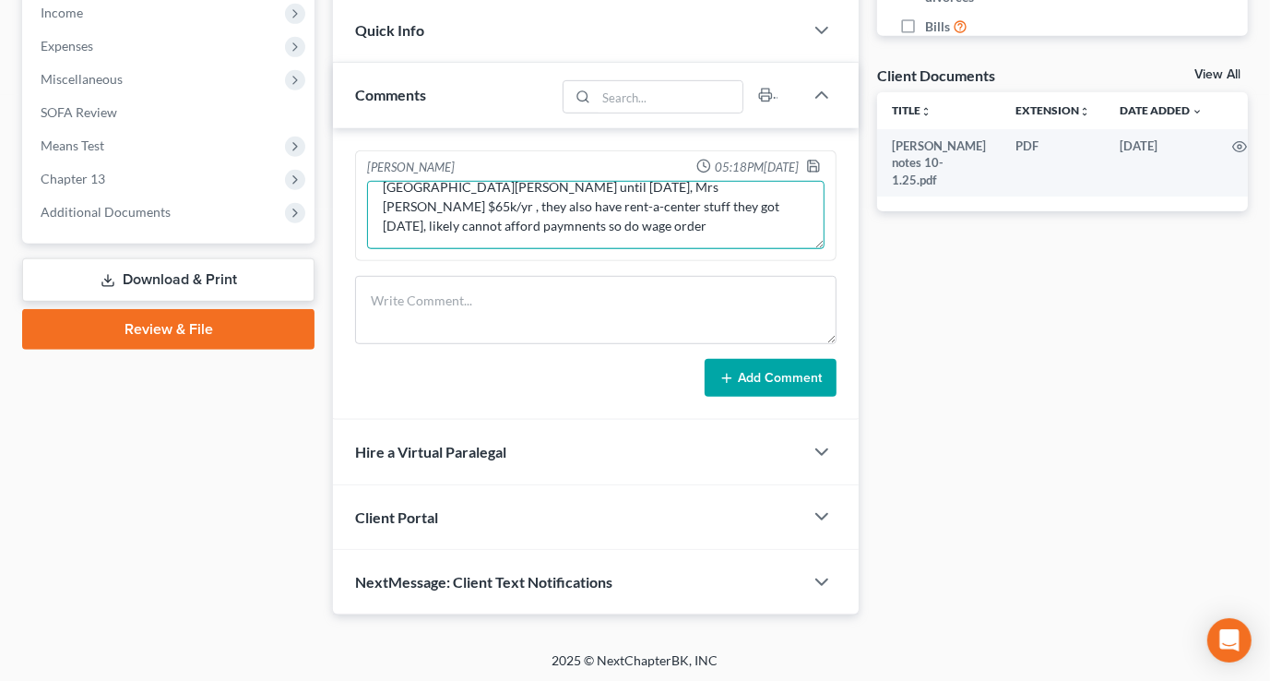
click at [743, 229] on textarea "10/1/25- spoke via phone, prior ch7 more than 4 yrs ago but less than 8 yrs, no…" at bounding box center [595, 215] width 457 height 68
type textarea "10/1/25- spoke via phone, prior ch7 more than 4 yrs ago but less than 8 yrs, no…"
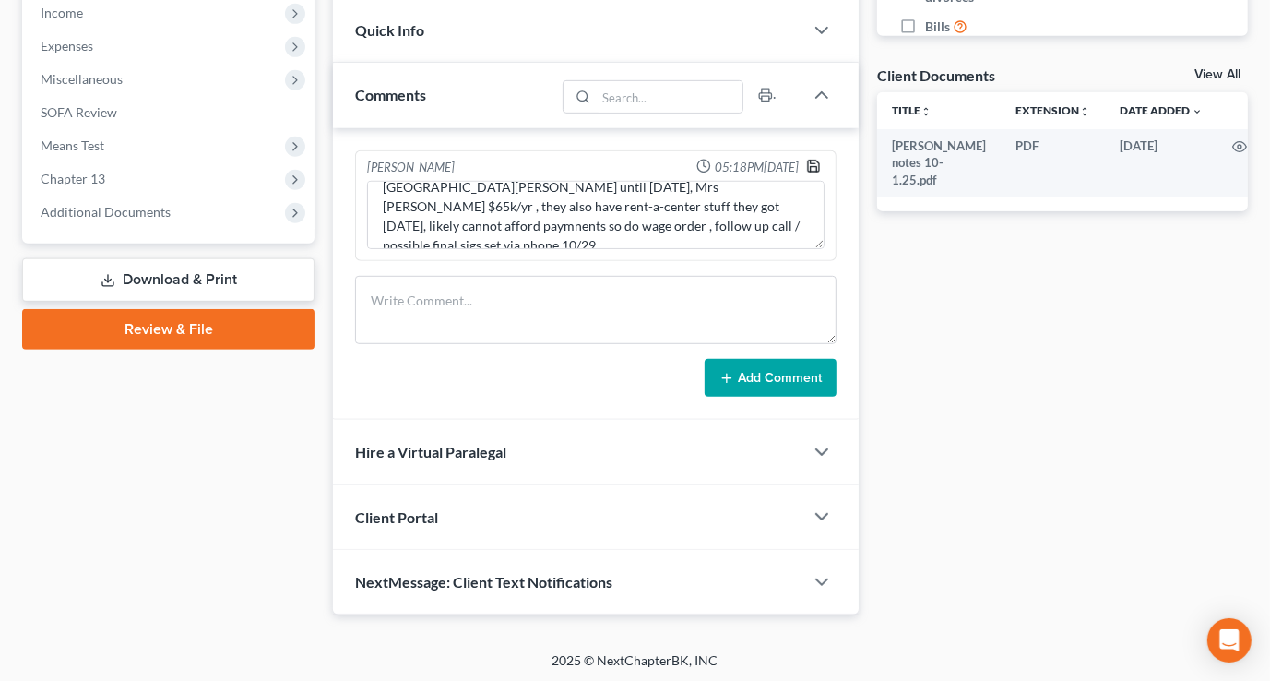
click at [811, 166] on polyline "button" at bounding box center [814, 168] width 6 height 5
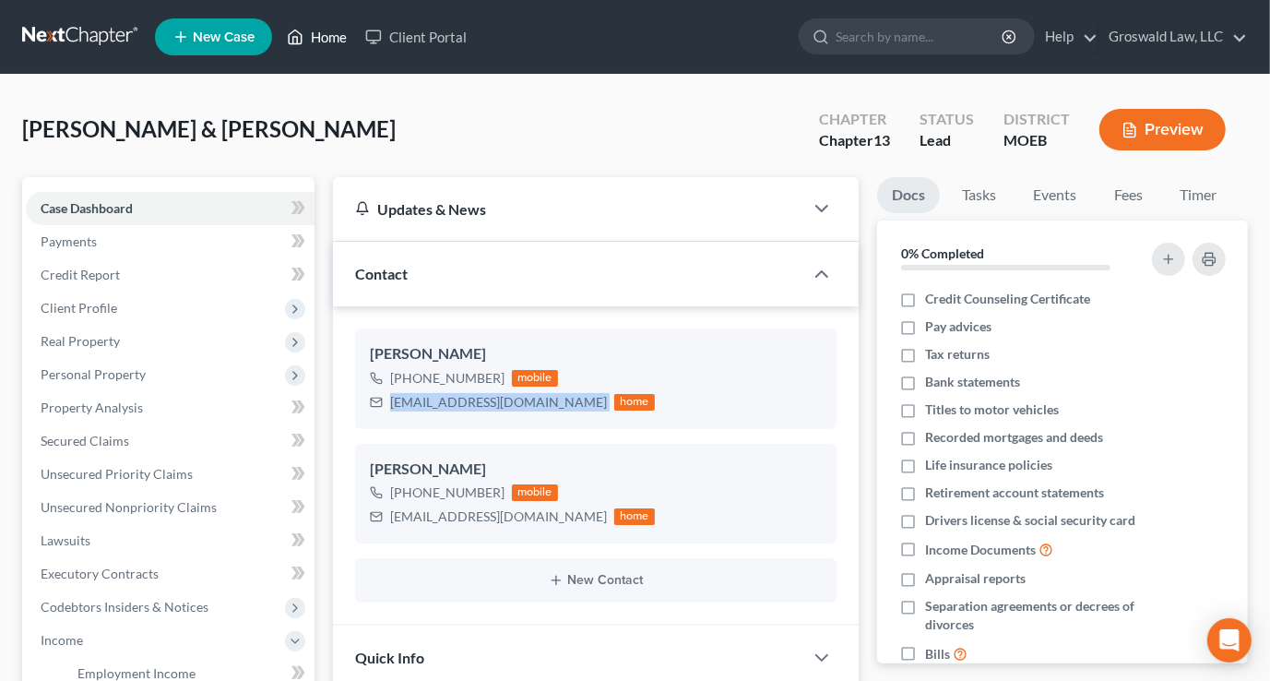
click at [320, 34] on link "Home" at bounding box center [317, 36] width 78 height 33
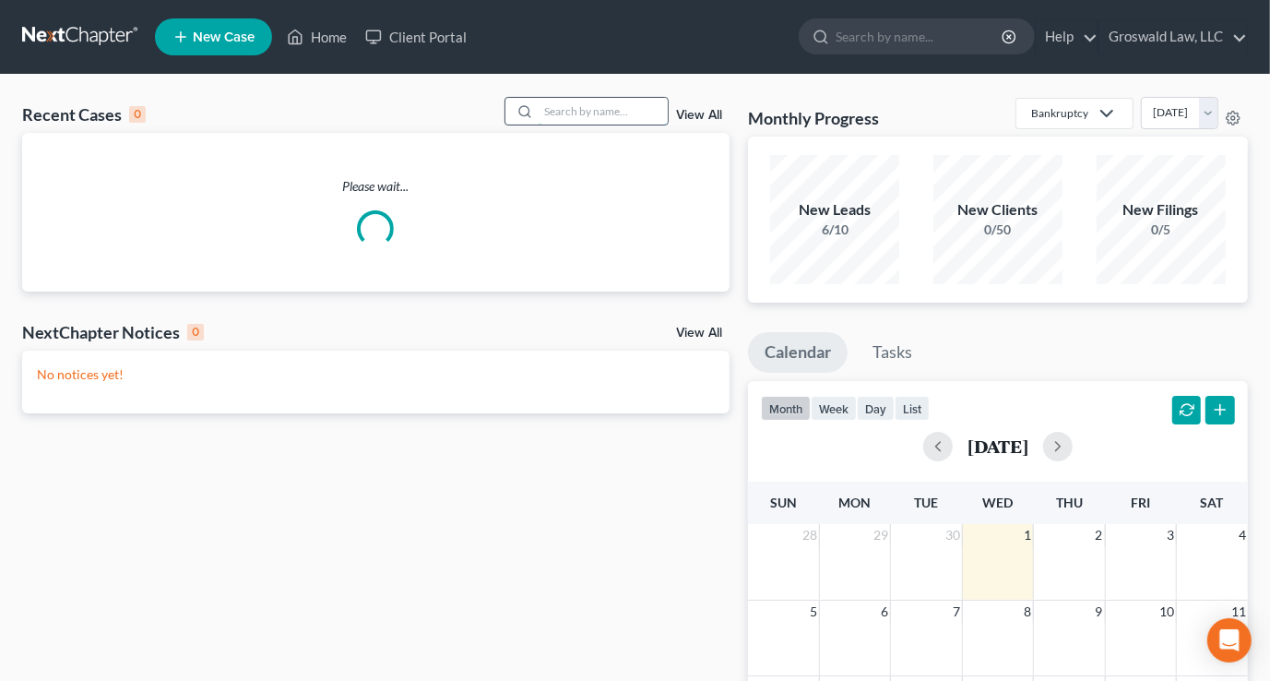
click at [602, 120] on input "search" at bounding box center [603, 111] width 129 height 27
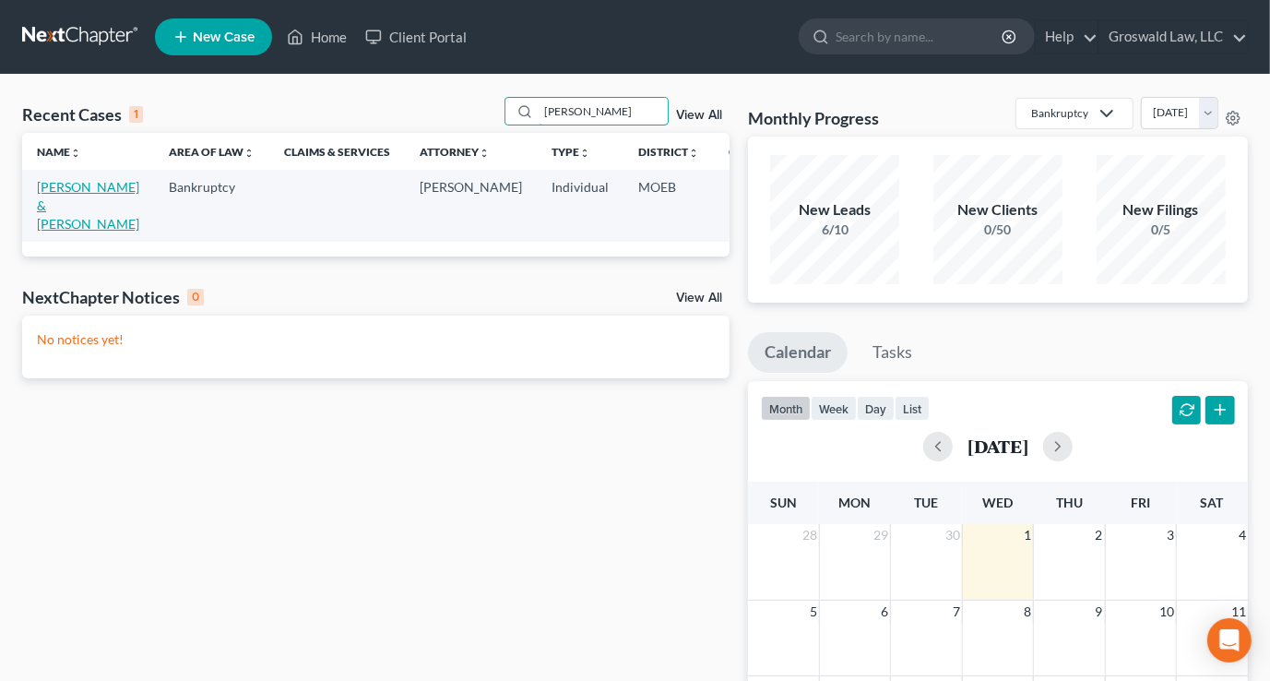
type input "[PERSON_NAME]"
click at [71, 197] on link "[PERSON_NAME] & [PERSON_NAME]" at bounding box center [88, 205] width 102 height 53
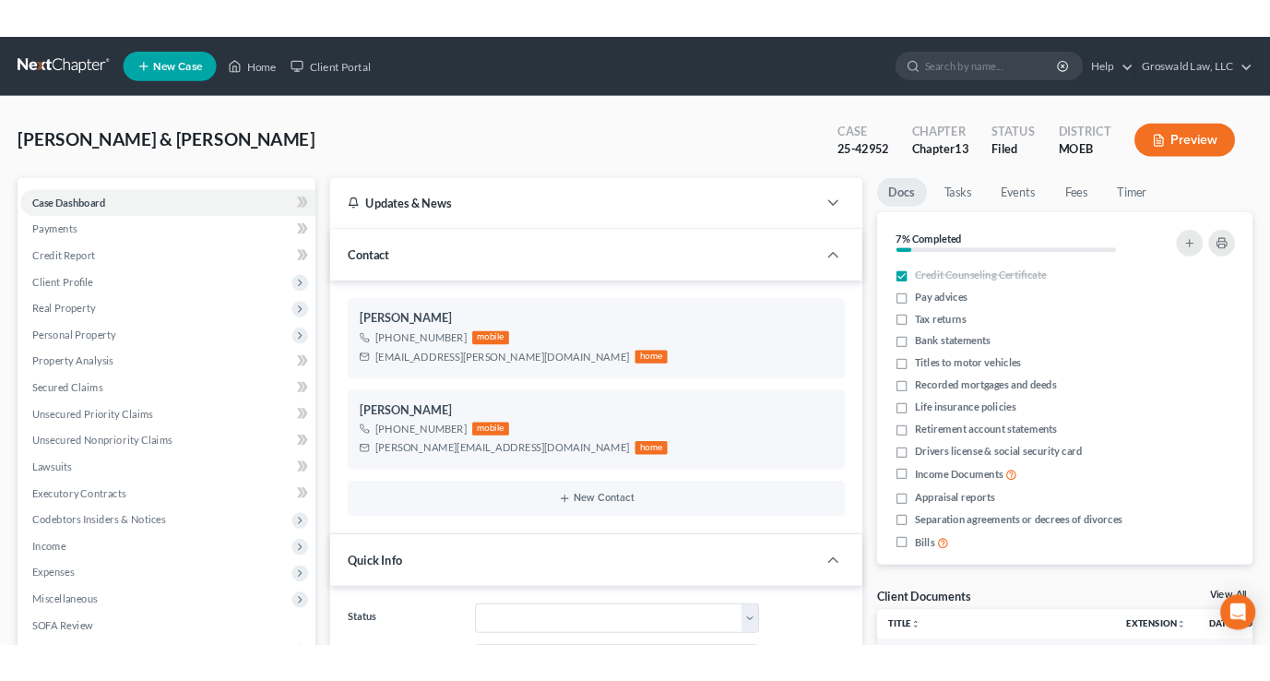
scroll to position [902, 0]
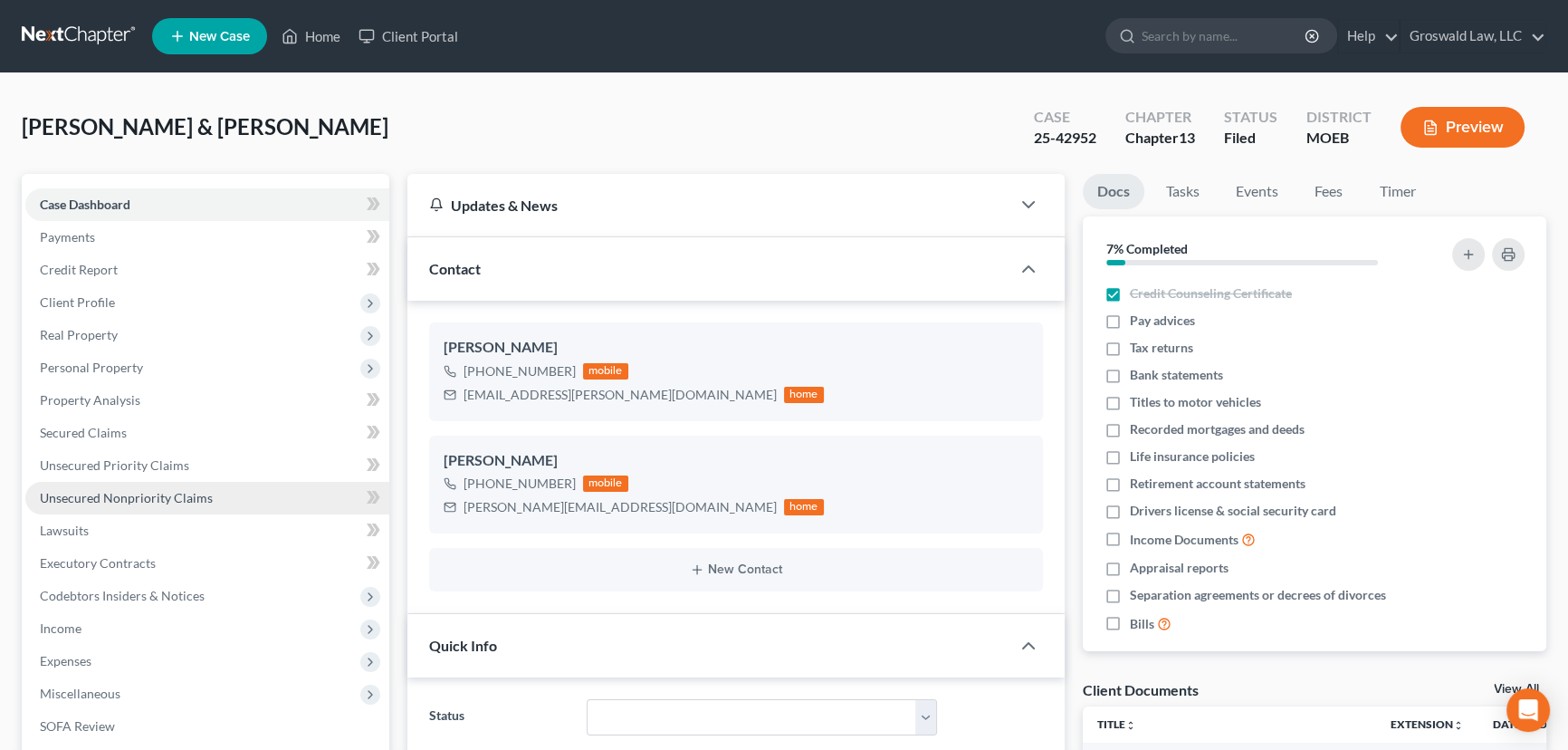
click at [144, 496] on span "Unsecured Nonpriority Claims" at bounding box center [127, 498] width 173 height 16
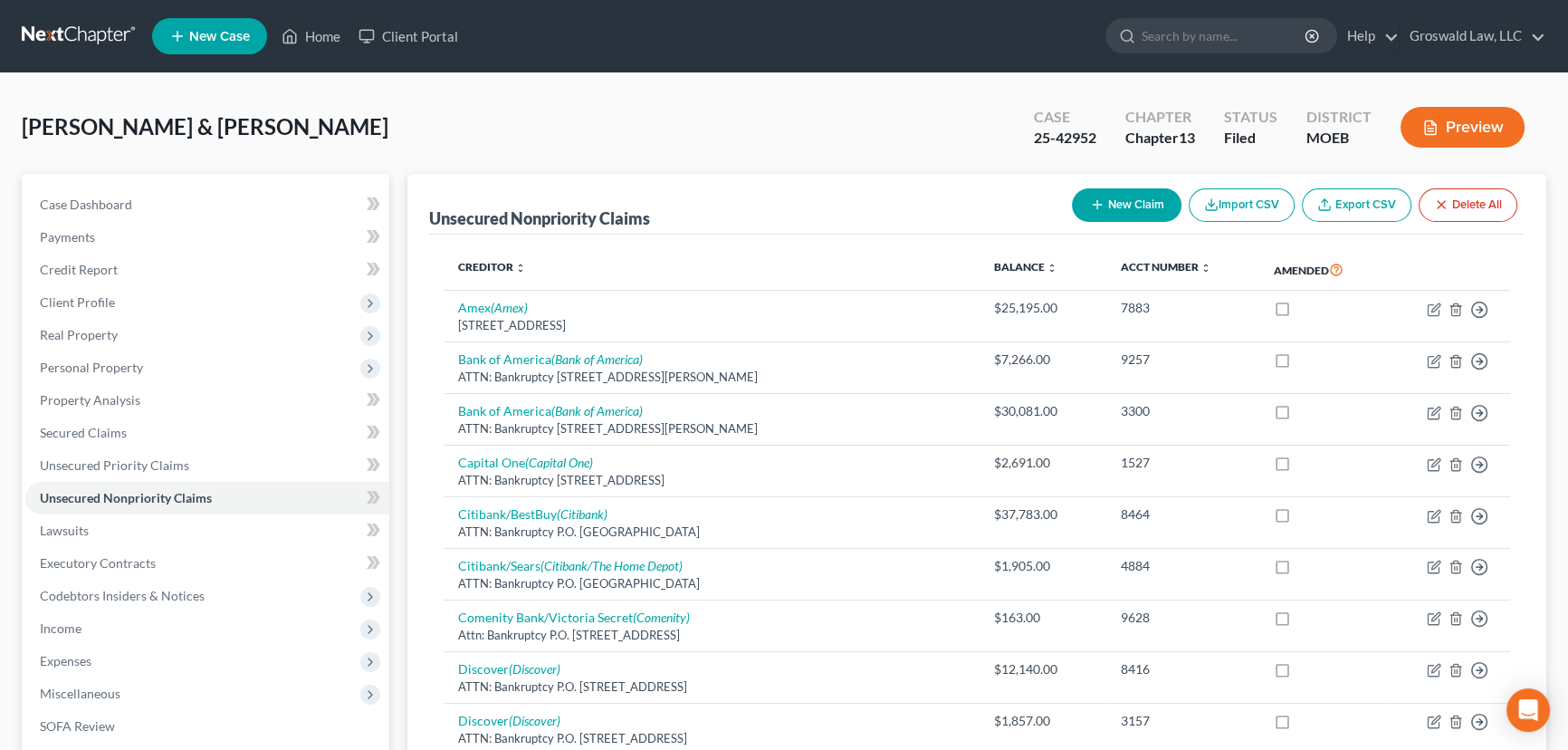
click at [1246, 126] on button "Preview" at bounding box center [1463, 128] width 124 height 41
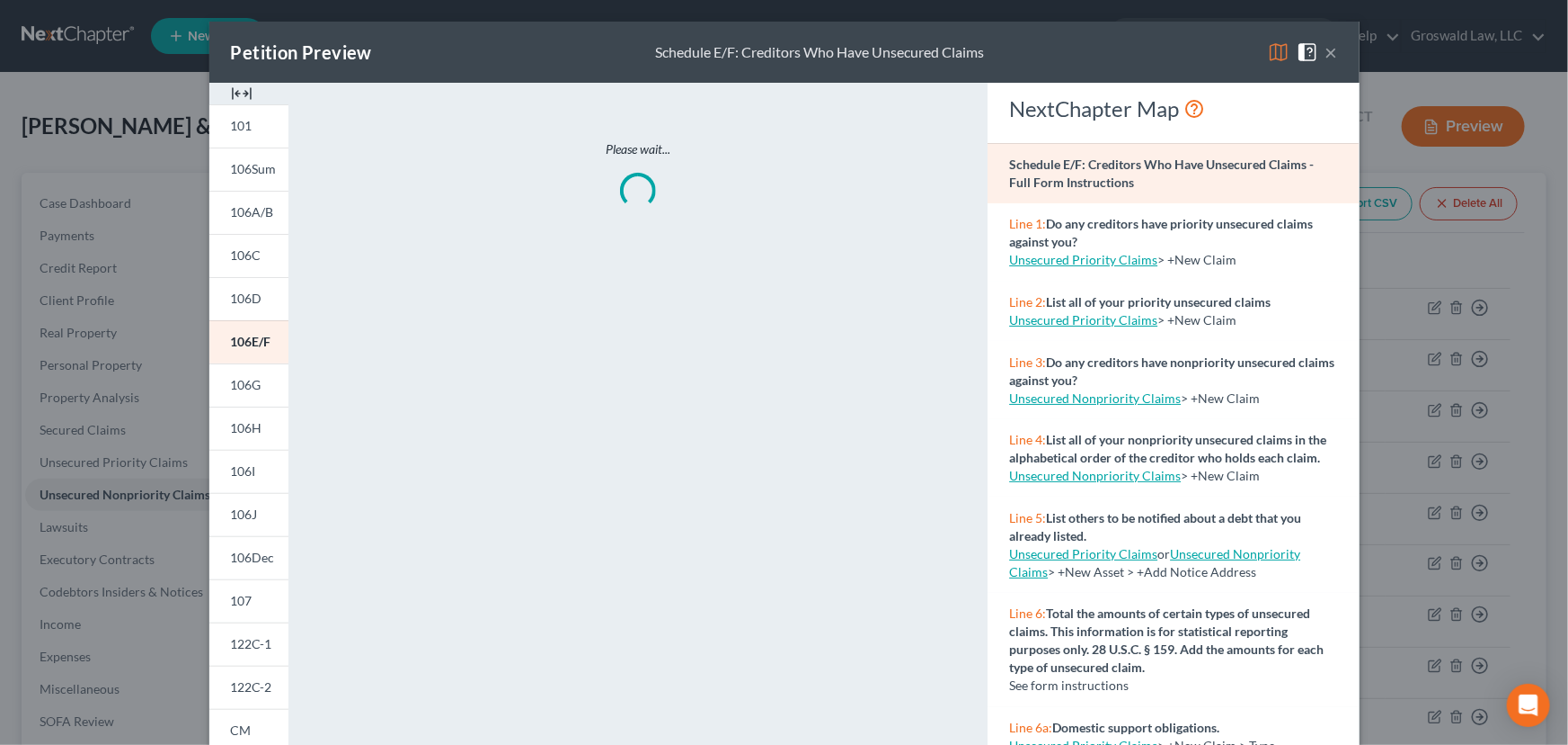
click at [231, 89] on img at bounding box center [242, 94] width 21 height 21
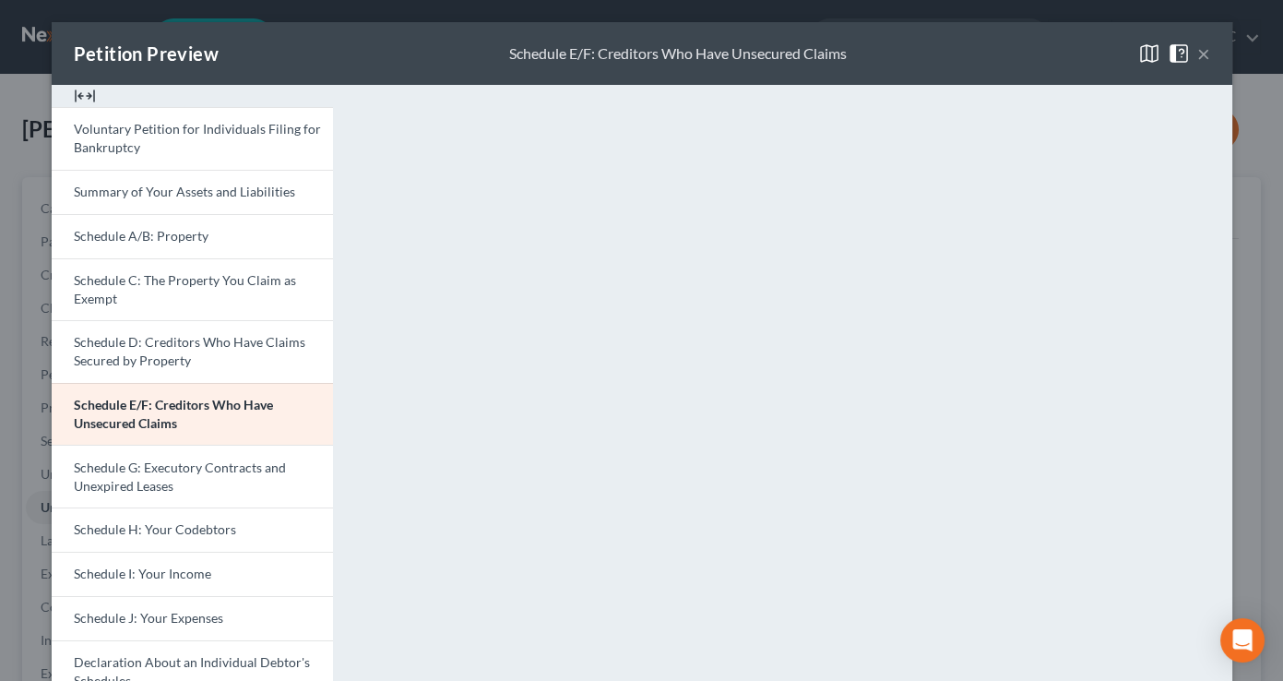
drag, startPoint x: 1192, startPoint y: 54, endPoint x: 1171, endPoint y: 57, distance: 20.5
click at [1197, 54] on button "×" at bounding box center [1203, 53] width 13 height 22
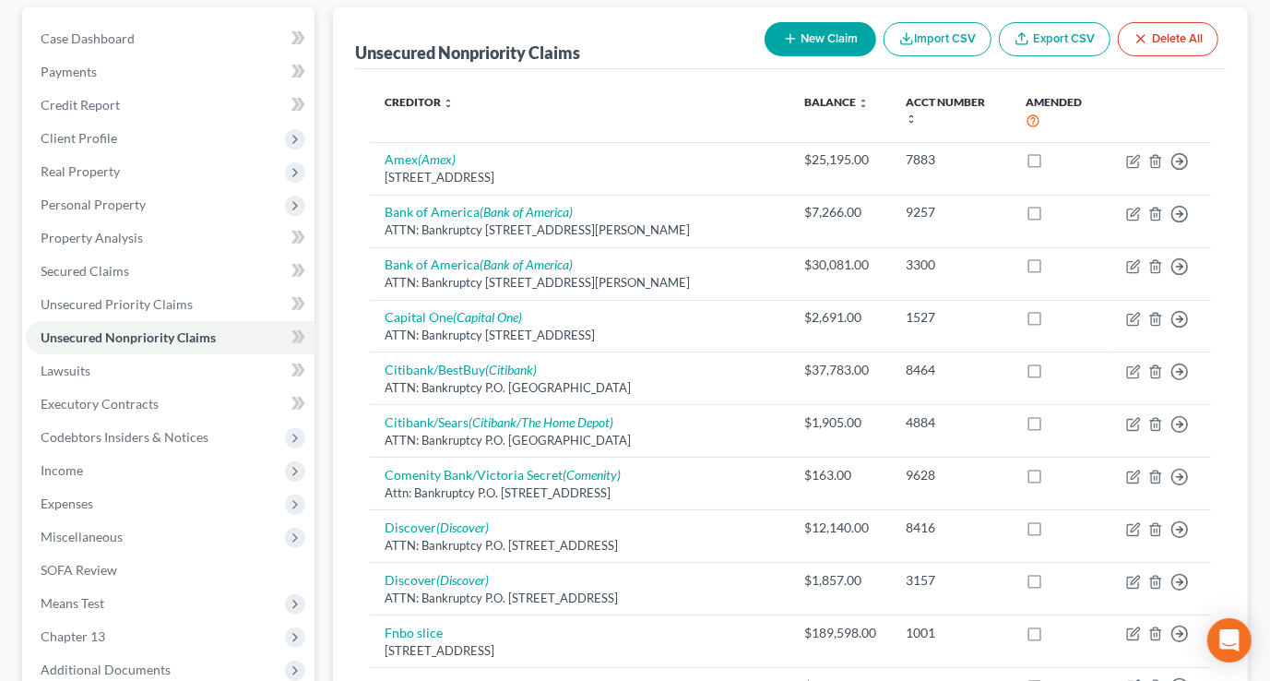
scroll to position [587, 0]
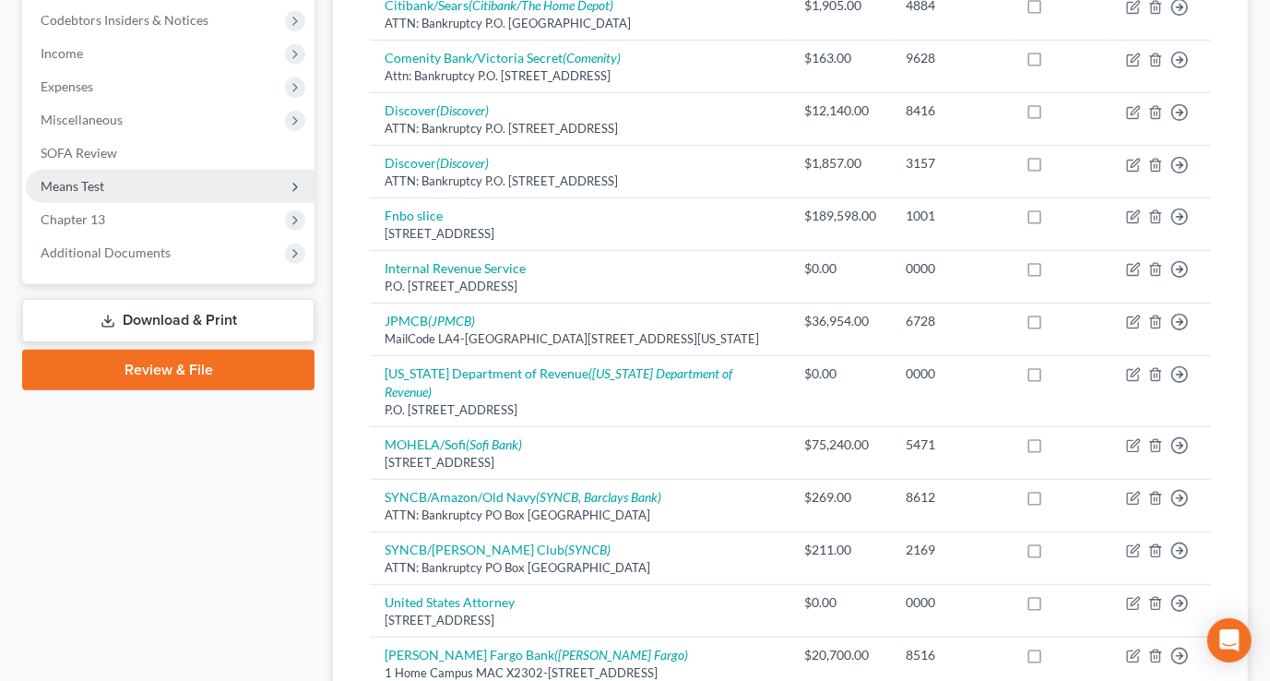
click at [76, 184] on span "Means Test" at bounding box center [73, 186] width 64 height 16
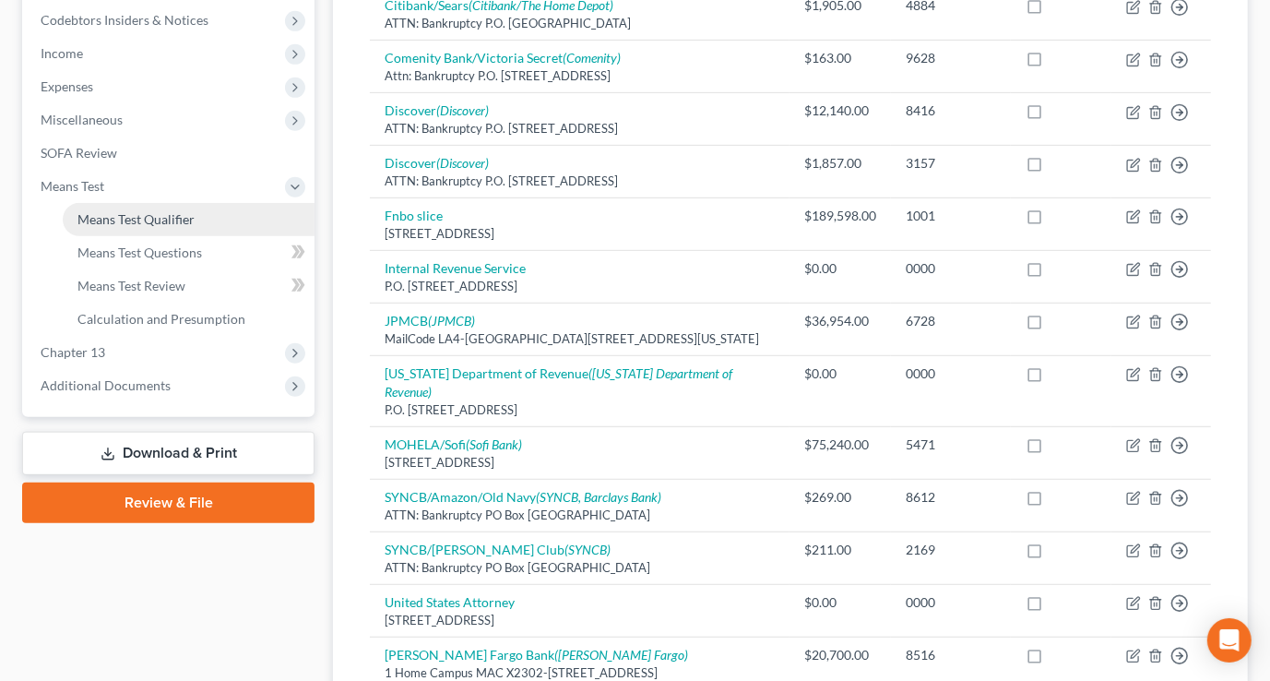
click at [127, 223] on span "Means Test Qualifier" at bounding box center [135, 219] width 117 height 16
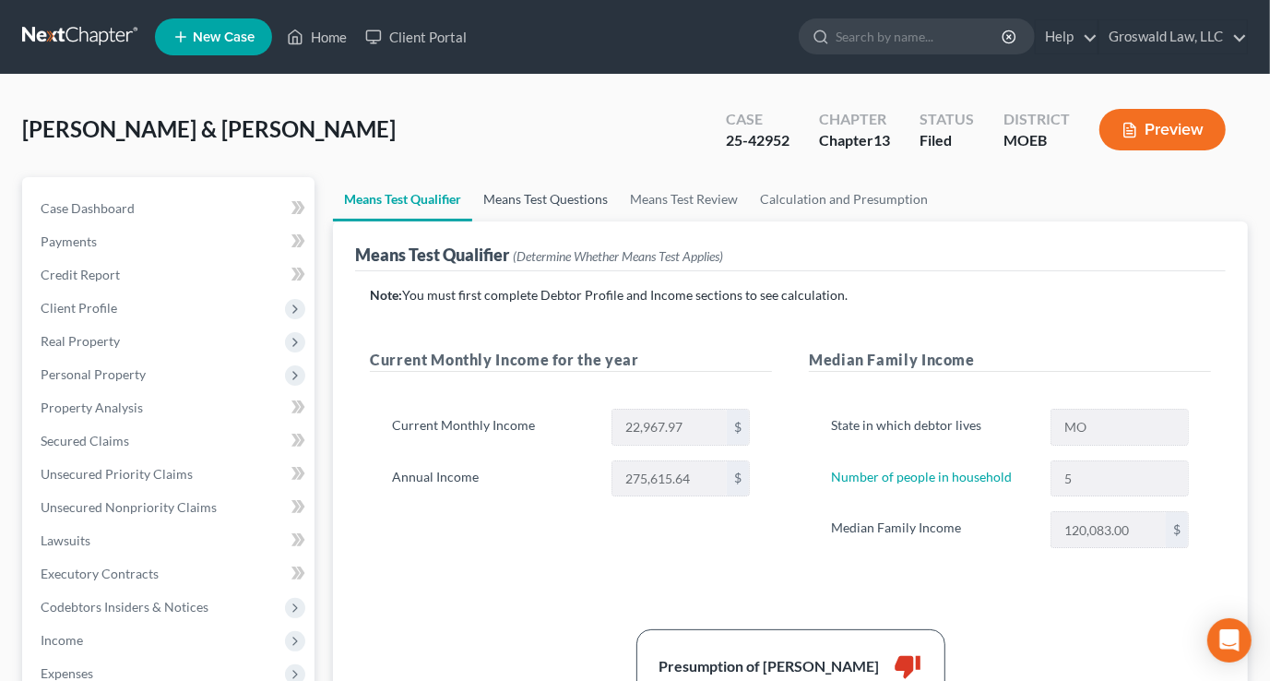
click at [528, 199] on link "Means Test Questions" at bounding box center [545, 199] width 147 height 44
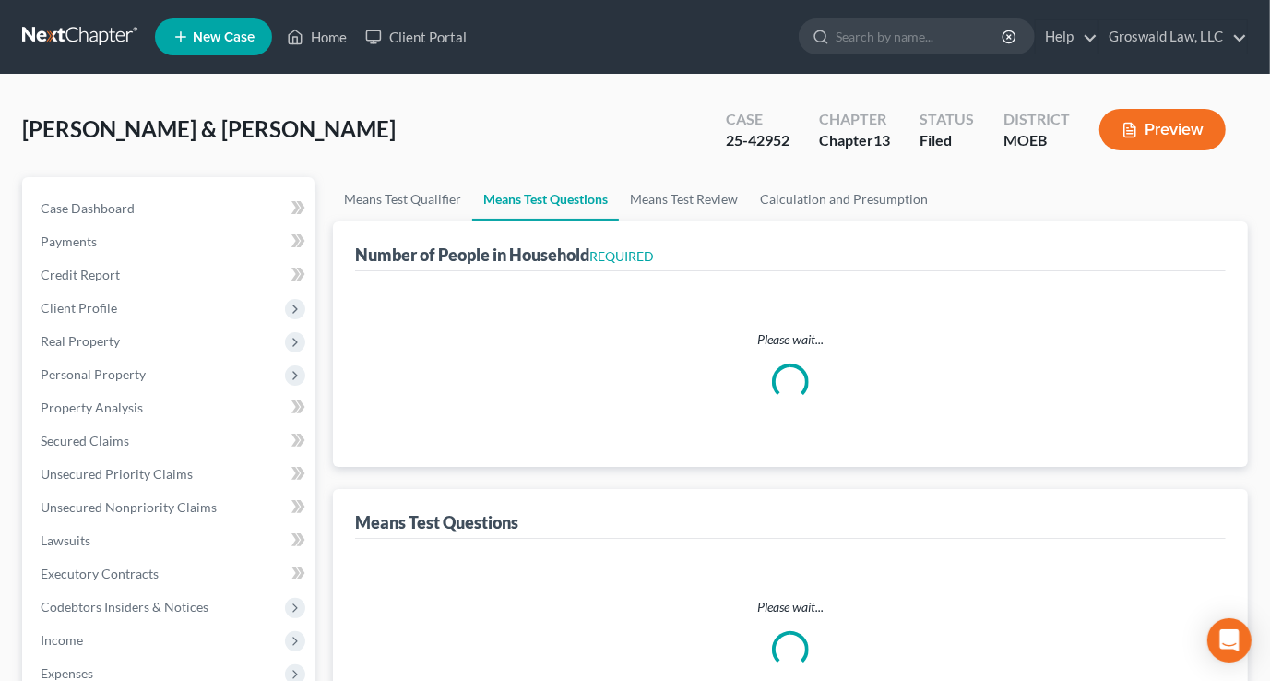
select select "0"
select select "60"
select select "0"
select select "60"
select select "1"
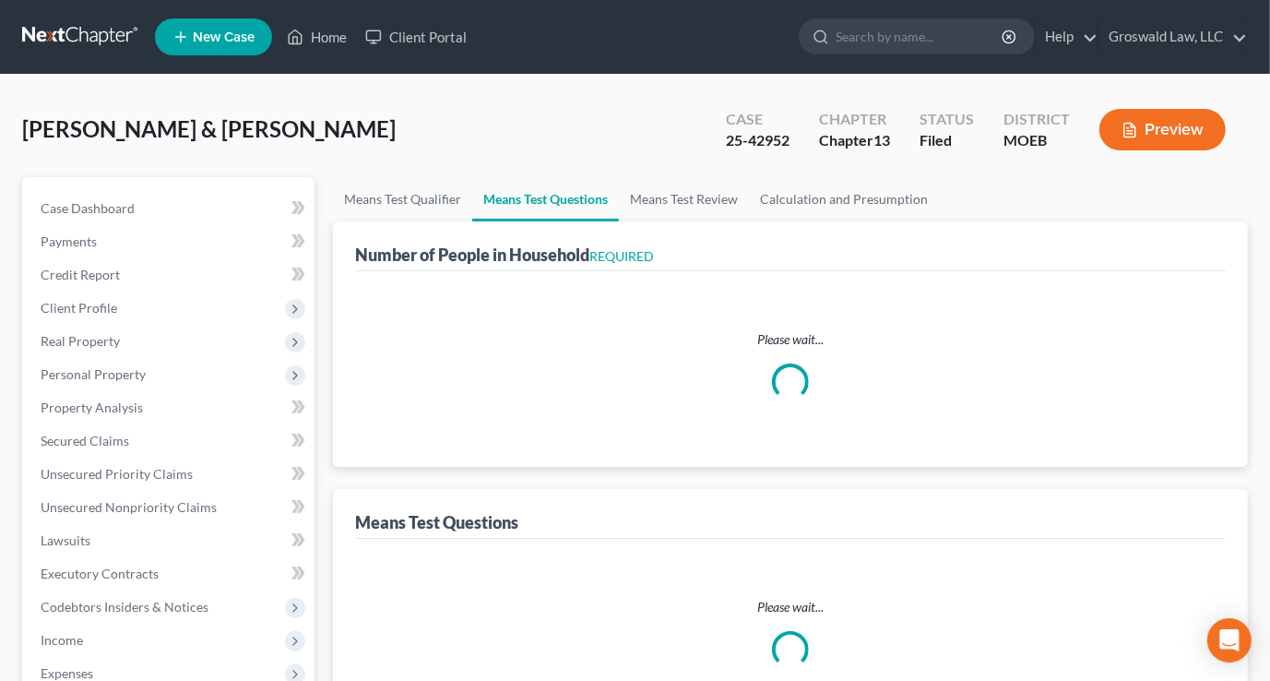
select select "60"
select select "1"
select select "60"
select select "5"
select select "2"
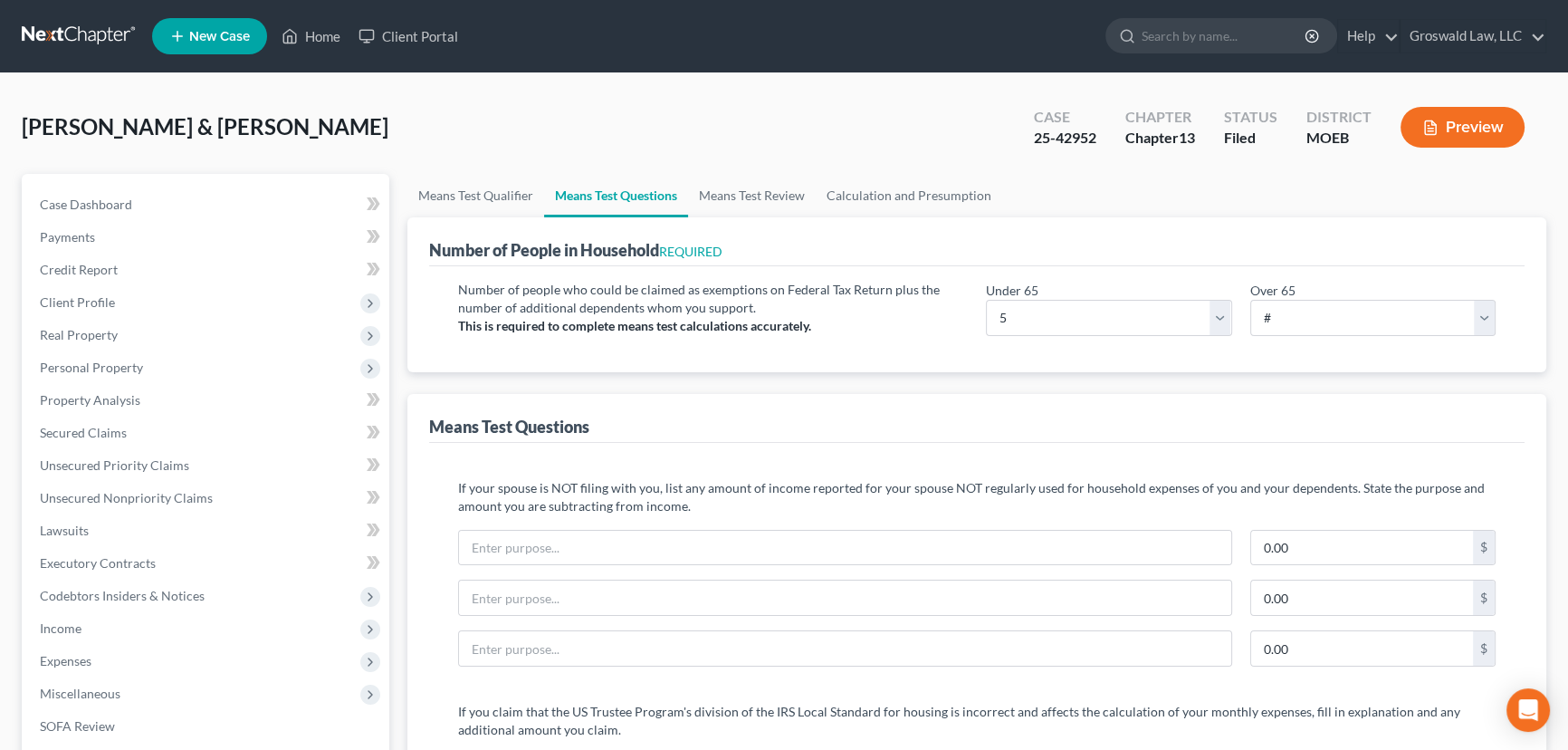
click at [1246, 134] on button "Preview" at bounding box center [1463, 128] width 124 height 41
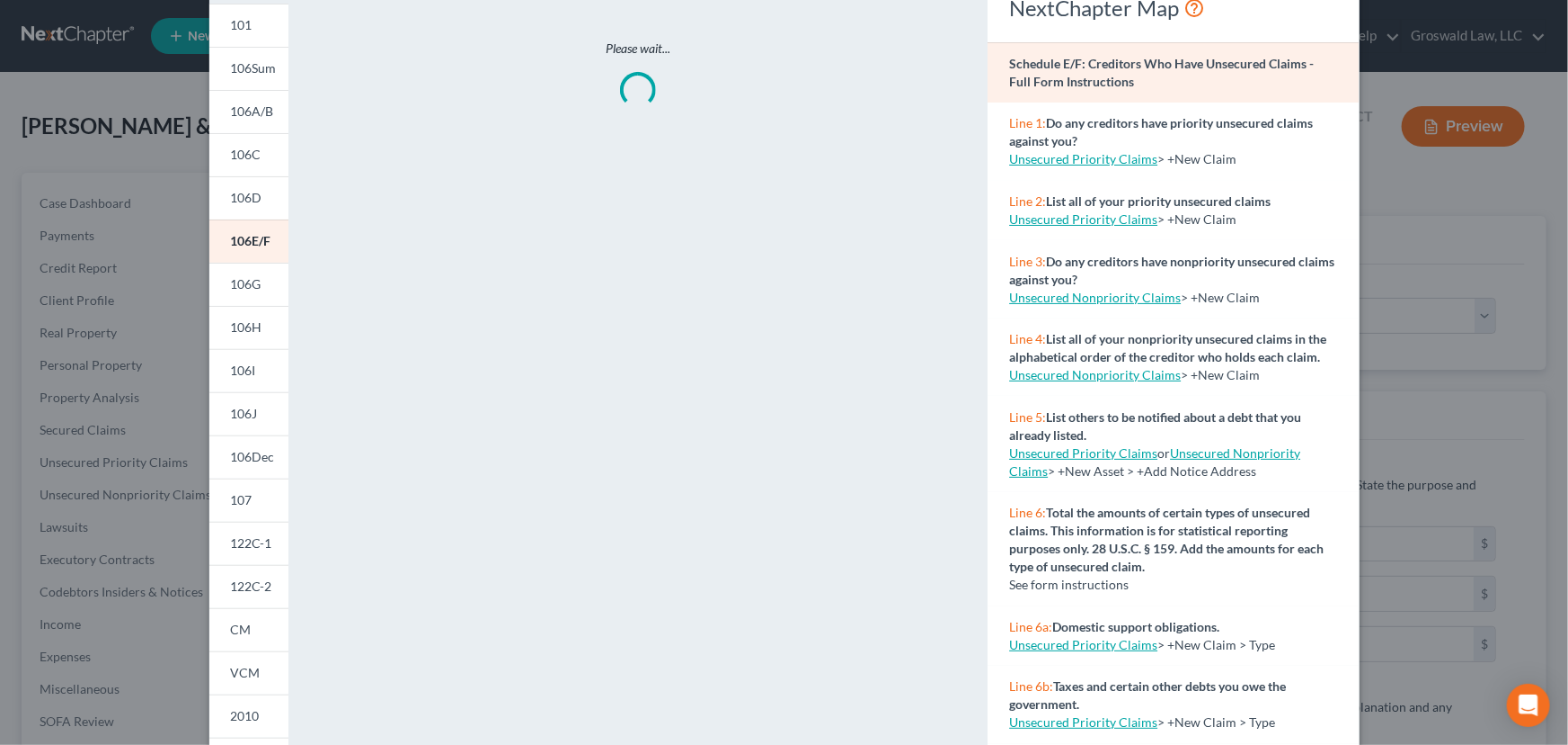
scroll to position [252, 0]
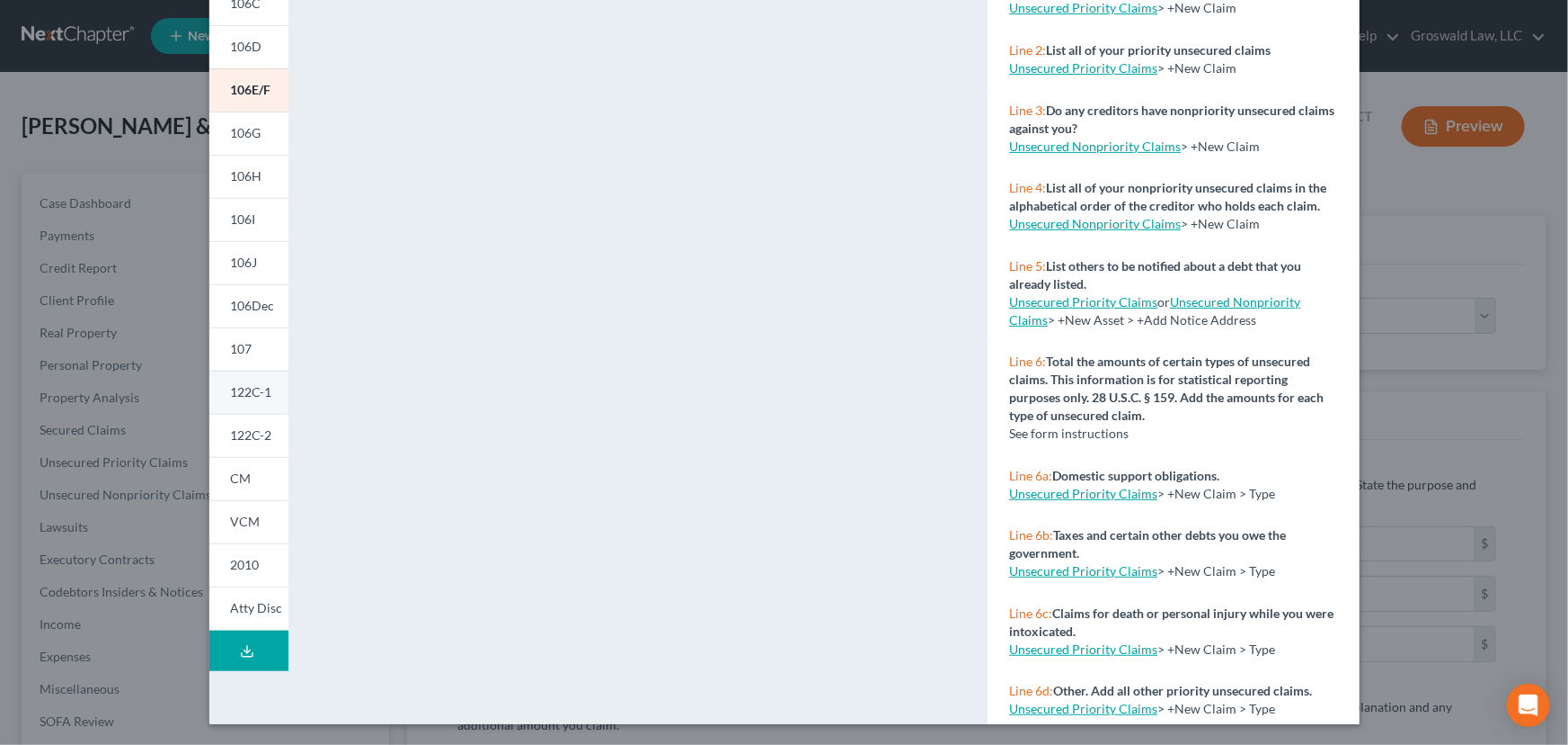
click at [241, 392] on span "122C-1" at bounding box center [251, 392] width 41 height 16
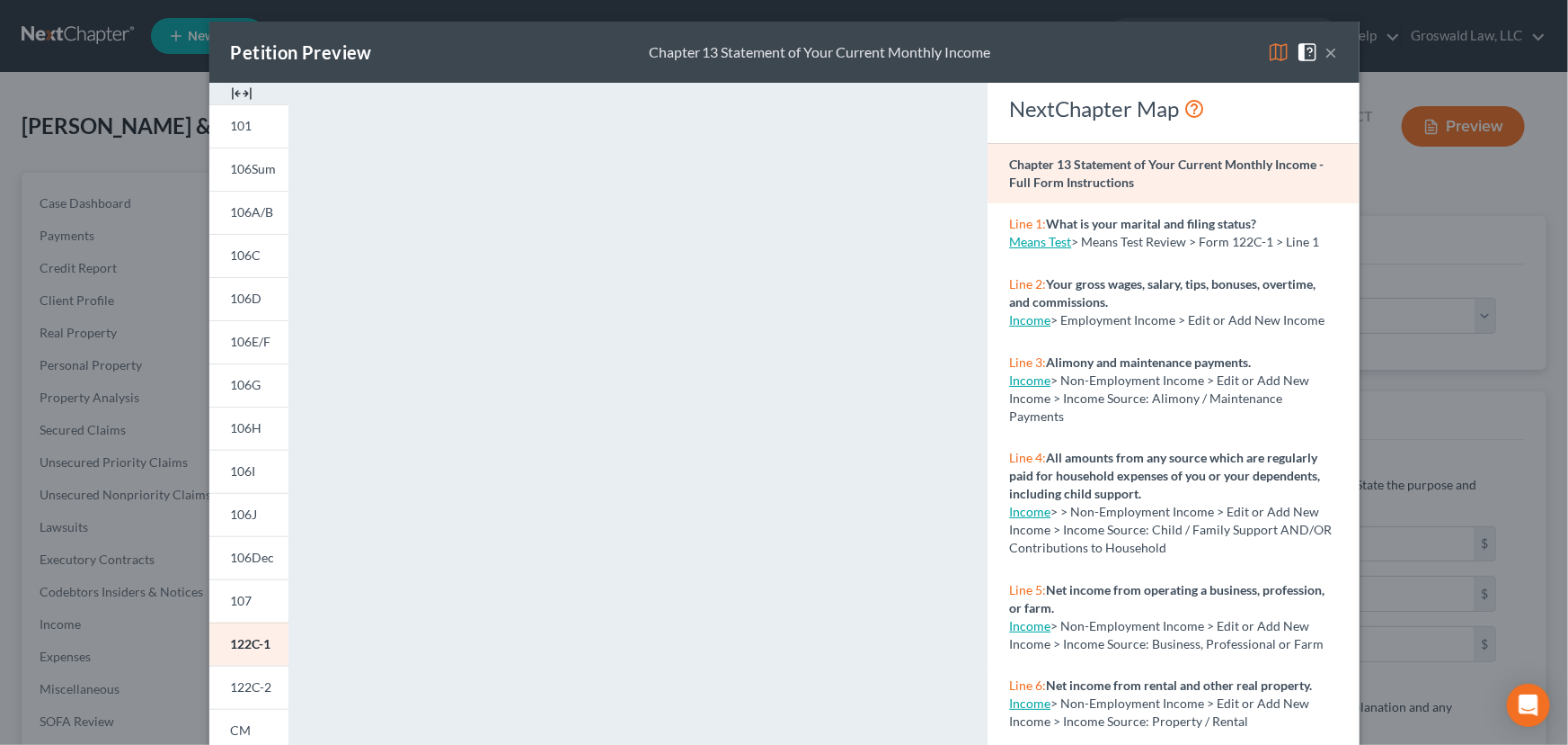
scroll to position [269, 0]
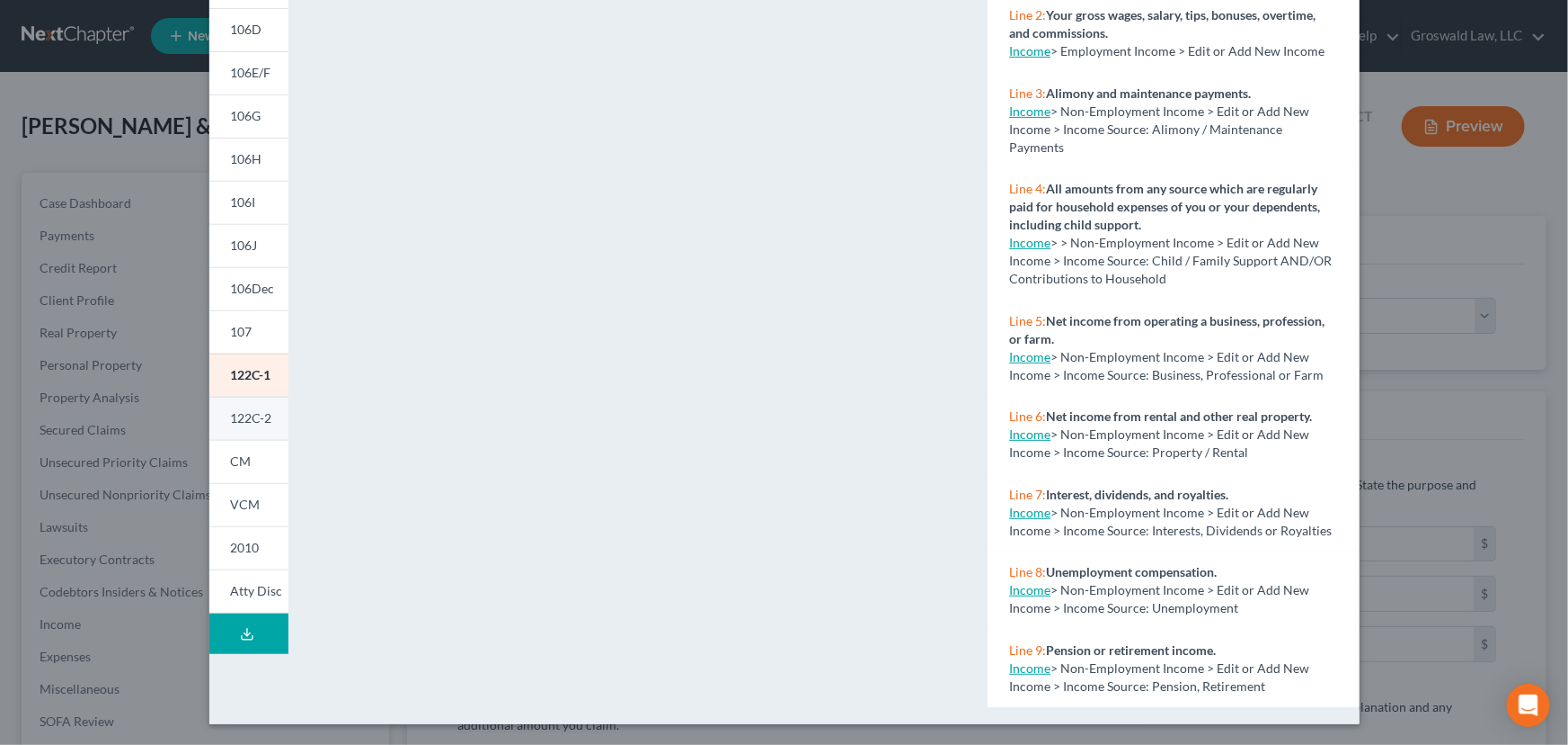
click at [234, 419] on span "122C-2" at bounding box center [251, 418] width 41 height 16
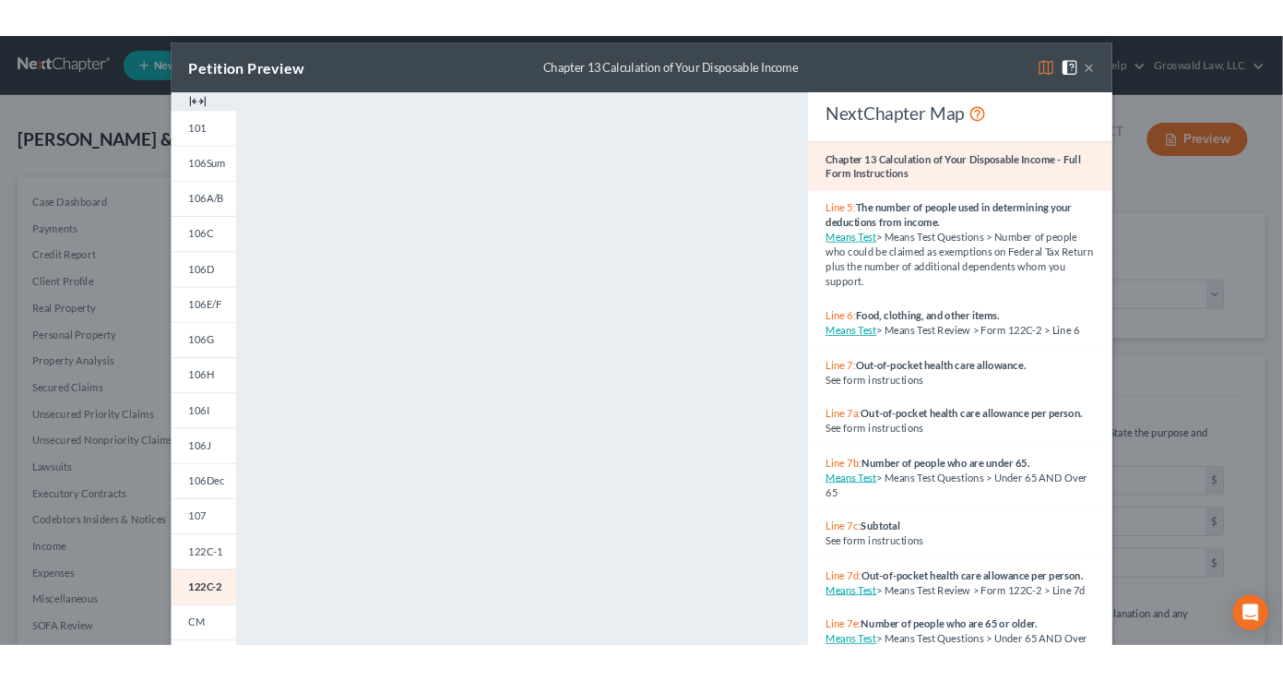
scroll to position [0, 0]
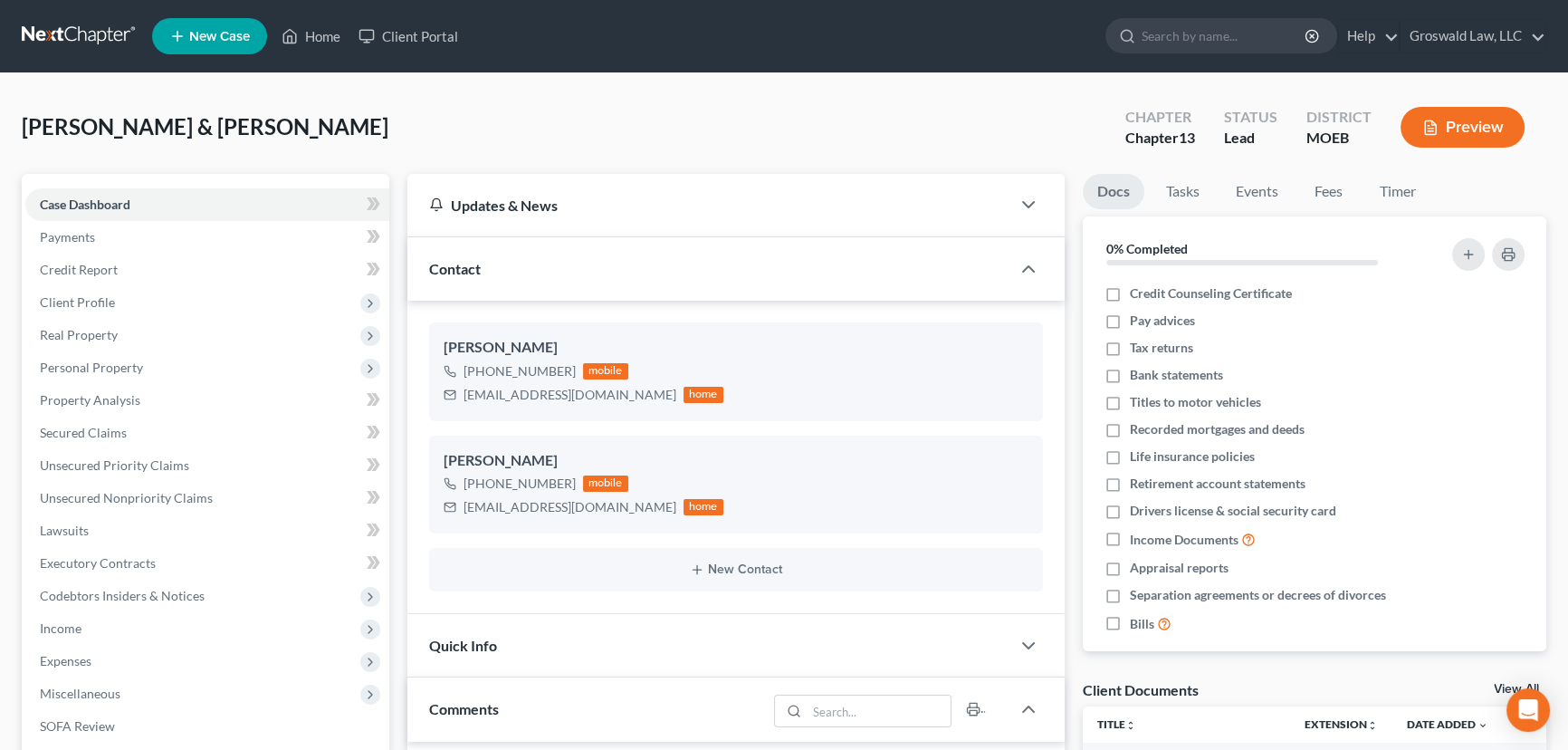
click at [256, 34] on link "New Case" at bounding box center [209, 35] width 115 height 36
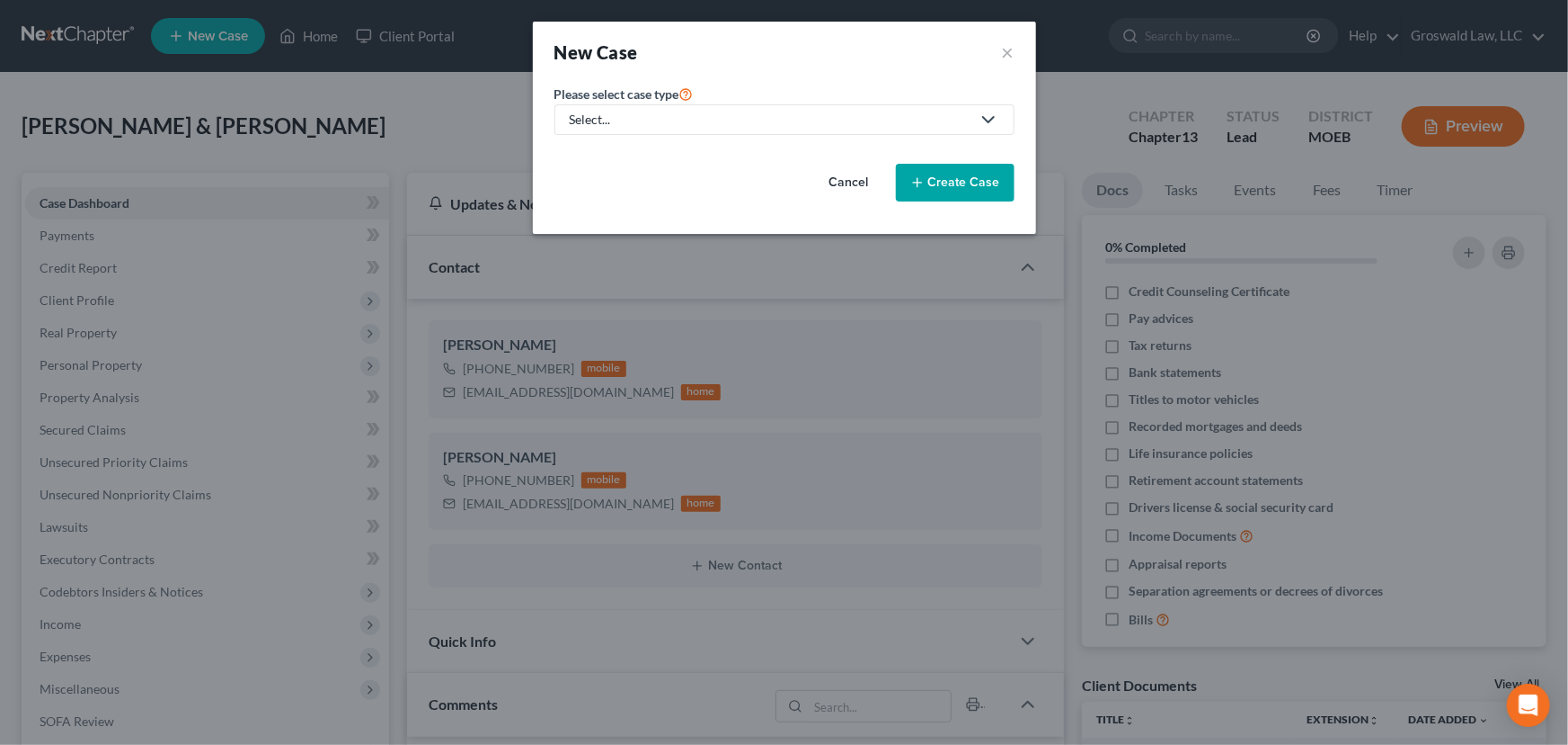
click at [756, 126] on div "Select..." at bounding box center [770, 119] width 401 height 18
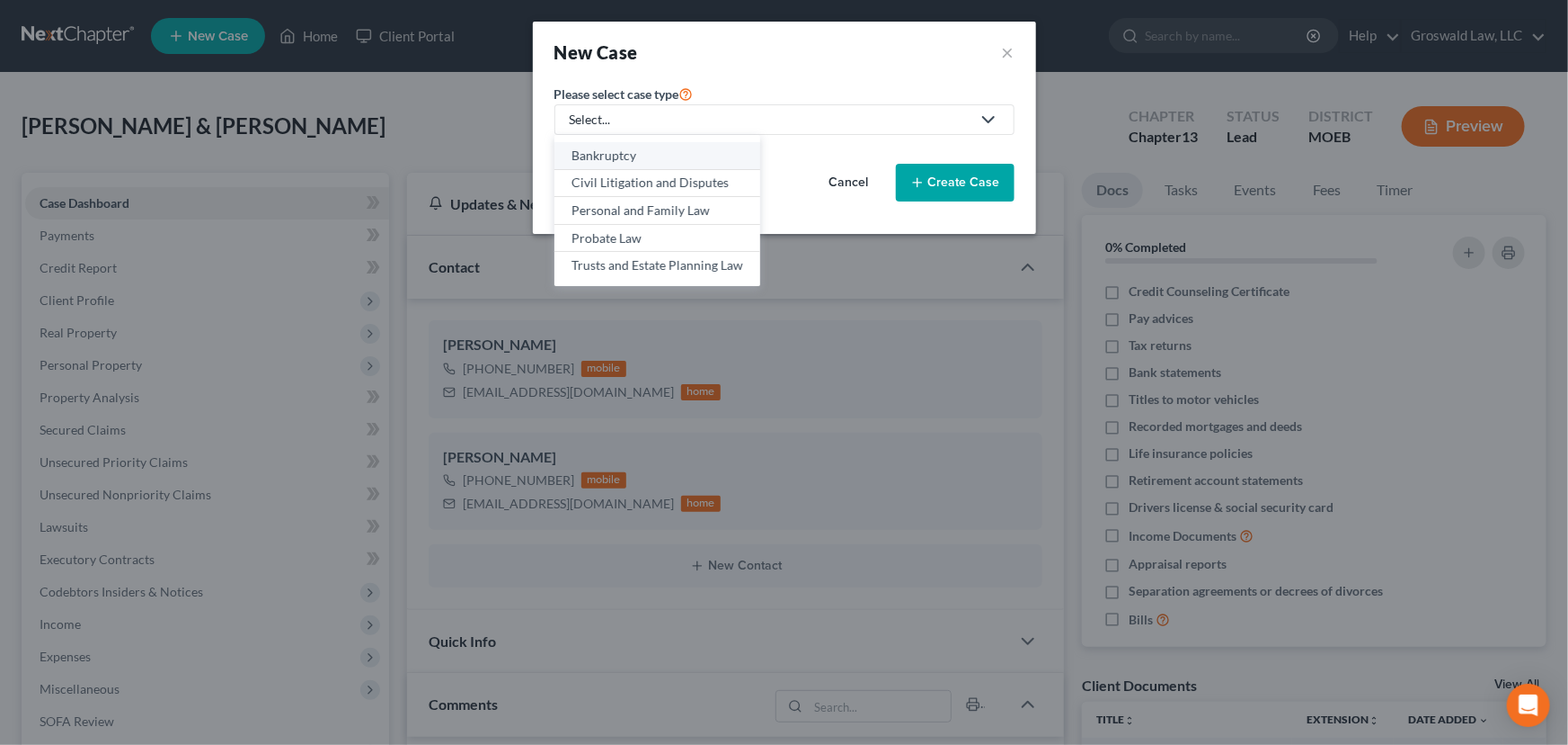
click at [683, 162] on div "Bankruptcy" at bounding box center [658, 155] width 172 height 18
select select "45"
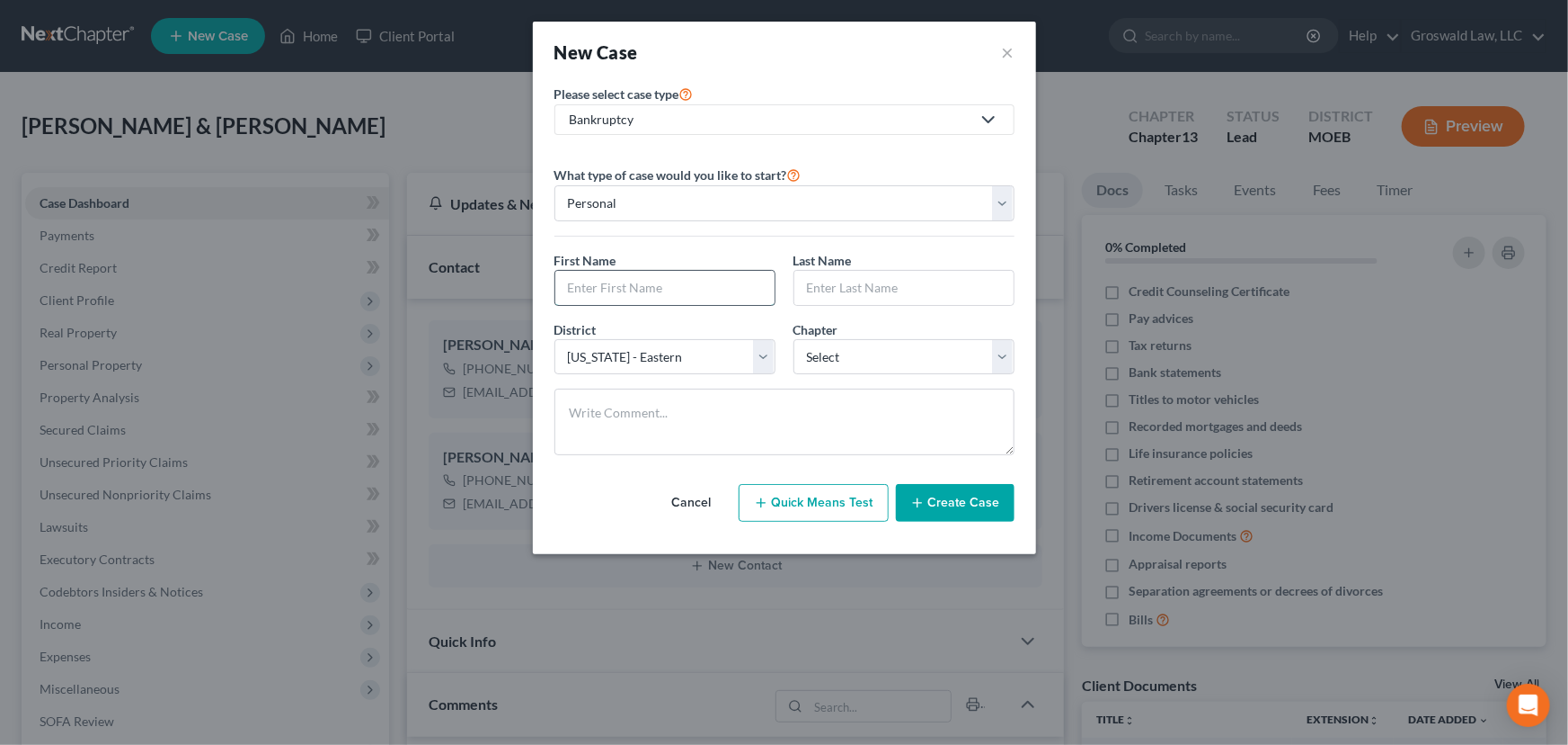
click at [641, 296] on input "text" at bounding box center [665, 288] width 219 height 34
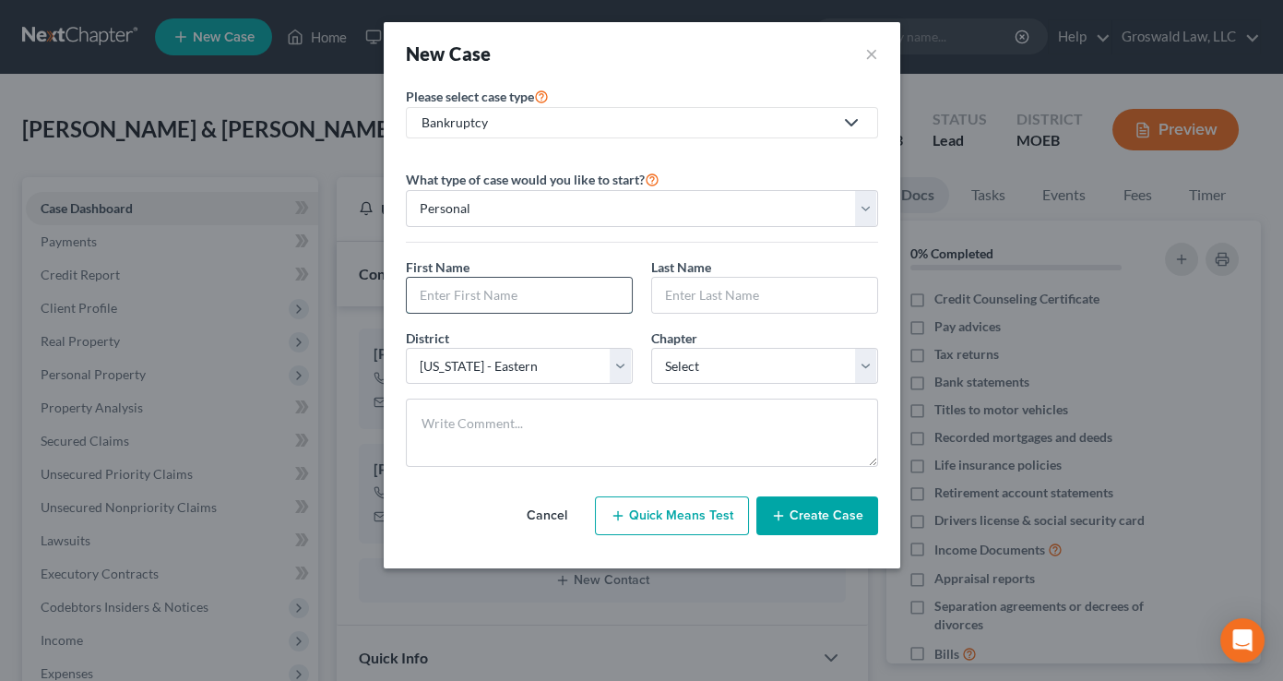
click at [423, 298] on input "text" at bounding box center [519, 295] width 225 height 35
type input "[PERSON_NAME]"
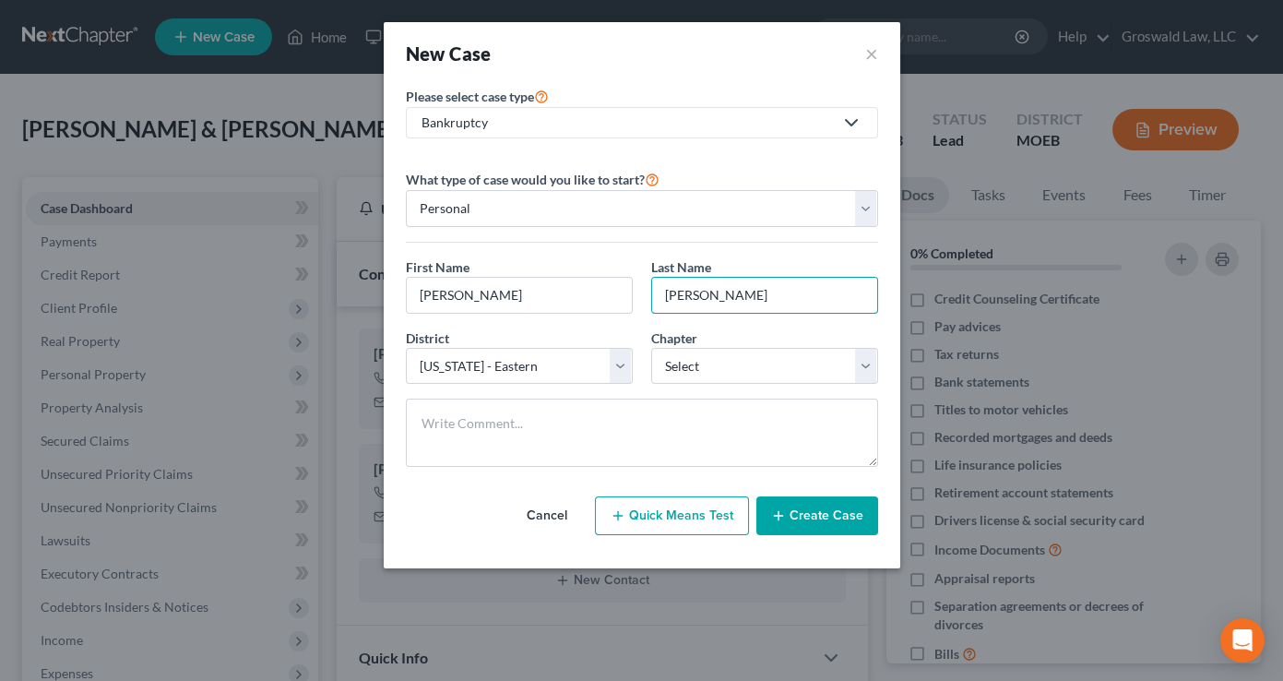
type input "[PERSON_NAME]"
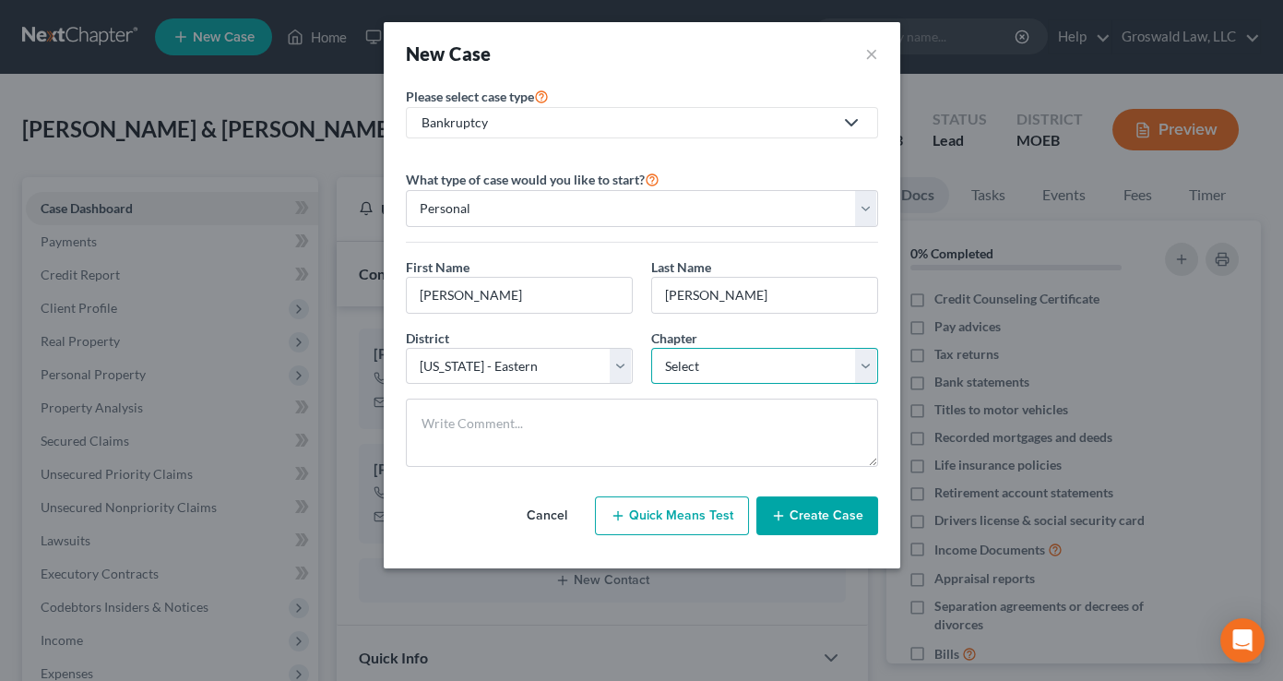
select select "0"
click at [812, 519] on button "Create Case" at bounding box center [817, 515] width 122 height 39
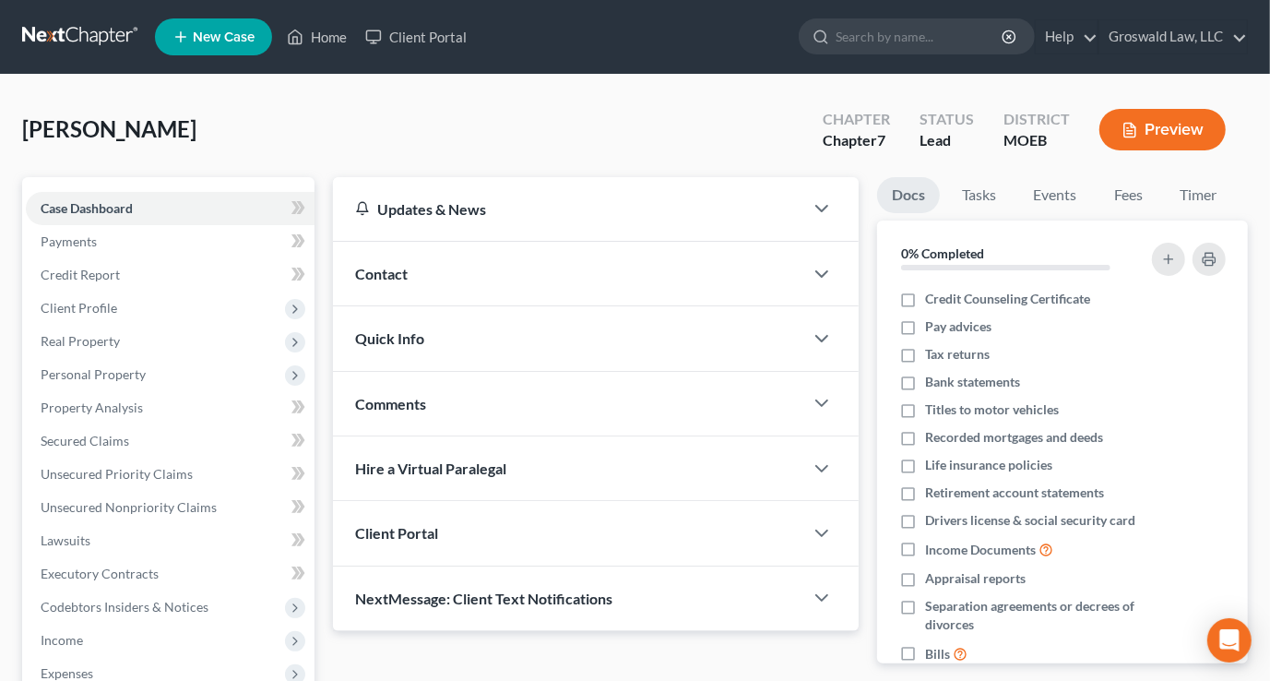
click at [469, 262] on div "Contact" at bounding box center [568, 274] width 470 height 64
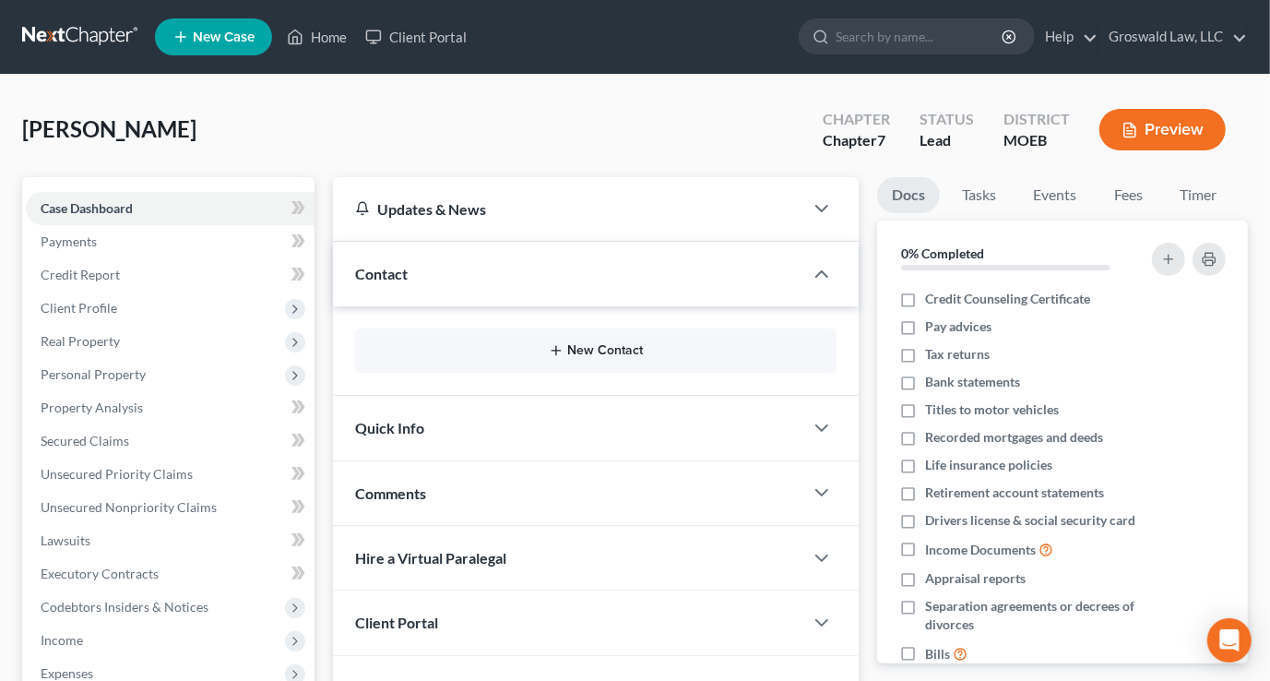
click at [620, 343] on button "New Contact" at bounding box center [596, 350] width 452 height 15
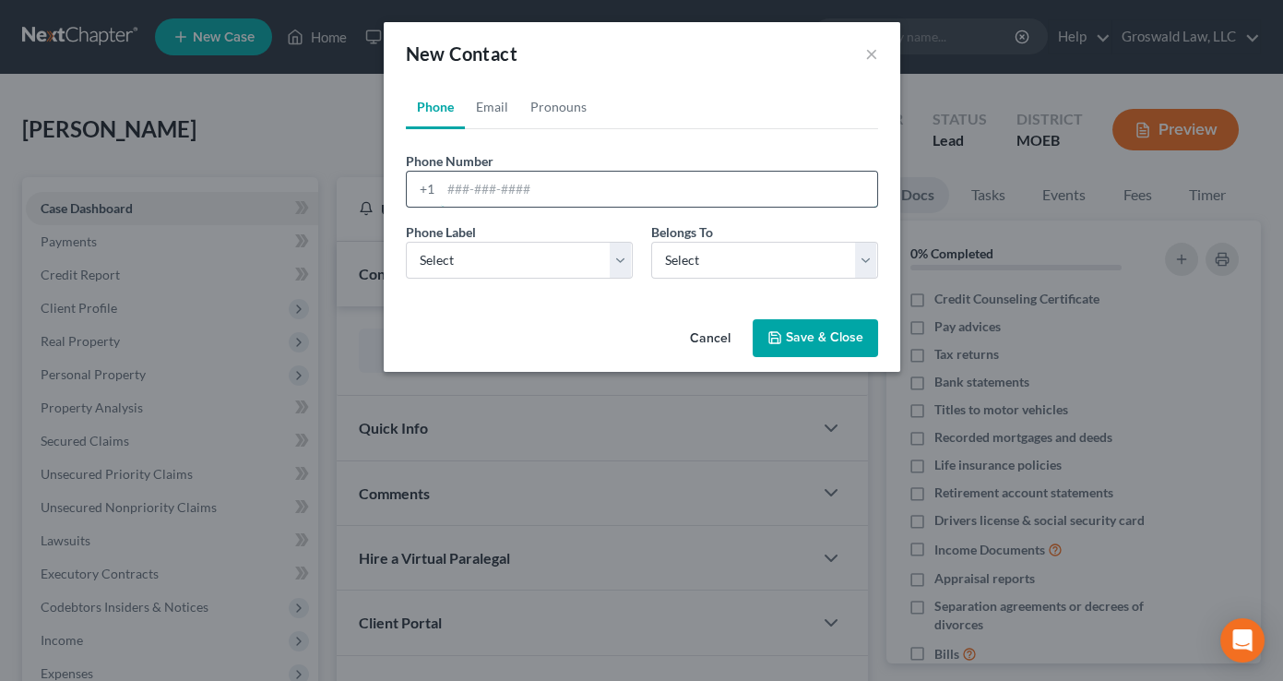
click at [620, 184] on input "tel" at bounding box center [659, 189] width 436 height 35
paste input "327-7306"
type input "[PHONE_NUMBER]"
select select "0"
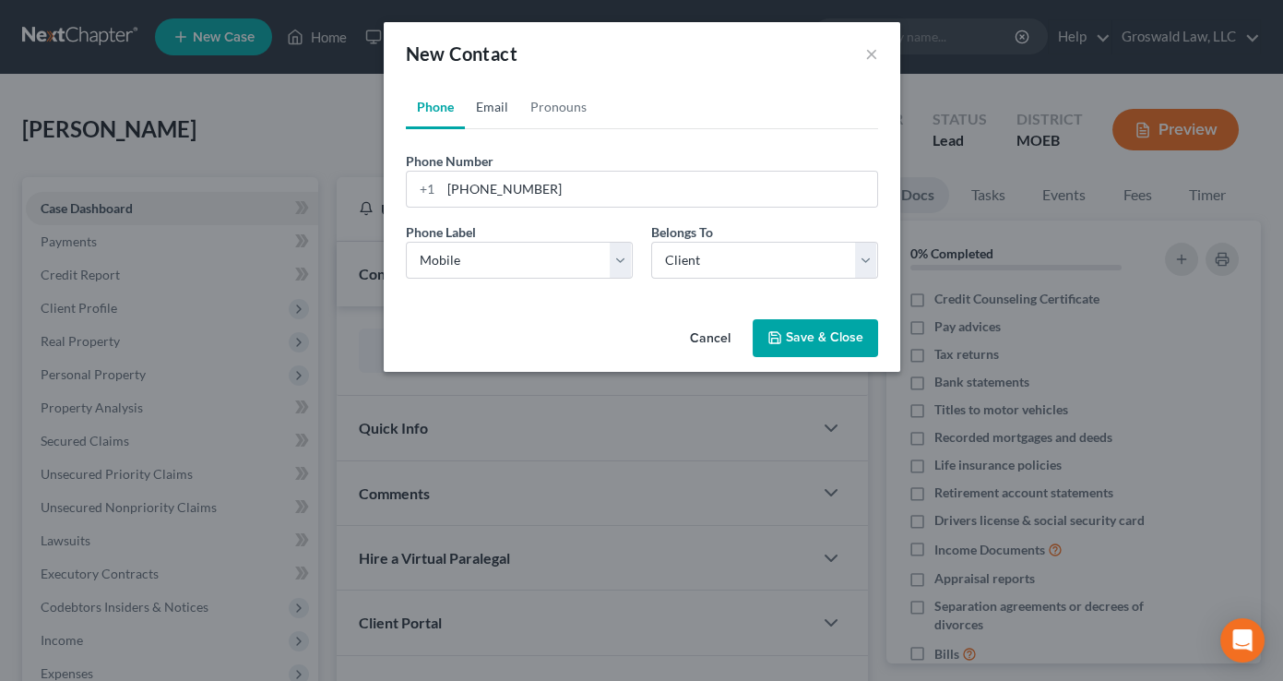
click at [492, 110] on link "Email" at bounding box center [492, 107] width 54 height 44
click at [507, 188] on input "email" at bounding box center [659, 189] width 436 height 35
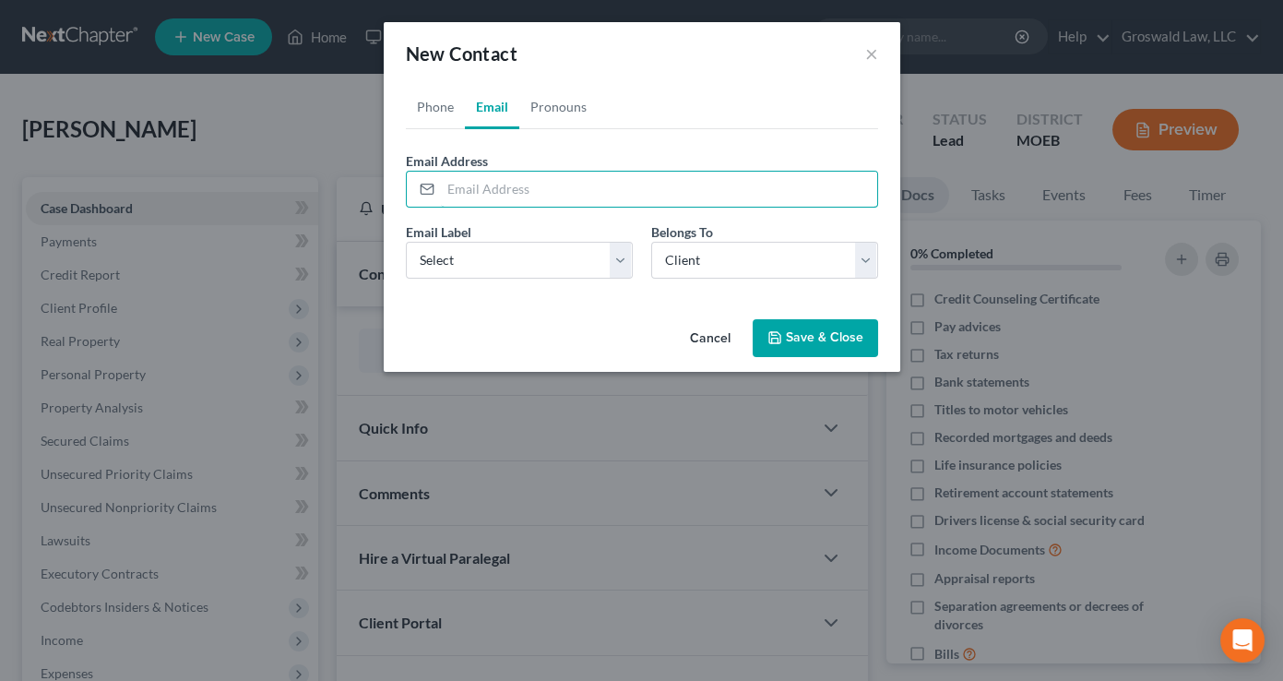
paste input "[PERSON_NAME][EMAIL_ADDRESS][DOMAIN_NAME]"
type input "[PERSON_NAME][EMAIL_ADDRESS][DOMAIN_NAME]"
click at [470, 267] on select "Select Home Work Other" at bounding box center [519, 260] width 227 height 37
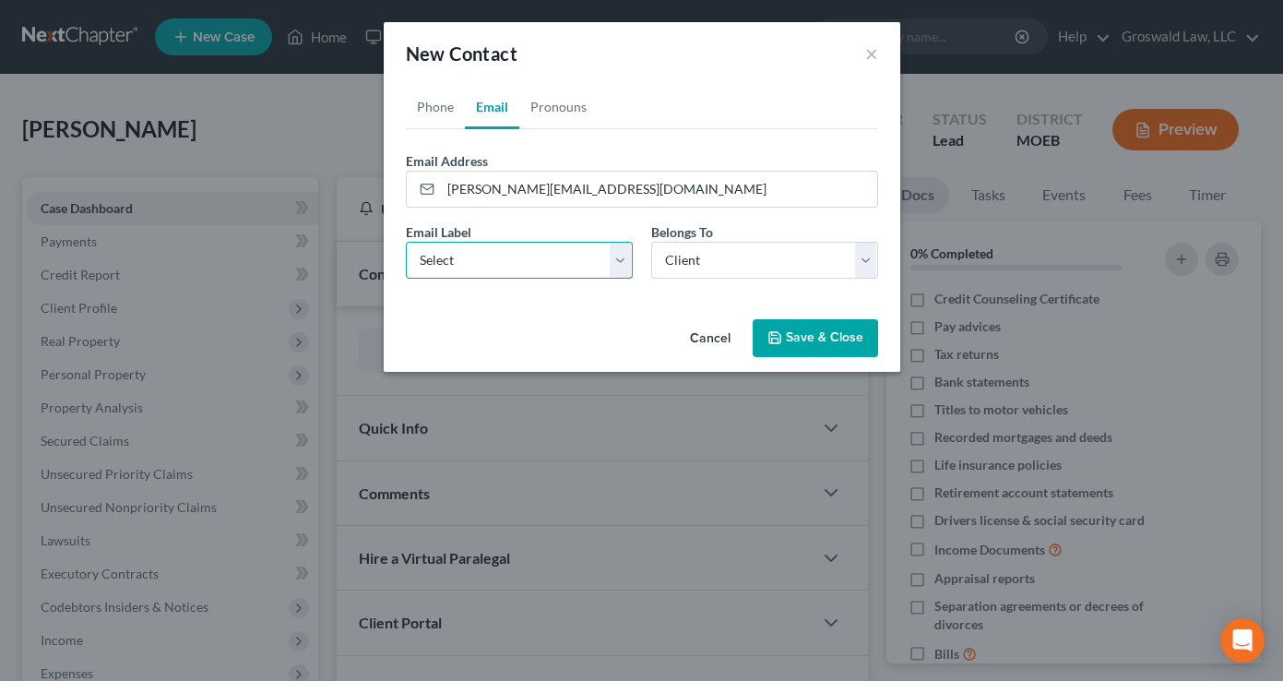
select select "0"
click at [406, 242] on select "Select Home Work Other" at bounding box center [519, 260] width 227 height 37
click at [812, 333] on button "Save & Close" at bounding box center [815, 338] width 125 height 39
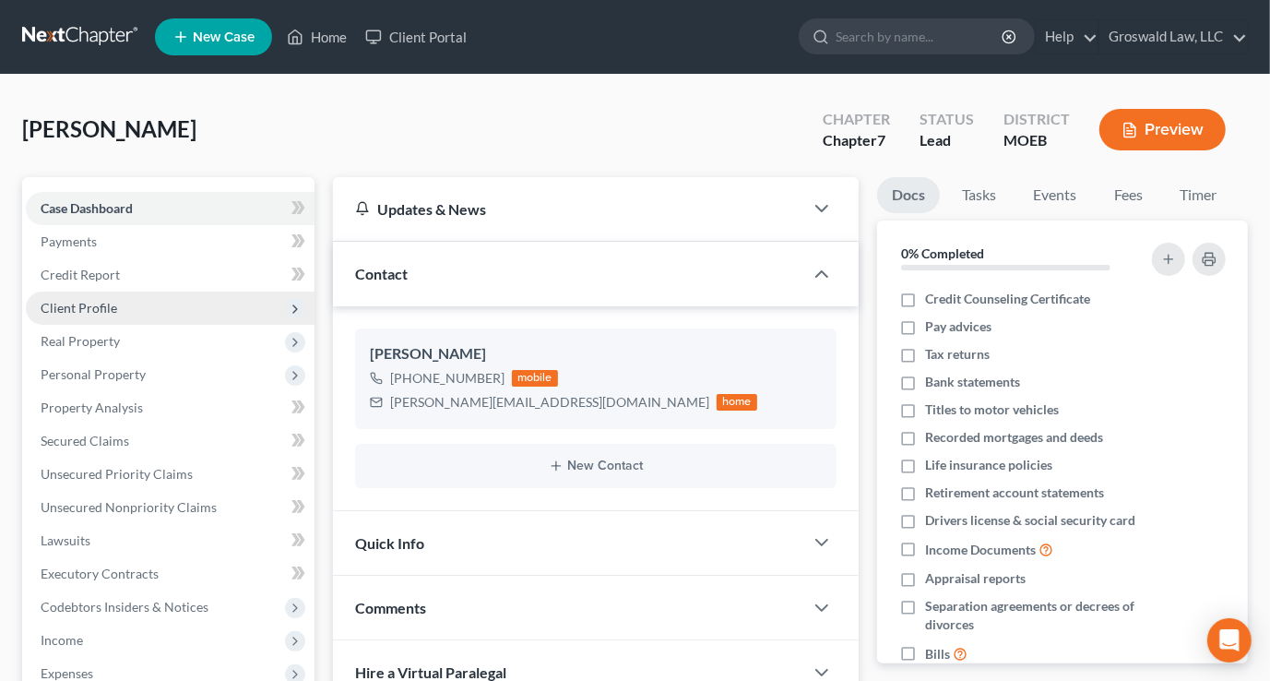
click at [91, 311] on span "Client Profile" at bounding box center [79, 308] width 77 height 16
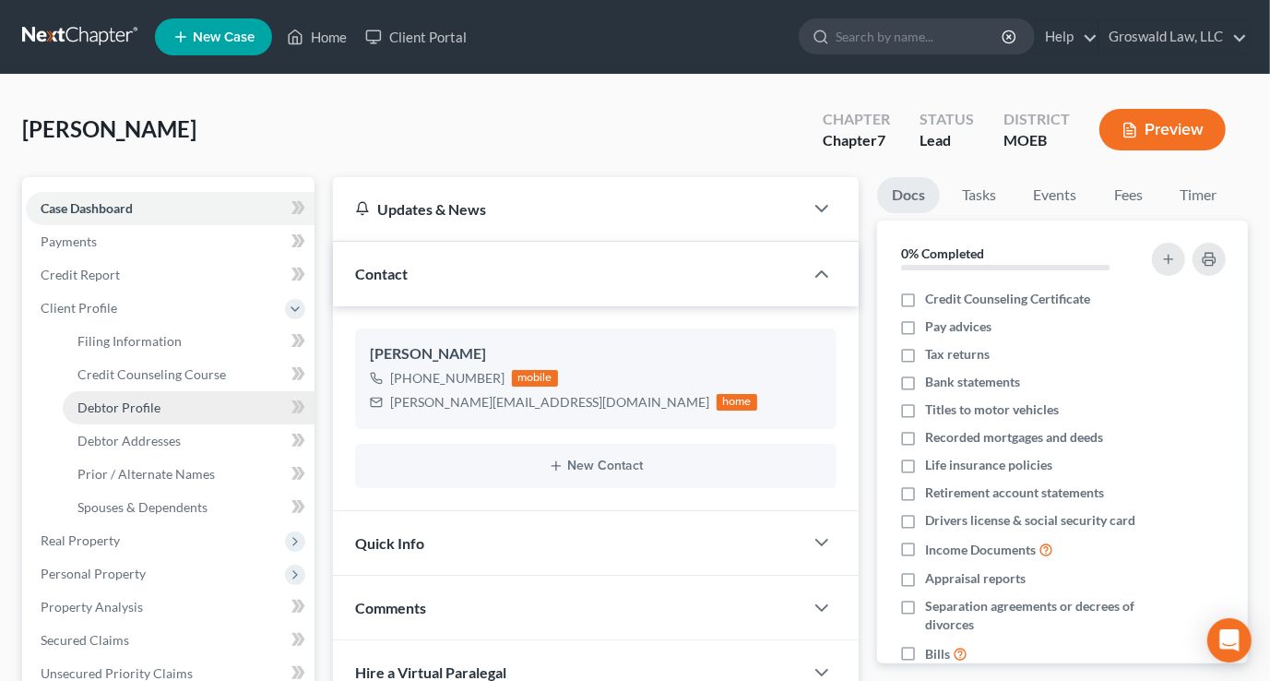
click at [131, 399] on span "Debtor Profile" at bounding box center [118, 407] width 83 height 16
select select "0"
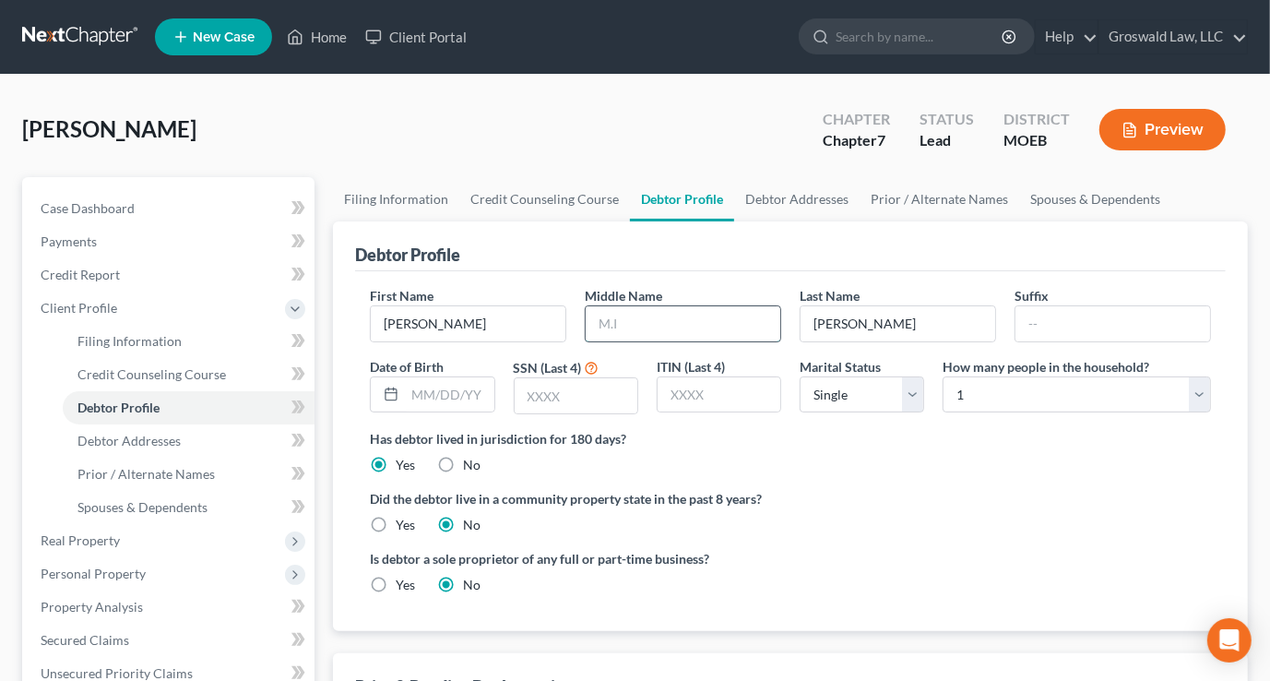
click at [681, 314] on input "text" at bounding box center [683, 323] width 195 height 35
type input "D."
type input "[DATE]"
type input "6071"
drag, startPoint x: 1017, startPoint y: 487, endPoint x: 976, endPoint y: 402, distance: 94.5
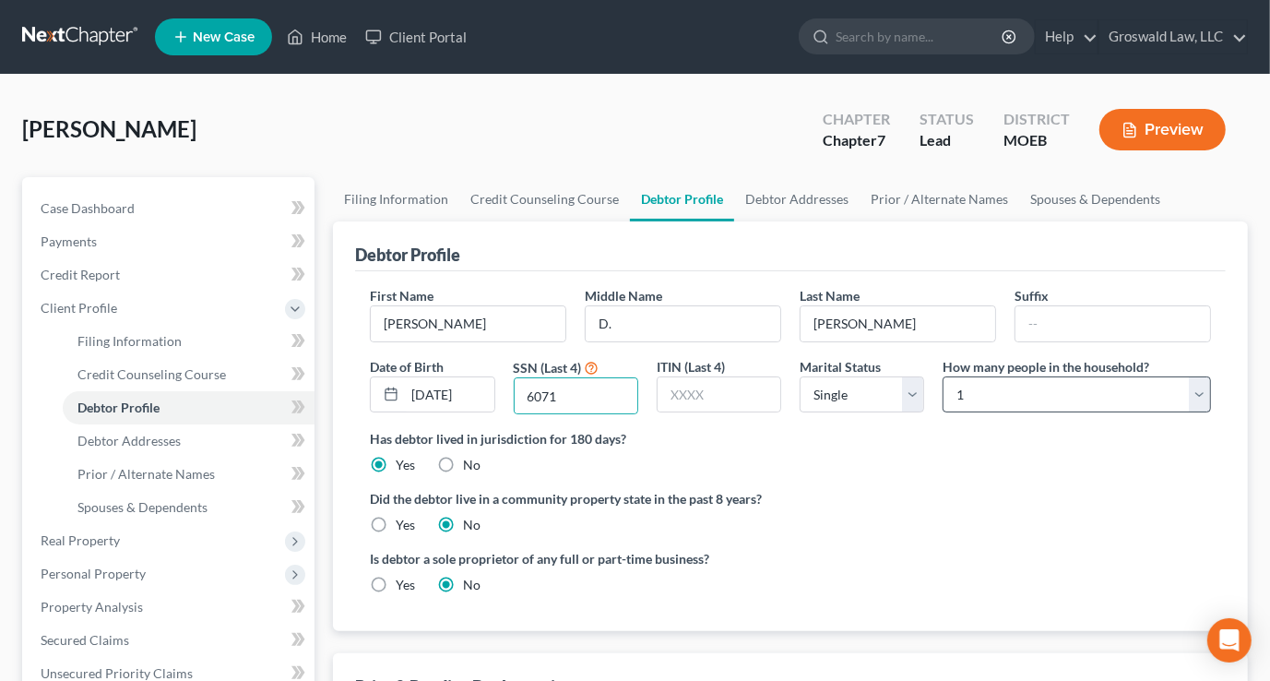
click at [1017, 489] on label "Did the debtor live in a community property state in the past 8 years?" at bounding box center [790, 498] width 841 height 19
click at [792, 203] on link "Debtor Addresses" at bounding box center [796, 199] width 125 height 44
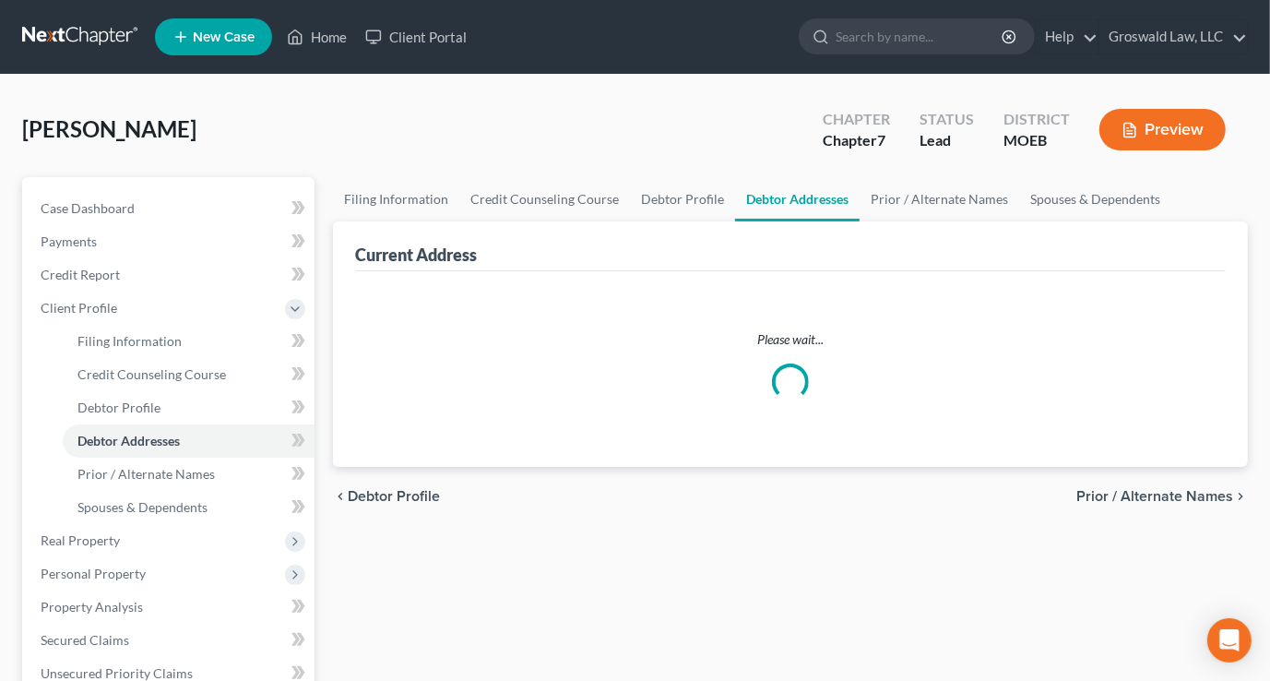
select select "0"
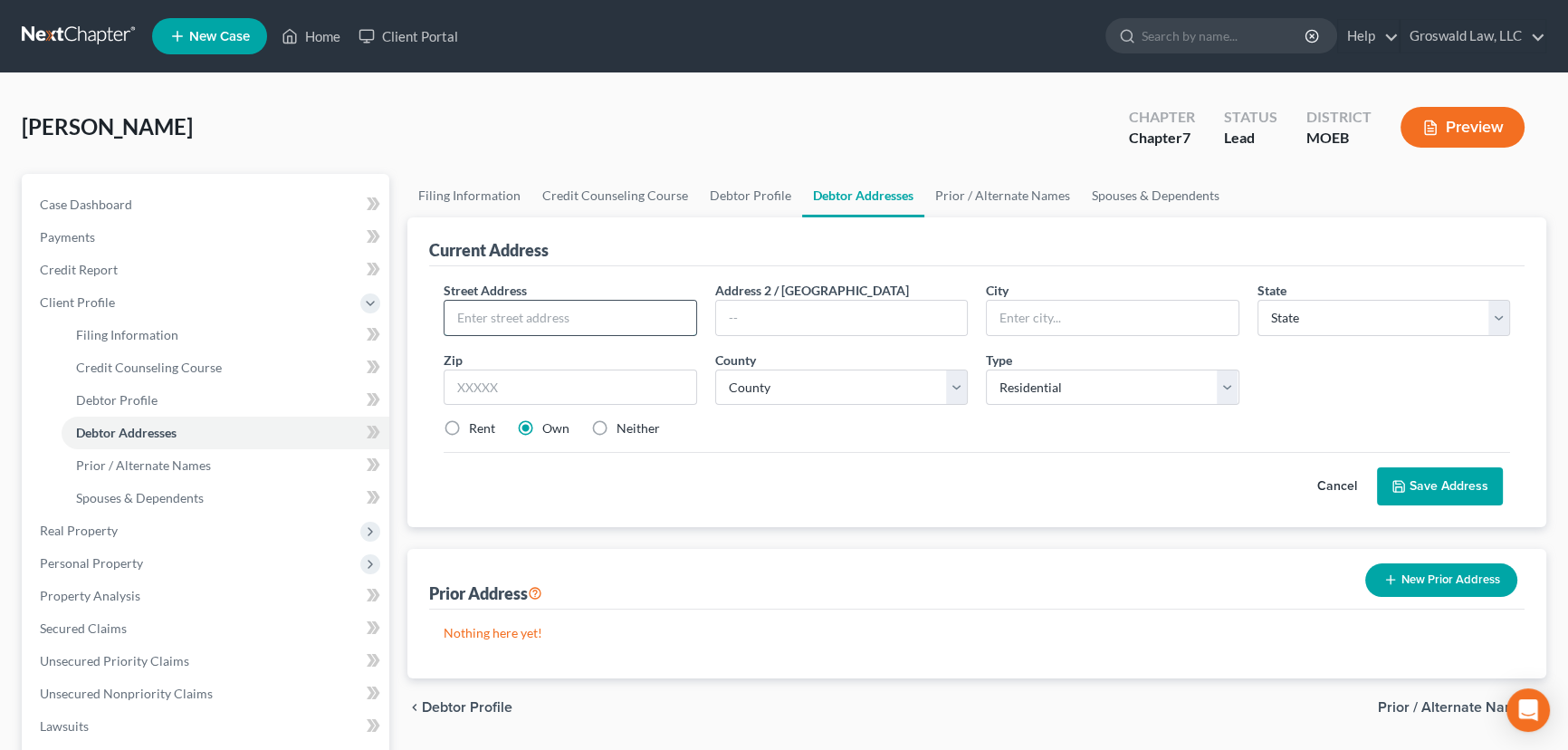
click at [579, 317] on input "text" at bounding box center [570, 317] width 251 height 34
type input "3751 Keokuk"
drag, startPoint x: 761, startPoint y: 320, endPoint x: 770, endPoint y: 317, distance: 9.5
click at [766, 319] on input "text" at bounding box center [841, 317] width 251 height 34
type input "Apt. 2E"
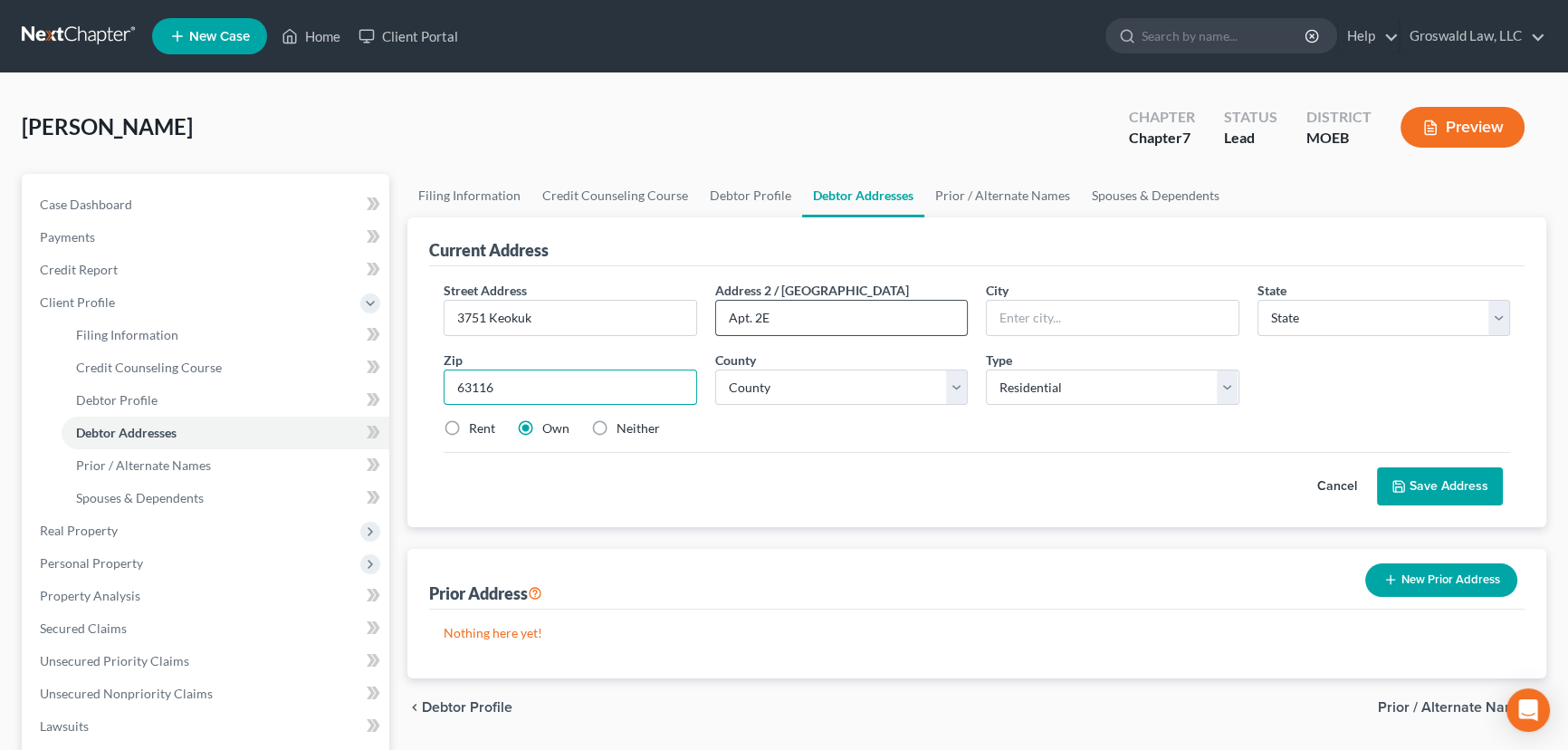
type input "63116"
type input "Saint Louis"
select select "26"
select select "101"
click at [617, 425] on label "Neither" at bounding box center [638, 428] width 43 height 18
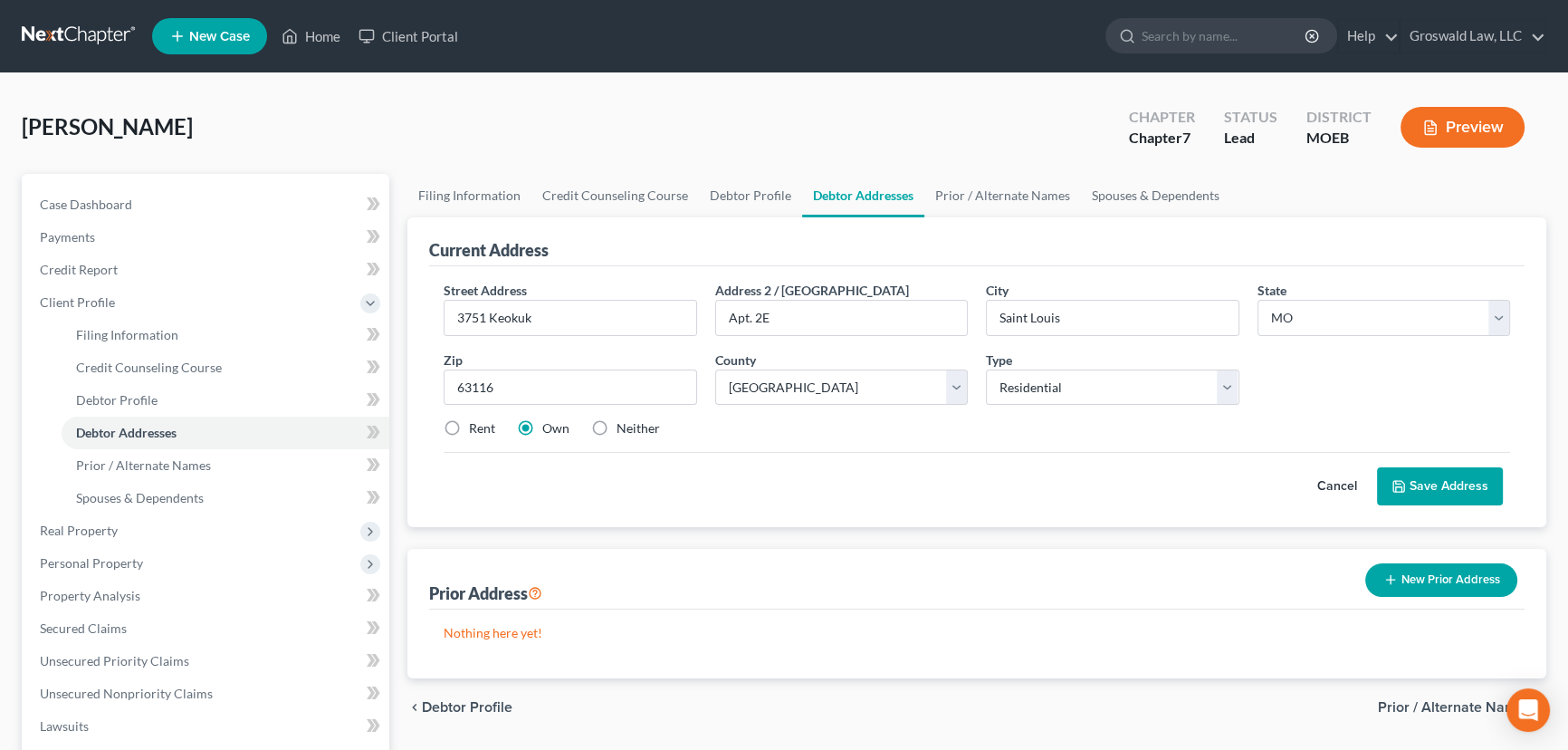
click at [623, 425] on input "Neither" at bounding box center [629, 425] width 12 height 12
radio input "true"
click at [676, 317] on input "3751 Keokuk" at bounding box center [570, 317] width 251 height 34
click at [469, 425] on label "Rent" at bounding box center [482, 428] width 27 height 18
click at [476, 425] on input "Rent" at bounding box center [482, 425] width 12 height 12
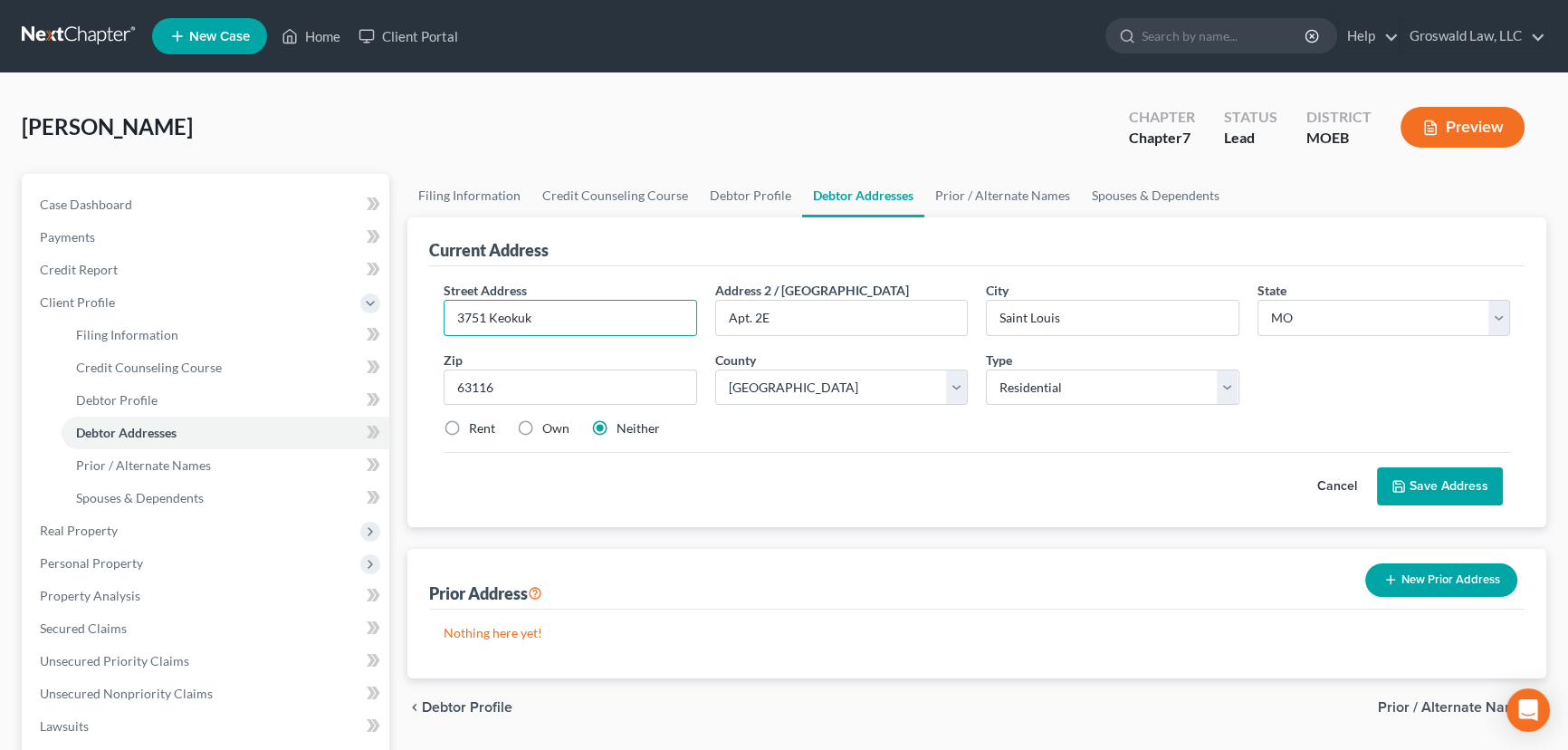
radio input "true"
click at [1419, 490] on button "Save Address" at bounding box center [1440, 486] width 126 height 38
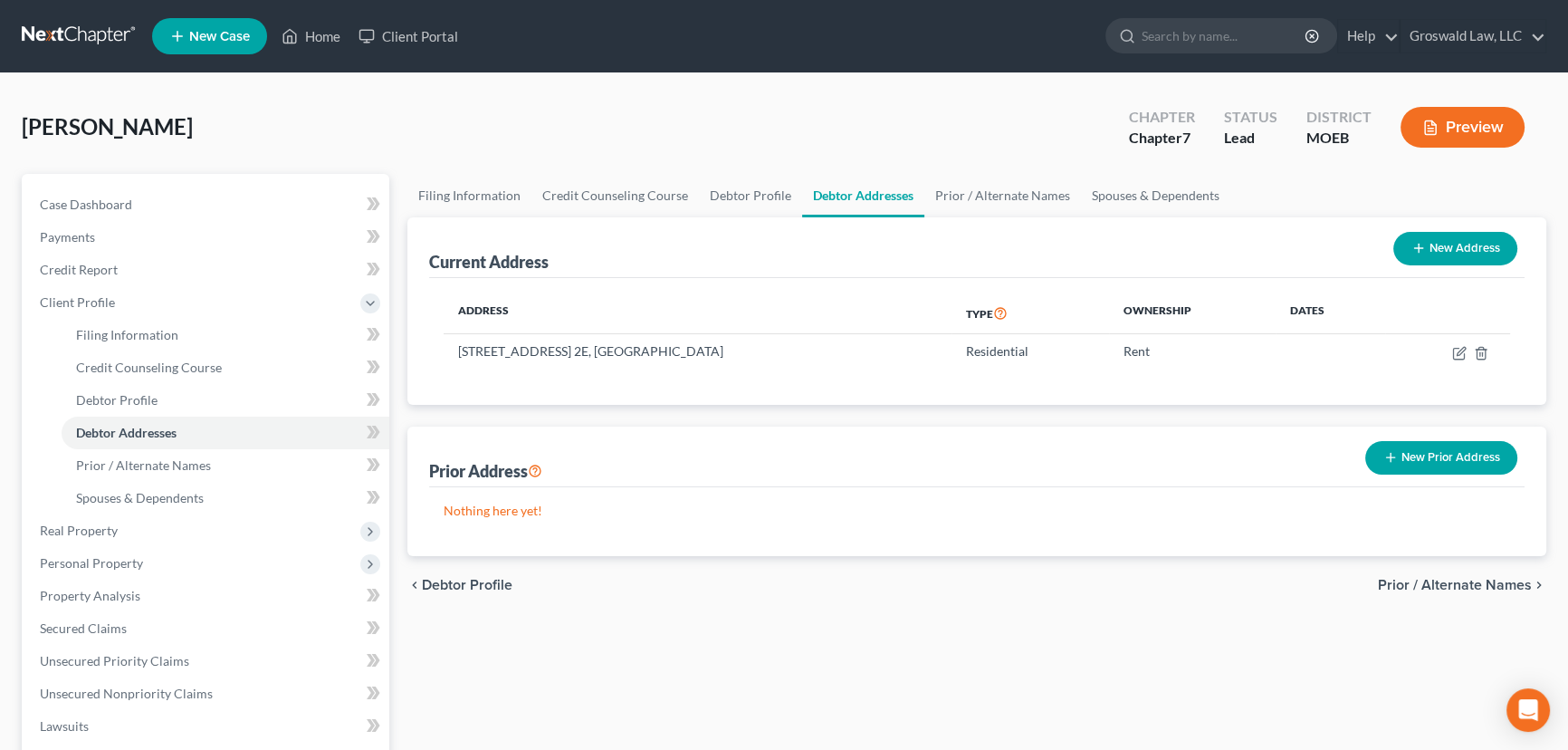
click at [89, 125] on span "[PERSON_NAME]" at bounding box center [107, 126] width 171 height 27
copy span "[PERSON_NAME]"
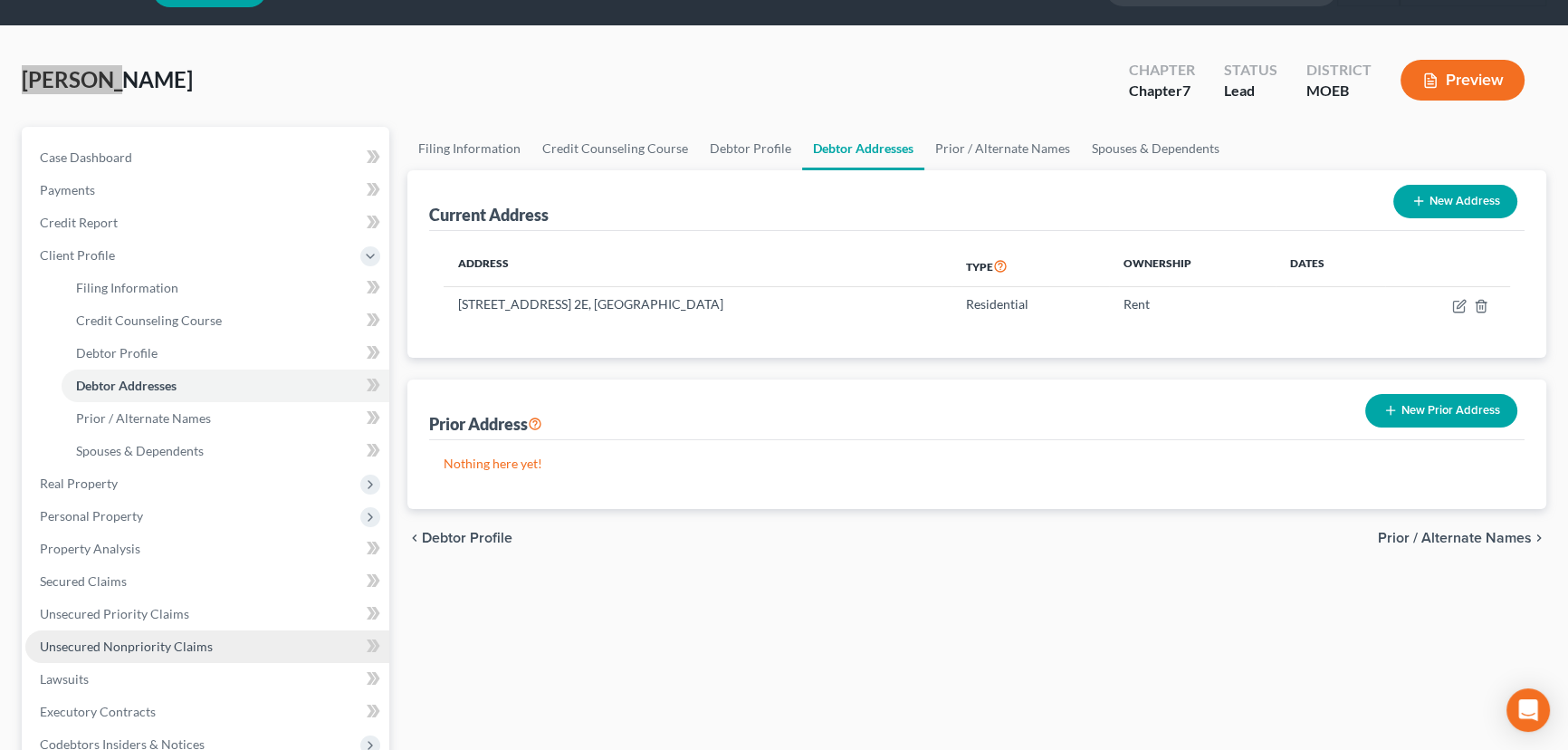
scroll to position [246, 0]
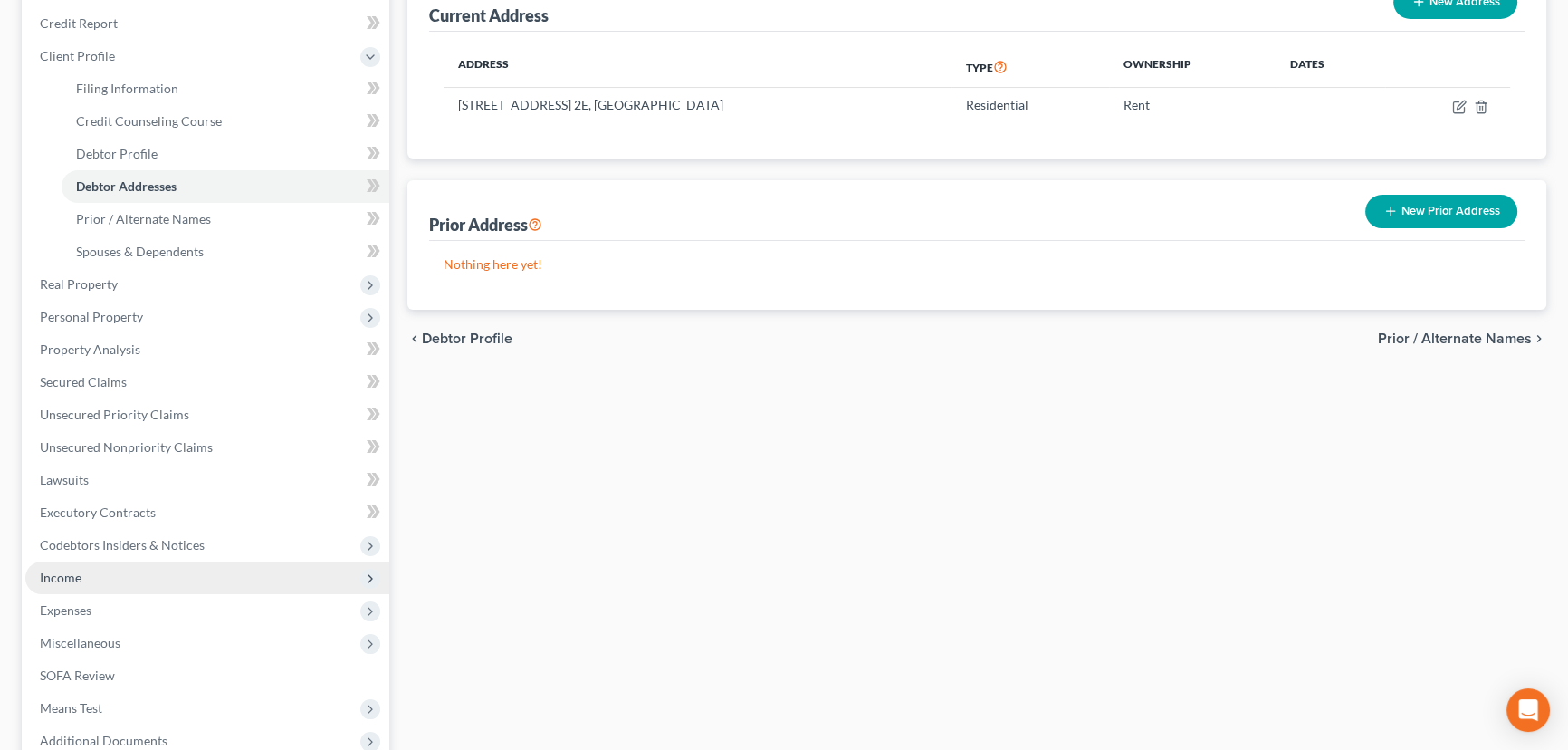
click at [84, 578] on span "Income" at bounding box center [207, 577] width 364 height 32
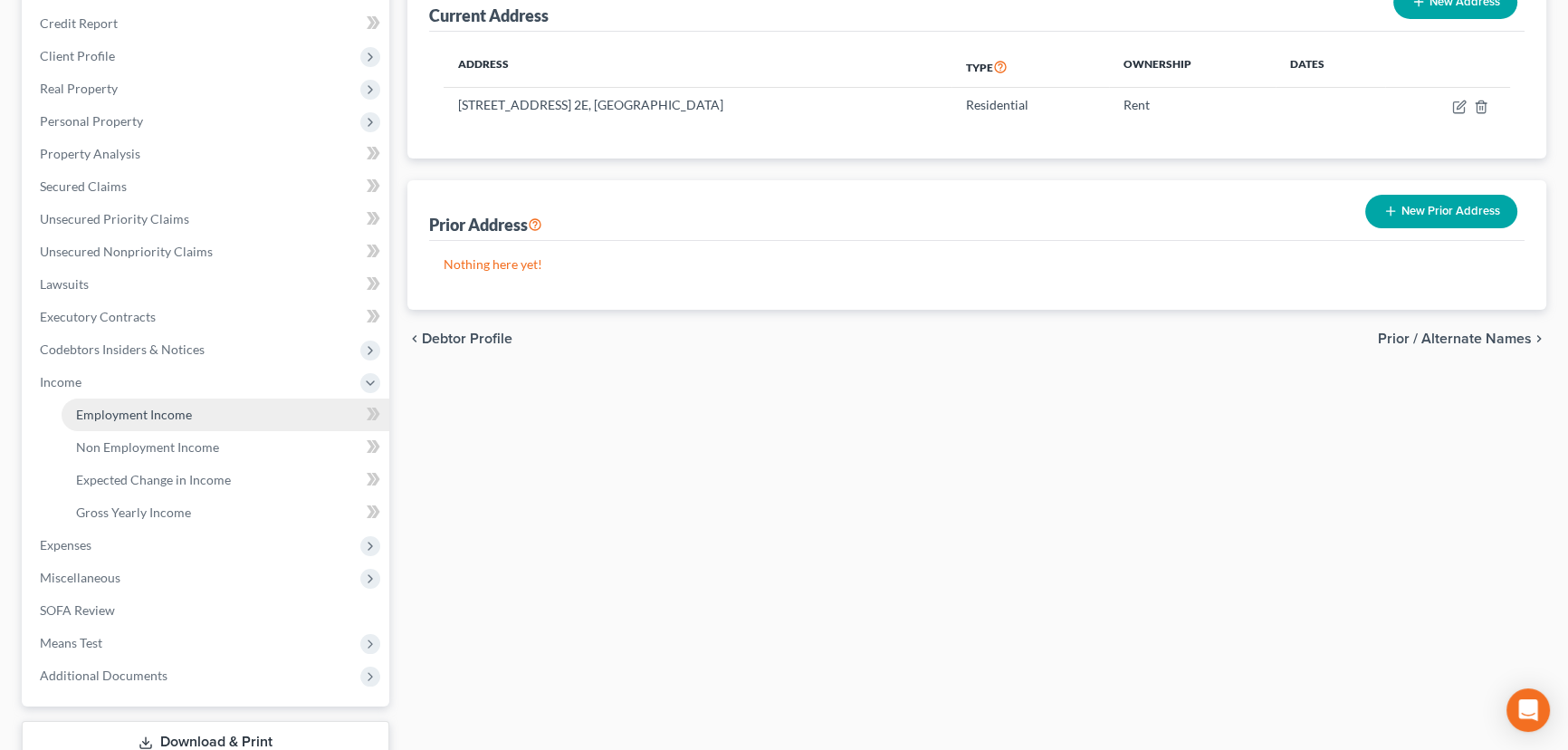
click at [154, 406] on span "Employment Income" at bounding box center [134, 414] width 116 height 16
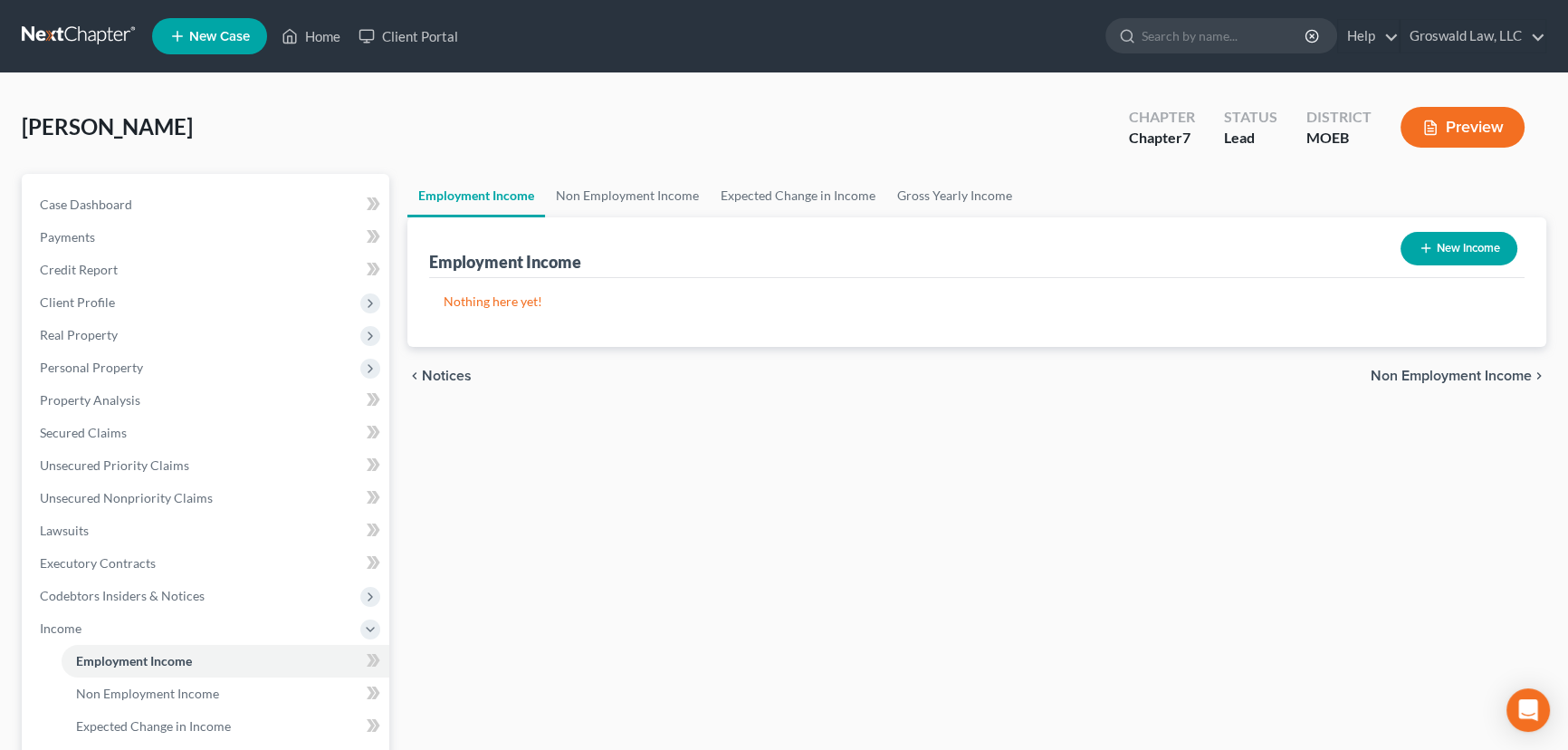
click at [1467, 242] on button "New Income" at bounding box center [1459, 248] width 117 height 33
select select "0"
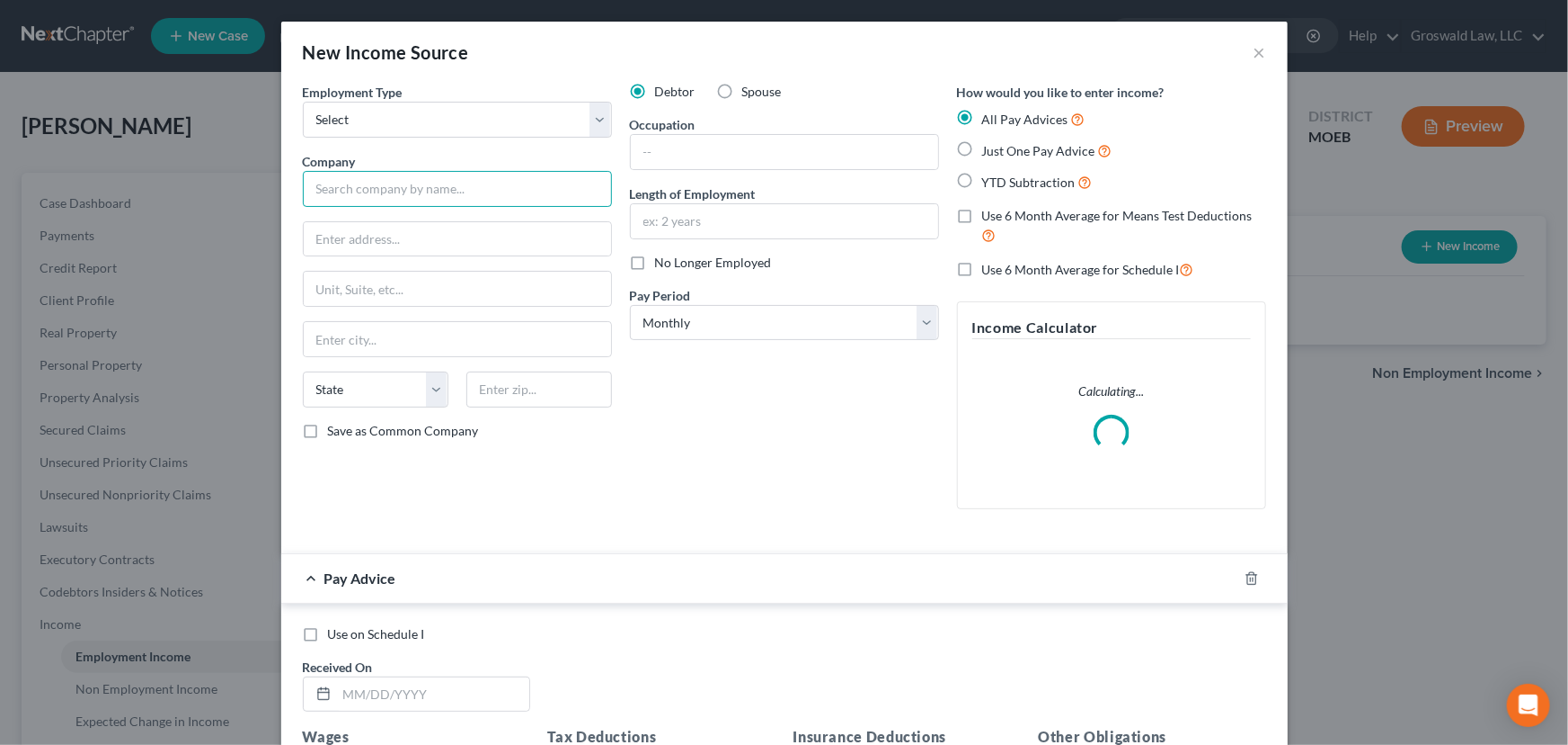
click at [472, 188] on input "text" at bounding box center [457, 188] width 309 height 36
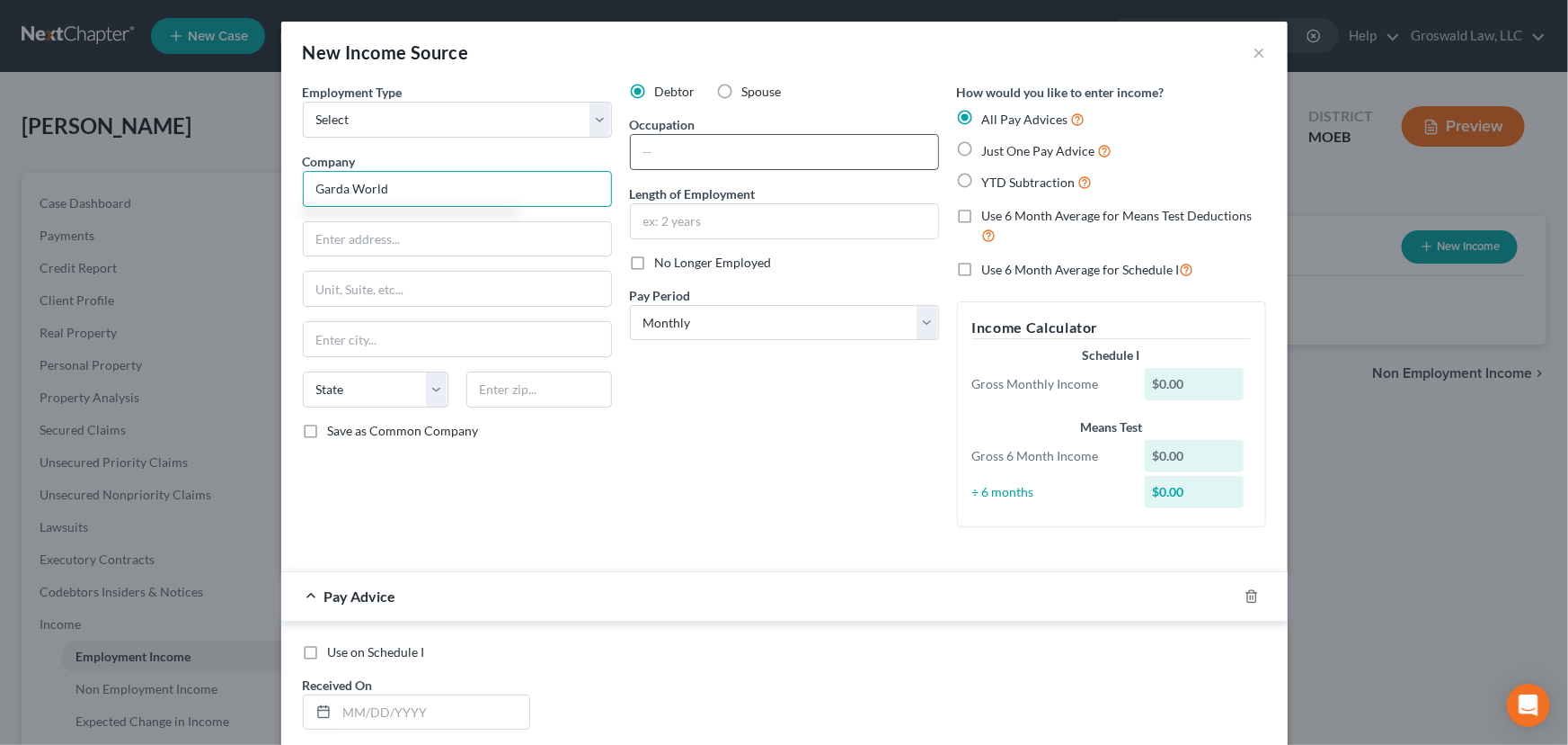
type input "Garda World"
click at [656, 150] on input "text" at bounding box center [784, 151] width 307 height 34
type input "Security Officer"
type input "2017 to present"
click at [382, 118] on select "Select Full or [DEMOGRAPHIC_DATA] Employment Self Employment" at bounding box center [457, 119] width 309 height 36
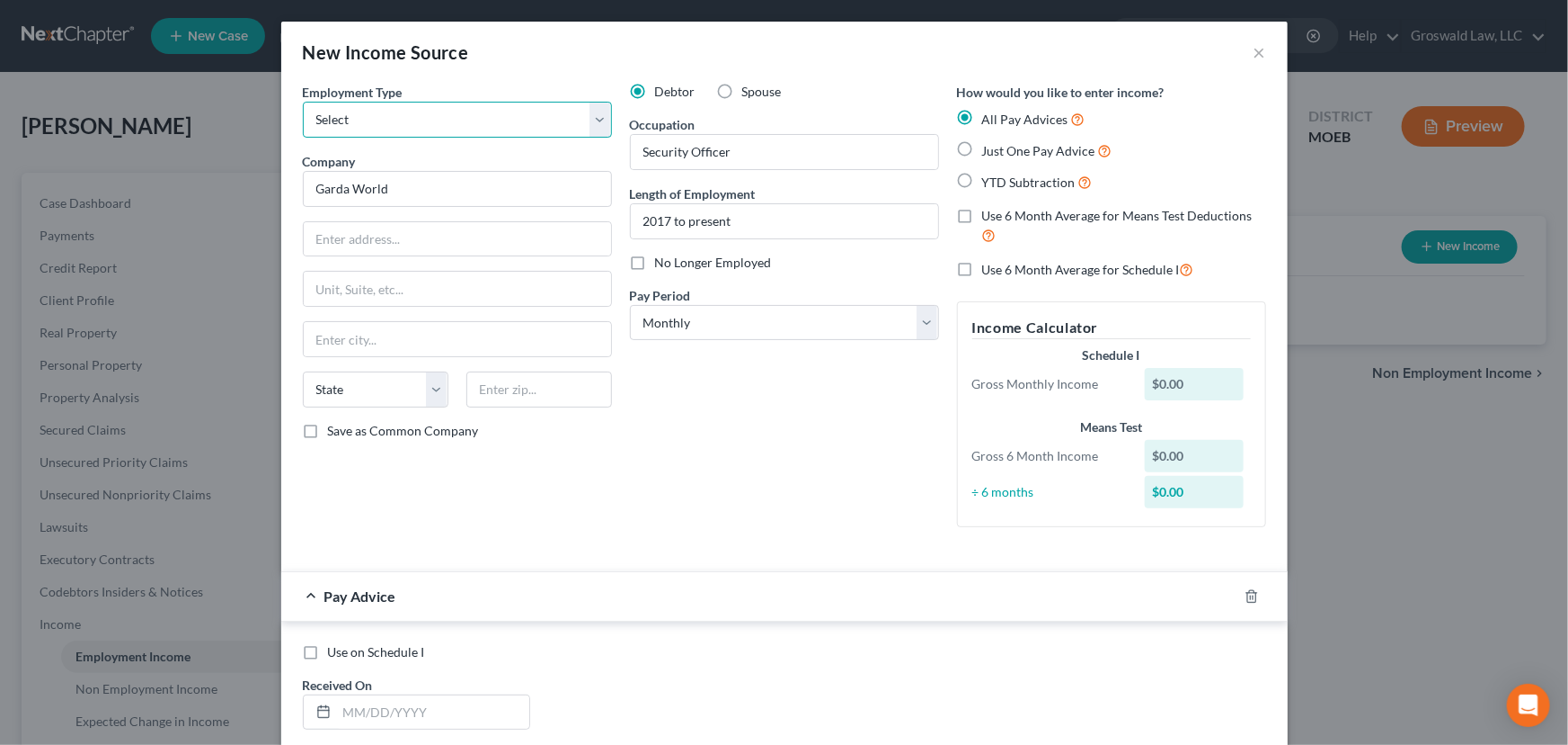
select select "0"
click at [303, 101] on select "Select Full or [DEMOGRAPHIC_DATA] Employment Self Employment" at bounding box center [457, 119] width 309 height 36
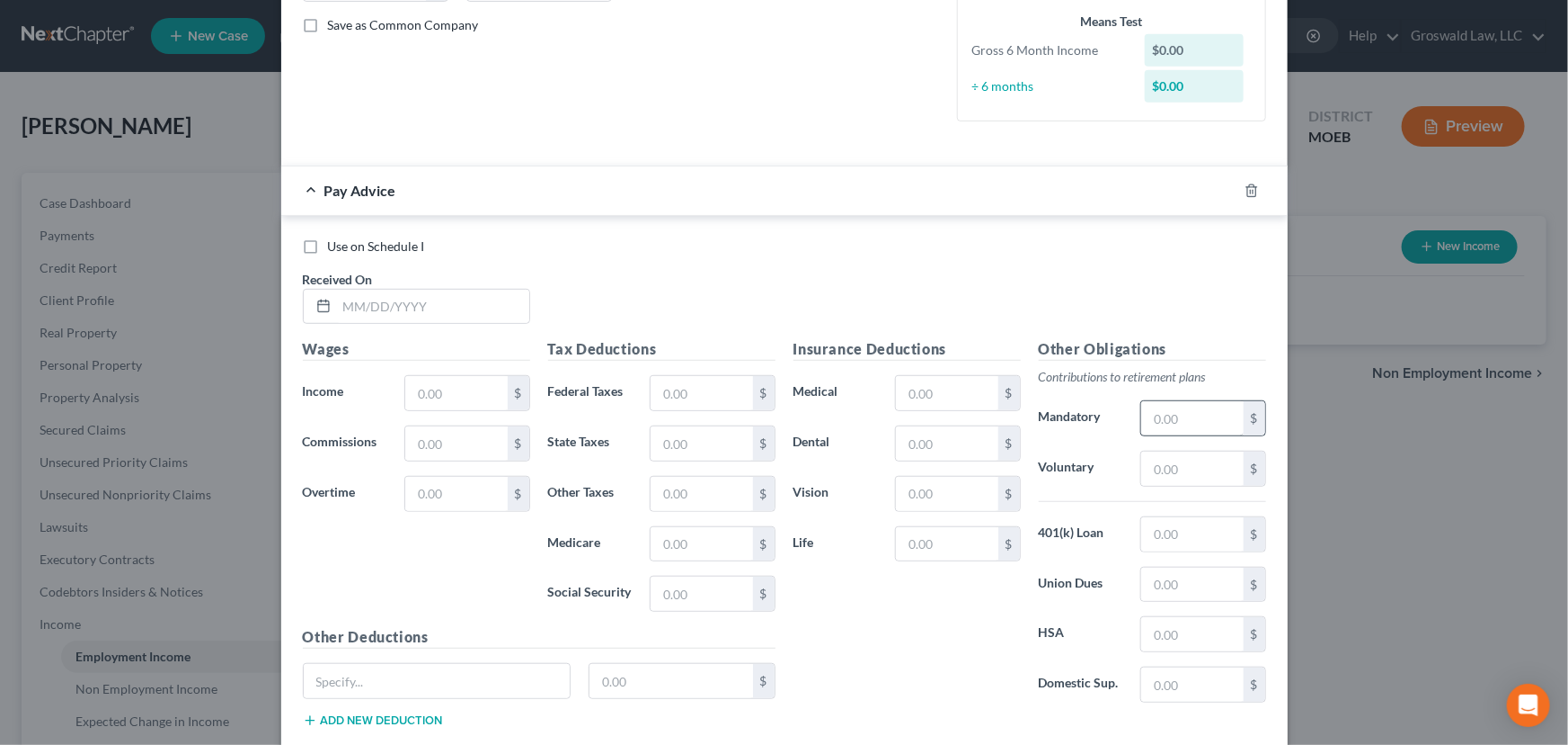
scroll to position [409, 0]
click at [1250, 183] on icon "button" at bounding box center [1251, 187] width 15 height 15
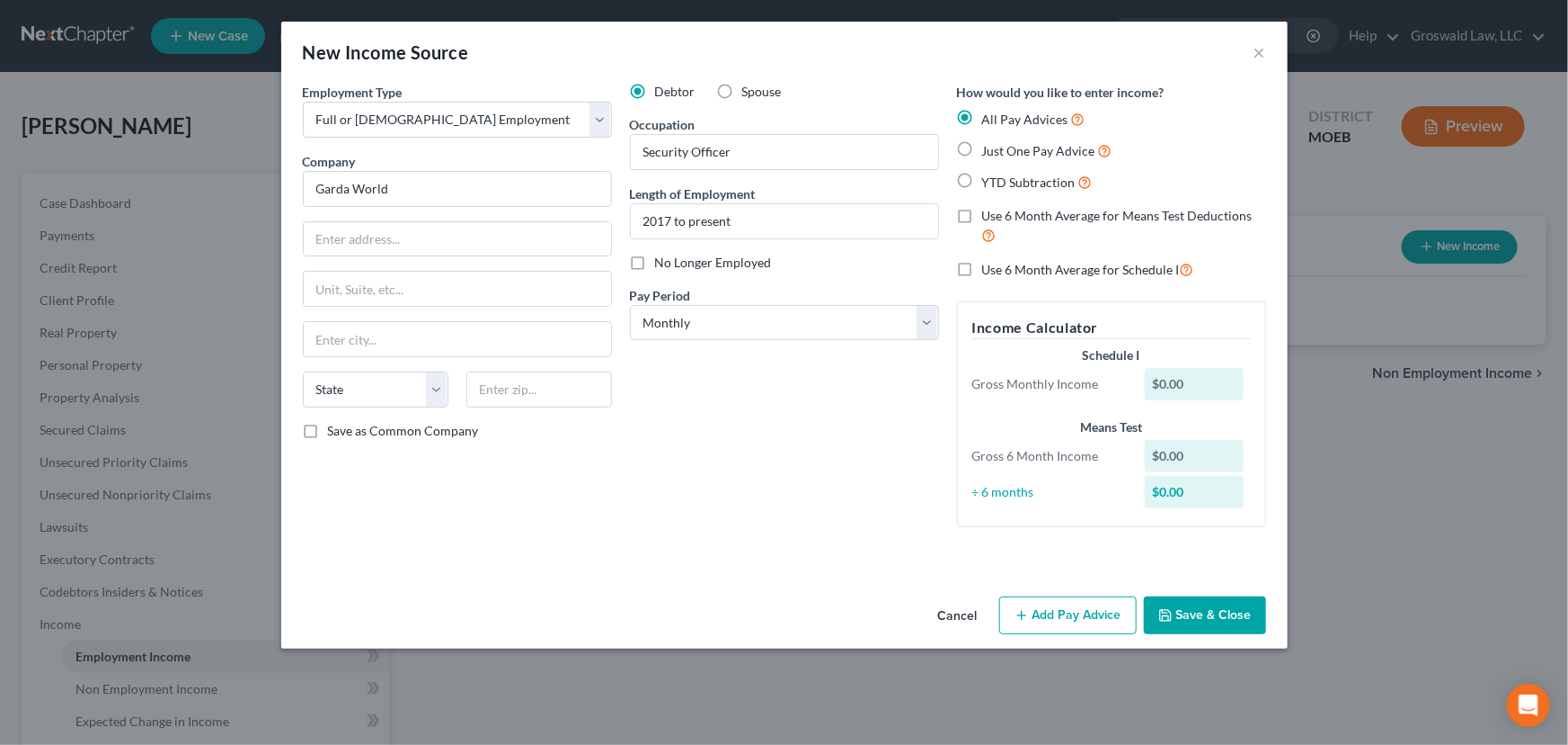
scroll to position [0, 0]
click at [1246, 618] on button "Save & Close" at bounding box center [1205, 614] width 122 height 38
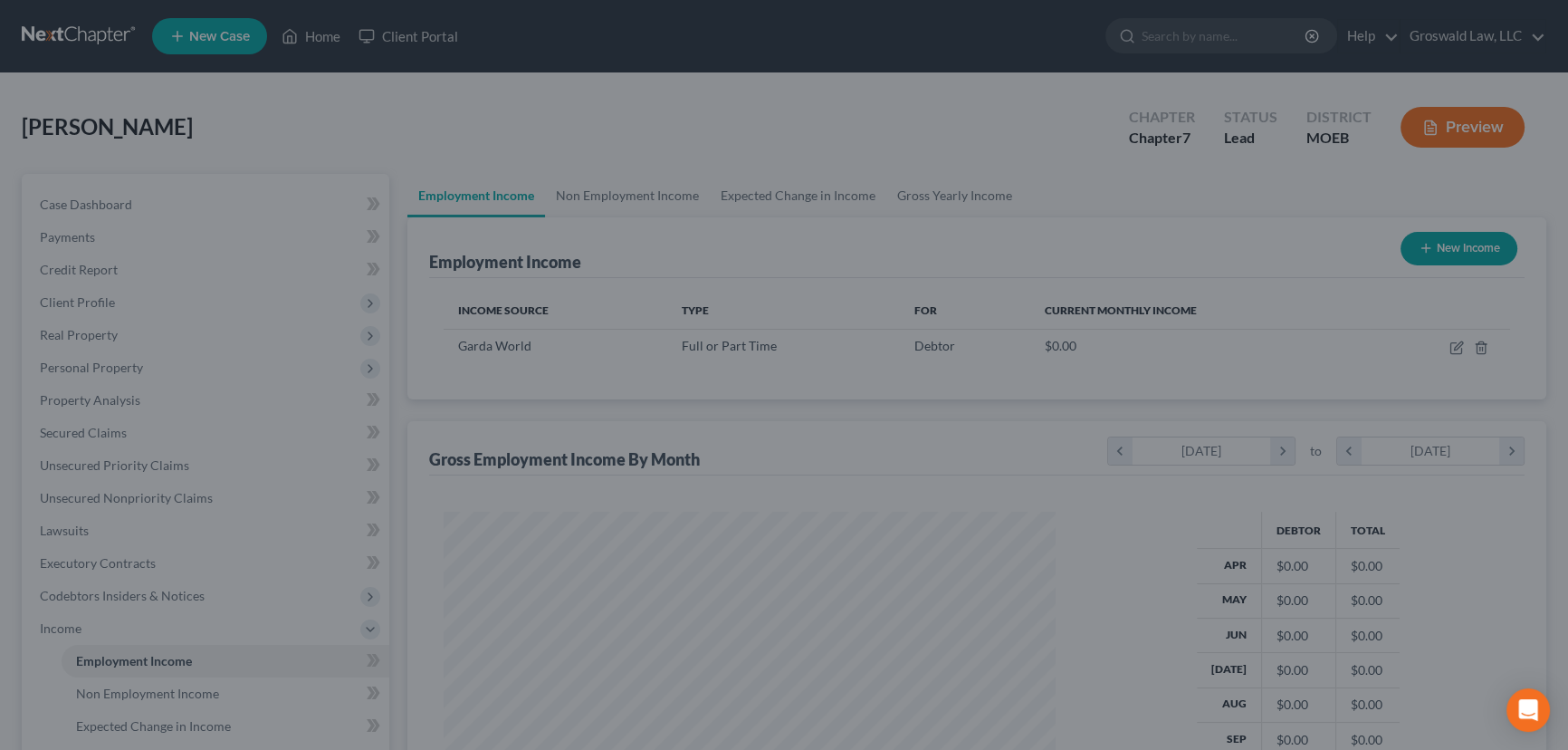
scroll to position [905014, 904849]
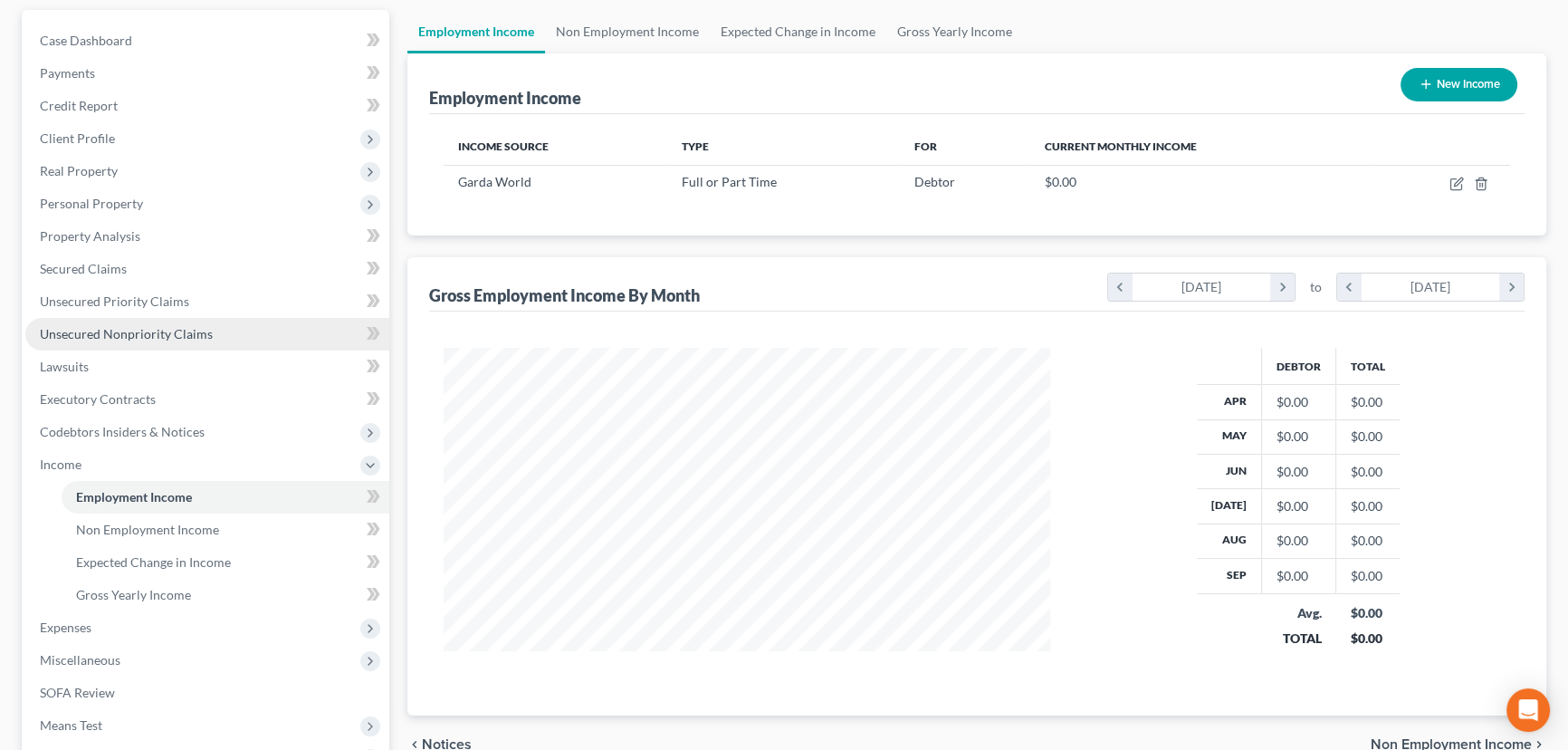
click at [131, 344] on link "Unsecured Nonpriority Claims" at bounding box center [207, 334] width 364 height 32
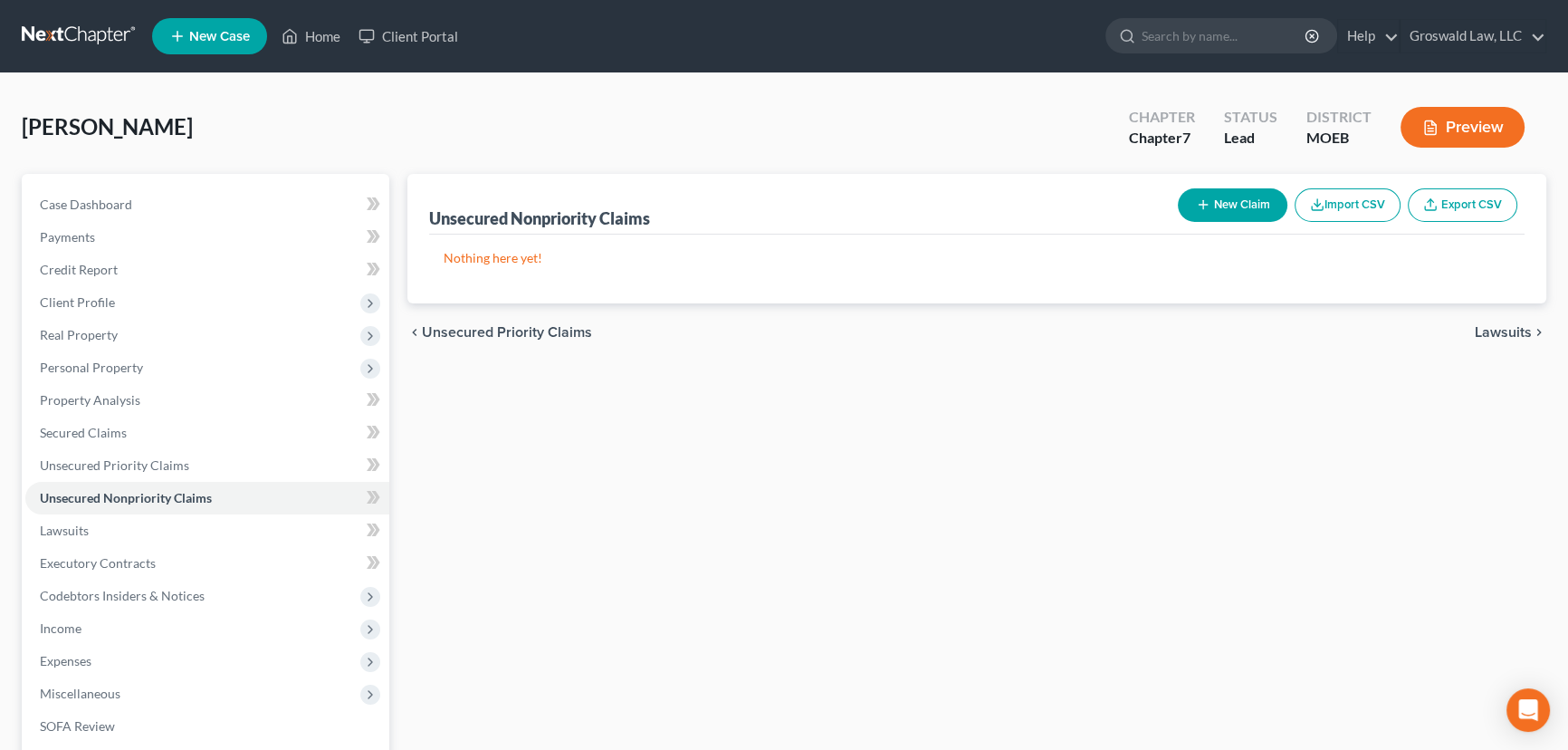
click at [1226, 192] on button "New Claim" at bounding box center [1233, 205] width 110 height 33
select select "0"
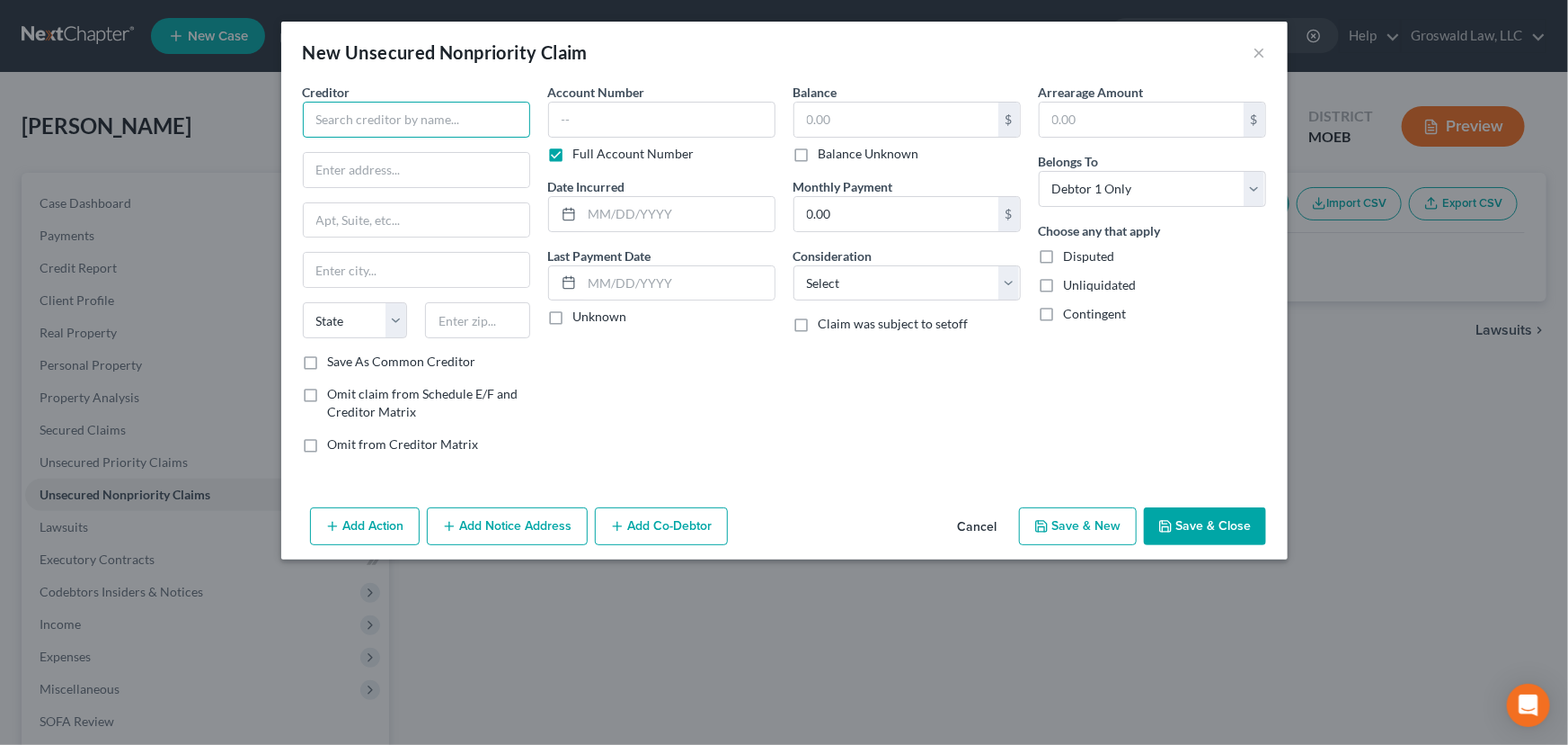
click at [480, 117] on input "text" at bounding box center [416, 119] width 227 height 36
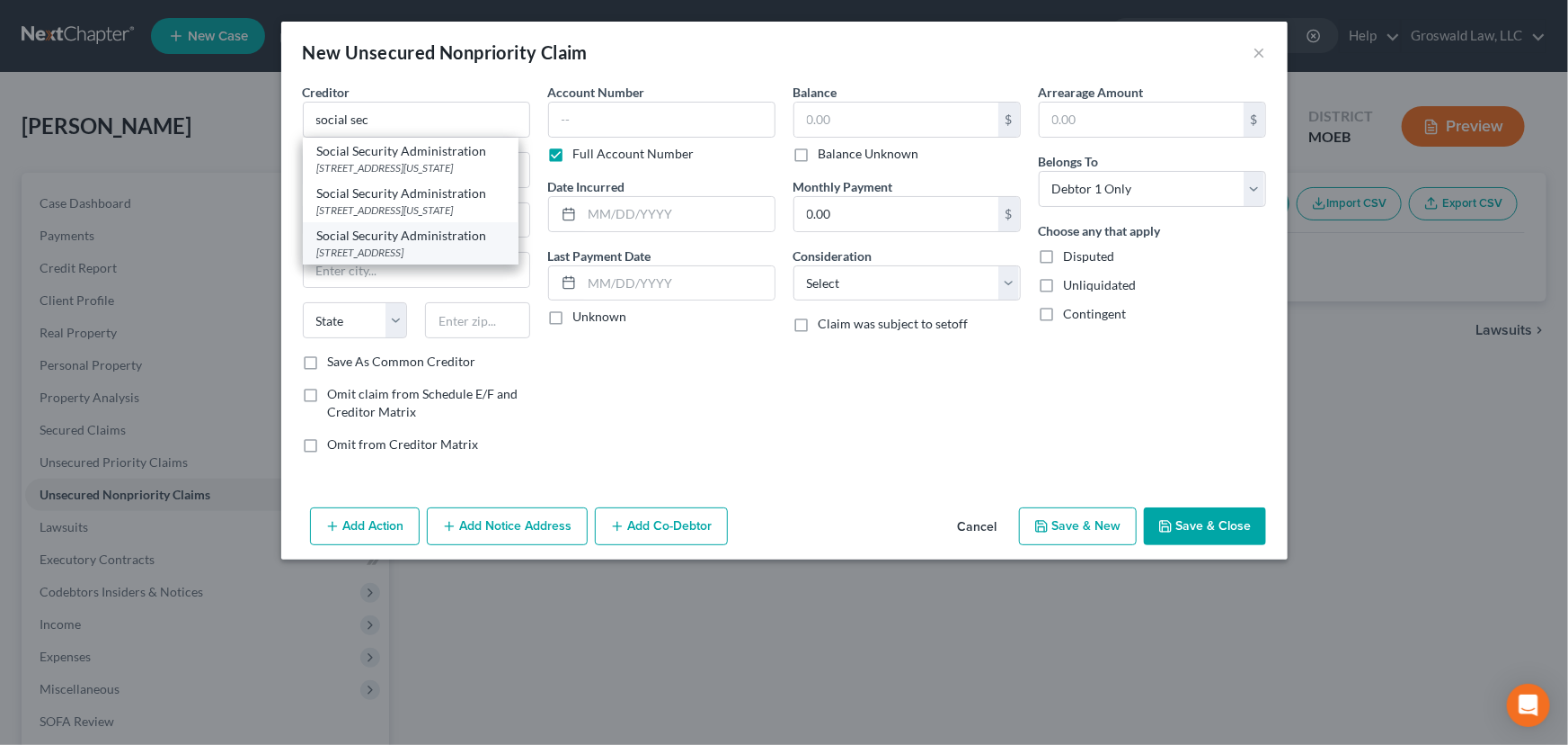
click at [422, 260] on div "[STREET_ADDRESS]" at bounding box center [411, 253] width 187 height 16
type input "Social Security Administration"
type input "[STREET_ADDRESS]"
type input "[GEOGRAPHIC_DATA]"
select select "35"
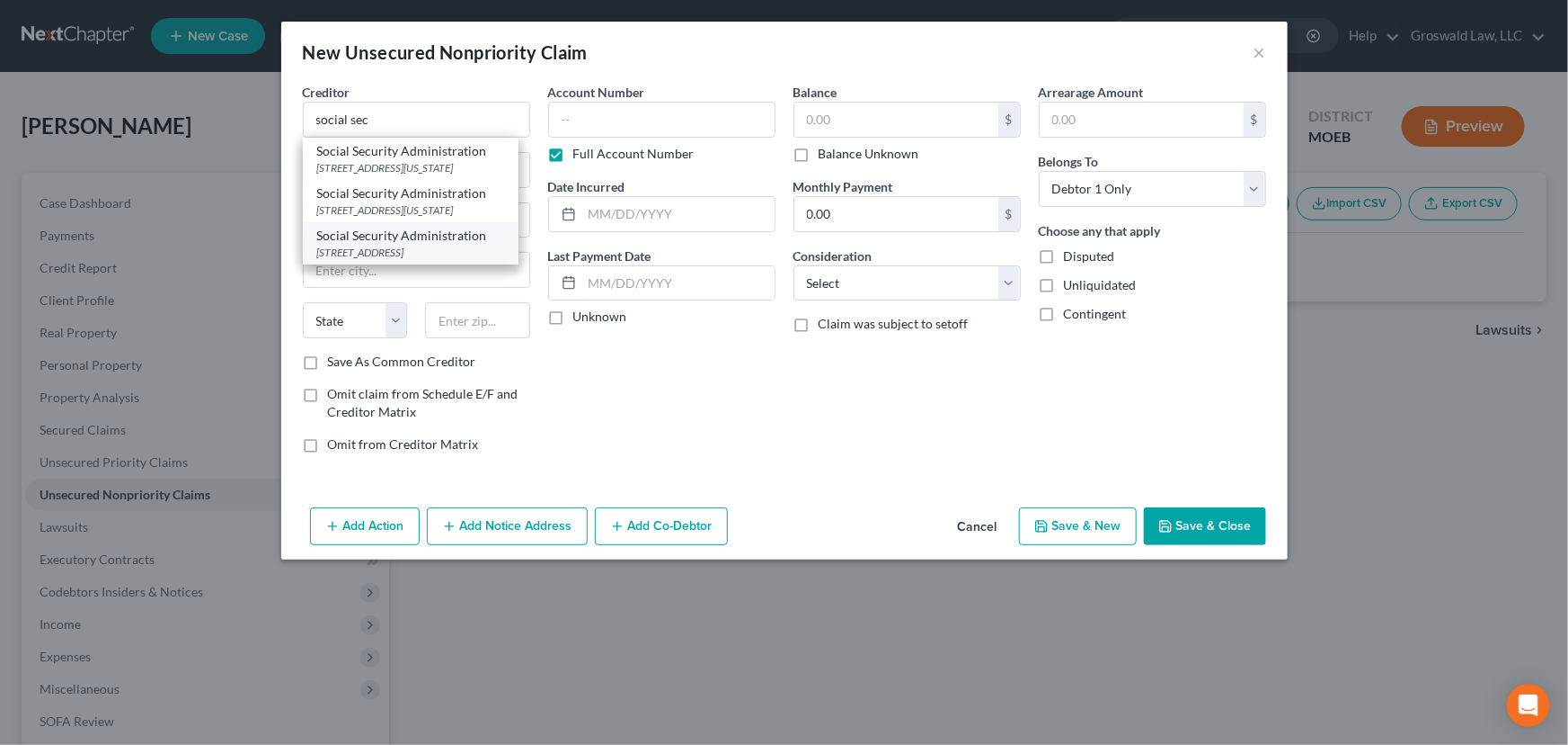
type input "11432"
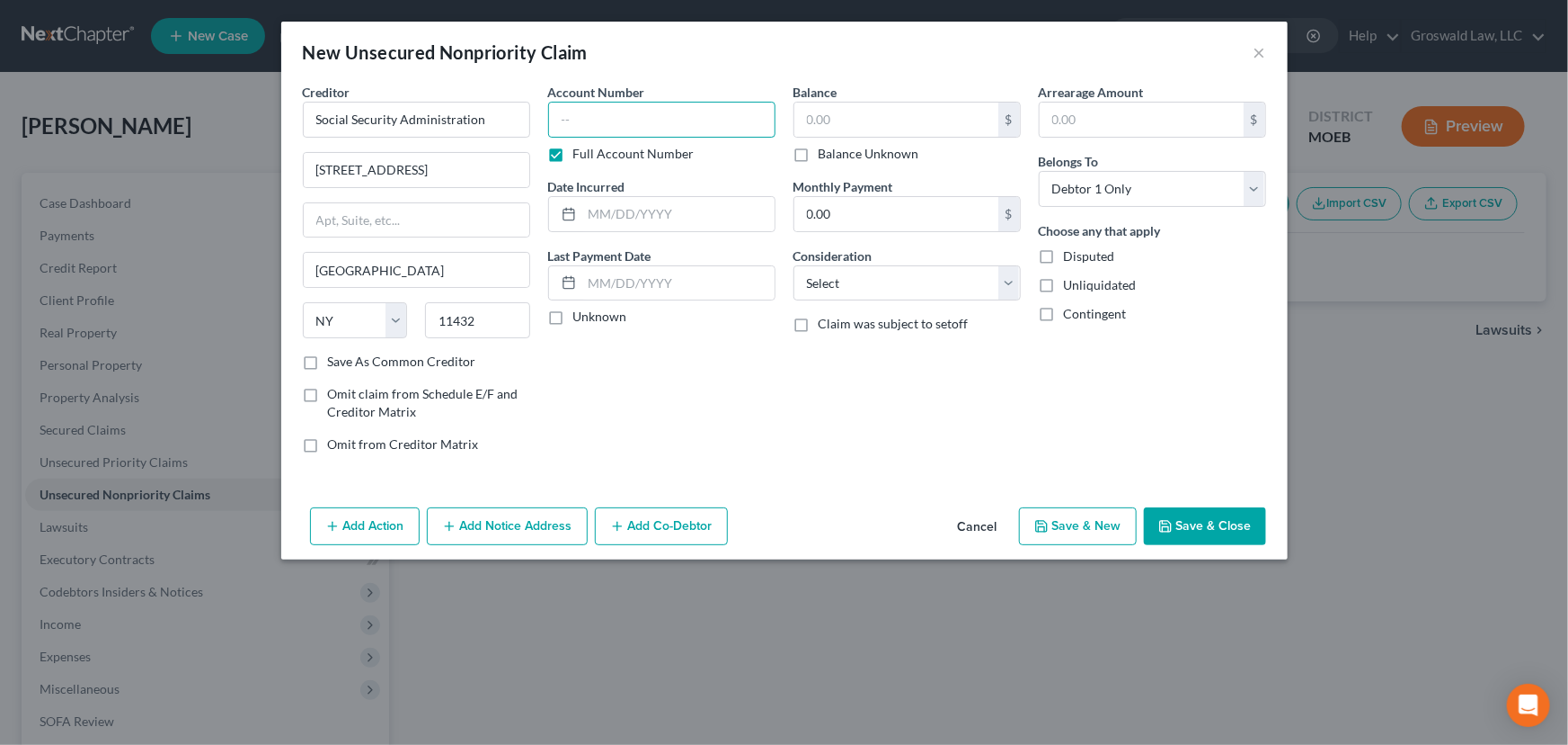
click at [670, 127] on input "text" at bounding box center [662, 119] width 227 height 36
type input "0000"
click at [850, 123] on input "text" at bounding box center [896, 119] width 204 height 34
type input "3,000"
click at [881, 275] on select "Select Cable / Satellite Services Collection Agency Credit Card Debt Debt Couns…" at bounding box center [906, 283] width 227 height 36
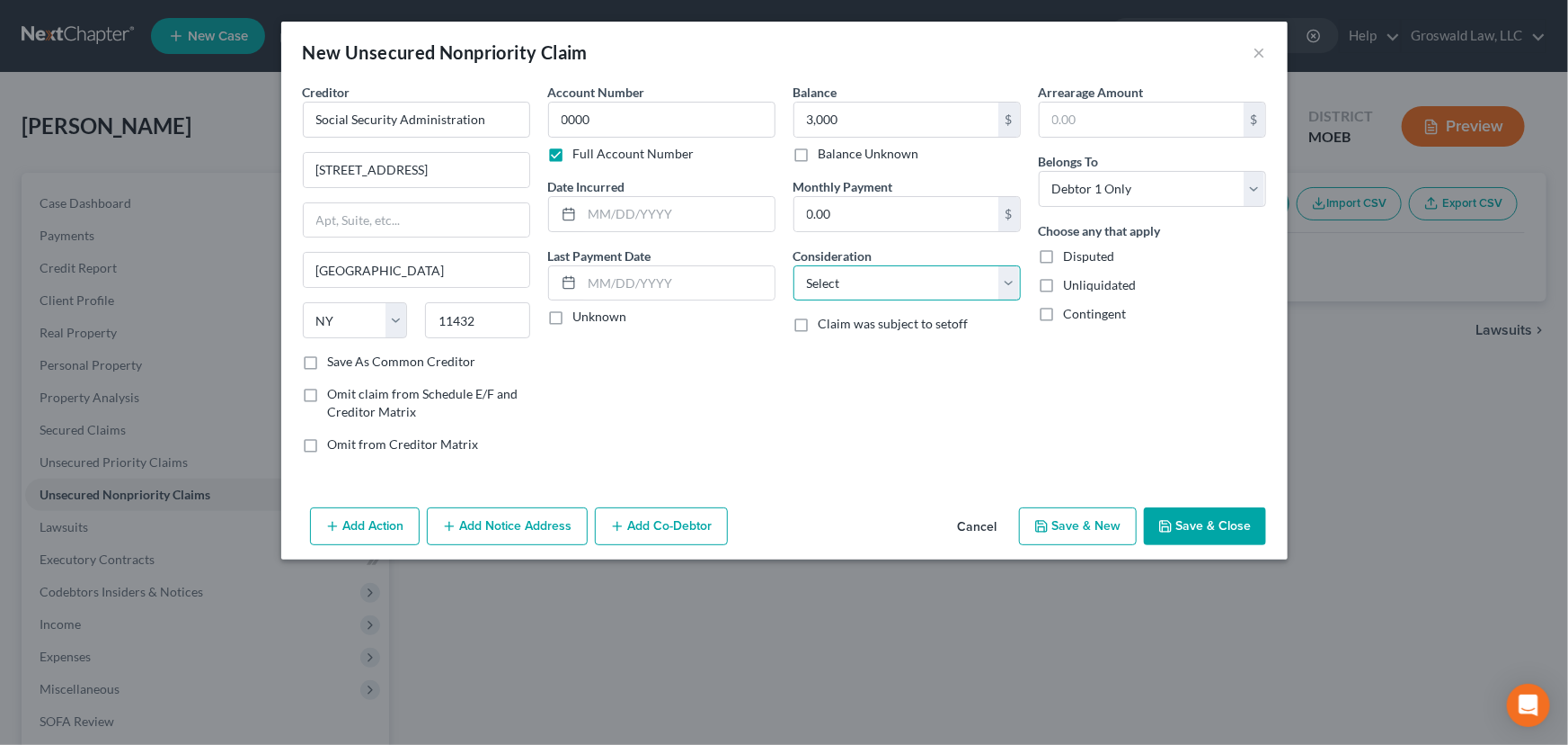
select select "14"
click at [793, 265] on select "Select Cable / Satellite Services Collection Agency Credit Card Debt Debt Couns…" at bounding box center [906, 283] width 227 height 36
type input "overpayment of SS benefits"
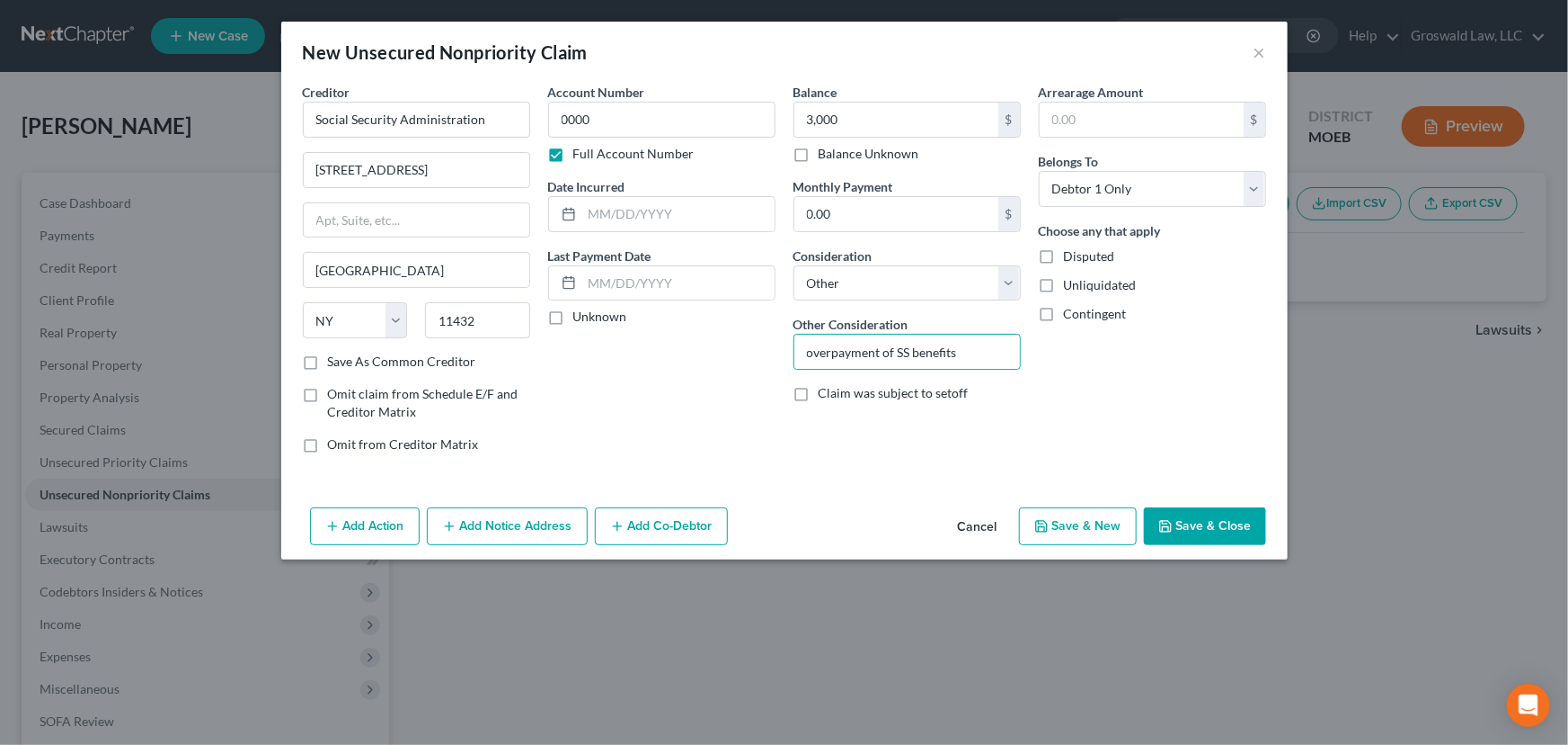
click at [884, 407] on div "Balance 3,000.00 $ Balance Unknown Balance Undetermined 3,000 $ Balance Unknown…" at bounding box center [907, 275] width 246 height 385
click at [890, 390] on span "Claim was subject to setoff" at bounding box center [894, 393] width 150 height 16
click at [838, 390] on input "Claim was subject to setoff" at bounding box center [832, 390] width 12 height 12
checkbox input "true"
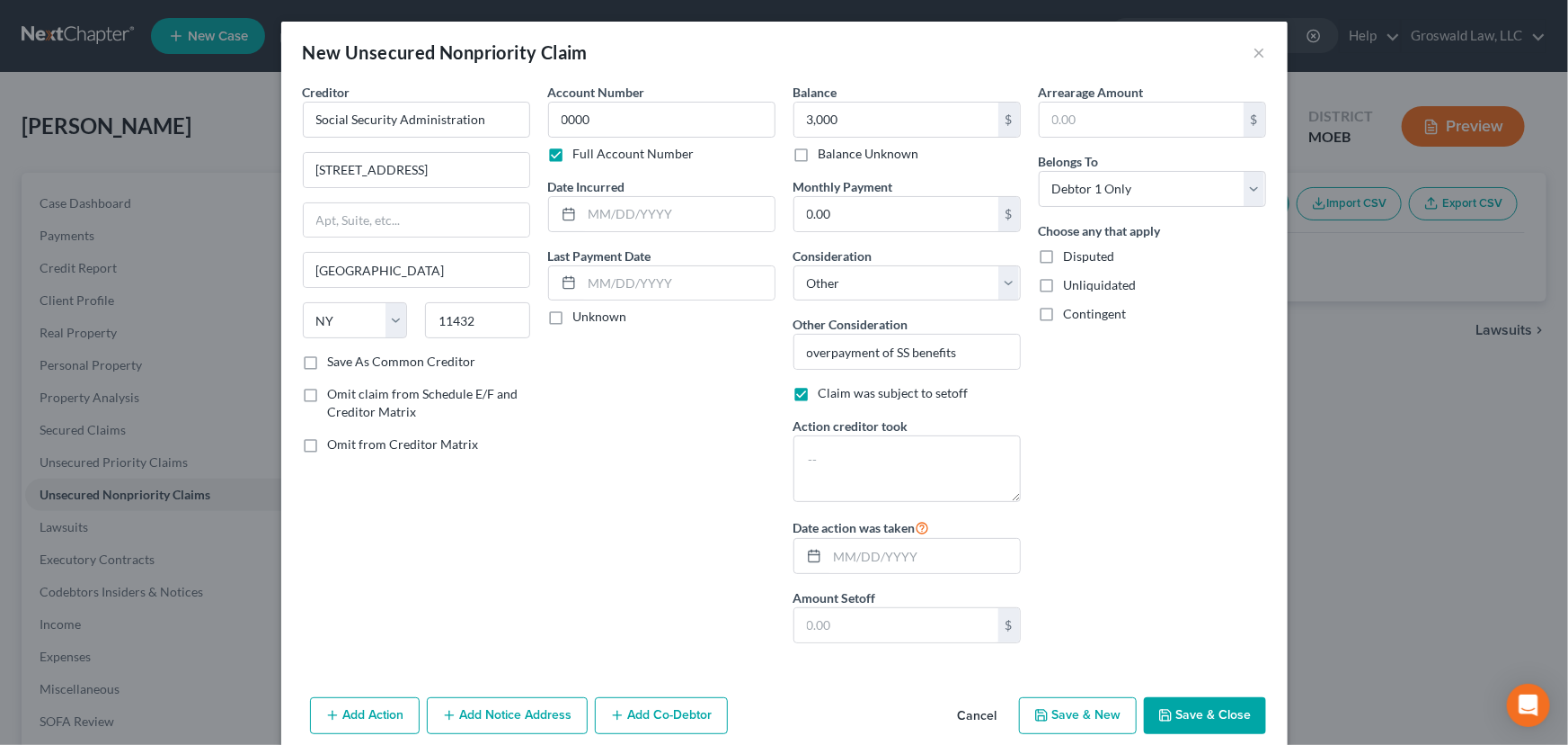
click at [1231, 711] on button "Save & Close" at bounding box center [1205, 716] width 122 height 38
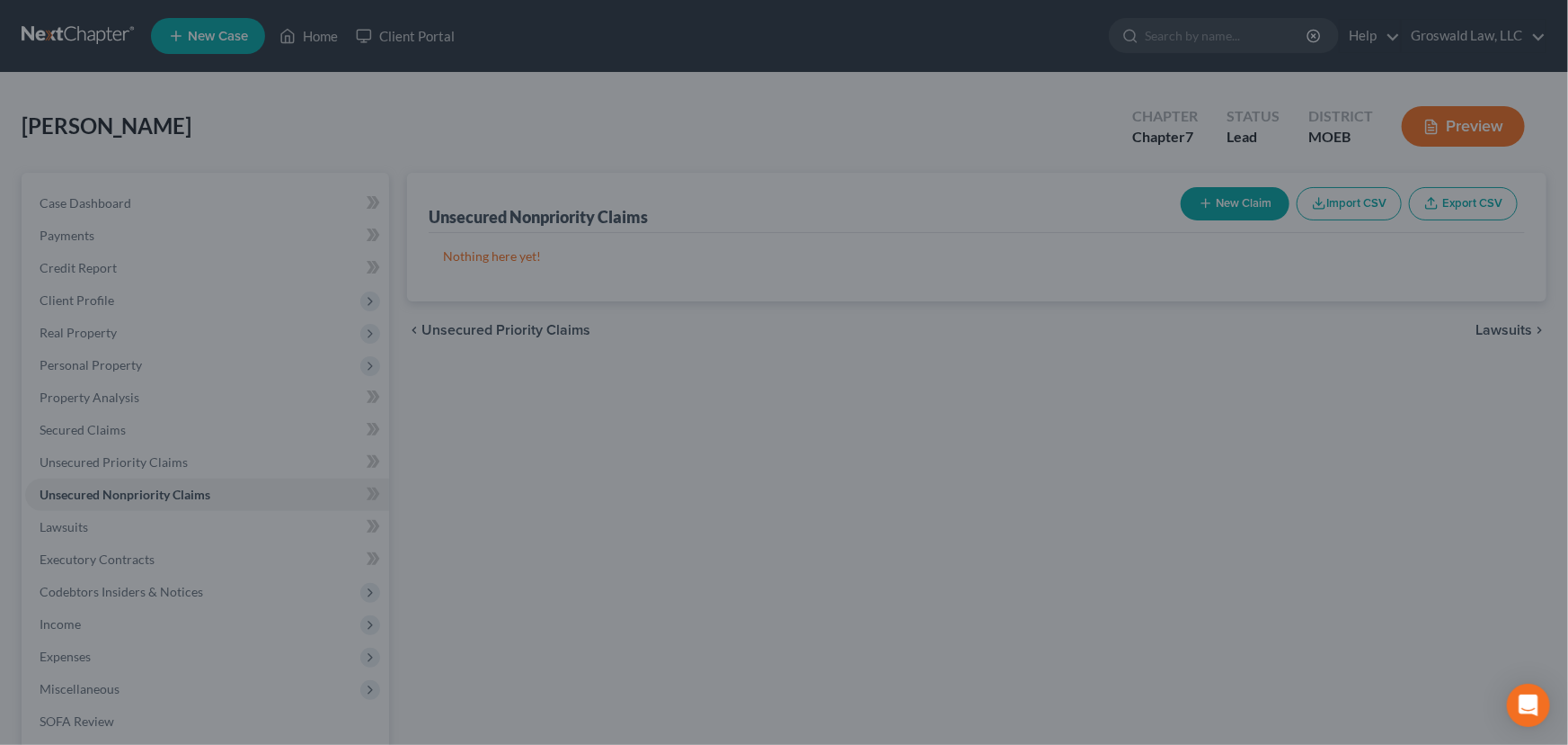
type input "3,000.00"
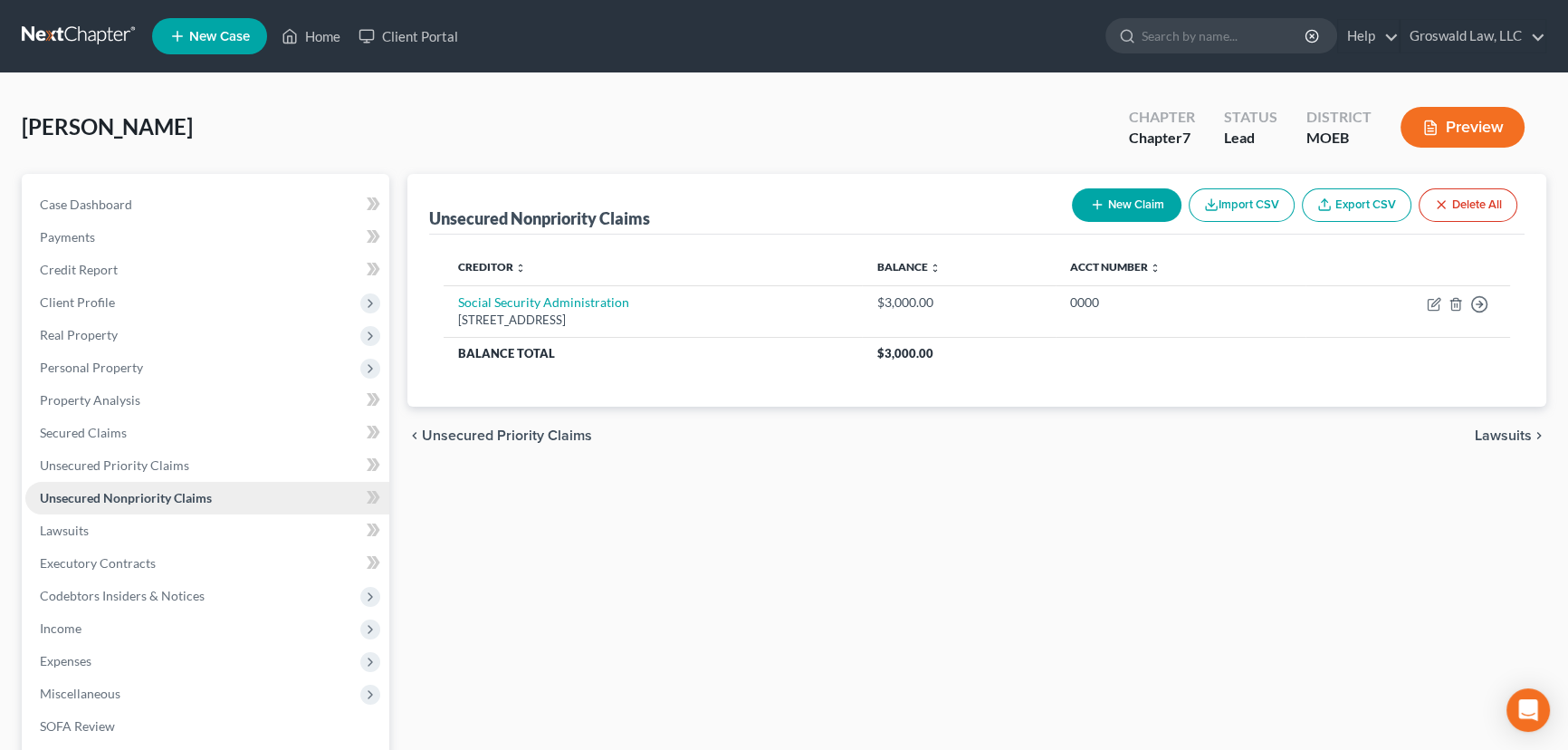
click at [149, 491] on span "Unsecured Nonpriority Claims" at bounding box center [126, 498] width 172 height 16
click at [1138, 213] on button "New Claim" at bounding box center [1127, 205] width 110 height 33
select select "0"
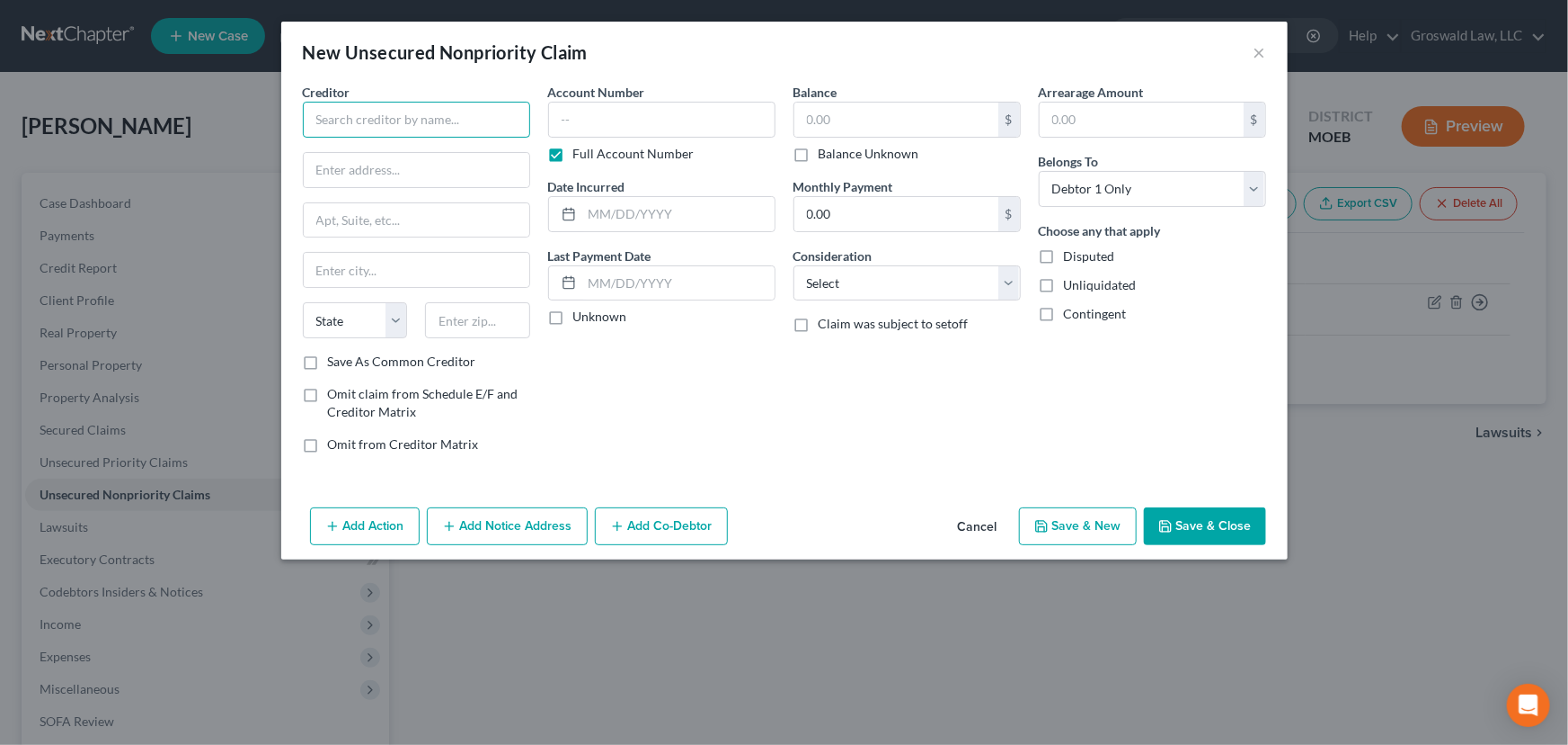
click at [440, 110] on input "text" at bounding box center [416, 119] width 227 height 36
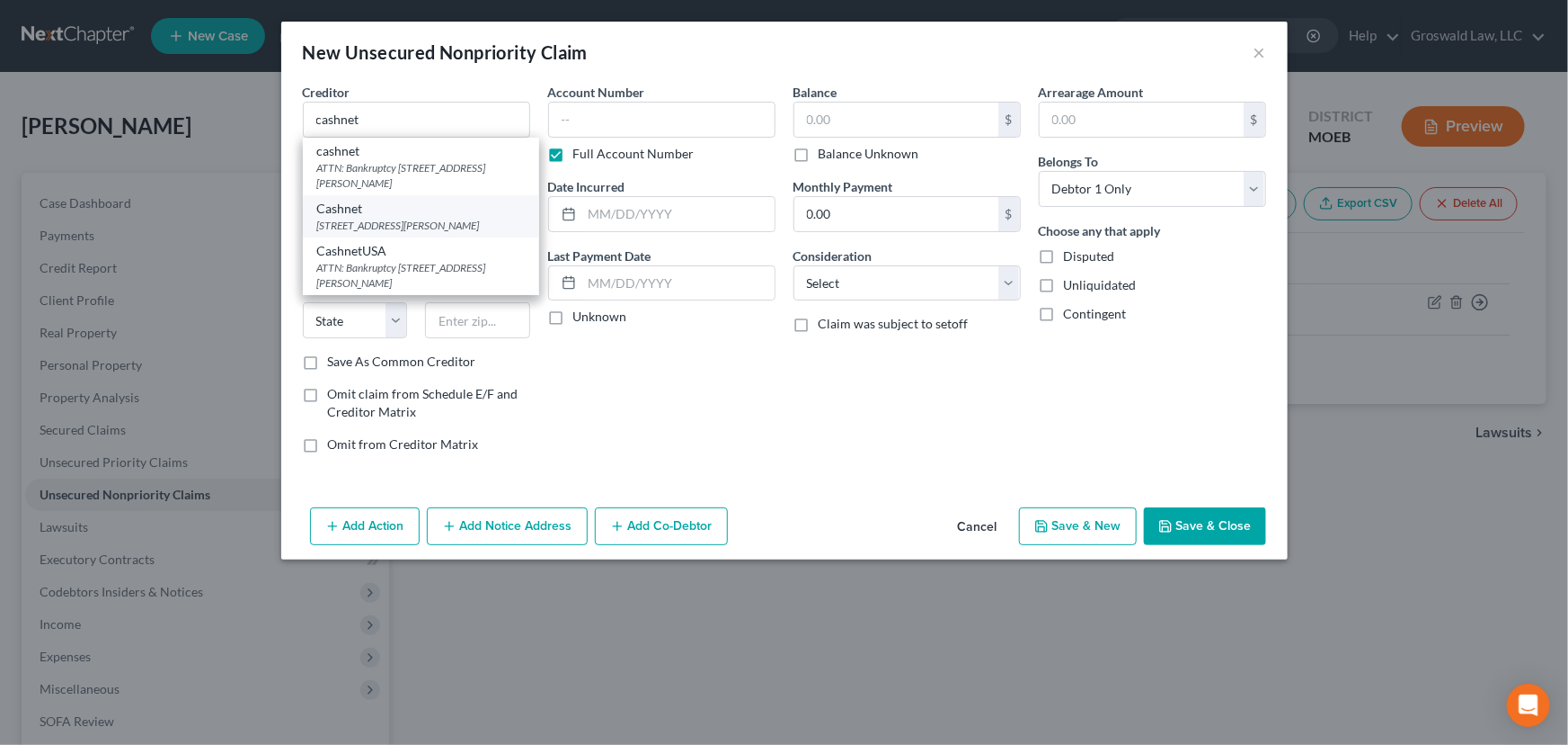
click at [439, 225] on div "[STREET_ADDRESS][PERSON_NAME]" at bounding box center [421, 225] width 208 height 16
type input "Cashnet"
type input "[STREET_ADDRESS][PERSON_NAME]"
type input "[GEOGRAPHIC_DATA]"
select select "14"
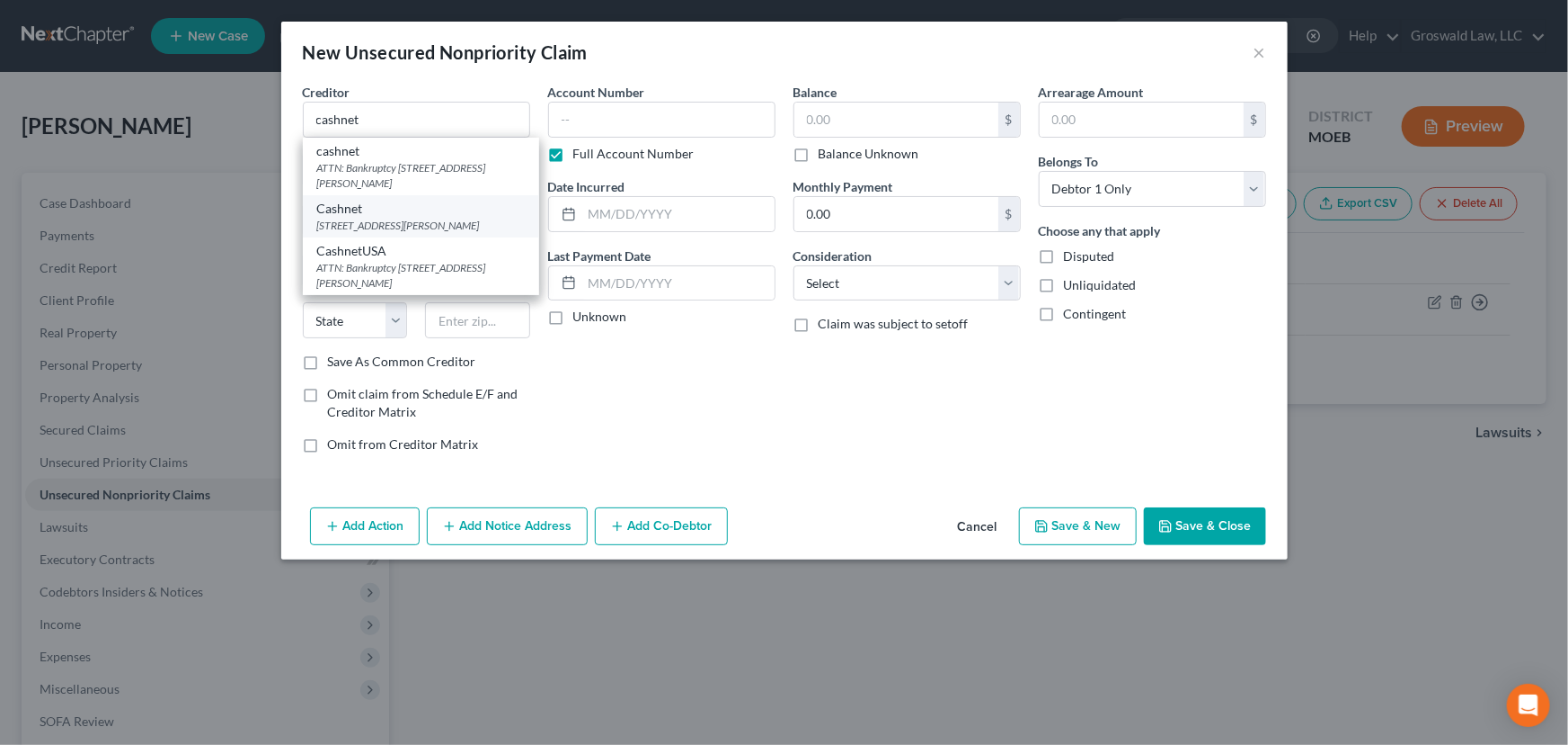
type input "60604"
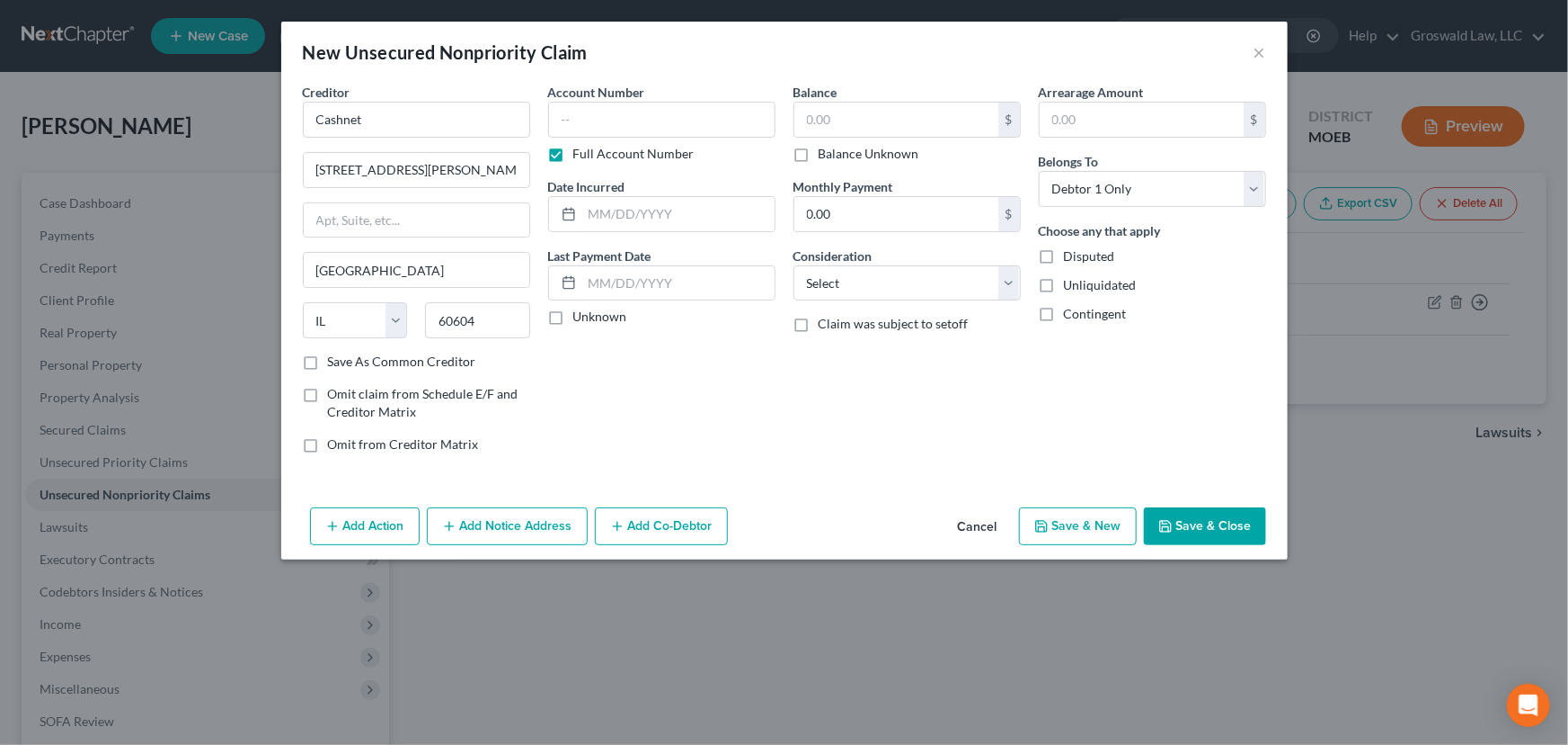
click at [1206, 523] on button "Save & Close" at bounding box center [1205, 526] width 122 height 38
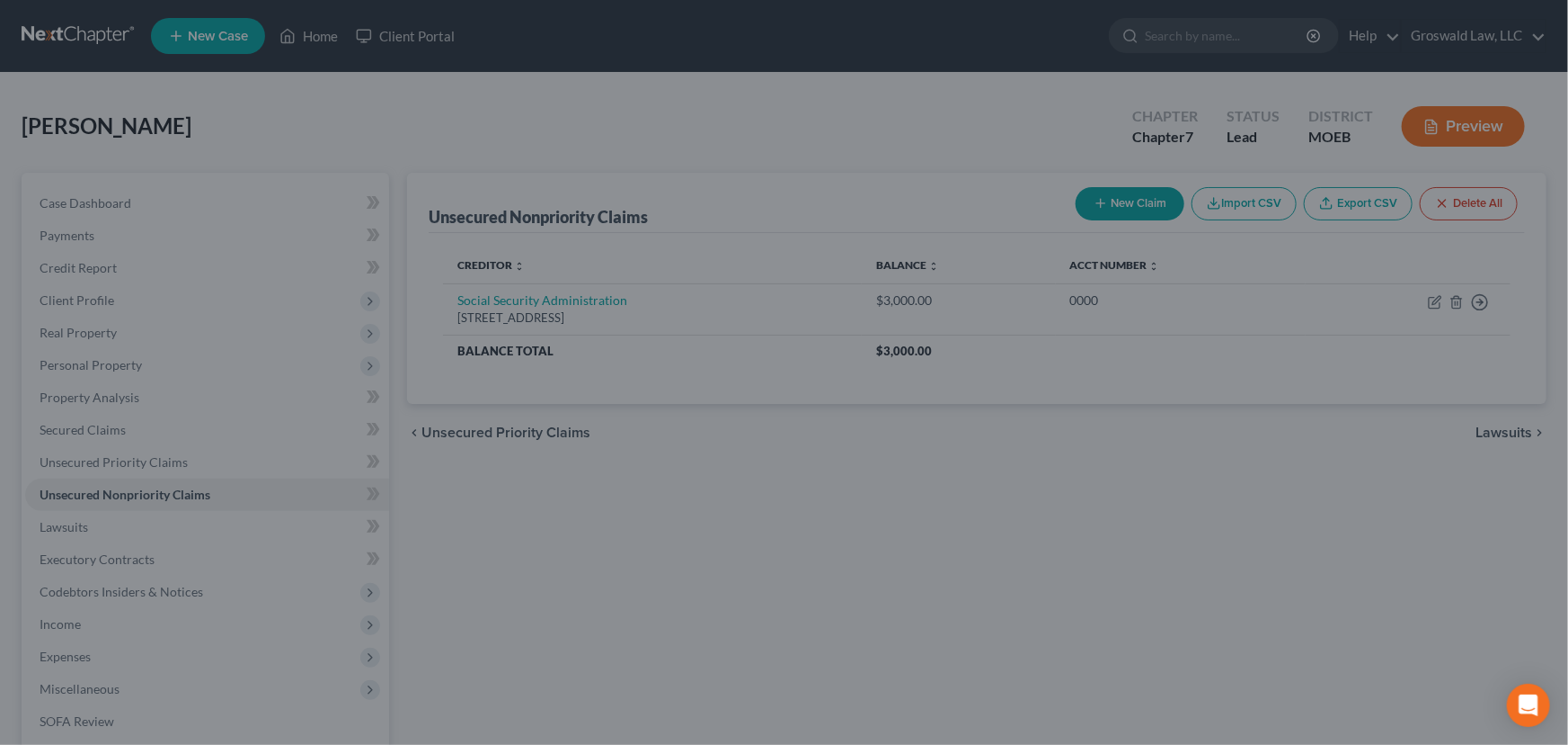
type input "0.00"
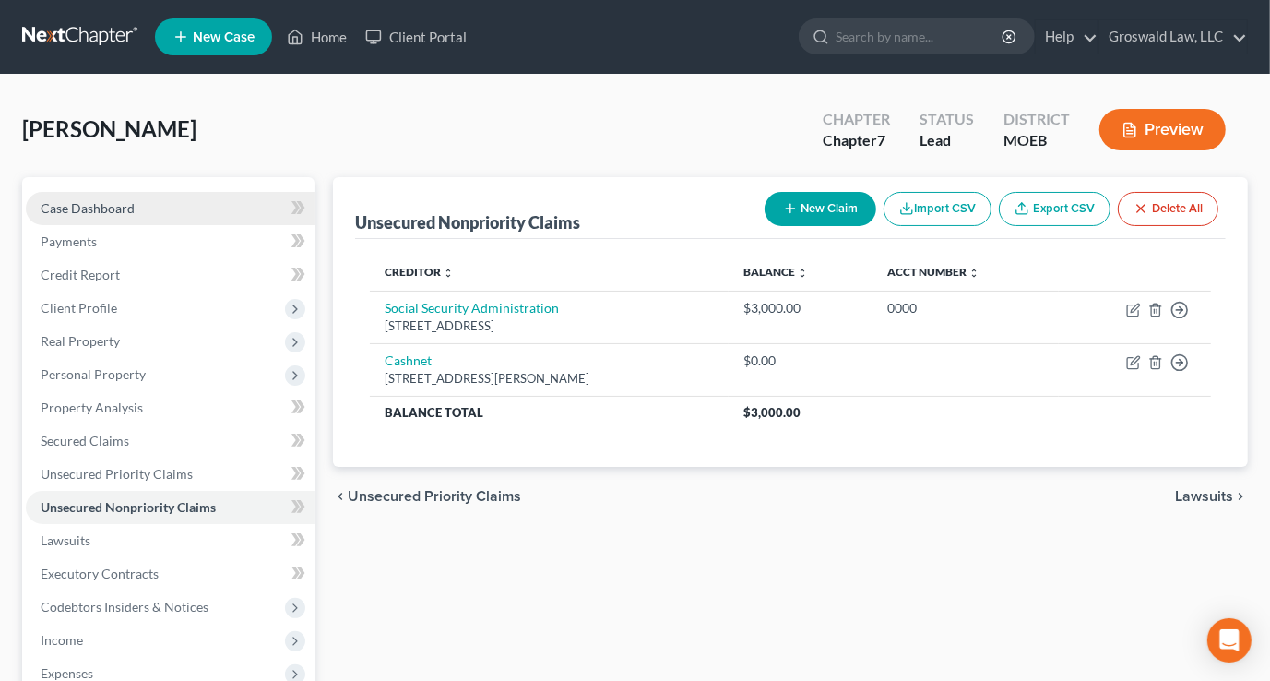
click at [93, 210] on span "Case Dashboard" at bounding box center [88, 208] width 94 height 16
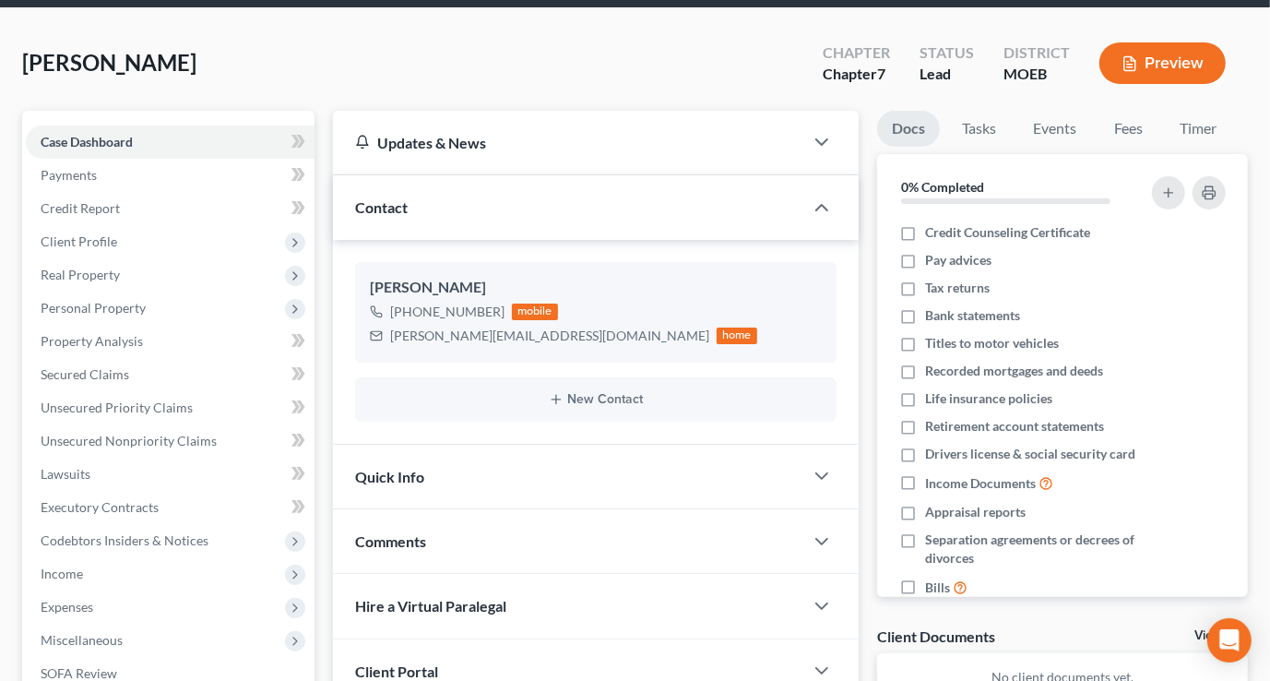
scroll to position [251, 0]
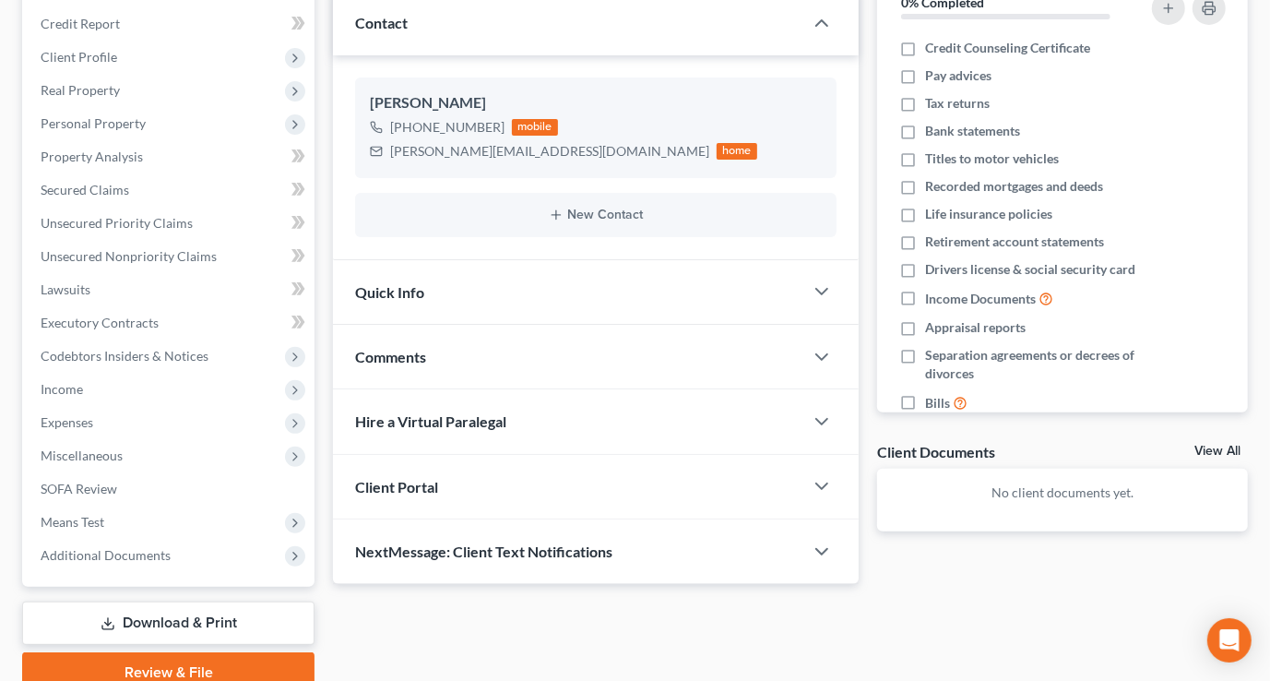
click at [492, 347] on div "Comments" at bounding box center [568, 357] width 470 height 64
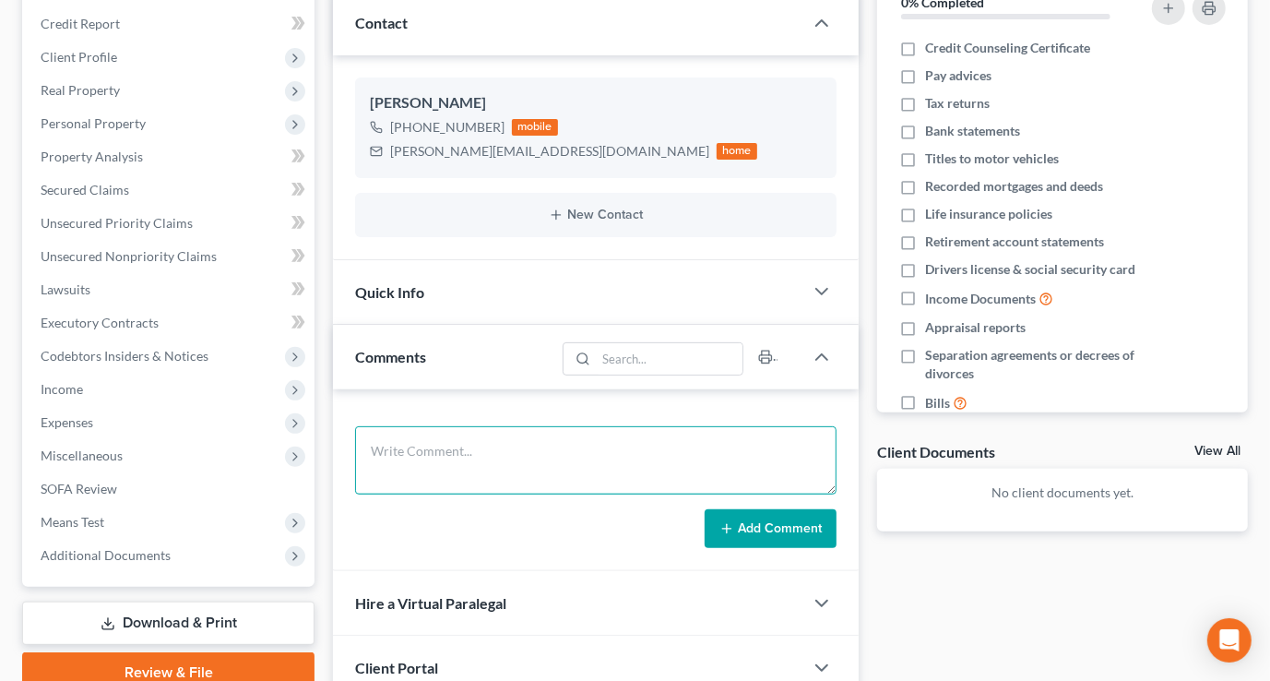
click at [453, 461] on textarea at bounding box center [595, 460] width 481 height 68
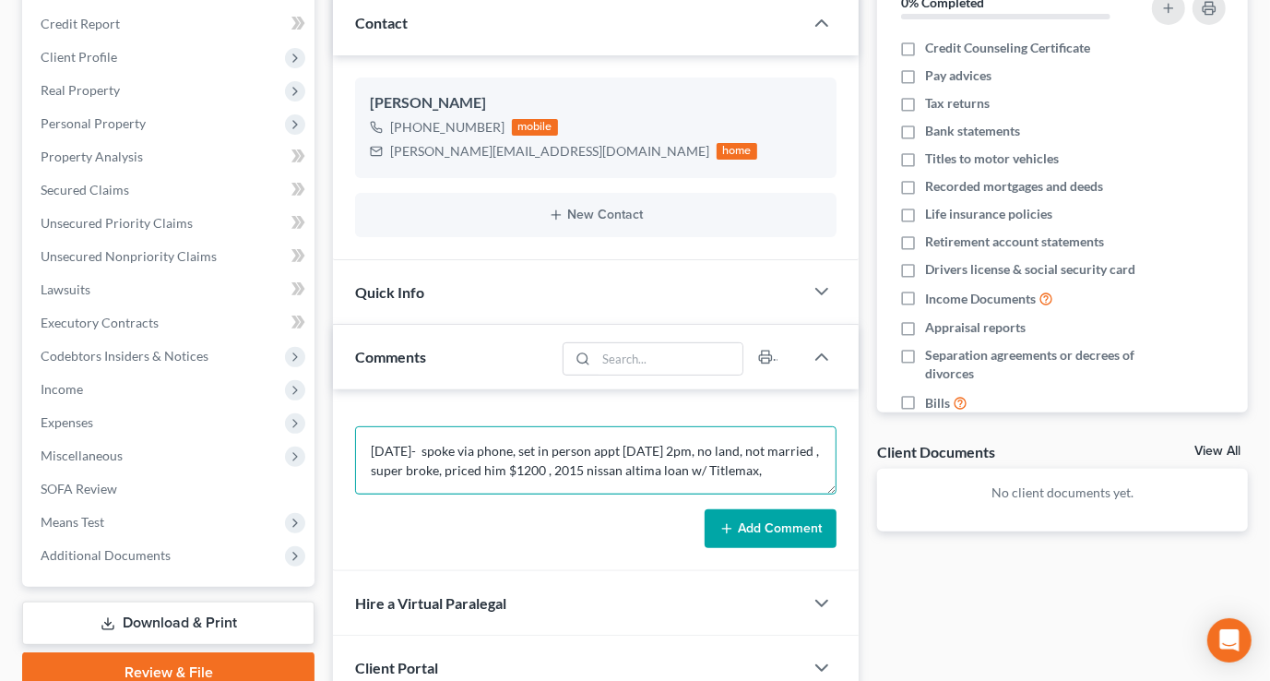
click at [771, 463] on textarea "[DATE]- spoke via phone, set in person appt [DATE] 2pm, no land, not married , …" at bounding box center [595, 460] width 481 height 68
type textarea "[DATE]- spoke via phone, set in person appt [DATE] 2pm, no land, not married , …"
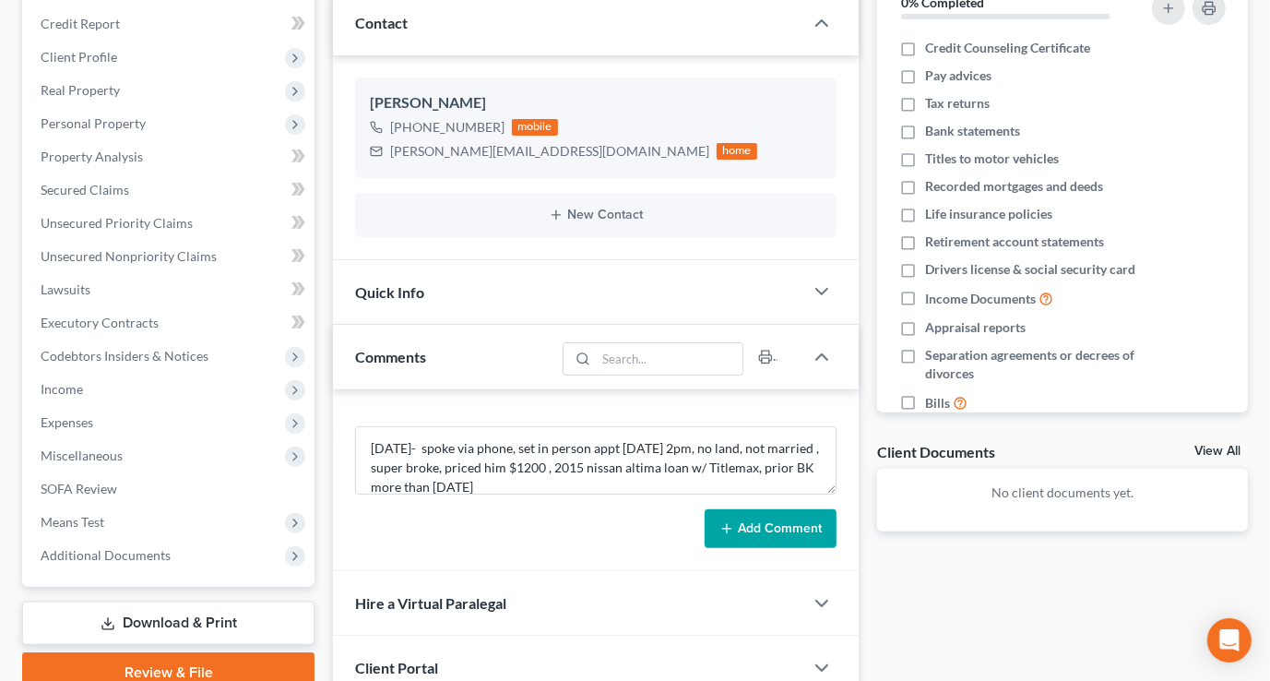
click at [779, 530] on button "Add Comment" at bounding box center [771, 528] width 132 height 39
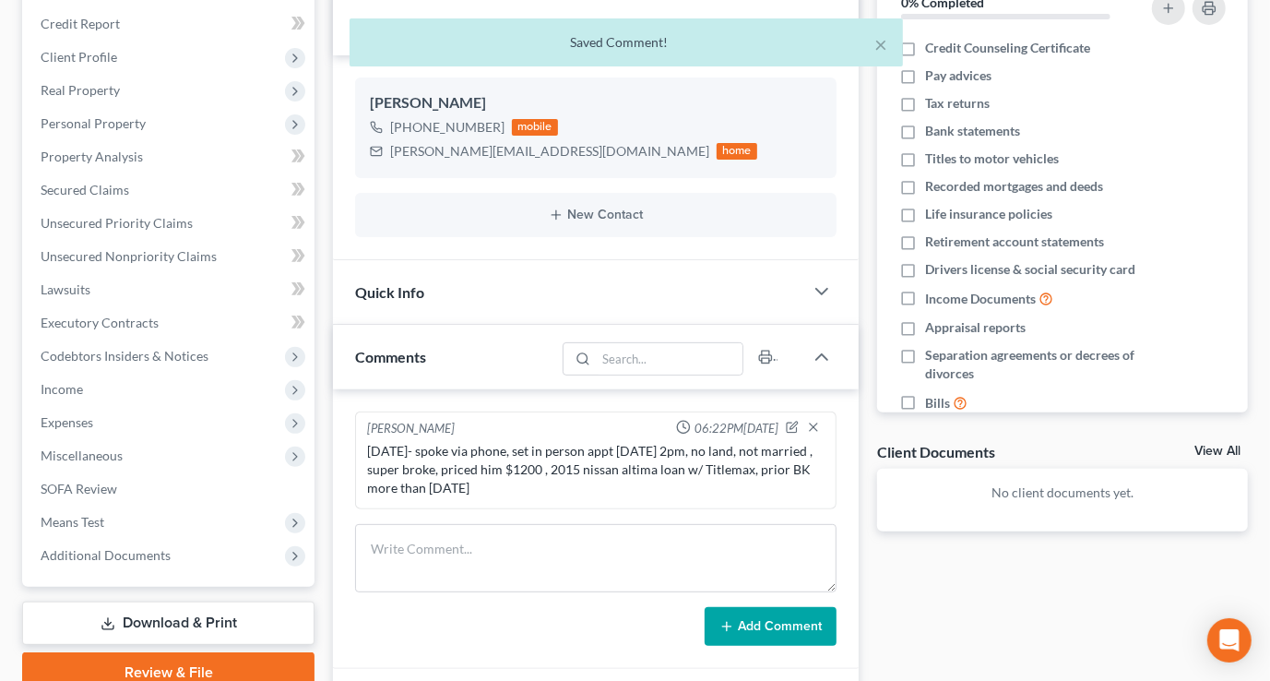
scroll to position [0, 0]
